Goal: Task Accomplishment & Management: Use online tool/utility

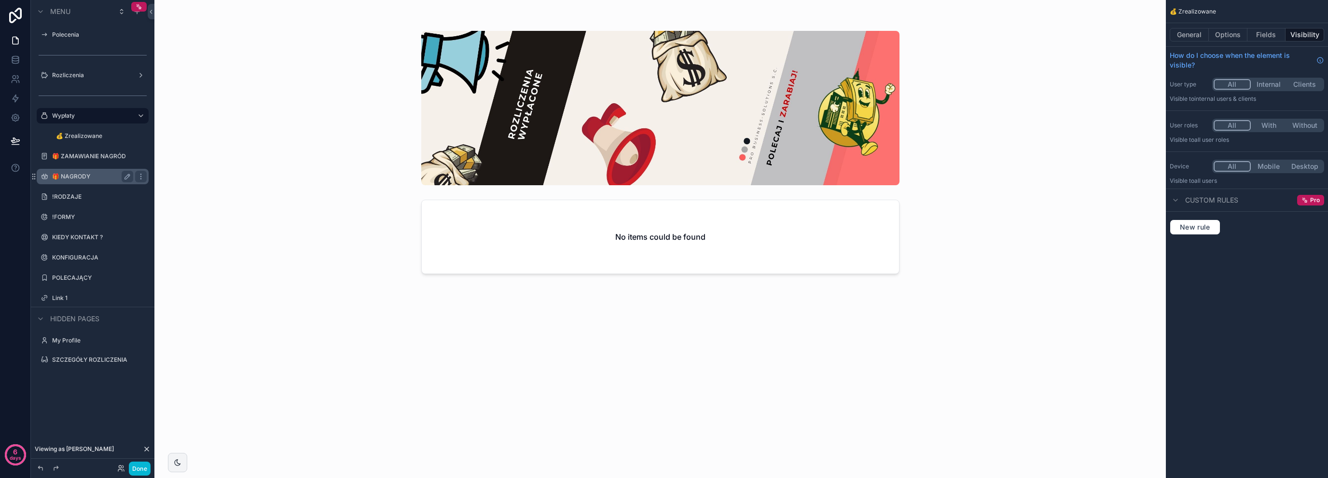
click at [88, 177] on label "🎁 NAGRODY" at bounding box center [90, 177] width 77 height 8
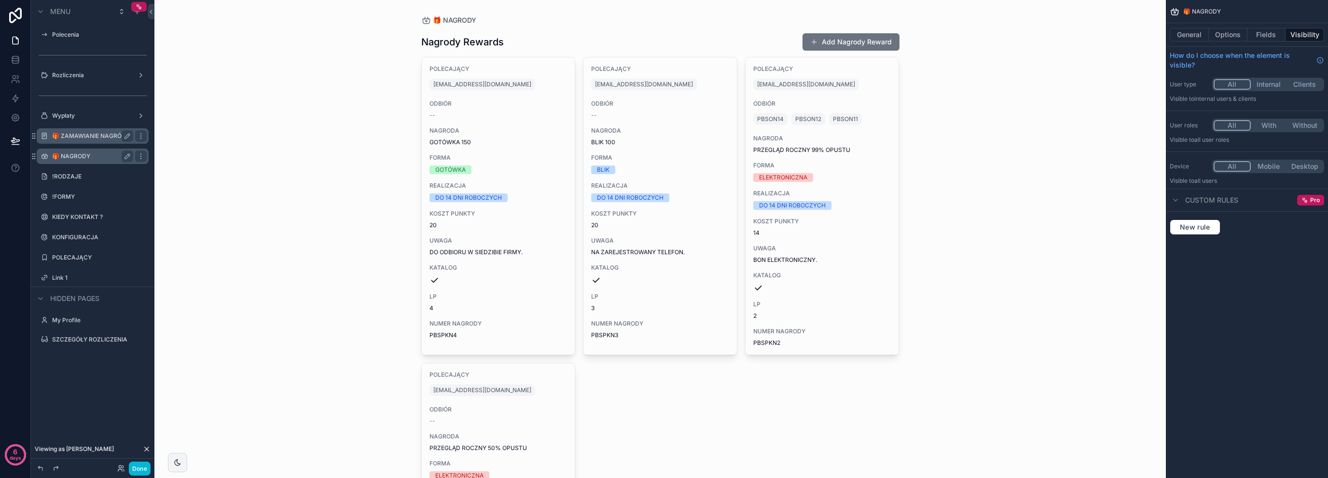
click at [91, 140] on div "🎁 ZAMAWIANIE NAGRÓD" at bounding box center [92, 136] width 81 height 12
click at [91, 135] on label "🎁 ZAMAWIANIE NAGRÓD" at bounding box center [90, 136] width 77 height 8
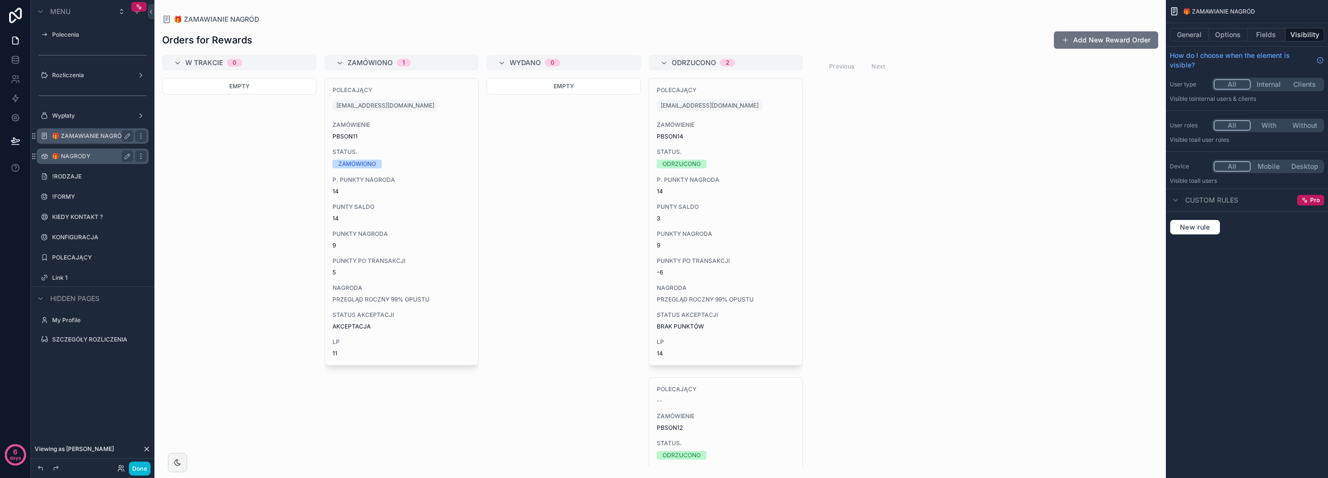
click at [101, 151] on div "🎁 NAGRODY" at bounding box center [92, 157] width 81 height 12
click at [93, 158] on label "🎁 NAGRODY" at bounding box center [90, 156] width 77 height 8
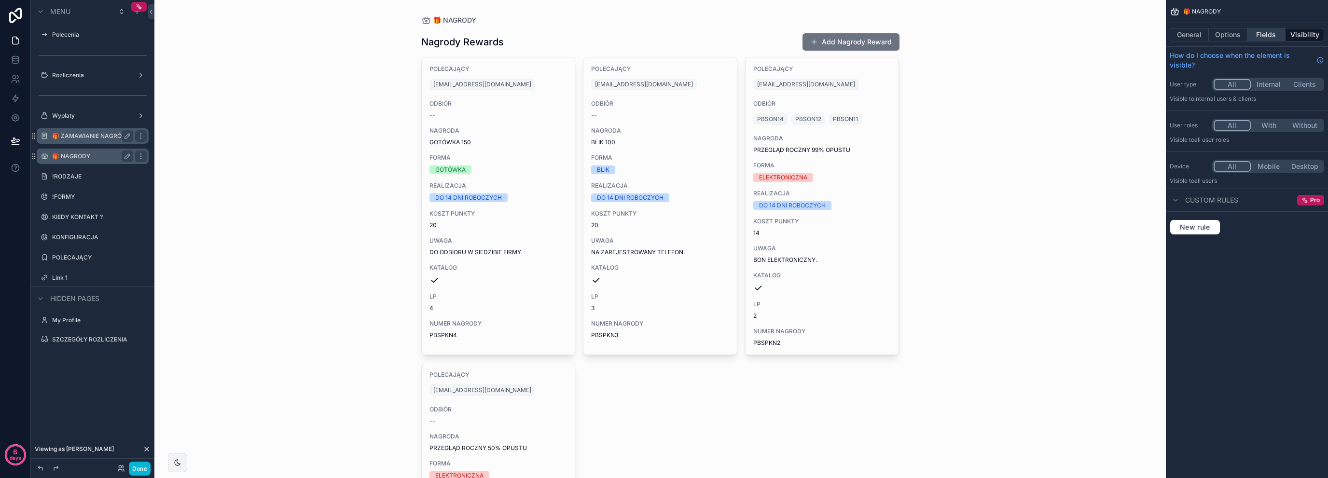
click at [1266, 41] on button "Fields" at bounding box center [1266, 35] width 39 height 14
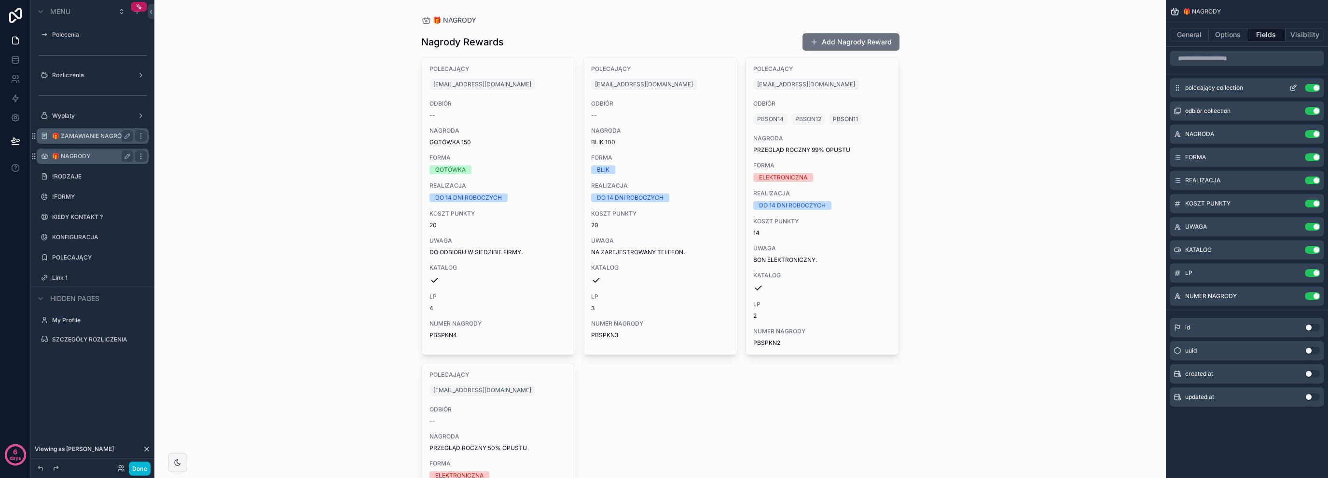
click at [1291, 88] on icon "scrollable content" at bounding box center [1293, 88] width 8 height 8
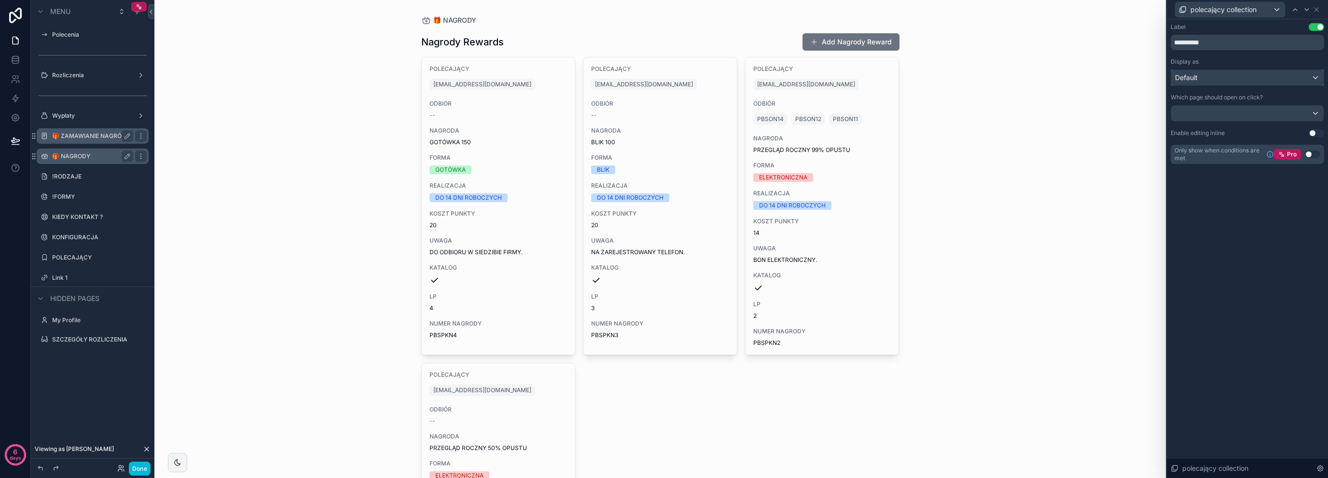
click at [1213, 84] on div "Default" at bounding box center [1247, 77] width 152 height 15
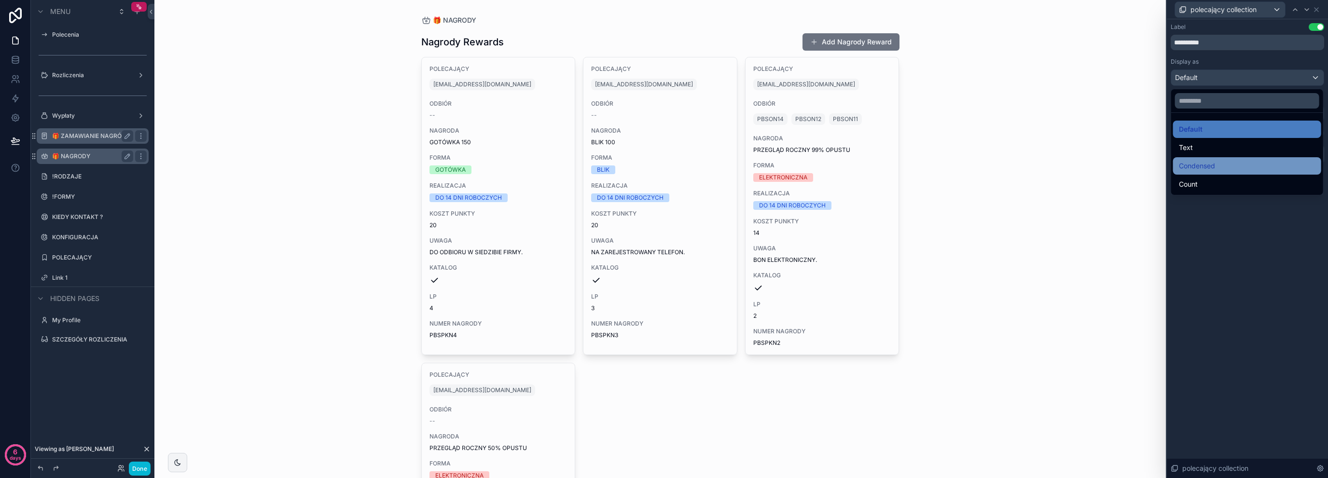
click at [1214, 165] on span "Condensed" at bounding box center [1197, 166] width 36 height 12
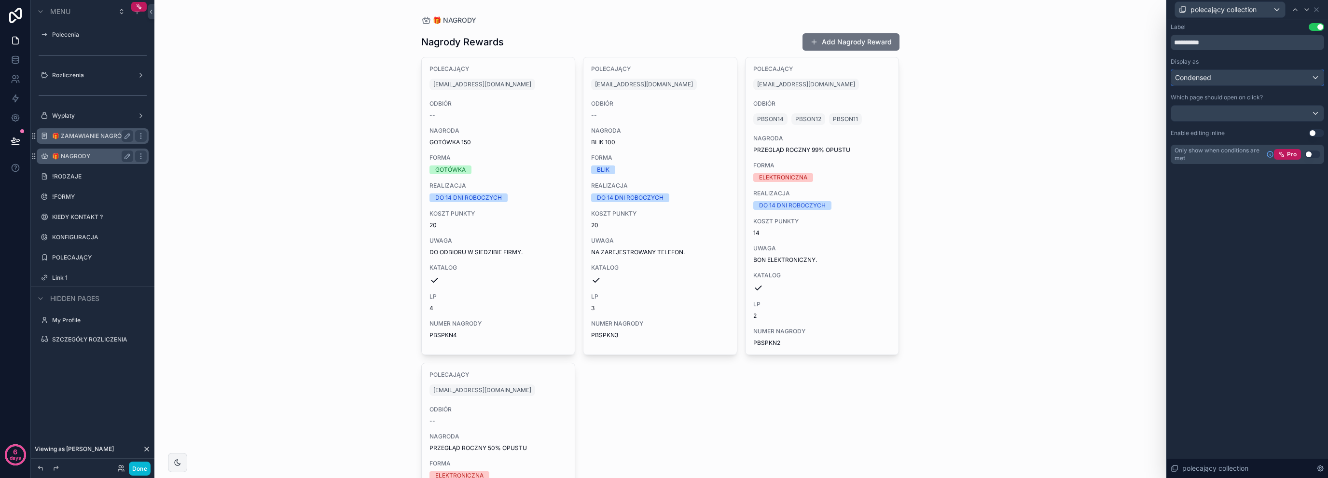
click at [1232, 81] on div "Condensed" at bounding box center [1247, 77] width 152 height 15
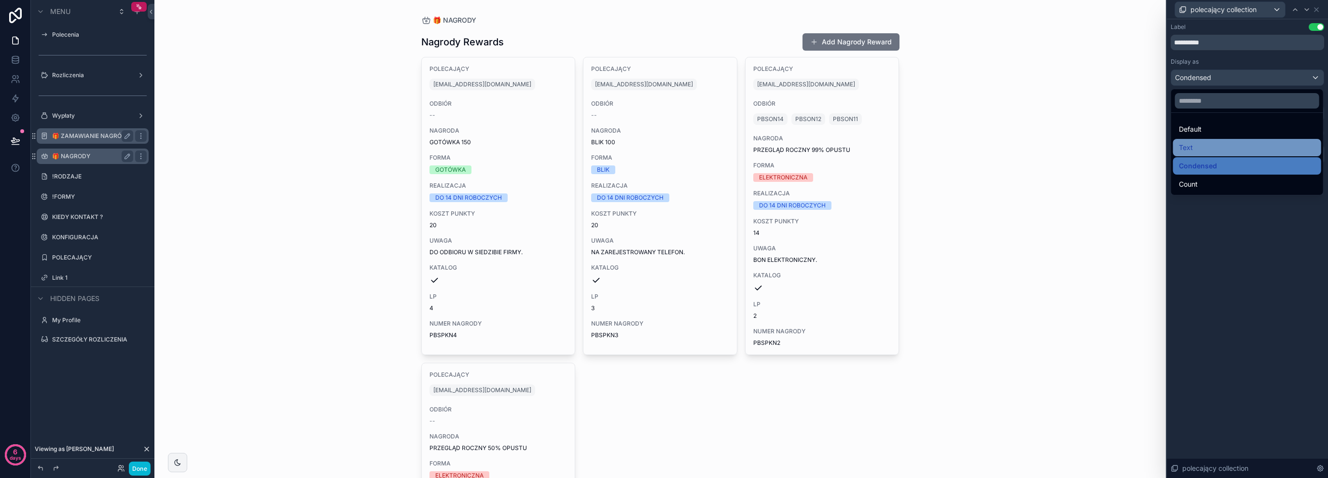
click at [1229, 148] on div "Text" at bounding box center [1247, 148] width 137 height 12
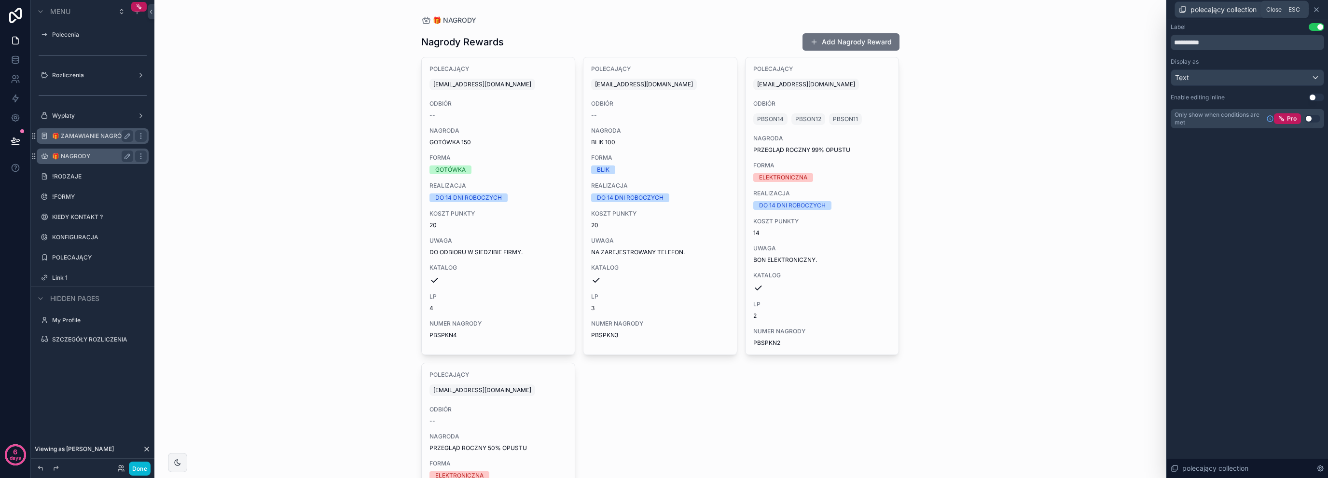
click at [1313, 10] on icon at bounding box center [1316, 10] width 8 height 8
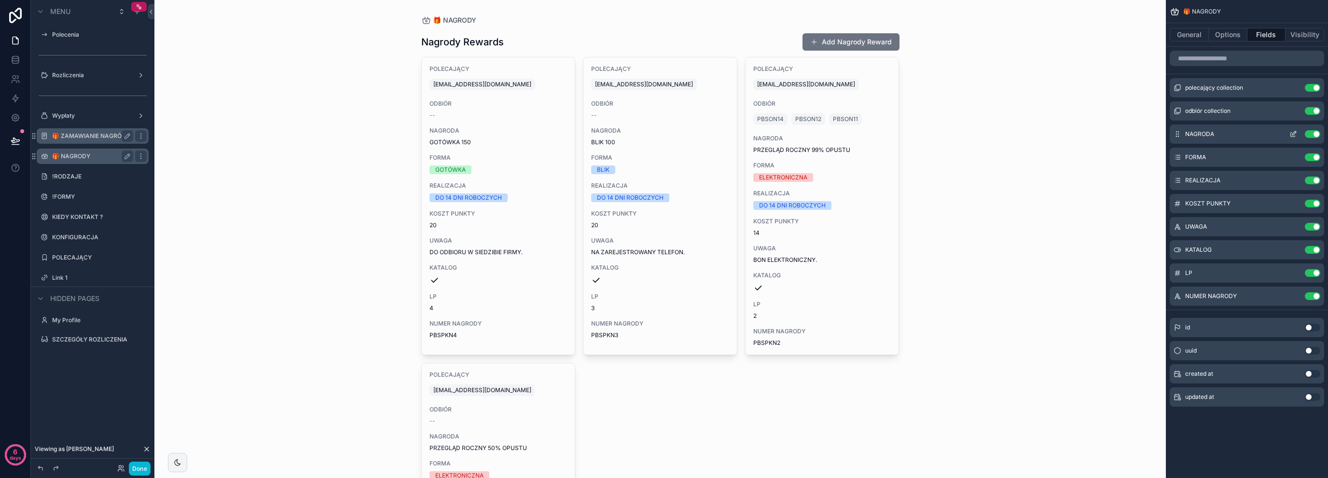
click at [1293, 133] on icon "scrollable content" at bounding box center [1293, 134] width 8 height 8
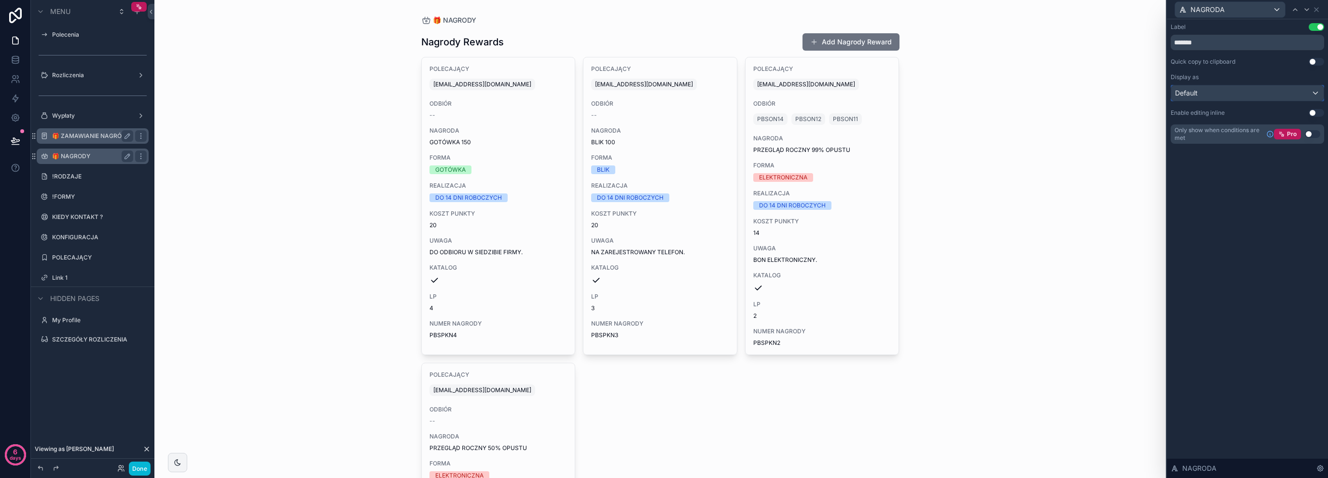
click at [1208, 91] on div "Default" at bounding box center [1247, 92] width 152 height 15
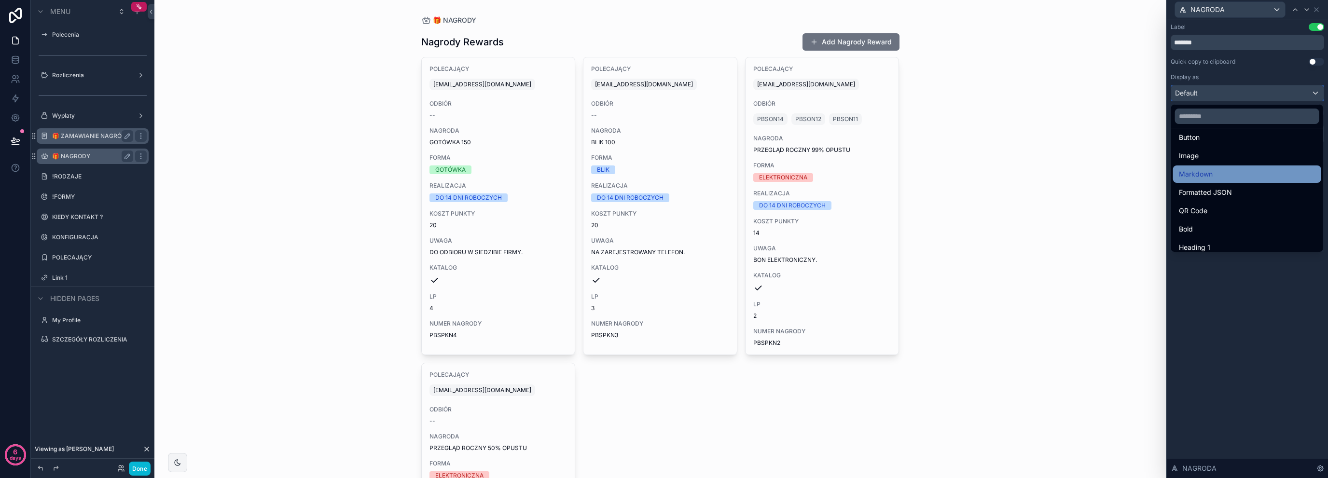
scroll to position [96, 0]
click at [1226, 197] on div "Heading 1" at bounding box center [1247, 195] width 137 height 12
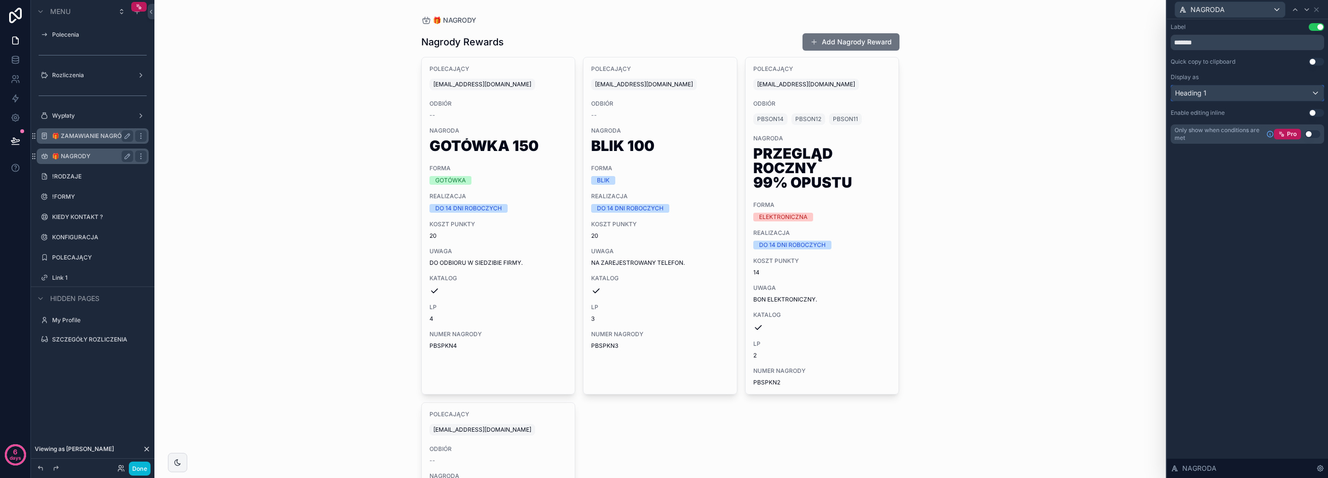
click at [1233, 96] on div "Heading 1" at bounding box center [1247, 92] width 152 height 15
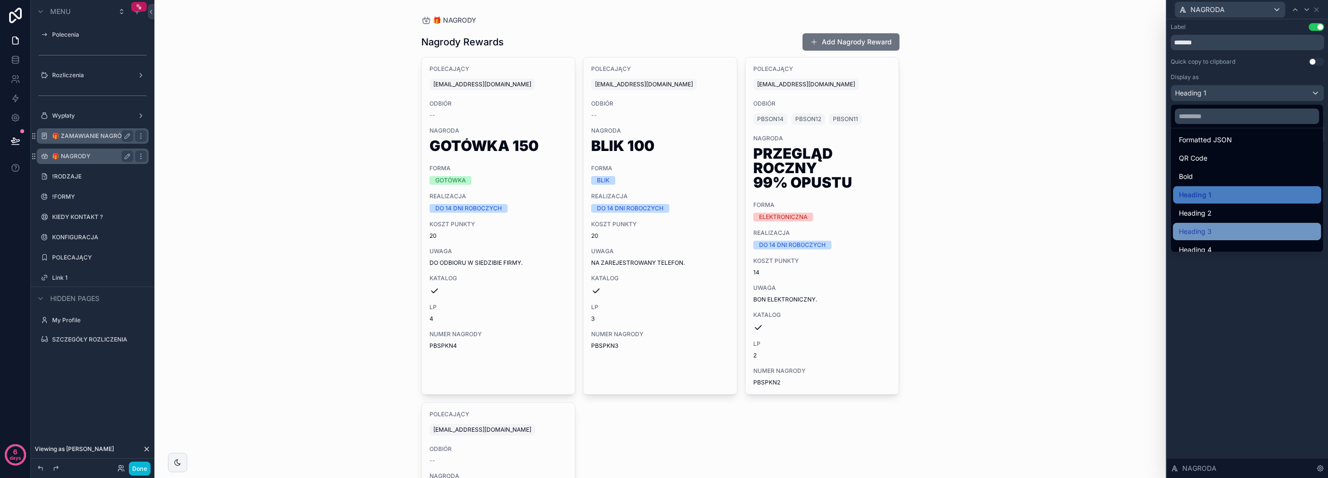
click at [1213, 228] on div "Heading 3" at bounding box center [1247, 232] width 137 height 12
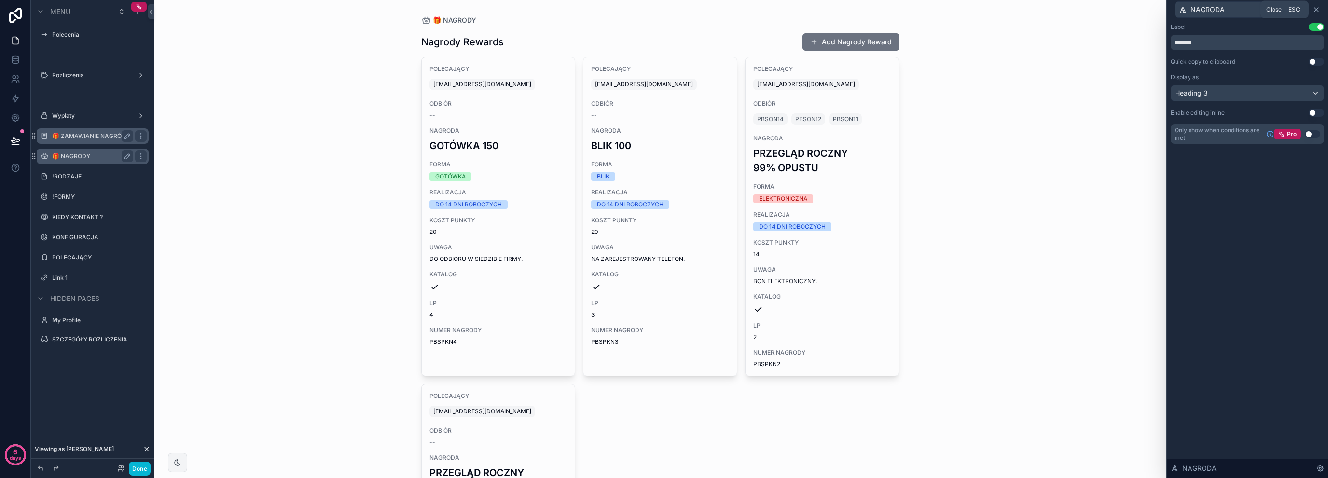
click at [1316, 11] on icon at bounding box center [1316, 10] width 8 height 8
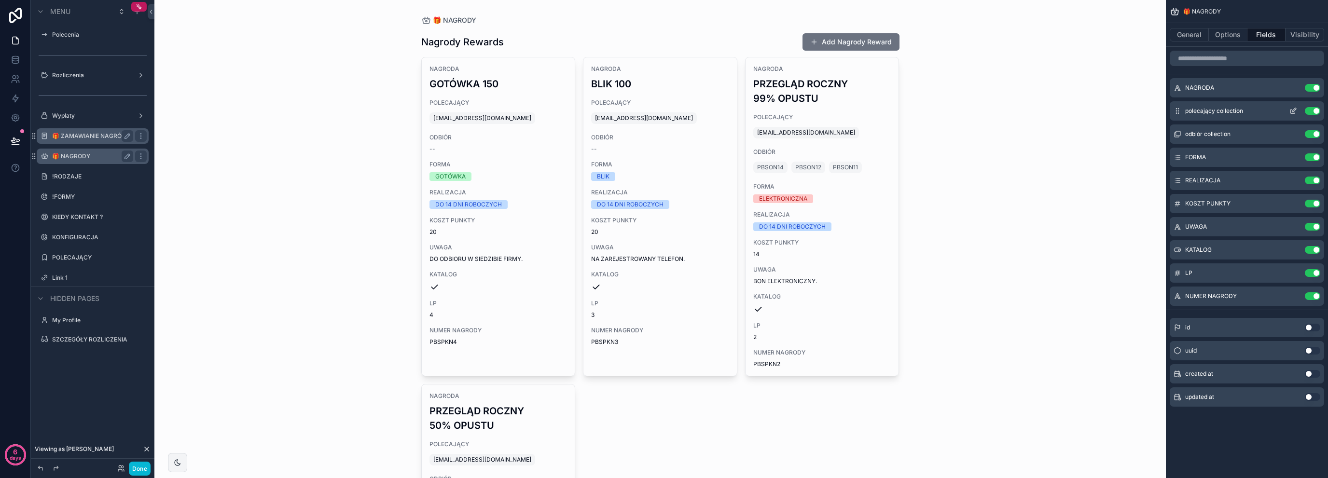
click at [1316, 108] on button "Use setting" at bounding box center [1312, 111] width 15 height 8
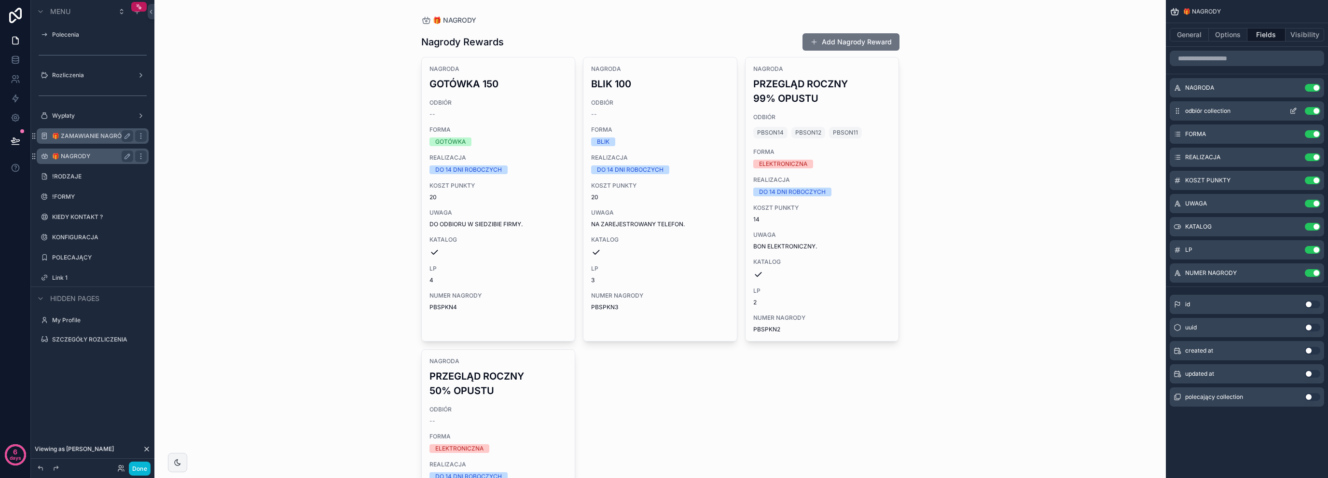
click at [1316, 107] on div "Use setting" at bounding box center [1302, 111] width 35 height 8
click at [1317, 110] on button "Use setting" at bounding box center [1312, 111] width 15 height 8
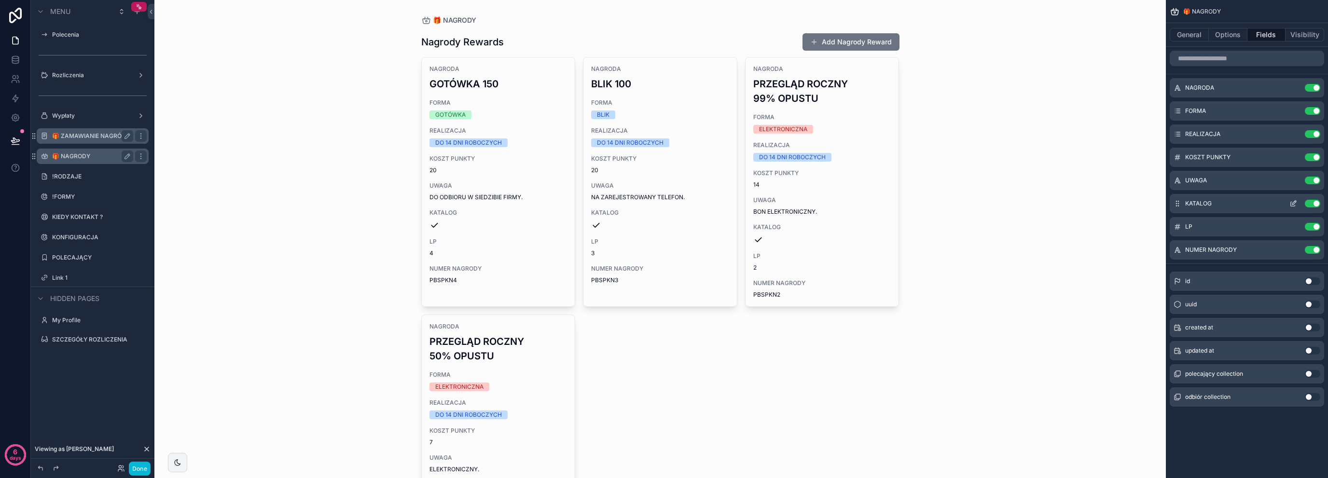
click at [1312, 201] on button "Use setting" at bounding box center [1312, 204] width 15 height 8
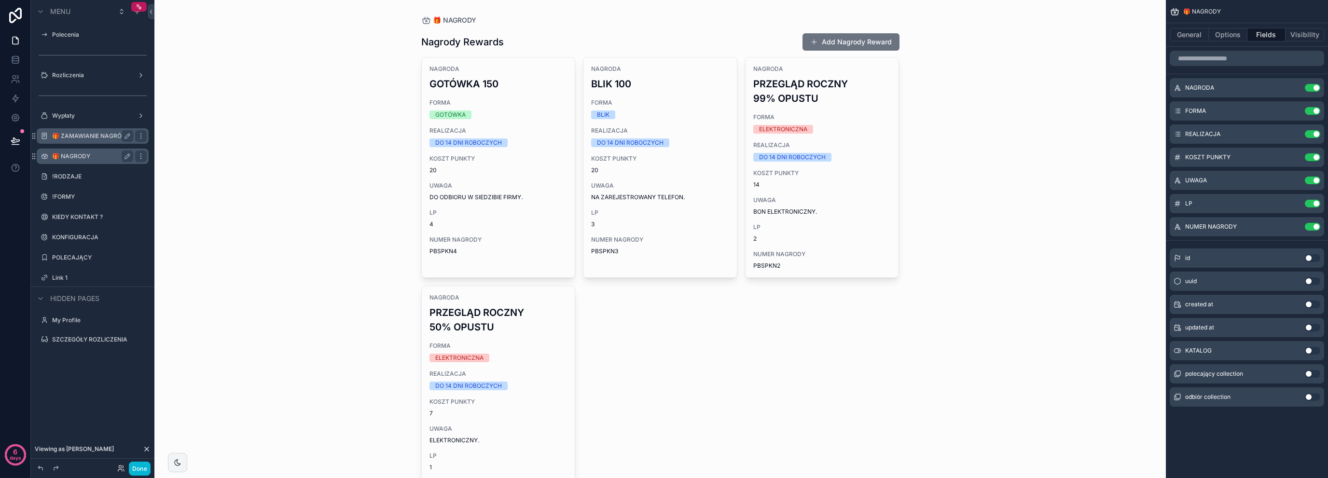
click at [1312, 201] on button "Use setting" at bounding box center [1312, 204] width 15 height 8
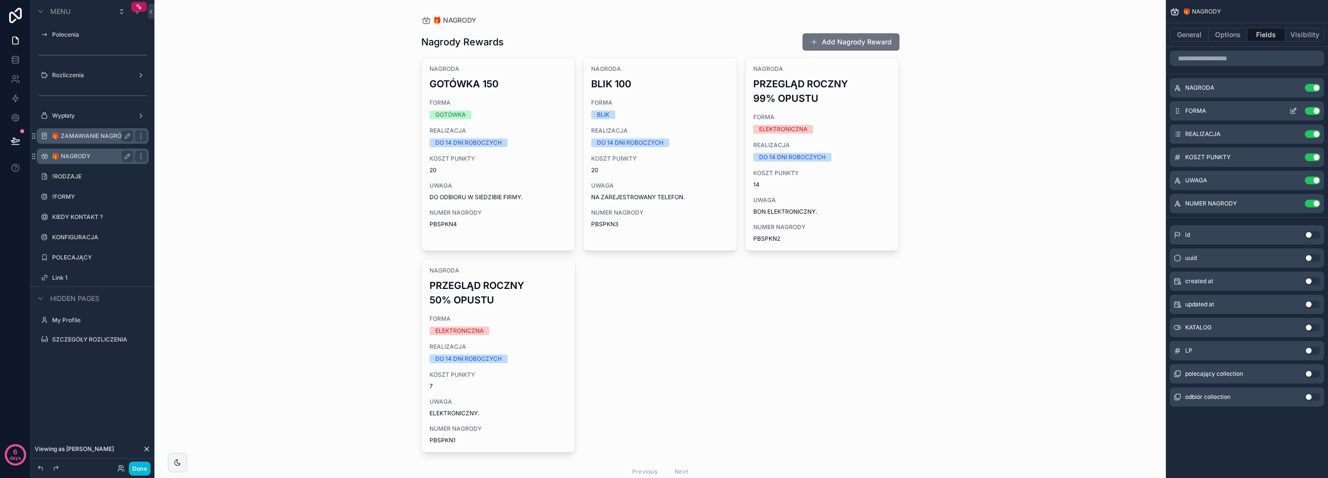
click at [1293, 108] on icon "scrollable content" at bounding box center [1293, 111] width 8 height 8
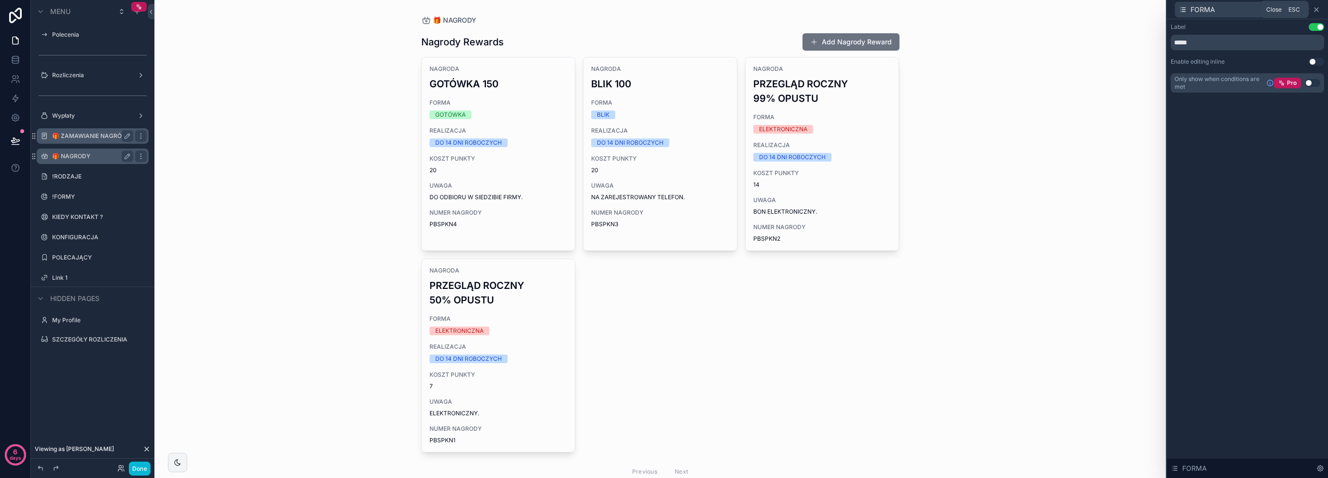
click at [1319, 8] on icon at bounding box center [1316, 10] width 8 height 8
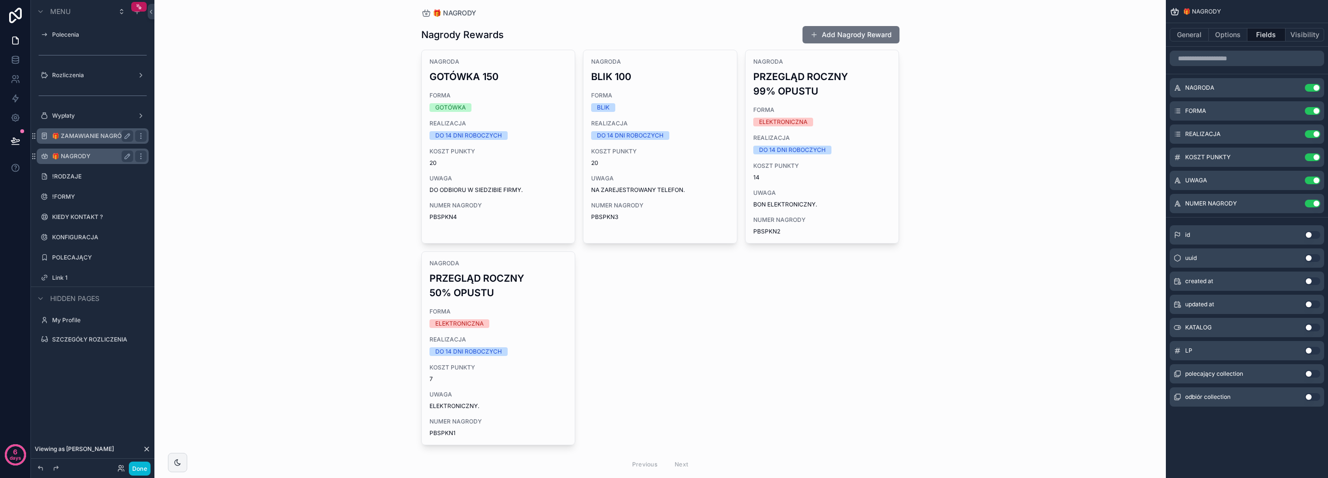
scroll to position [0, 0]
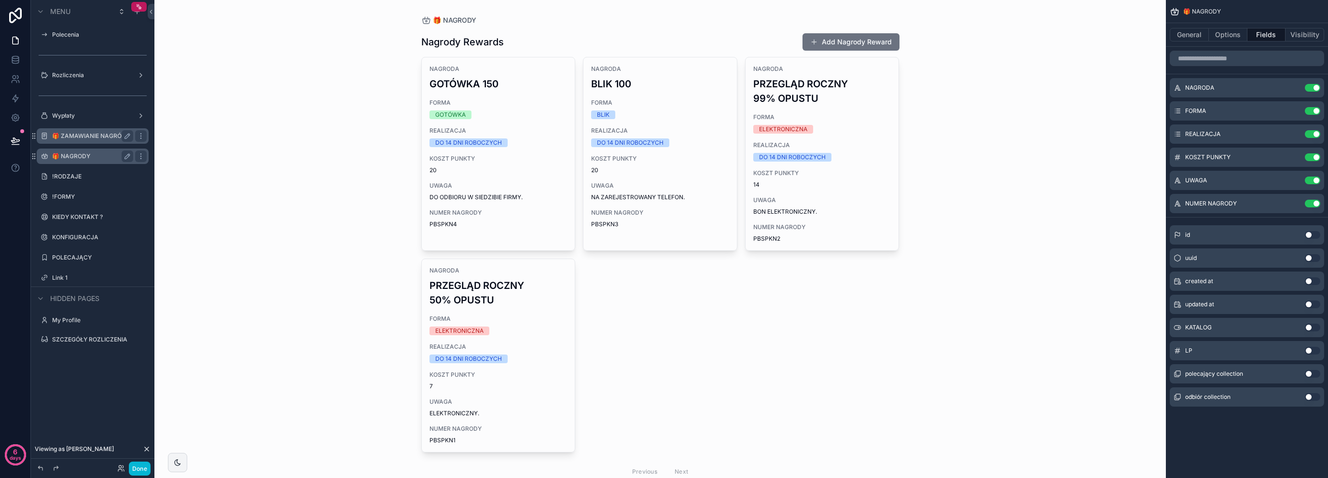
click at [102, 135] on label "🎁 ZAMAWIANIE NAGRÓD" at bounding box center [90, 136] width 77 height 8
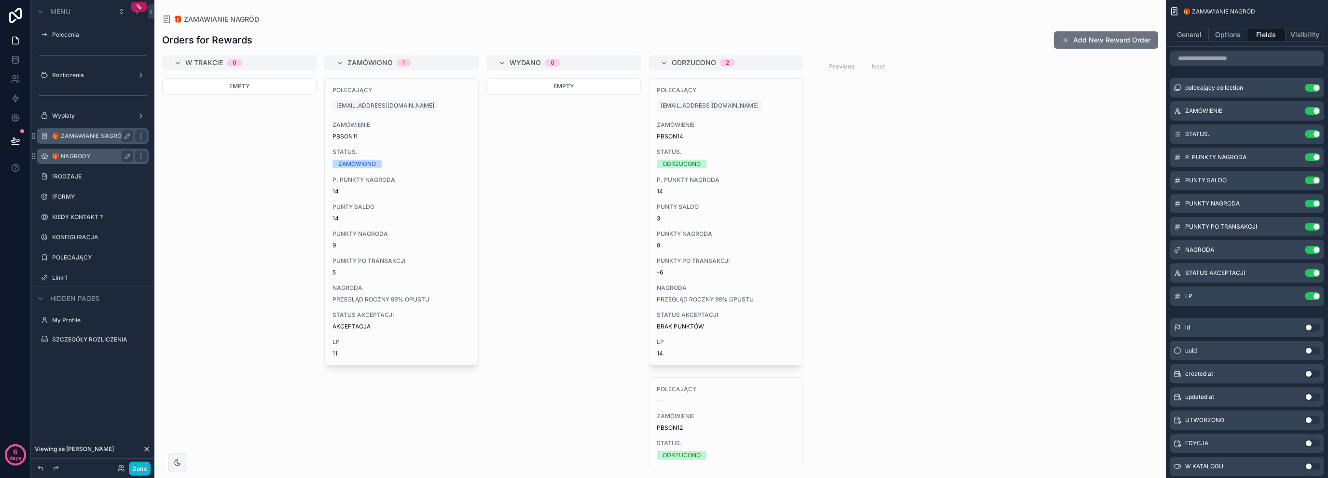
click at [1103, 36] on div "scrollable content" at bounding box center [659, 239] width 1011 height 478
click at [1103, 36] on button "Add New Reward Order" at bounding box center [1106, 39] width 104 height 17
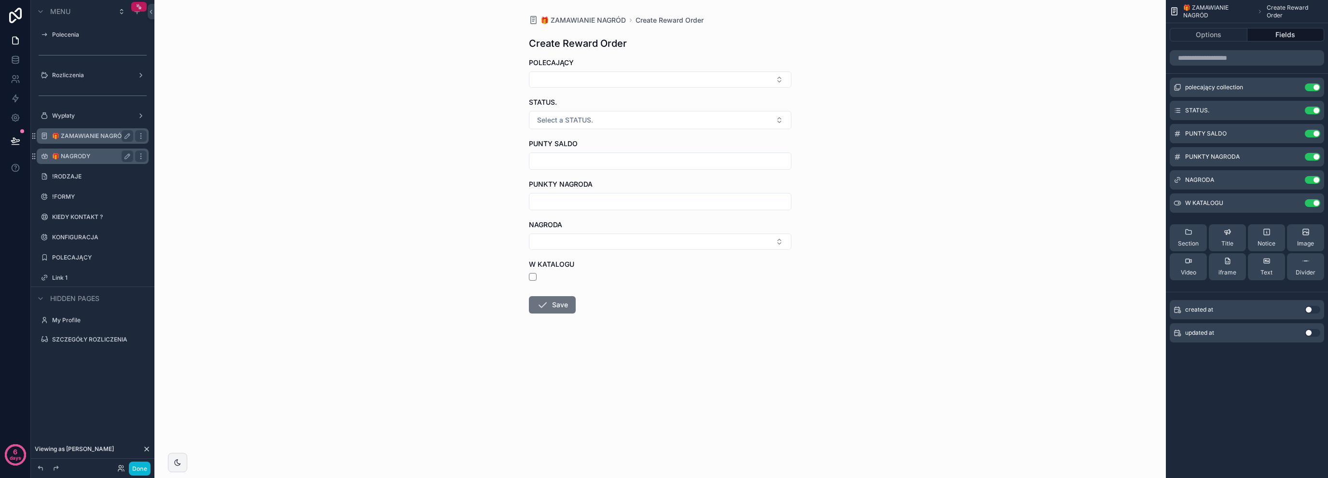
click at [579, 70] on div "POLECAJĄCY" at bounding box center [660, 73] width 262 height 30
click at [577, 71] on button "Select Button" at bounding box center [660, 79] width 262 height 16
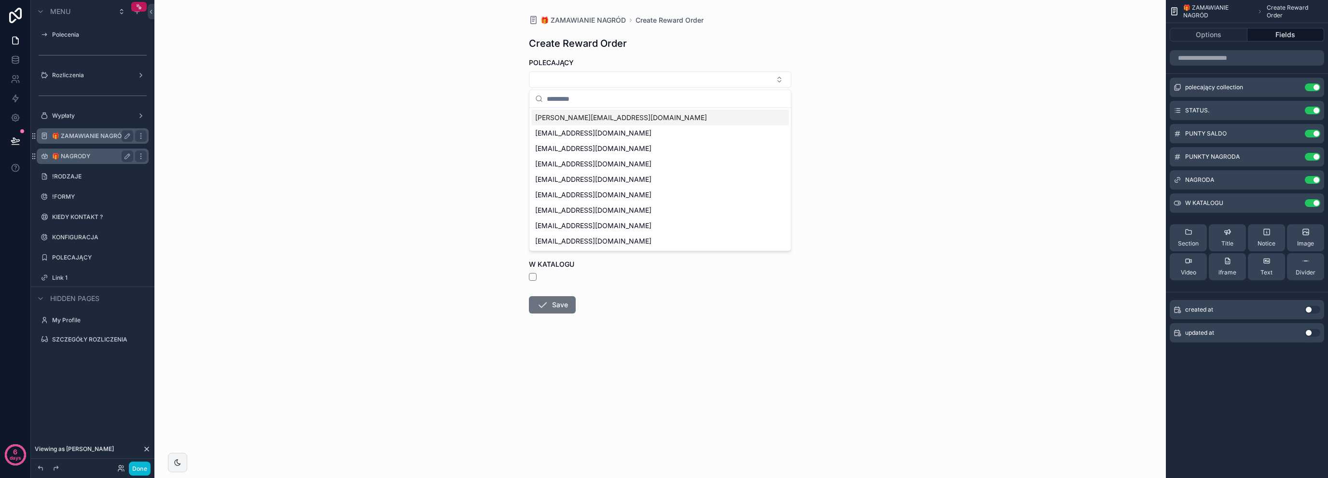
click at [450, 90] on div "🎁 ZAMAWIANIE NAGRÓD Create Reward Order Create Reward Order POLECAJĄCY STATUS. …" at bounding box center [659, 239] width 1011 height 478
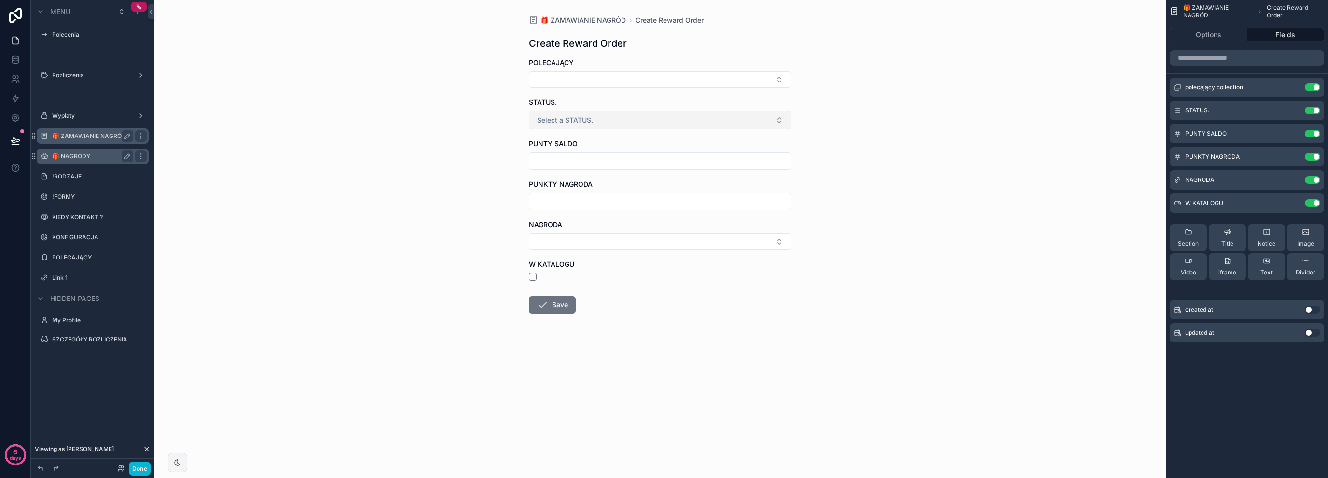
click at [552, 122] on span "Select a STATUS." at bounding box center [565, 120] width 56 height 10
click at [484, 160] on div "🎁 ZAMAWIANIE NAGRÓD Create Reward Order Create Reward Order POLECAJĄCY STATUS. …" at bounding box center [659, 239] width 1011 height 478
click at [1307, 107] on div "Use setting" at bounding box center [1302, 111] width 35 height 8
click at [1310, 110] on button "Use setting" at bounding box center [1312, 111] width 15 height 8
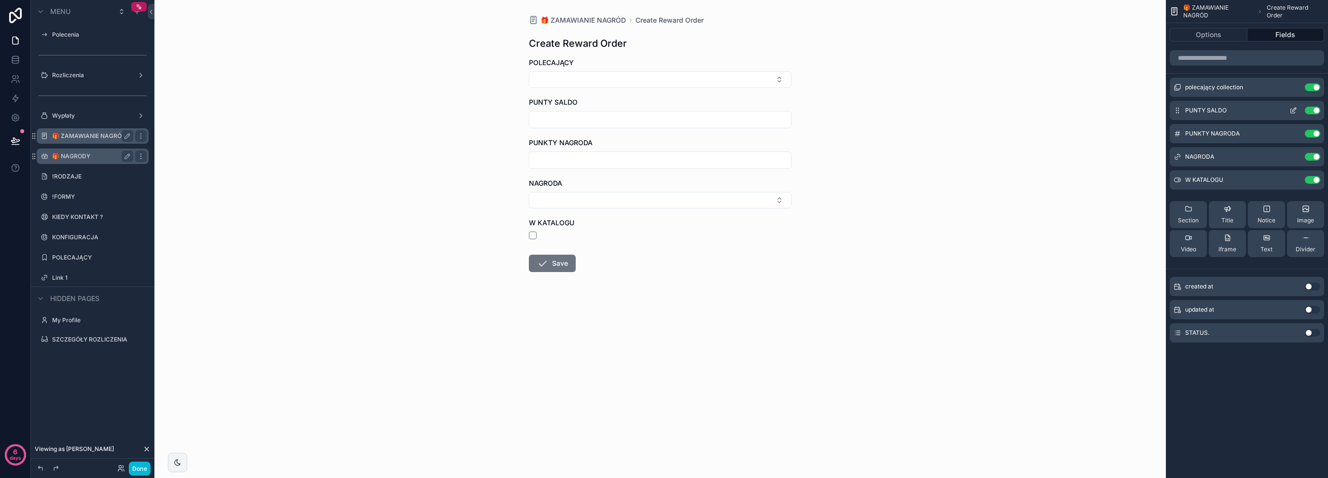
click at [1316, 109] on button "Use setting" at bounding box center [1312, 111] width 15 height 8
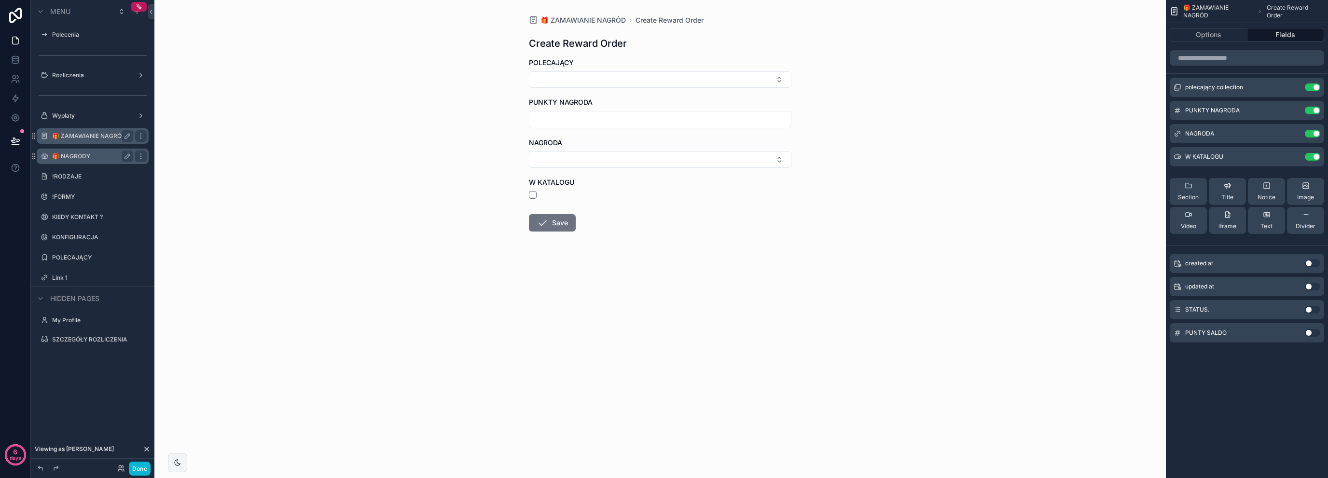
click at [1316, 109] on button "Use setting" at bounding box center [1312, 111] width 15 height 8
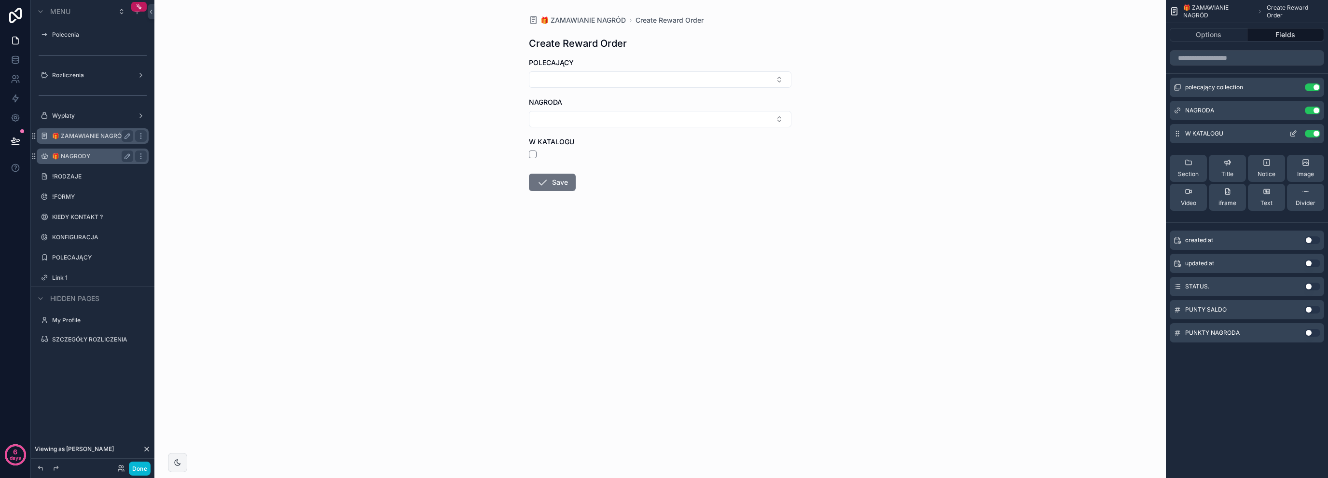
click at [1316, 135] on button "Use setting" at bounding box center [1312, 134] width 15 height 8
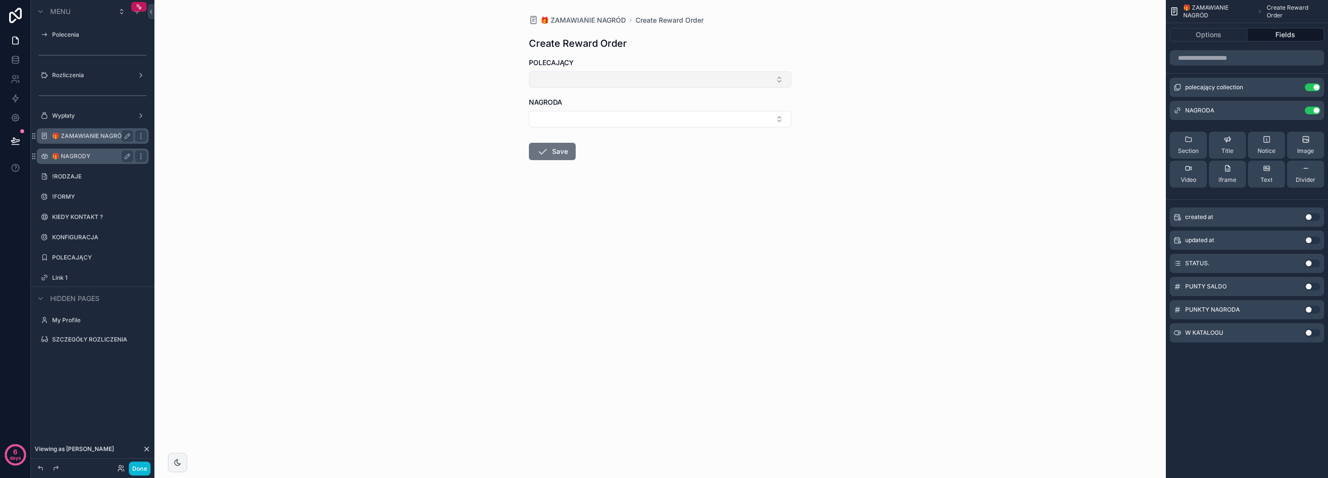
click at [578, 85] on button "Select Button" at bounding box center [660, 79] width 262 height 16
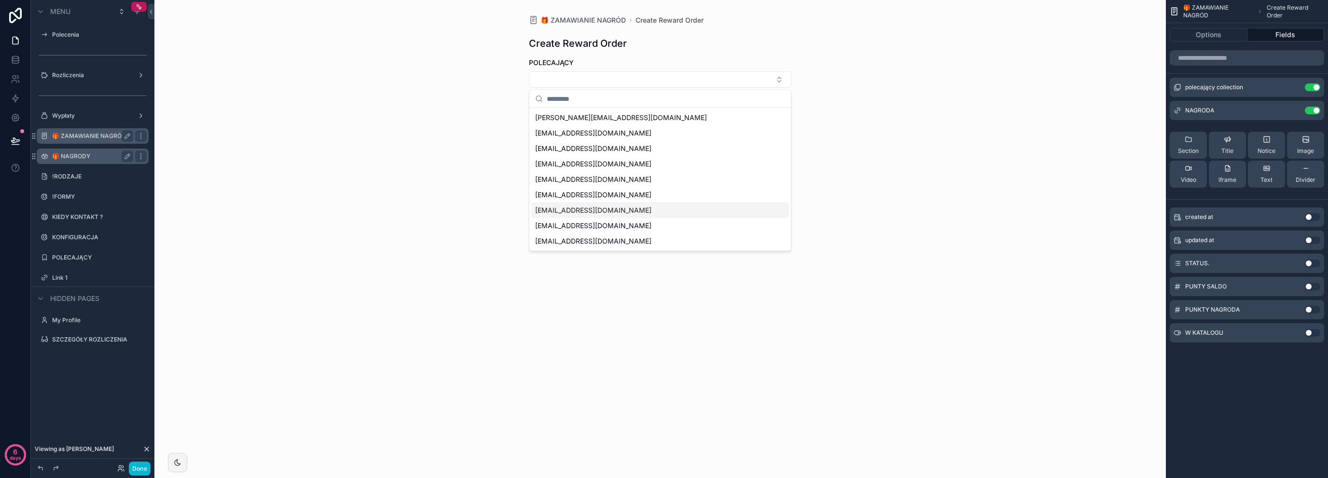
click at [585, 206] on span "[EMAIL_ADDRESS][DOMAIN_NAME]" at bounding box center [593, 211] width 116 height 10
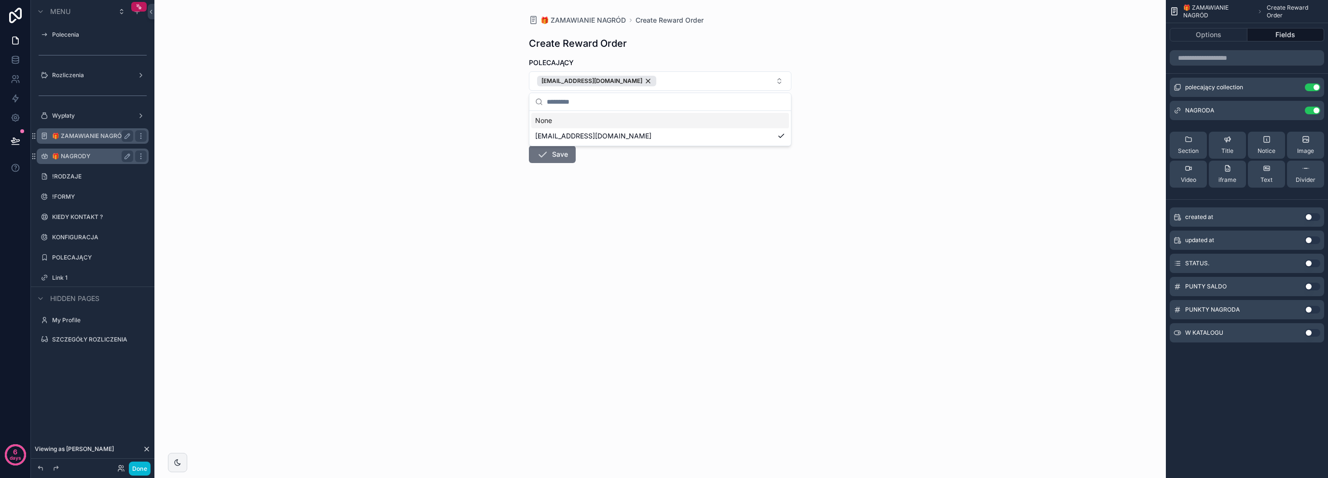
click at [422, 117] on div "🎁 ZAMAWIANIE NAGRÓD Create Reward Order Create Reward Order POLECAJĄCY korfelma…" at bounding box center [659, 239] width 1011 height 478
click at [555, 129] on button "Select Button" at bounding box center [660, 122] width 262 height 16
click at [590, 160] on div "GOTÓWKA 150" at bounding box center [660, 159] width 258 height 15
click at [550, 160] on button "Save" at bounding box center [552, 156] width 47 height 17
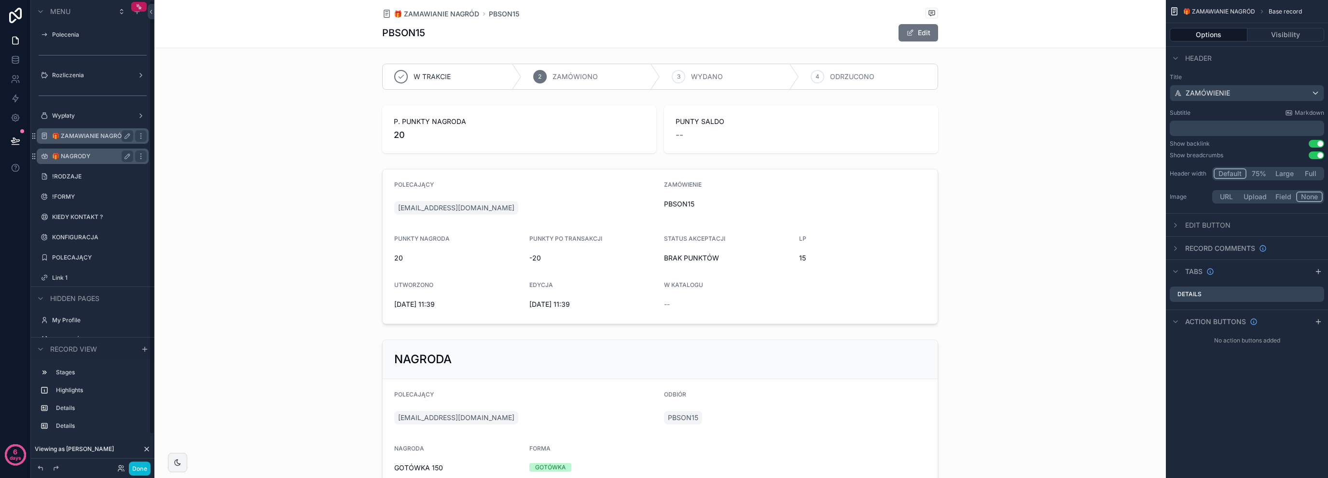
click at [103, 140] on div "🎁 ZAMAWIANIE NAGRÓD" at bounding box center [92, 136] width 81 height 12
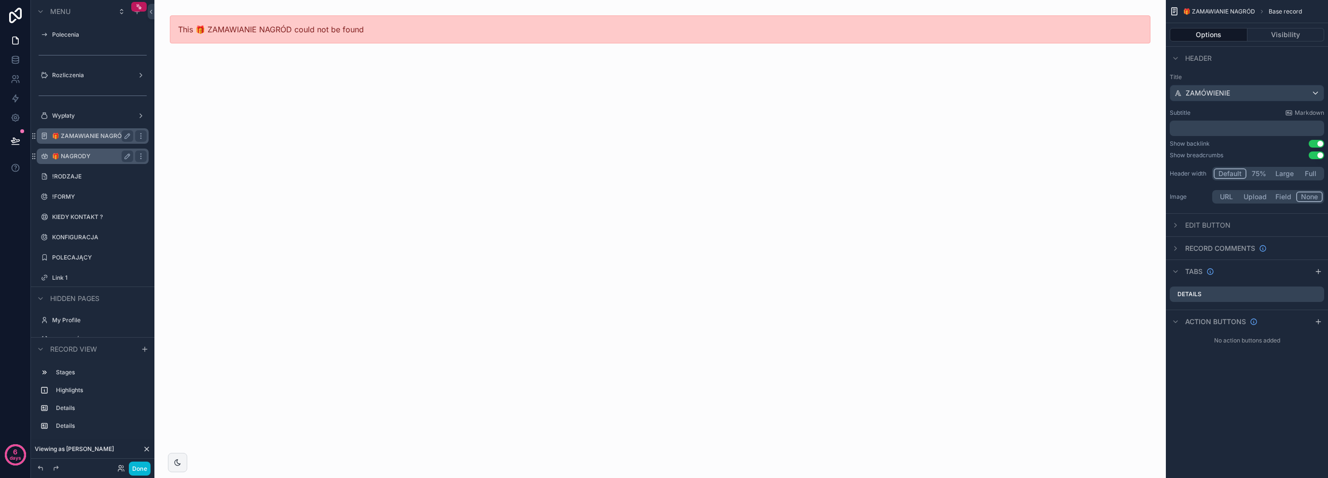
click at [103, 132] on label "🎁 ZAMAWIANIE NAGRÓD" at bounding box center [90, 136] width 77 height 8
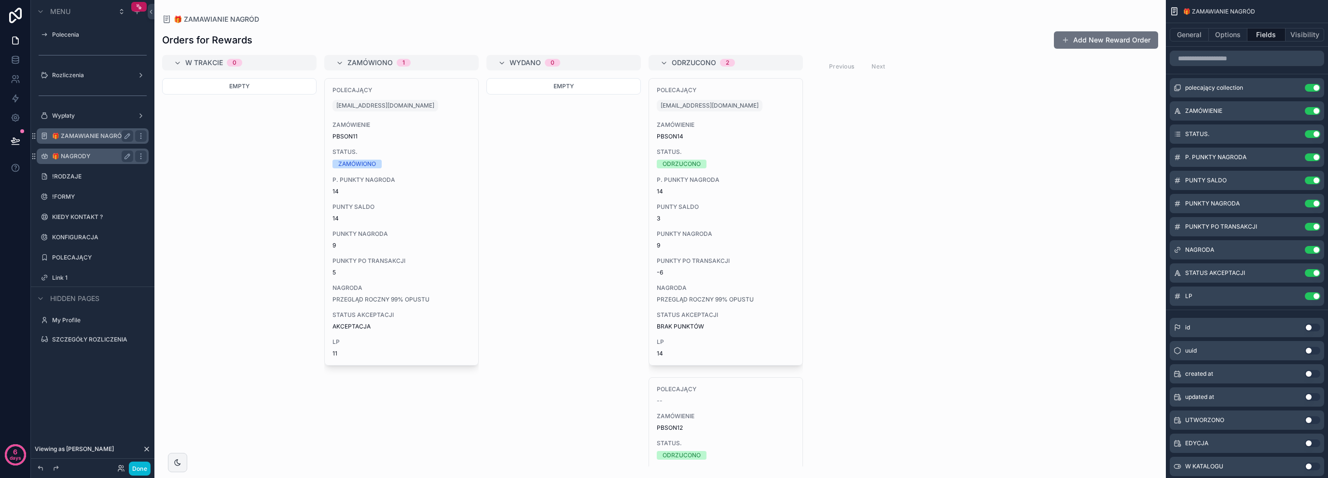
drag, startPoint x: 92, startPoint y: 148, endPoint x: 90, endPoint y: 153, distance: 5.5
click at [92, 148] on div "🎁 NAGRODY" at bounding box center [93, 156] width 124 height 17
click at [90, 154] on label "🎁 NAGRODY" at bounding box center [90, 156] width 77 height 8
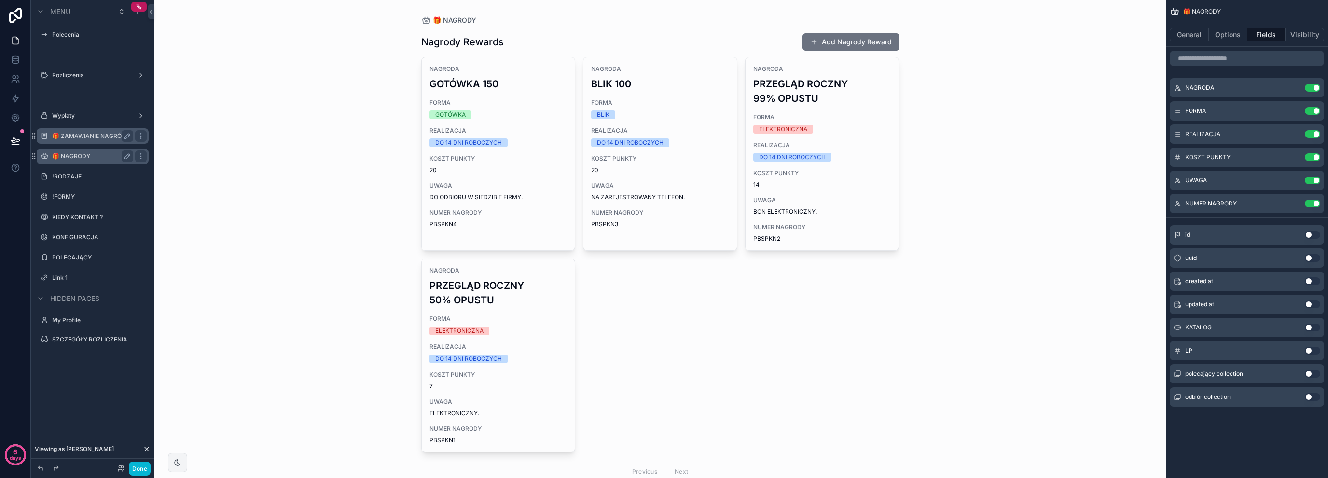
click at [1192, 46] on div "General Options Fields Visibility" at bounding box center [1247, 34] width 162 height 23
click at [1192, 40] on button "General" at bounding box center [1189, 35] width 39 height 14
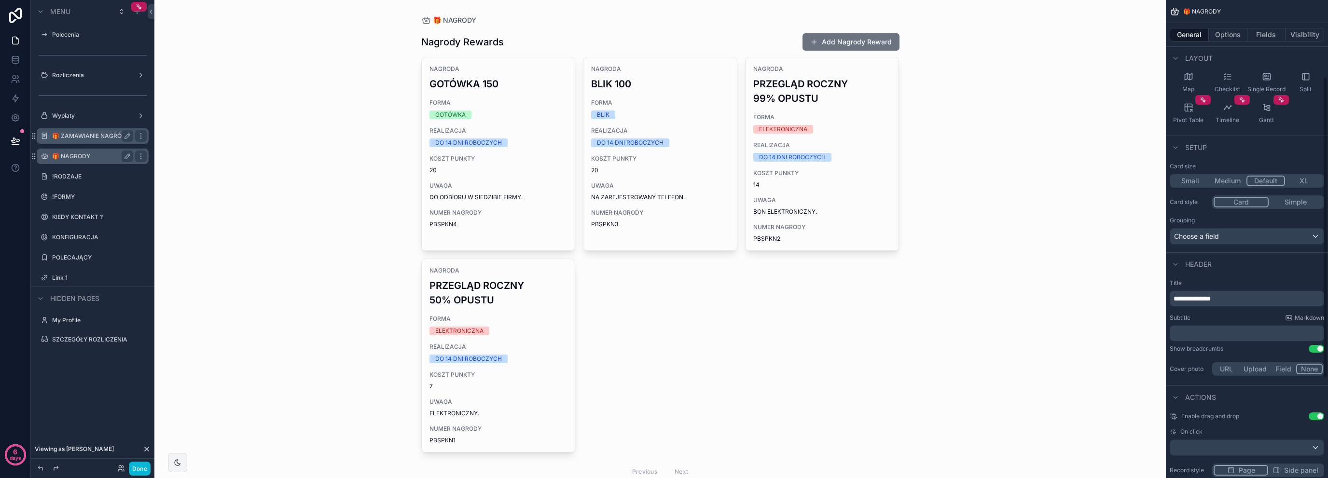
scroll to position [85, 0]
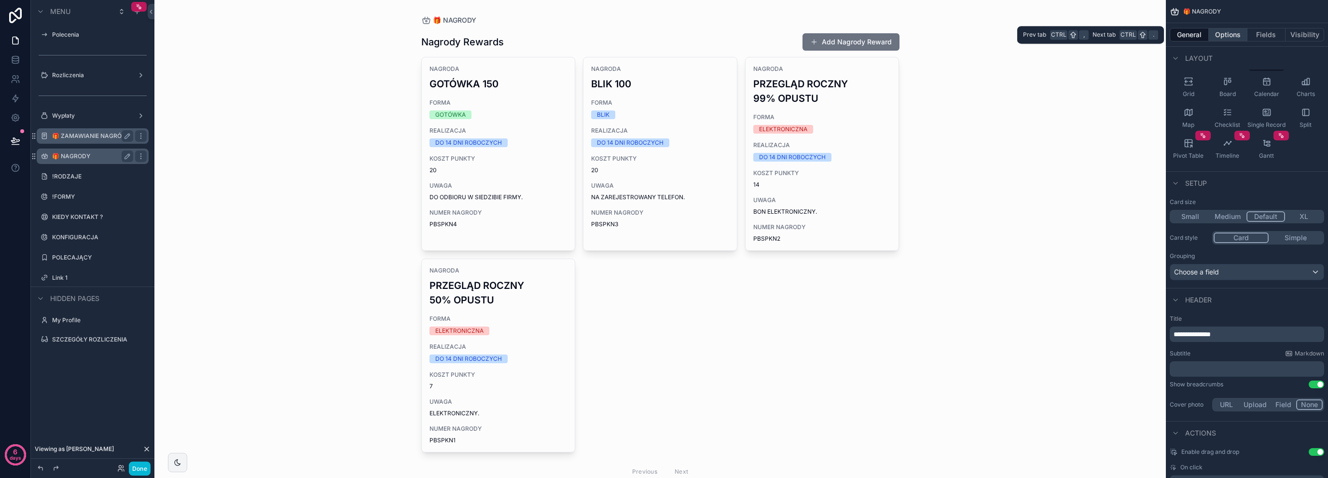
click at [1222, 28] on button "Options" at bounding box center [1228, 35] width 39 height 14
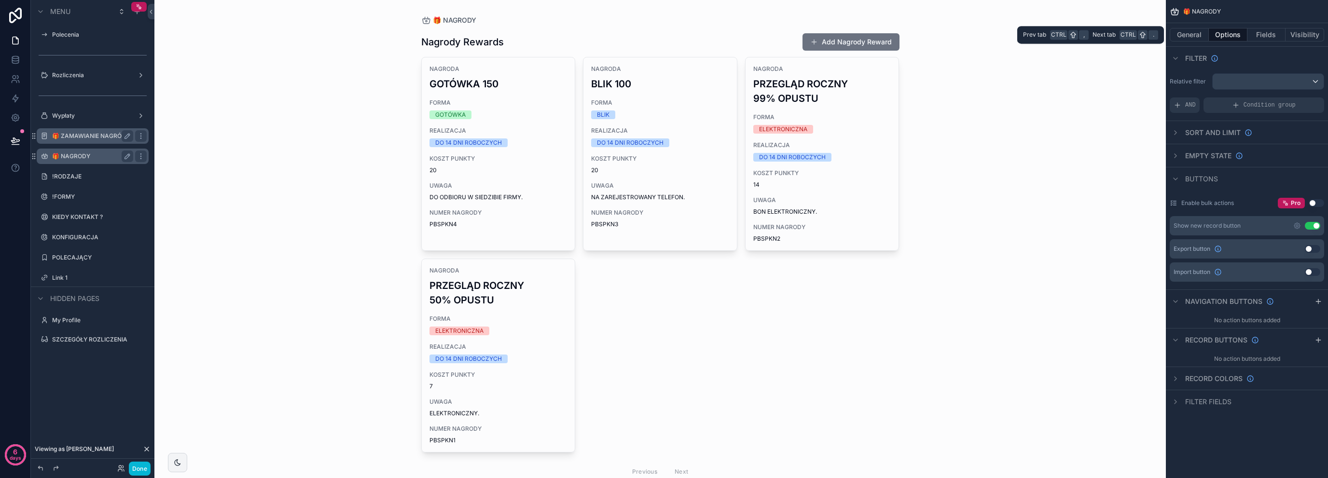
scroll to position [0, 0]
click at [1299, 225] on icon "scrollable content" at bounding box center [1297, 226] width 8 height 8
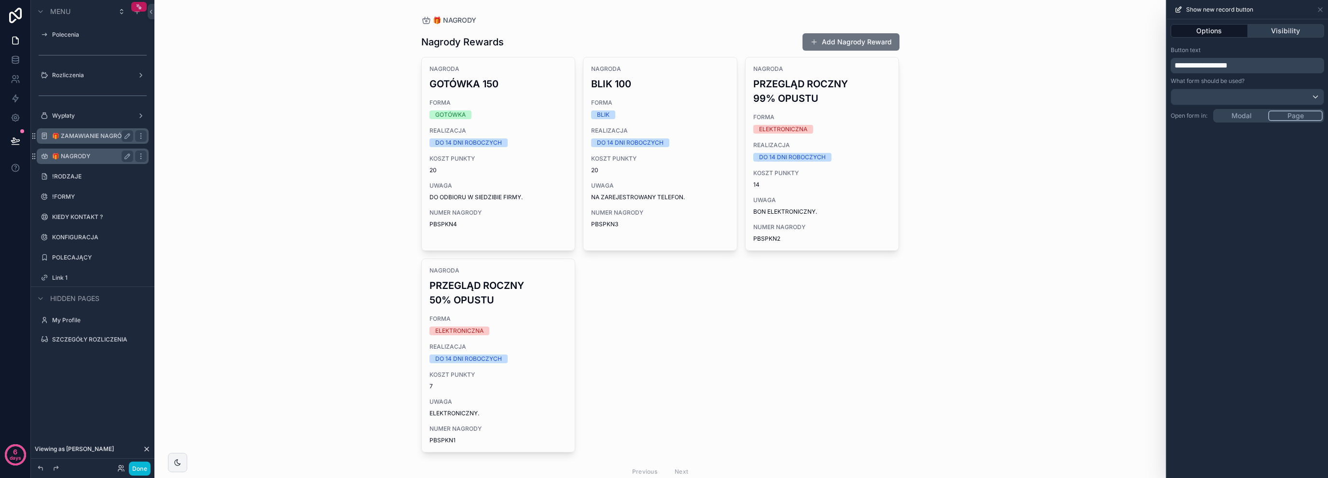
click at [1291, 29] on button "Visibility" at bounding box center [1286, 31] width 77 height 14
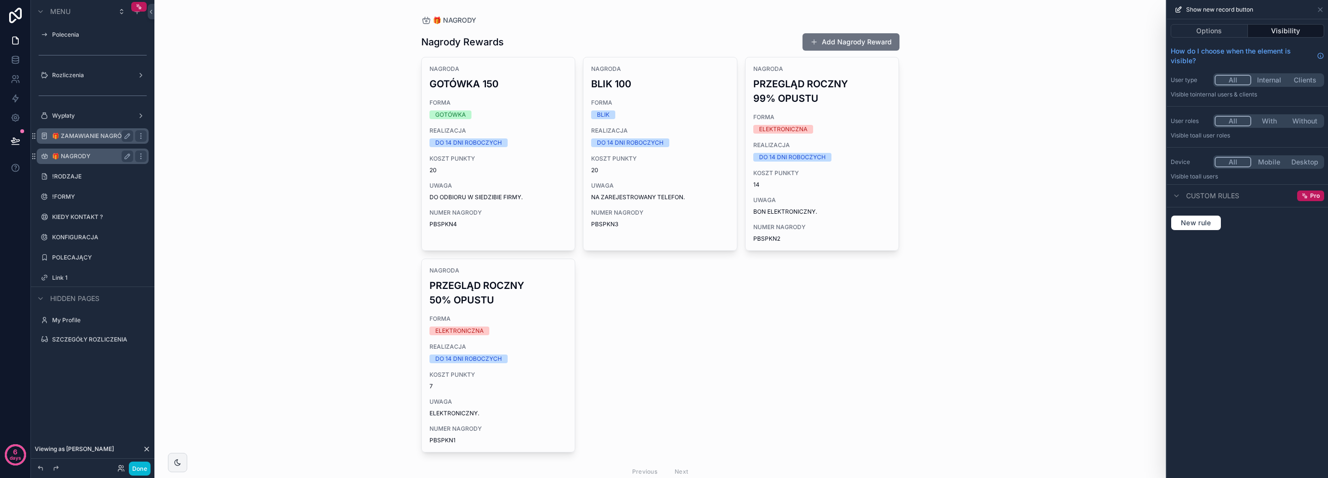
click at [1266, 121] on button "With" at bounding box center [1269, 121] width 36 height 11
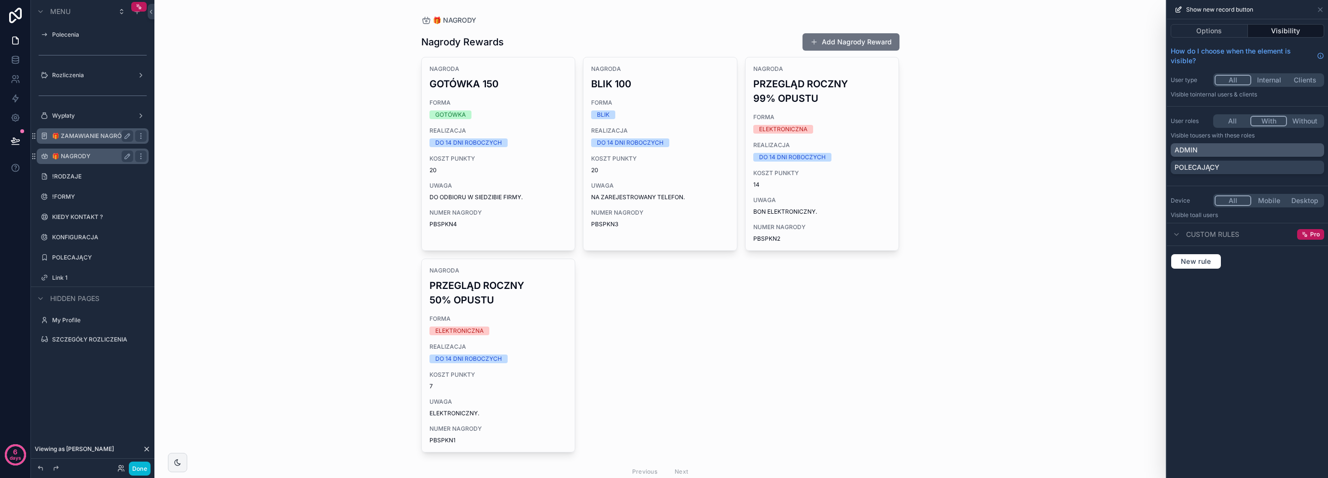
click at [1237, 152] on div "ADMIN" at bounding box center [1247, 150] width 146 height 10
click at [1318, 7] on icon at bounding box center [1320, 10] width 8 height 8
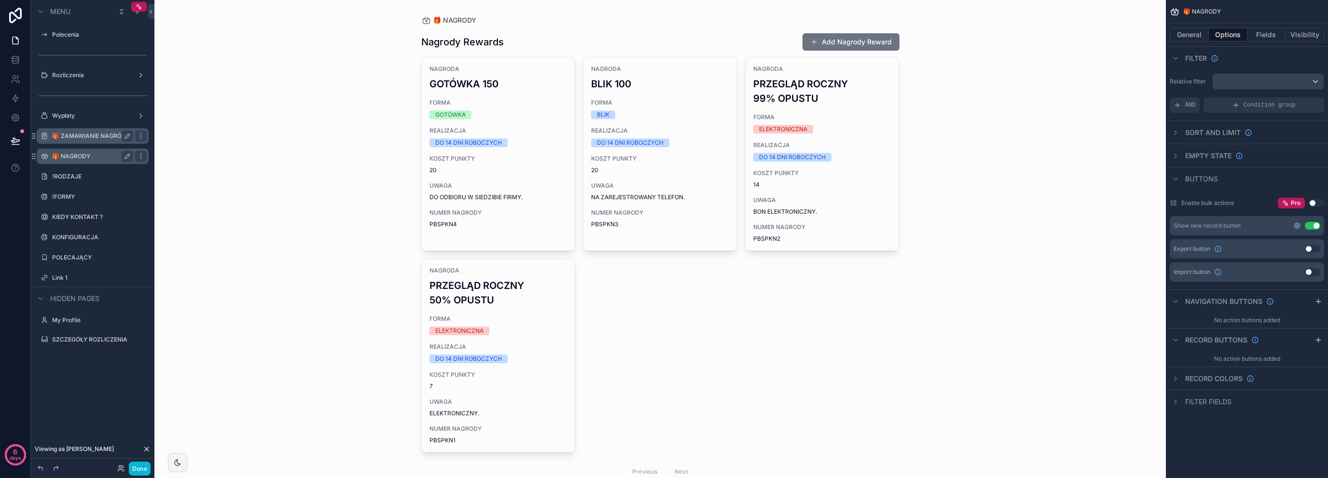
click at [1297, 224] on icon "scrollable content" at bounding box center [1297, 226] width 8 height 8
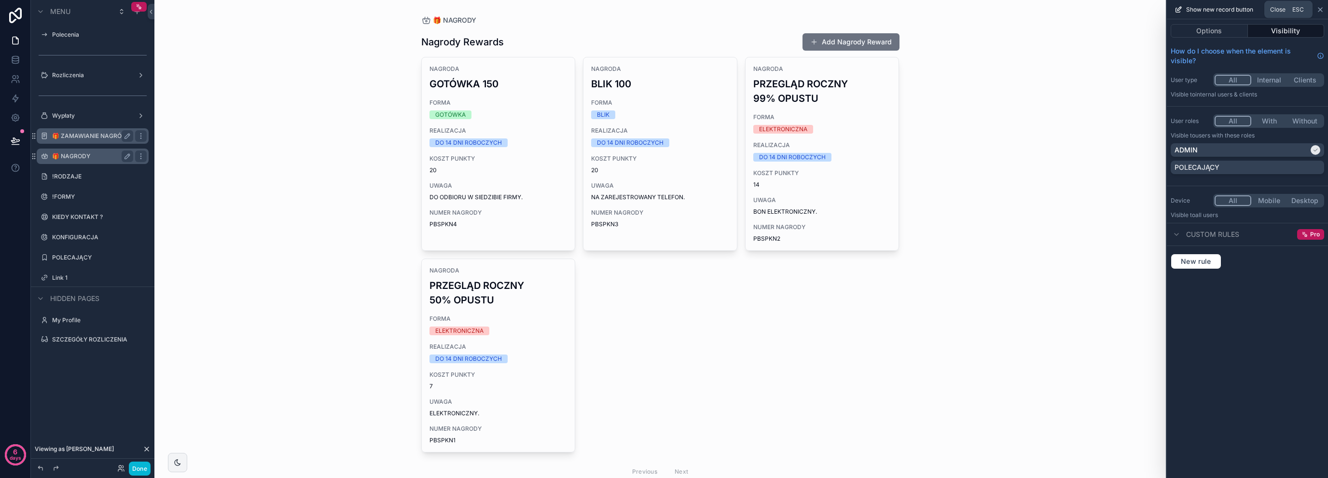
click at [1319, 7] on icon at bounding box center [1320, 10] width 8 height 8
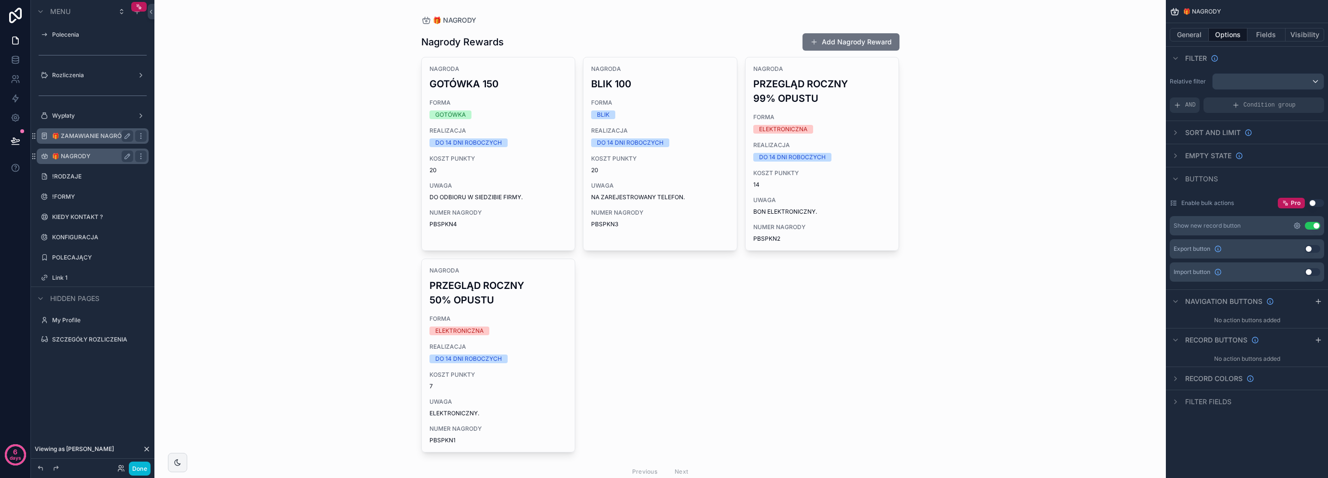
click at [1298, 223] on icon "scrollable content" at bounding box center [1297, 226] width 8 height 8
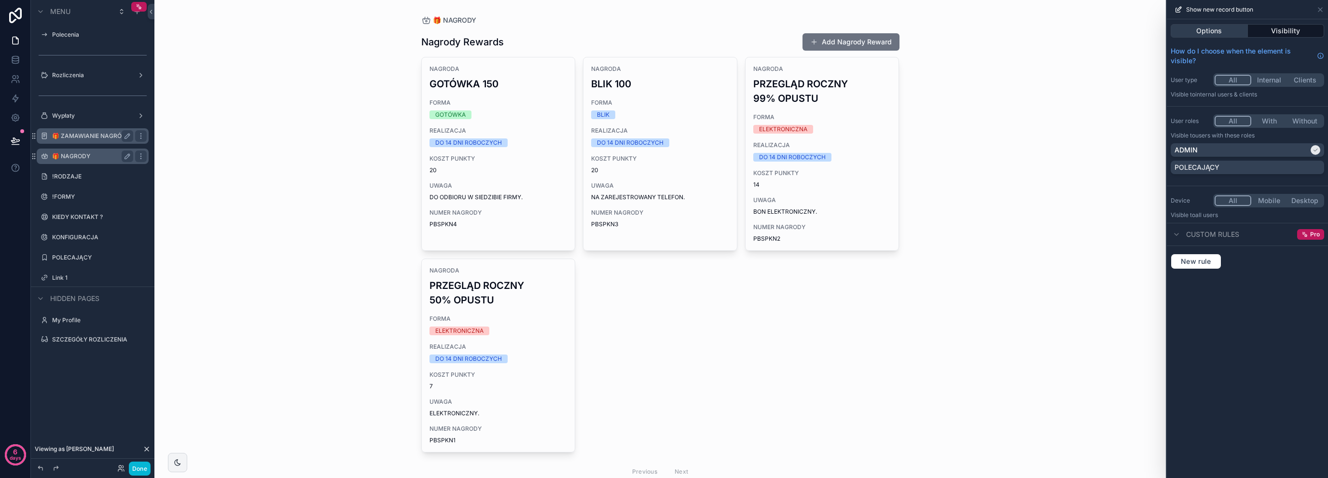
click at [1209, 30] on button "Options" at bounding box center [1209, 31] width 77 height 14
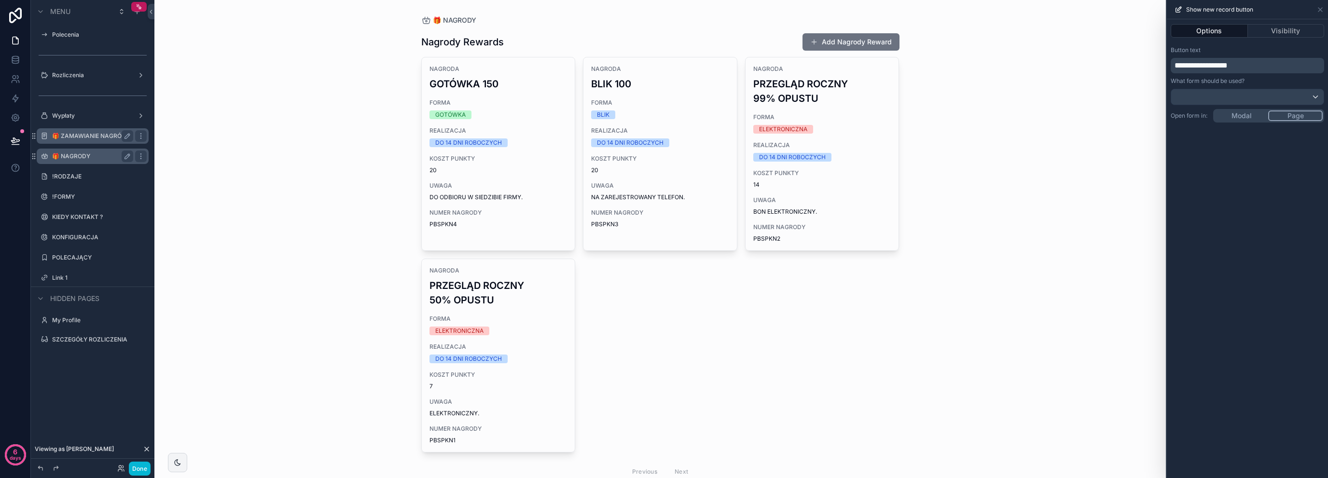
click at [1214, 59] on div "**********" at bounding box center [1247, 65] width 153 height 15
click at [1214, 63] on span "**********" at bounding box center [1200, 65] width 53 height 7
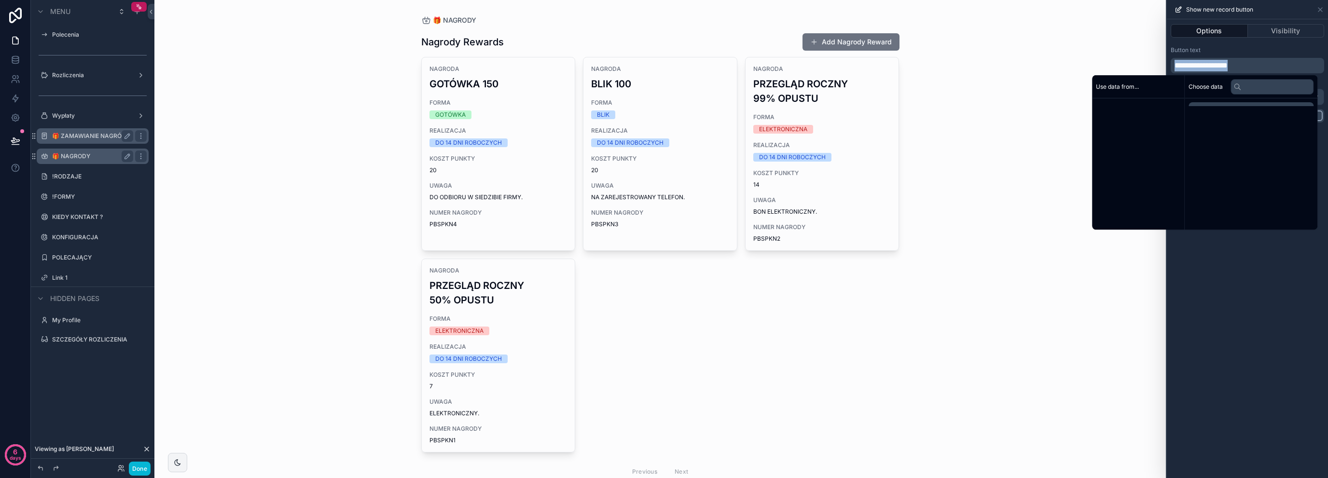
click at [1214, 63] on span "**********" at bounding box center [1200, 65] width 53 height 7
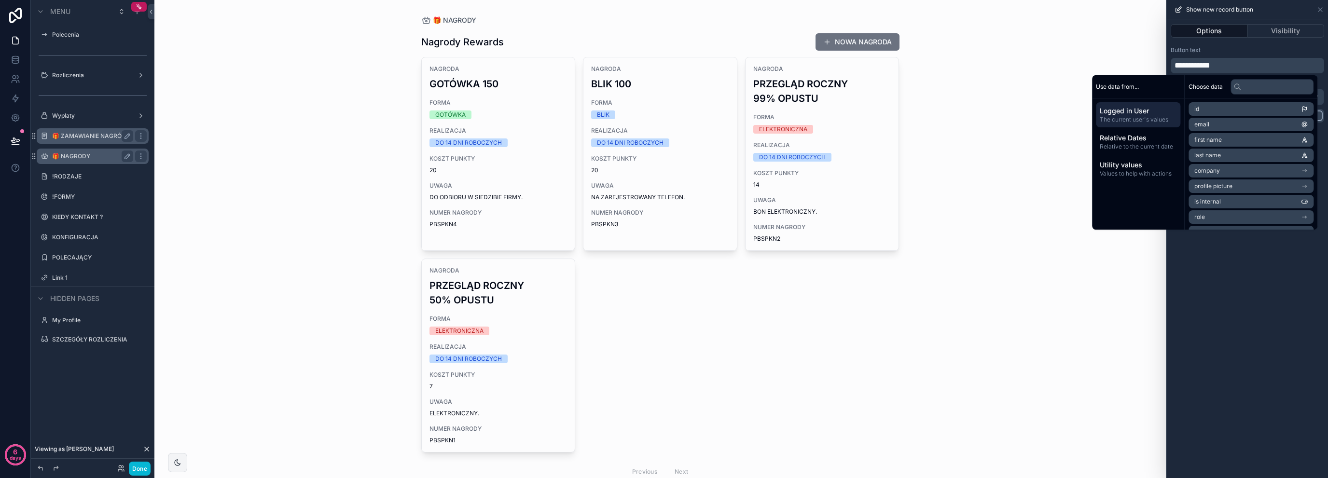
click at [1225, 48] on div "Button text" at bounding box center [1247, 50] width 153 height 8
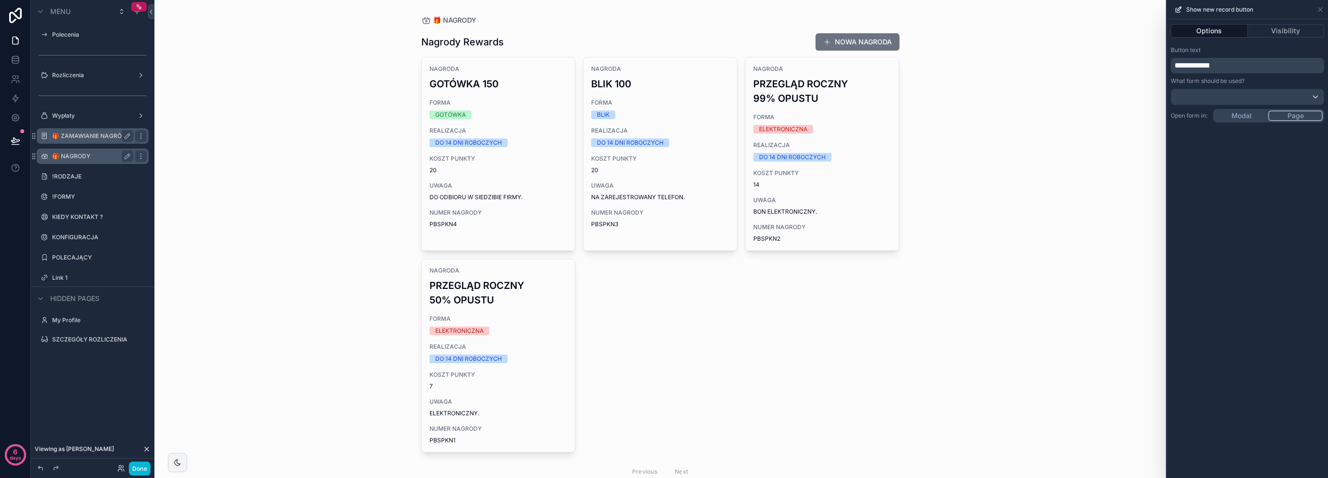
click at [1179, 63] on span "**********" at bounding box center [1192, 65] width 36 height 7
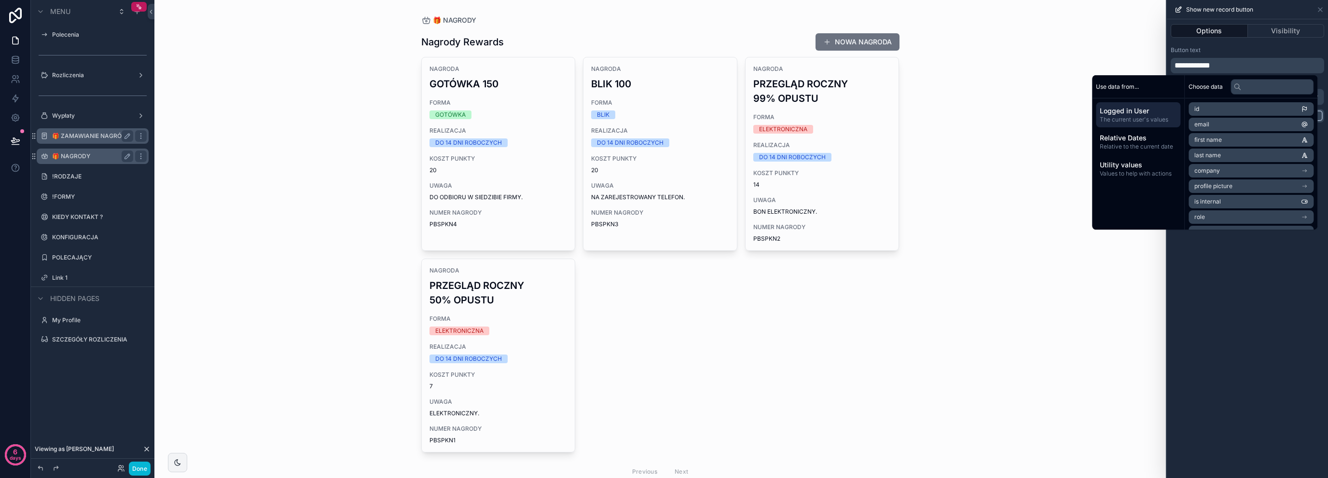
click at [1173, 63] on div "**********" at bounding box center [1247, 65] width 153 height 15
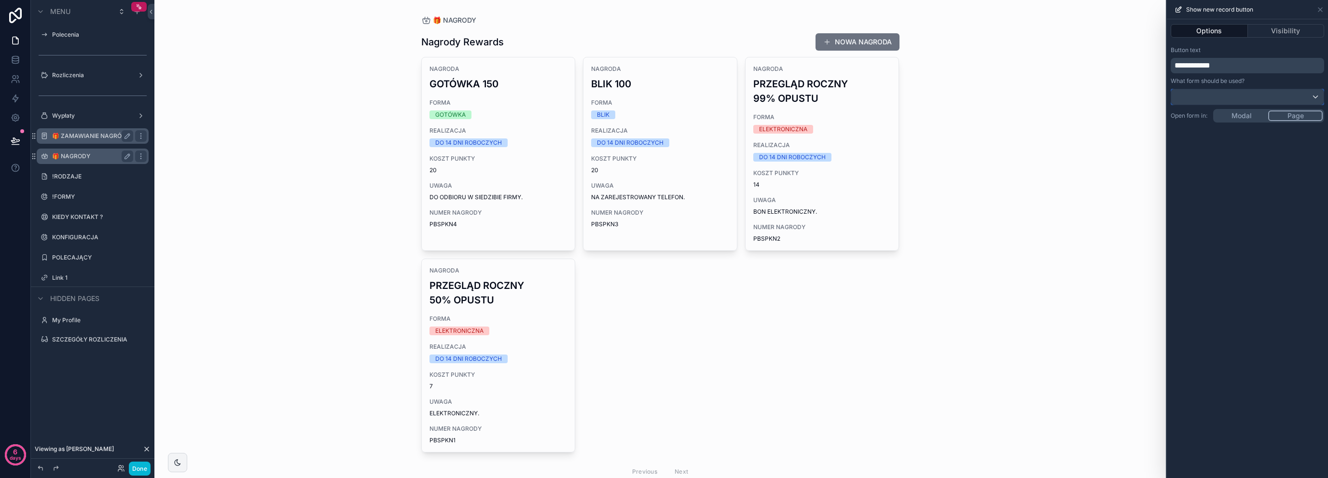
click at [1264, 95] on div at bounding box center [1247, 96] width 152 height 15
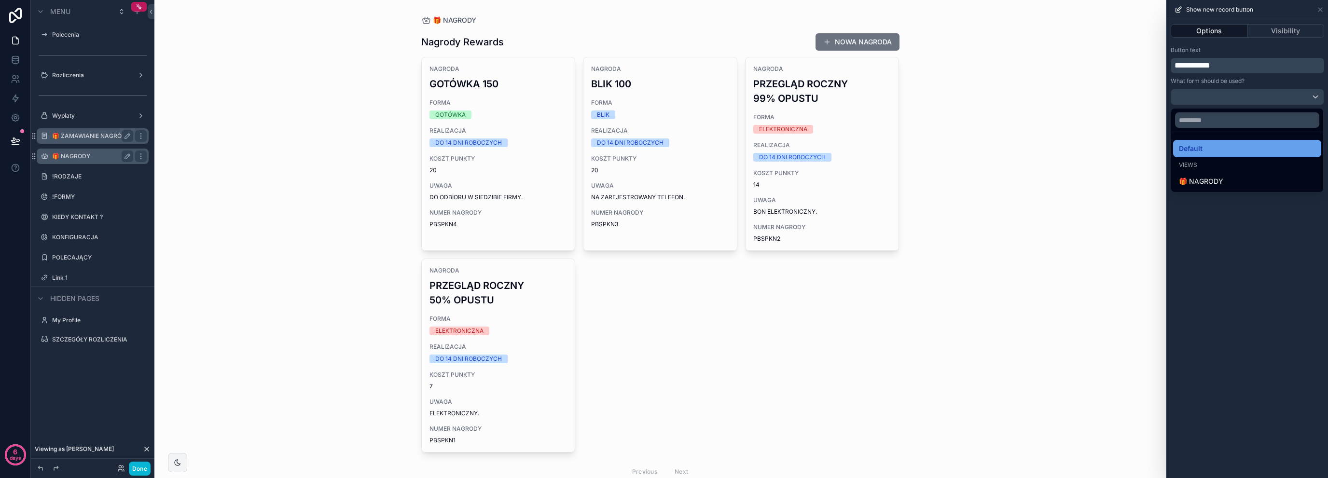
click at [1226, 154] on div "Default" at bounding box center [1247, 148] width 148 height 17
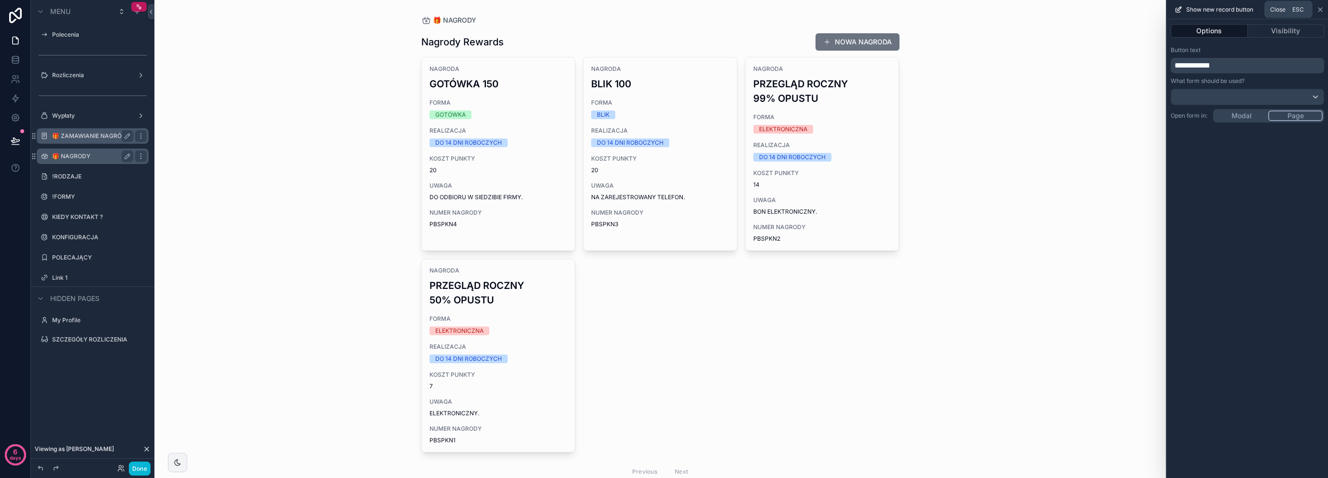
click at [1322, 10] on icon at bounding box center [1320, 10] width 8 height 8
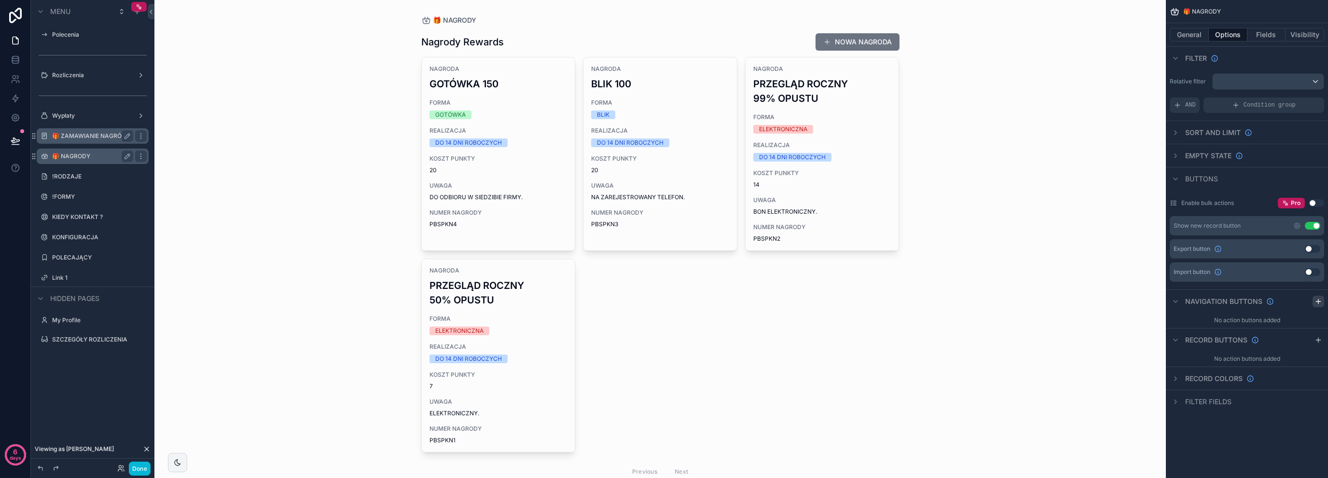
click at [1316, 302] on icon "scrollable content" at bounding box center [1318, 302] width 8 height 8
click at [1316, 320] on icon "scrollable content" at bounding box center [1316, 324] width 8 height 8
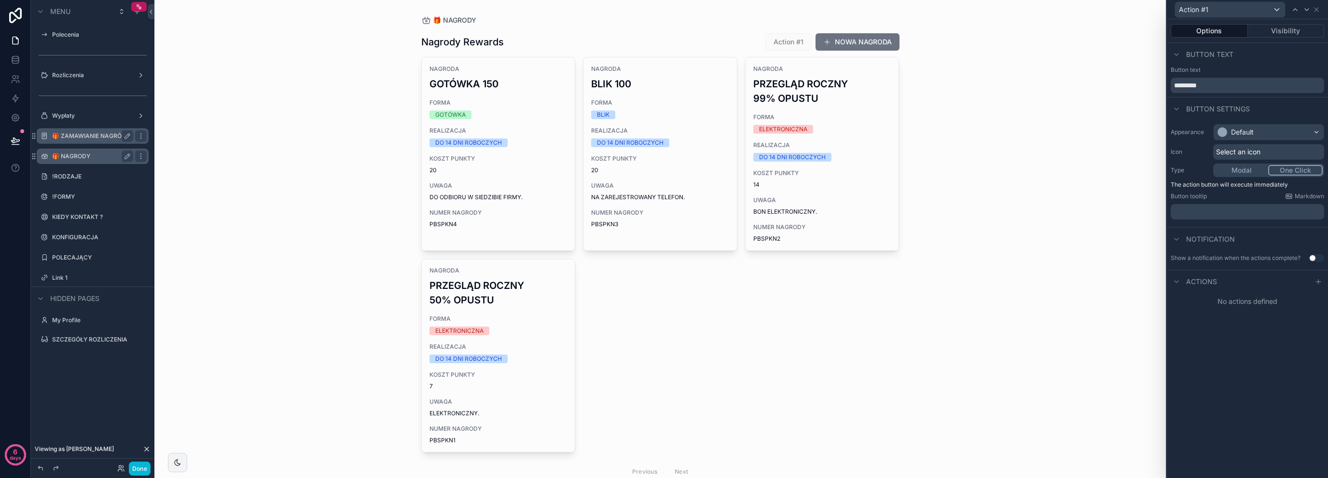
click at [1224, 284] on div "Actions" at bounding box center [1247, 281] width 161 height 23
click at [1315, 278] on icon at bounding box center [1318, 282] width 8 height 8
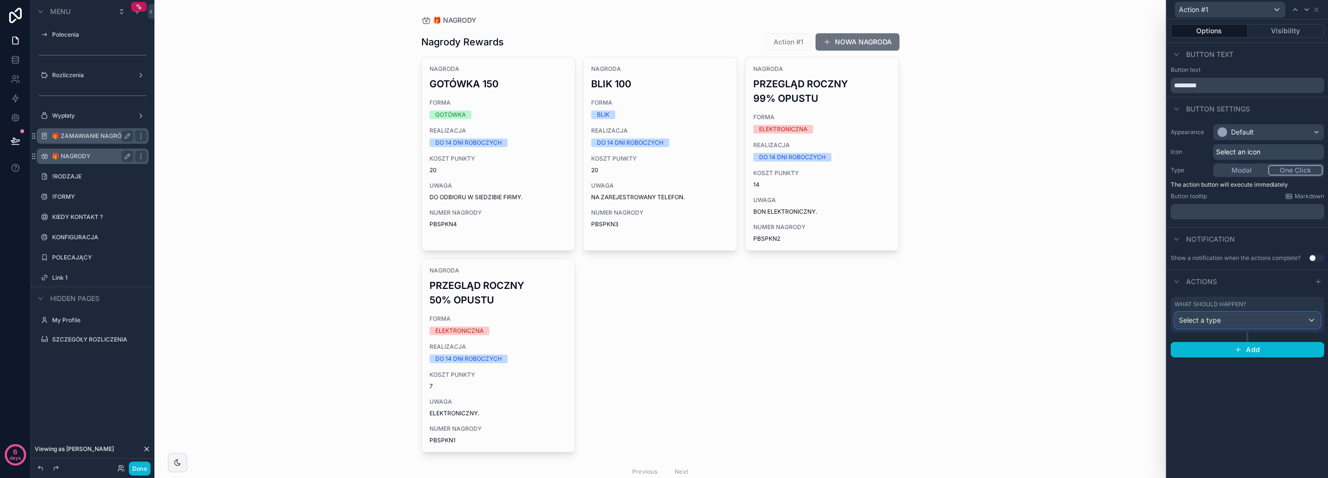
click at [1236, 318] on div "Select a type" at bounding box center [1247, 320] width 145 height 15
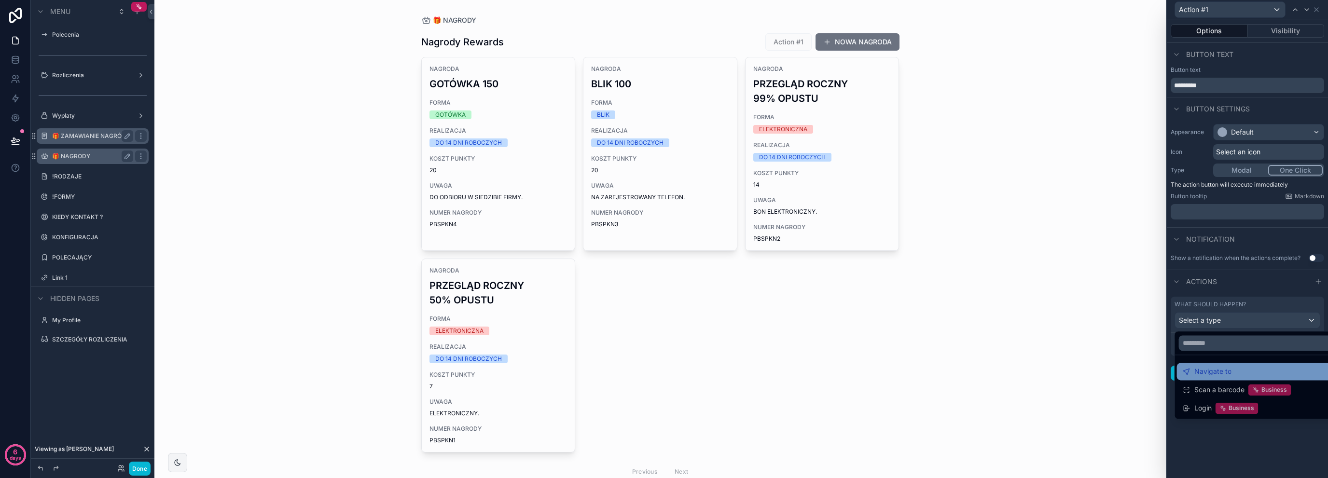
click at [1224, 374] on span "Navigate to" at bounding box center [1212, 372] width 37 height 12
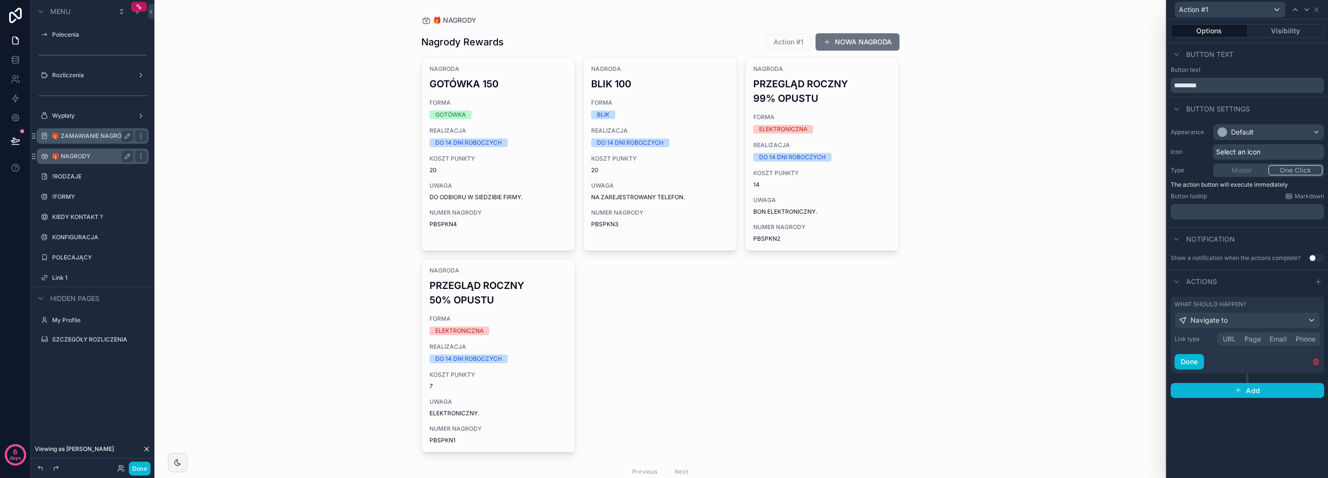
click at [1259, 339] on button "Page" at bounding box center [1252, 339] width 25 height 11
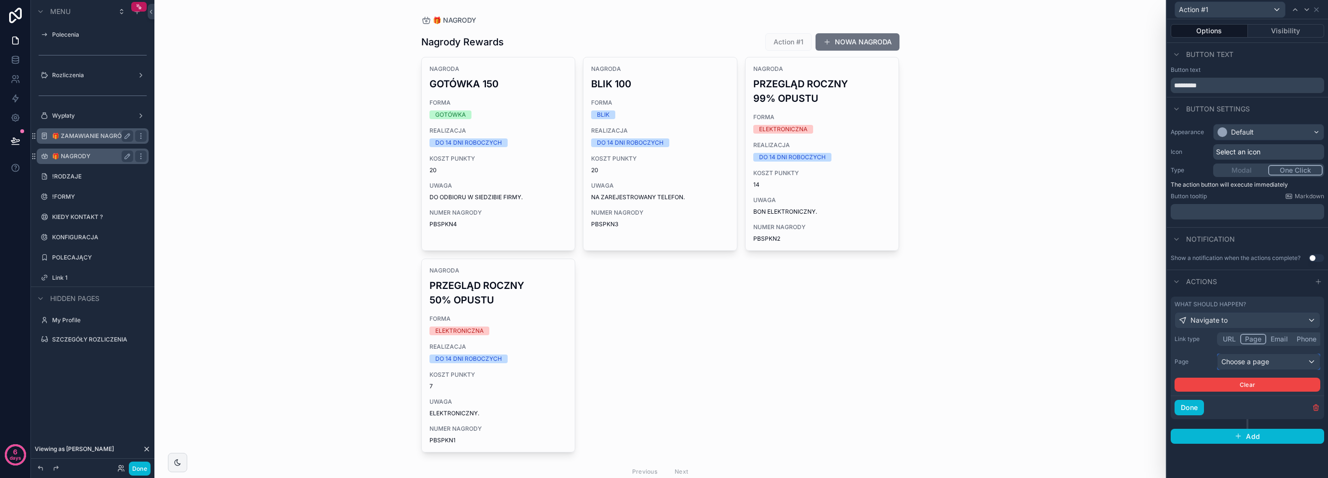
click at [1238, 365] on div "Choose a page" at bounding box center [1268, 361] width 102 height 15
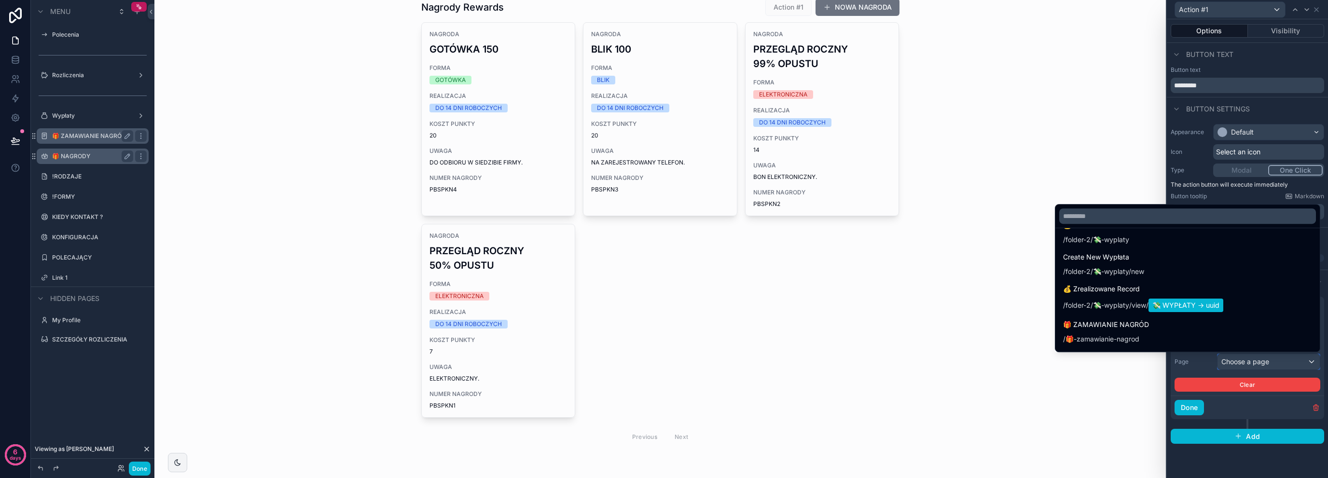
scroll to position [707, 0]
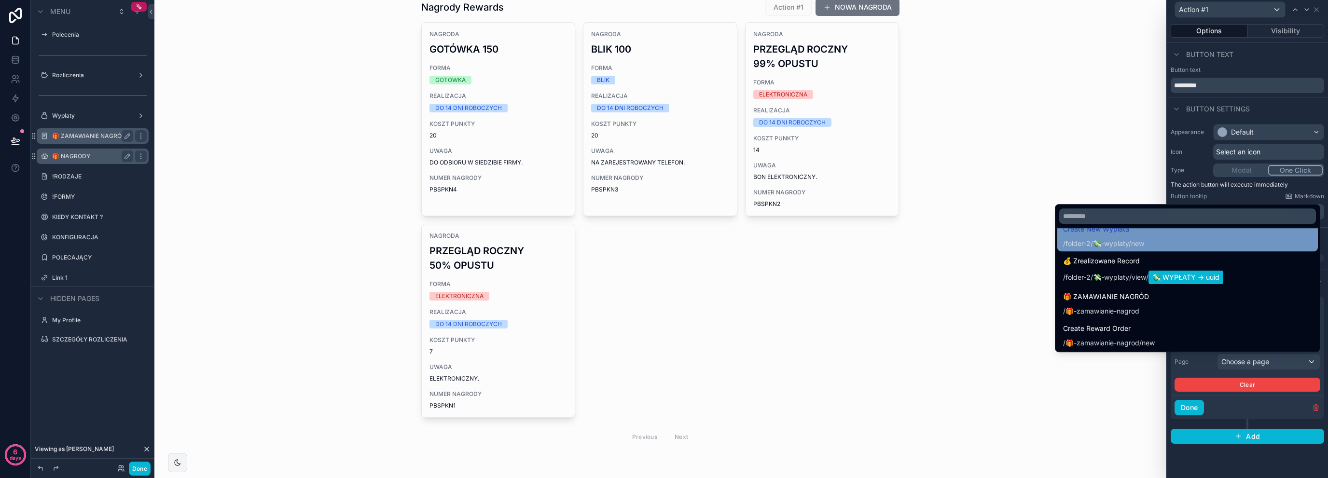
click at [1092, 243] on ul "My Profile / profile Create a User / profile /new My Profile Record / profile /…" at bounding box center [1187, 290] width 264 height 124
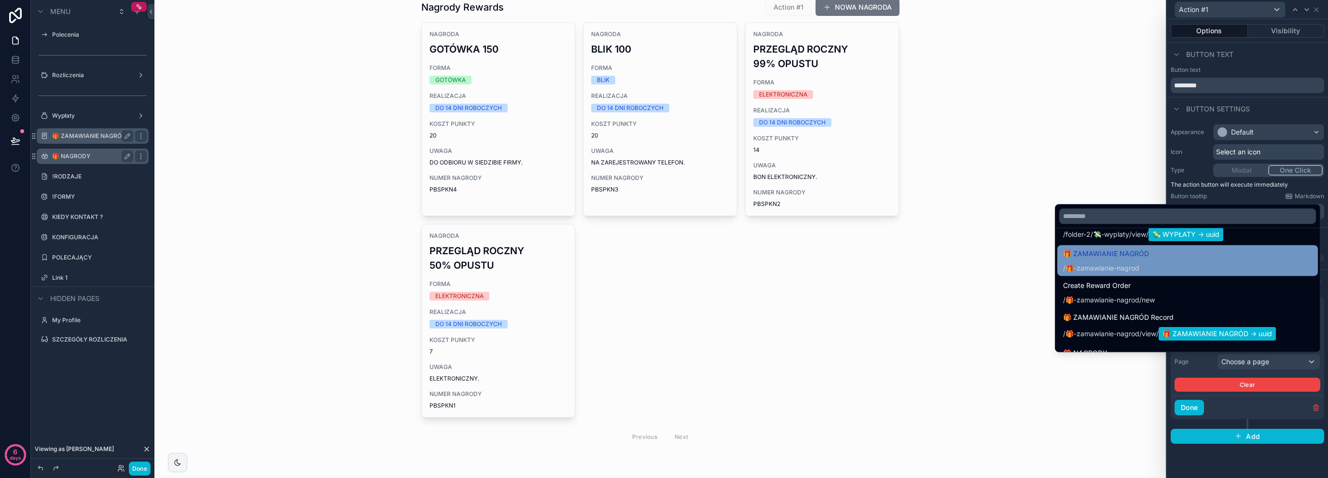
scroll to position [772, 0]
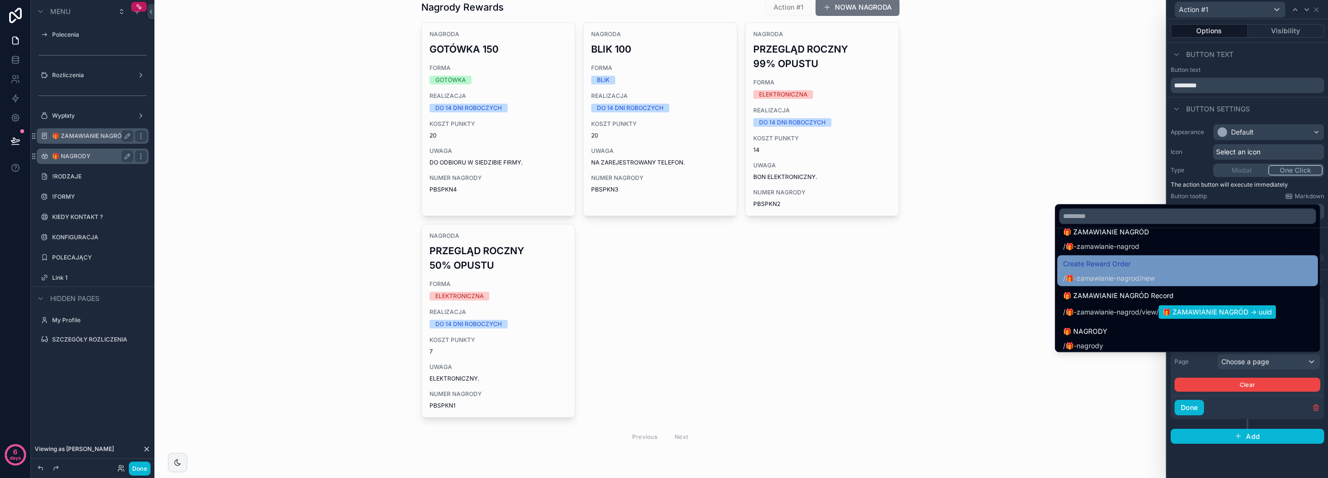
click at [1156, 276] on div "Create Reward Order / 🎁-zamawianie-nagrod /new" at bounding box center [1187, 270] width 249 height 25
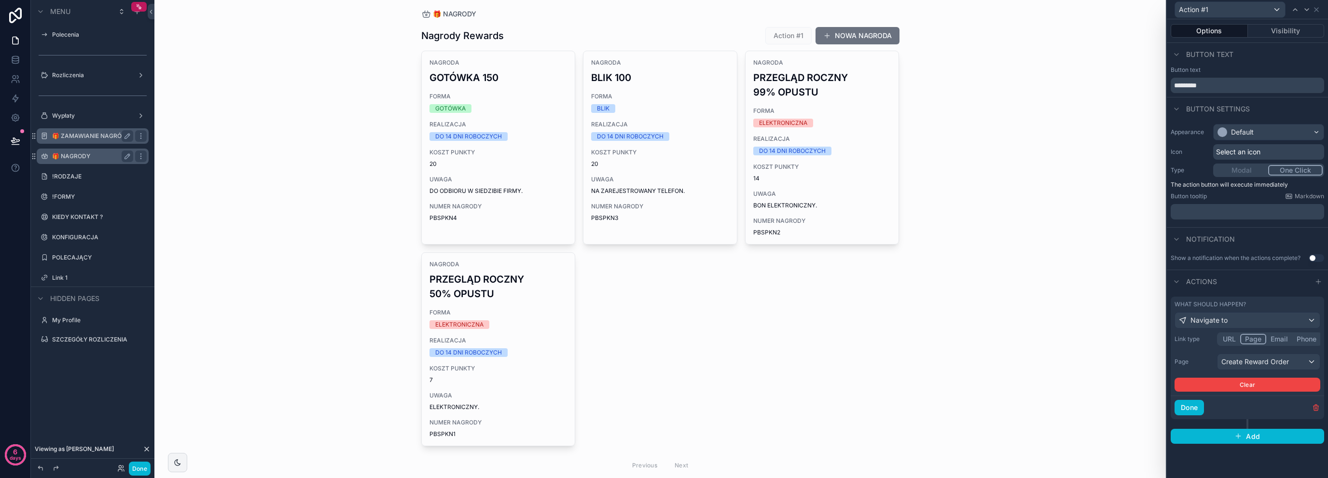
scroll to position [0, 0]
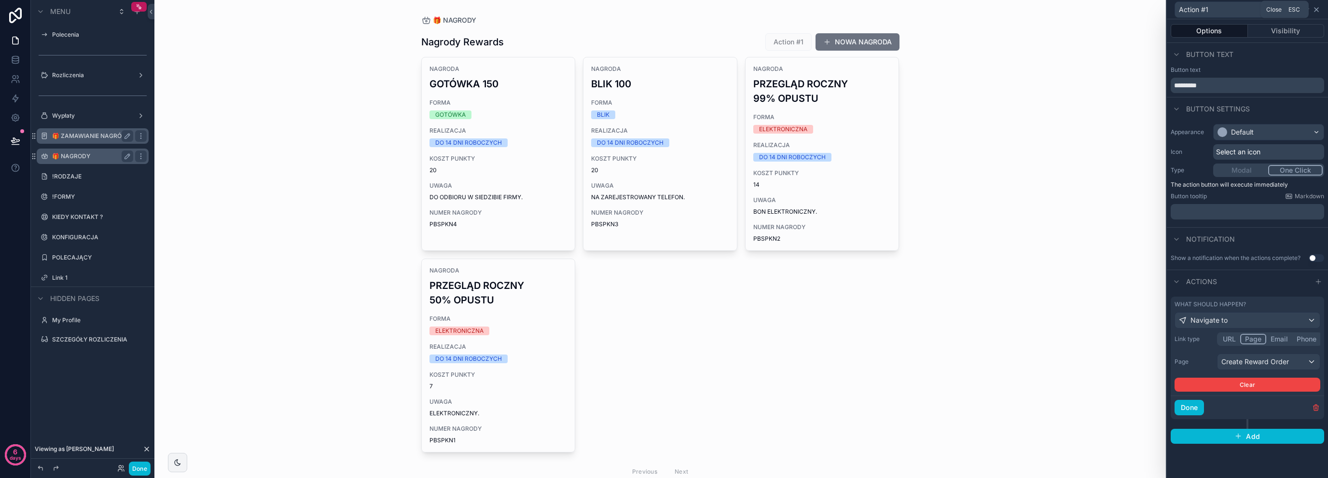
click at [1317, 6] on icon at bounding box center [1316, 10] width 8 height 8
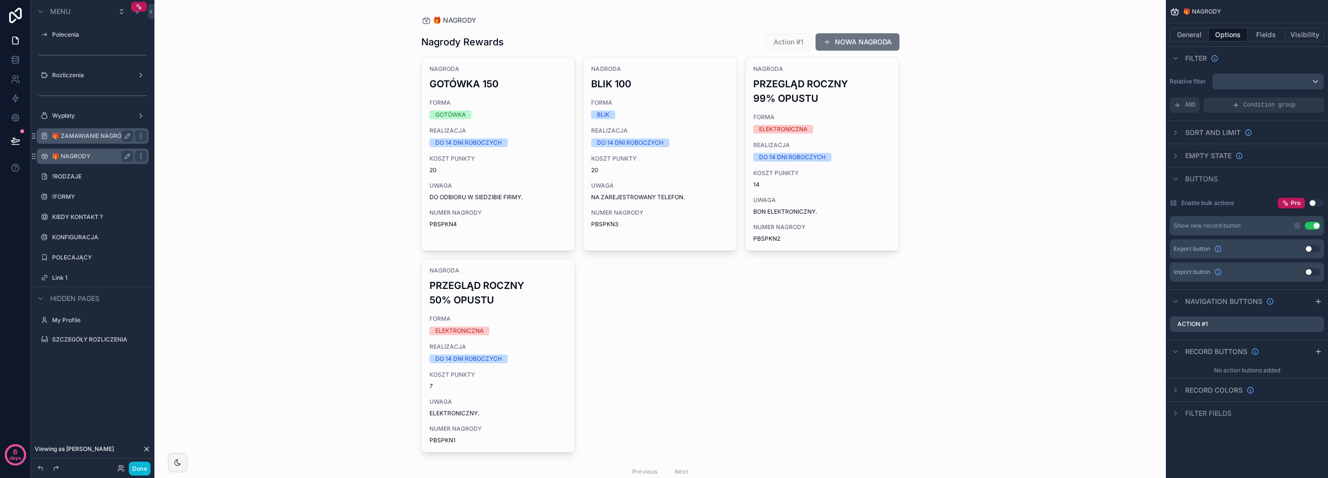
click at [786, 41] on div "scrollable content" at bounding box center [661, 257] width 494 height 514
click at [144, 471] on button "Done" at bounding box center [140, 469] width 22 height 14
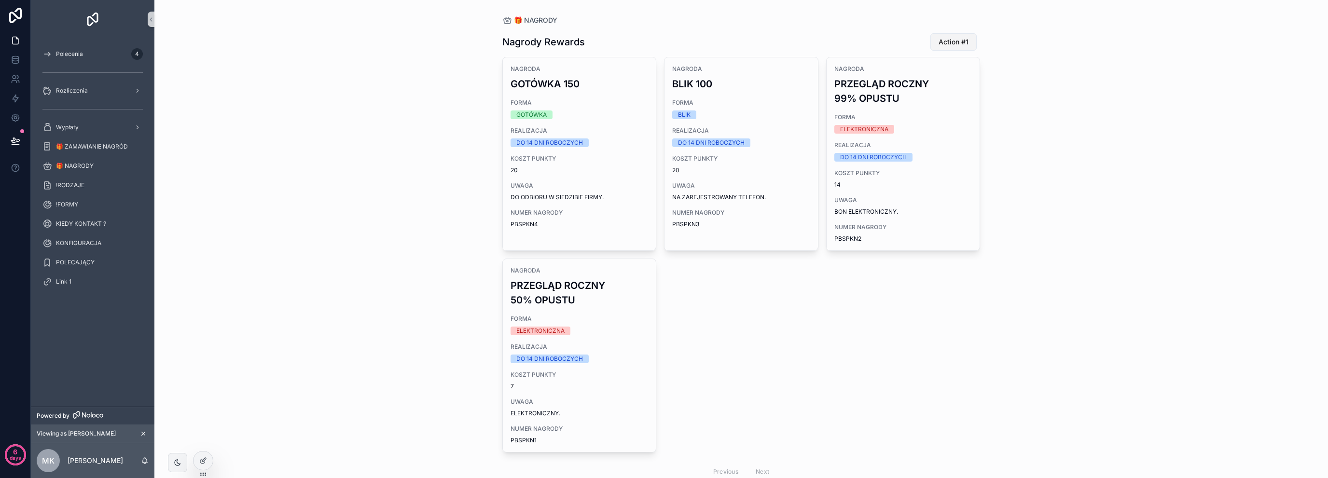
click at [950, 42] on span "Action #1" at bounding box center [953, 42] width 30 height 10
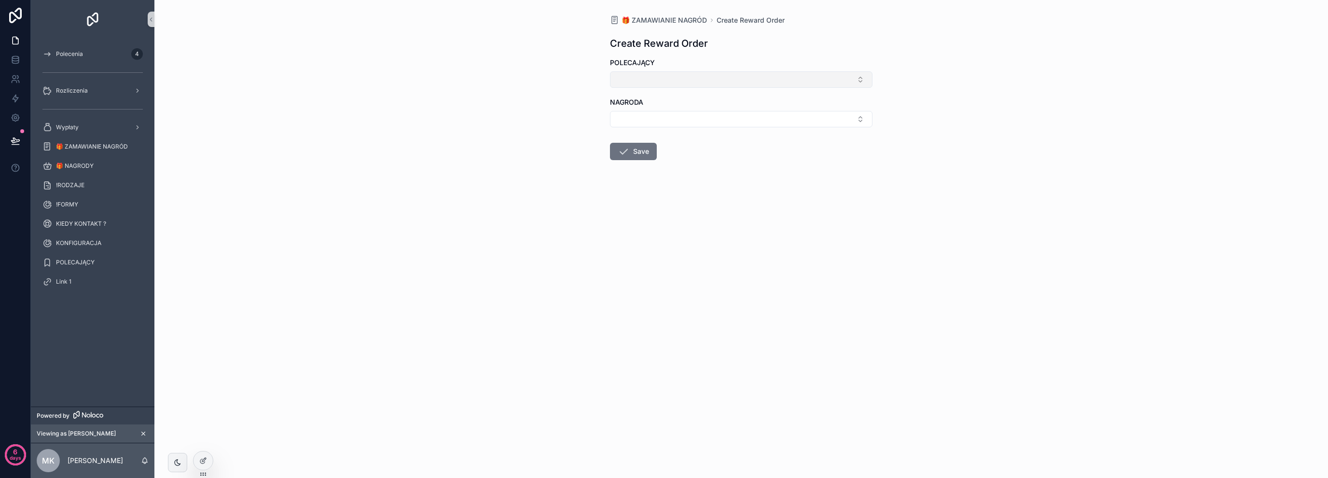
click at [769, 78] on button "Select Button" at bounding box center [741, 79] width 262 height 16
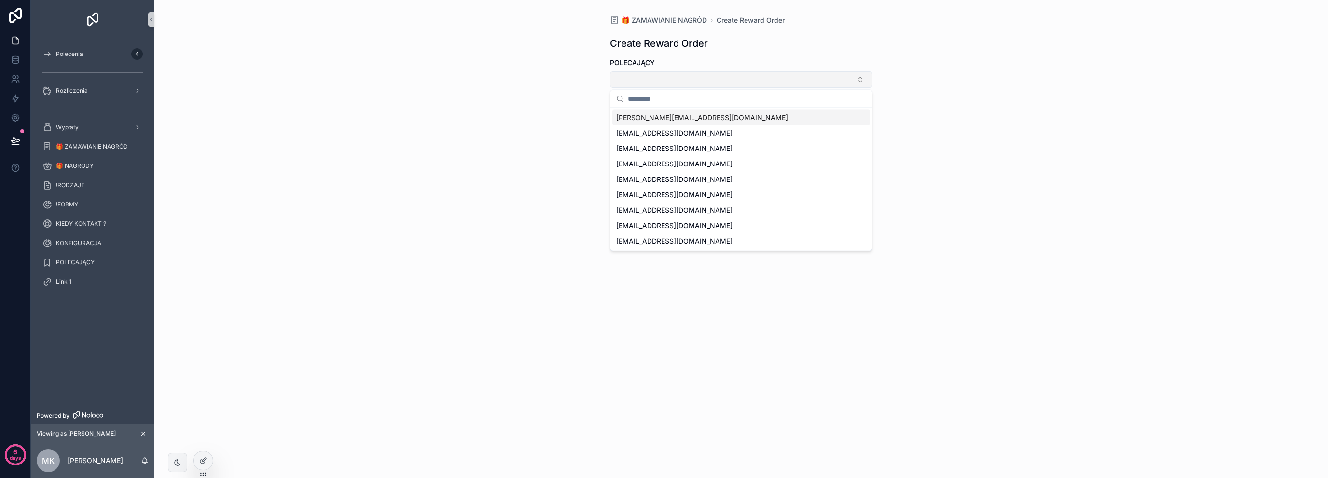
click at [769, 78] on button "Select Button" at bounding box center [741, 79] width 262 height 16
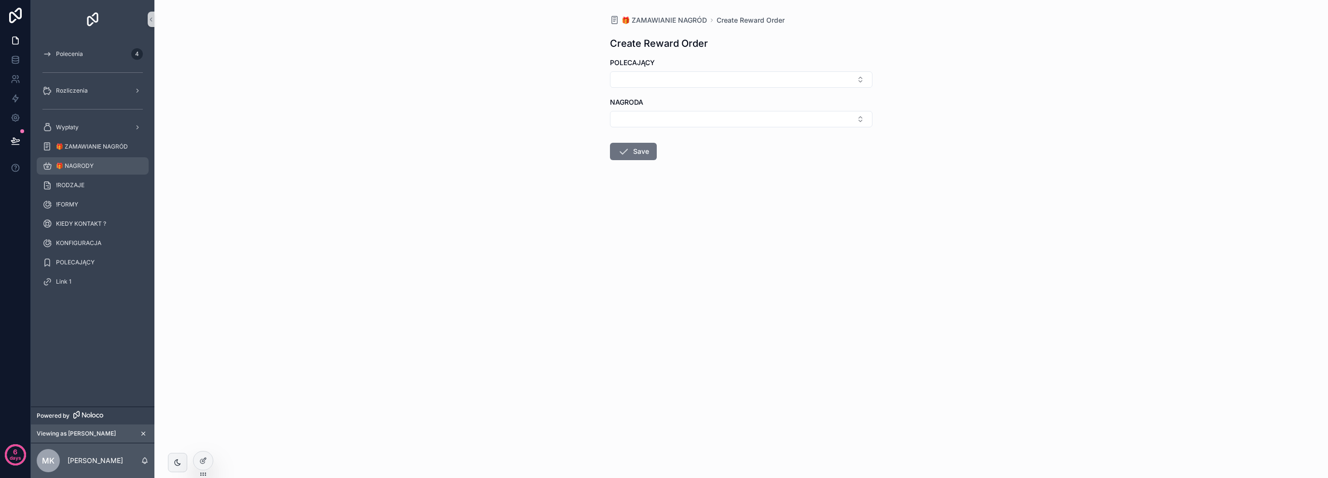
click at [109, 173] on div "🎁 NAGRODY" at bounding box center [92, 165] width 100 height 15
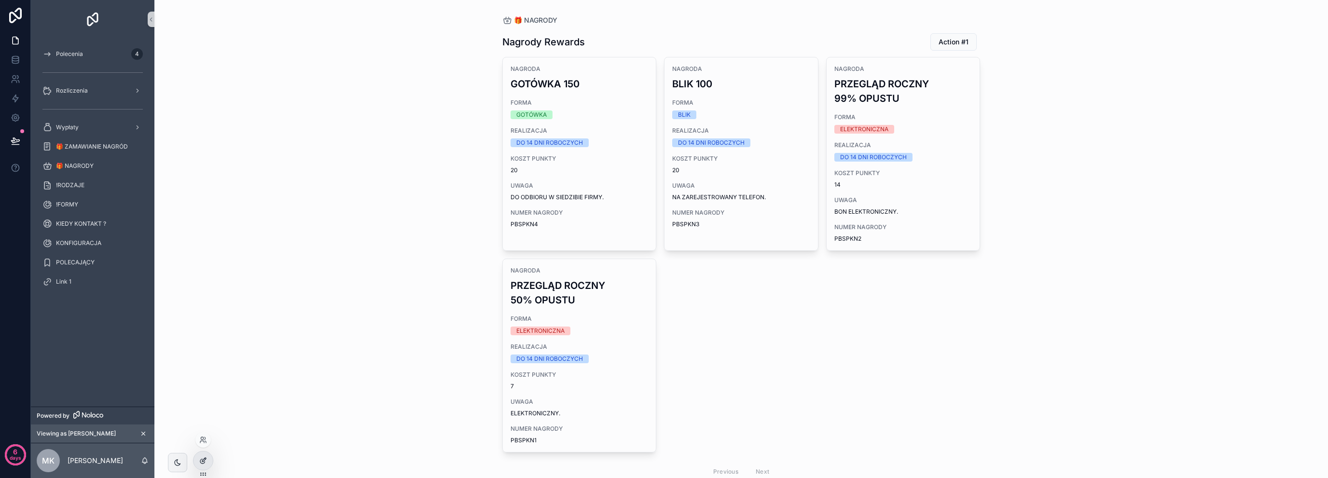
click at [203, 464] on icon at bounding box center [202, 461] width 4 height 4
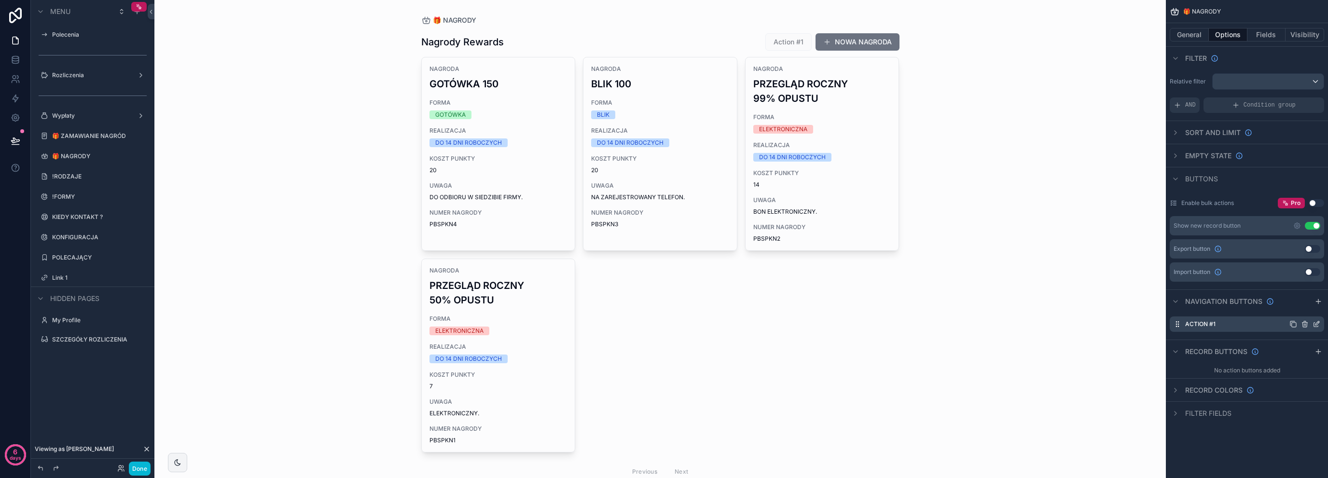
click at [1315, 320] on icon "scrollable content" at bounding box center [1316, 324] width 8 height 8
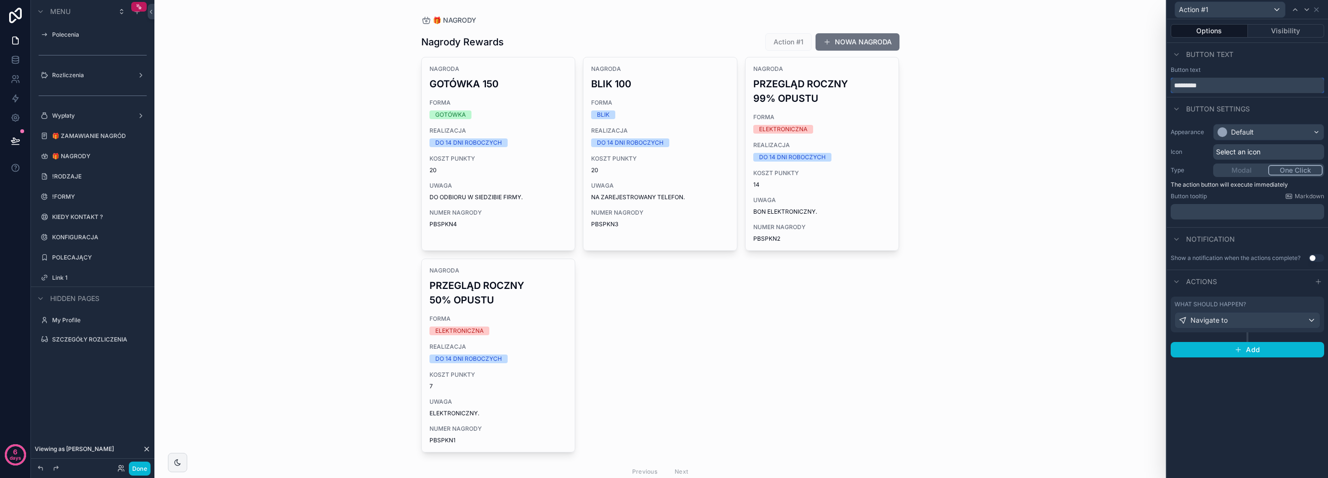
click at [1220, 84] on input "*********" at bounding box center [1247, 85] width 153 height 15
type input "**********"
click at [1251, 131] on div "Default" at bounding box center [1242, 132] width 23 height 10
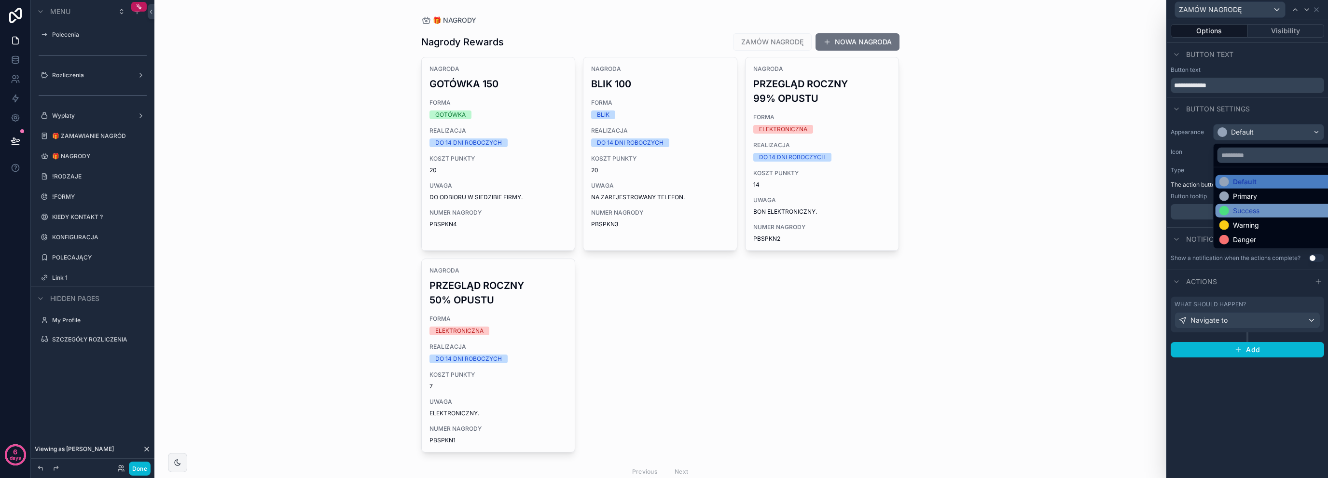
click at [1240, 206] on div "Success" at bounding box center [1246, 211] width 27 height 10
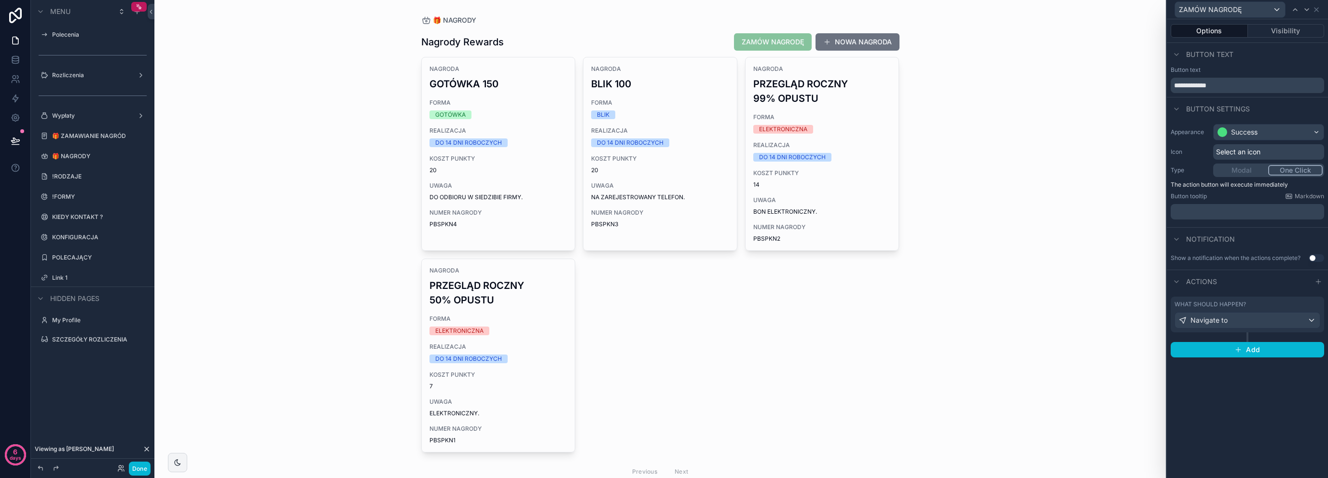
click at [1267, 158] on div "Select an icon" at bounding box center [1268, 151] width 111 height 15
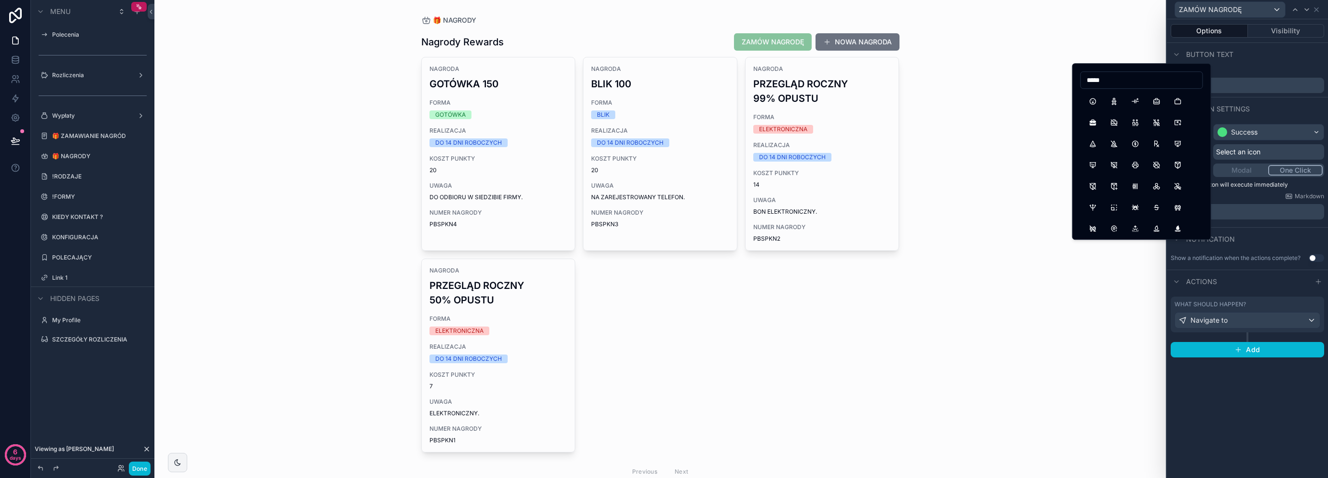
click at [1123, 80] on input "*****" at bounding box center [1142, 80] width 122 height 14
type input "****"
click at [1094, 98] on button "Gift" at bounding box center [1092, 101] width 17 height 17
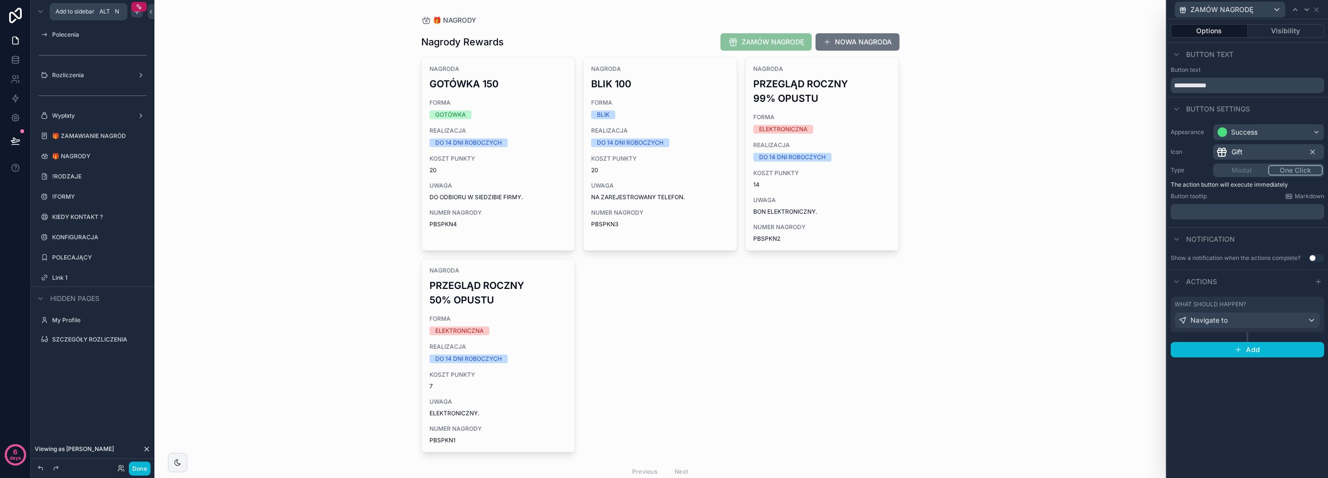
click at [136, 17] on div "scrollable content" at bounding box center [137, 12] width 12 height 12
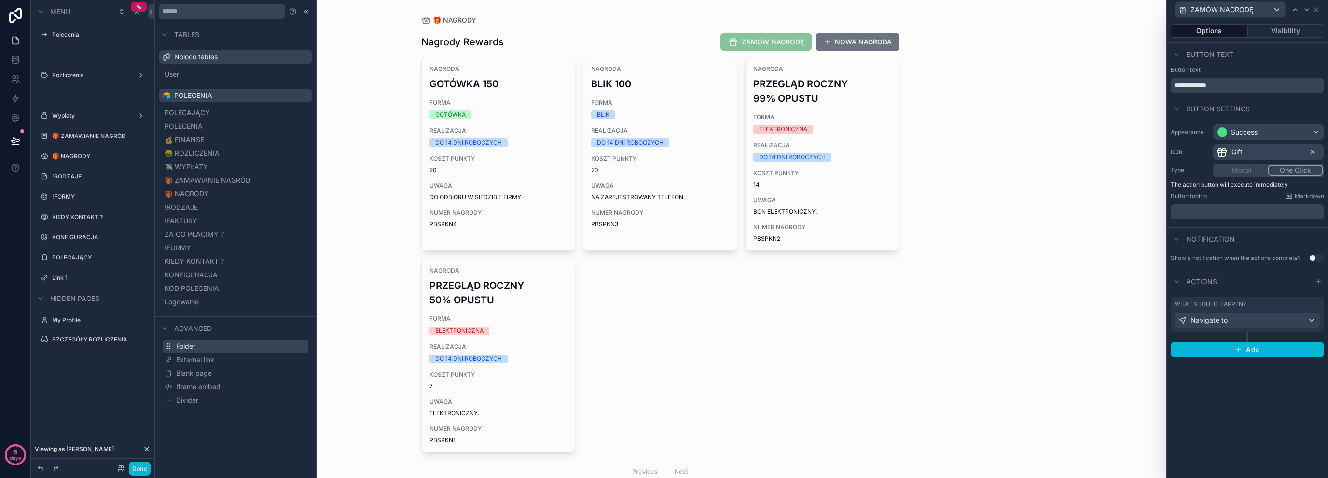
click at [202, 340] on button "Folder" at bounding box center [236, 347] width 146 height 14
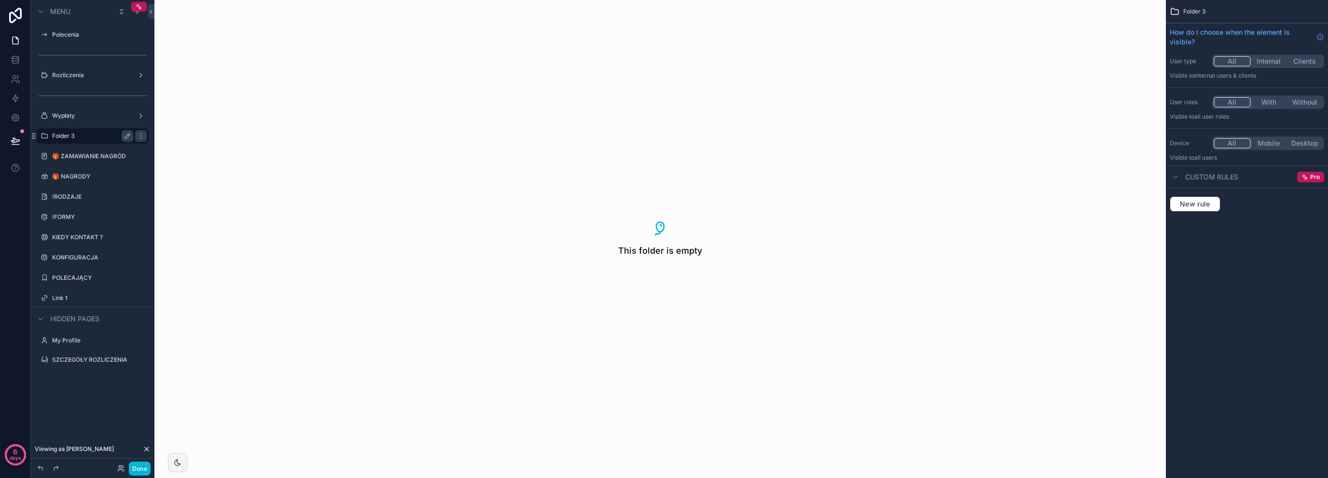
click at [122, 141] on div "Folder 3" at bounding box center [92, 136] width 81 height 12
click at [125, 139] on icon "scrollable content" at bounding box center [128, 136] width 8 height 8
click at [98, 138] on input "********" at bounding box center [85, 136] width 66 height 12
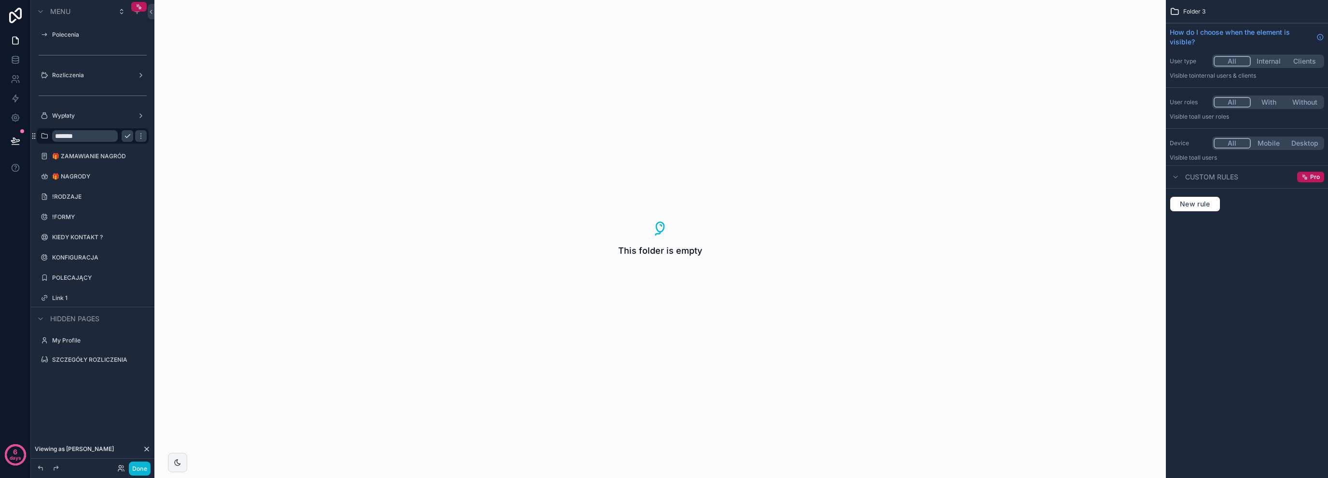
type input "*******"
click at [131, 130] on button "scrollable content" at bounding box center [128, 136] width 12 height 12
click at [45, 140] on icon "scrollable content" at bounding box center [45, 136] width 8 height 8
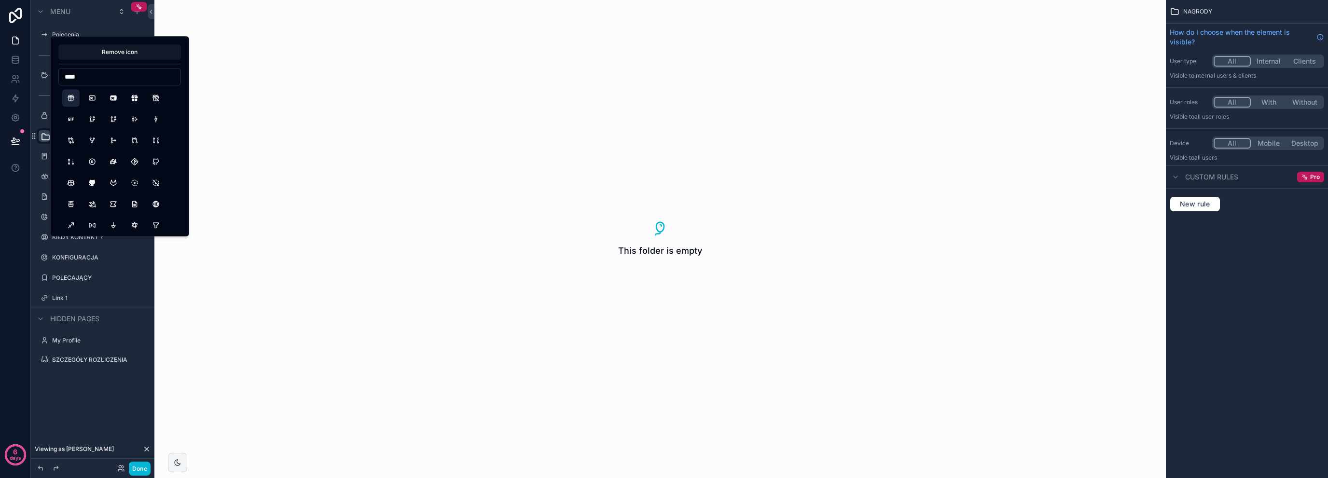
type input "****"
click at [75, 91] on button "Gift" at bounding box center [70, 97] width 17 height 17
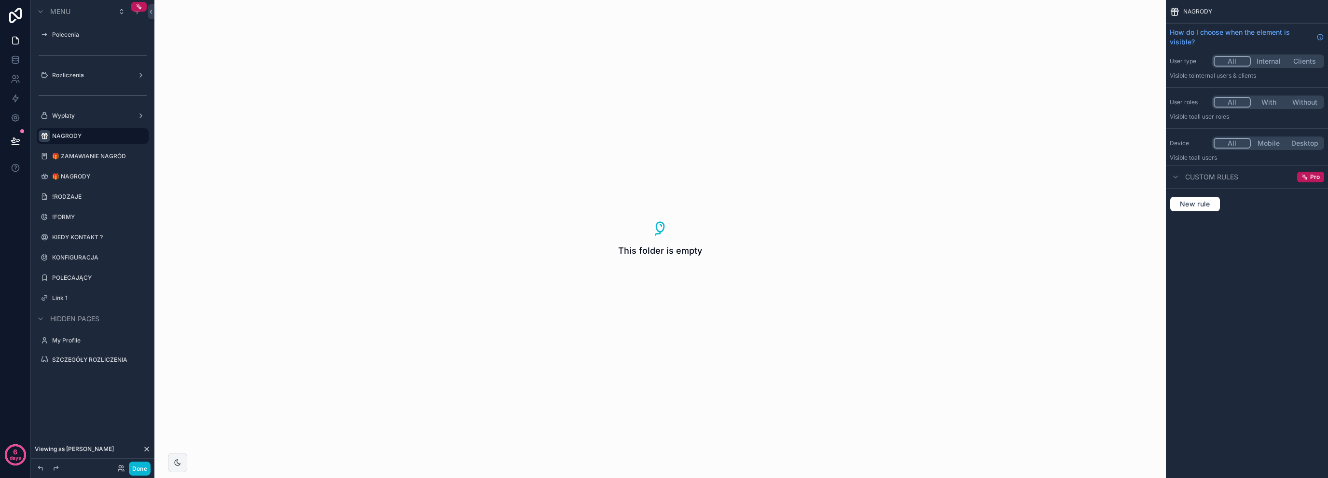
click at [100, 382] on div "Menu Polecenia Rozliczenia Wypłaty NAGRODY 🎁 ZAMAWIANIE NAGRÓD 🎁 NAGRODY !RODZA…" at bounding box center [93, 200] width 124 height 400
click at [85, 155] on label "🎁 ZAMAWIANIE NAGRÓD" at bounding box center [90, 156] width 77 height 8
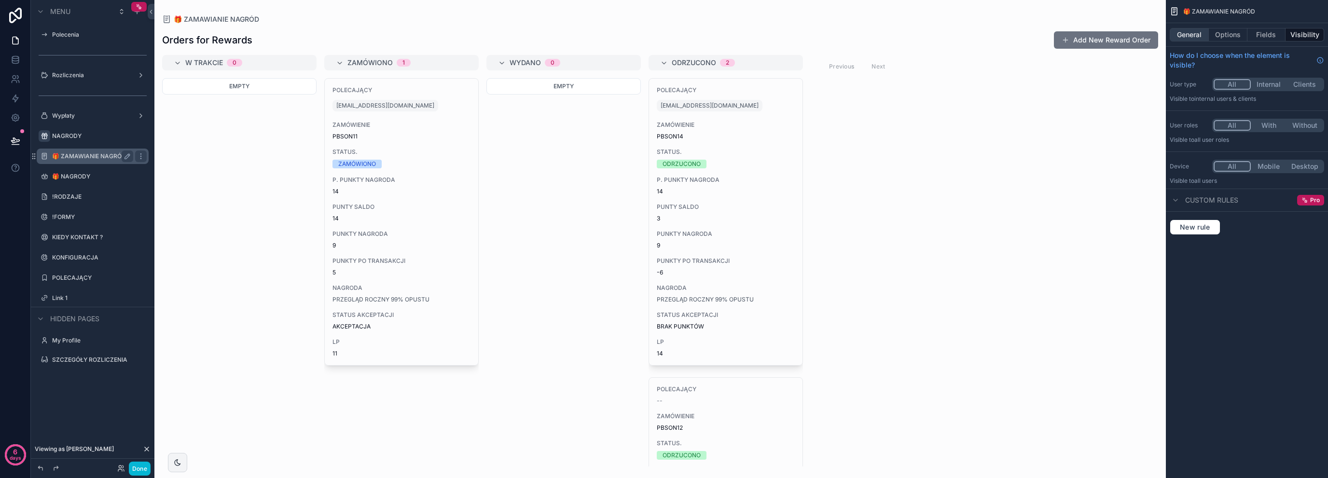
click at [1198, 34] on button "General" at bounding box center [1189, 35] width 39 height 14
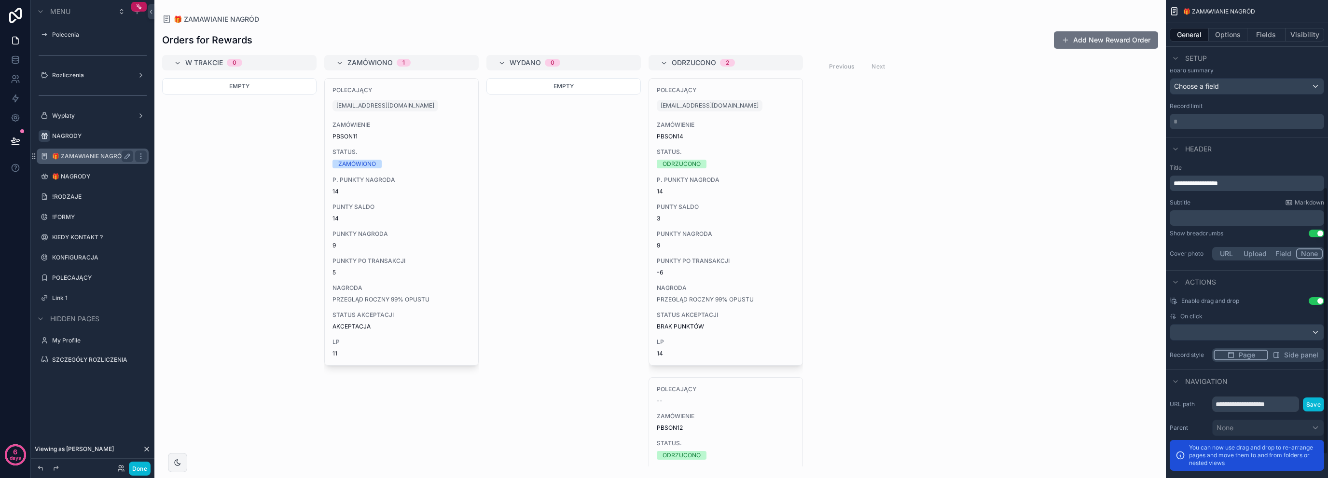
scroll to position [376, 0]
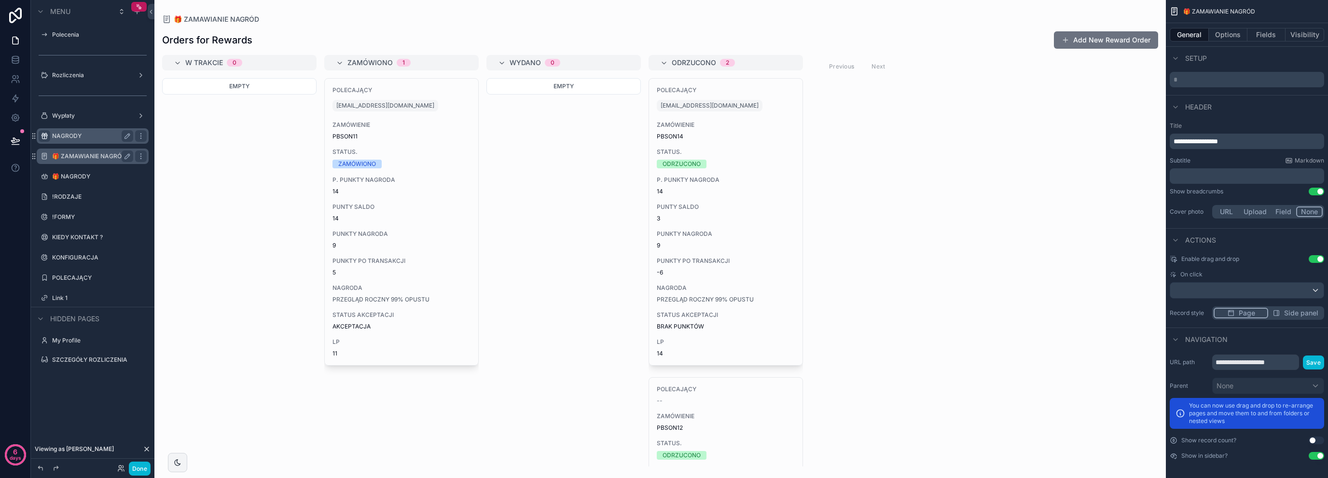
click at [71, 133] on label "NAGRODY" at bounding box center [90, 136] width 77 height 8
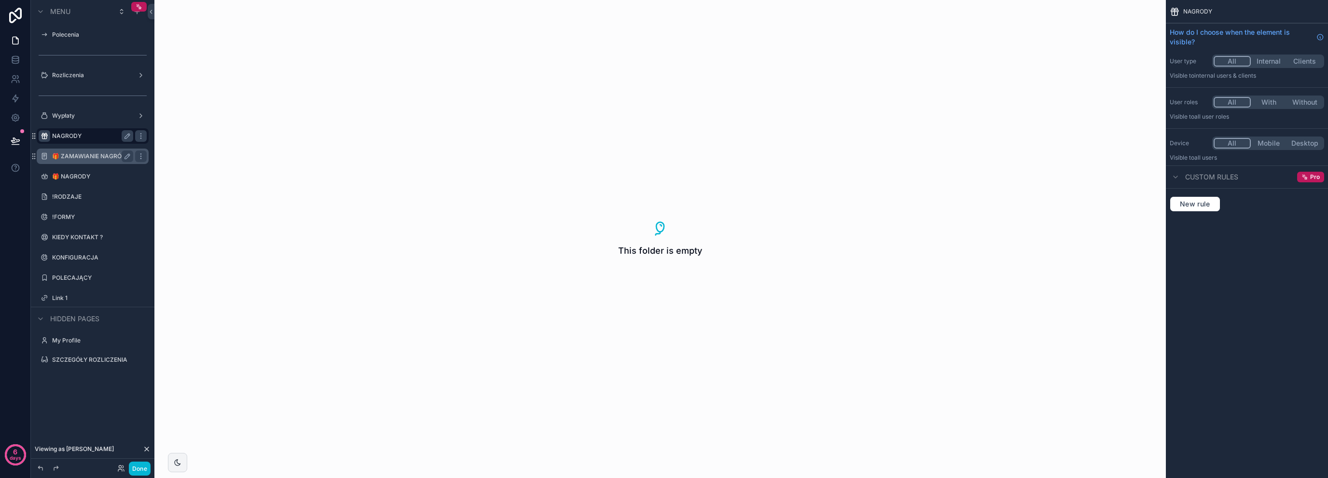
click at [81, 160] on div "🎁 ZAMAWIANIE NAGRÓD" at bounding box center [92, 157] width 81 height 12
click at [92, 157] on label "🎁 ZAMAWIANIE NAGRÓD" at bounding box center [90, 156] width 77 height 8
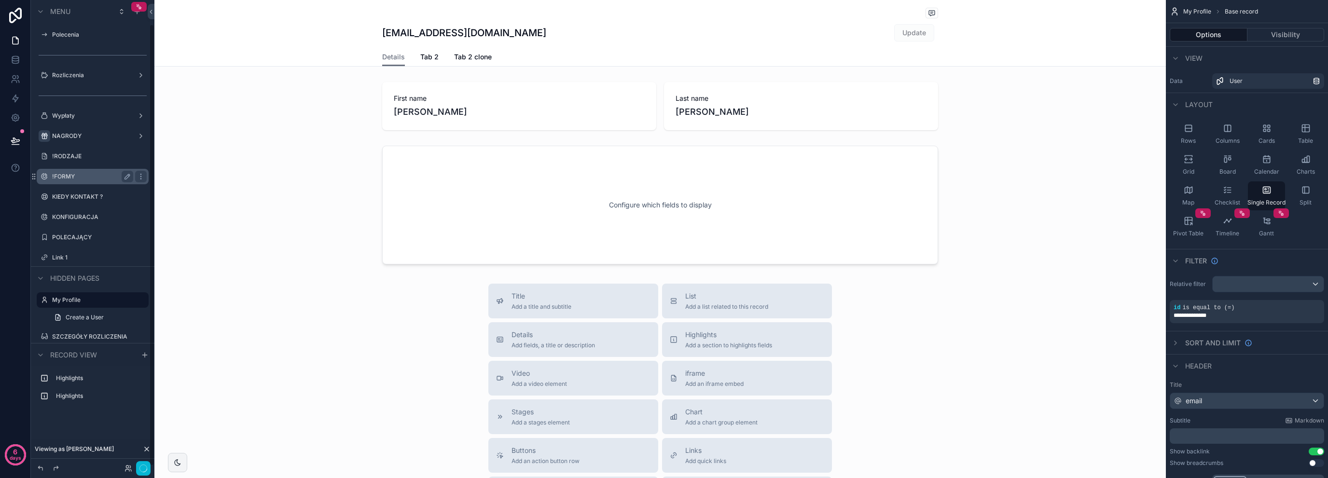
scroll to position [25, 0]
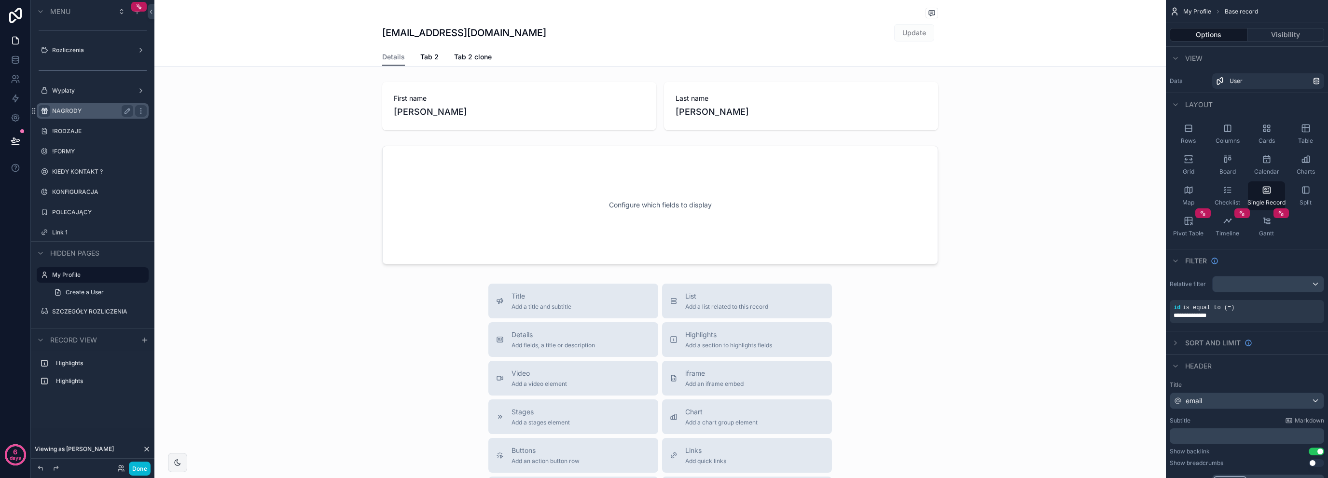
click at [97, 106] on div "NAGRODY" at bounding box center [92, 111] width 81 height 12
click at [100, 111] on label "NAGRODY" at bounding box center [90, 111] width 77 height 8
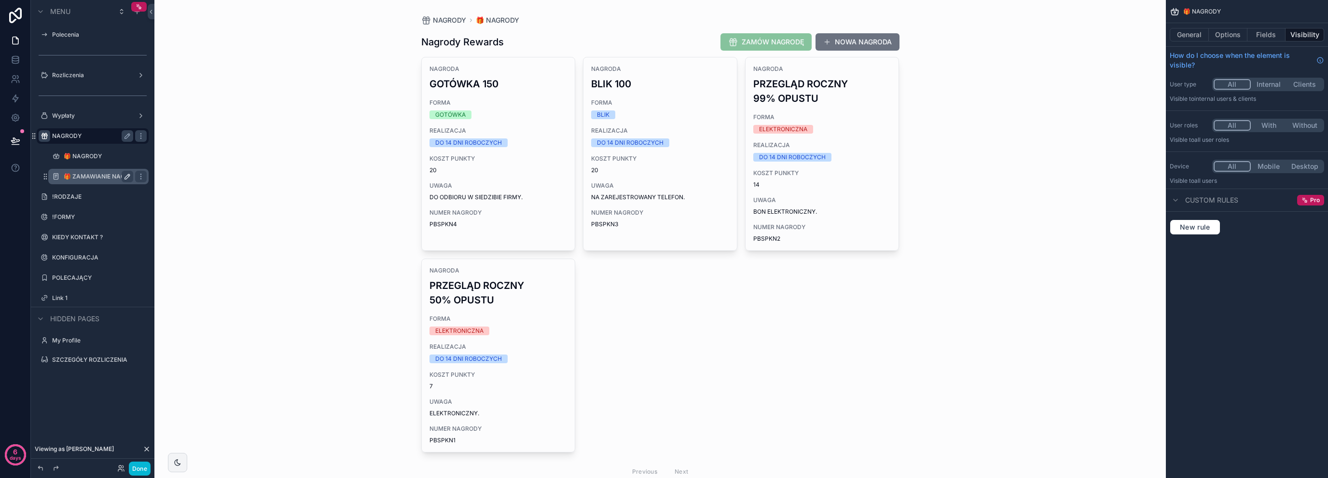
click at [128, 174] on icon "scrollable content" at bounding box center [127, 176] width 5 height 5
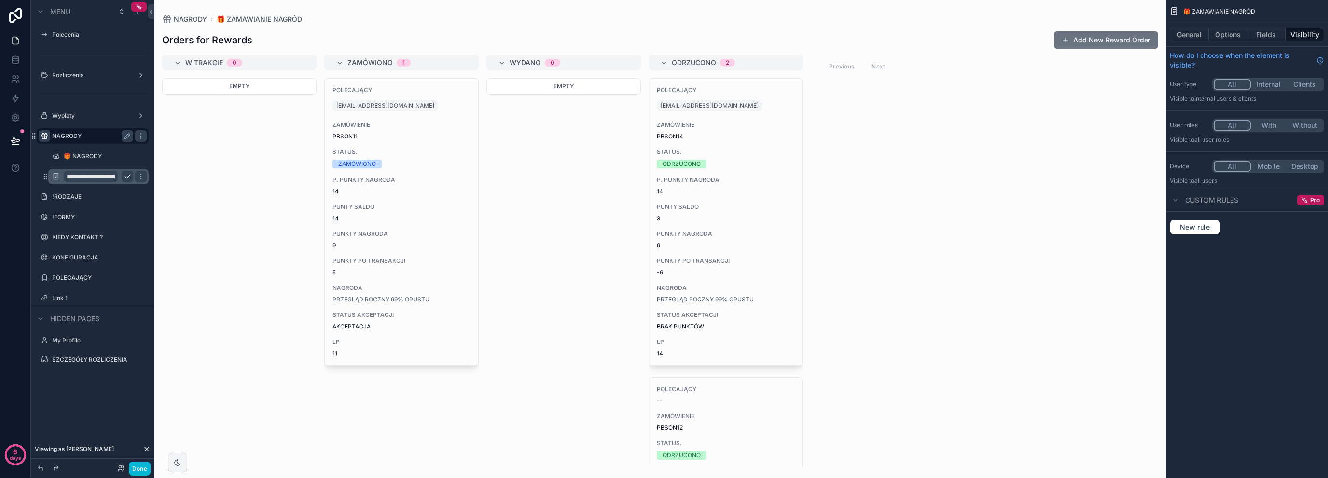
click at [101, 178] on input "**********" at bounding box center [91, 177] width 54 height 12
type input "**********"
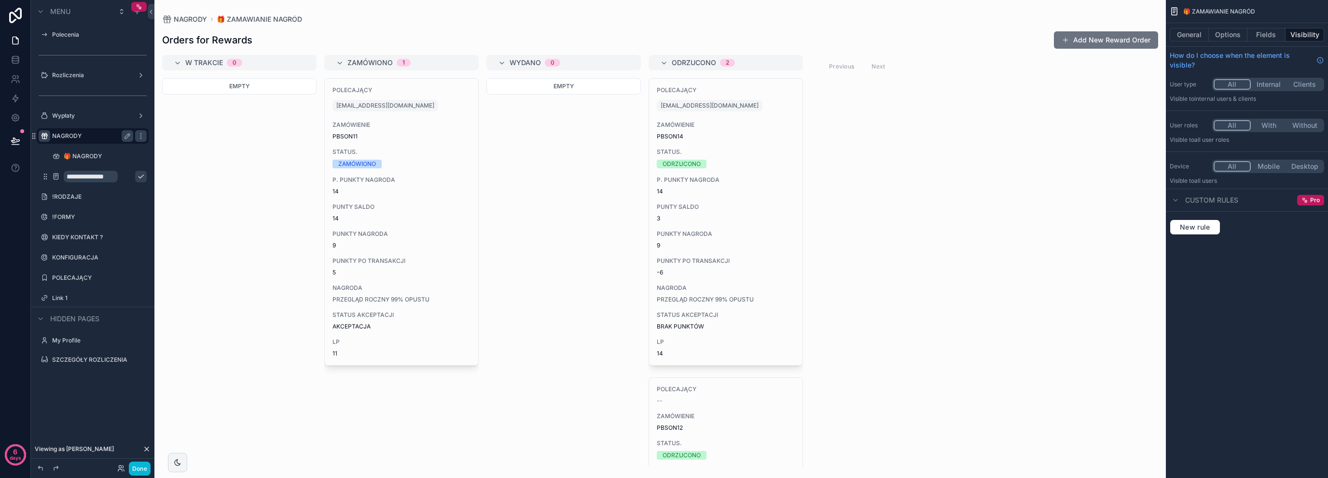
scroll to position [0, 0]
click at [135, 180] on button "scrollable content" at bounding box center [141, 177] width 12 height 12
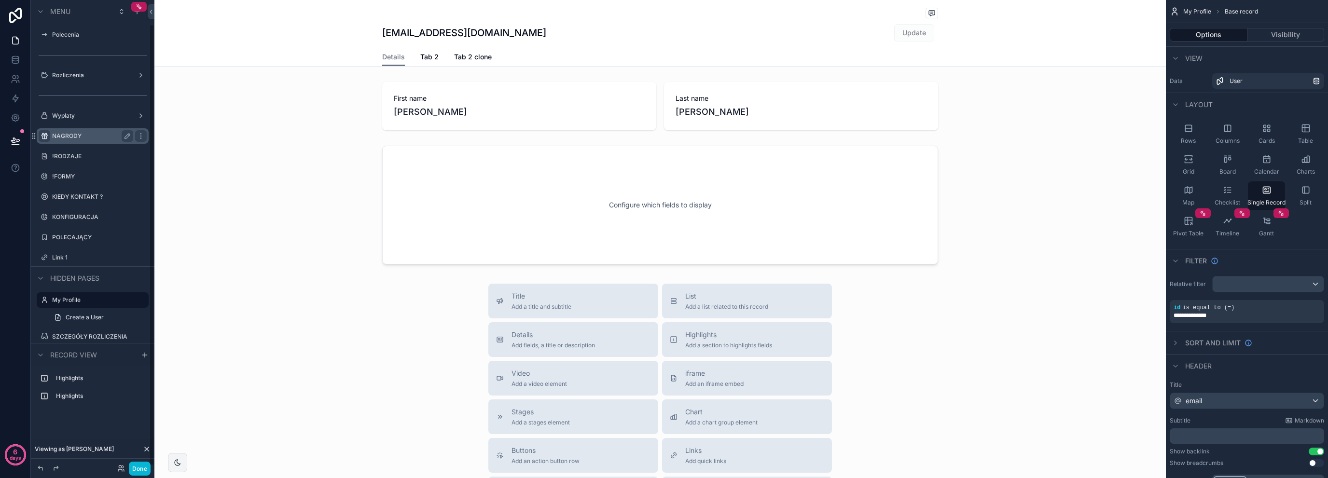
scroll to position [25, 0]
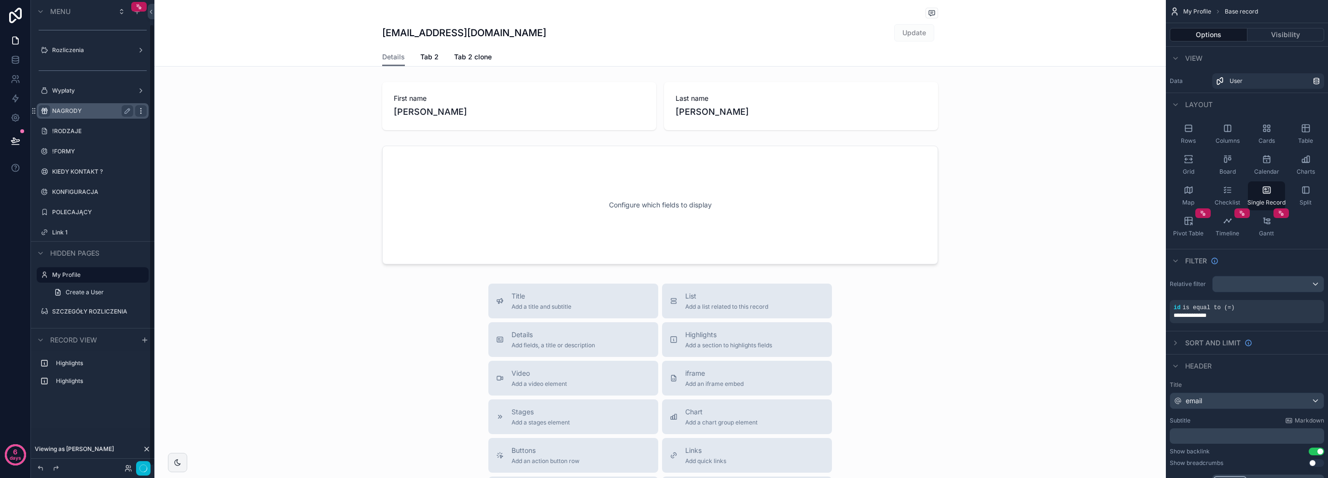
click at [144, 114] on icon "scrollable content" at bounding box center [141, 111] width 8 height 8
click at [100, 111] on label "NAGRODY" at bounding box center [90, 111] width 77 height 8
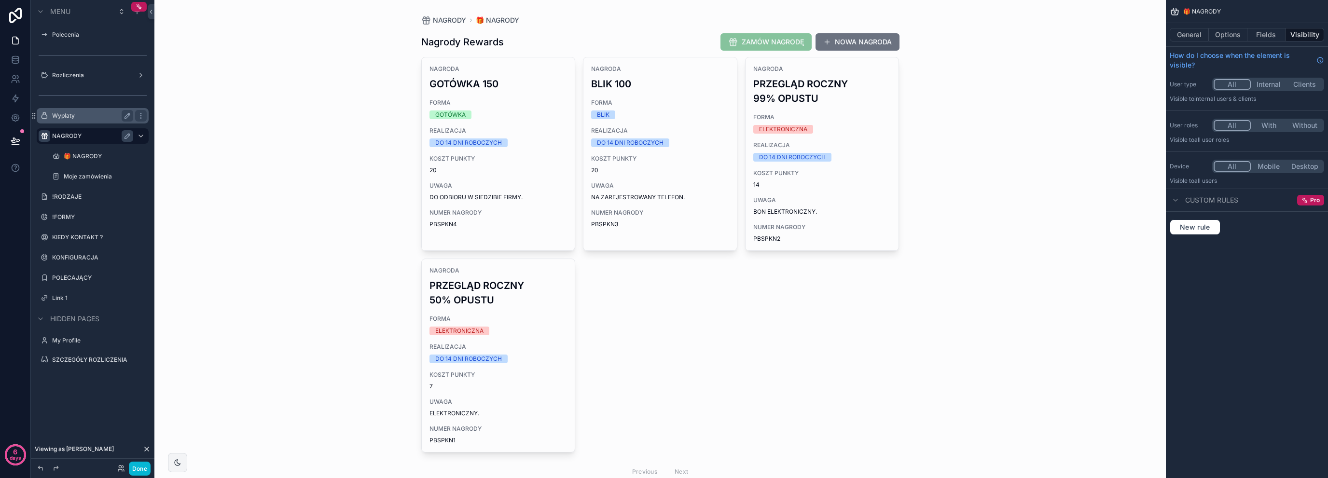
click at [92, 121] on div "Wypłaty" at bounding box center [92, 116] width 81 height 12
click at [96, 114] on label "Wypłaty" at bounding box center [90, 116] width 77 height 8
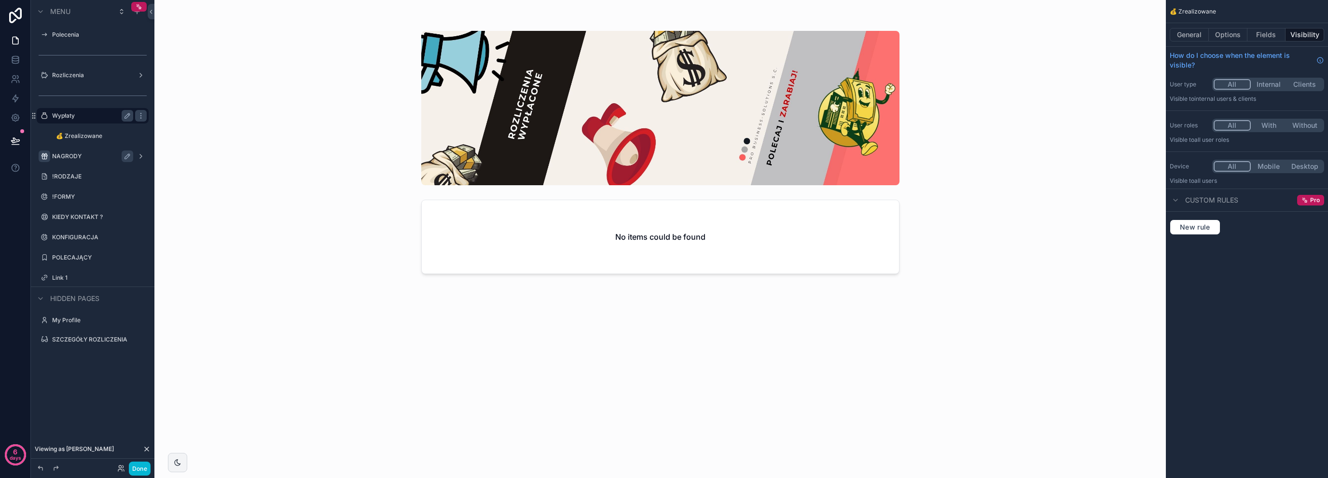
click at [84, 159] on label "NAGRODY" at bounding box center [90, 156] width 77 height 8
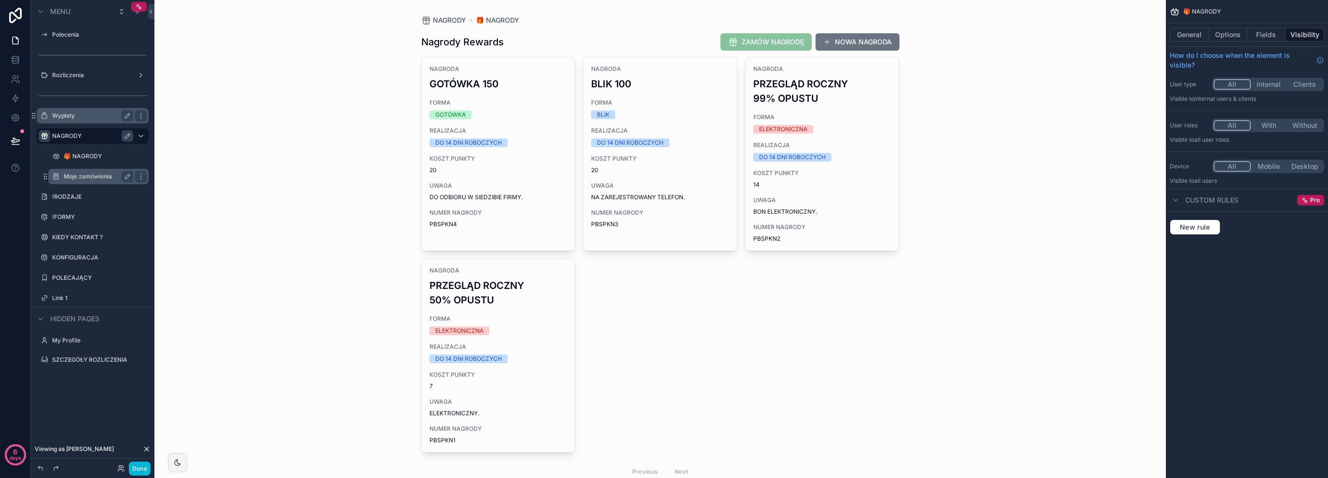
click at [92, 176] on label "Moje zamówienia" at bounding box center [97, 177] width 66 height 8
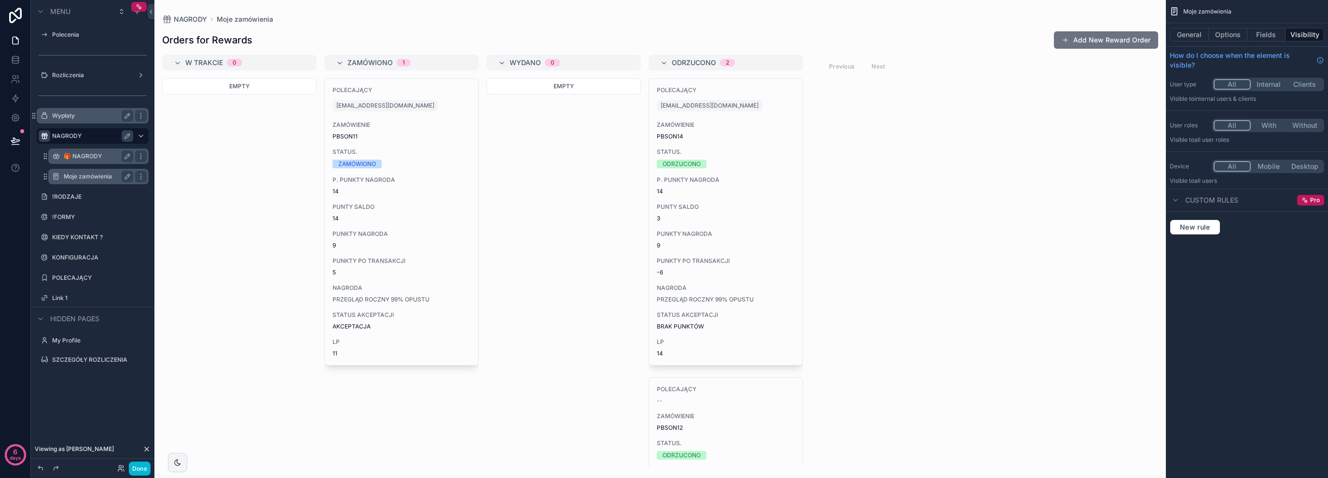
click at [84, 159] on label "🎁 NAGRODY" at bounding box center [97, 156] width 66 height 8
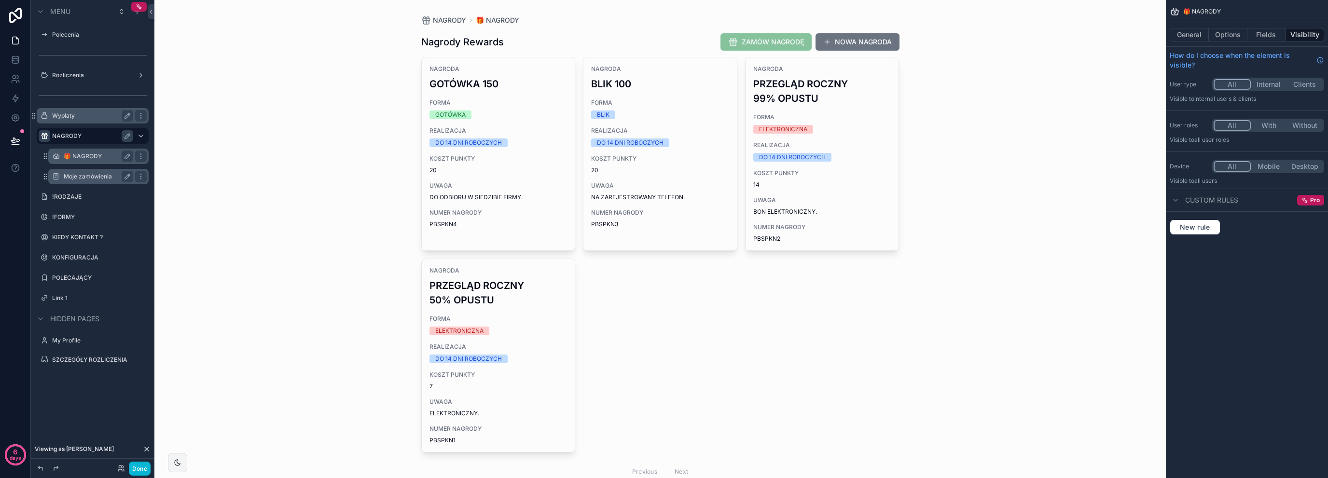
click at [120, 157] on label "🎁 NAGRODY" at bounding box center [97, 156] width 66 height 8
click at [127, 156] on icon "scrollable content" at bounding box center [128, 156] width 8 height 8
click at [57, 162] on div "scrollable content" at bounding box center [56, 157] width 12 height 12
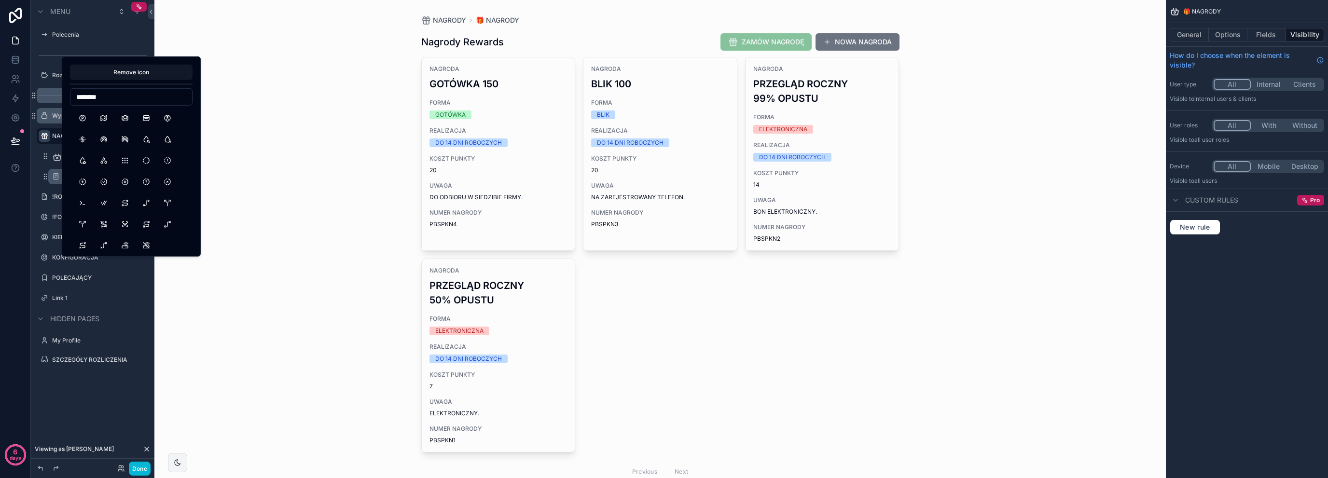
drag, startPoint x: 128, startPoint y: 100, endPoint x: 61, endPoint y: 96, distance: 67.6
click at [61, 96] on div "**********" at bounding box center [664, 239] width 1328 height 478
type input "*"
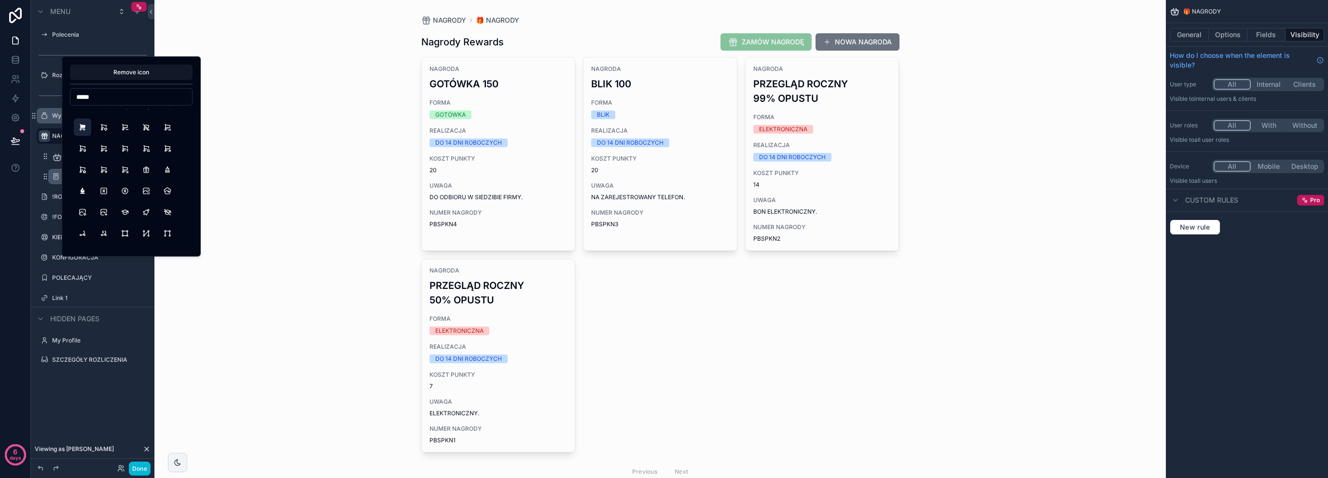
type input "*****"
click at [87, 133] on button "ShoppingCartFilled" at bounding box center [82, 127] width 17 height 17
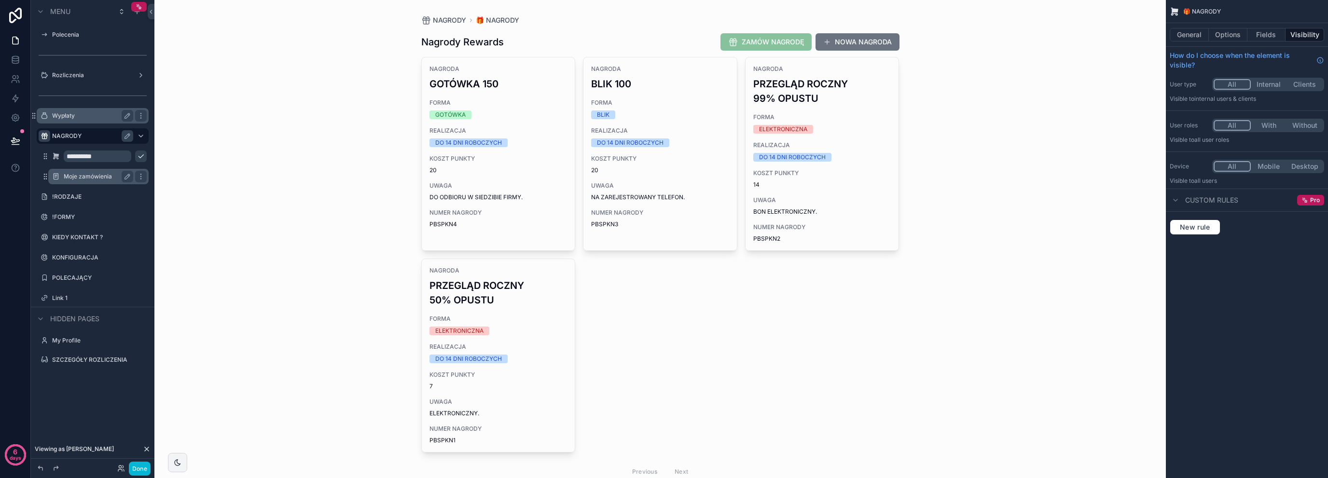
click at [79, 429] on div "**********" at bounding box center [93, 233] width 124 height 467
click at [77, 158] on input "**********" at bounding box center [98, 157] width 68 height 12
type input "*******"
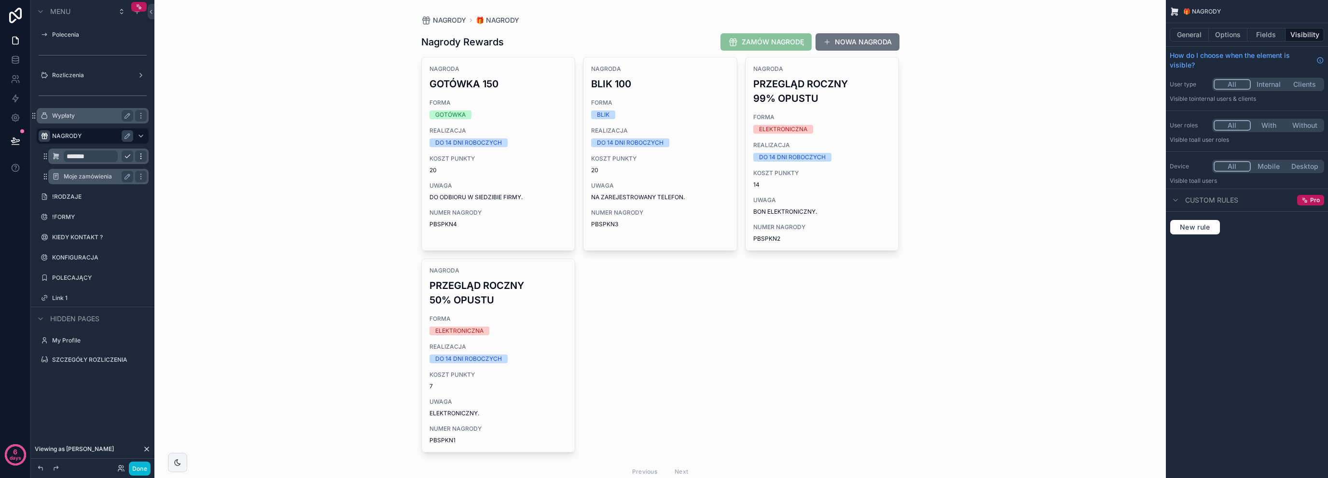
click at [139, 160] on icon "scrollable content" at bounding box center [141, 156] width 8 height 8
click at [145, 185] on div "Moje zamówienia" at bounding box center [98, 176] width 112 height 17
click at [1229, 36] on button "Options" at bounding box center [1228, 35] width 39 height 14
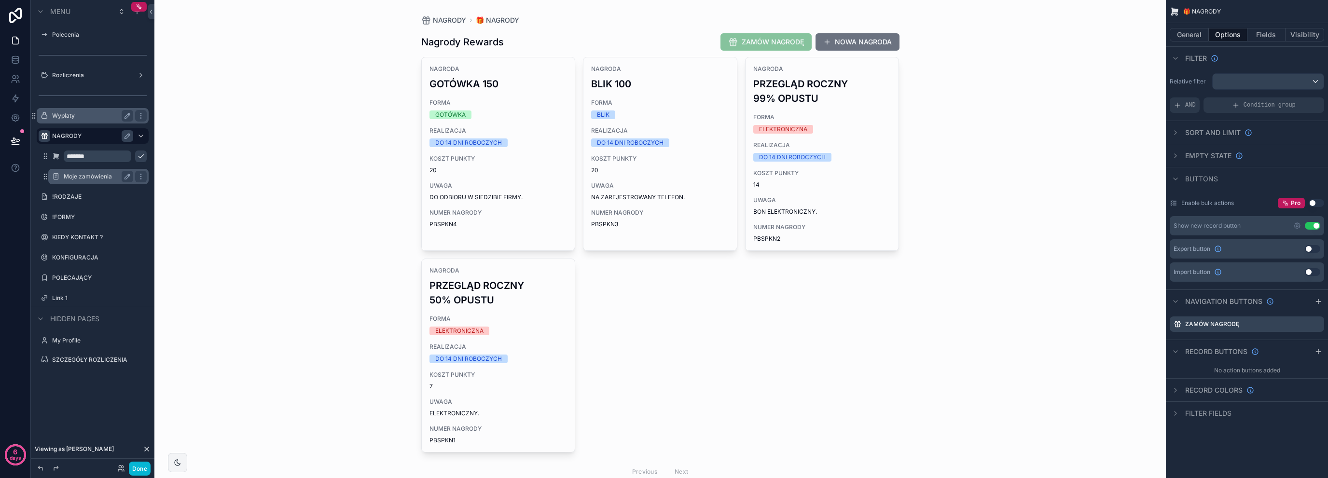
click at [1222, 409] on span "Filter fields" at bounding box center [1208, 414] width 46 height 10
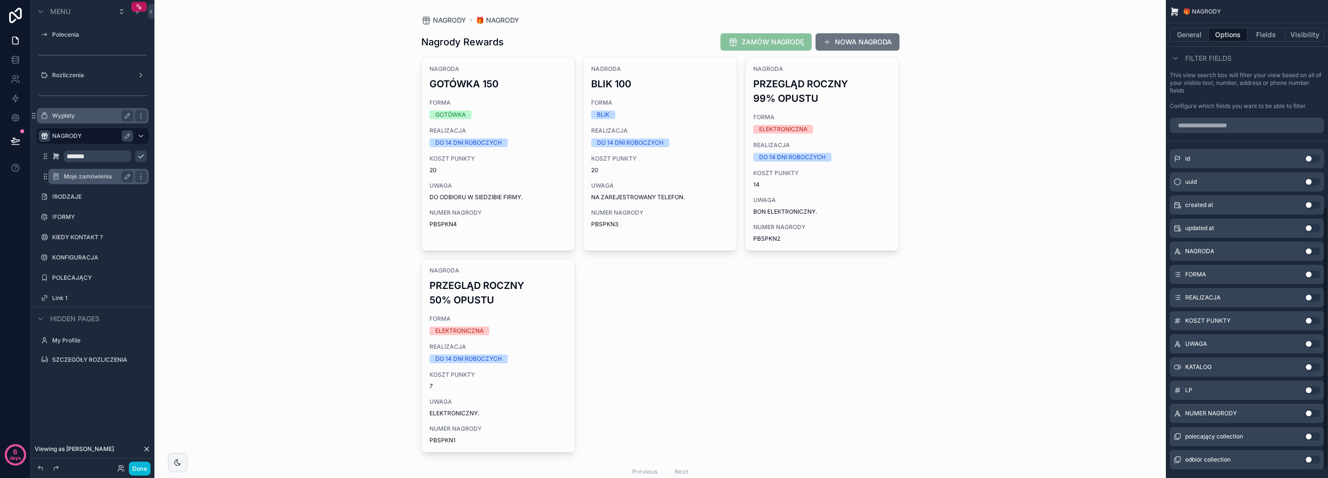
scroll to position [378, 0]
click at [1308, 317] on button "Use setting" at bounding box center [1312, 319] width 15 height 8
drag, startPoint x: 663, startPoint y: 30, endPoint x: 668, endPoint y: 33, distance: 5.6
click at [668, 33] on div "scrollable content" at bounding box center [661, 257] width 494 height 514
click at [677, 40] on input "scrollable content" at bounding box center [676, 42] width 79 height 14
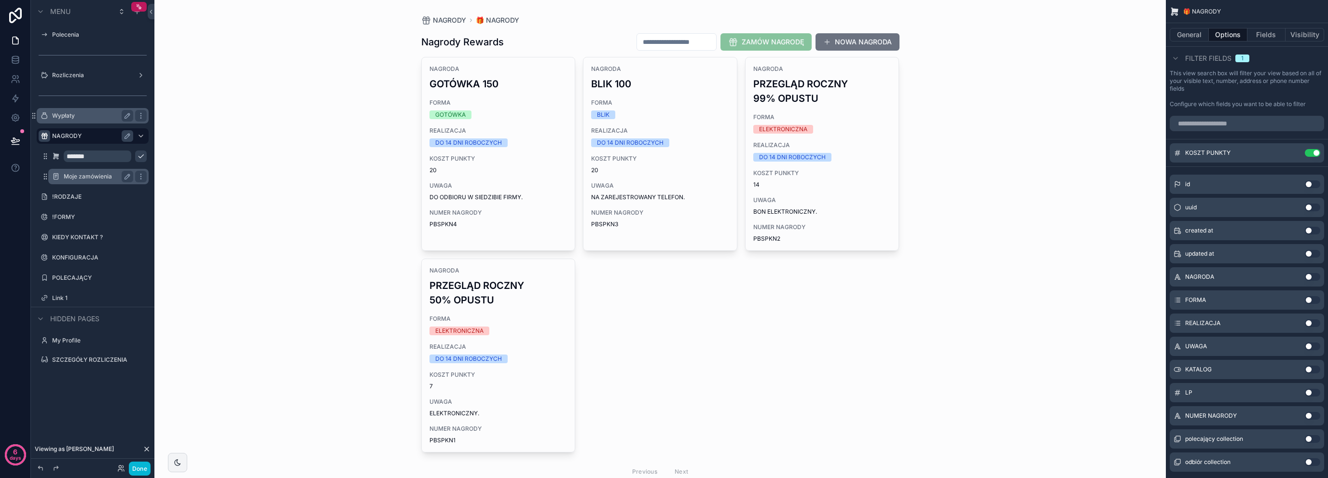
click at [326, 127] on div "NAGRODY 🎁 NAGRODY Nagrody Rewards ZAMÓW NAGRODĘ NOWA NAGRODA NAGRODA GOTÓWKA 15…" at bounding box center [659, 239] width 1011 height 478
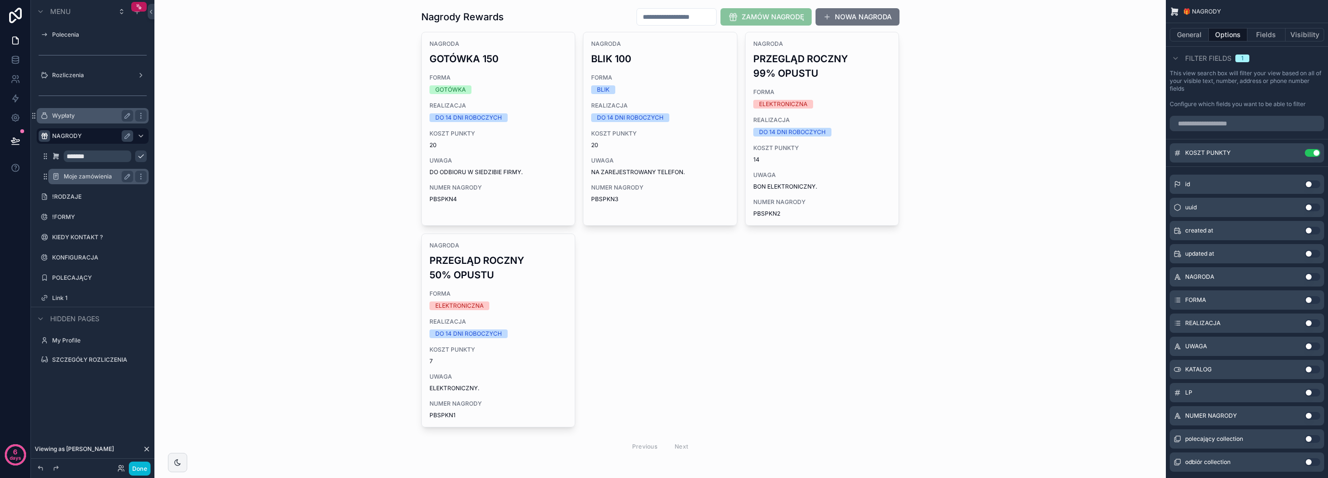
scroll to position [0, 0]
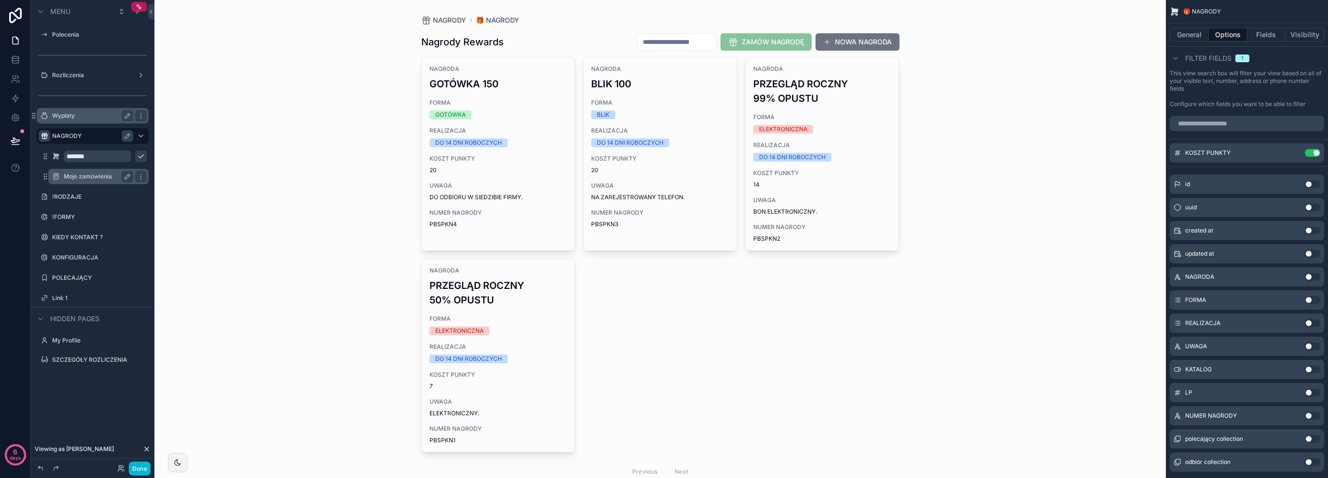
click at [138, 156] on icon "scrollable content" at bounding box center [140, 156] width 5 height 3
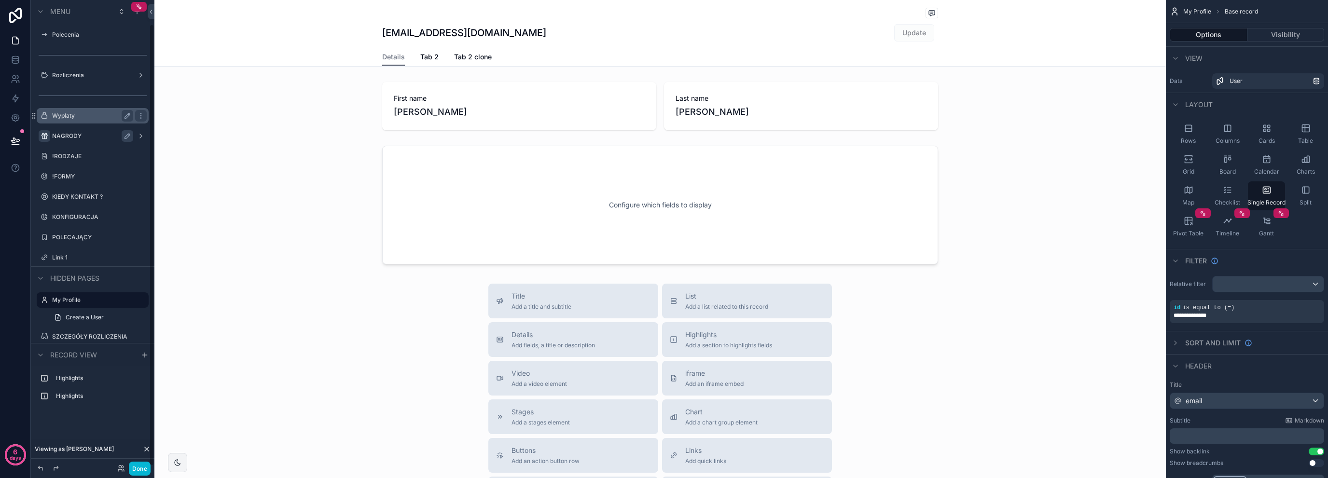
scroll to position [25, 0]
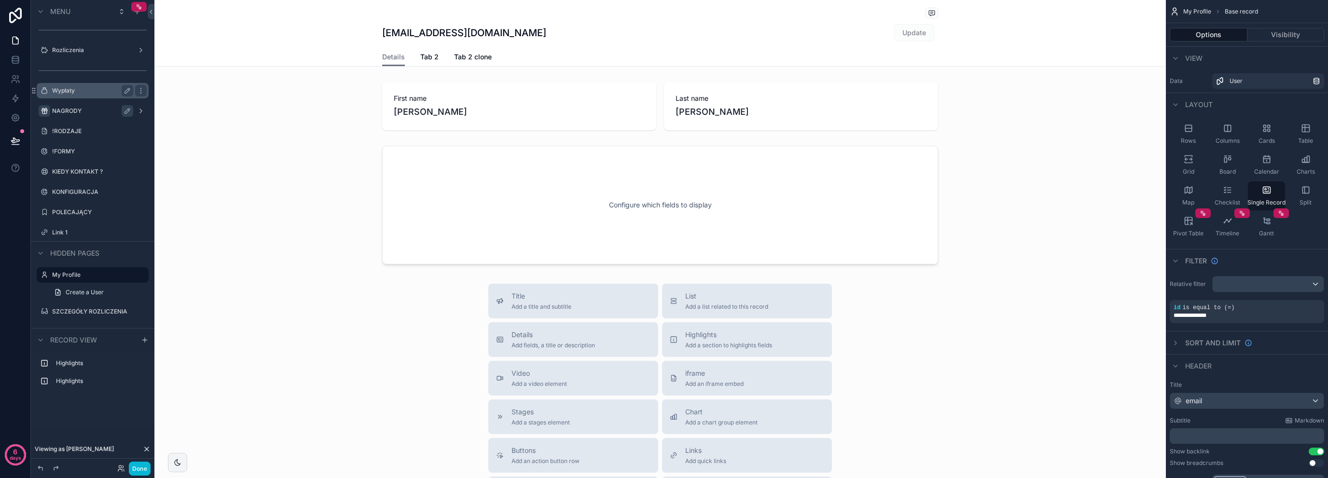
click at [100, 106] on div "NAGRODY" at bounding box center [92, 111] width 81 height 12
click at [100, 109] on label "NAGRODY" at bounding box center [90, 111] width 77 height 8
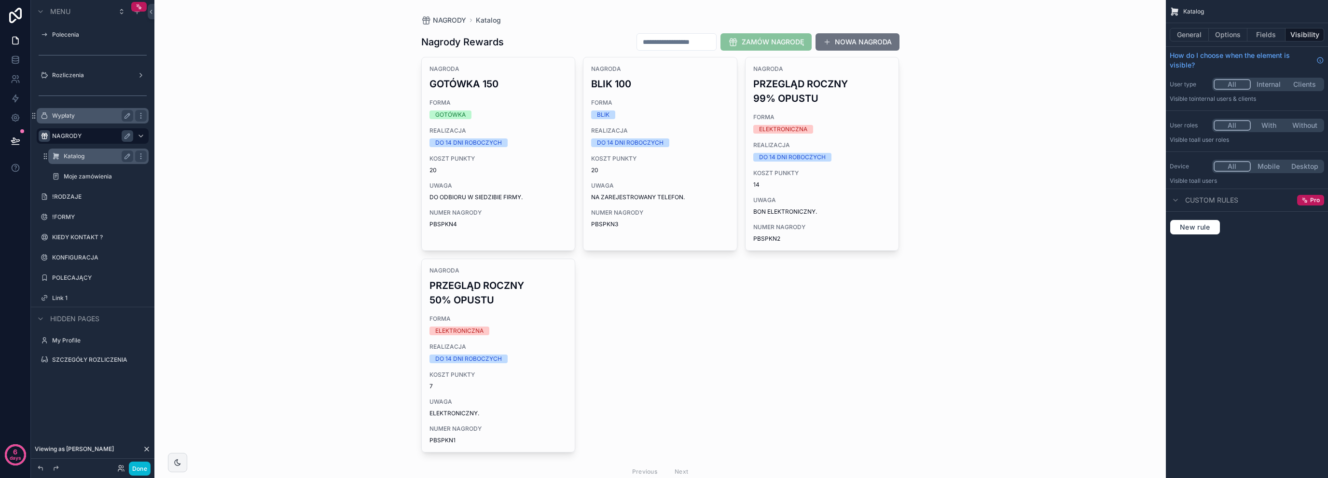
click at [94, 160] on label "Katalog" at bounding box center [97, 156] width 66 height 8
click at [1194, 29] on button "General" at bounding box center [1189, 35] width 39 height 14
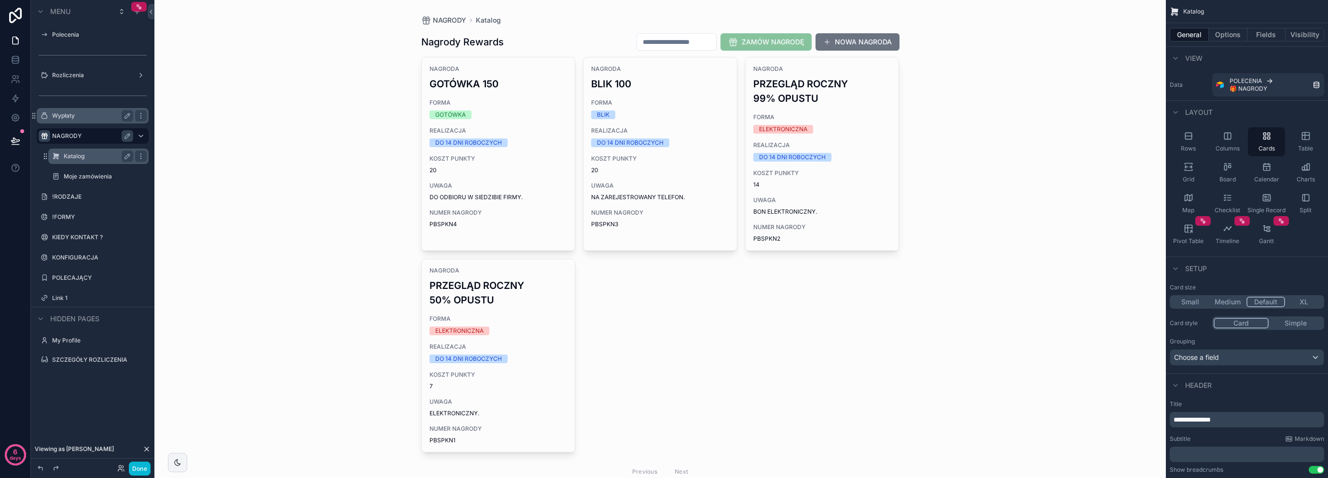
click at [103, 158] on label "Katalog" at bounding box center [97, 156] width 66 height 8
click at [137, 156] on div "scrollable content" at bounding box center [141, 157] width 12 height 12
click at [319, 94] on div "NAGRODY Katalog Nagrody Rewards ZAMÓW NAGRODĘ NOWA NAGRODA NAGRODA GOTÓWKA 150 …" at bounding box center [659, 239] width 1011 height 478
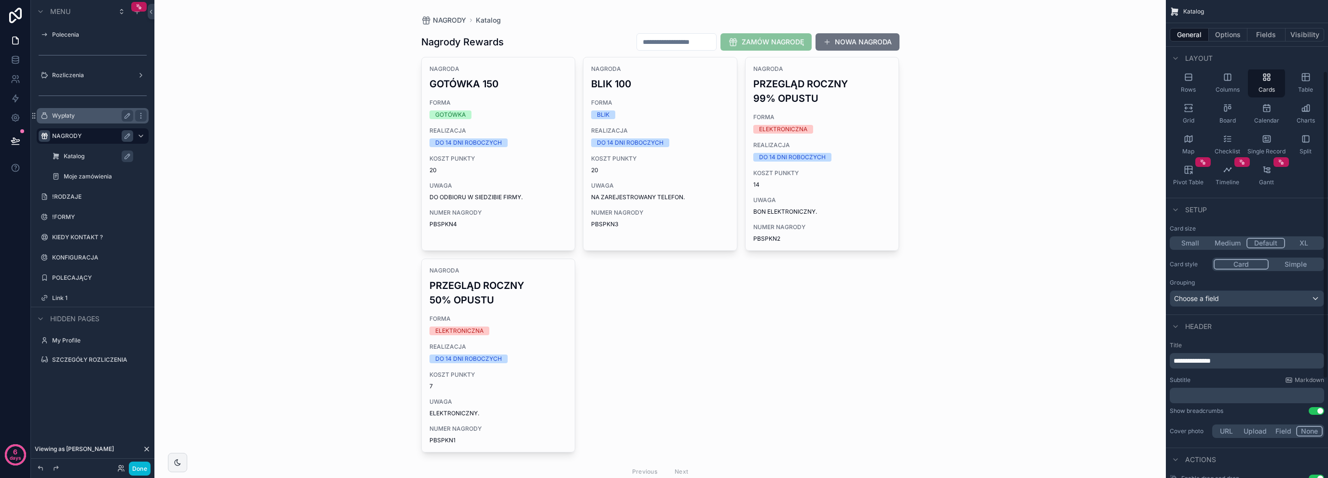
scroll to position [128, 0]
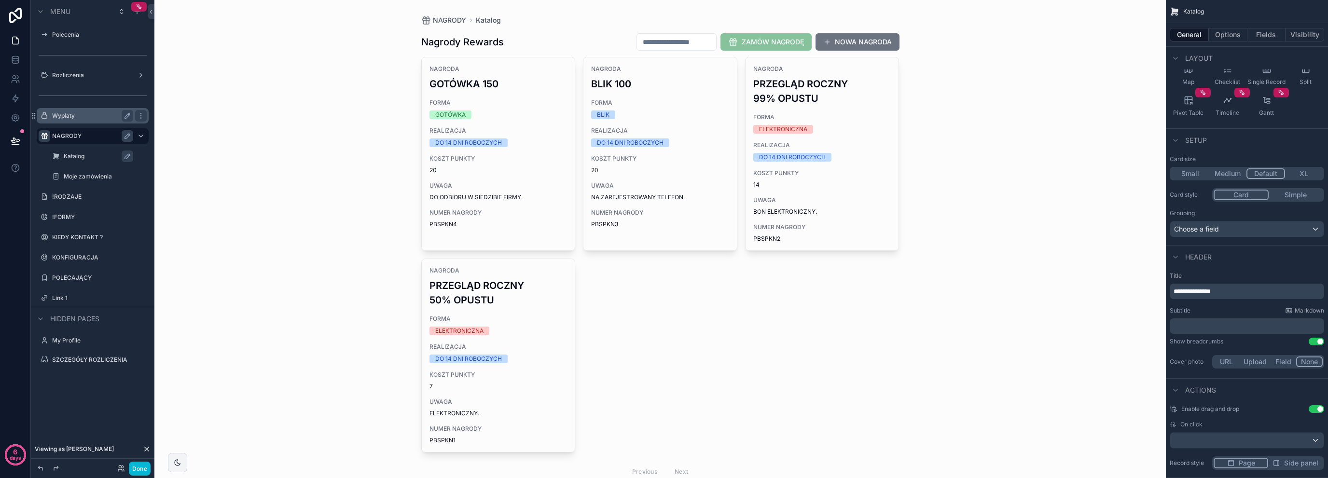
click at [104, 156] on label "Katalog" at bounding box center [103, 156] width 79 height 8
click at [143, 156] on icon "scrollable content" at bounding box center [141, 156] width 8 height 8
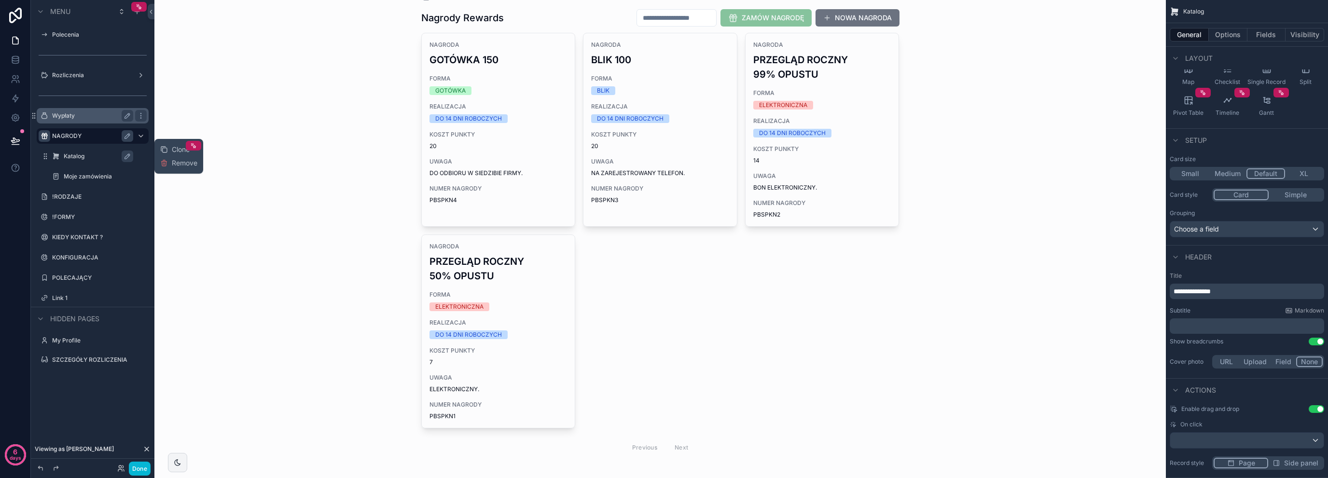
scroll to position [0, 0]
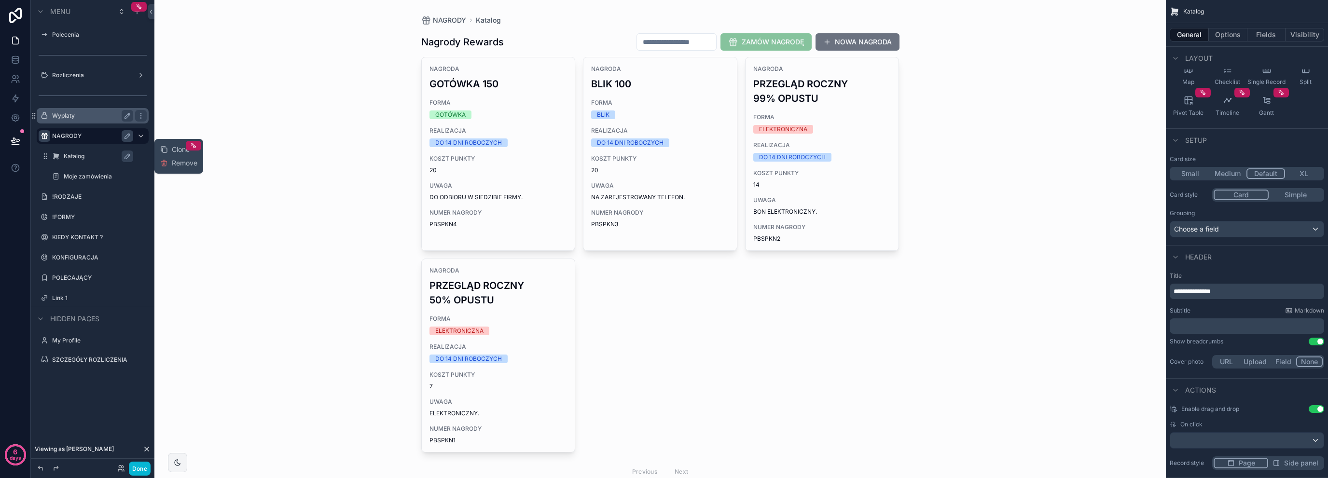
click at [1292, 193] on button "Simple" at bounding box center [1295, 195] width 54 height 11
click at [1251, 198] on button "Card" at bounding box center [1240, 195] width 54 height 11
click at [1256, 295] on p "**********" at bounding box center [1247, 292] width 149 height 10
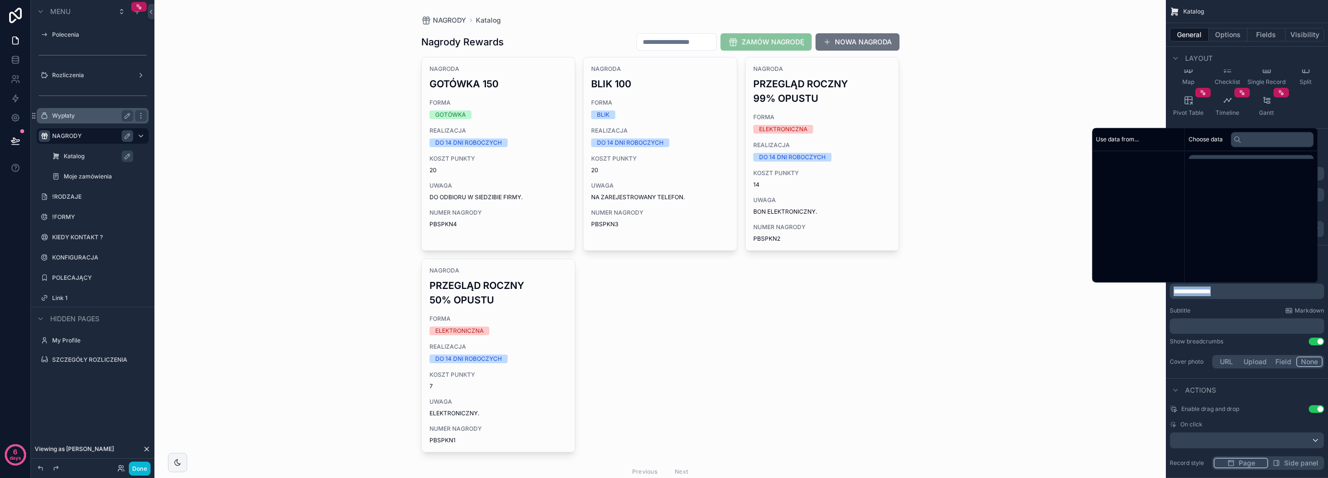
click at [1256, 295] on p "**********" at bounding box center [1247, 292] width 149 height 10
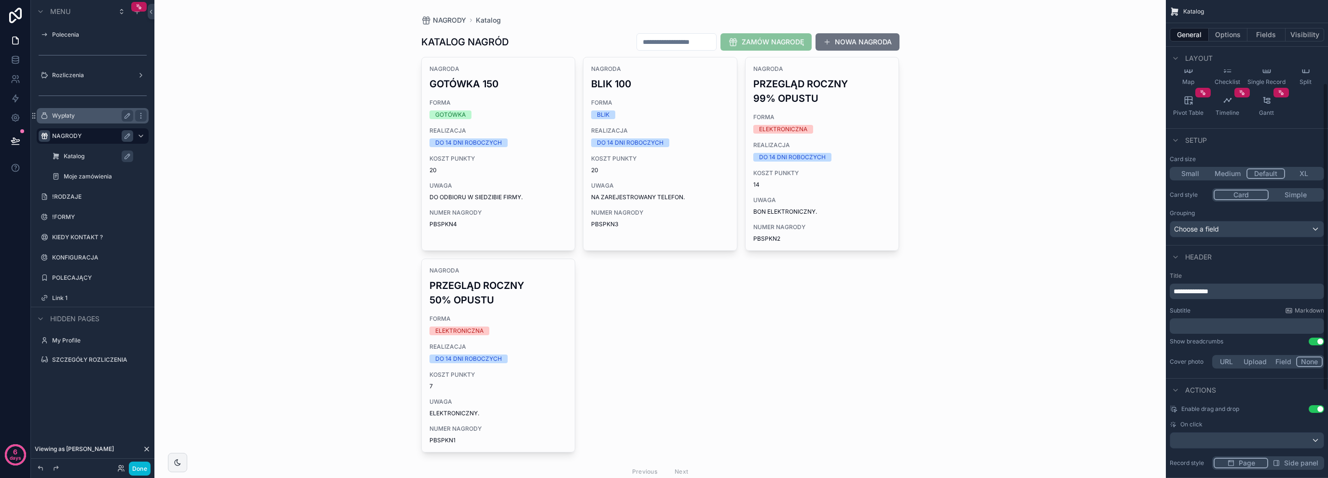
click at [1195, 324] on p "﻿" at bounding box center [1247, 326] width 149 height 10
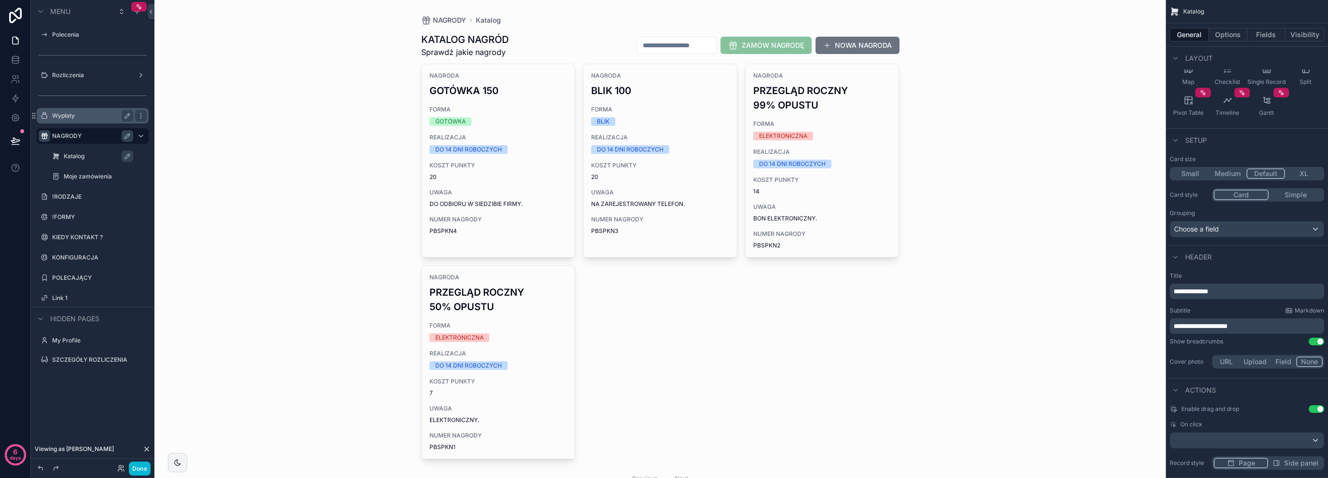
click at [1195, 324] on span "**********" at bounding box center [1200, 326] width 54 height 7
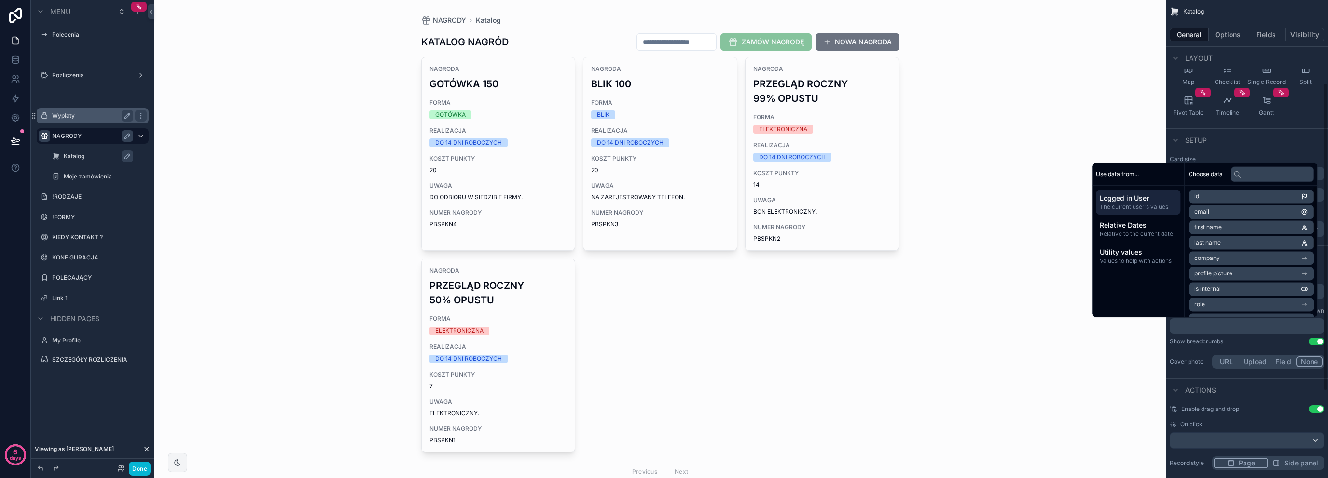
click at [1233, 340] on div "Show breadcrumbs Use setting" at bounding box center [1247, 342] width 154 height 8
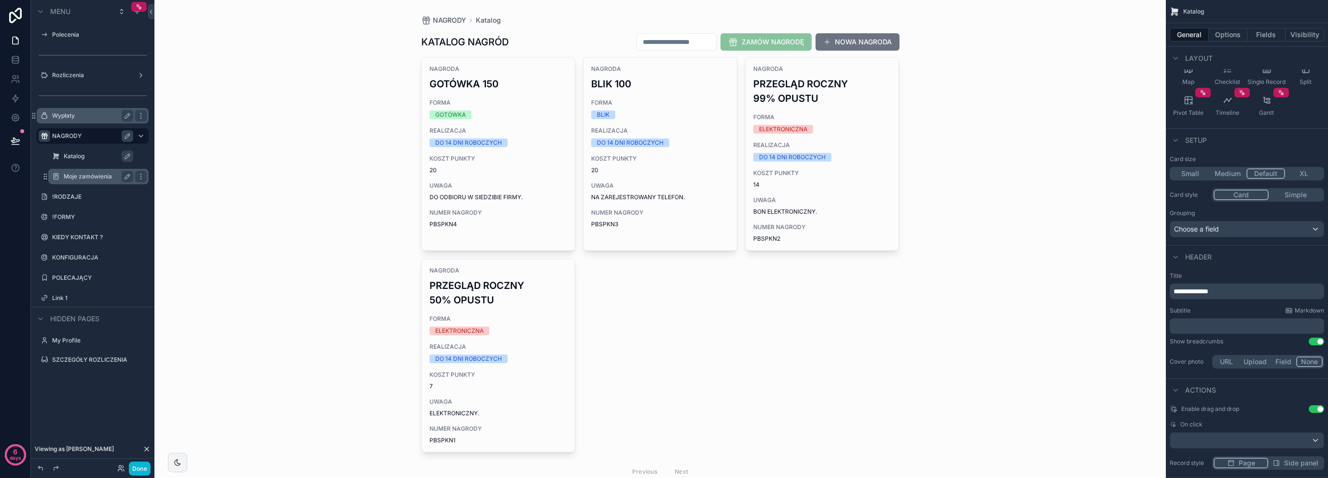
click at [71, 182] on div "Moje zamówienia" at bounding box center [98, 176] width 96 height 15
click at [79, 179] on label "Moje zamówienia" at bounding box center [97, 177] width 66 height 8
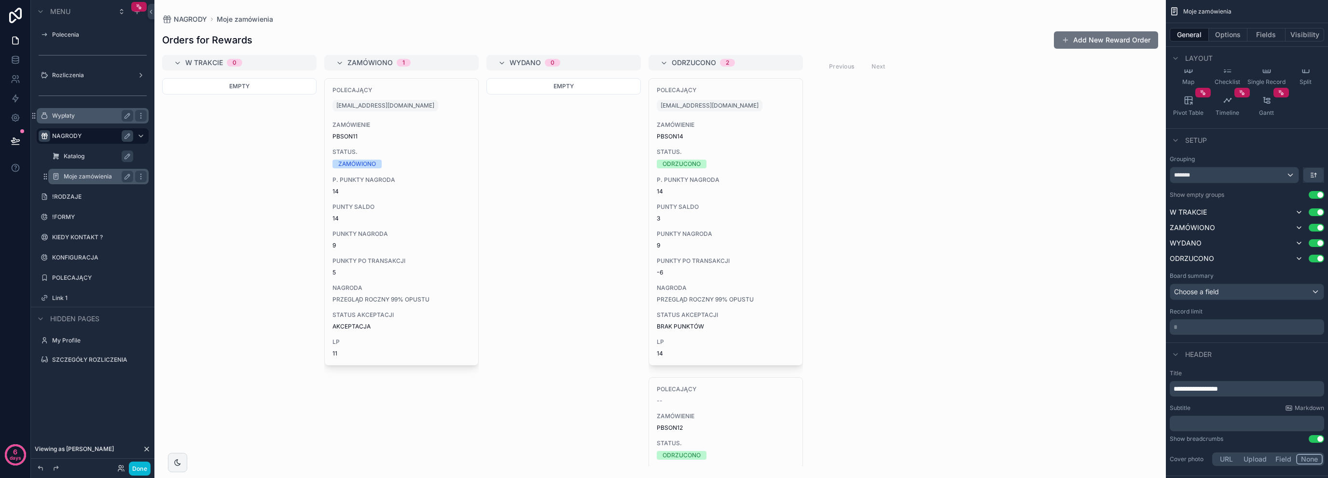
click at [84, 152] on label "Katalog" at bounding box center [103, 156] width 79 height 8
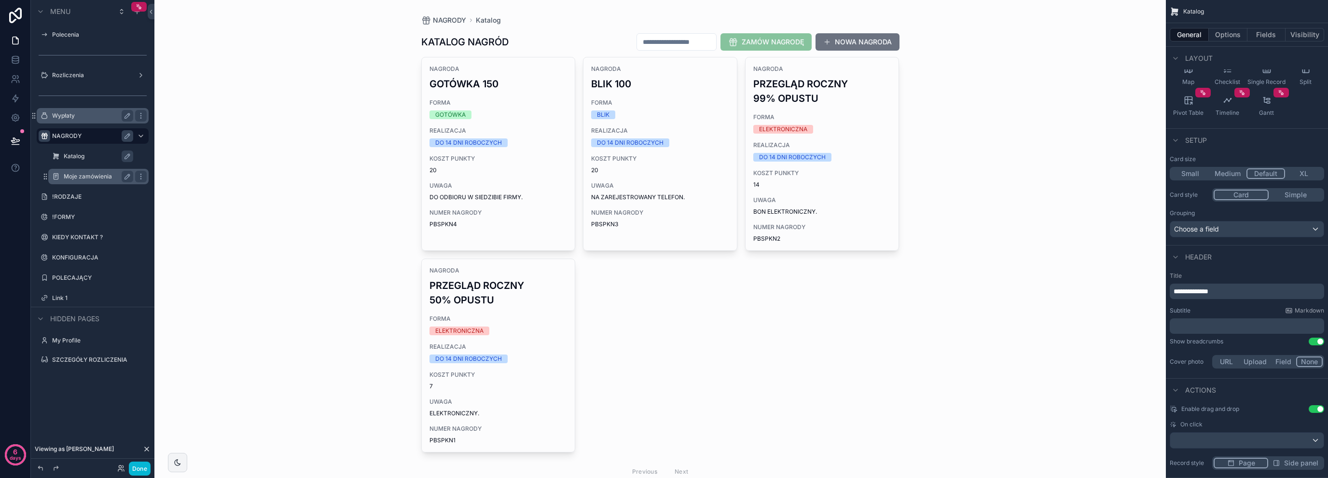
click at [87, 178] on label "Moje zamówienia" at bounding box center [97, 177] width 66 height 8
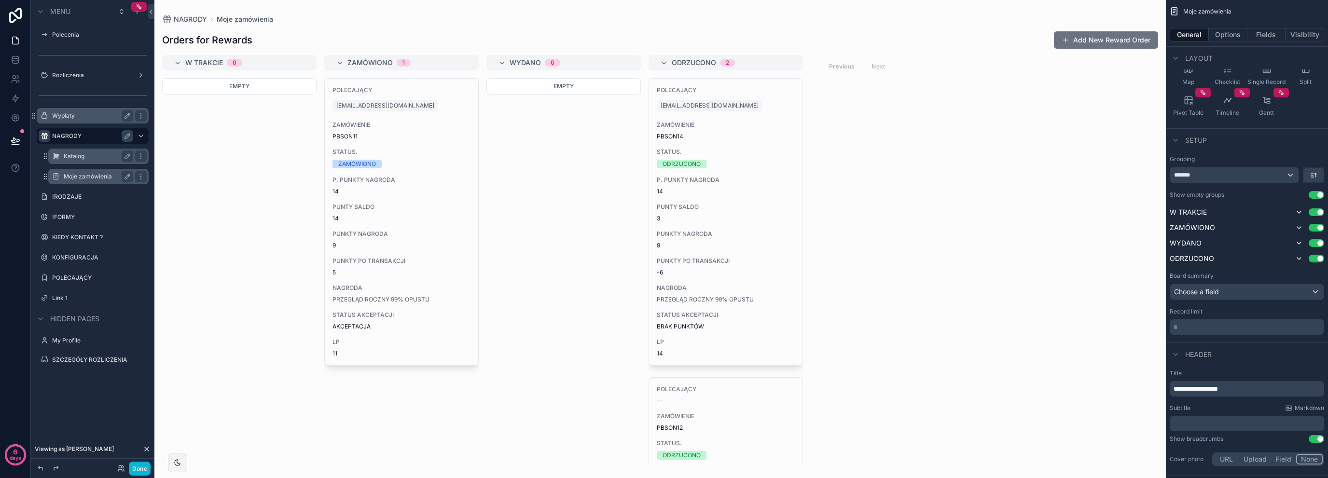
click at [87, 164] on div "Katalog" at bounding box center [98, 156] width 96 height 15
click at [88, 160] on label "Katalog" at bounding box center [103, 156] width 79 height 8
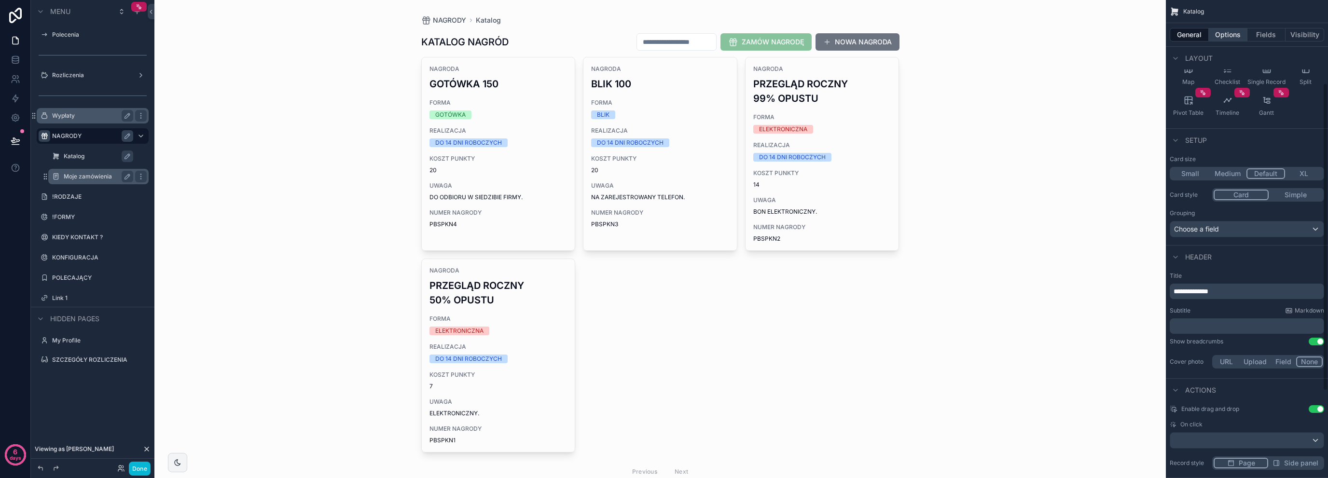
click at [1227, 40] on button "Options" at bounding box center [1228, 35] width 39 height 14
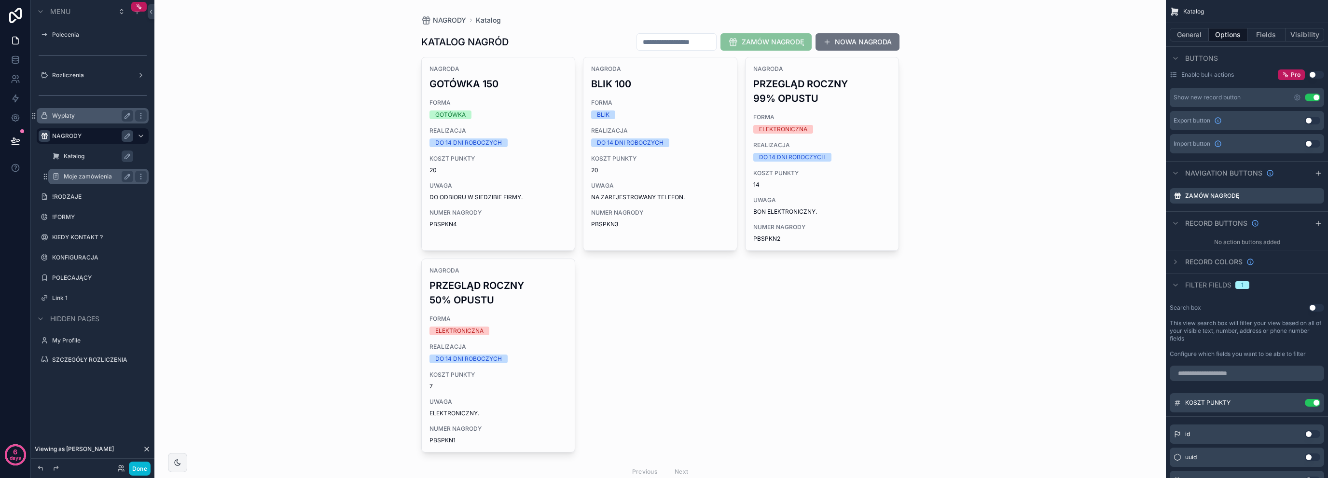
click at [1202, 285] on span "Filter fields" at bounding box center [1208, 285] width 46 height 10
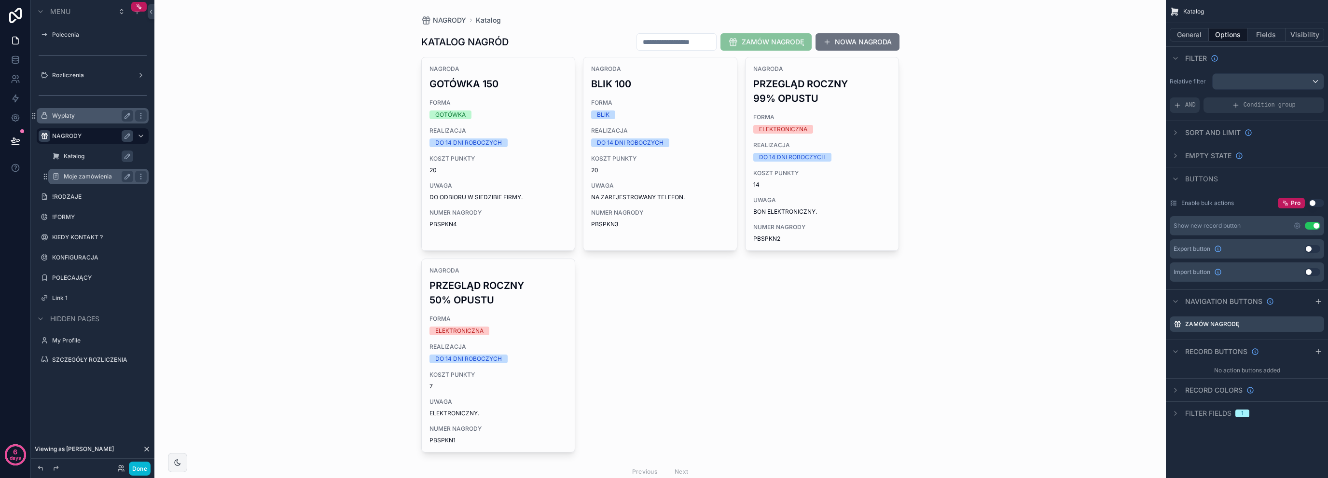
click at [1203, 412] on span "Filter fields" at bounding box center [1208, 414] width 46 height 10
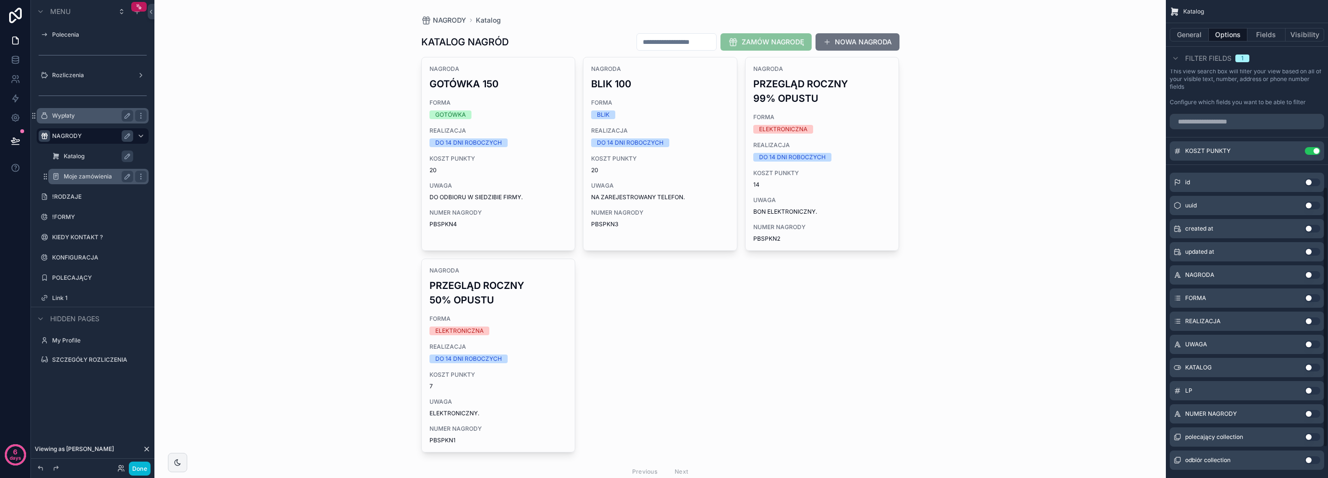
scroll to position [383, 0]
click at [1289, 148] on button "scrollable content" at bounding box center [1292, 149] width 15 height 8
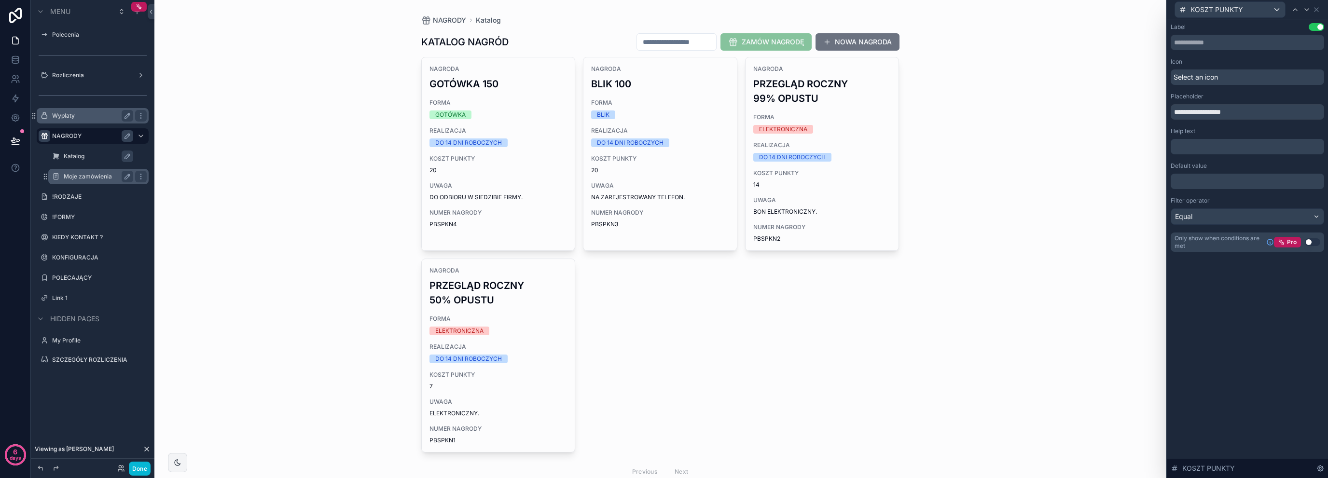
click at [1227, 77] on div "Select an icon" at bounding box center [1247, 76] width 153 height 15
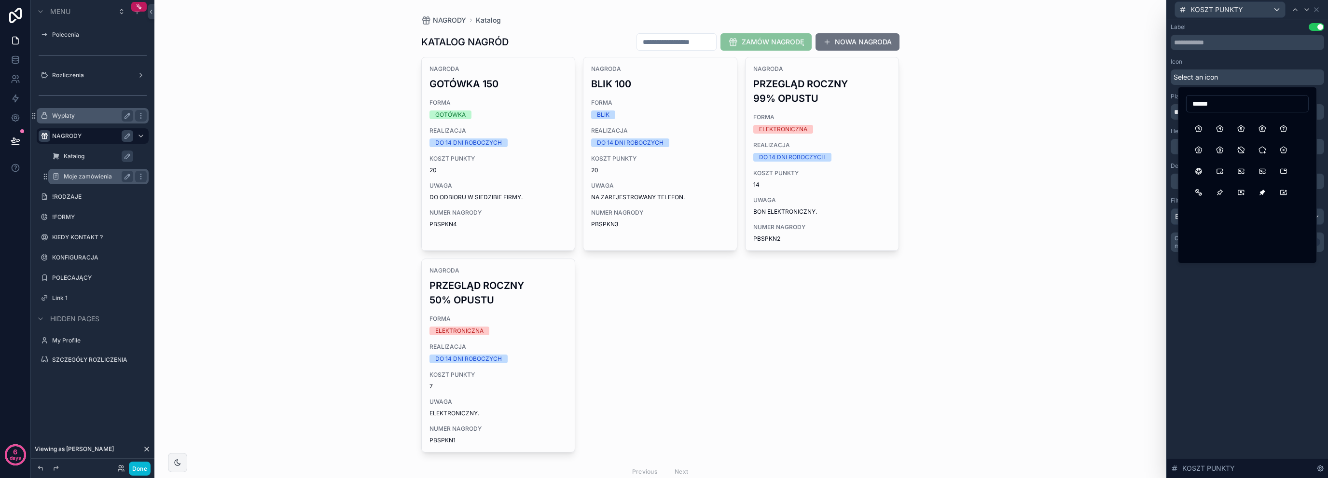
scroll to position [450, 0]
type input "******"
click at [1264, 159] on button "PinFilled" at bounding box center [1262, 162] width 17 height 17
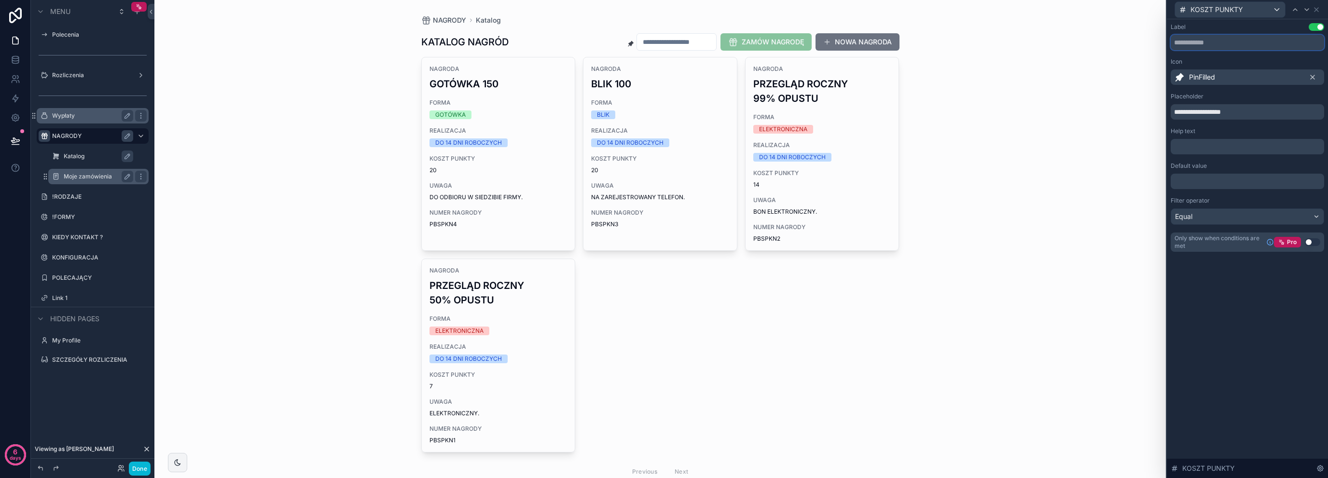
click at [1226, 41] on input "text" at bounding box center [1247, 42] width 153 height 15
click at [1259, 115] on input "**********" at bounding box center [1247, 111] width 153 height 15
type input "**********"
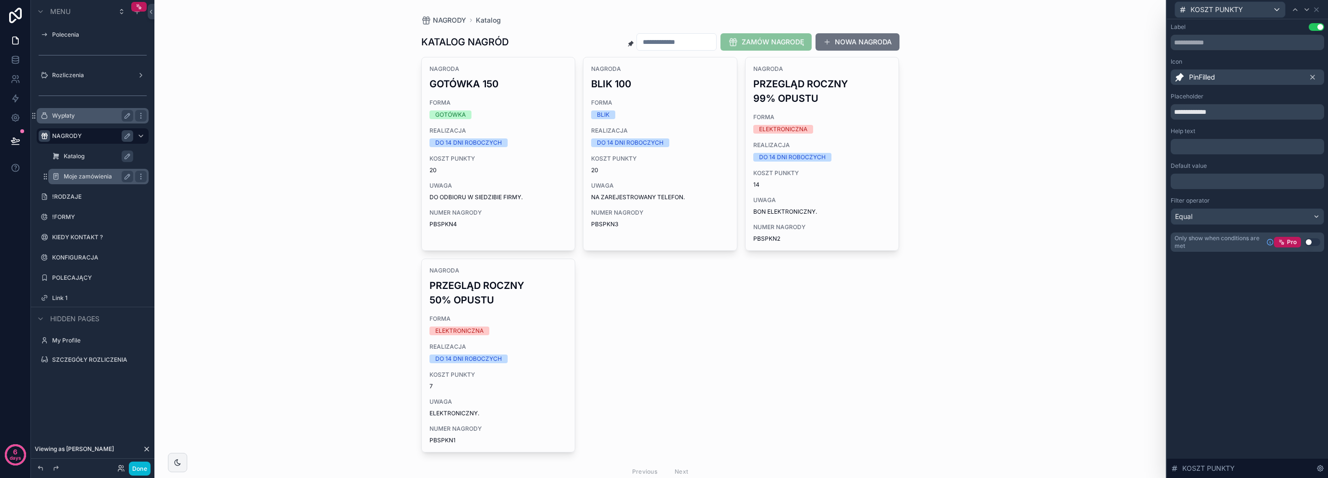
click at [1214, 285] on div "**********" at bounding box center [1247, 248] width 161 height 459
click at [840, 38] on button "NOWA NAGRODA" at bounding box center [857, 41] width 84 height 17
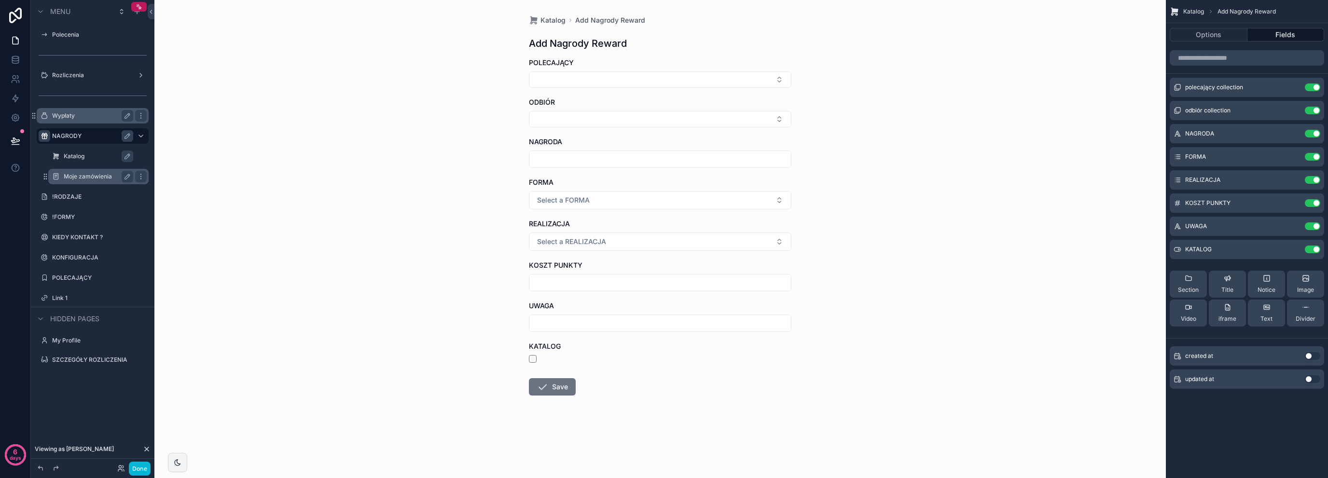
click at [81, 156] on label "Katalog" at bounding box center [103, 156] width 79 height 8
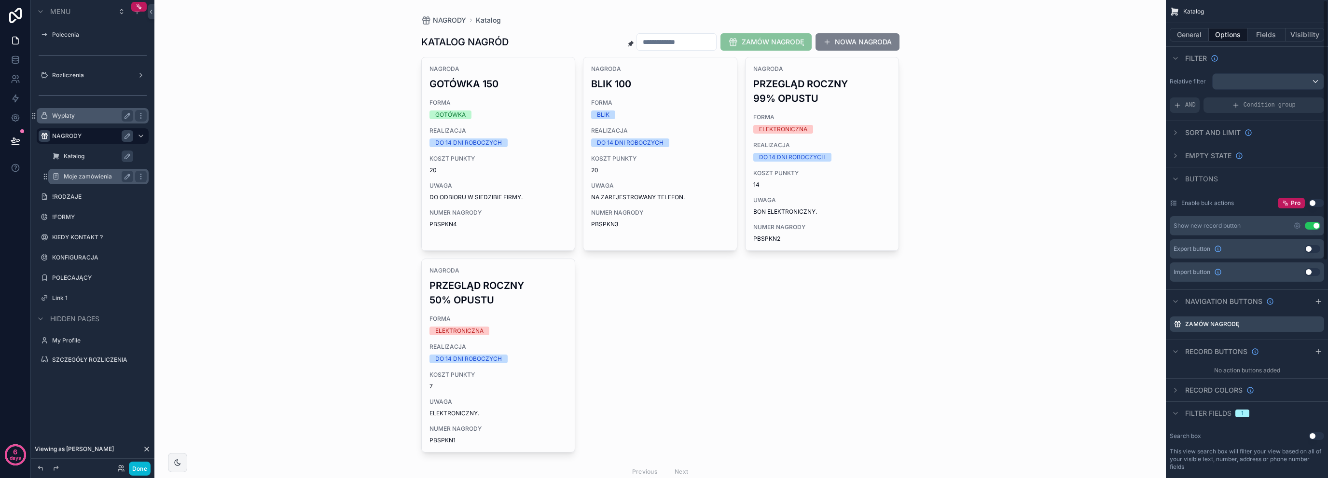
click at [889, 46] on button "NOWA NAGRODA" at bounding box center [857, 41] width 84 height 17
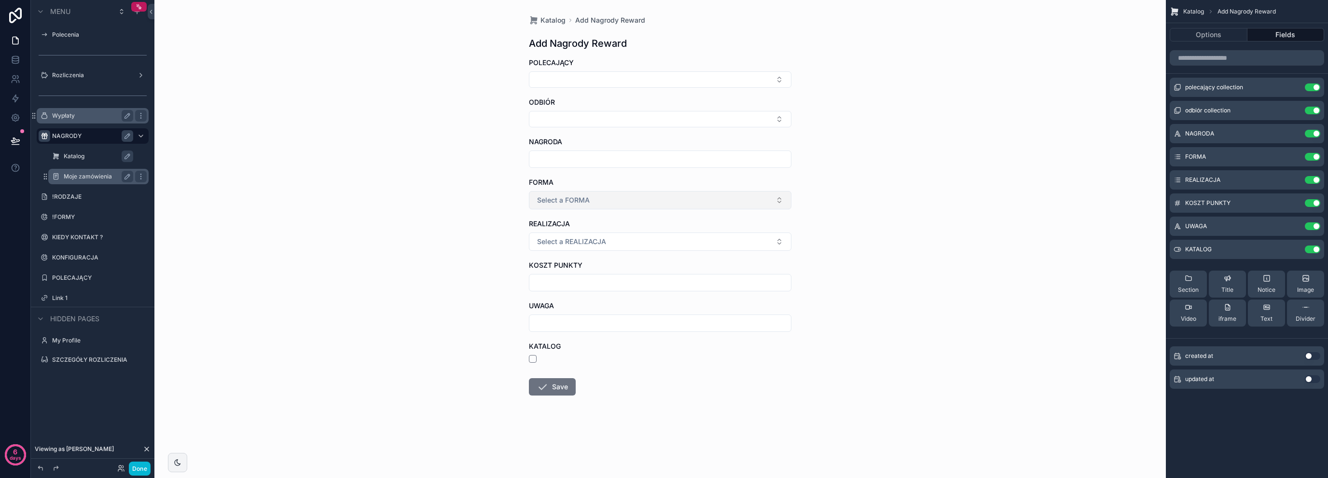
click at [570, 198] on span "Select a FORMA" at bounding box center [563, 200] width 53 height 10
click at [581, 125] on button "Select Button" at bounding box center [660, 119] width 262 height 16
click at [602, 77] on button "Select Button" at bounding box center [660, 79] width 262 height 16
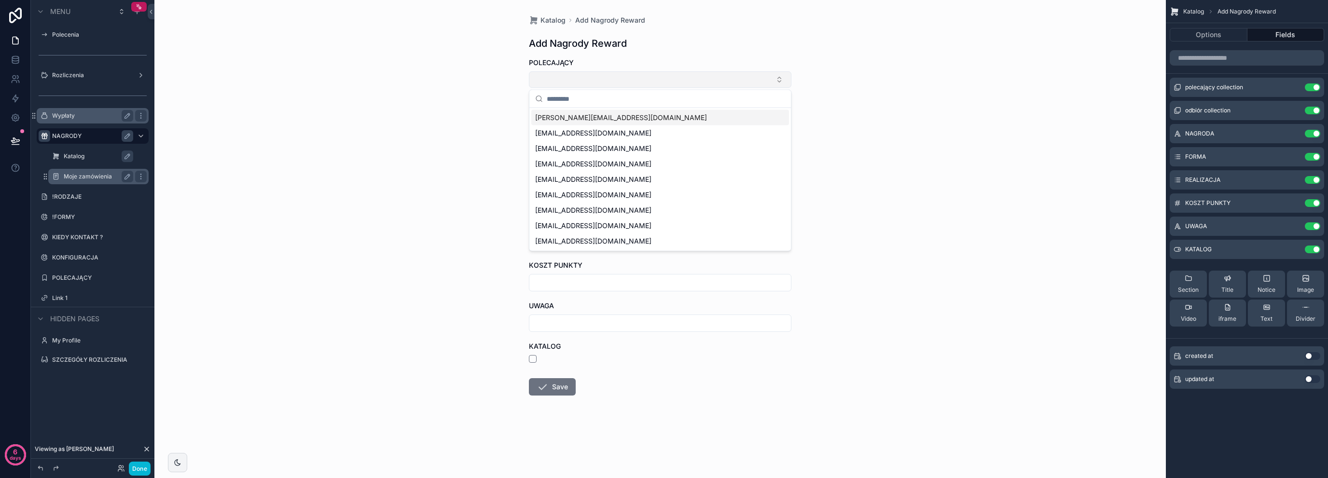
click at [602, 77] on button "Select Button" at bounding box center [660, 79] width 262 height 16
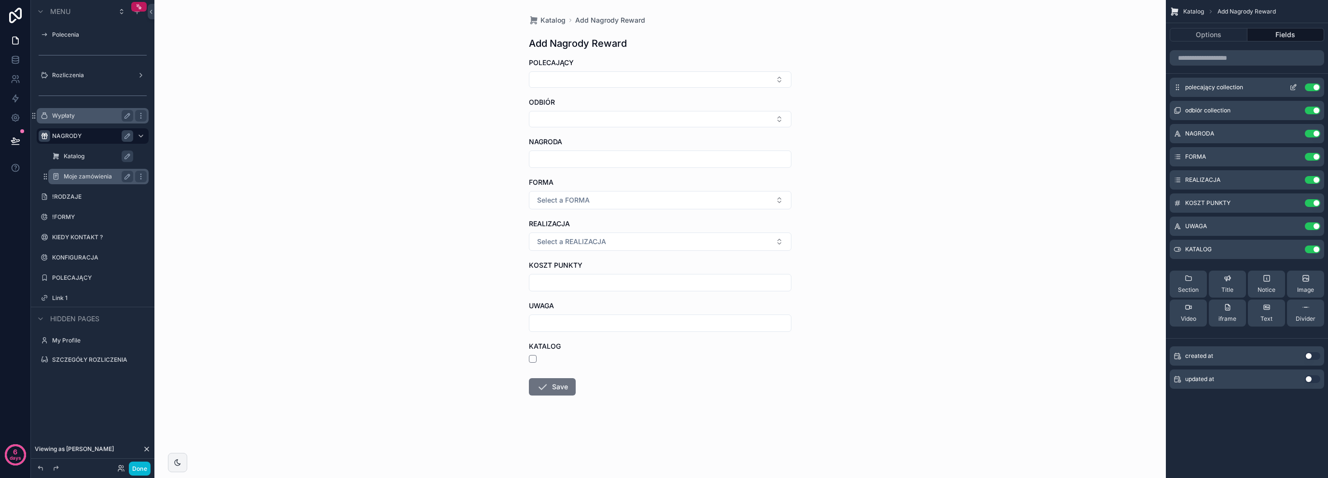
click at [1314, 86] on button "Use setting" at bounding box center [1312, 87] width 15 height 8
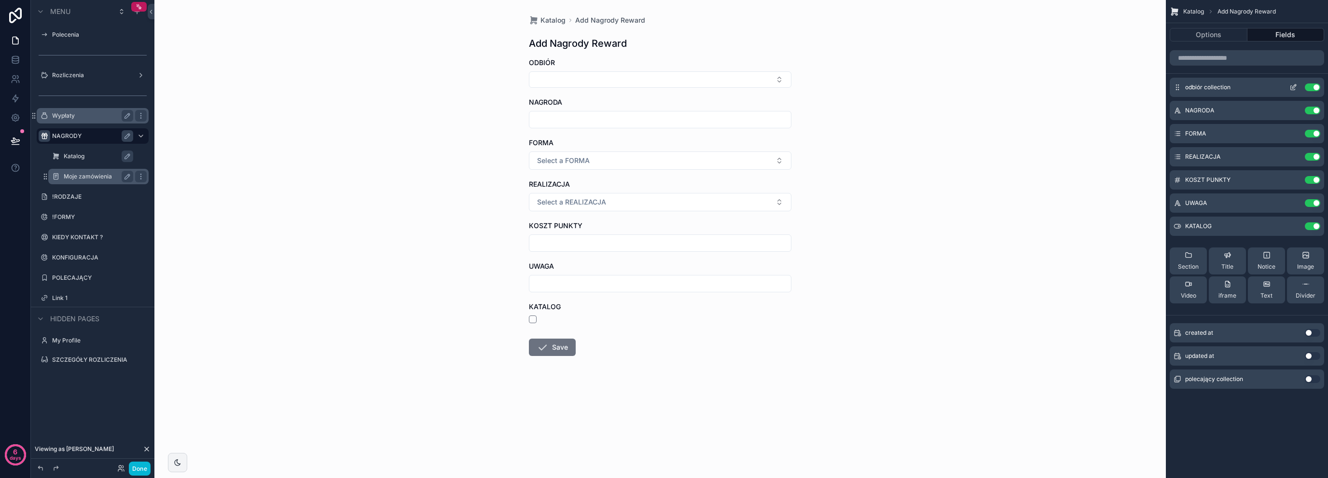
click at [1314, 86] on button "Use setting" at bounding box center [1312, 87] width 15 height 8
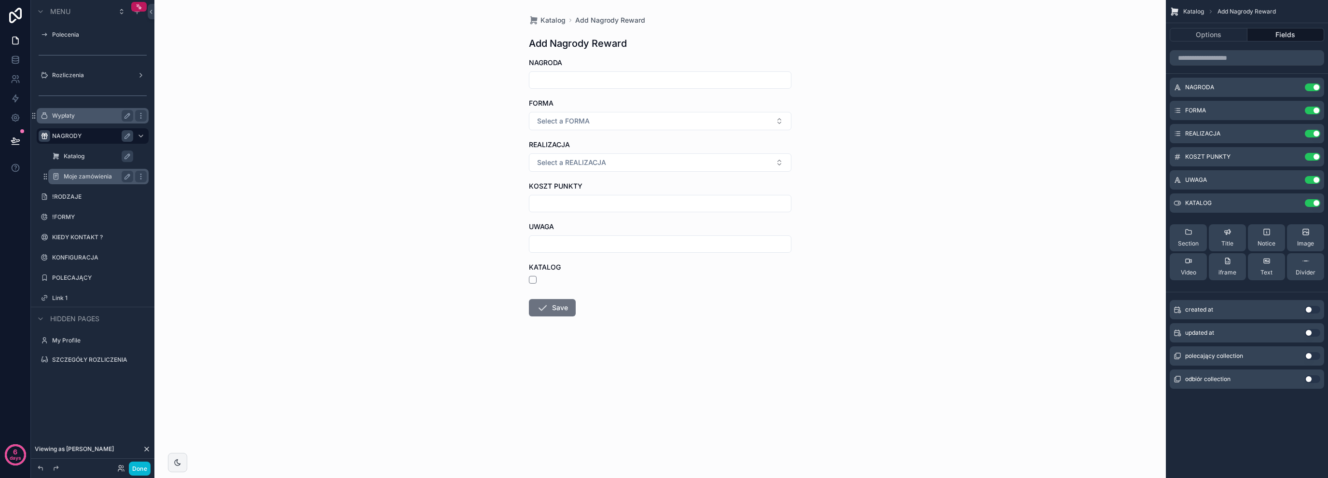
click at [557, 79] on input "scrollable content" at bounding box center [660, 80] width 262 height 14
click at [569, 115] on button "Select a FORMA" at bounding box center [660, 121] width 262 height 18
click at [544, 207] on input "scrollable content" at bounding box center [660, 204] width 262 height 14
click at [544, 244] on input "scrollable content" at bounding box center [660, 244] width 262 height 14
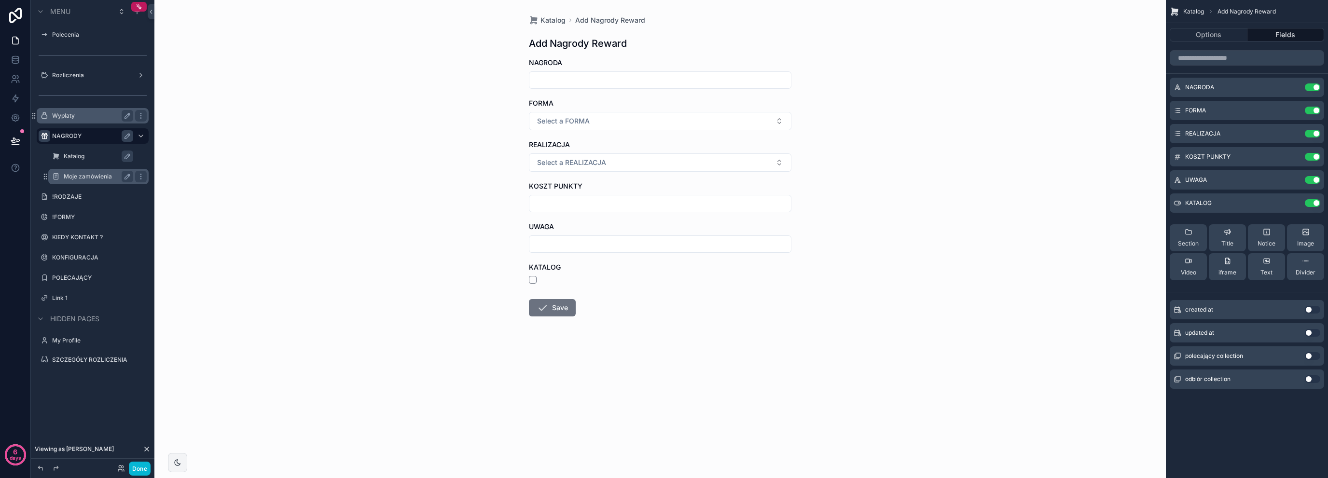
click at [505, 287] on div "Katalog Add Nagrody Reward Add Nagrody Reward NAGRODA FORMA Select a FORMA REAL…" at bounding box center [659, 239] width 1011 height 478
click at [88, 151] on div "Katalog" at bounding box center [105, 157] width 83 height 12
click at [89, 154] on label "Katalog" at bounding box center [103, 156] width 79 height 8
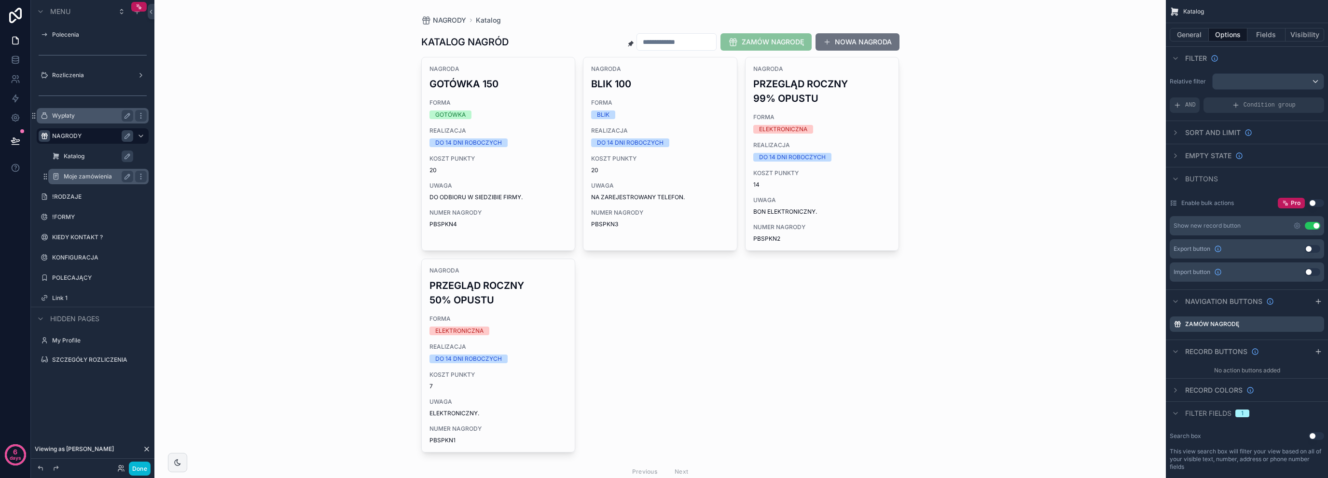
click at [91, 119] on label "Wypłaty" at bounding box center [90, 116] width 77 height 8
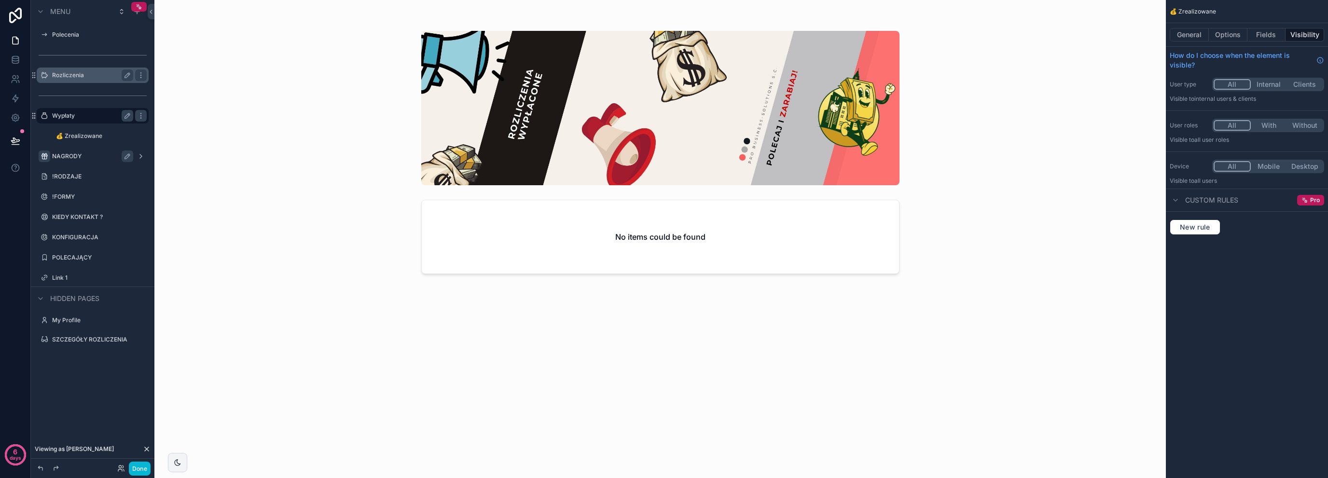
click at [85, 79] on label "Rozliczenia" at bounding box center [90, 75] width 77 height 8
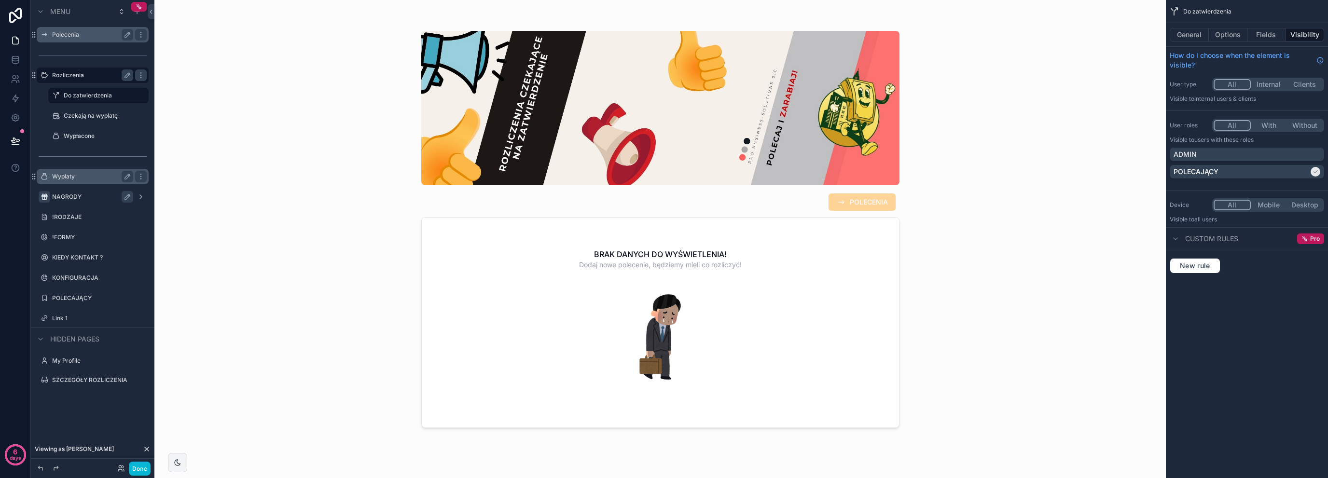
click at [90, 35] on label "Polecenia" at bounding box center [90, 35] width 77 height 8
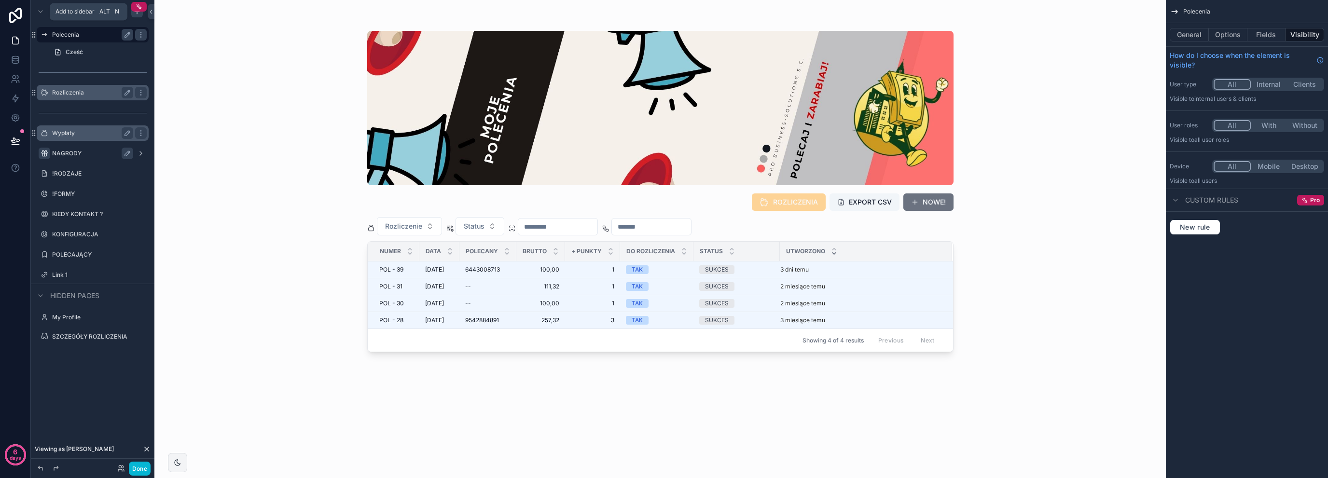
click at [139, 13] on icon "scrollable content" at bounding box center [137, 12] width 8 height 8
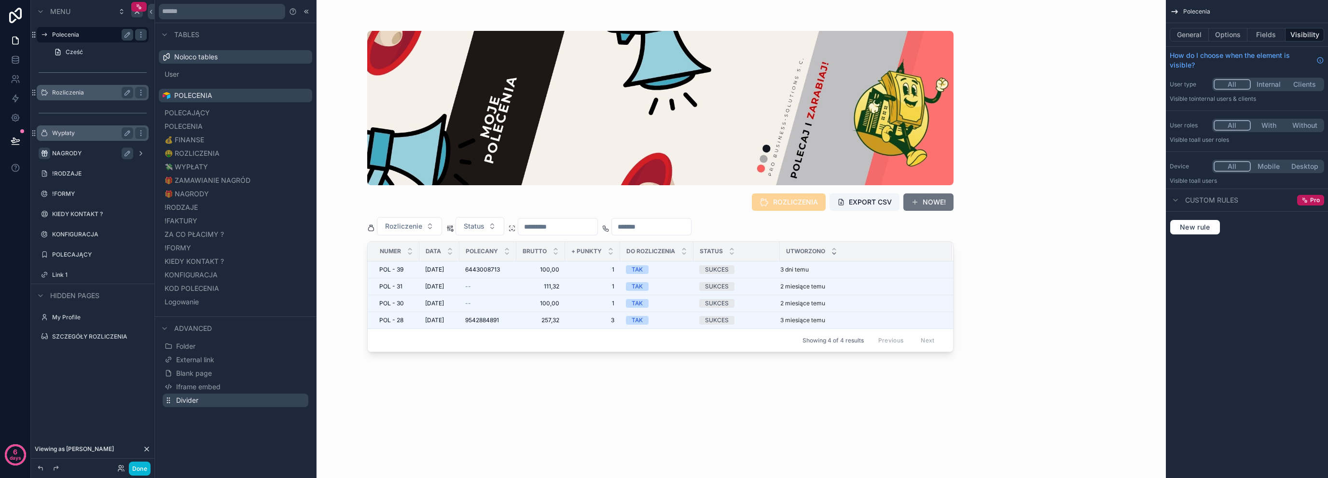
click at [182, 404] on span "Divider" at bounding box center [187, 401] width 22 height 10
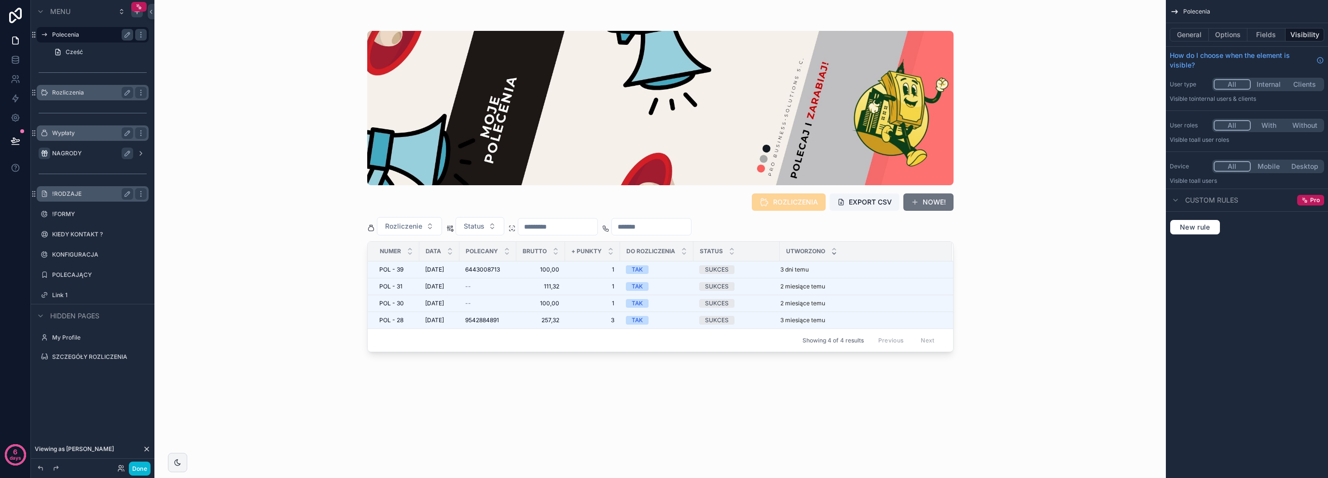
click at [92, 197] on label "!RODZAJE" at bounding box center [90, 194] width 77 height 8
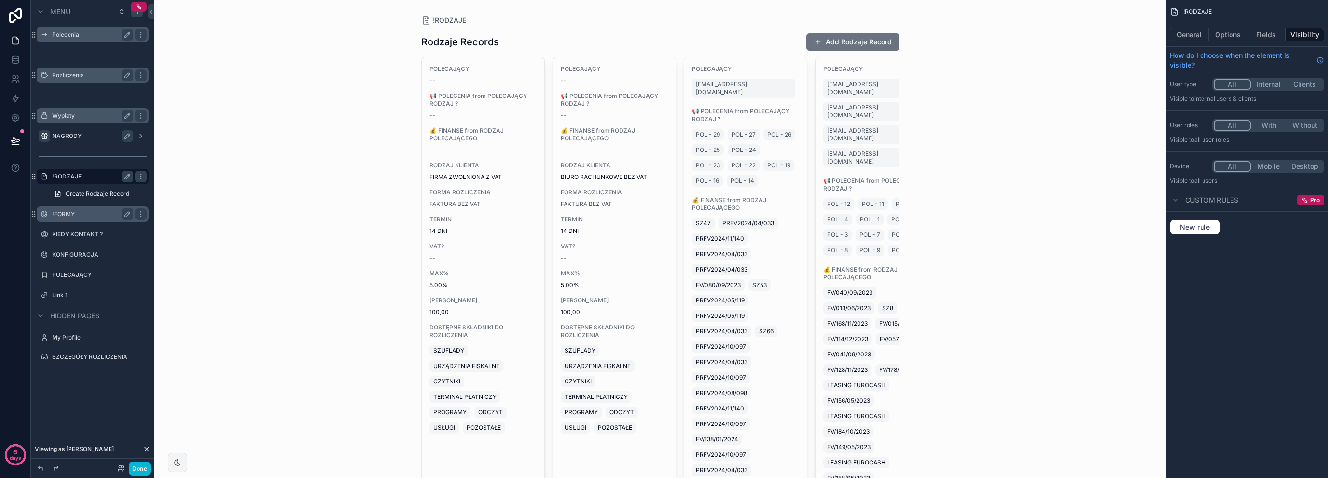
click at [98, 213] on label "!FORMY" at bounding box center [90, 214] width 77 height 8
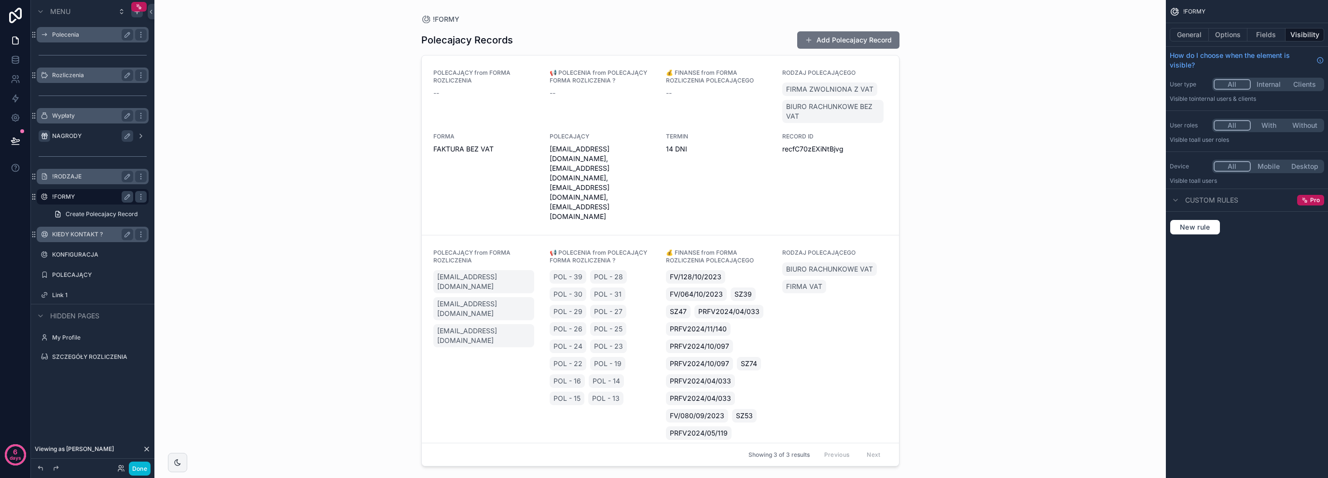
click at [93, 232] on label "KIEDY KONTAKT ?" at bounding box center [90, 235] width 77 height 8
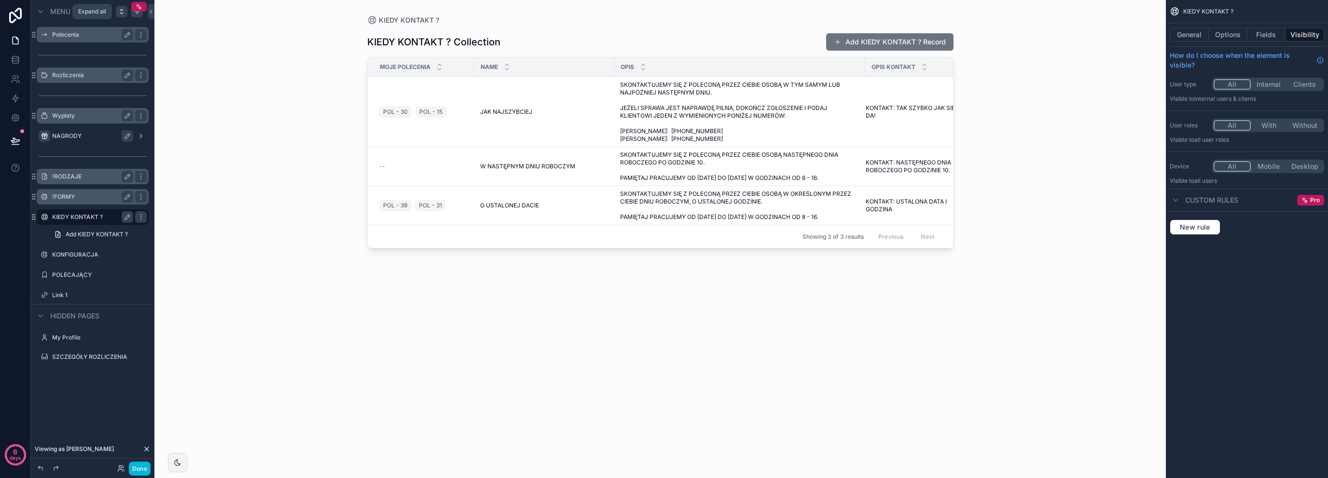
click at [124, 15] on icon "scrollable content" at bounding box center [122, 12] width 8 height 8
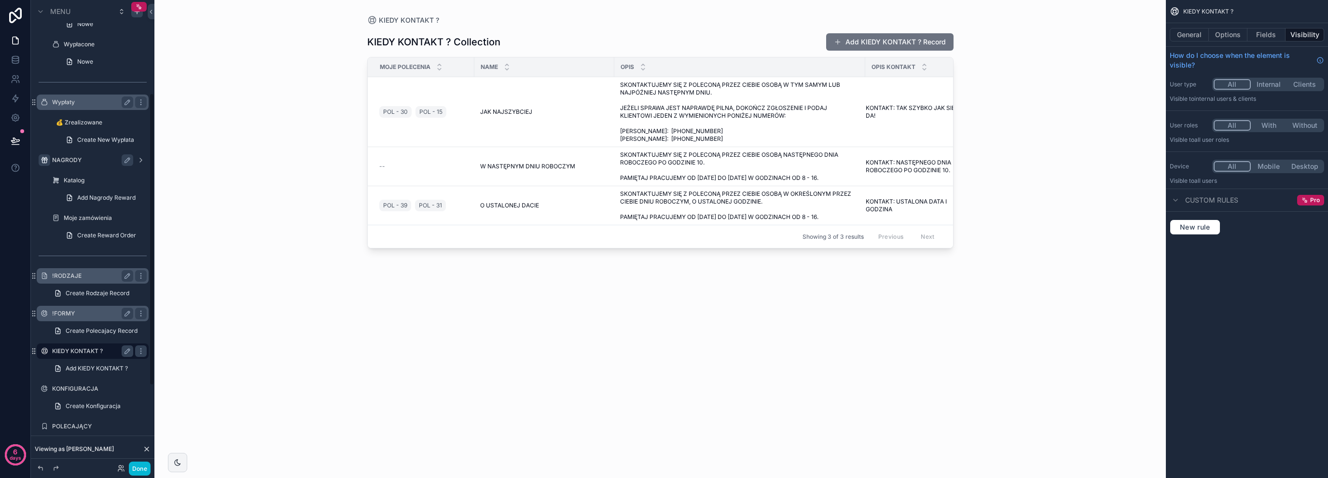
scroll to position [161, 0]
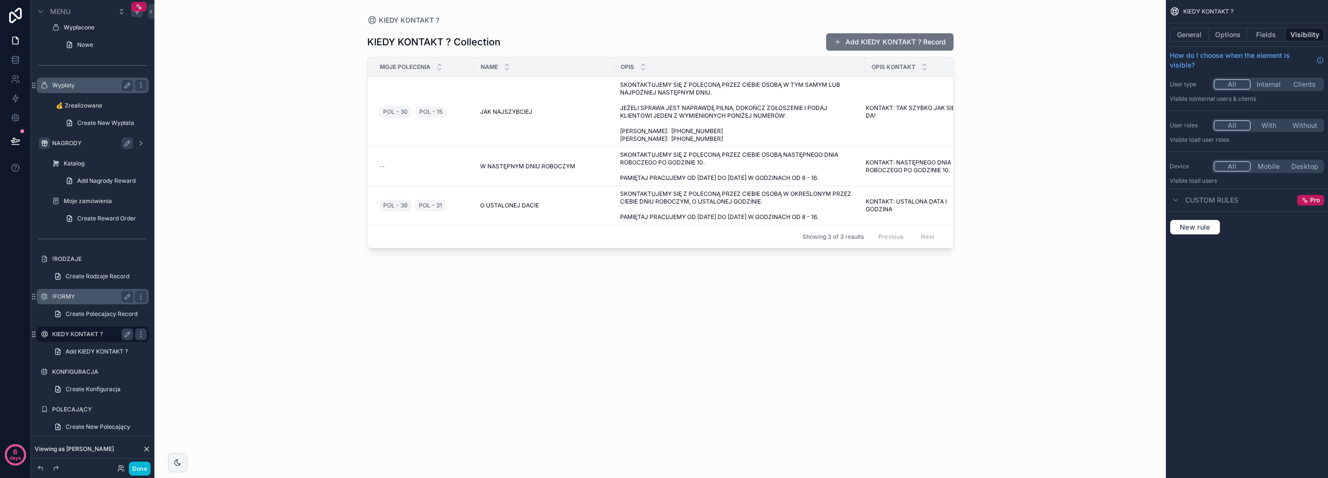
click at [107, 332] on label "KIEDY KONTAKT ?" at bounding box center [90, 335] width 77 height 8
click at [89, 200] on label "Moje zamówienia" at bounding box center [97, 201] width 66 height 8
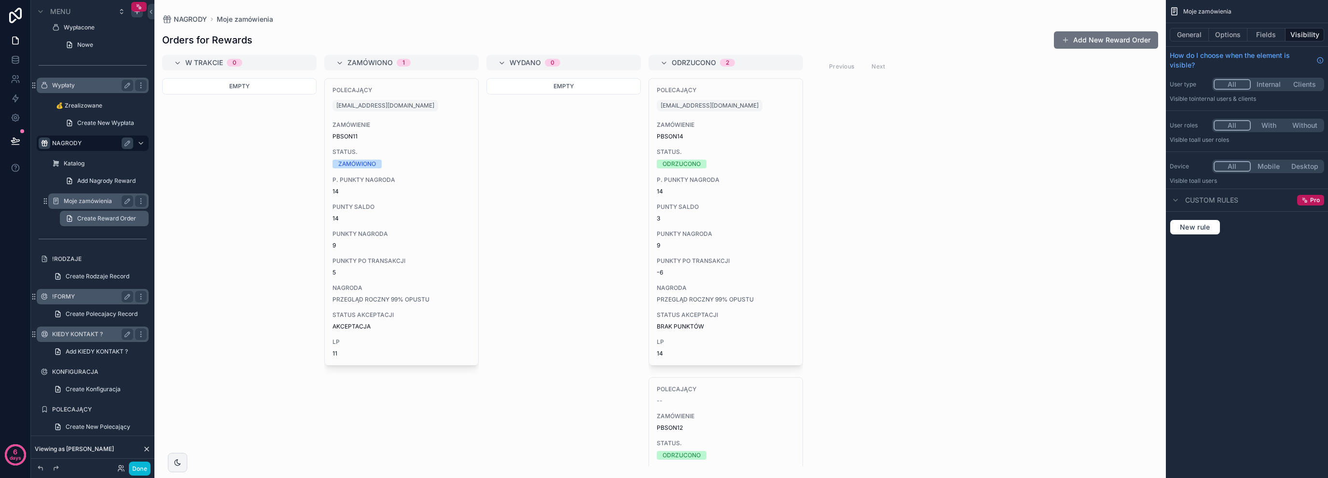
click at [95, 218] on span "Create Reward Order" at bounding box center [106, 219] width 59 height 8
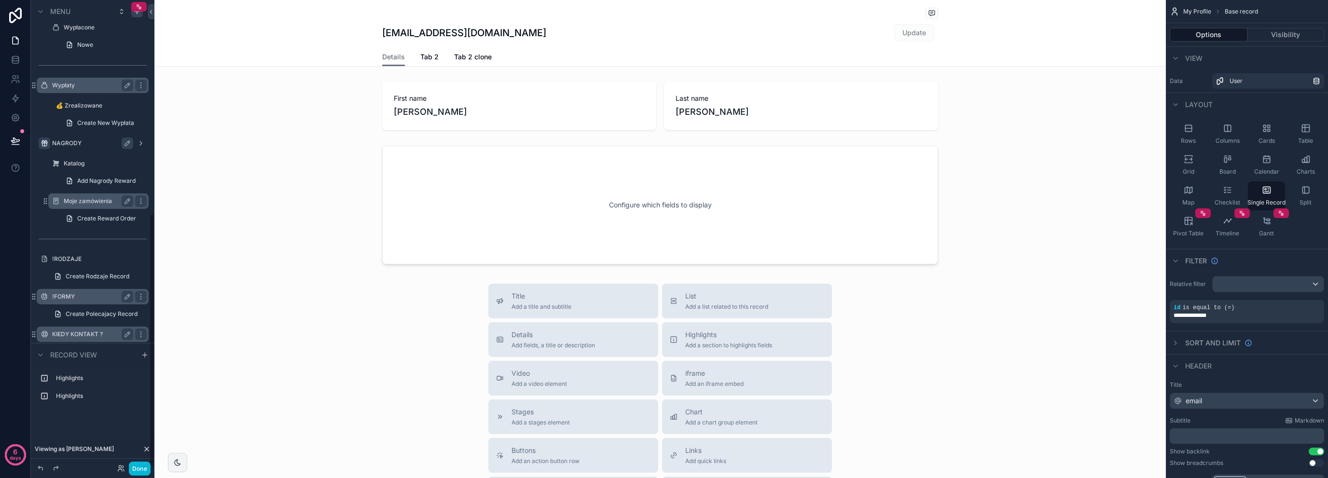
scroll to position [393, 0]
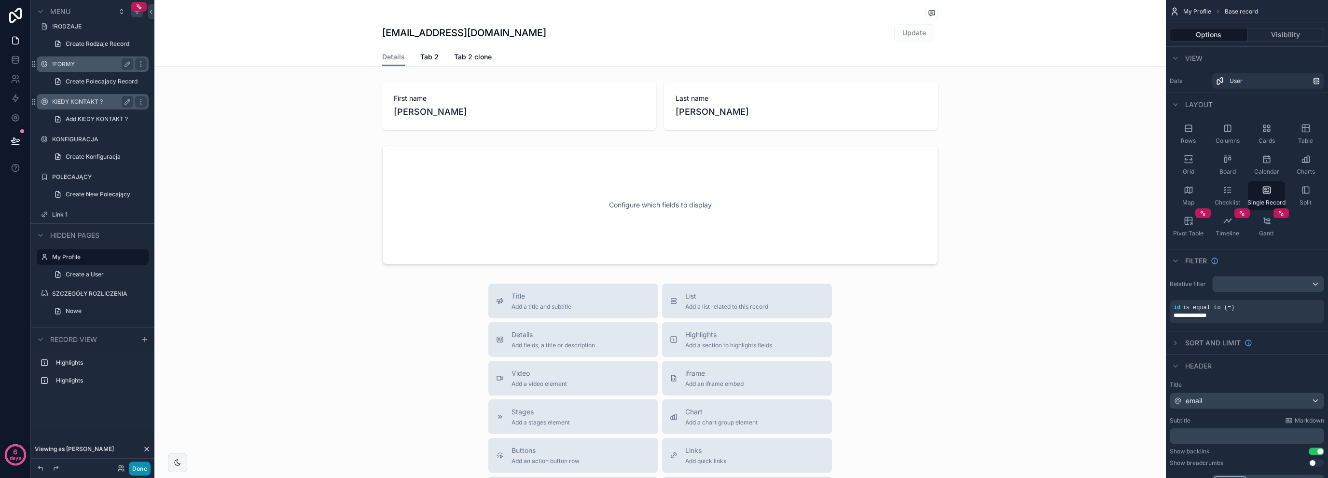
click at [136, 470] on button "Done" at bounding box center [140, 469] width 22 height 14
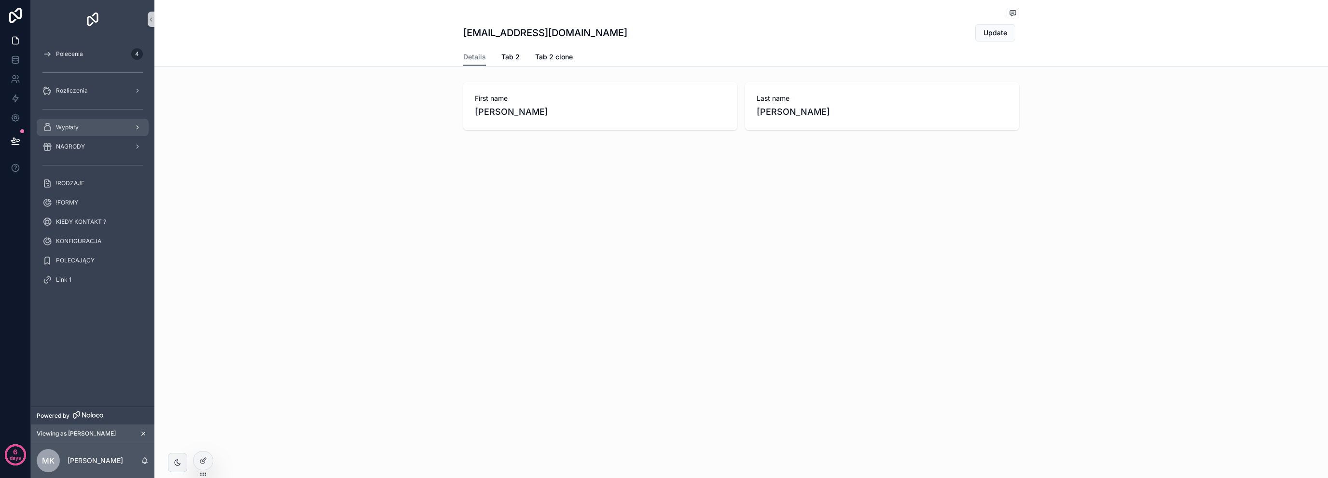
click at [93, 125] on div "Wypłaty" at bounding box center [92, 127] width 100 height 15
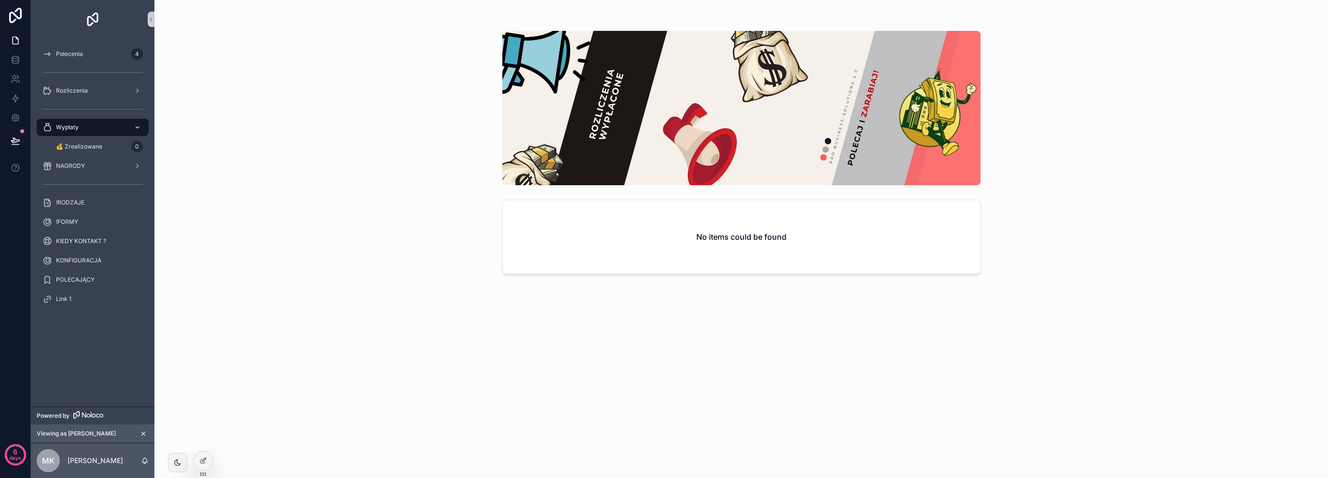
click at [93, 125] on div "Wypłaty" at bounding box center [92, 127] width 100 height 15
click at [115, 88] on div "Rozliczenia" at bounding box center [92, 90] width 100 height 15
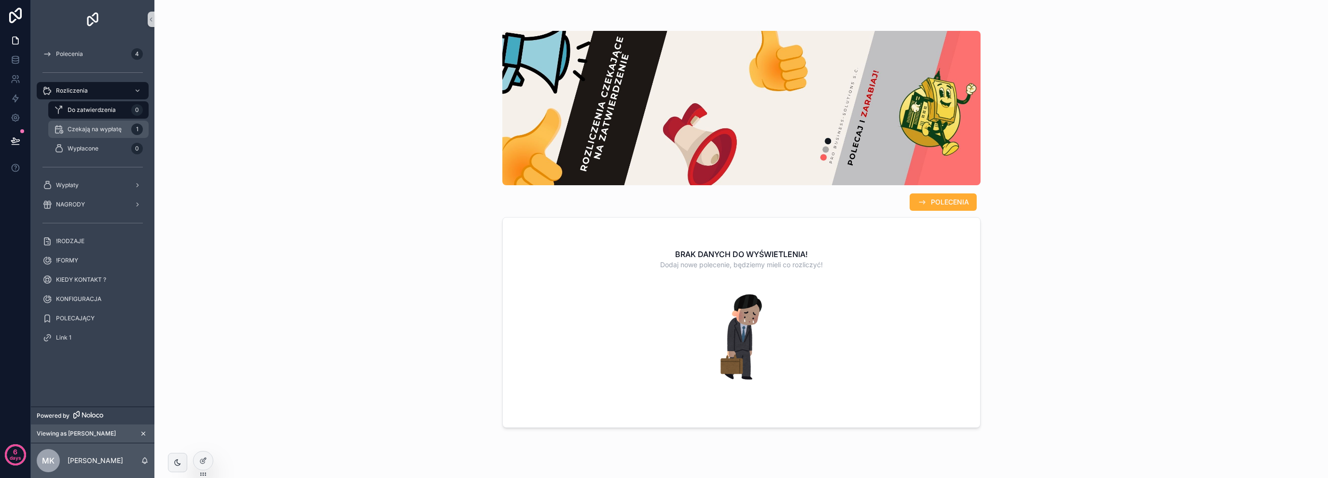
click at [58, 130] on icon "scrollable content" at bounding box center [59, 129] width 10 height 10
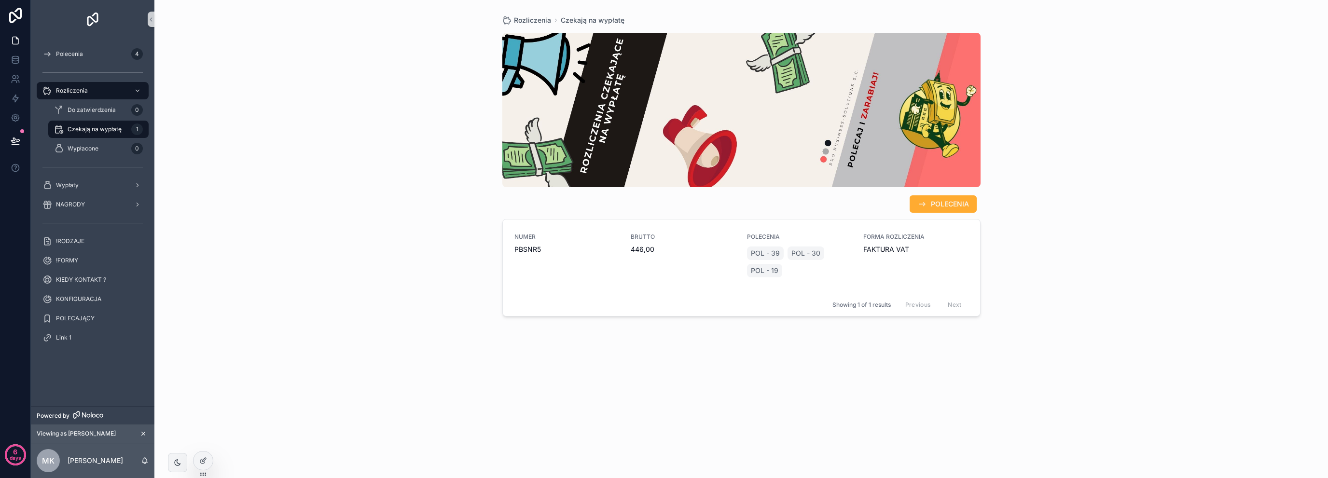
click at [58, 130] on icon "scrollable content" at bounding box center [59, 129] width 10 height 10
click at [103, 148] on div "Wypłacone 0" at bounding box center [98, 148] width 89 height 15
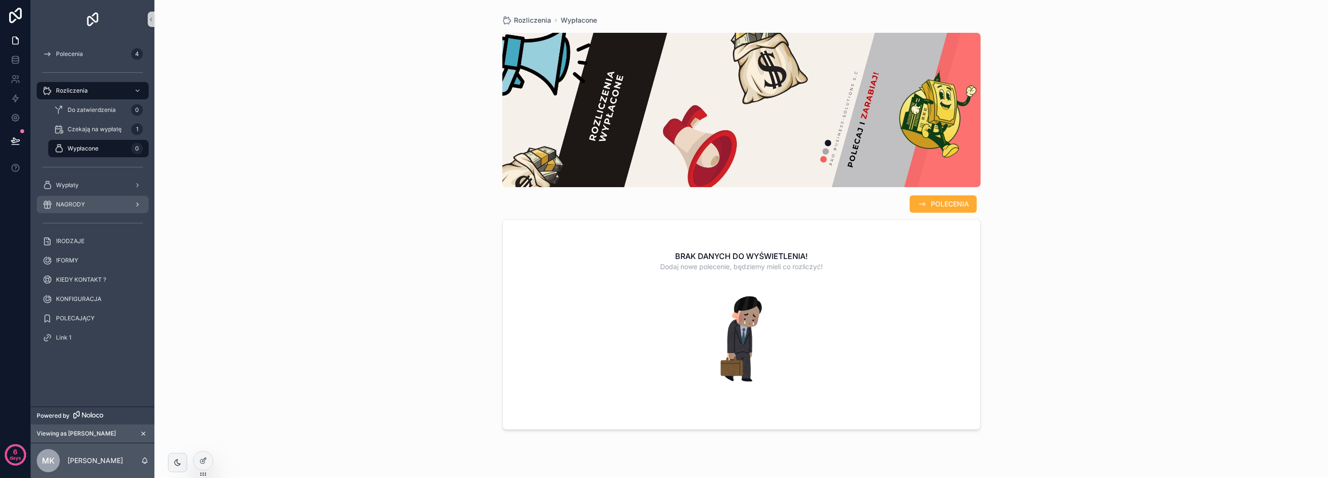
click at [89, 201] on div "NAGRODY" at bounding box center [92, 204] width 100 height 15
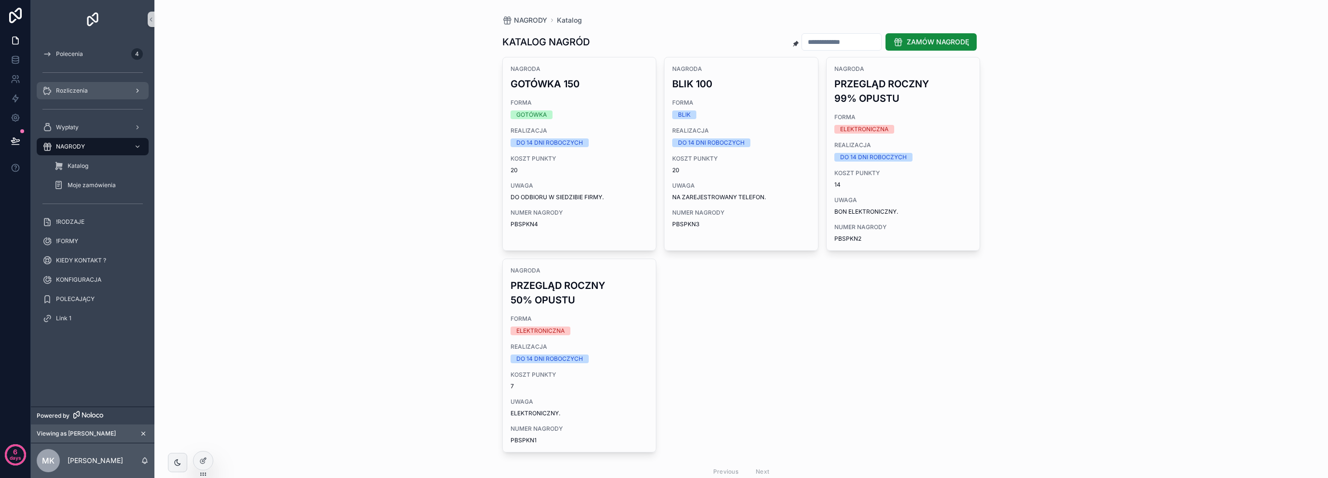
click at [96, 90] on div "Rozliczenia" at bounding box center [92, 90] width 100 height 15
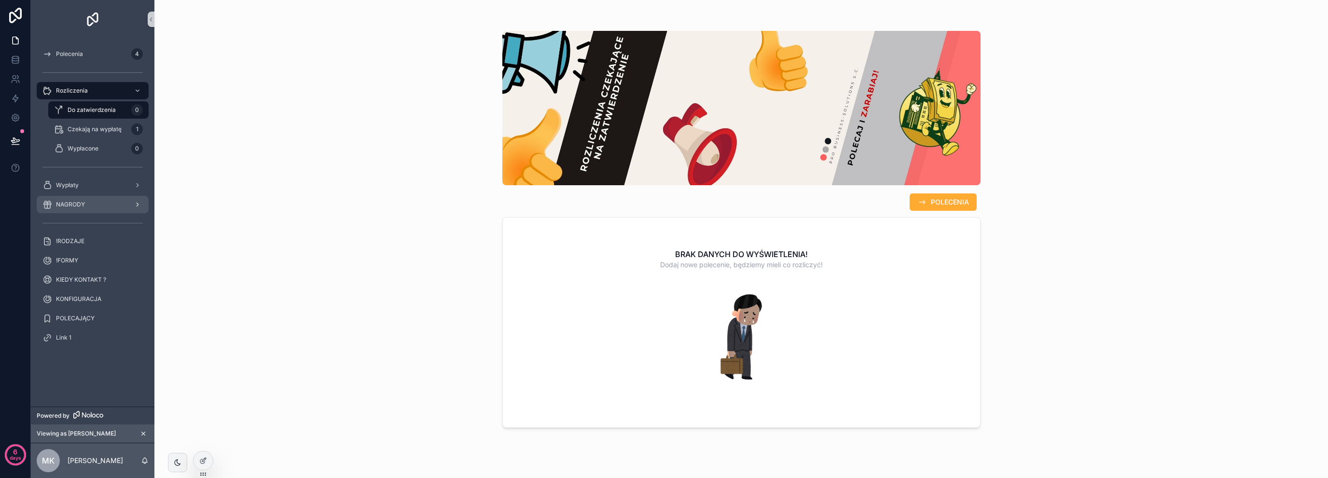
click at [93, 205] on div "NAGRODY" at bounding box center [92, 204] width 100 height 15
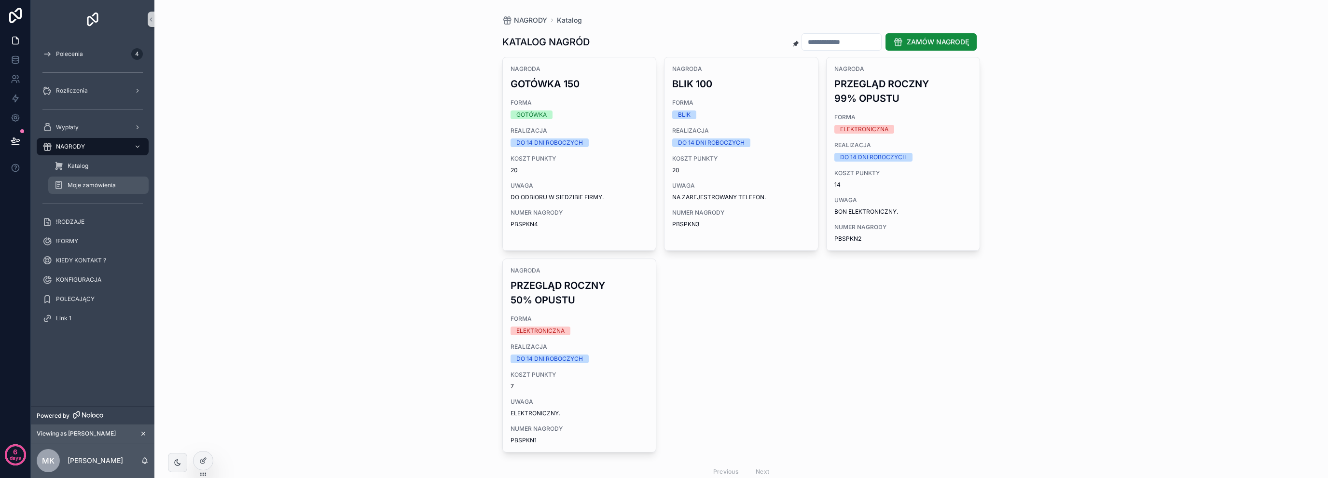
click at [99, 186] on span "Moje zamówienia" at bounding box center [92, 185] width 48 height 8
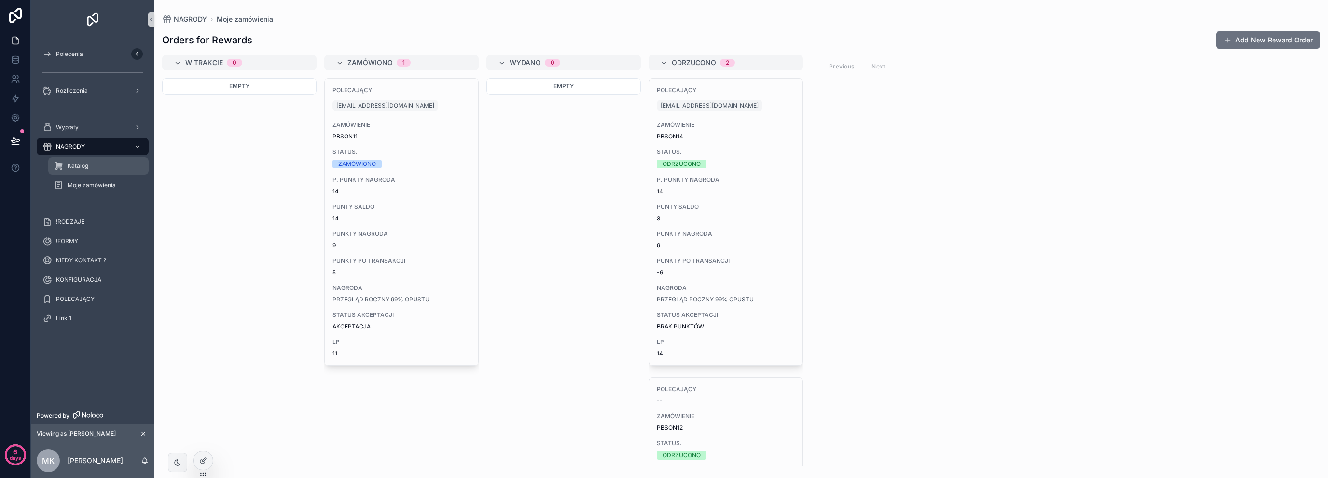
click at [100, 168] on div "Katalog" at bounding box center [98, 165] width 89 height 15
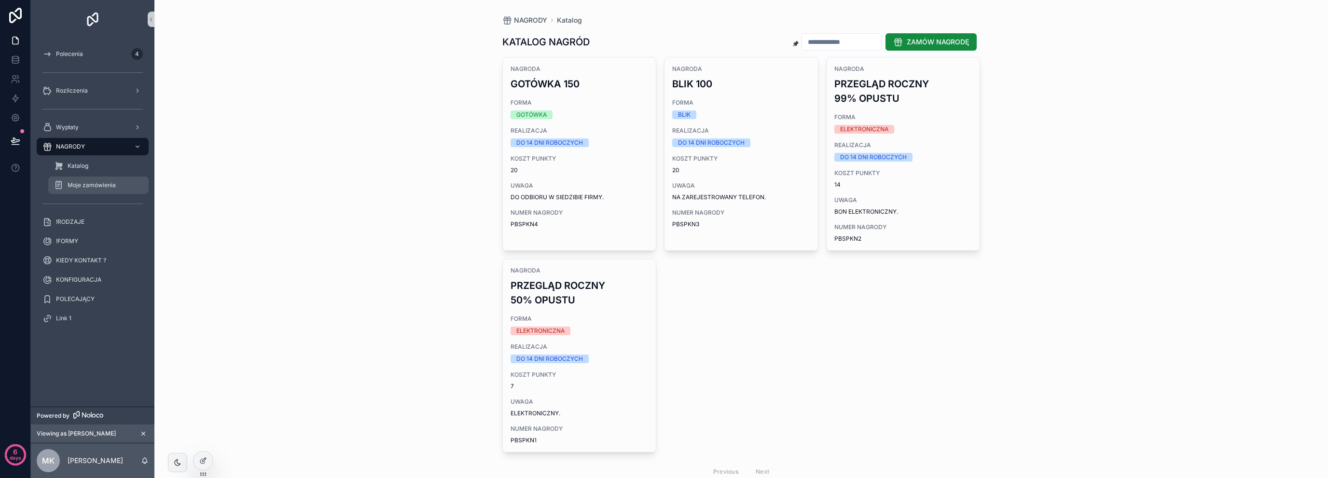
click at [104, 184] on span "Moje zamówienia" at bounding box center [92, 185] width 48 height 8
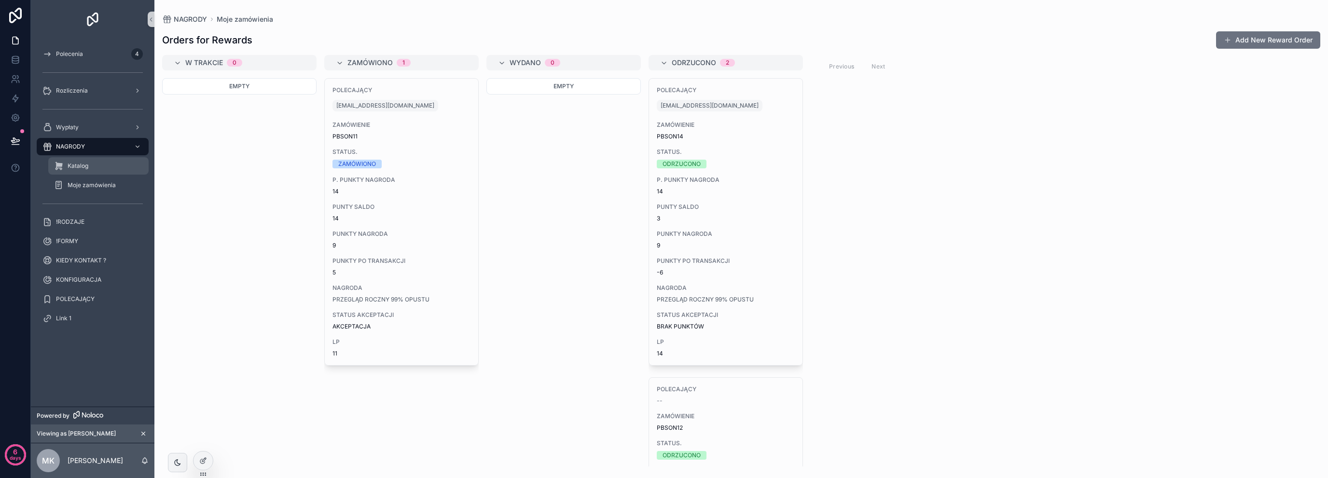
click at [96, 158] on div "Katalog" at bounding box center [98, 165] width 89 height 15
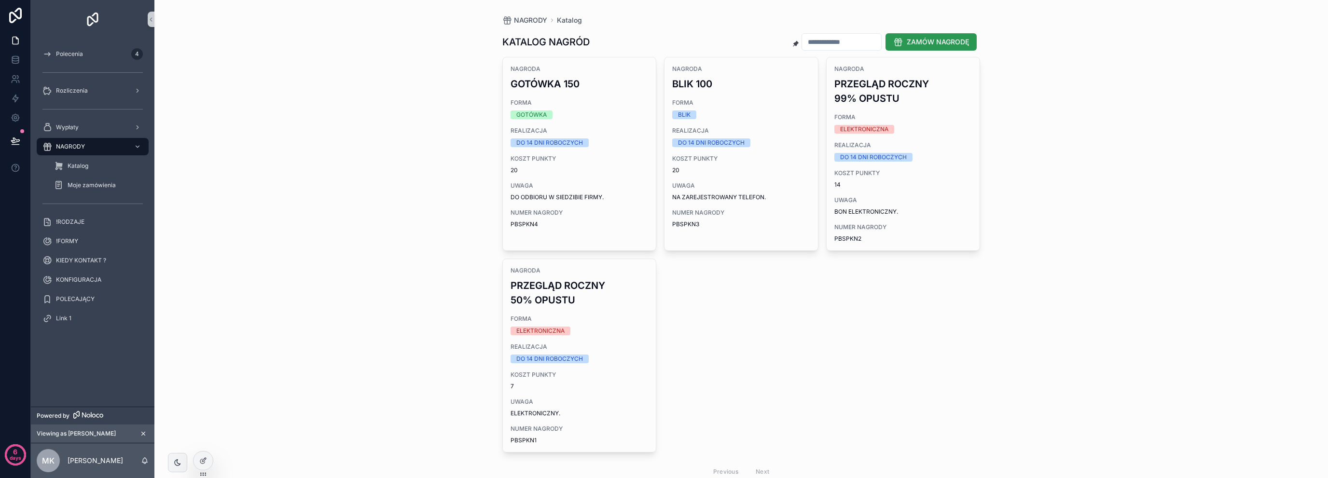
click at [943, 36] on button "ZAMÓW NAGRODĘ" at bounding box center [930, 41] width 91 height 17
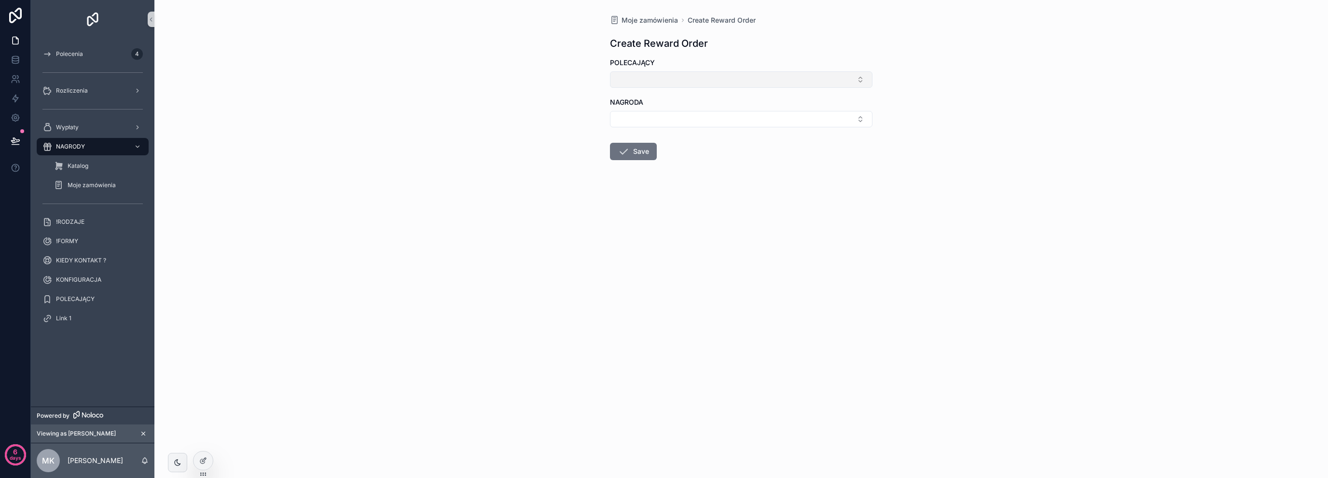
click at [692, 77] on button "Select Button" at bounding box center [741, 79] width 262 height 16
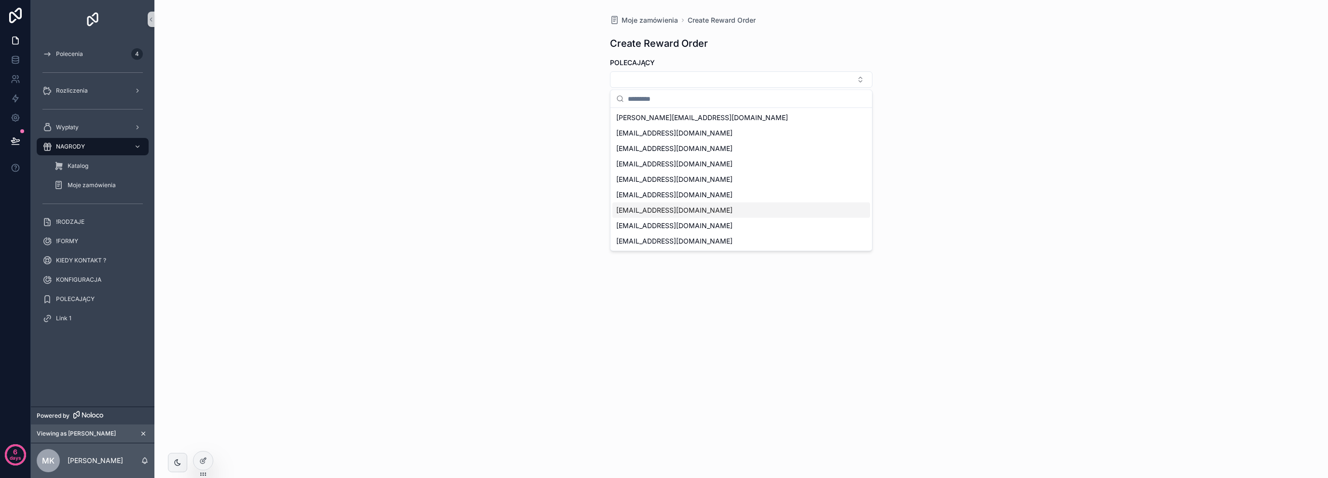
click at [672, 210] on span "[EMAIL_ADDRESS][DOMAIN_NAME]" at bounding box center [674, 211] width 116 height 10
click at [383, 258] on div "Moje zamówienia Create Reward Order Create Reward Order POLECAJĄCY korfelmariol…" at bounding box center [740, 239] width 1173 height 478
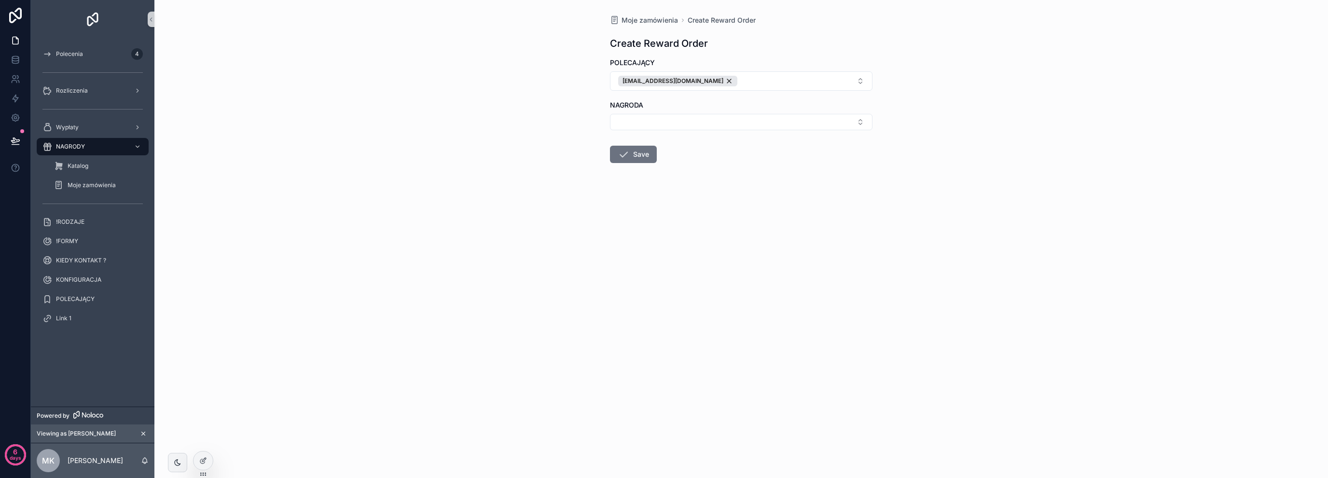
click at [634, 133] on form "POLECAJĄCY korfelmariola@gmail.com NAGRODA Save" at bounding box center [741, 141] width 262 height 167
click at [639, 117] on button "Select Button" at bounding box center [741, 122] width 262 height 16
click at [672, 160] on div "GOTÓWKA 150" at bounding box center [741, 159] width 258 height 15
click at [647, 158] on button "Save" at bounding box center [633, 156] width 47 height 17
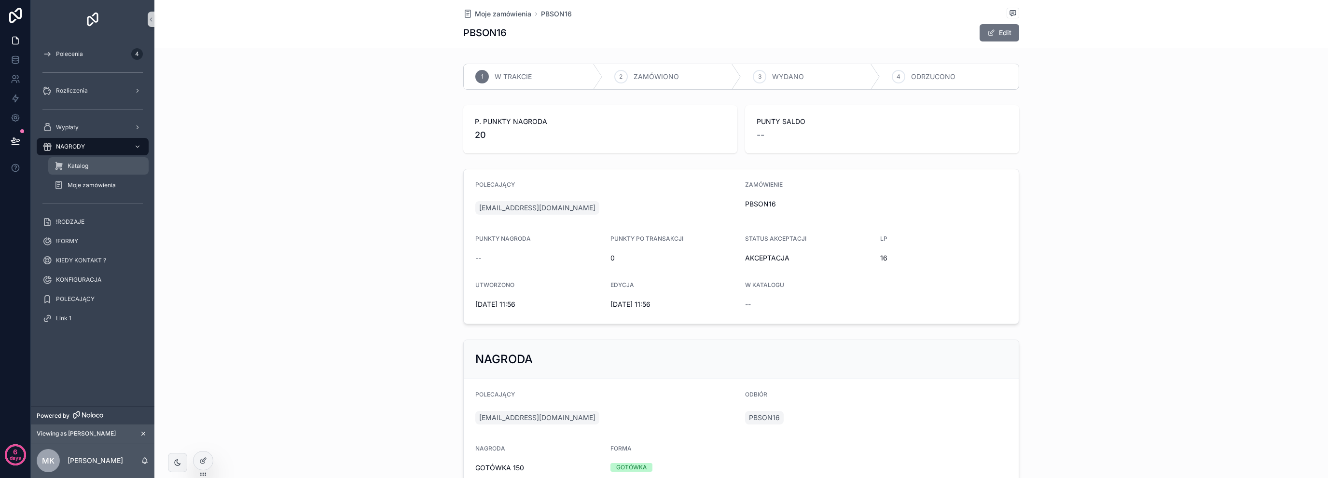
click at [103, 165] on div "Katalog" at bounding box center [98, 165] width 89 height 15
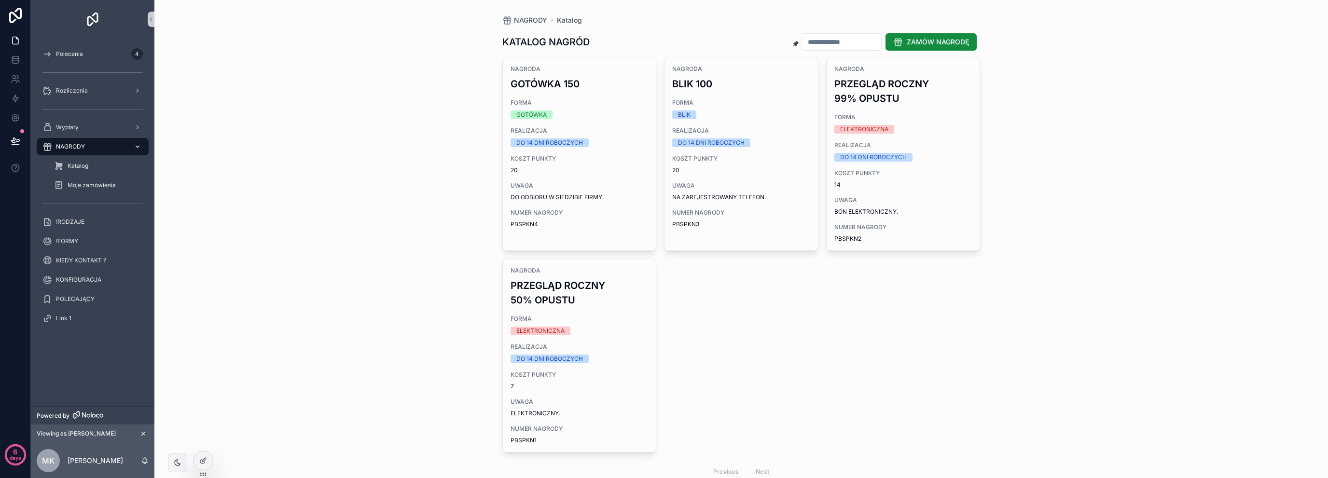
click at [99, 150] on div "NAGRODY" at bounding box center [92, 146] width 100 height 15
click at [200, 459] on icon at bounding box center [203, 461] width 8 height 8
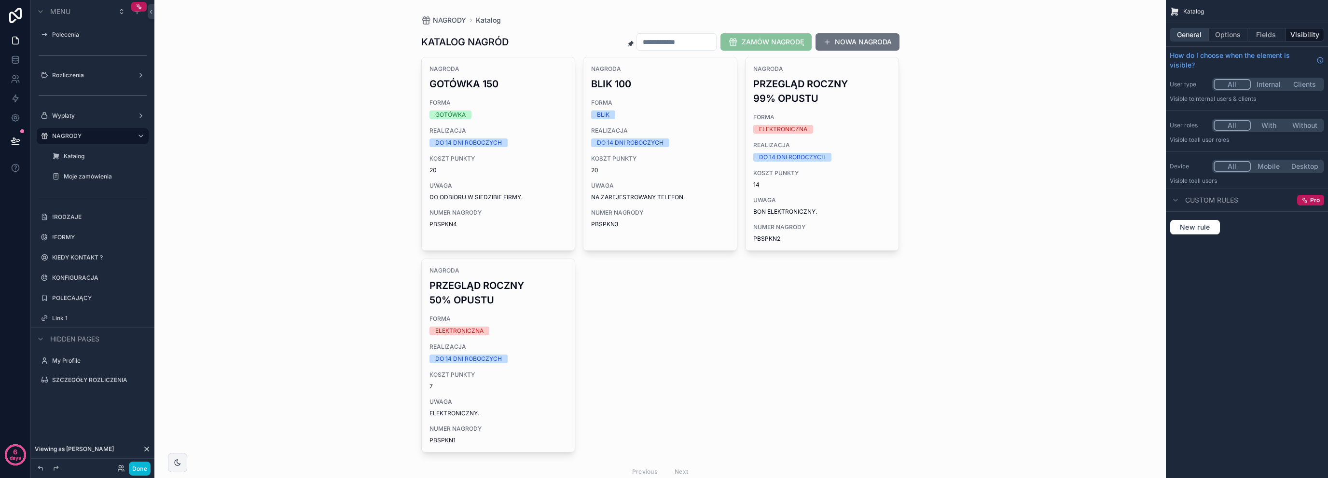
click at [1197, 39] on div "General Options Fields Visibility" at bounding box center [1247, 34] width 162 height 23
drag, startPoint x: 1195, startPoint y: 33, endPoint x: 1199, endPoint y: 33, distance: 4.8
click at [1195, 33] on button "General" at bounding box center [1189, 35] width 39 height 14
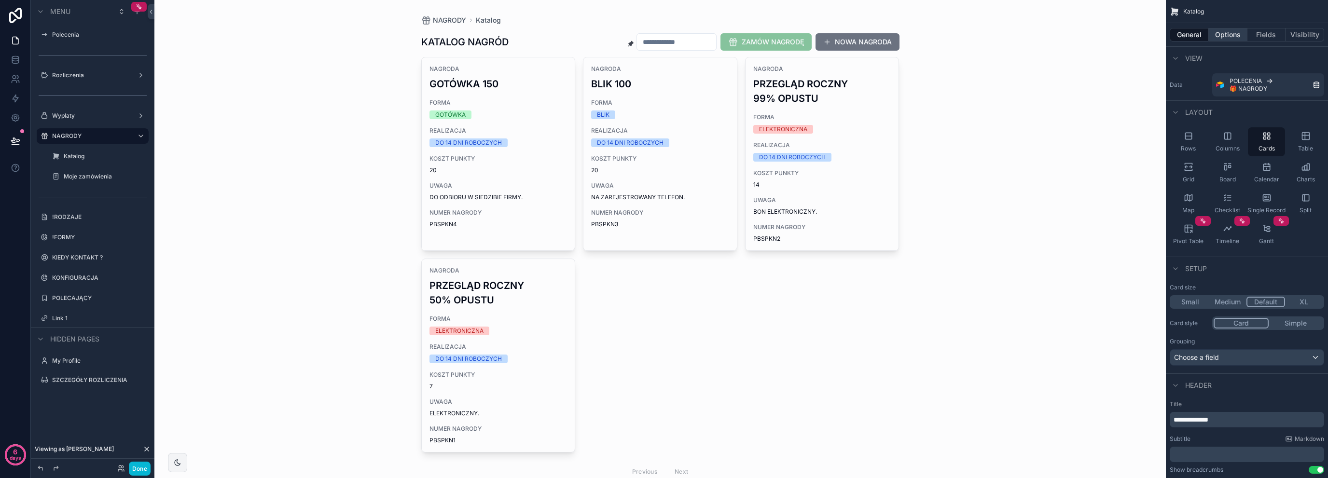
click at [1233, 33] on button "Options" at bounding box center [1228, 35] width 39 height 14
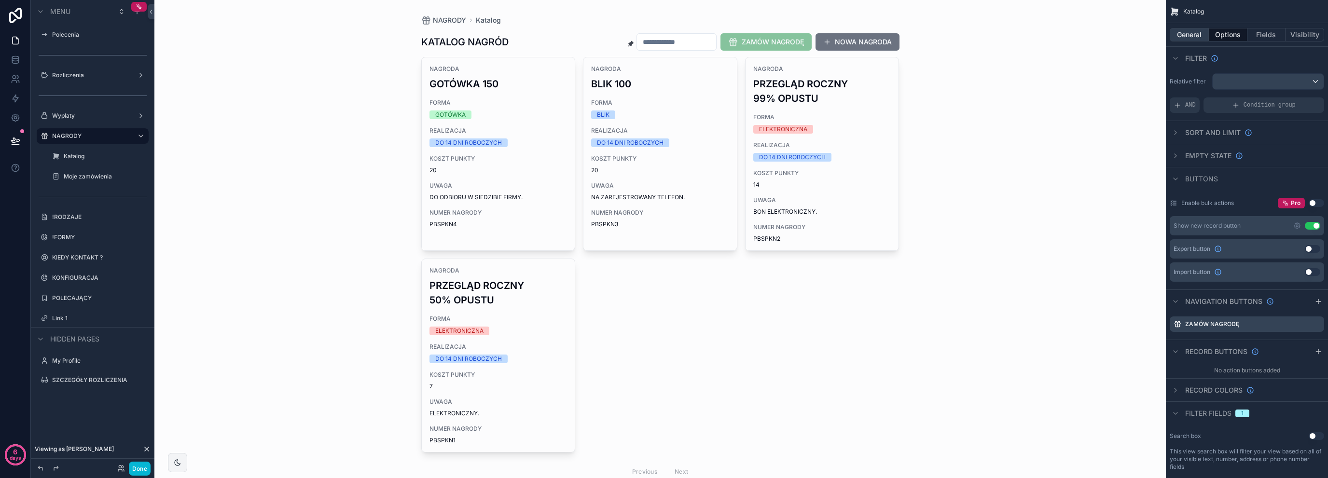
click at [1192, 41] on button "General" at bounding box center [1189, 35] width 39 height 14
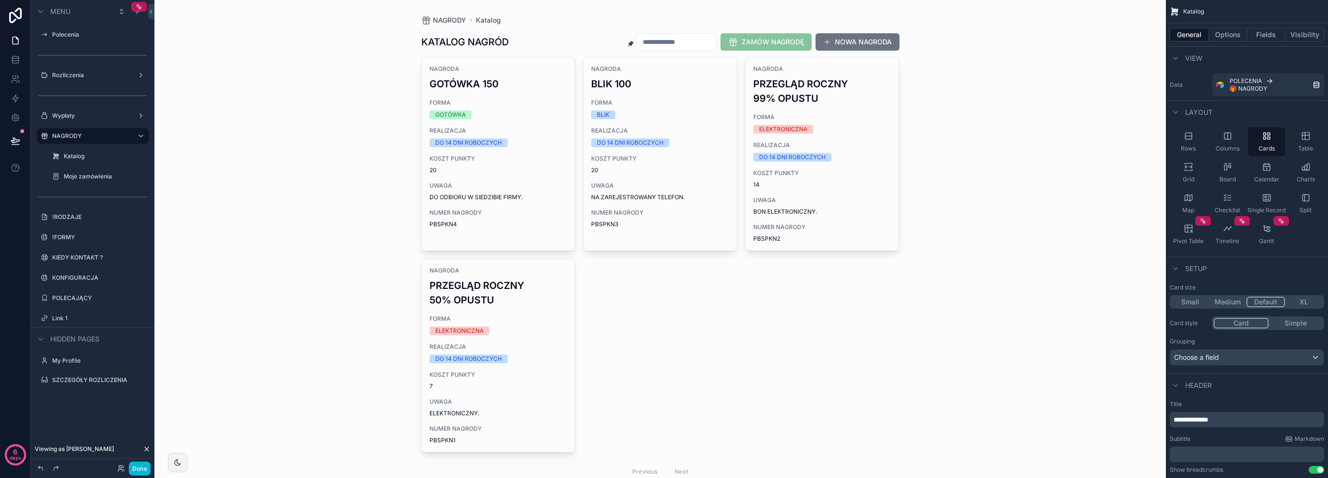
click at [1208, 417] on span "**********" at bounding box center [1190, 419] width 35 height 7
drag, startPoint x: 297, startPoint y: 162, endPoint x: 303, endPoint y: 160, distance: 6.1
click at [297, 162] on div "NAGRODY Katalog ZAMÓW NAGRODĘ NOWA NAGRODA NAGRODA GOTÓWKA 150 FORMA GOTÓWKA RE…" at bounding box center [659, 239] width 1011 height 478
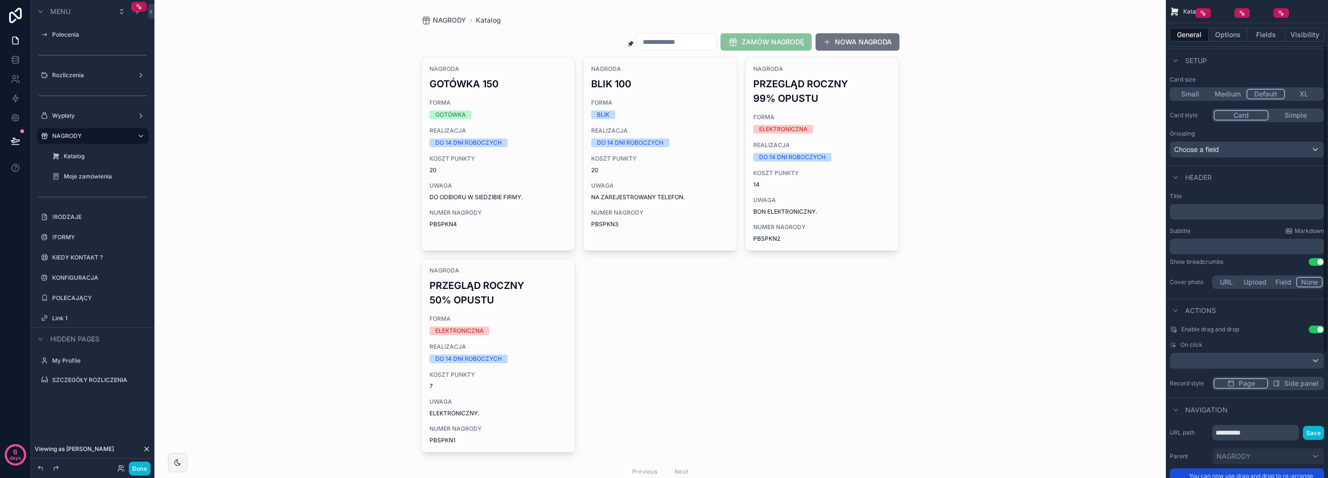
scroll to position [225, 0]
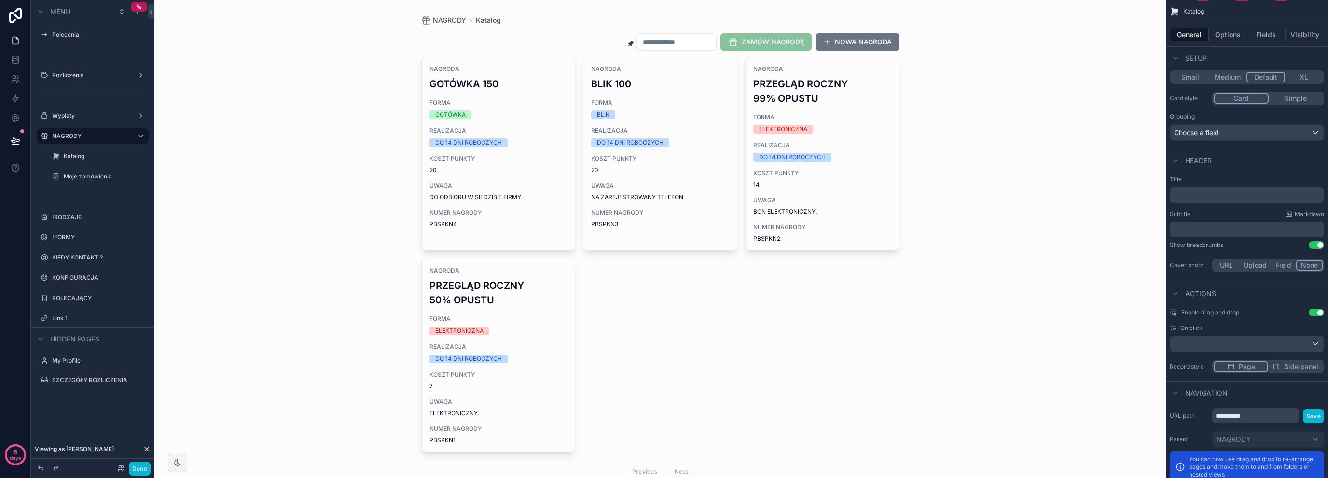
click at [1311, 247] on button "Use setting" at bounding box center [1316, 245] width 15 height 8
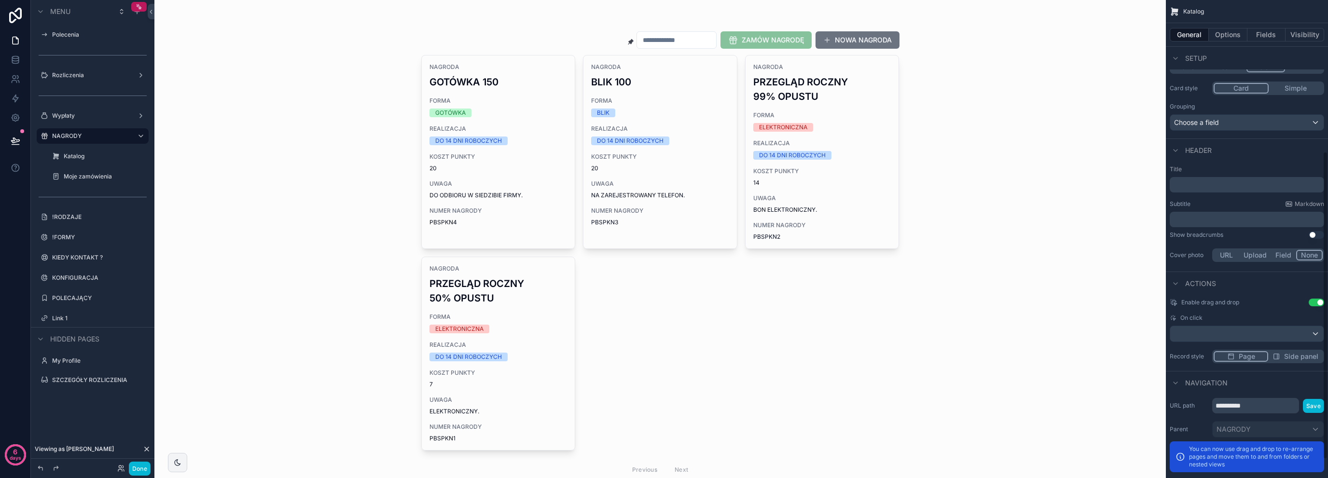
scroll to position [263, 0]
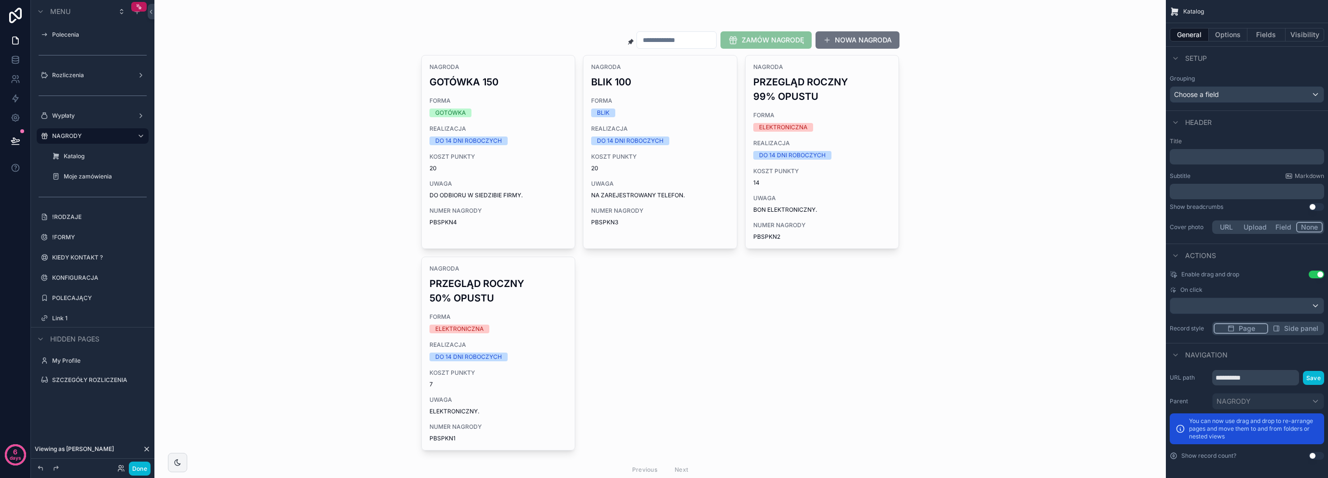
click at [1260, 231] on button "Upload" at bounding box center [1255, 227] width 32 height 11
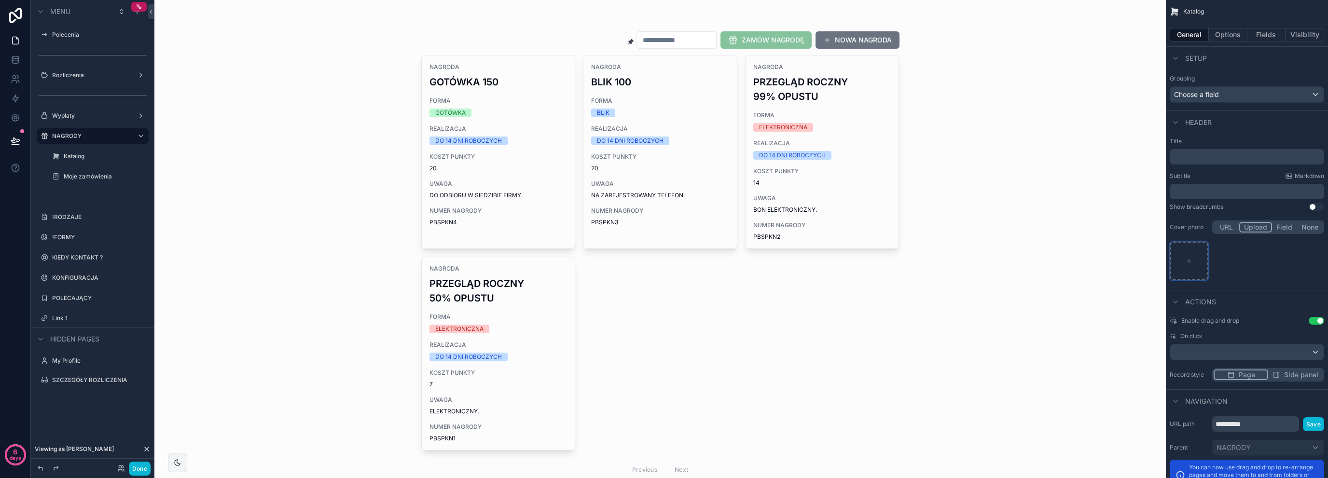
click at [1177, 266] on div "scrollable content" at bounding box center [1189, 261] width 39 height 39
type input "**********"
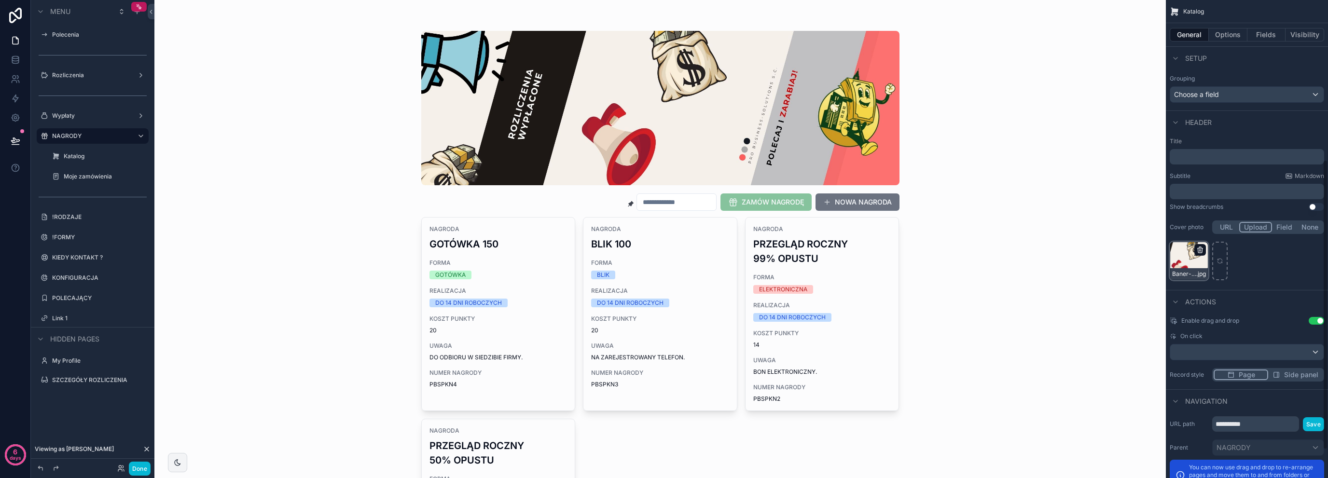
click at [1201, 249] on icon "scrollable content" at bounding box center [1200, 250] width 8 height 8
click at [1221, 234] on icon "button" at bounding box center [1220, 232] width 4 height 4
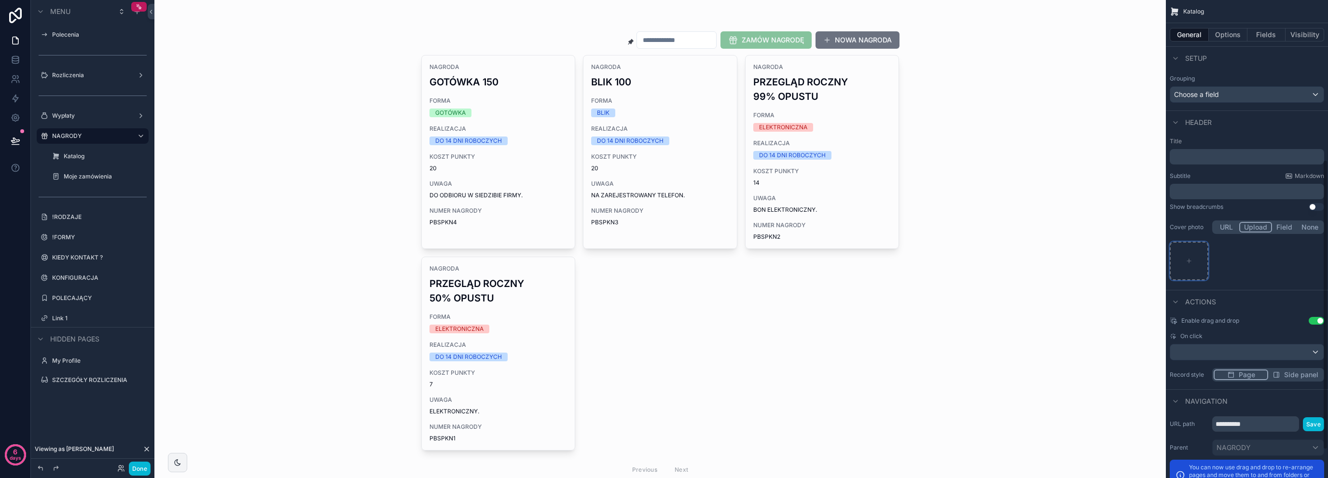
click at [1194, 265] on div "scrollable content" at bounding box center [1189, 261] width 39 height 39
type input "**********"
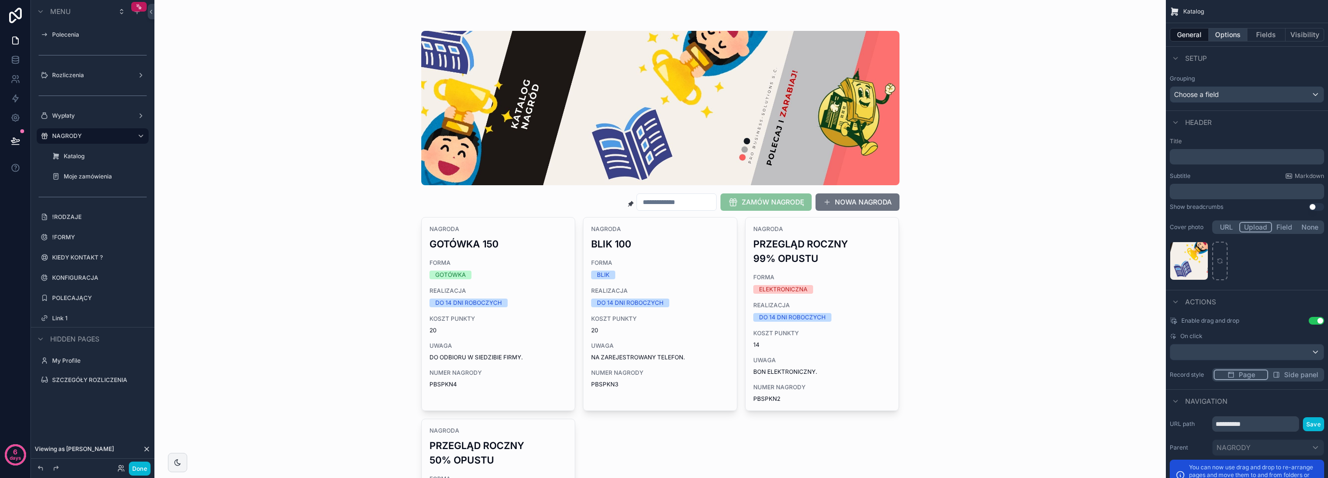
click at [1235, 34] on button "Options" at bounding box center [1228, 35] width 39 height 14
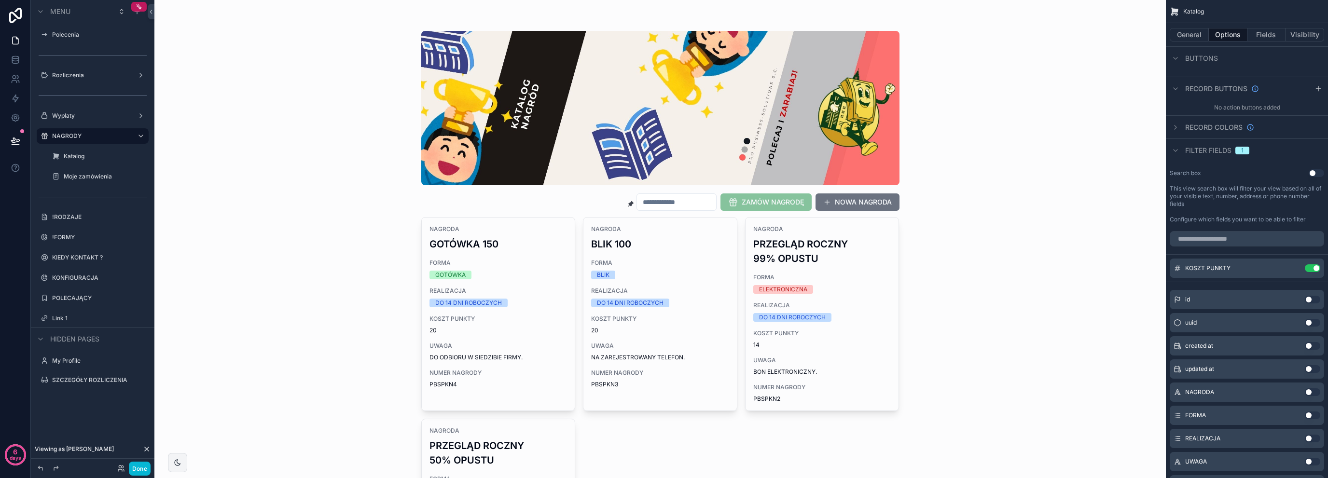
click at [1192, 152] on span "Filter fields" at bounding box center [1208, 151] width 46 height 10
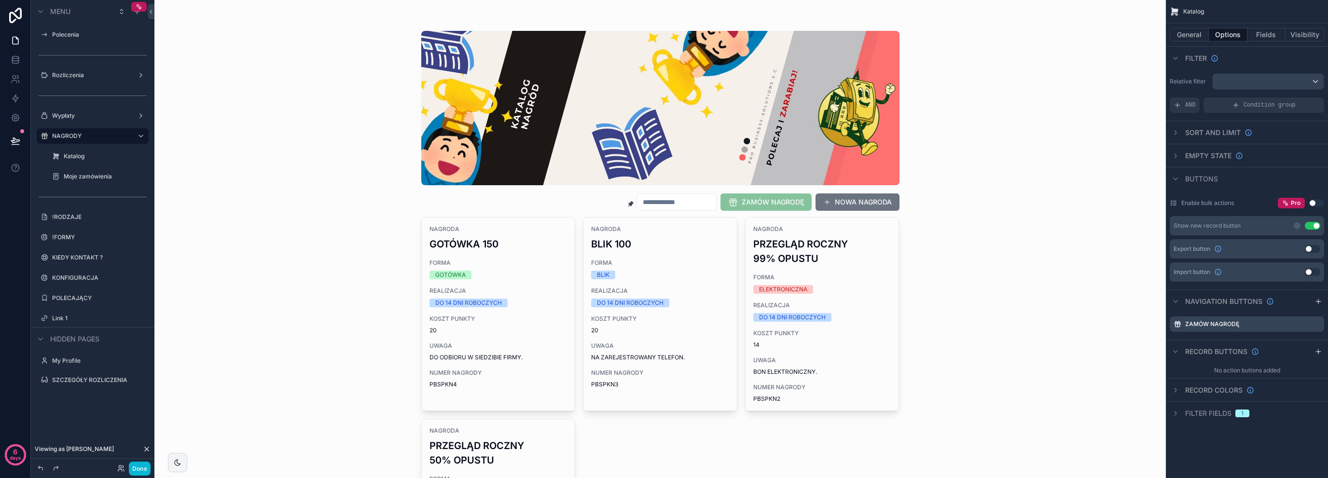
scroll to position [0, 0]
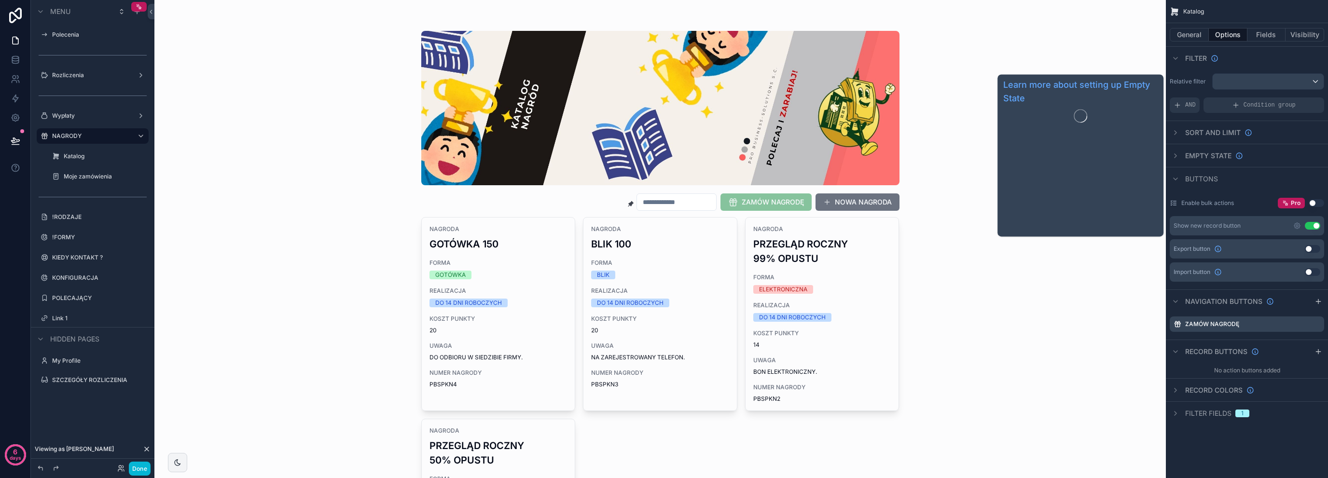
click at [1210, 155] on span "Empty state" at bounding box center [1208, 156] width 46 height 10
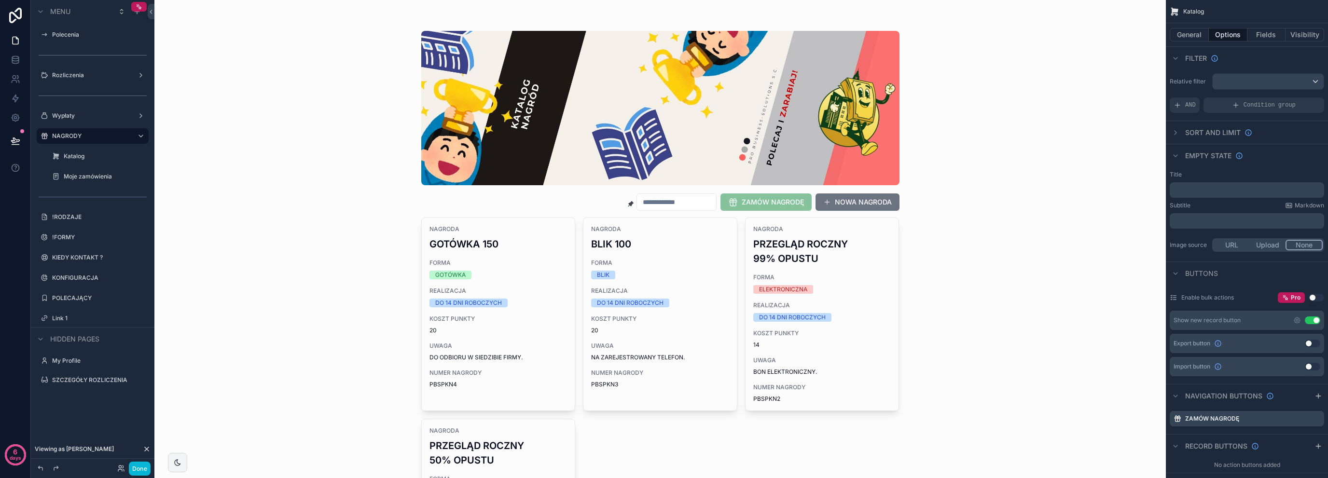
click at [1222, 248] on button "URL" at bounding box center [1231, 245] width 36 height 11
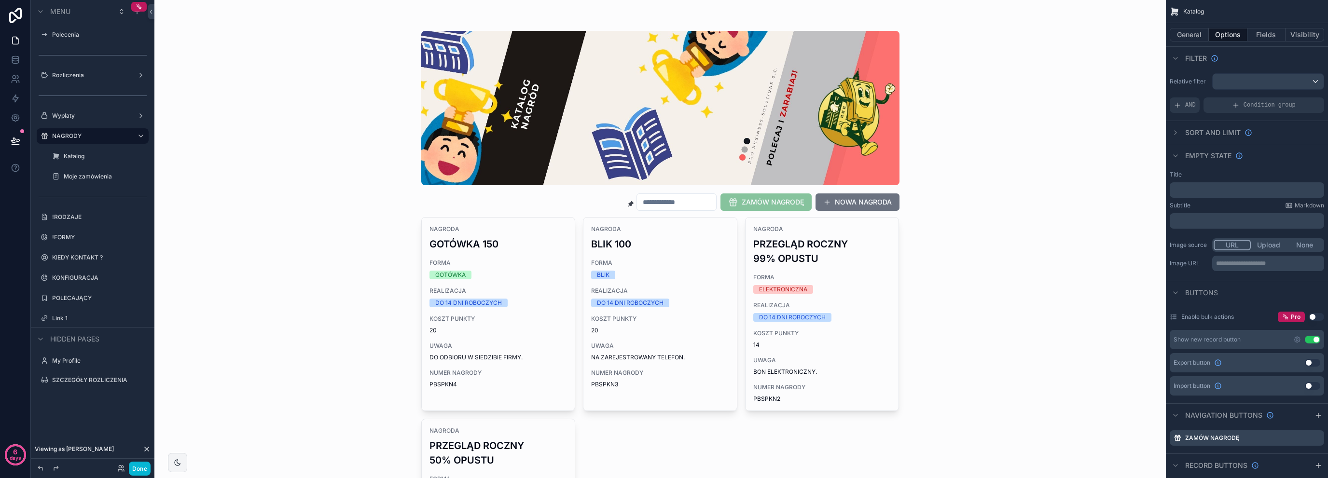
click at [1264, 235] on div "**********" at bounding box center [1247, 222] width 162 height 110
click at [1266, 245] on button "Upload" at bounding box center [1269, 245] width 36 height 11
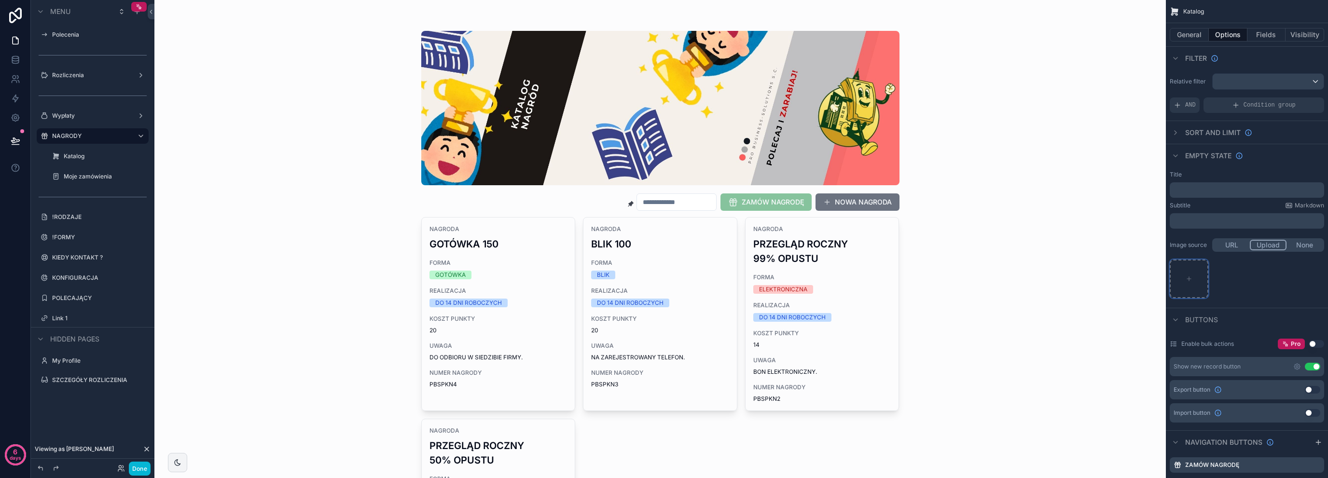
click at [1186, 276] on icon "scrollable content" at bounding box center [1188, 279] width 7 height 7
type input "**********"
click at [77, 73] on label "Rozliczenia" at bounding box center [90, 75] width 77 height 8
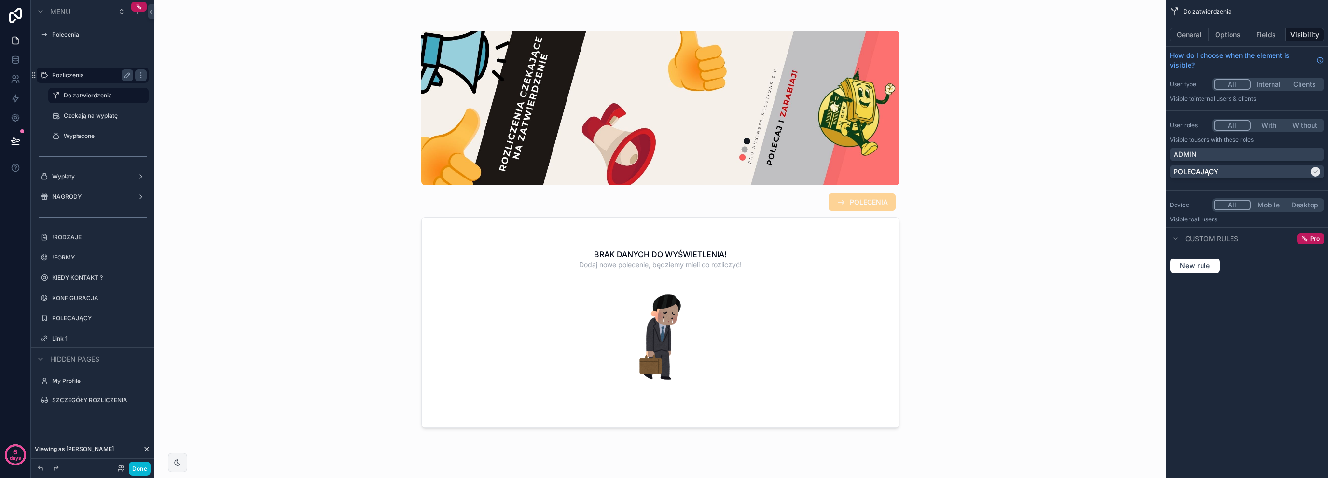
click at [697, 255] on div "scrollable content" at bounding box center [661, 233] width 494 height 467
click at [697, 255] on h2 "BRAK DANYCH DO WYŚWIETLENIA!" at bounding box center [660, 254] width 133 height 12
drag, startPoint x: 697, startPoint y: 255, endPoint x: 699, endPoint y: 249, distance: 6.6
click at [85, 199] on label "NAGRODY" at bounding box center [90, 197] width 77 height 8
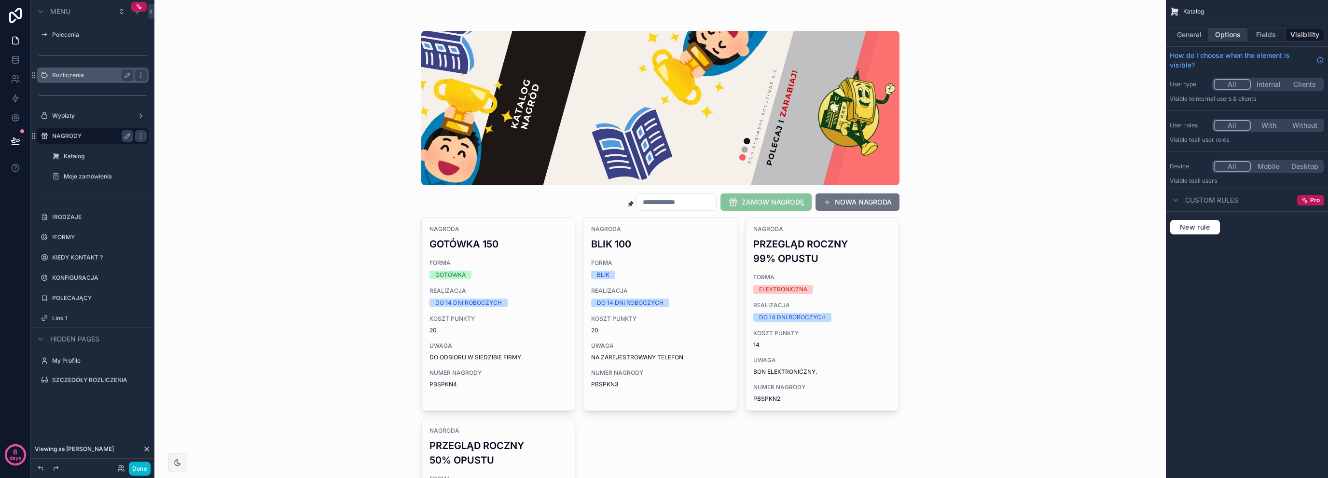
click at [1234, 30] on button "Options" at bounding box center [1228, 35] width 39 height 14
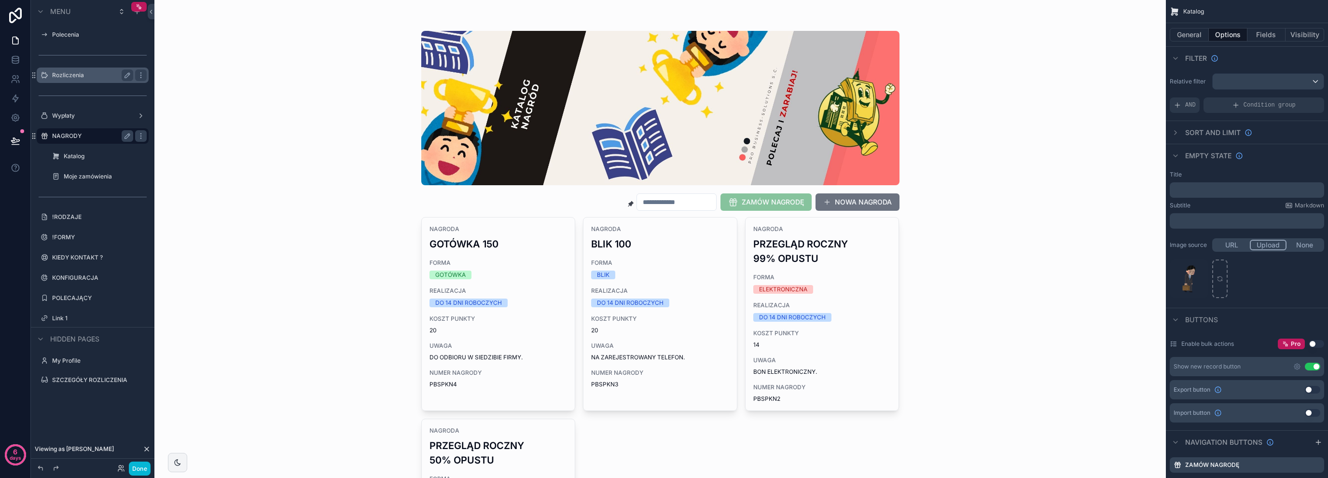
click at [1199, 191] on p "﻿" at bounding box center [1247, 190] width 149 height 8
click at [1200, 223] on p "﻿" at bounding box center [1247, 221] width 149 height 8
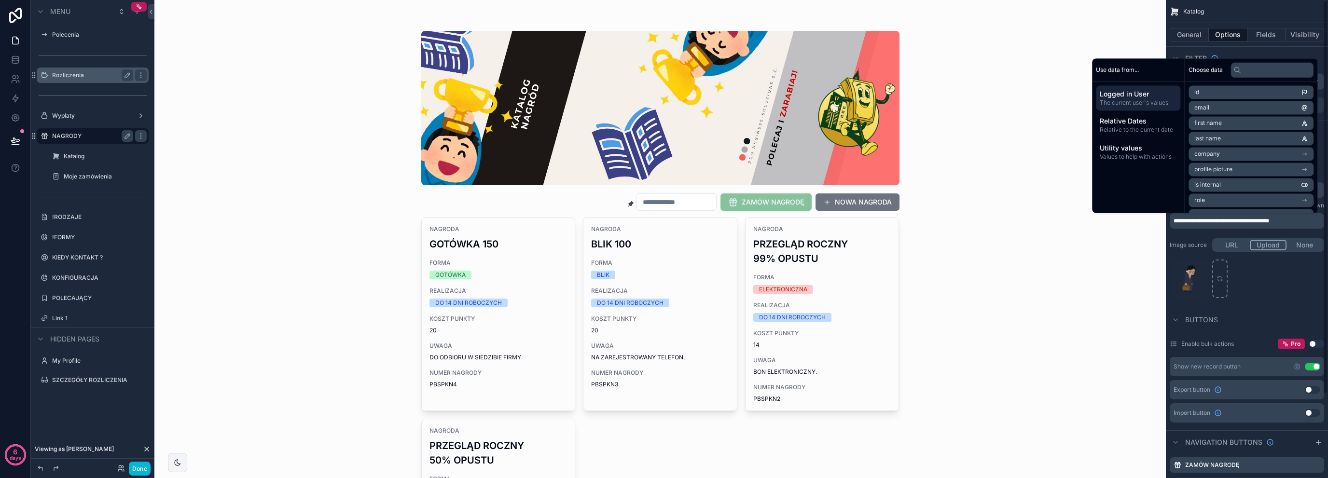
click at [1178, 251] on div "Image source URL Upload None" at bounding box center [1247, 245] width 154 height 14
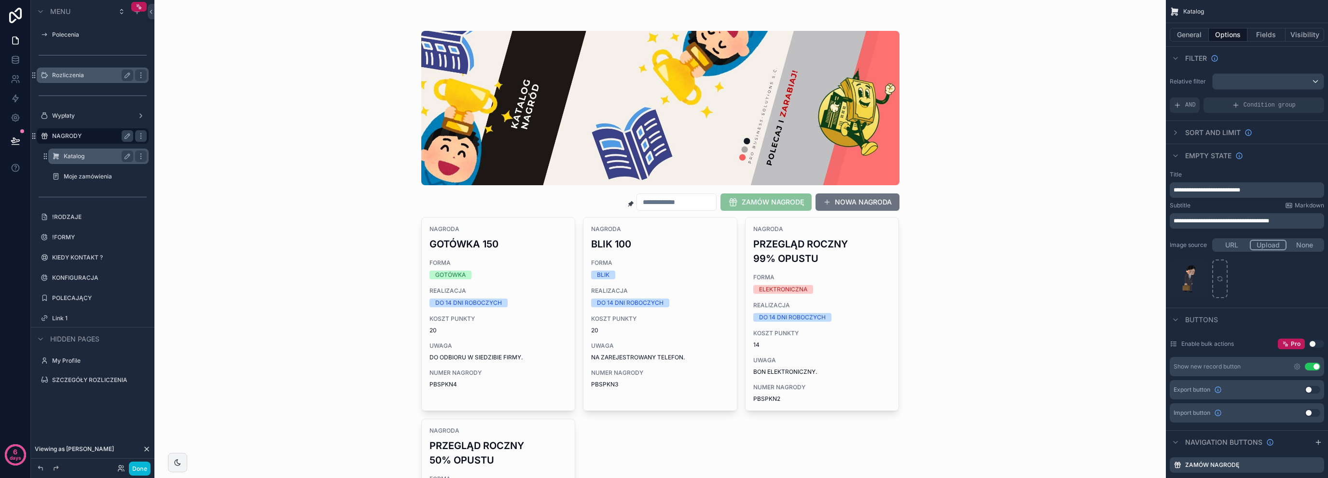
click at [83, 155] on label "Katalog" at bounding box center [97, 156] width 66 height 8
click at [92, 179] on label "Moje zamówienia" at bounding box center [97, 177] width 66 height 8
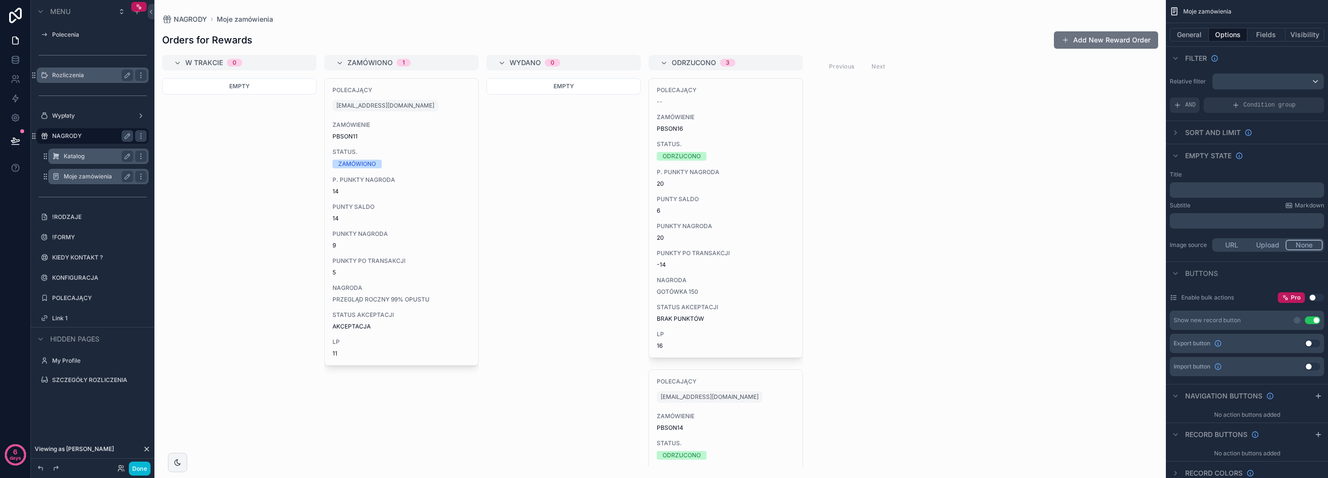
click at [100, 177] on label "Moje zamówienia" at bounding box center [97, 177] width 66 height 8
click at [1191, 35] on button "General" at bounding box center [1189, 35] width 39 height 14
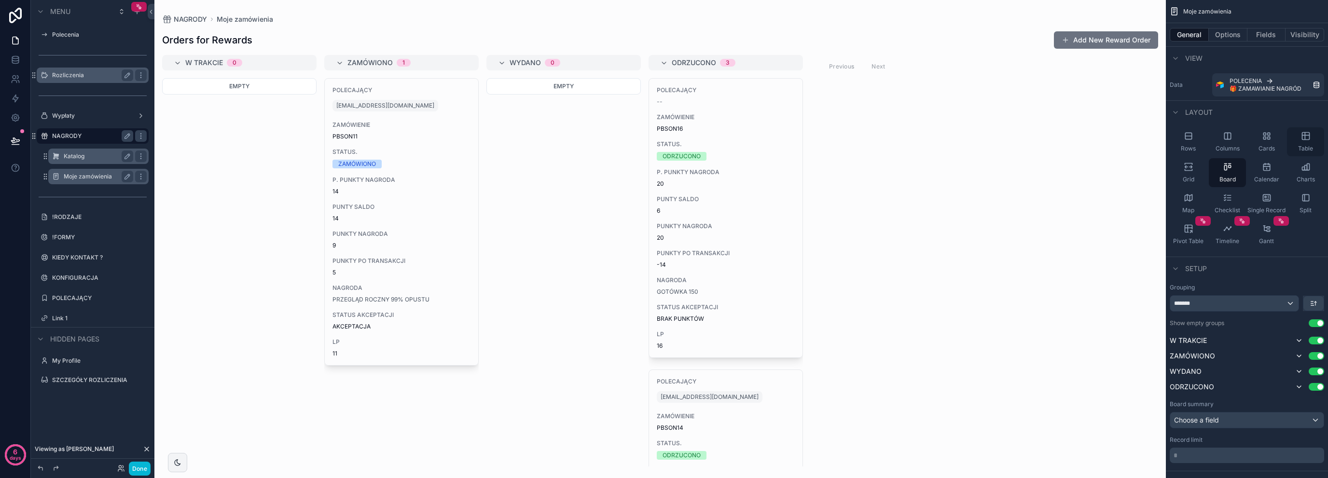
click at [1299, 138] on div "Table" at bounding box center [1305, 141] width 37 height 29
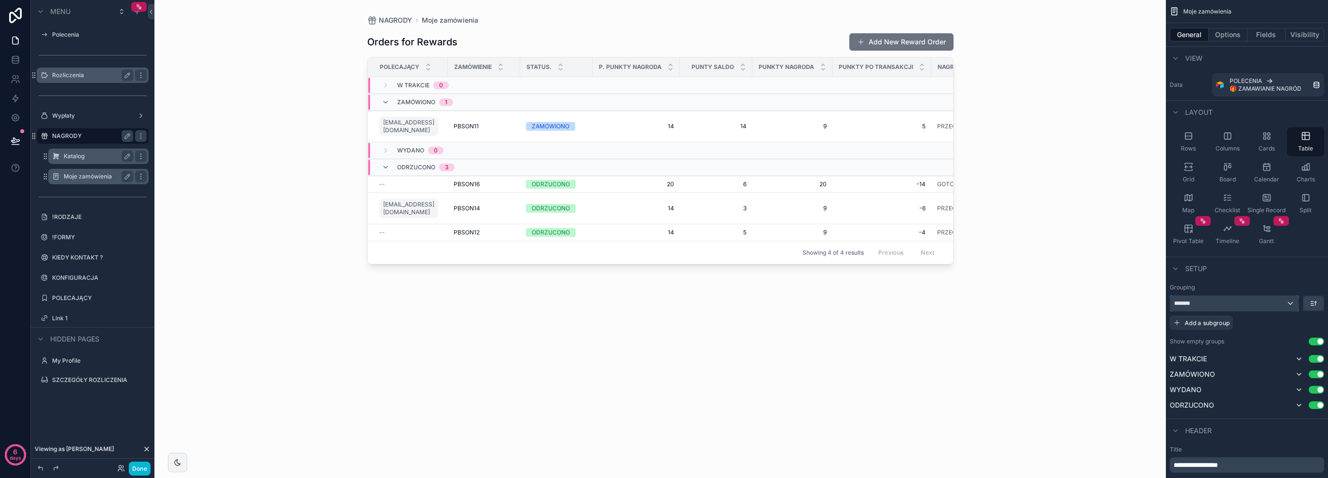
click at [1295, 304] on div "*******" at bounding box center [1234, 303] width 128 height 15
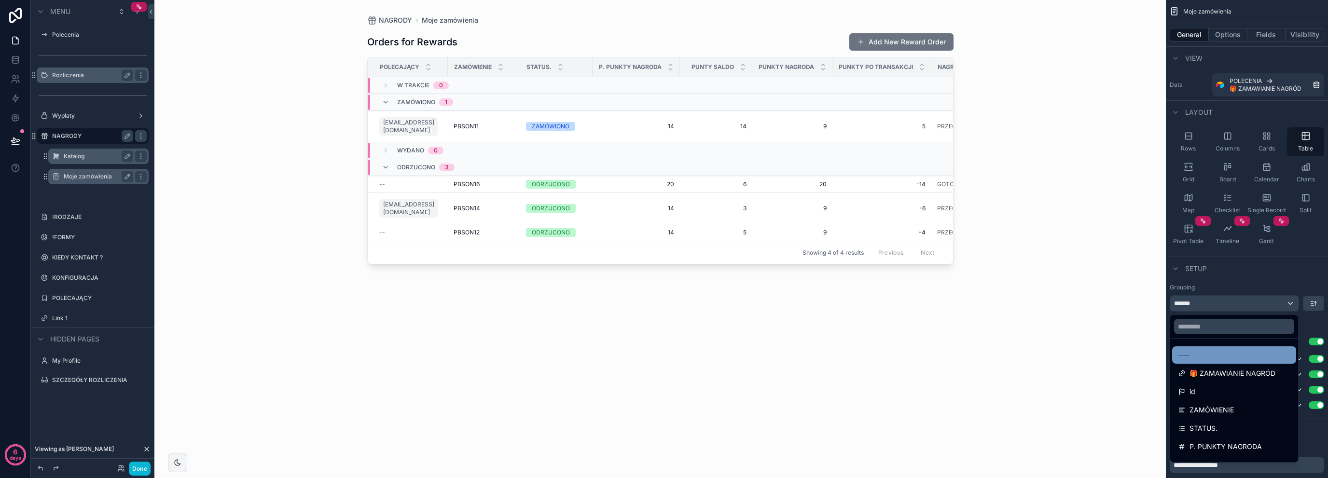
click at [1220, 358] on div "----" at bounding box center [1234, 355] width 112 height 12
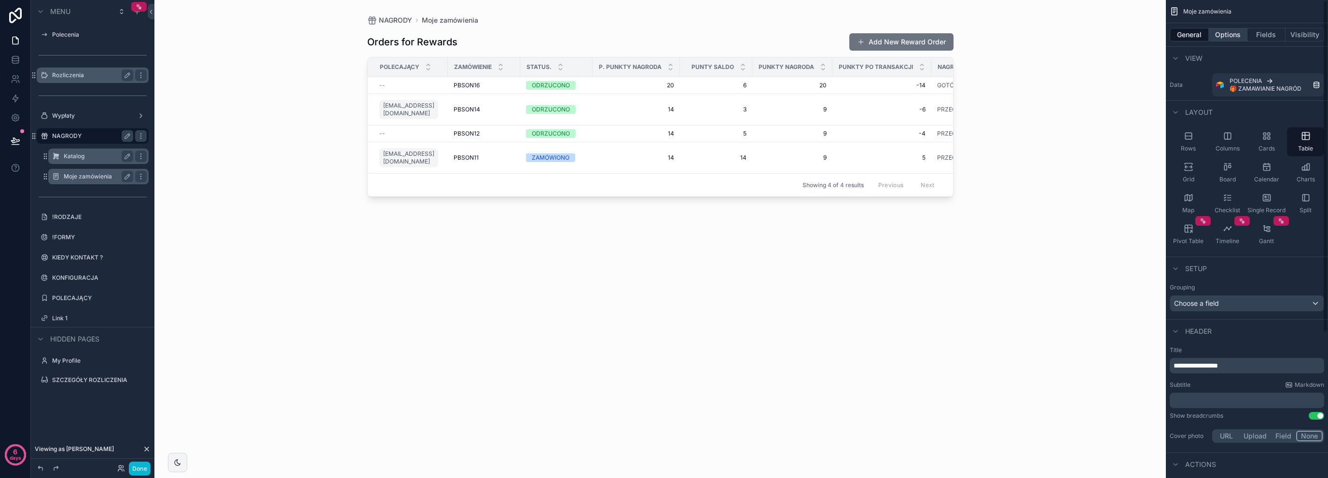
click at [1225, 34] on button "Options" at bounding box center [1228, 35] width 39 height 14
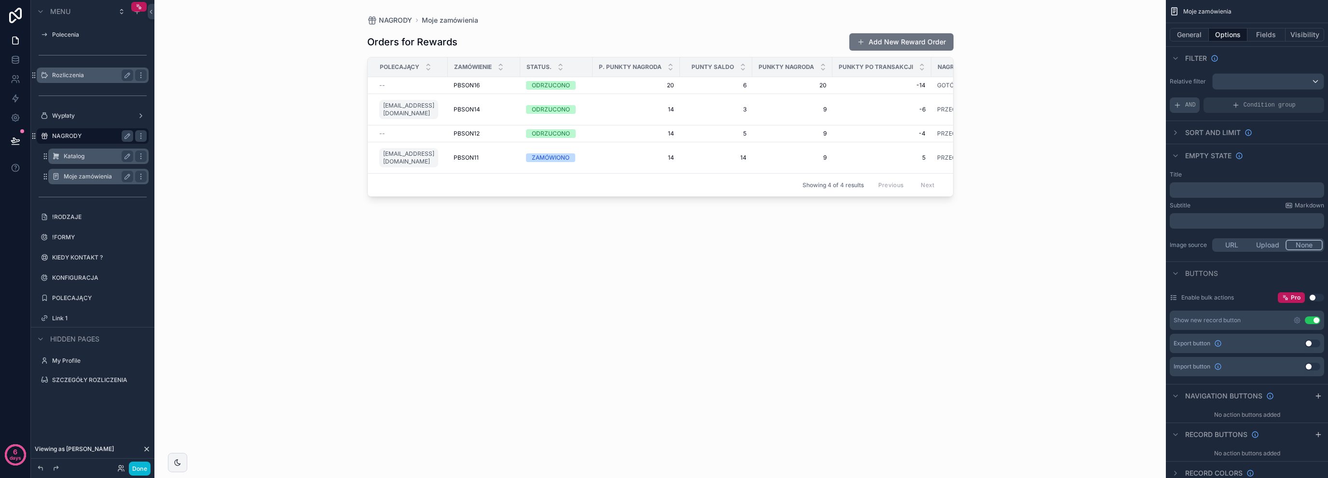
click at [1189, 110] on div "AND" at bounding box center [1185, 104] width 30 height 15
click at [1214, 109] on div "Add a filter" at bounding box center [1247, 104] width 154 height 15
click at [1298, 99] on icon "scrollable content" at bounding box center [1299, 98] width 3 height 3
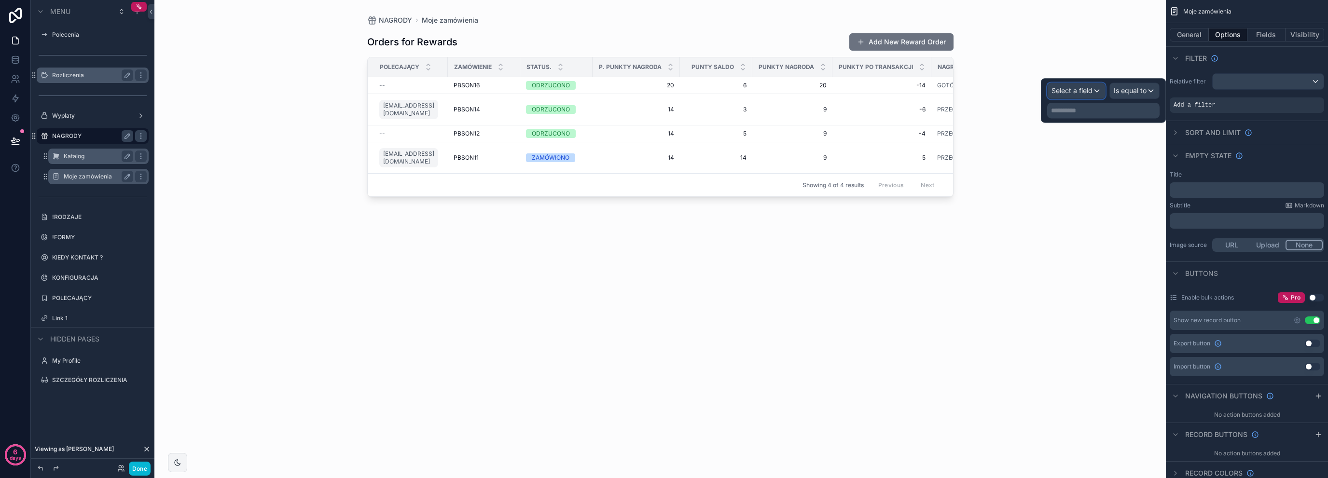
click at [1086, 92] on span "Select a field" at bounding box center [1071, 90] width 41 height 8
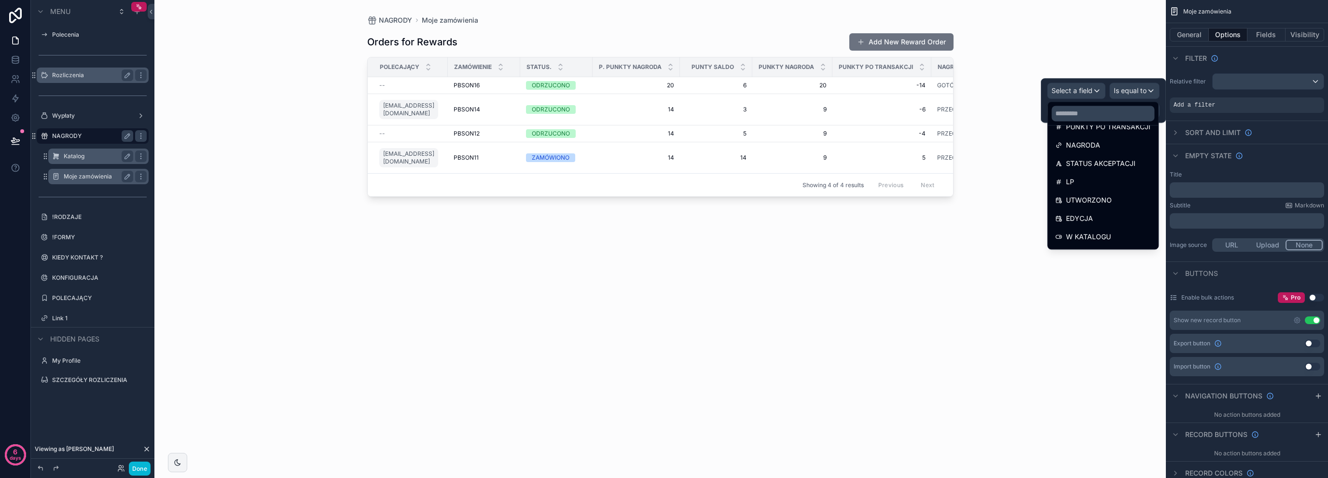
scroll to position [197, 0]
click at [1118, 242] on span "polecający collection" at bounding box center [1099, 239] width 66 height 12
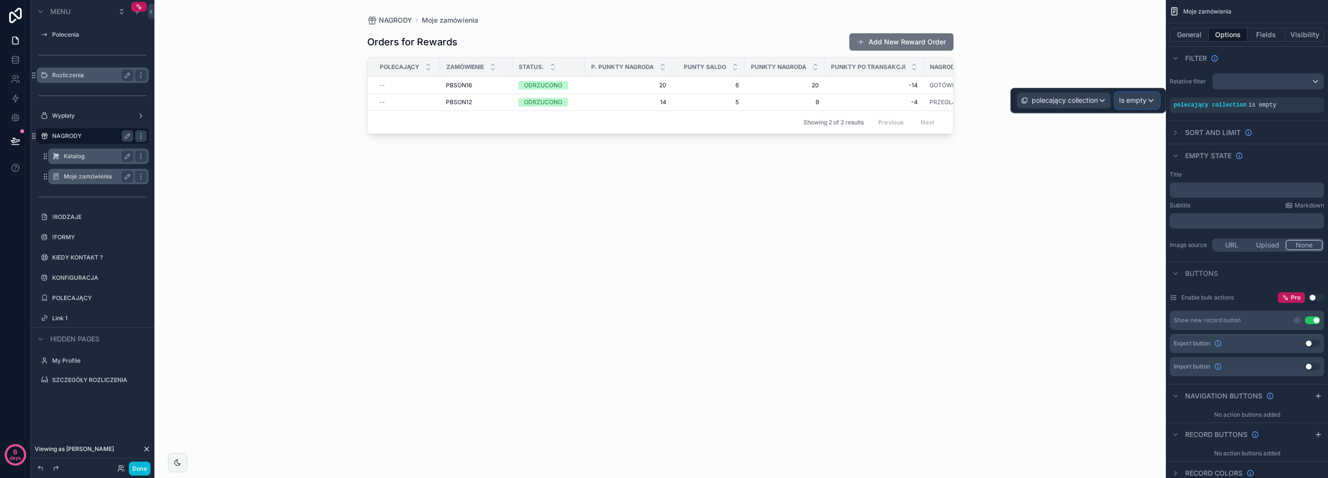
click at [1130, 100] on span "Is empty" at bounding box center [1133, 101] width 28 height 10
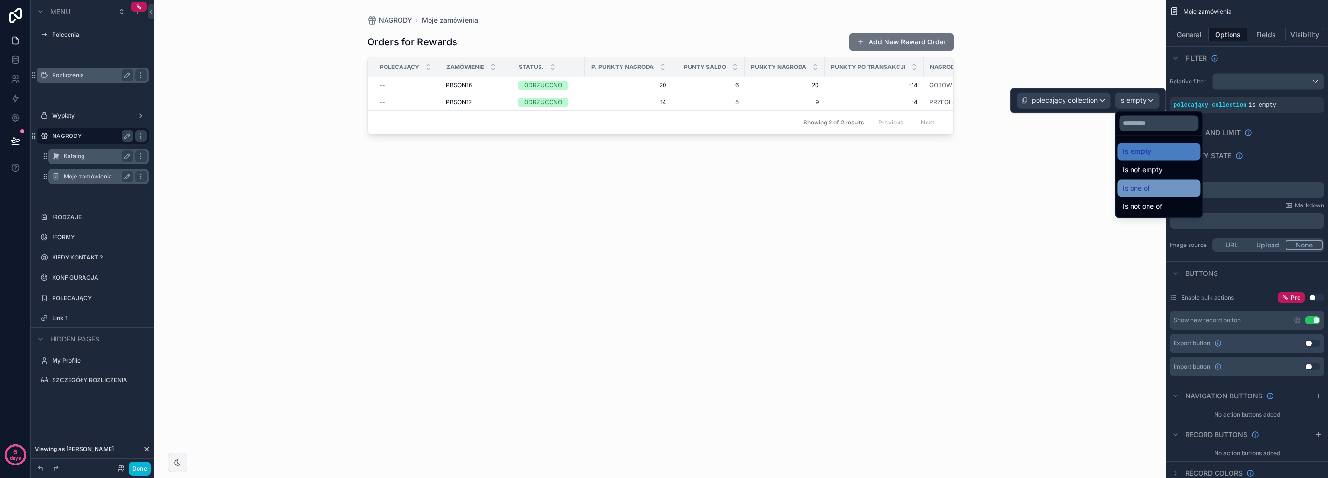
click at [1146, 193] on span "Is one of" at bounding box center [1136, 188] width 27 height 12
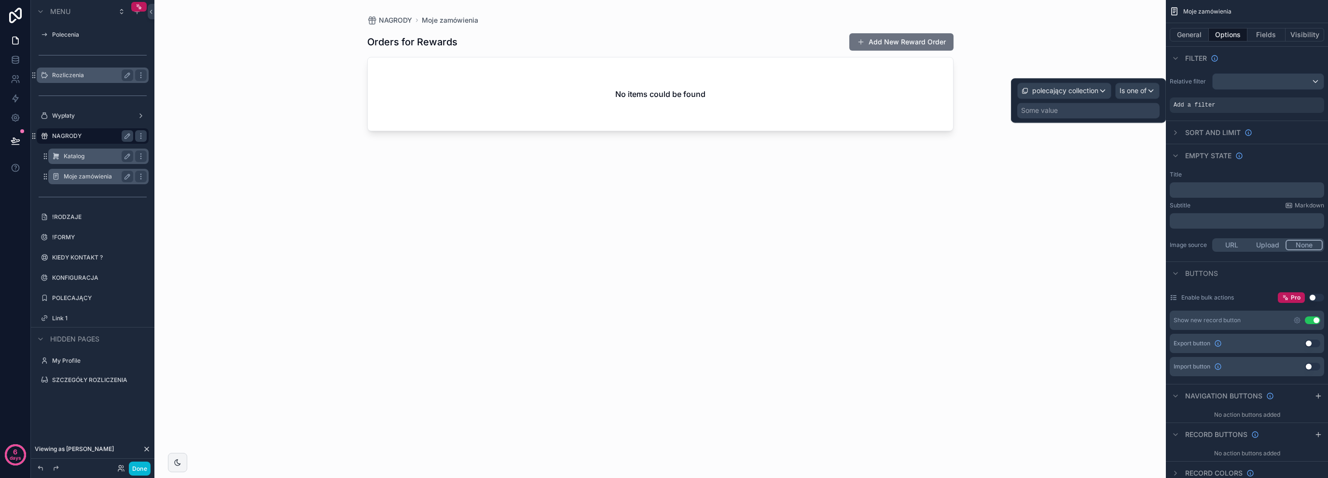
click at [1045, 101] on div "polecający collection Is one of Some value" at bounding box center [1088, 101] width 142 height 36
click at [1046, 111] on div "Some value" at bounding box center [1039, 111] width 37 height 10
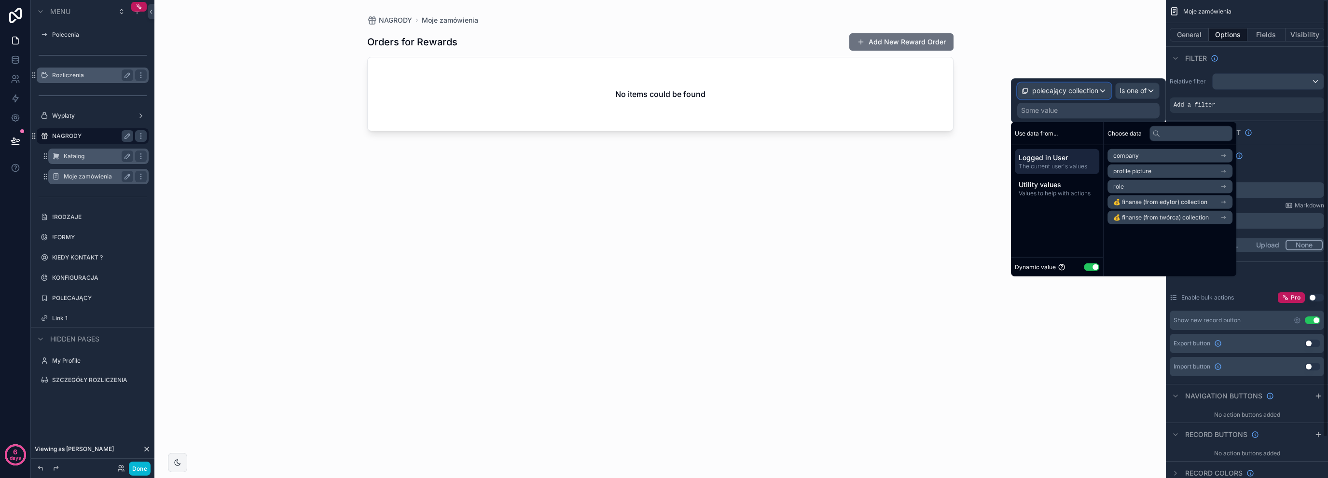
click at [1081, 83] on div "polecający collection" at bounding box center [1064, 90] width 93 height 15
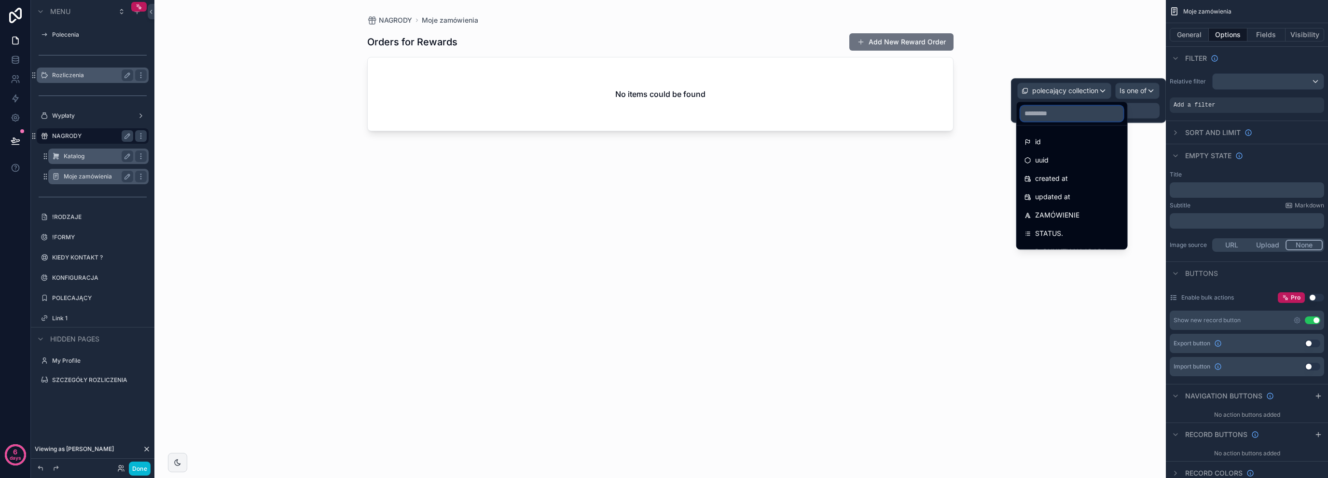
click at [1079, 116] on input "text" at bounding box center [1071, 113] width 103 height 15
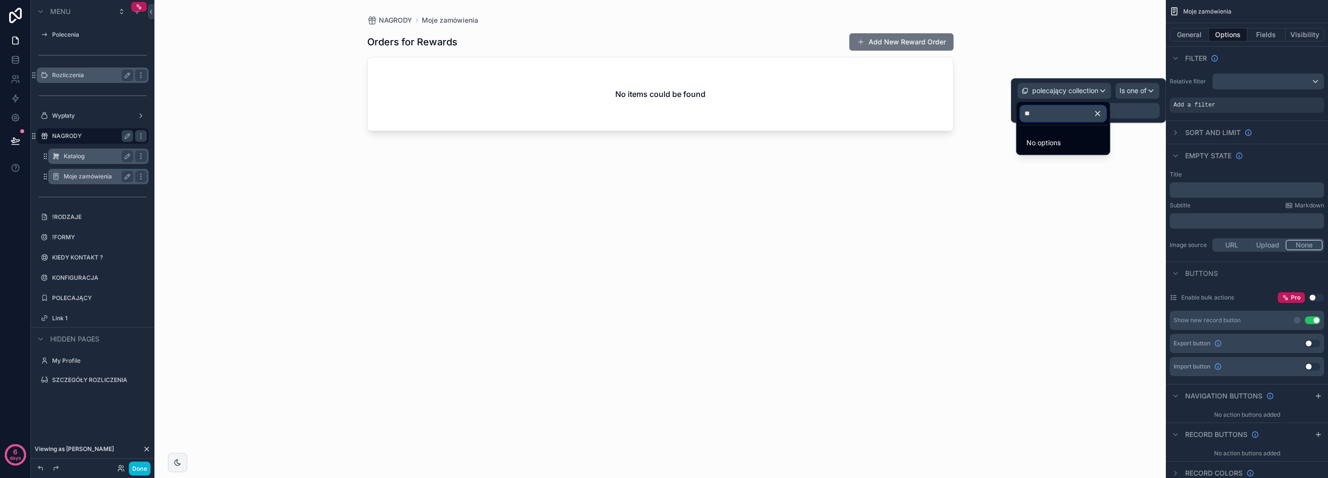
type input "*"
type input "***"
click at [1082, 134] on div "polecający collection" at bounding box center [1065, 141] width 93 height 17
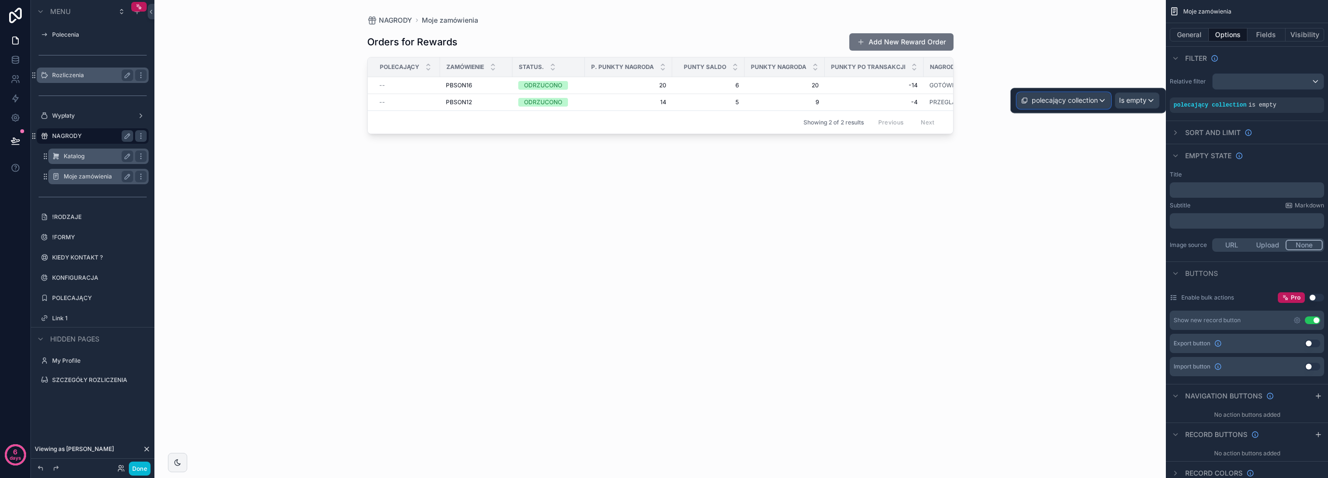
click at [1051, 99] on span "polecający collection" at bounding box center [1065, 101] width 66 height 10
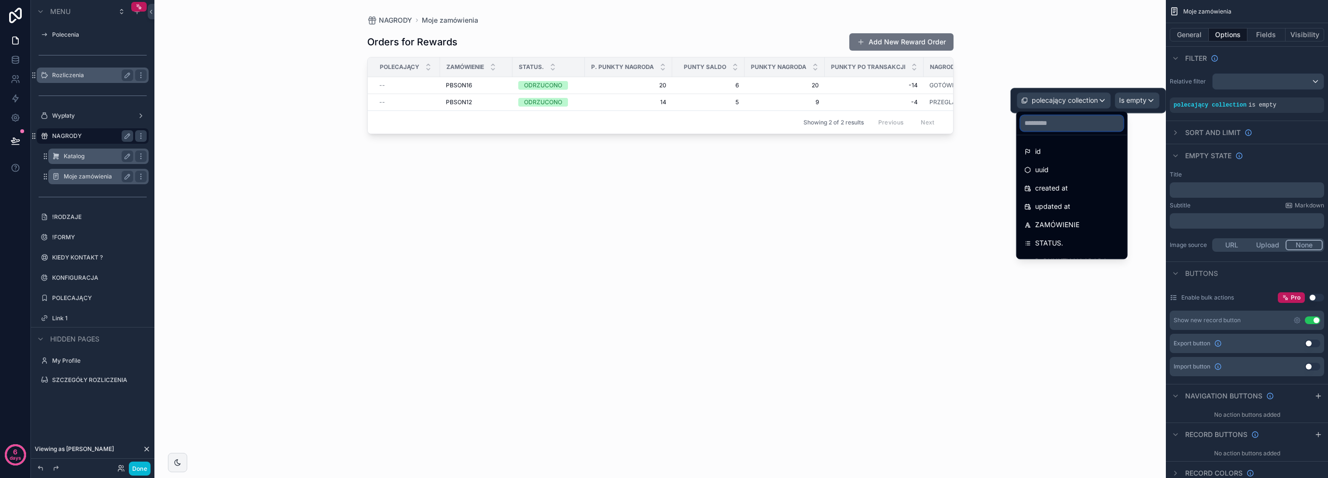
click at [1055, 124] on input "text" at bounding box center [1071, 122] width 103 height 15
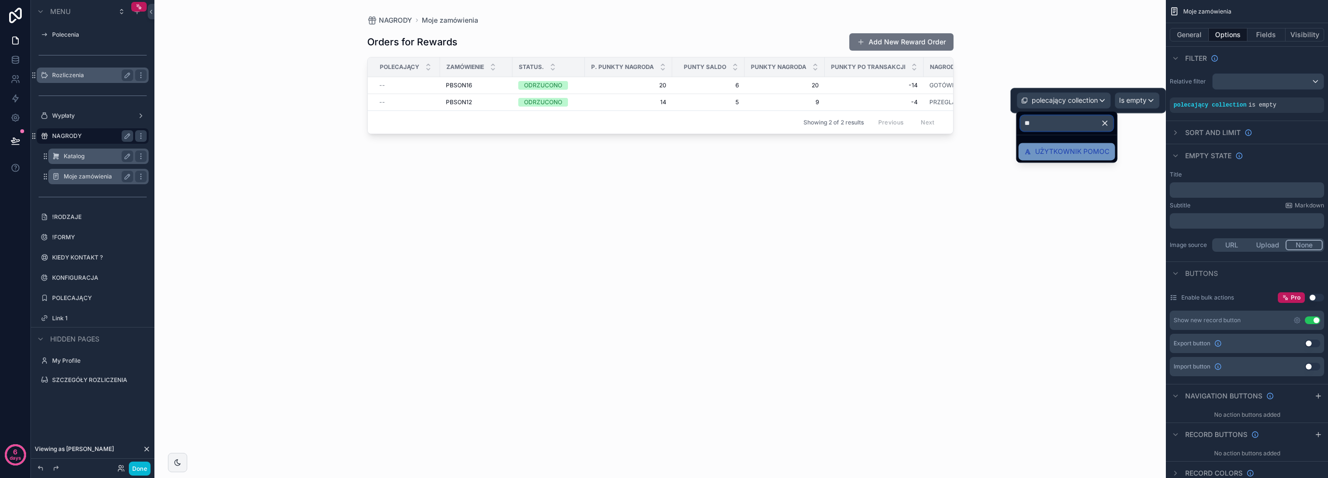
type input "**"
click at [1045, 152] on span "UŻYTKOWNIK POMOC" at bounding box center [1072, 152] width 74 height 12
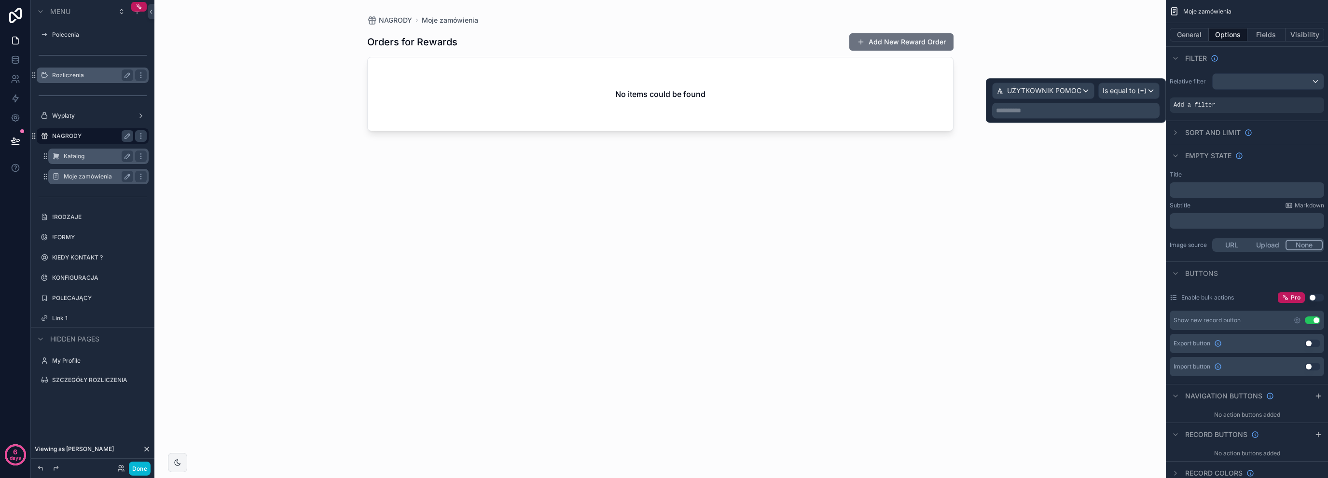
click at [1085, 111] on p "**********" at bounding box center [1077, 111] width 162 height 10
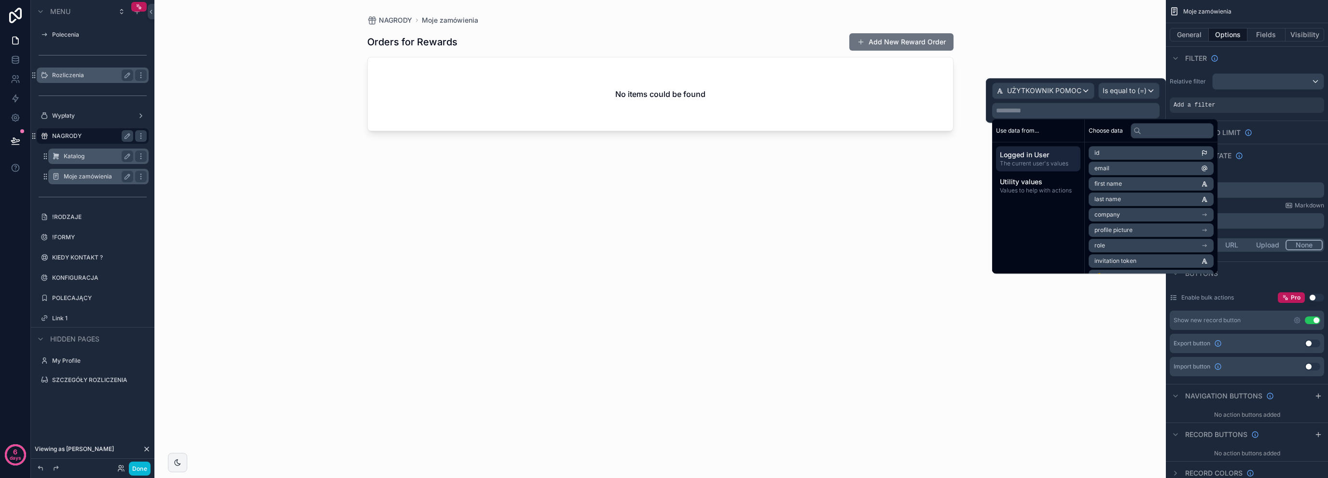
click at [1106, 171] on span "email" at bounding box center [1101, 169] width 15 height 8
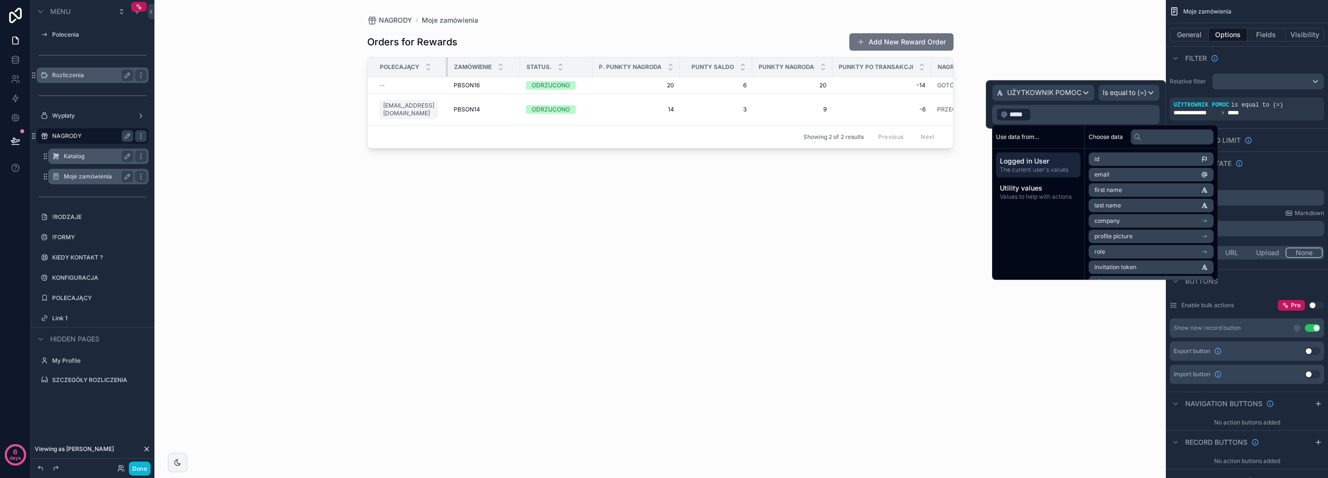
click at [446, 67] on div "scrollable content" at bounding box center [448, 66] width 4 height 19
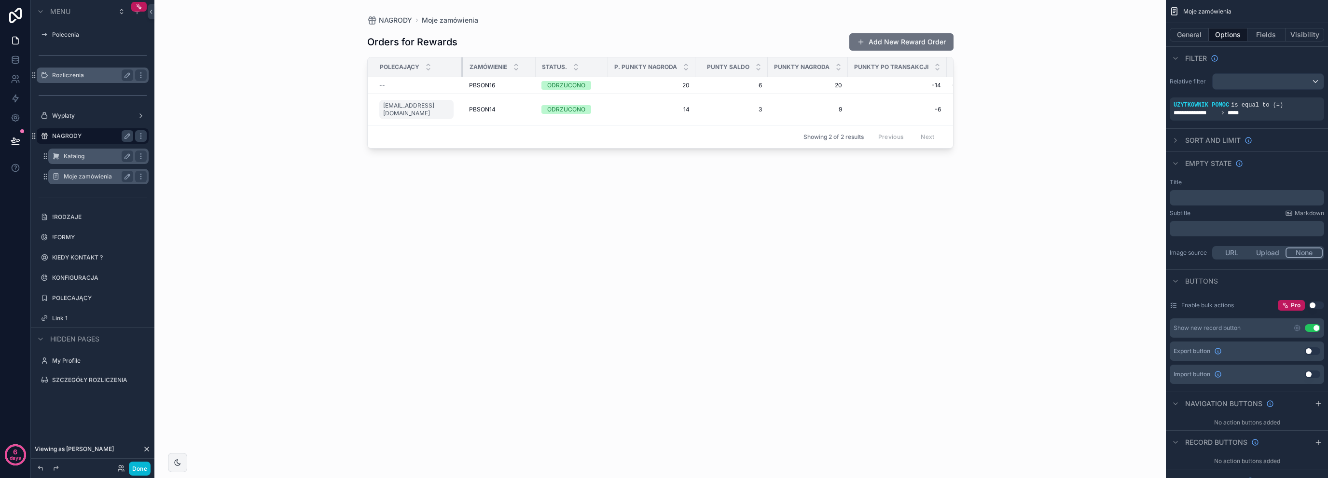
drag, startPoint x: 446, startPoint y: 67, endPoint x: 469, endPoint y: 68, distance: 23.2
click at [469, 68] on tr "POLECAJĄCY ZAMÓWIENIE STATUS. P. PUNKTY NAGRODA PUNTY SALDO PUNKTY NAGRODA PUNK…" at bounding box center [779, 67] width 823 height 20
click at [1261, 34] on button "Fields" at bounding box center [1266, 35] width 39 height 14
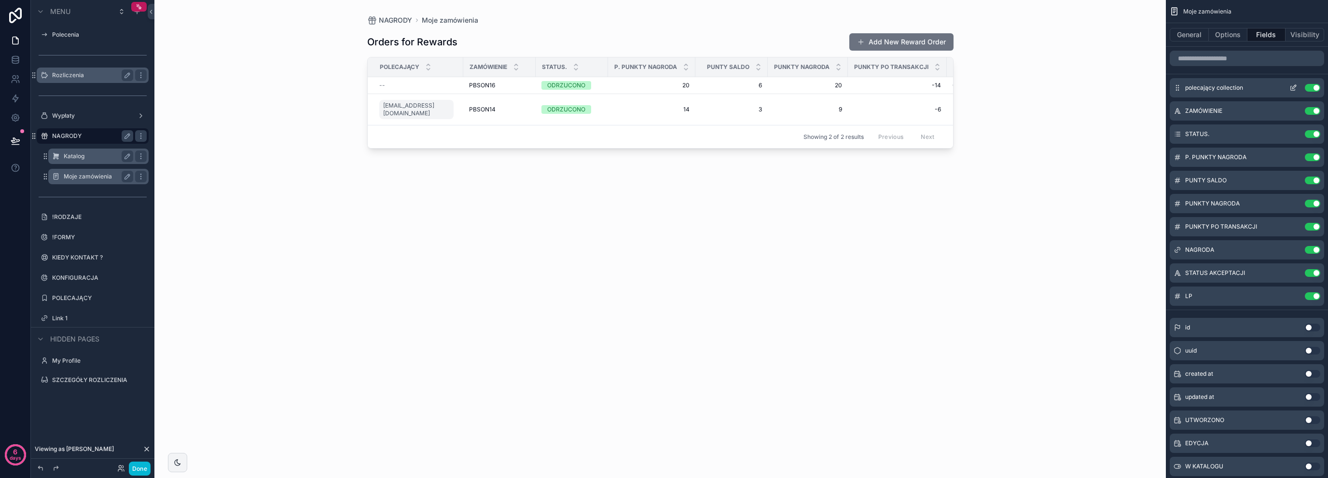
click at [1312, 87] on button "Use setting" at bounding box center [1312, 88] width 15 height 8
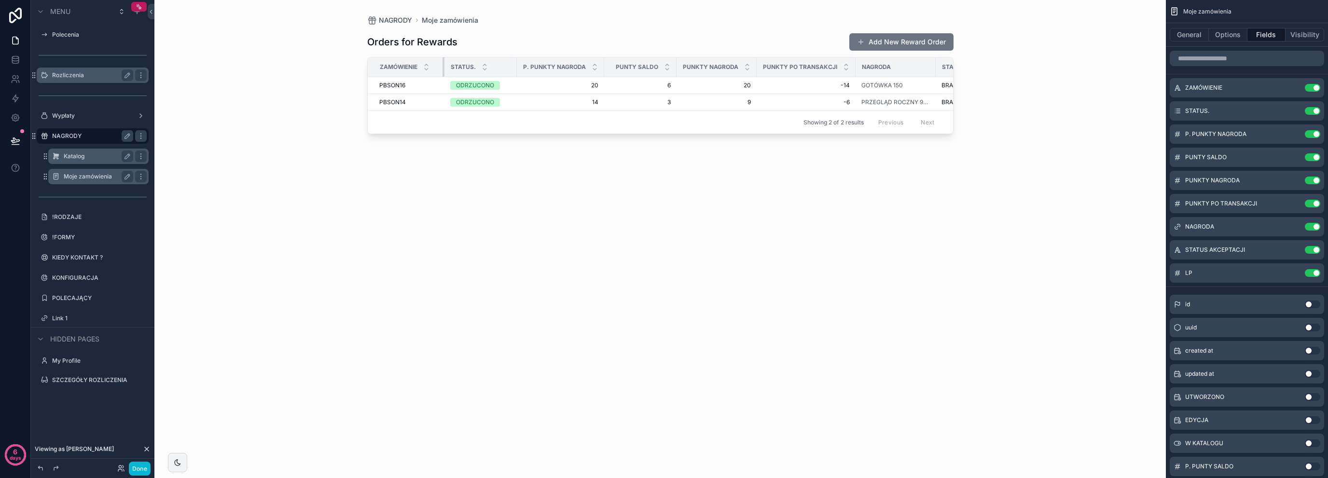
drag, startPoint x: 462, startPoint y: 63, endPoint x: 443, endPoint y: 69, distance: 19.6
click at [443, 69] on div "scrollable content" at bounding box center [444, 66] width 4 height 19
click at [1291, 111] on icon "scrollable content" at bounding box center [1293, 112] width 4 height 4
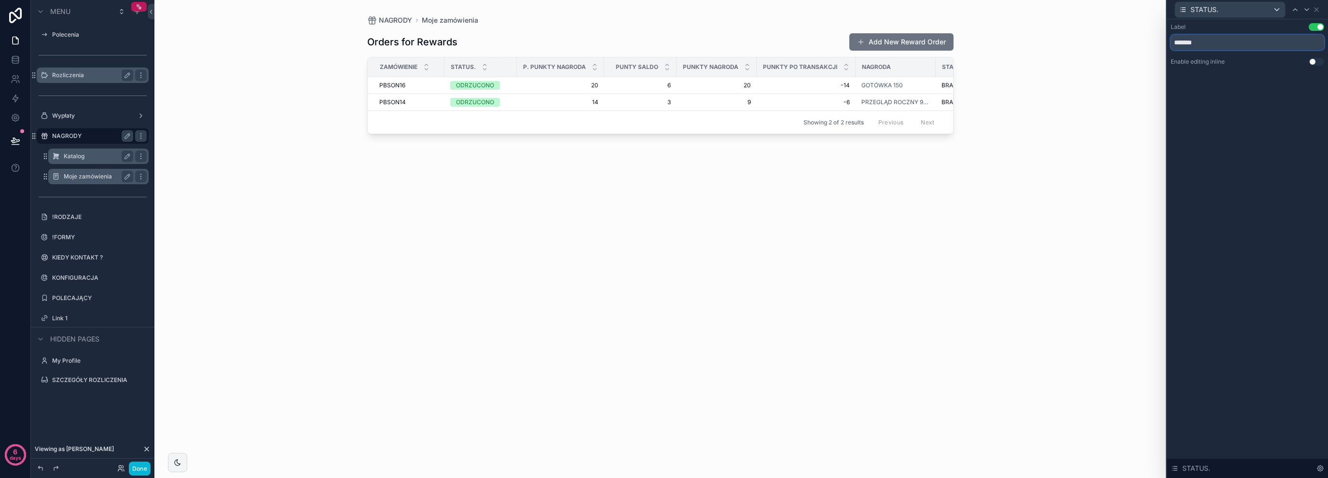
click at [1207, 39] on input "*******" at bounding box center [1247, 42] width 153 height 15
type input "******"
click at [1320, 8] on div "STATUS." at bounding box center [1247, 9] width 153 height 19
click at [1319, 7] on icon at bounding box center [1316, 10] width 8 height 8
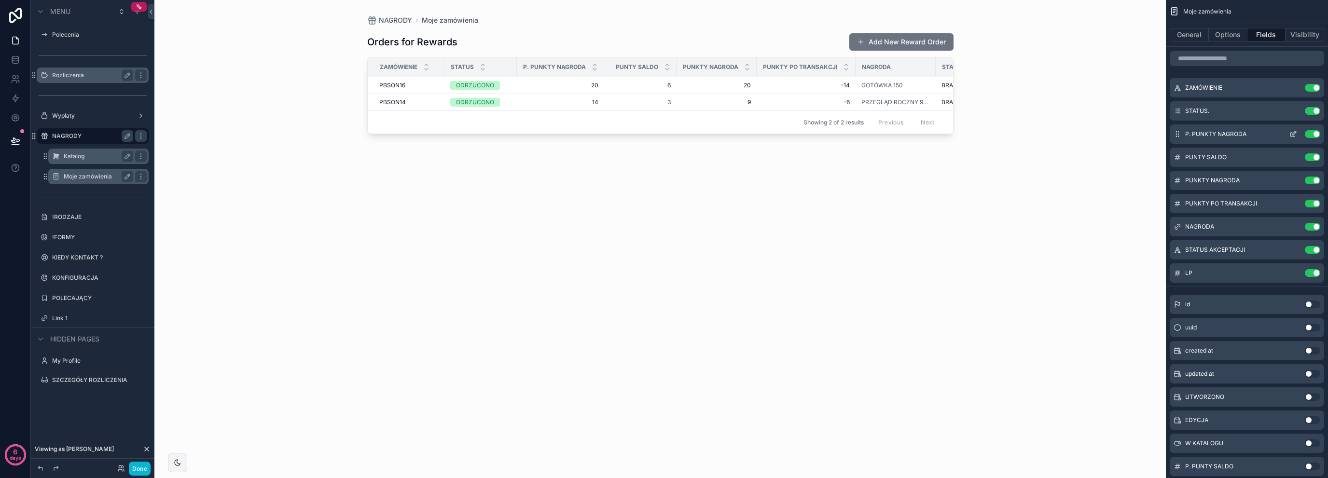
click at [1293, 131] on icon "scrollable content" at bounding box center [1293, 134] width 8 height 8
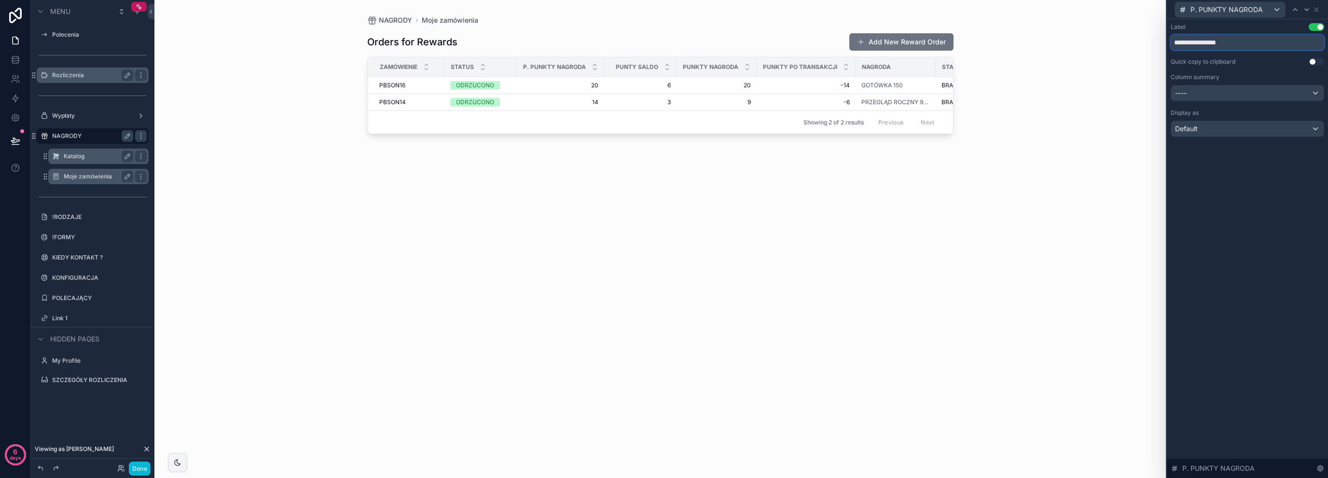
click at [1262, 44] on input "**********" at bounding box center [1247, 42] width 153 height 15
type input "**********"
click at [1241, 164] on div "**********" at bounding box center [1247, 248] width 161 height 459
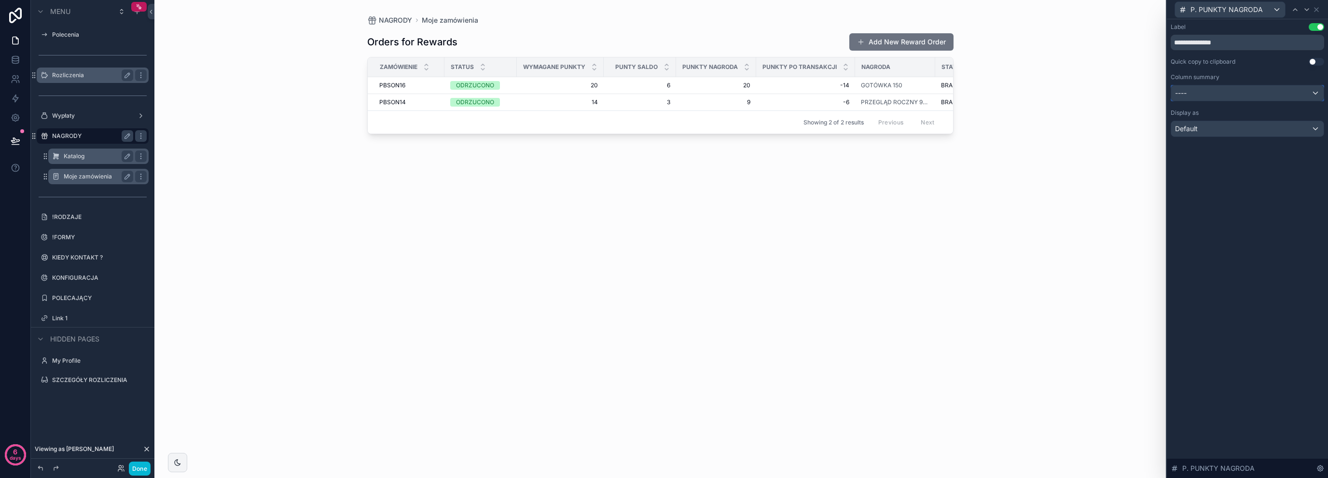
click at [1220, 92] on div "----" at bounding box center [1247, 92] width 152 height 15
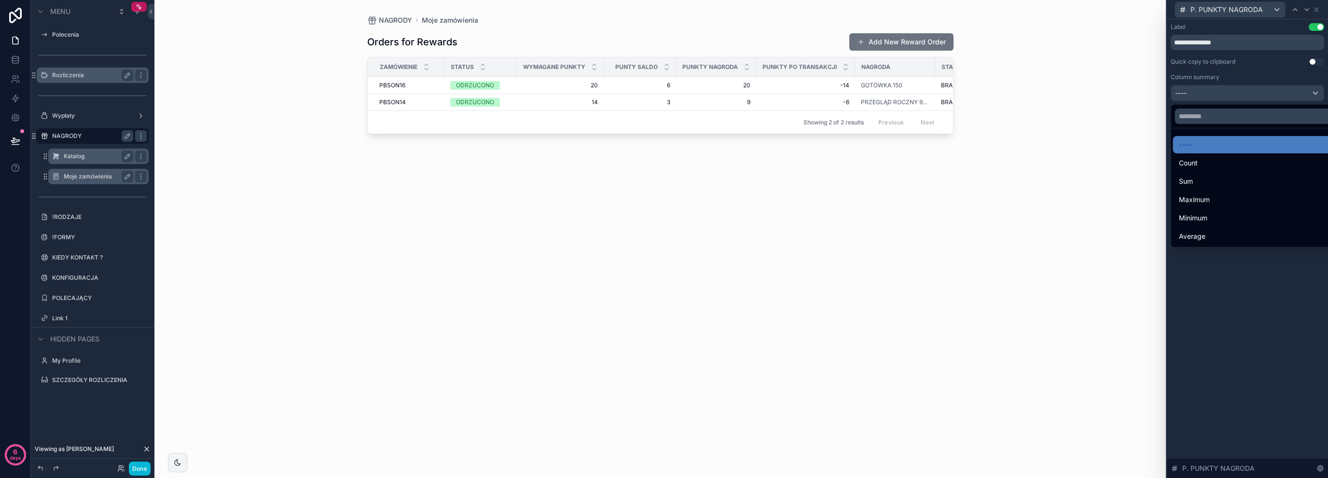
click at [1220, 92] on div at bounding box center [1247, 239] width 161 height 478
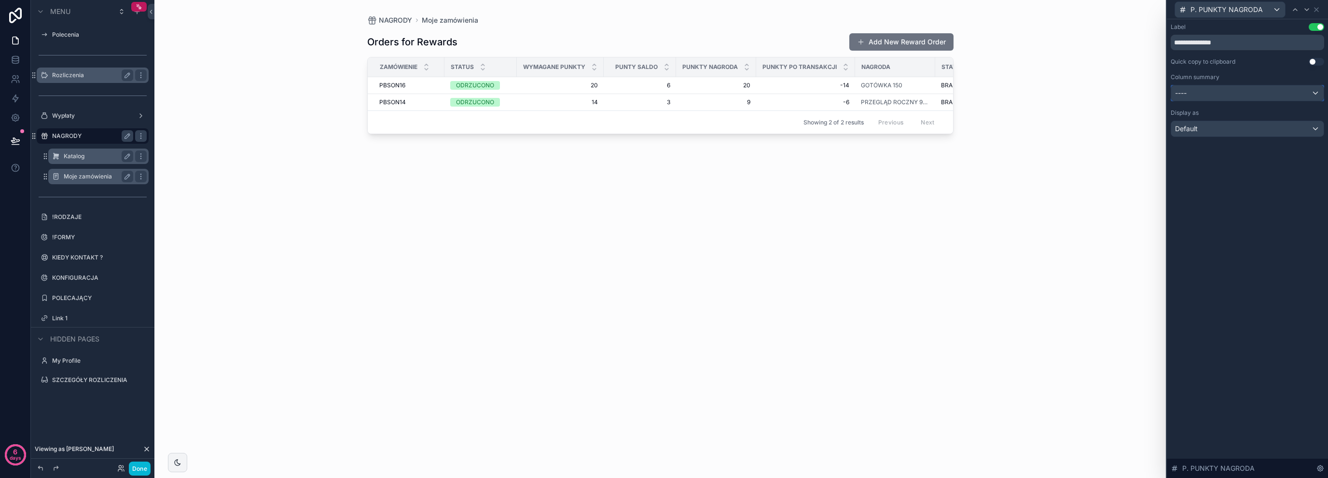
click at [1220, 92] on div "----" at bounding box center [1247, 92] width 152 height 15
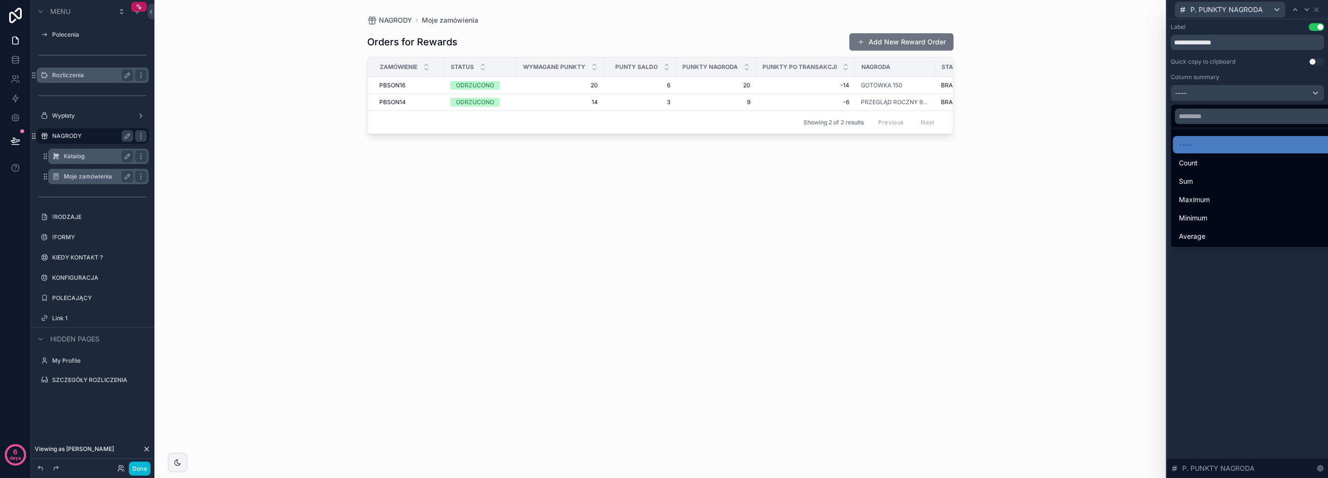
click at [1210, 293] on div at bounding box center [1247, 239] width 161 height 478
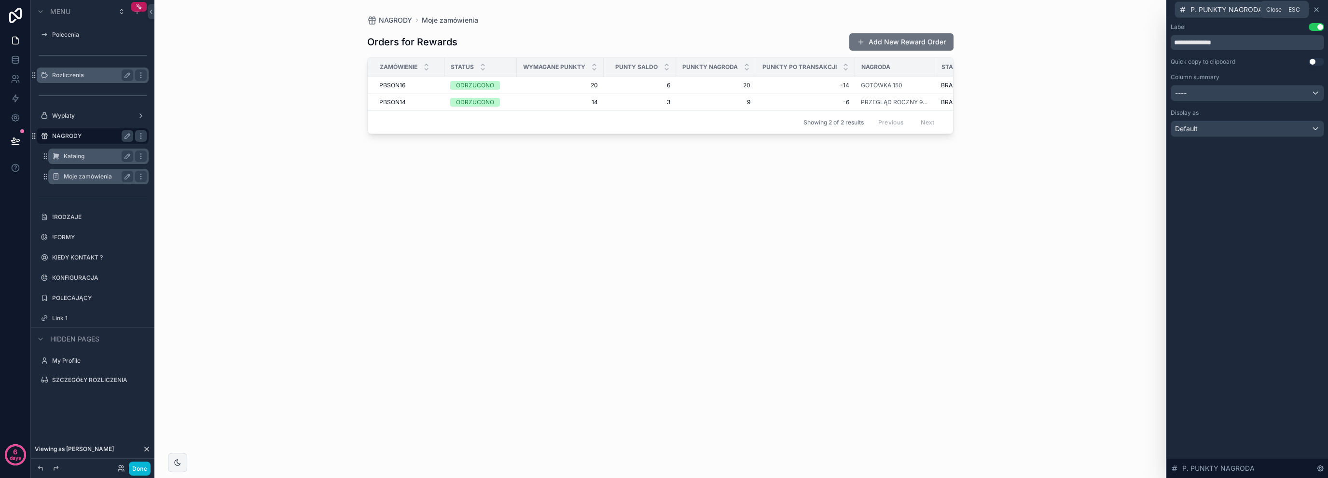
click at [1313, 8] on icon at bounding box center [1316, 10] width 8 height 8
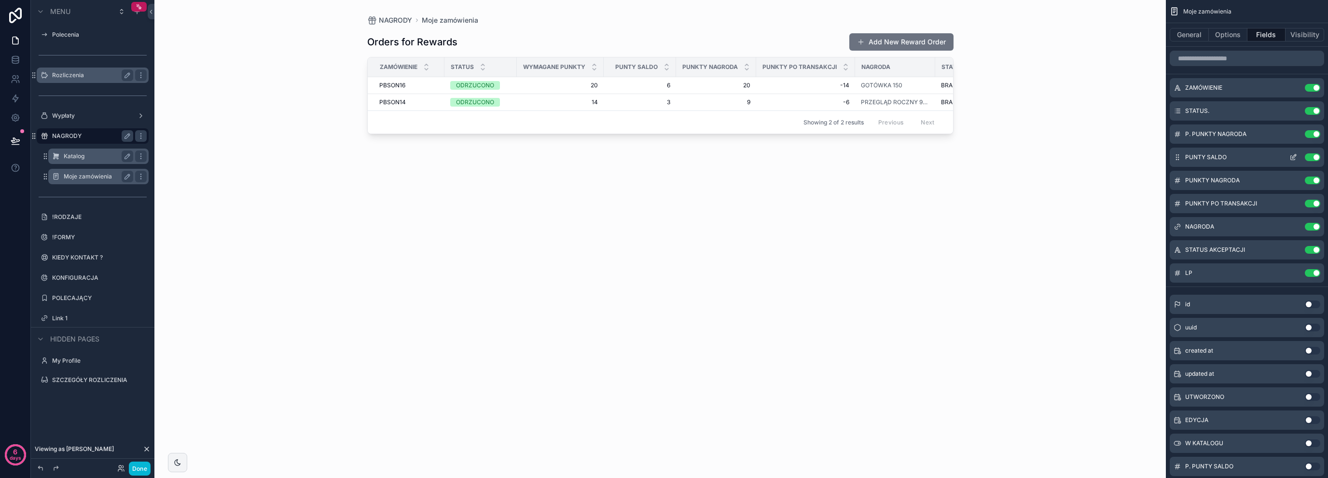
click at [1297, 157] on button "scrollable content" at bounding box center [1292, 157] width 15 height 8
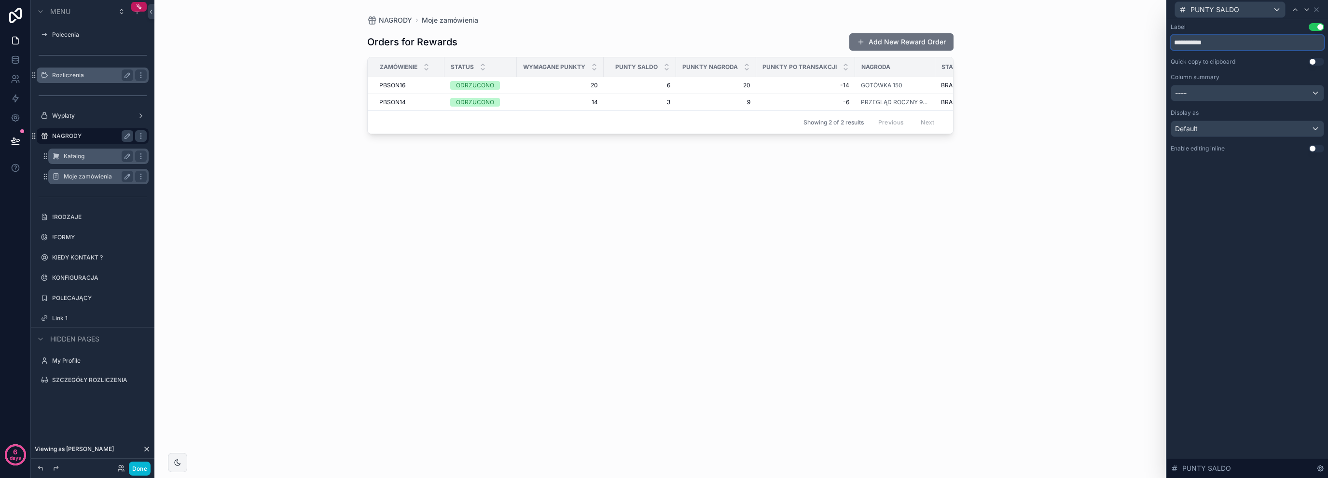
click at [1246, 45] on input "**********" at bounding box center [1247, 42] width 153 height 15
type input "**********"
click at [1212, 179] on div "**********" at bounding box center [1247, 248] width 161 height 459
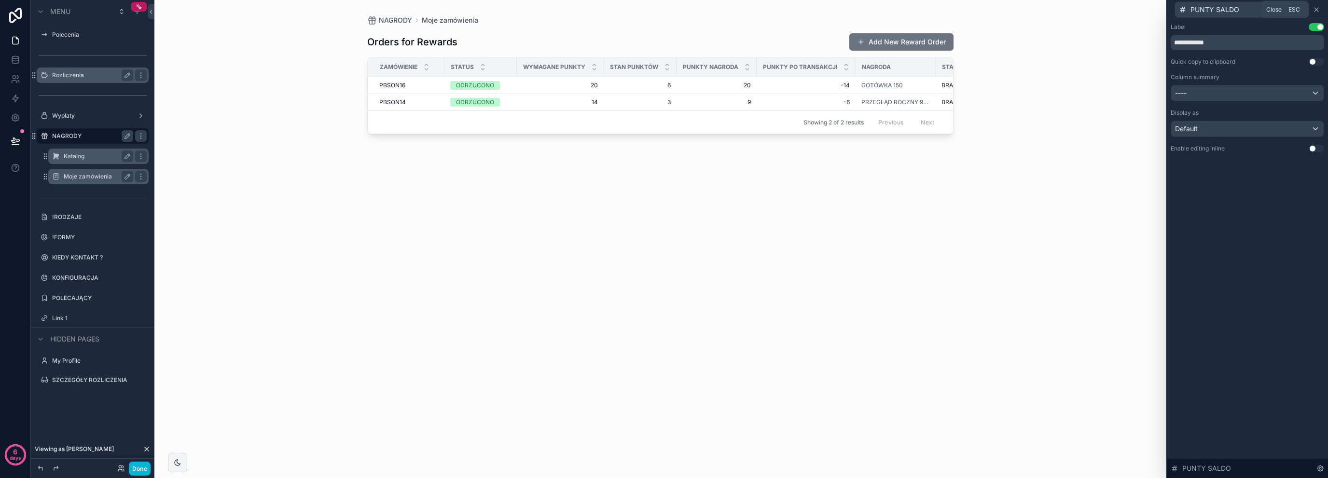
click at [1317, 10] on icon at bounding box center [1316, 10] width 4 height 4
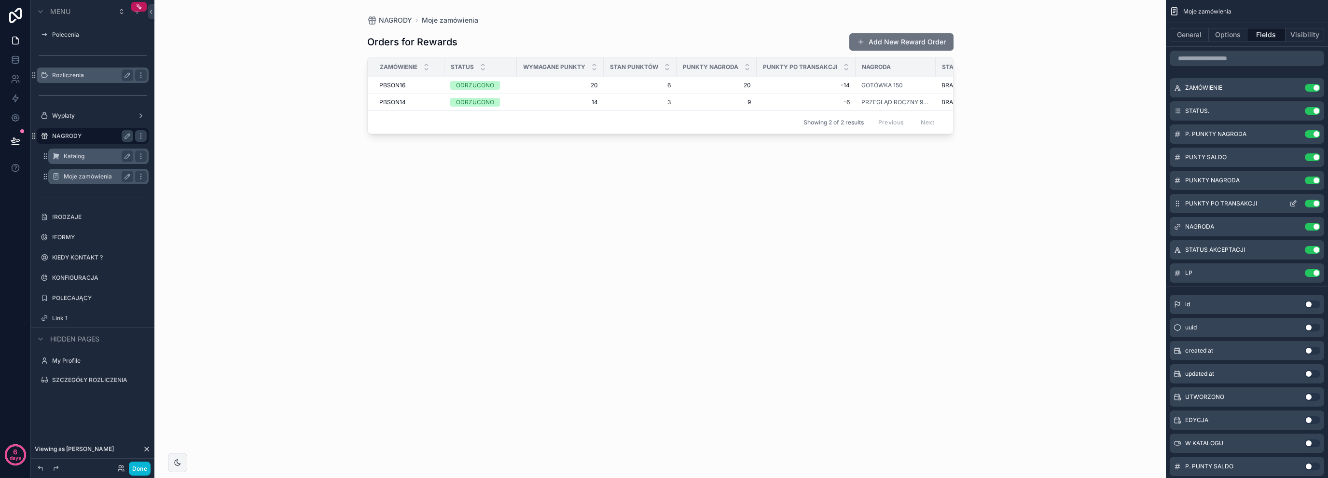
click at [1316, 200] on div "Use setting" at bounding box center [1302, 204] width 35 height 8
click at [1313, 206] on button "Use setting" at bounding box center [1312, 204] width 15 height 8
drag, startPoint x: 834, startPoint y: 65, endPoint x: 854, endPoint y: 69, distance: 20.3
click at [855, 69] on div "scrollable content" at bounding box center [857, 66] width 4 height 19
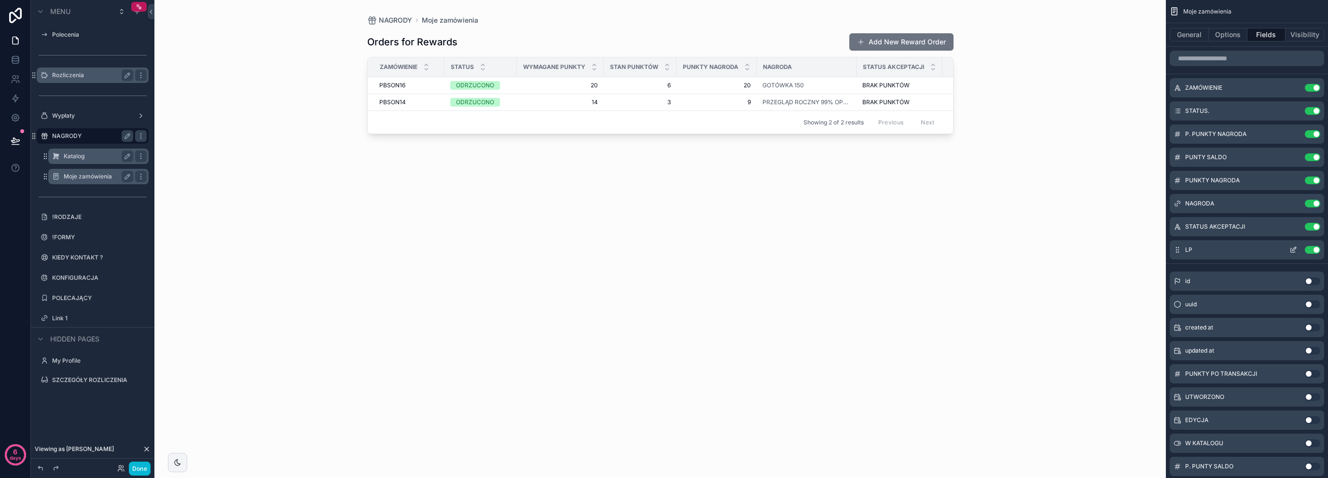
click at [1314, 251] on button "Use setting" at bounding box center [1312, 250] width 15 height 8
drag, startPoint x: 602, startPoint y: 64, endPoint x: 571, endPoint y: 70, distance: 31.5
click at [571, 70] on th "WYMAGANE PUNKTY" at bounding box center [560, 67] width 87 height 20
drag, startPoint x: 602, startPoint y: 69, endPoint x: 579, endPoint y: 72, distance: 22.9
click at [579, 72] on th "WYMAGANE PUNKTY" at bounding box center [560, 67] width 87 height 20
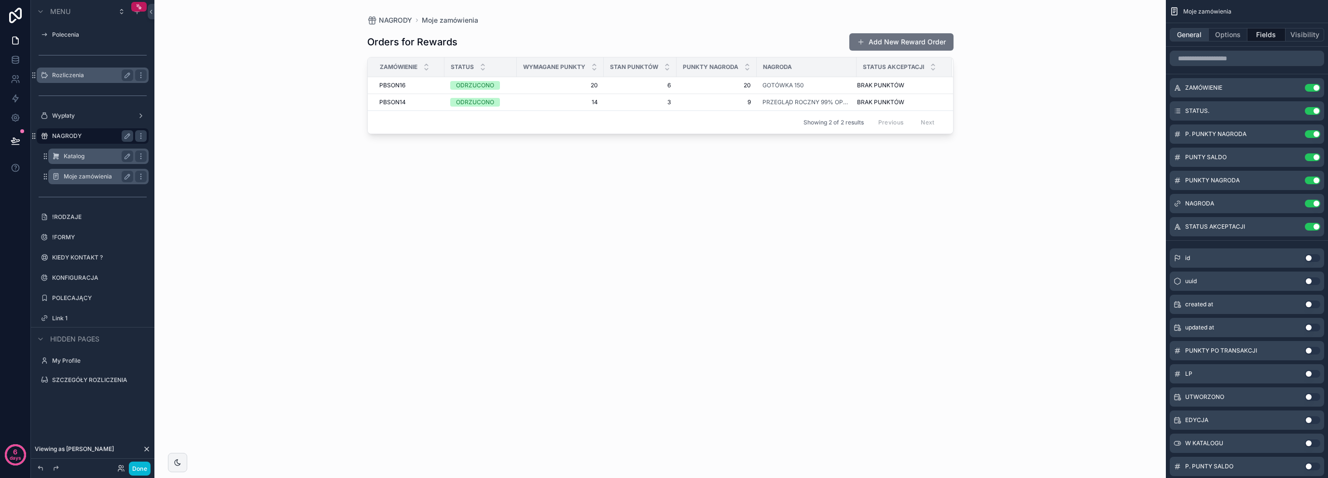
click at [1192, 34] on button "General" at bounding box center [1189, 35] width 39 height 14
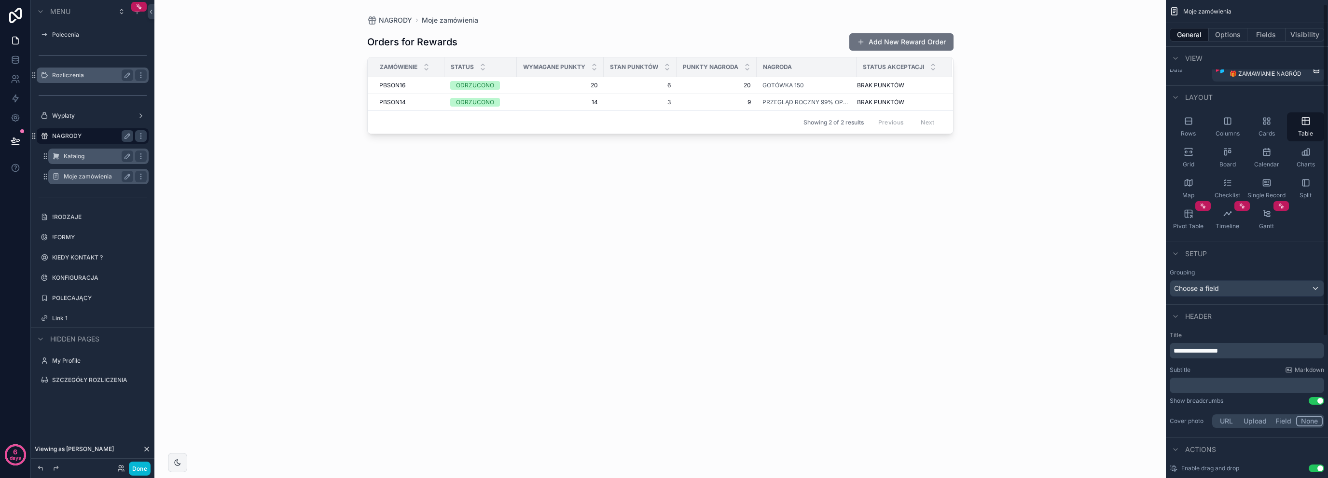
scroll to position [209, 0]
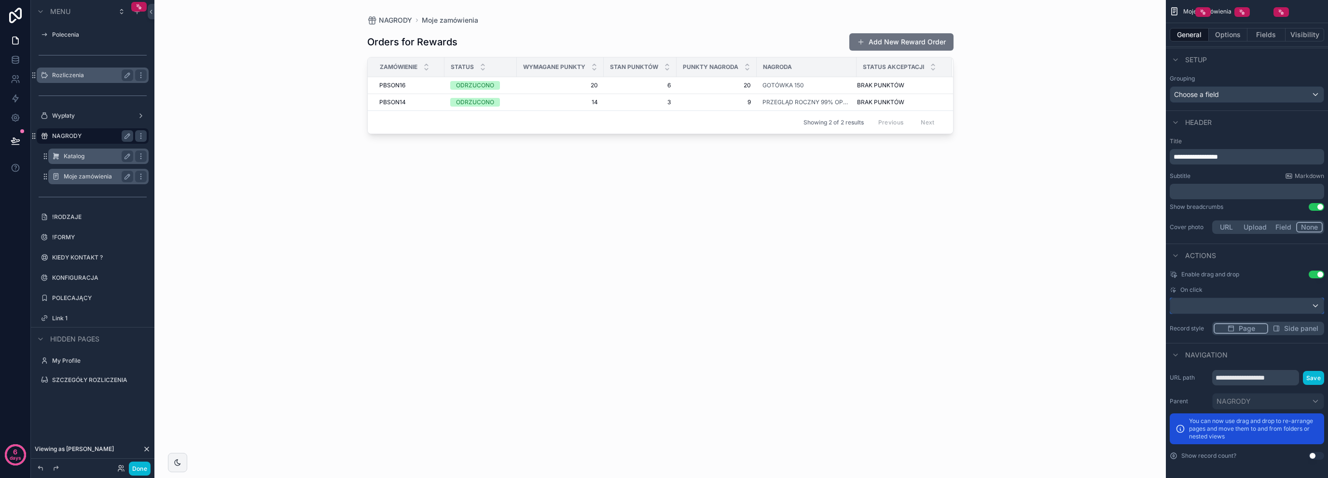
click at [1259, 308] on div "scrollable content" at bounding box center [1246, 305] width 153 height 15
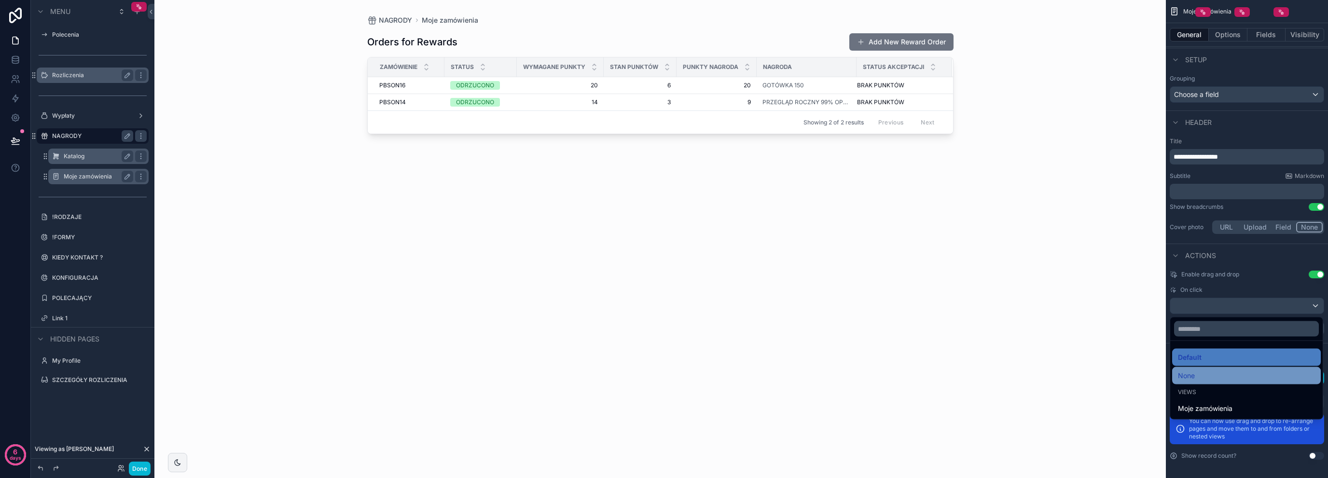
click at [1198, 367] on div "None" at bounding box center [1246, 375] width 149 height 17
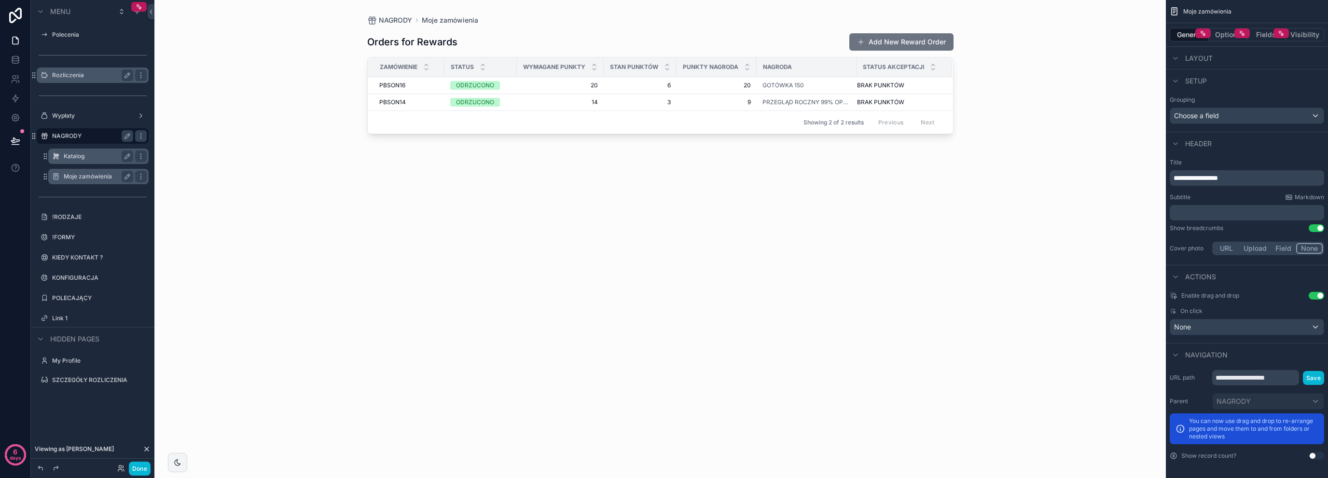
click at [89, 154] on label "Katalog" at bounding box center [97, 156] width 66 height 8
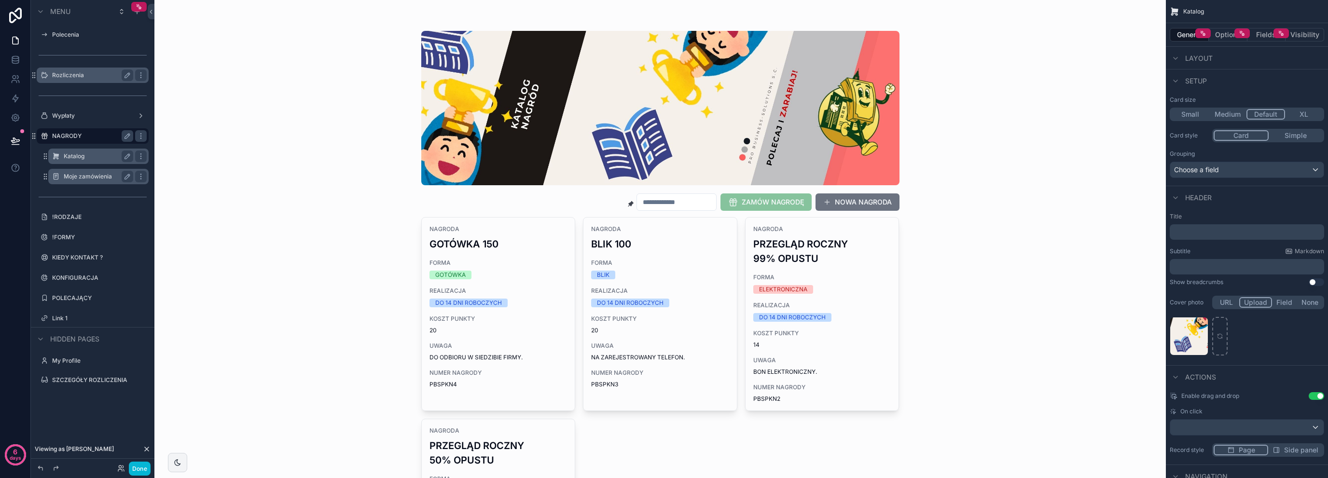
click at [87, 179] on label "Moje zamówienia" at bounding box center [97, 177] width 66 height 8
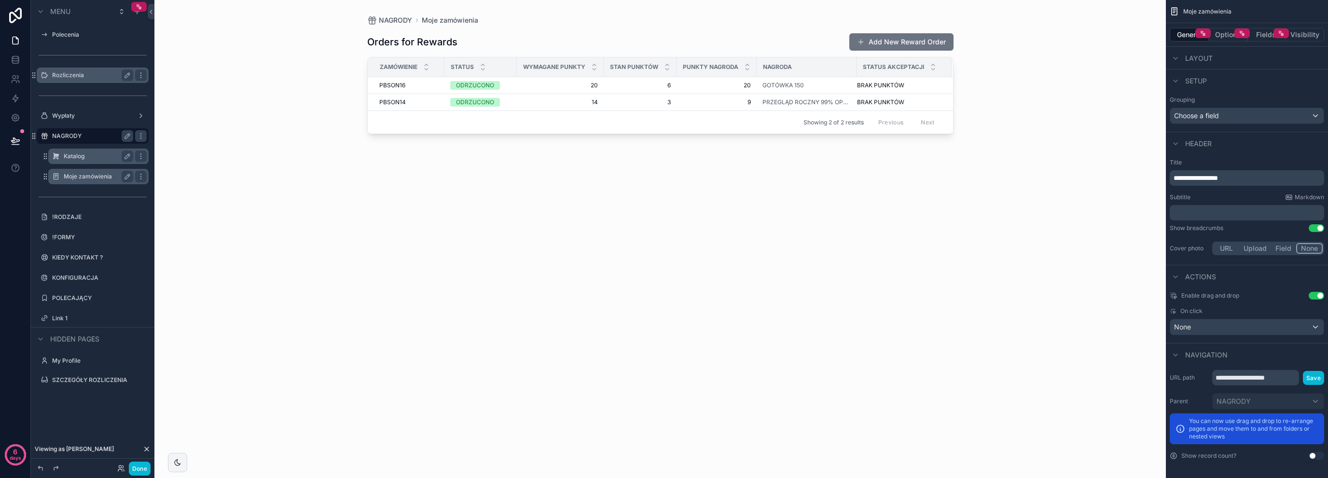
click at [101, 156] on label "Katalog" at bounding box center [97, 156] width 66 height 8
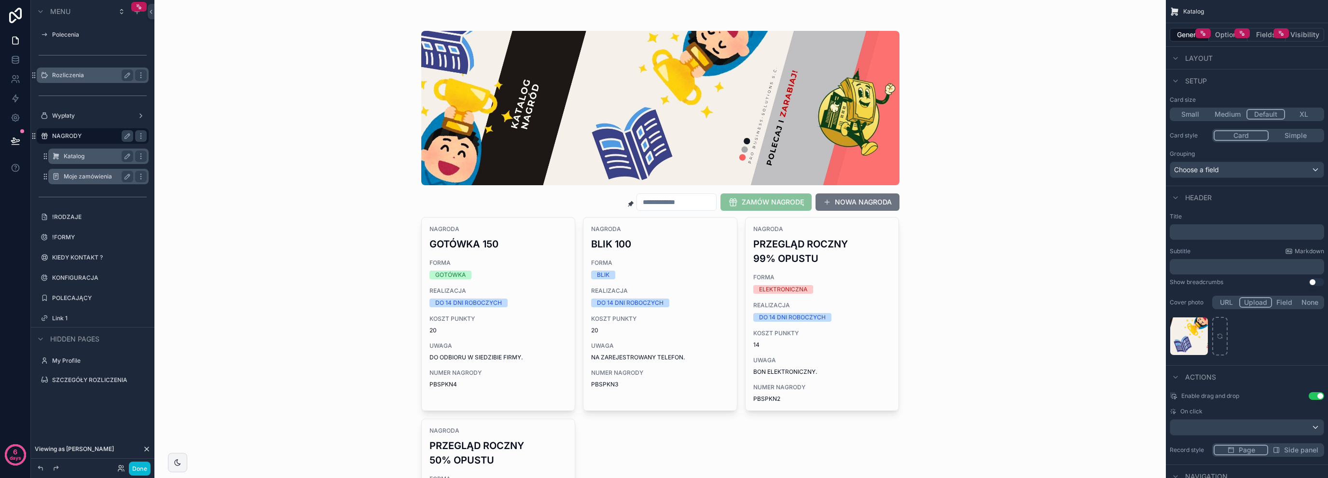
click at [90, 181] on div "Moje zamówienia" at bounding box center [98, 177] width 69 height 12
click at [93, 173] on label "Moje zamówienia" at bounding box center [97, 177] width 66 height 8
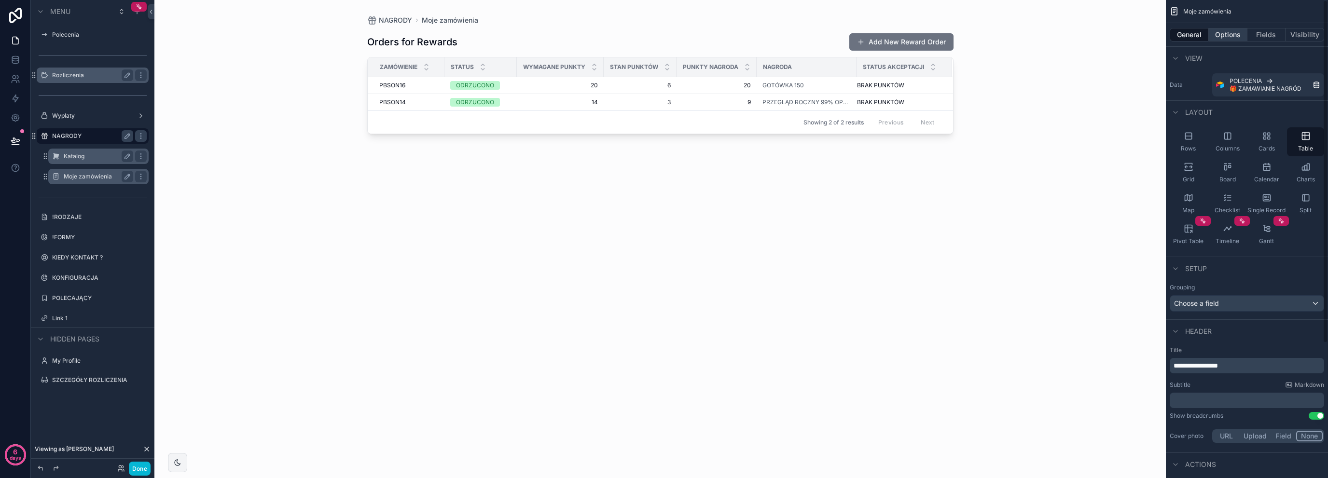
click at [1221, 39] on button "Options" at bounding box center [1228, 35] width 39 height 14
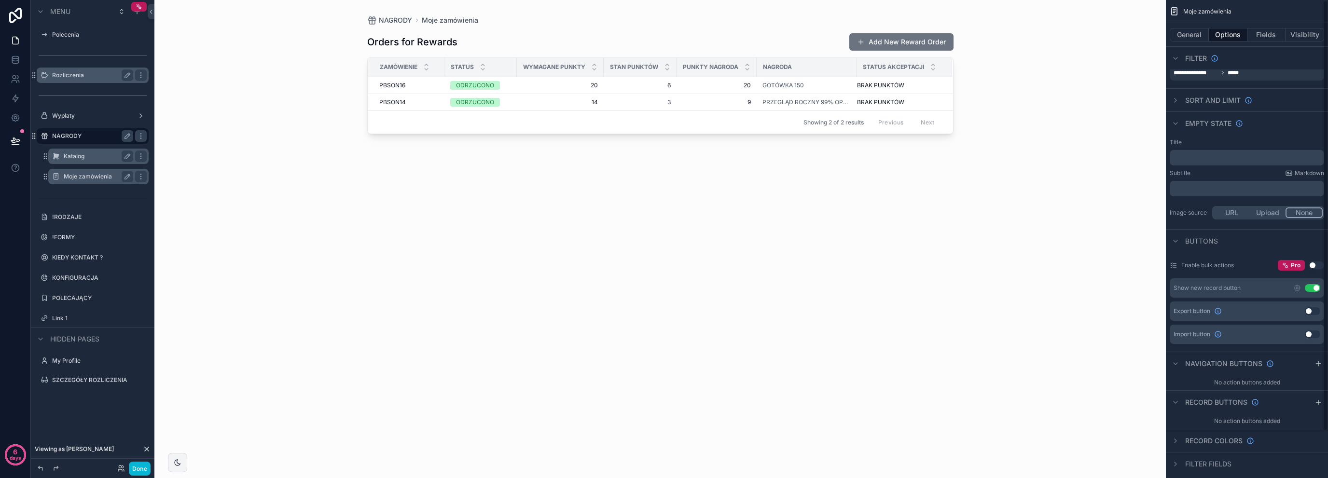
scroll to position [52, 0]
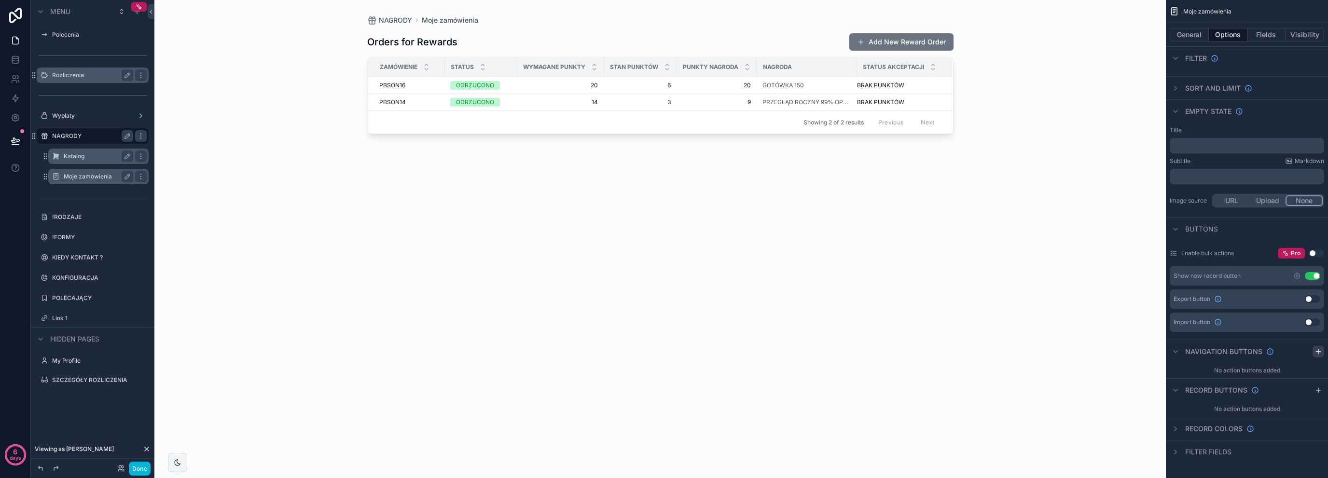
click at [1314, 351] on icon "scrollable content" at bounding box center [1318, 352] width 8 height 8
click at [1317, 372] on icon "scrollable content" at bounding box center [1317, 374] width 4 height 4
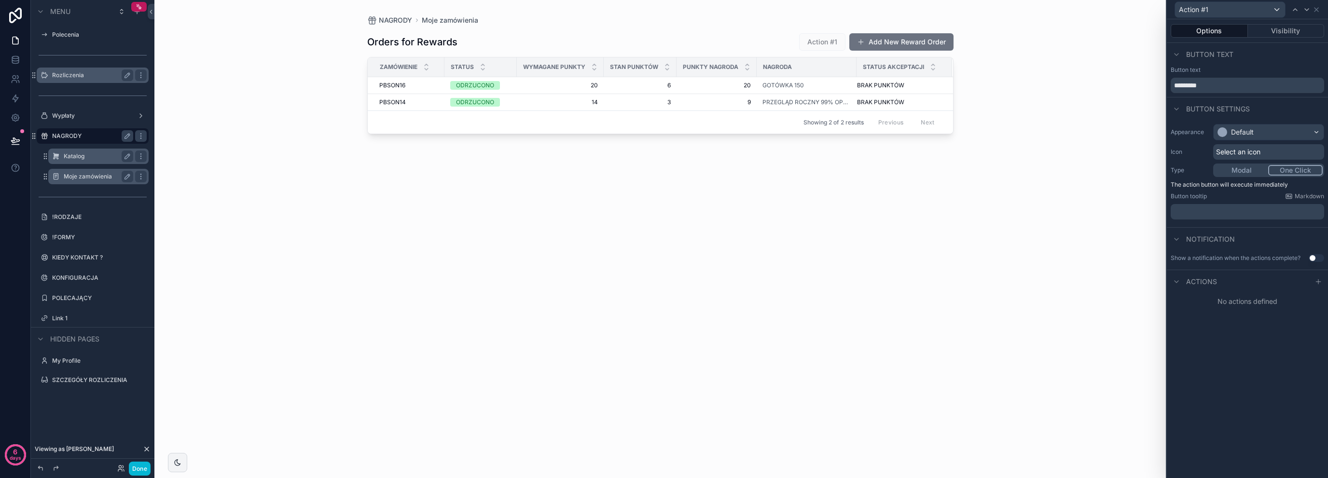
click at [1219, 281] on div "Actions" at bounding box center [1247, 281] width 161 height 23
click at [1315, 283] on icon at bounding box center [1318, 282] width 8 height 8
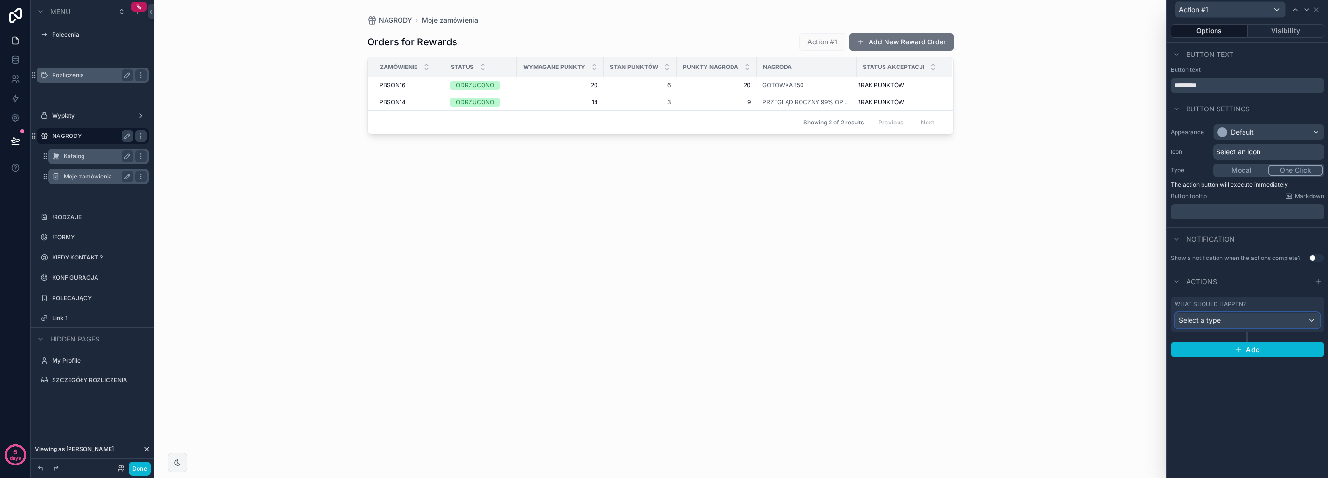
click at [1222, 324] on div "Select a type" at bounding box center [1247, 320] width 145 height 15
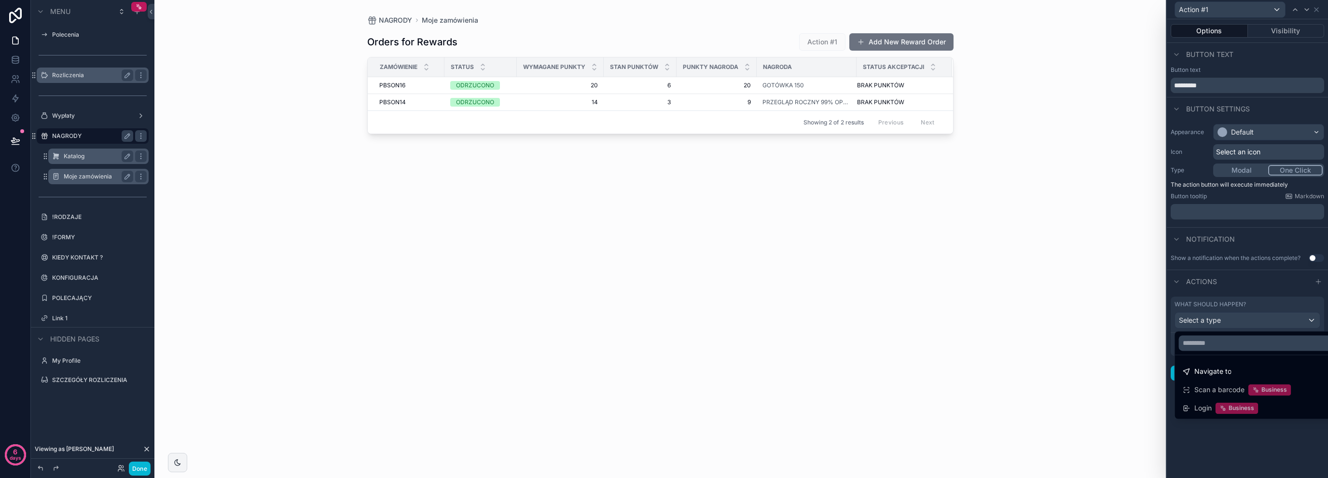
drag, startPoint x: 1222, startPoint y: 355, endPoint x: 1233, endPoint y: 372, distance: 20.5
click at [1233, 372] on div "Navigate to" at bounding box center [1259, 372] width 152 height 12
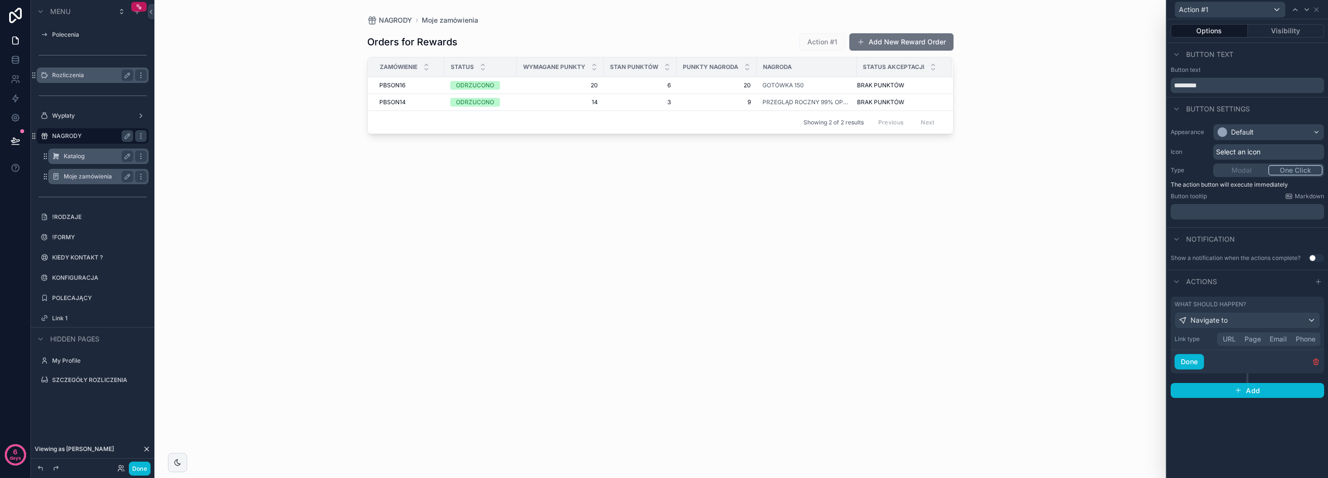
click at [1250, 340] on button "Page" at bounding box center [1252, 339] width 25 height 11
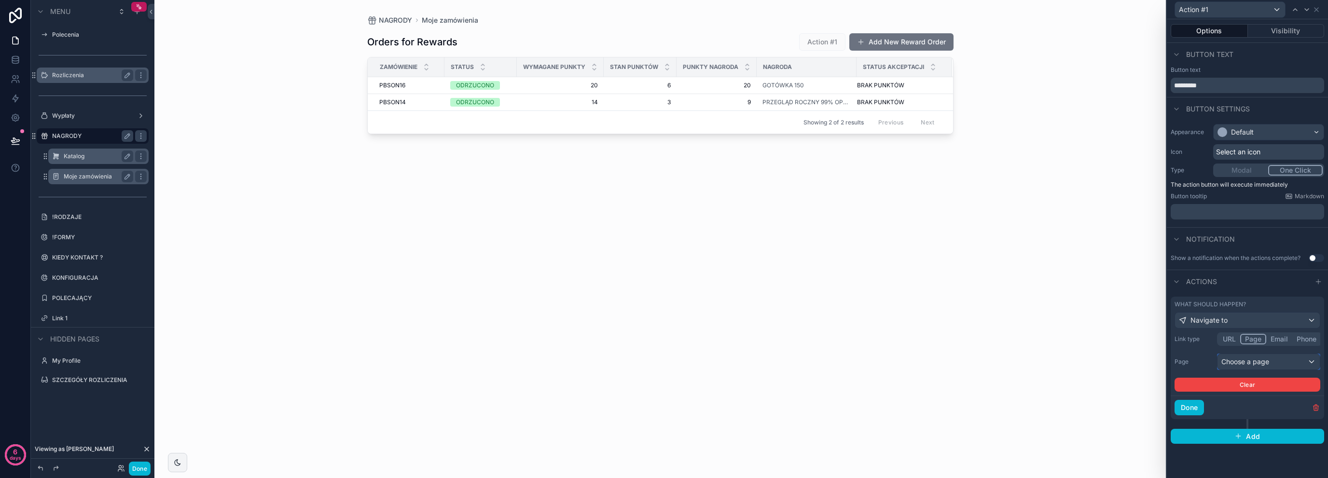
click at [1231, 361] on div "Choose a page" at bounding box center [1268, 361] width 102 height 15
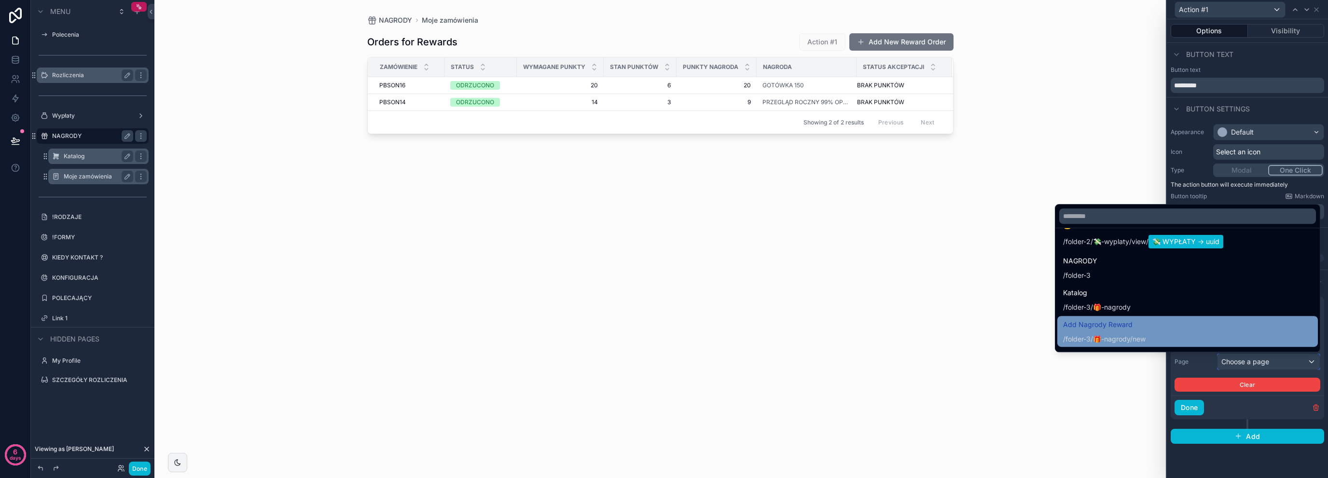
scroll to position [740, 0]
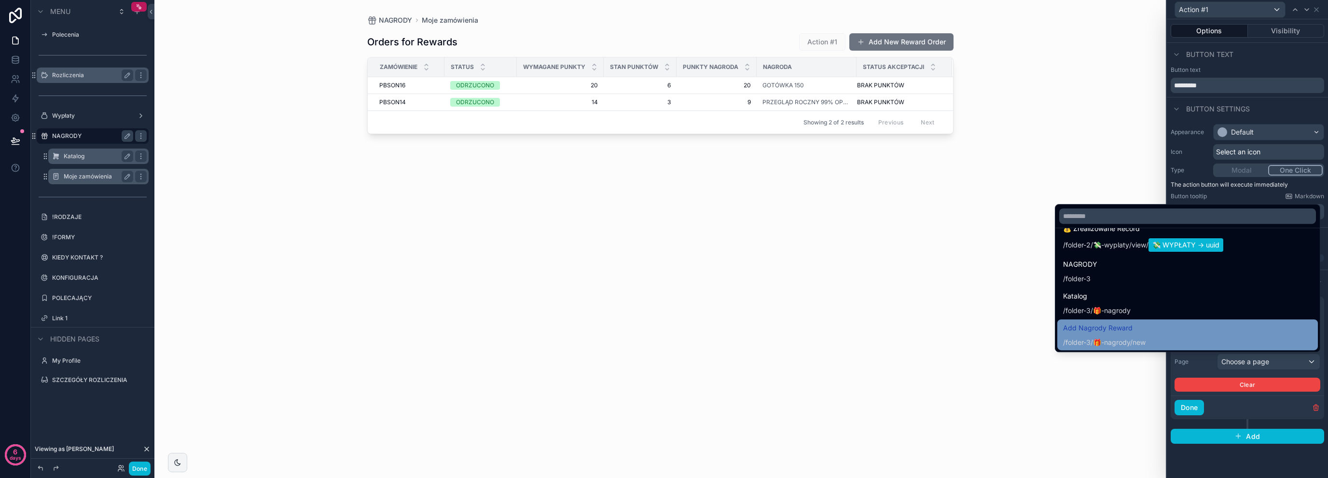
click at [1132, 324] on span "Add Nagrody Reward" at bounding box center [1104, 328] width 83 height 12
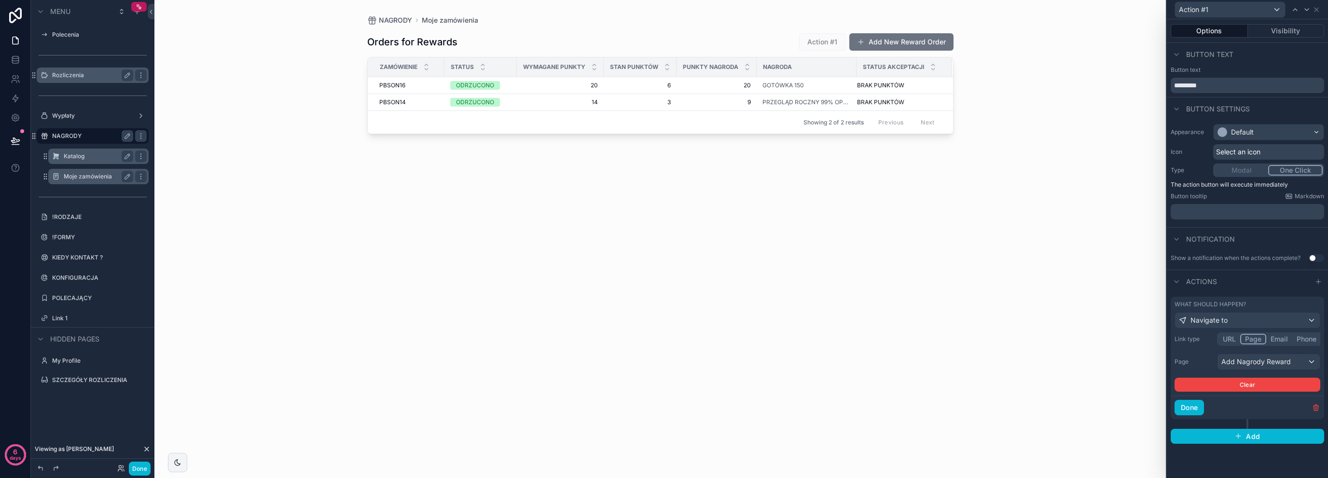
click at [1184, 398] on div "Done" at bounding box center [1247, 408] width 153 height 24
click at [1187, 407] on button "Done" at bounding box center [1188, 407] width 29 height 15
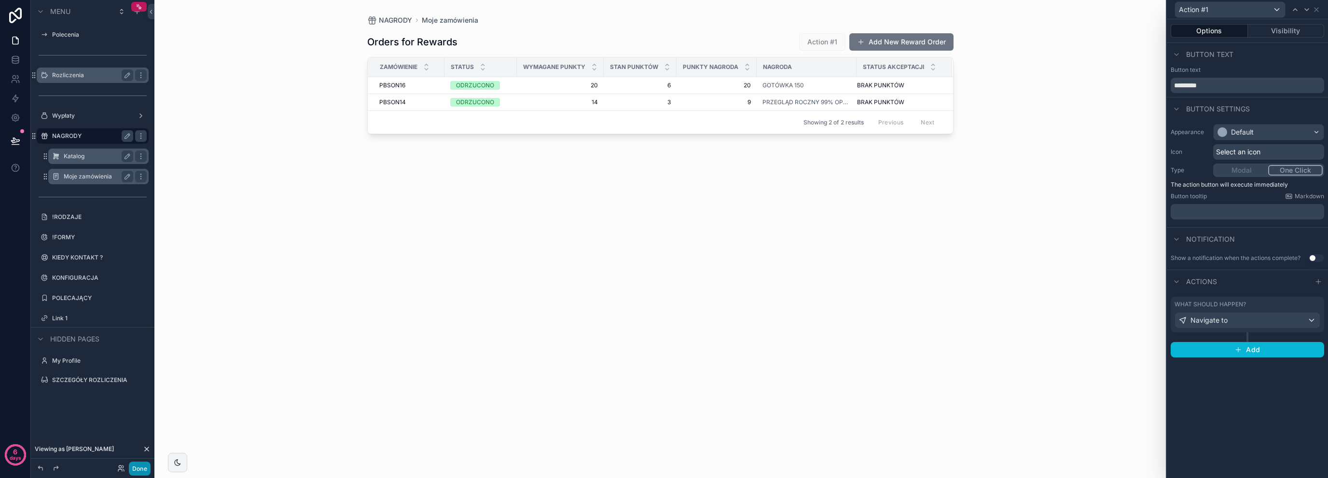
click at [150, 469] on button "Done" at bounding box center [140, 469] width 22 height 14
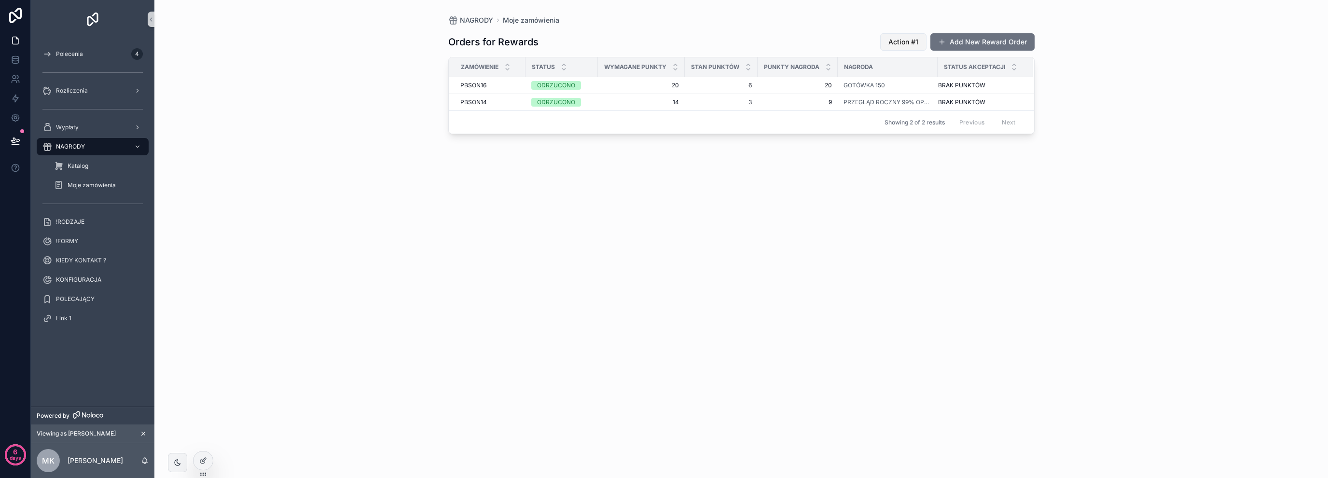
click at [913, 41] on span "Action #1" at bounding box center [903, 42] width 30 height 10
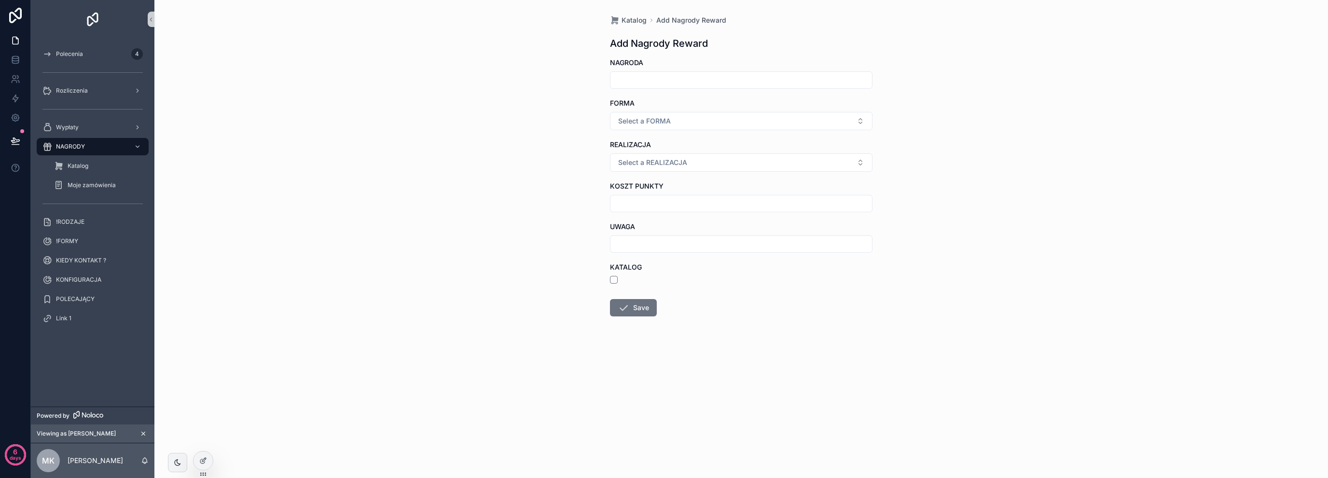
click at [706, 77] on input "scrollable content" at bounding box center [741, 80] width 262 height 14
click at [688, 114] on button "Select a FORMA" at bounding box center [741, 121] width 262 height 18
click at [200, 460] on icon at bounding box center [203, 461] width 8 height 8
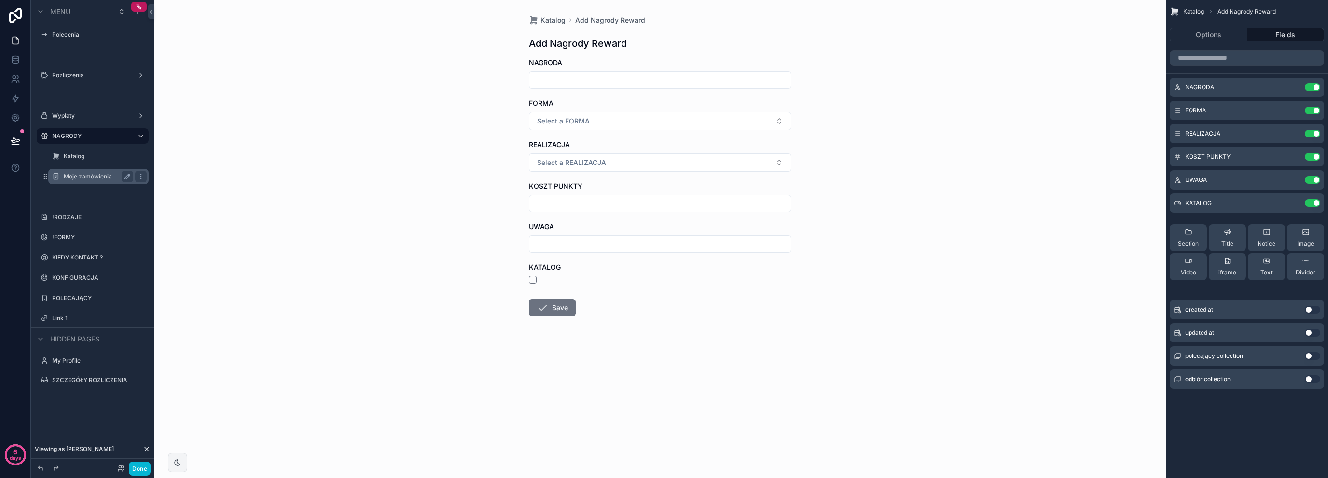
click at [80, 175] on label "Moje zamówienia" at bounding box center [97, 177] width 66 height 8
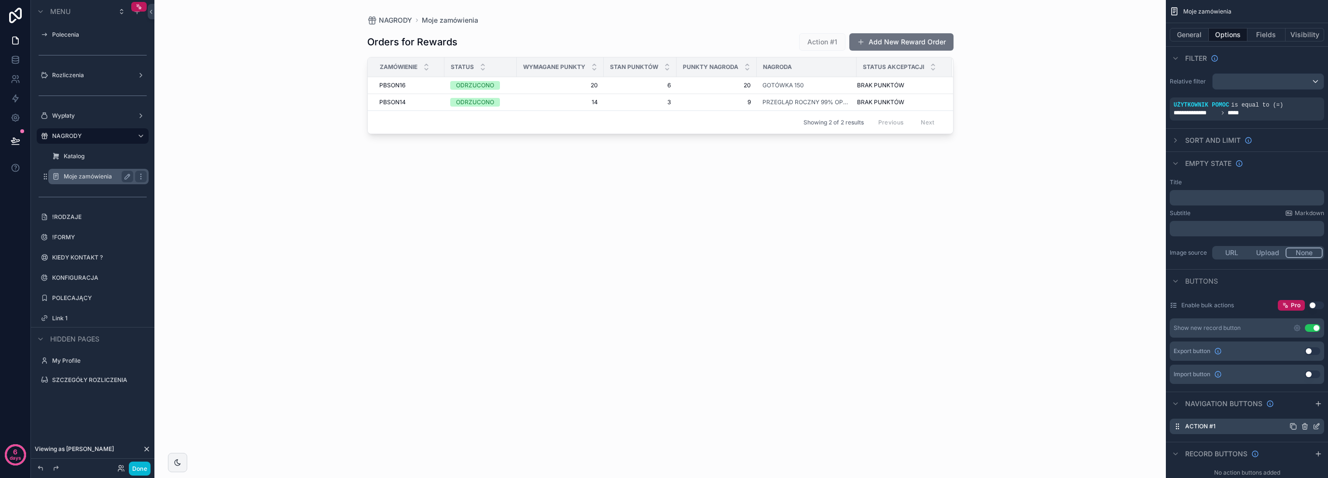
click at [1317, 426] on icon "scrollable content" at bounding box center [1316, 427] width 8 height 8
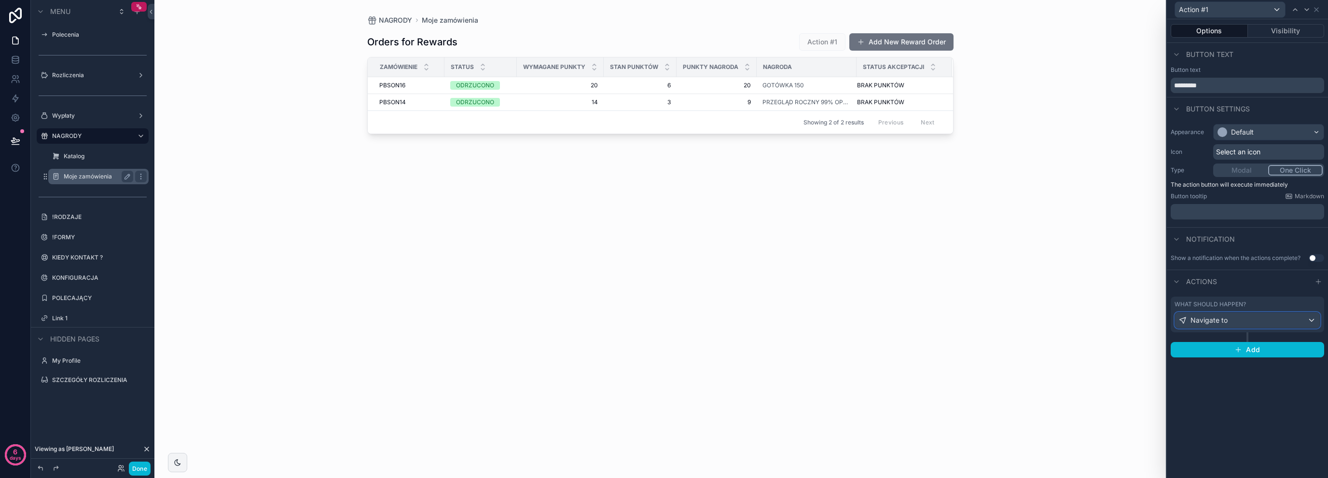
click at [1229, 315] on div "Navigate to" at bounding box center [1247, 320] width 145 height 15
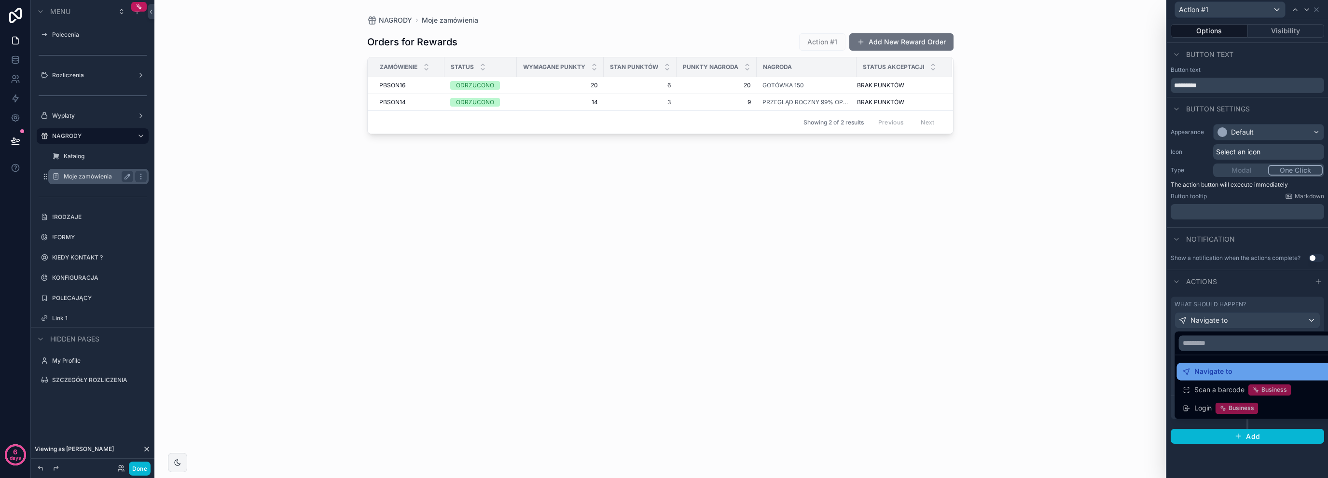
click at [1239, 367] on div "Navigate to" at bounding box center [1259, 372] width 152 height 12
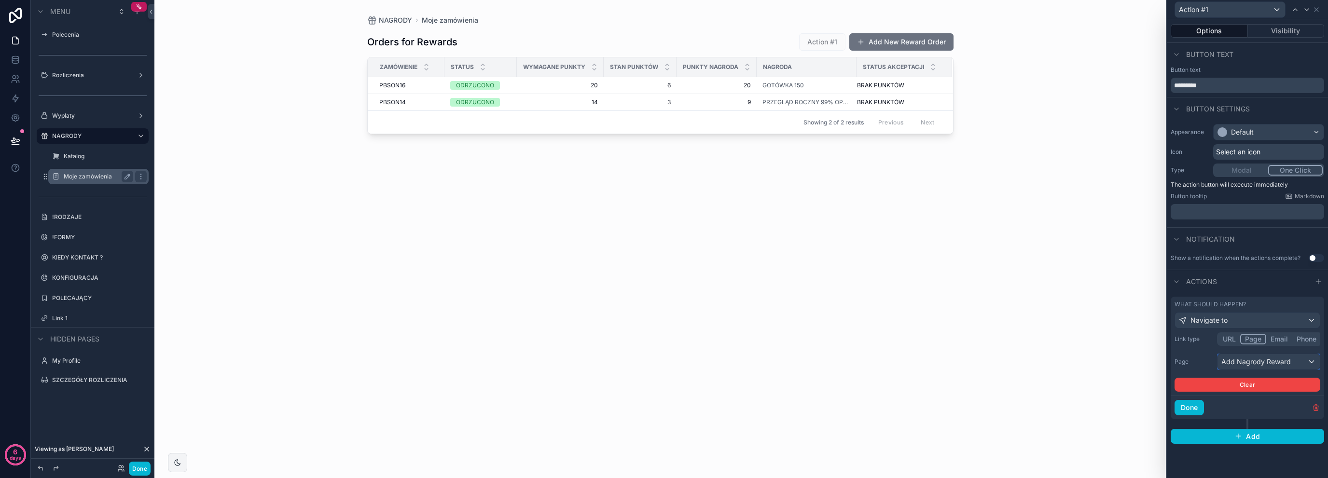
click at [1235, 360] on div "Add Nagrody Reward" at bounding box center [1268, 361] width 102 height 15
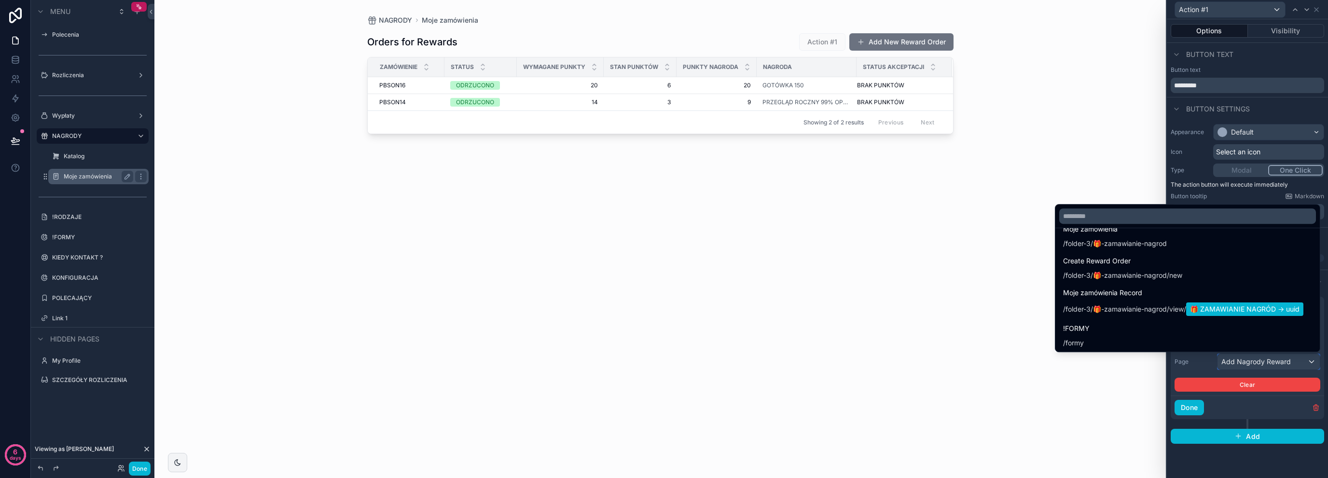
scroll to position [986, 0]
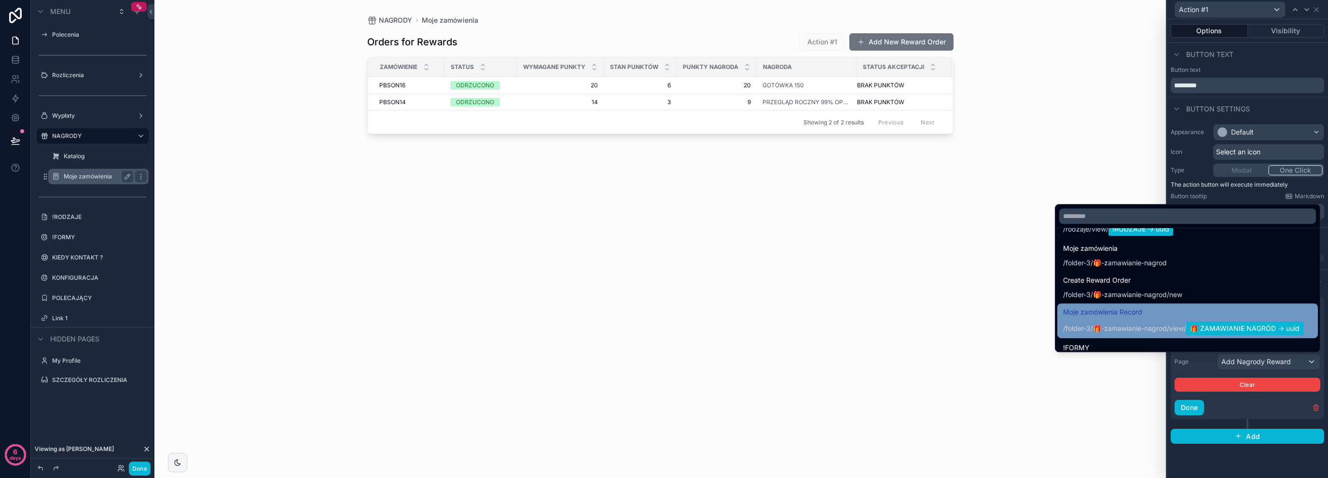
click at [1122, 314] on span "Moje zamówienia Record" at bounding box center [1183, 312] width 240 height 12
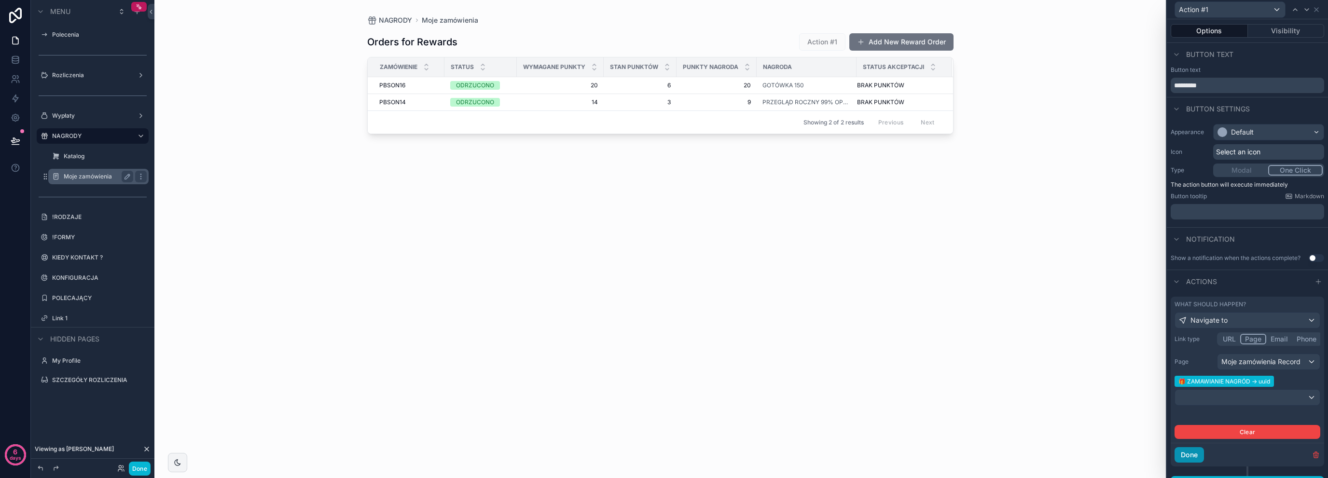
click at [1199, 459] on button "Done" at bounding box center [1188, 454] width 29 height 15
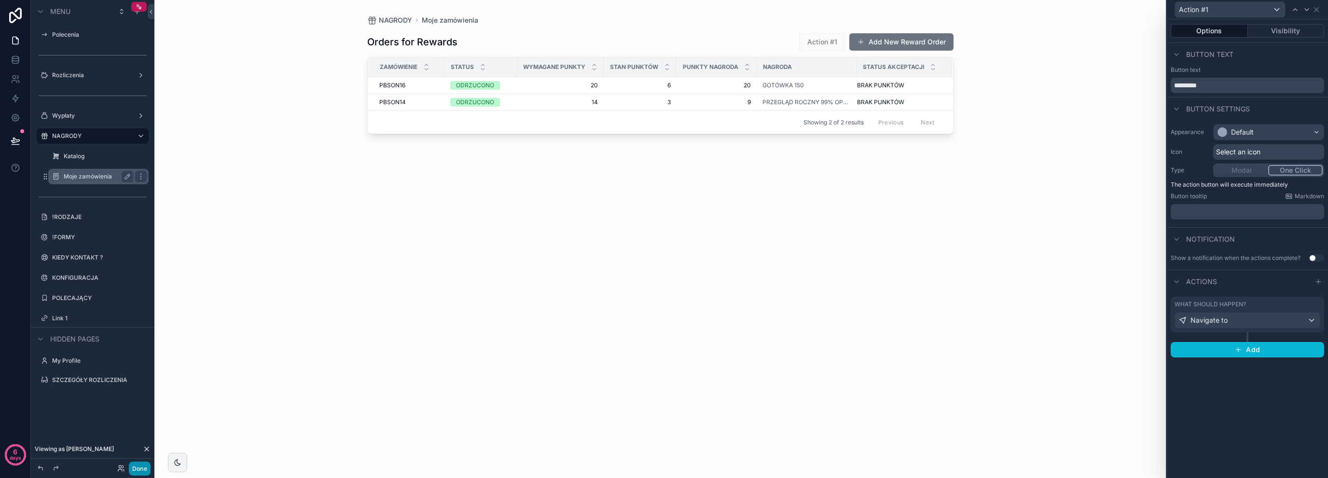
click at [137, 466] on button "Done" at bounding box center [140, 469] width 22 height 14
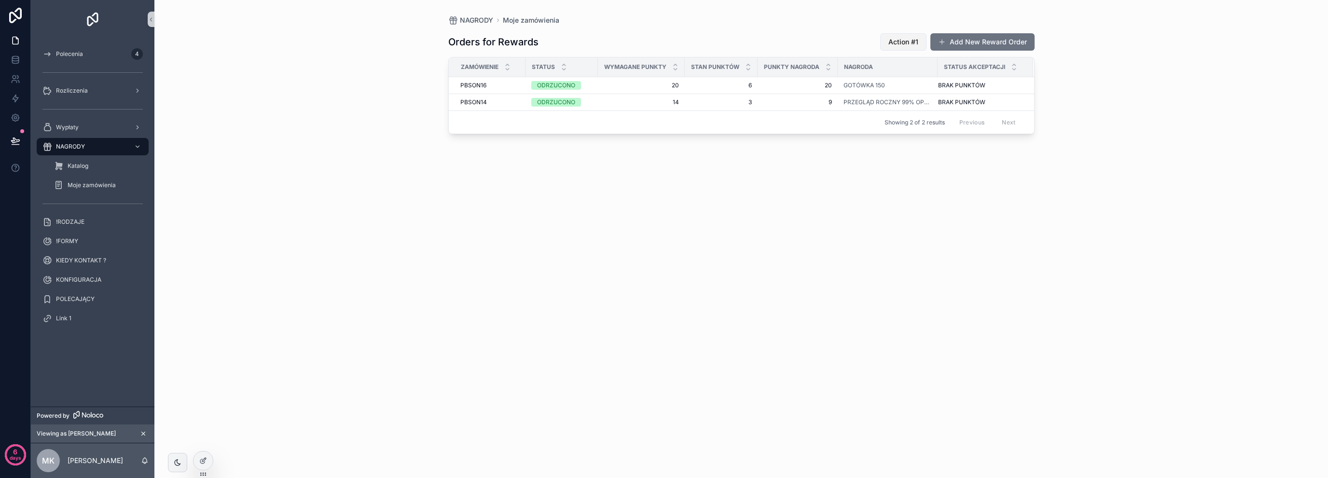
click at [896, 43] on span "Action #1" at bounding box center [903, 42] width 30 height 10
click at [894, 44] on span "Action #1" at bounding box center [903, 42] width 30 height 10
click at [910, 41] on span "Action #1" at bounding box center [903, 42] width 30 height 10
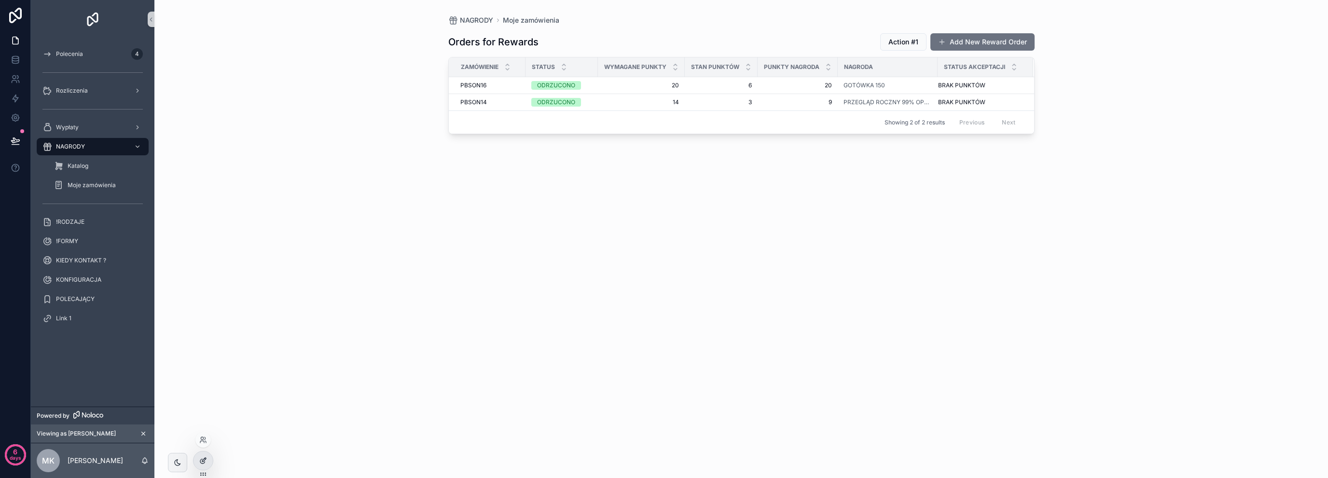
click at [208, 457] on div at bounding box center [202, 461] width 19 height 18
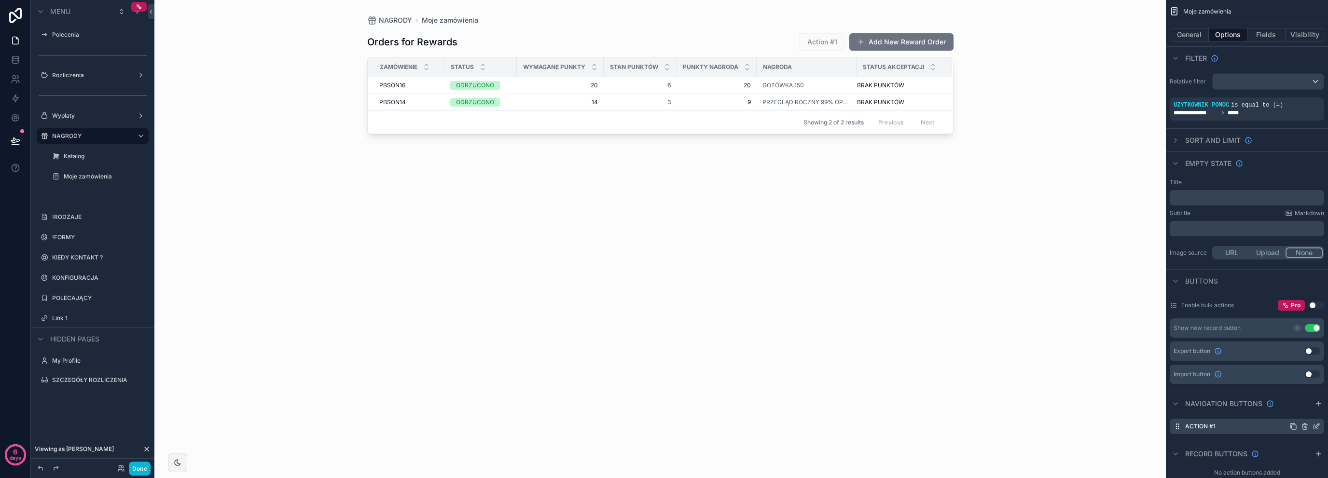
click at [1314, 427] on icon "scrollable content" at bounding box center [1316, 427] width 4 height 4
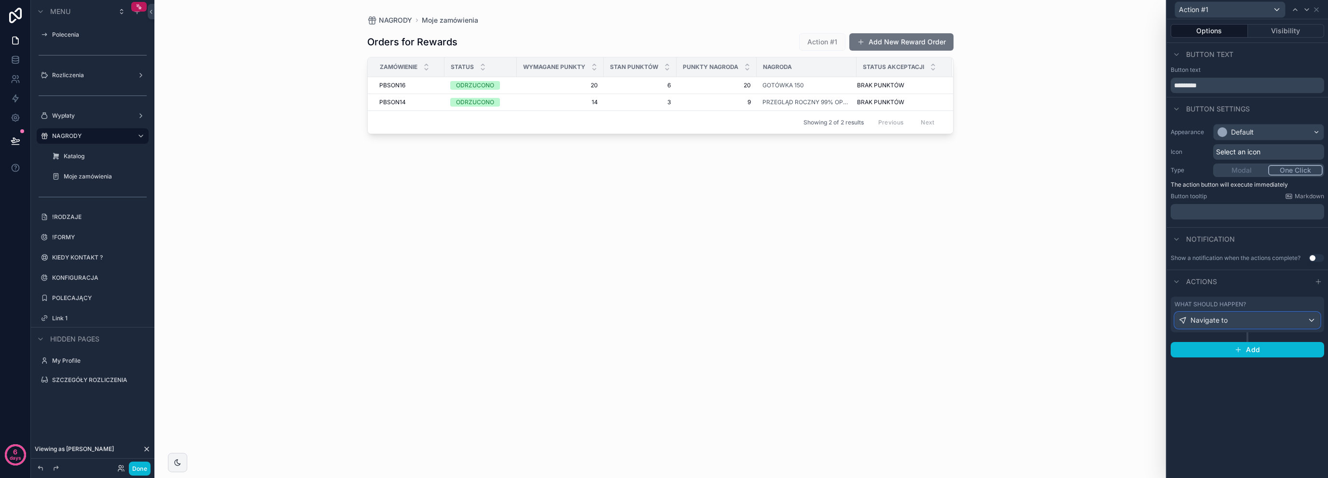
click at [1233, 323] on div "Navigate to" at bounding box center [1247, 320] width 145 height 15
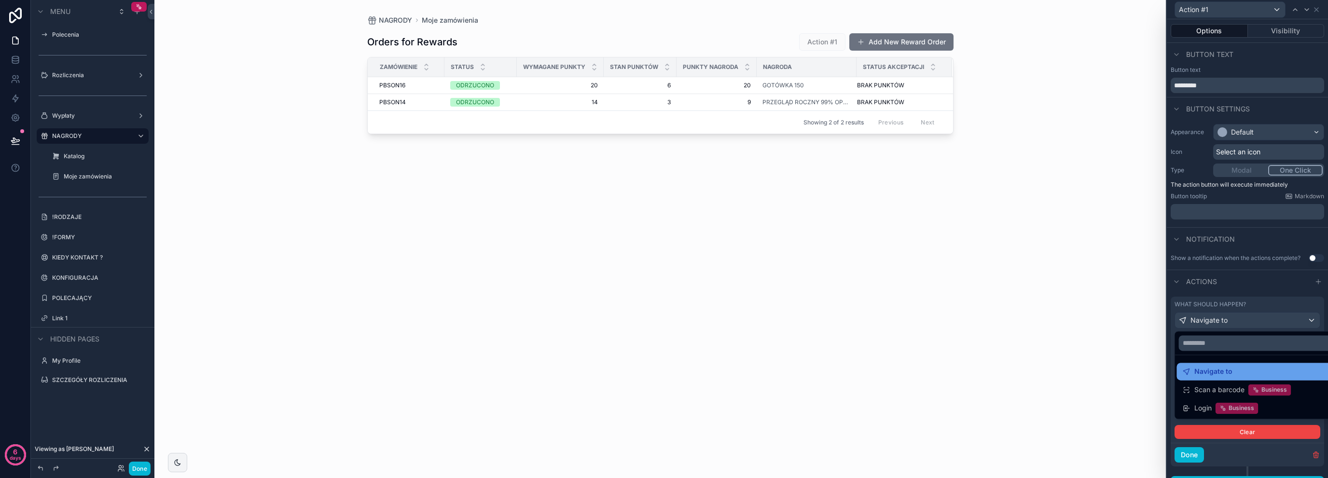
click at [1229, 374] on span "Navigate to" at bounding box center [1213, 372] width 38 height 12
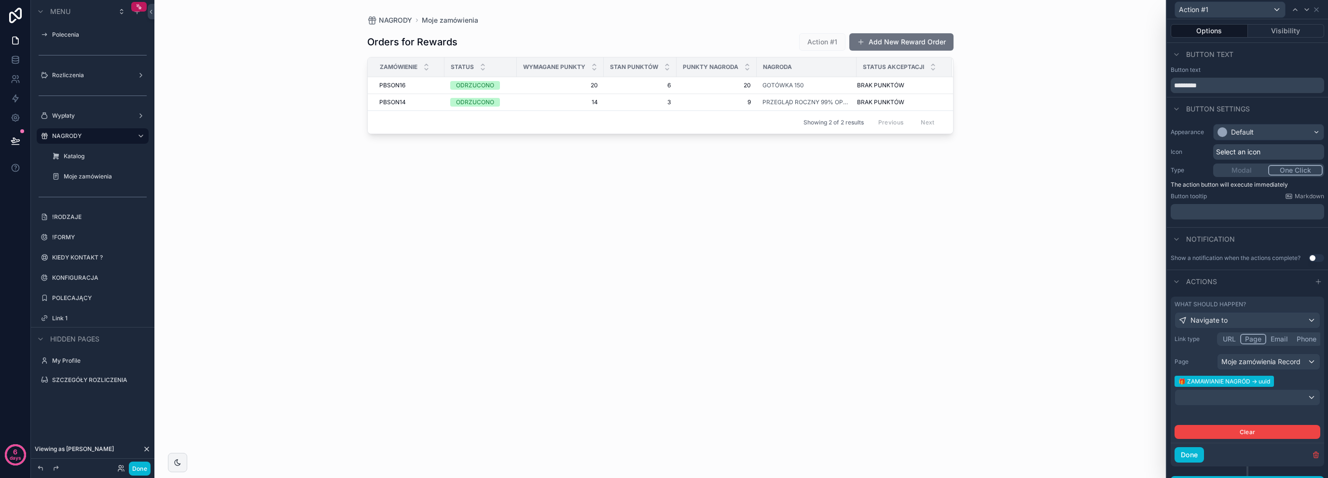
click at [1229, 380] on span "🎁 ZAMAWIANIE NAGRÓD -> uuid" at bounding box center [1223, 381] width 99 height 11
click at [1247, 387] on span "🎁 ZAMAWIANIE NAGRÓD -> uuid" at bounding box center [1223, 381] width 99 height 11
click at [1251, 369] on div "Moje zamówienia Record" at bounding box center [1268, 361] width 102 height 15
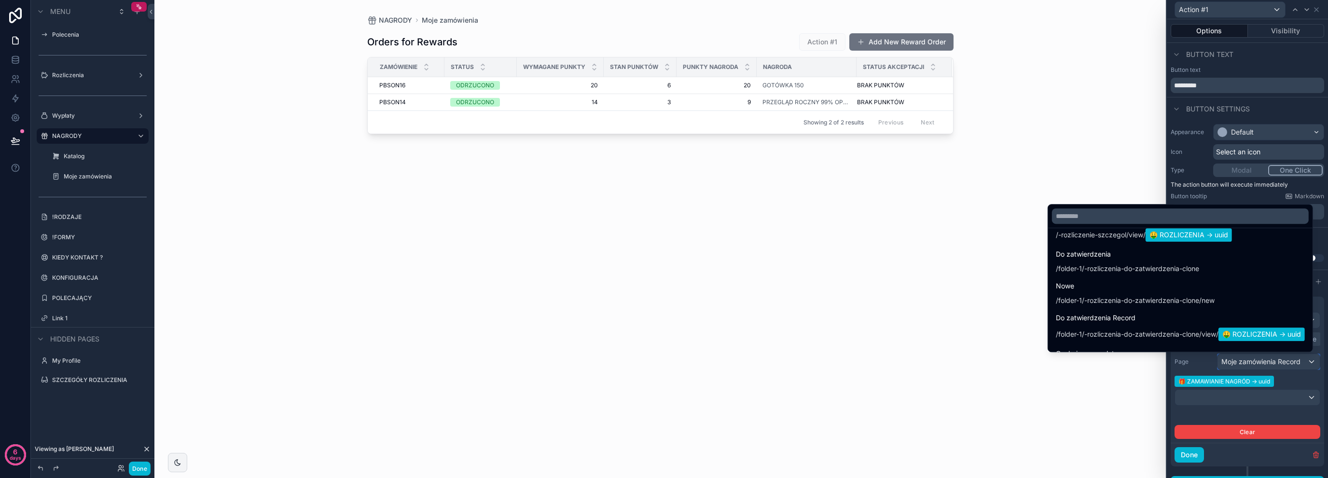
scroll to position [321, 0]
click at [909, 41] on div "scrollable content" at bounding box center [660, 233] width 617 height 467
click at [909, 41] on button "Add New Reward Order" at bounding box center [901, 41] width 104 height 17
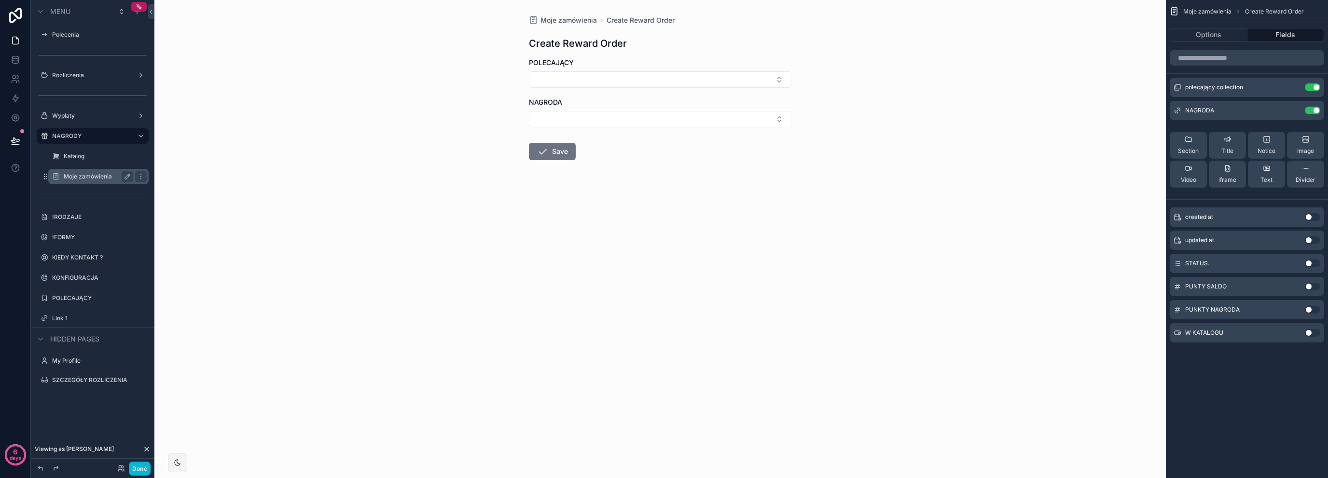
click at [88, 178] on label "Moje zamówienia" at bounding box center [97, 177] width 66 height 8
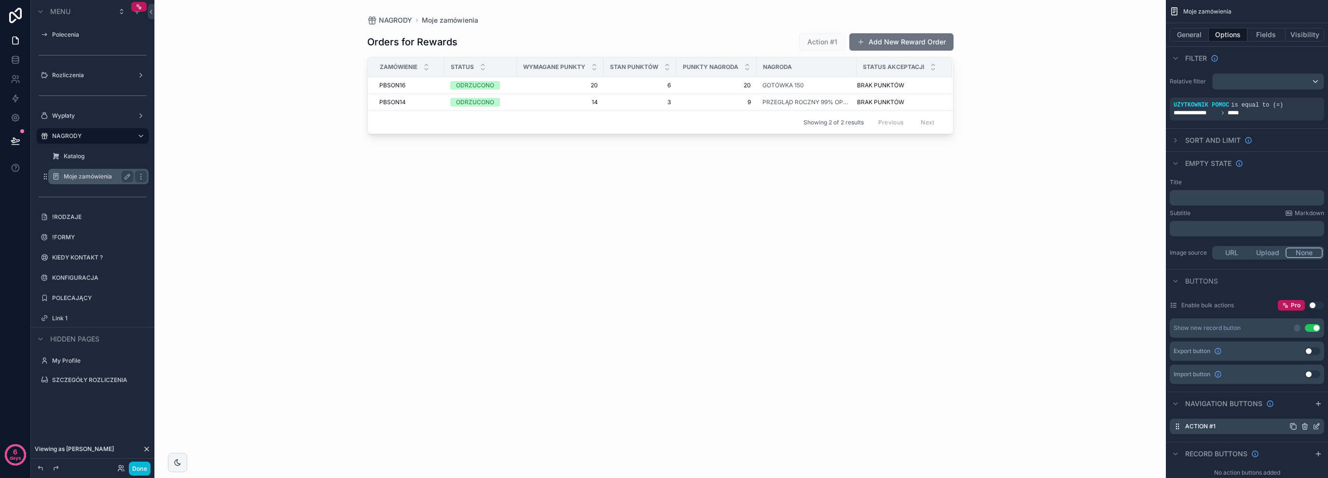
click at [1315, 424] on icon "scrollable content" at bounding box center [1316, 427] width 8 height 8
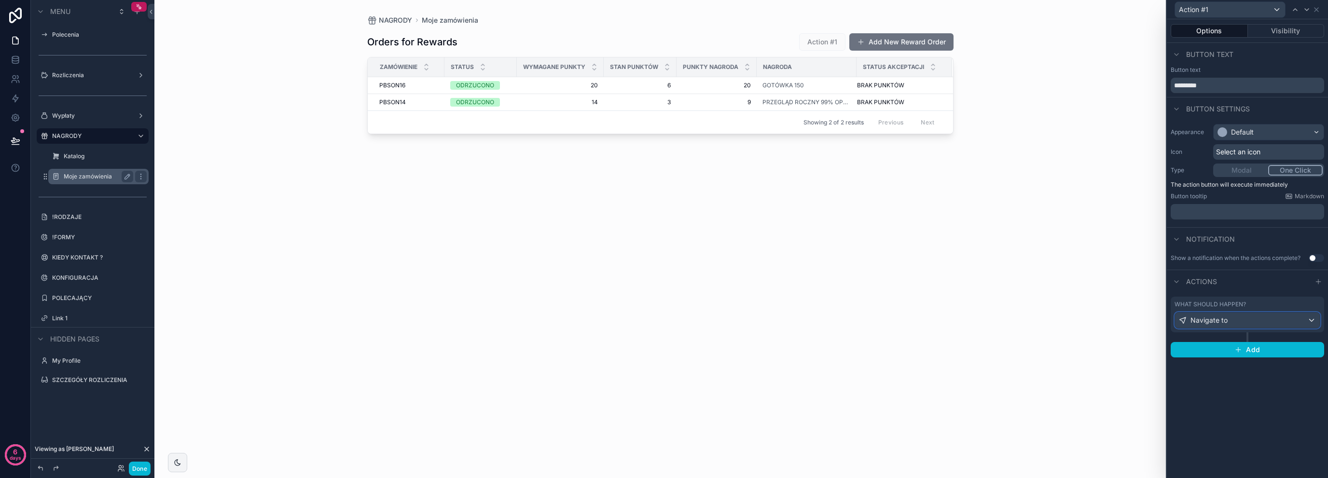
click at [1227, 321] on div "Navigate to" at bounding box center [1247, 320] width 145 height 15
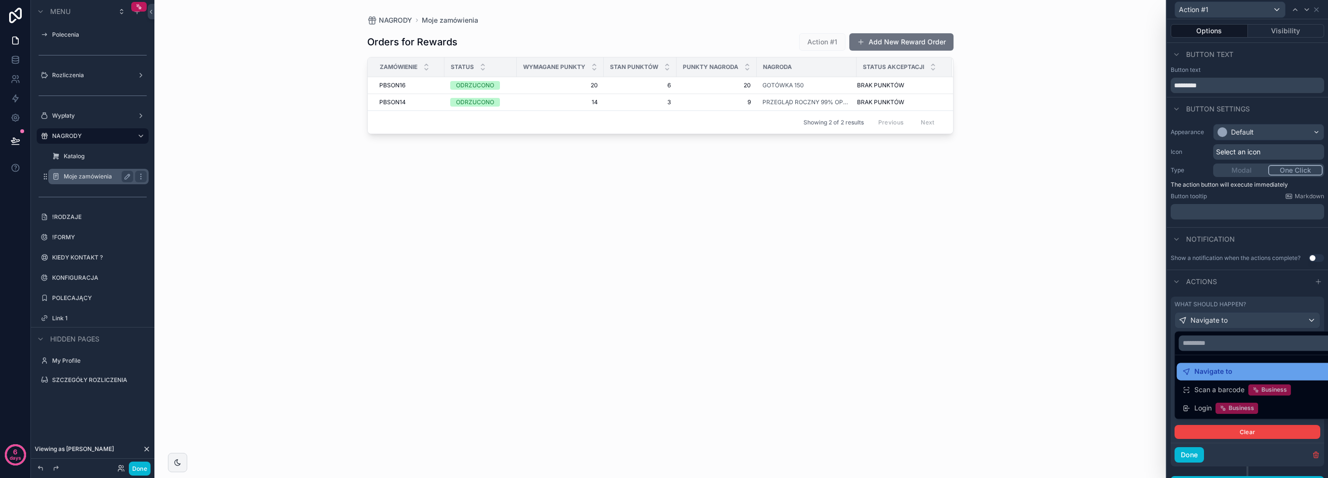
click at [1206, 378] on div "Navigate to" at bounding box center [1259, 371] width 164 height 17
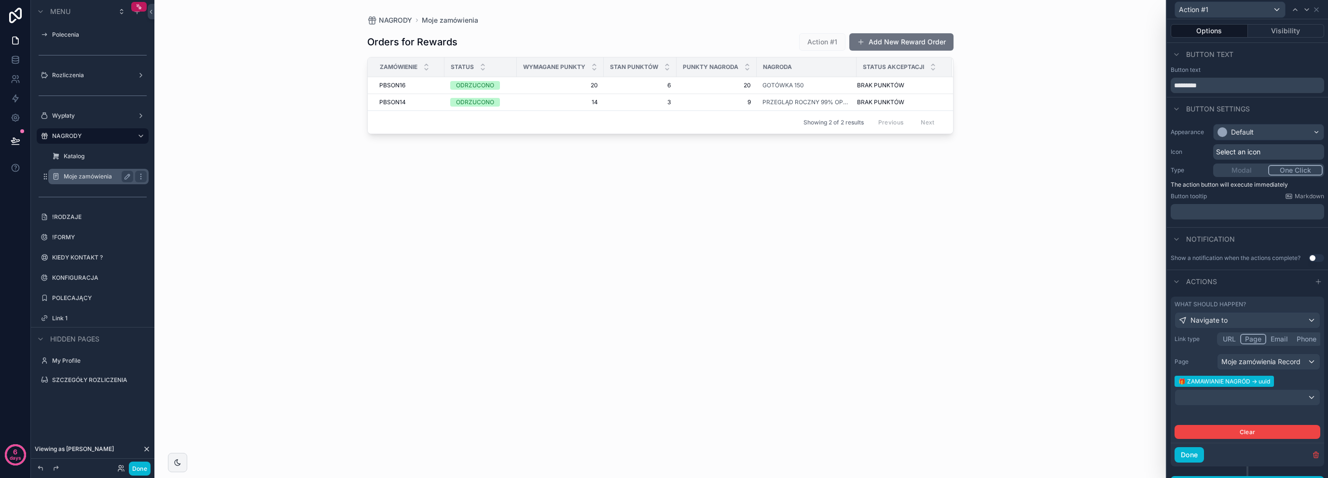
click at [1251, 338] on button "Page" at bounding box center [1253, 339] width 26 height 11
click at [1239, 360] on div "Moje zamówienia Record" at bounding box center [1268, 361] width 102 height 15
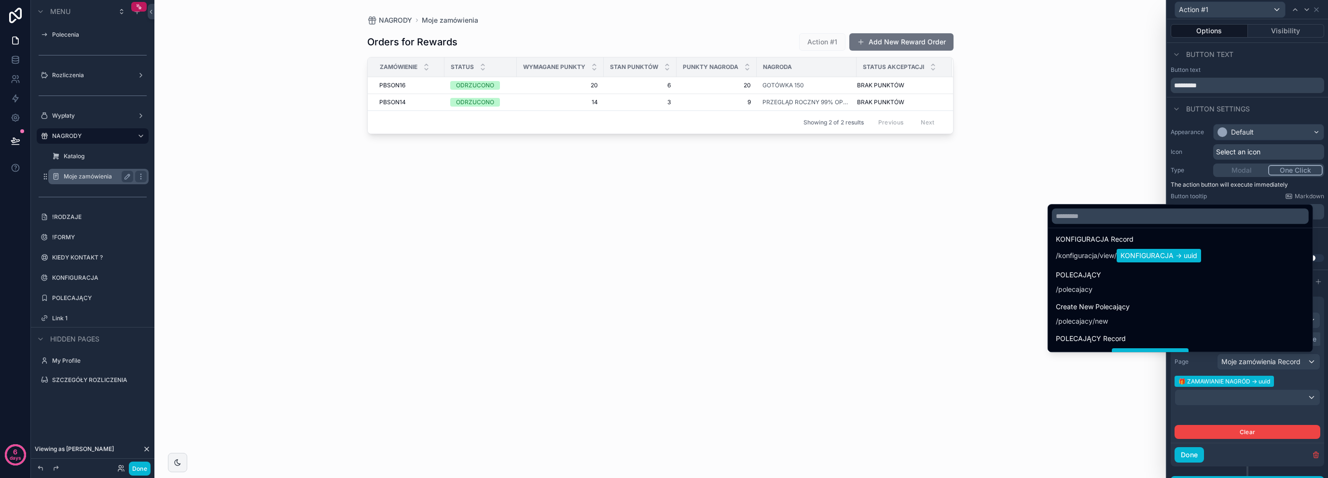
scroll to position [1372, 0]
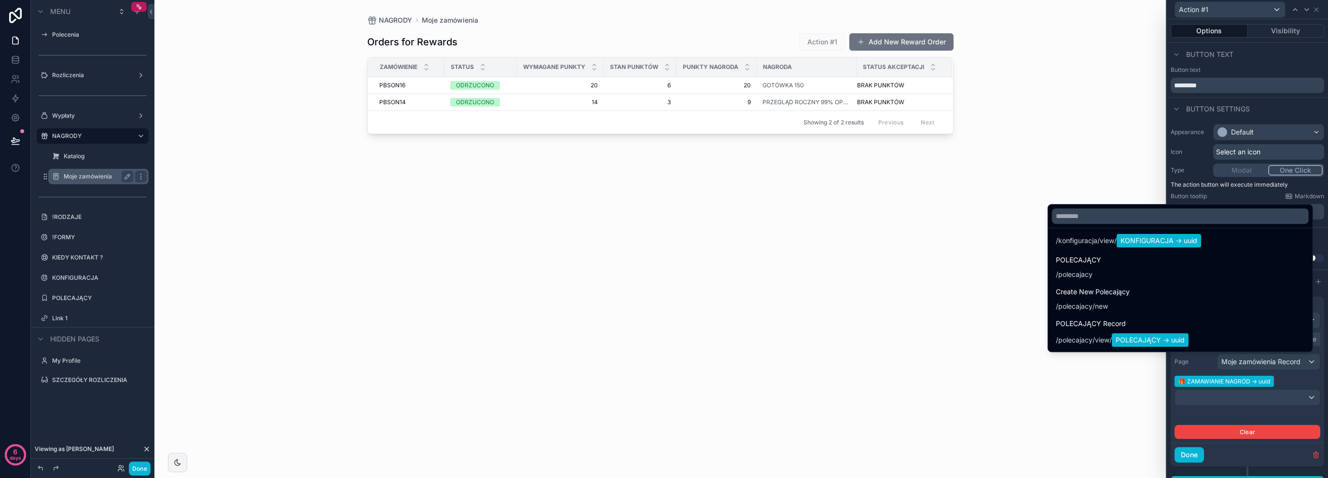
click at [791, 189] on div "Orders for Rewards Action #1 Add New Reward Order ZAMÓWIENIE STATUS WYMAGANE PU…" at bounding box center [660, 245] width 586 height 441
click at [1319, 11] on div at bounding box center [1247, 239] width 161 height 478
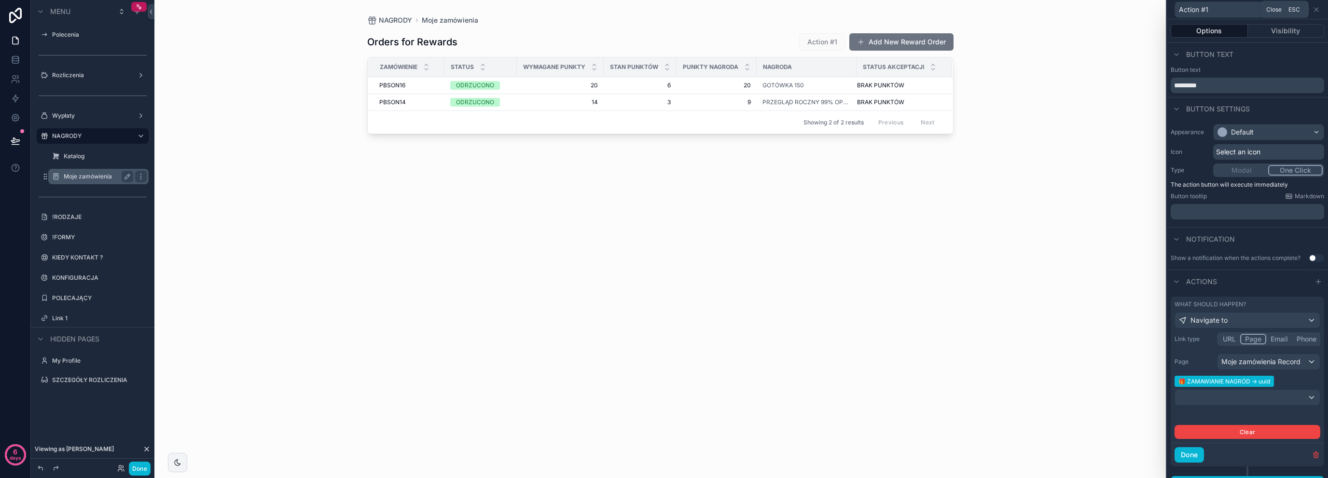
click at [1319, 11] on icon at bounding box center [1316, 10] width 8 height 8
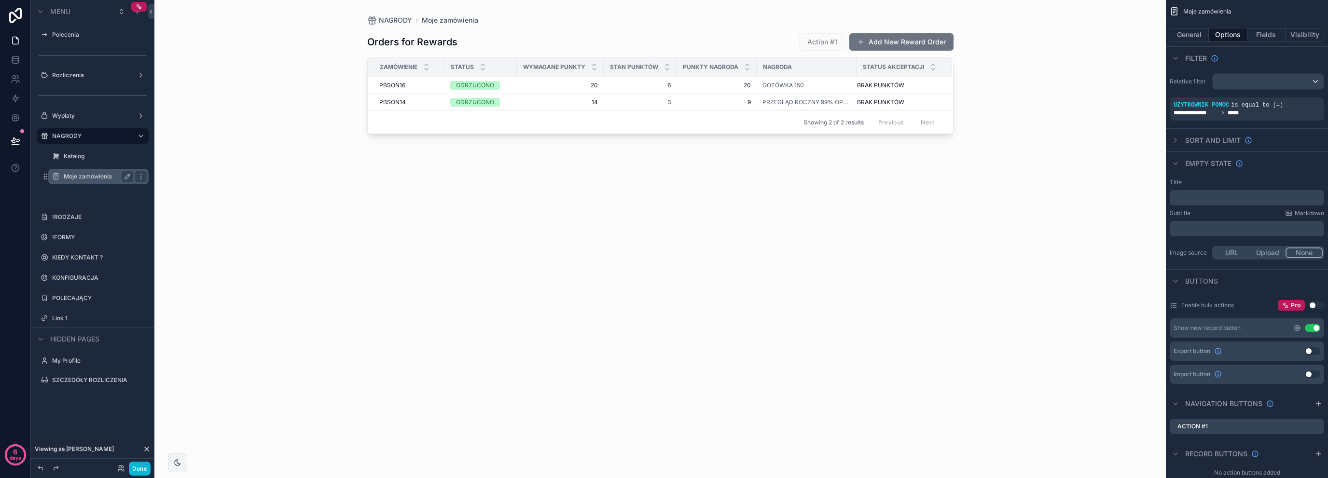
click at [1297, 330] on icon "scrollable content" at bounding box center [1297, 328] width 6 height 6
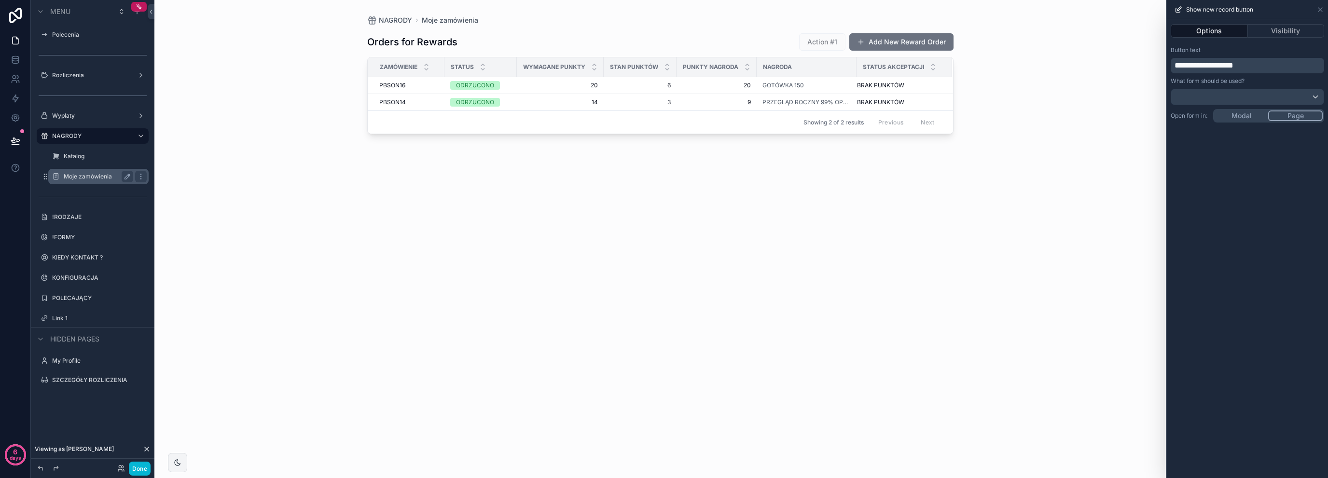
click at [1224, 60] on p "**********" at bounding box center [1248, 66] width 148 height 12
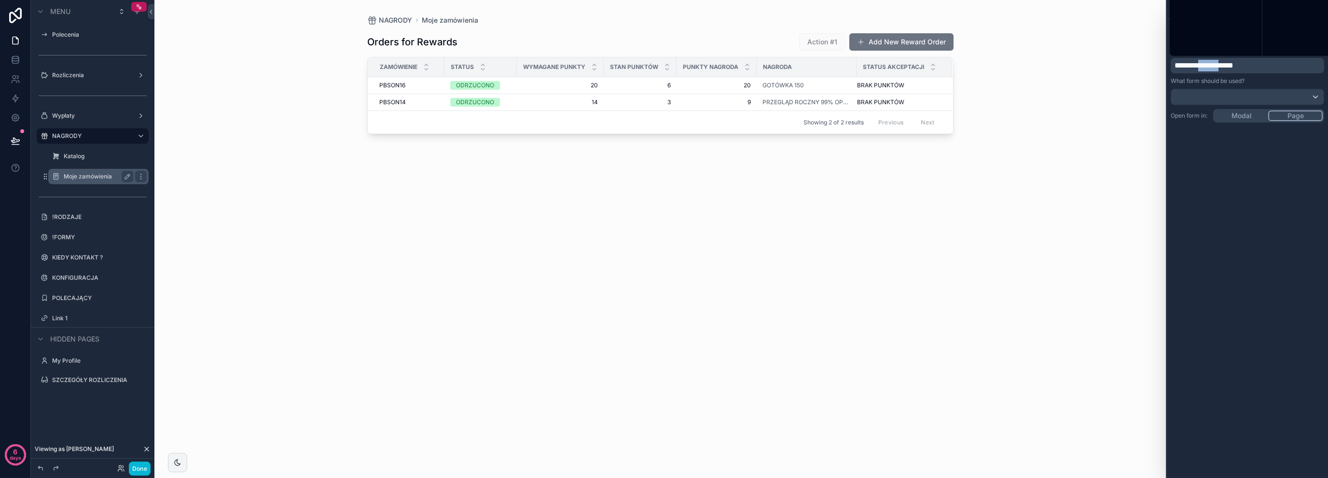
click at [1224, 60] on p "**********" at bounding box center [1248, 66] width 148 height 12
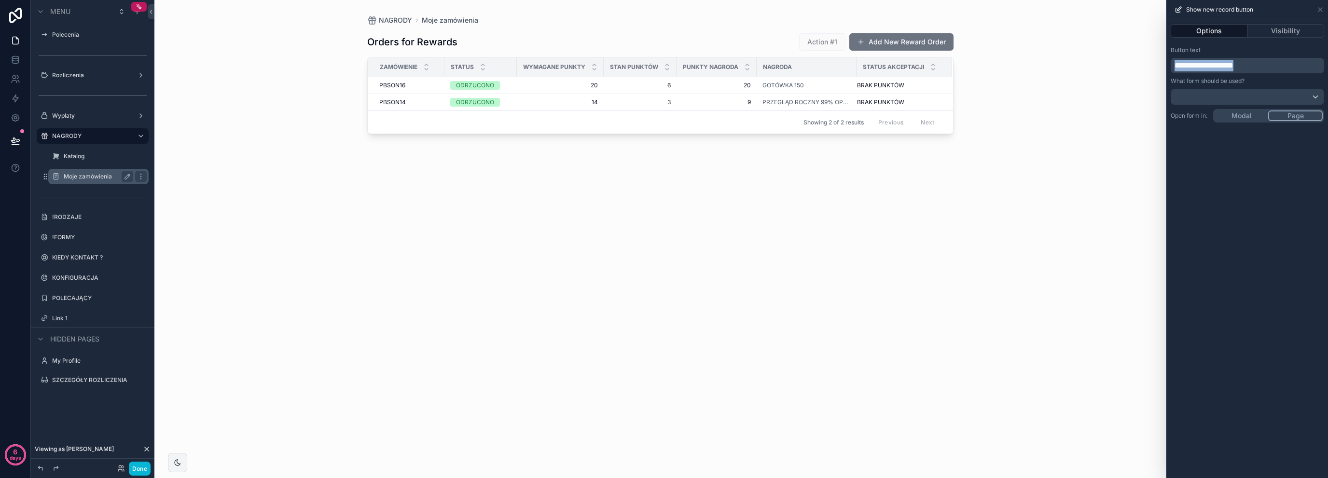
click at [1224, 60] on p "**********" at bounding box center [1248, 66] width 148 height 12
click at [755, 245] on div "Orders for Rewards Action #1 ZAMÓW NAGRODĘ ZAMÓWIENIE STATUS WYMAGANE PUNKTY ST…" at bounding box center [660, 245] width 586 height 441
click at [1257, 64] on p "**********" at bounding box center [1248, 66] width 148 height 12
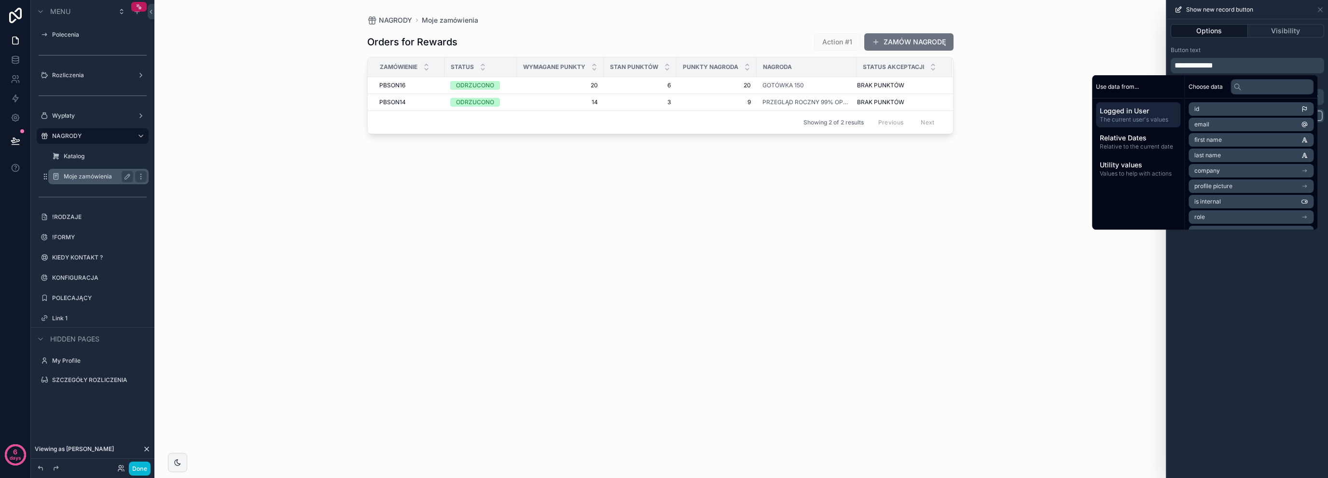
click at [248, 125] on div "NAGRODY Moje zamówienia Orders for Rewards Action #1 ZAMÓW NAGRODĘ ZAMÓWIENIE S…" at bounding box center [659, 239] width 1011 height 478
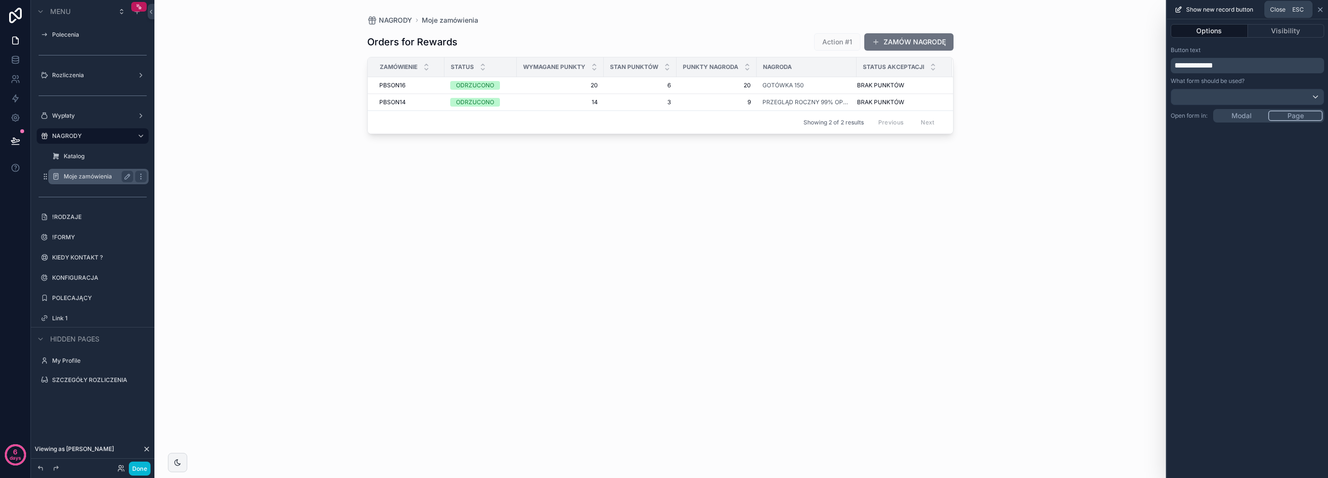
click at [1317, 10] on icon at bounding box center [1320, 10] width 8 height 8
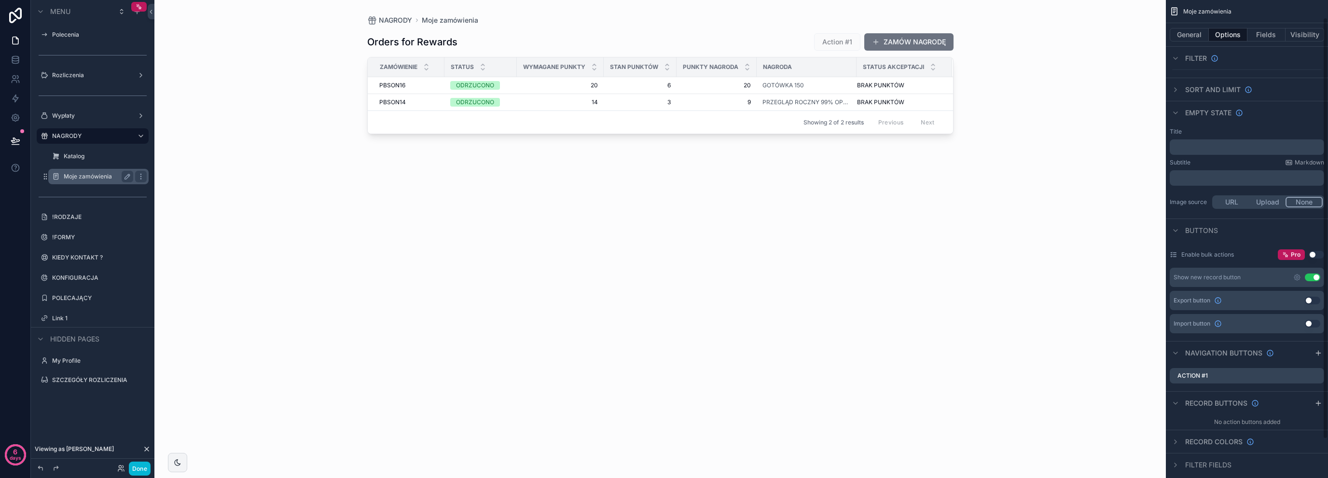
scroll to position [64, 0]
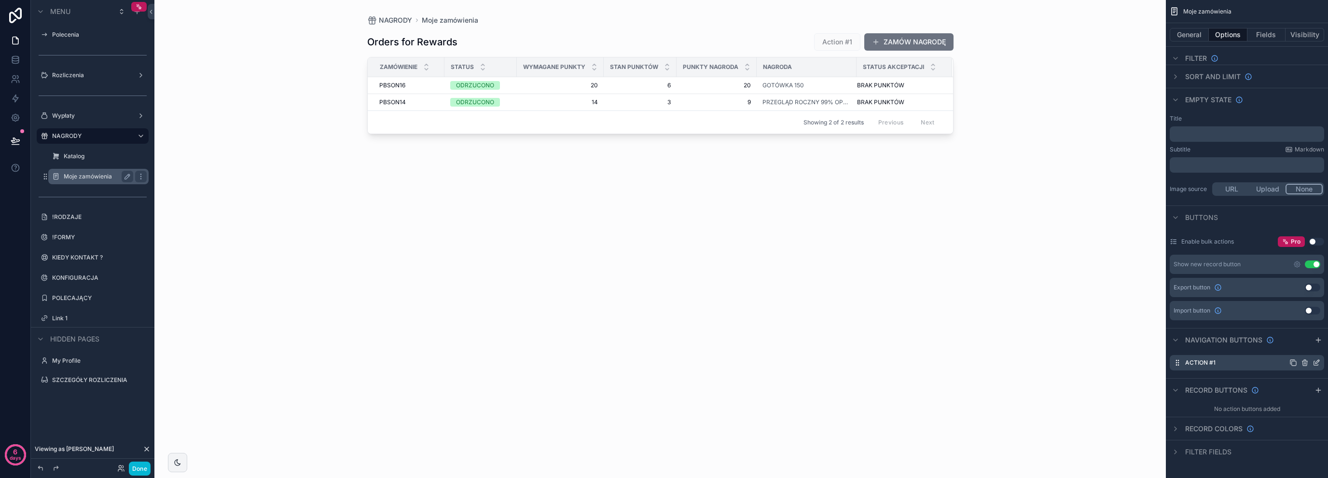
click at [1305, 363] on icon "scrollable content" at bounding box center [1305, 363] width 0 height 2
click at [1303, 345] on icon at bounding box center [1301, 347] width 8 height 8
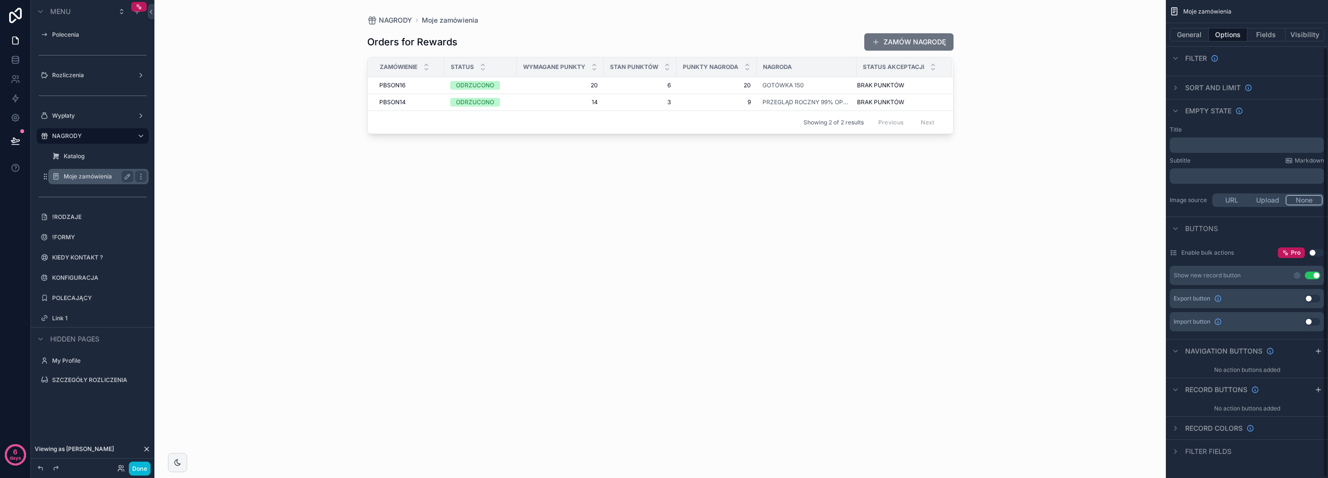
scroll to position [52, 0]
click at [1219, 449] on span "Filter fields" at bounding box center [1208, 452] width 46 height 10
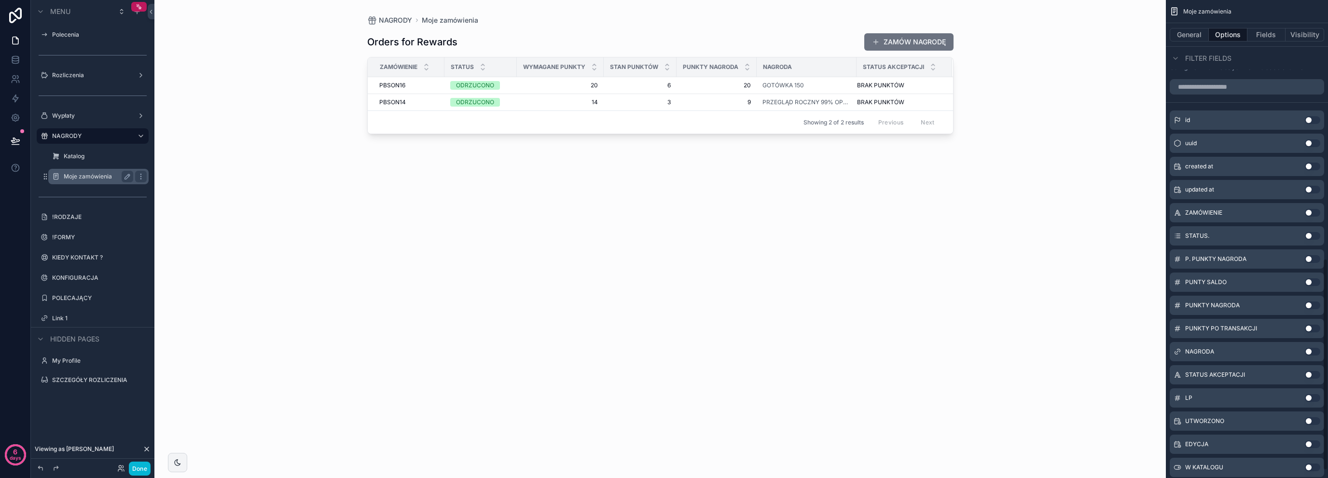
scroll to position [488, 0]
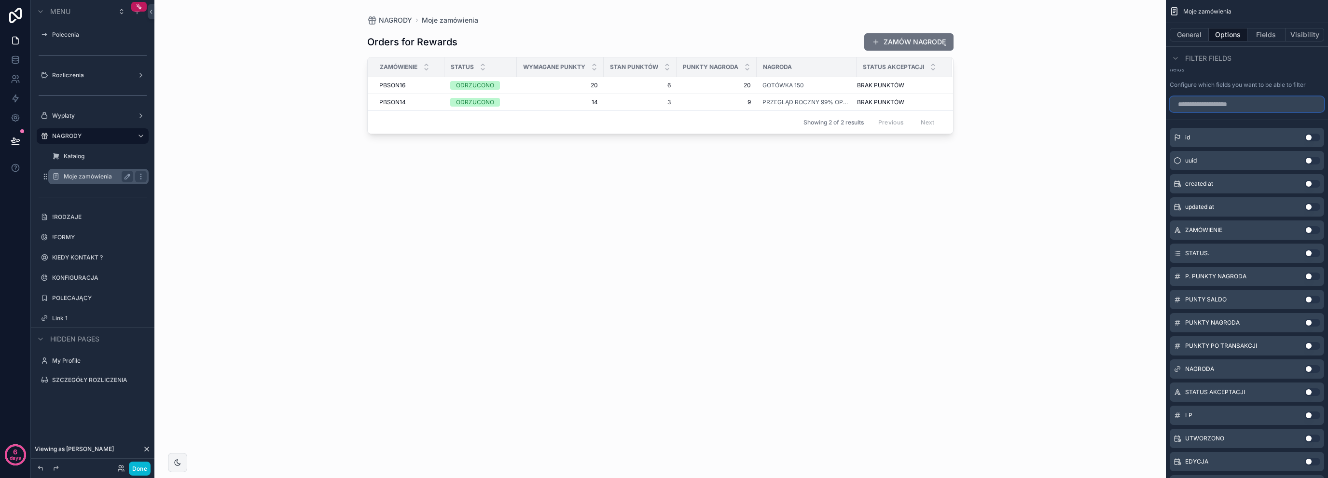
click at [1220, 103] on input "scrollable content" at bounding box center [1247, 103] width 154 height 15
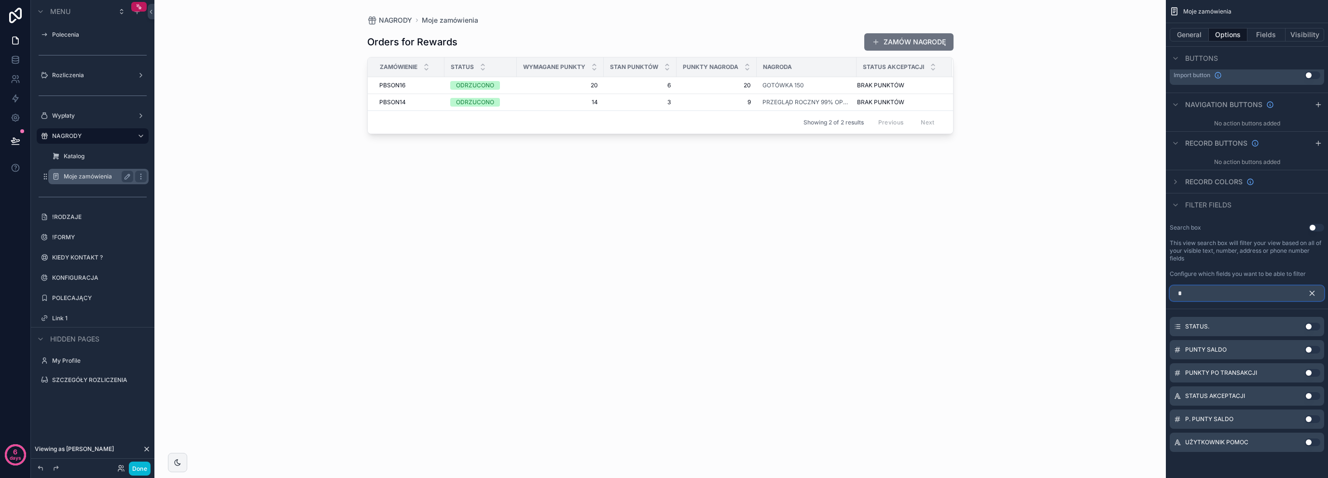
type input "*"
click at [1308, 328] on button "Use setting" at bounding box center [1312, 327] width 15 height 8
click at [1314, 289] on icon "scrollable content" at bounding box center [1312, 293] width 9 height 9
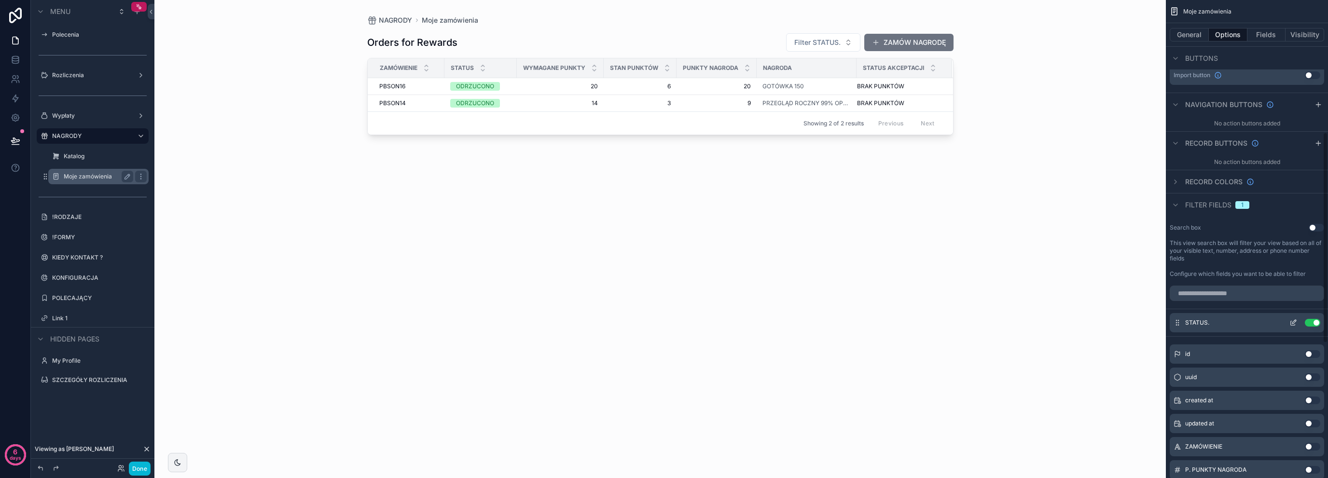
click at [1292, 323] on icon "scrollable content" at bounding box center [1294, 322] width 4 height 4
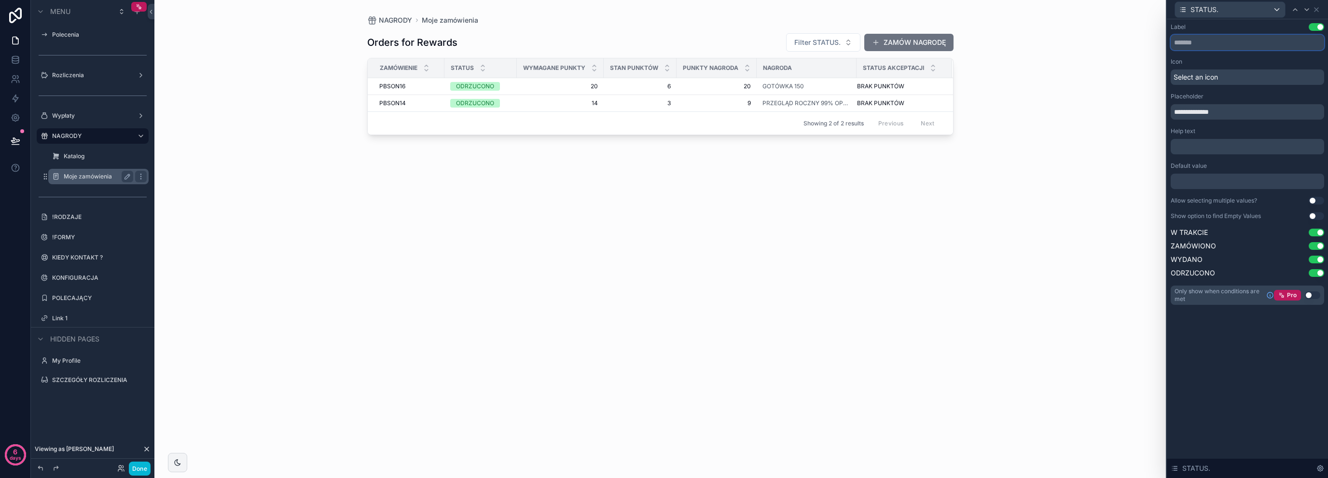
click at [1209, 43] on input "text" at bounding box center [1247, 42] width 153 height 15
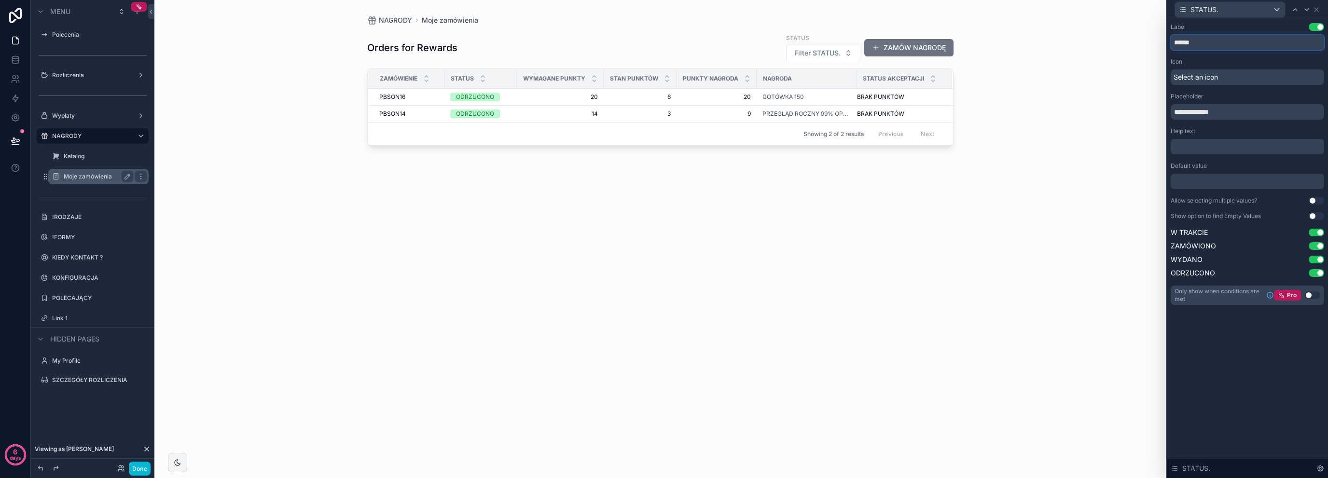
type input "******"
click at [1193, 73] on span "Select an icon" at bounding box center [1195, 77] width 44 height 10
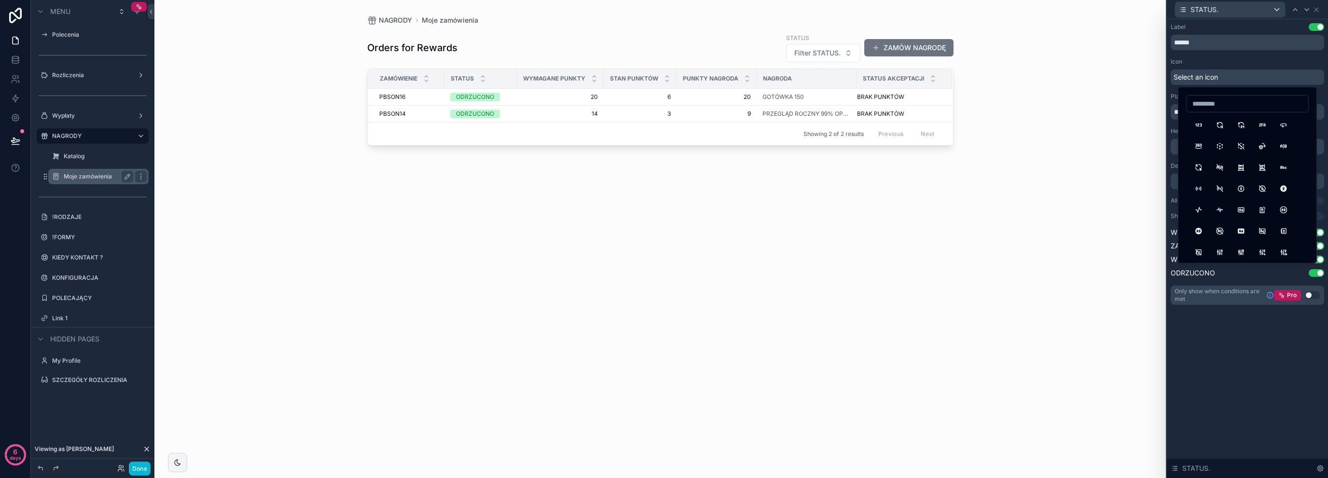
click at [1274, 103] on input at bounding box center [1247, 104] width 122 height 14
type input "*******"
click at [1283, 126] on button "CalendarClock" at bounding box center [1283, 124] width 17 height 17
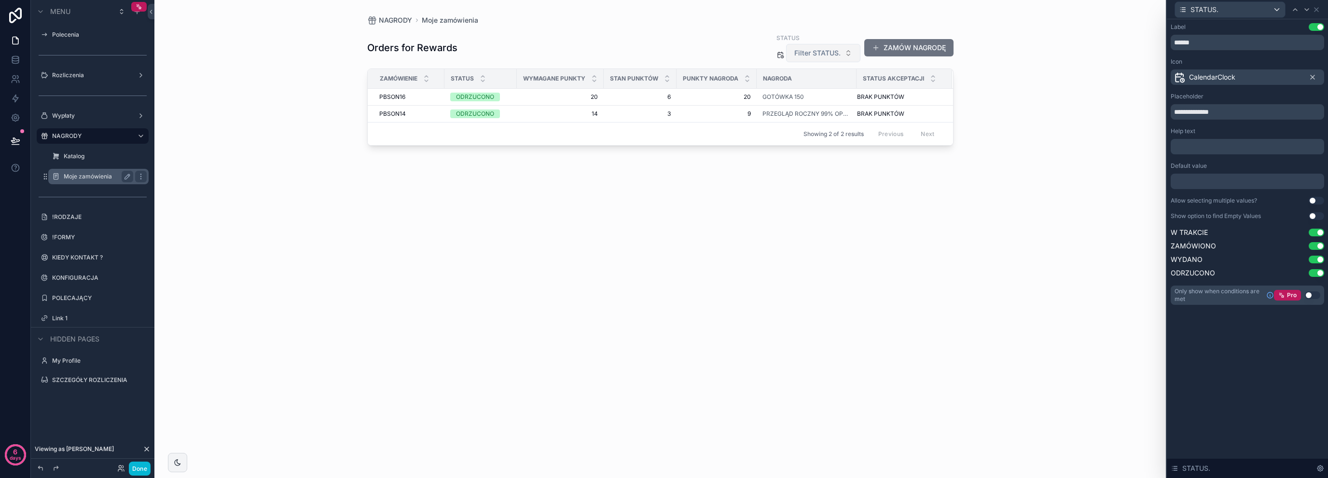
click at [838, 54] on span "Filter STATUS." at bounding box center [817, 53] width 46 height 10
click at [1213, 106] on input "**********" at bounding box center [1247, 111] width 153 height 15
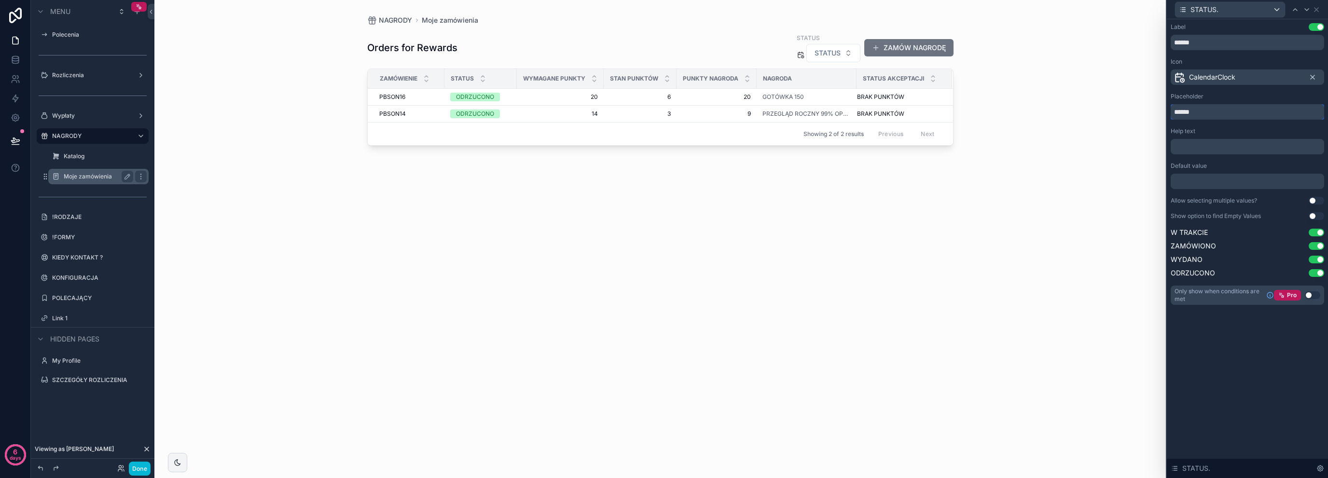
type input "******"
click at [1116, 310] on div "NAGRODY Moje zamówienia Orders for Rewards STATUS STATUS ZAMÓW NAGRODĘ ZAMÓWIEN…" at bounding box center [659, 239] width 1011 height 478
click at [1204, 44] on input "******" at bounding box center [1247, 42] width 153 height 15
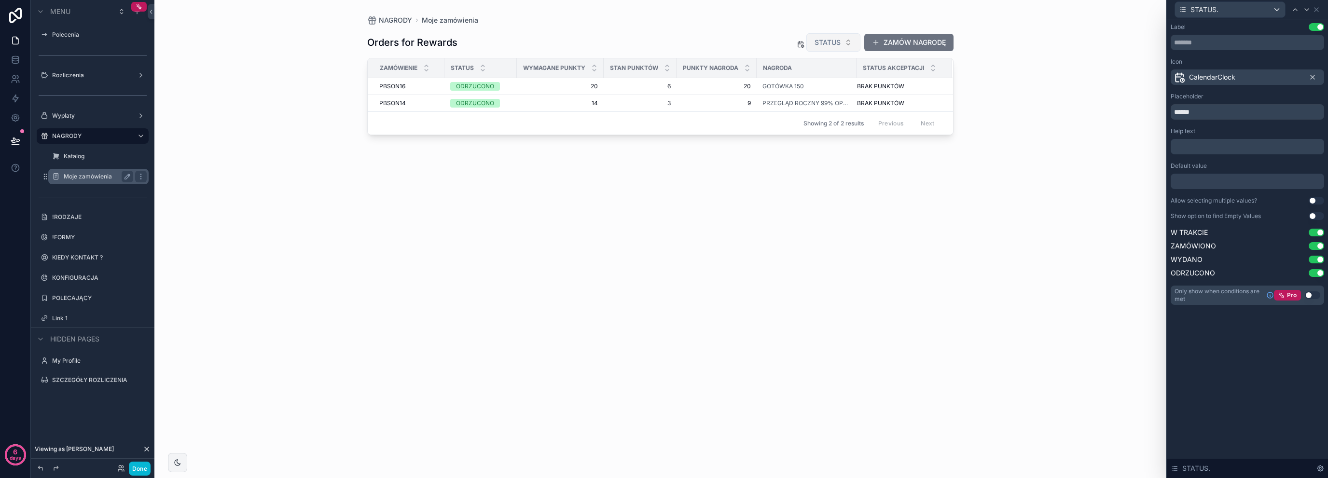
click at [845, 37] on button "STATUS" at bounding box center [833, 42] width 54 height 18
click at [760, 221] on div "Orders for Rewards STATUS ZAMÓW NAGRODĘ ZAMÓWIENIE STATUS WYMAGANE PUNKTY STAN …" at bounding box center [660, 245] width 586 height 441
click at [1318, 7] on icon at bounding box center [1316, 10] width 8 height 8
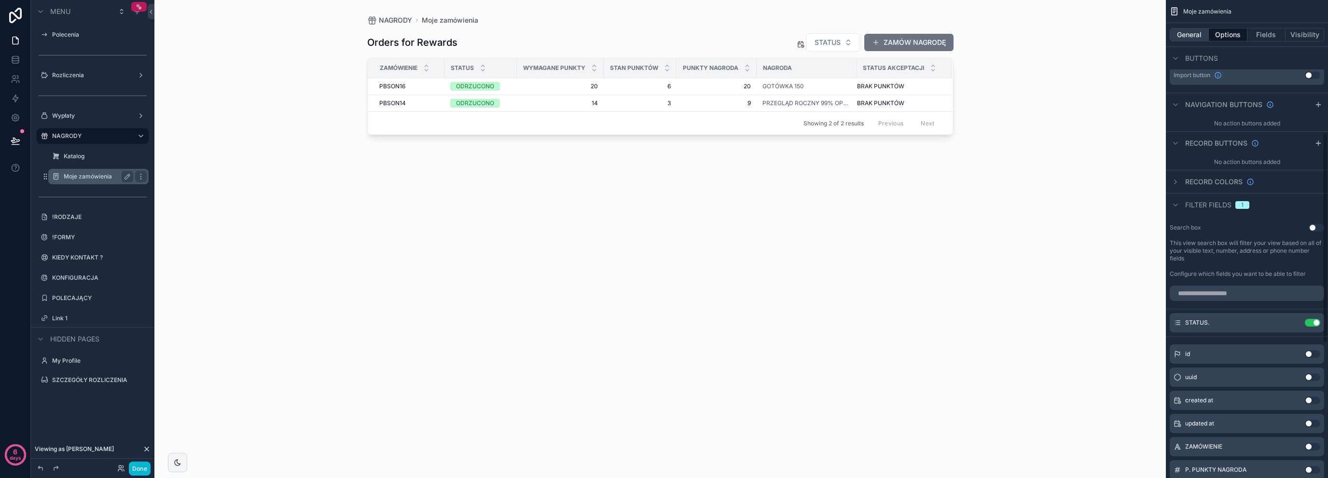
click at [1199, 34] on button "General" at bounding box center [1189, 35] width 39 height 14
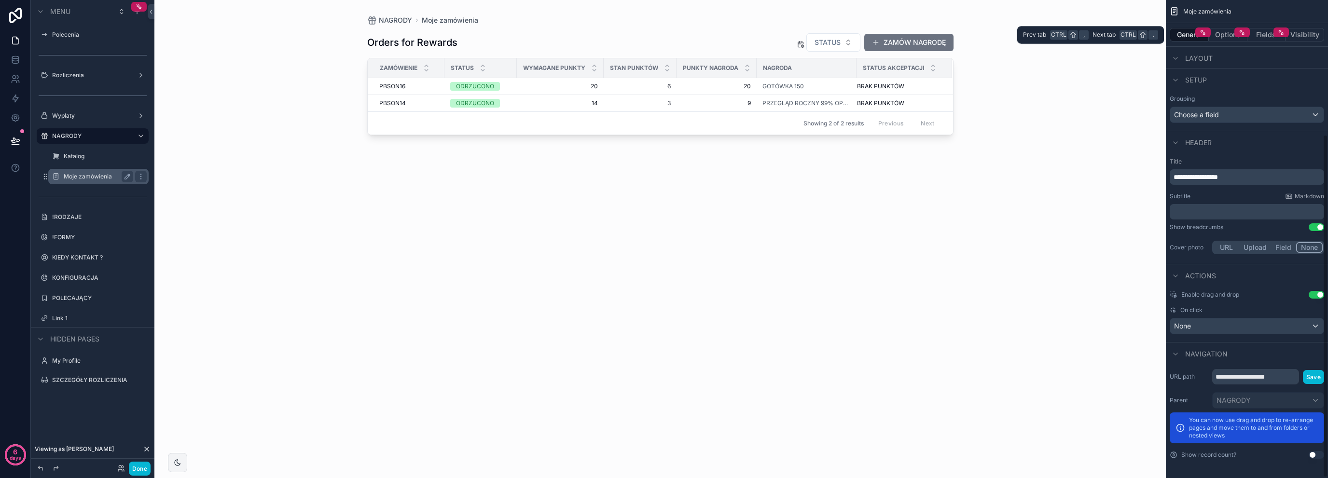
scroll to position [188, 0]
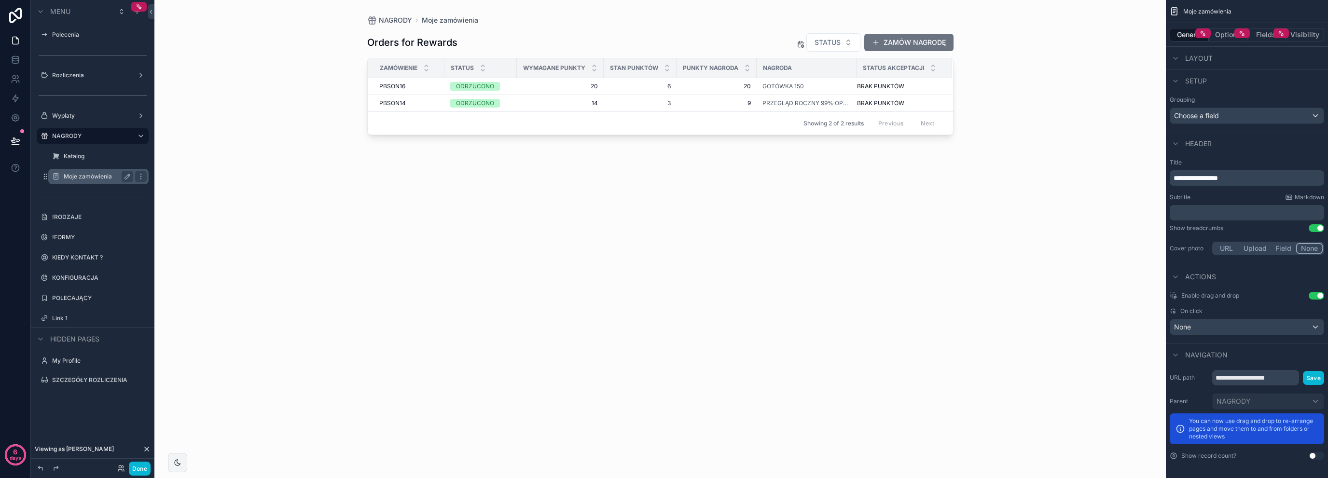
click at [1252, 178] on p "**********" at bounding box center [1247, 178] width 149 height 10
click at [1318, 226] on button "Use setting" at bounding box center [1316, 228] width 15 height 8
click at [1259, 245] on button "Upload" at bounding box center [1255, 248] width 32 height 11
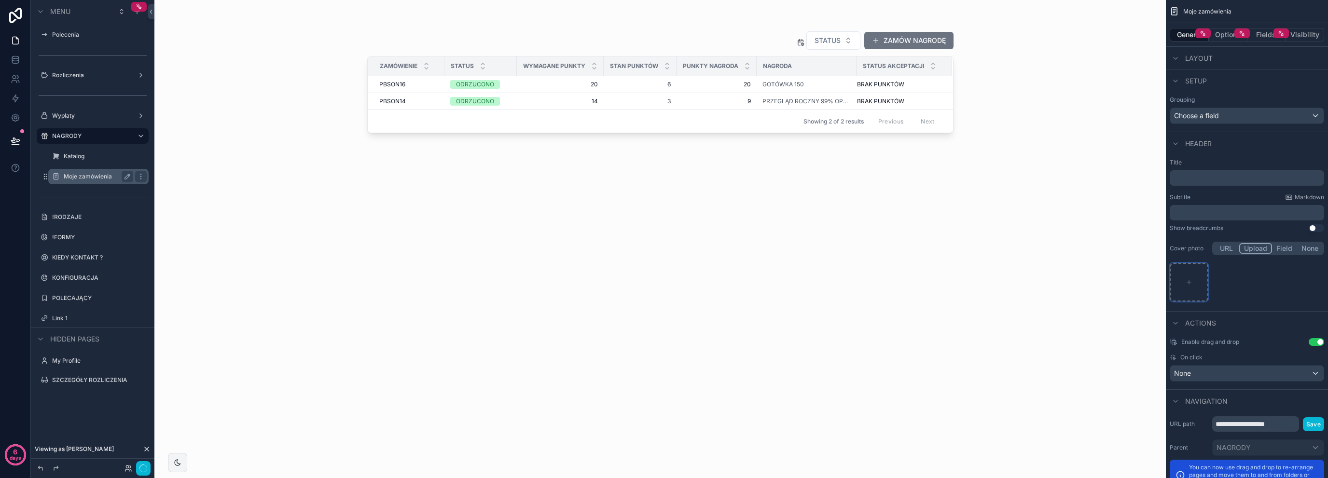
click at [1202, 281] on div "scrollable content" at bounding box center [1189, 282] width 39 height 39
type input "**********"
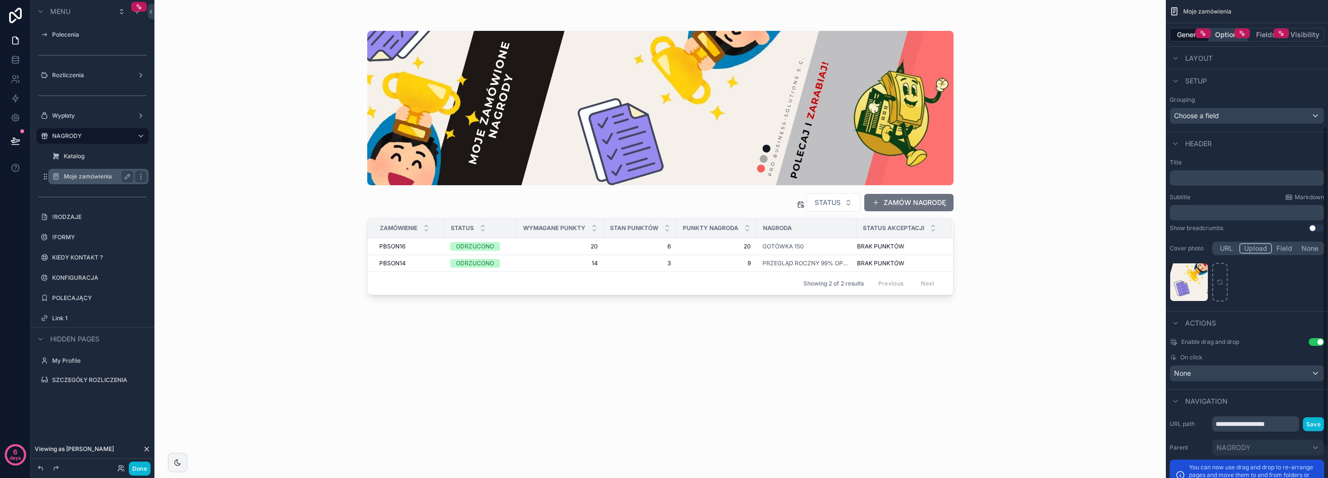
click at [1229, 32] on button "Options" at bounding box center [1228, 35] width 39 height 14
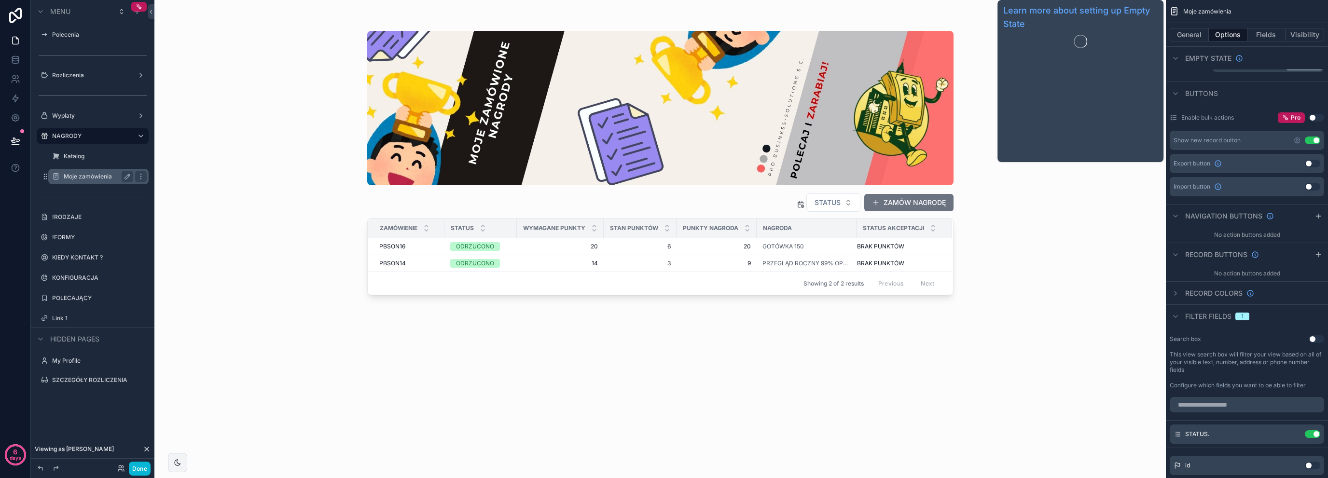
click at [1213, 56] on span "Empty state" at bounding box center [1208, 59] width 46 height 10
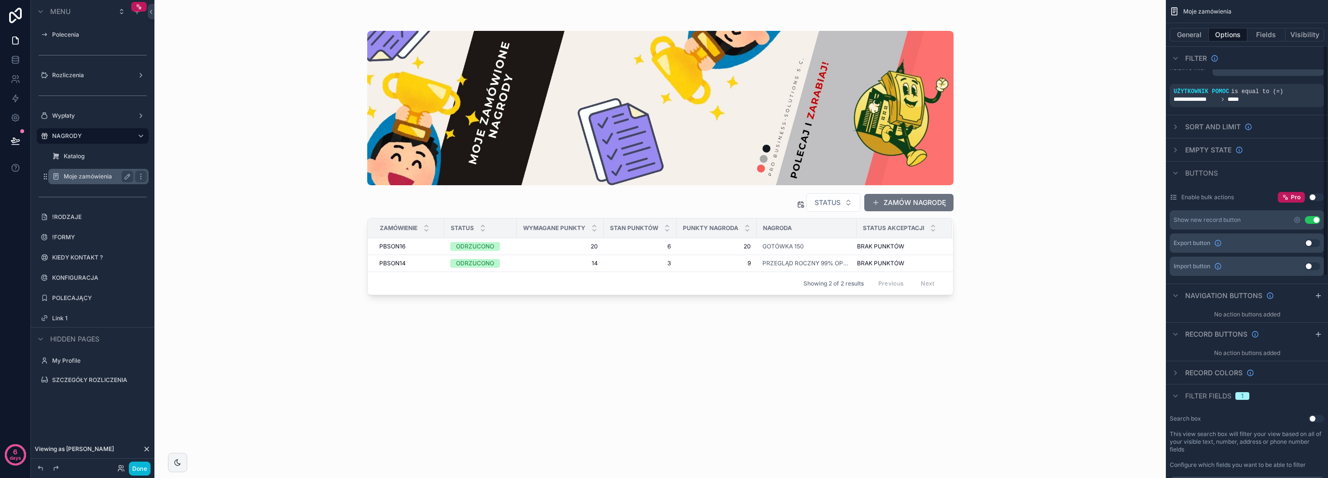
scroll to position [0, 0]
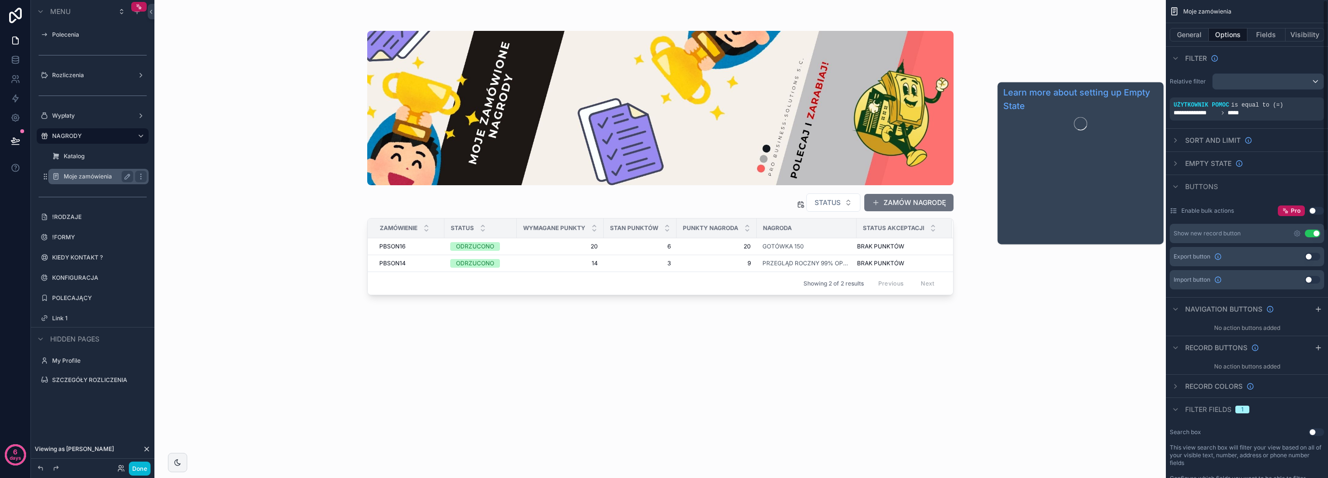
click at [1209, 165] on span "Empty state" at bounding box center [1208, 164] width 46 height 10
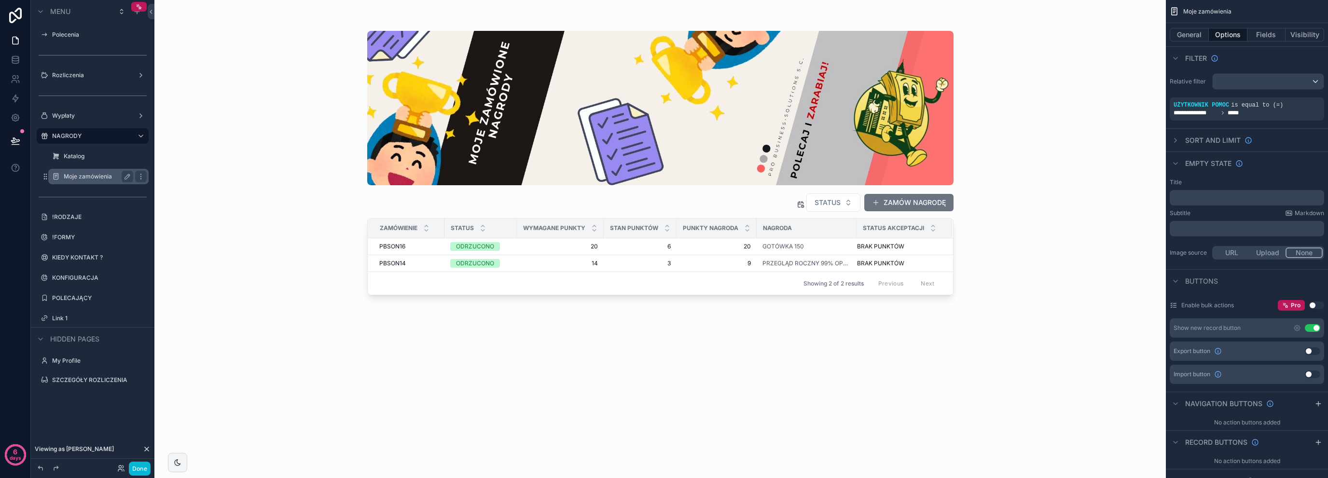
click at [1206, 199] on p "﻿" at bounding box center [1247, 198] width 149 height 8
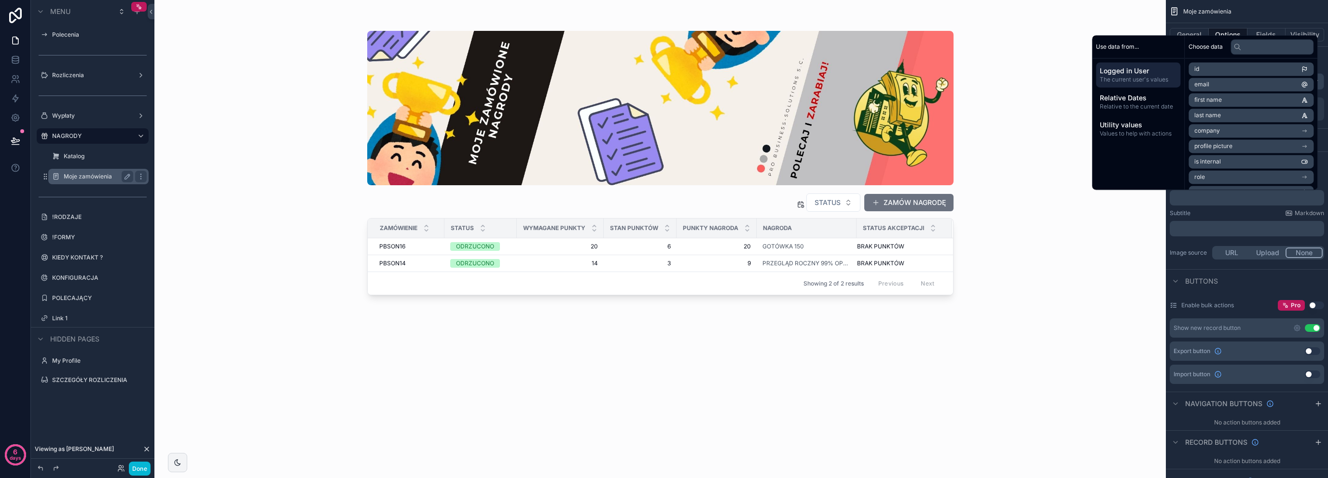
click at [93, 173] on label "Moje zamówienia" at bounding box center [97, 177] width 66 height 8
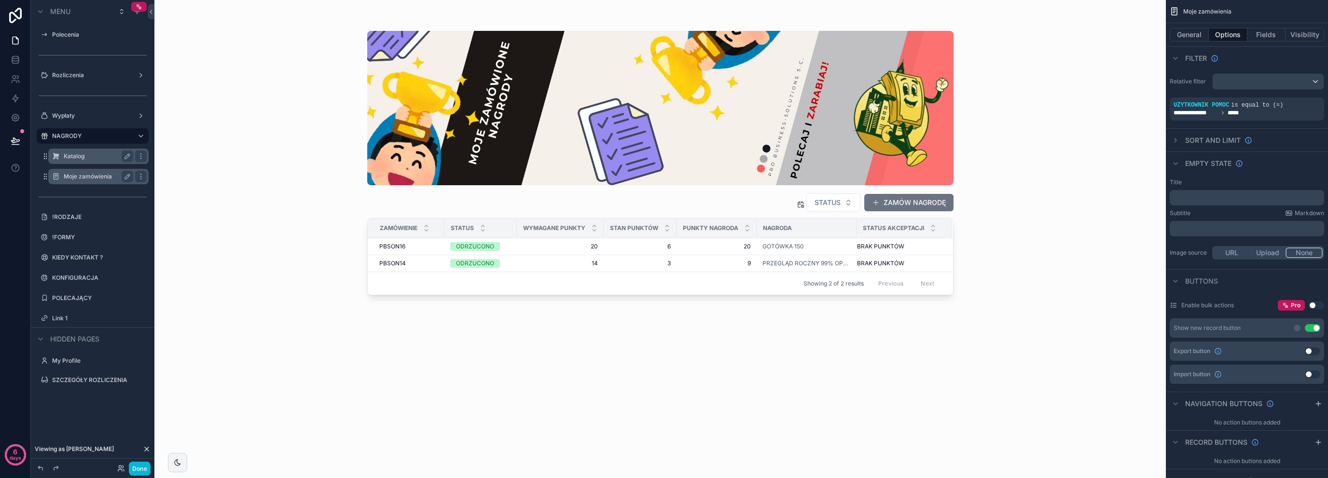
click at [93, 162] on div "Katalog" at bounding box center [98, 156] width 96 height 15
click at [96, 153] on label "Katalog" at bounding box center [97, 156] width 66 height 8
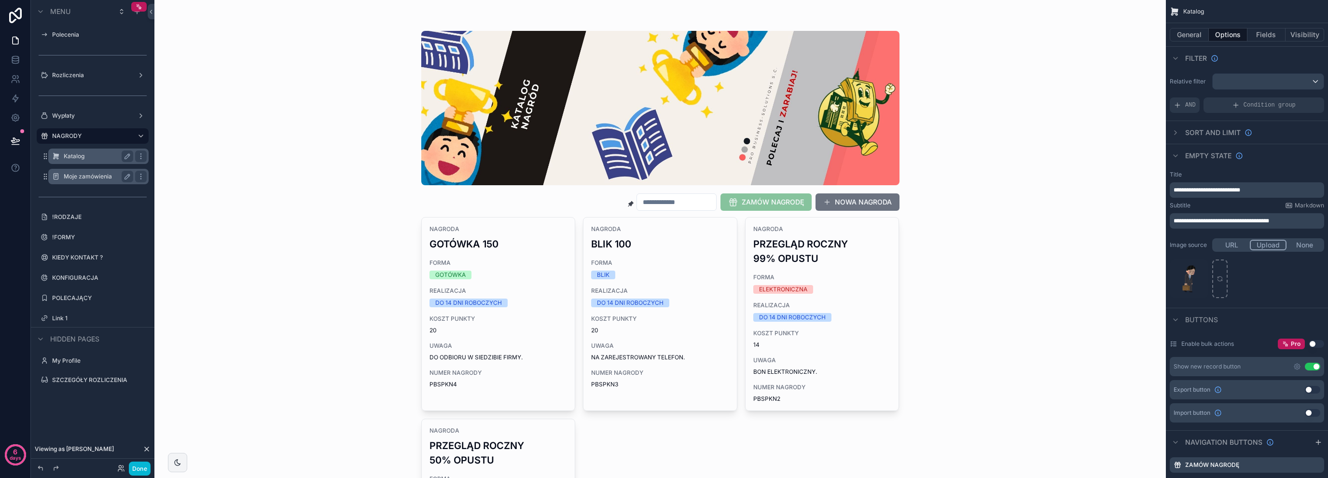
click at [1240, 193] on span "**********" at bounding box center [1206, 190] width 67 height 6
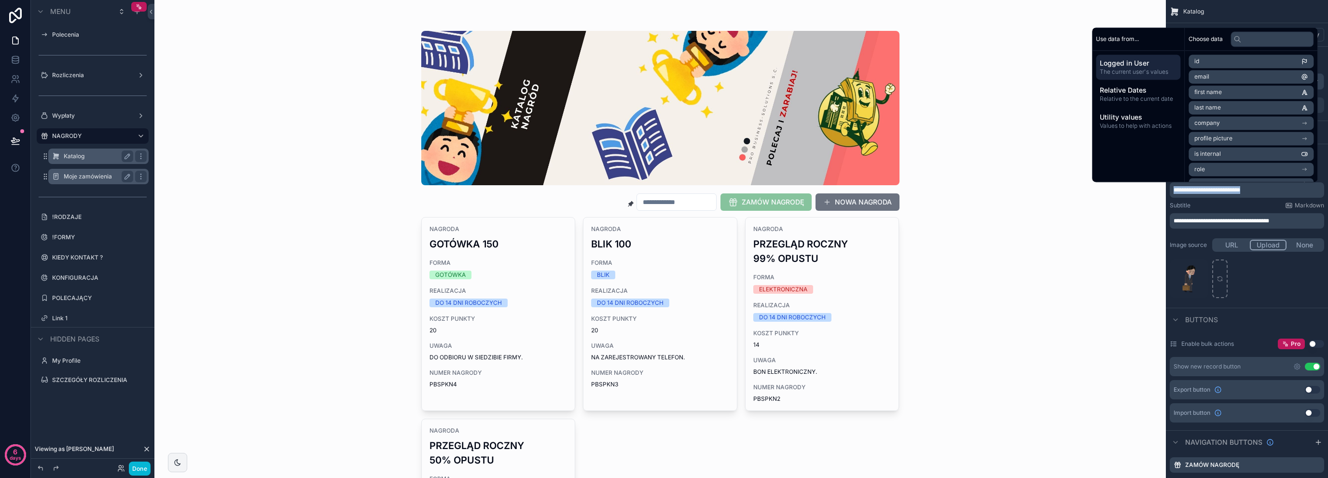
copy span "**********"
click at [96, 174] on label "Moje zamówienia" at bounding box center [97, 177] width 66 height 8
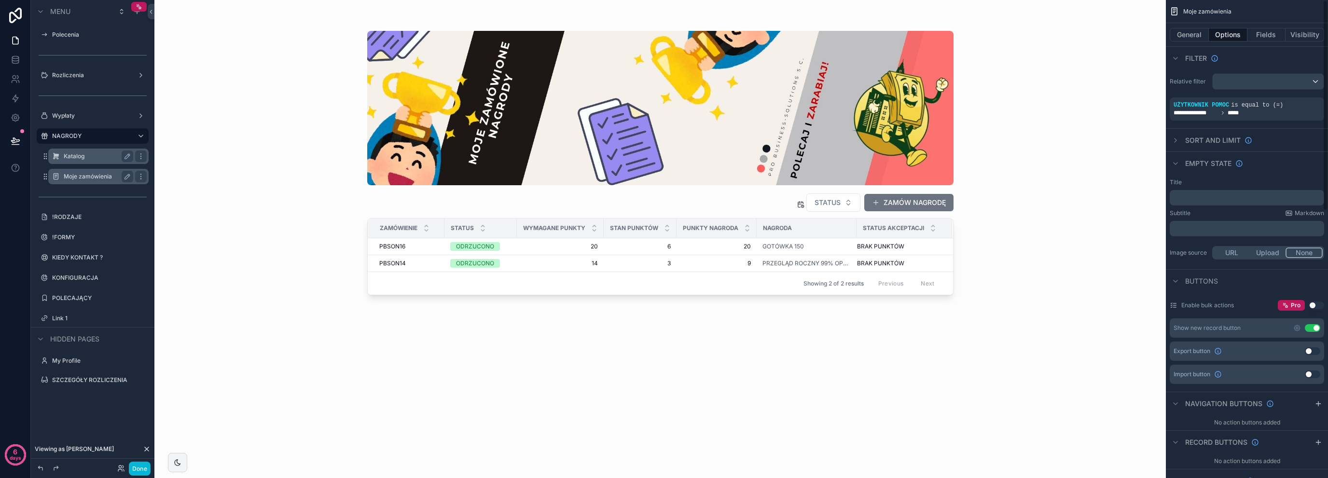
click at [1216, 194] on p "﻿" at bounding box center [1247, 198] width 149 height 8
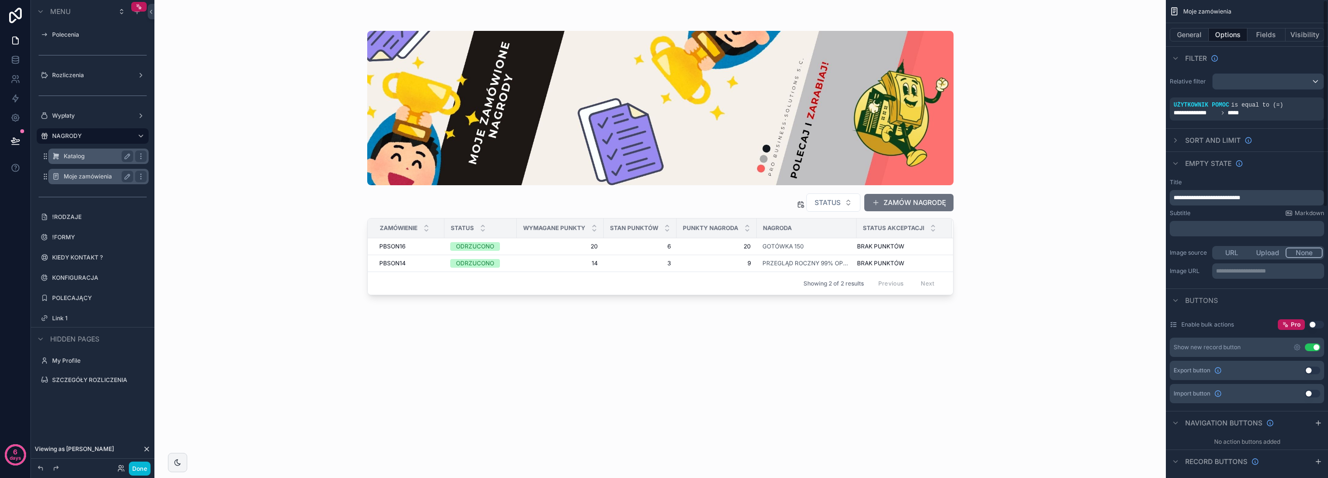
click at [1214, 227] on p "﻿" at bounding box center [1247, 229] width 149 height 8
click at [1208, 245] on div "**********" at bounding box center [1247, 262] width 154 height 37
click at [843, 209] on button "STATUS" at bounding box center [833, 202] width 54 height 18
click at [843, 207] on button "STATUS" at bounding box center [833, 202] width 54 height 18
click at [1255, 256] on button "Upload" at bounding box center [1268, 253] width 36 height 11
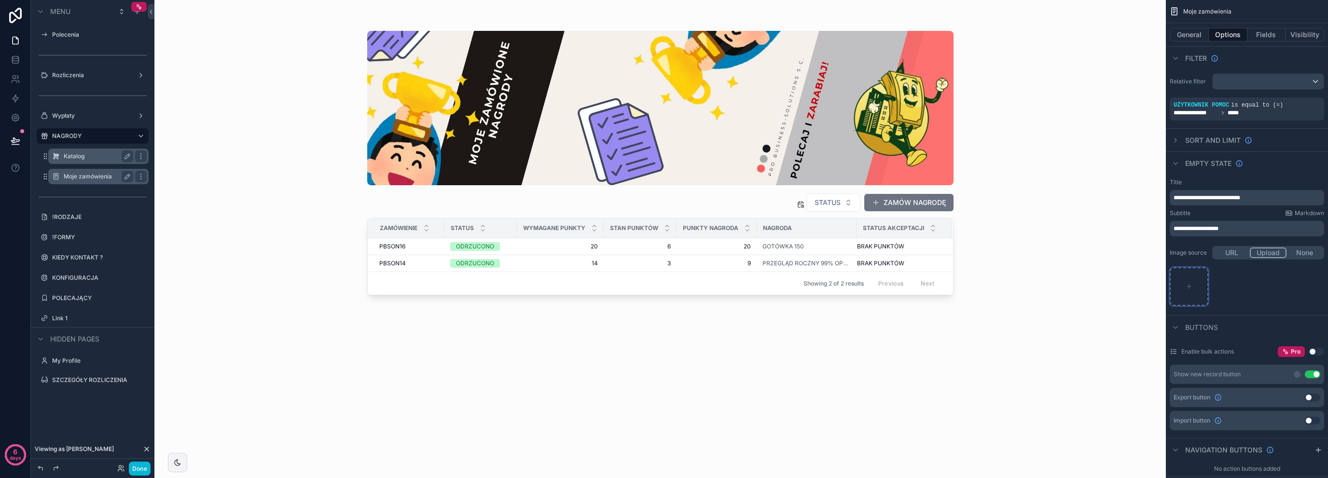
click at [1190, 277] on div "scrollable content" at bounding box center [1189, 286] width 39 height 39
type input "**********"
click at [144, 468] on button "Done" at bounding box center [140, 469] width 22 height 14
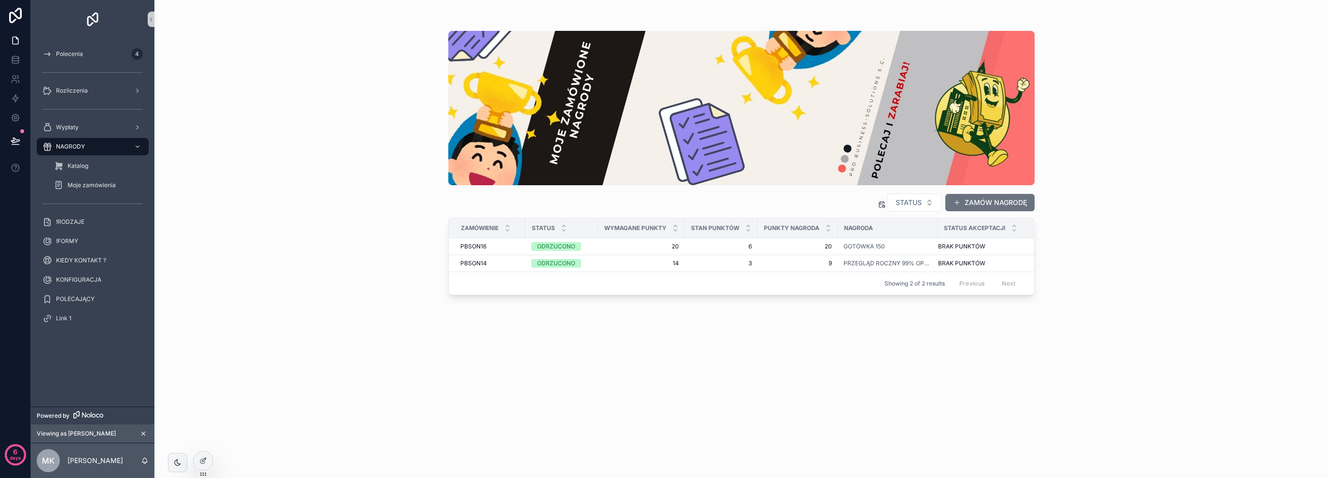
click at [86, 435] on span "Viewing as [PERSON_NAME]" at bounding box center [76, 434] width 79 height 8
click at [145, 432] on icon "scrollable content" at bounding box center [143, 433] width 7 height 7
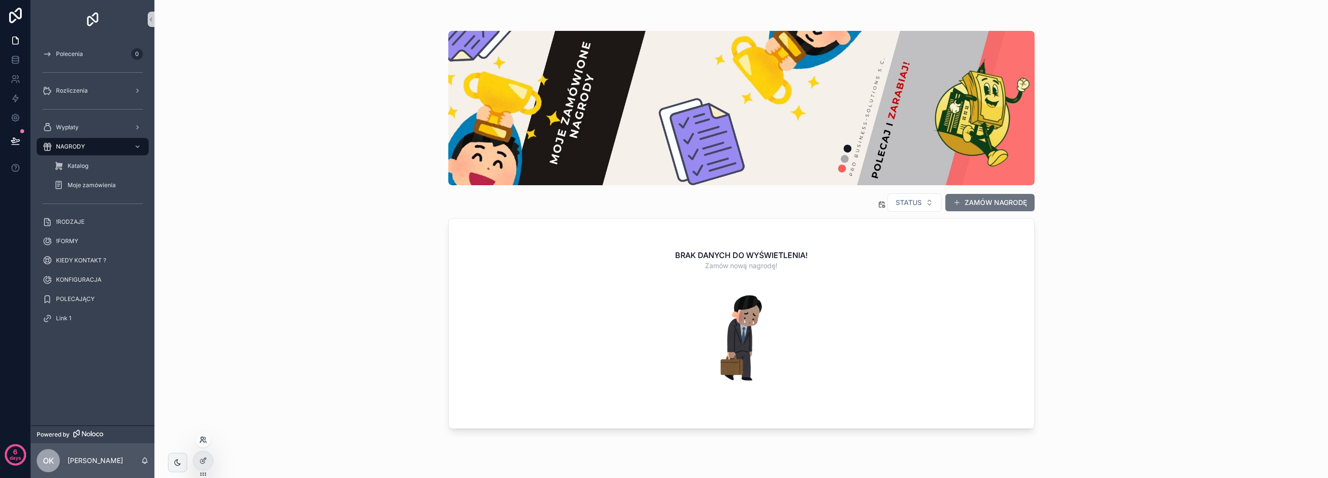
click at [205, 439] on icon at bounding box center [205, 438] width 1 height 2
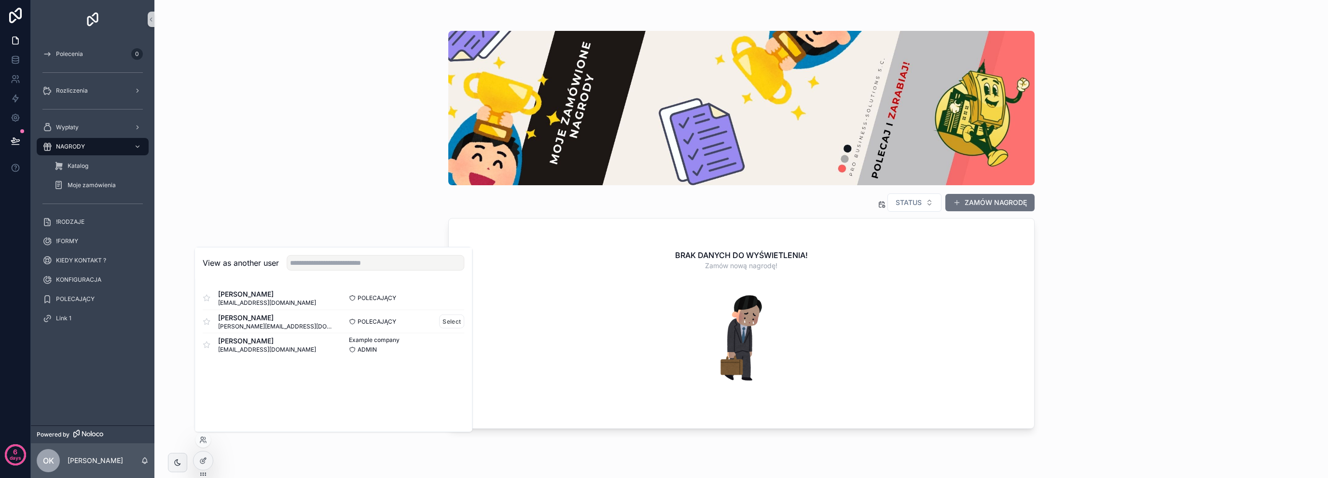
click at [278, 327] on div "[PERSON_NAME] [EMAIL_ADDRESS][DOMAIN_NAME]" at bounding box center [268, 321] width 131 height 17
click at [755, 251] on h2 "BRAK DANYCH DO WYŚWIETLENIA!" at bounding box center [741, 255] width 133 height 12
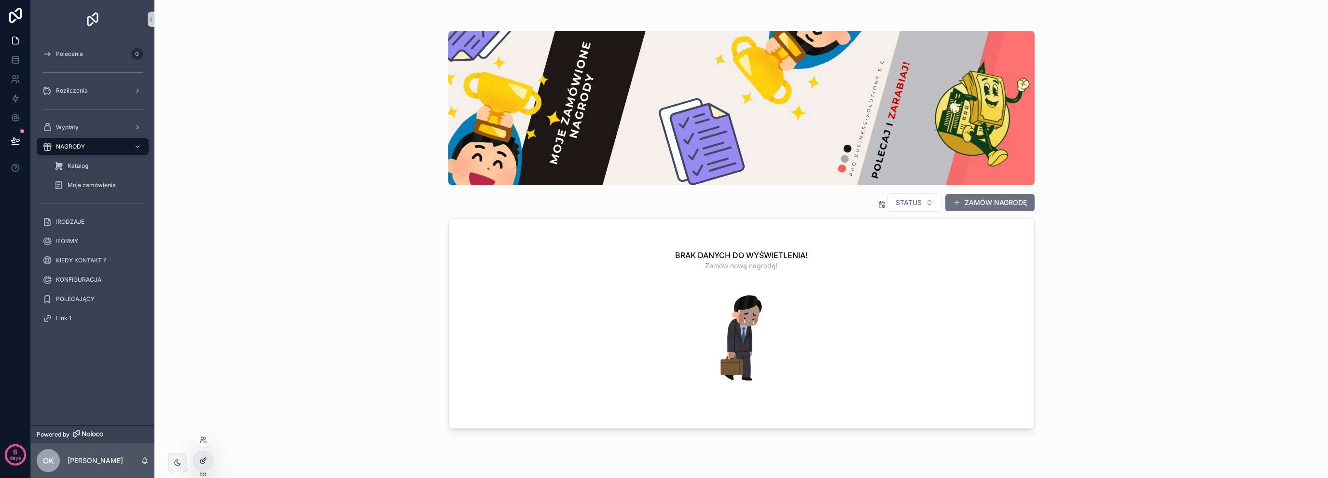
click at [201, 459] on icon at bounding box center [202, 461] width 4 height 4
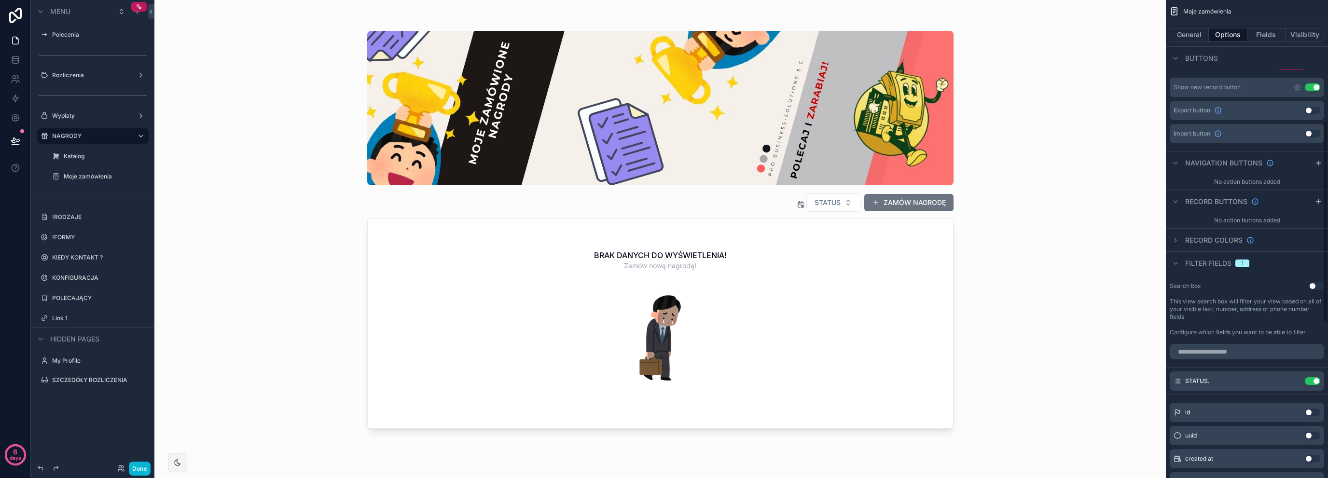
scroll to position [289, 0]
click at [1295, 381] on icon "scrollable content" at bounding box center [1293, 379] width 8 height 8
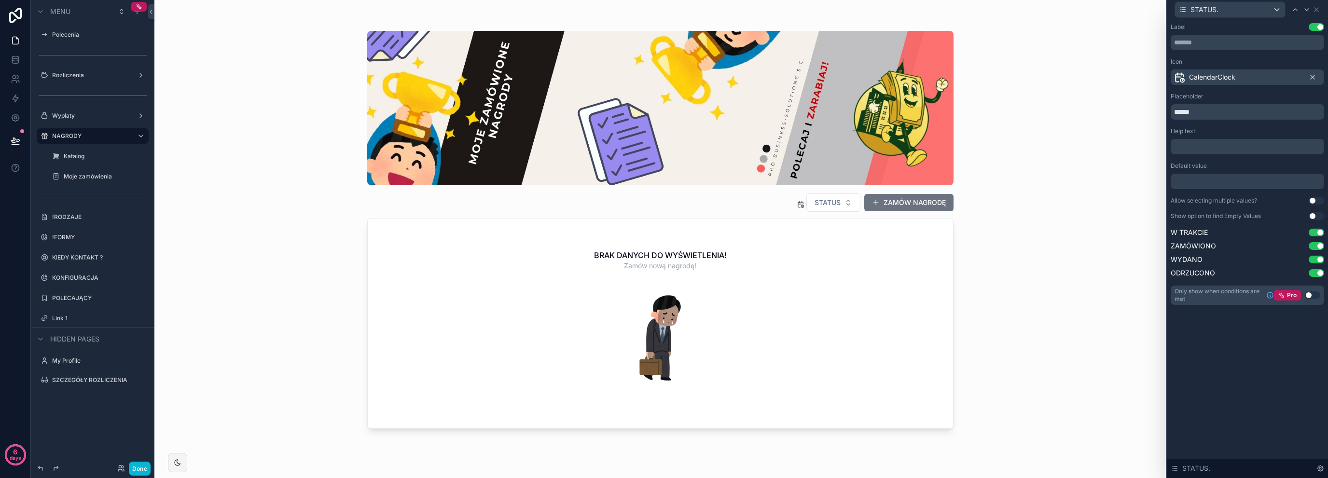
click at [1311, 198] on button "Use setting" at bounding box center [1316, 201] width 15 height 8
click at [1312, 297] on button "Use setting" at bounding box center [1312, 295] width 15 height 8
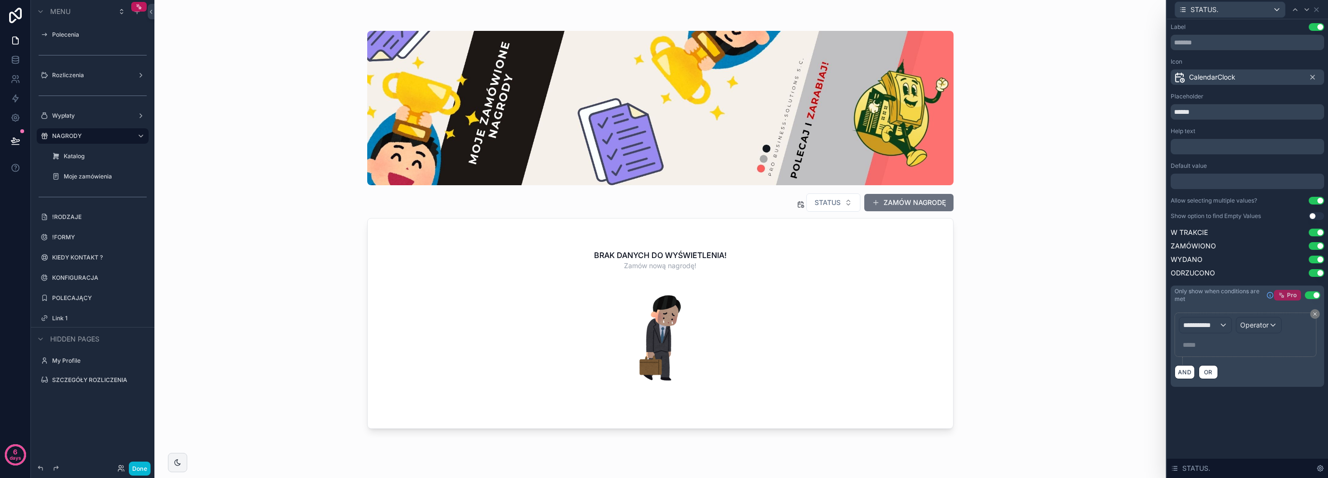
click at [1285, 297] on icon at bounding box center [1281, 295] width 7 height 7
click at [1192, 323] on span "**********" at bounding box center [1201, 325] width 36 height 10
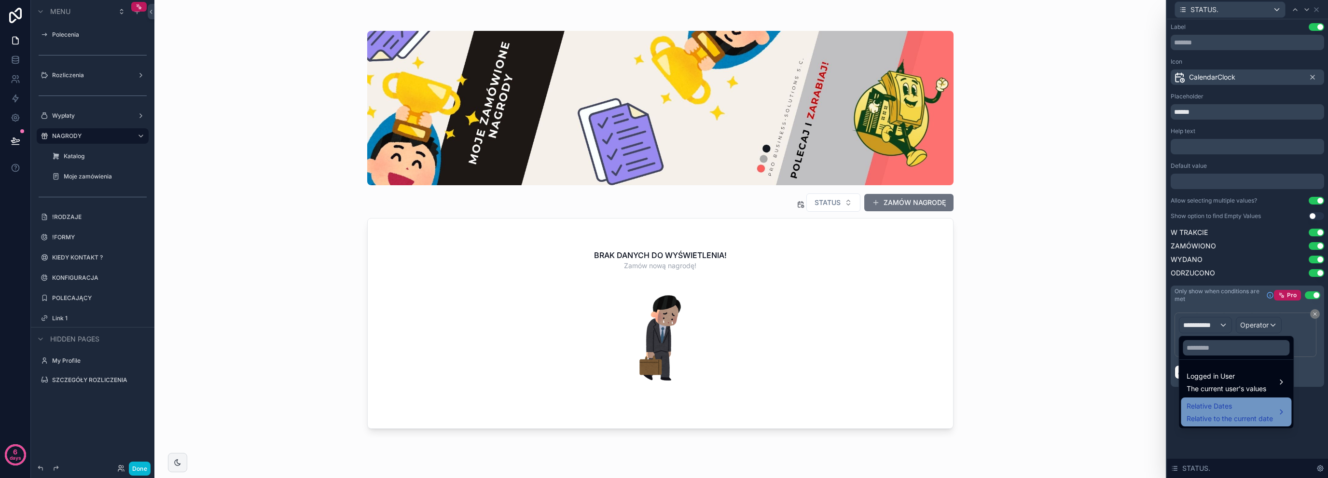
click at [1225, 412] on span "Relative Dates" at bounding box center [1229, 406] width 86 height 12
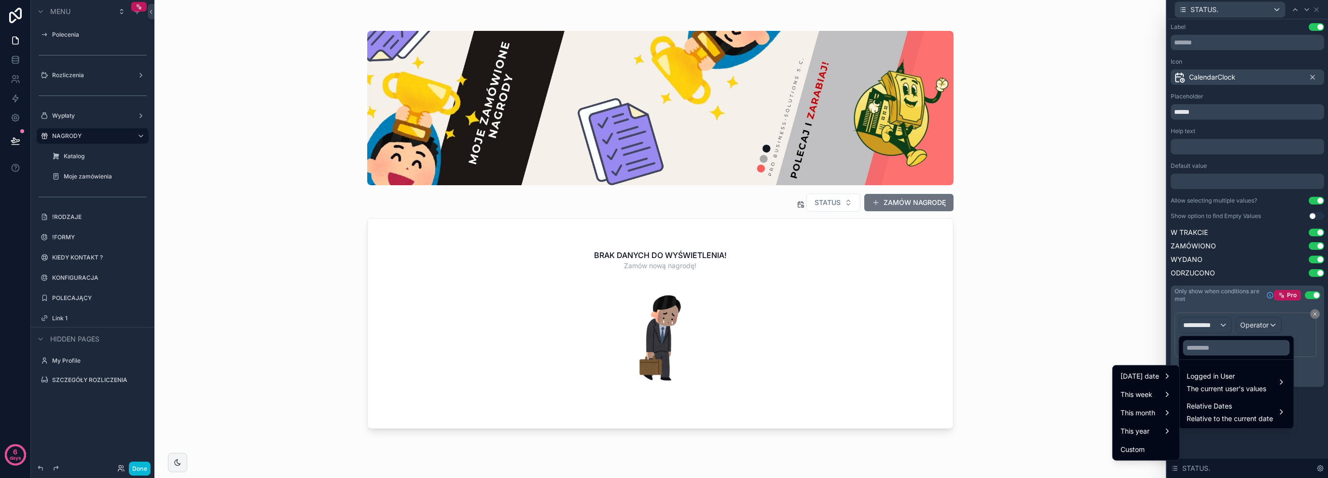
click at [1312, 292] on div at bounding box center [1247, 239] width 161 height 478
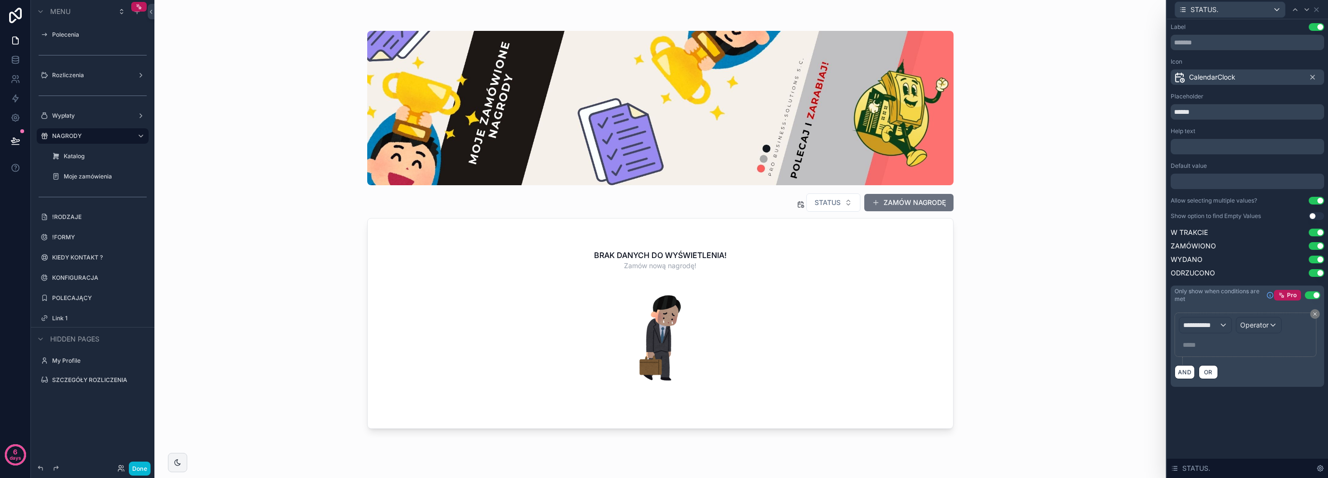
click at [1312, 292] on button "Use setting" at bounding box center [1312, 295] width 15 height 8
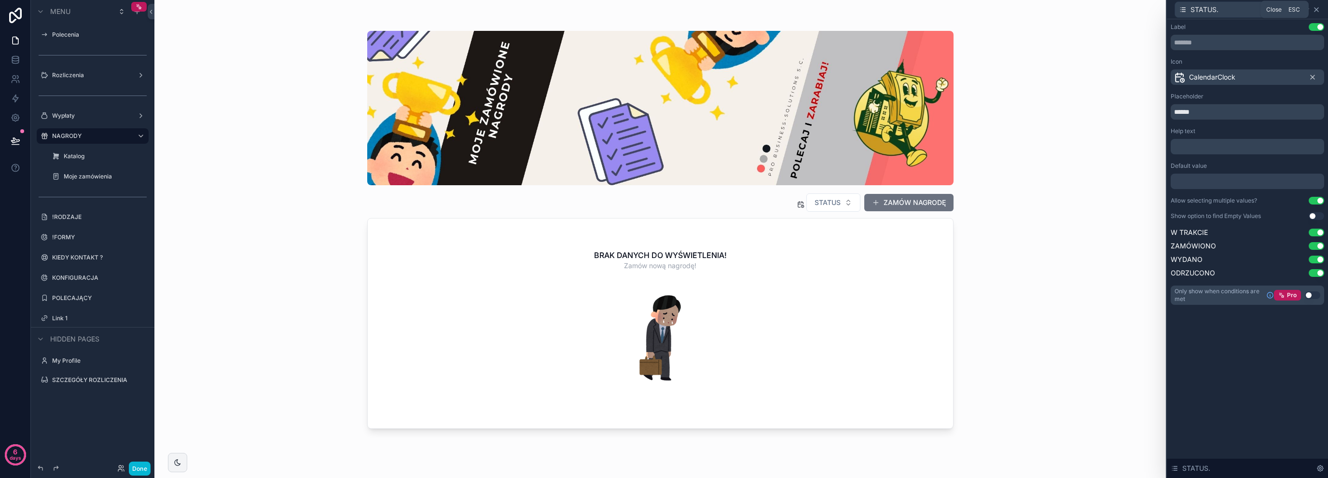
click at [1319, 10] on icon at bounding box center [1316, 10] width 8 height 8
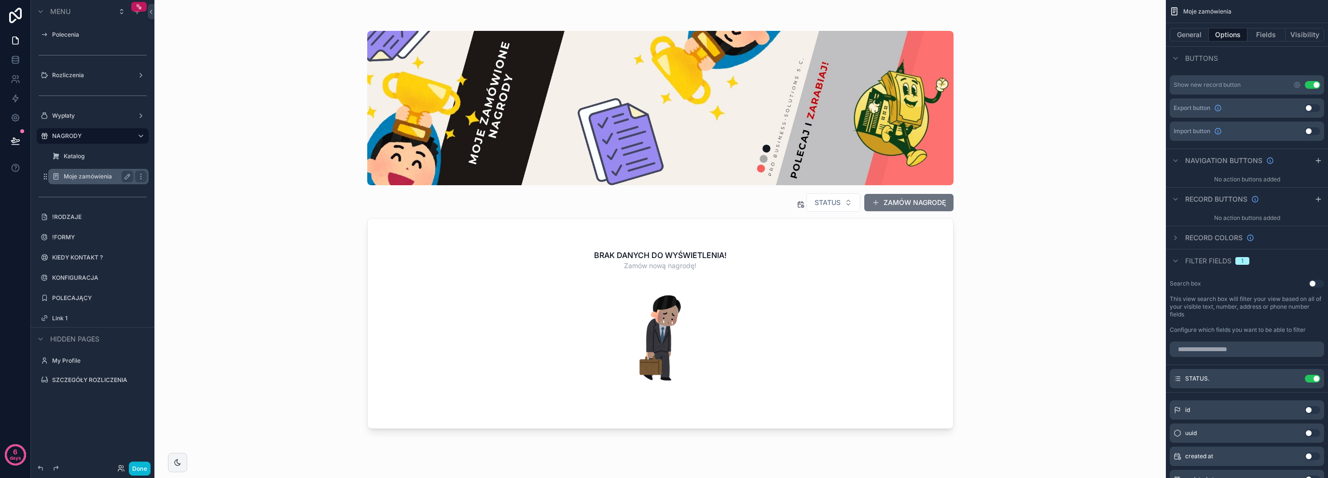
click at [98, 177] on label "Moje zamówienia" at bounding box center [97, 177] width 66 height 8
click at [80, 73] on label "Rozliczenia" at bounding box center [90, 75] width 77 height 8
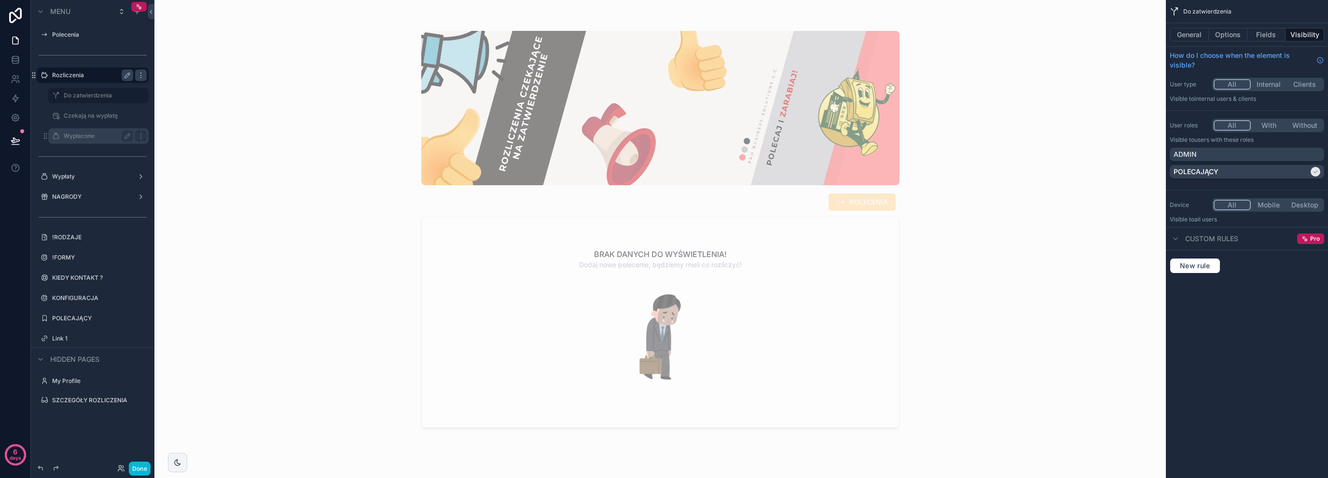
click at [80, 133] on label "Wypłacone" at bounding box center [97, 136] width 66 height 8
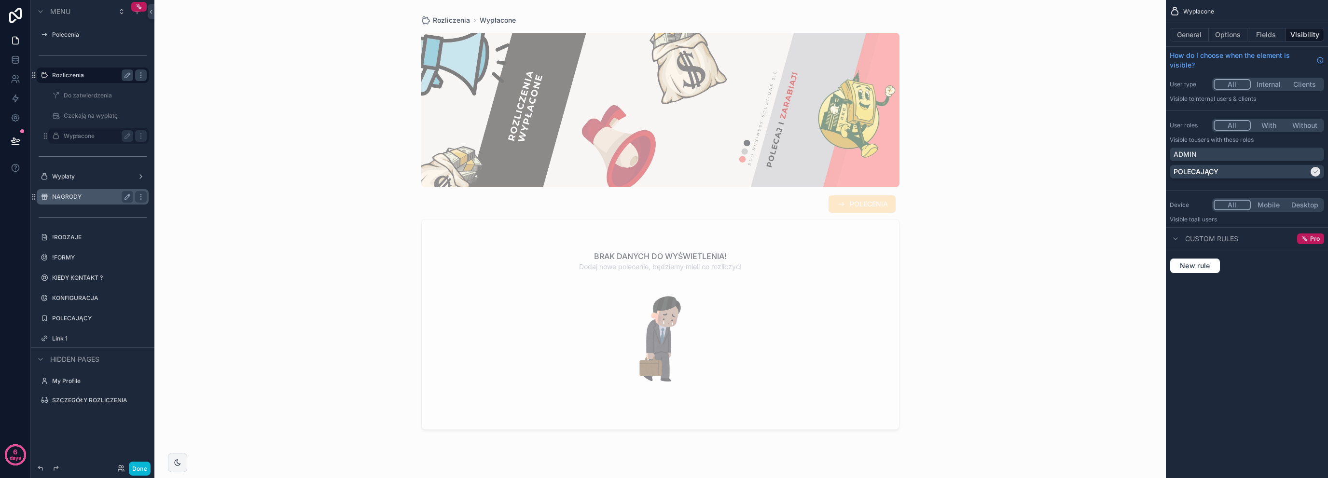
click at [67, 198] on label "NAGRODY" at bounding box center [90, 197] width 77 height 8
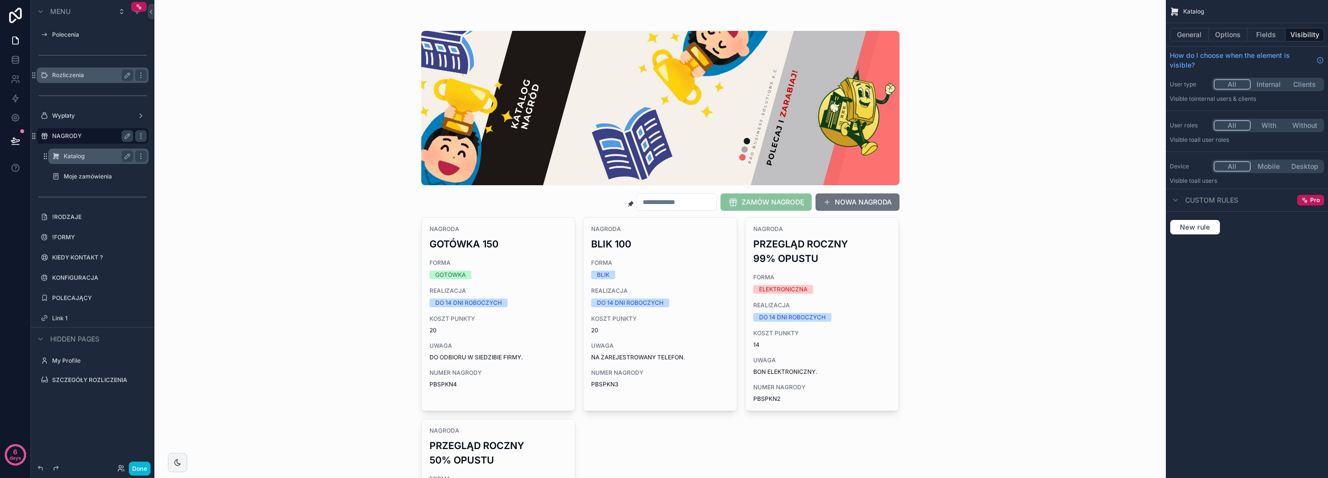
click at [98, 152] on div "Katalog" at bounding box center [98, 157] width 69 height 12
click at [1232, 38] on button "Options" at bounding box center [1228, 35] width 39 height 14
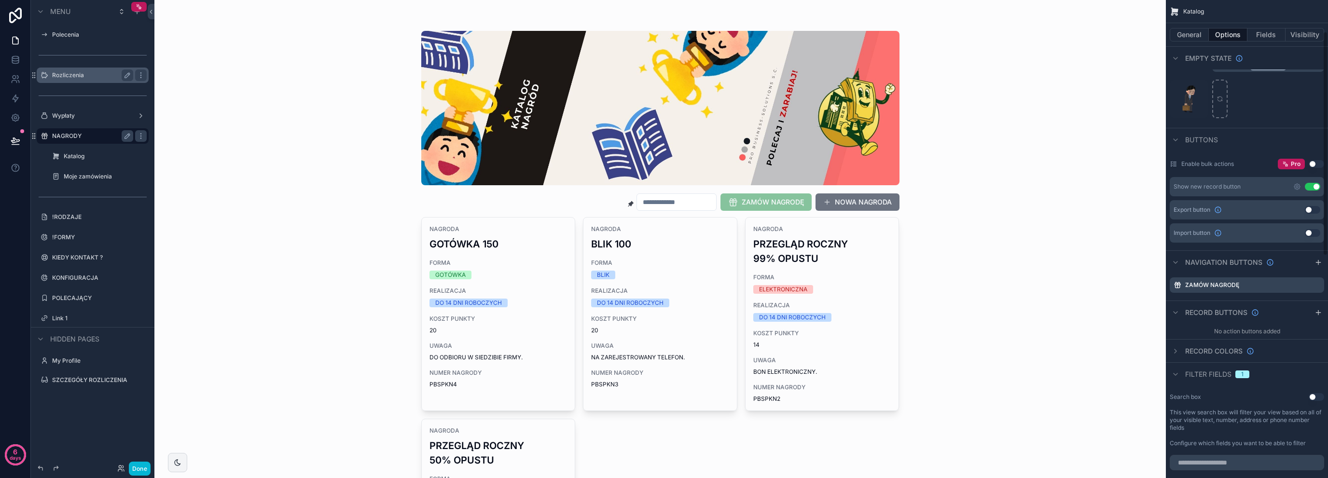
scroll to position [193, 0]
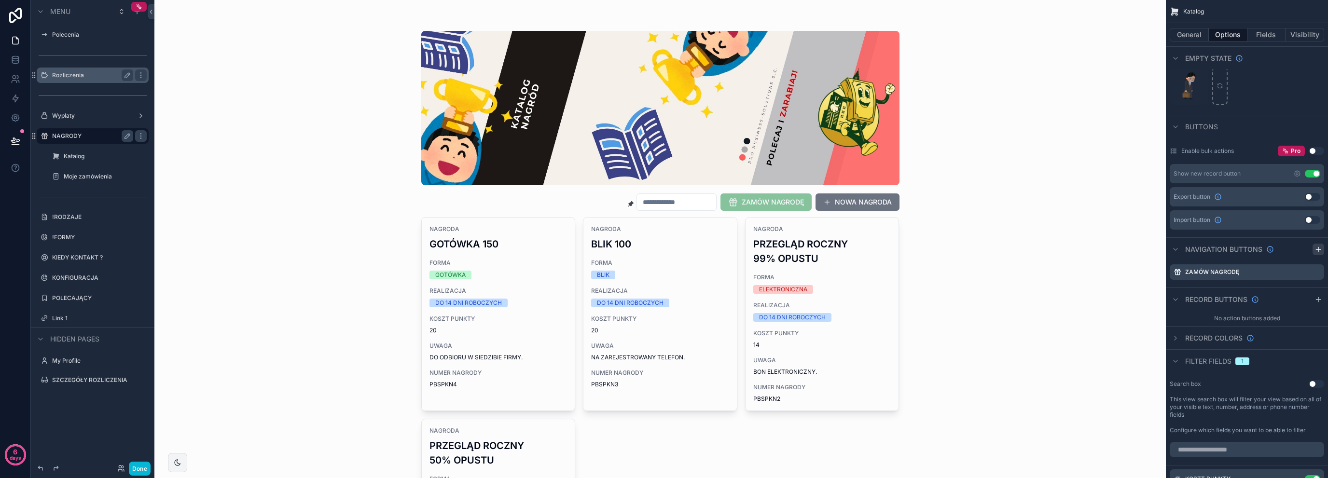
click at [1313, 248] on div "scrollable content" at bounding box center [1318, 250] width 12 height 12
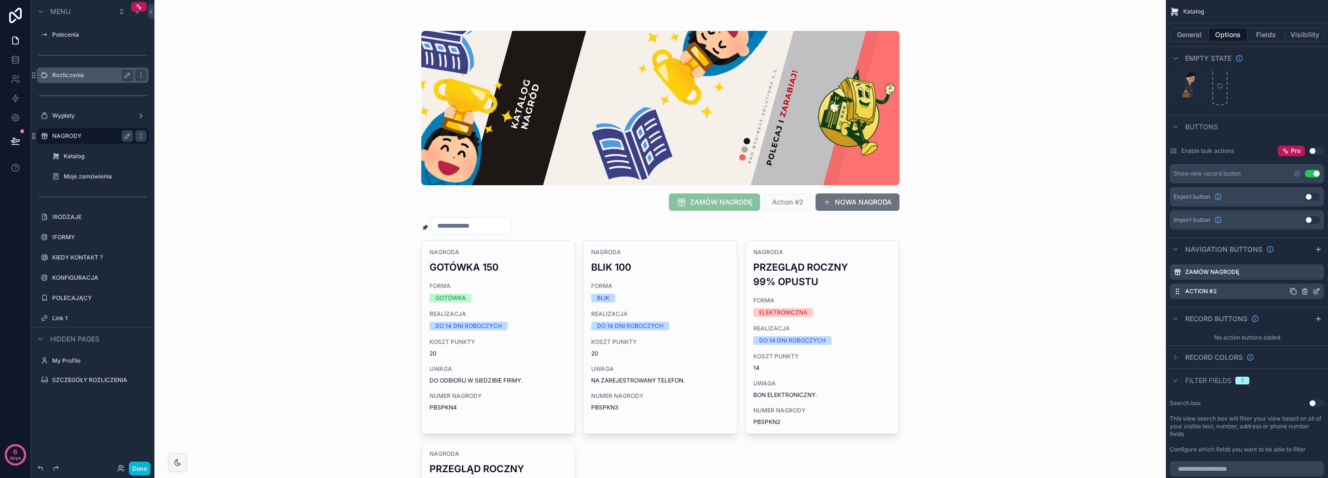
click at [1314, 290] on icon "scrollable content" at bounding box center [1316, 292] width 4 height 4
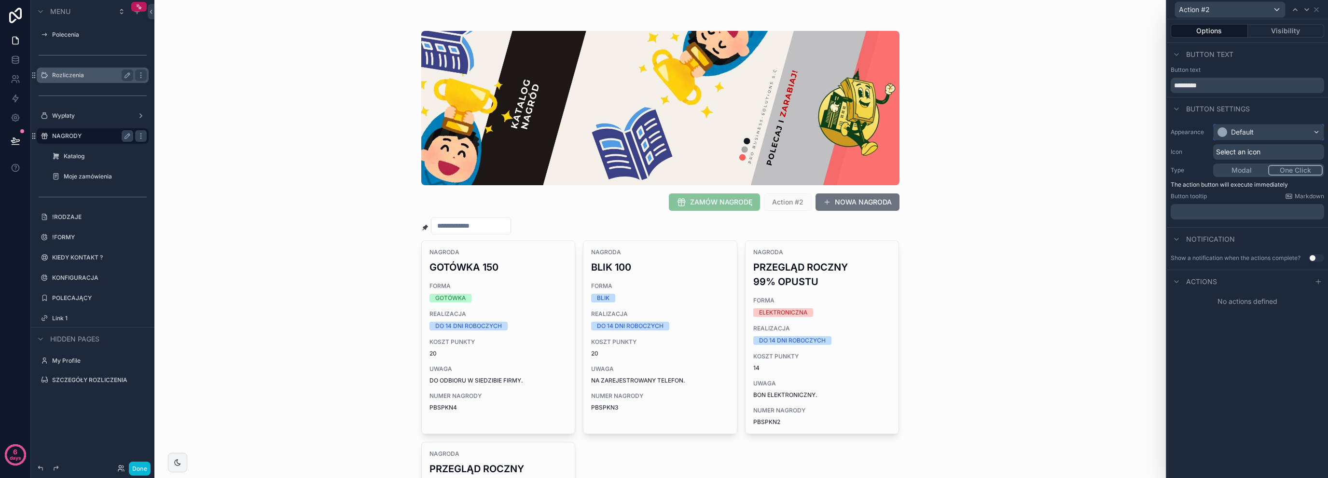
click at [1254, 131] on div "Default" at bounding box center [1268, 131] width 110 height 15
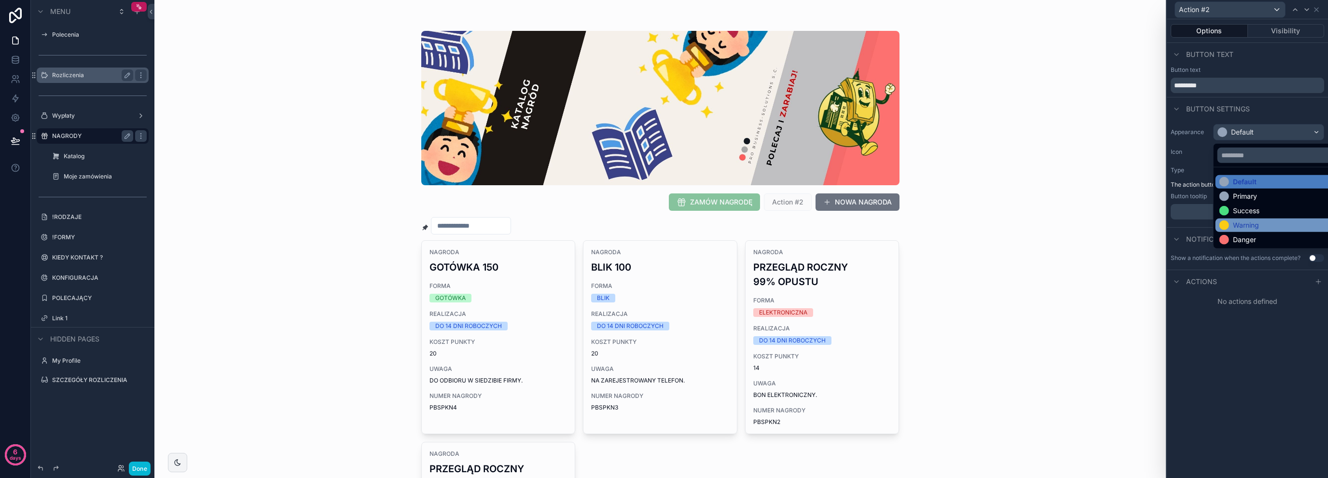
click at [1258, 221] on div "Warning" at bounding box center [1246, 226] width 26 height 10
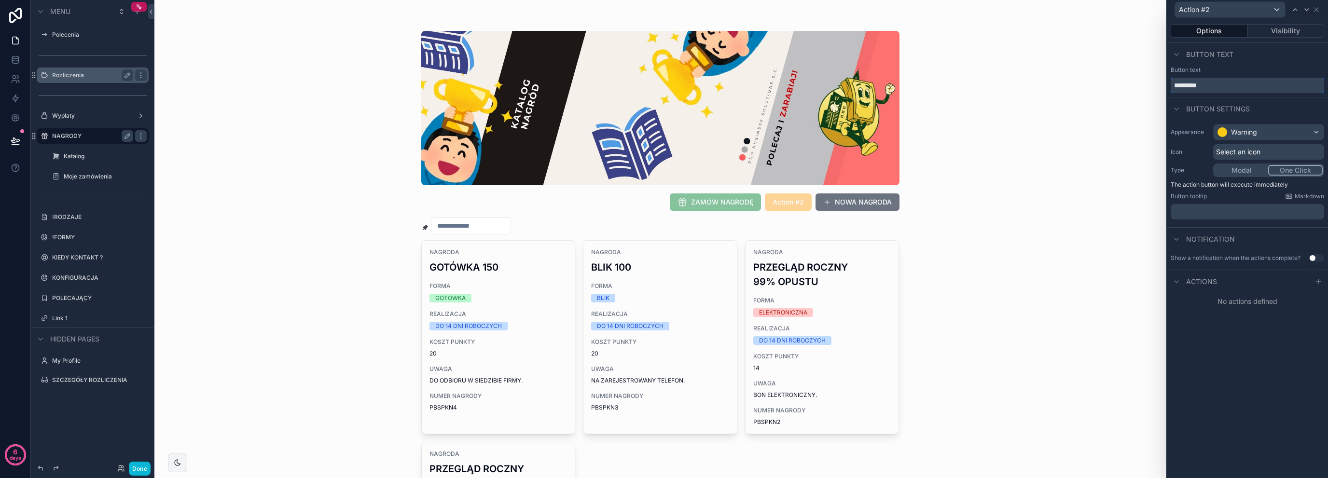
click at [1266, 87] on input "*********" at bounding box center [1247, 85] width 153 height 15
type input "**********"
click at [1245, 149] on span "Select an icon" at bounding box center [1238, 152] width 44 height 10
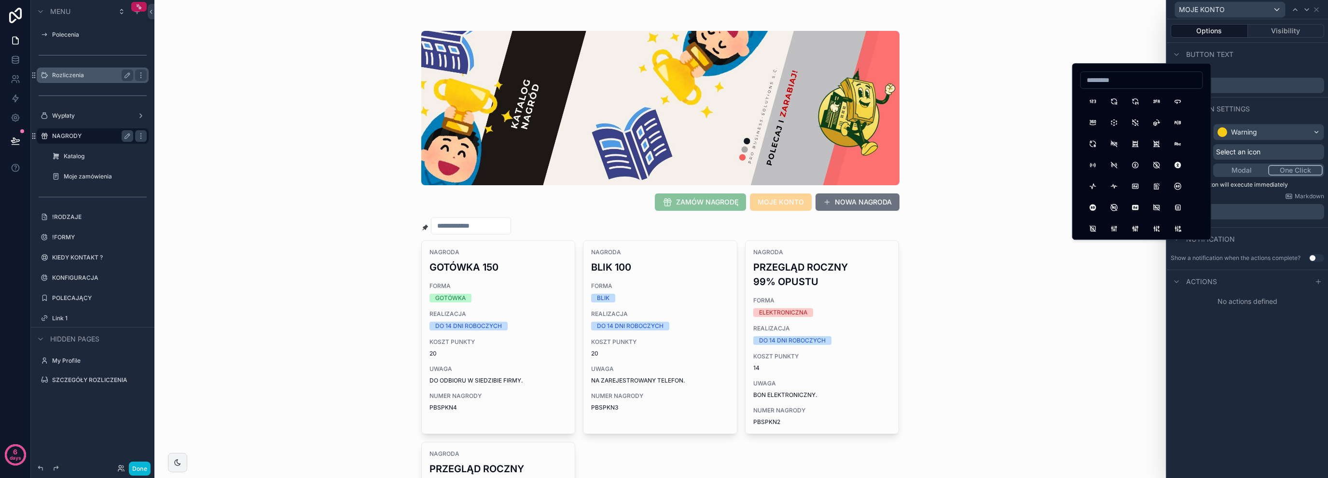
click at [1127, 87] on div at bounding box center [1141, 79] width 123 height 17
click at [1127, 86] on input at bounding box center [1142, 80] width 122 height 14
type input "**********"
click at [1179, 117] on button "ArrowNarrowRight" at bounding box center [1177, 122] width 17 height 17
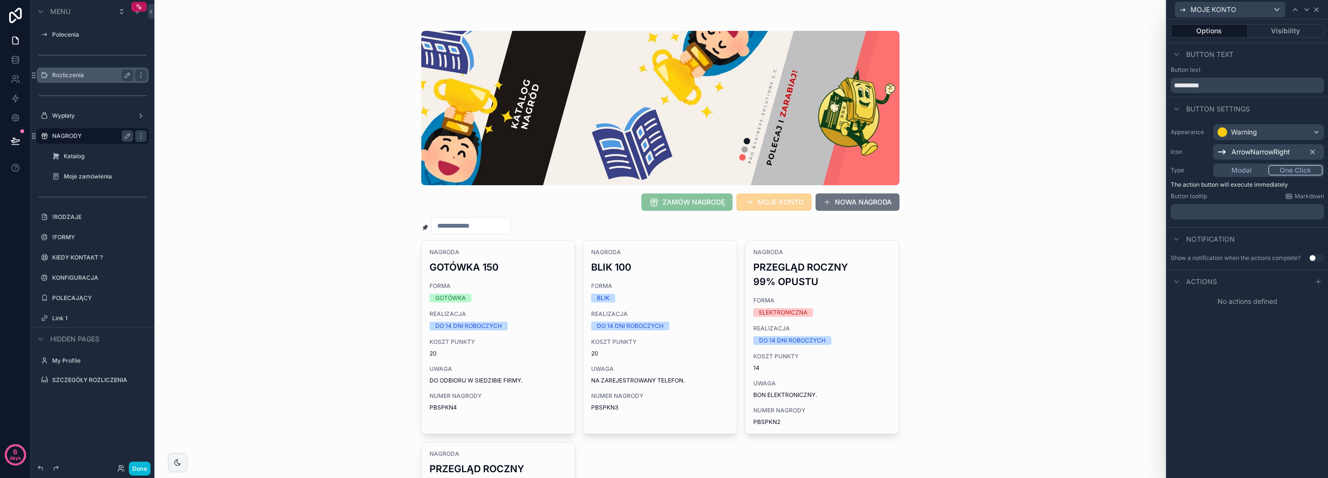
click at [1315, 11] on div "MOJE KONTO" at bounding box center [1247, 9] width 153 height 19
click at [1316, 9] on icon at bounding box center [1316, 10] width 4 height 4
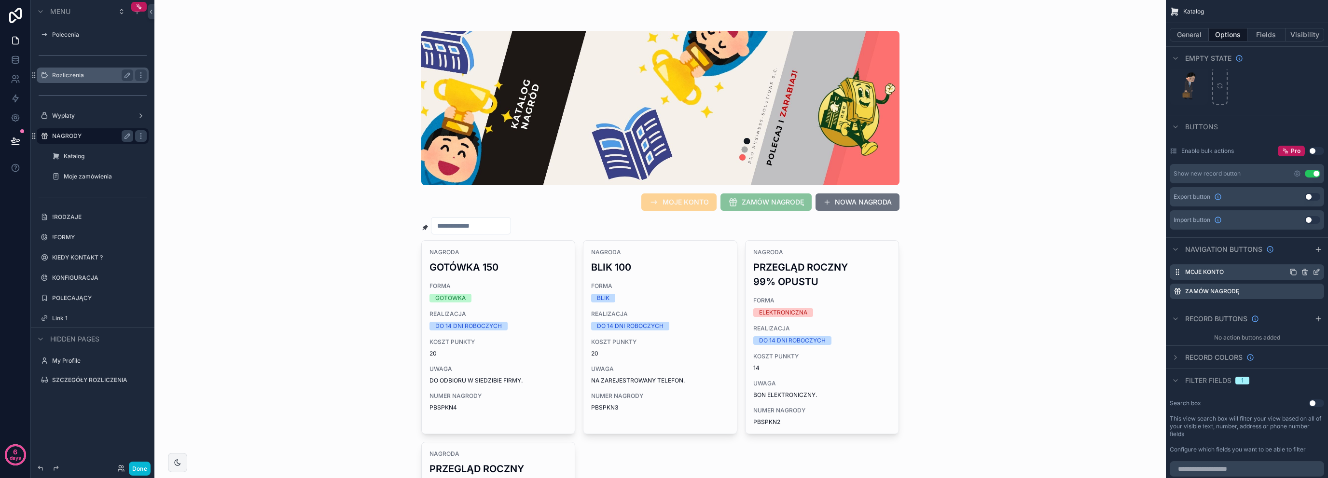
click at [1315, 272] on icon "scrollable content" at bounding box center [1317, 271] width 4 height 4
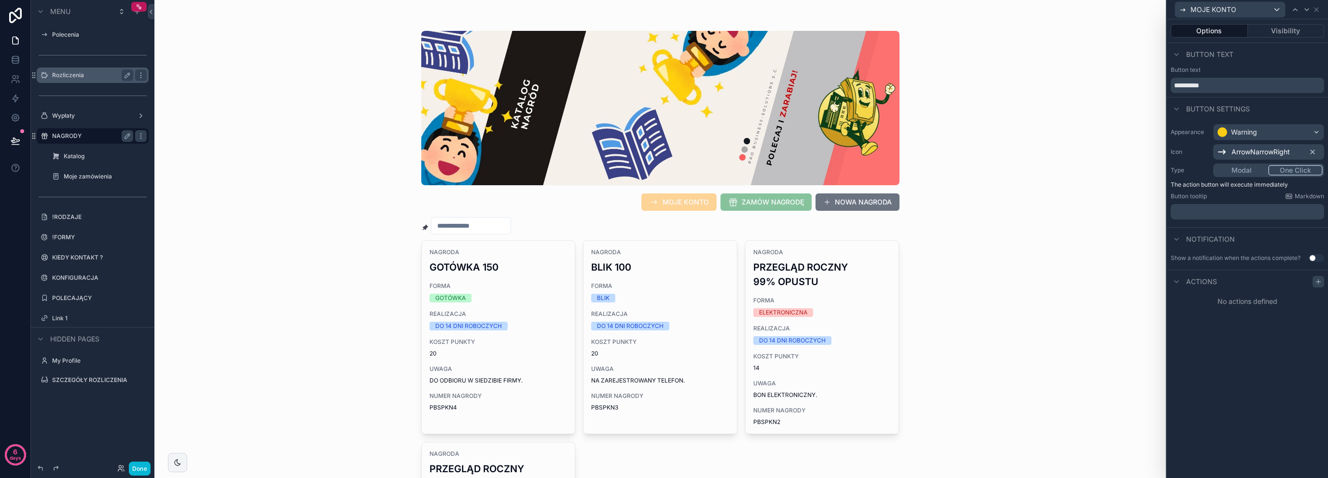
click at [1318, 278] on icon at bounding box center [1318, 282] width 8 height 8
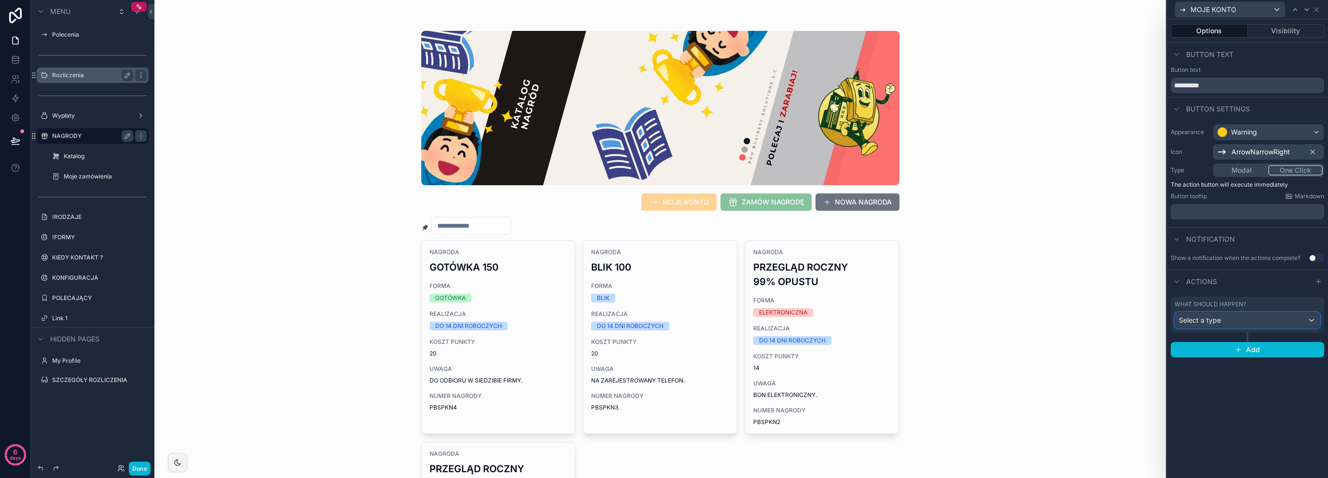
click at [1241, 322] on div "Select a type" at bounding box center [1247, 320] width 145 height 15
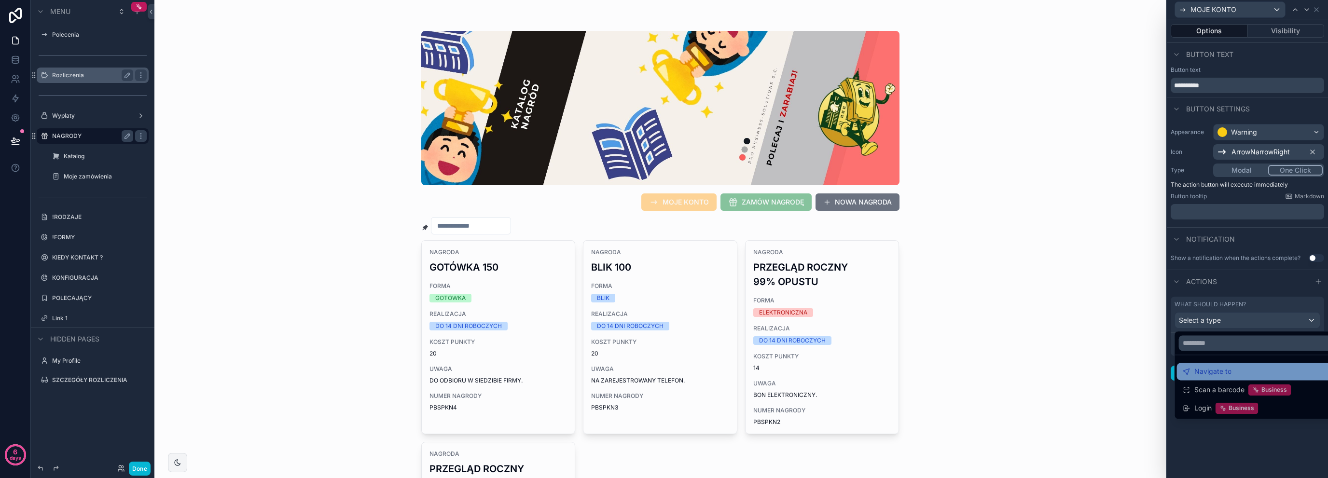
click at [1230, 374] on div "Navigate to" at bounding box center [1259, 372] width 152 height 12
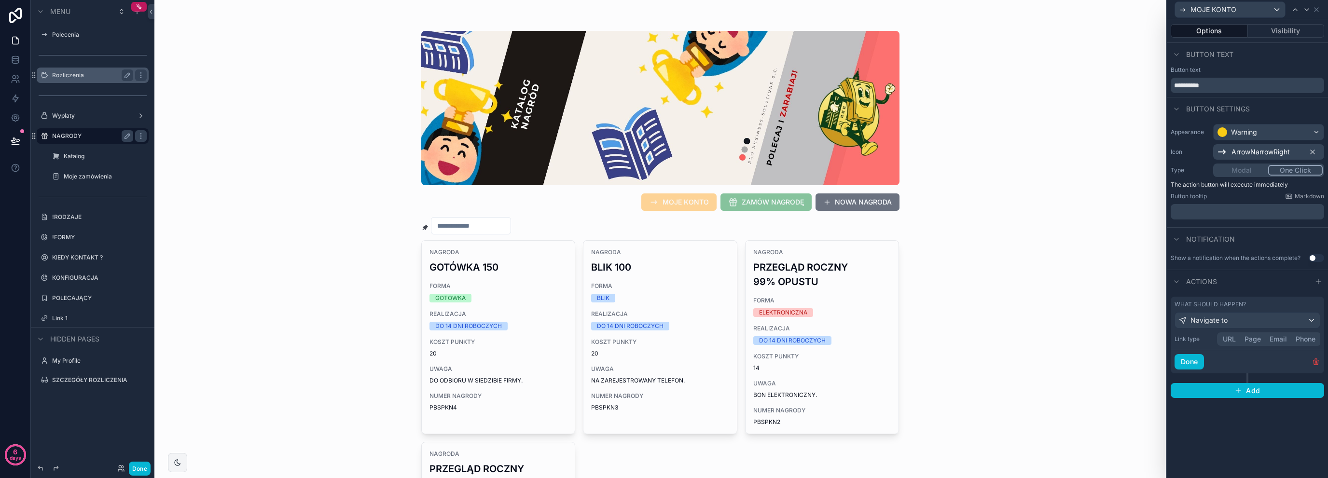
click at [1248, 339] on button "Page" at bounding box center [1252, 339] width 25 height 11
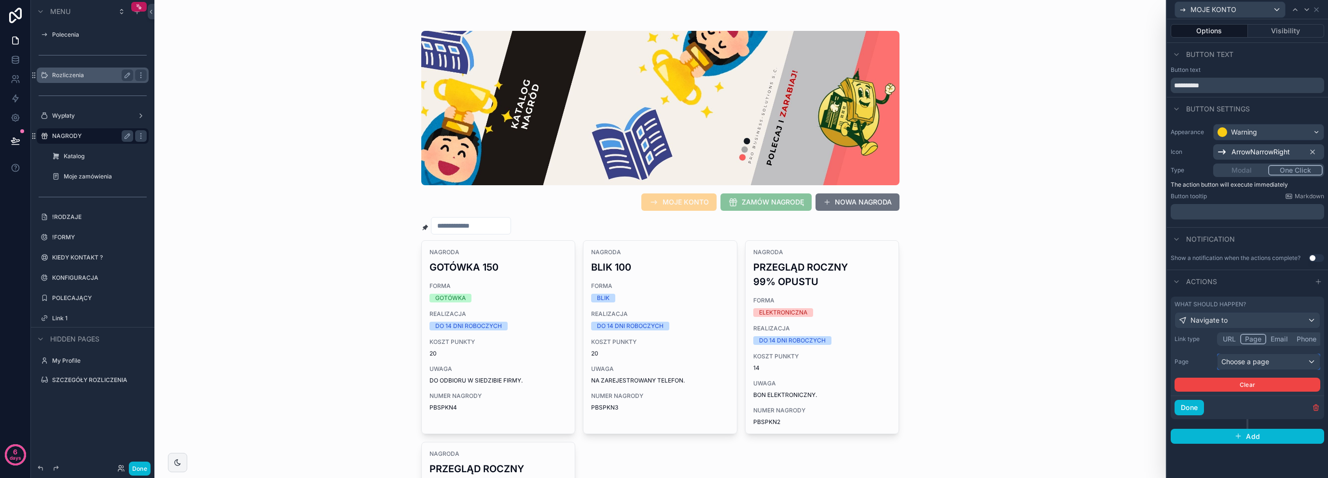
click at [1268, 362] on div "Choose a page" at bounding box center [1268, 361] width 102 height 15
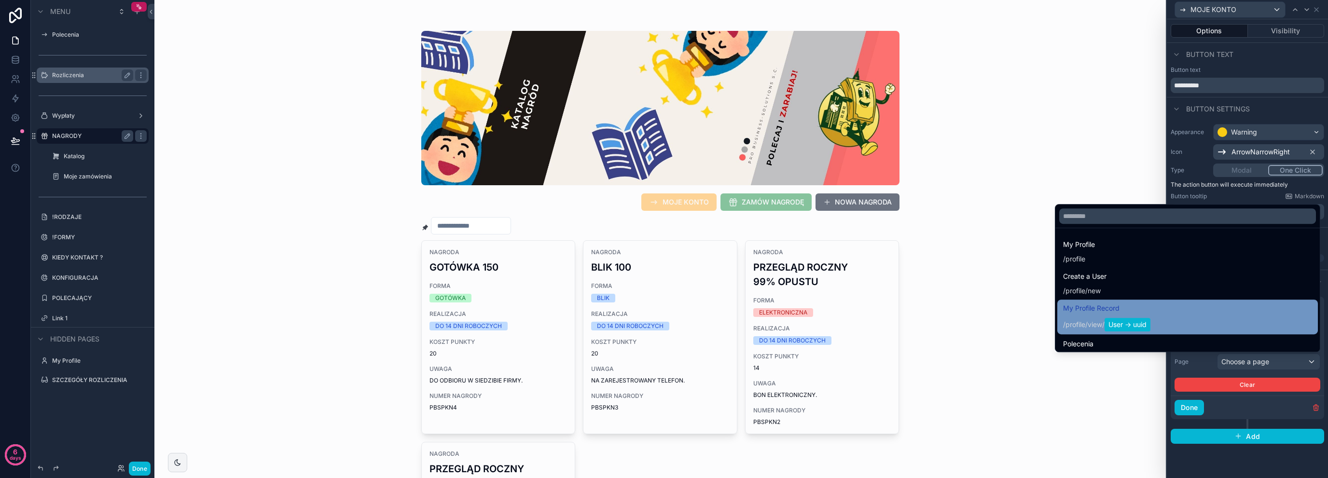
click at [1233, 321] on div "My Profile Record / profile / view / User -> uuid" at bounding box center [1187, 317] width 249 height 29
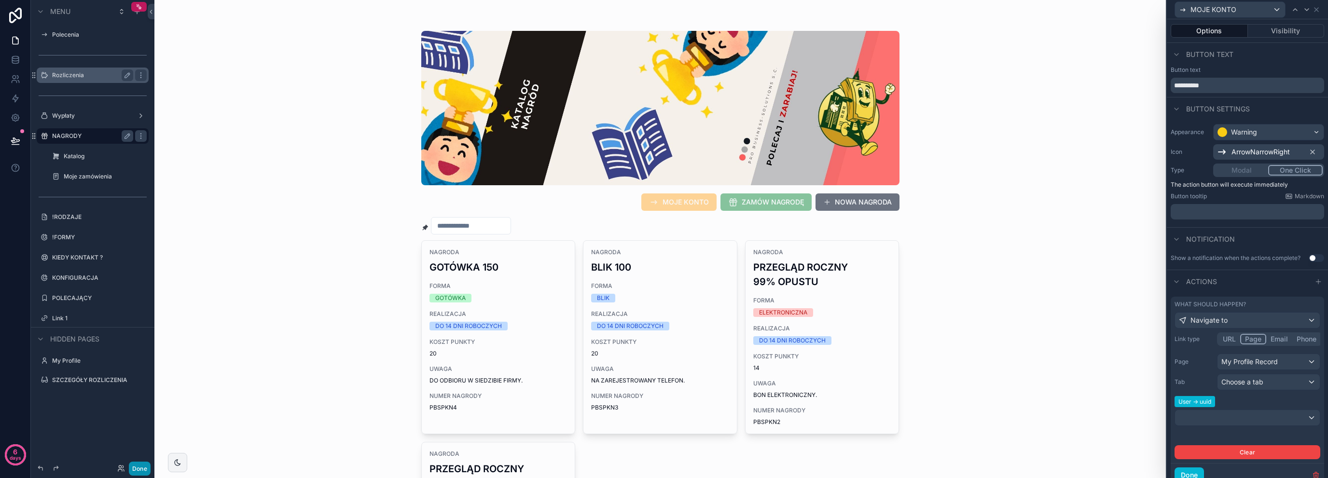
click at [144, 465] on button "Done" at bounding box center [140, 469] width 22 height 14
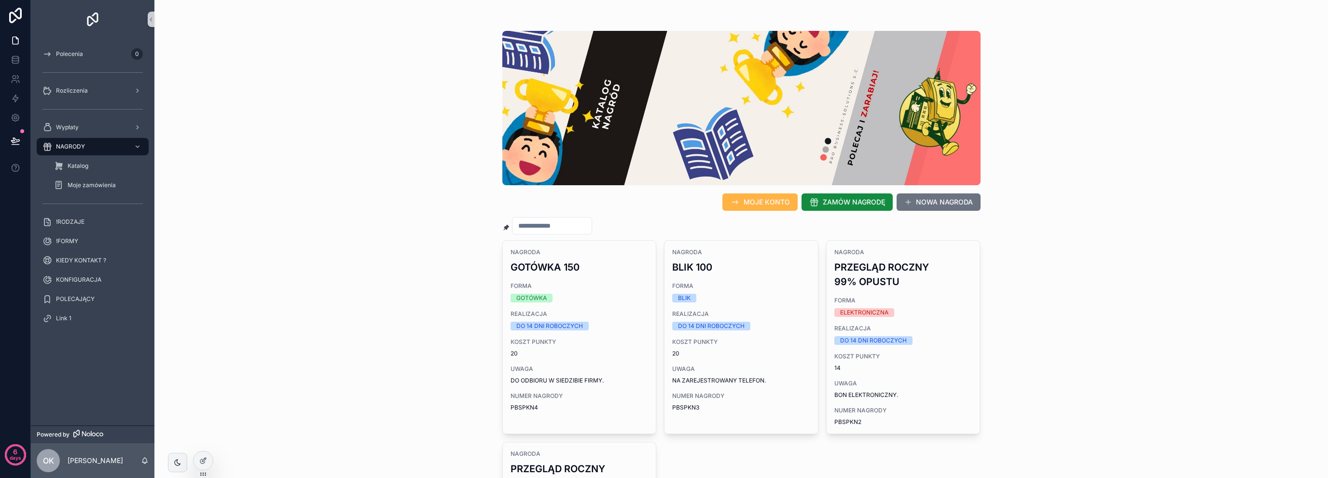
click at [780, 202] on span "MOJE KONTO" at bounding box center [767, 202] width 46 height 10
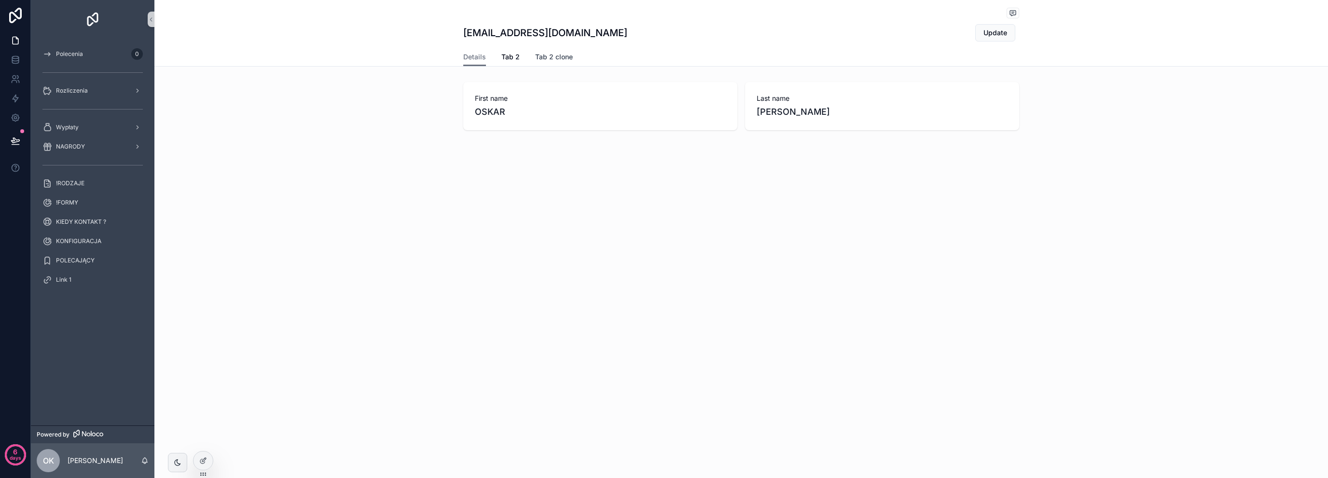
click at [557, 54] on span "Tab 2 clone" at bounding box center [554, 57] width 38 height 10
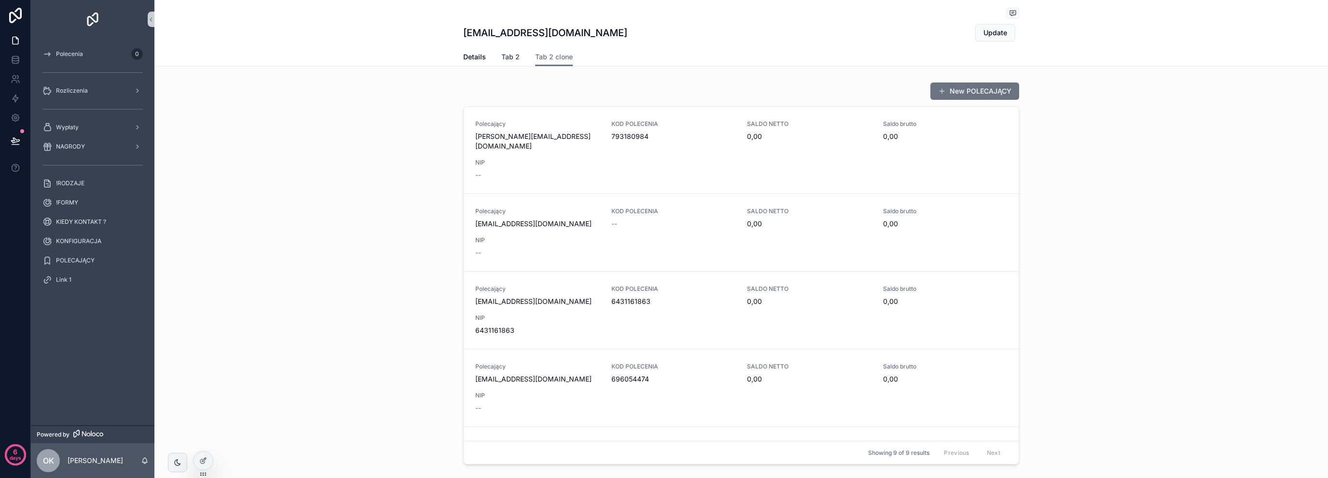
click at [513, 55] on span "Tab 2" at bounding box center [510, 57] width 18 height 10
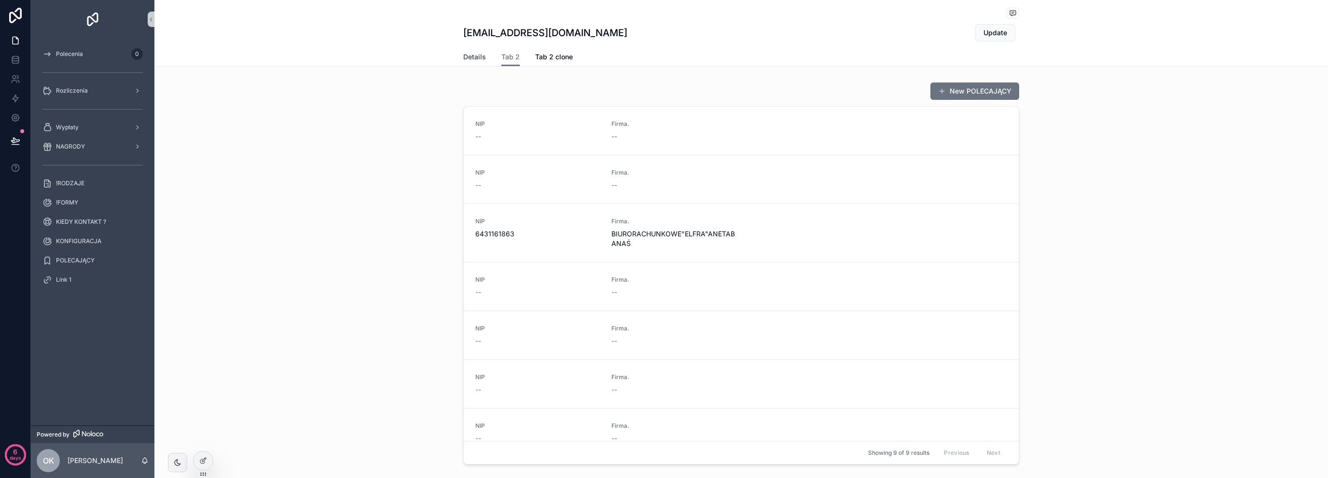
drag, startPoint x: 475, startPoint y: 48, endPoint x: 469, endPoint y: 55, distance: 8.2
click at [473, 50] on div "Details Tab 2 Tab 2 clone" at bounding box center [741, 57] width 556 height 18
click at [469, 55] on span "Details" at bounding box center [474, 57] width 23 height 10
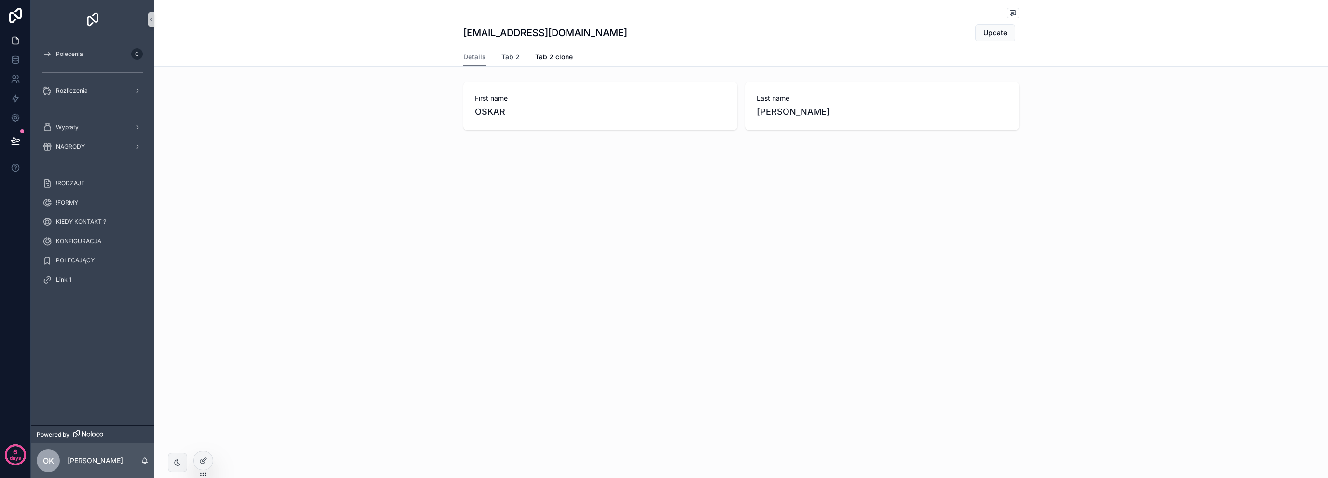
click at [505, 56] on span "Tab 2" at bounding box center [510, 57] width 18 height 10
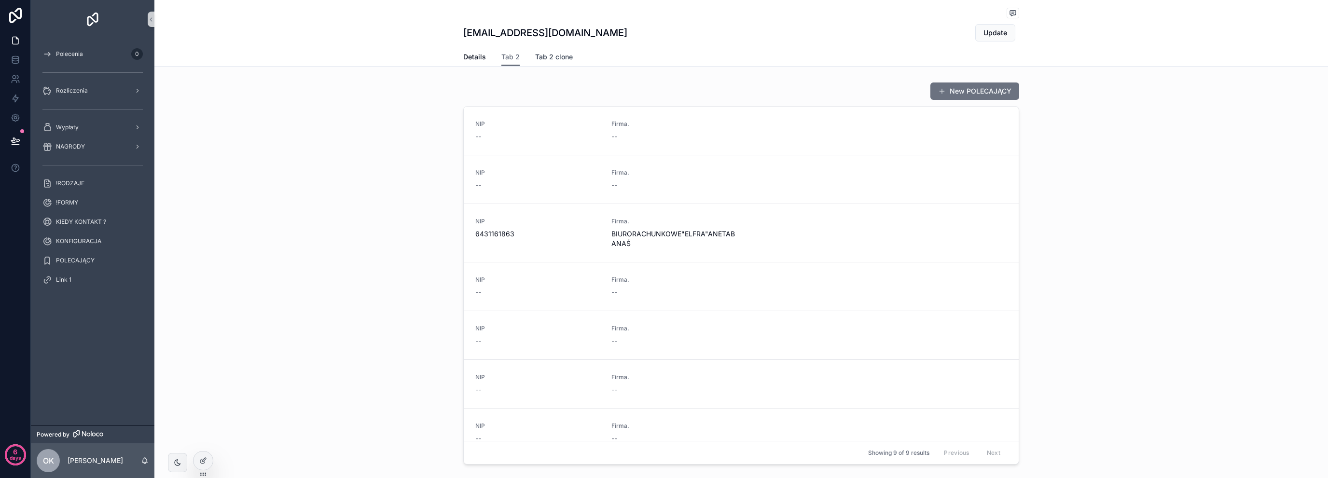
click at [548, 55] on span "Tab 2 clone" at bounding box center [554, 57] width 38 height 10
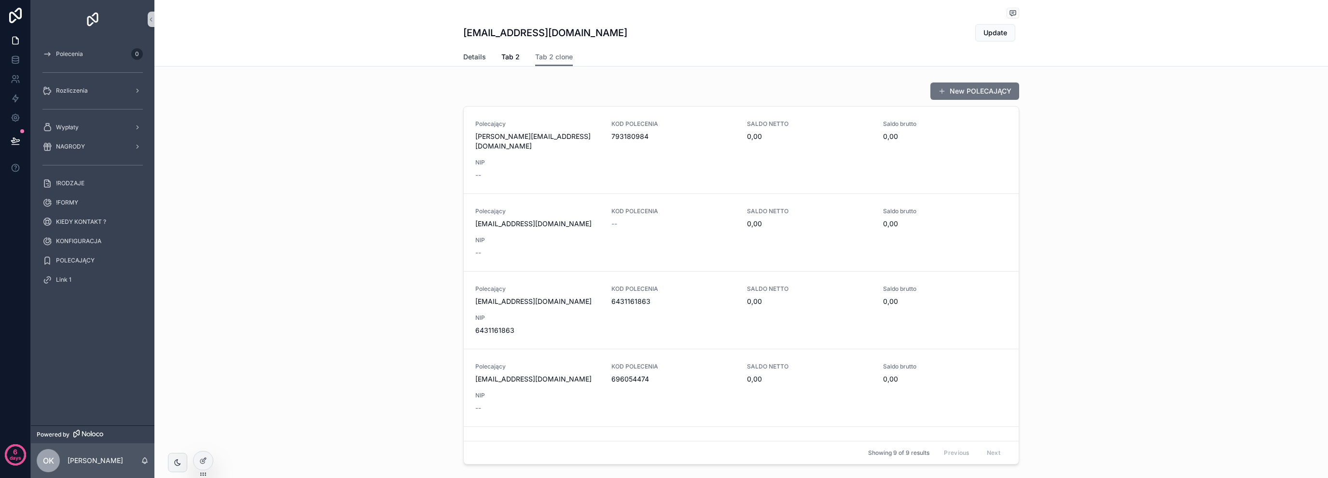
click at [469, 59] on span "Details" at bounding box center [474, 57] width 23 height 10
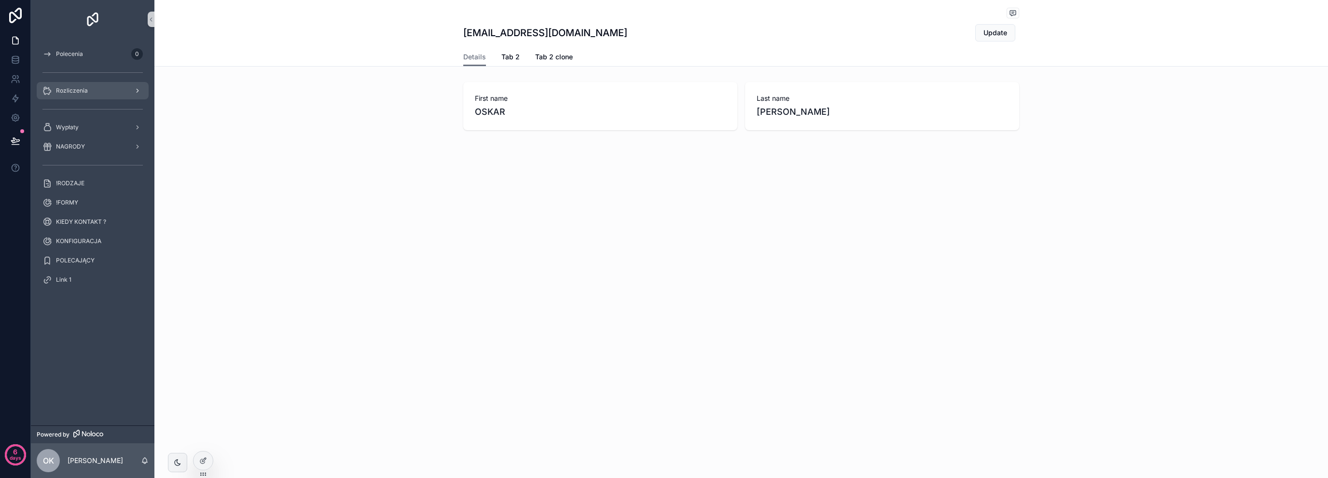
click at [86, 89] on span "Rozliczenia" at bounding box center [72, 91] width 32 height 8
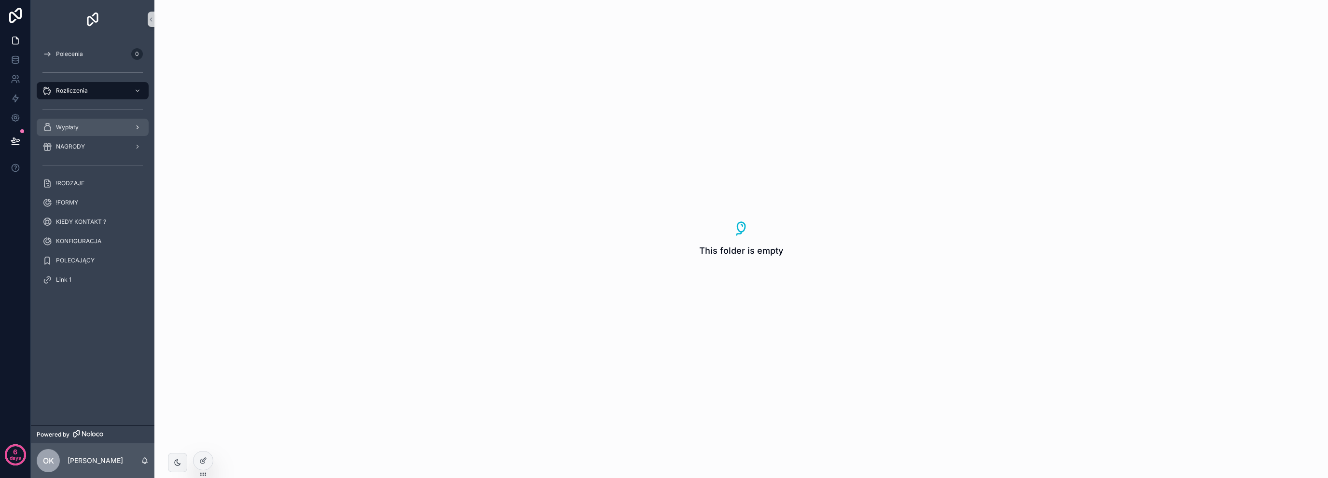
click at [91, 127] on div "Wypłaty" at bounding box center [92, 127] width 100 height 15
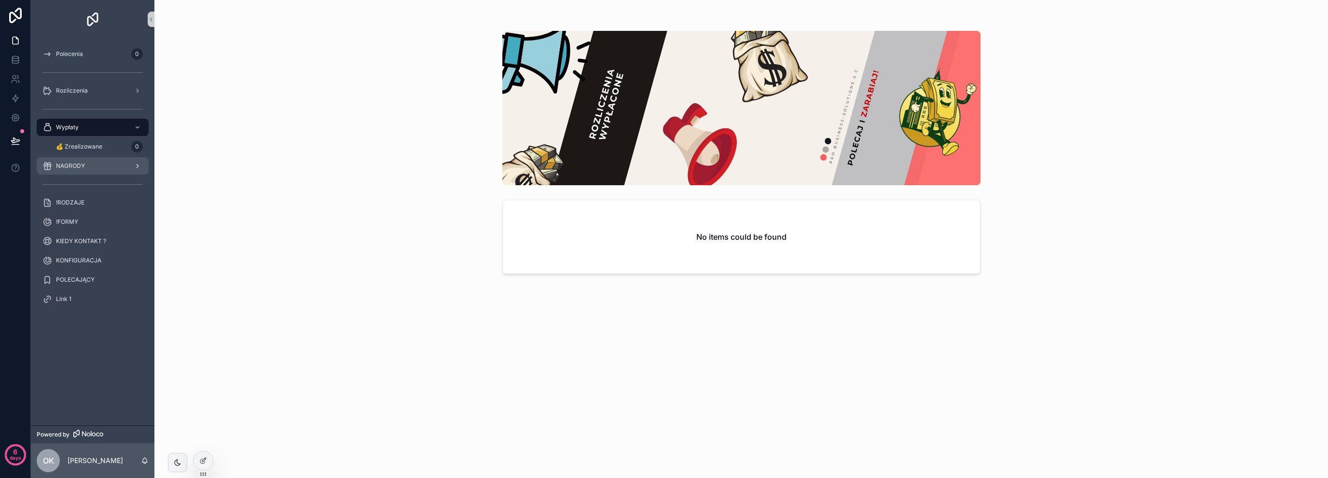
click at [77, 170] on div "NAGRODY" at bounding box center [92, 165] width 100 height 15
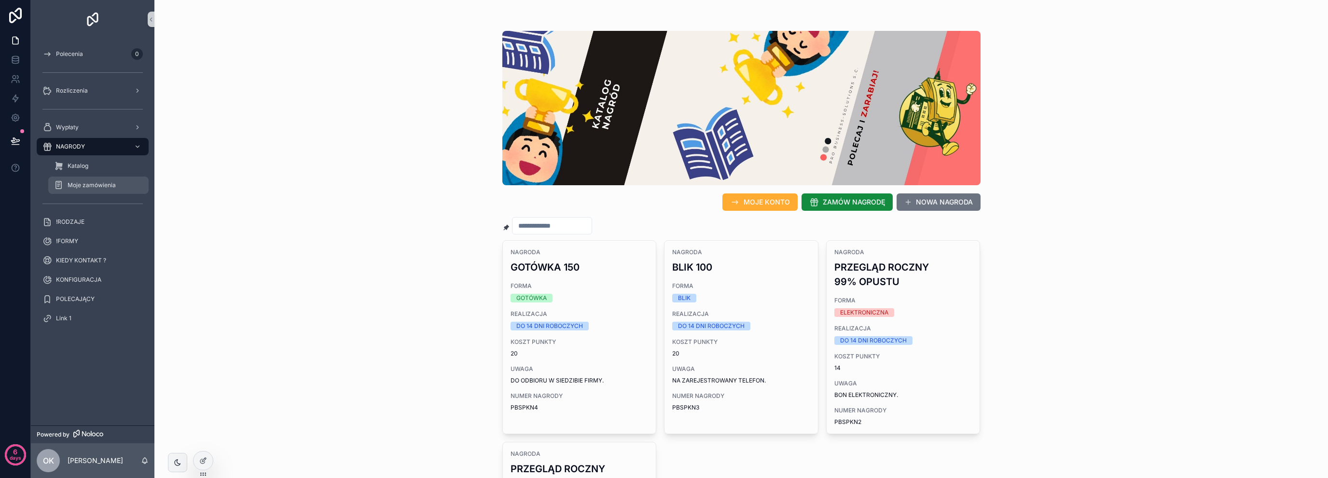
click at [85, 183] on span "Moje zamówienia" at bounding box center [92, 185] width 48 height 8
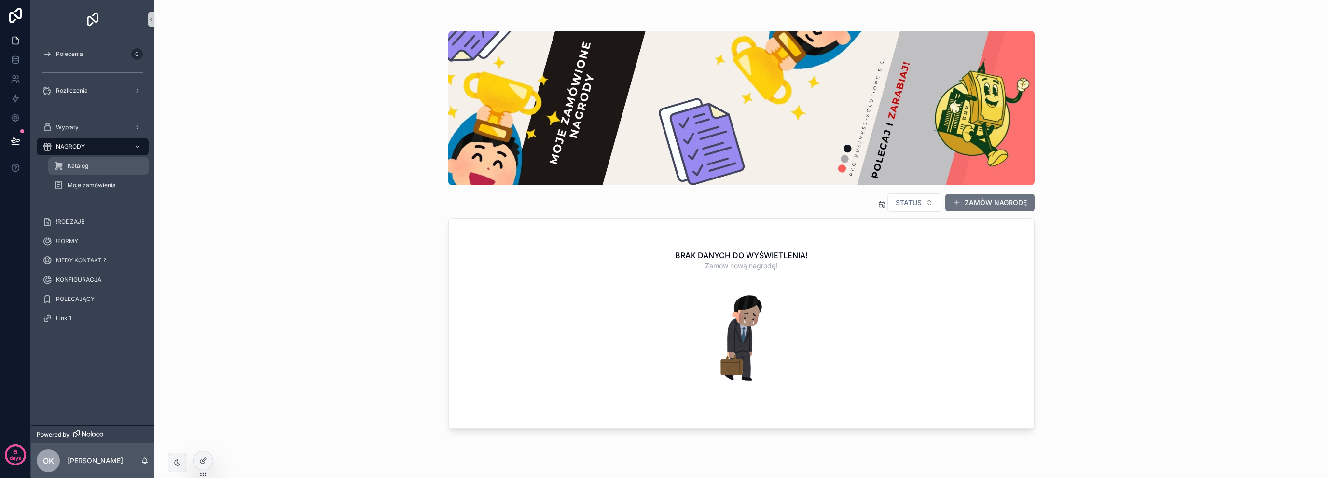
click at [86, 167] on span "Katalog" at bounding box center [78, 166] width 21 height 8
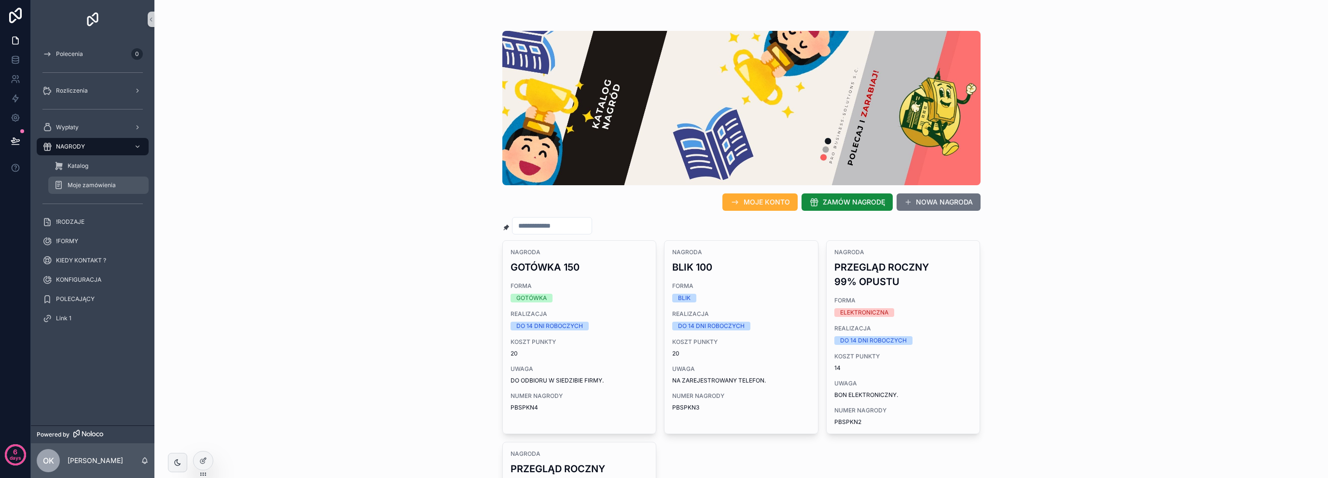
click at [93, 185] on span "Moje zamówienia" at bounding box center [92, 185] width 48 height 8
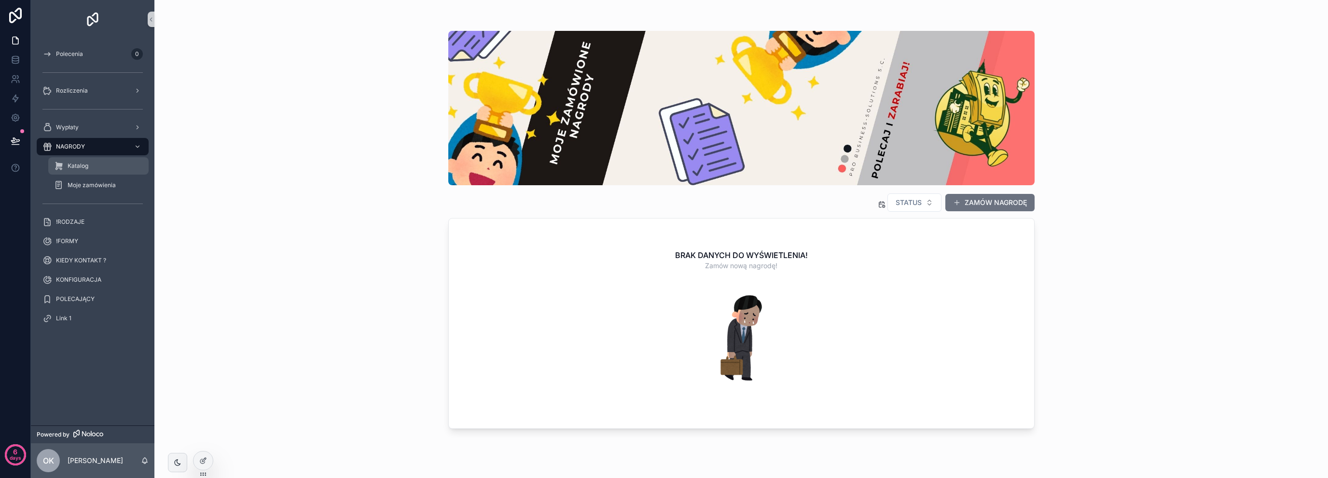
click at [96, 167] on div "Katalog" at bounding box center [98, 165] width 89 height 15
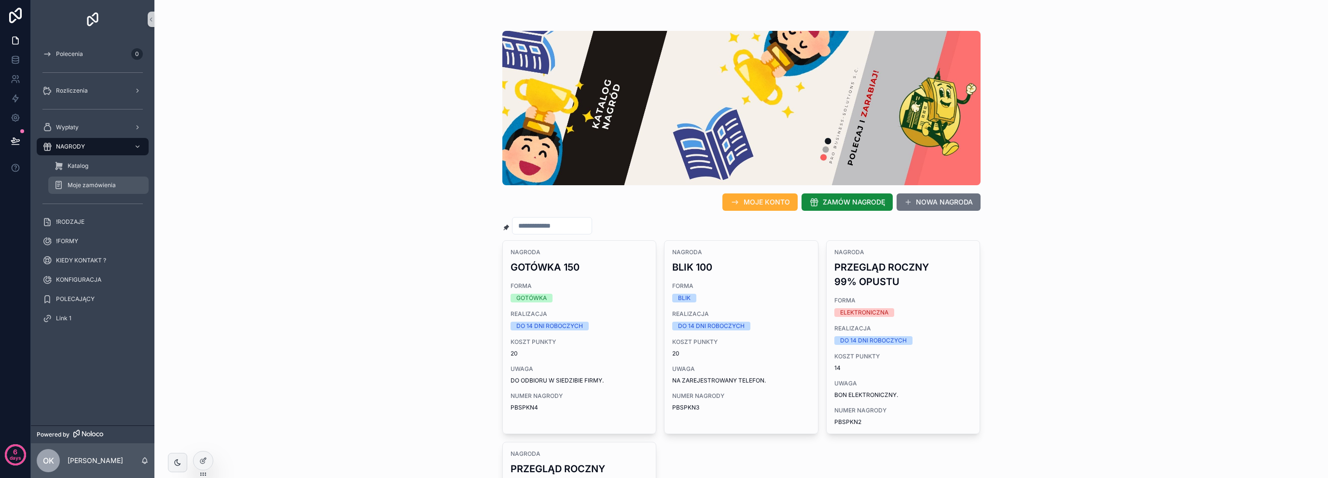
click at [98, 183] on span "Moje zamówienia" at bounding box center [92, 185] width 48 height 8
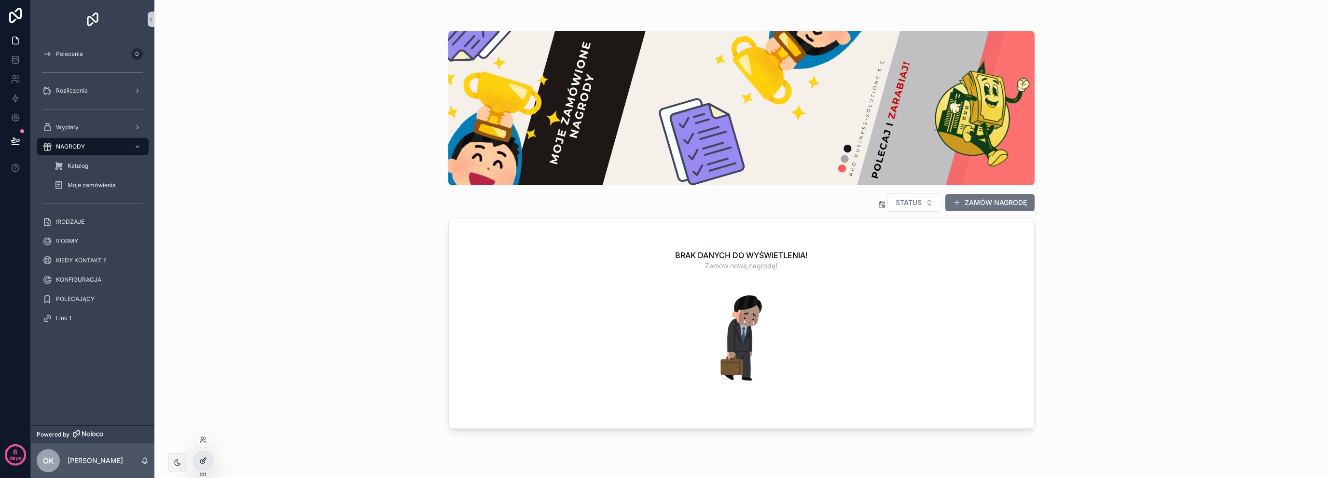
click at [205, 461] on icon at bounding box center [202, 461] width 4 height 4
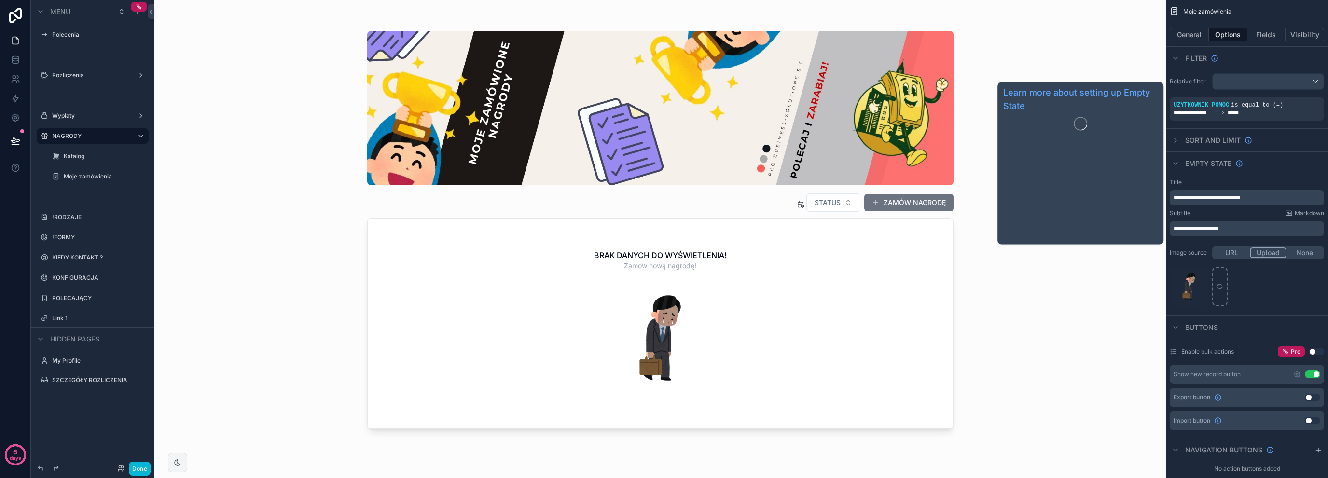
click at [1201, 163] on span "Empty state" at bounding box center [1208, 164] width 46 height 10
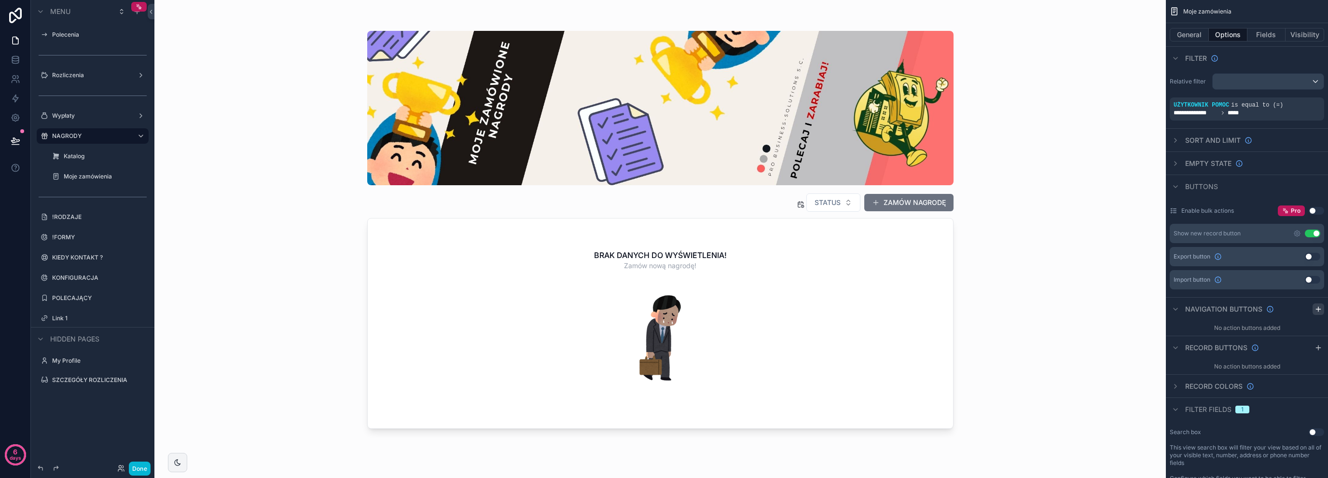
click at [1314, 311] on div "scrollable content" at bounding box center [1318, 309] width 12 height 12
click at [1316, 331] on icon "scrollable content" at bounding box center [1317, 331] width 4 height 4
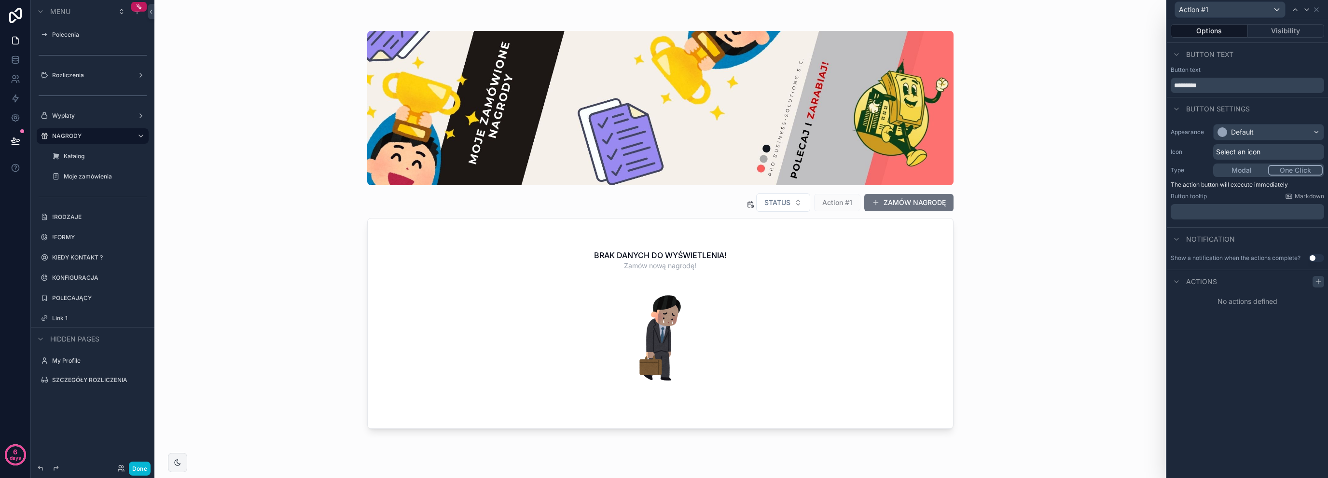
click at [1318, 283] on icon at bounding box center [1318, 282] width 8 height 8
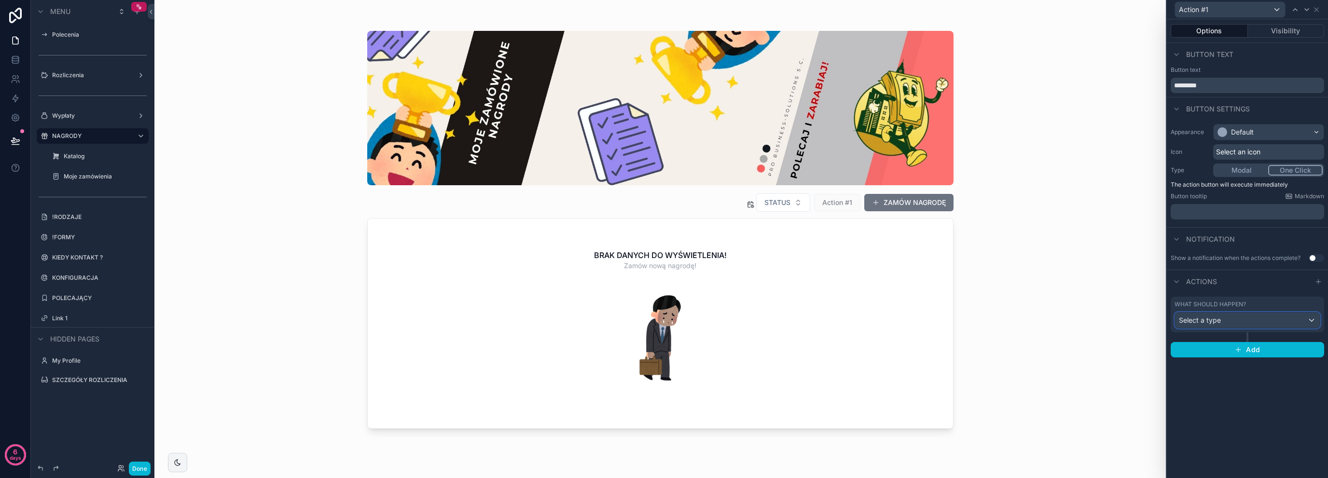
click at [1245, 314] on div "Select a type" at bounding box center [1247, 320] width 145 height 15
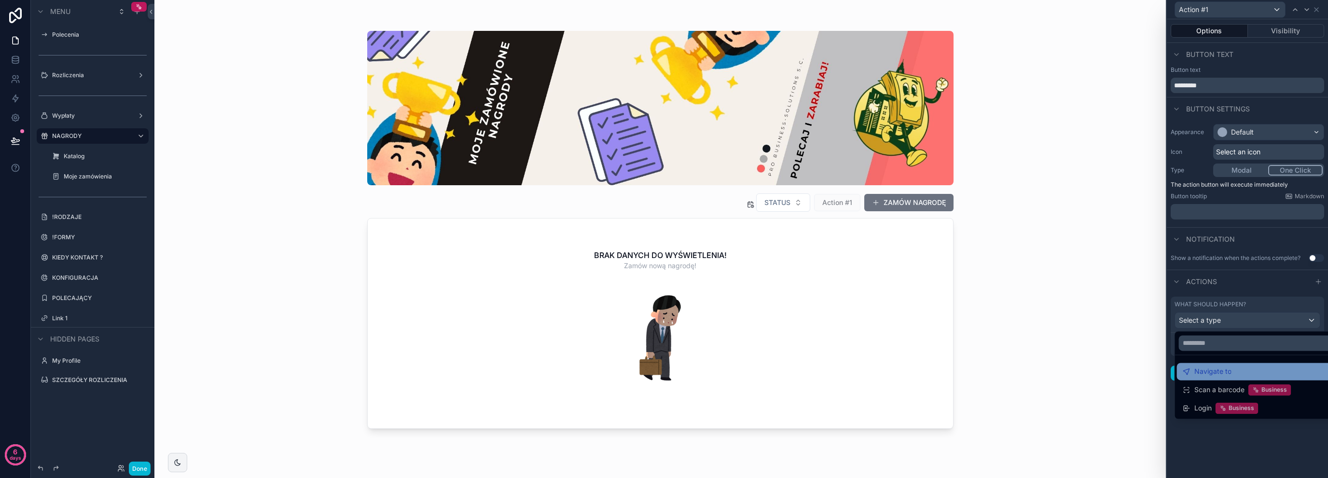
click at [1225, 372] on span "Navigate to" at bounding box center [1212, 372] width 37 height 12
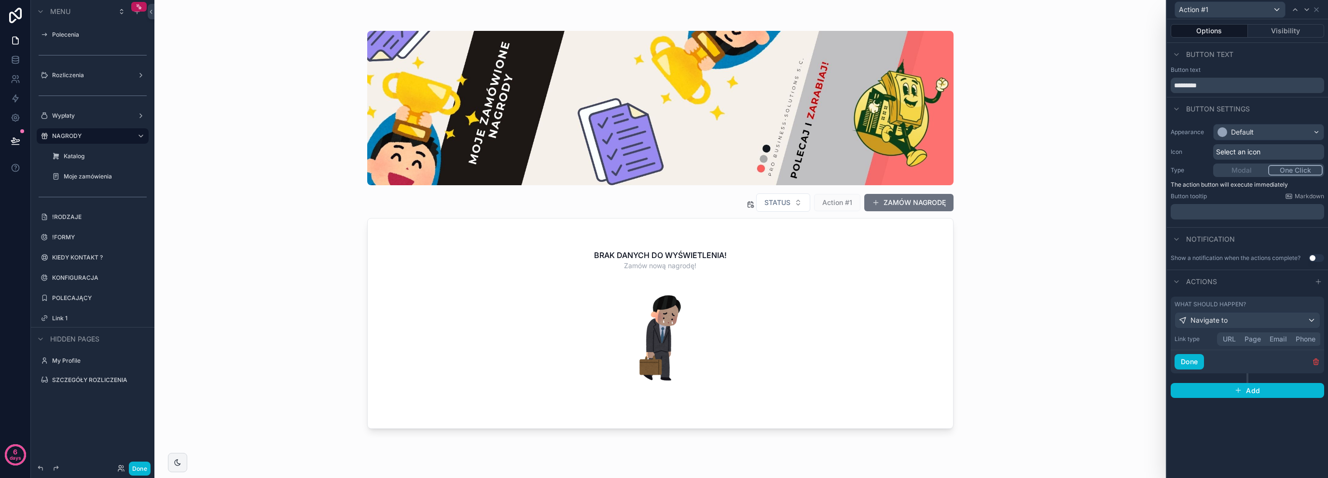
click at [1248, 339] on button "Page" at bounding box center [1252, 339] width 25 height 11
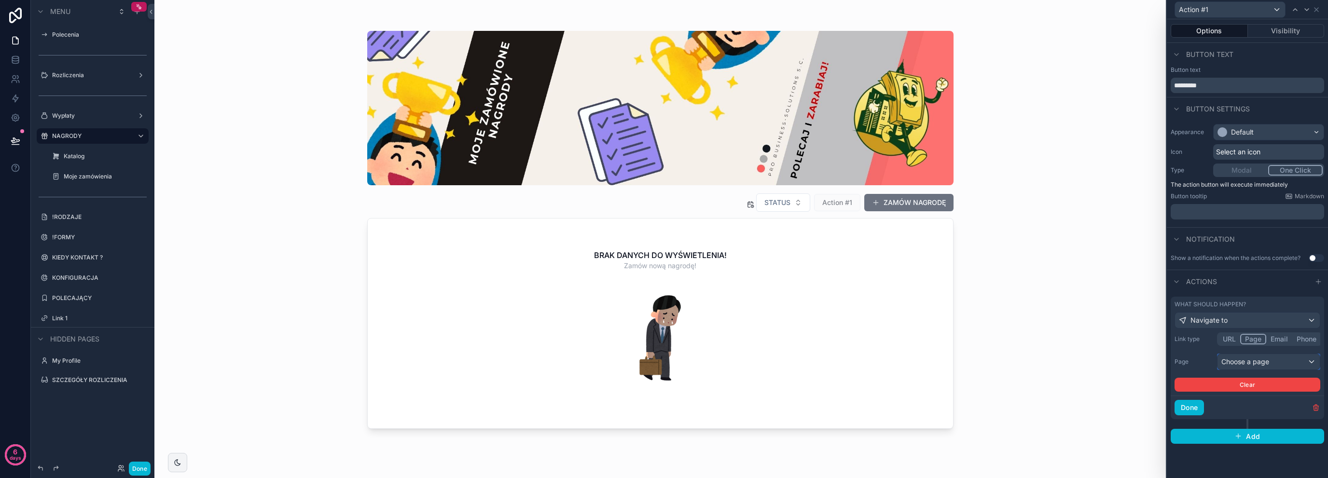
click at [1250, 362] on div "Choose a page" at bounding box center [1268, 361] width 102 height 15
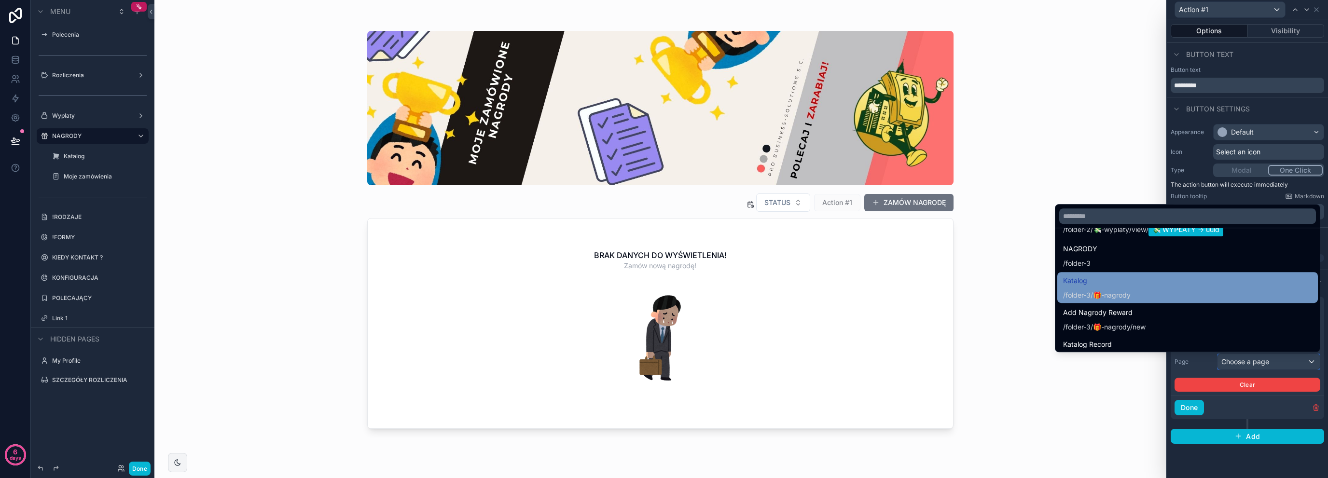
scroll to position [804, 0]
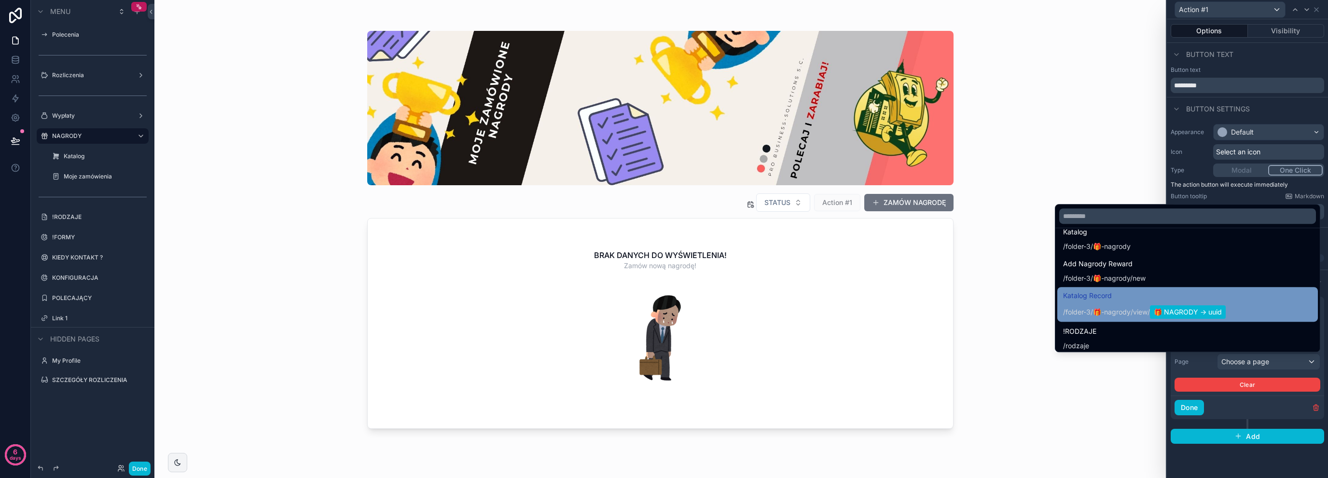
click at [1111, 297] on span "Katalog Record" at bounding box center [1144, 296] width 163 height 12
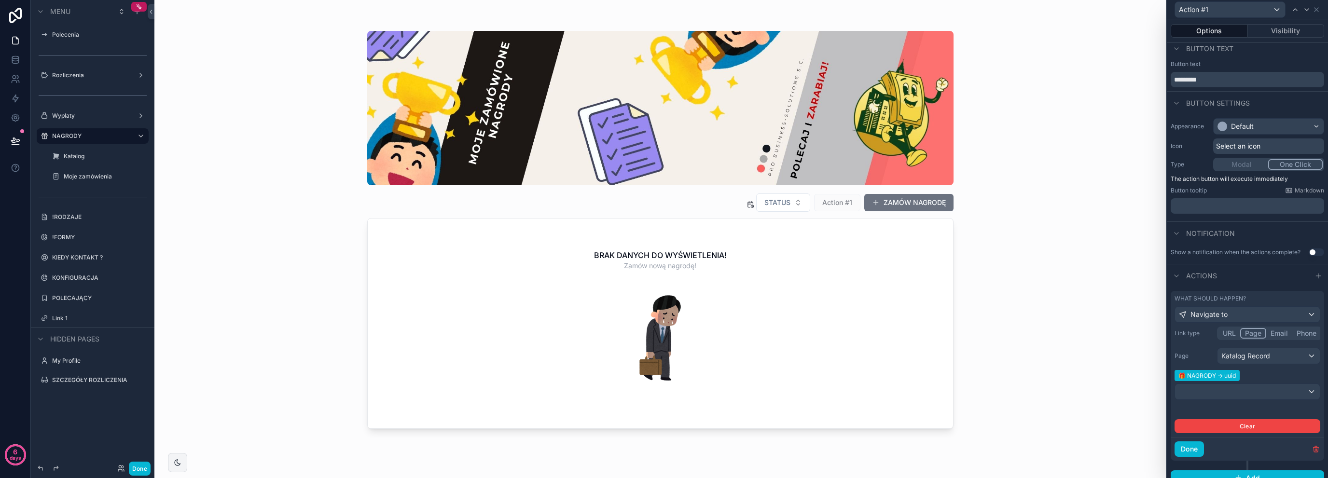
scroll to position [15, 0]
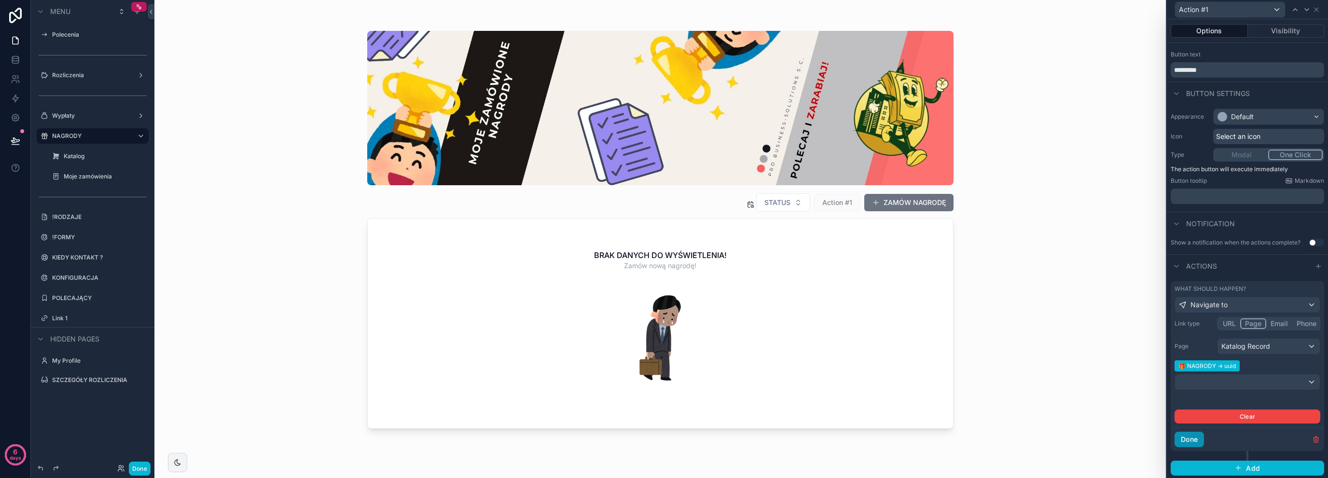
click at [1200, 437] on button "Done" at bounding box center [1188, 439] width 29 height 15
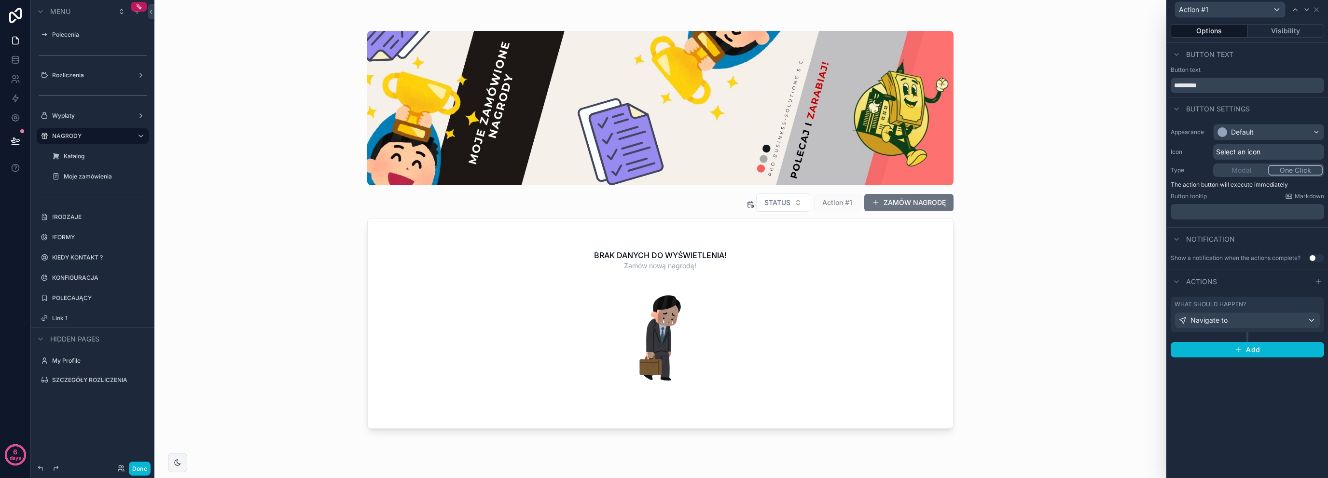
scroll to position [0, 0]
click at [1317, 7] on icon at bounding box center [1316, 10] width 8 height 8
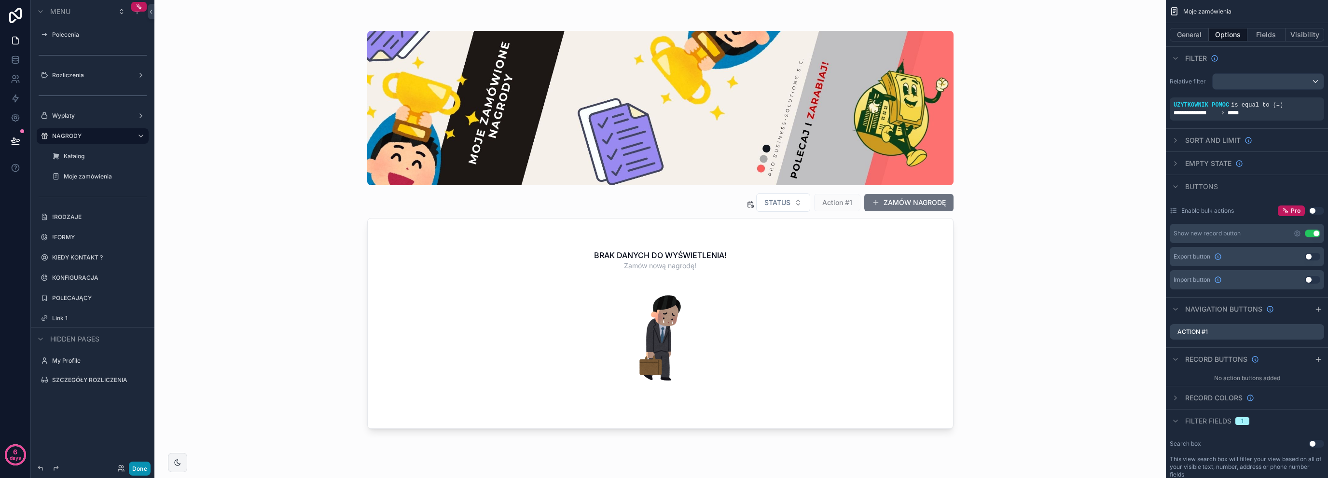
click at [135, 465] on button "Done" at bounding box center [140, 469] width 22 height 14
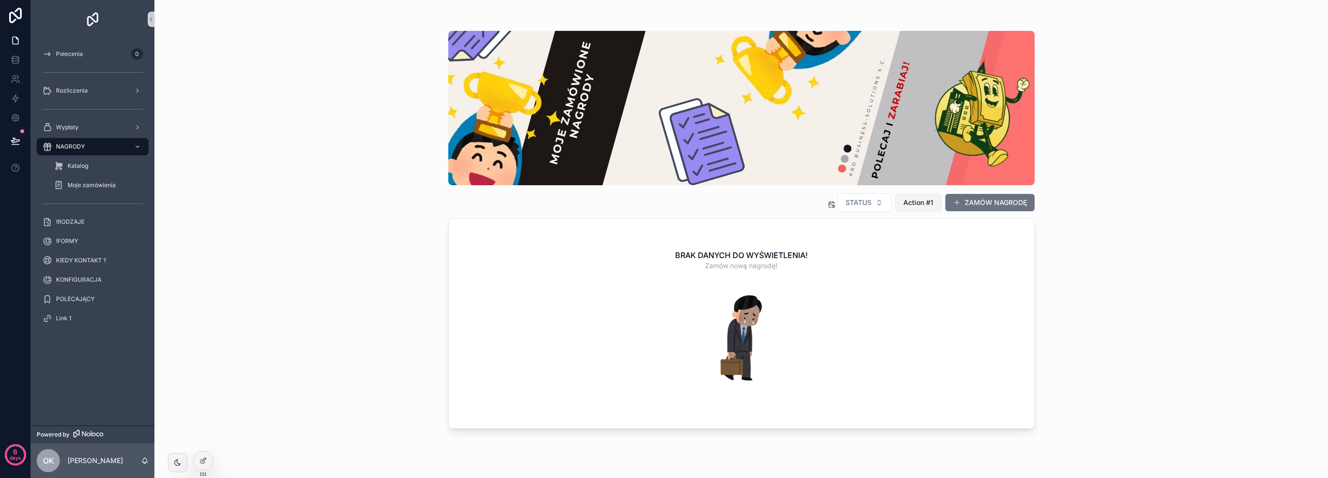
click at [922, 202] on span "Action #1" at bounding box center [918, 203] width 30 height 10
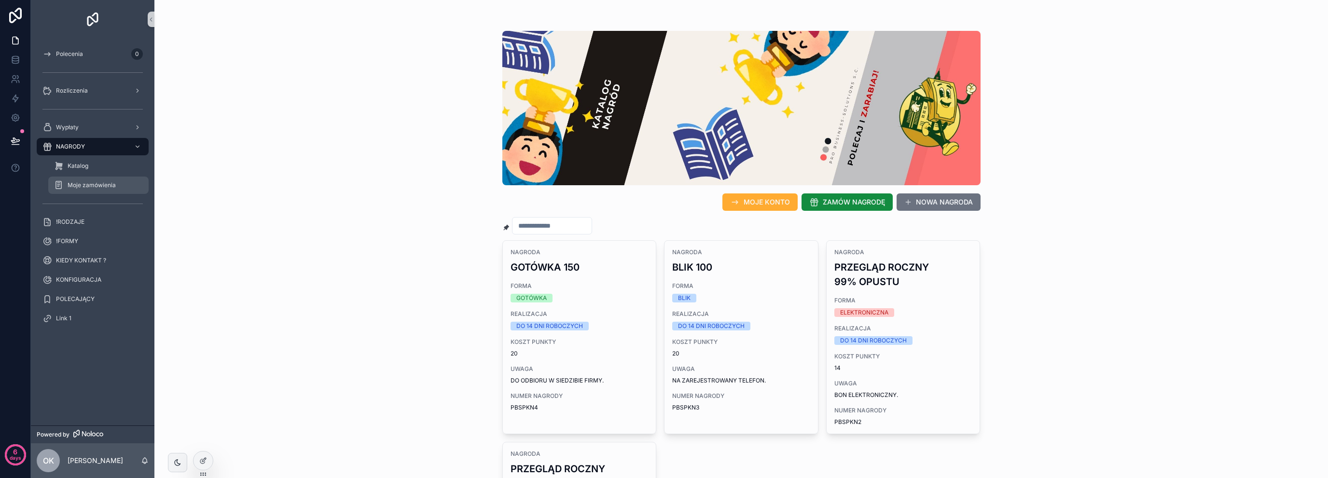
click at [92, 181] on div "Moje zamówienia" at bounding box center [98, 185] width 89 height 15
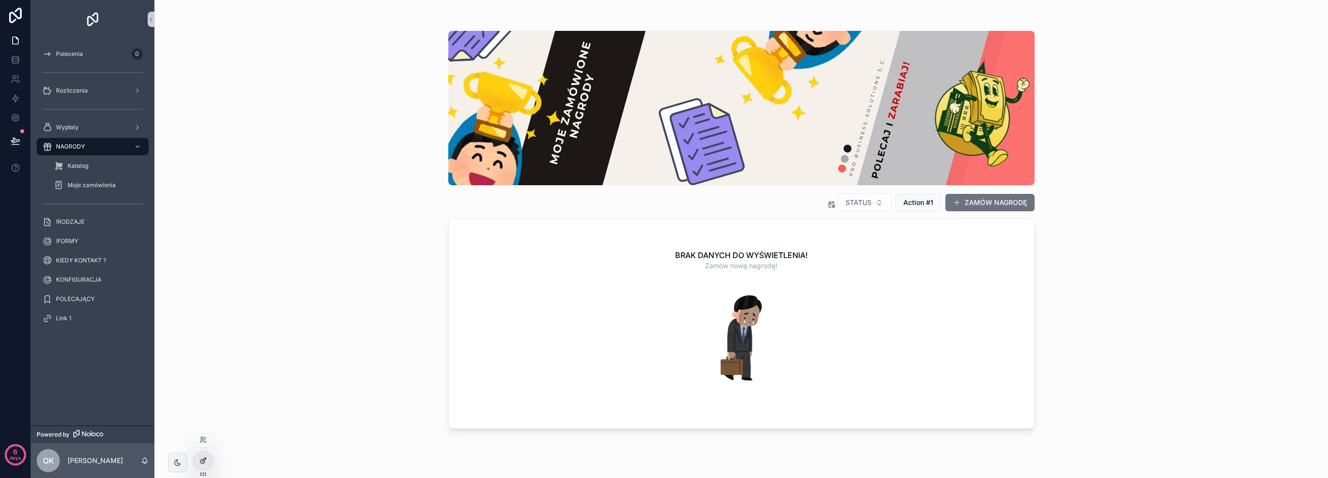
click at [211, 456] on div at bounding box center [202, 461] width 19 height 18
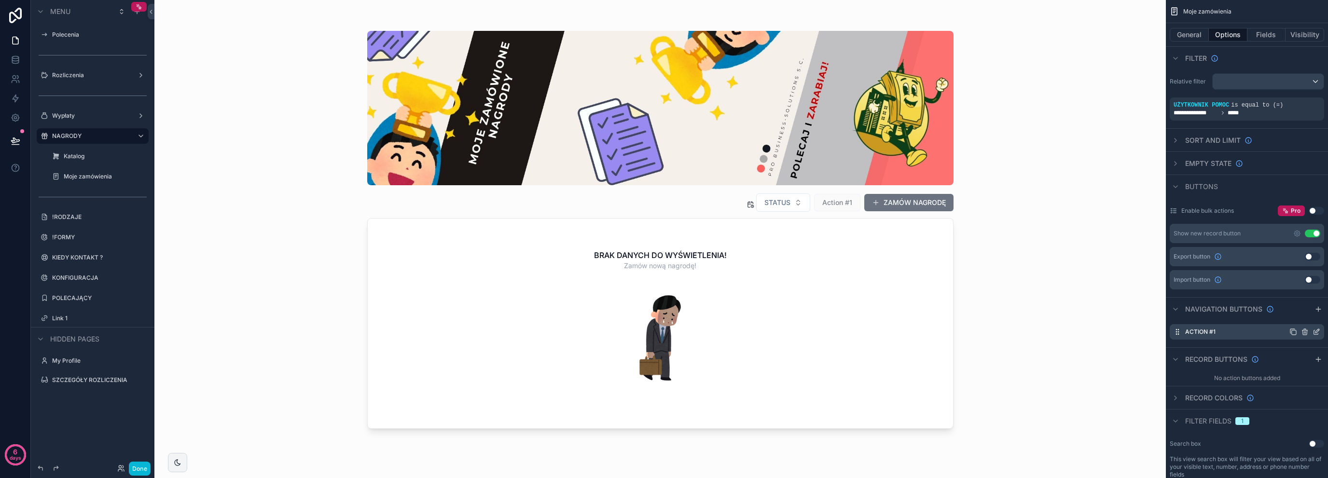
click at [1319, 334] on icon "scrollable content" at bounding box center [1316, 332] width 8 height 8
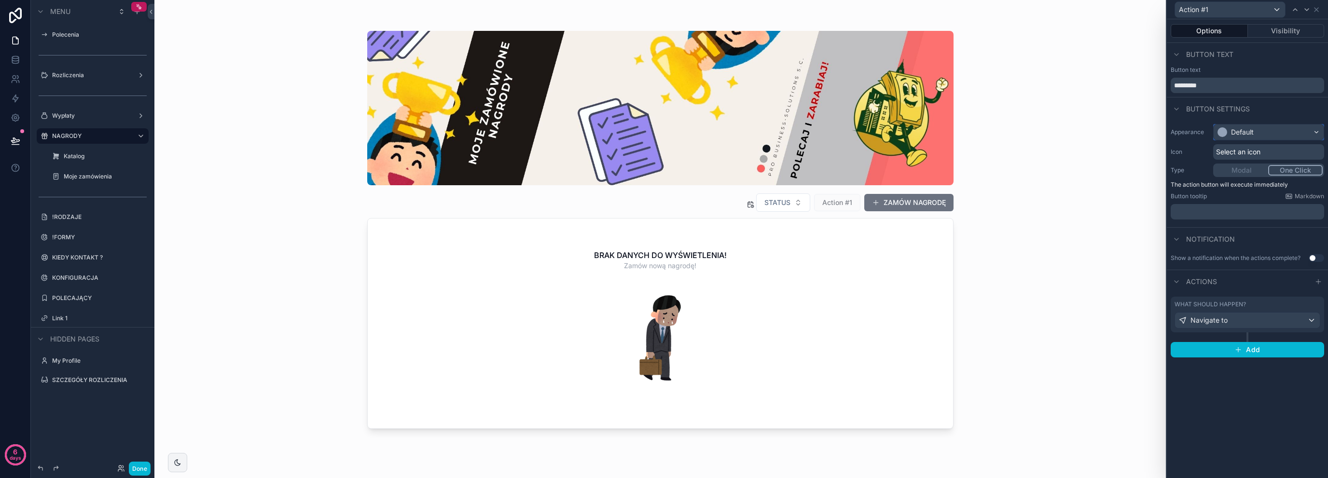
click at [1256, 128] on div "Default" at bounding box center [1268, 131] width 110 height 15
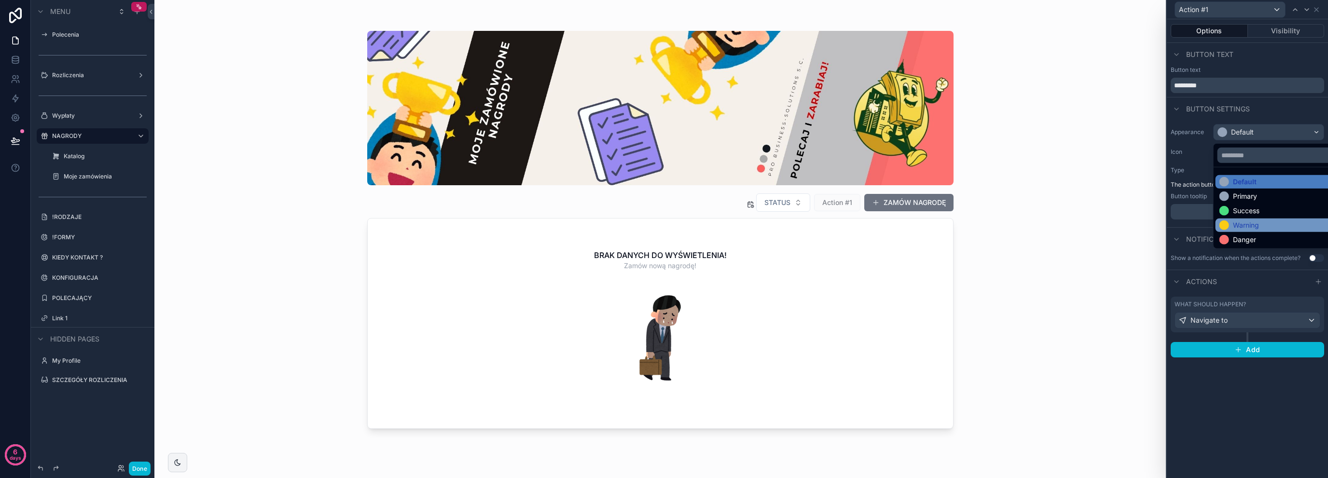
click at [1257, 225] on div "Warning" at bounding box center [1246, 226] width 26 height 10
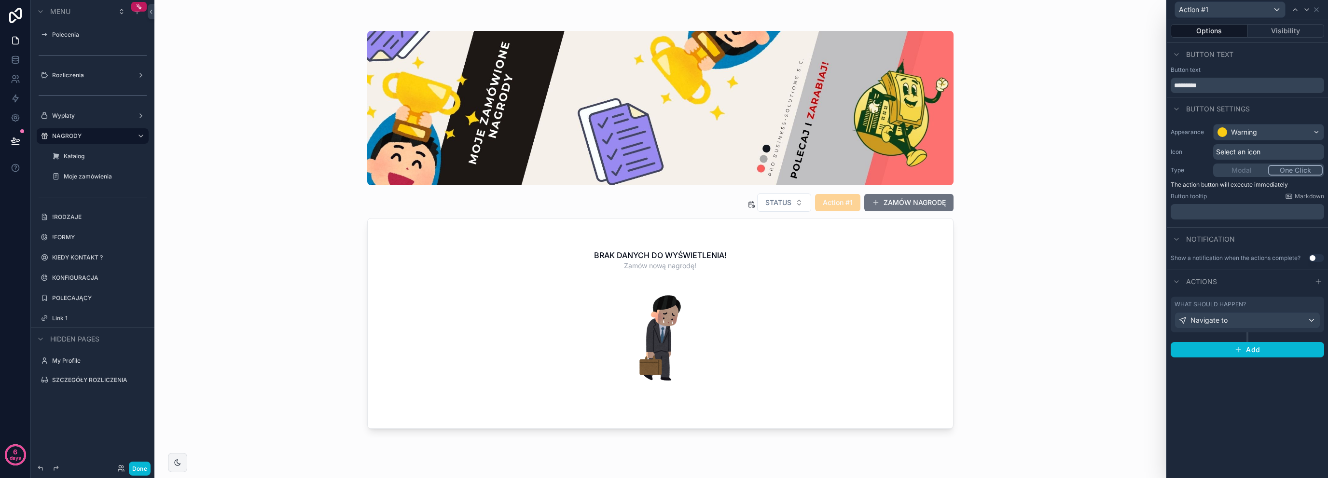
click at [1243, 149] on span "Select an icon" at bounding box center [1238, 152] width 44 height 10
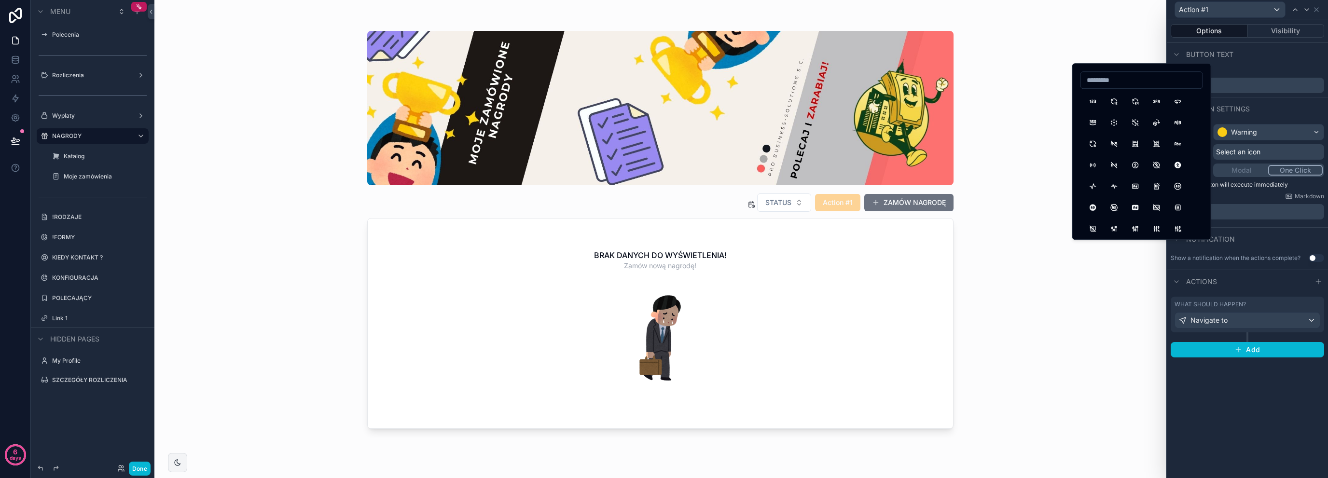
click at [1131, 79] on input at bounding box center [1142, 80] width 122 height 14
type input "*"
type input "****"
click at [1092, 94] on button "Gift" at bounding box center [1092, 101] width 17 height 17
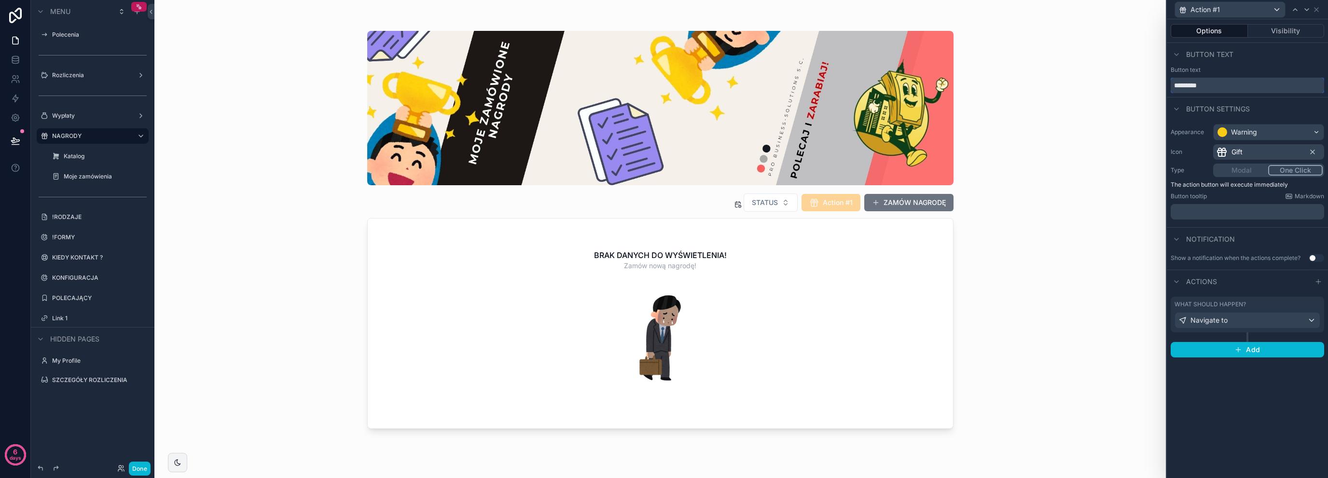
click at [1226, 81] on input "*********" at bounding box center [1247, 85] width 153 height 15
type input "**********"
click at [1266, 44] on div "Button text" at bounding box center [1247, 54] width 161 height 23
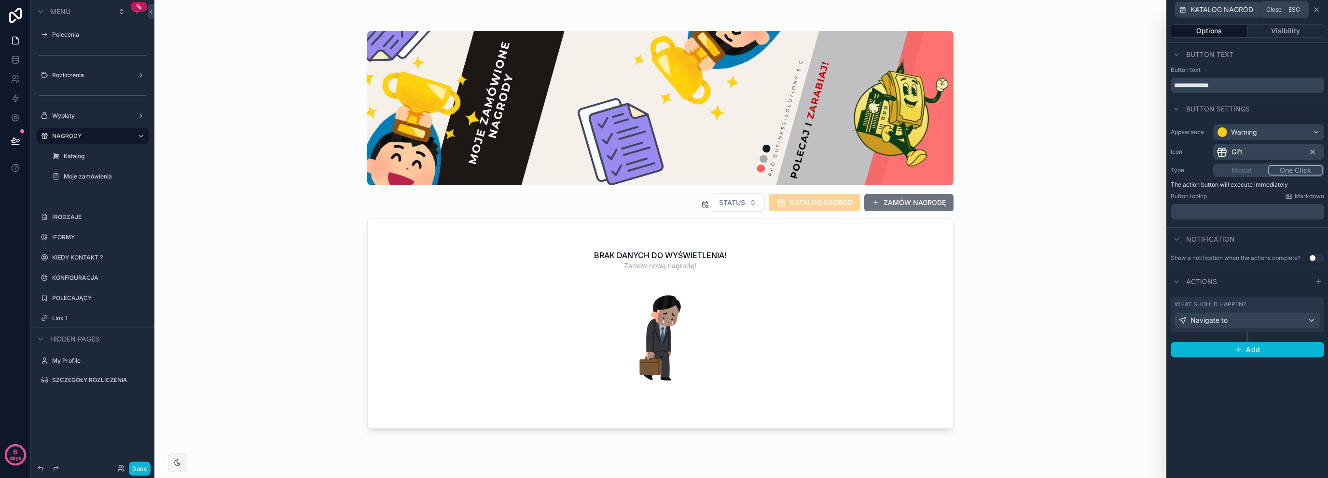
click at [1316, 12] on icon at bounding box center [1316, 10] width 8 height 8
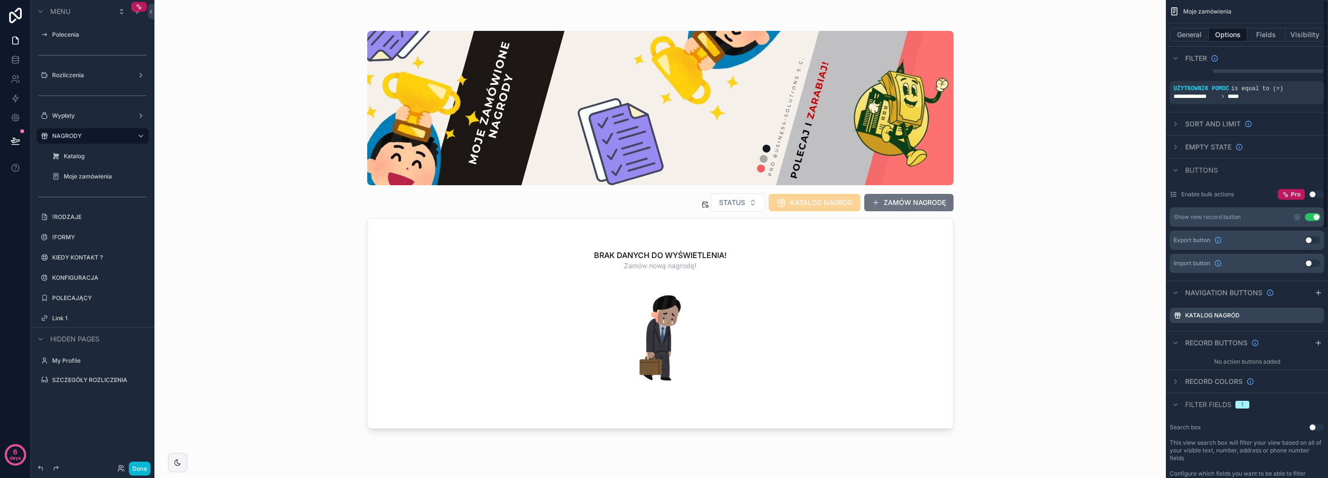
scroll to position [128, 0]
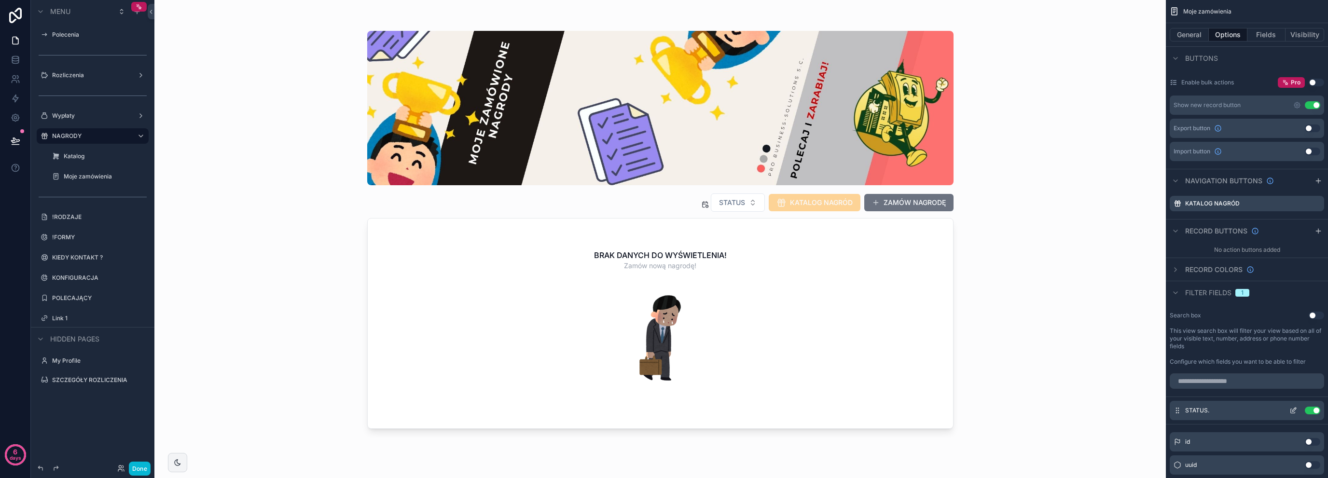
click at [1295, 408] on icon "scrollable content" at bounding box center [1295, 408] width 1 height 1
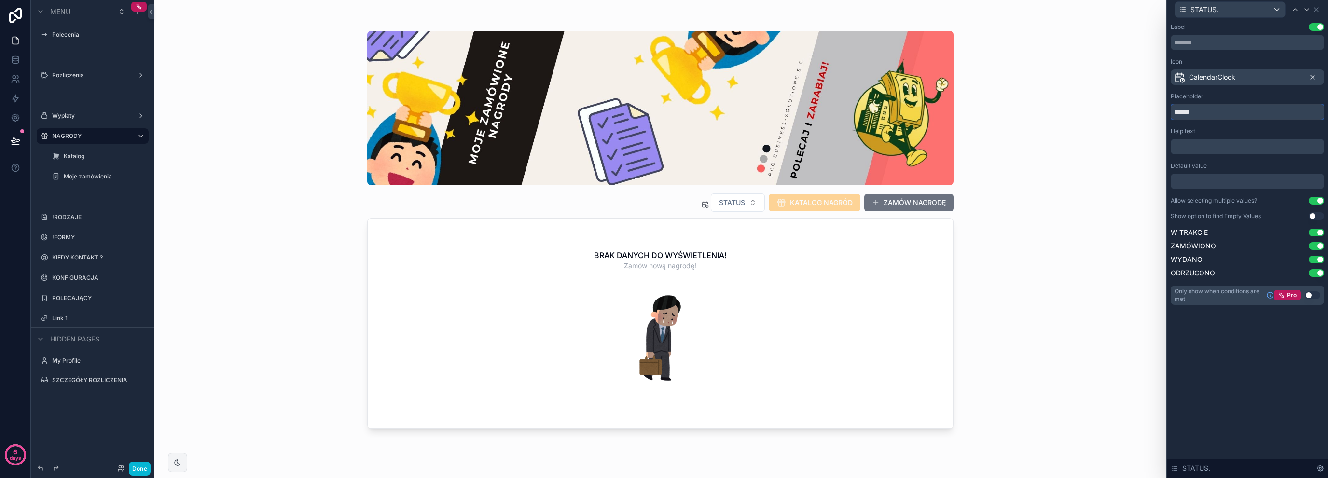
click at [1215, 110] on input "******" at bounding box center [1247, 111] width 153 height 15
type input "**********"
click at [1320, 8] on icon at bounding box center [1316, 10] width 8 height 8
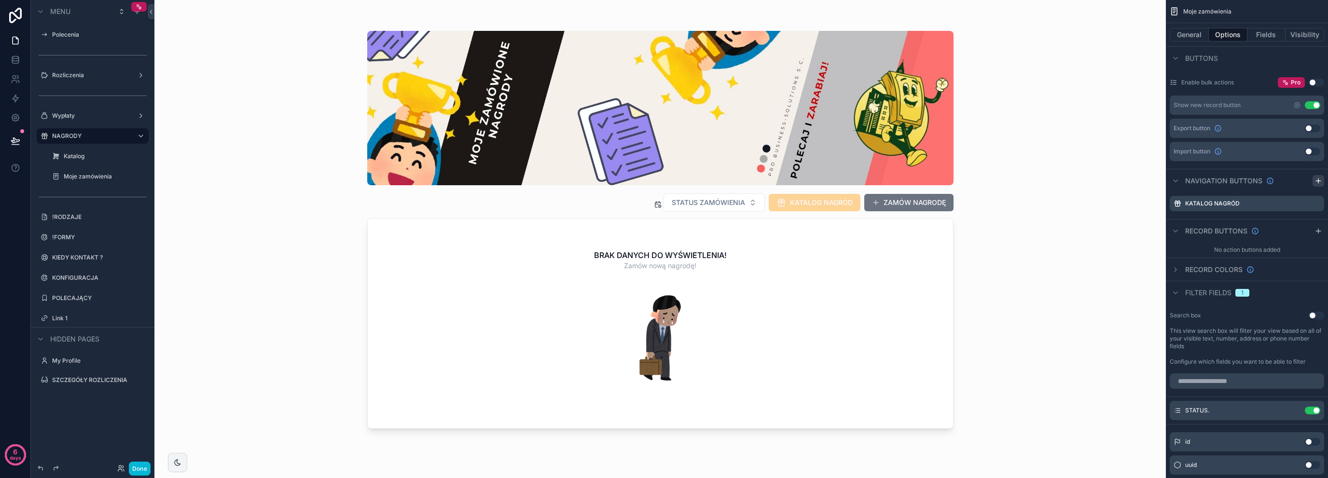
click at [1315, 179] on icon "scrollable content" at bounding box center [1318, 181] width 8 height 8
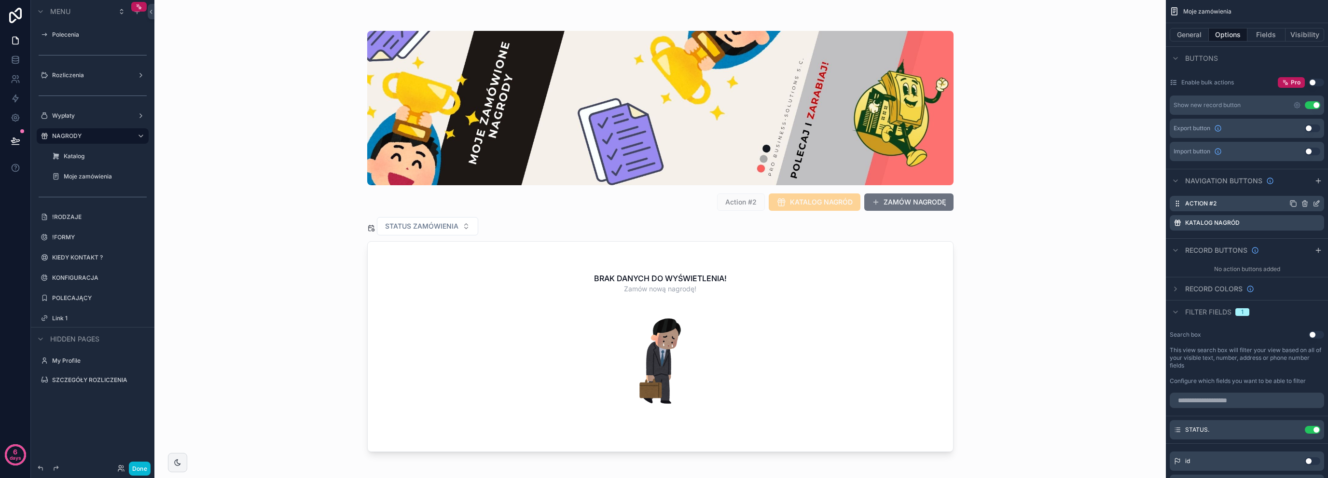
click at [1316, 203] on icon "scrollable content" at bounding box center [1316, 204] width 8 height 8
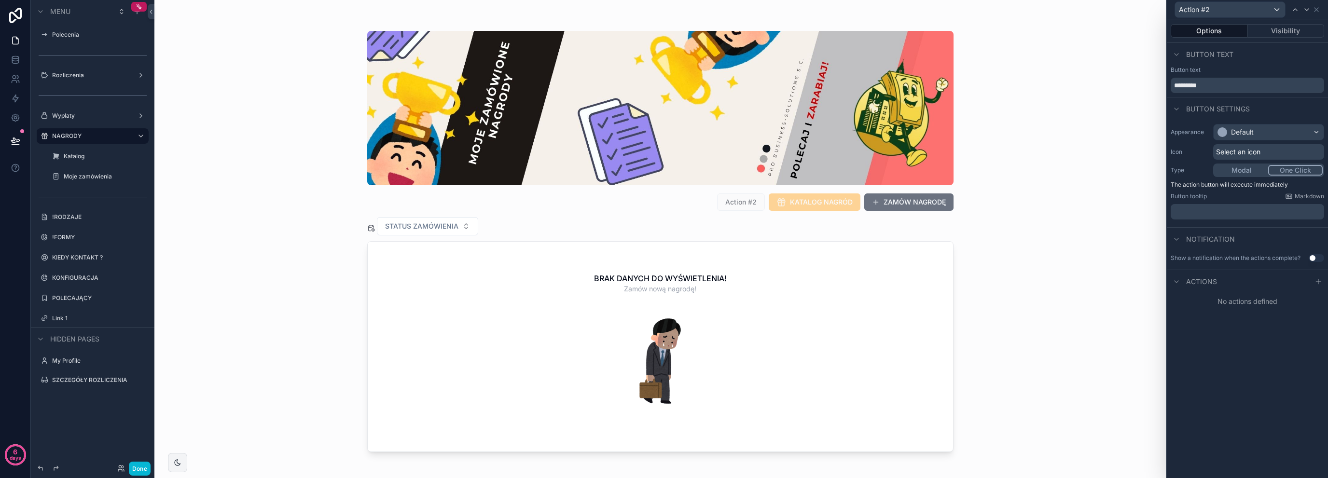
click at [1202, 281] on span "Actions" at bounding box center [1201, 282] width 31 height 10
click at [1214, 279] on span "Actions" at bounding box center [1201, 282] width 31 height 10
drag, startPoint x: 1315, startPoint y: 281, endPoint x: 1270, endPoint y: 294, distance: 46.9
click at [1314, 281] on icon at bounding box center [1318, 282] width 8 height 8
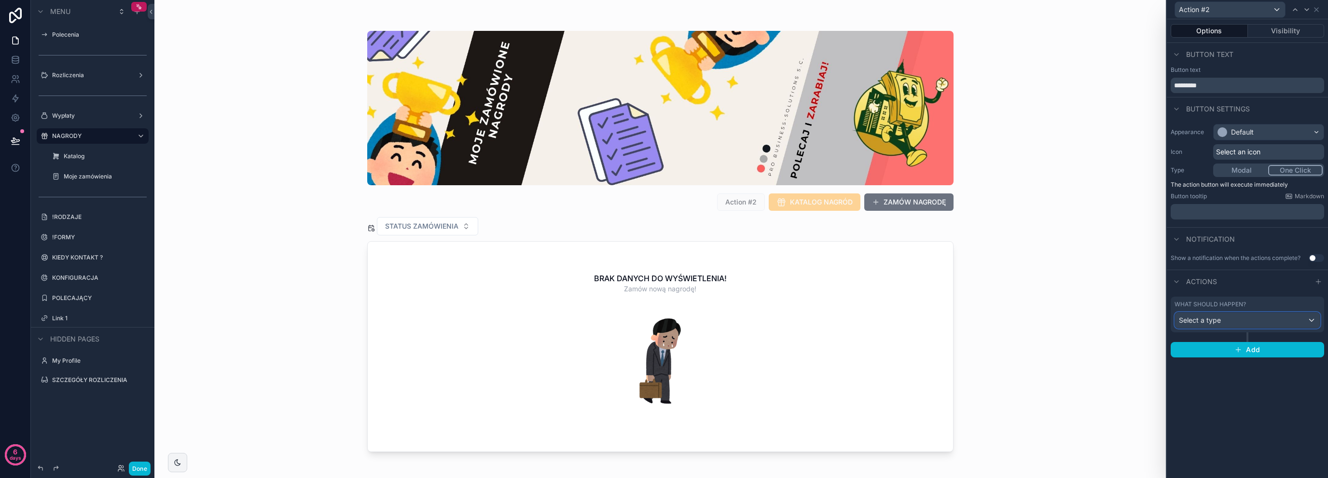
click at [1222, 317] on div "Select a type" at bounding box center [1247, 320] width 145 height 15
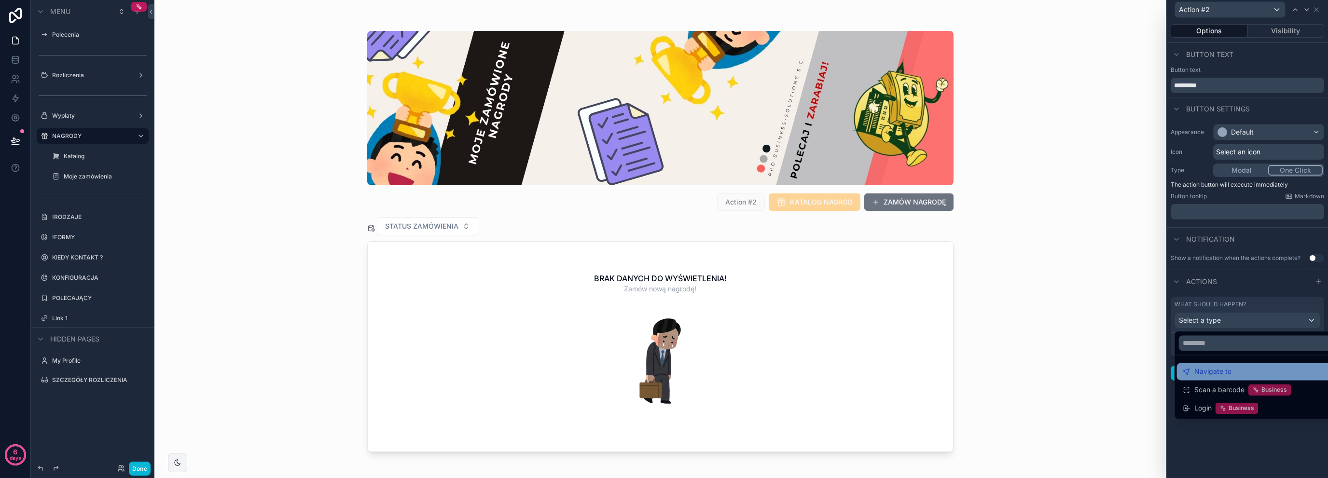
click at [1224, 373] on span "Navigate to" at bounding box center [1212, 372] width 37 height 12
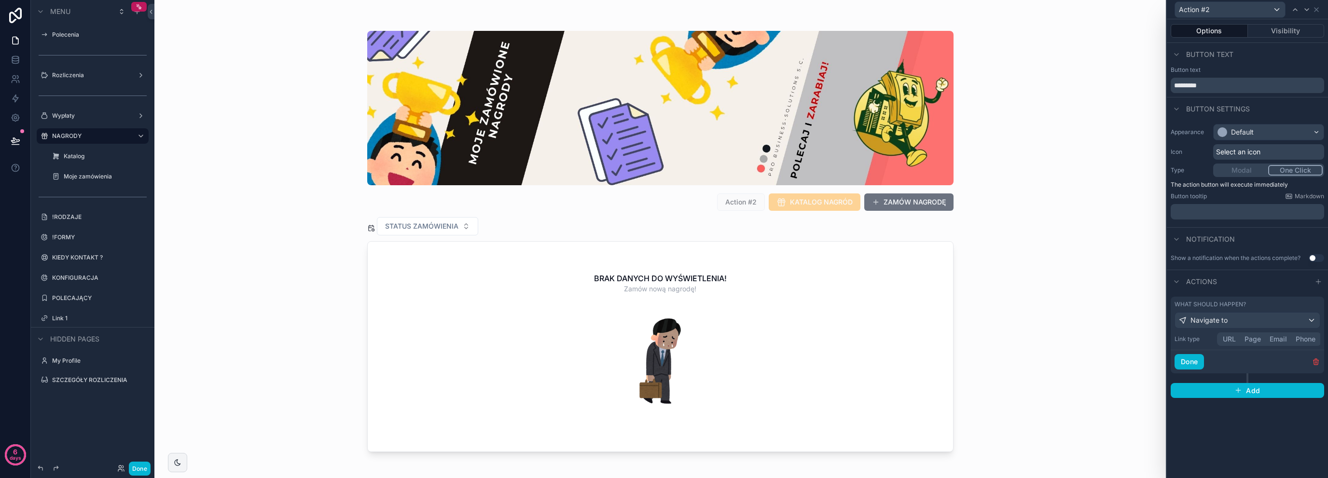
click at [1255, 341] on button "Page" at bounding box center [1252, 339] width 25 height 11
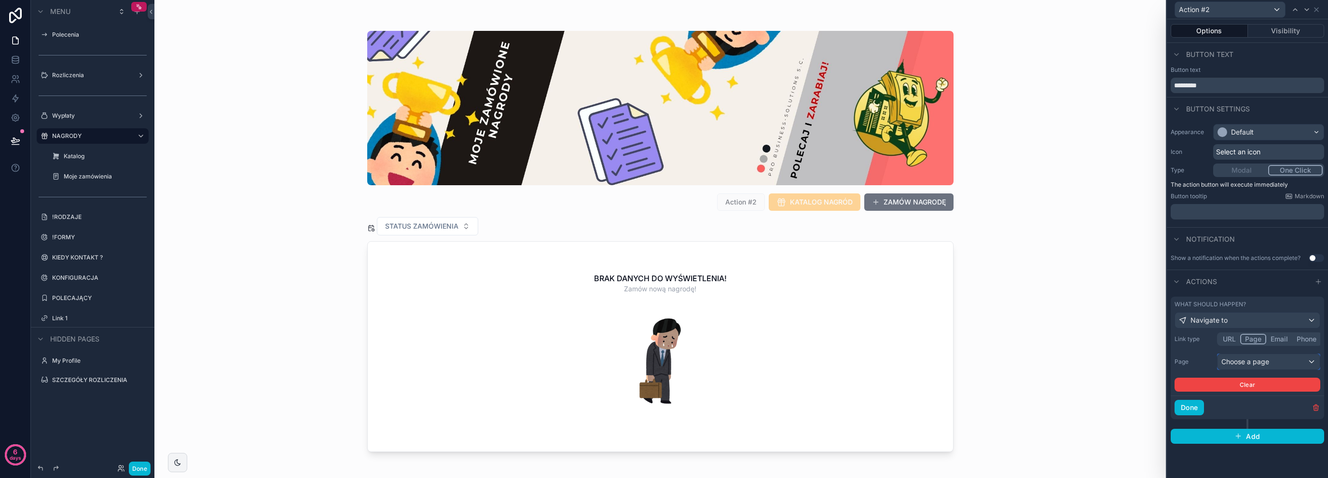
click at [1242, 363] on div "Choose a page" at bounding box center [1268, 361] width 102 height 15
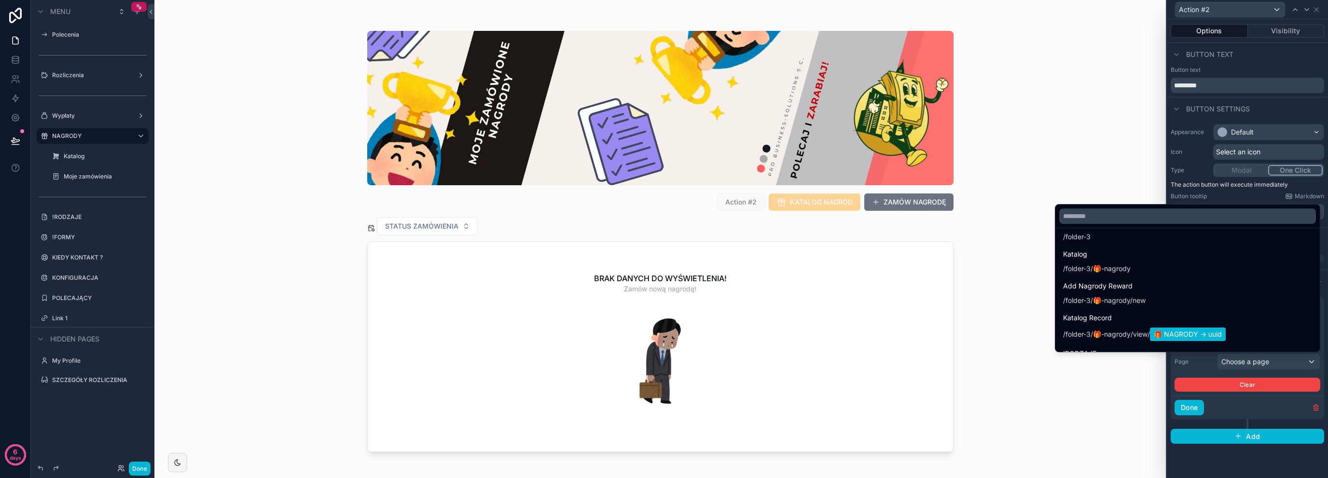
scroll to position [0, 0]
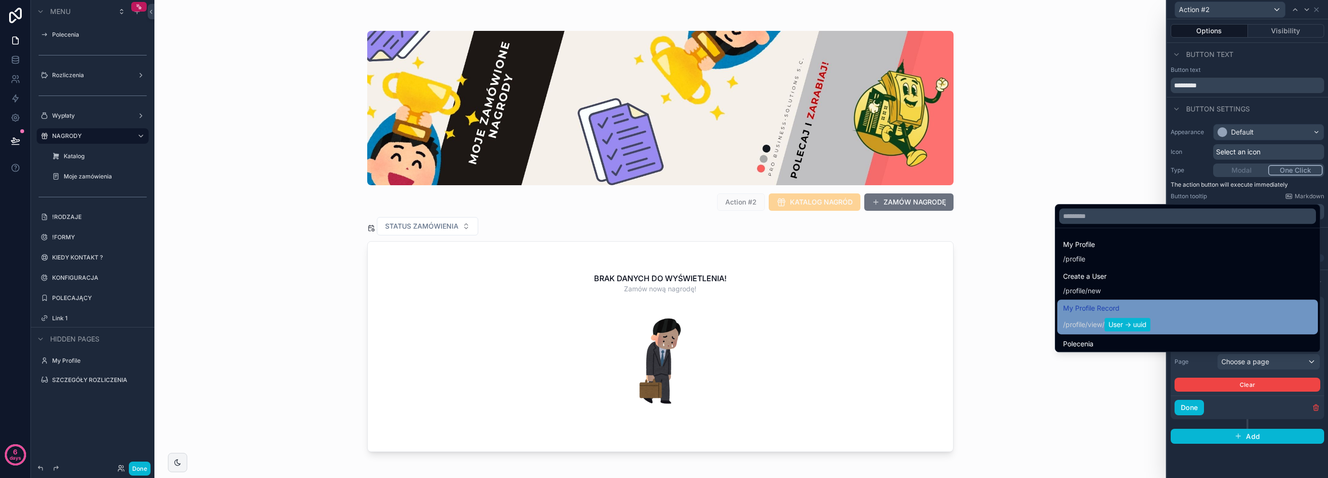
click at [1192, 307] on div "My Profile Record / profile / view / User -> uuid" at bounding box center [1187, 317] width 249 height 29
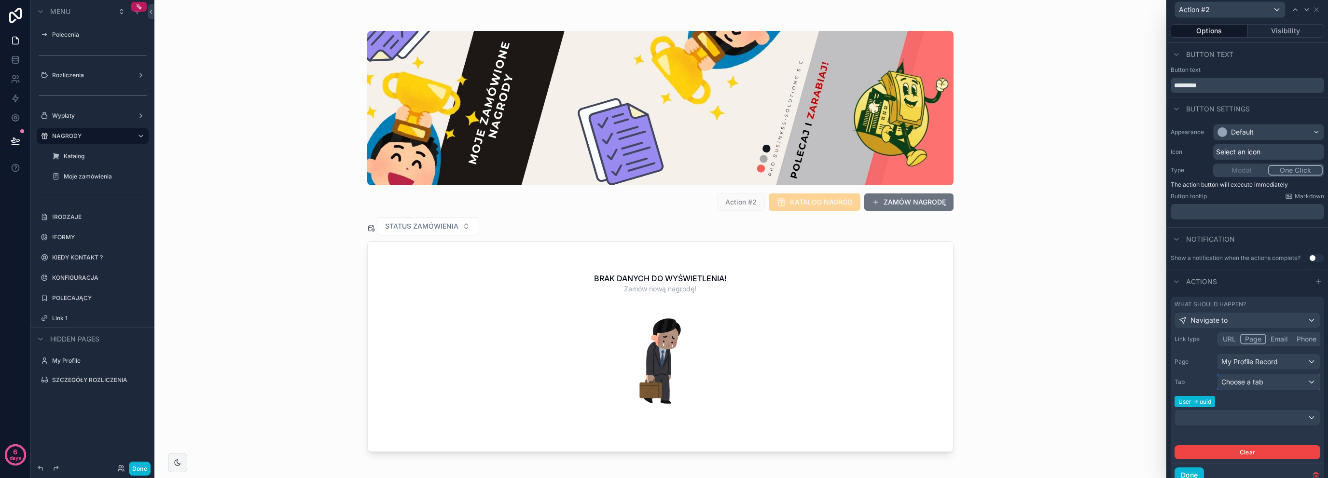
click at [1252, 378] on span "Choose a tab" at bounding box center [1242, 382] width 42 height 8
click at [1252, 377] on div at bounding box center [1247, 239] width 161 height 478
click at [1242, 85] on input "*********" at bounding box center [1247, 85] width 153 height 15
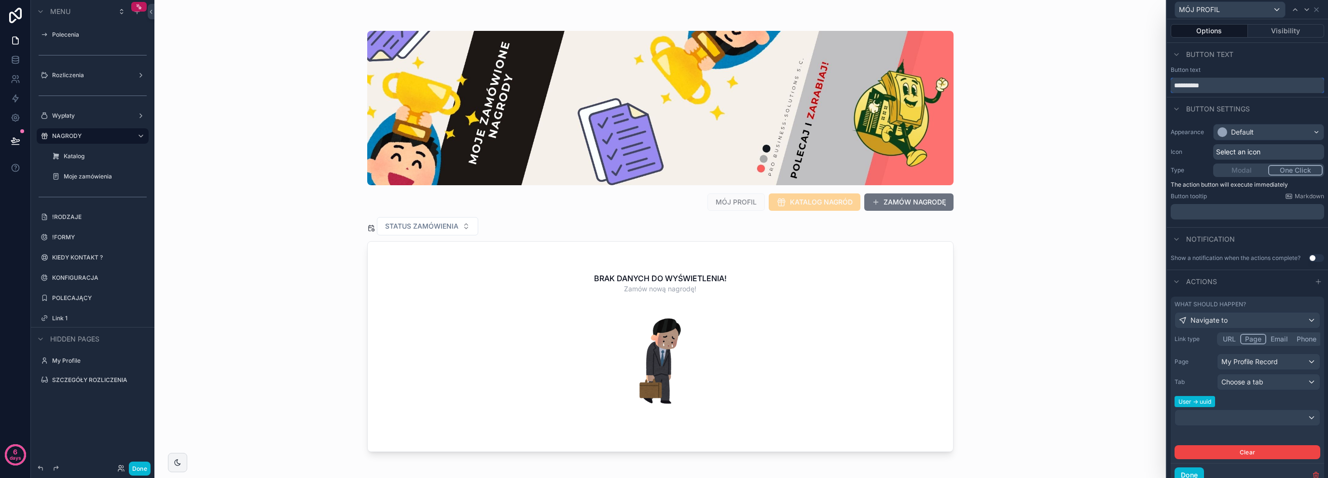
type input "**********"
click at [1234, 131] on div "Default" at bounding box center [1242, 132] width 23 height 10
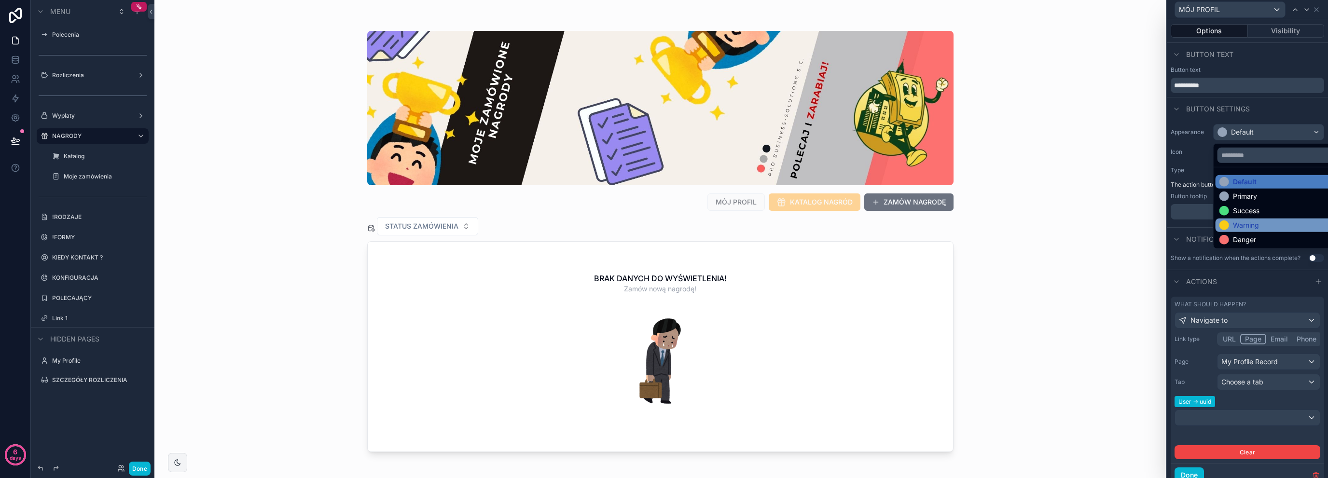
click at [1248, 222] on div "Warning" at bounding box center [1246, 226] width 26 height 10
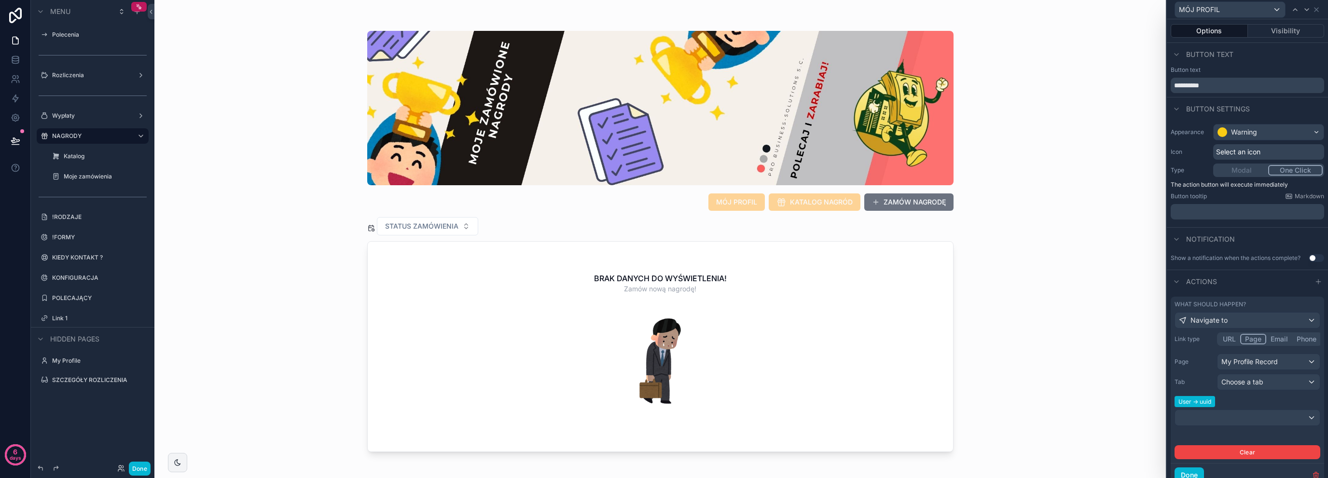
click at [1245, 152] on span "Select an icon" at bounding box center [1238, 152] width 44 height 10
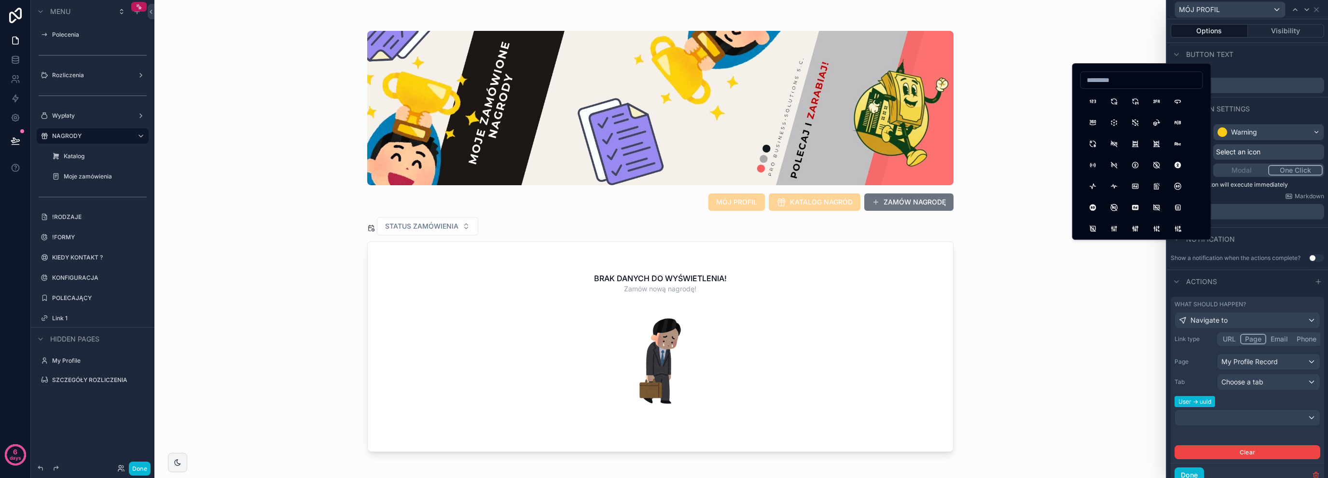
click at [1160, 84] on input at bounding box center [1142, 80] width 122 height 14
click at [1128, 79] on input "******" at bounding box center [1142, 80] width 122 height 14
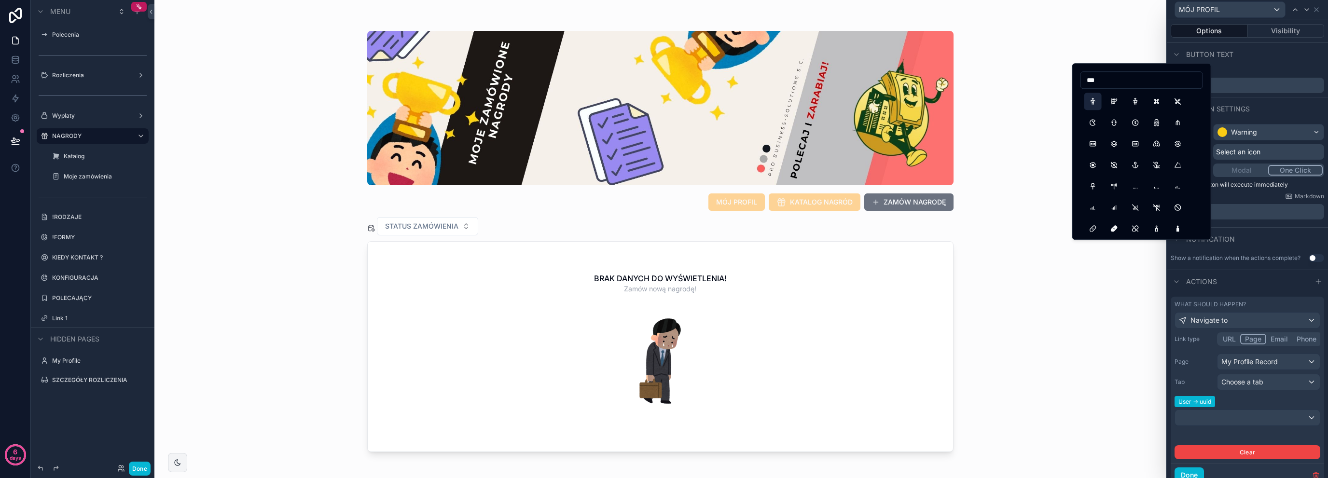
type input "***"
click at [1098, 101] on button "Man" at bounding box center [1092, 101] width 17 height 17
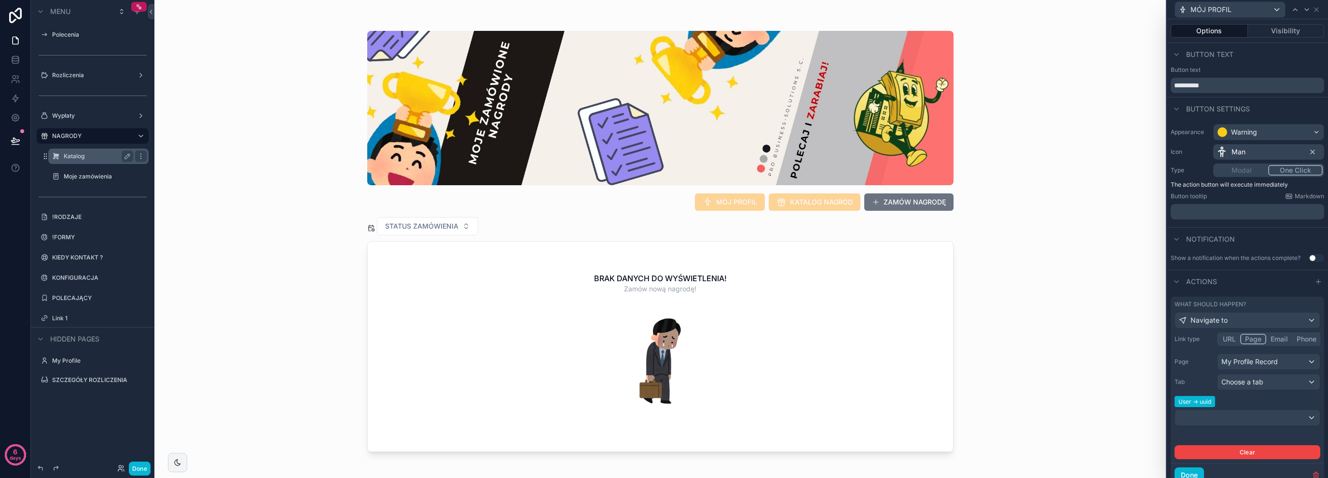
click at [83, 157] on label "Katalog" at bounding box center [97, 156] width 66 height 8
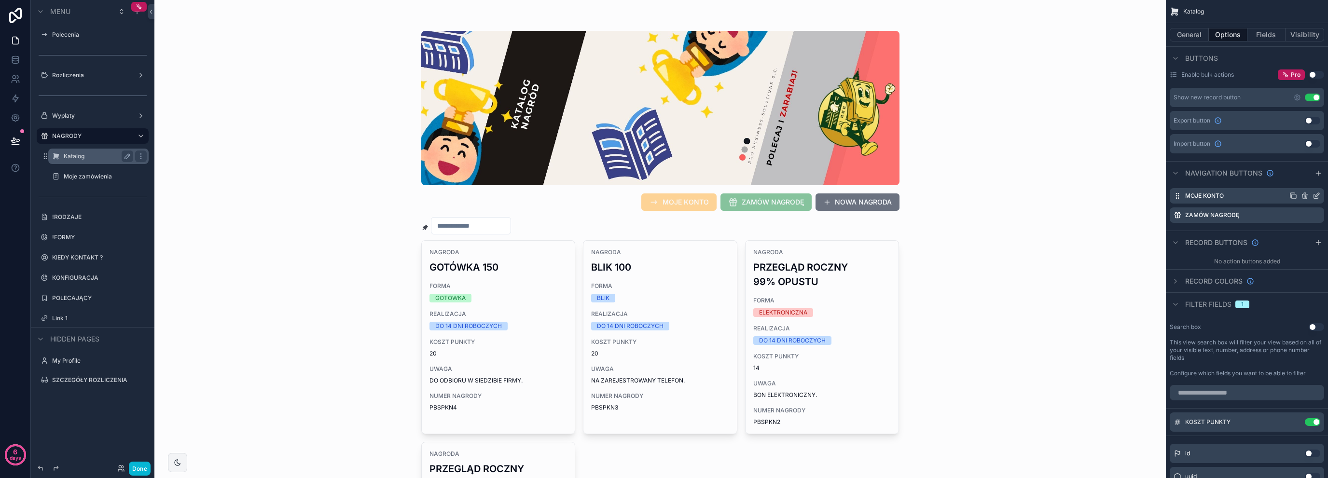
click at [1318, 199] on icon "scrollable content" at bounding box center [1316, 196] width 8 height 8
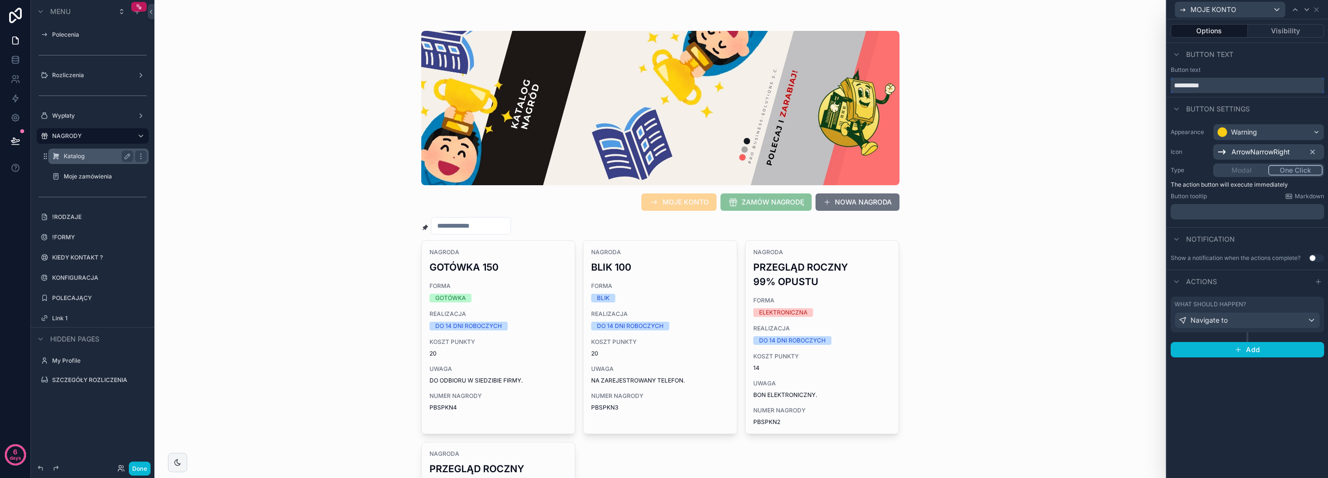
click at [1197, 87] on input "**********" at bounding box center [1247, 85] width 153 height 15
click at [1198, 86] on input "**********" at bounding box center [1247, 85] width 153 height 15
type input "**********"
click at [1314, 152] on icon at bounding box center [1313, 152] width 8 height 8
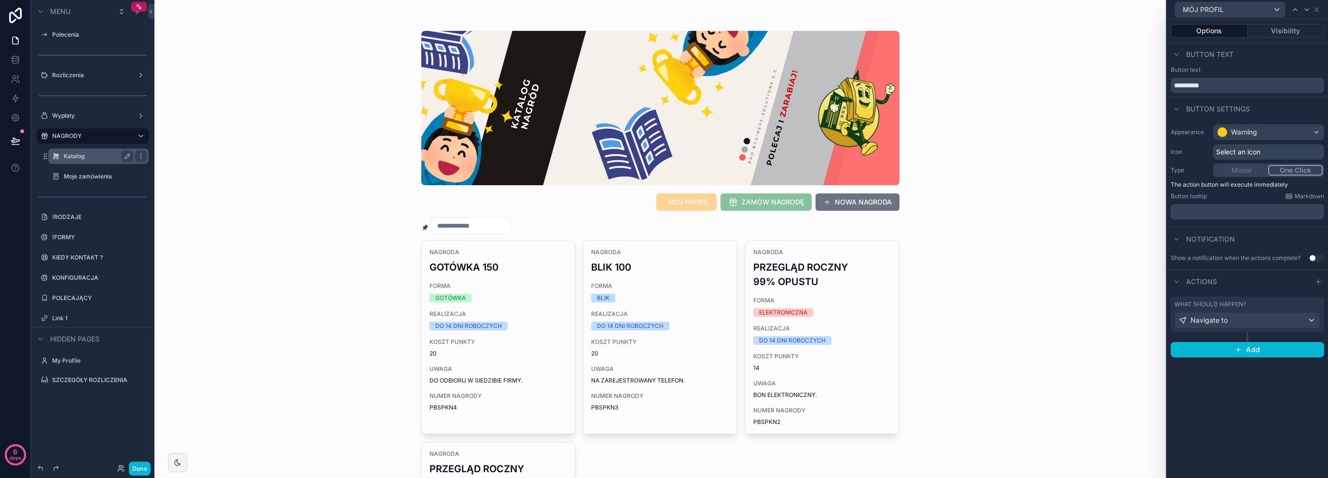
click at [1254, 145] on div "Select an icon" at bounding box center [1268, 151] width 111 height 15
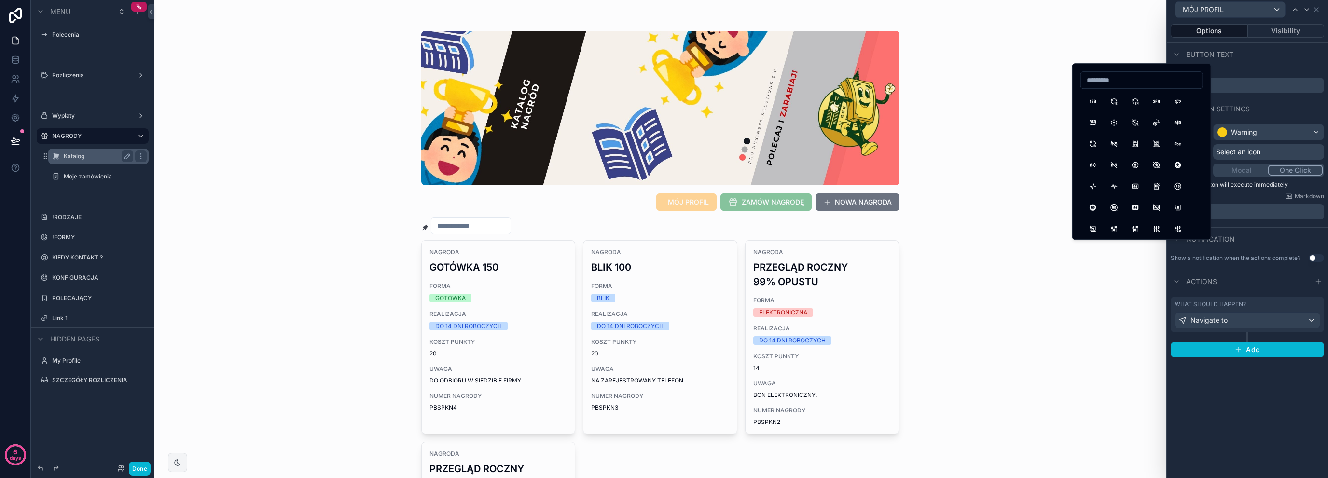
click at [1116, 79] on input at bounding box center [1142, 80] width 122 height 14
type input "***"
click at [1093, 102] on button "Man" at bounding box center [1092, 101] width 17 height 17
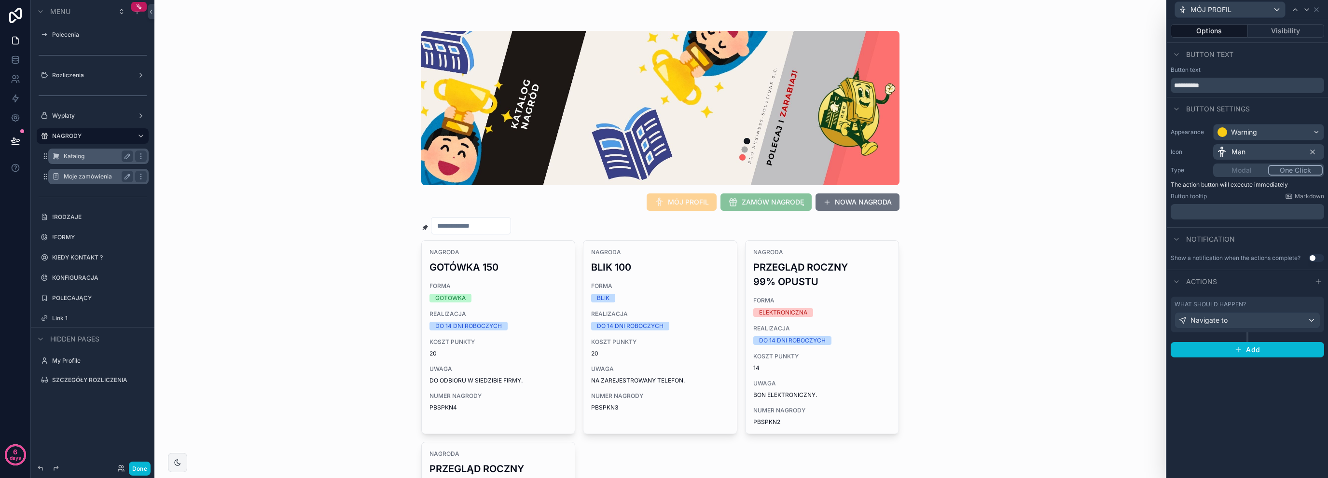
click at [77, 169] on div "Moje zamówienia" at bounding box center [98, 176] width 96 height 15
click at [83, 178] on label "Moje zamówienia" at bounding box center [97, 177] width 66 height 8
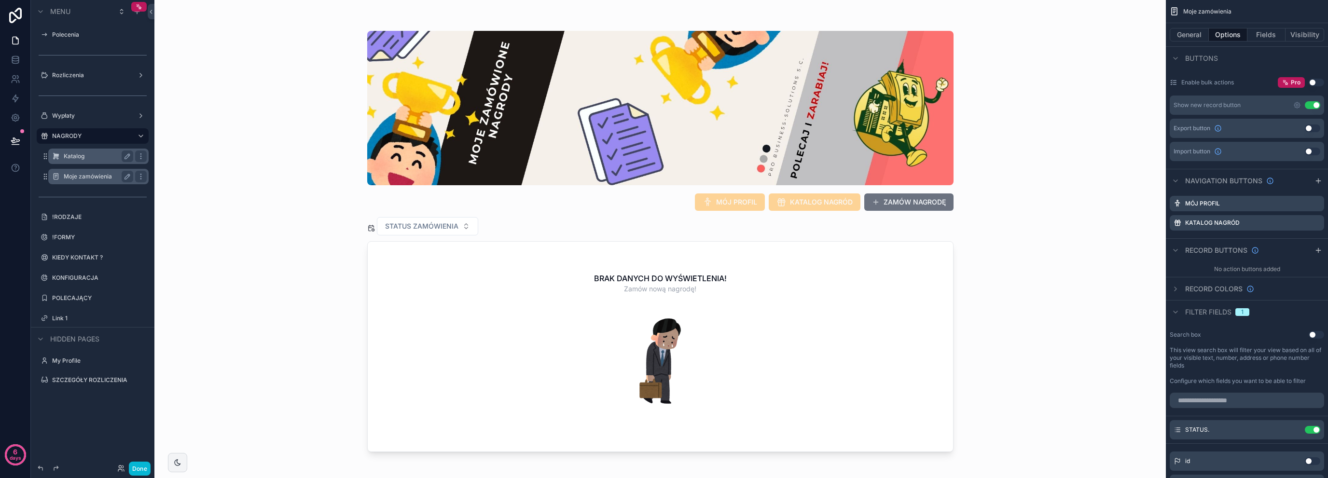
click at [84, 156] on label "Katalog" at bounding box center [97, 156] width 66 height 8
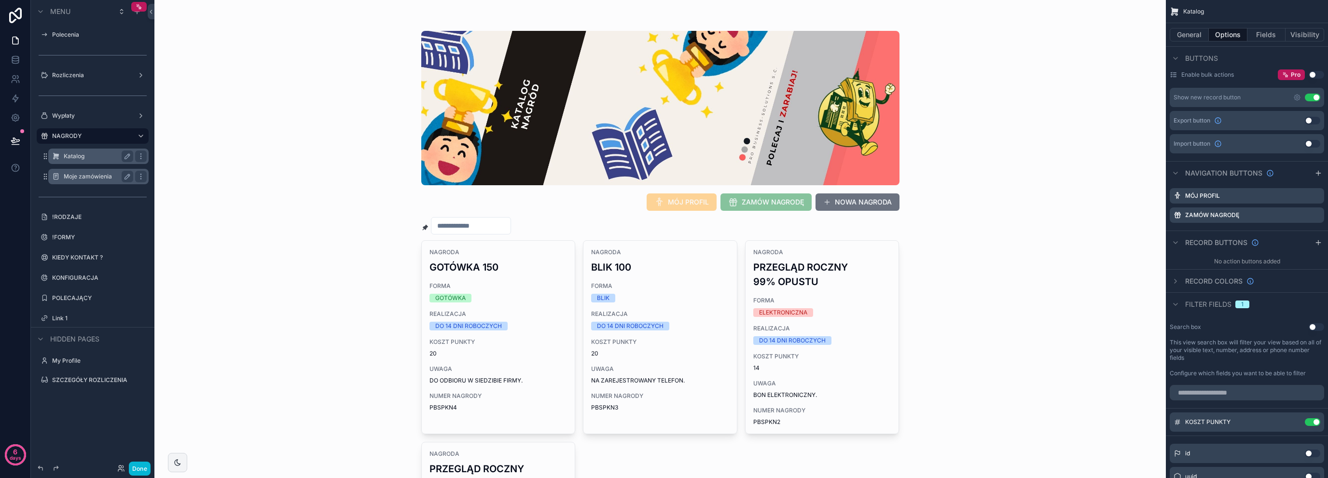
click at [83, 173] on label "Moje zamówienia" at bounding box center [97, 177] width 66 height 8
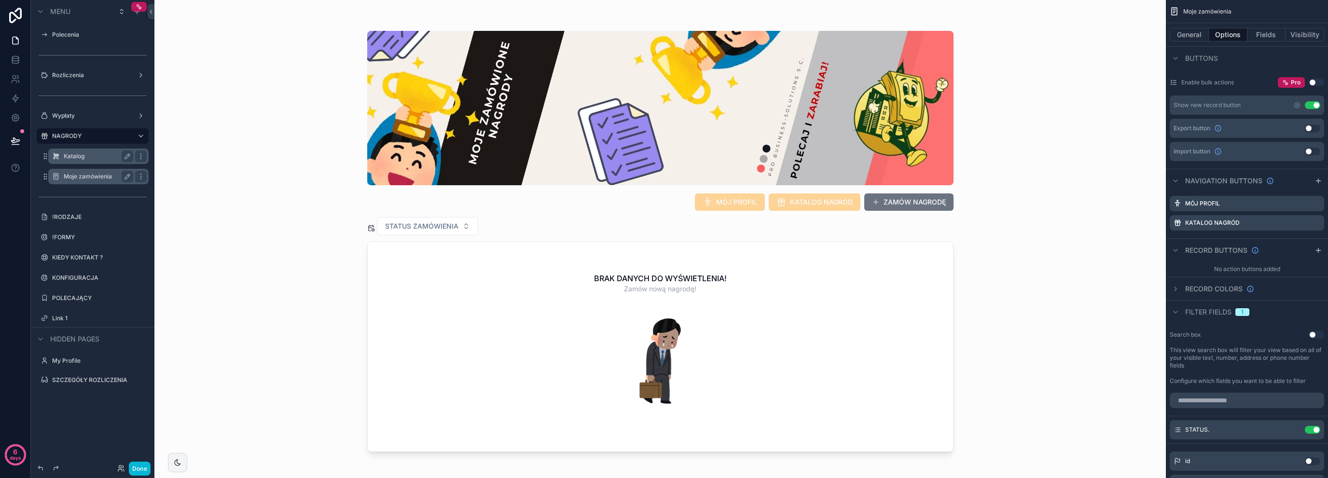
click at [87, 158] on label "Katalog" at bounding box center [97, 156] width 66 height 8
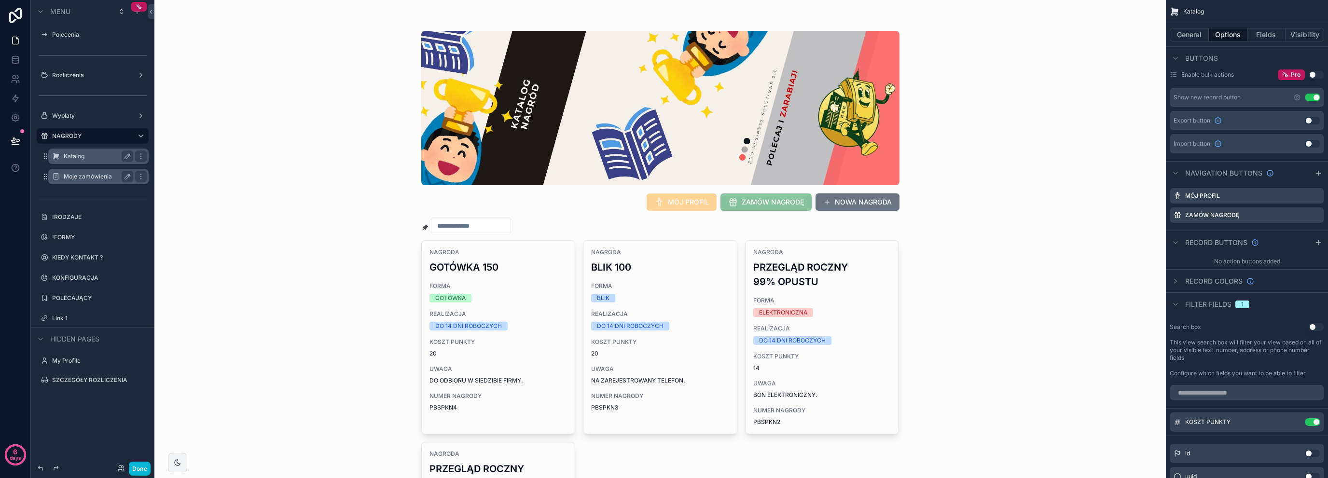
click at [84, 173] on label "Moje zamówienia" at bounding box center [97, 177] width 66 height 8
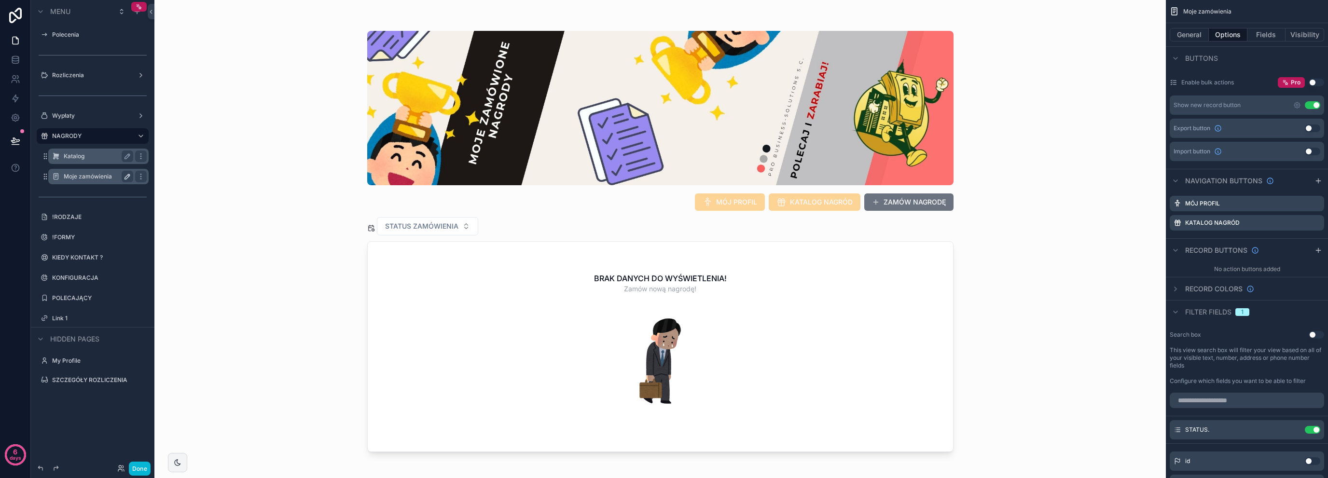
click at [123, 177] on button "scrollable content" at bounding box center [128, 177] width 12 height 12
click at [56, 179] on icon "scrollable content" at bounding box center [56, 177] width 8 height 8
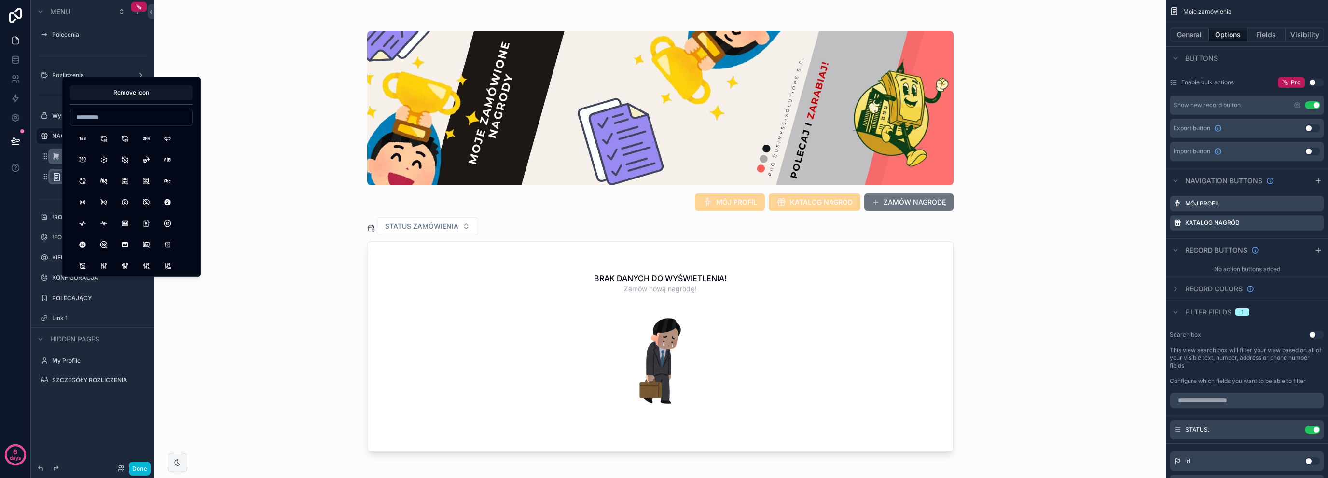
click at [275, 171] on div "MÓJ PROFIL KATALOG NAGRÓD ZAMÓW NAGRODĘ STATUS ZAMÓWIENIA BRAK DANYCH DO WYŚWIE…" at bounding box center [659, 239] width 1011 height 478
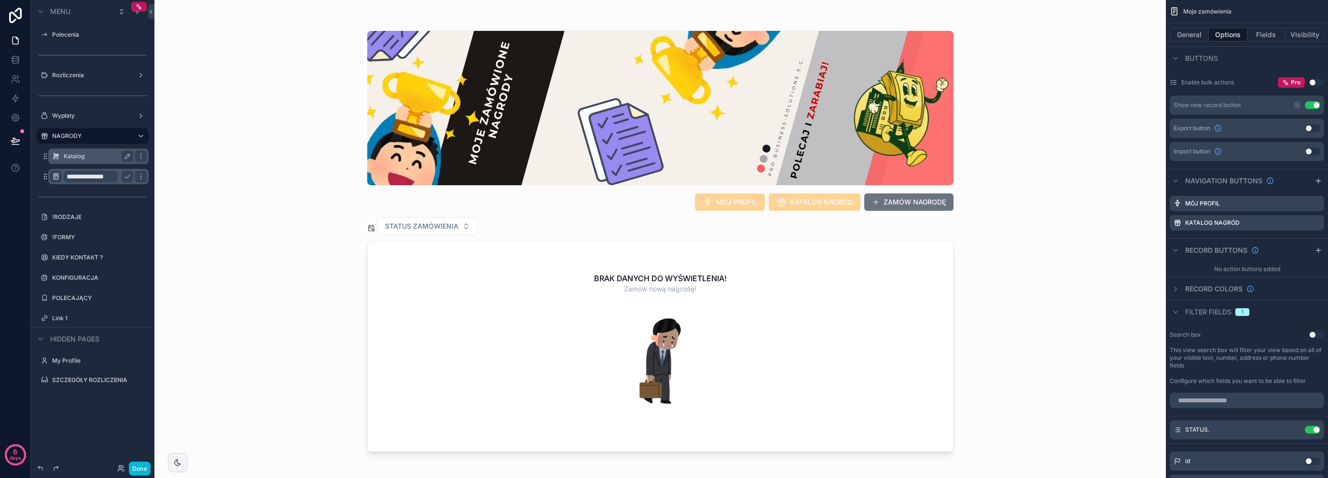
click at [81, 161] on div "Katalog" at bounding box center [98, 157] width 69 height 12
click at [54, 178] on icon "scrollable content" at bounding box center [56, 177] width 8 height 8
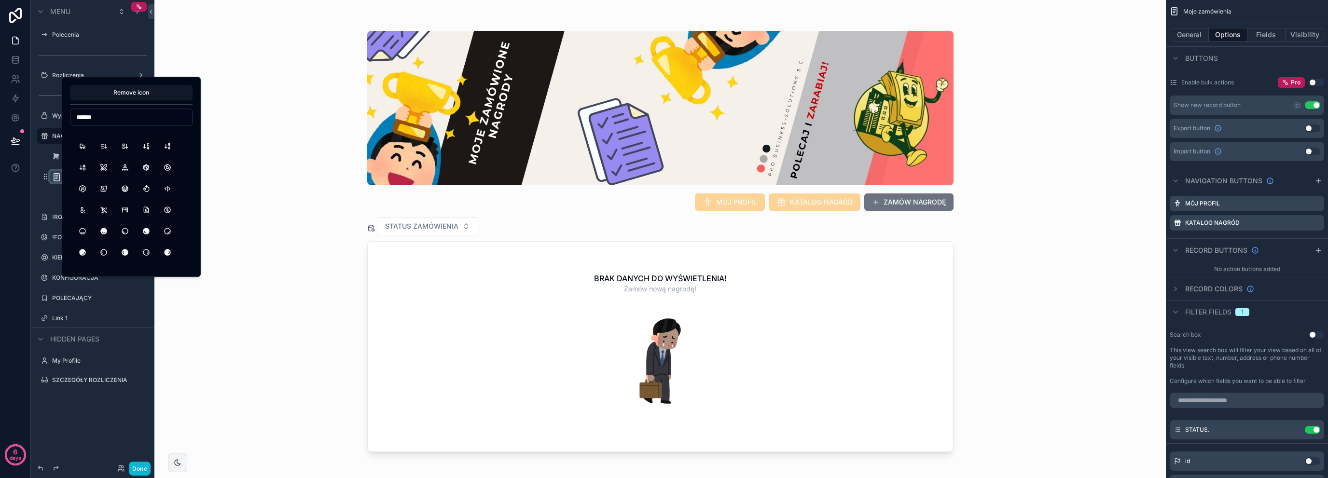
scroll to position [321, 0]
type input "******"
click at [129, 139] on button "PasswordUser" at bounding box center [124, 135] width 17 height 17
click at [757, 206] on div "scrollable content" at bounding box center [660, 233] width 617 height 467
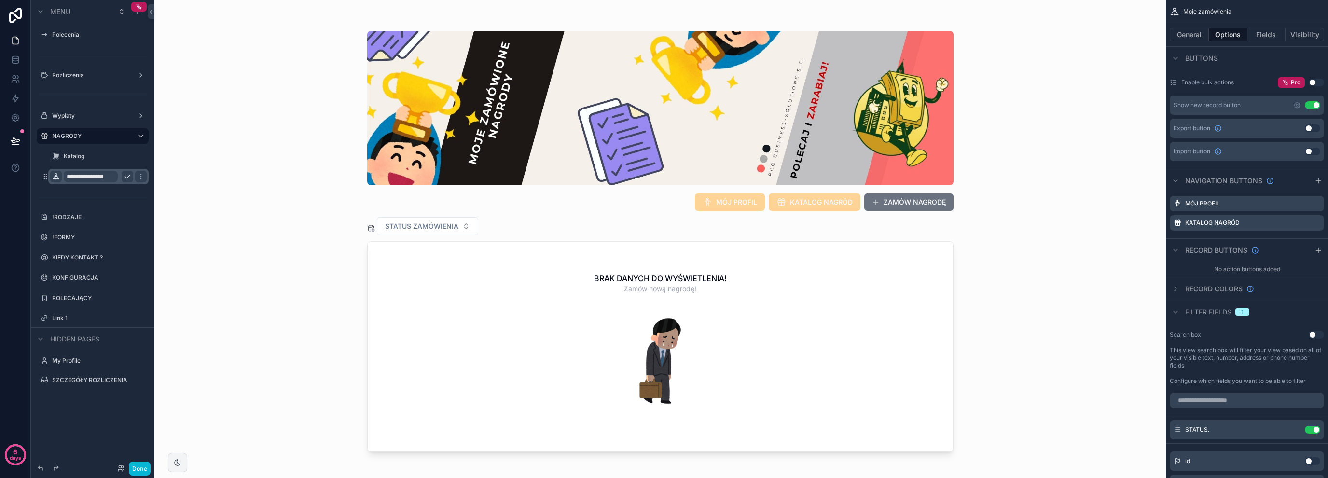
click at [128, 177] on icon "scrollable content" at bounding box center [127, 176] width 5 height 3
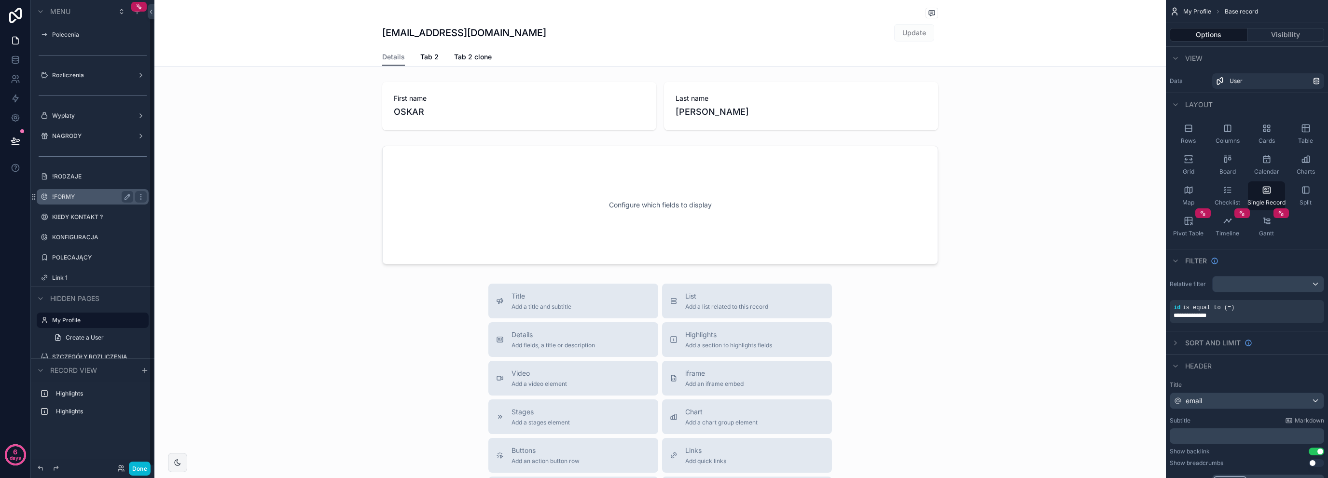
scroll to position [15, 0]
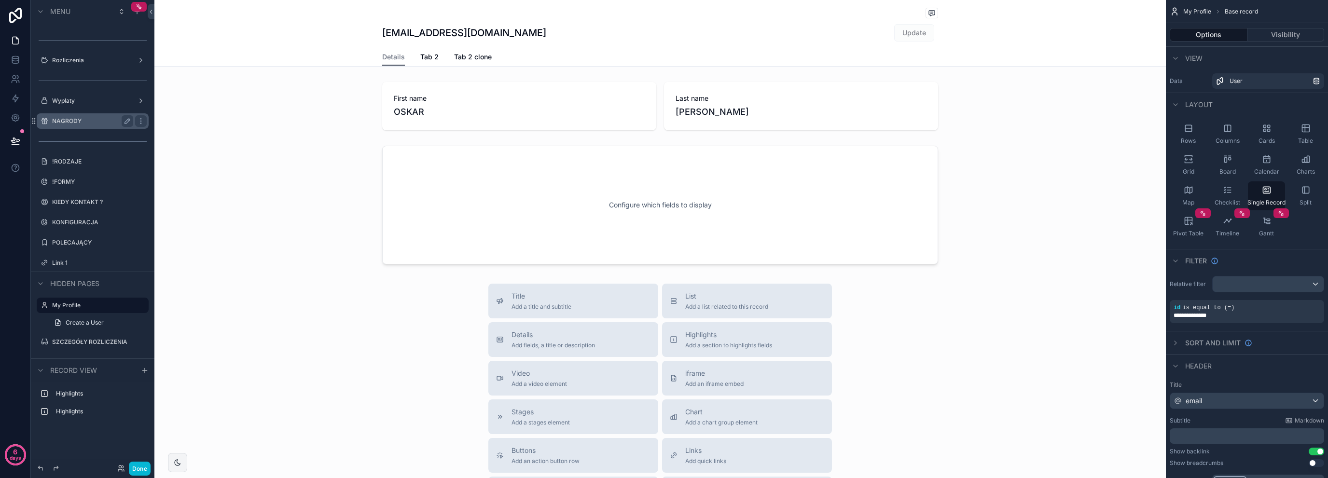
drag, startPoint x: 71, startPoint y: 122, endPoint x: 71, endPoint y: 127, distance: 5.3
click at [71, 122] on label "NAGRODY" at bounding box center [92, 121] width 81 height 8
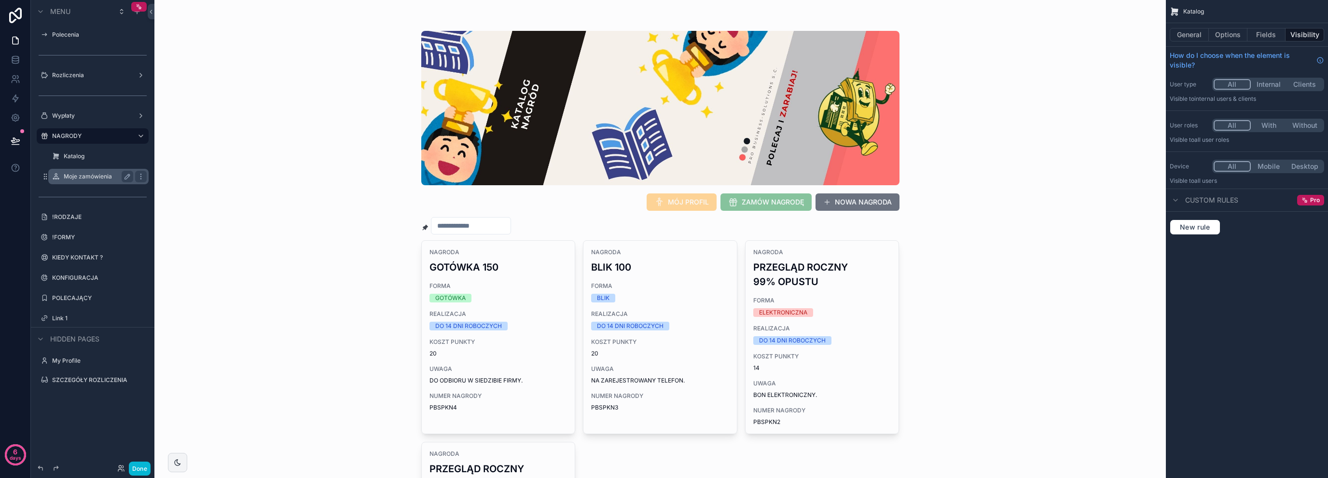
click at [82, 177] on label "Moje zamówienia" at bounding box center [97, 177] width 66 height 8
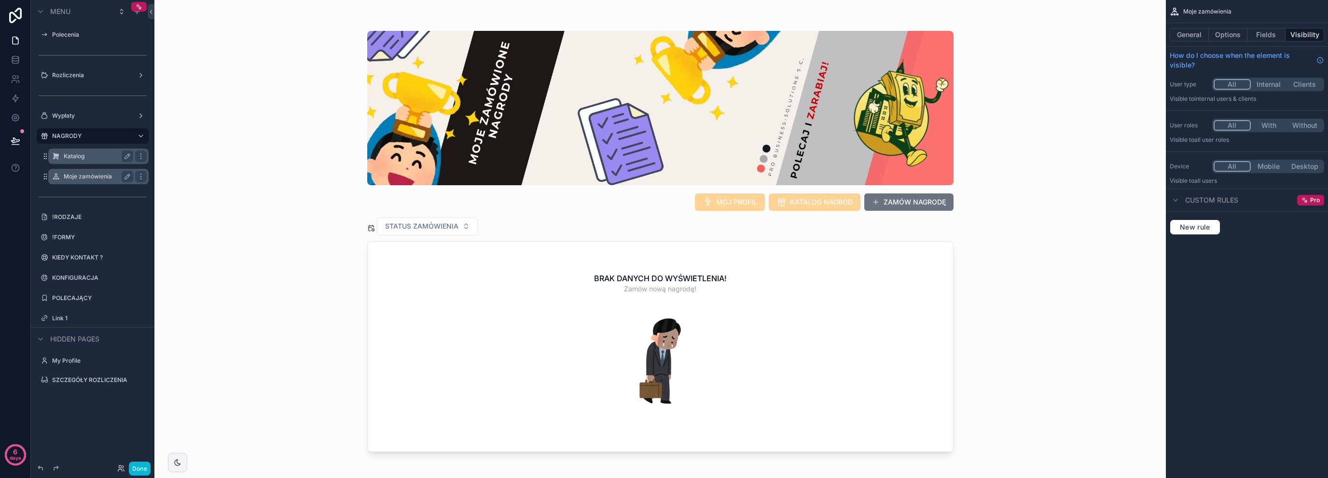
click at [83, 158] on label "Katalog" at bounding box center [97, 156] width 66 height 8
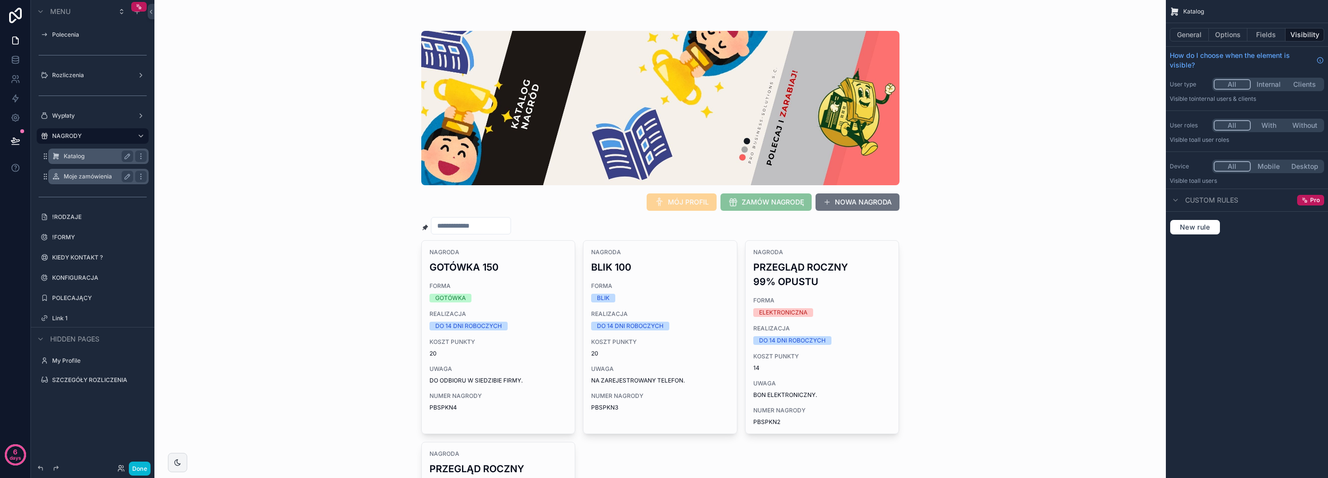
click at [803, 211] on div "scrollable content" at bounding box center [661, 348] width 494 height 697
click at [69, 158] on label "Katalog" at bounding box center [97, 156] width 66 height 8
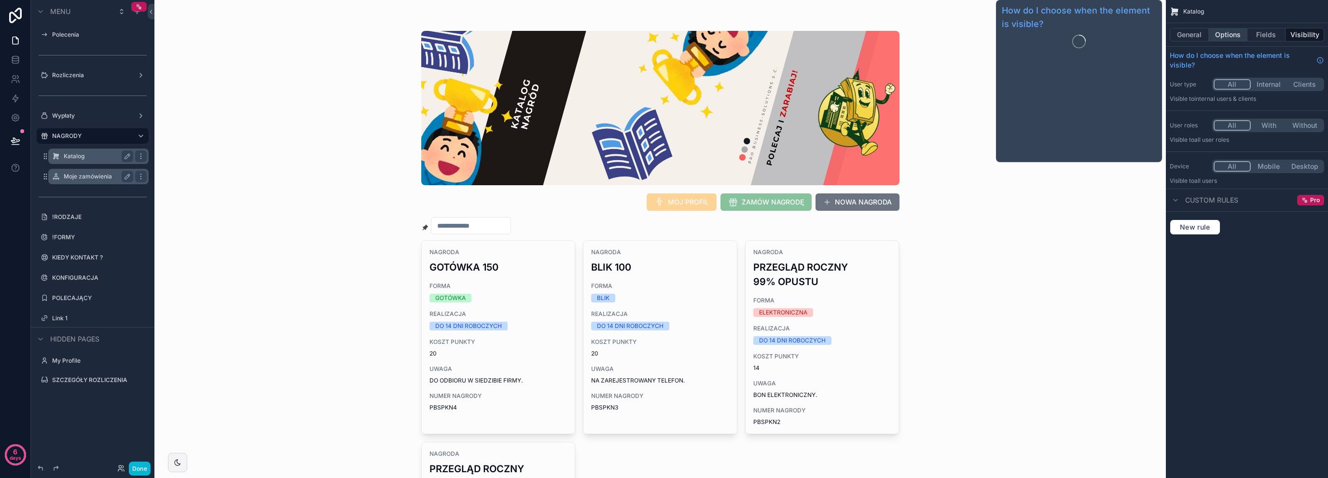
click at [1229, 31] on button "Options" at bounding box center [1228, 35] width 39 height 14
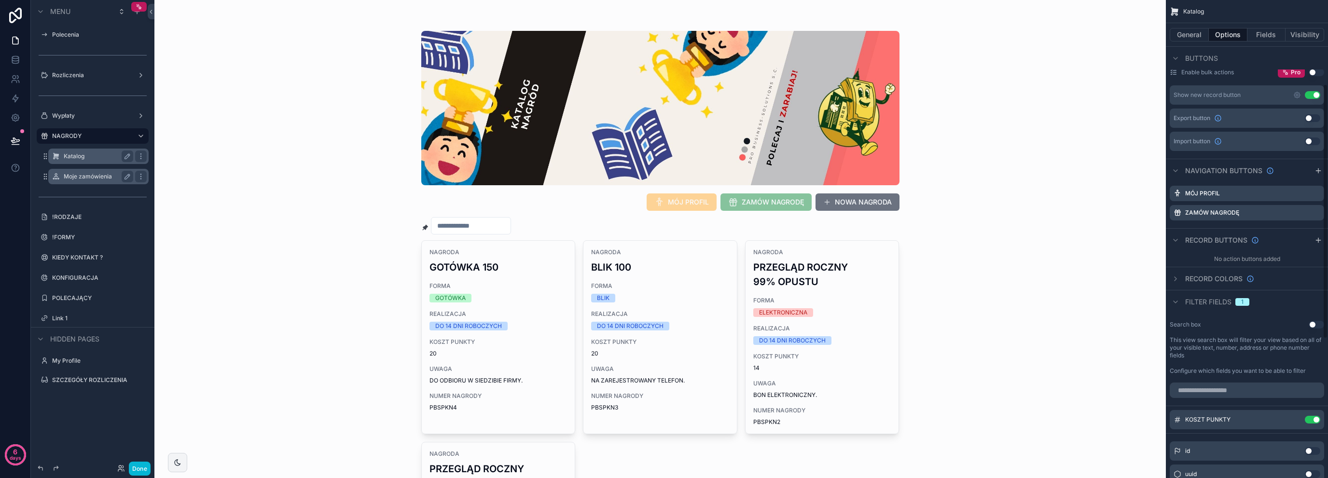
scroll to position [128, 0]
click at [1315, 213] on icon "scrollable content" at bounding box center [1316, 215] width 8 height 8
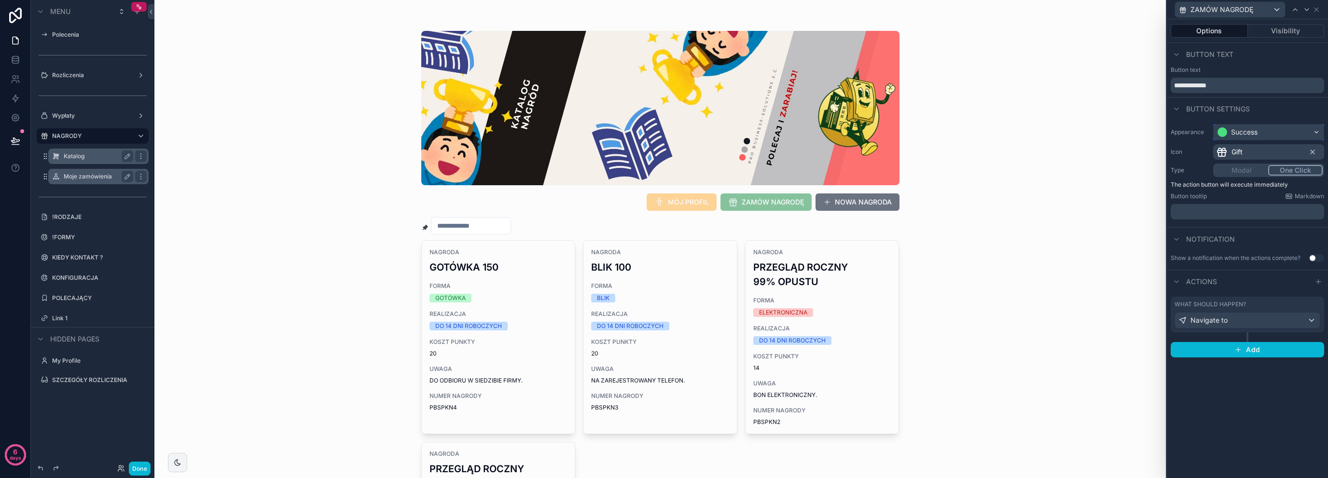
click at [1239, 132] on div "Success" at bounding box center [1244, 132] width 27 height 10
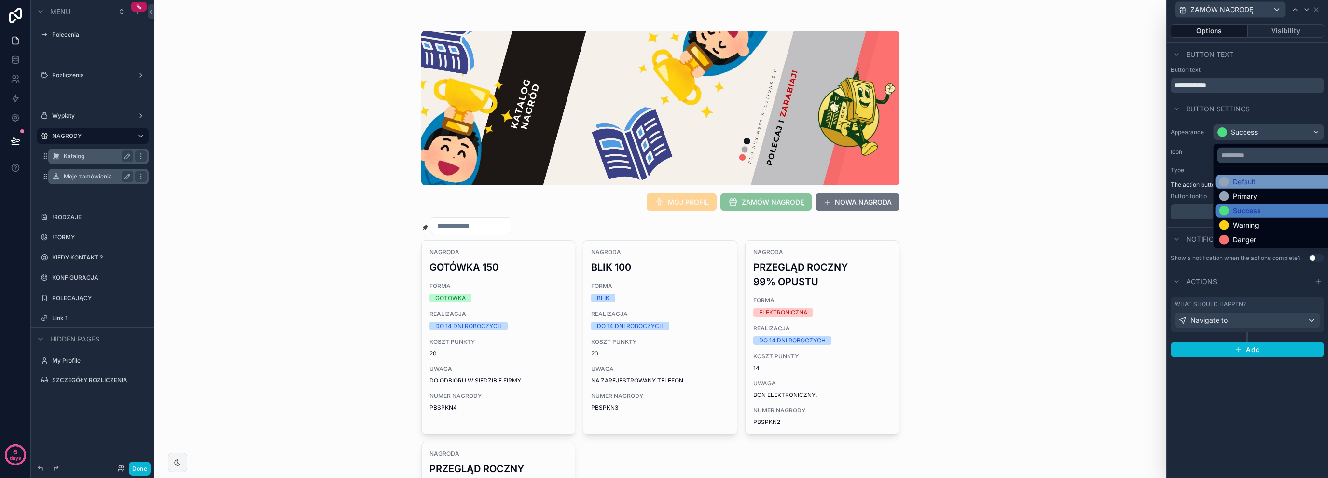
click at [1256, 181] on div "Default" at bounding box center [1279, 182] width 121 height 10
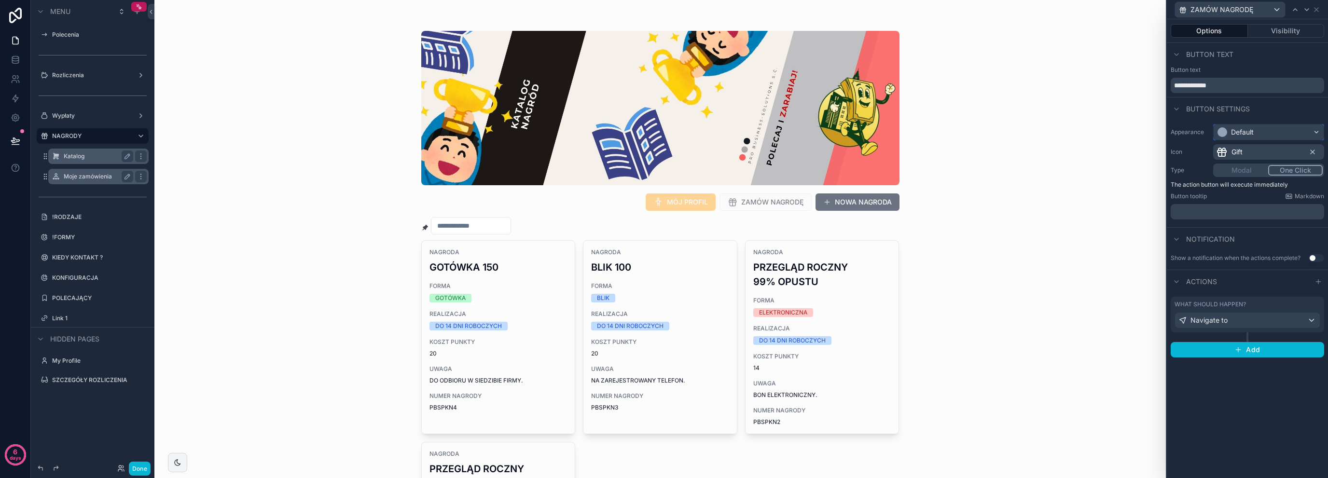
click at [1236, 140] on button "Default" at bounding box center [1268, 132] width 111 height 16
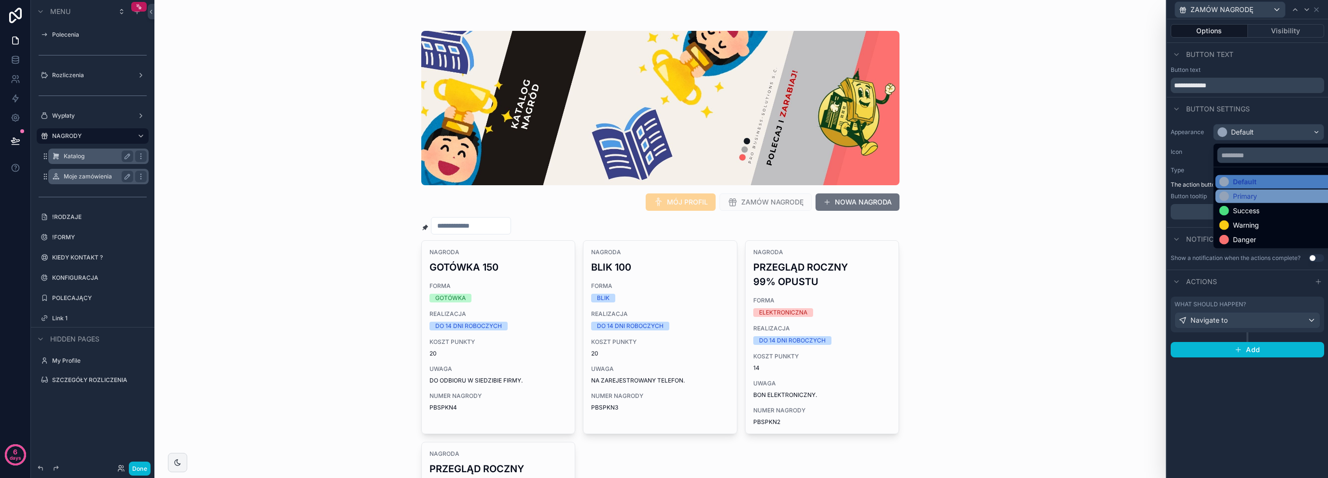
click at [1241, 197] on div "Primary" at bounding box center [1245, 197] width 24 height 10
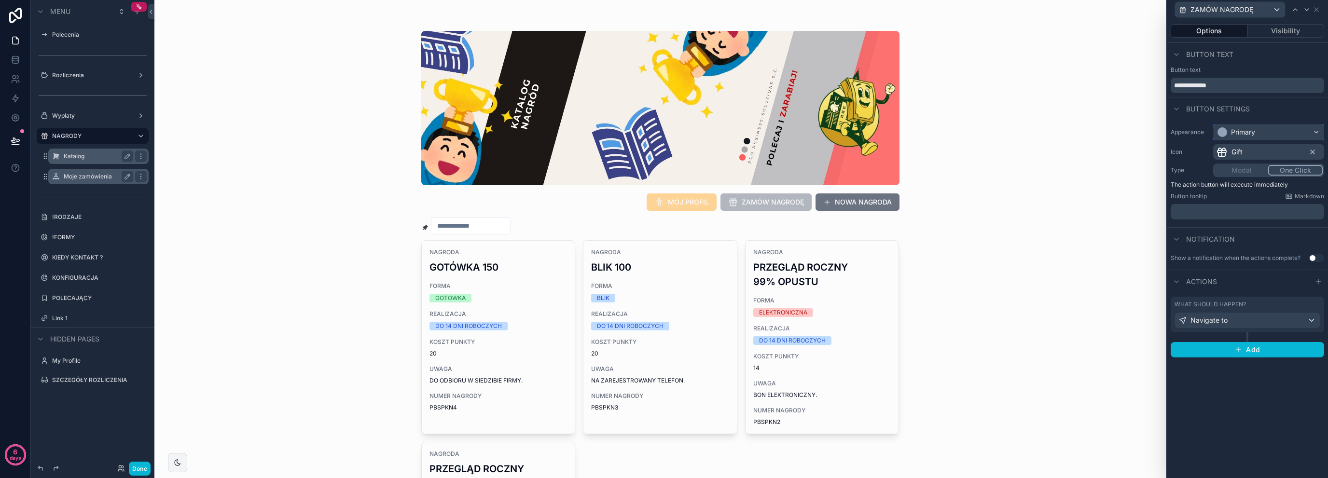
click at [1243, 130] on div "Primary" at bounding box center [1243, 132] width 24 height 10
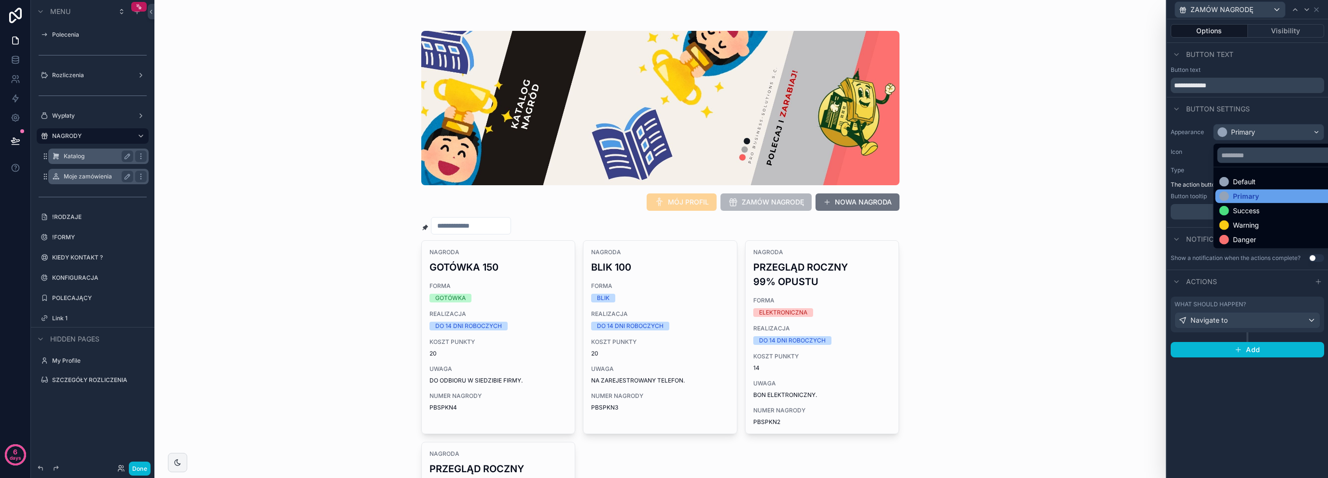
click at [1254, 194] on div "Primary" at bounding box center [1246, 197] width 26 height 10
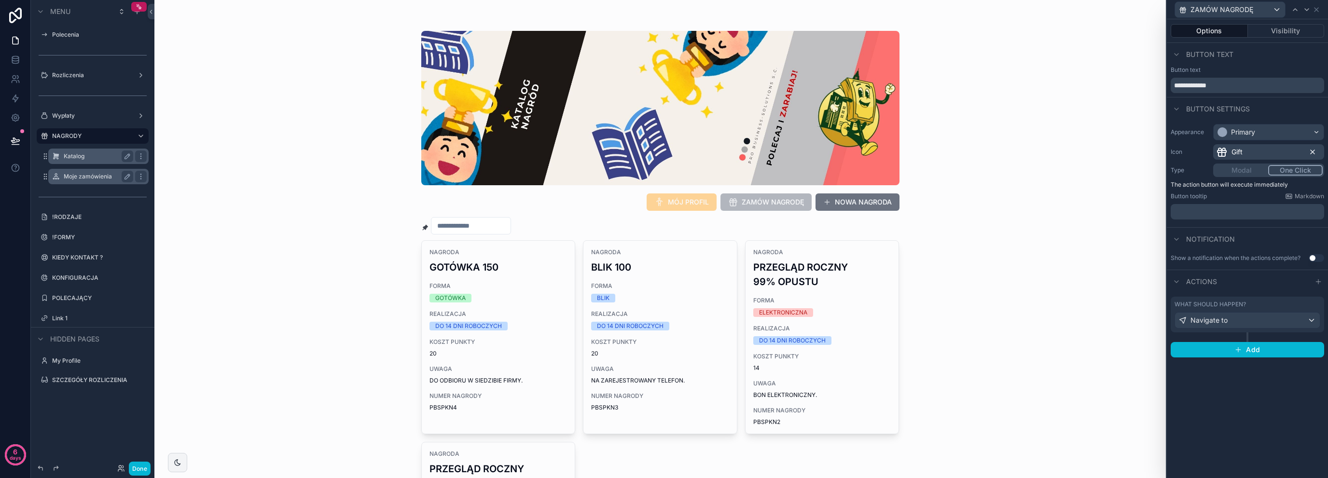
click at [1314, 152] on icon at bounding box center [1313, 152] width 8 height 8
click at [1245, 156] on span "Select an icon" at bounding box center [1238, 152] width 44 height 10
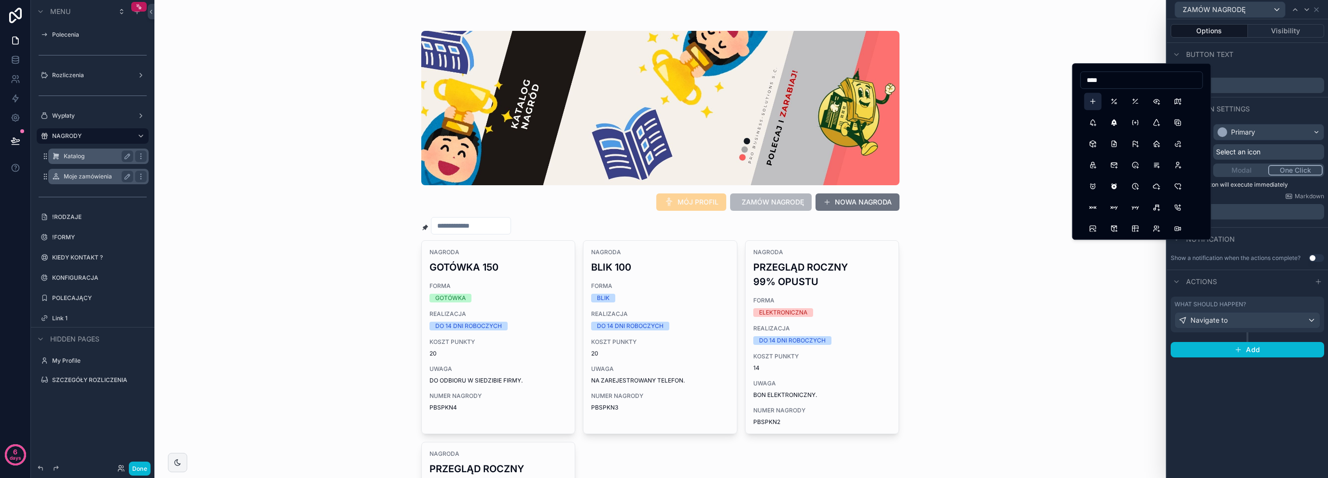
type input "****"
click at [1094, 103] on button "Plus" at bounding box center [1092, 101] width 17 height 17
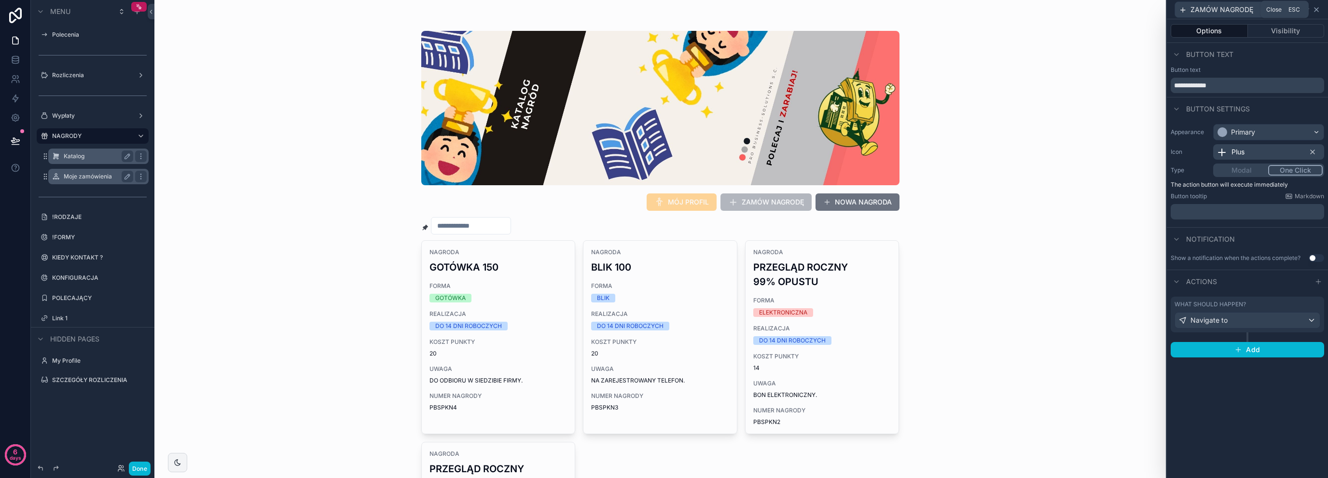
click at [1316, 6] on icon at bounding box center [1316, 10] width 8 height 8
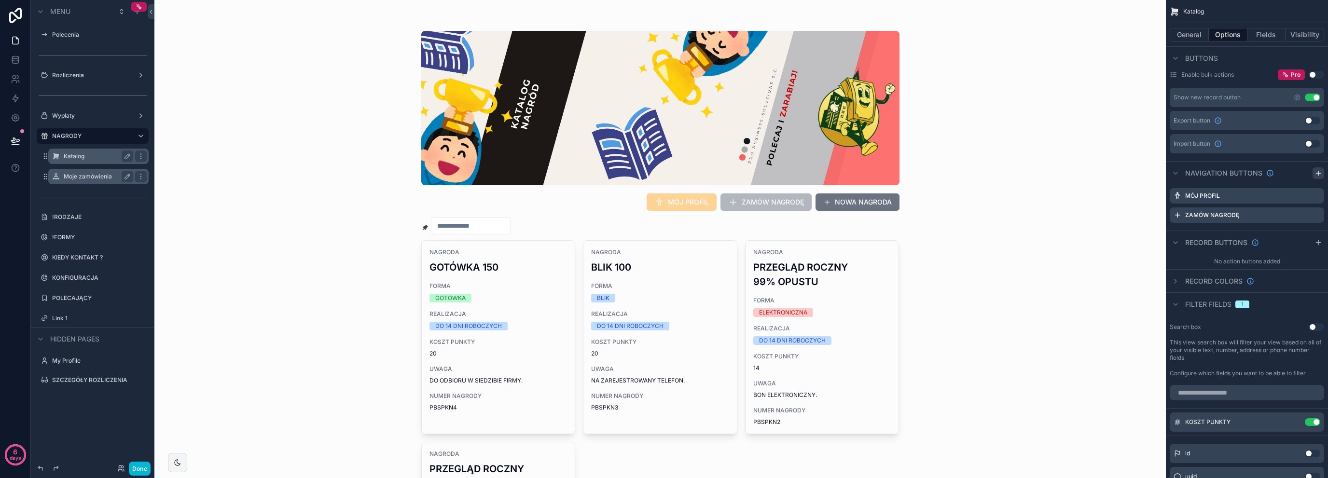
click at [1318, 169] on icon "scrollable content" at bounding box center [1318, 173] width 8 height 8
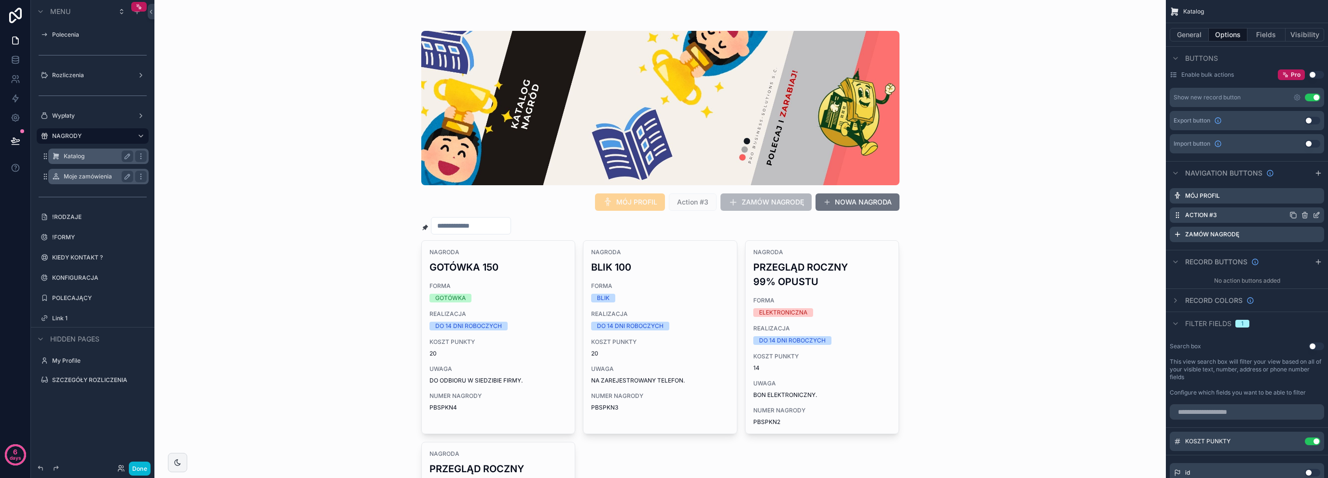
click at [1318, 212] on icon "scrollable content" at bounding box center [1317, 214] width 4 height 4
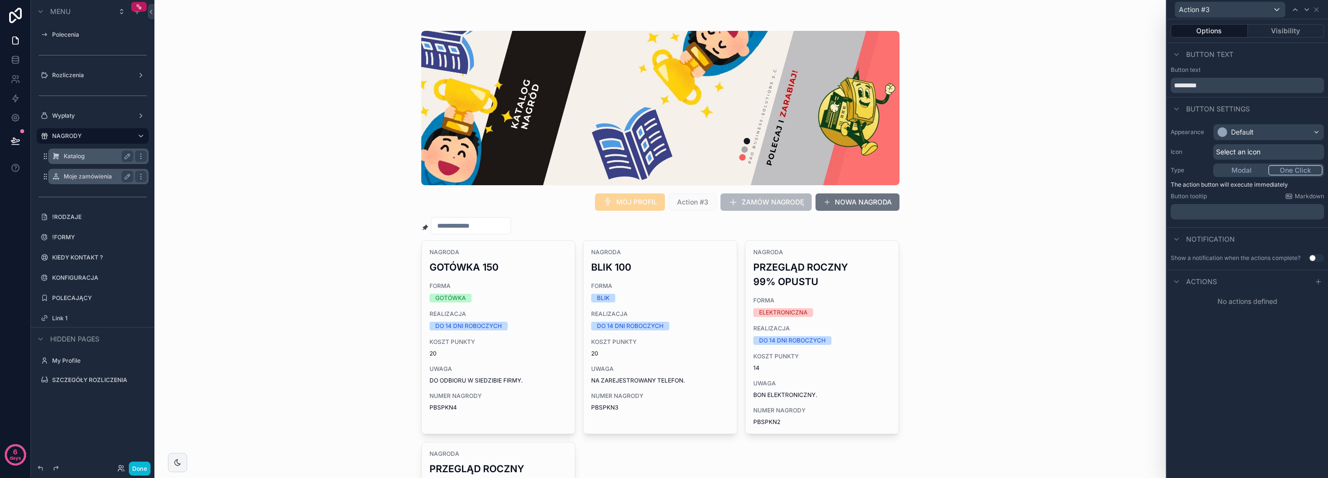
click at [1258, 121] on div "Appearance Default Icon Select an icon Type Modal One Click The action button w…" at bounding box center [1247, 171] width 161 height 103
click at [1263, 126] on div "Default" at bounding box center [1268, 131] width 110 height 15
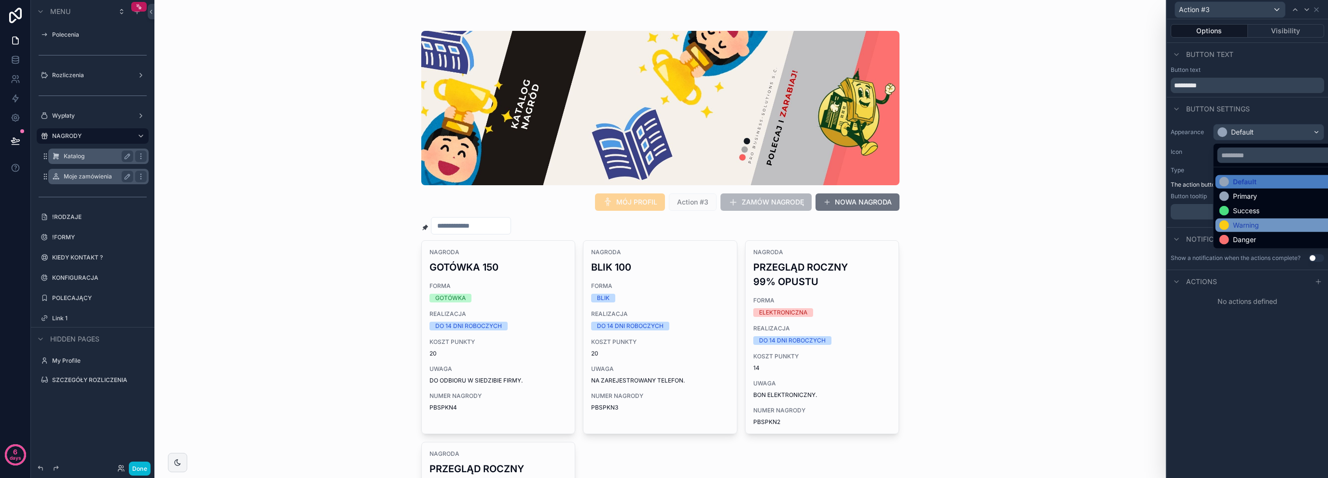
click at [1249, 221] on div "Warning" at bounding box center [1246, 226] width 26 height 10
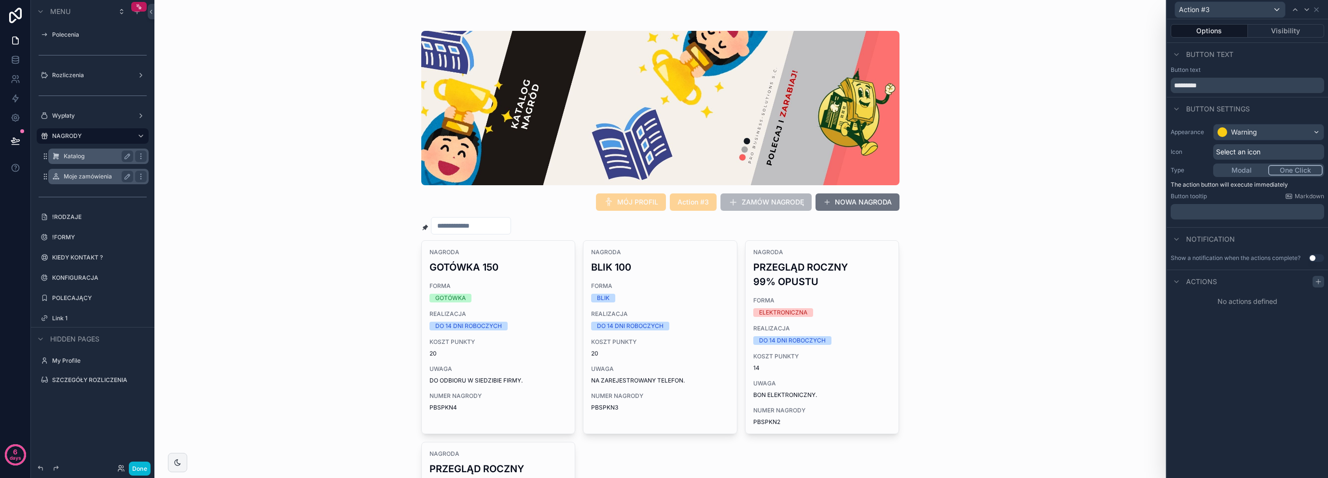
click at [1317, 282] on icon at bounding box center [1318, 282] width 8 height 8
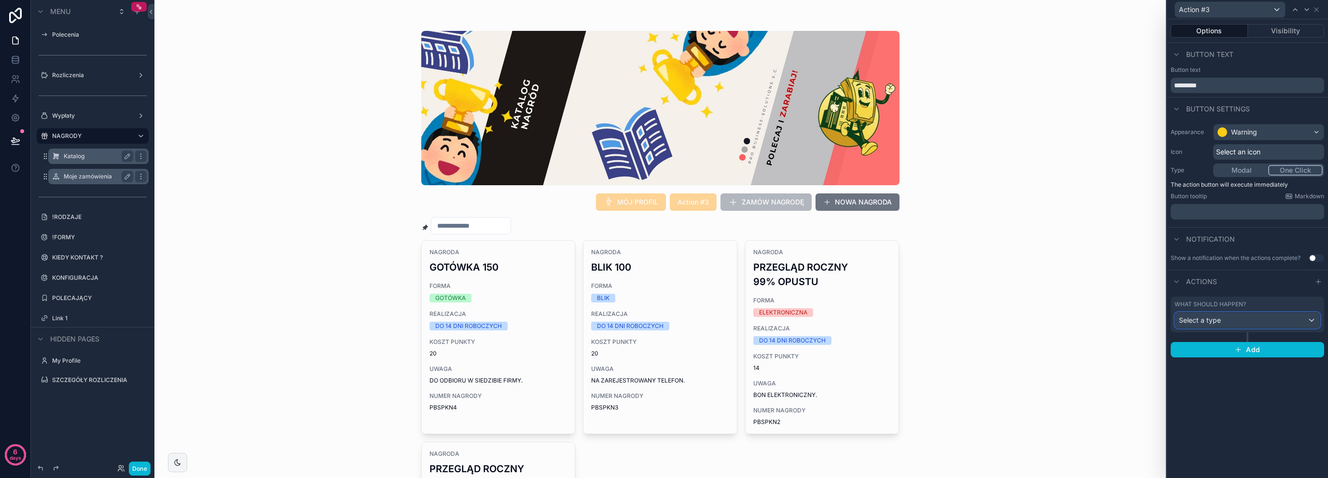
click at [1212, 320] on span "Select a type" at bounding box center [1200, 320] width 42 height 8
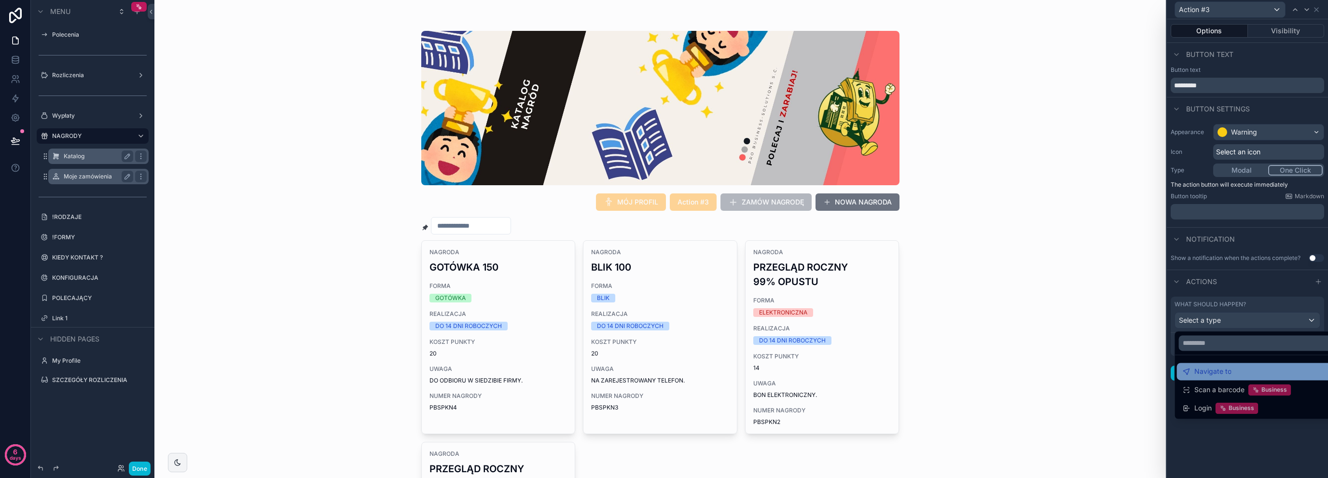
click at [1274, 376] on div "Navigate to" at bounding box center [1259, 372] width 152 height 12
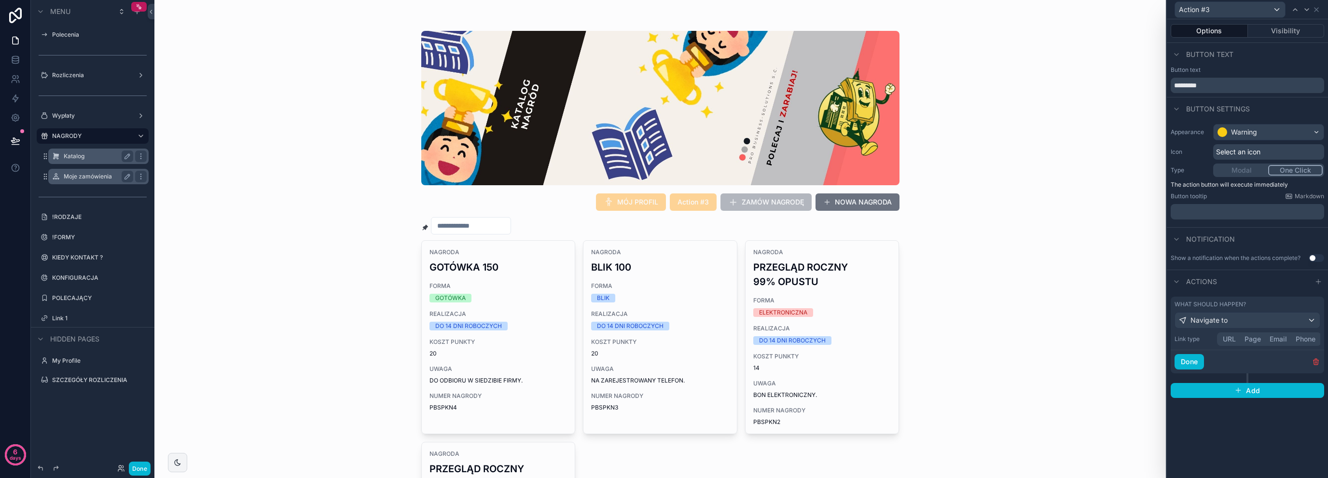
click at [1254, 343] on button "Page" at bounding box center [1252, 339] width 25 height 11
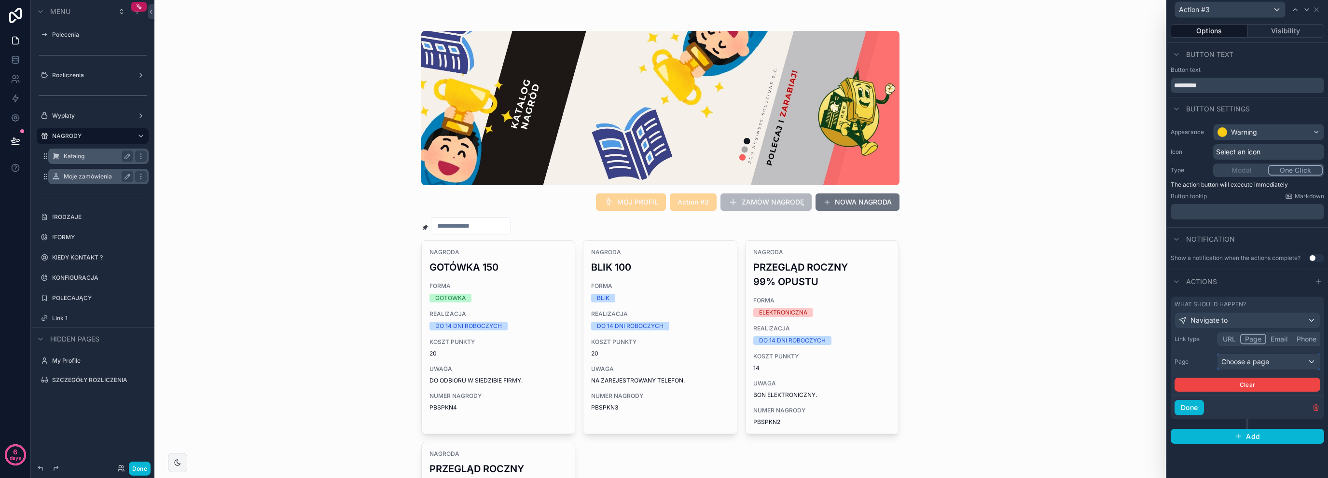
click at [1266, 363] on div "Choose a page" at bounding box center [1268, 361] width 102 height 15
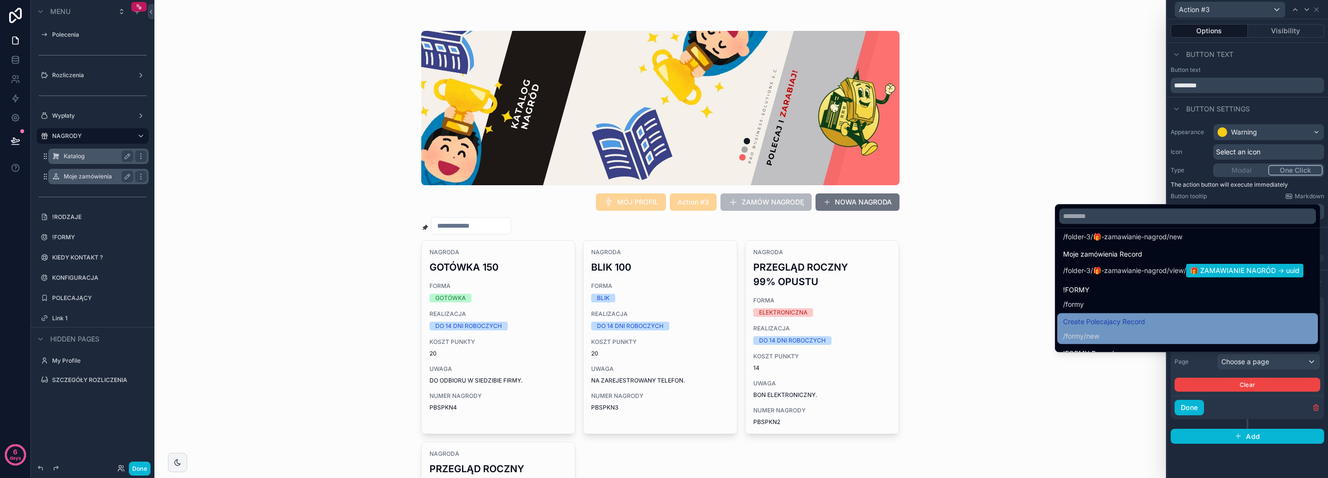
scroll to position [1018, 0]
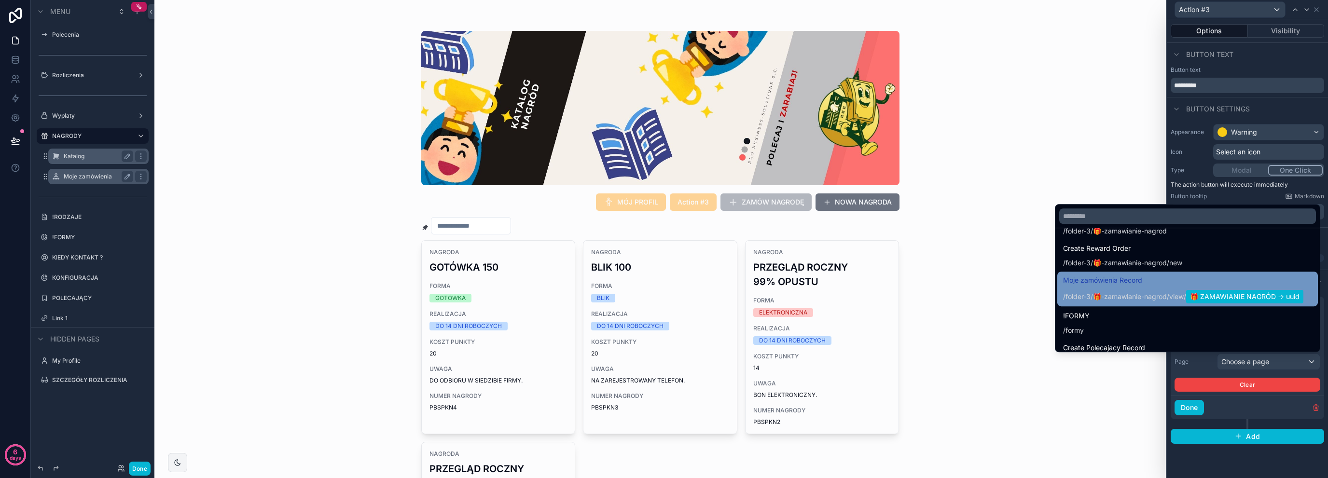
click at [1128, 286] on span "Moje zamówienia Record" at bounding box center [1183, 281] width 240 height 12
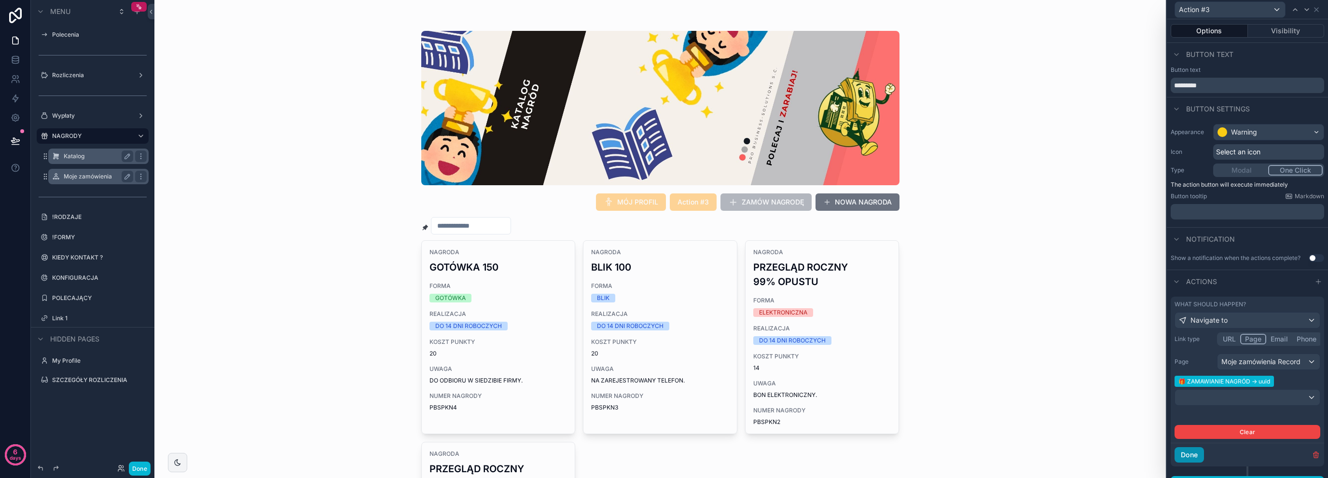
click at [1195, 455] on button "Done" at bounding box center [1188, 454] width 29 height 15
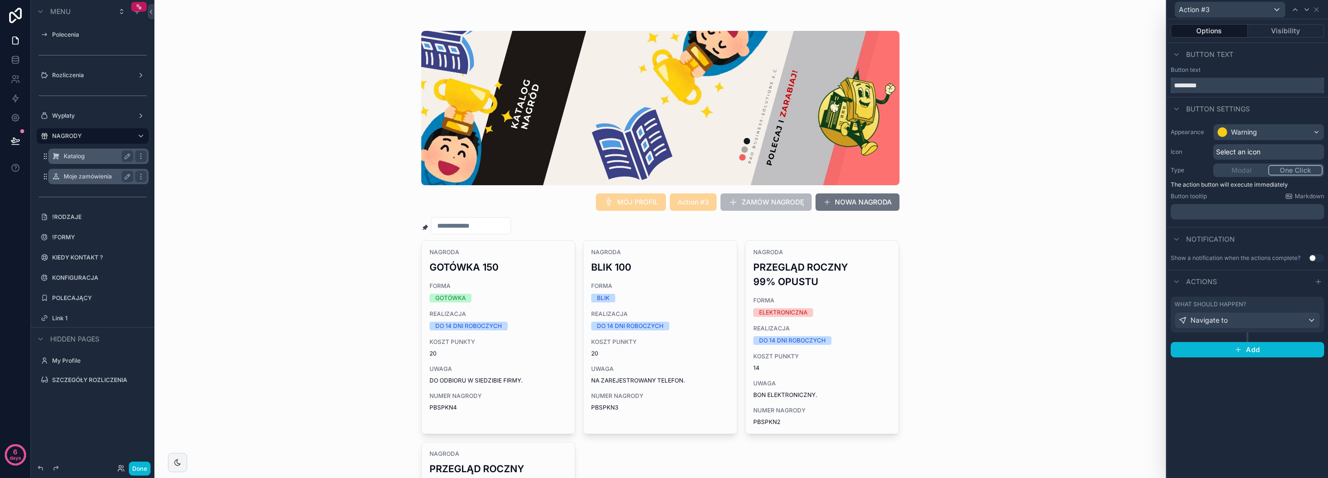
click at [1235, 90] on input "*********" at bounding box center [1247, 85] width 153 height 15
type input "**********"
click at [1243, 148] on span "Select an icon" at bounding box center [1238, 152] width 44 height 10
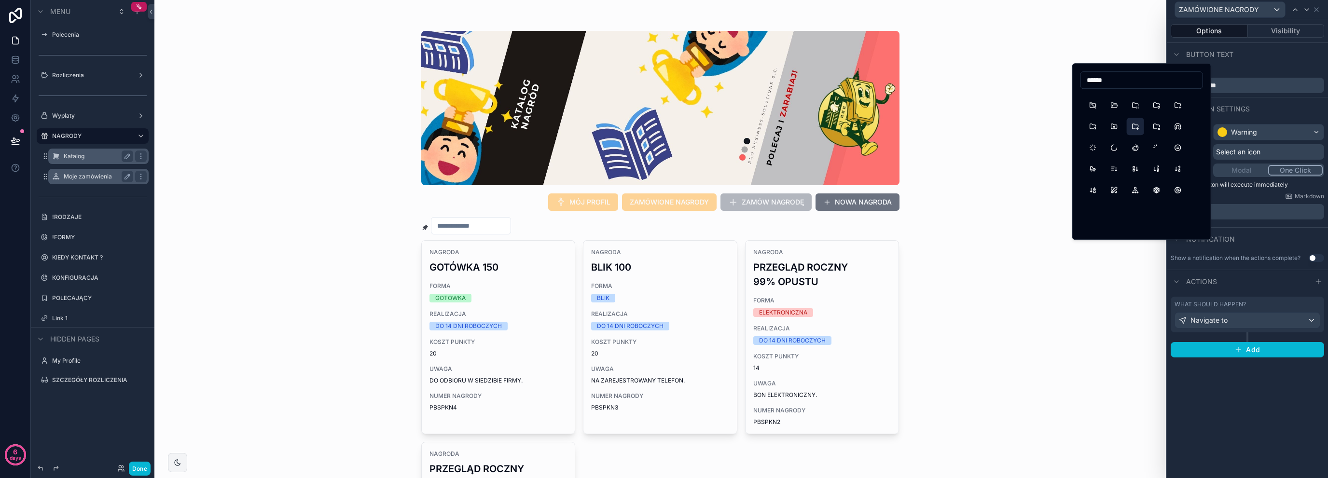
scroll to position [257, 0]
type input "******"
click at [1130, 162] on button "PasswordUser" at bounding box center [1135, 162] width 17 height 17
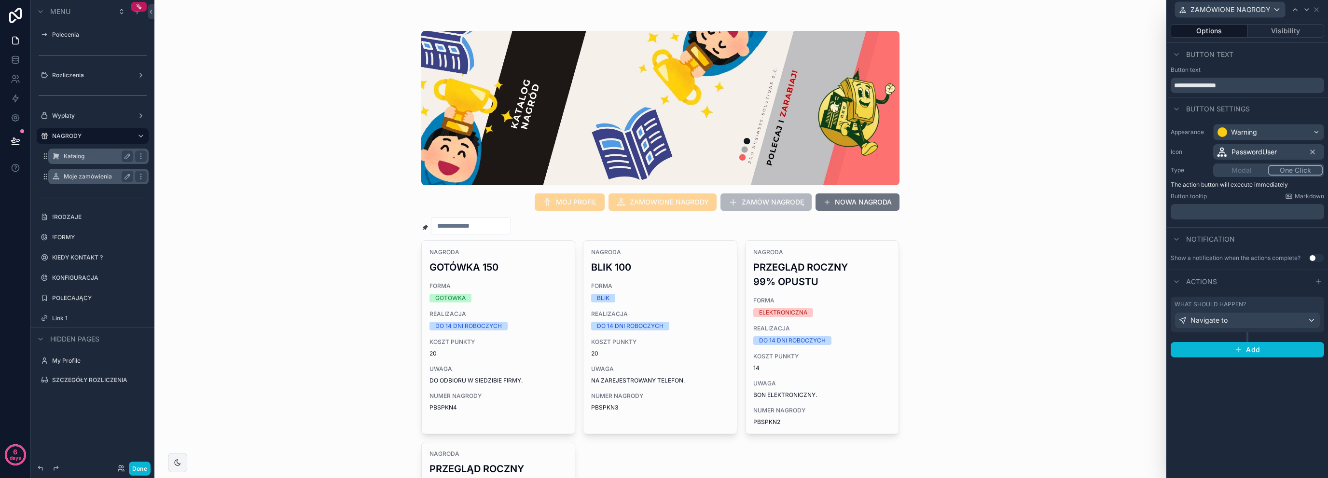
click at [83, 152] on label "Katalog" at bounding box center [97, 156] width 66 height 8
click at [657, 201] on span "ZAMÓWIONE NAGRODY" at bounding box center [662, 201] width 108 height 17
click at [145, 468] on button "Done" at bounding box center [140, 469] width 22 height 14
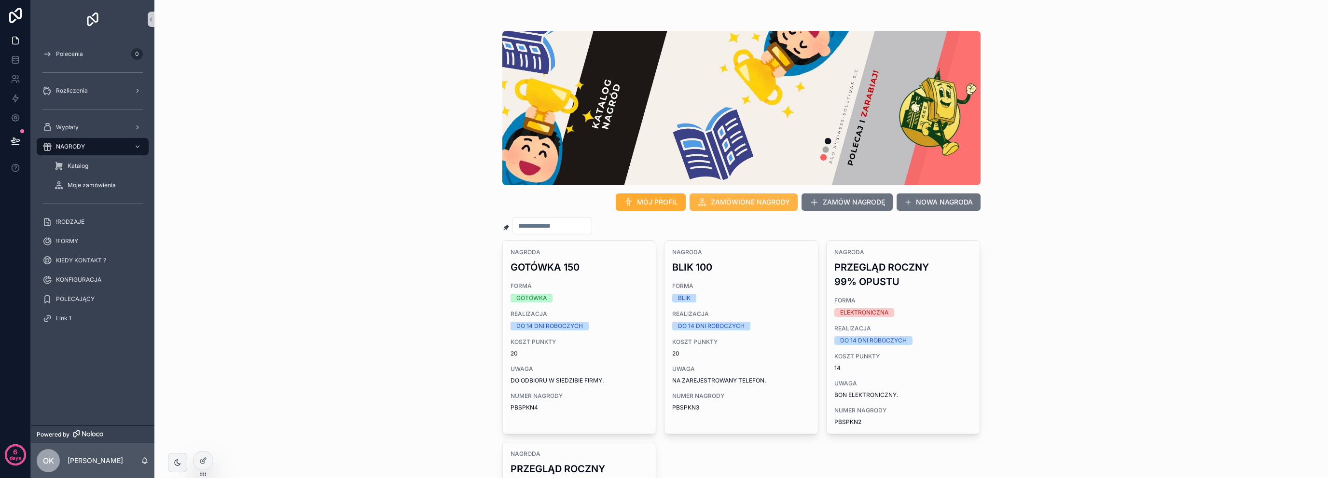
click at [729, 205] on span "ZAMÓWIONE NAGRODY" at bounding box center [750, 202] width 79 height 10
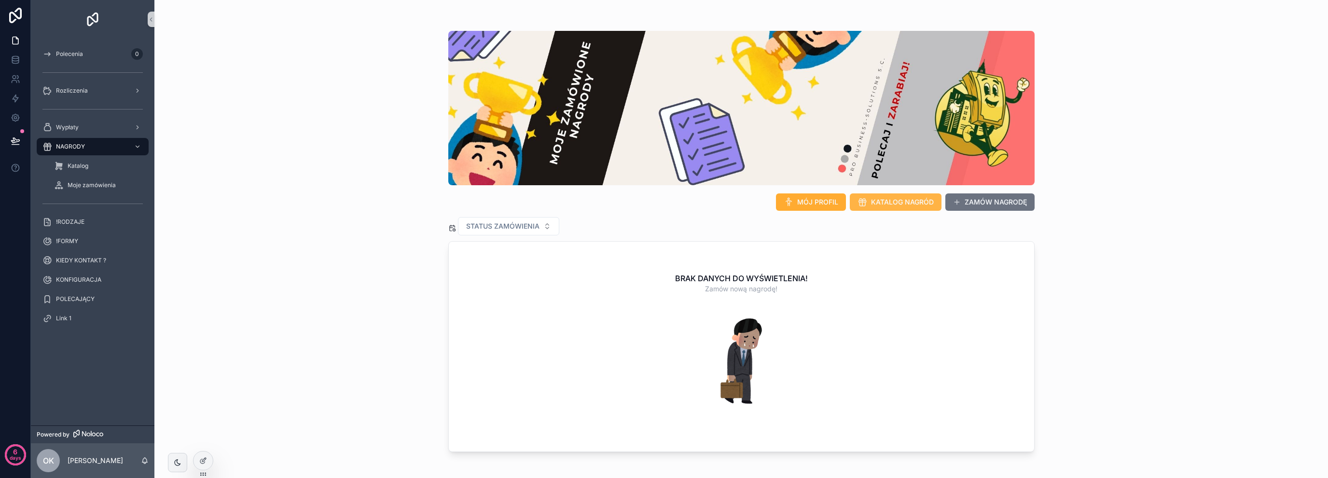
click at [894, 199] on span "KATALOG NAGRÓD" at bounding box center [902, 202] width 63 height 10
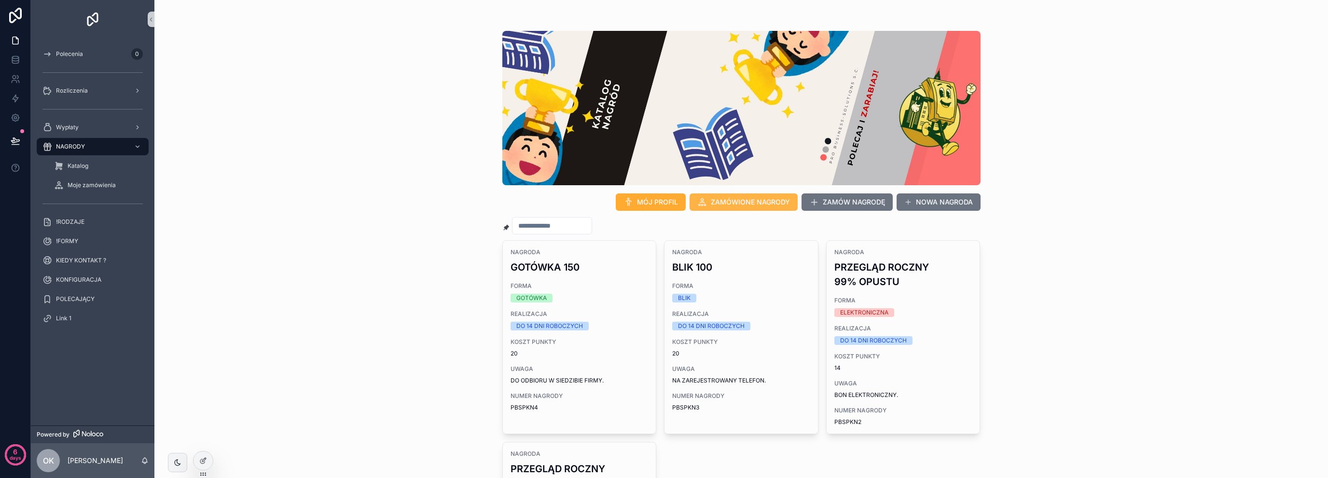
click at [714, 197] on span "ZAMÓWIONE NAGRODY" at bounding box center [750, 202] width 79 height 10
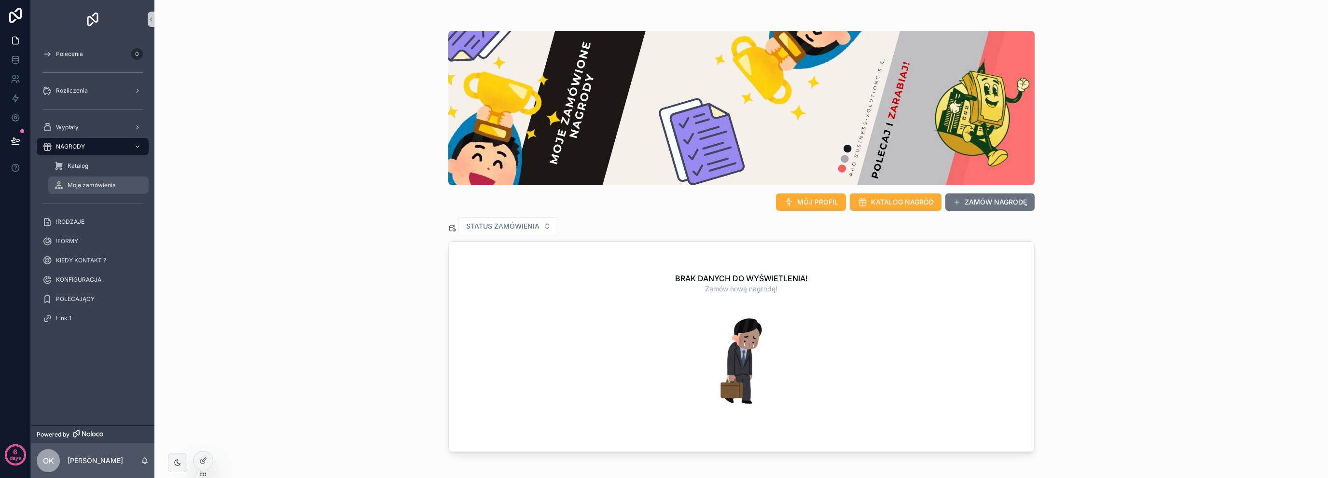
click at [89, 186] on span "Moje zamówienia" at bounding box center [92, 185] width 48 height 8
click at [207, 454] on div at bounding box center [202, 461] width 19 height 18
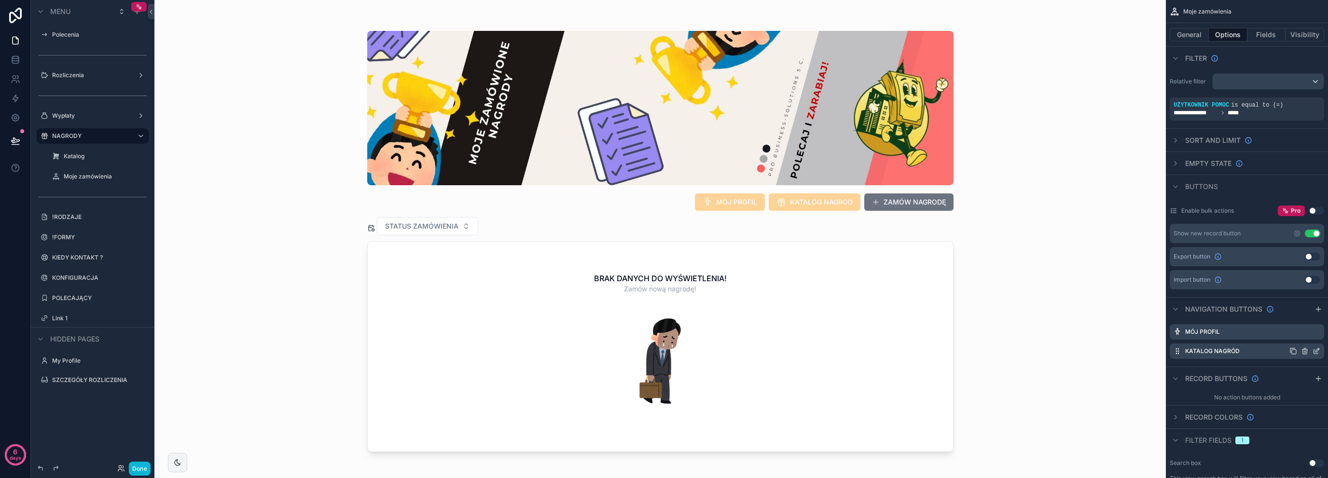
click at [1319, 349] on icon "scrollable content" at bounding box center [1316, 351] width 8 height 8
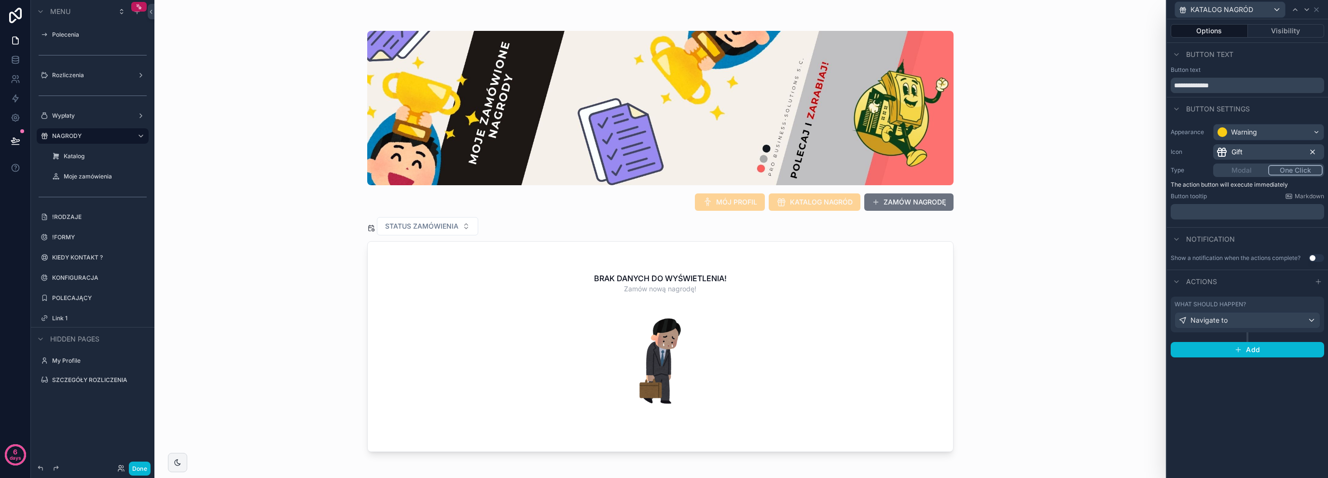
click at [1314, 152] on icon at bounding box center [1313, 152] width 8 height 8
click at [1229, 151] on span "Select an icon" at bounding box center [1238, 152] width 44 height 10
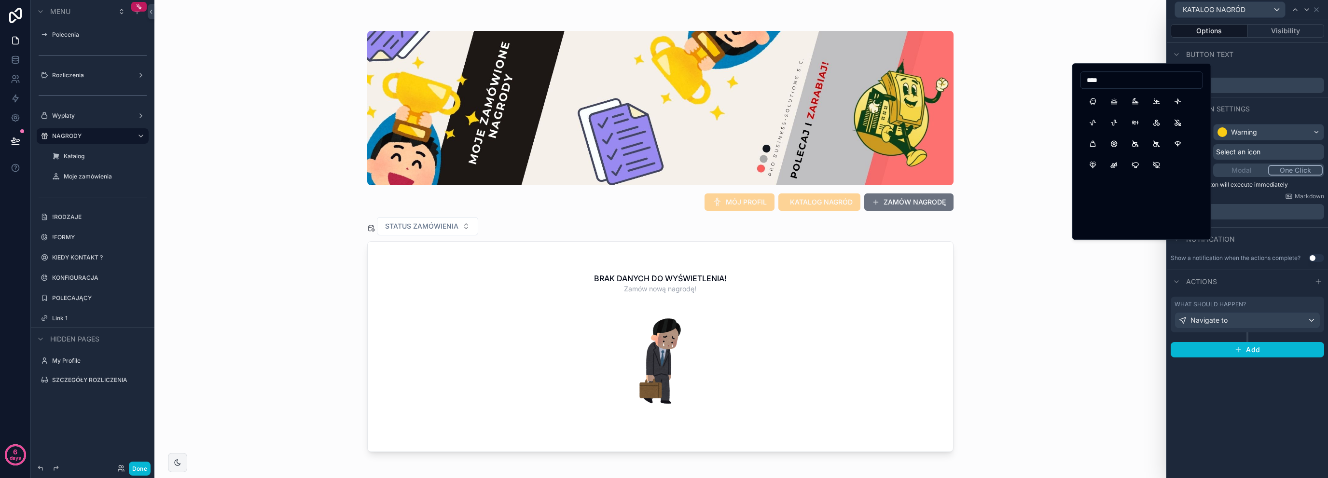
type input "*****"
click at [1158, 86] on input "*****" at bounding box center [1142, 80] width 122 height 14
type input "****"
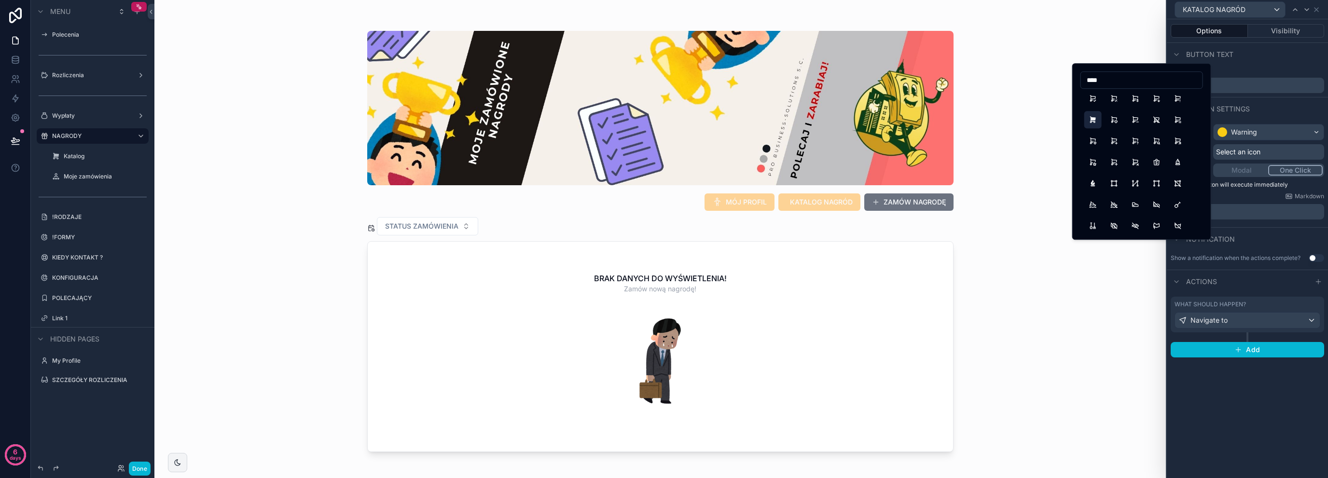
click at [1096, 119] on button "ShoppingCartFilled" at bounding box center [1092, 119] width 17 height 17
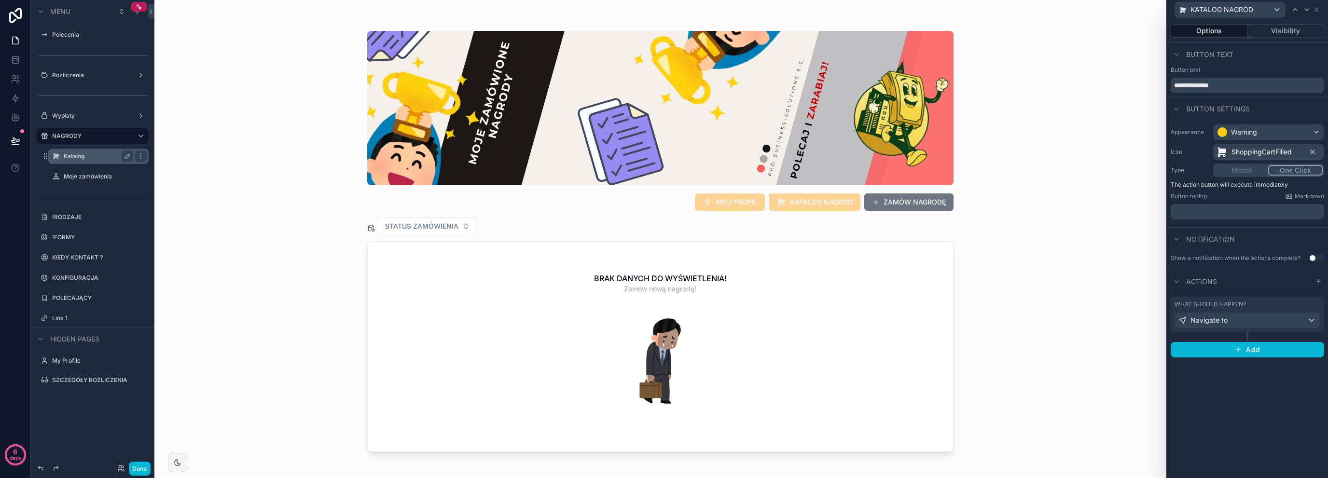
click at [68, 162] on div "Katalog" at bounding box center [98, 157] width 69 height 12
click at [72, 156] on label "Katalog" at bounding box center [97, 156] width 66 height 8
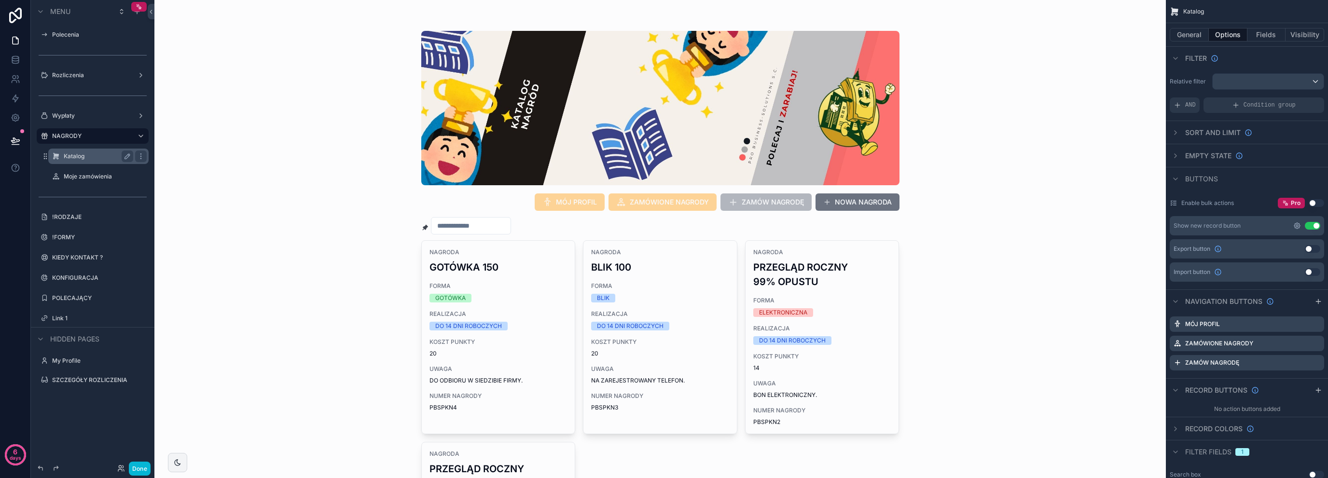
click at [1297, 225] on icon "scrollable content" at bounding box center [1297, 226] width 2 height 2
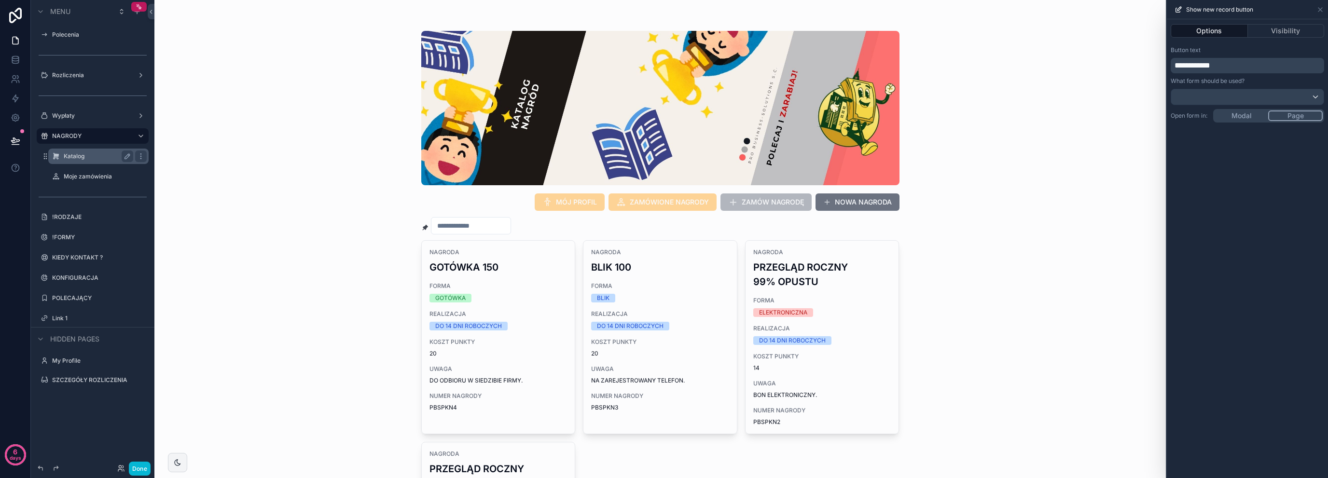
click at [1182, 67] on span "**********" at bounding box center [1192, 65] width 36 height 7
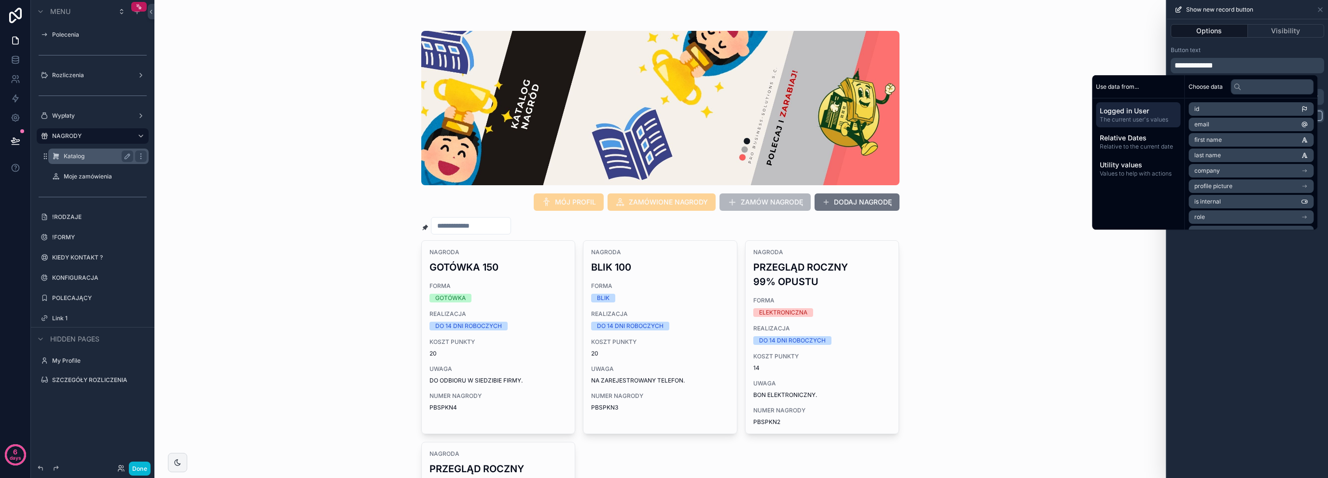
click at [1050, 119] on div "MÓJ PROFIL ZAMÓWIONE NAGRODY ZAMÓW NAGRODĘ DODAJ NAGRODĘ NAGRODA GOTÓWKA 150 FO…" at bounding box center [659, 239] width 1011 height 478
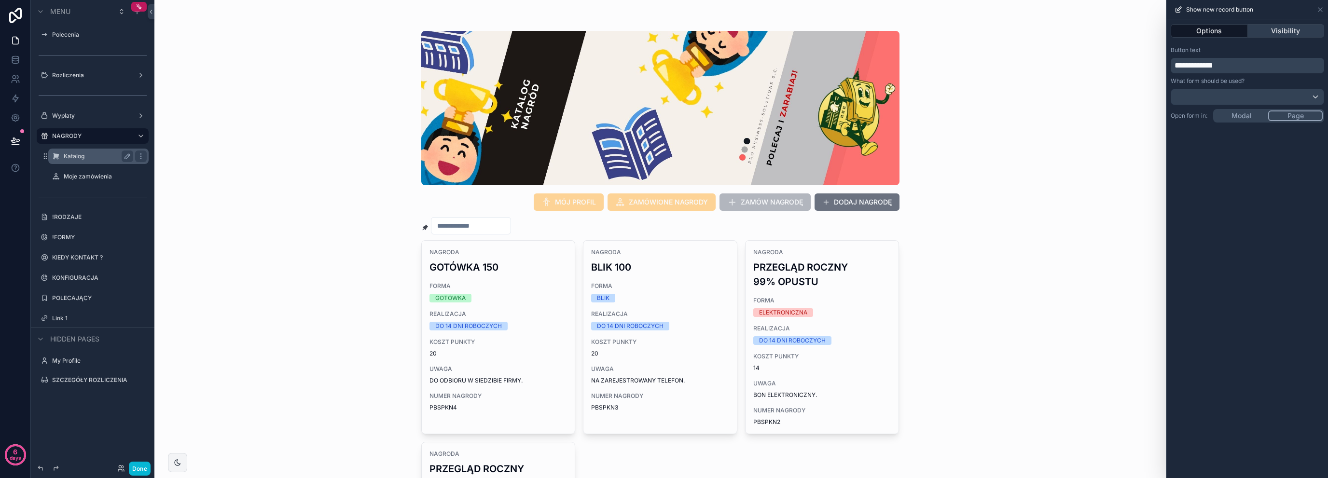
click at [1273, 30] on button "Visibility" at bounding box center [1286, 31] width 77 height 14
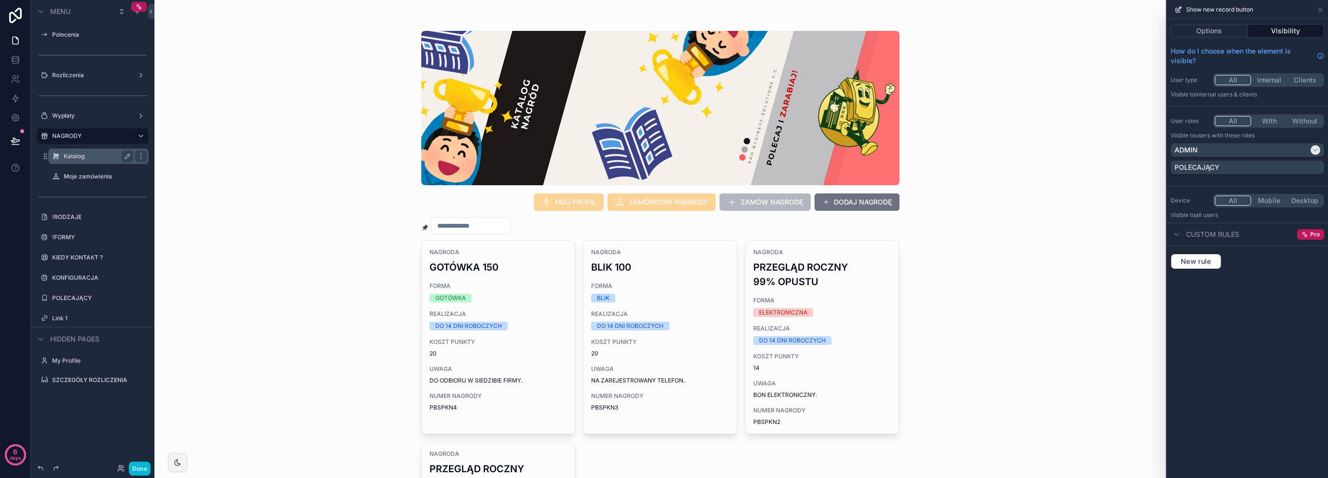
click at [1272, 118] on button "With" at bounding box center [1269, 121] width 36 height 11
click at [1317, 9] on icon at bounding box center [1320, 10] width 8 height 8
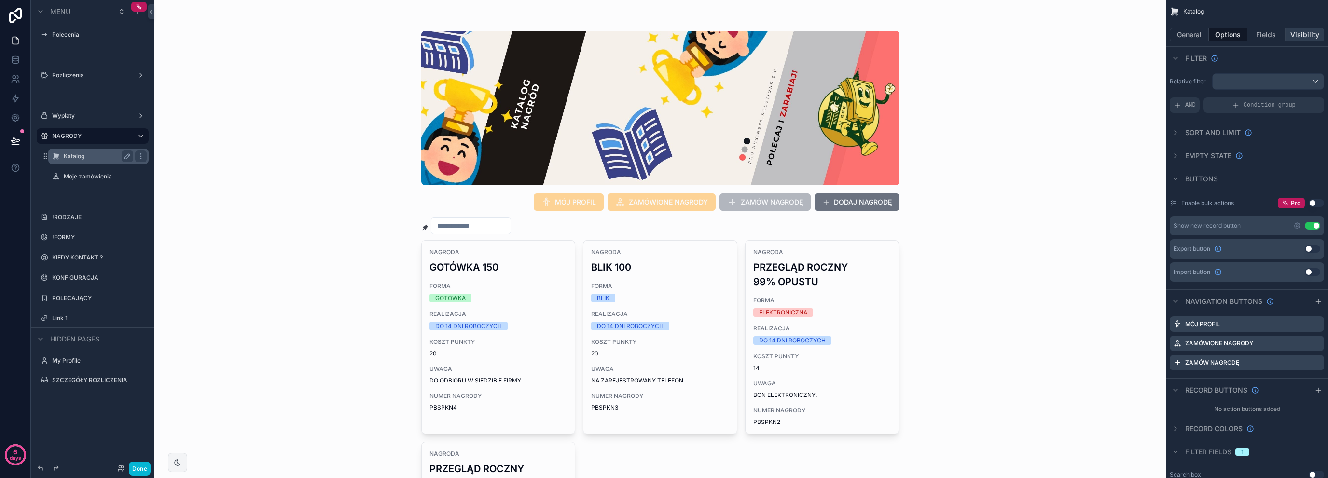
click at [1314, 36] on button "Visibility" at bounding box center [1304, 35] width 39 height 14
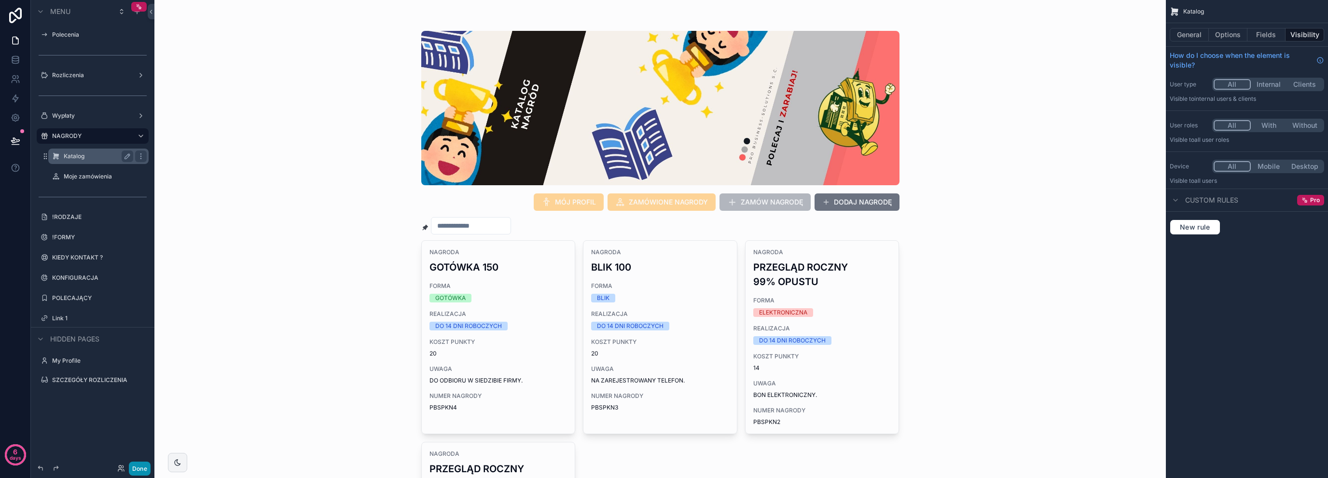
click at [140, 468] on button "Done" at bounding box center [140, 469] width 22 height 14
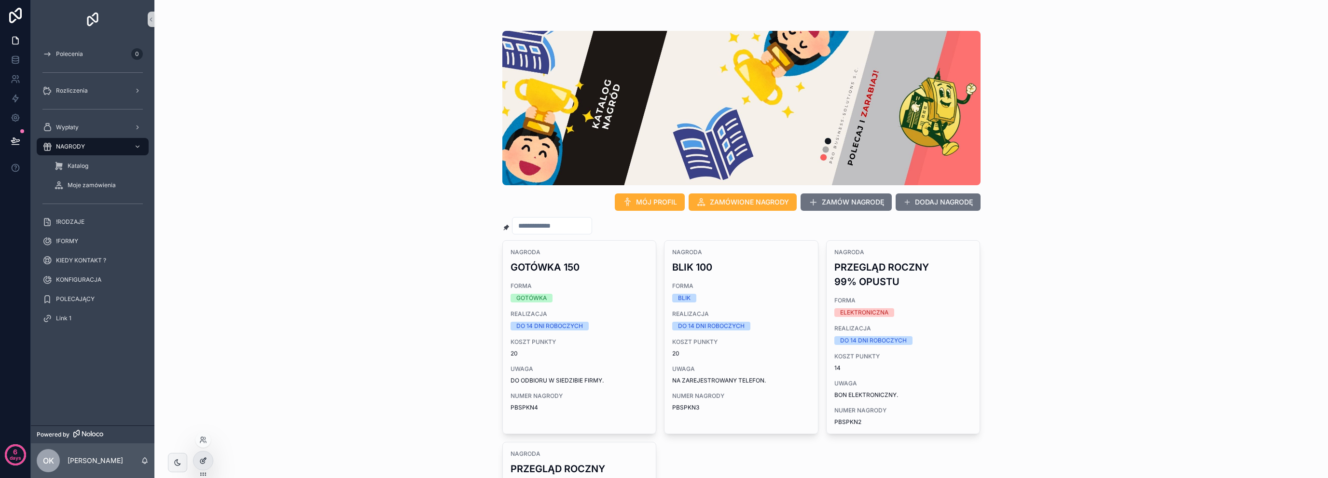
click at [205, 459] on icon at bounding box center [205, 458] width 1 height 1
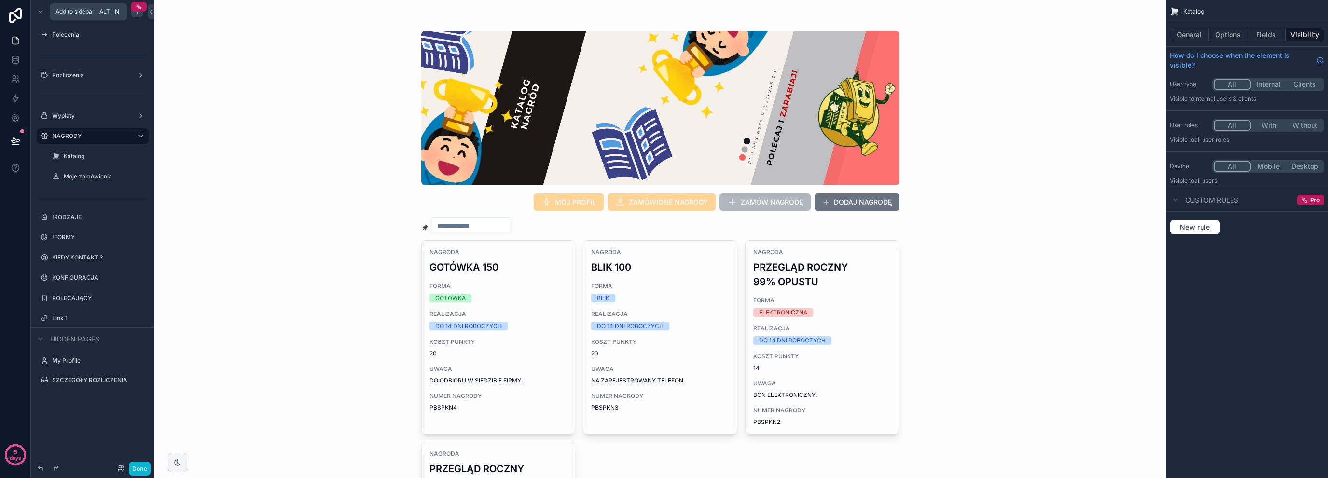
click at [136, 16] on div "scrollable content" at bounding box center [137, 12] width 12 height 12
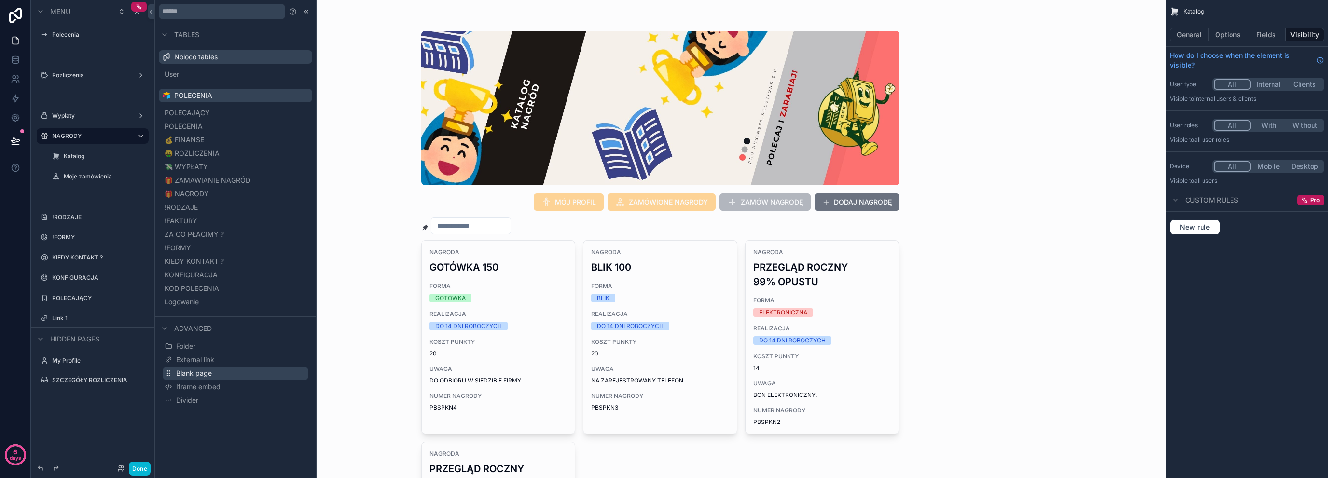
click at [221, 370] on button "Blank page" at bounding box center [236, 374] width 146 height 14
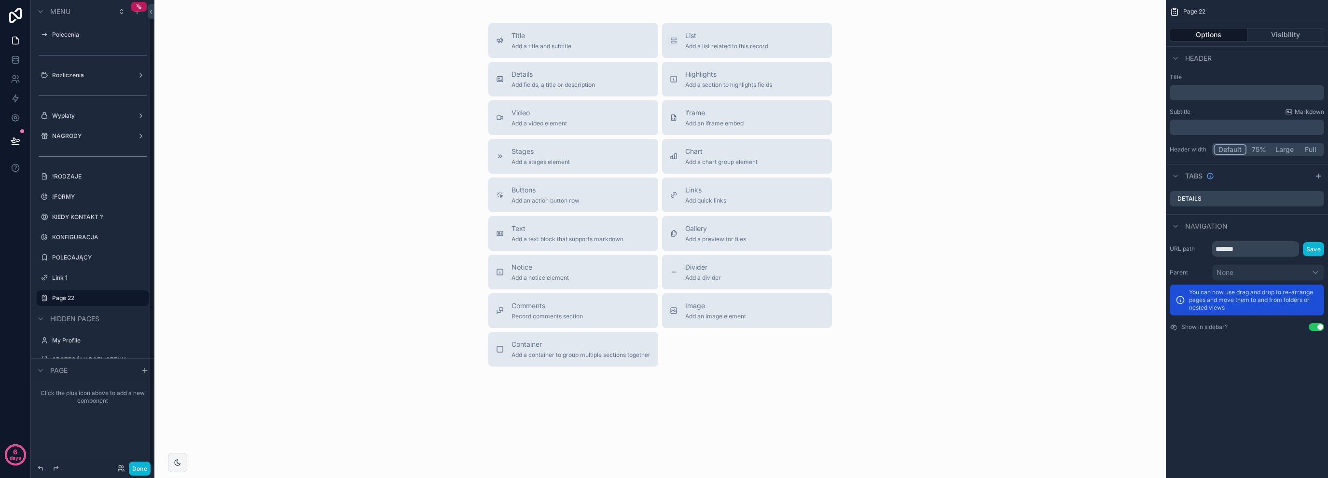
scroll to position [17, 0]
drag, startPoint x: 497, startPoint y: 40, endPoint x: 487, endPoint y: 17, distance: 24.8
click at [484, 13] on div "Title Add a title and subtitle List Add a list related to this record Details A…" at bounding box center [659, 222] width 1011 height 444
click at [521, 45] on span "Add a title and subtitle" at bounding box center [541, 46] width 60 height 8
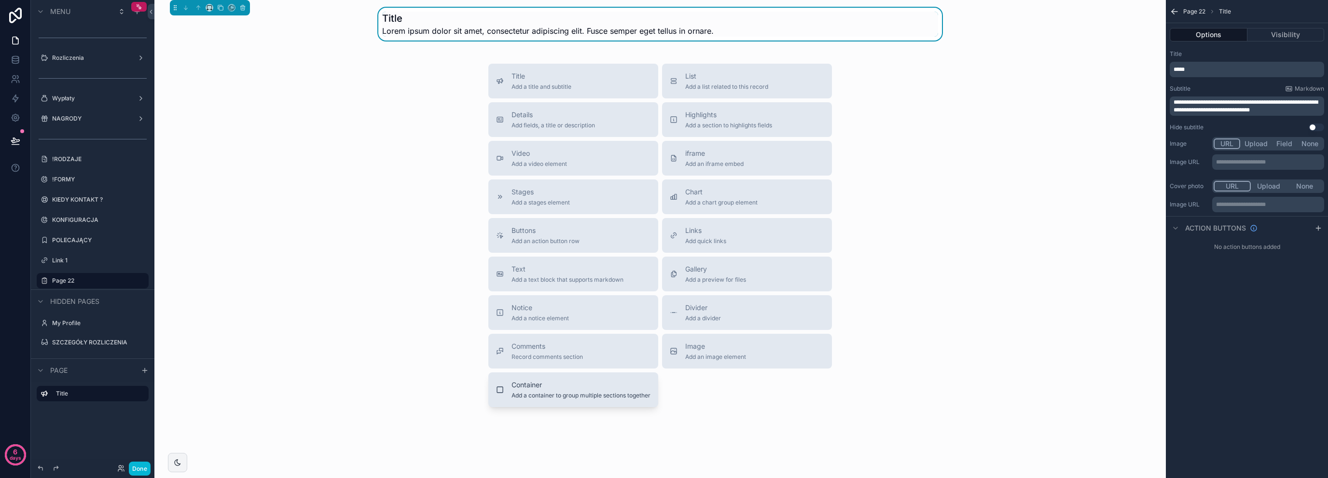
click at [539, 386] on span "Container" at bounding box center [580, 385] width 139 height 10
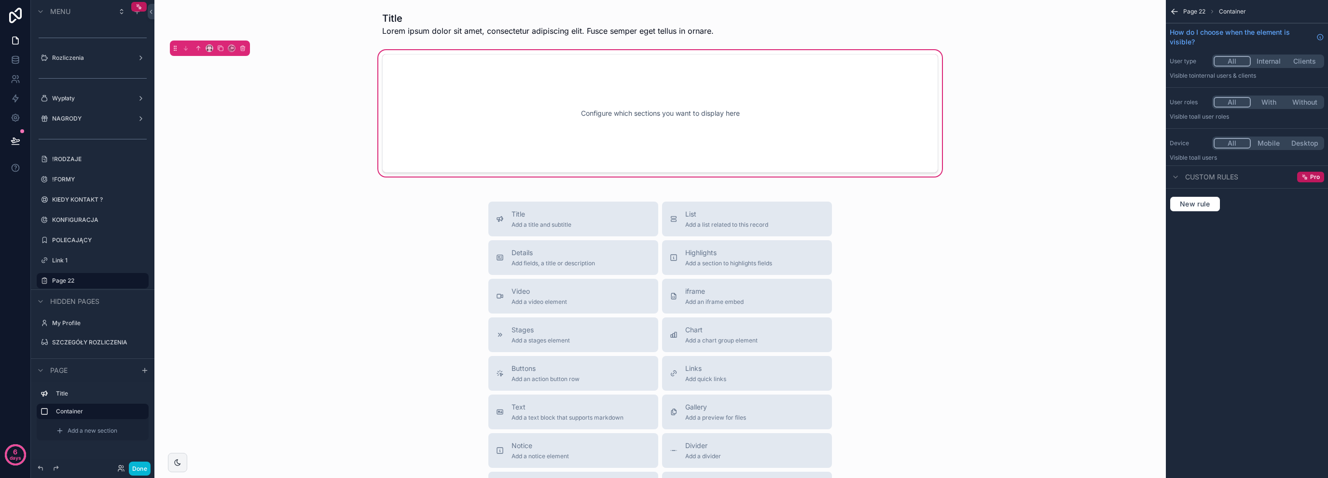
click at [779, 98] on div "Configure which sections you want to display here" at bounding box center [660, 113] width 524 height 87
click at [511, 220] on div "Title Add a title and subtitle" at bounding box center [541, 218] width 60 height 19
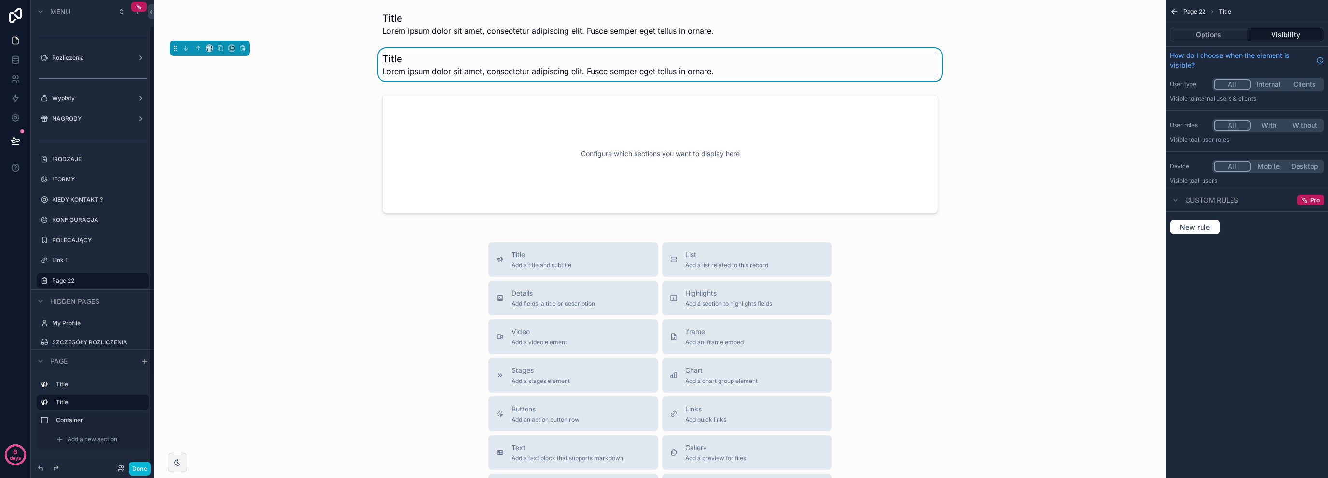
scroll to position [27, 0]
click at [243, 49] on icon "scrollable content" at bounding box center [243, 49] width 0 height 2
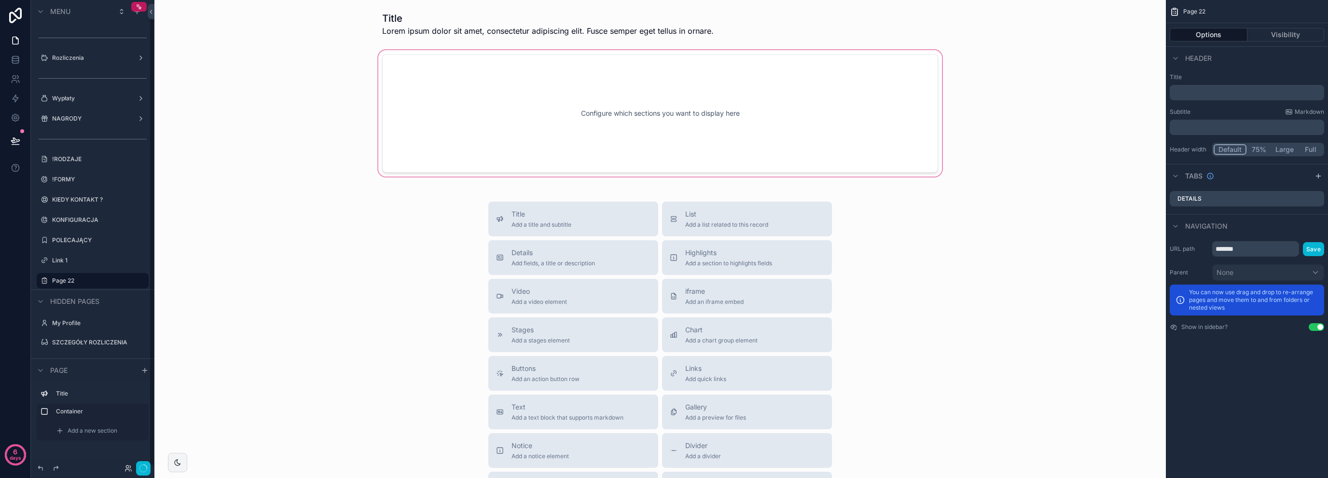
click at [665, 115] on div "scrollable content" at bounding box center [660, 113] width 996 height 130
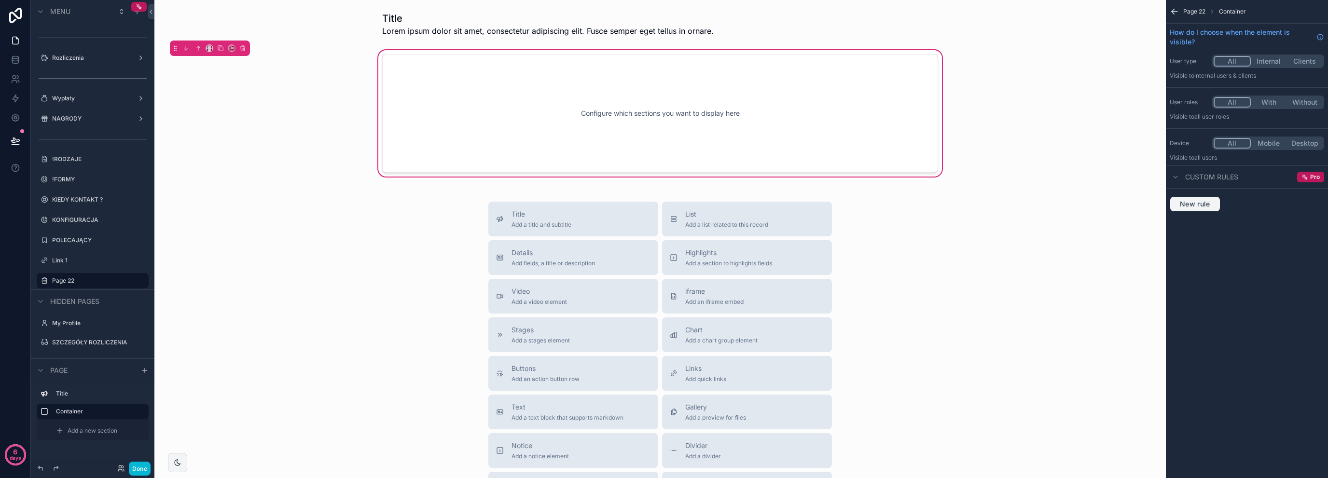
click at [1181, 206] on span "New rule" at bounding box center [1195, 204] width 38 height 9
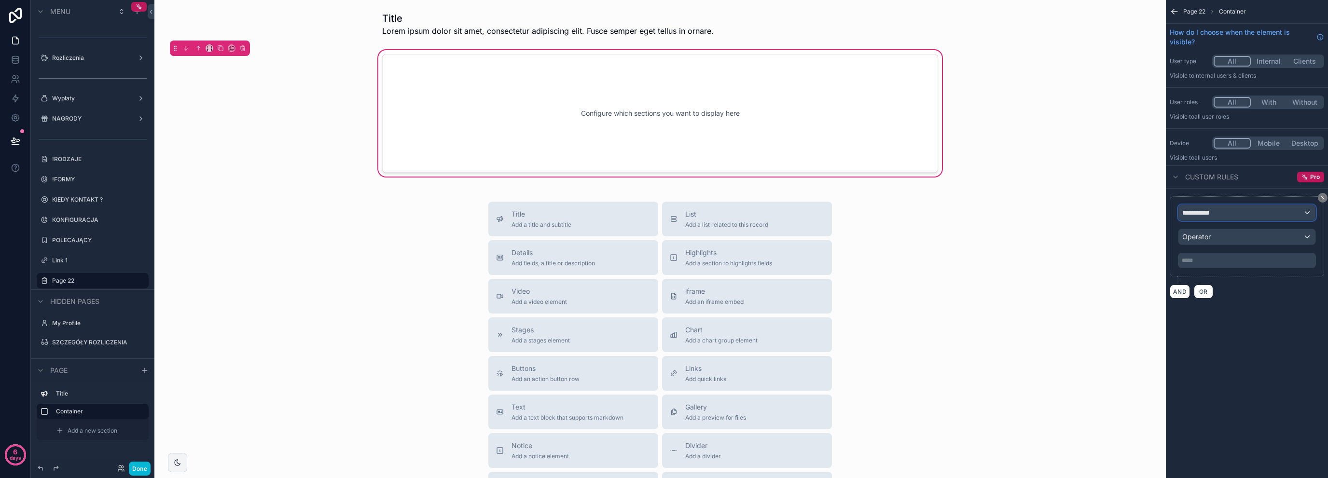
click at [1209, 217] on span "**********" at bounding box center [1200, 213] width 36 height 10
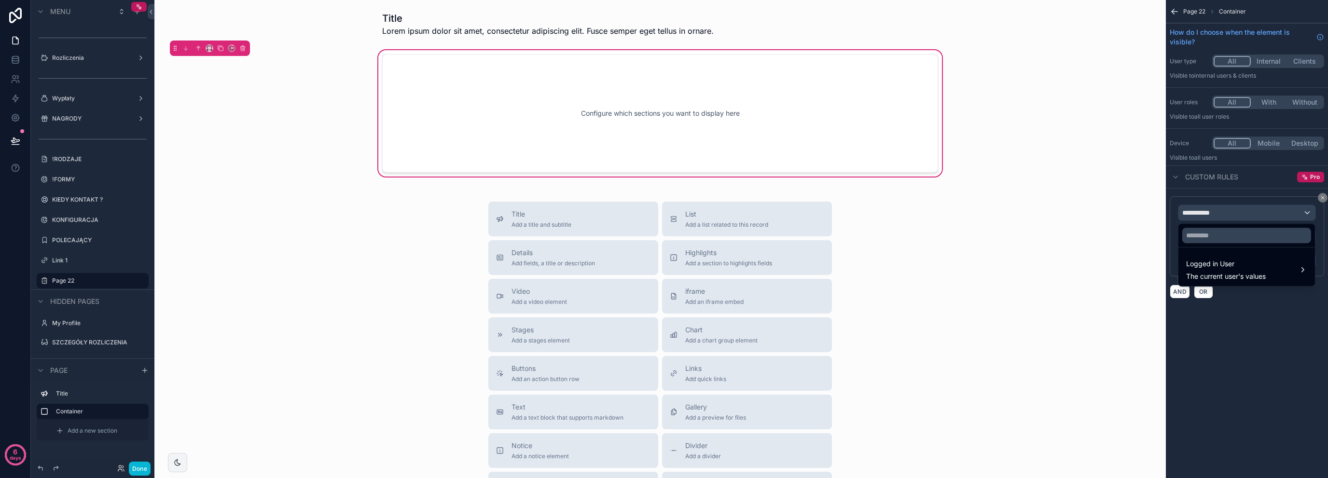
click at [1322, 194] on div "scrollable content" at bounding box center [664, 239] width 1328 height 478
click at [1324, 195] on icon "scrollable content" at bounding box center [1323, 198] width 6 height 6
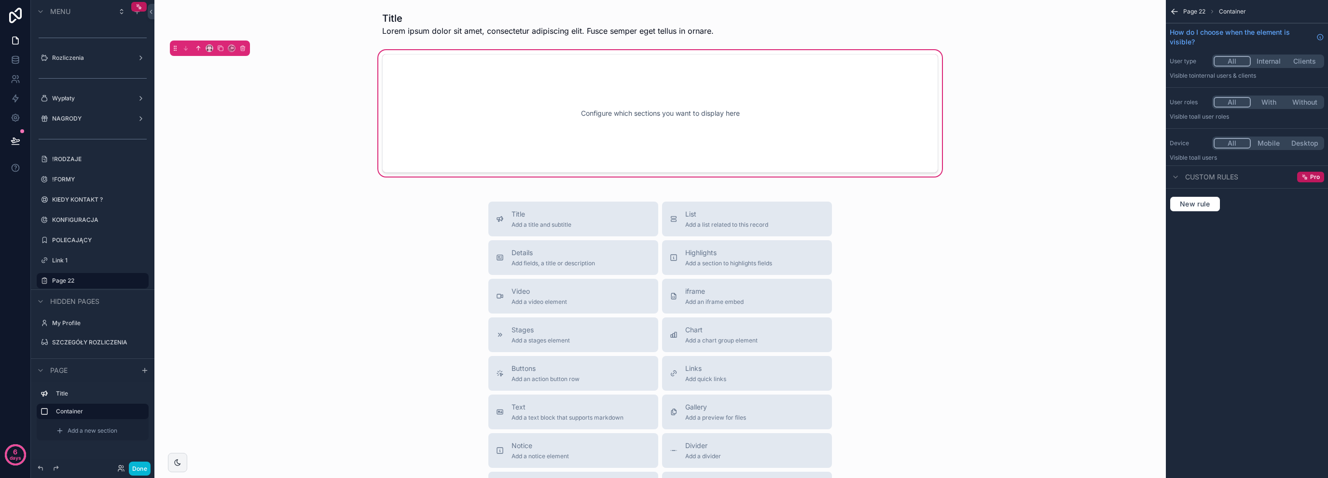
drag, startPoint x: 214, startPoint y: 49, endPoint x: 201, endPoint y: 50, distance: 13.1
click at [213, 49] on div "scrollable content" at bounding box center [210, 48] width 80 height 15
click at [206, 50] on button "scrollable content" at bounding box center [210, 48] width 8 height 8
click at [235, 122] on div "50%" at bounding box center [229, 121] width 30 height 12
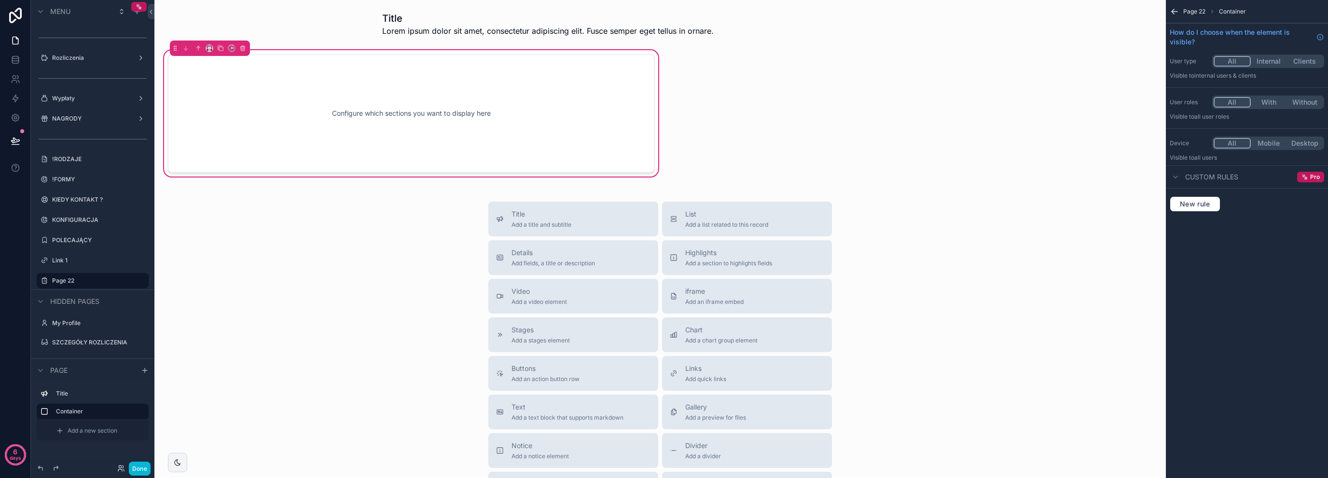
drag, startPoint x: 781, startPoint y: 126, endPoint x: 751, endPoint y: 124, distance: 30.0
click at [781, 126] on div "Title Lorem ipsum dolor sit amet, consectetur adipiscing elit. Fusce semper ege…" at bounding box center [659, 311] width 1011 height 622
click at [219, 46] on icon "scrollable content" at bounding box center [220, 48] width 7 height 7
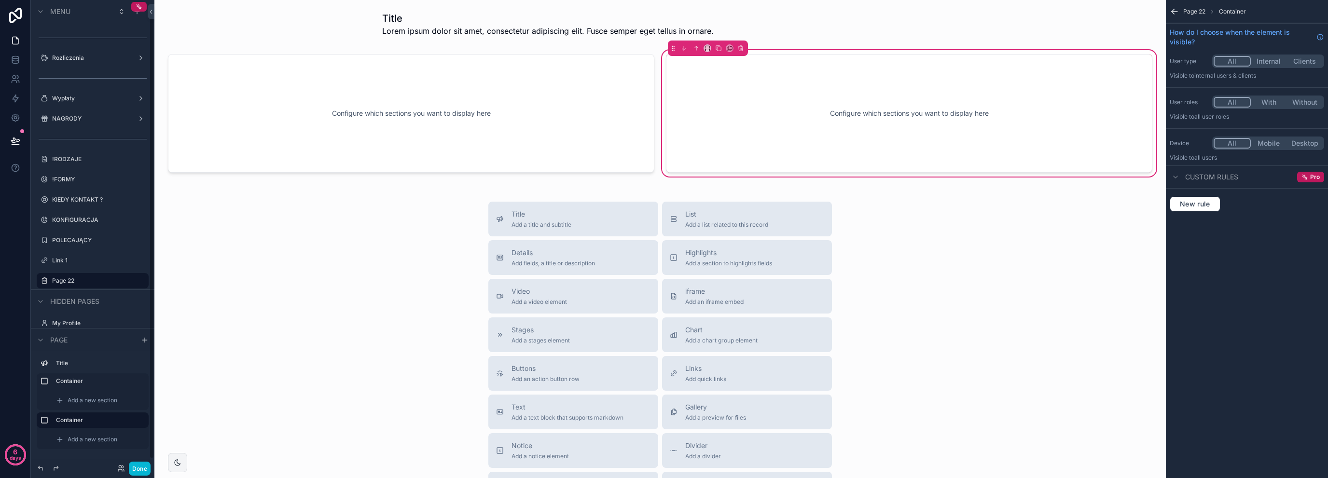
scroll to position [27, 0]
click at [488, 76] on div "scrollable content" at bounding box center [411, 113] width 498 height 130
click at [66, 327] on div "SZCZEGÓŁY ROZLICZENIA" at bounding box center [92, 333] width 81 height 12
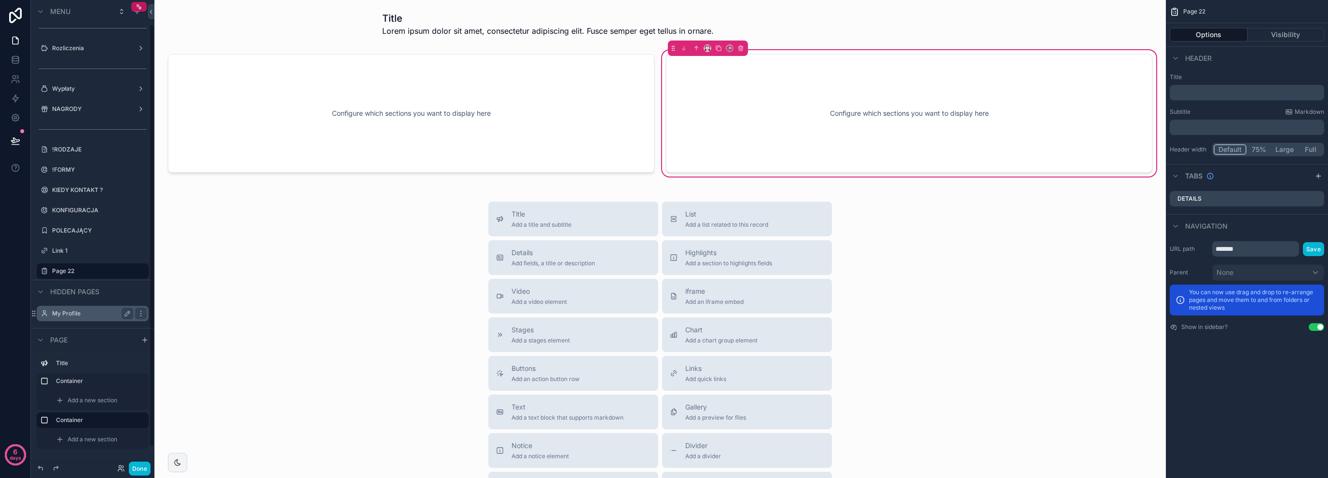
click at [72, 317] on div "My Profile" at bounding box center [92, 314] width 81 height 12
click at [83, 312] on label "My Profile" at bounding box center [90, 314] width 77 height 8
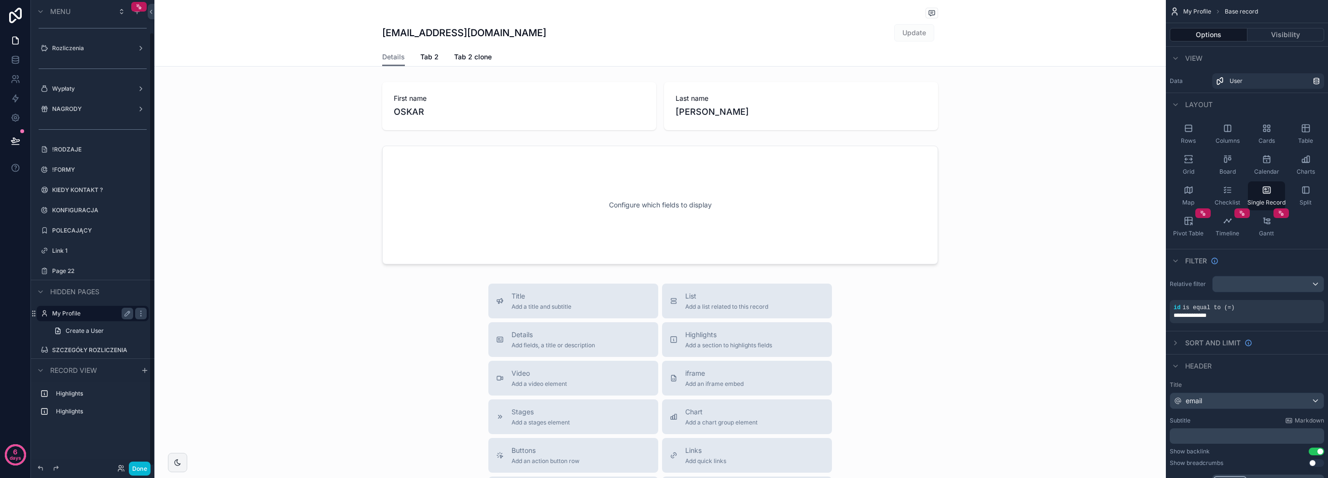
scroll to position [35, 0]
click at [420, 52] on span "Tab 2" at bounding box center [429, 57] width 18 height 10
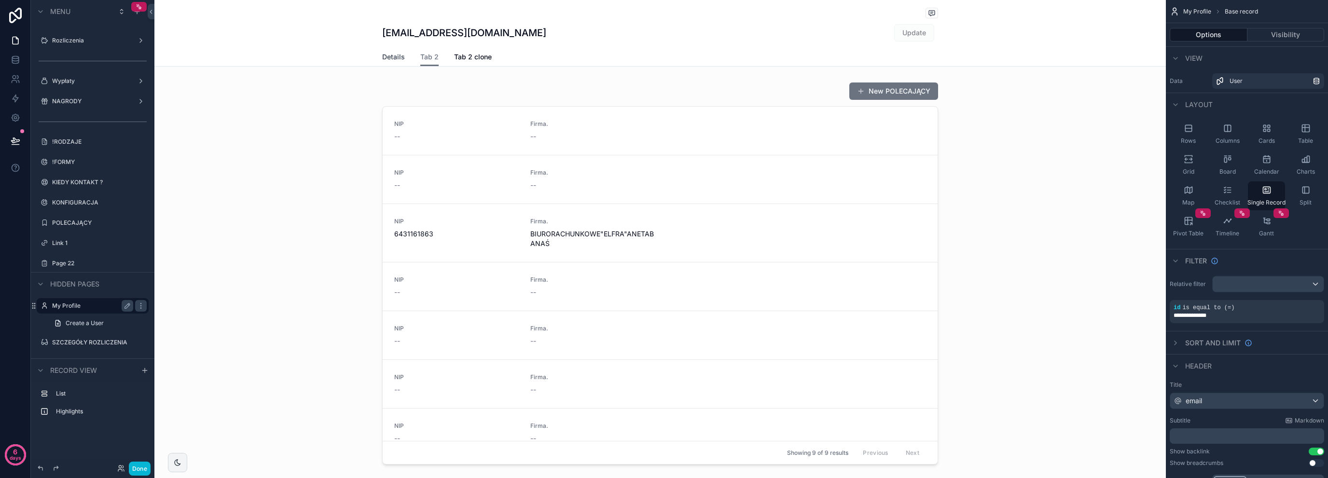
click at [385, 56] on span "Details" at bounding box center [393, 57] width 23 height 10
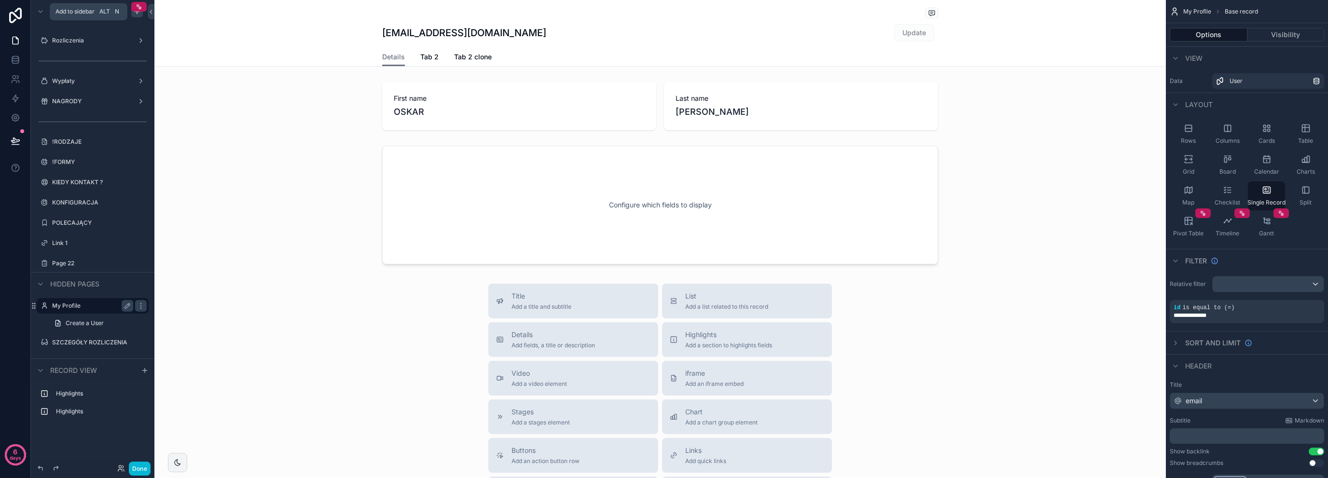
click at [137, 15] on icon "scrollable content" at bounding box center [137, 12] width 8 height 8
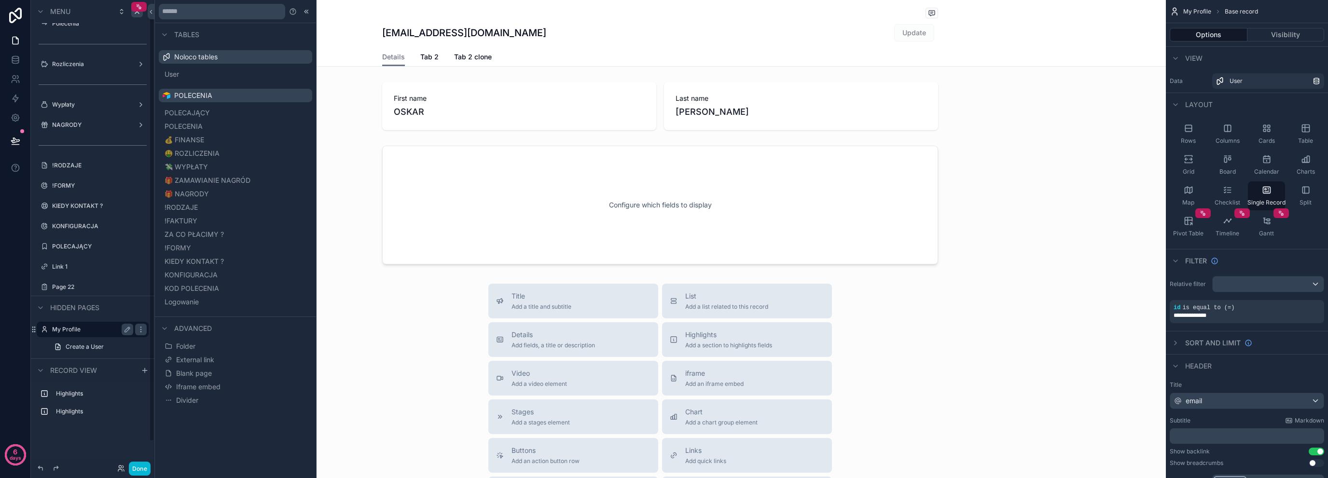
scroll to position [35, 0]
click at [202, 107] on button "POLECAJĄCY" at bounding box center [236, 113] width 146 height 14
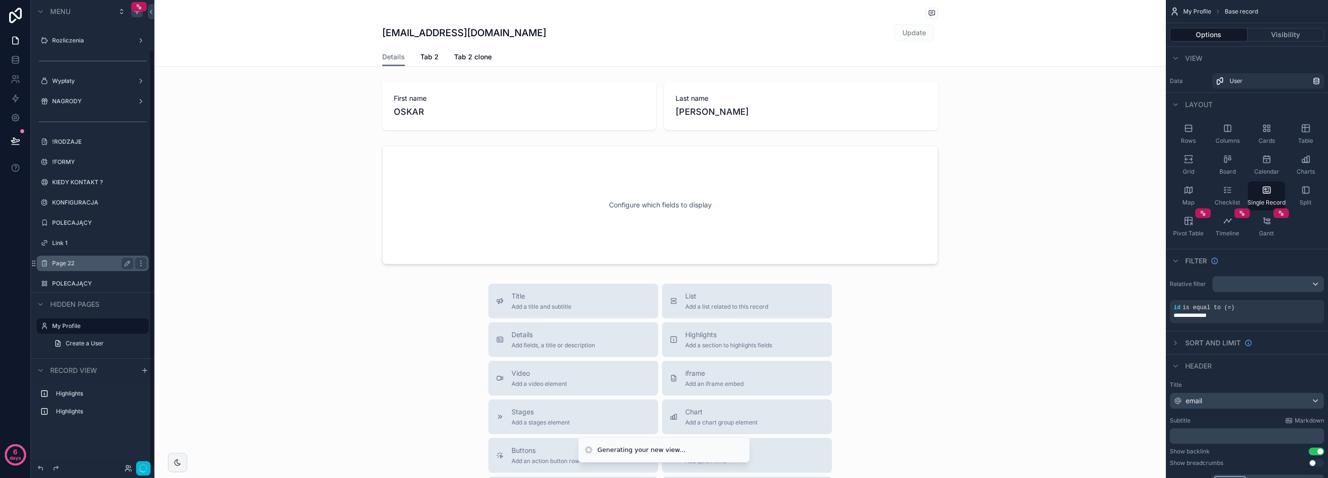
scroll to position [55, 0]
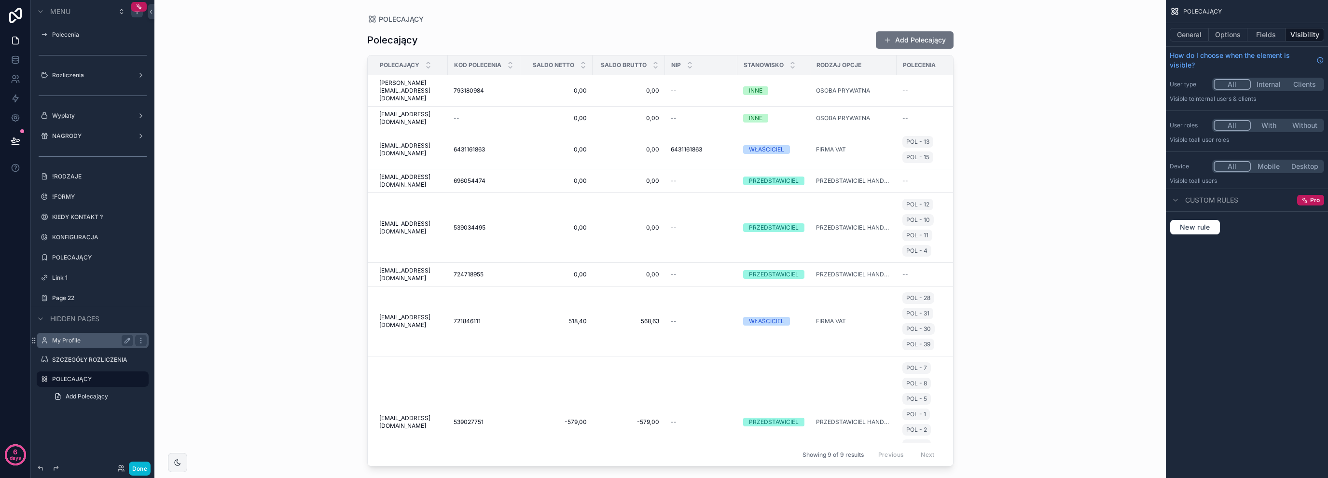
click at [94, 339] on label "My Profile" at bounding box center [90, 341] width 77 height 8
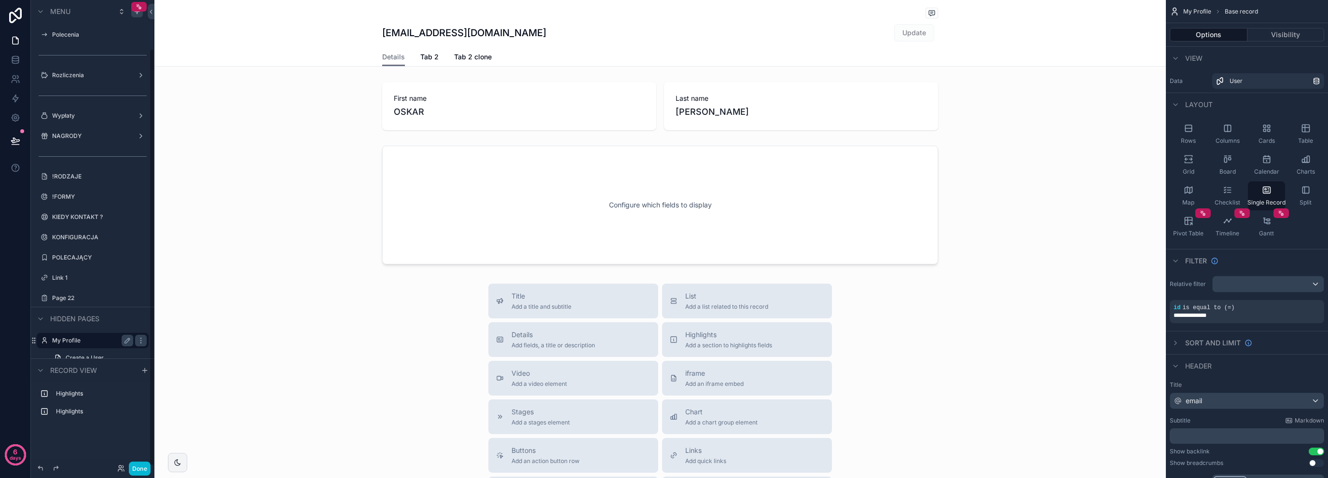
scroll to position [54, 0]
click at [142, 337] on div "scrollable content" at bounding box center [141, 343] width 12 height 12
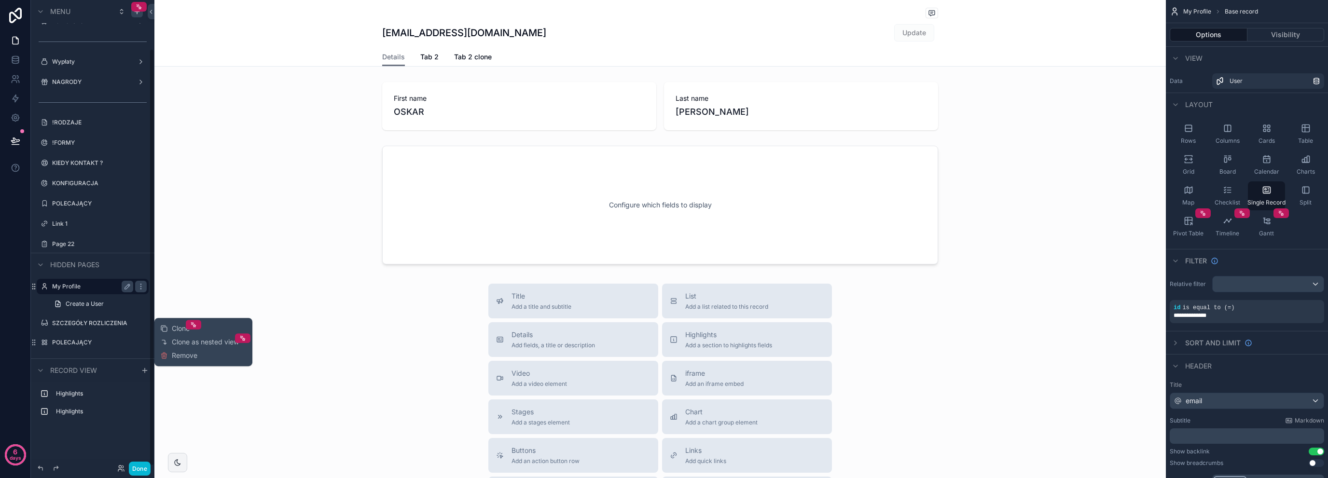
click at [180, 360] on div "Clone Clone as nested view Remove" at bounding box center [203, 342] width 86 height 41
click at [185, 357] on span "Remove" at bounding box center [185, 356] width 26 height 10
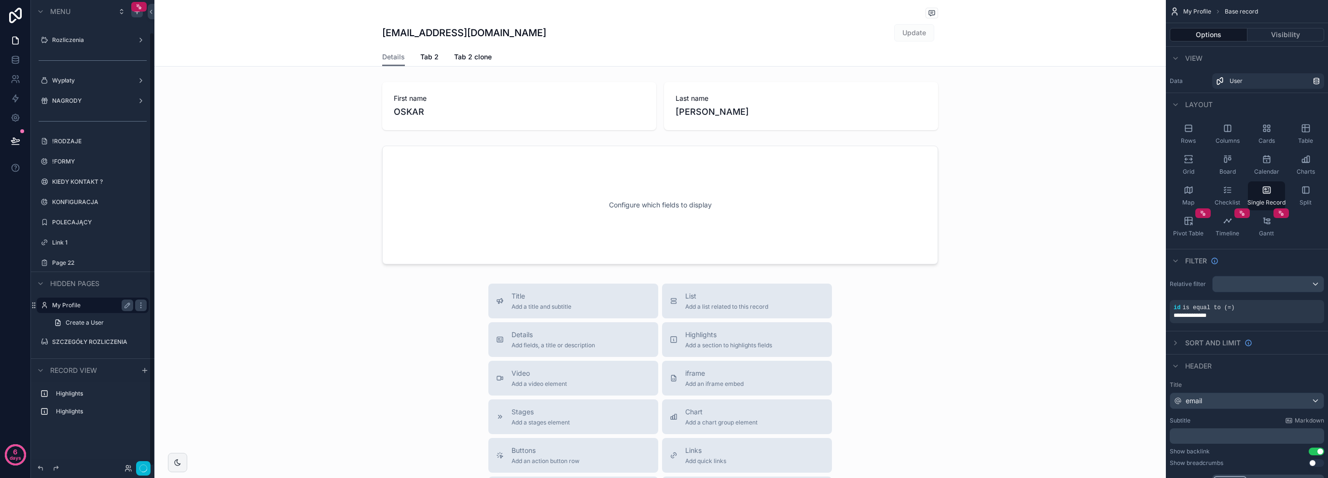
scroll to position [35, 0]
click at [430, 55] on span "Tab 2" at bounding box center [429, 57] width 18 height 10
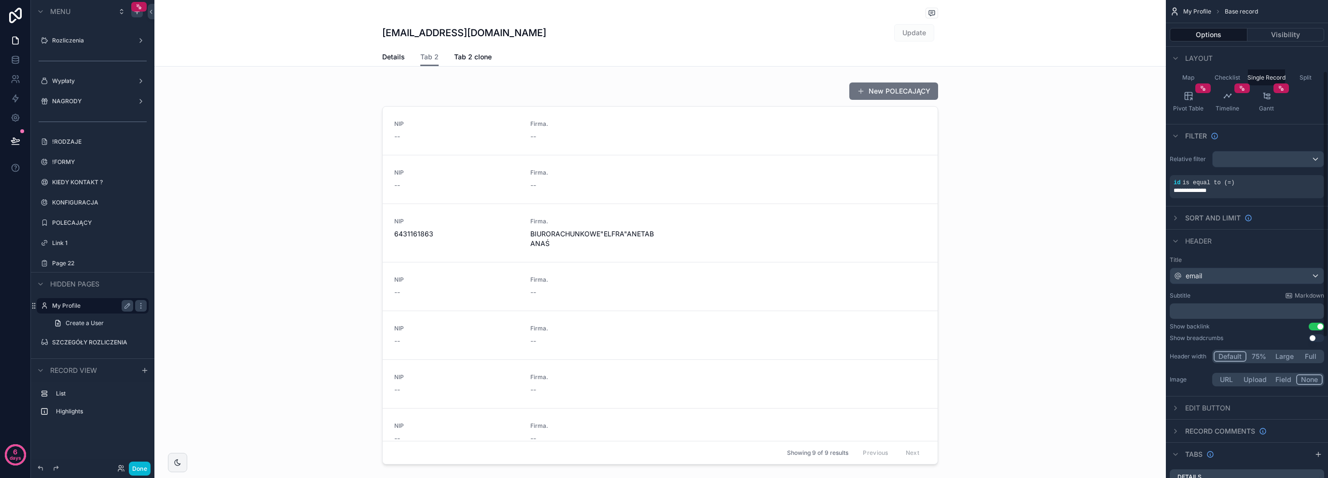
scroll to position [128, 0]
click at [1206, 267] on div "email" at bounding box center [1246, 272] width 153 height 15
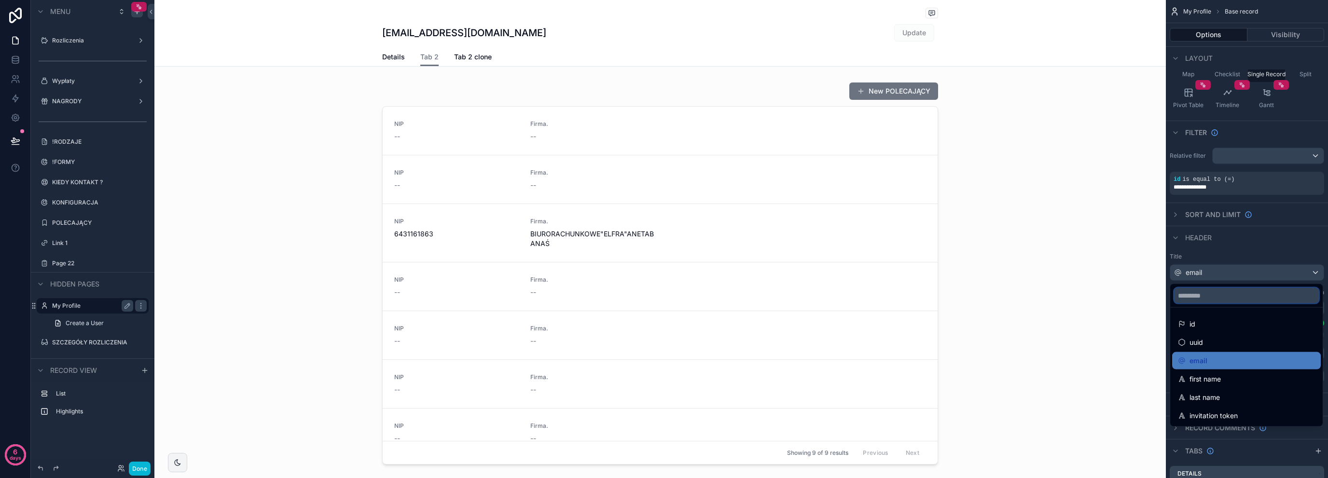
click at [1208, 300] on input "scrollable content" at bounding box center [1246, 295] width 145 height 15
click at [81, 38] on div "scrollable content" at bounding box center [664, 239] width 1328 height 478
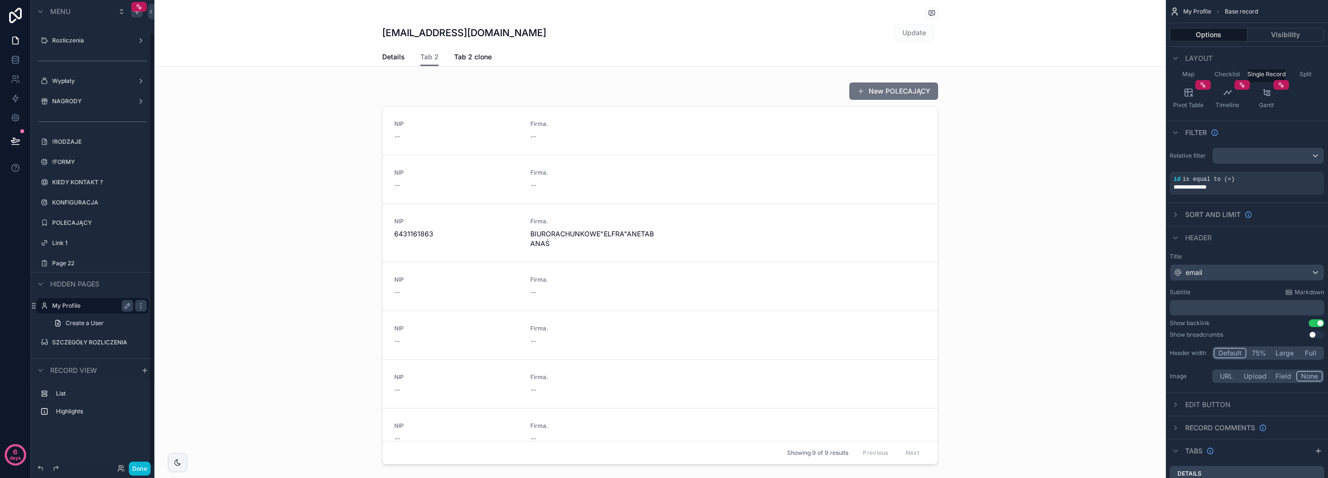
click at [81, 38] on label "Rozliczenia" at bounding box center [92, 41] width 81 height 8
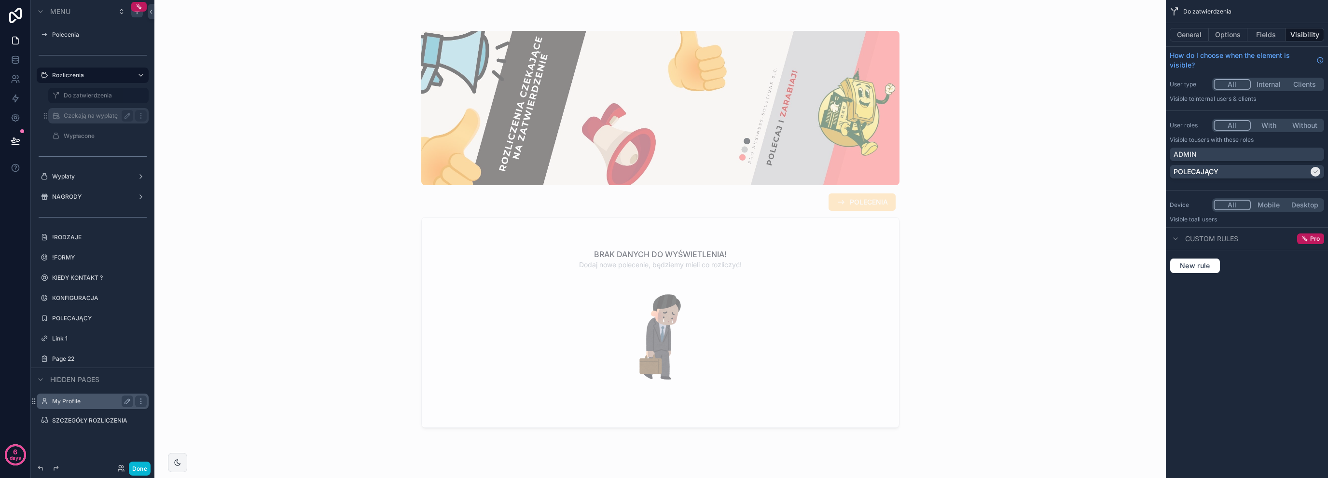
click at [86, 113] on label "Czekają na wypłatę" at bounding box center [97, 116] width 66 height 8
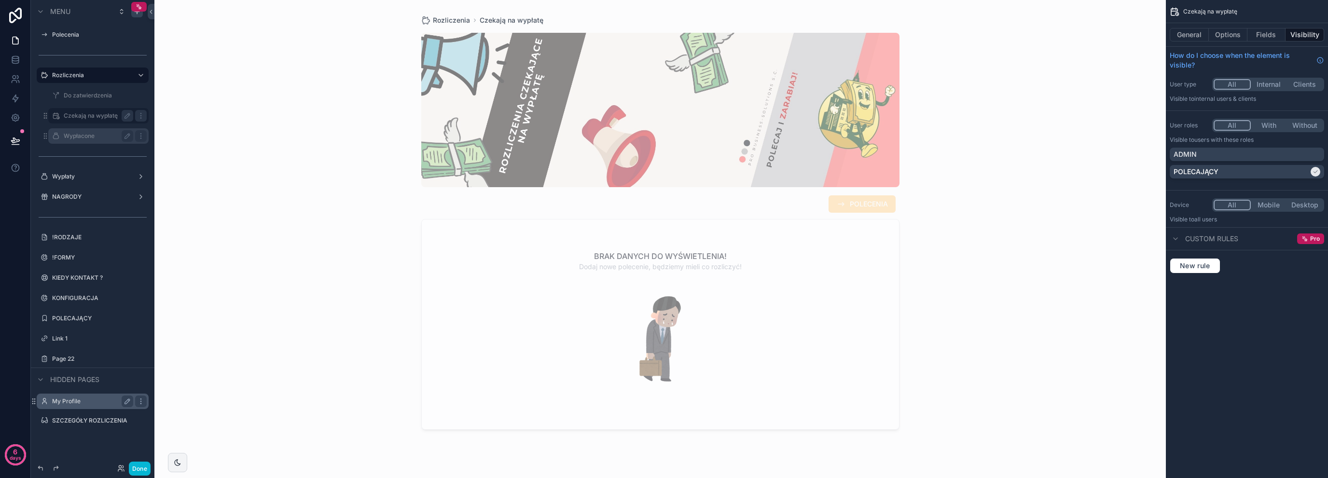
click at [89, 138] on label "Wypłacone" at bounding box center [97, 136] width 66 height 8
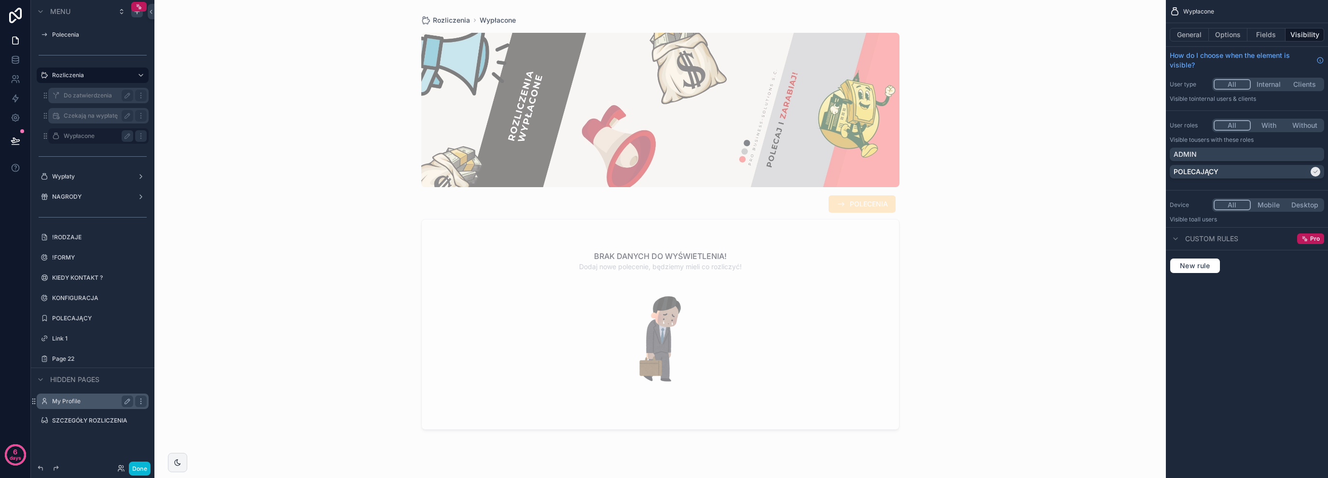
click at [95, 95] on label "Do zatwierdzenia" at bounding box center [97, 96] width 66 height 8
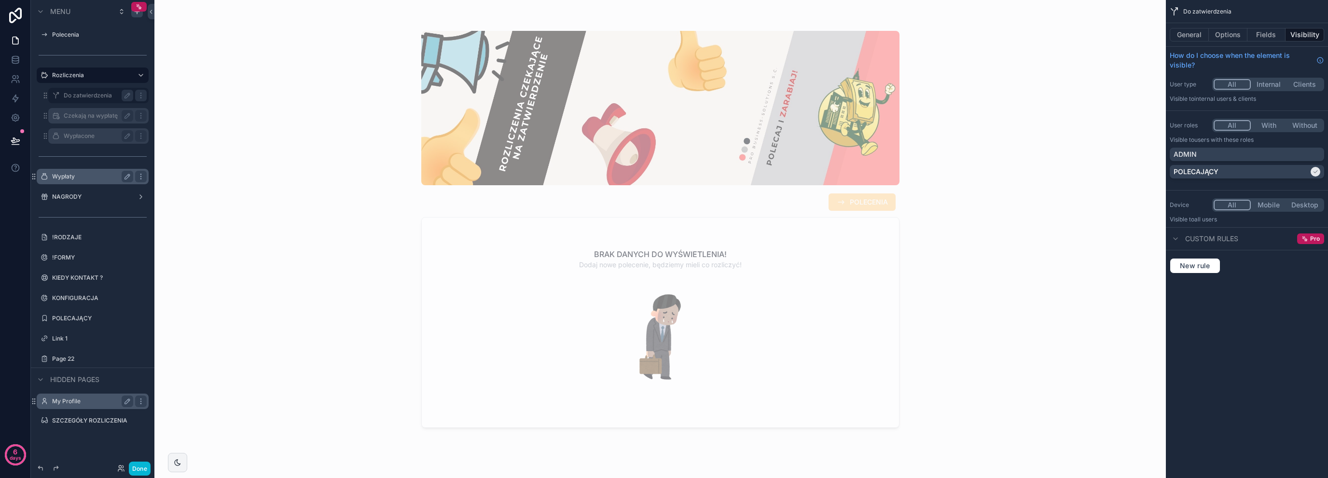
click at [82, 179] on label "Wypłaty" at bounding box center [90, 177] width 77 height 8
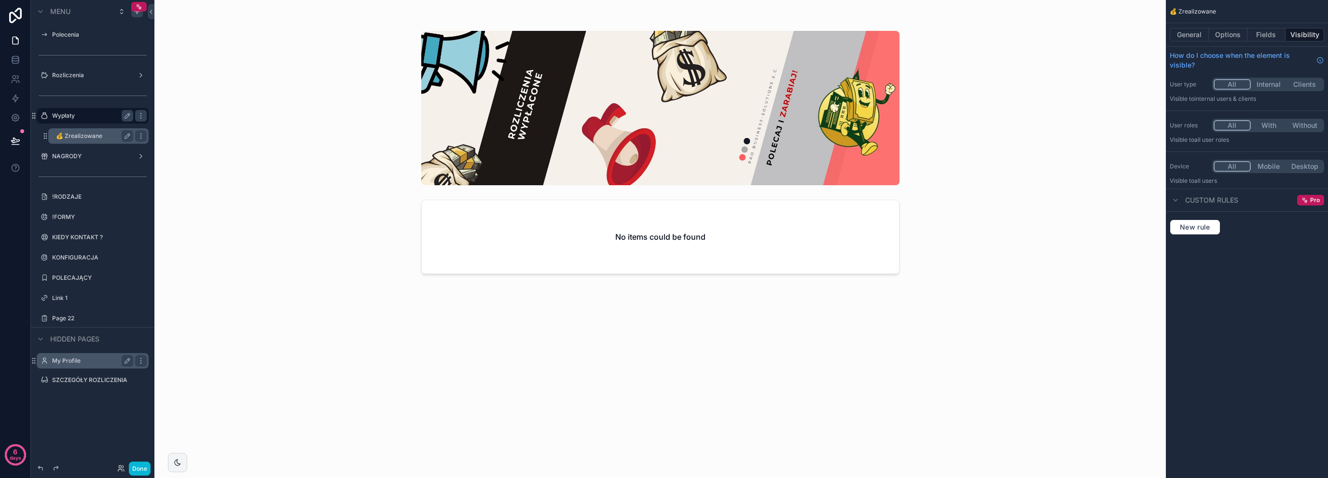
click at [89, 136] on label "💰 Zrealizowane" at bounding box center [92, 136] width 73 height 8
click at [85, 154] on label "NAGRODY" at bounding box center [90, 156] width 77 height 8
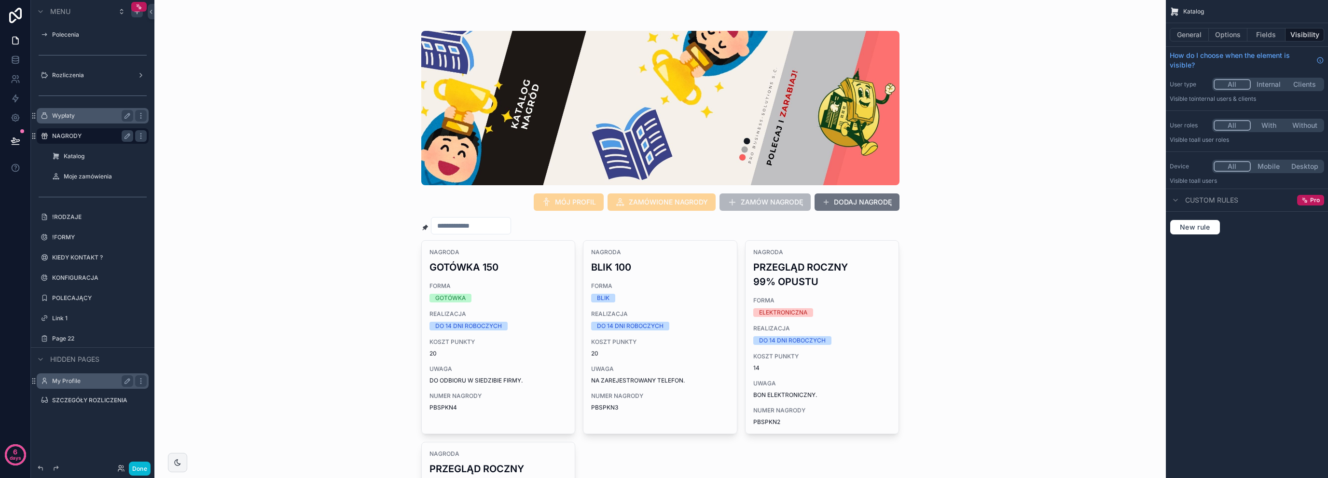
click at [96, 376] on div "My Profile" at bounding box center [92, 381] width 81 height 12
click at [129, 383] on icon "scrollable content" at bounding box center [128, 381] width 8 height 8
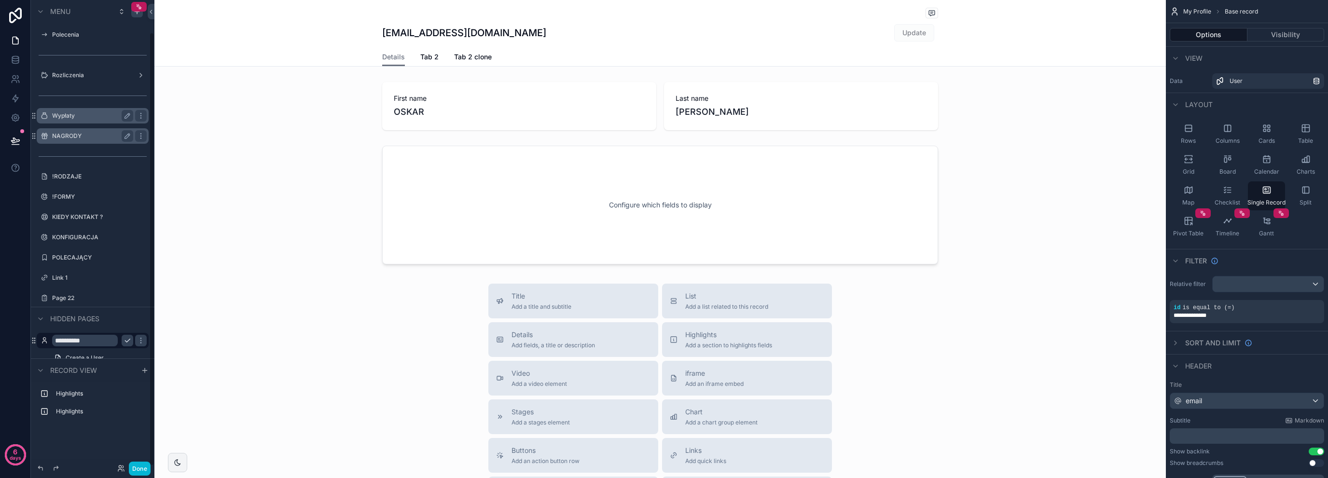
scroll to position [35, 0]
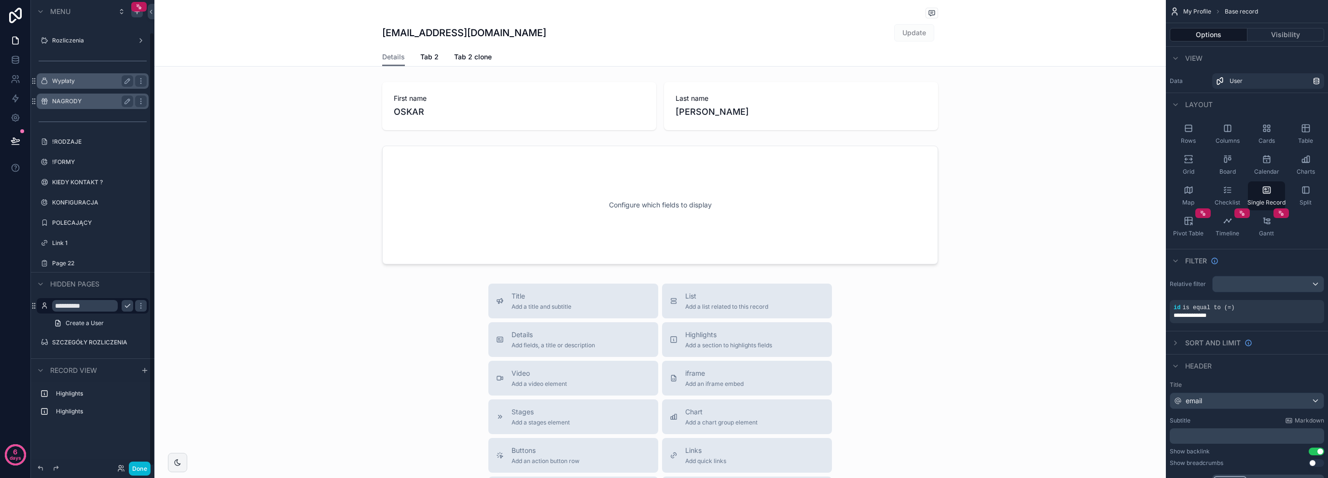
click at [100, 300] on input "**********" at bounding box center [85, 306] width 66 height 12
type input "*"
type input "**********"
click at [125, 302] on icon "scrollable content" at bounding box center [128, 306] width 8 height 8
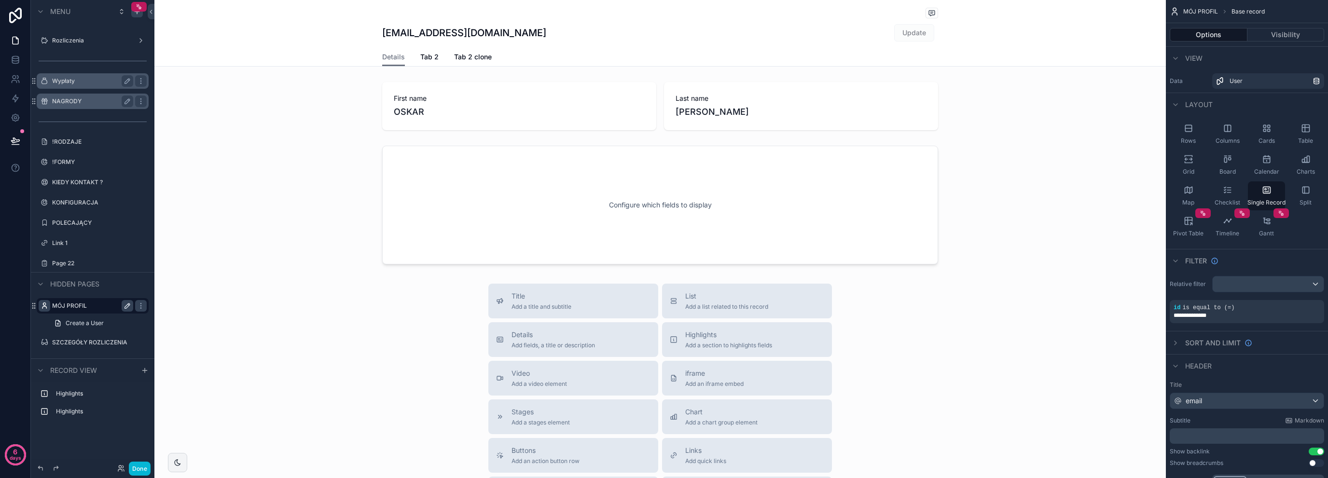
click at [44, 306] on icon "scrollable content" at bounding box center [45, 306] width 8 height 8
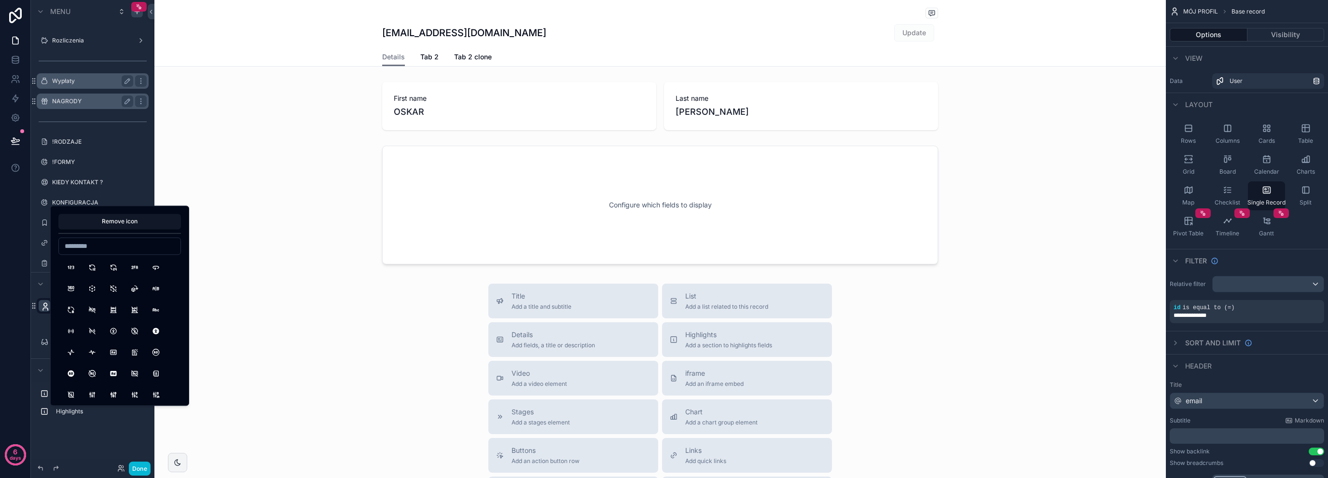
click at [96, 252] on input at bounding box center [120, 246] width 122 height 14
type input "***"
click at [72, 262] on button "Man" at bounding box center [70, 267] width 17 height 17
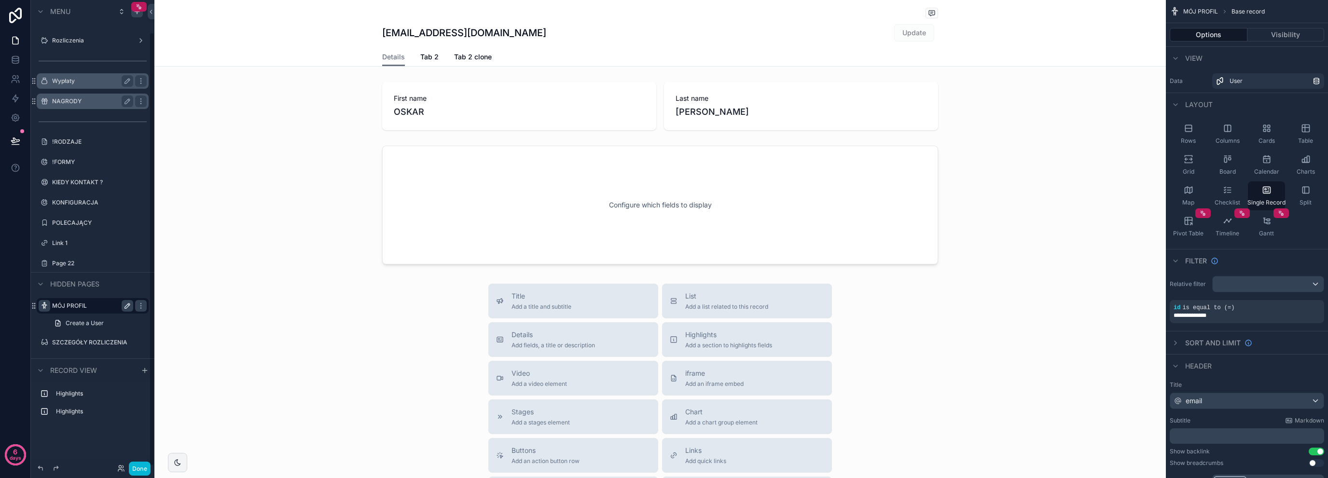
click at [37, 325] on div "Create a User" at bounding box center [93, 323] width 124 height 17
click at [425, 54] on span "Tab 2" at bounding box center [429, 57] width 18 height 10
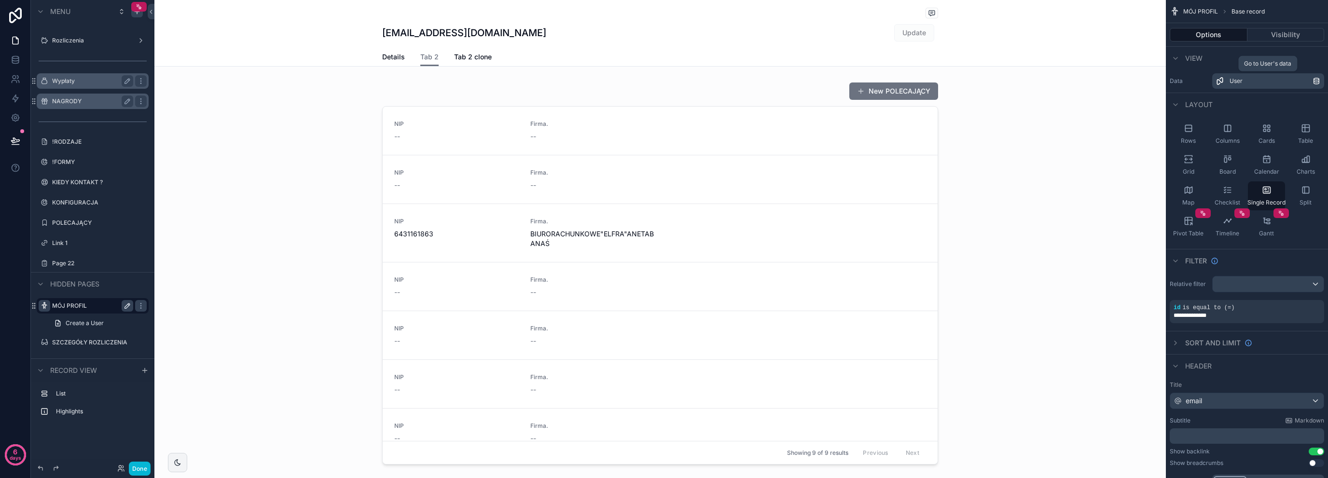
click at [1244, 86] on link "User" at bounding box center [1268, 80] width 112 height 15
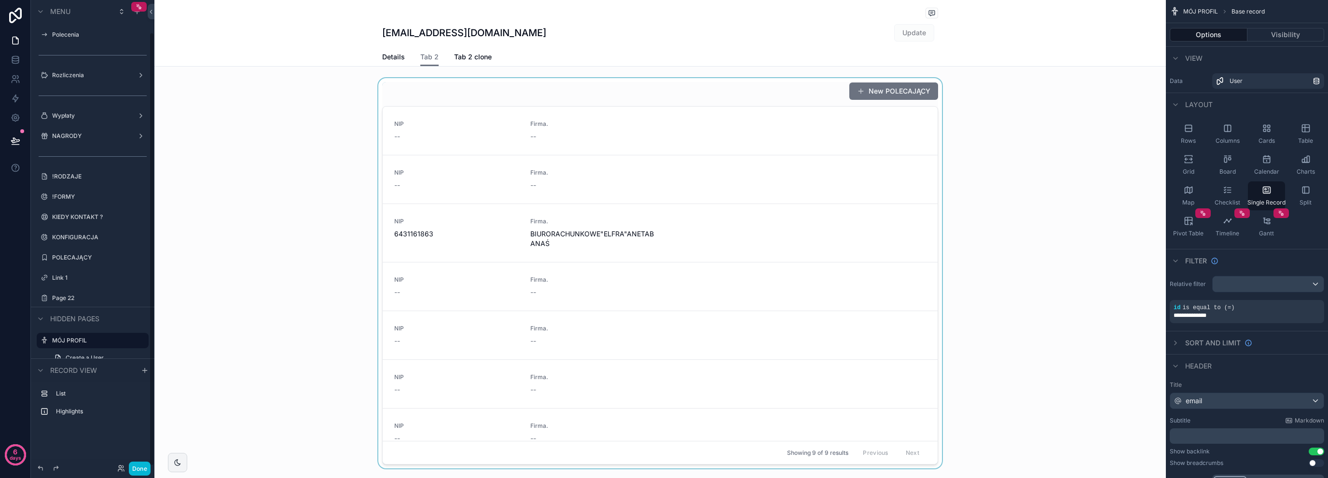
scroll to position [35, 0]
click at [793, 107] on div "scrollable content" at bounding box center [659, 273] width 1011 height 390
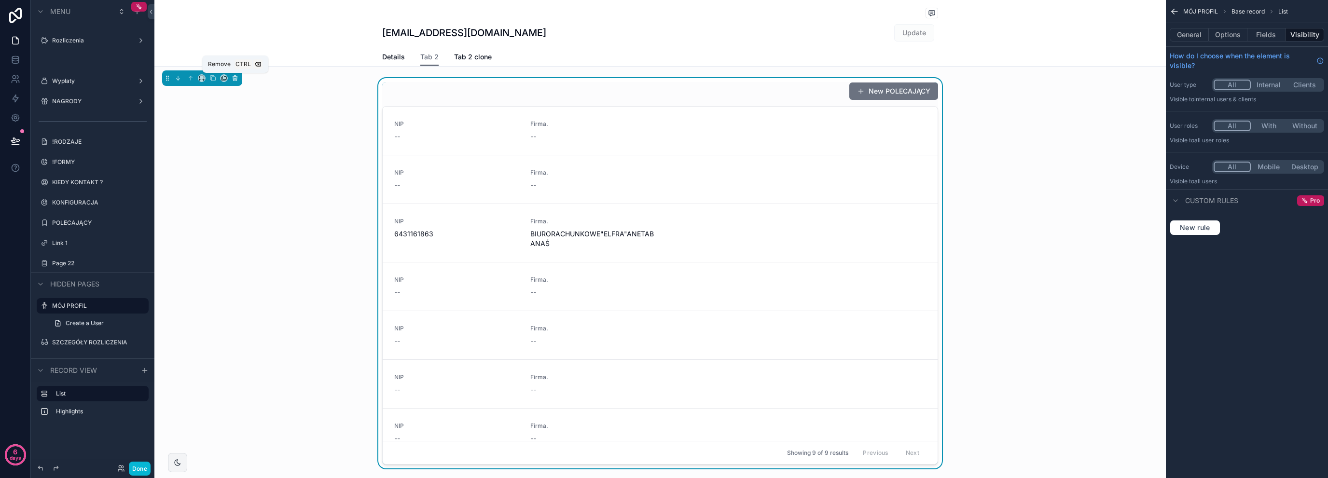
click at [235, 75] on icon "scrollable content" at bounding box center [235, 78] width 7 height 7
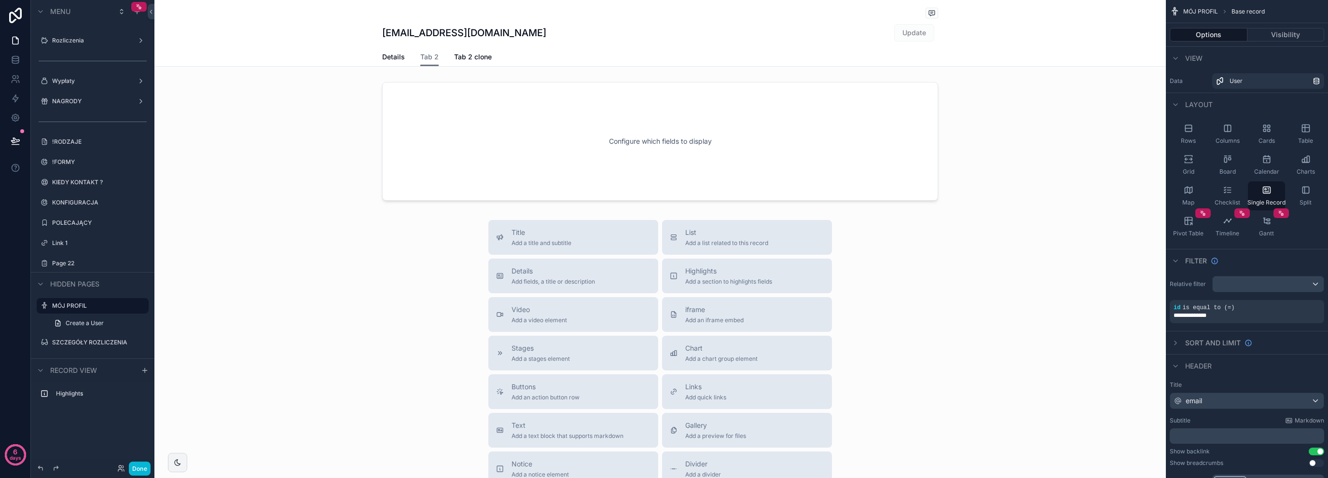
click at [742, 238] on div "scrollable content" at bounding box center [659, 320] width 1011 height 641
click at [742, 238] on div "List Add a list related to this record" at bounding box center [726, 237] width 83 height 19
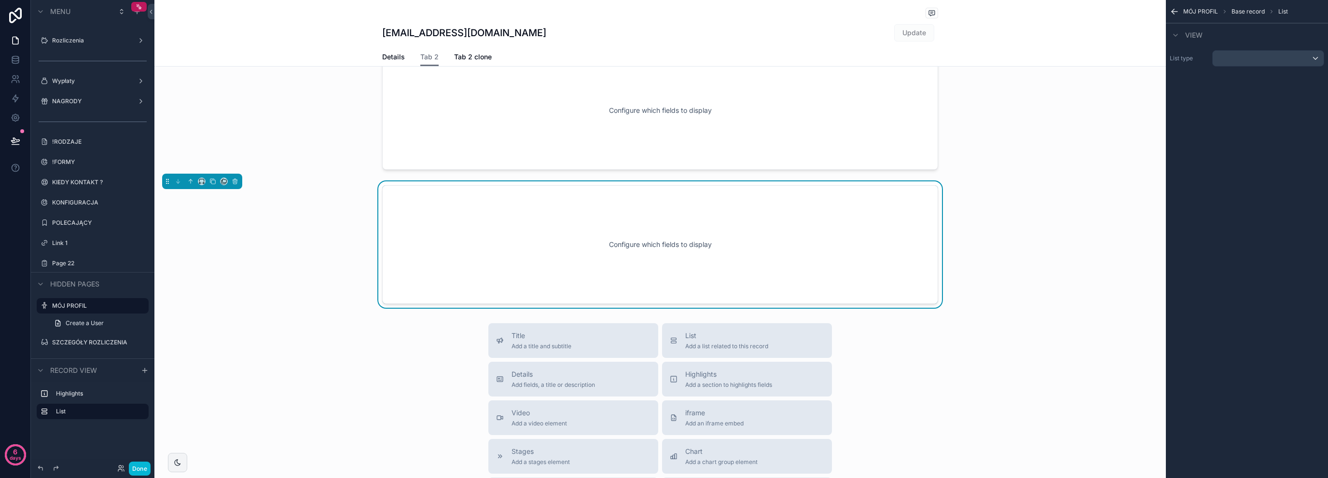
scroll to position [36, 0]
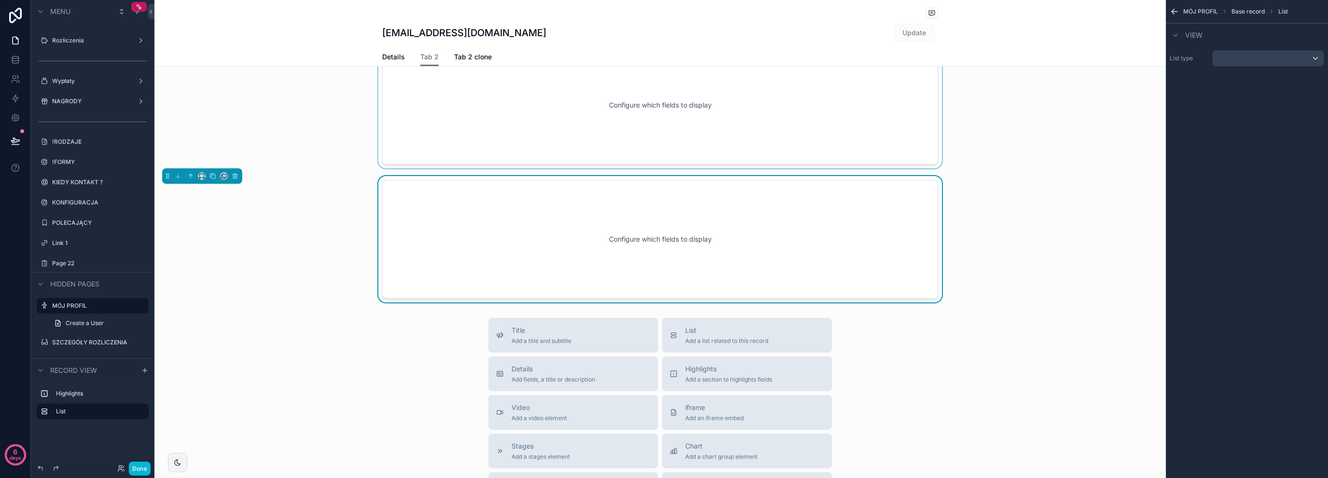
click at [508, 102] on div "scrollable content" at bounding box center [659, 105] width 1011 height 126
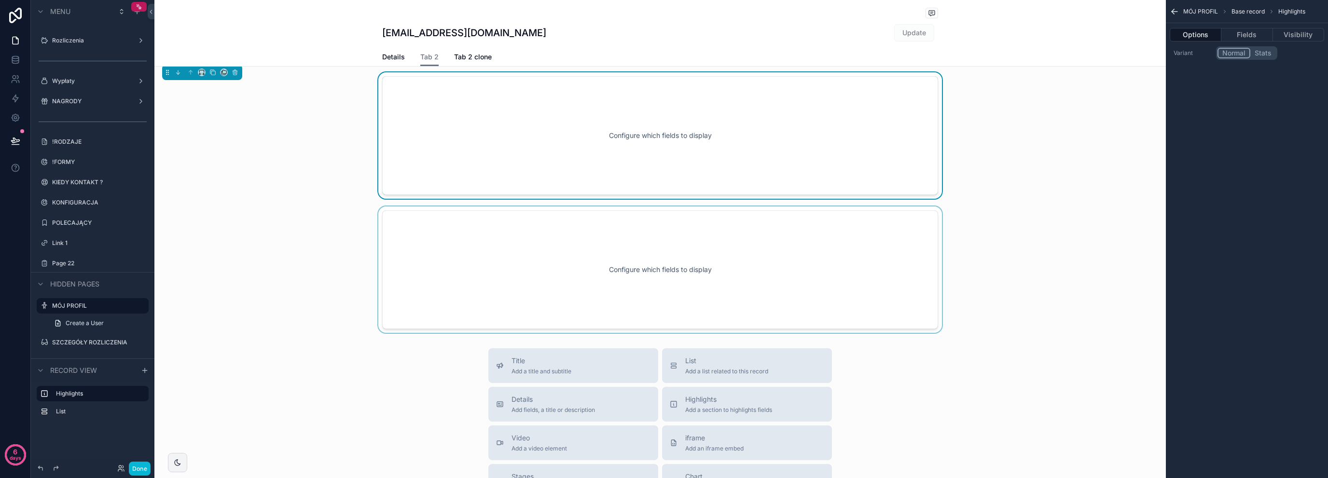
scroll to position [0, 0]
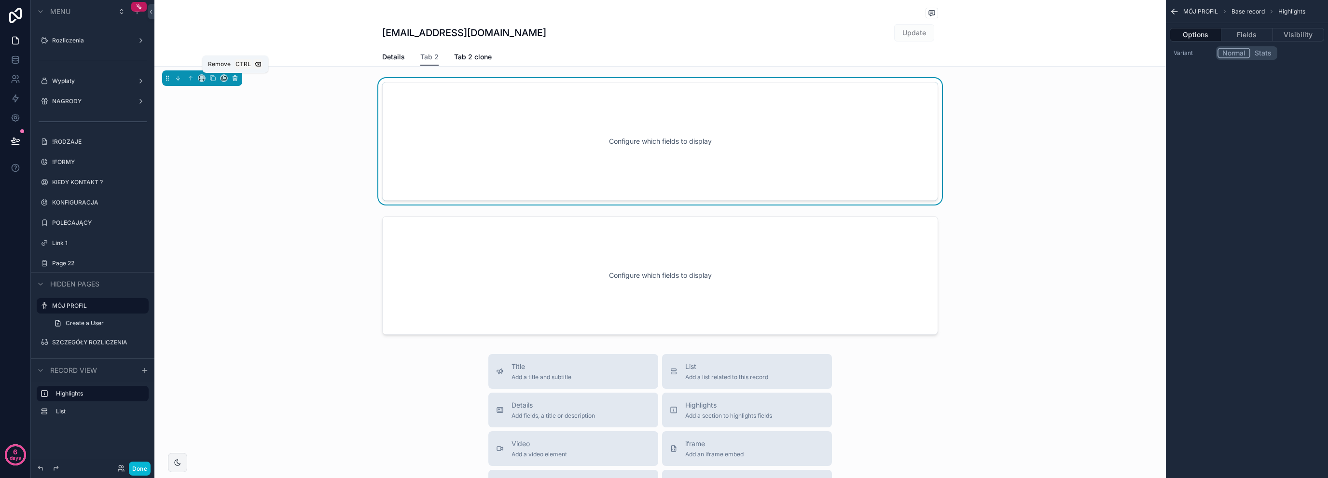
click at [236, 77] on icon "scrollable content" at bounding box center [235, 79] width 4 height 4
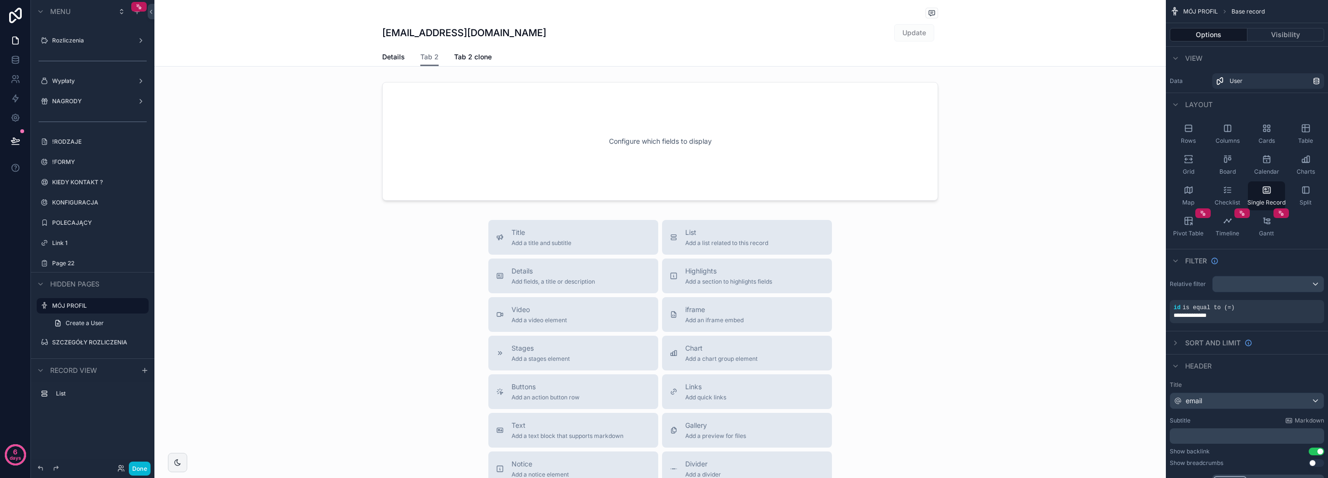
click at [652, 158] on div "scrollable content" at bounding box center [659, 320] width 1011 height 641
click at [1228, 83] on link "User" at bounding box center [1268, 80] width 112 height 15
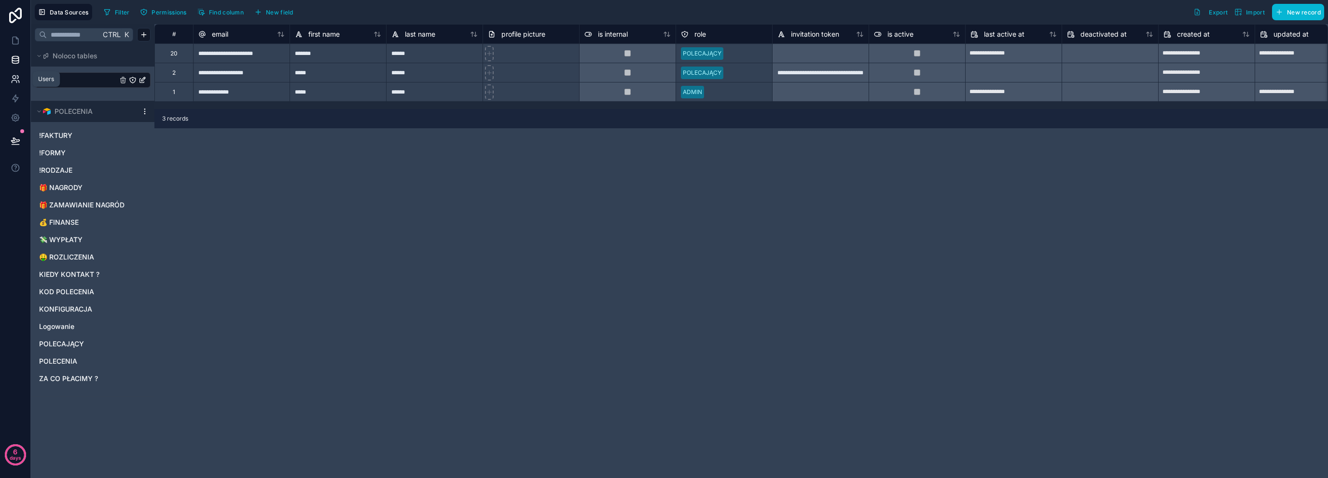
click at [17, 80] on icon at bounding box center [16, 79] width 10 height 10
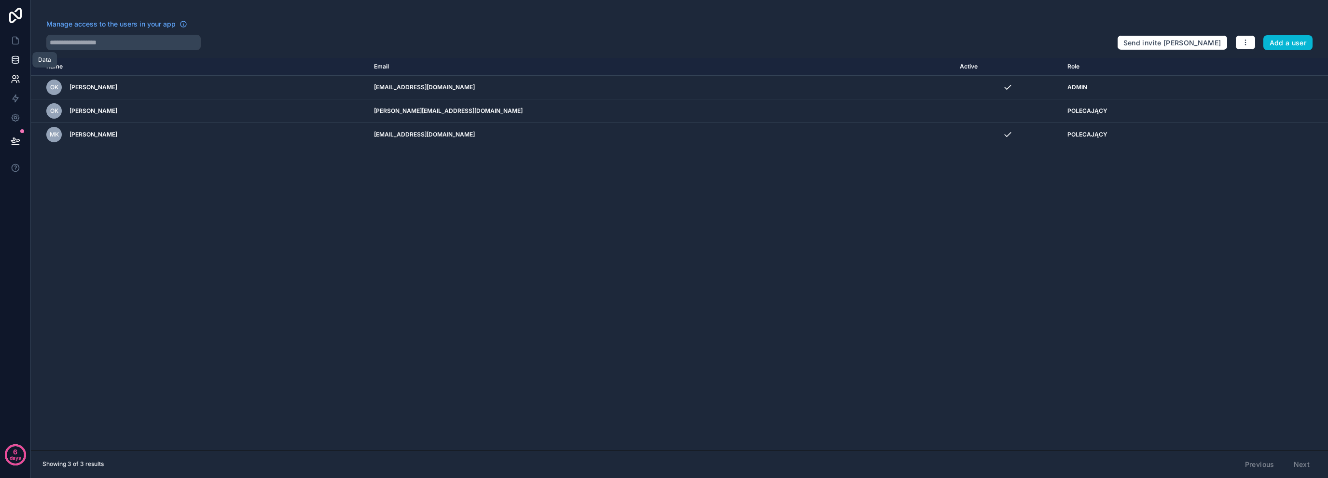
click at [16, 61] on icon at bounding box center [15, 59] width 6 height 4
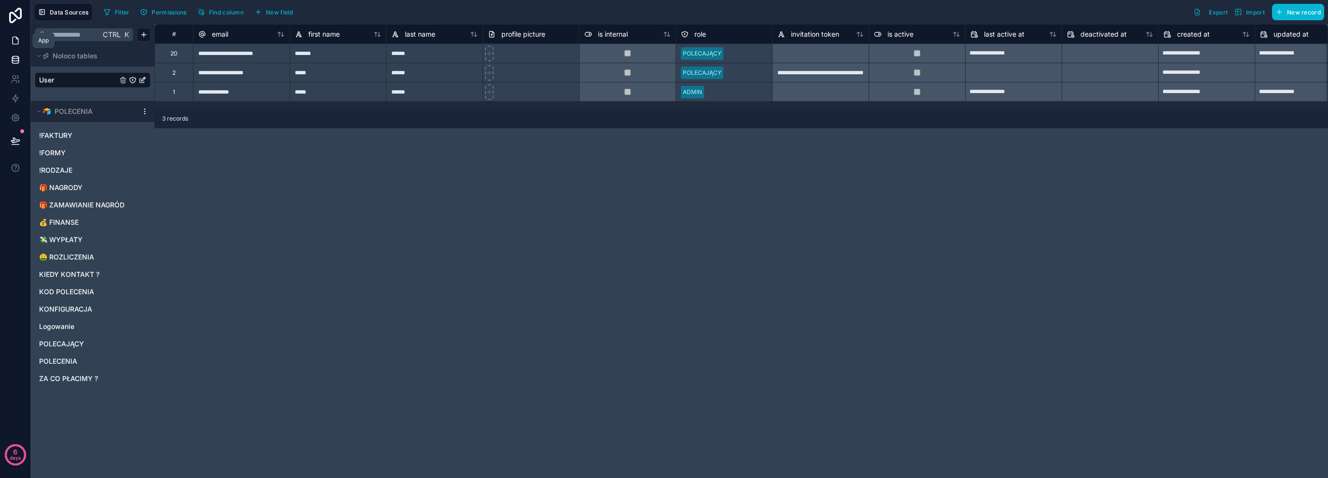
click at [14, 44] on icon at bounding box center [16, 40] width 6 height 7
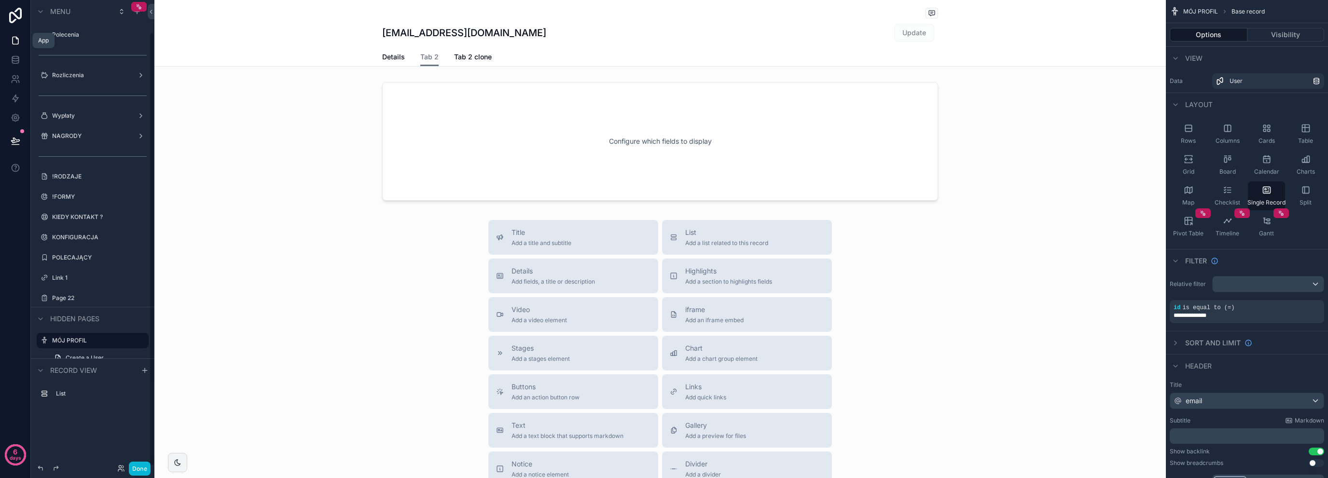
scroll to position [35, 0]
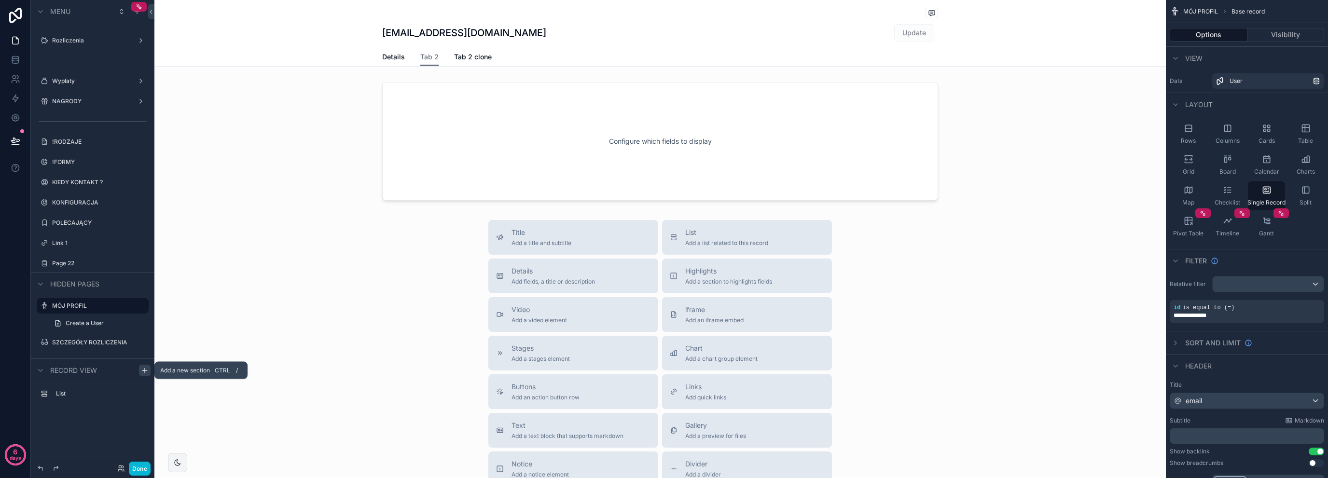
click at [144, 371] on icon "scrollable content" at bounding box center [144, 371] width 4 height 0
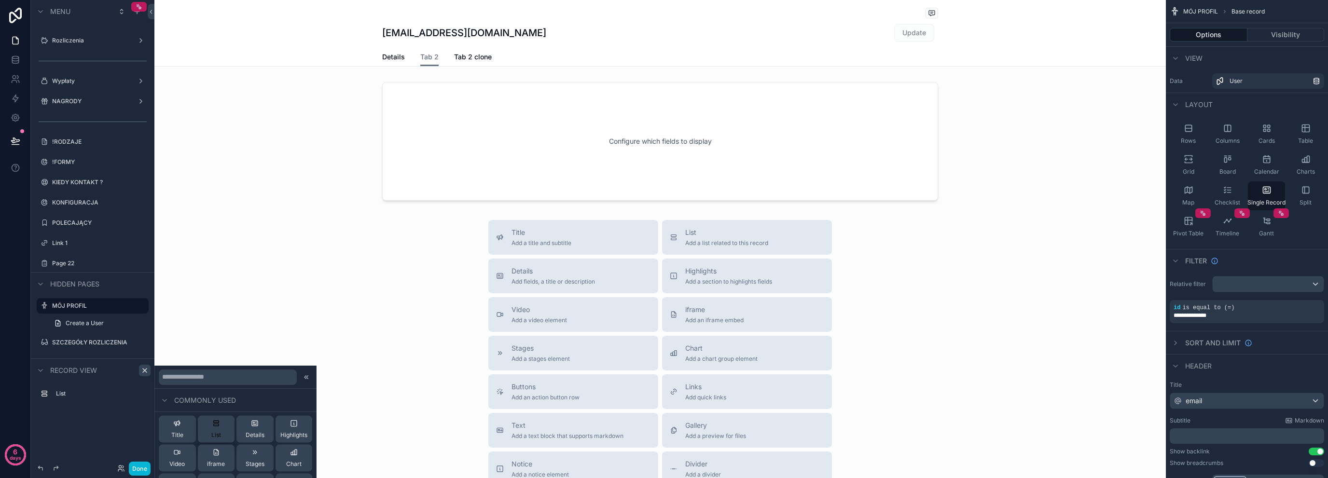
click at [218, 432] on button "List" at bounding box center [216, 429] width 37 height 27
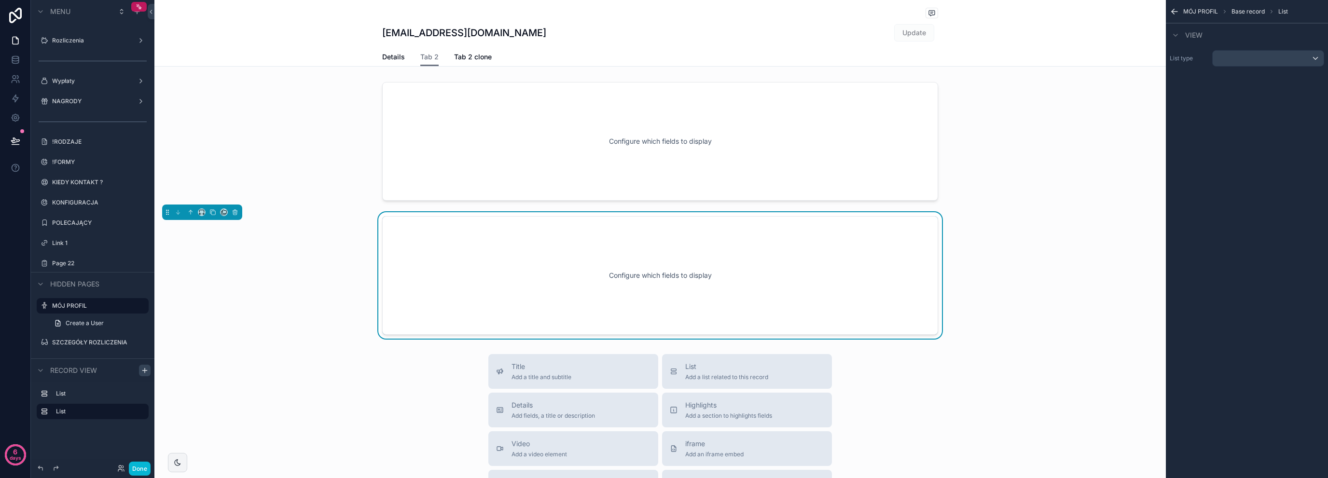
scroll to position [36, 0]
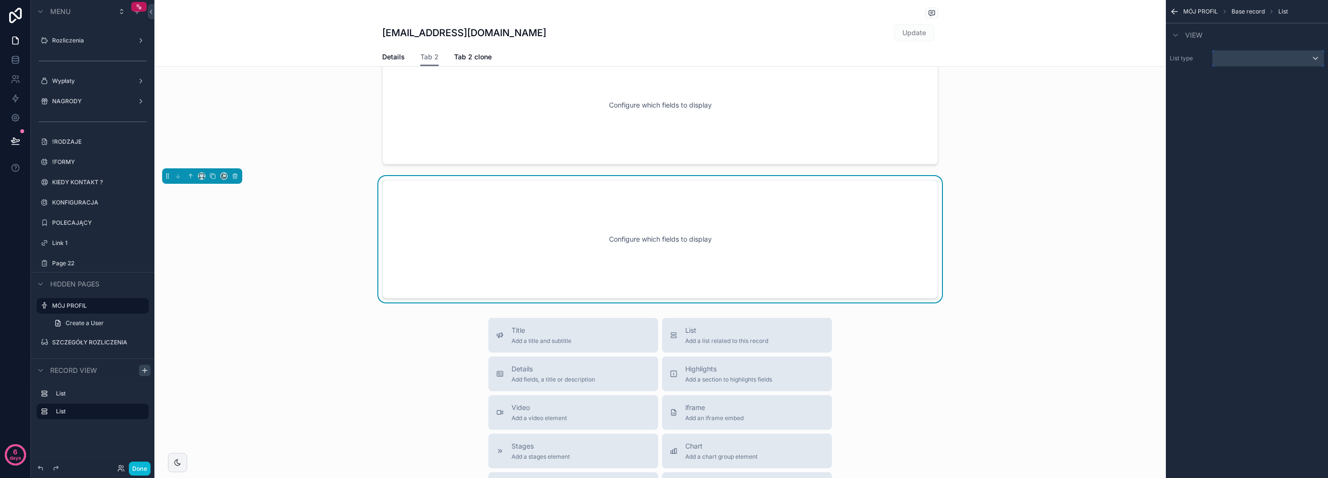
click at [1290, 54] on div "scrollable content" at bounding box center [1268, 58] width 111 height 15
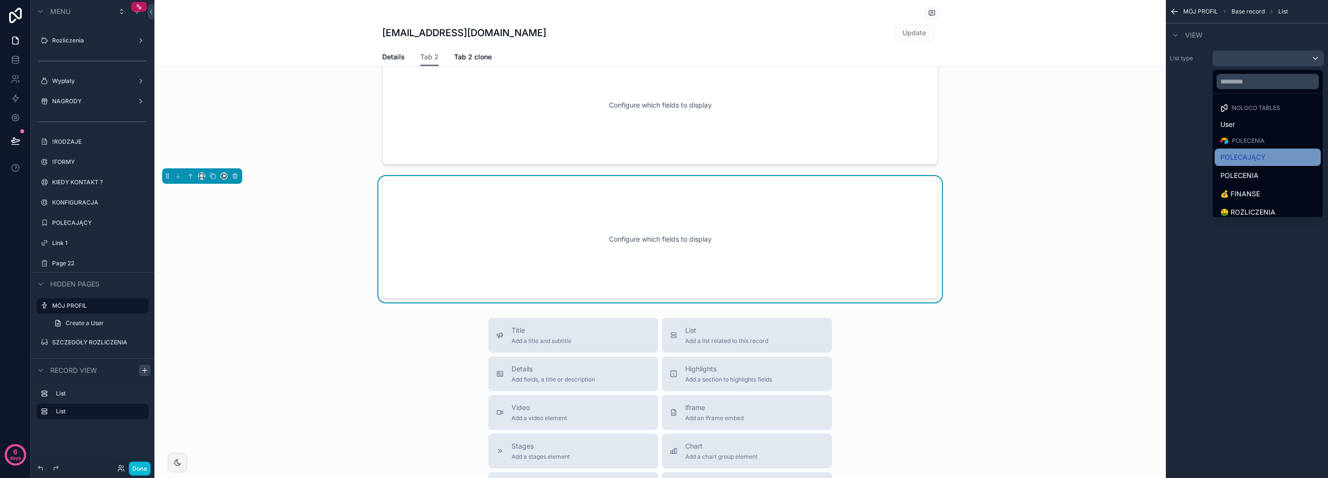
click at [1273, 161] on div "POLECAJĄCY" at bounding box center [1267, 158] width 95 height 12
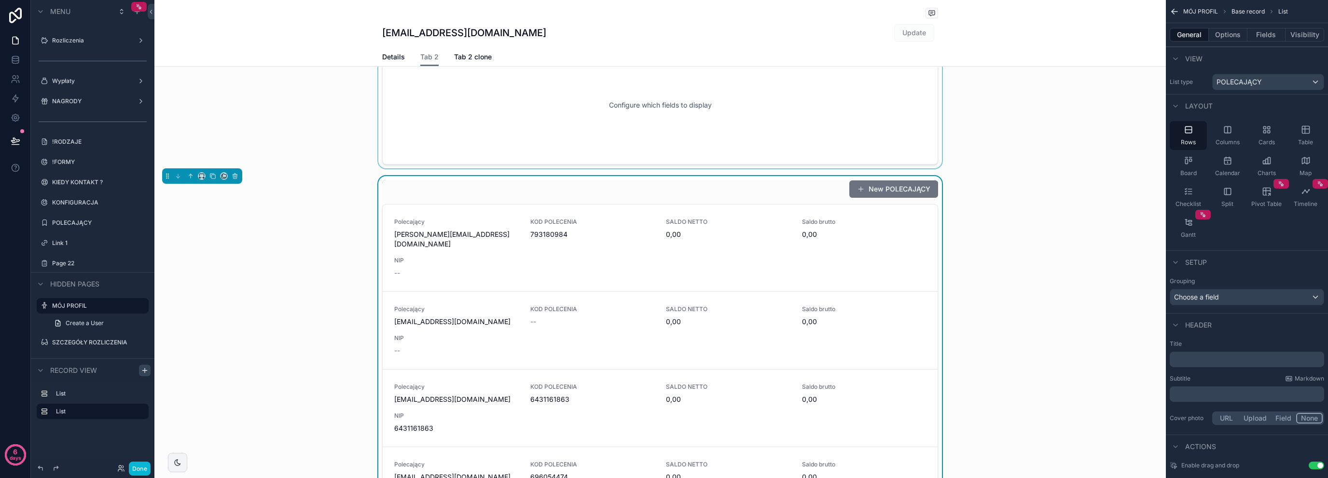
click at [656, 115] on div "scrollable content" at bounding box center [659, 105] width 1011 height 126
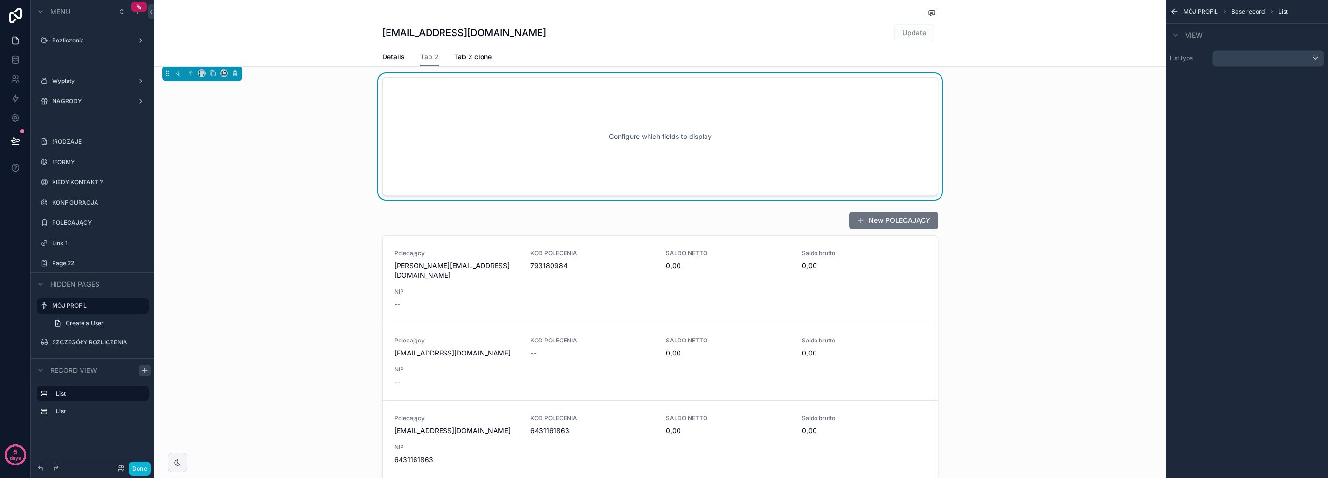
scroll to position [0, 0]
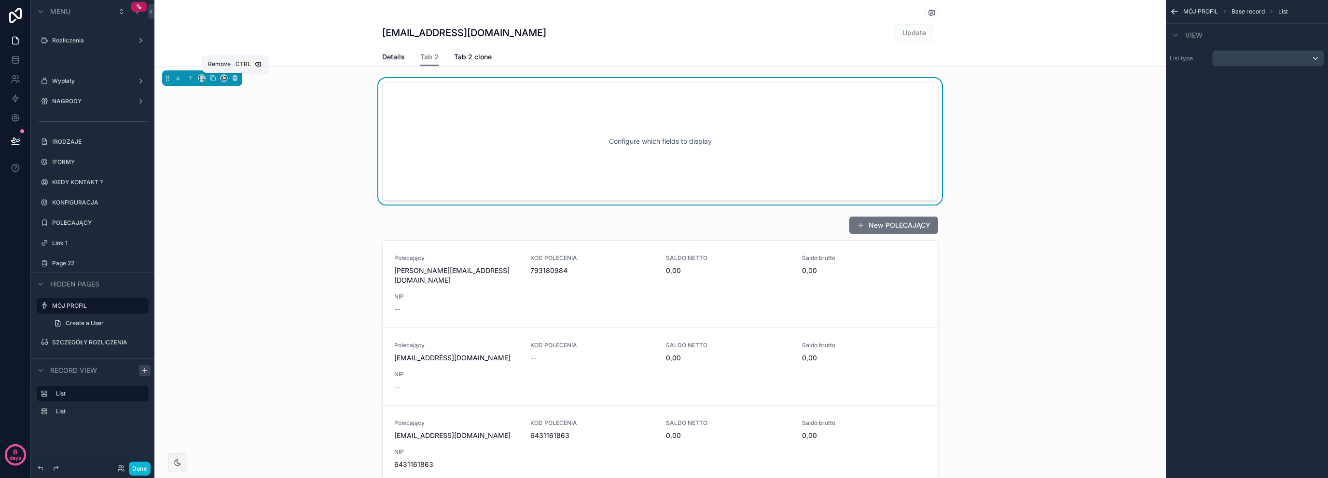
click at [232, 80] on icon "scrollable content" at bounding box center [235, 78] width 7 height 7
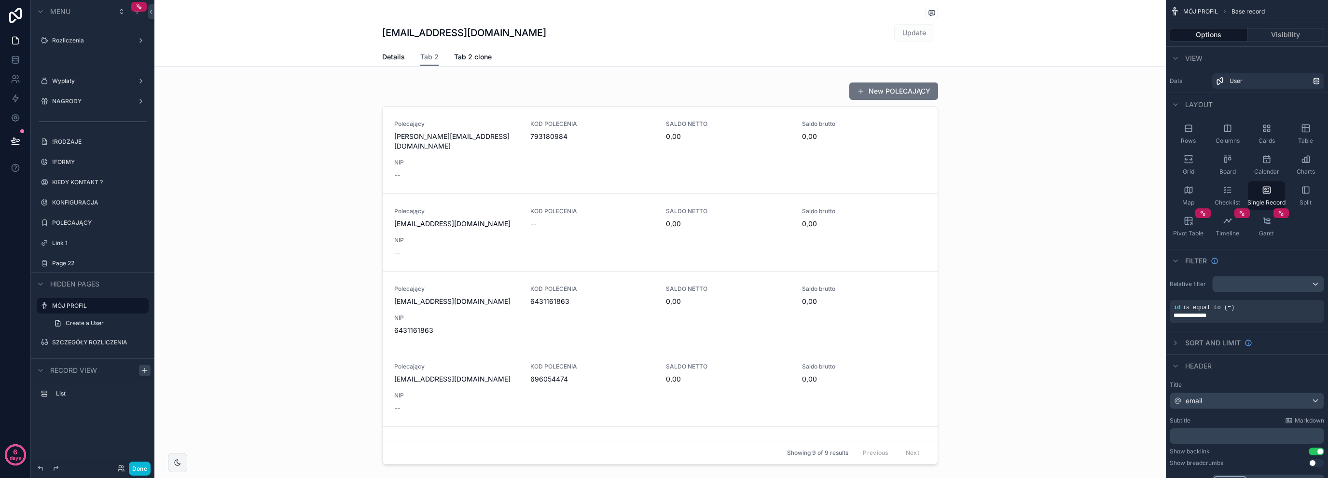
click at [870, 97] on div "scrollable content" at bounding box center [659, 452] width 1011 height 905
click at [843, 94] on div "scrollable content" at bounding box center [659, 273] width 1011 height 390
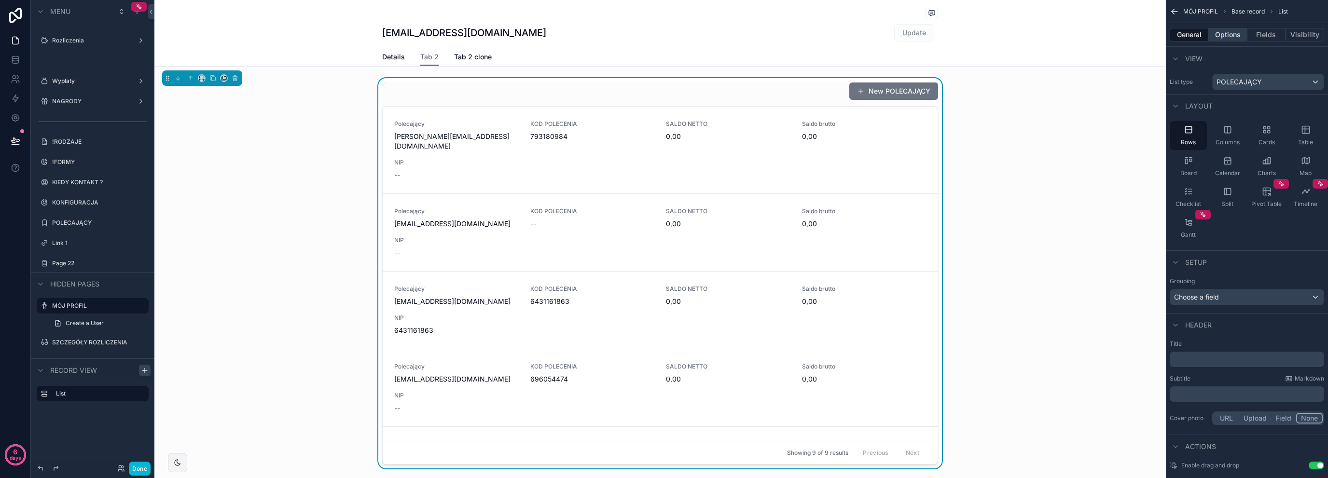
click at [1222, 32] on button "Options" at bounding box center [1228, 35] width 39 height 14
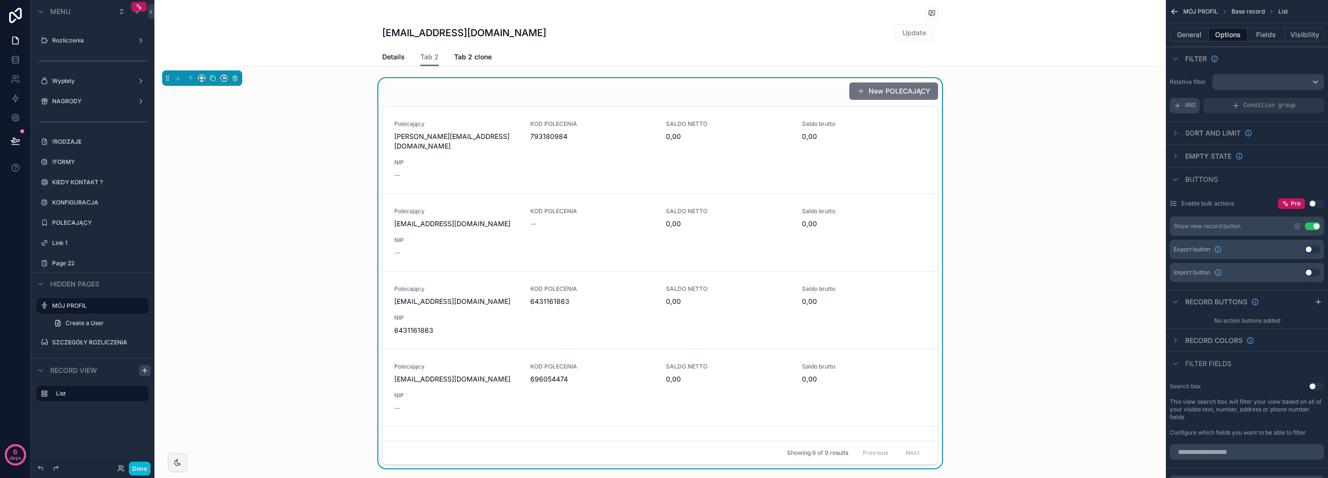
click at [1188, 102] on span "AND" at bounding box center [1190, 106] width 11 height 8
click at [1297, 97] on icon "scrollable content" at bounding box center [1300, 99] width 6 height 6
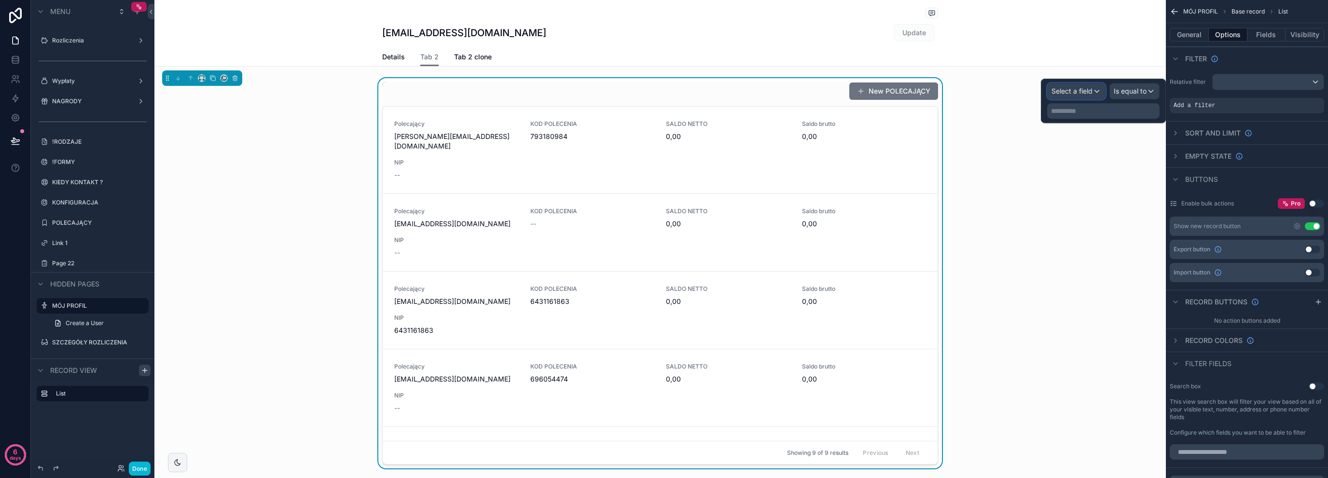
click at [1069, 93] on span "Select a field" at bounding box center [1071, 91] width 41 height 8
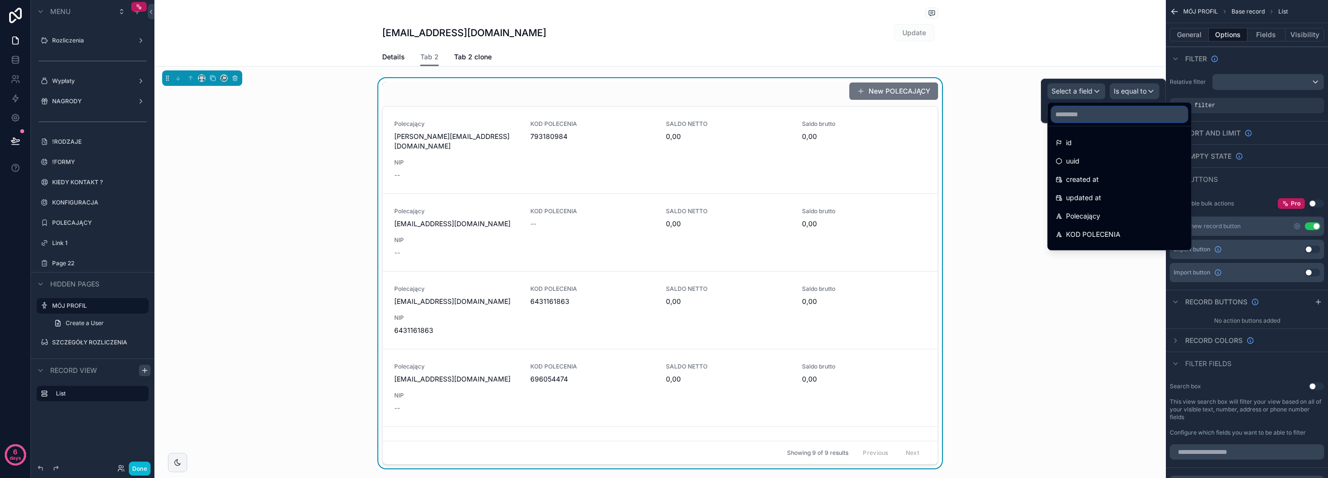
click at [1154, 115] on input "text" at bounding box center [1119, 114] width 136 height 15
type input "*"
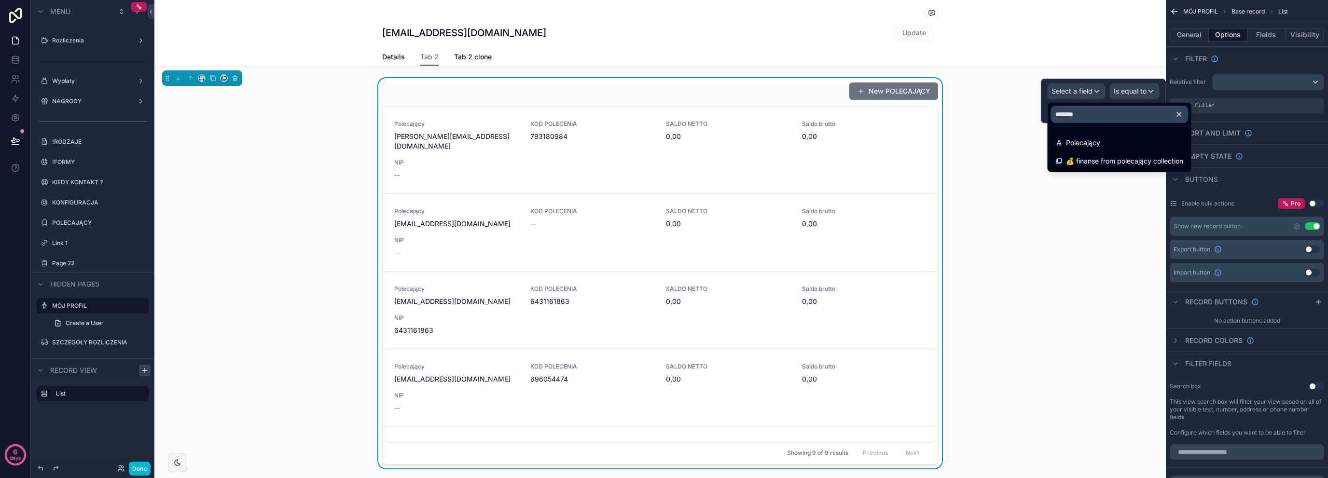
type input "********"
click at [1116, 149] on div "Polecający" at bounding box center [1118, 142] width 139 height 17
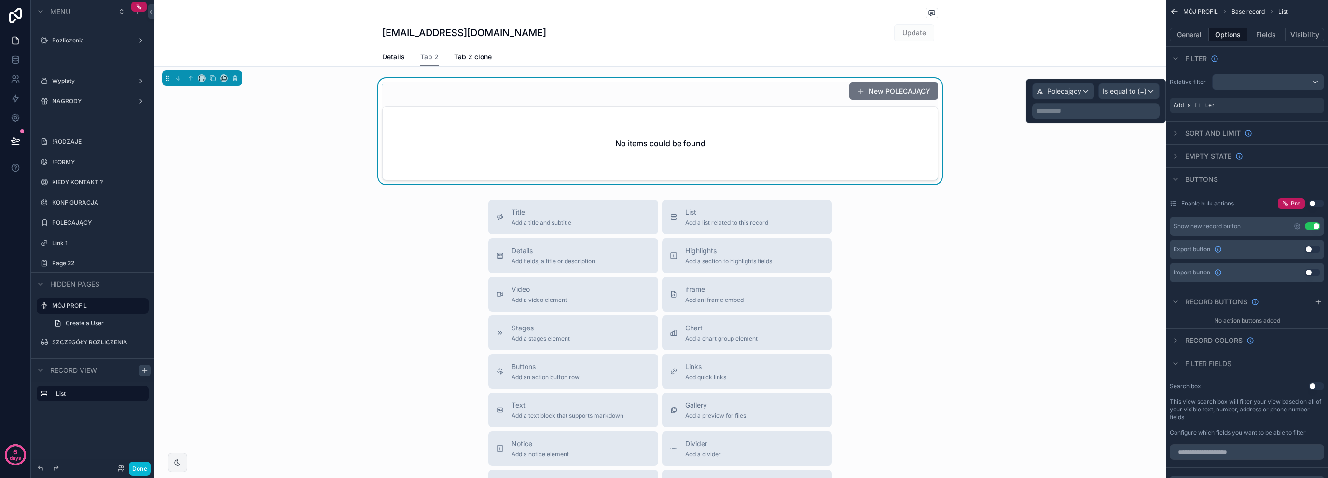
click at [1118, 110] on p "**********" at bounding box center [1097, 111] width 122 height 10
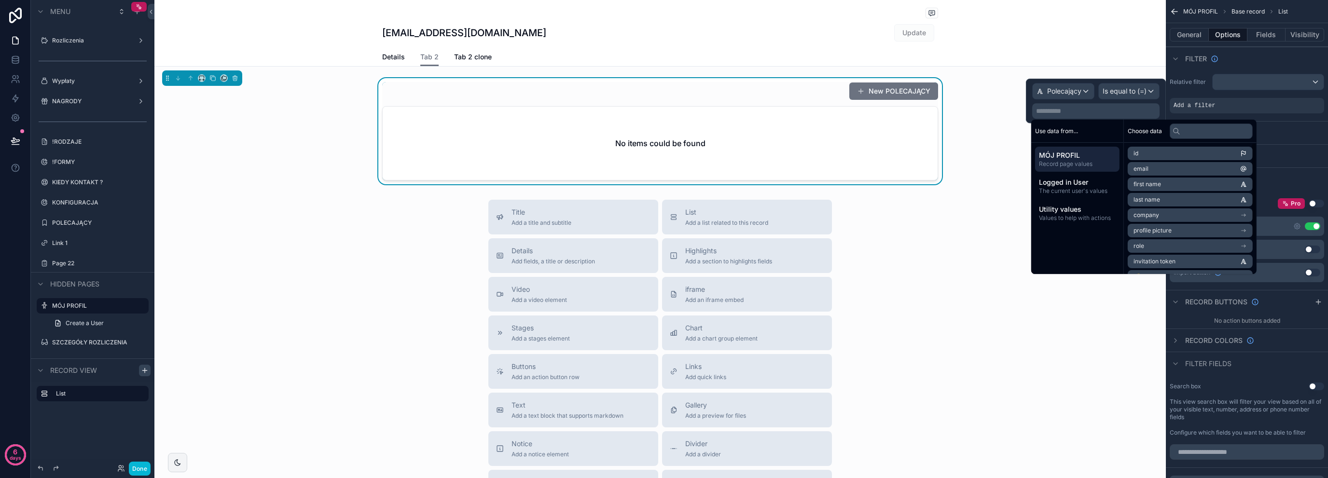
click at [1153, 170] on li "email" at bounding box center [1190, 169] width 125 height 14
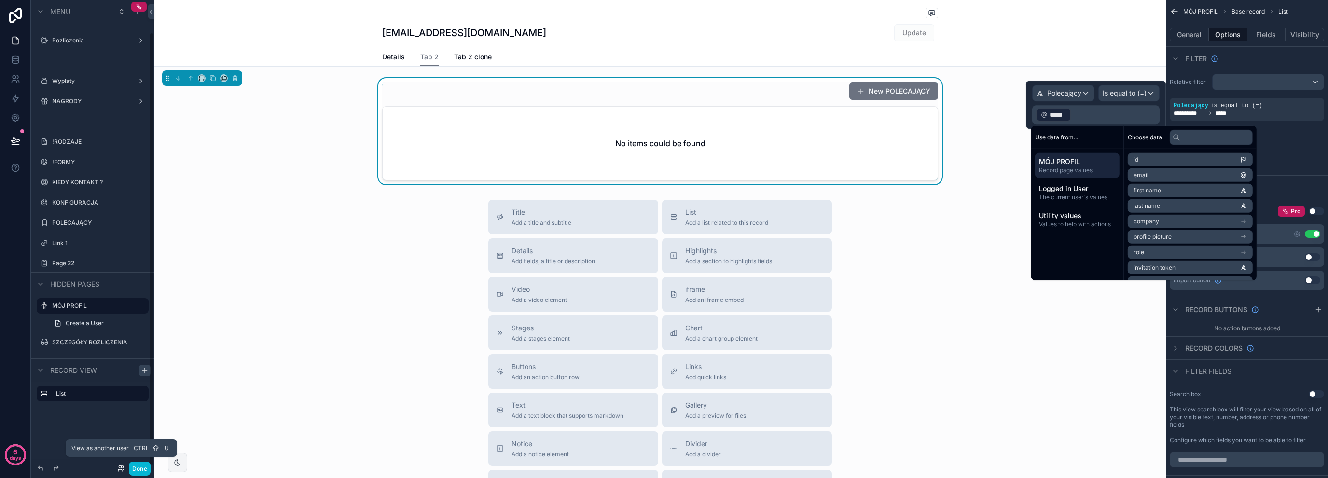
click at [122, 468] on icon at bounding box center [122, 467] width 1 height 2
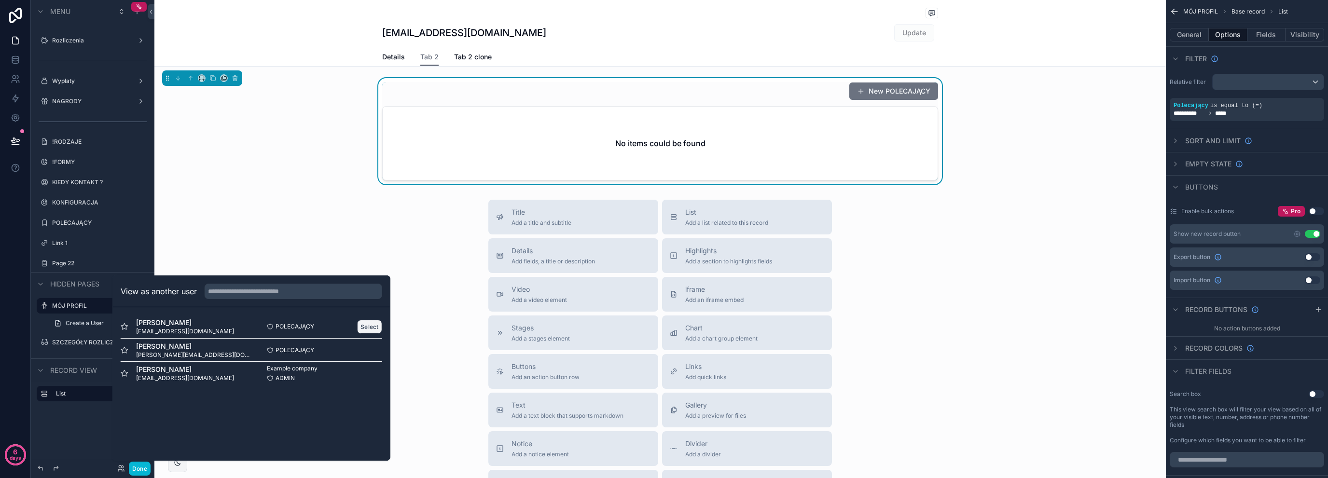
click at [367, 326] on button "Select" at bounding box center [369, 327] width 25 height 14
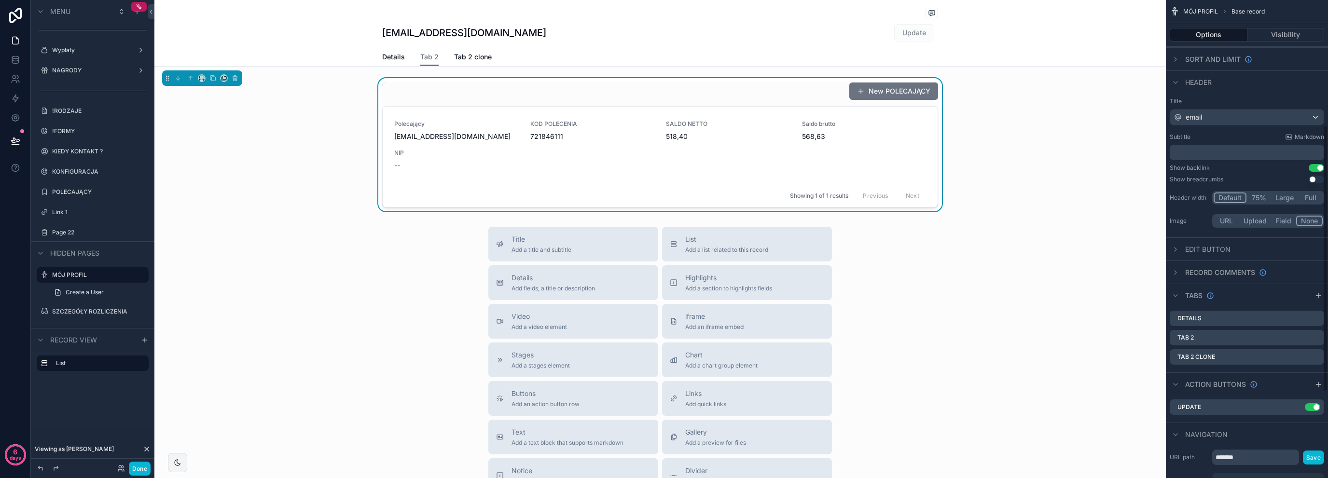
scroll to position [289, 0]
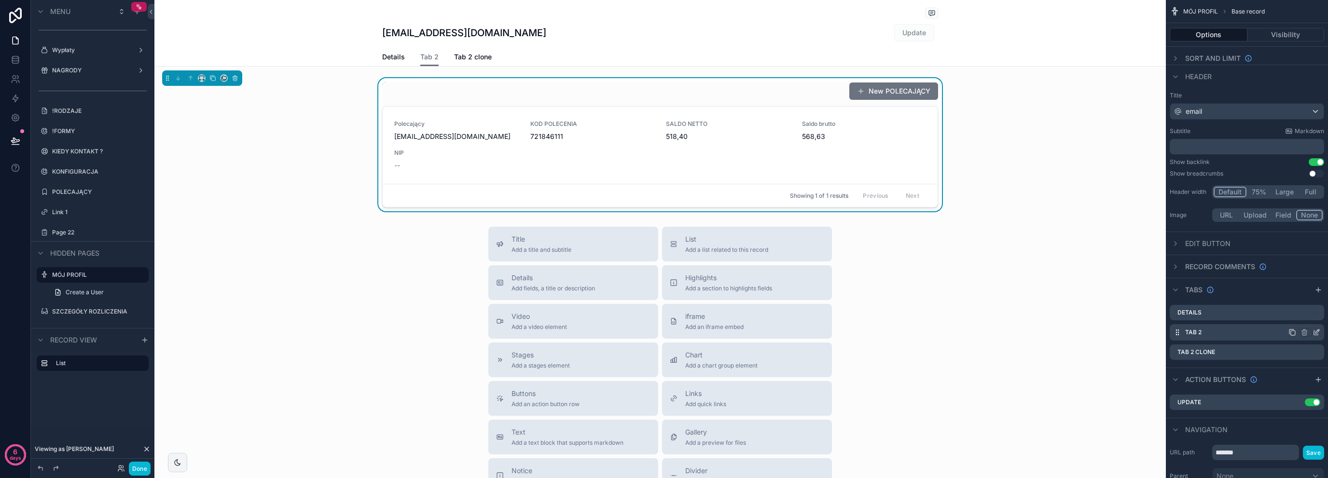
click at [1316, 331] on icon "scrollable content" at bounding box center [1316, 333] width 8 height 8
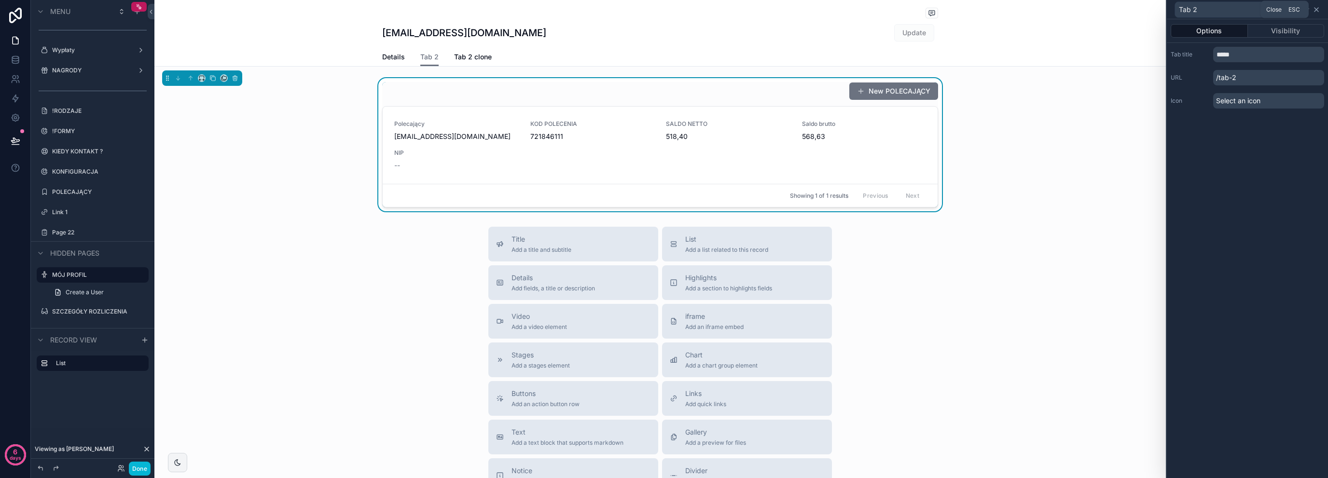
click at [1316, 8] on icon at bounding box center [1316, 10] width 8 height 8
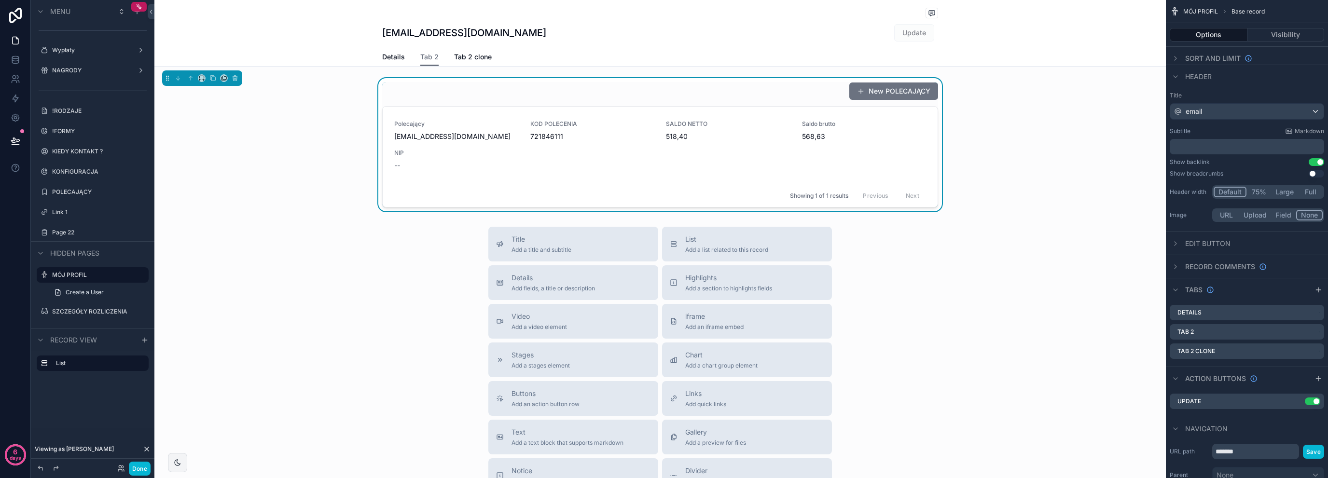
click at [1183, 243] on div "Edit button" at bounding box center [1200, 244] width 61 height 12
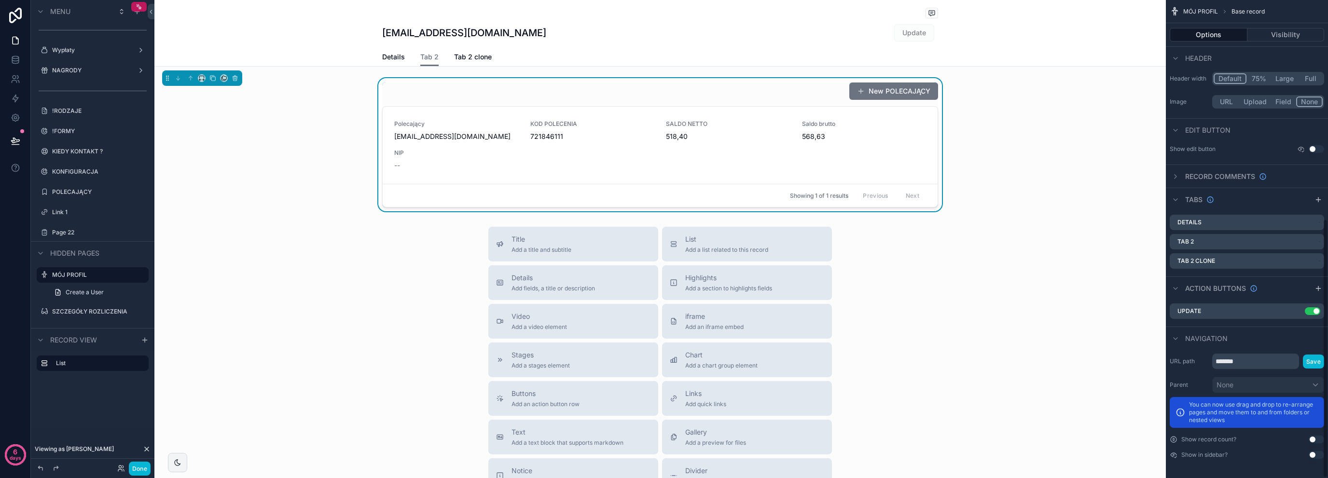
scroll to position [402, 0]
click at [974, 106] on div "New POLECAJĄCY Polecający [EMAIL_ADDRESS][DOMAIN_NAME] KOD POLECENIA 721846111 …" at bounding box center [659, 144] width 1011 height 133
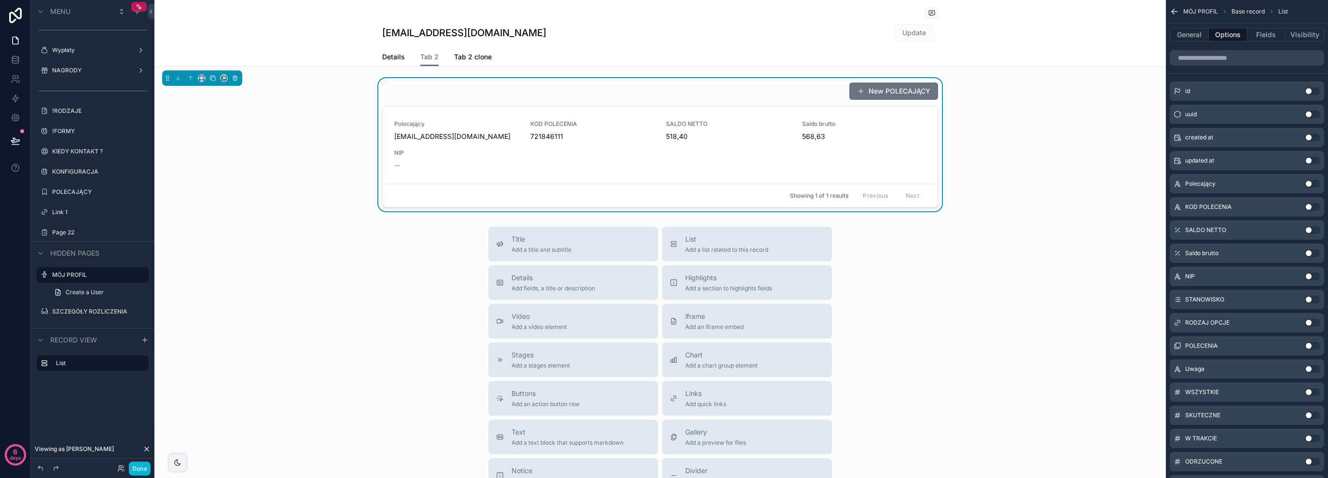
click at [798, 92] on div "New POLECAJĄCY" at bounding box center [660, 91] width 556 height 18
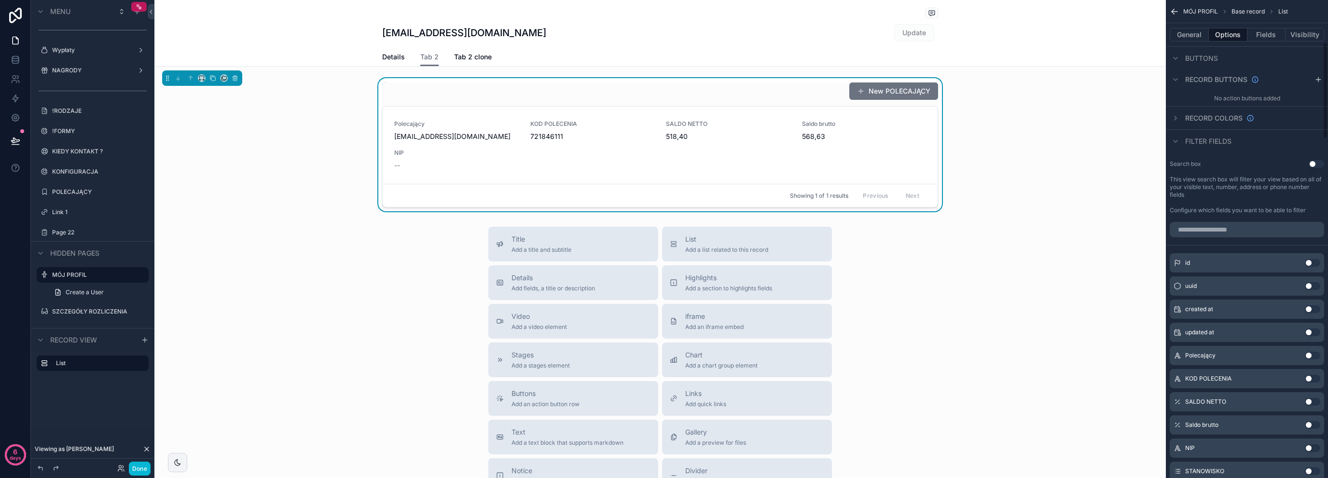
scroll to position [209, 0]
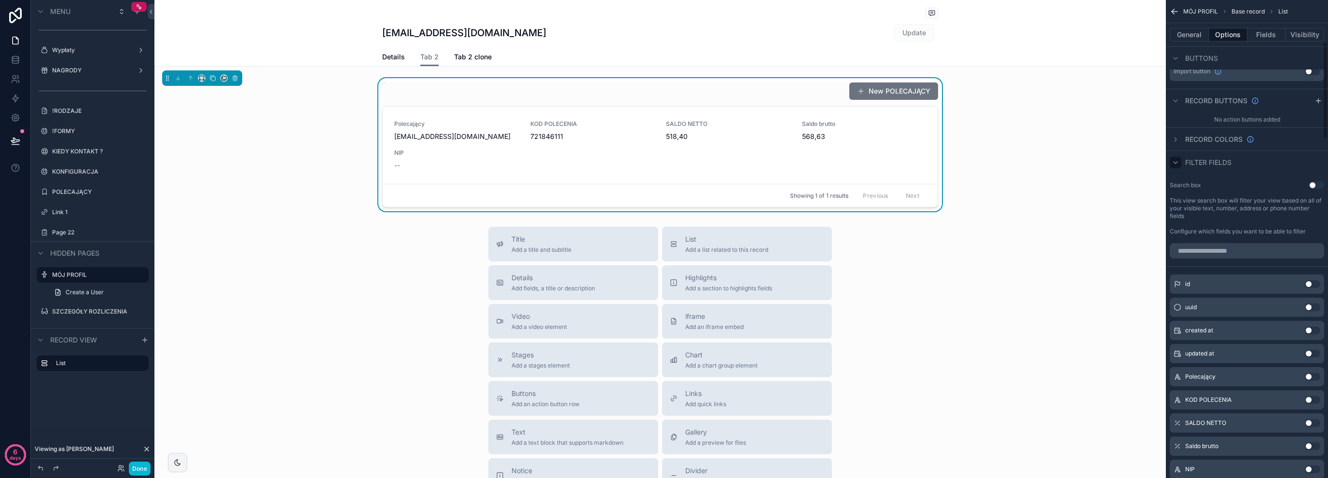
click at [1178, 160] on icon "scrollable content" at bounding box center [1176, 163] width 8 height 8
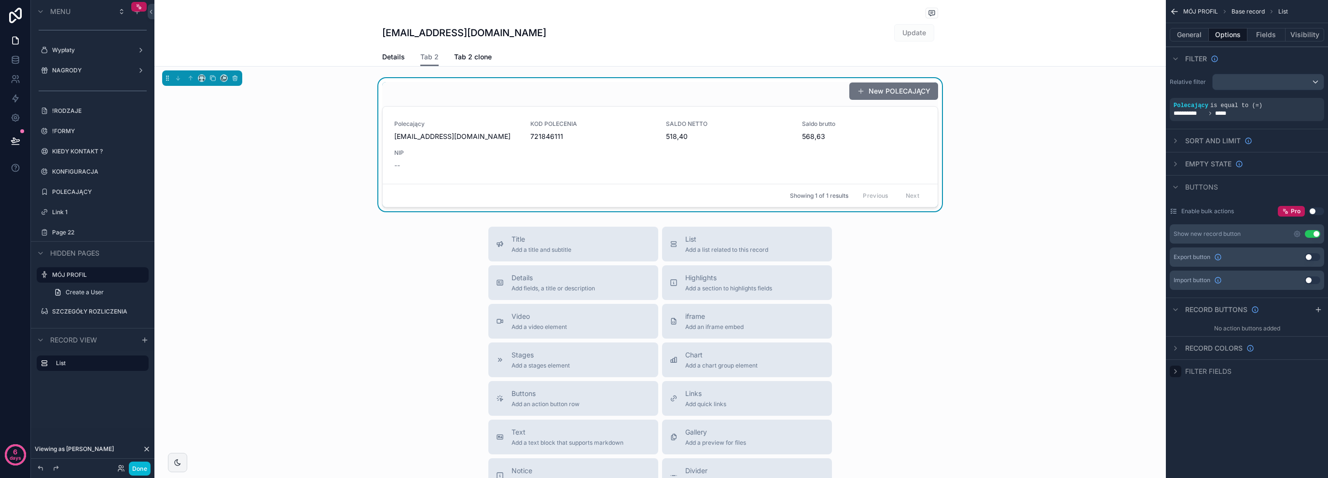
scroll to position [0, 0]
click at [1268, 33] on button "Fields" at bounding box center [1266, 35] width 39 height 14
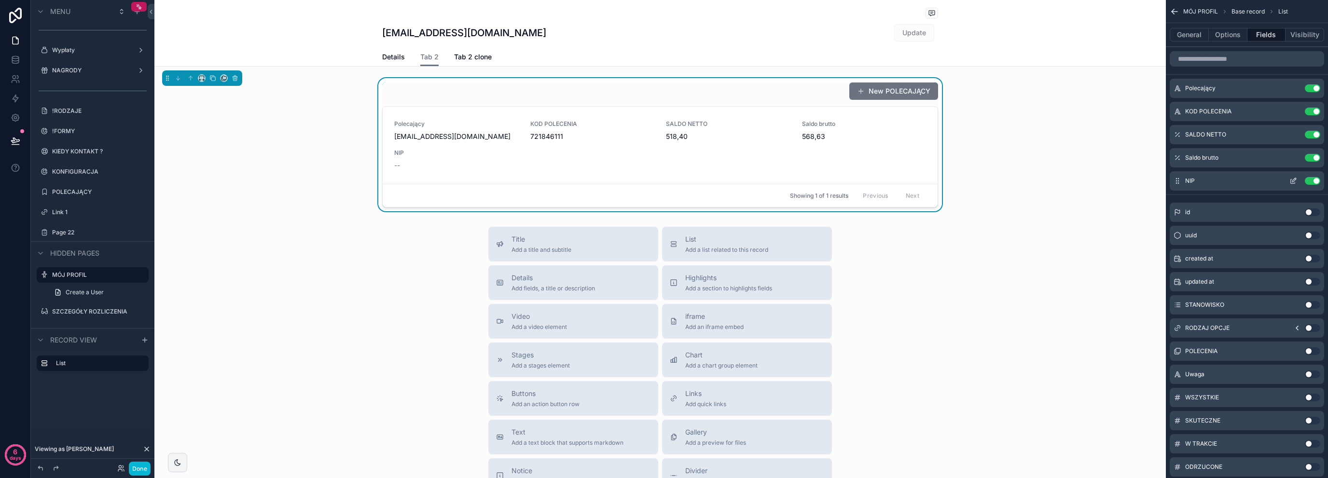
click at [1309, 184] on button "Use setting" at bounding box center [1312, 181] width 15 height 8
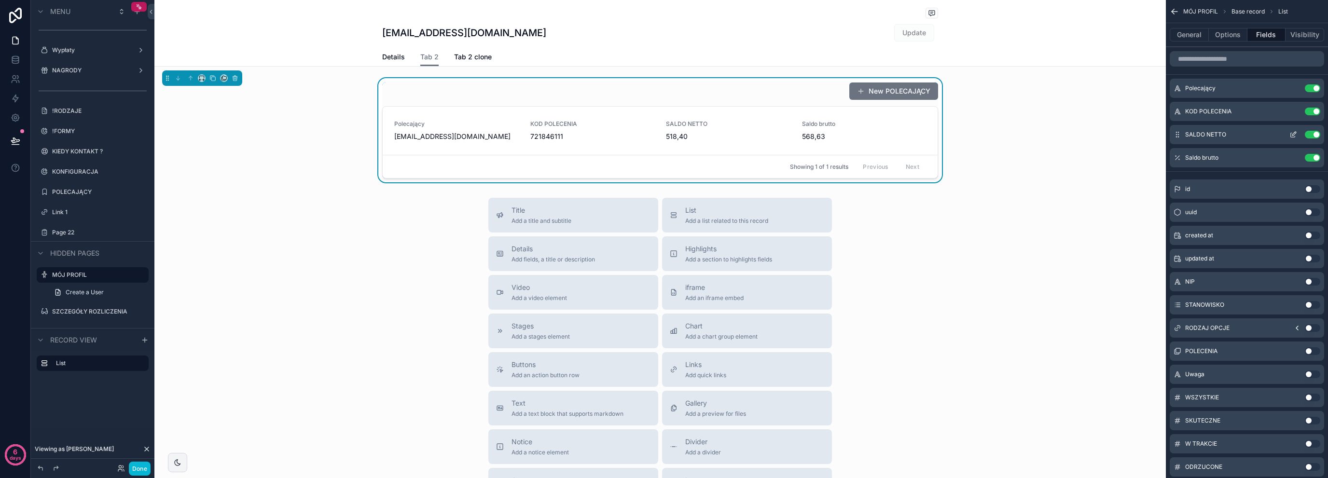
click at [1314, 134] on button "Use setting" at bounding box center [1312, 135] width 15 height 8
click at [1314, 110] on button "Use setting" at bounding box center [1312, 112] width 15 height 8
click at [1260, 61] on input "scrollable content" at bounding box center [1247, 58] width 154 height 15
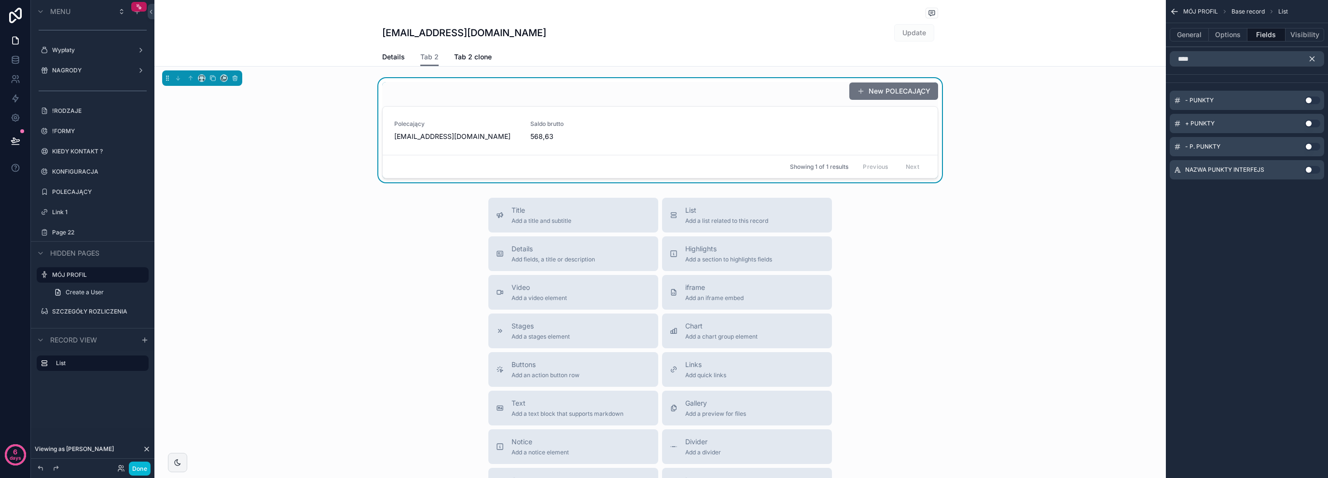
click at [1310, 102] on button "Use setting" at bounding box center [1312, 100] width 15 height 8
click at [1312, 120] on button "Use setting" at bounding box center [1312, 120] width 15 height 8
click at [1239, 55] on input "****" at bounding box center [1247, 58] width 154 height 15
click at [1233, 59] on input "***" at bounding box center [1247, 58] width 154 height 15
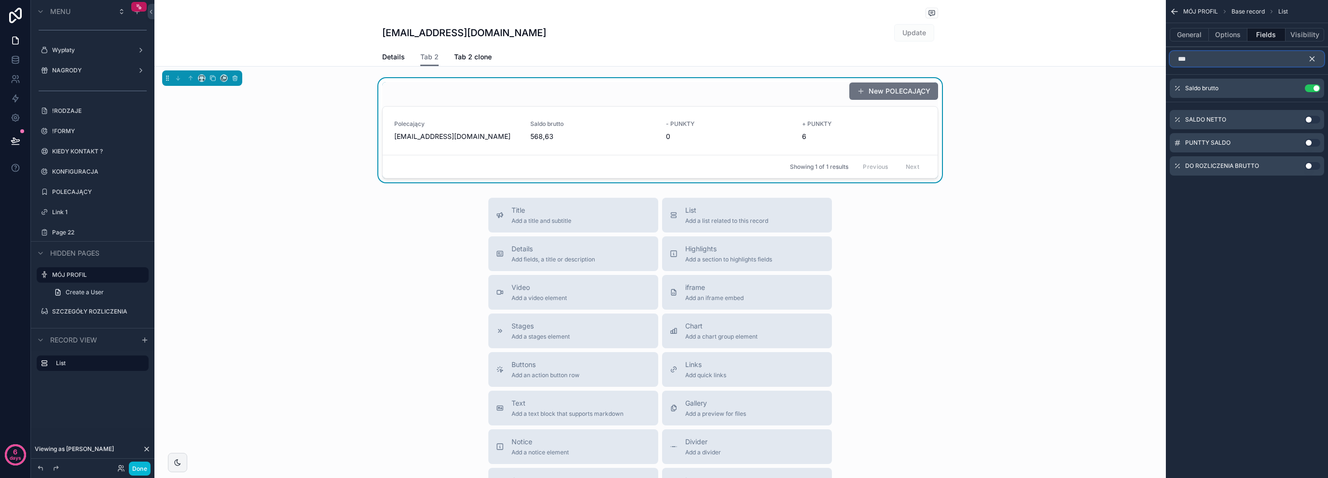
click at [1233, 59] on input "***" at bounding box center [1247, 58] width 154 height 15
type input "***"
click at [1311, 145] on button "Use setting" at bounding box center [1312, 143] width 15 height 8
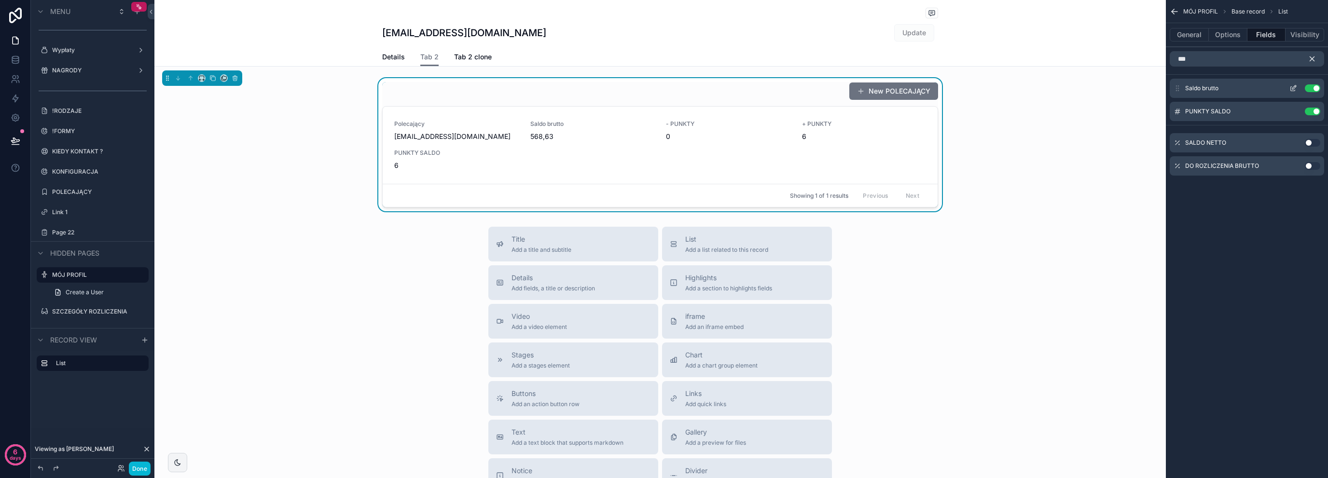
click at [1312, 86] on button "Use setting" at bounding box center [1312, 88] width 15 height 8
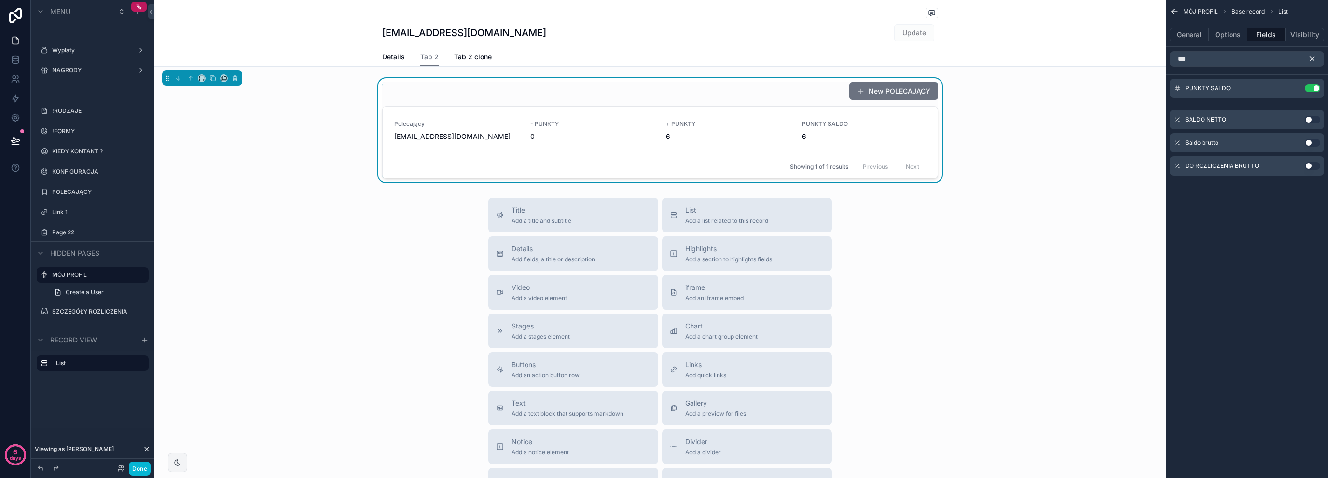
click at [1316, 58] on icon "scrollable content" at bounding box center [1312, 59] width 9 height 9
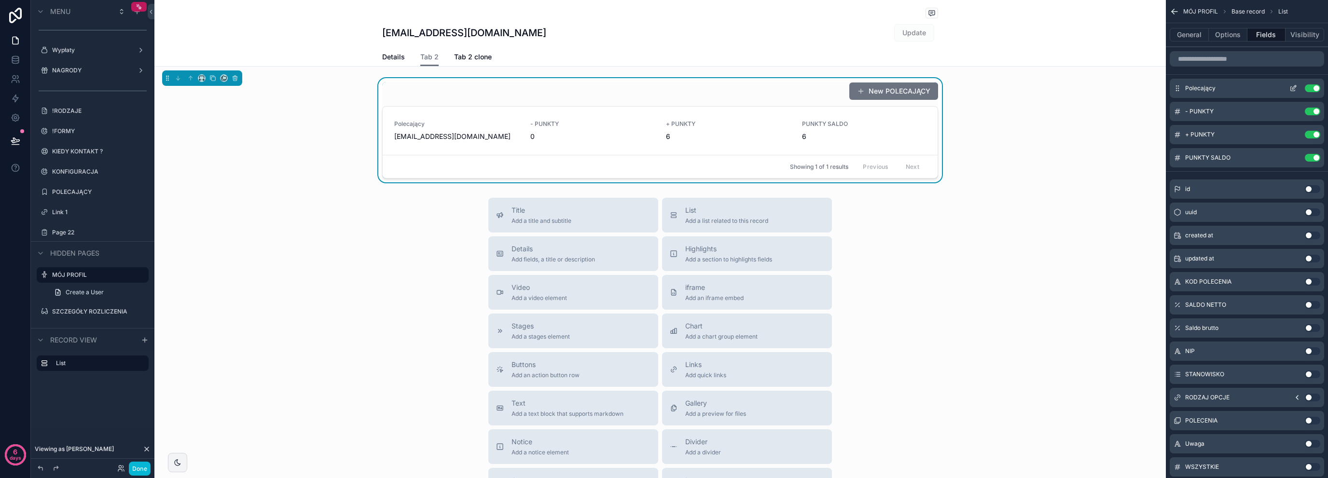
click at [1314, 91] on button "Use setting" at bounding box center [1312, 88] width 15 height 8
click at [362, 89] on div "New POLECAJĄCY PUNKTY SALDO 6 - PUNKTY 0 + PUNKTY 6 Showing 1 of 1 results Prev…" at bounding box center [659, 130] width 1011 height 104
click at [861, 42] on div "[EMAIL_ADDRESS][DOMAIN_NAME] Update" at bounding box center [660, 33] width 556 height 18
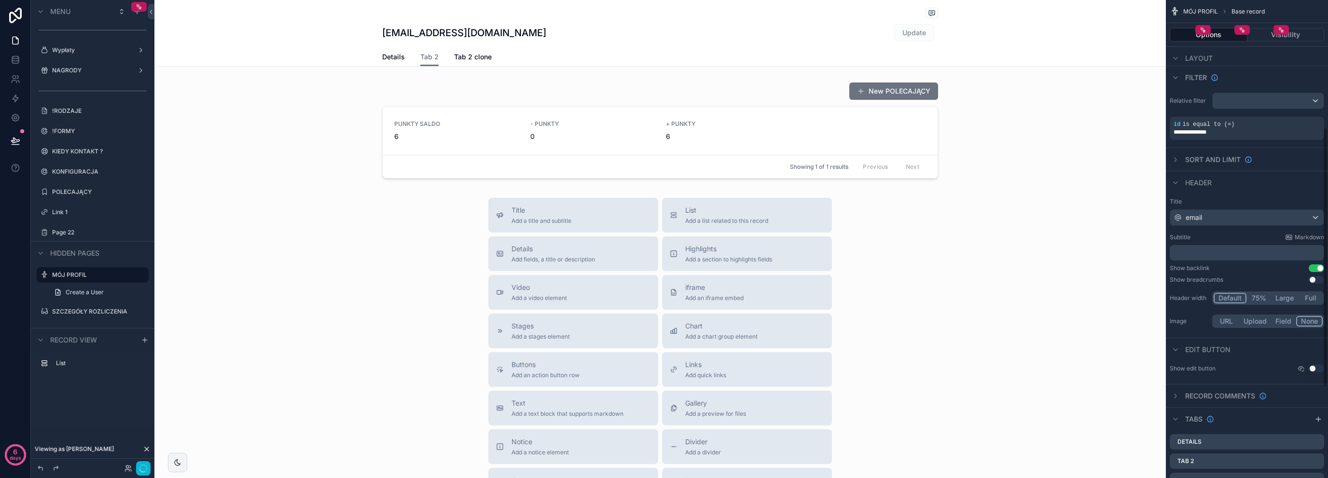
scroll to position [257, 0]
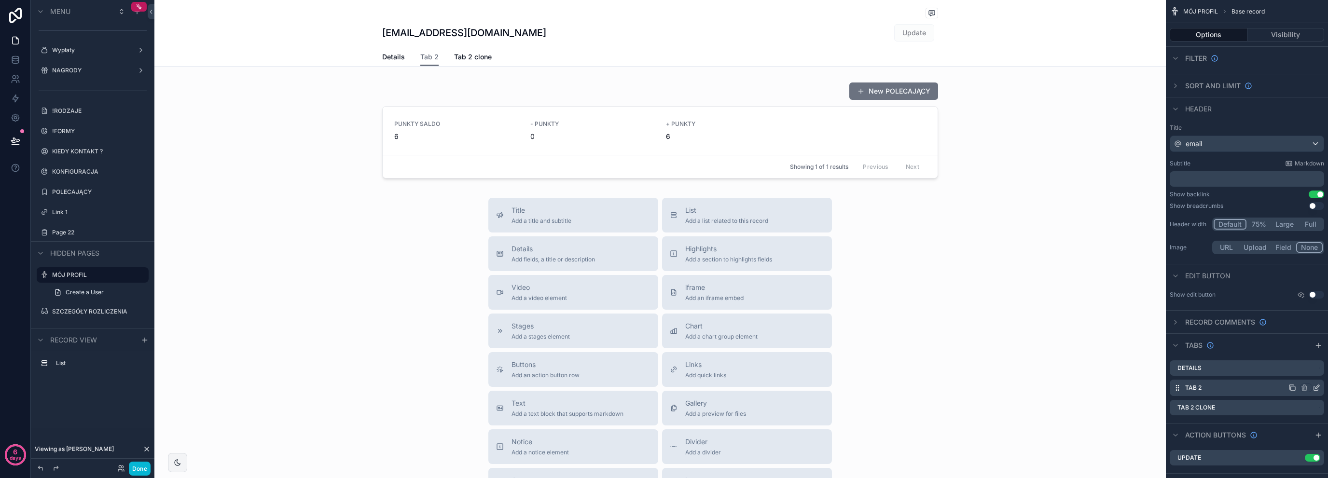
click at [1318, 387] on icon "scrollable content" at bounding box center [1316, 388] width 8 height 8
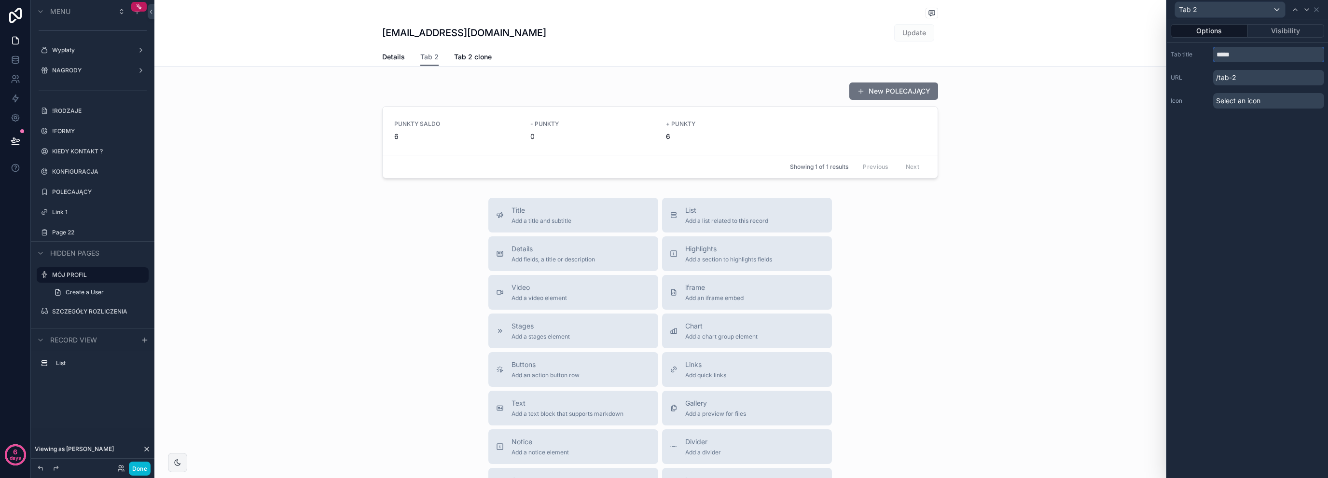
click at [1243, 59] on input "*****" at bounding box center [1268, 54] width 111 height 15
paste input "text"
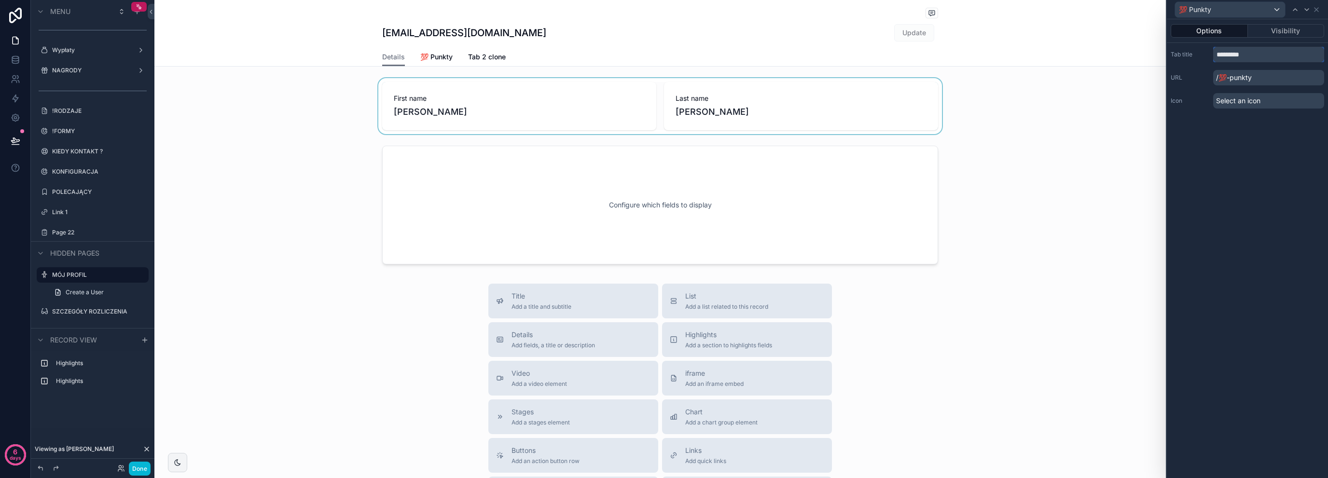
type input "*********"
click at [458, 89] on div "scrollable content" at bounding box center [659, 106] width 1011 height 56
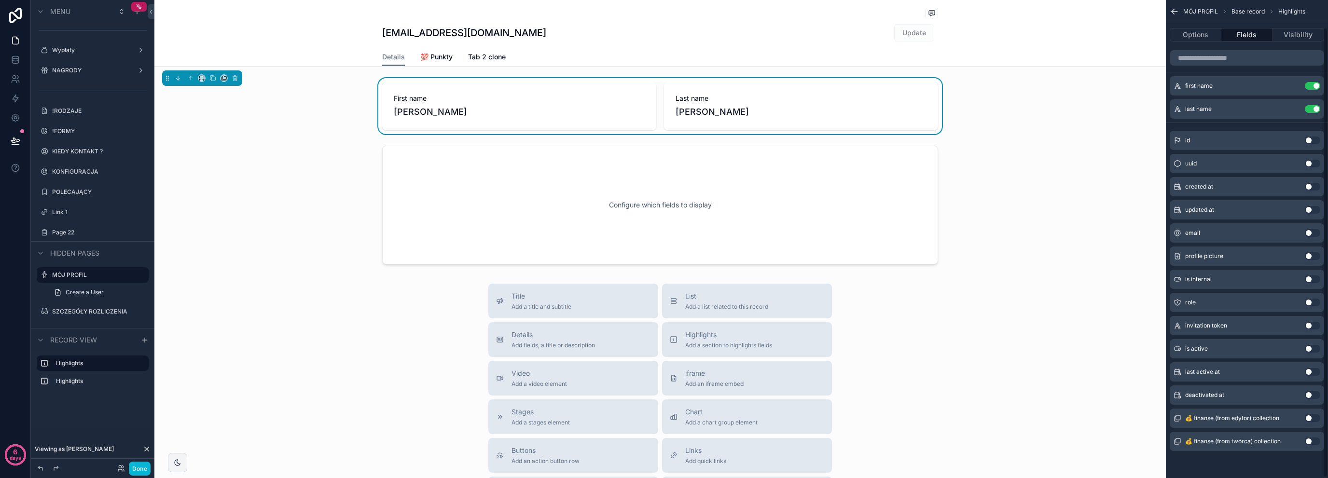
scroll to position [29, 0]
click at [234, 77] on icon "scrollable content" at bounding box center [235, 78] width 7 height 7
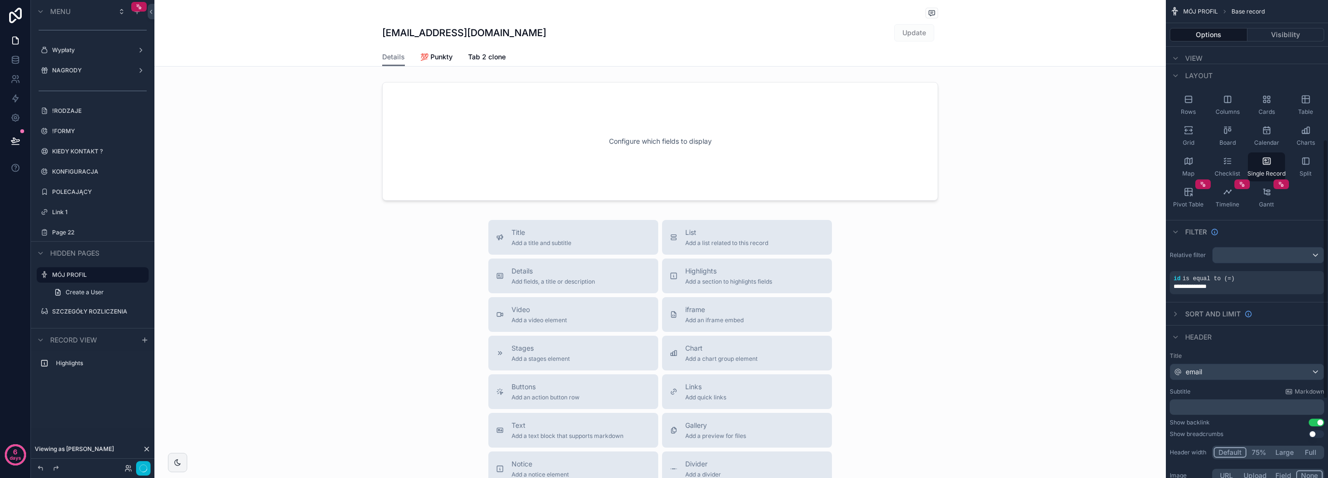
scroll to position [257, 0]
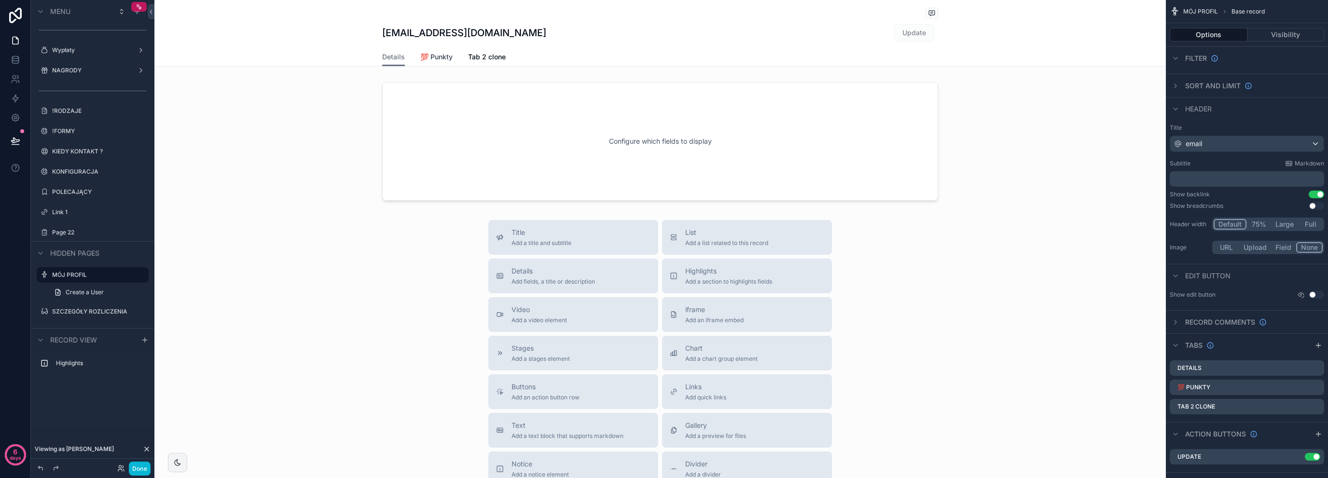
click at [434, 52] on link "💯 Punkty" at bounding box center [436, 57] width 32 height 19
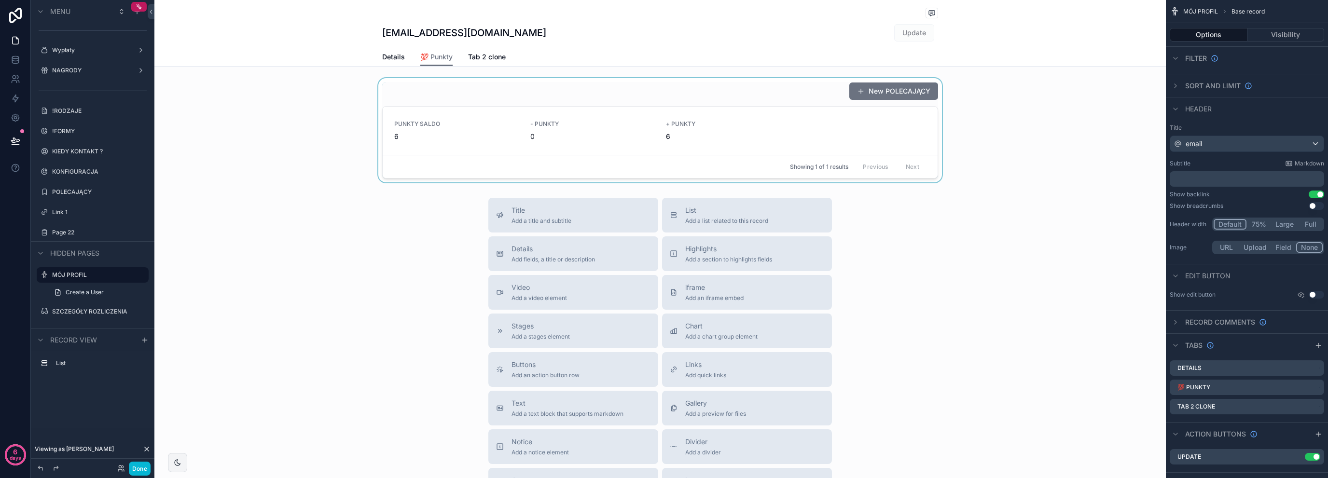
click at [486, 176] on div "Showing 1 of 1 results Previous Next" at bounding box center [660, 166] width 555 height 23
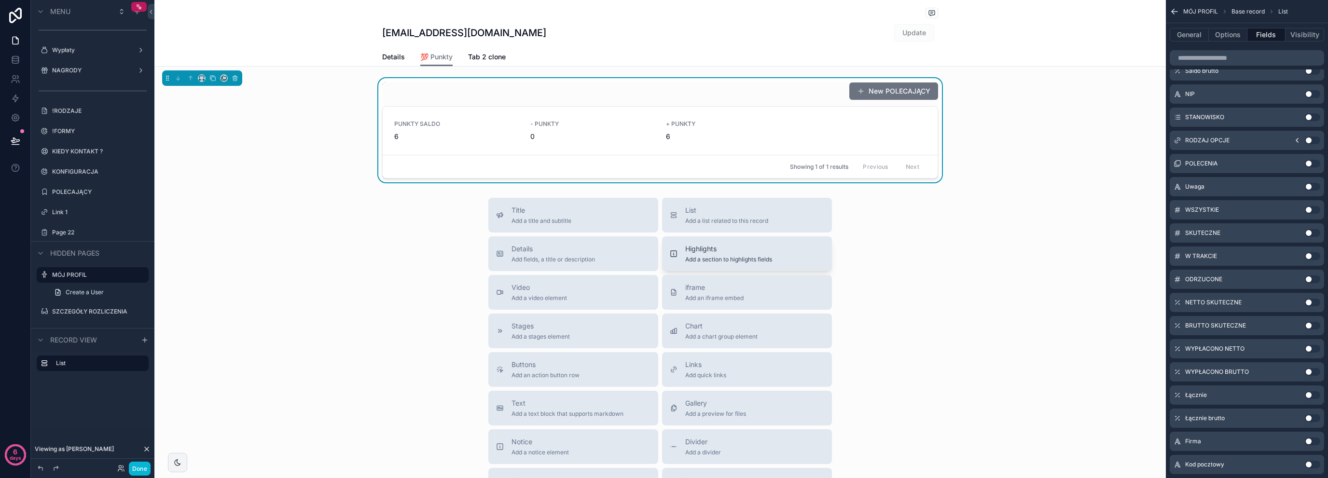
click at [676, 261] on div "Highlights Add a section to highlights fields" at bounding box center [747, 253] width 154 height 19
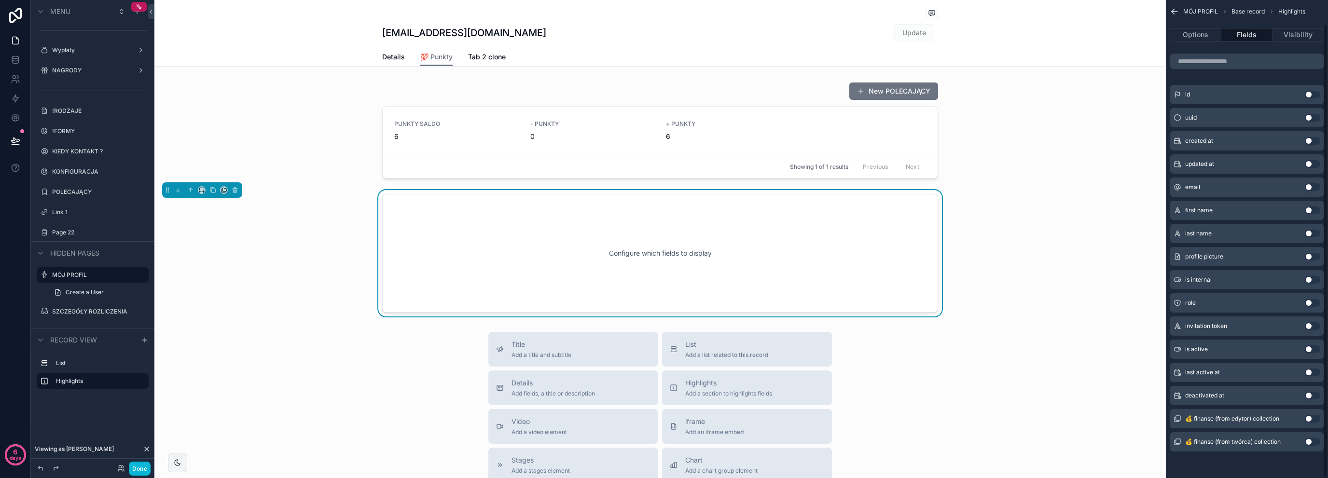
scroll to position [14, 0]
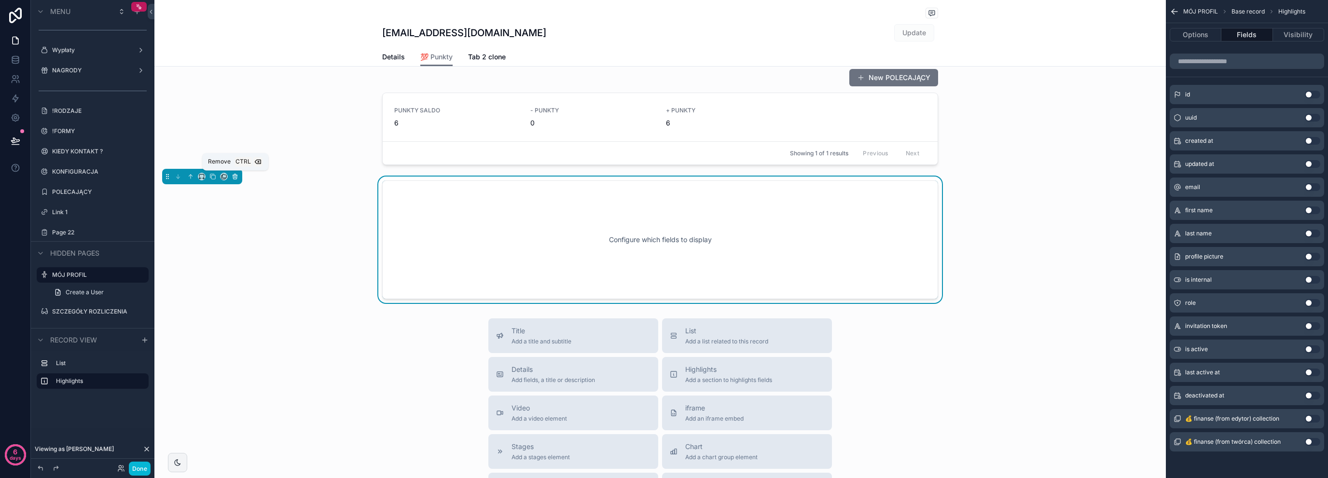
click at [235, 173] on icon "scrollable content" at bounding box center [235, 176] width 7 height 7
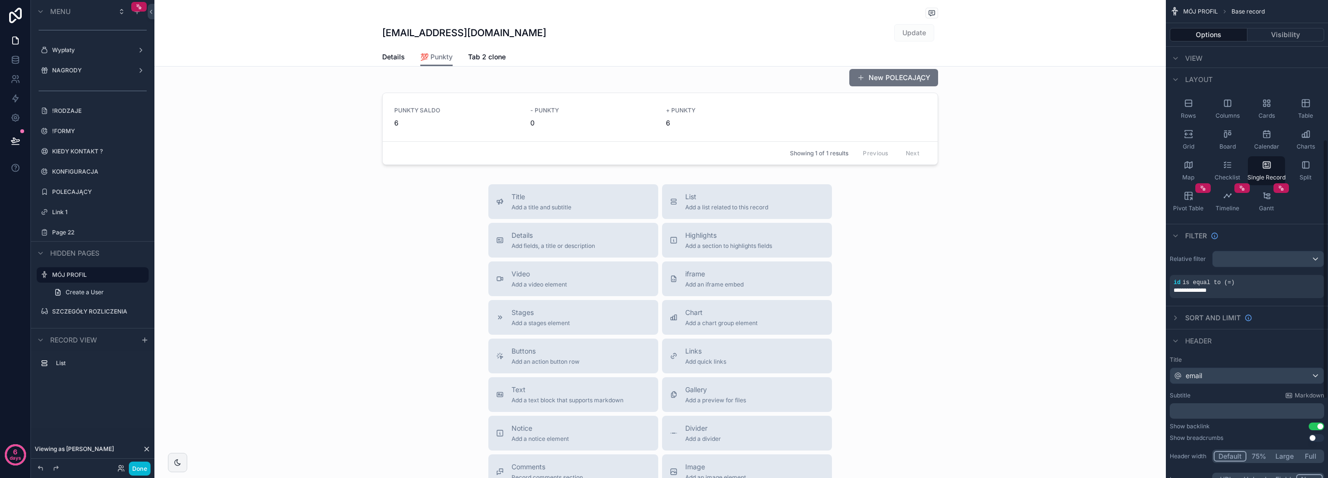
scroll to position [257, 0]
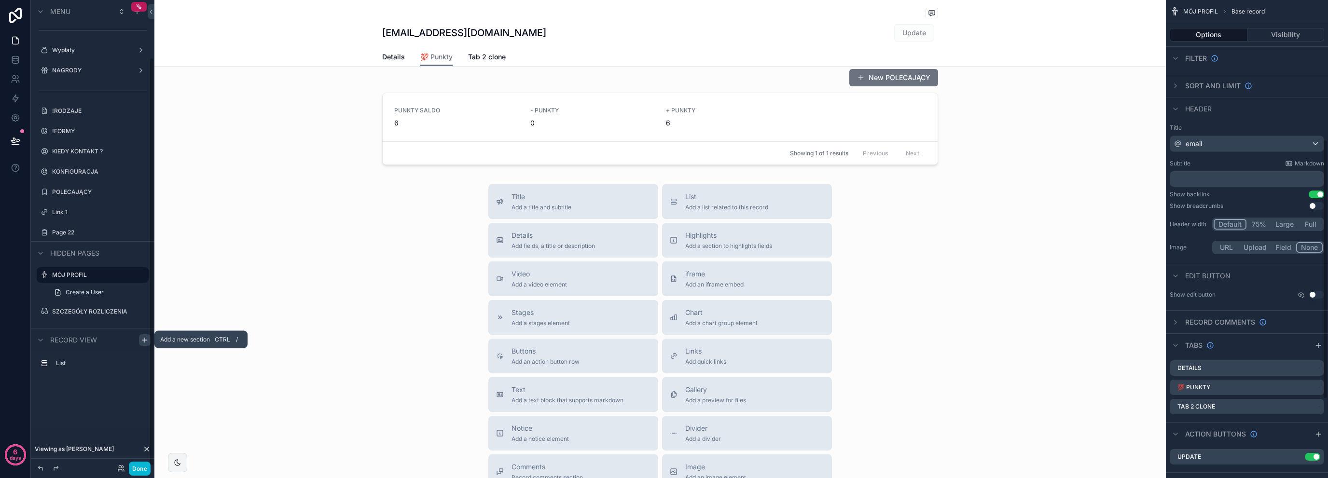
click at [142, 343] on icon "scrollable content" at bounding box center [145, 340] width 8 height 8
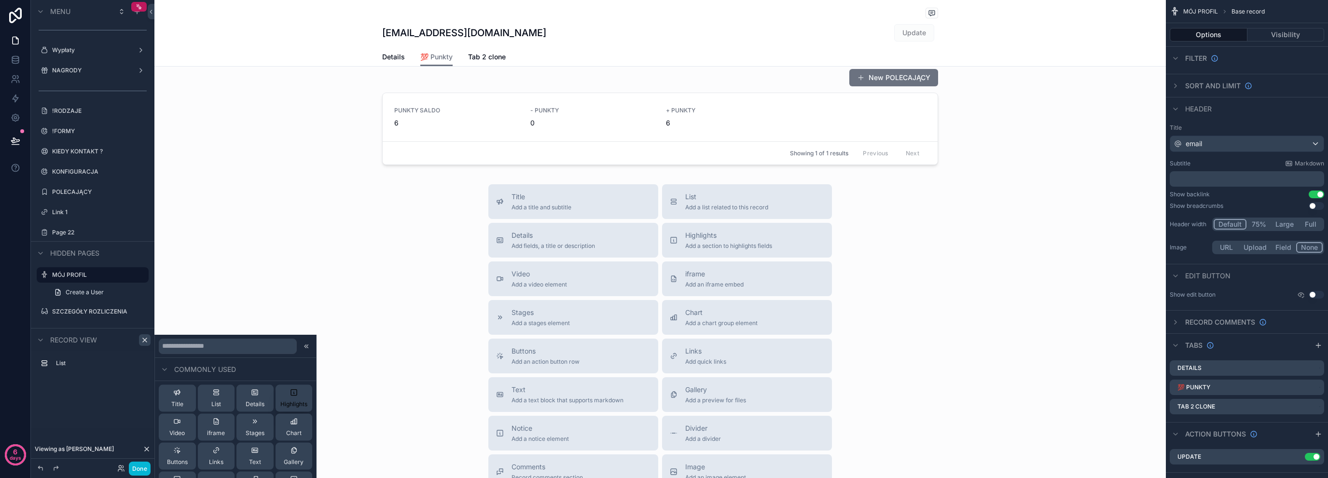
click at [286, 400] on div "Highlights" at bounding box center [293, 398] width 27 height 19
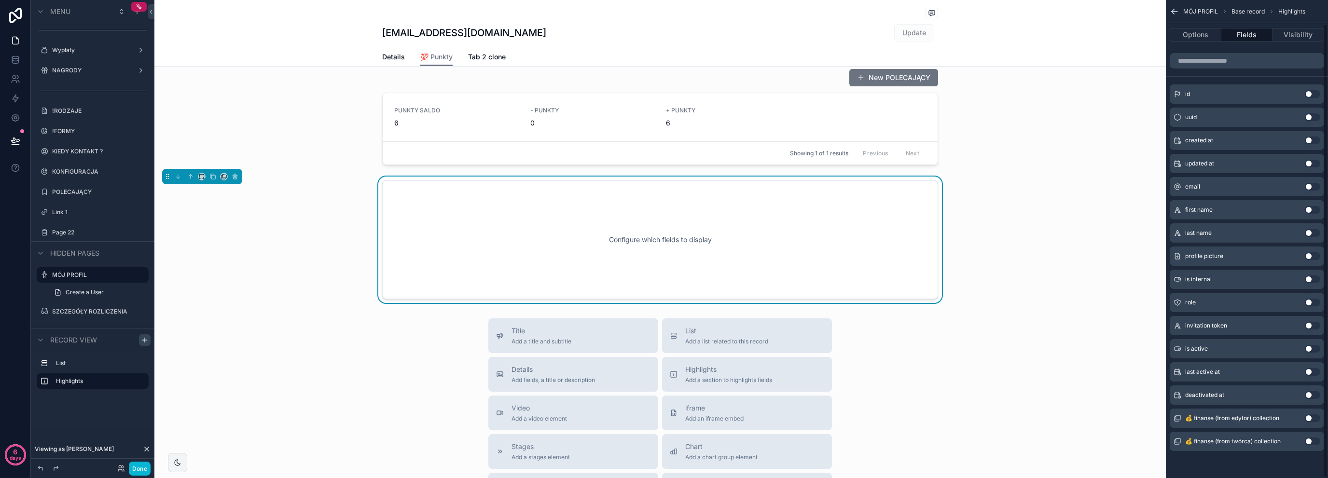
scroll to position [25, 0]
click at [1199, 28] on button "Options" at bounding box center [1196, 35] width 52 height 14
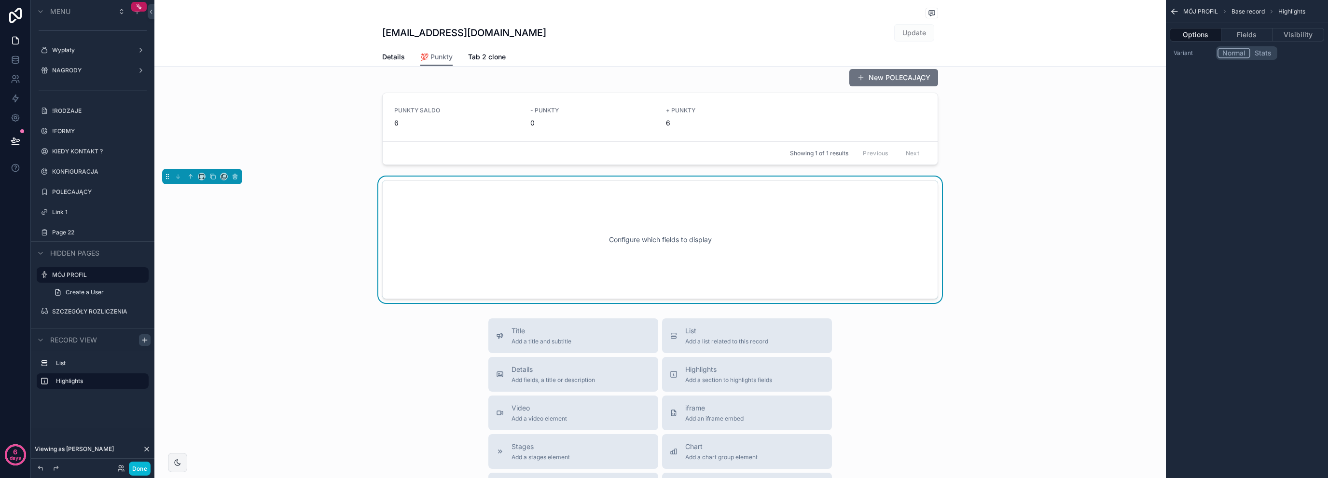
click at [116, 403] on div "List Highlights" at bounding box center [93, 389] width 124 height 77
click at [808, 246] on div "Configure which fields to display" at bounding box center [660, 239] width 524 height 87
click at [1253, 35] on button "Fields" at bounding box center [1246, 35] width 51 height 14
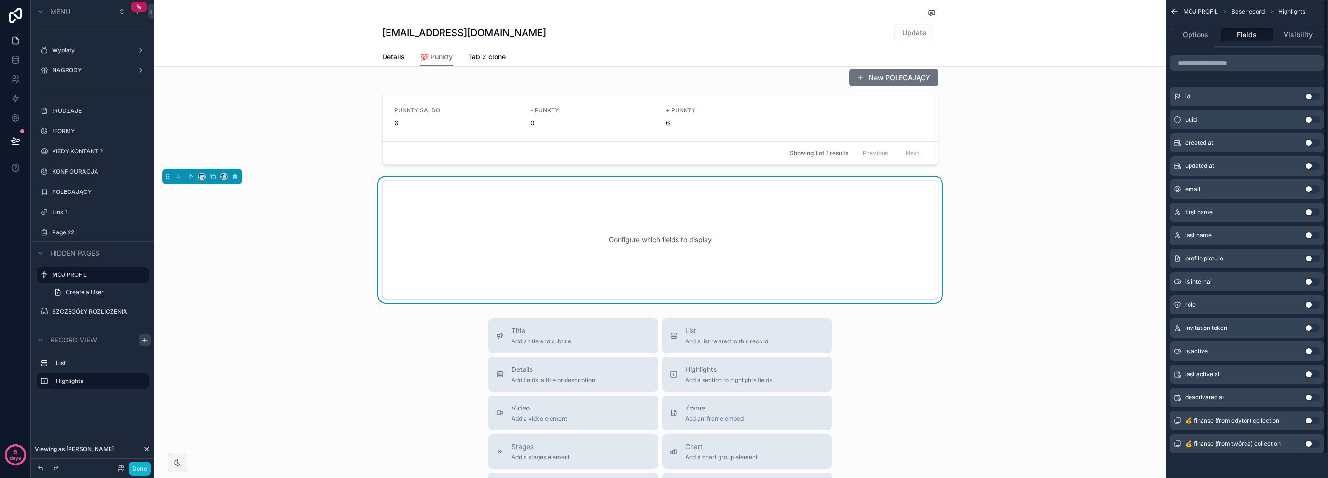
scroll to position [25, 0]
click at [232, 175] on icon "scrollable content" at bounding box center [235, 176] width 7 height 7
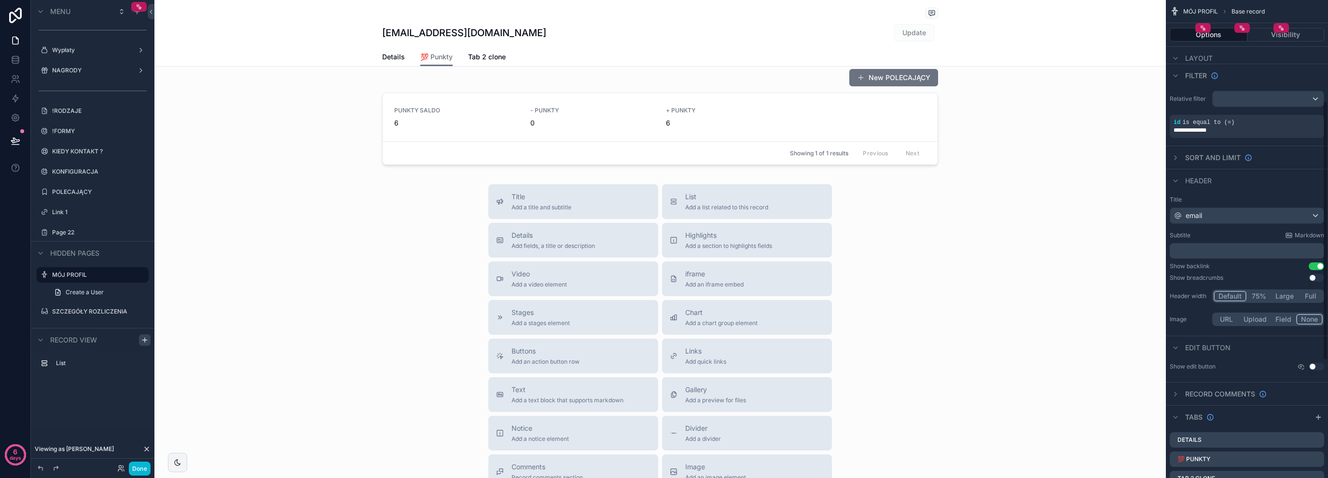
scroll to position [186, 0]
click at [1314, 268] on button "Use setting" at bounding box center [1316, 266] width 15 height 8
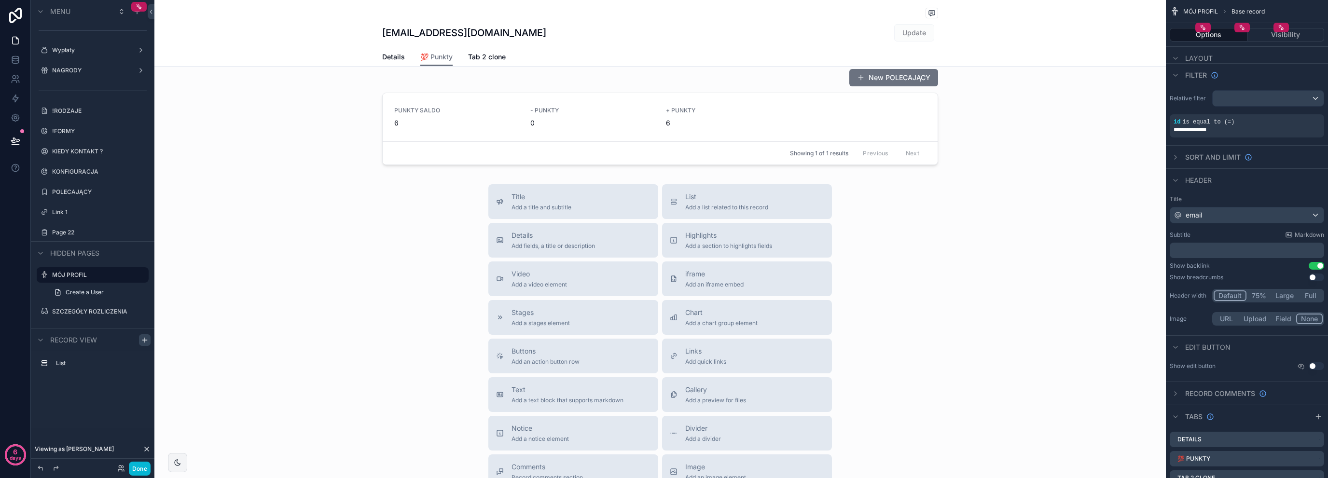
click at [1314, 268] on button "Use setting" at bounding box center [1316, 266] width 15 height 8
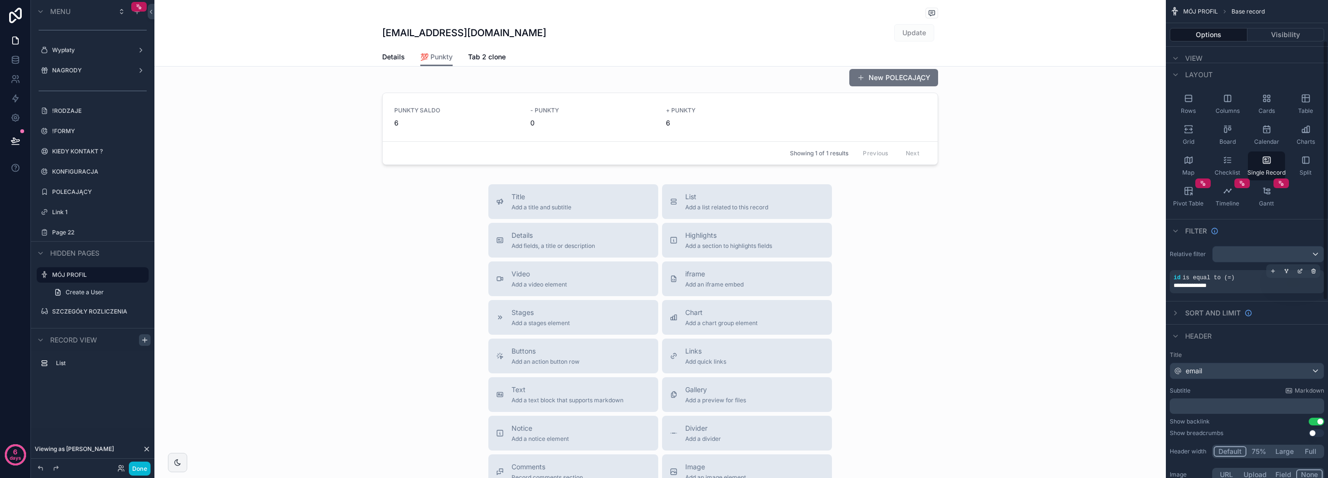
scroll to position [0, 0]
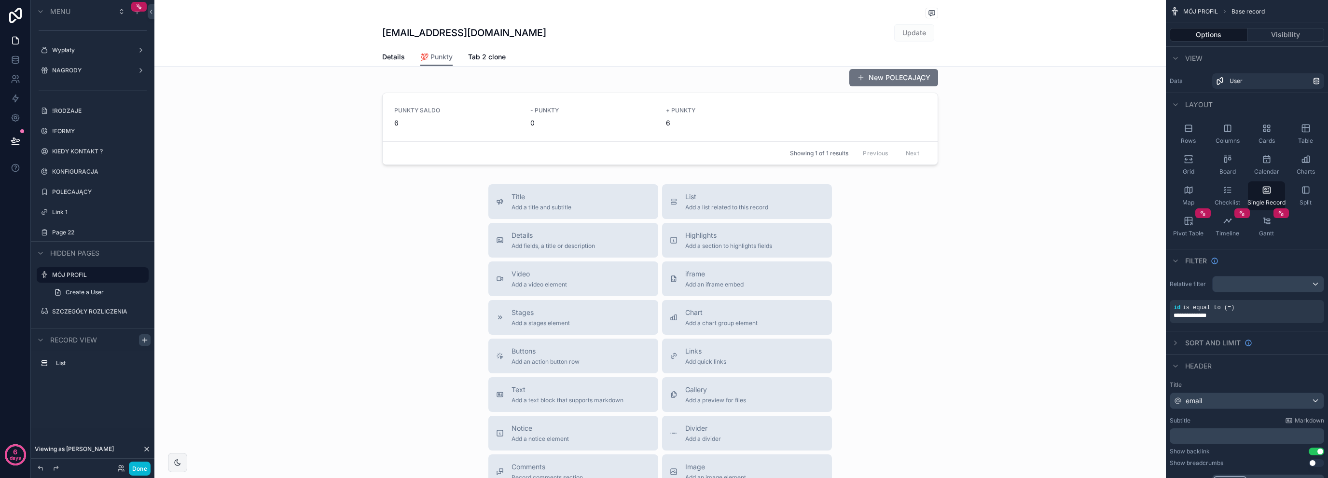
click at [533, 202] on div "scrollable content" at bounding box center [659, 295] width 1011 height 619
click at [531, 202] on div "Title Add a title and subtitle" at bounding box center [541, 201] width 60 height 19
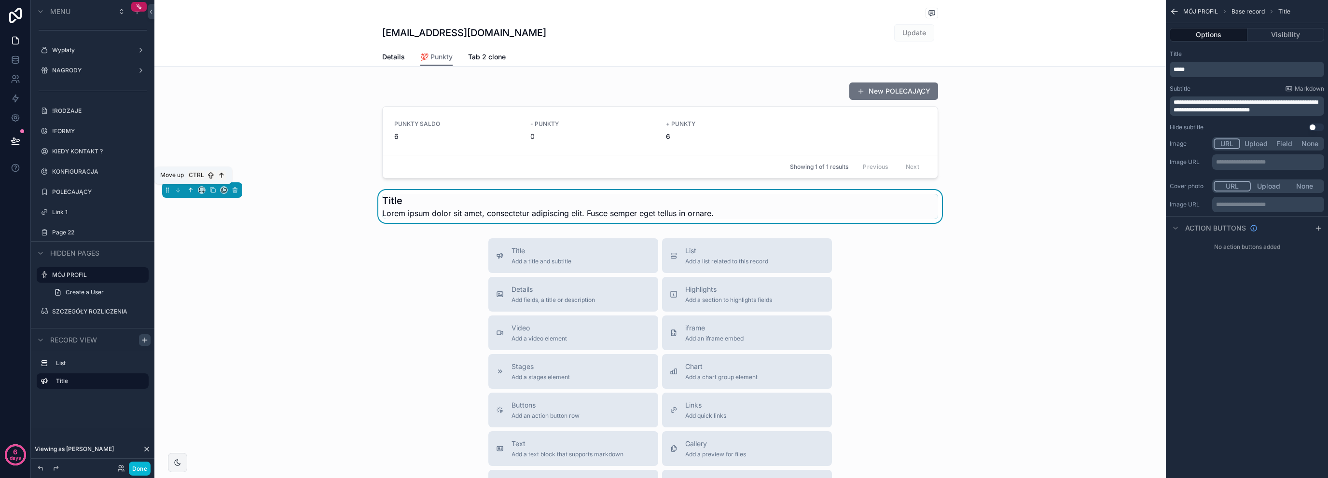
click at [191, 193] on button "scrollable content" at bounding box center [190, 190] width 11 height 11
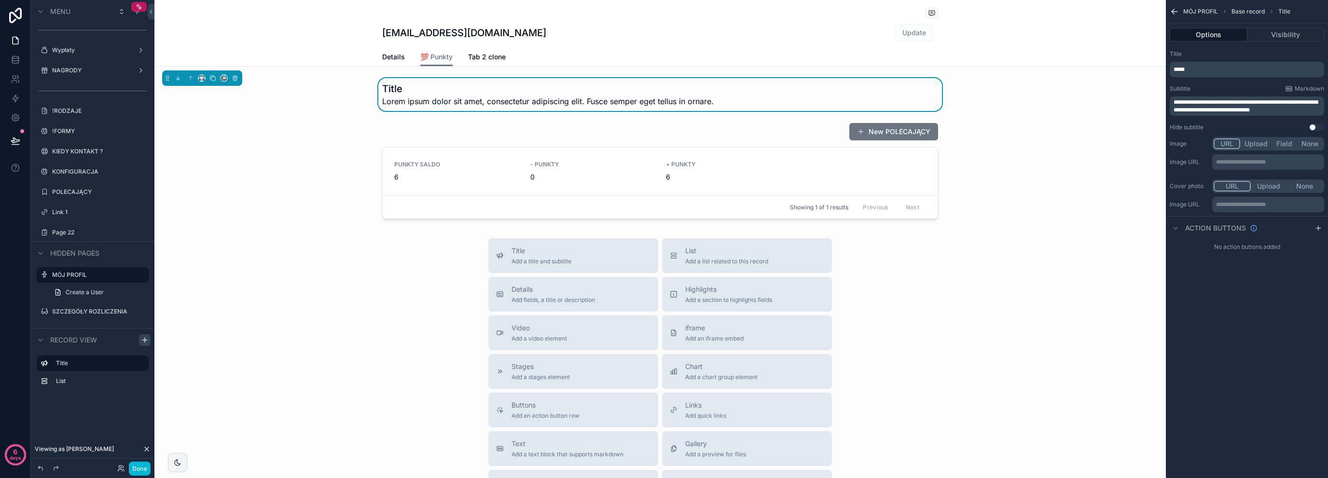
click at [1198, 66] on p "*****" at bounding box center [1247, 70] width 149 height 8
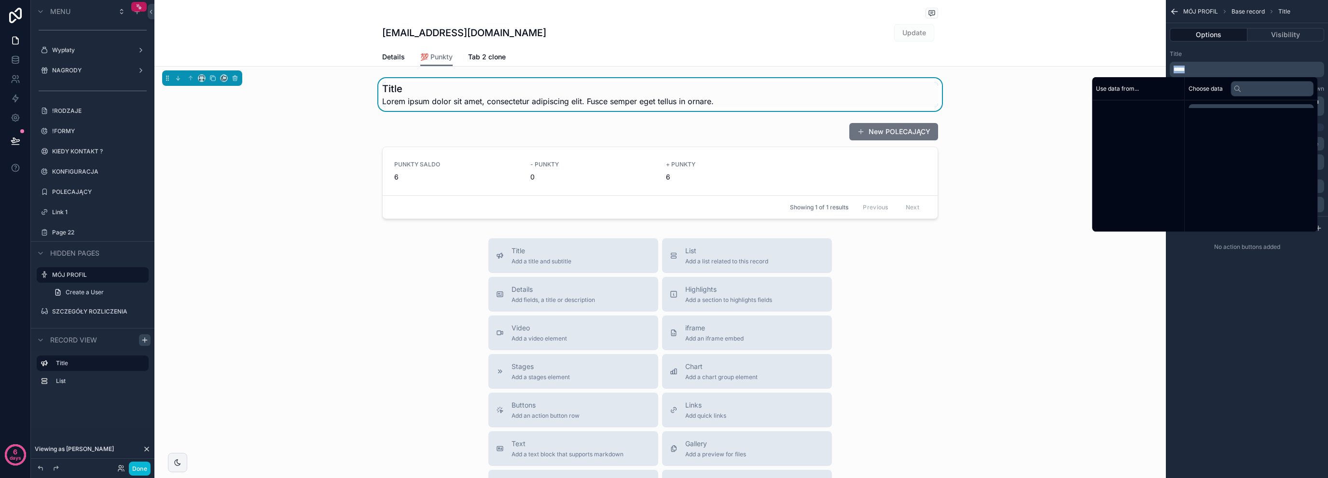
click at [1198, 66] on p "*****" at bounding box center [1247, 70] width 149 height 8
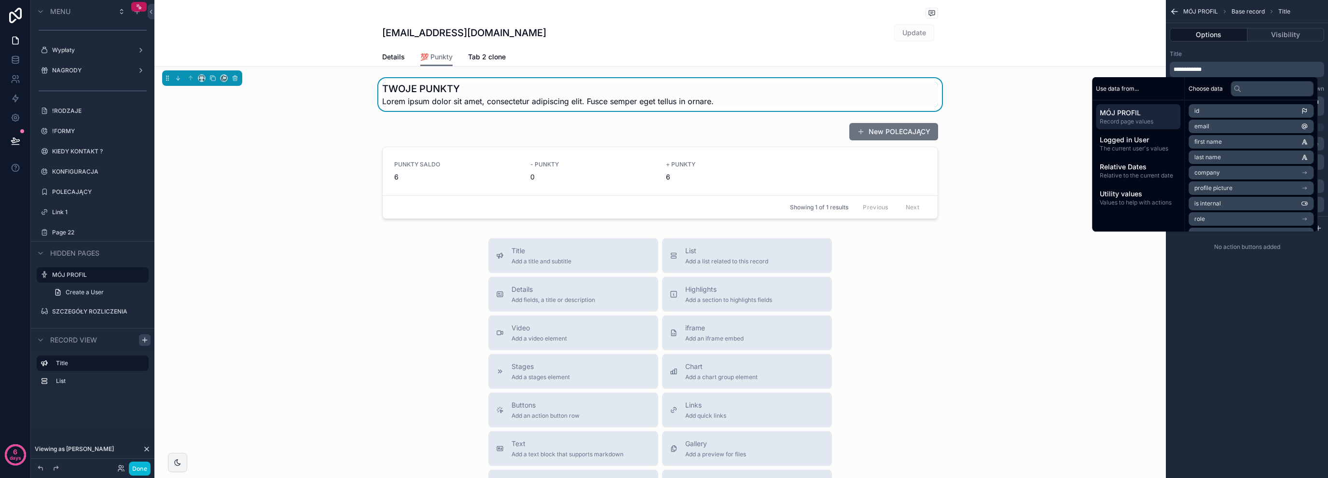
click at [1207, 289] on div "**********" at bounding box center [1247, 239] width 162 height 478
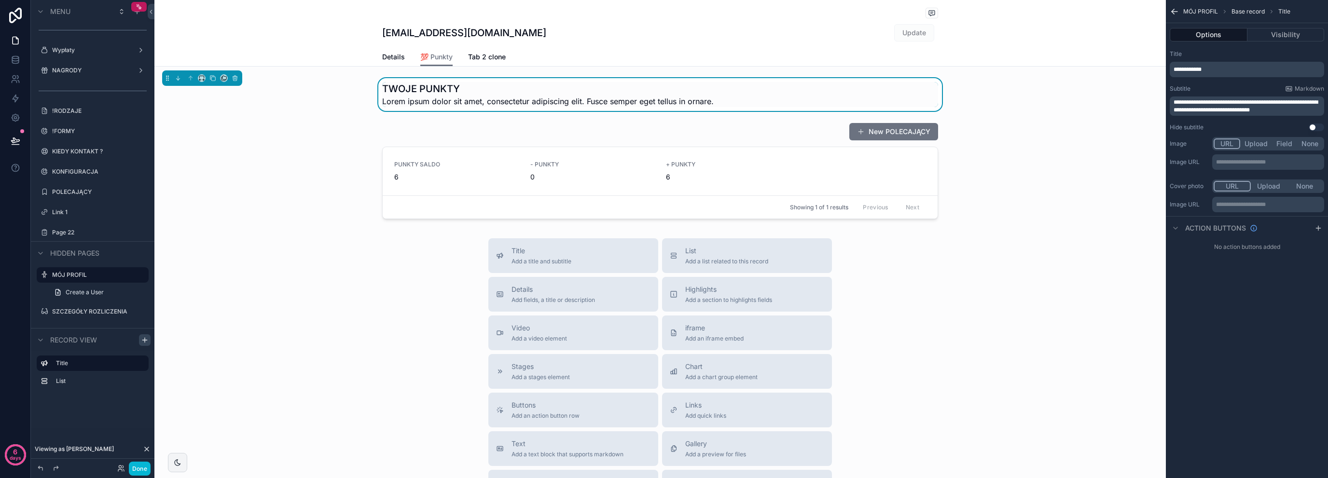
click at [1197, 104] on span "**********" at bounding box center [1245, 106] width 144 height 14
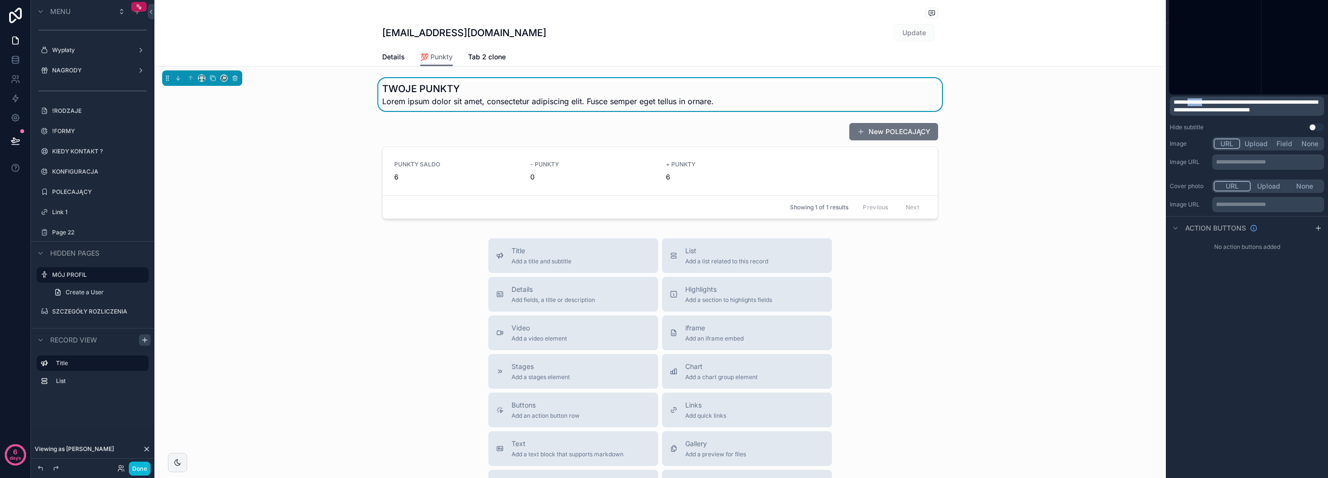
click at [1197, 104] on span "**********" at bounding box center [1245, 106] width 144 height 14
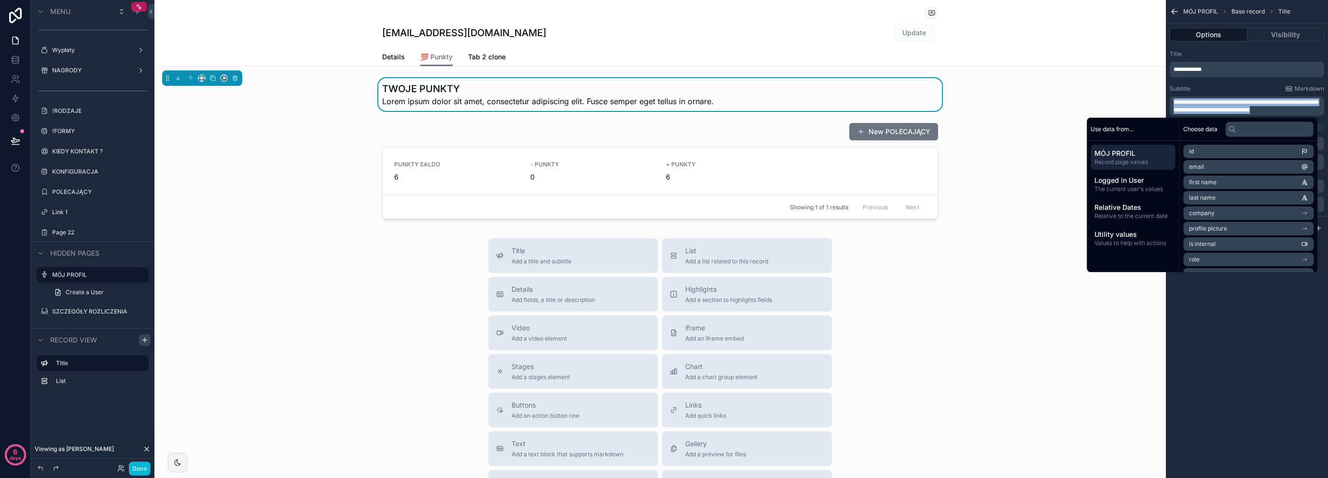
click at [1197, 105] on span "**********" at bounding box center [1245, 106] width 144 height 14
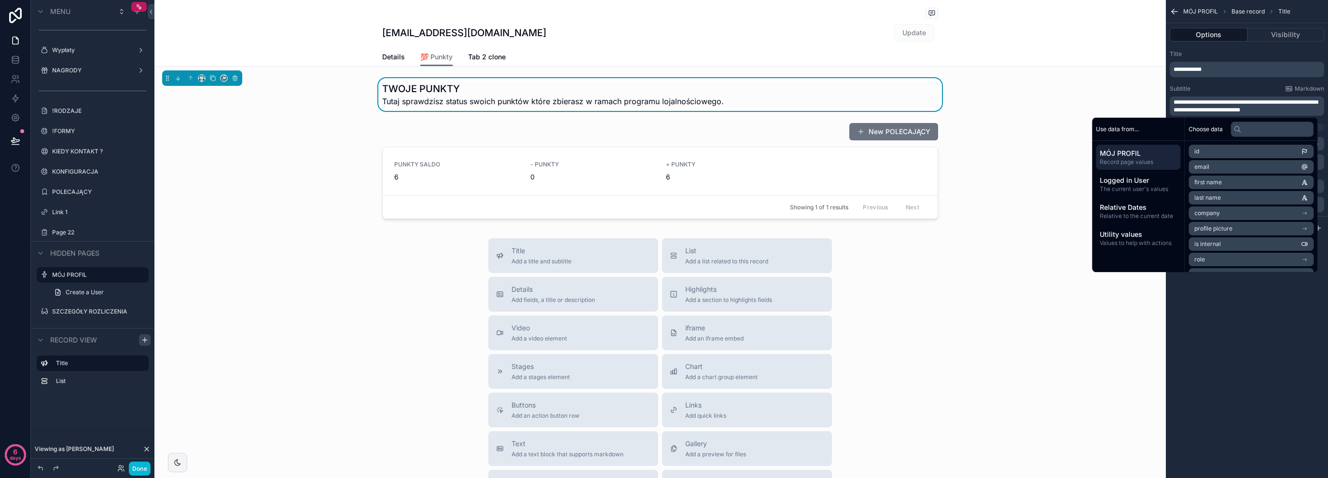
click at [272, 165] on div "scrollable content" at bounding box center [659, 171] width 1011 height 104
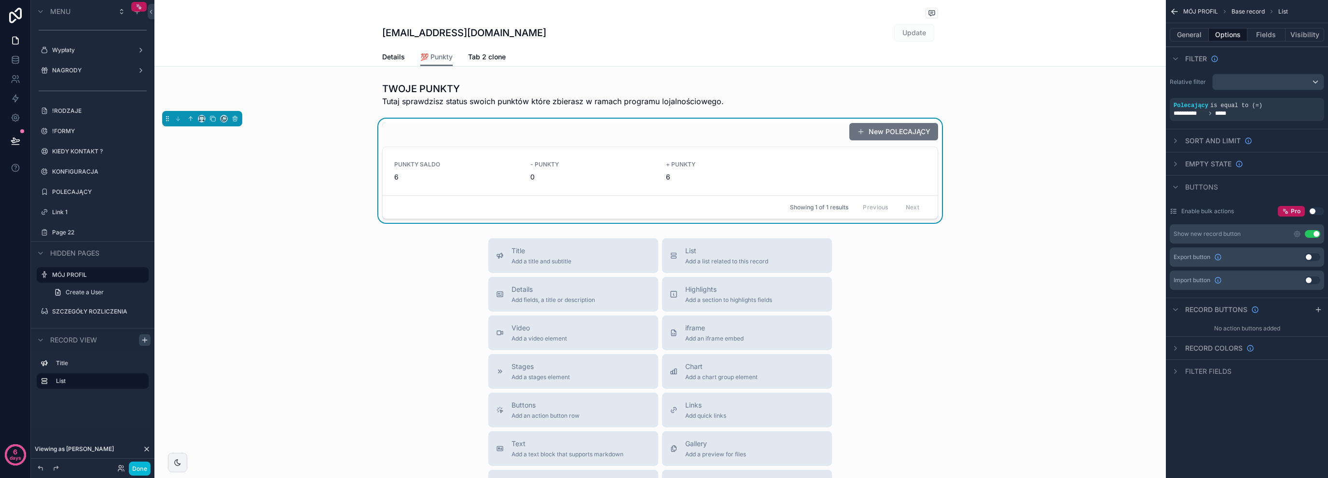
click at [314, 233] on div "[EMAIL_ADDRESS][DOMAIN_NAME] Update 💯 Punkty Details 💯 Punkty Tab 2 clone TWOJE…" at bounding box center [659, 329] width 1011 height 659
click at [676, 132] on div "New POLECAJĄCY" at bounding box center [660, 132] width 556 height 18
click at [847, 83] on div "scrollable content" at bounding box center [659, 94] width 1011 height 33
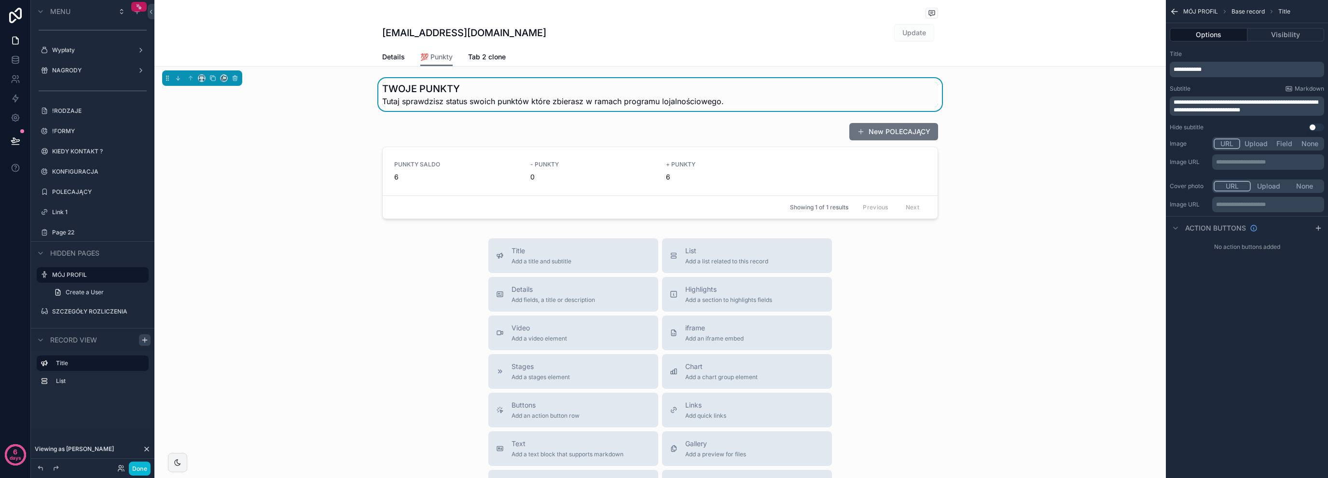
click at [989, 96] on div "TWOJE PUNKTY Tutaj sprawdzisz status swoich punktów które zbierasz w ramach pro…" at bounding box center [659, 94] width 1011 height 33
click at [1318, 228] on icon "scrollable content" at bounding box center [1318, 228] width 4 height 0
click at [1306, 250] on icon "scrollable content" at bounding box center [1305, 251] width 8 height 8
click at [1301, 236] on icon at bounding box center [1301, 236] width 0 height 2
click at [892, 146] on div "scrollable content" at bounding box center [659, 171] width 1011 height 104
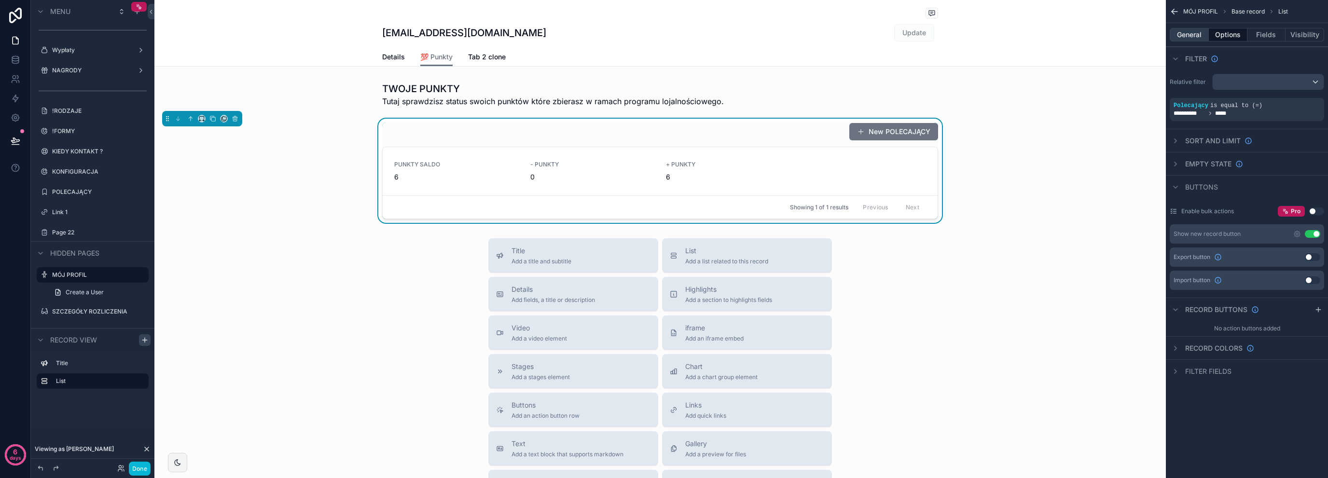
click at [1190, 41] on button "General" at bounding box center [1189, 35] width 39 height 14
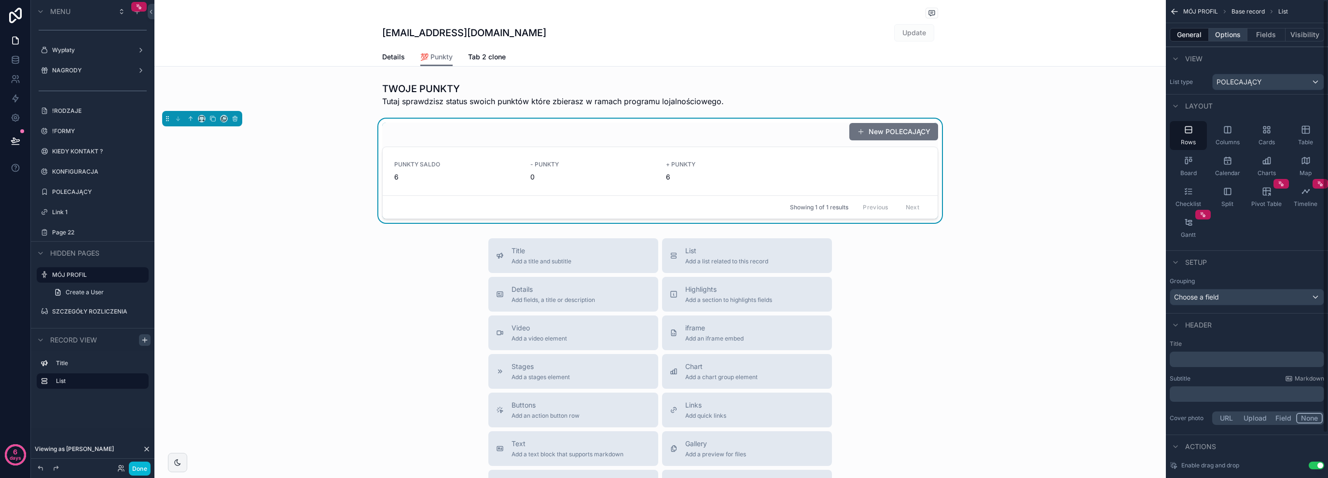
click at [1221, 35] on button "Options" at bounding box center [1228, 35] width 39 height 14
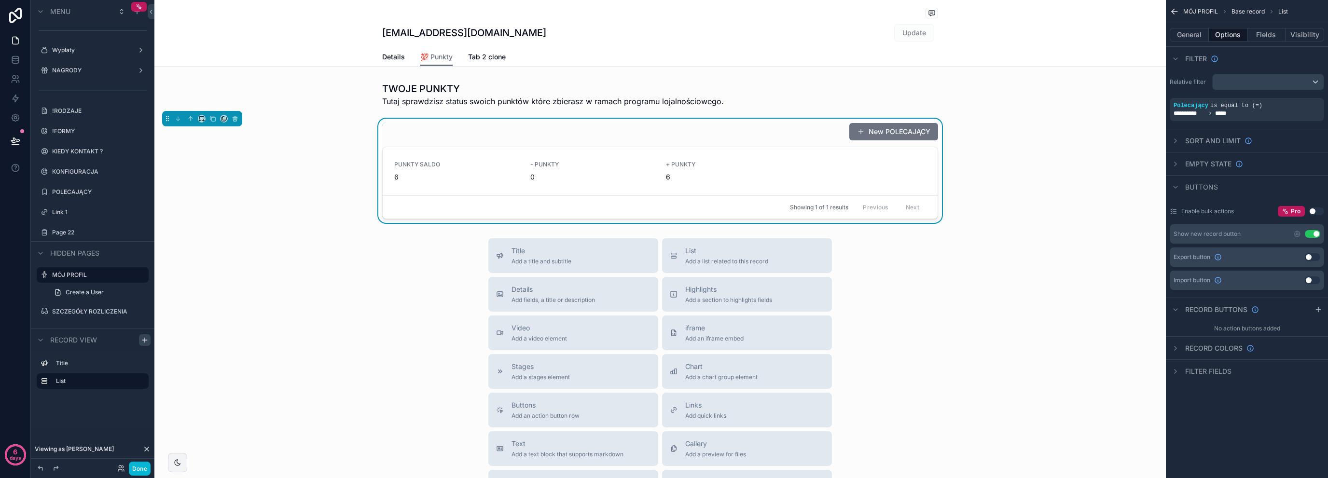
click at [1308, 235] on button "Use setting" at bounding box center [1312, 234] width 15 height 8
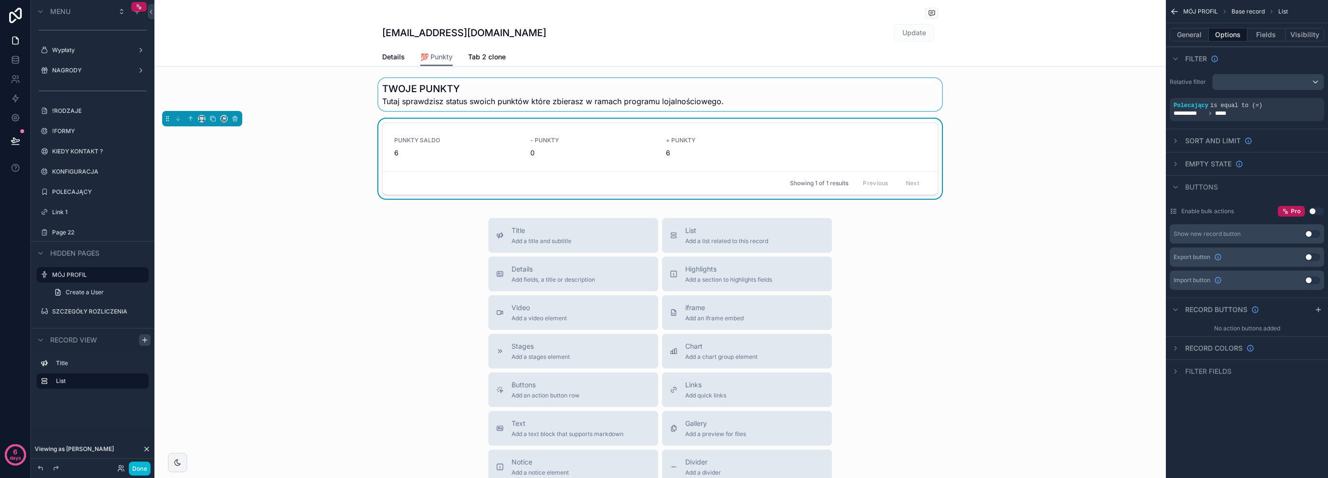
click at [482, 102] on div "scrollable content" at bounding box center [659, 94] width 1011 height 33
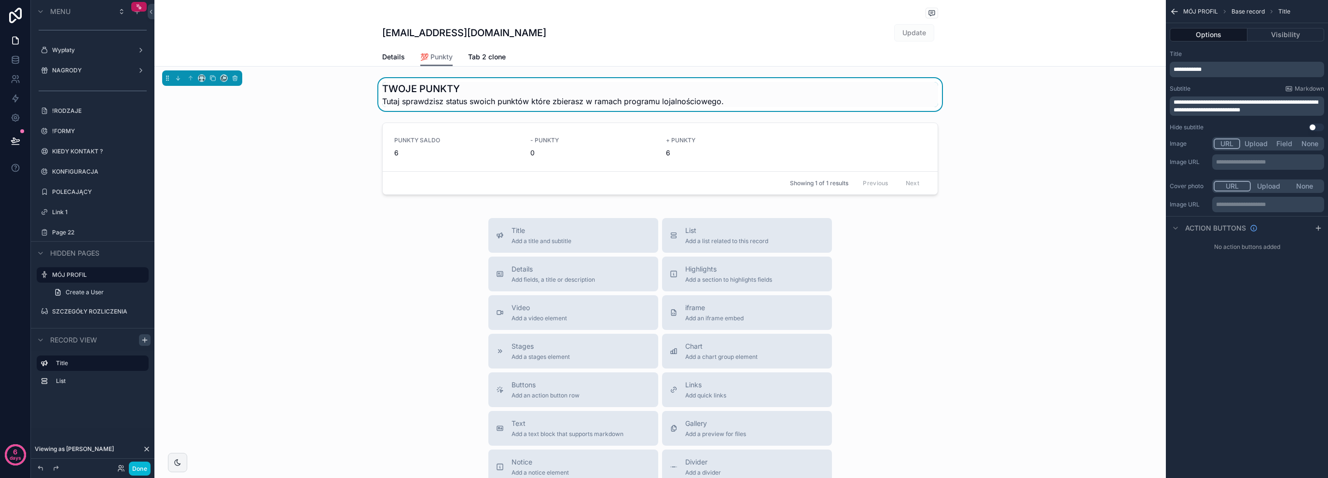
click at [602, 36] on div "[EMAIL_ADDRESS][DOMAIN_NAME] Update" at bounding box center [660, 33] width 556 height 18
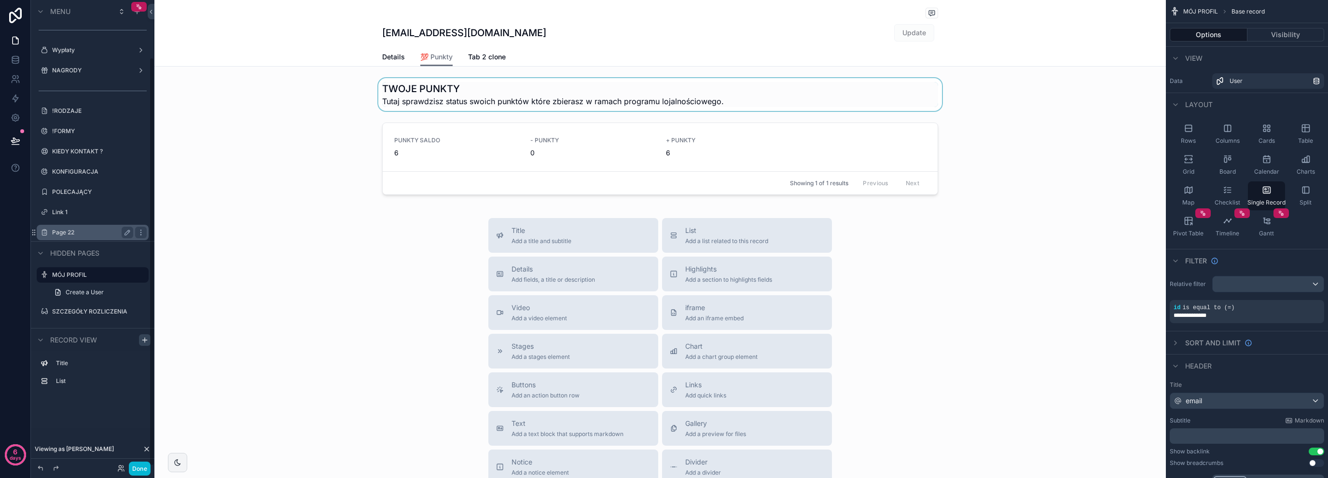
click at [101, 237] on div "Page 22" at bounding box center [92, 233] width 81 height 12
click at [100, 234] on label "Page 22" at bounding box center [90, 233] width 77 height 8
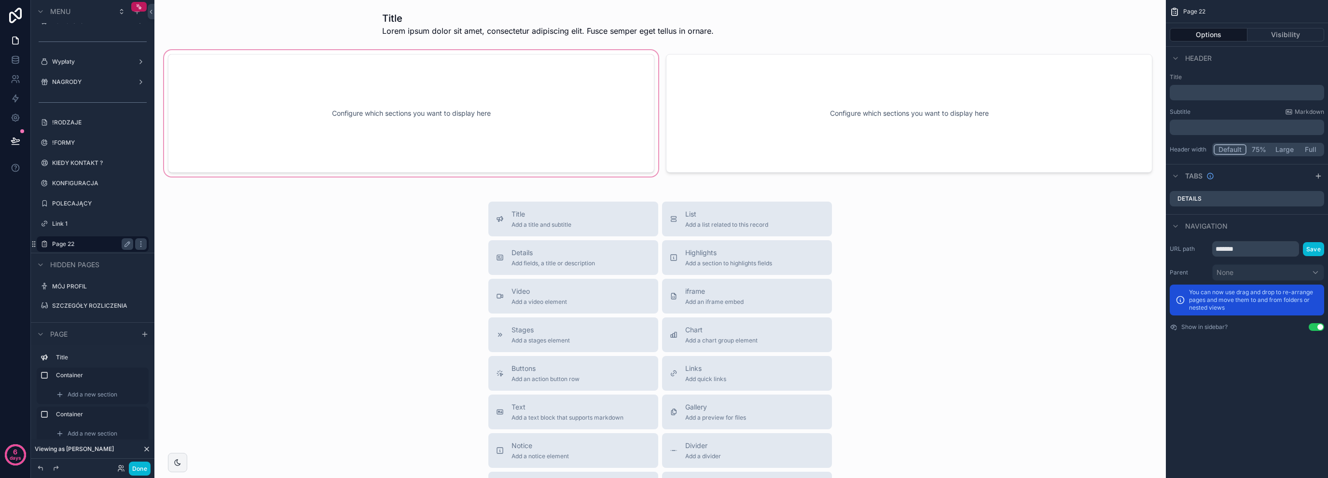
click at [498, 71] on div "scrollable content" at bounding box center [411, 113] width 498 height 130
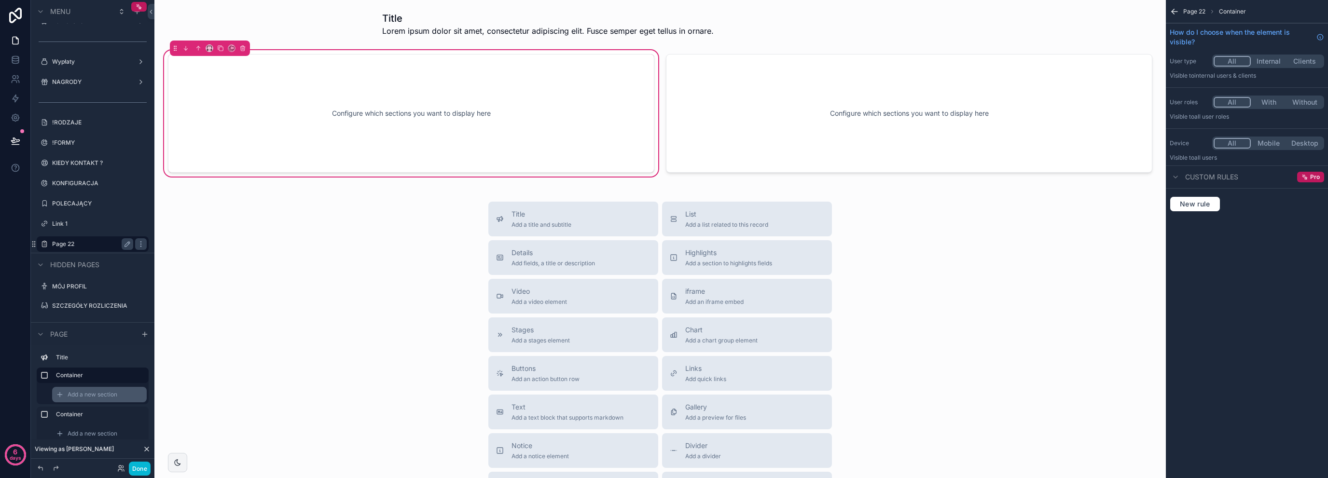
click at [60, 396] on icon "scrollable content" at bounding box center [60, 395] width 8 height 8
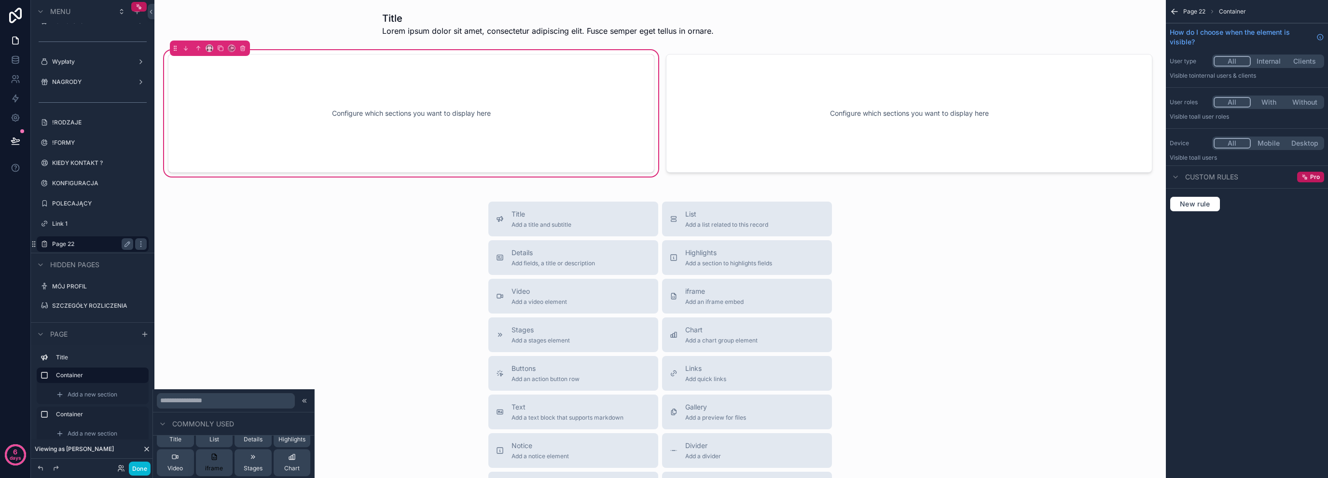
scroll to position [0, 0]
click at [212, 445] on icon at bounding box center [213, 446] width 5 height 2
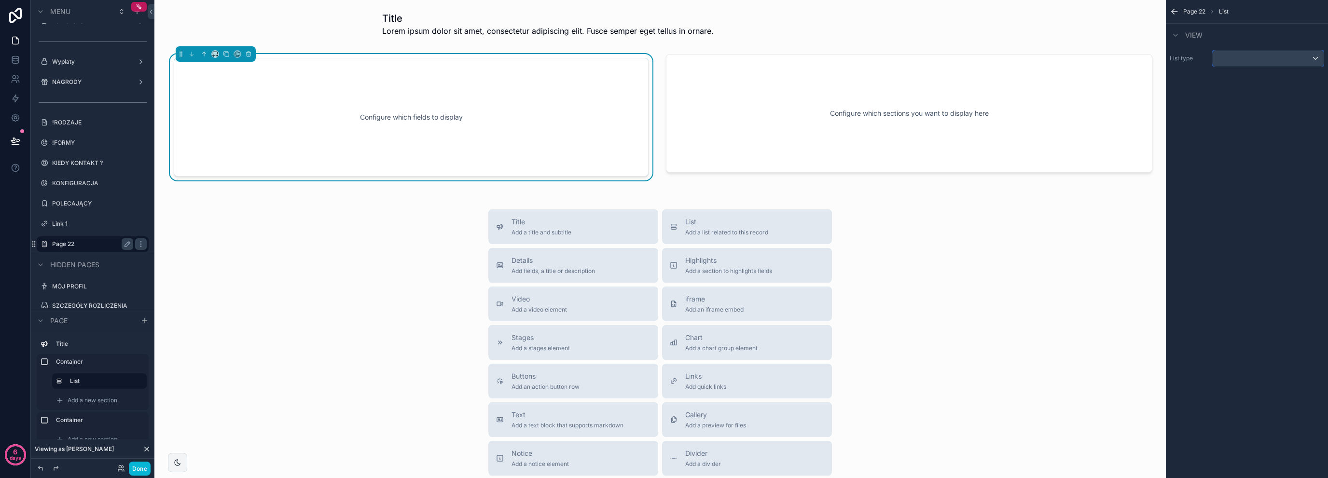
click at [1296, 59] on div "scrollable content" at bounding box center [1268, 58] width 111 height 15
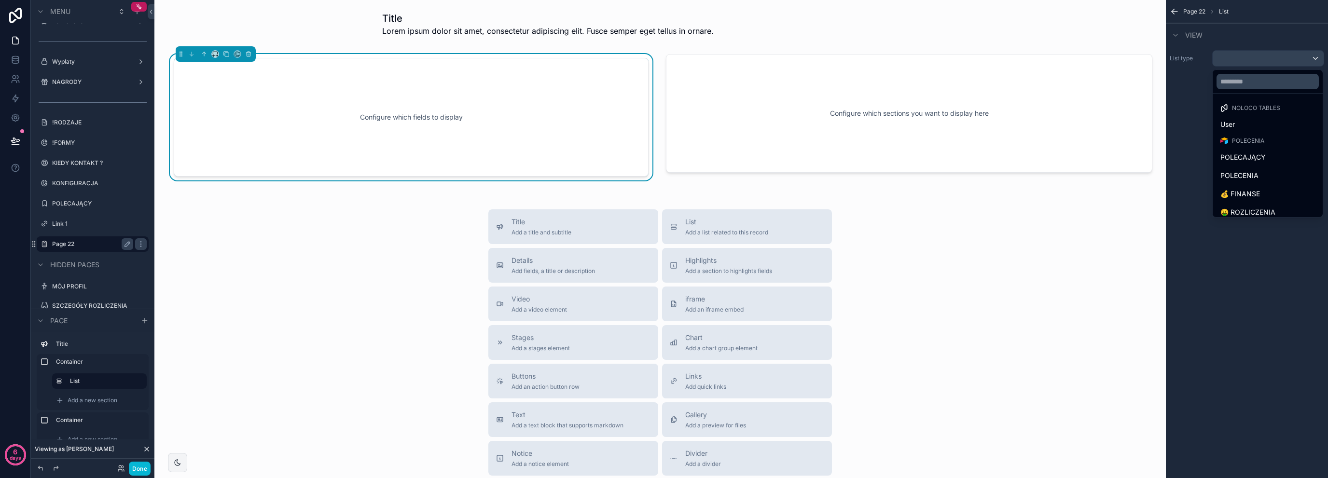
click at [113, 388] on div "scrollable content" at bounding box center [664, 239] width 1328 height 478
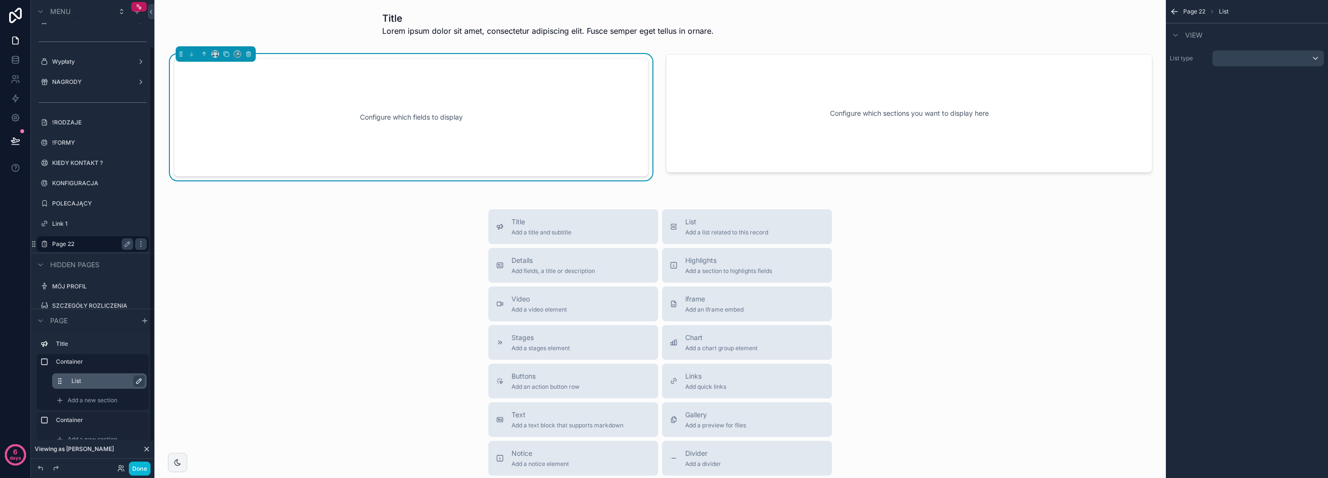
click at [137, 384] on icon "scrollable content" at bounding box center [139, 381] width 5 height 5
click at [66, 378] on button "scrollable content" at bounding box center [63, 381] width 15 height 8
click at [58, 380] on icon "scrollable content" at bounding box center [60, 381] width 8 height 8
click at [460, 81] on div "Configure which fields to display" at bounding box center [411, 117] width 443 height 87
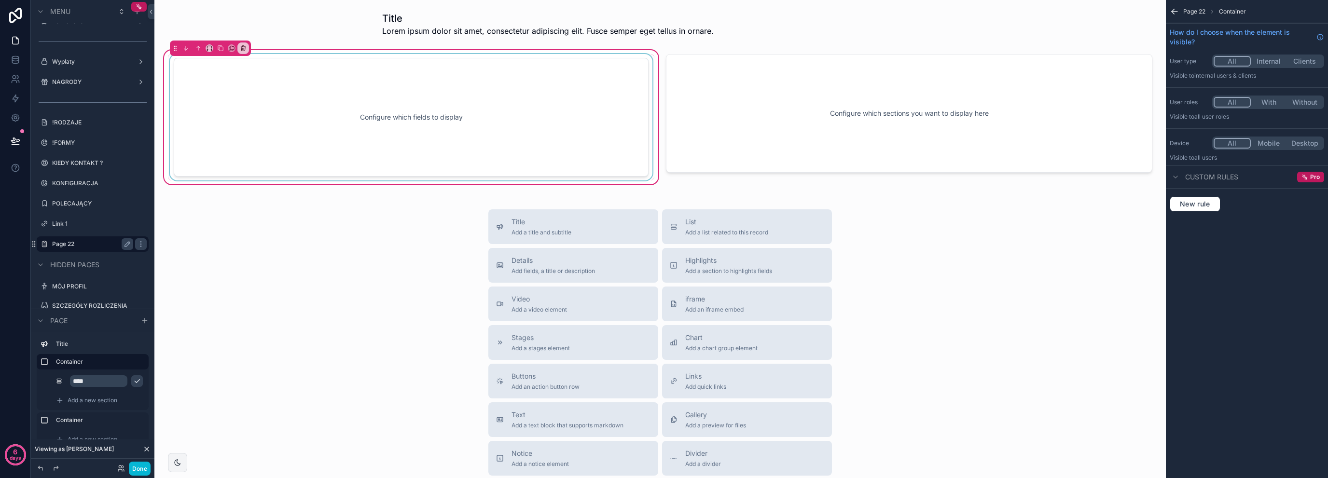
click at [247, 67] on div "scrollable content" at bounding box center [411, 117] width 486 height 126
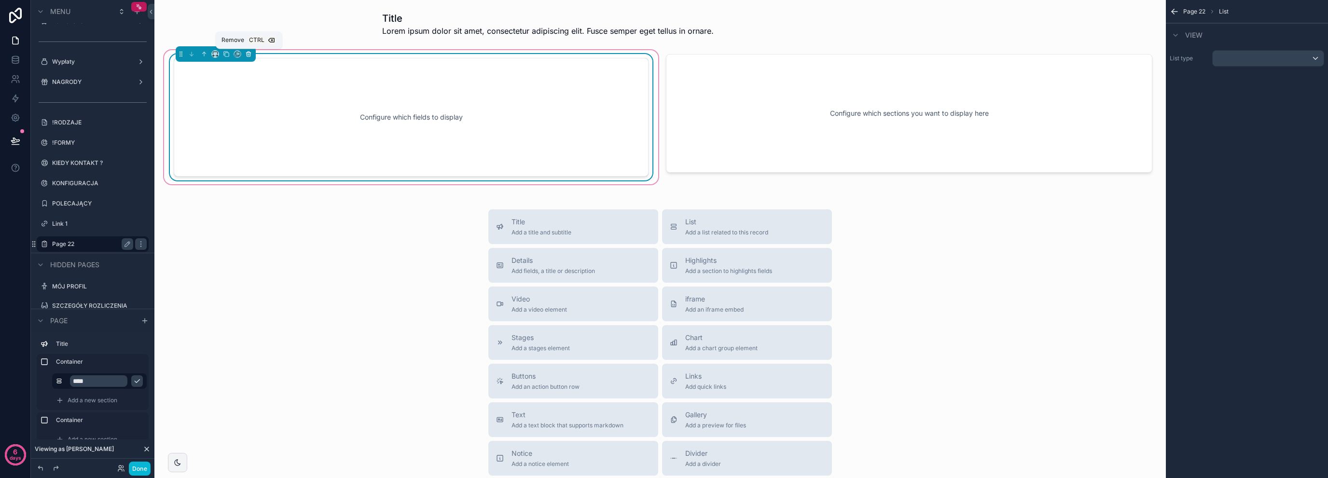
click at [244, 55] on button "scrollable content" at bounding box center [248, 54] width 11 height 11
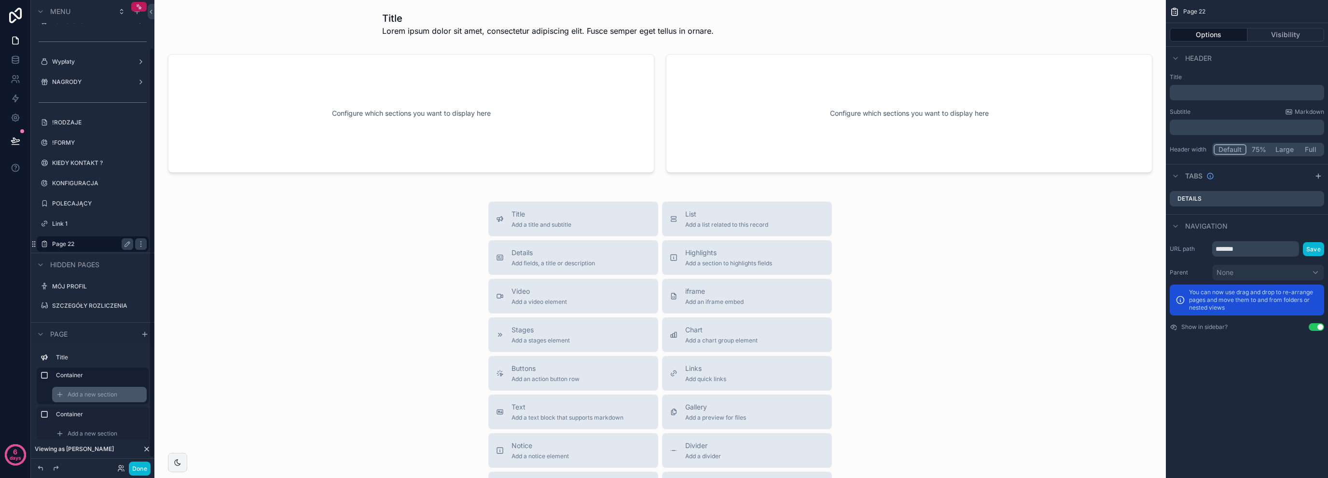
click at [101, 396] on span "Add a new section" at bounding box center [93, 395] width 50 height 8
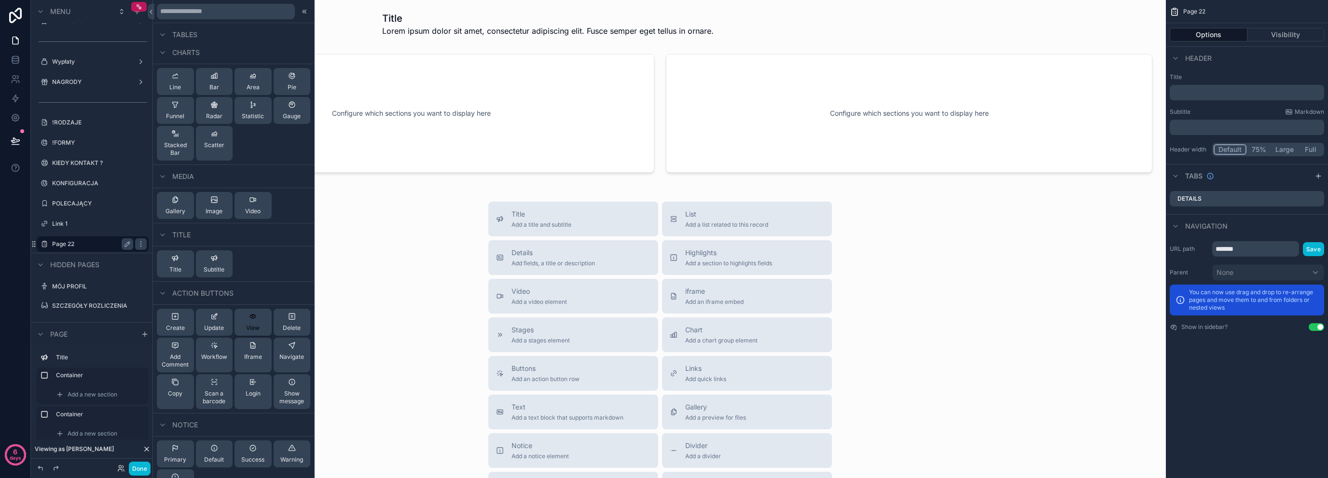
scroll to position [294, 0]
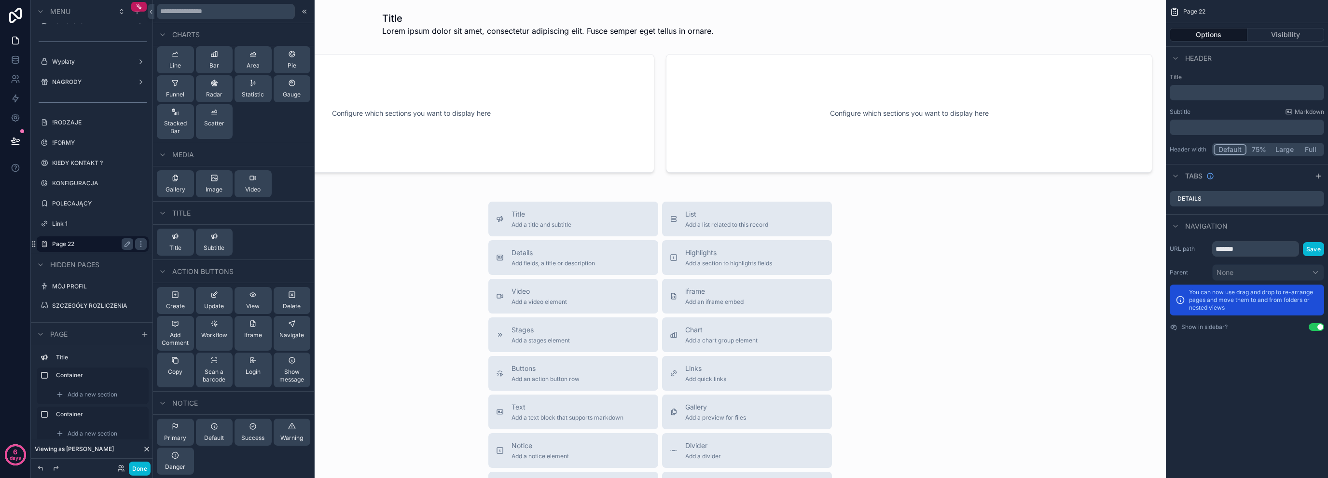
click at [454, 187] on div "Title Lorem ipsum dolor sit amet, consectetur adipiscing elit. Fusce semper ege…" at bounding box center [659, 311] width 1011 height 622
click at [569, 222] on div "Title Add a title and subtitle" at bounding box center [573, 218] width 154 height 19
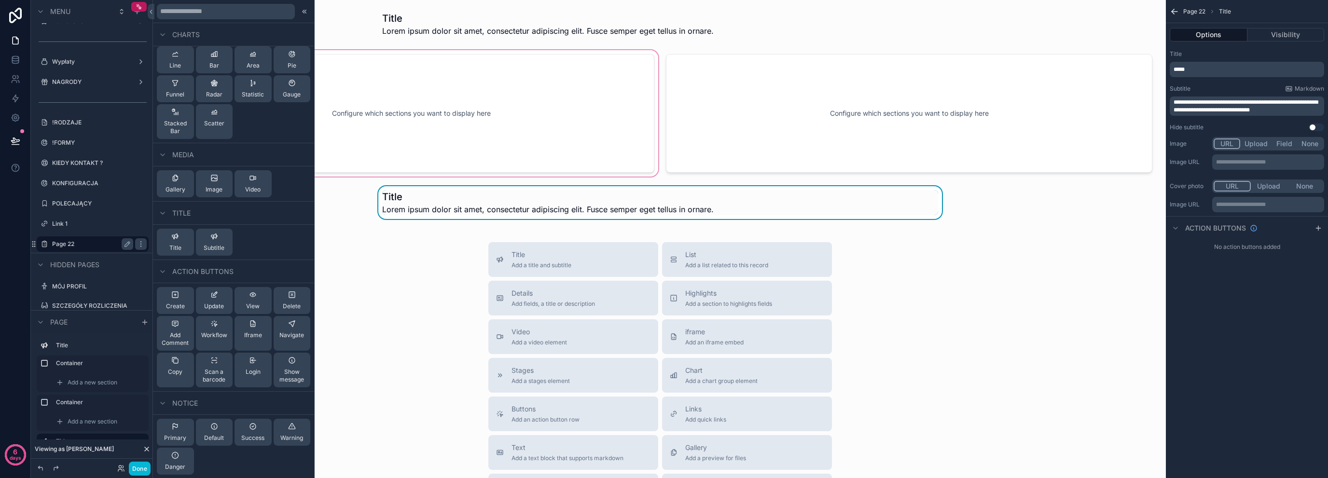
click at [345, 177] on div "scrollable content" at bounding box center [411, 113] width 498 height 130
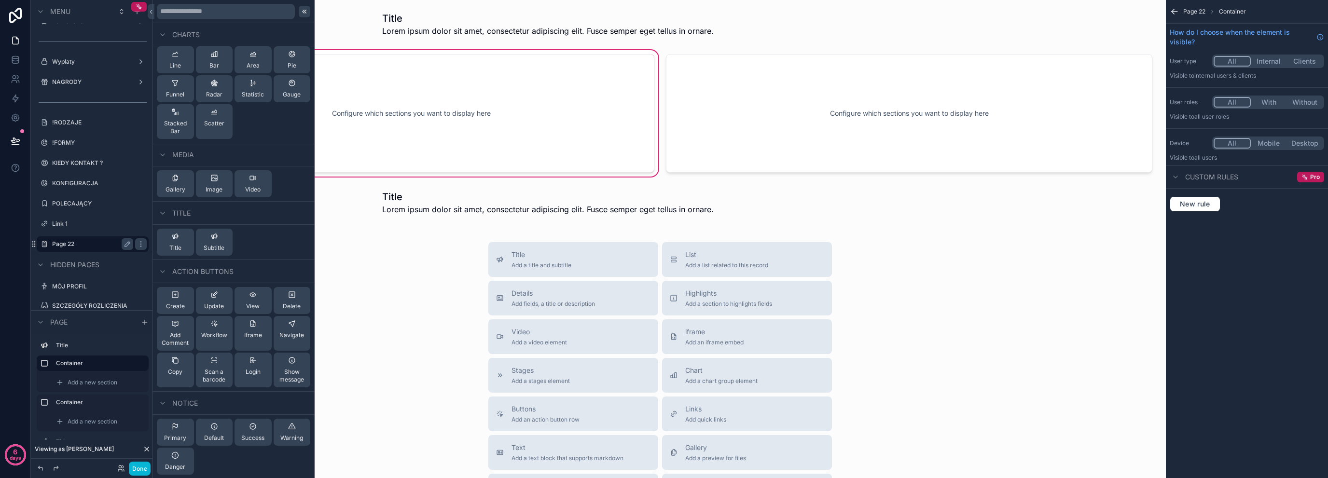
click at [299, 9] on div at bounding box center [305, 12] width 12 height 12
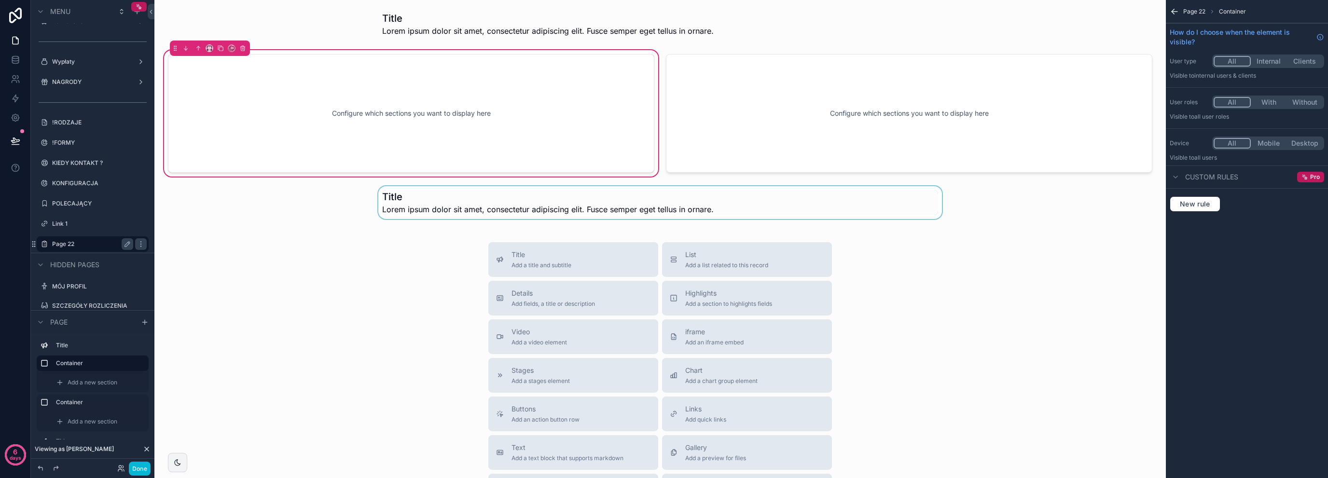
click at [424, 190] on div "scrollable content" at bounding box center [660, 202] width 996 height 33
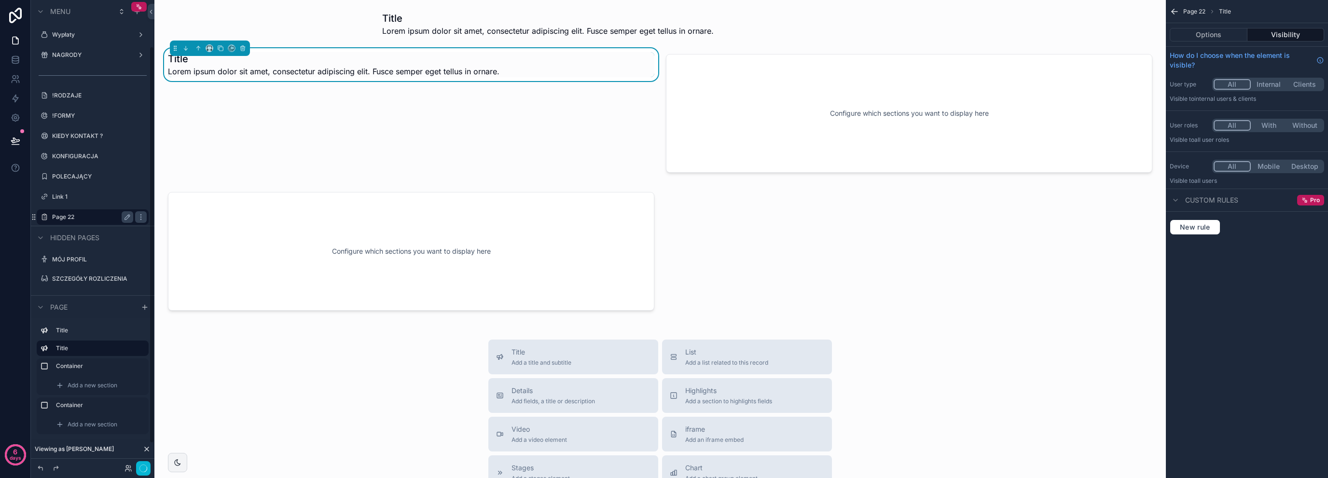
scroll to position [54, 0]
click at [350, 230] on div "scrollable content" at bounding box center [411, 251] width 498 height 130
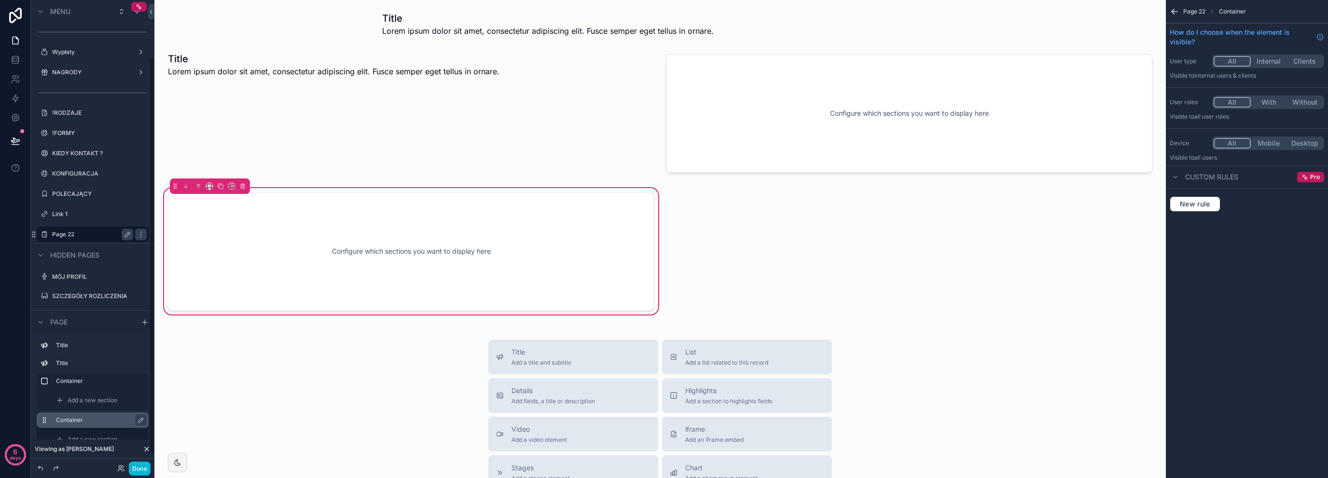
scroll to position [81, 0]
click at [108, 421] on span "Add a new section" at bounding box center [93, 425] width 50 height 8
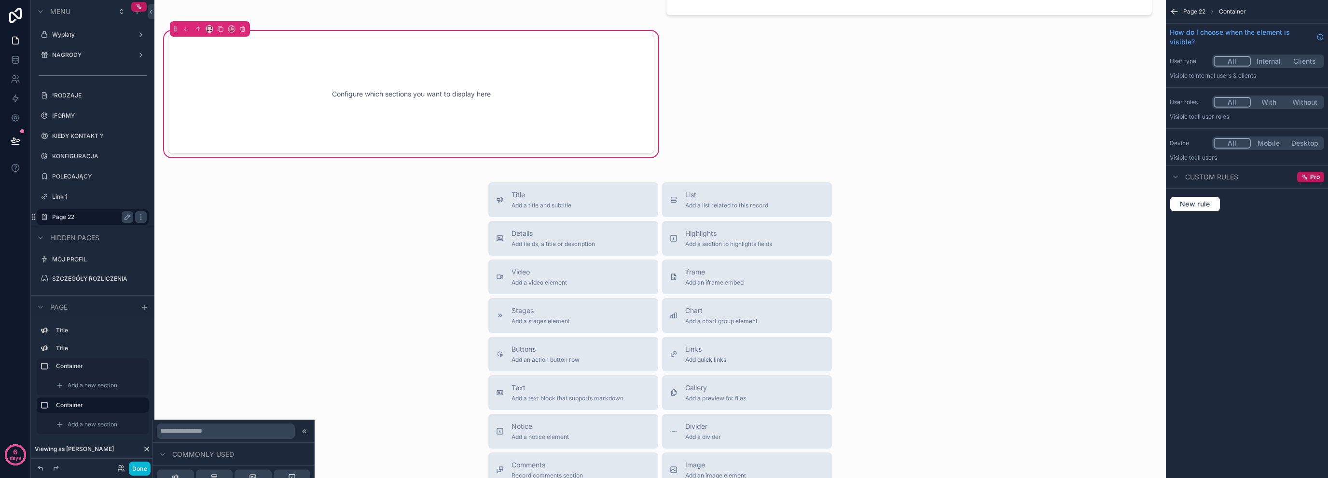
scroll to position [225, 0]
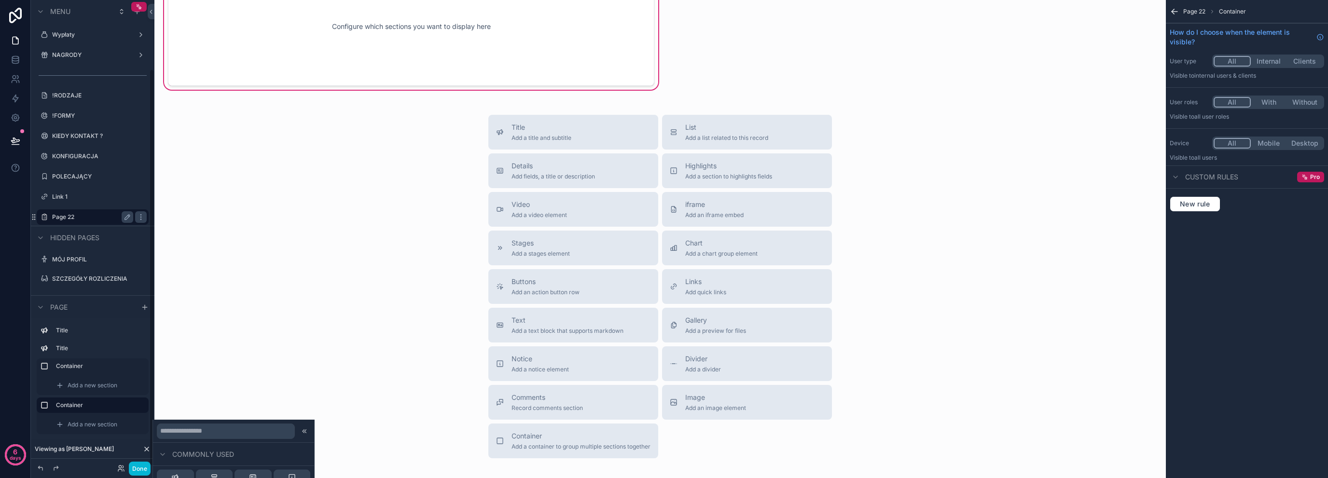
click at [293, 203] on div "Title Add a title and subtitle List Add a list related to this record Details A…" at bounding box center [660, 287] width 996 height 344
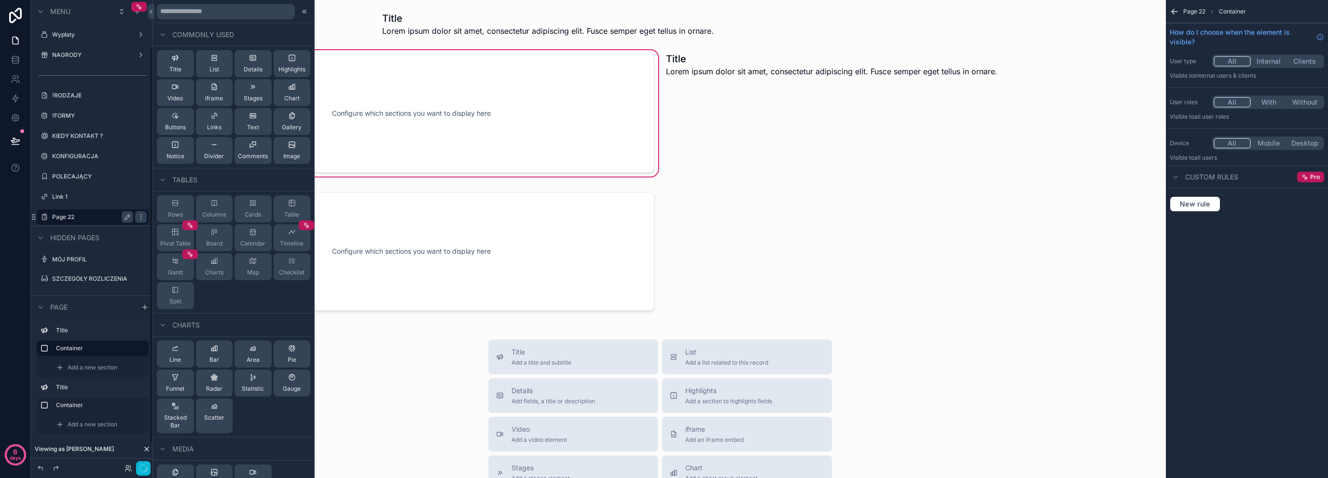
scroll to position [54, 0]
click at [261, 122] on button "Text" at bounding box center [252, 121] width 37 height 27
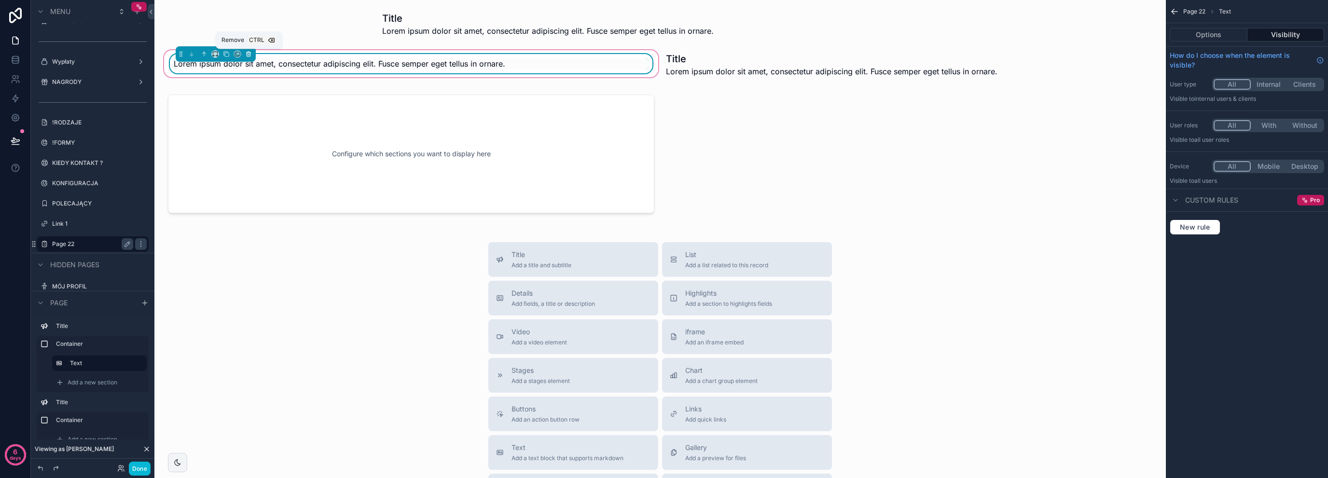
click at [249, 55] on icon "scrollable content" at bounding box center [249, 55] width 0 height 2
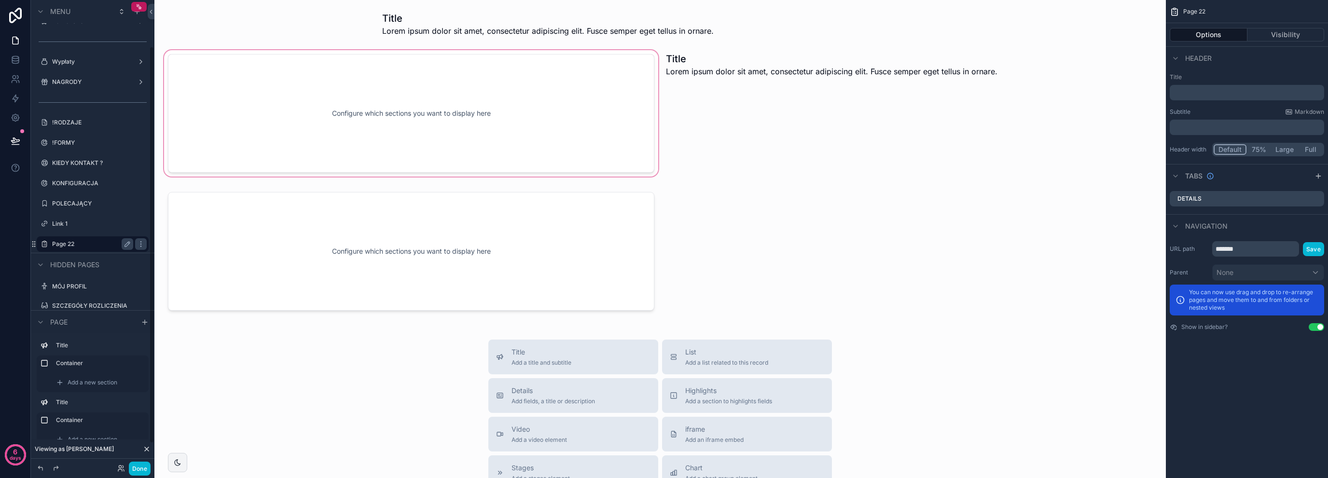
click at [365, 108] on div "scrollable content" at bounding box center [411, 113] width 498 height 130
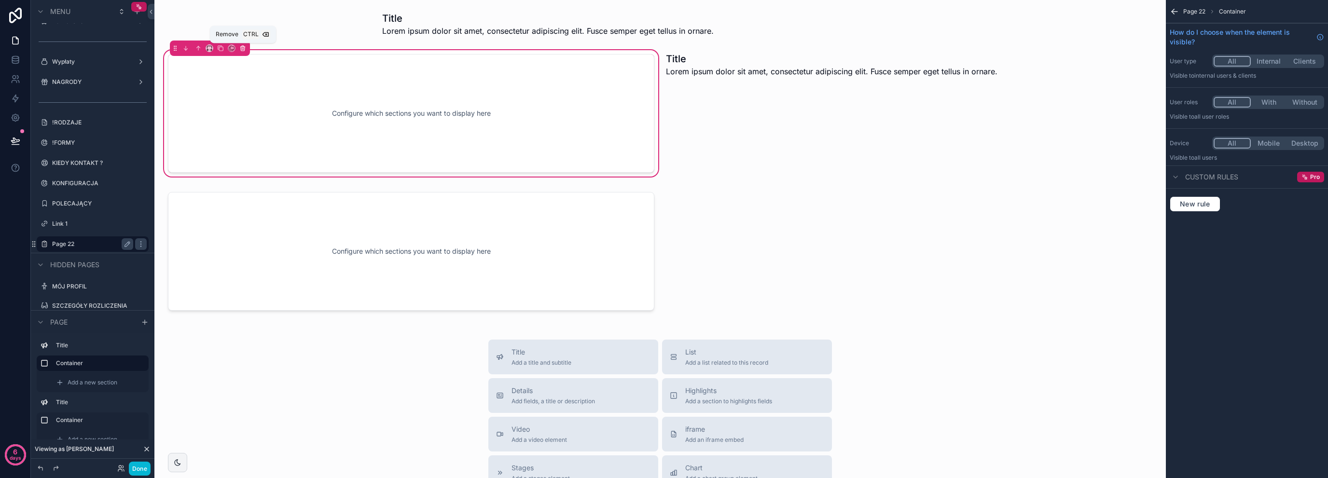
click at [243, 49] on icon "scrollable content" at bounding box center [243, 49] width 0 height 2
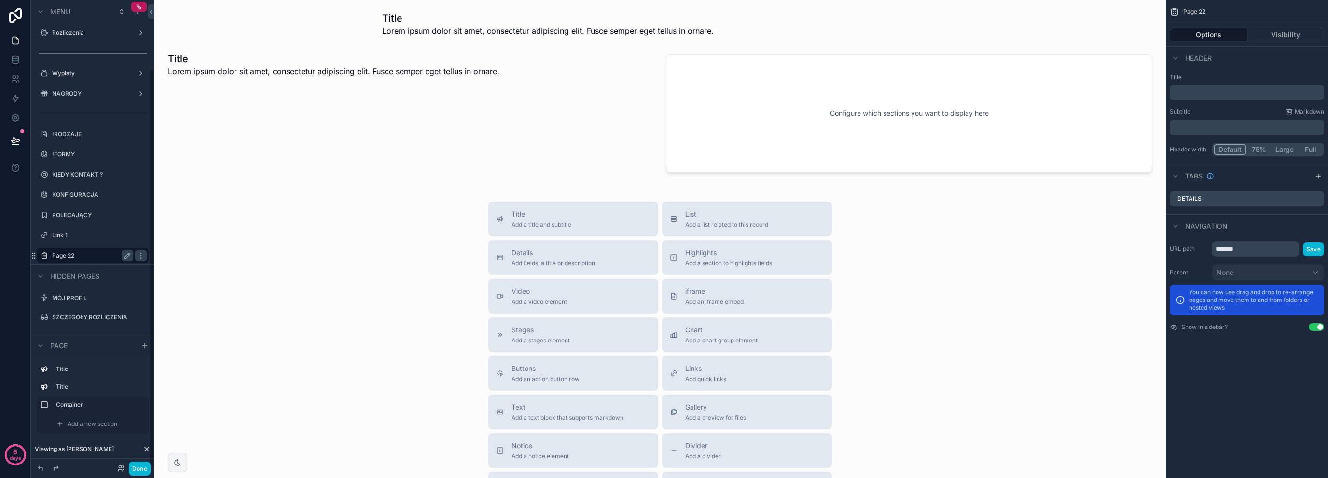
scroll to position [42, 0]
click at [788, 71] on div "scrollable content" at bounding box center [909, 113] width 498 height 130
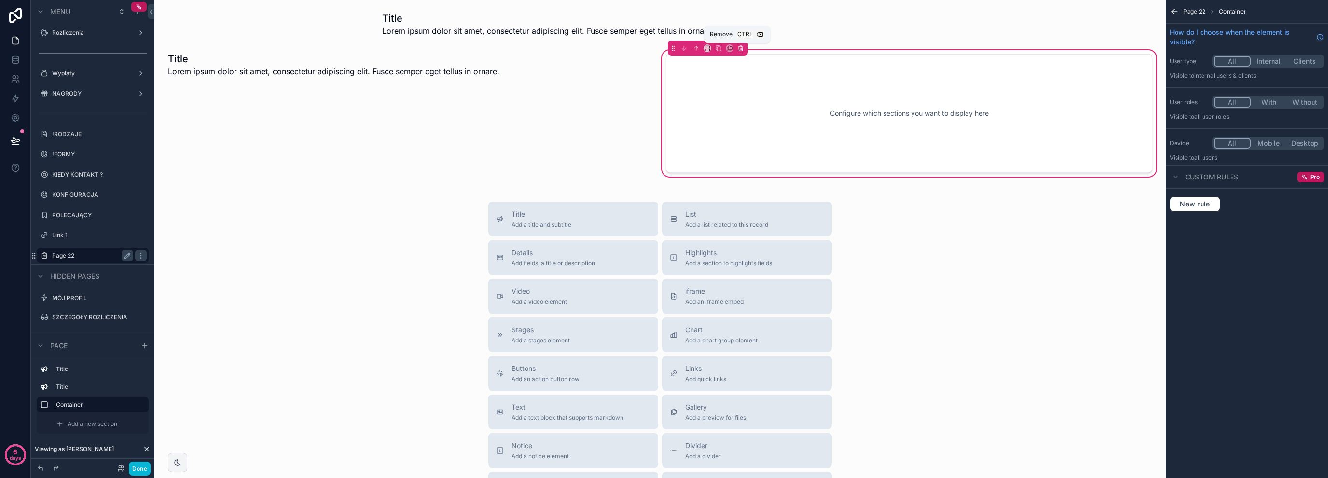
click at [735, 44] on button "scrollable content" at bounding box center [740, 48] width 11 height 11
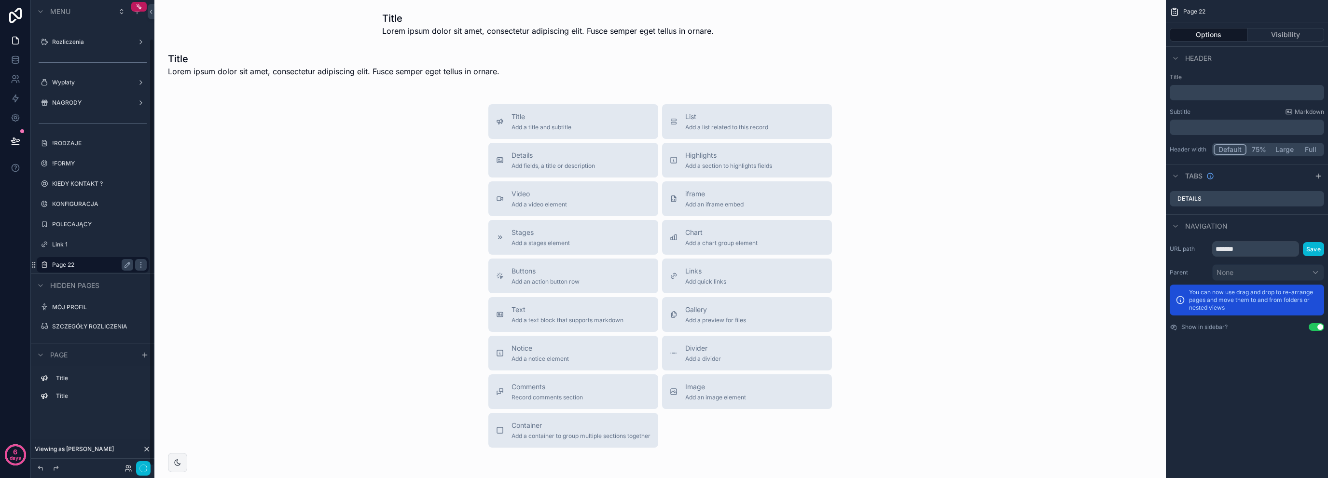
scroll to position [33, 0]
click at [503, 71] on div "scrollable content" at bounding box center [411, 64] width 498 height 33
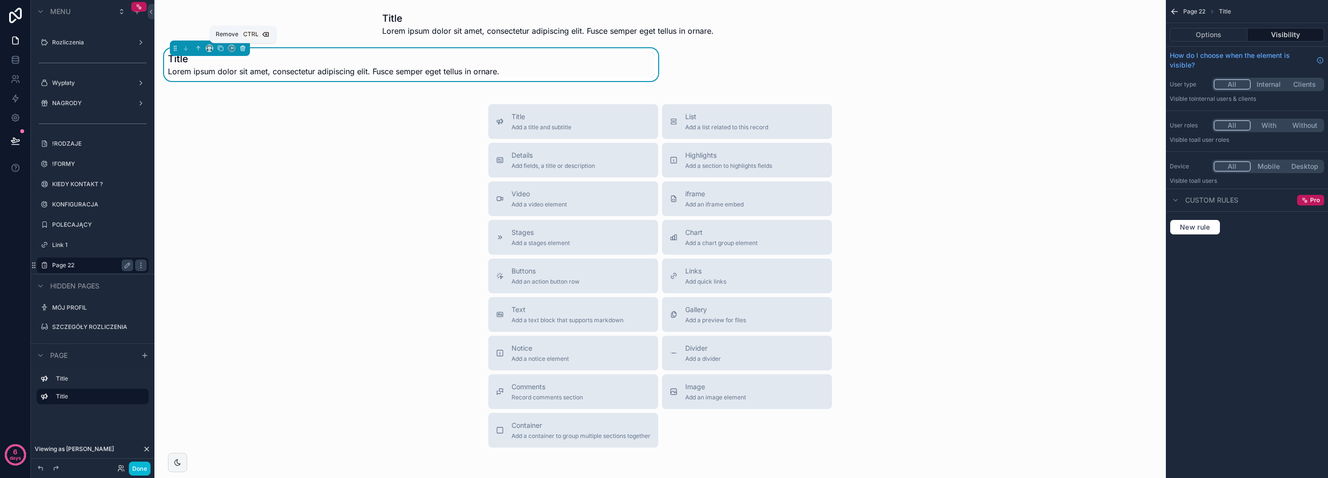
click at [242, 49] on icon "scrollable content" at bounding box center [242, 49] width 0 height 2
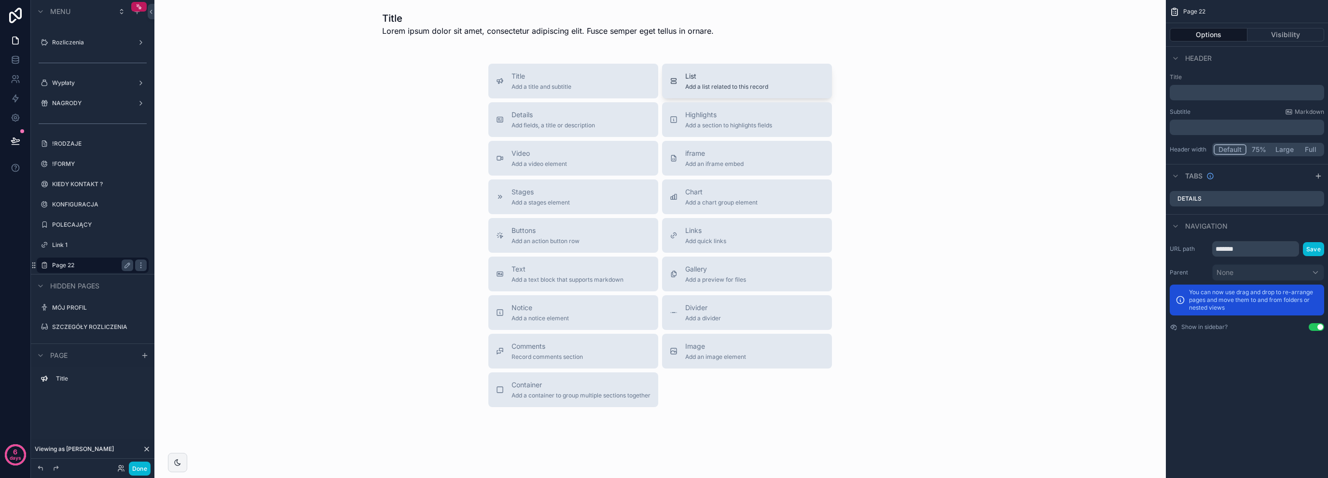
click at [701, 86] on span "Add a list related to this record" at bounding box center [726, 87] width 83 height 8
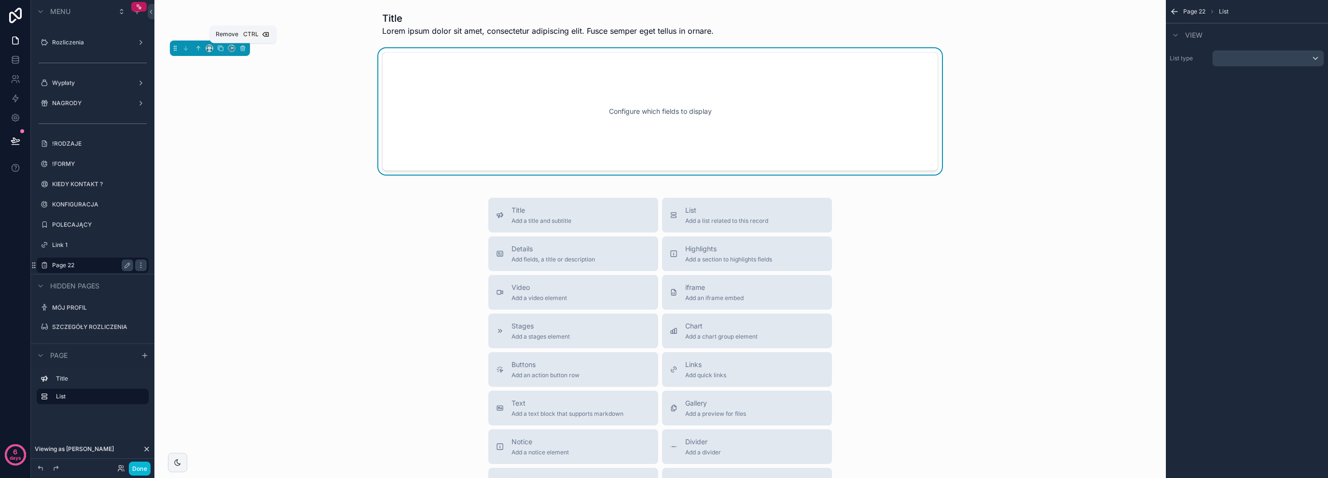
click at [235, 51] on div "scrollable content" at bounding box center [210, 48] width 80 height 15
click at [243, 49] on icon "scrollable content" at bounding box center [242, 48] width 7 height 7
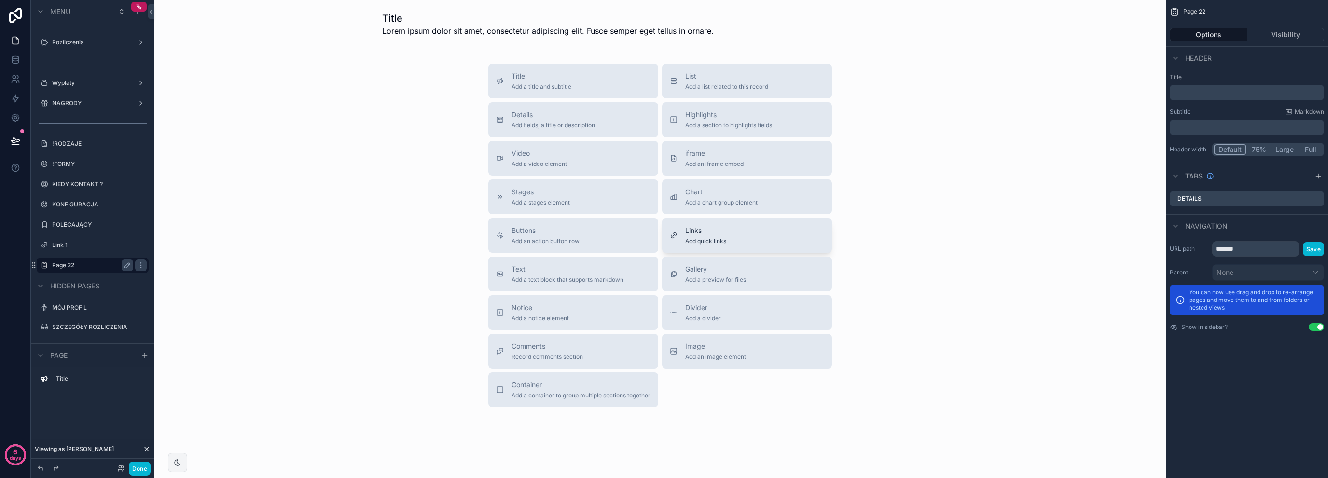
click at [715, 243] on span "Add quick links" at bounding box center [705, 241] width 41 height 8
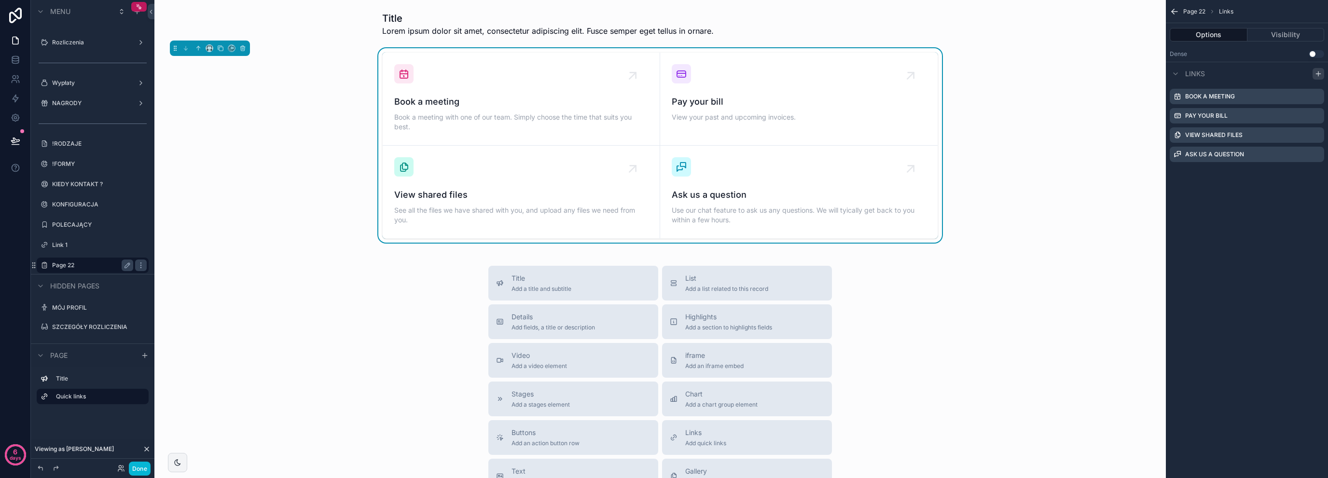
click at [1318, 77] on icon "scrollable content" at bounding box center [1318, 74] width 8 height 8
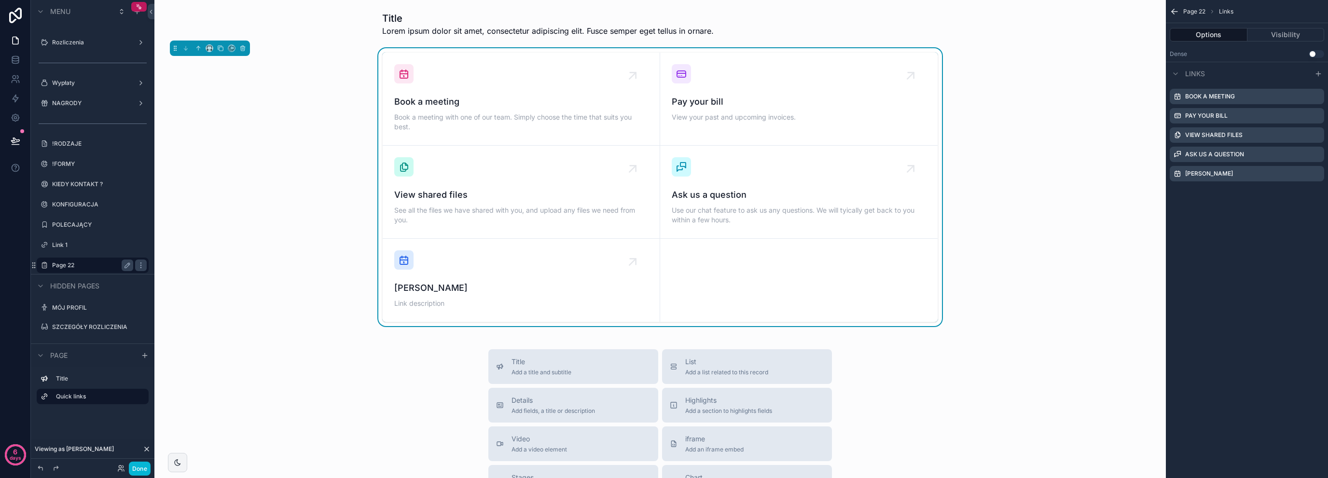
click at [579, 7] on div "Title Lorem ipsum dolor sit amet, consectetur adipiscing elit. Fusce semper ege…" at bounding box center [659, 385] width 1011 height 770
click at [576, 19] on div "scrollable content" at bounding box center [660, 24] width 996 height 33
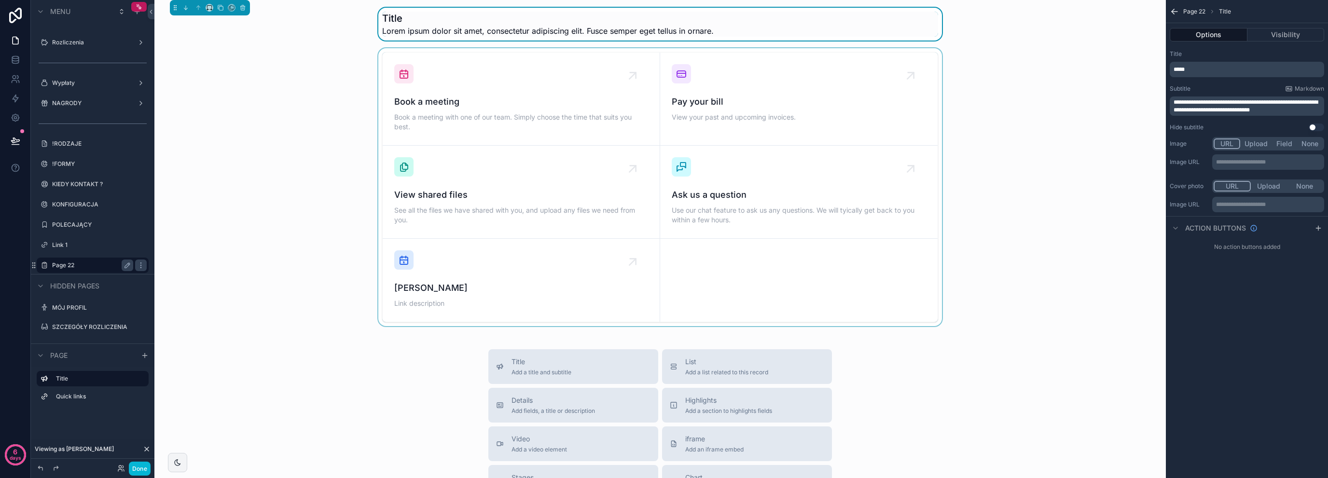
click at [315, 92] on div "scrollable content" at bounding box center [660, 187] width 996 height 278
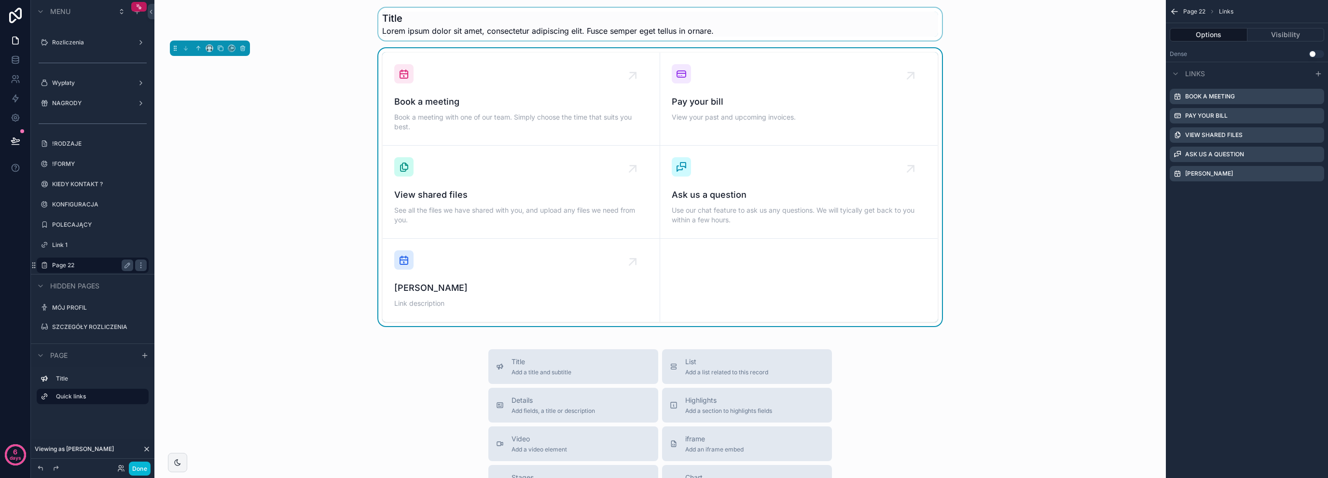
click at [448, 17] on div "scrollable content" at bounding box center [660, 24] width 996 height 33
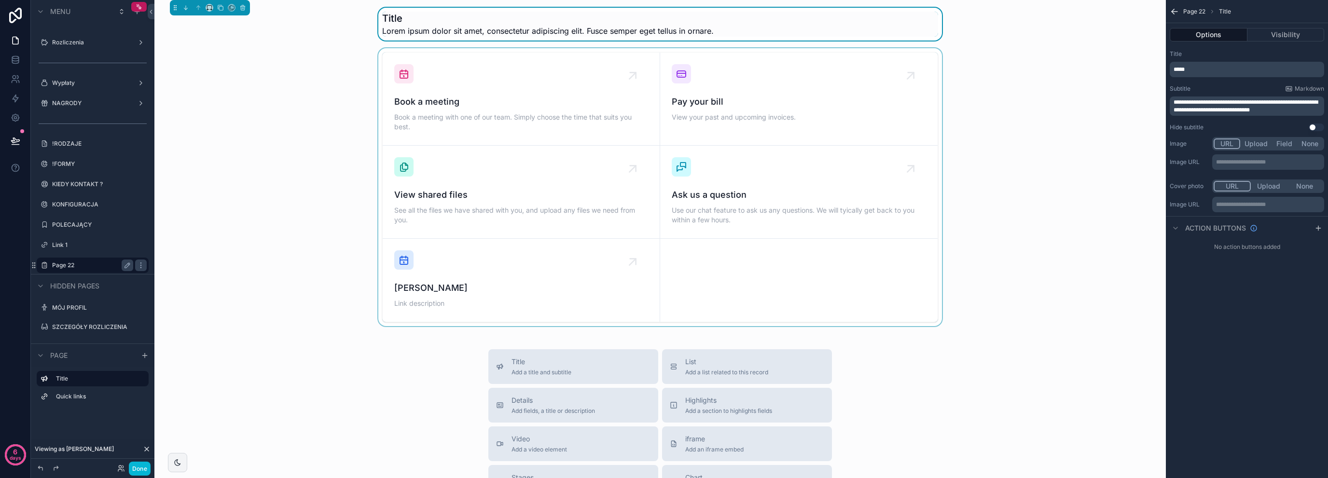
click at [351, 121] on div "scrollable content" at bounding box center [660, 187] width 996 height 278
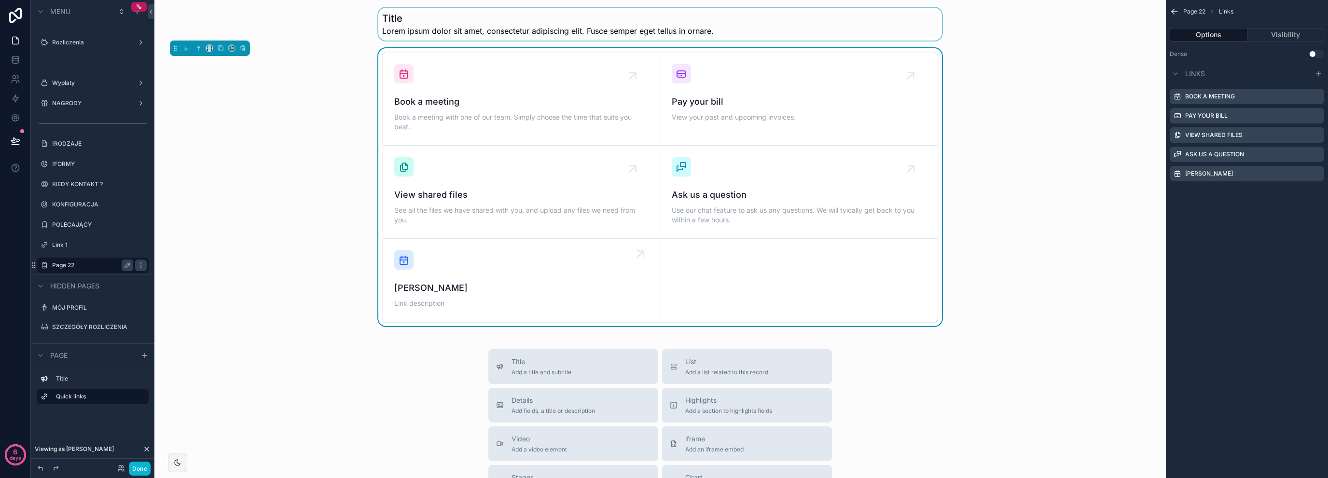
click at [548, 265] on div "Link title Link description" at bounding box center [521, 280] width 254 height 60
click at [443, 25] on div "scrollable content" at bounding box center [660, 24] width 996 height 33
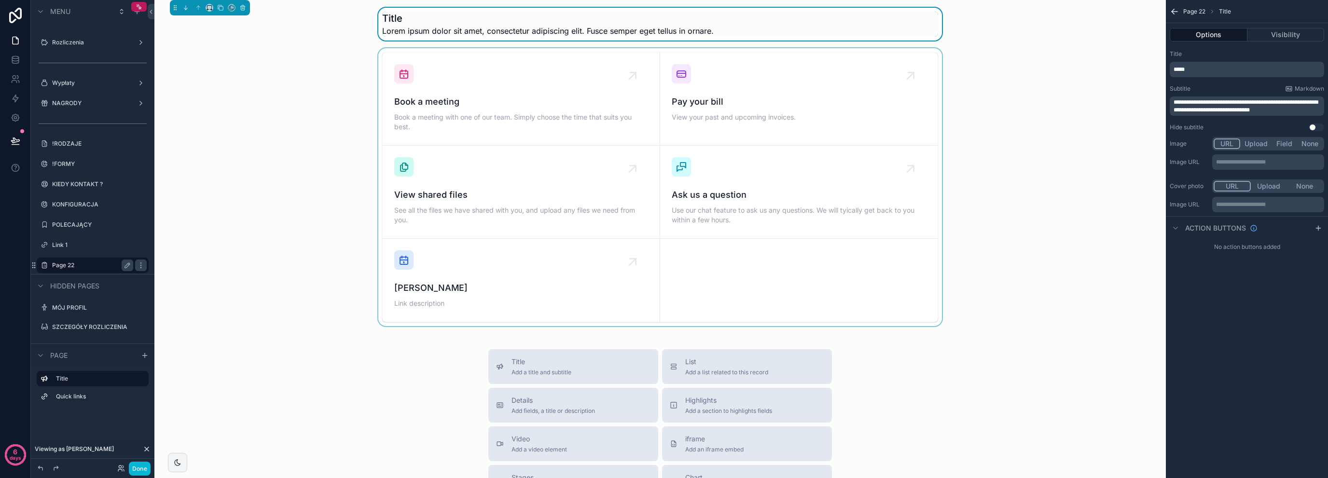
click at [366, 101] on div "scrollable content" at bounding box center [660, 187] width 996 height 278
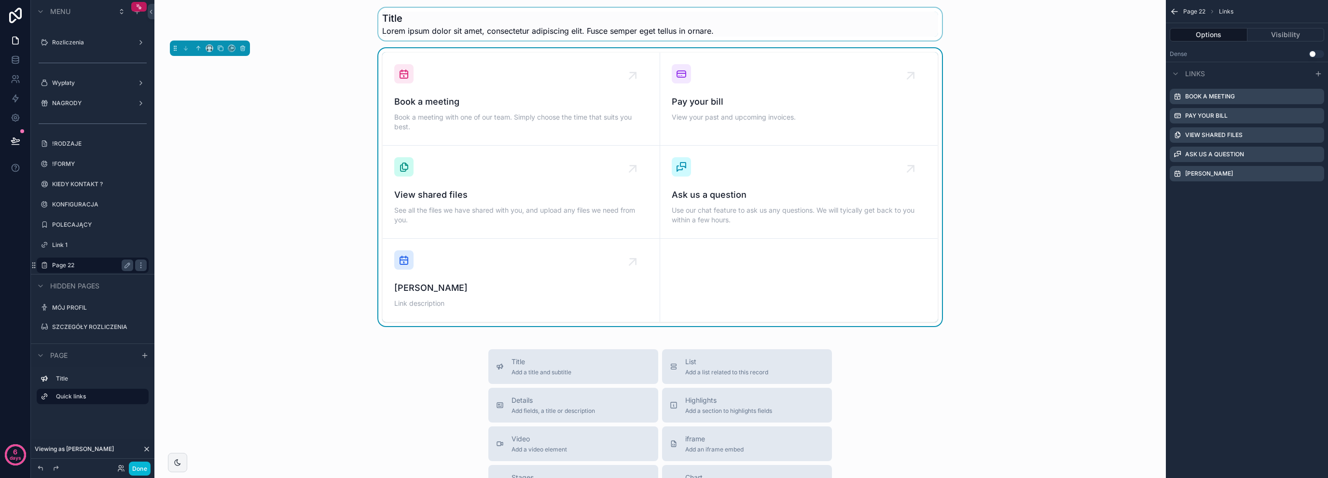
click at [496, 9] on div "scrollable content" at bounding box center [660, 24] width 996 height 33
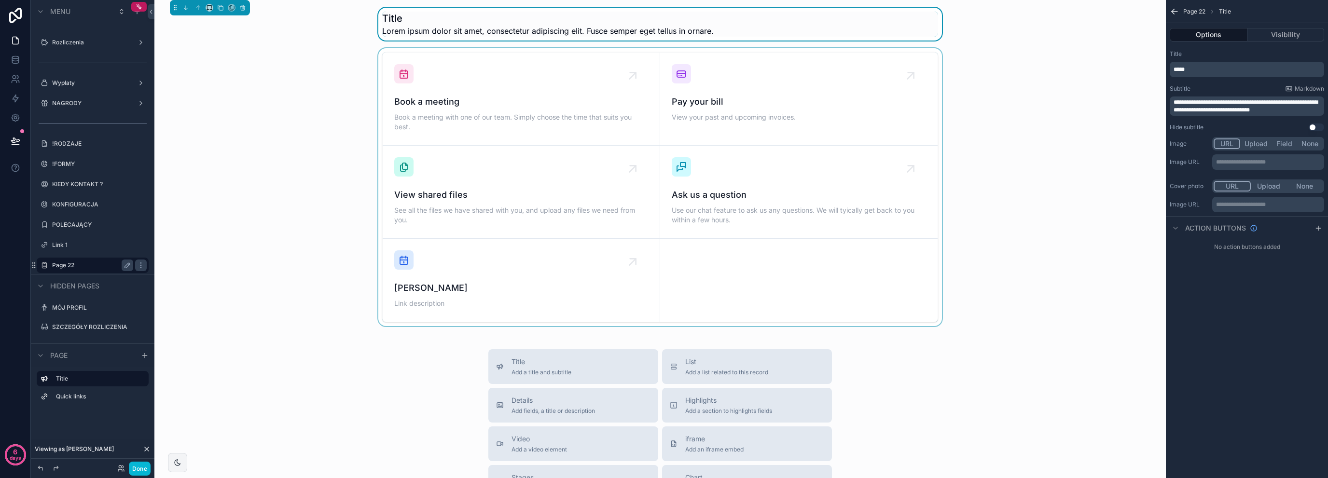
click at [317, 78] on div "scrollable content" at bounding box center [660, 187] width 996 height 278
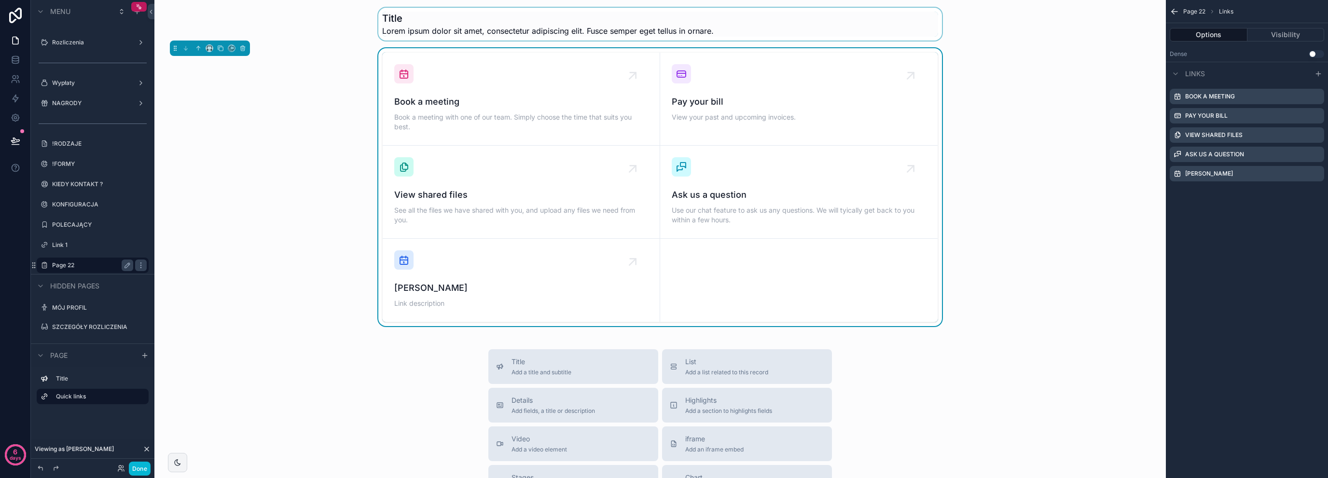
click at [492, 17] on div "scrollable content" at bounding box center [660, 24] width 996 height 33
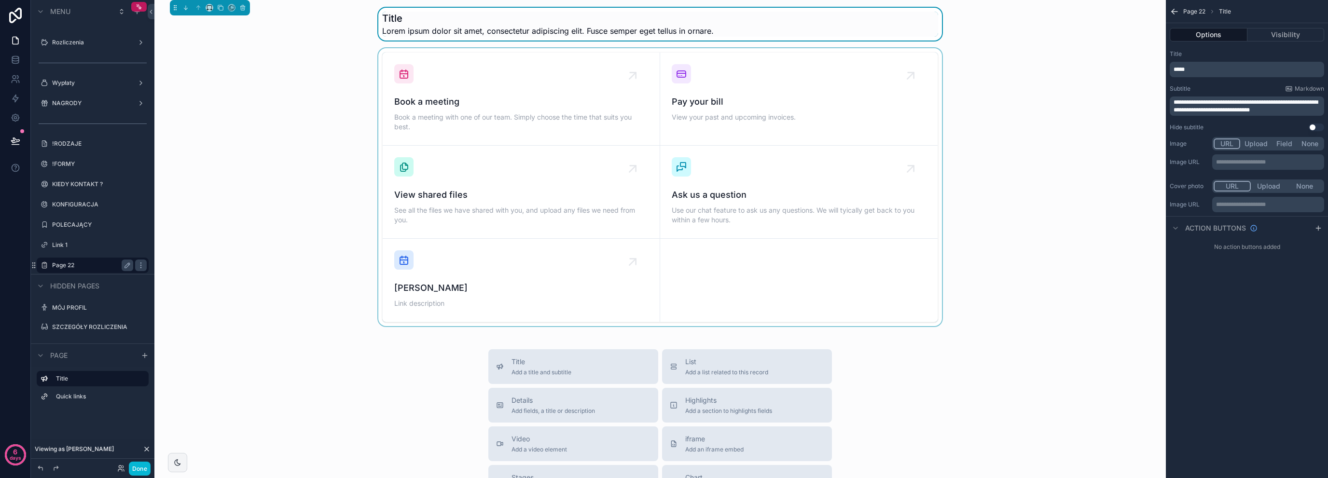
click at [288, 76] on div "scrollable content" at bounding box center [660, 187] width 996 height 278
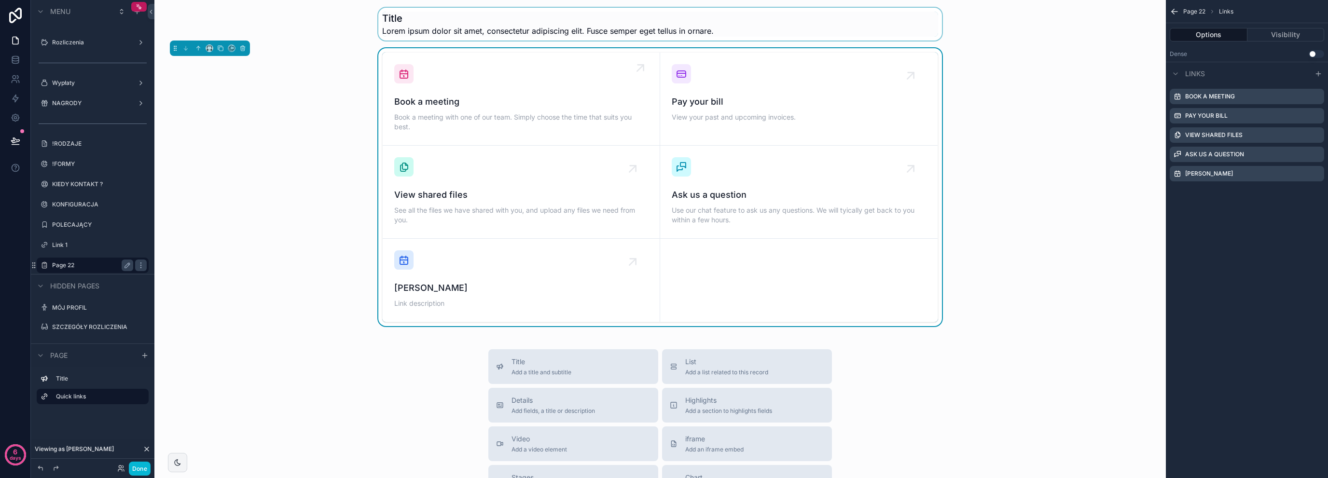
click at [494, 83] on div "Book a meeting Book a meeting with one of our team. Simply choose the time that…" at bounding box center [521, 98] width 254 height 69
click at [614, 19] on div "scrollable content" at bounding box center [660, 24] width 996 height 33
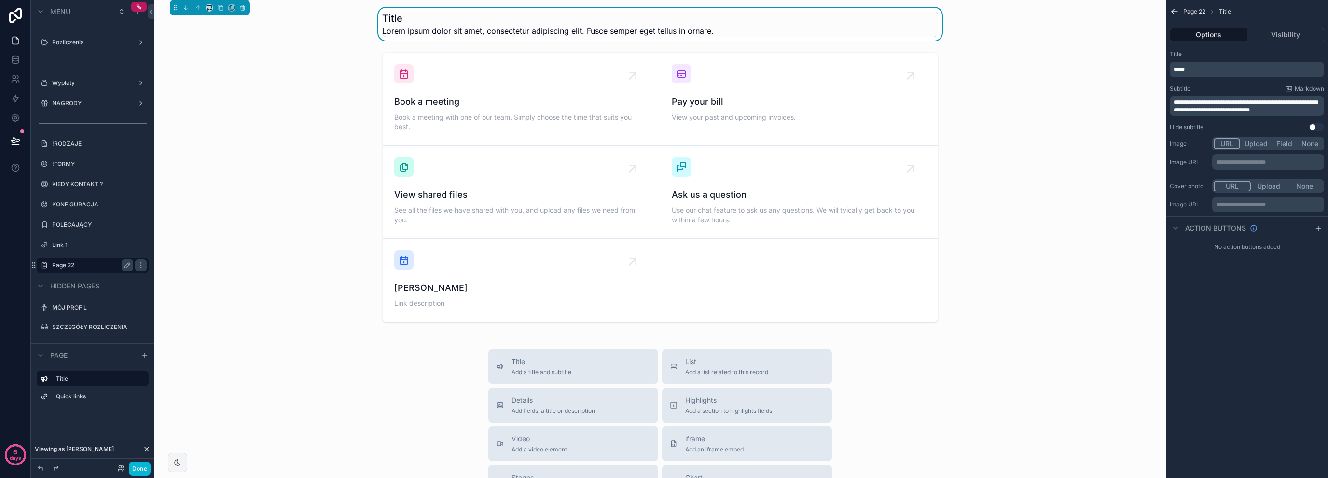
click at [1234, 66] on p "*****" at bounding box center [1247, 70] width 149 height 8
drag, startPoint x: 1222, startPoint y: 69, endPoint x: 1144, endPoint y: 64, distance: 77.9
click at [1144, 64] on div "Polecenia 4 Rozliczenia Wypłaty NAGRODY !RODZAJE !FORMY KIEDY KONTAKT ? KONFIGU…" at bounding box center [740, 239] width 1173 height 478
click at [1198, 72] on p "*****" at bounding box center [1247, 70] width 149 height 8
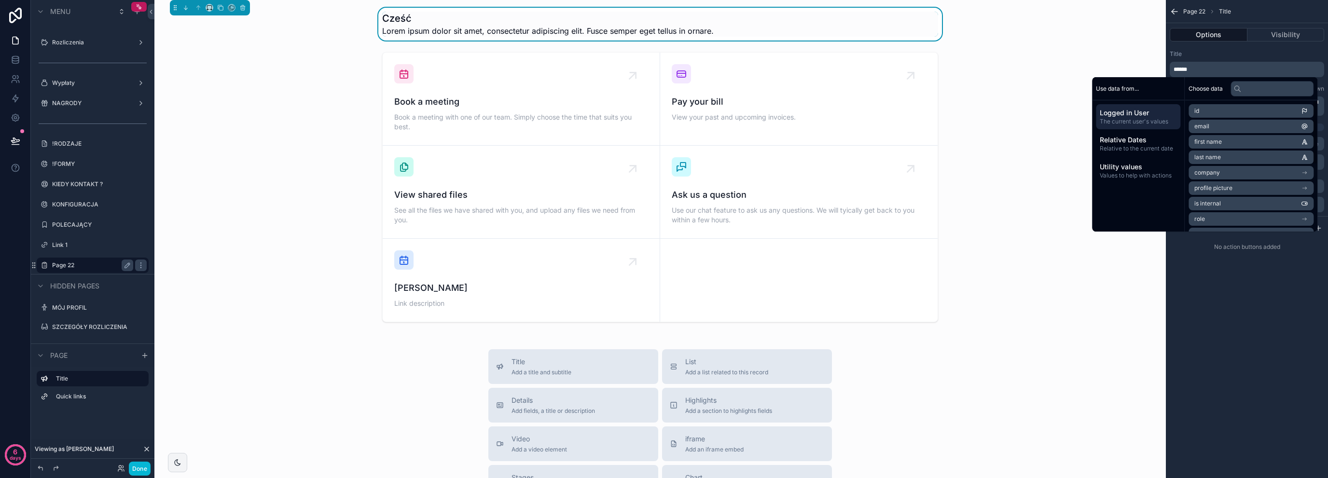
click at [1227, 143] on li "first name" at bounding box center [1250, 142] width 125 height 14
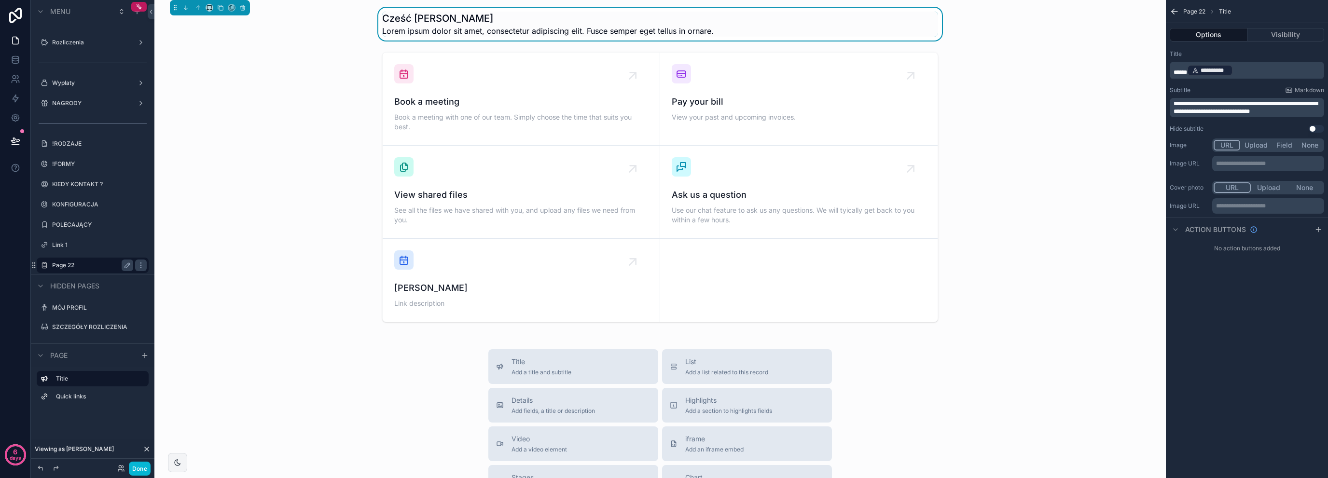
click at [1282, 69] on p "**********" at bounding box center [1247, 71] width 149 height 14
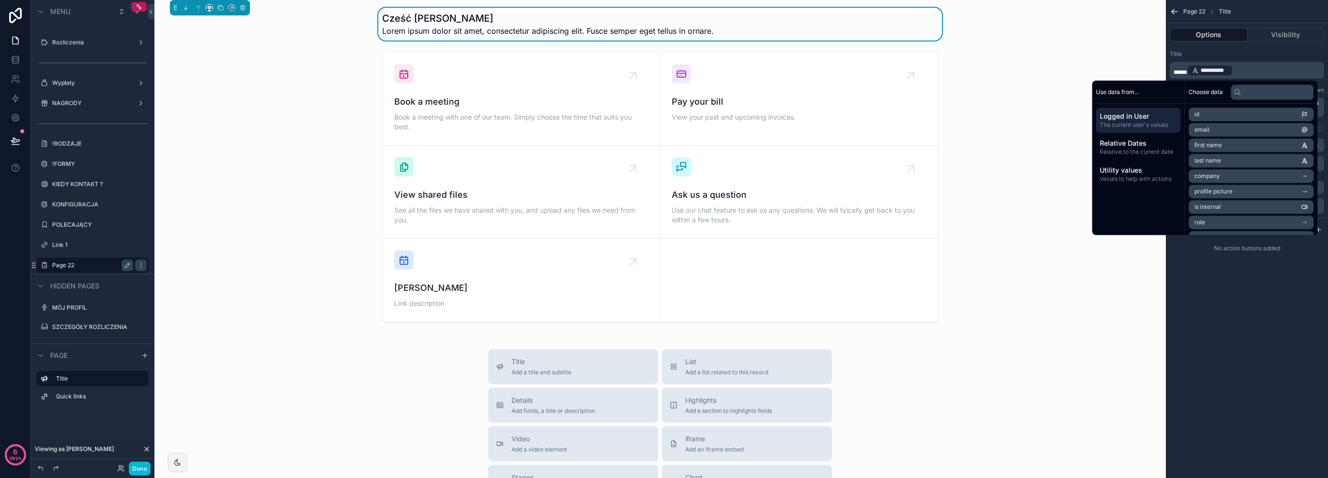
click at [1263, 73] on p "**********" at bounding box center [1247, 71] width 149 height 14
click at [1248, 72] on p "**********" at bounding box center [1247, 71] width 149 height 14
click at [1239, 71] on p "**********" at bounding box center [1247, 71] width 149 height 14
click at [1274, 310] on div "**********" at bounding box center [1247, 239] width 162 height 478
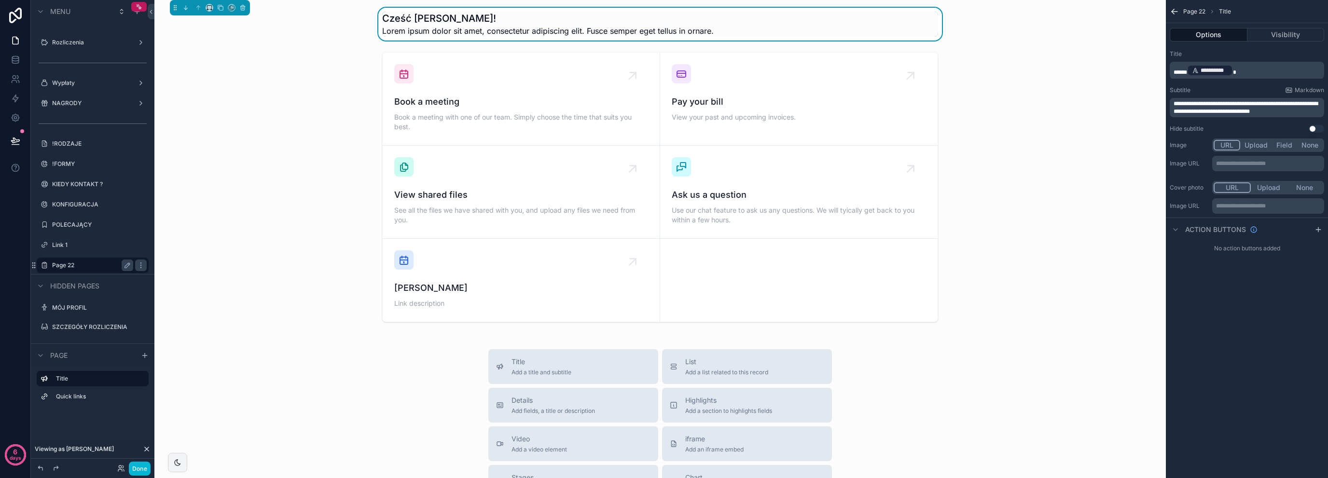
click at [1292, 108] on p "**********" at bounding box center [1247, 107] width 149 height 15
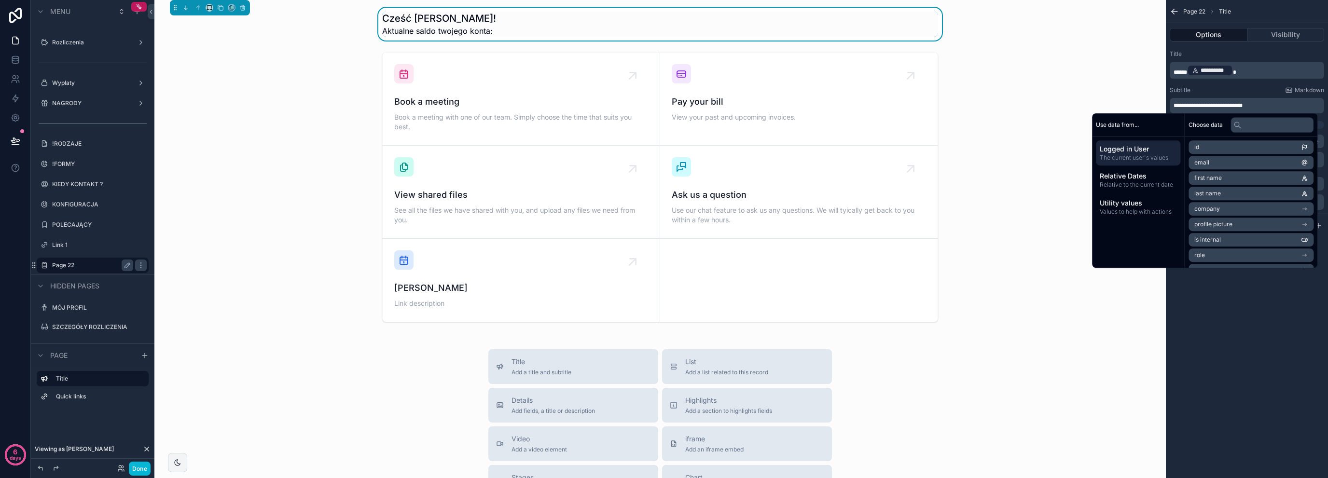
click at [1248, 342] on div "**********" at bounding box center [1247, 239] width 162 height 478
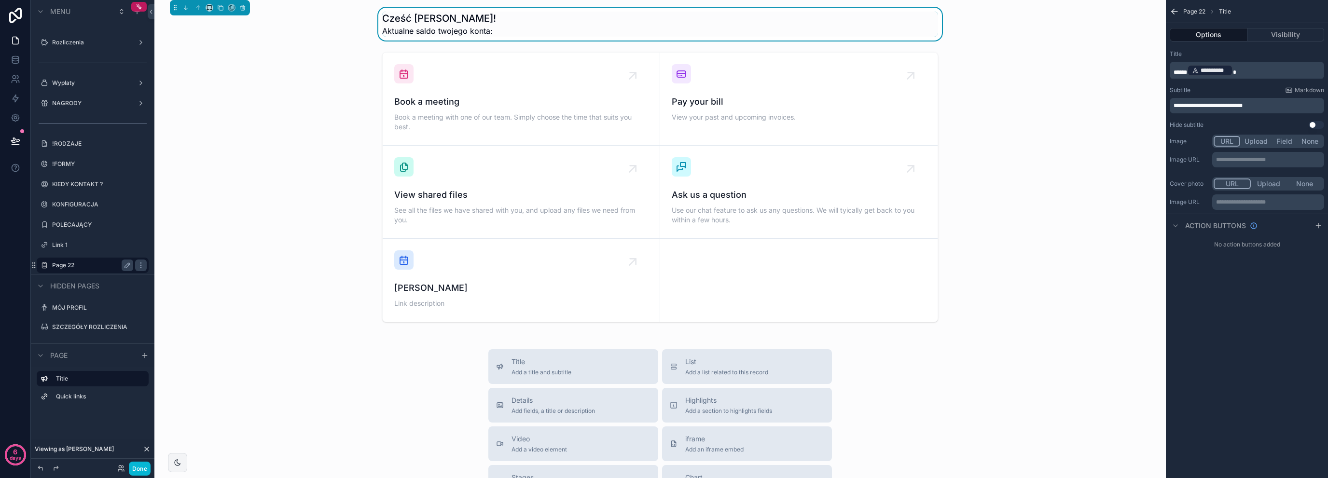
click at [1294, 103] on p "**********" at bounding box center [1247, 106] width 149 height 8
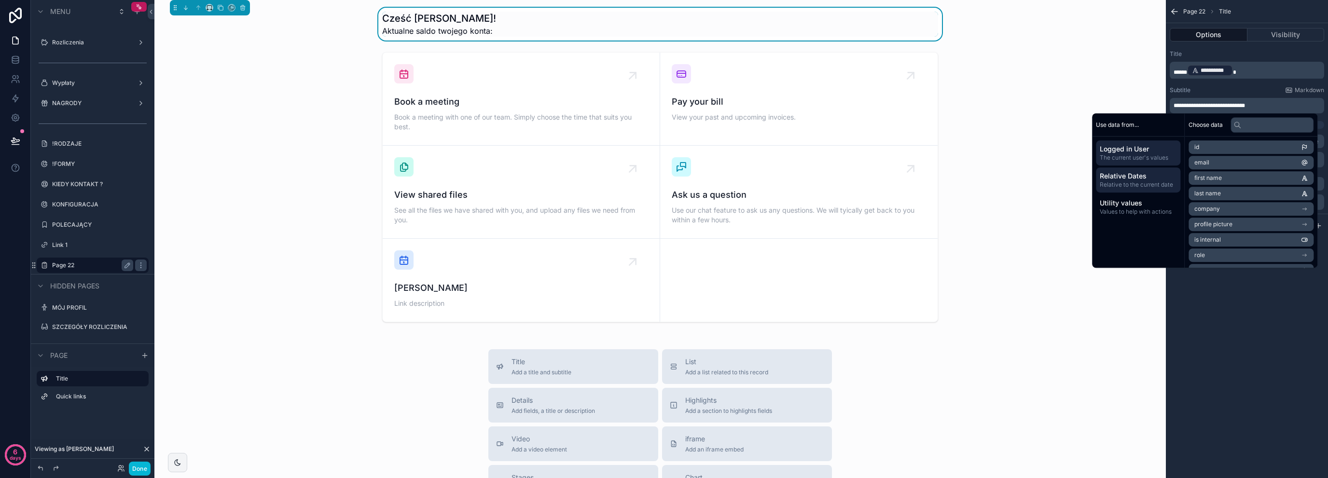
click at [1130, 177] on span "Relative Dates" at bounding box center [1138, 176] width 77 height 10
click at [1141, 156] on span "The current user's values" at bounding box center [1138, 158] width 77 height 8
click at [1224, 299] on div "**********" at bounding box center [1247, 239] width 162 height 478
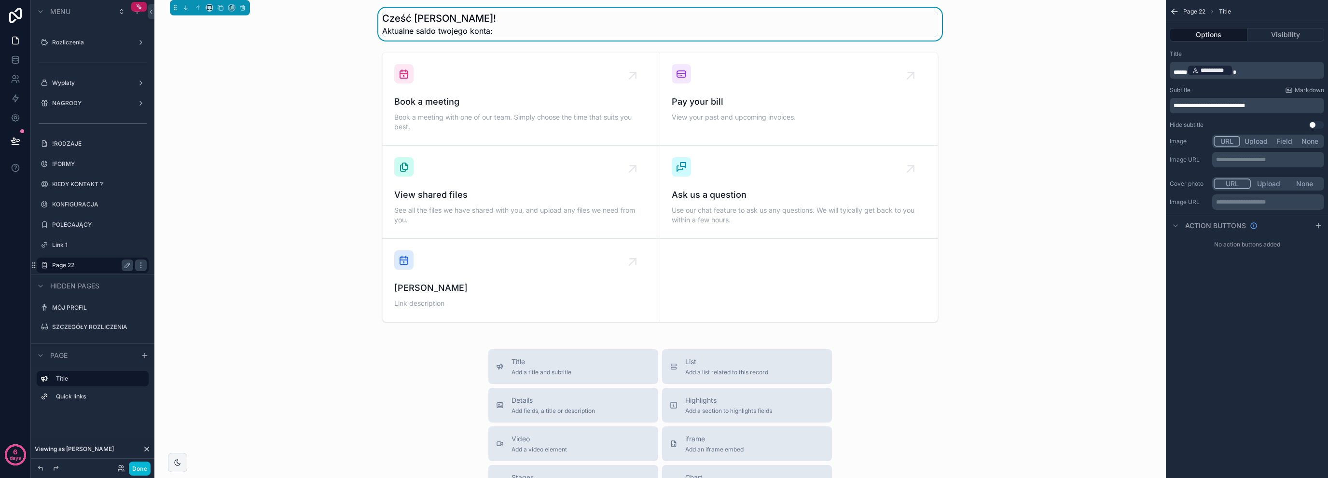
click at [1270, 105] on p "**********" at bounding box center [1247, 106] width 149 height 8
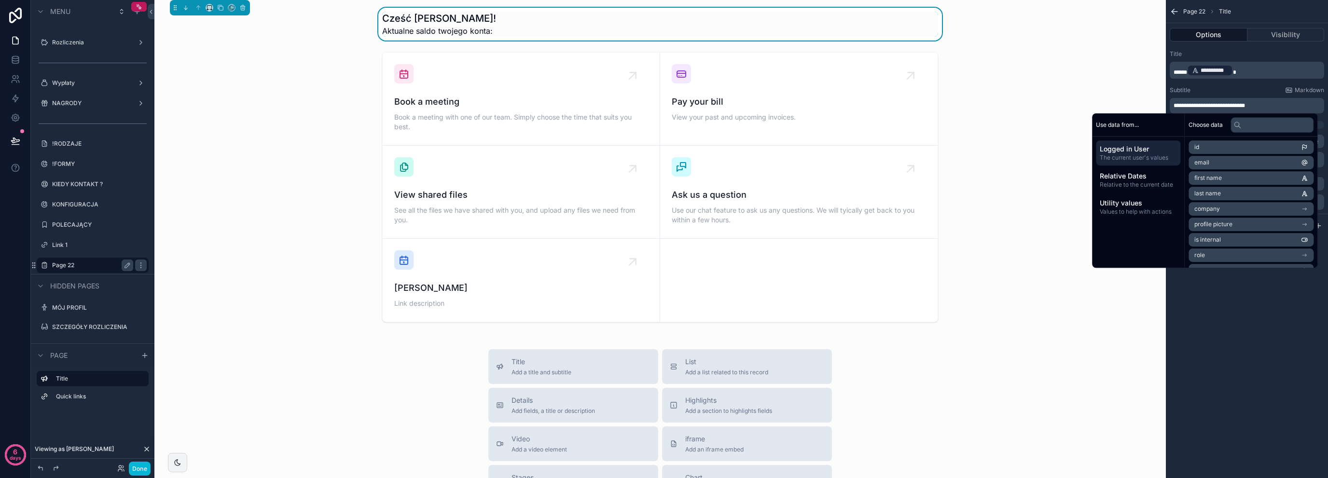
click at [1270, 105] on p "**********" at bounding box center [1247, 106] width 149 height 8
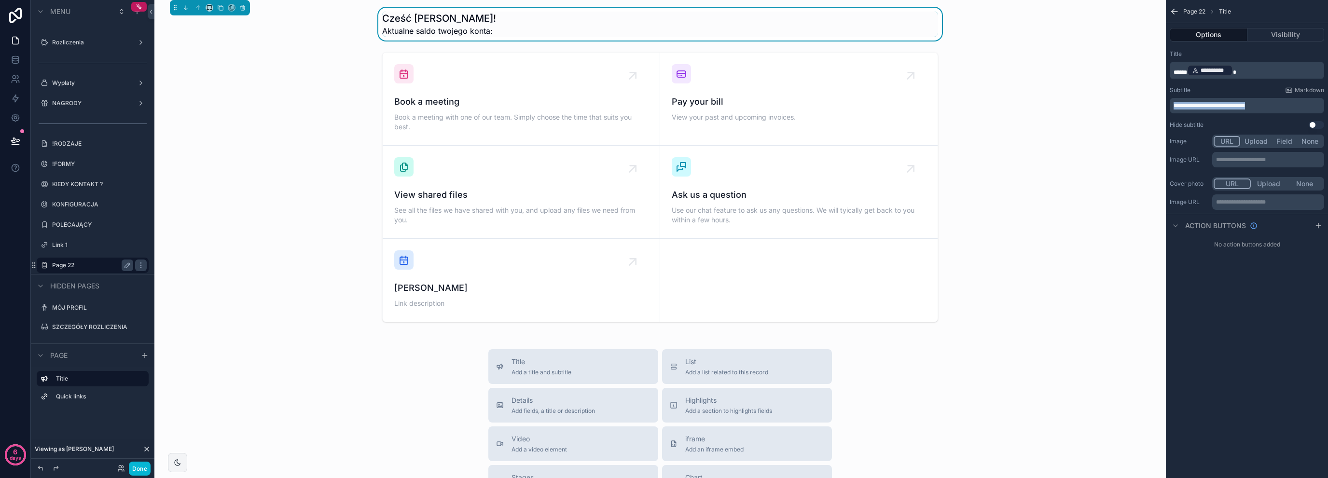
click at [1270, 105] on p "**********" at bounding box center [1247, 106] width 149 height 8
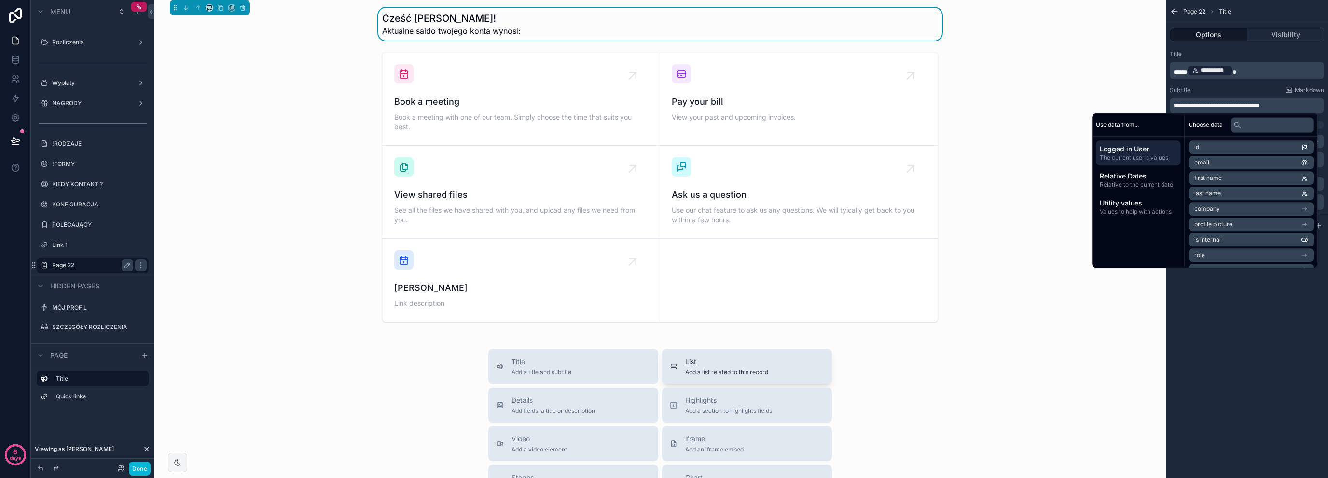
click at [724, 358] on span "List" at bounding box center [726, 362] width 83 height 10
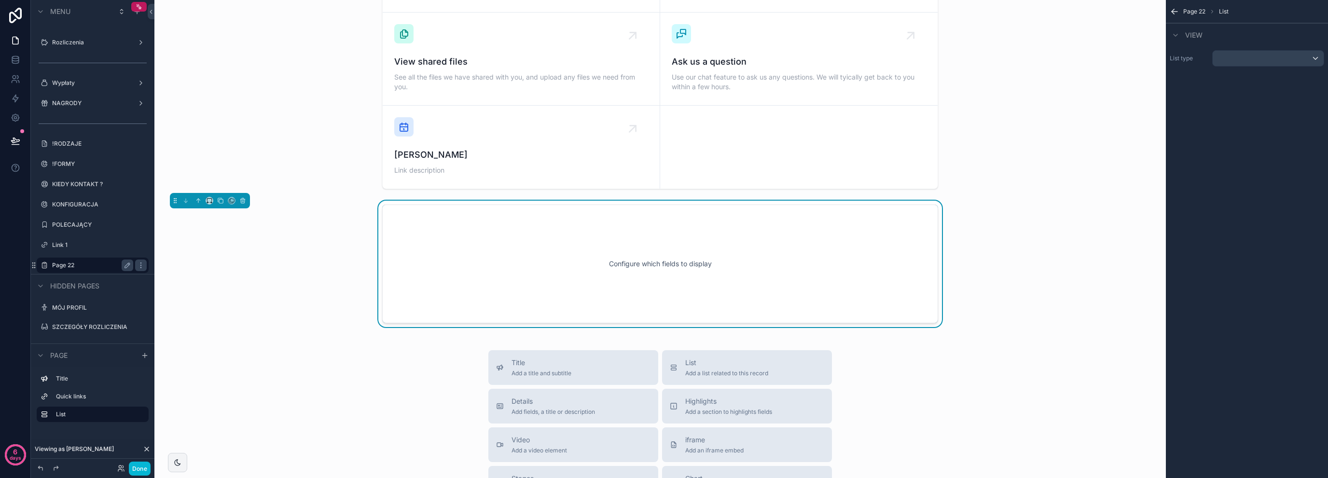
scroll to position [157, 0]
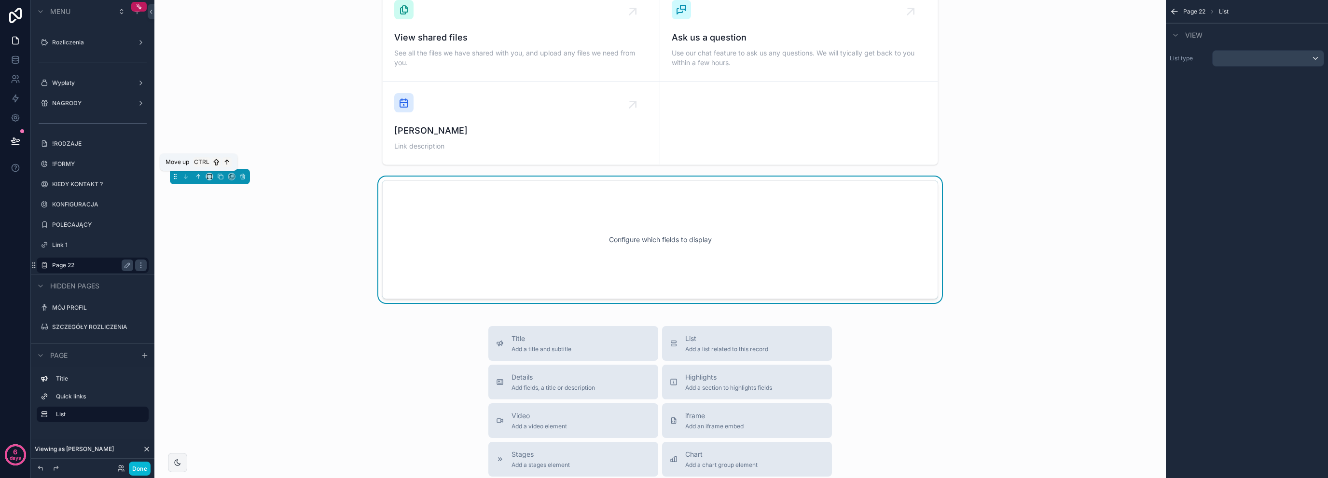
click at [194, 177] on button "scrollable content" at bounding box center [198, 176] width 11 height 11
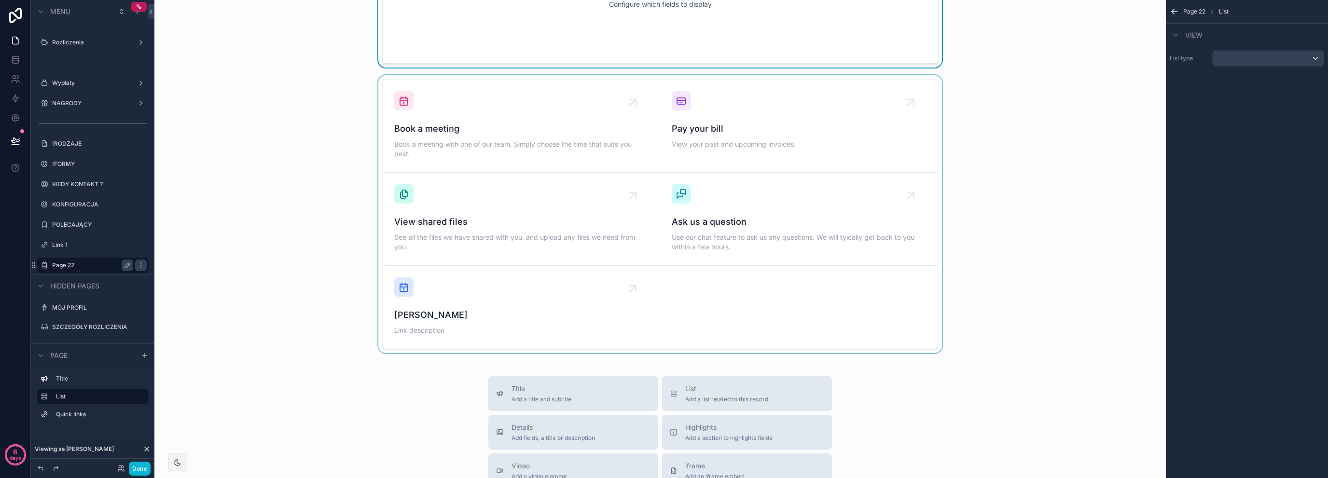
scroll to position [0, 0]
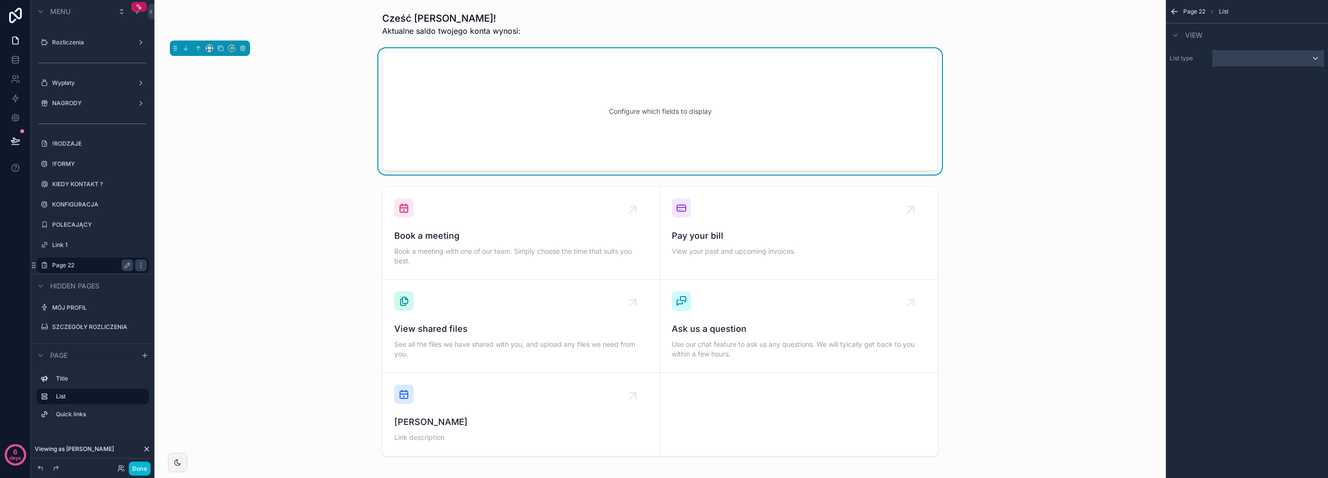
click at [1247, 56] on div "scrollable content" at bounding box center [1268, 58] width 111 height 15
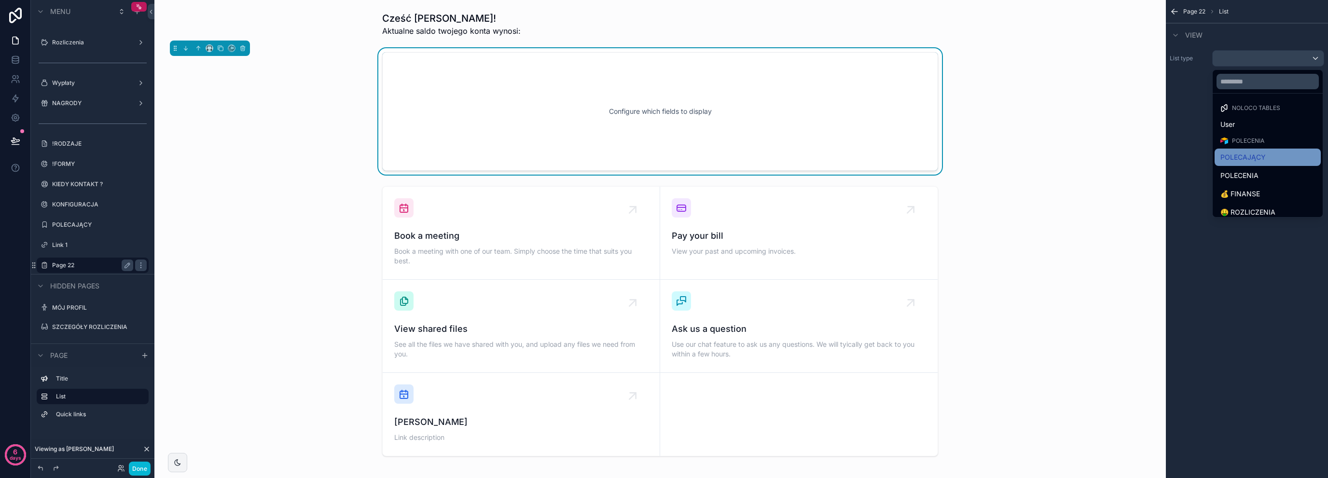
click at [1271, 152] on div "POLECAJĄCY" at bounding box center [1267, 158] width 95 height 12
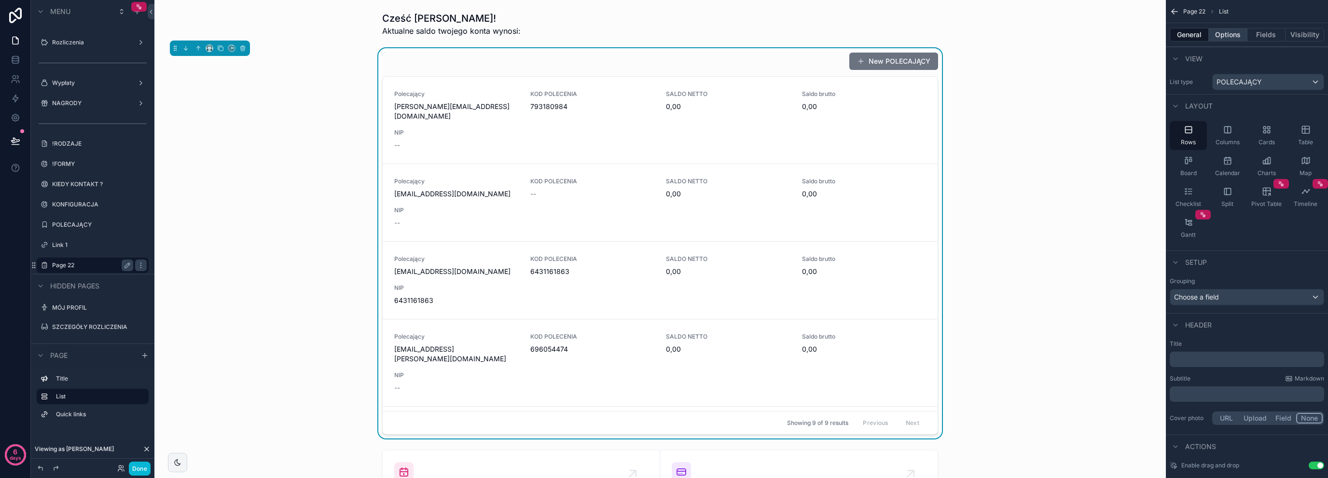
click at [1229, 39] on button "Options" at bounding box center [1228, 35] width 39 height 14
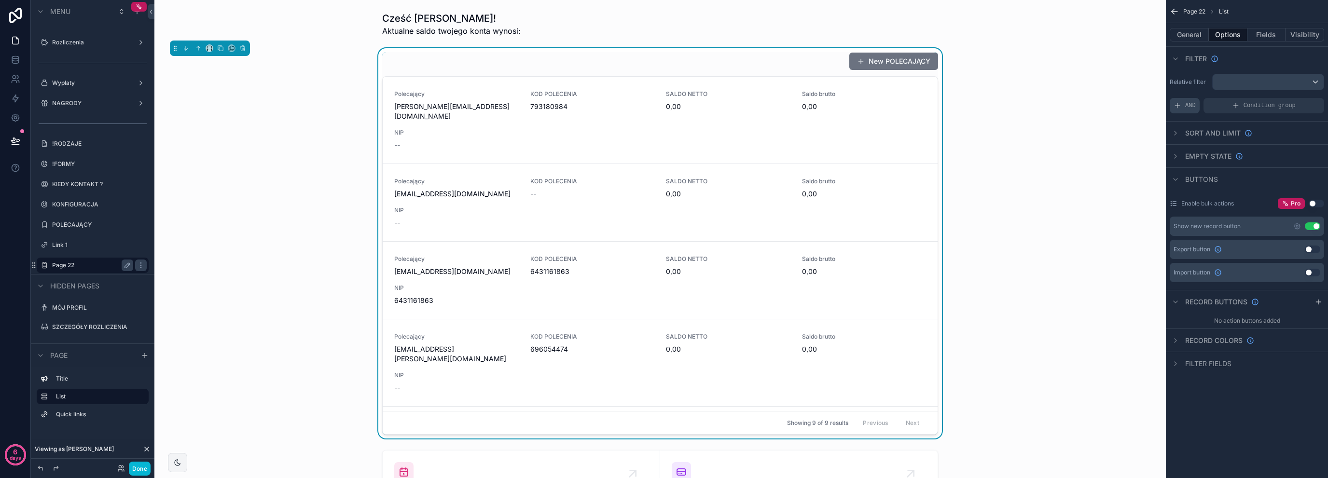
click at [1191, 104] on span "AND" at bounding box center [1190, 106] width 11 height 8
click at [1300, 97] on icon "scrollable content" at bounding box center [1300, 97] width 3 height 3
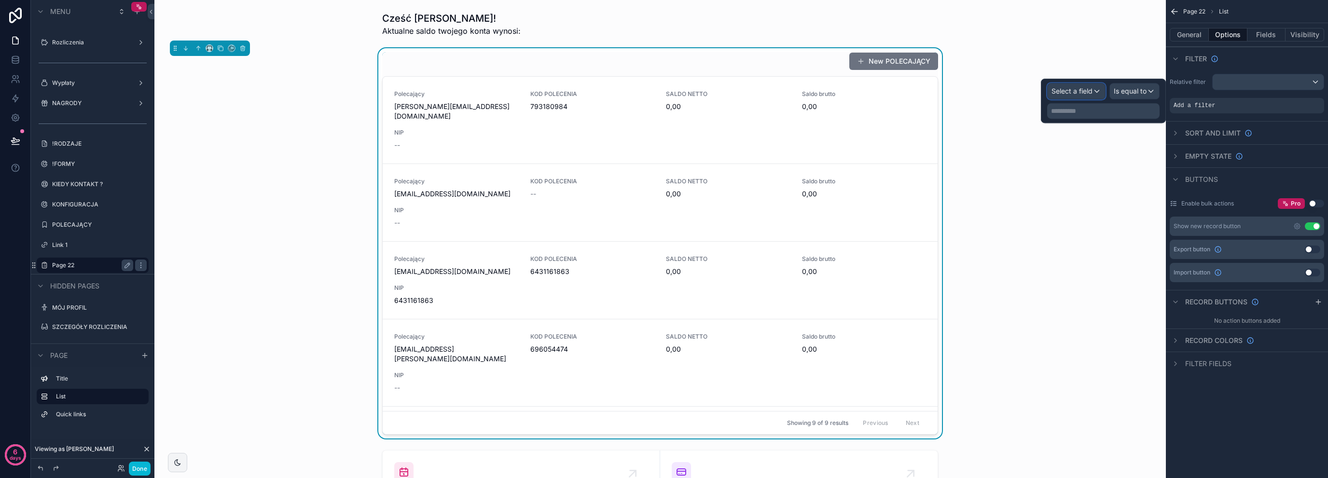
click at [1082, 90] on span "Select a field" at bounding box center [1071, 91] width 41 height 8
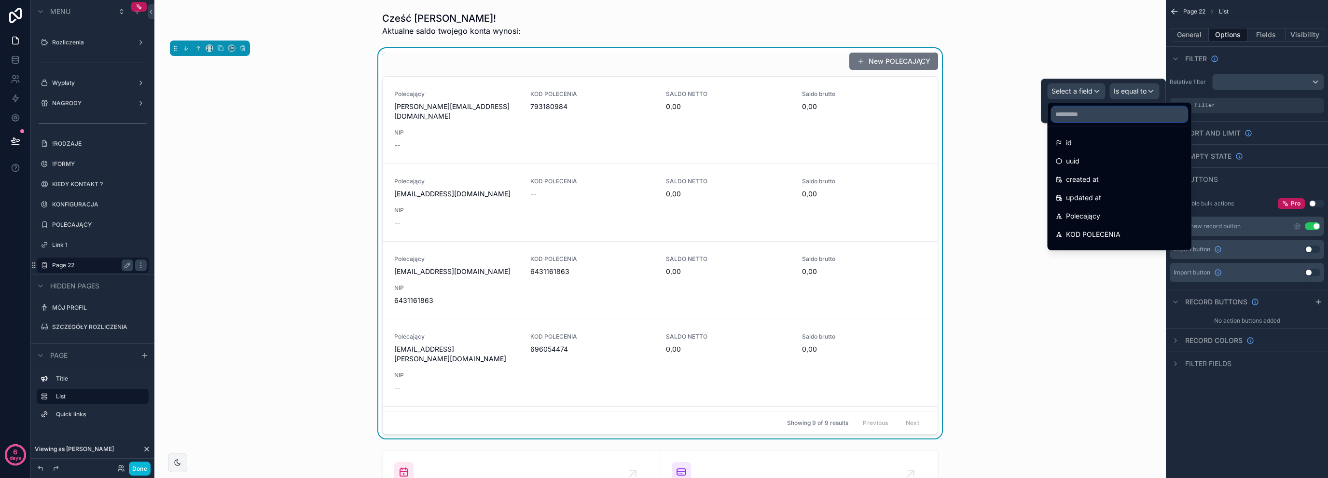
click at [1090, 109] on input "text" at bounding box center [1119, 114] width 136 height 15
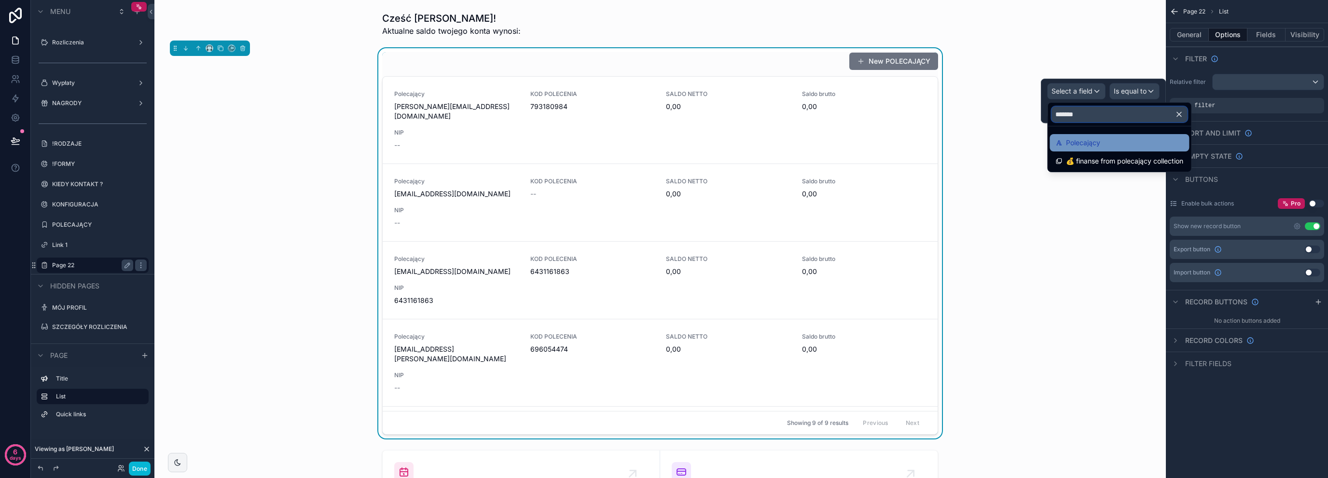
type input "*******"
click at [1077, 150] on div "Polecający" at bounding box center [1118, 142] width 139 height 17
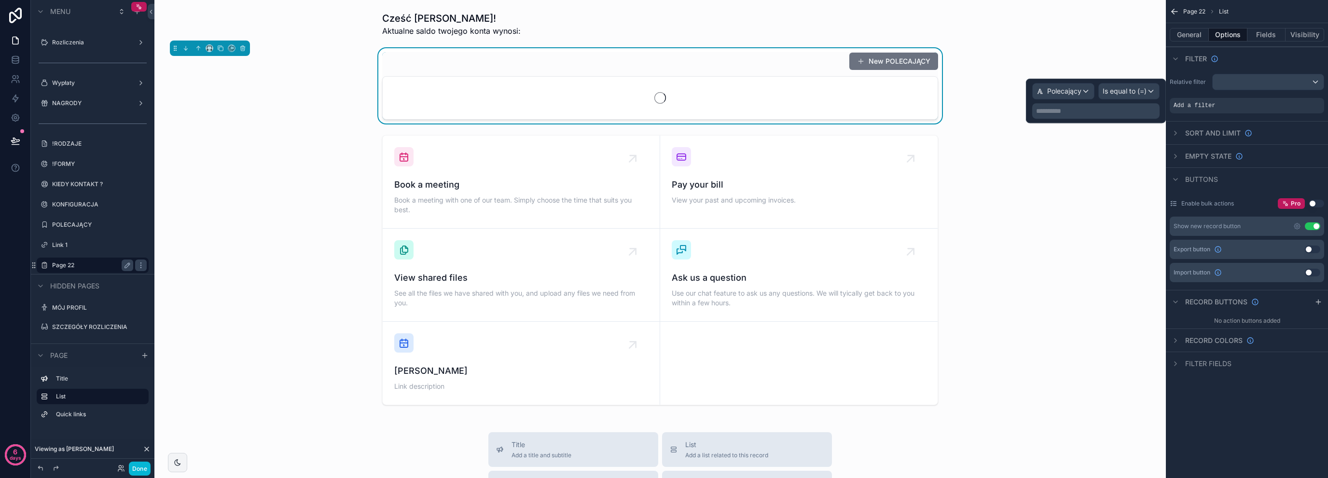
click at [1098, 109] on p "**********" at bounding box center [1097, 111] width 122 height 10
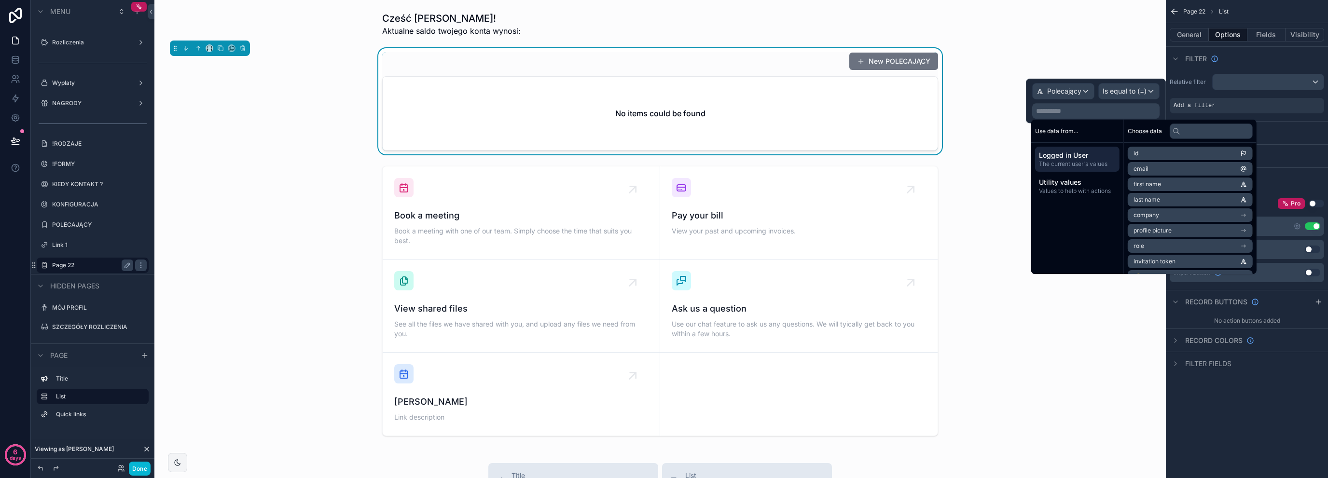
click at [1151, 169] on li "email" at bounding box center [1190, 169] width 125 height 14
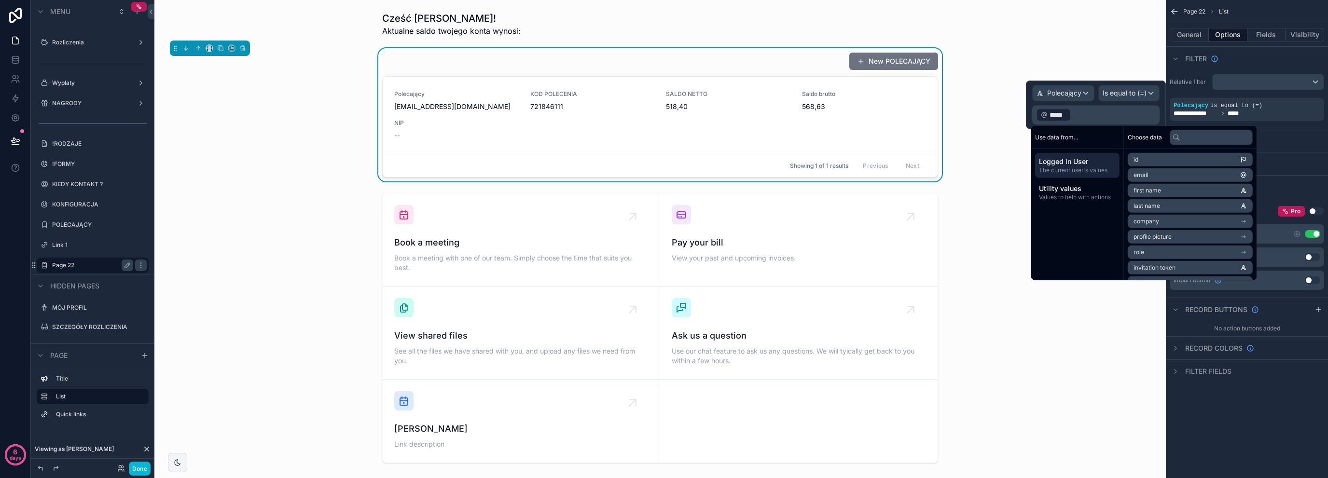
click at [307, 94] on div "New POLECAJĄCY Polecający [EMAIL_ADDRESS][DOMAIN_NAME] KOD POLECENIA 721846111 …" at bounding box center [660, 114] width 996 height 133
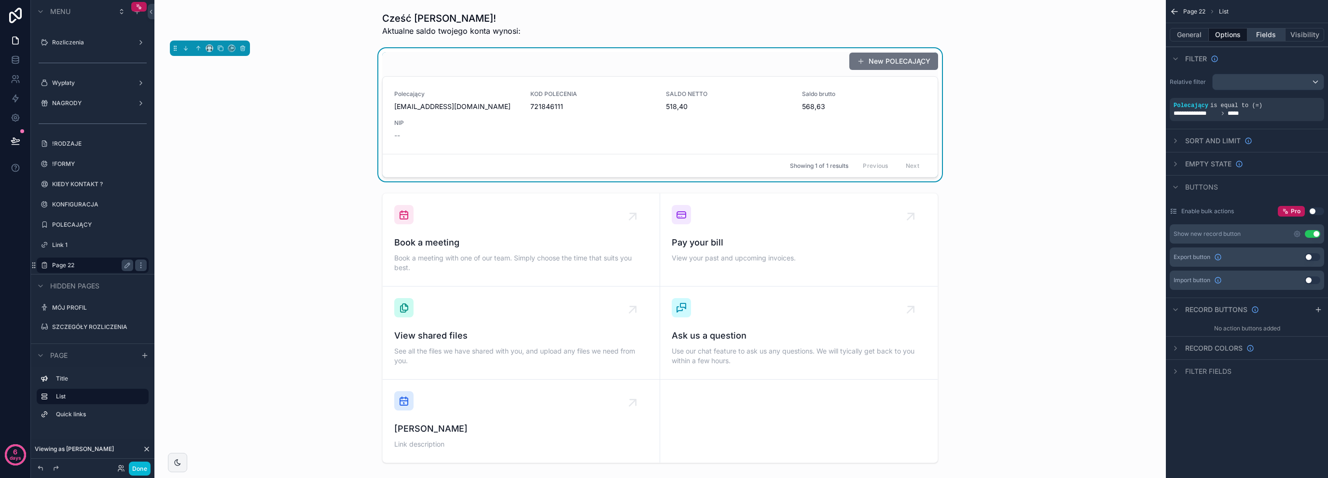
click at [1265, 29] on button "Fields" at bounding box center [1266, 35] width 39 height 14
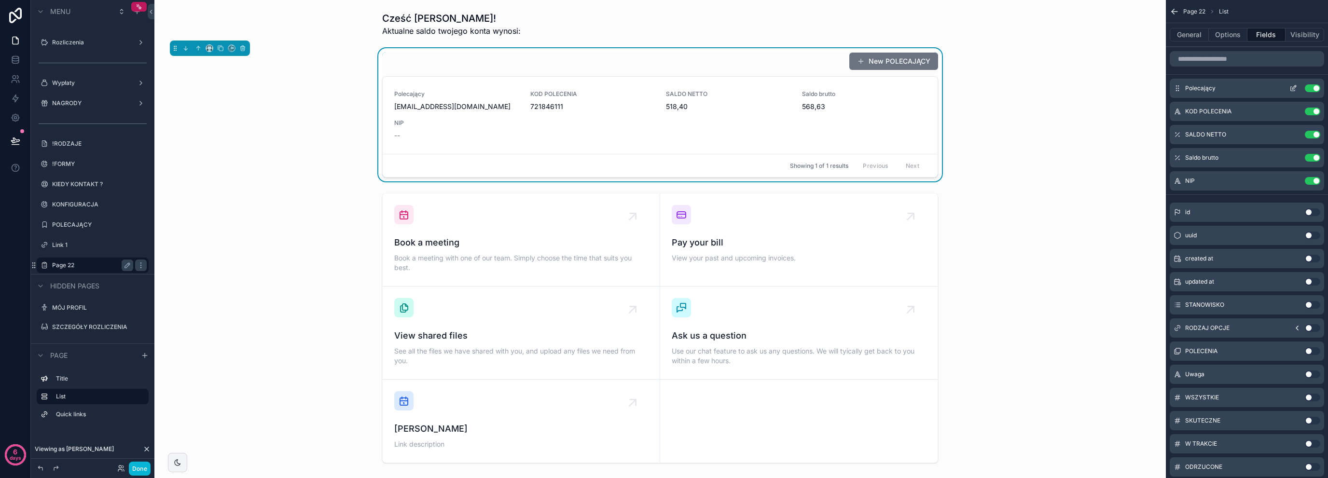
click at [1315, 88] on button "Use setting" at bounding box center [1312, 88] width 15 height 8
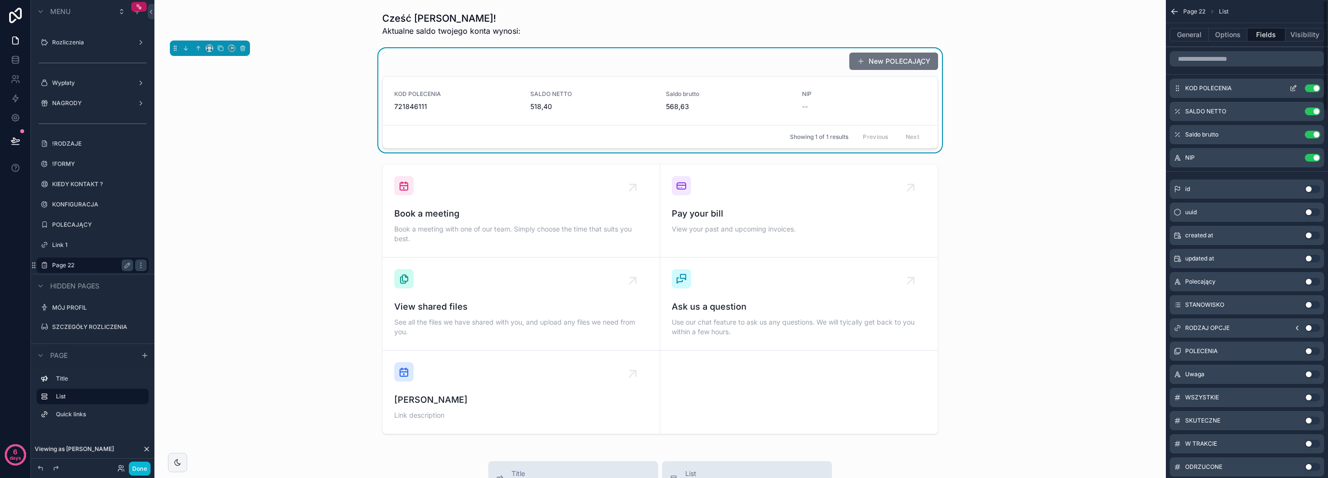
click at [1314, 88] on button "Use setting" at bounding box center [1312, 88] width 15 height 8
click at [1313, 110] on button "Use setting" at bounding box center [1312, 112] width 15 height 8
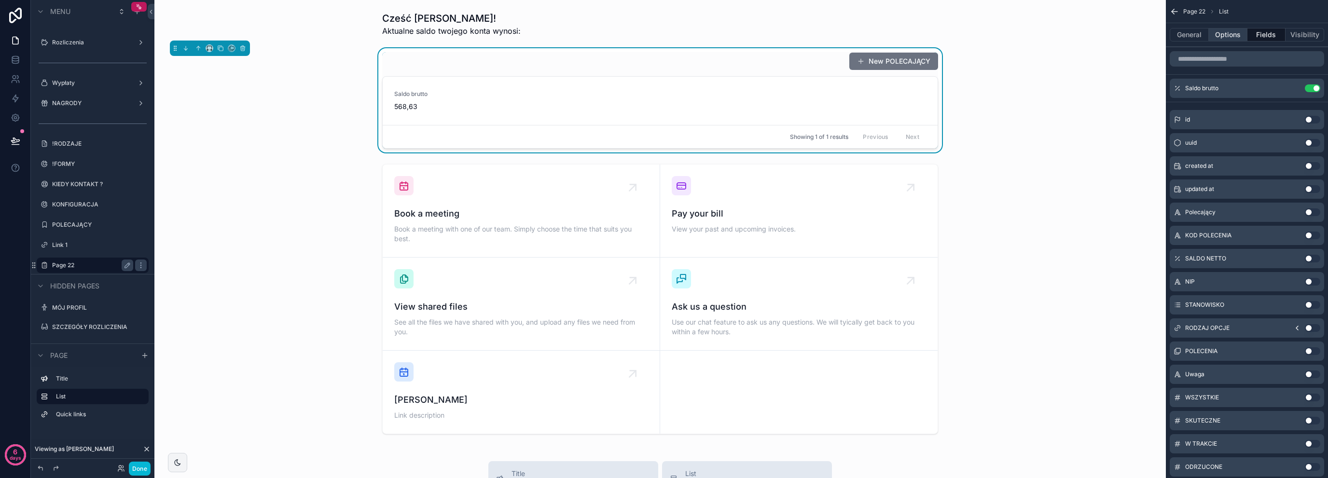
click at [1227, 37] on button "Options" at bounding box center [1228, 35] width 39 height 14
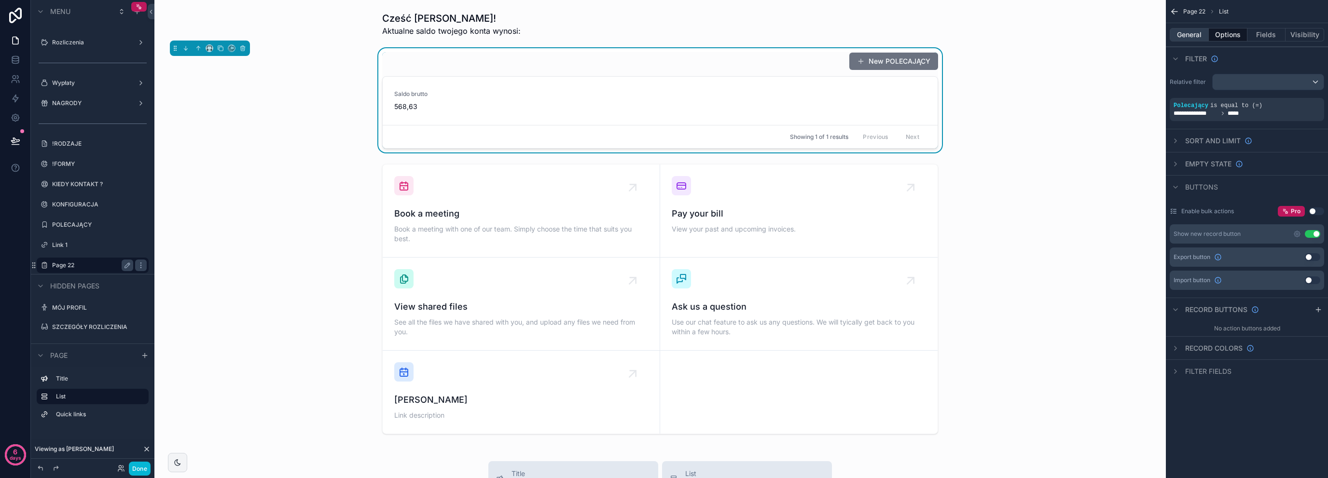
click at [1189, 38] on button "General" at bounding box center [1189, 35] width 39 height 14
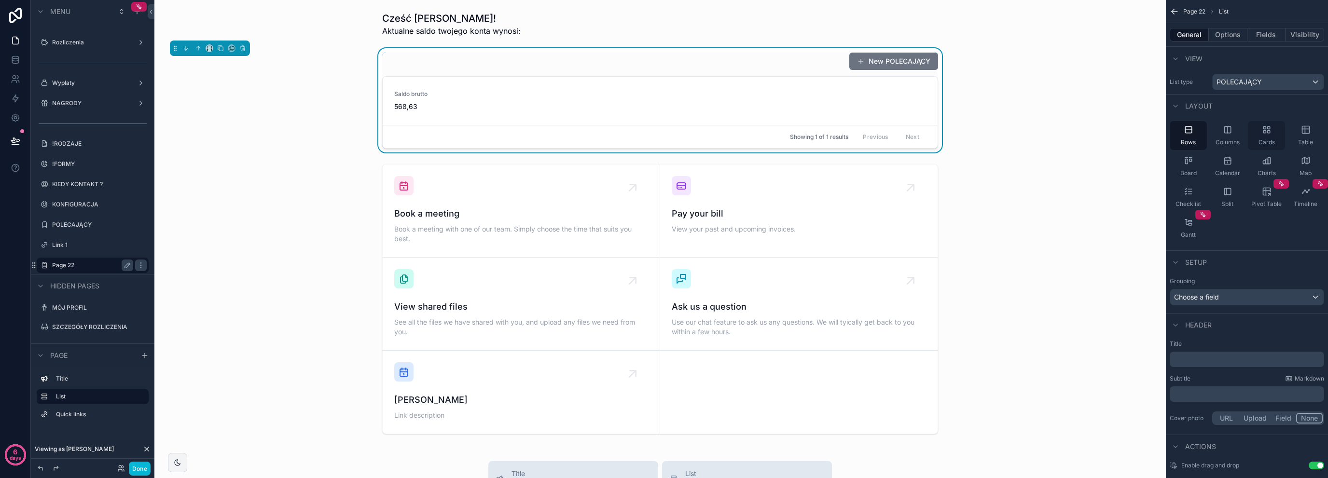
click at [1274, 133] on div "Cards" at bounding box center [1266, 135] width 37 height 29
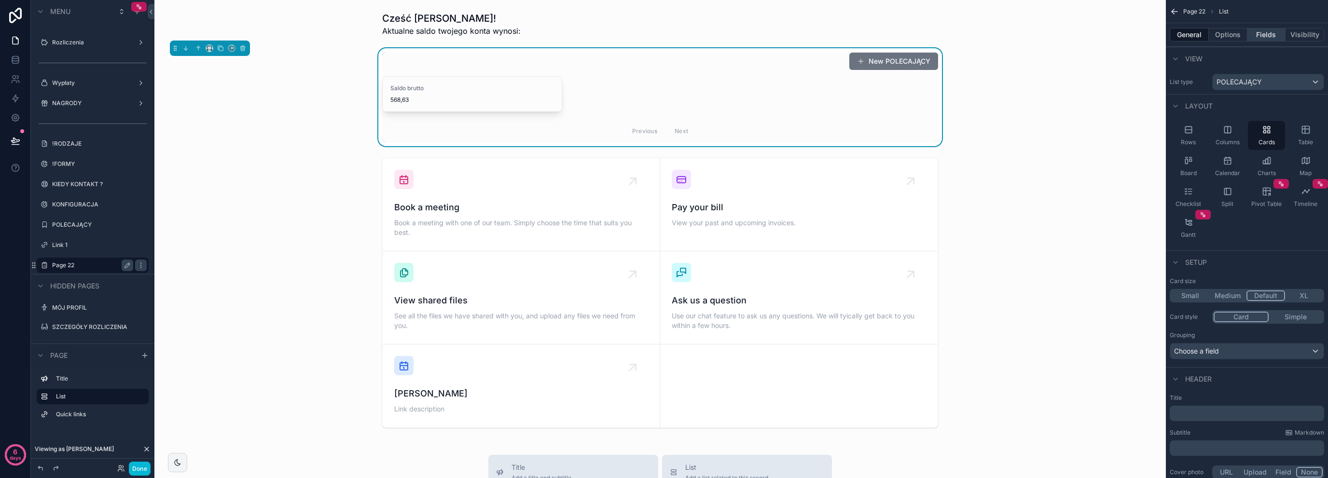
click at [1262, 34] on button "Fields" at bounding box center [1266, 35] width 39 height 14
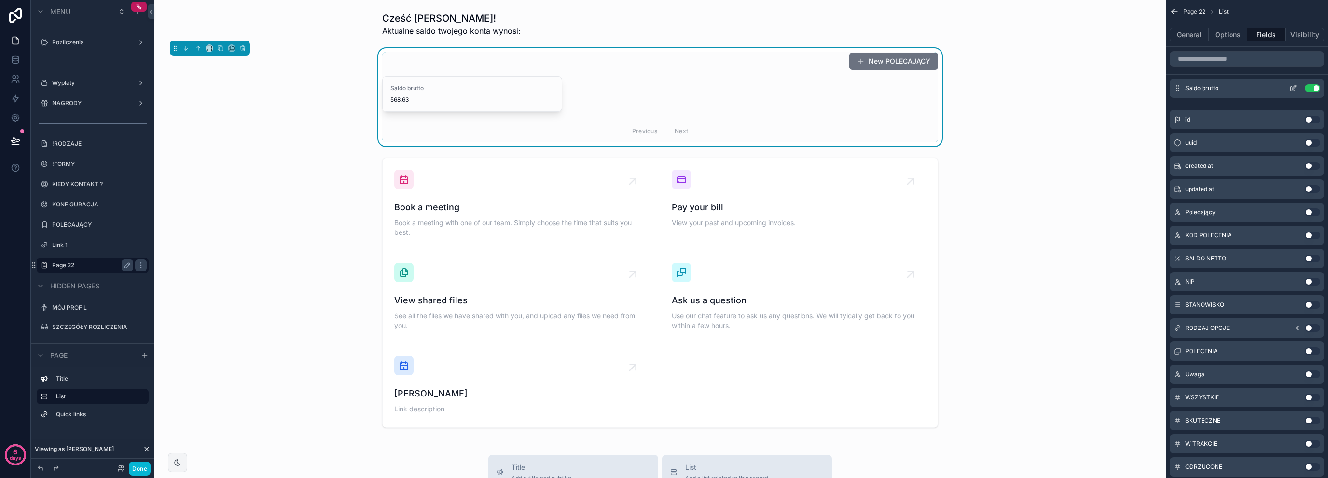
click at [1296, 90] on icon "scrollable content" at bounding box center [1293, 88] width 8 height 8
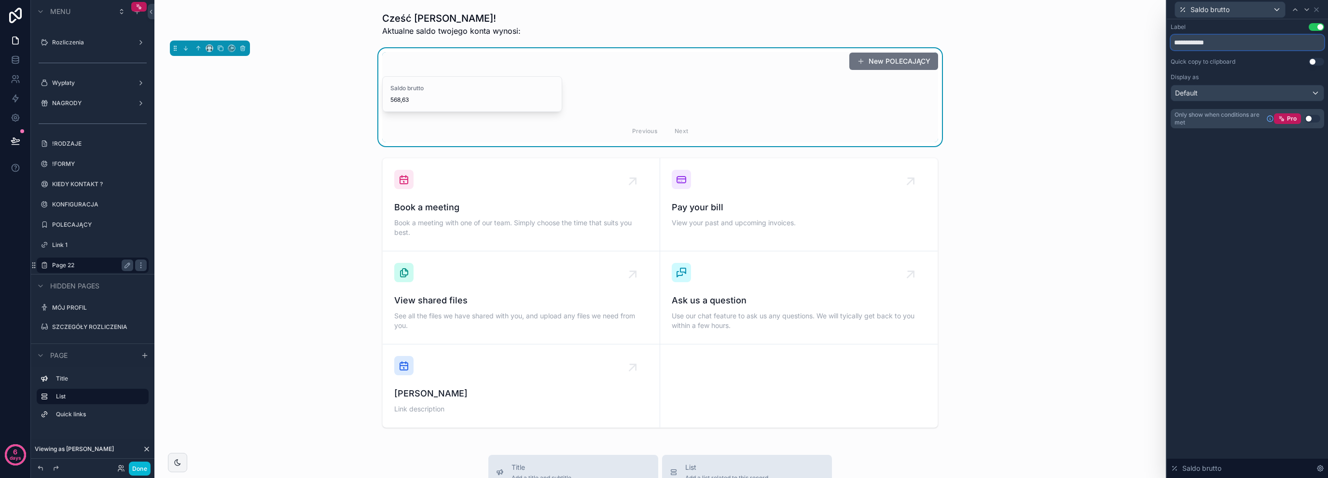
click at [1264, 44] on input "**********" at bounding box center [1247, 42] width 153 height 15
click at [1265, 44] on input "**********" at bounding box center [1247, 42] width 153 height 15
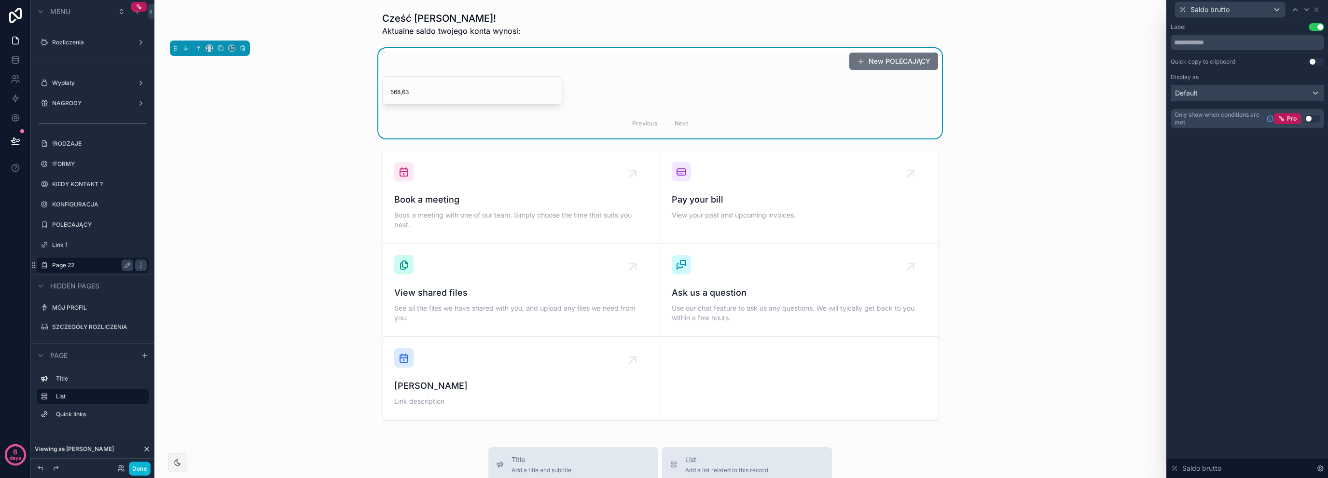
click at [1291, 92] on div "Default" at bounding box center [1247, 92] width 152 height 15
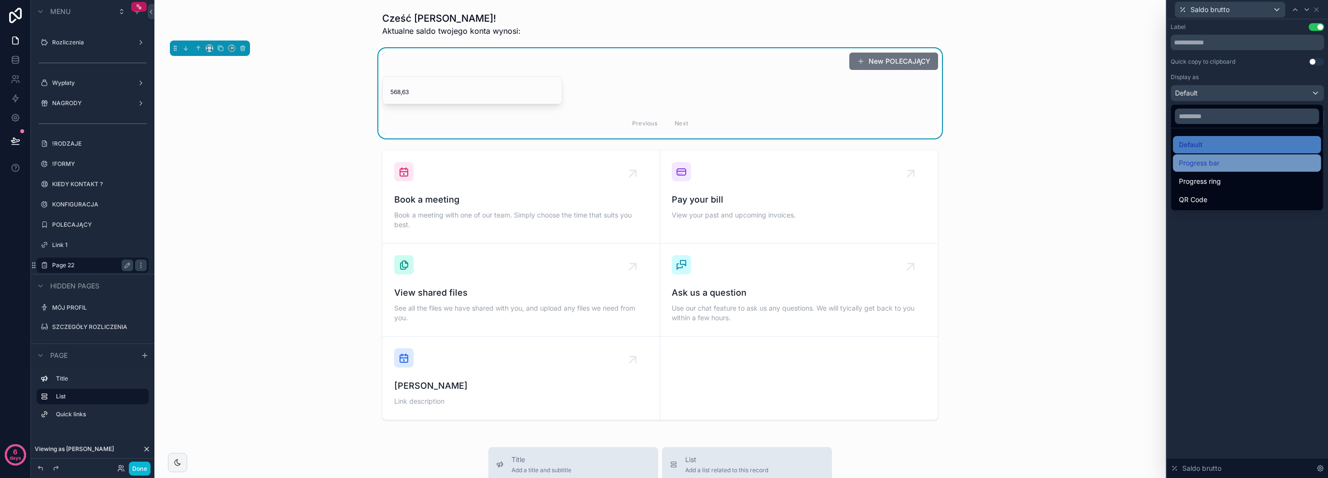
click at [1247, 165] on div "Progress bar" at bounding box center [1247, 163] width 137 height 12
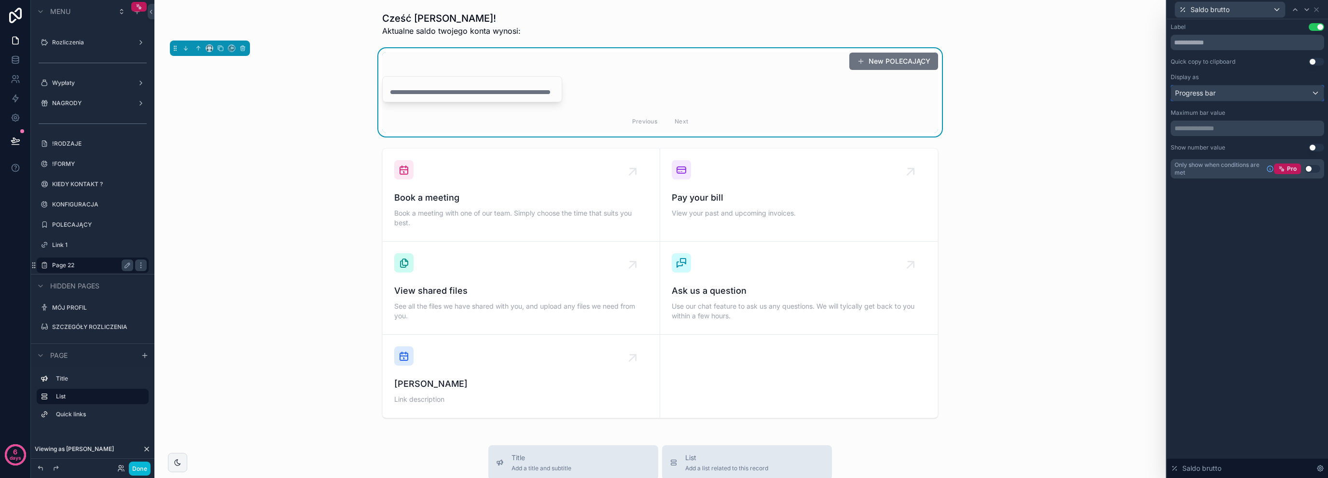
click at [1250, 98] on div "Progress bar" at bounding box center [1247, 92] width 152 height 15
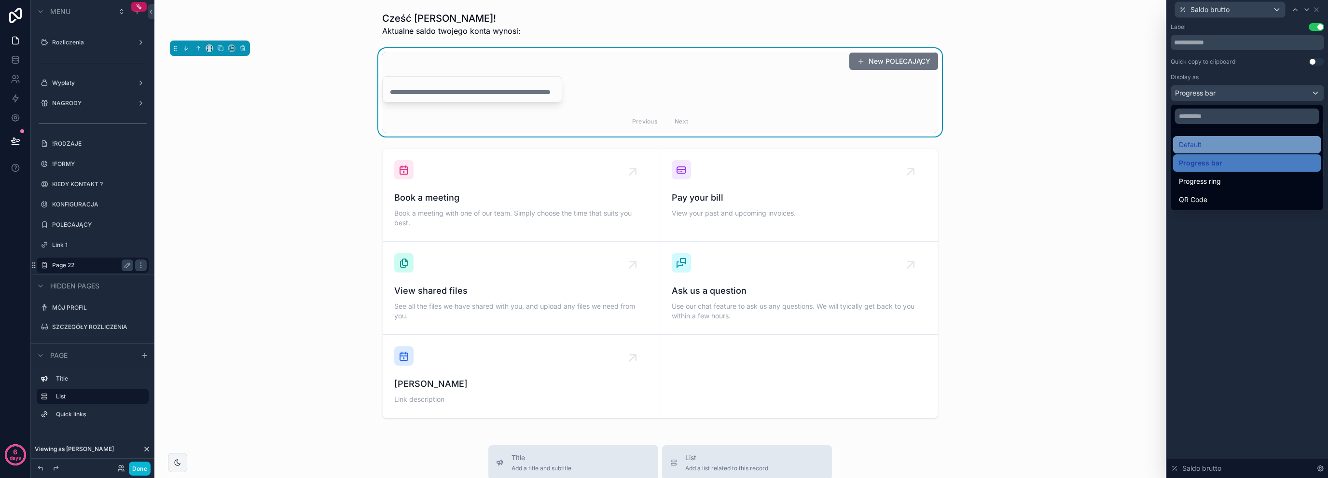
click at [1241, 147] on div "Default" at bounding box center [1247, 145] width 137 height 12
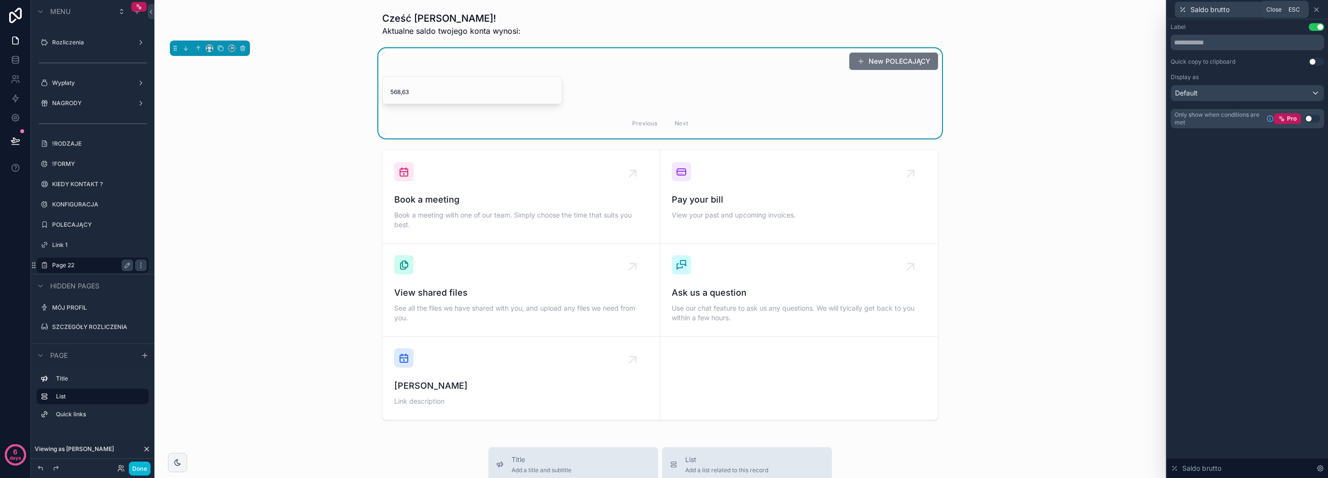
click at [1319, 9] on icon at bounding box center [1316, 10] width 8 height 8
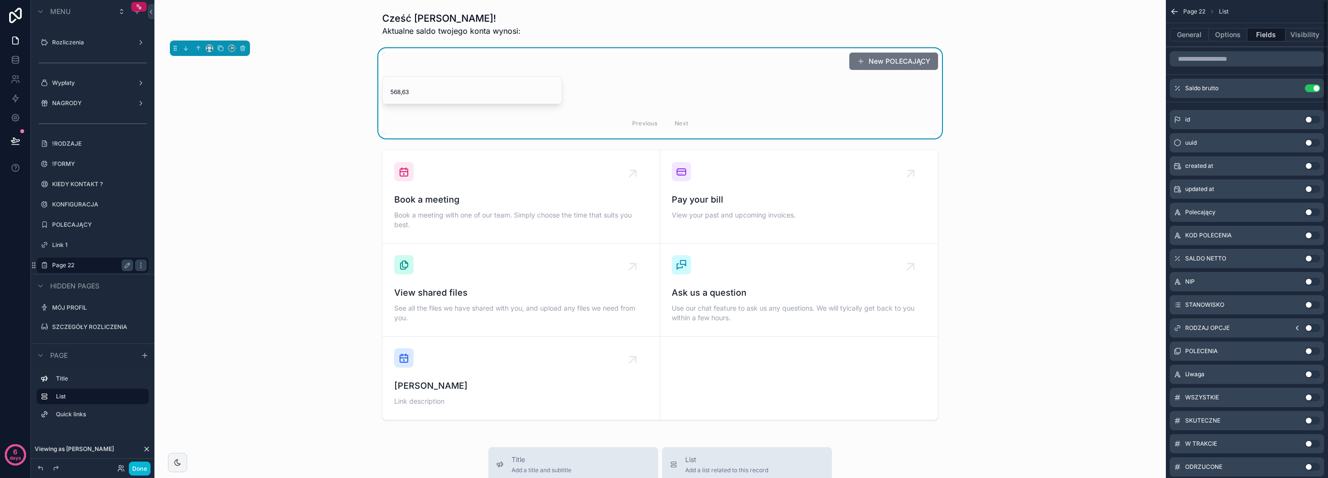
click at [333, 121] on div "New POLECAJĄCY 568,63 Previous Next" at bounding box center [660, 93] width 996 height 90
click at [431, 27] on div "scrollable content" at bounding box center [660, 24] width 996 height 33
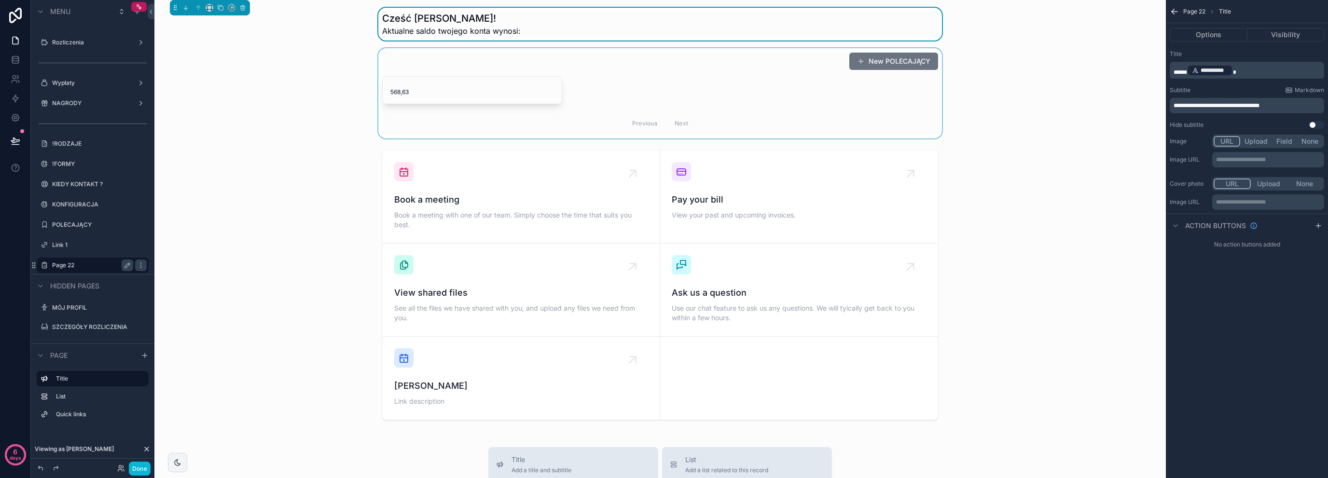
click at [477, 73] on div "scrollable content" at bounding box center [660, 93] width 996 height 90
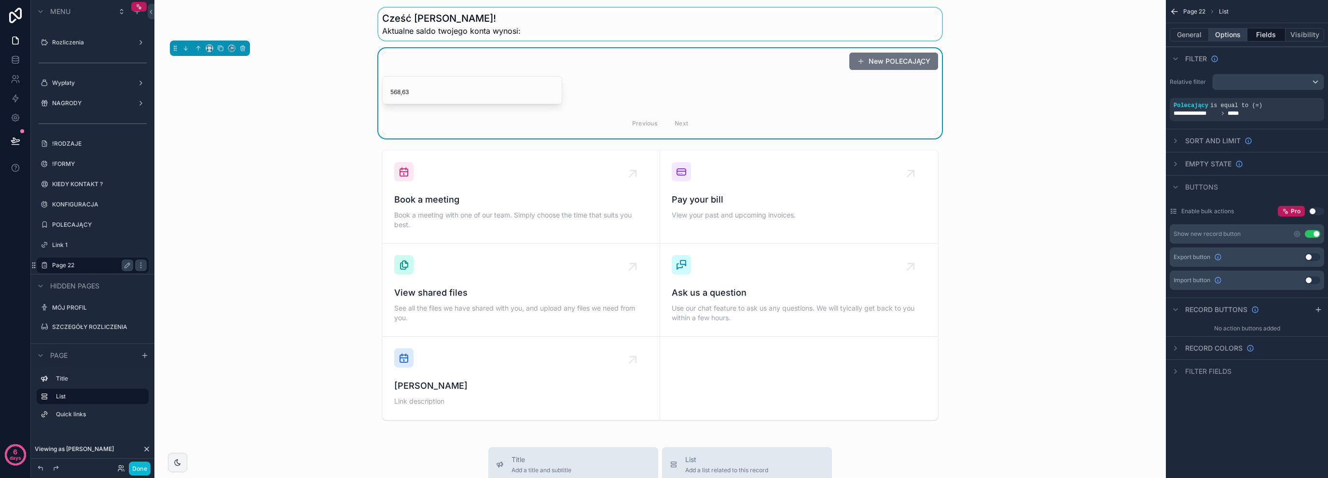
click at [1229, 37] on button "Options" at bounding box center [1228, 35] width 39 height 14
click at [1199, 32] on button "General" at bounding box center [1189, 35] width 39 height 14
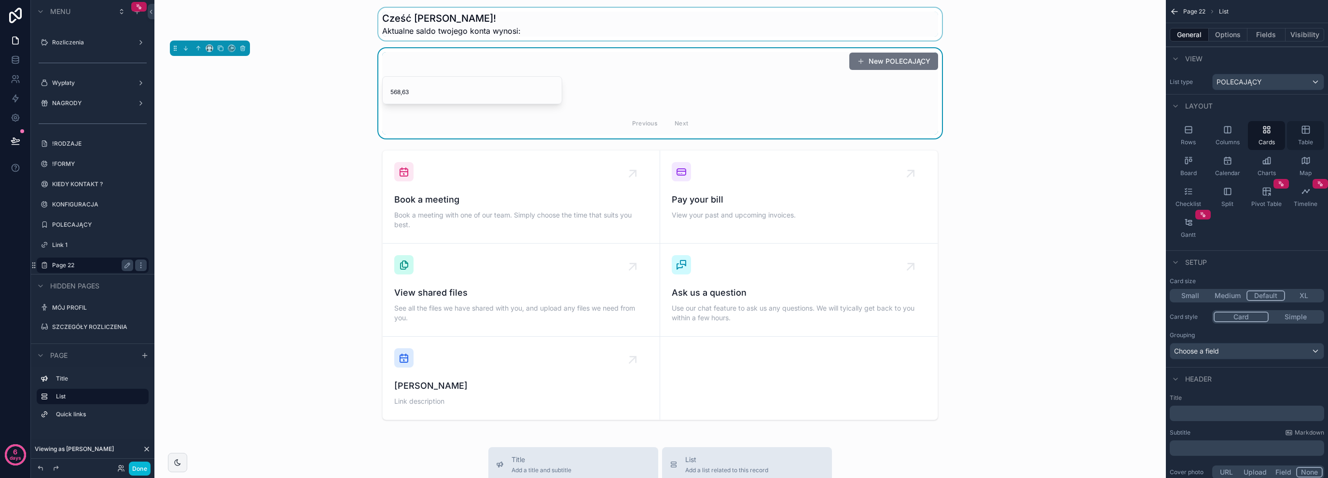
click at [1311, 135] on div "Table" at bounding box center [1305, 135] width 37 height 29
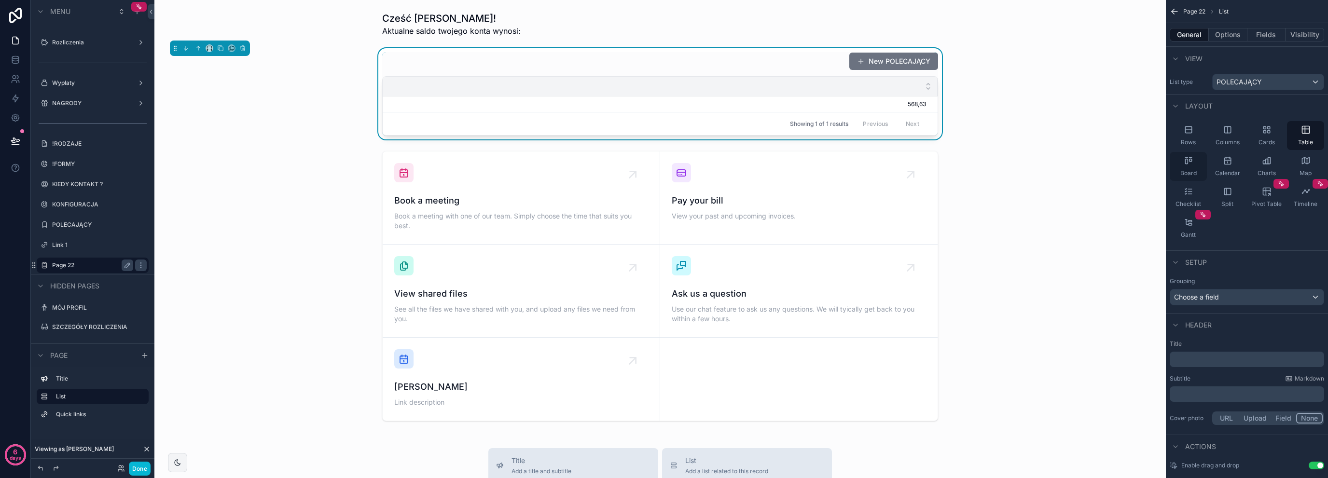
click at [1186, 169] on span "Board" at bounding box center [1188, 173] width 16 height 8
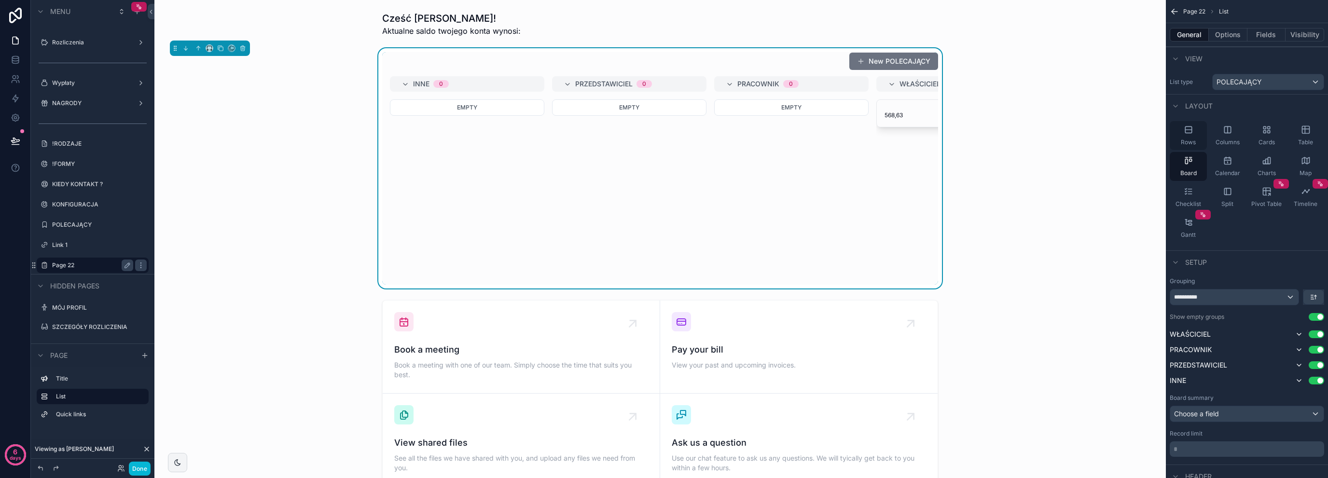
click at [1193, 124] on div "Rows" at bounding box center [1188, 135] width 37 height 29
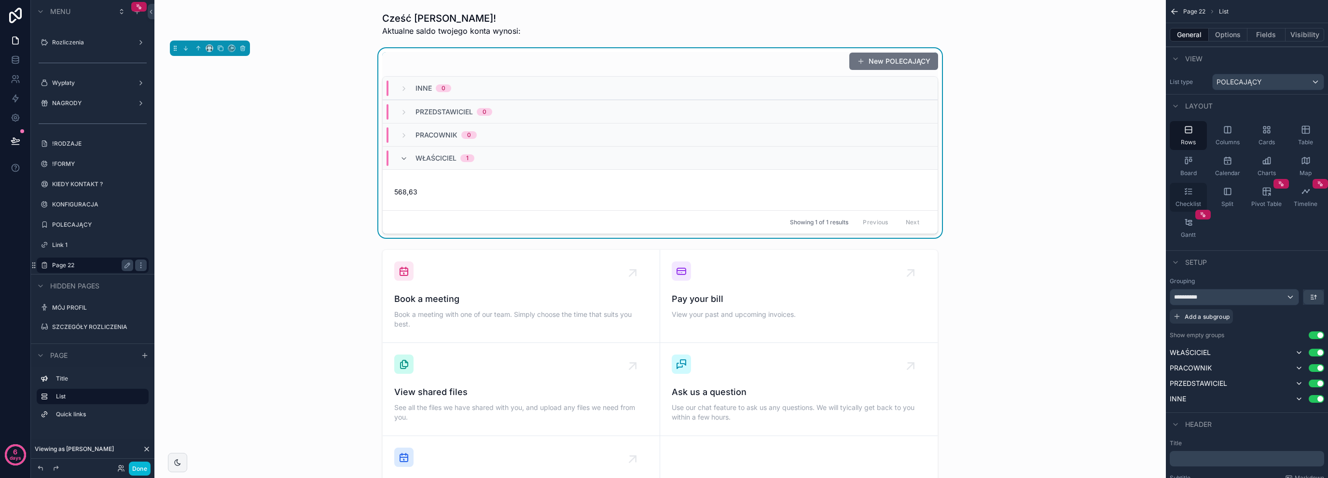
click at [1202, 196] on div "Checklist" at bounding box center [1188, 197] width 37 height 29
click at [1235, 198] on div "Split" at bounding box center [1227, 197] width 37 height 29
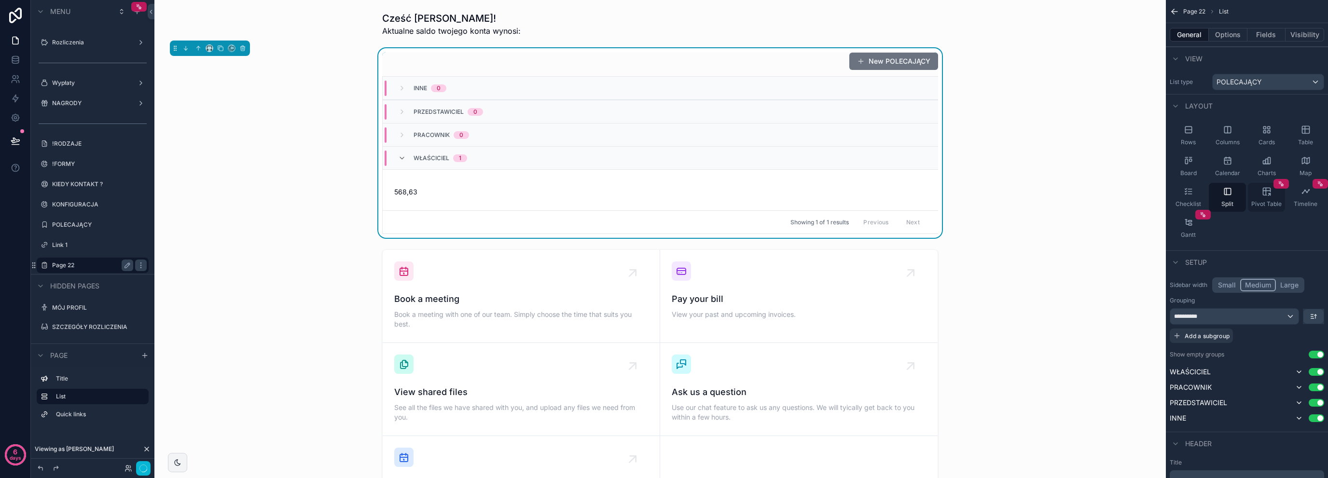
click at [1268, 198] on div "Pivot Table" at bounding box center [1266, 197] width 37 height 29
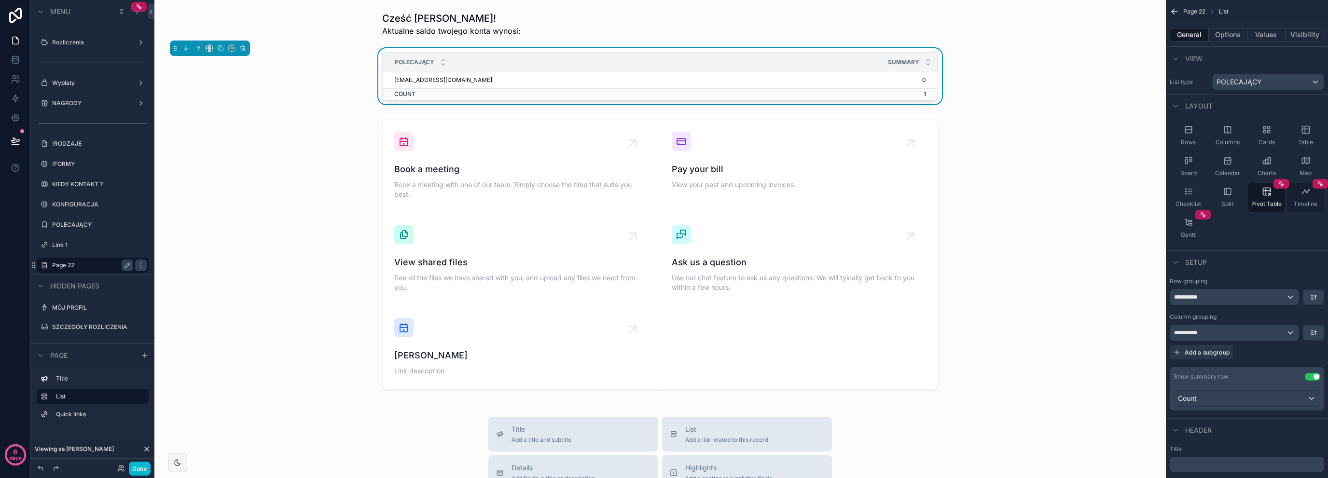
click at [1311, 206] on span "Timeline" at bounding box center [1306, 204] width 24 height 8
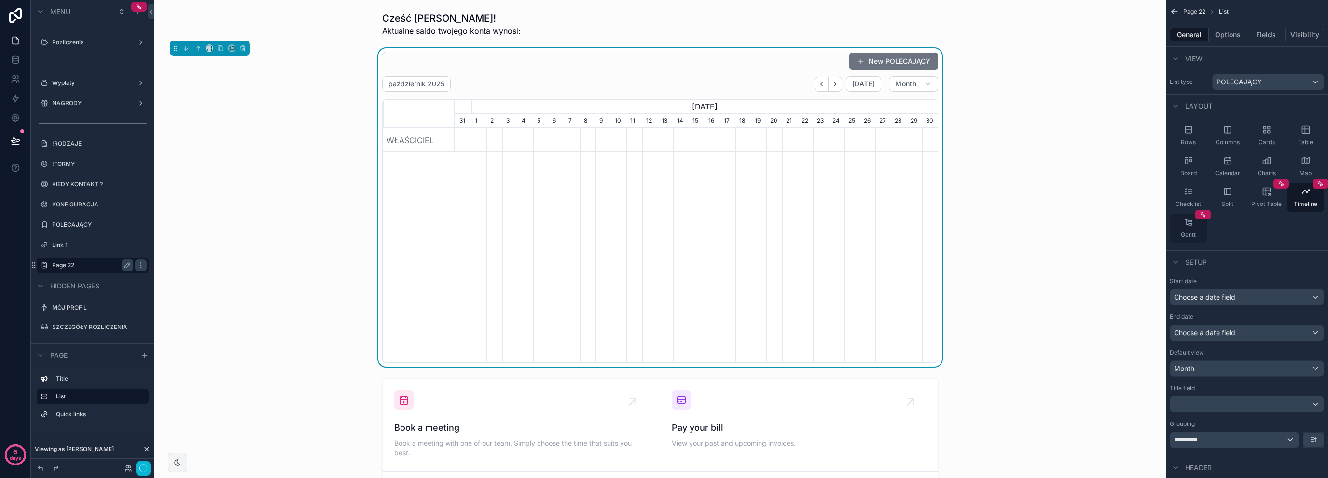
scroll to position [0, 482]
click at [1181, 230] on div "Gantt" at bounding box center [1188, 228] width 37 height 29
click at [1191, 135] on div "Rows" at bounding box center [1188, 135] width 37 height 29
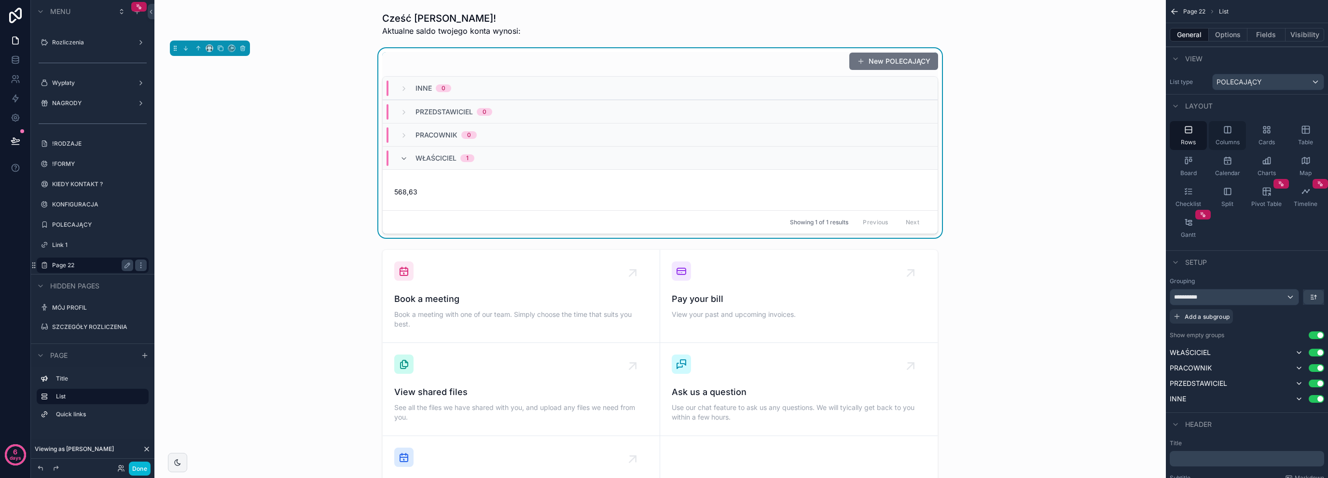
click at [1229, 135] on div "Columns" at bounding box center [1227, 135] width 37 height 29
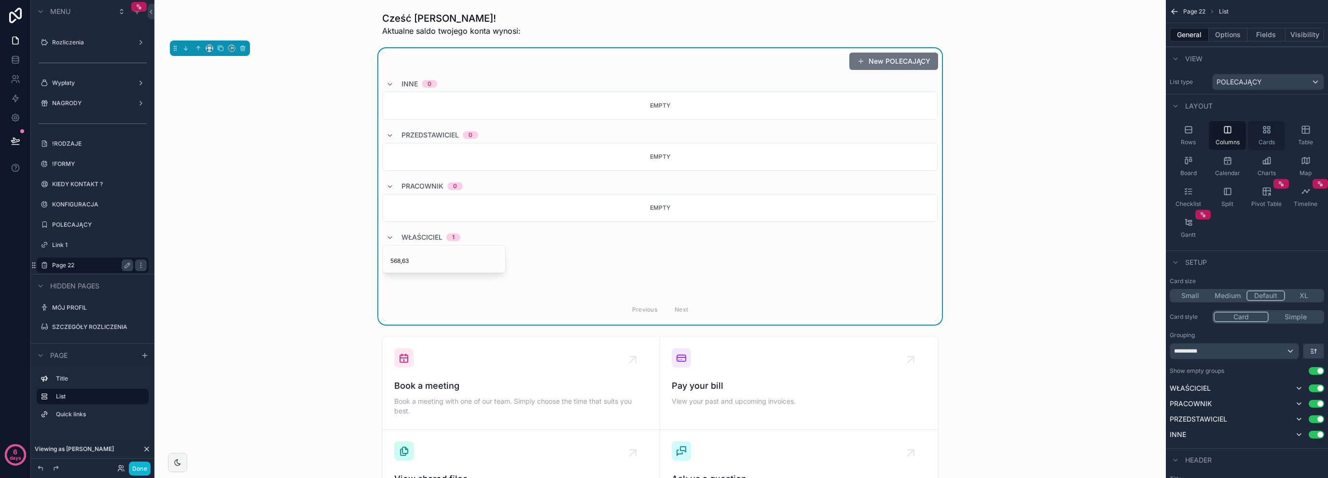
click at [1270, 136] on div "Cards" at bounding box center [1266, 135] width 37 height 29
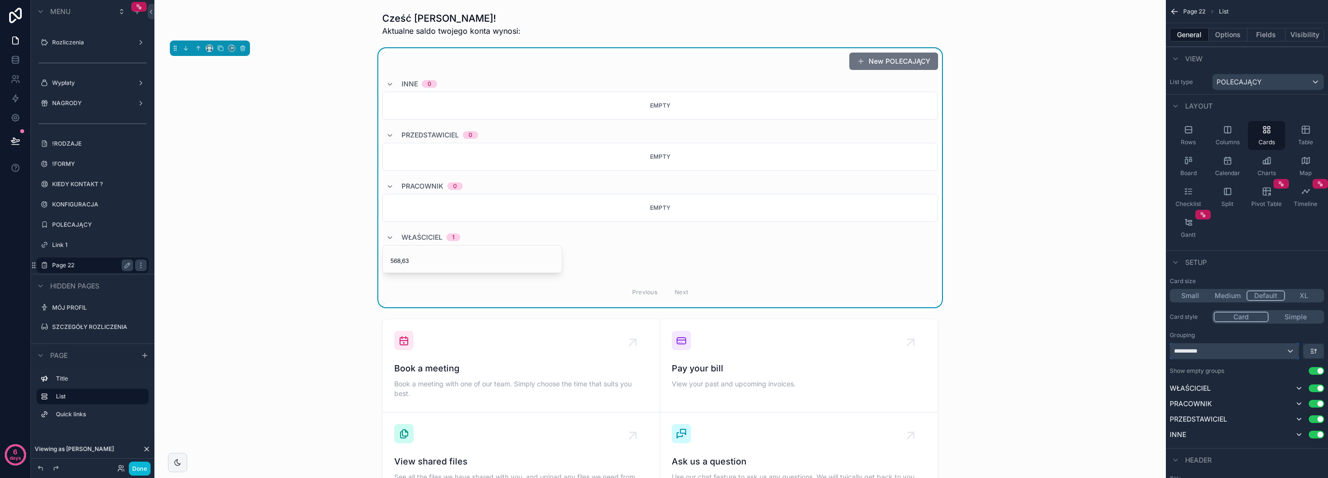
click at [1295, 345] on div "**********" at bounding box center [1234, 351] width 128 height 15
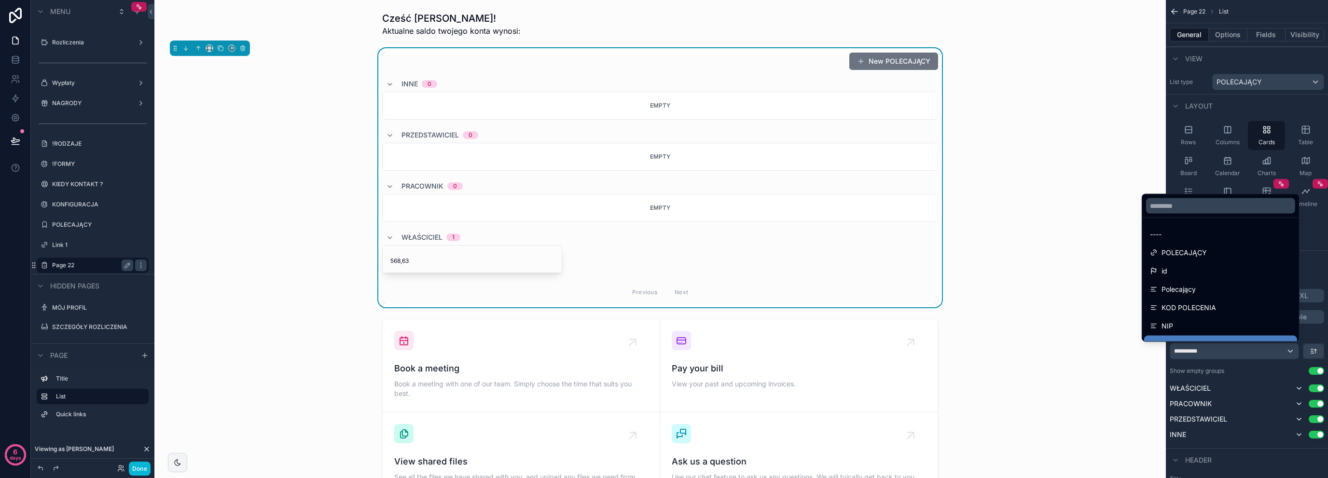
click at [1200, 226] on div "----" at bounding box center [1220, 234] width 153 height 17
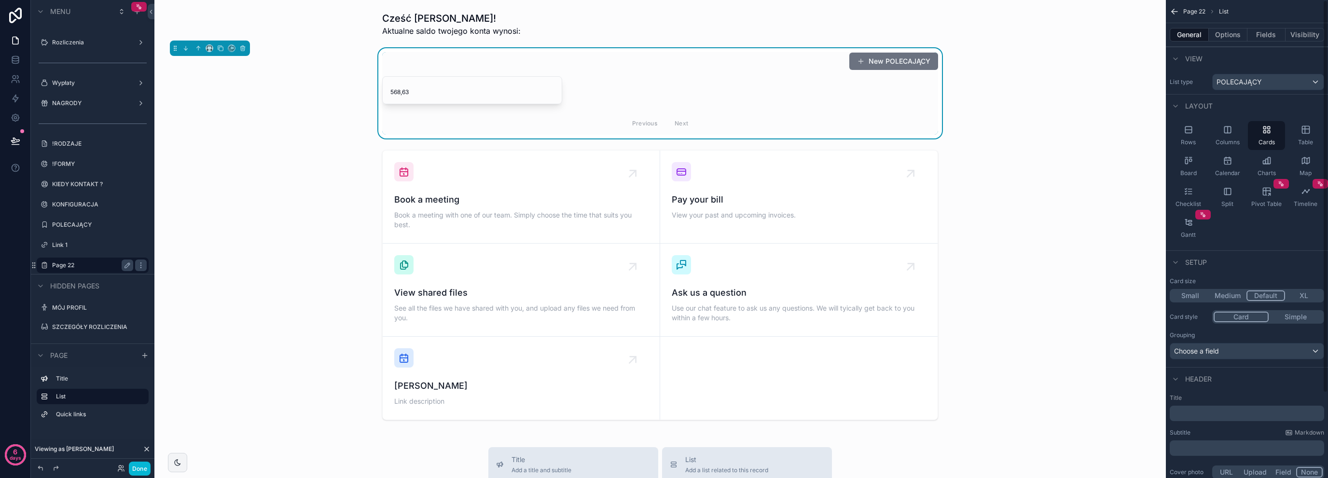
drag, startPoint x: 1200, startPoint y: 232, endPoint x: 1204, endPoint y: 251, distance: 19.2
click at [1200, 232] on div "Gantt" at bounding box center [1188, 228] width 37 height 29
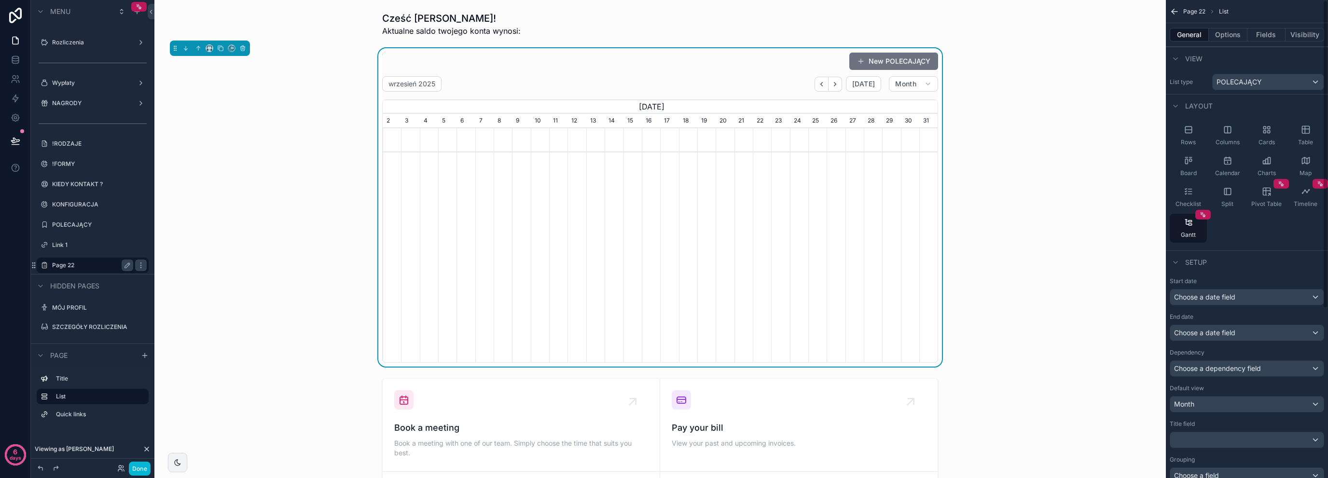
scroll to position [0, 555]
click at [1269, 142] on span "Cards" at bounding box center [1266, 142] width 16 height 8
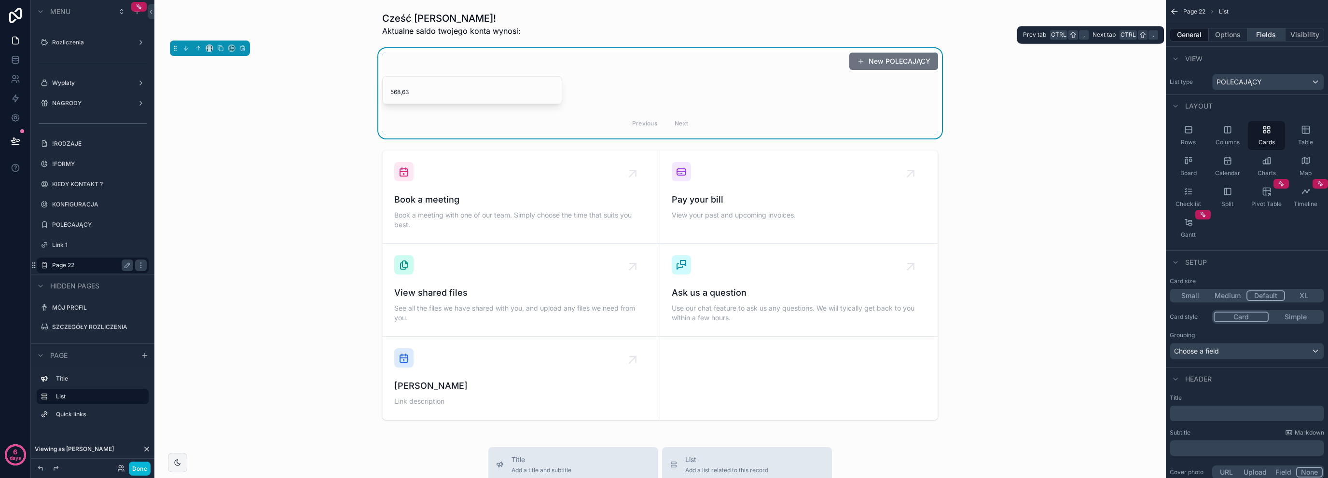
click at [1268, 33] on button "Fields" at bounding box center [1266, 35] width 39 height 14
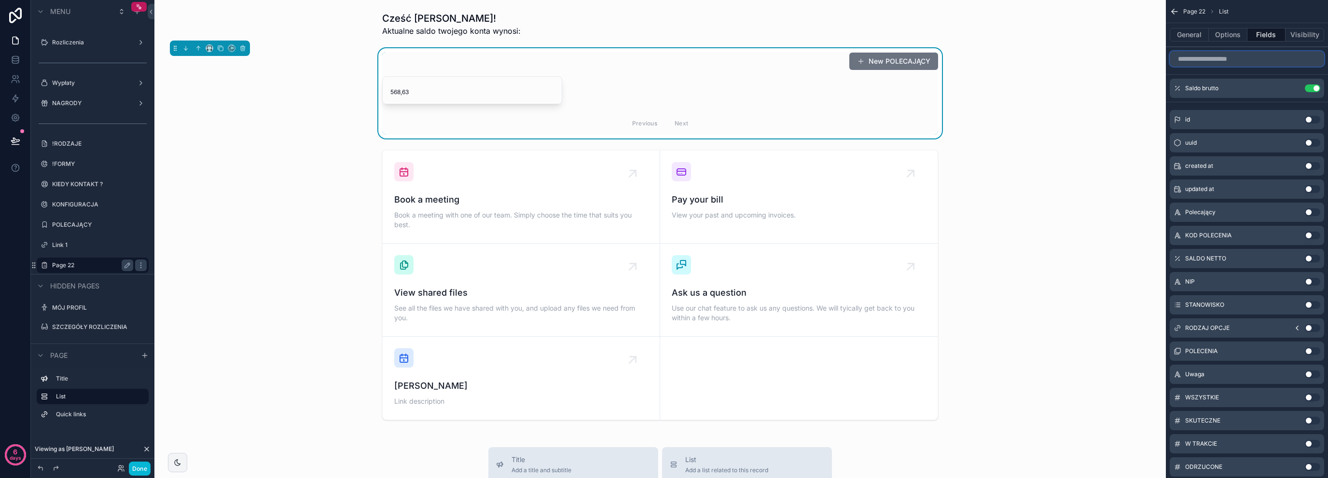
click at [1244, 56] on input "scrollable content" at bounding box center [1247, 58] width 154 height 15
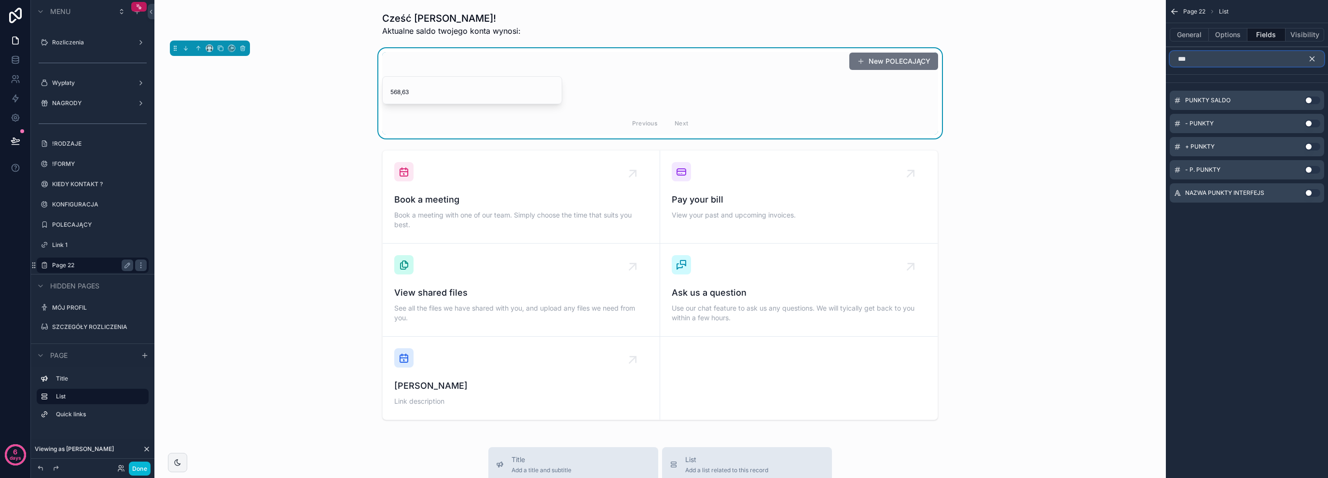
type input "***"
click at [1310, 101] on button "Use setting" at bounding box center [1312, 100] width 15 height 8
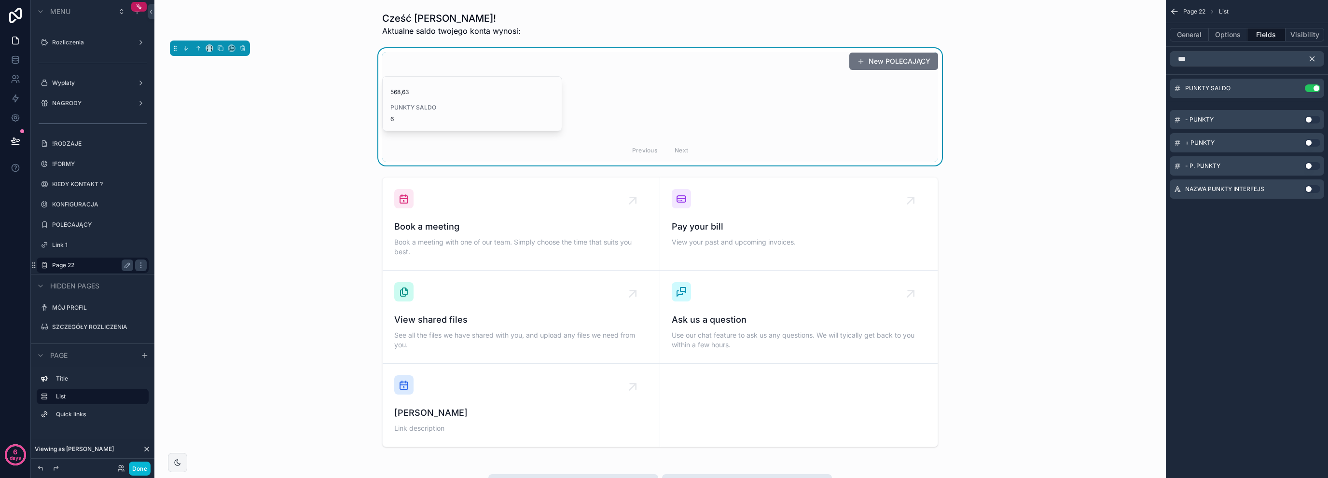
click at [1313, 52] on button "scrollable content" at bounding box center [1316, 58] width 16 height 15
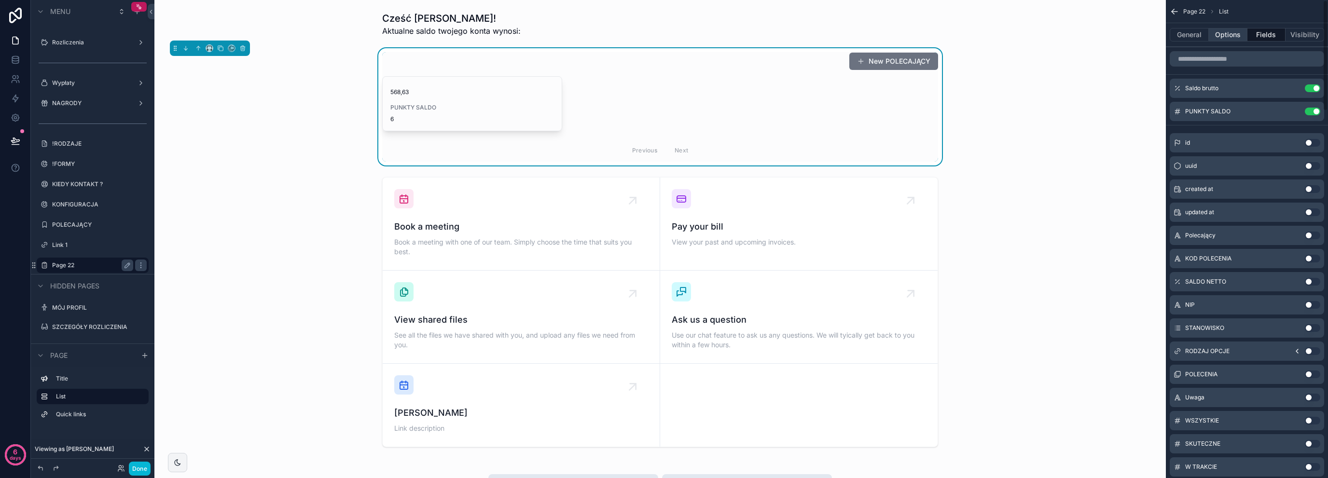
click at [1220, 36] on button "Options" at bounding box center [1228, 35] width 39 height 14
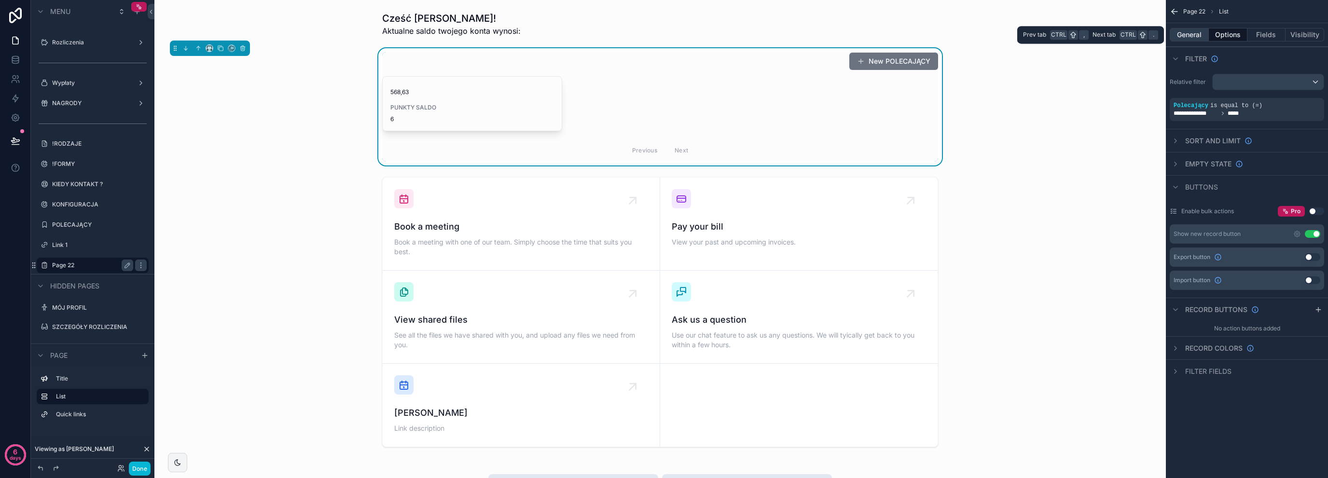
click at [1198, 36] on button "General" at bounding box center [1189, 35] width 39 height 14
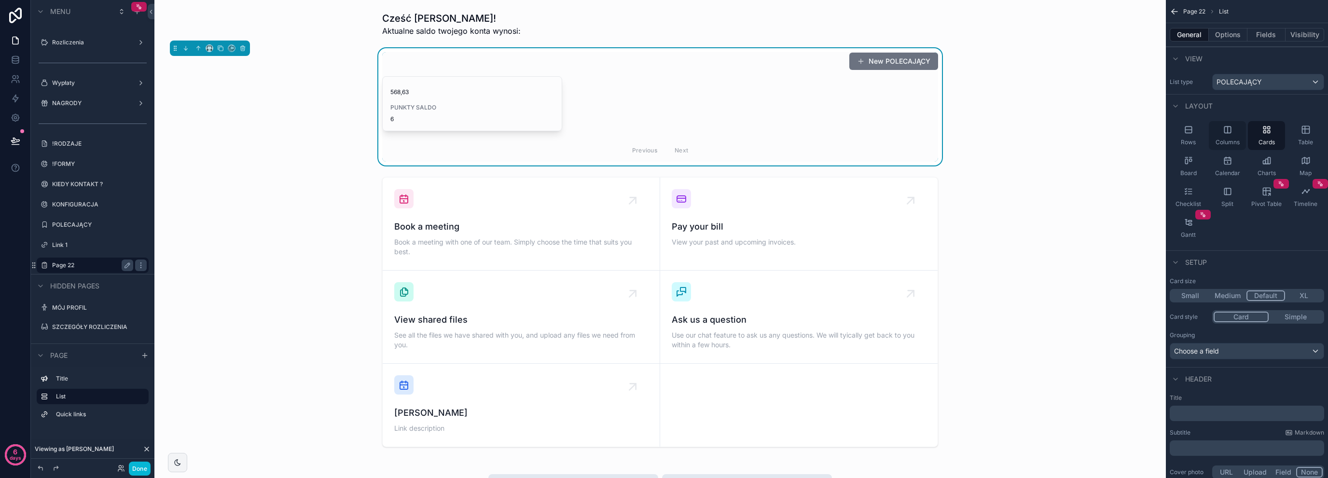
click at [1235, 136] on div "Columns" at bounding box center [1227, 135] width 37 height 29
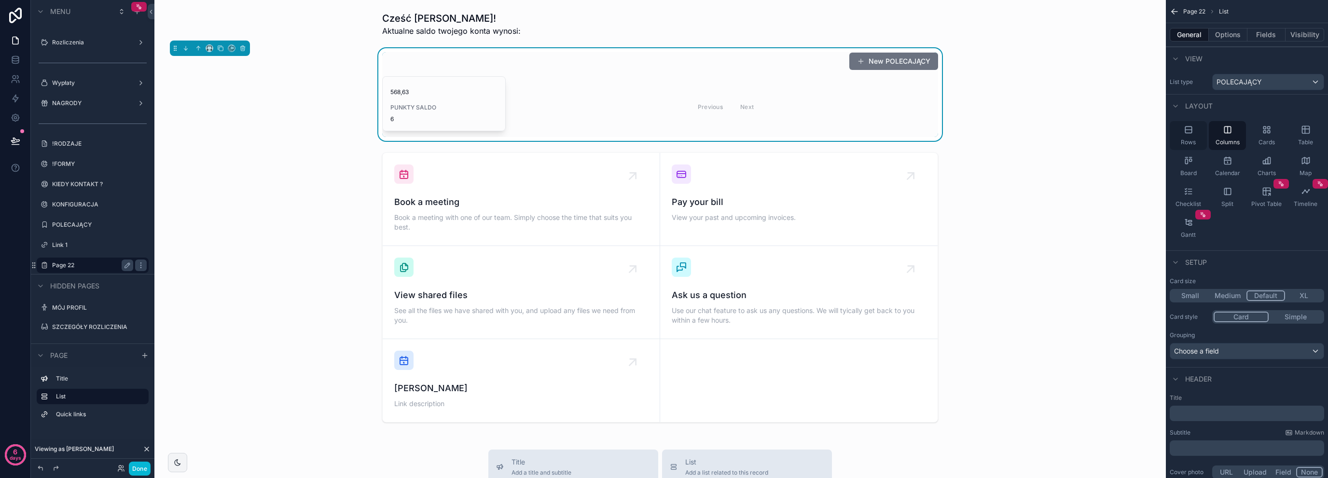
click at [1202, 137] on div "Rows" at bounding box center [1188, 135] width 37 height 29
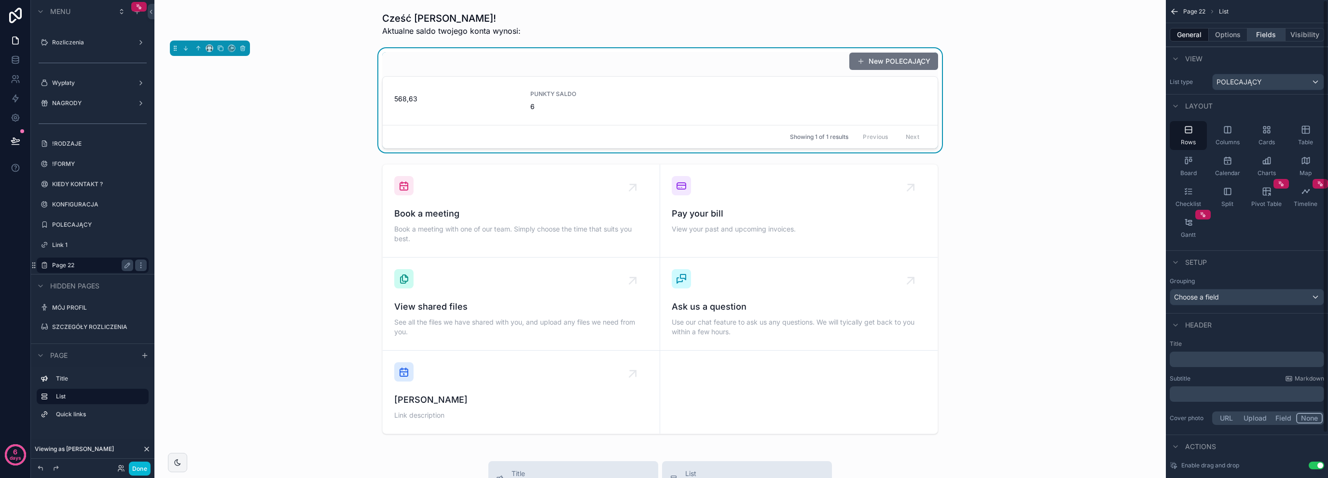
click at [1260, 38] on button "Fields" at bounding box center [1266, 35] width 39 height 14
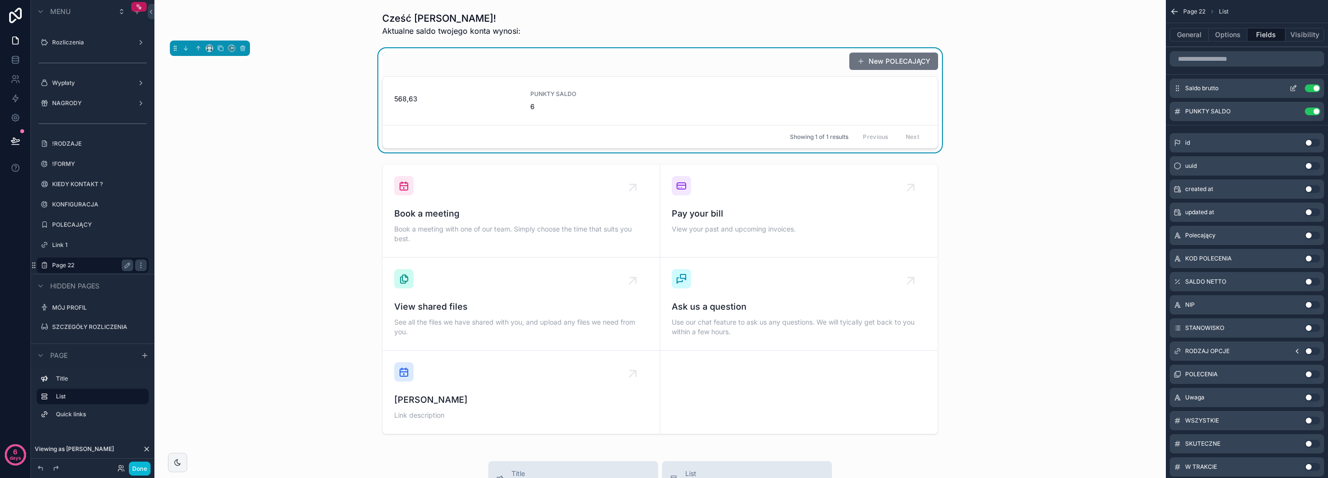
click at [1292, 86] on icon "scrollable content" at bounding box center [1293, 88] width 8 height 8
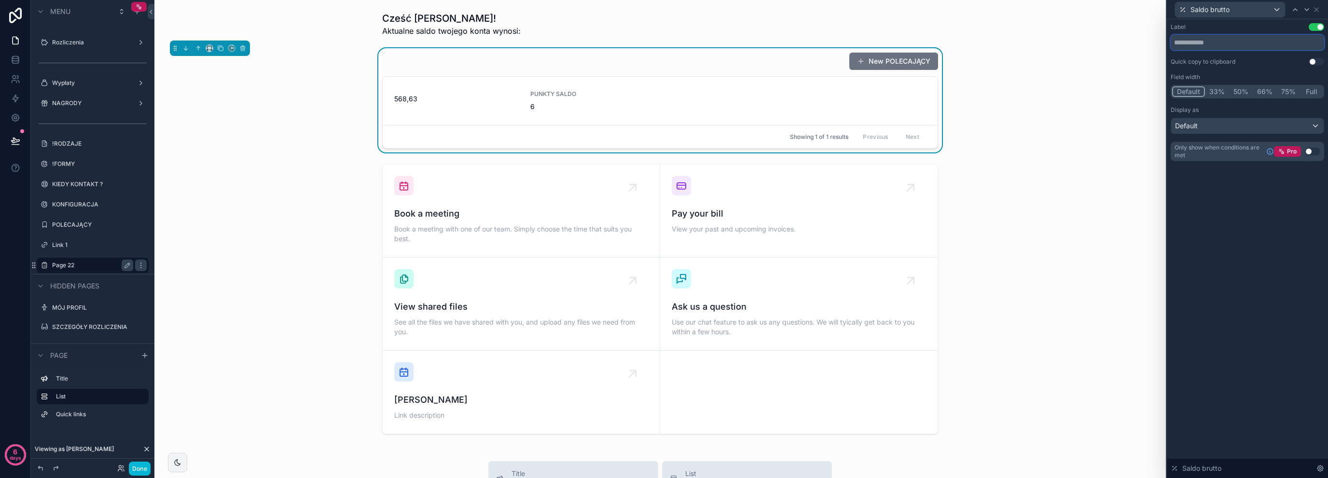
click at [1224, 44] on input "text" at bounding box center [1247, 42] width 153 height 15
type input "*******"
click at [1316, 8] on icon at bounding box center [1316, 10] width 8 height 8
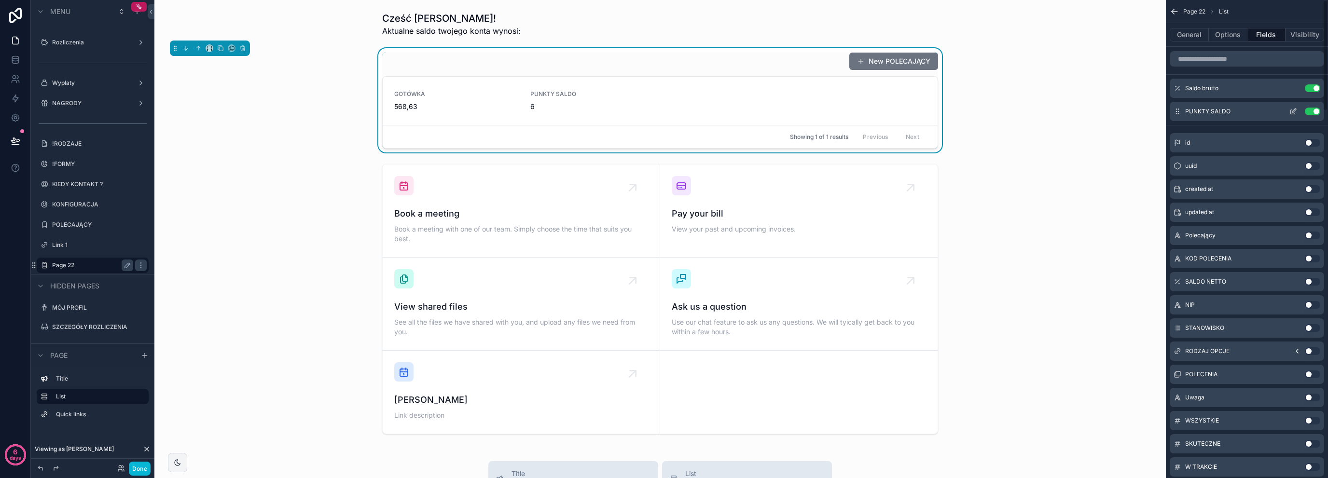
click at [1294, 108] on icon "scrollable content" at bounding box center [1293, 112] width 8 height 8
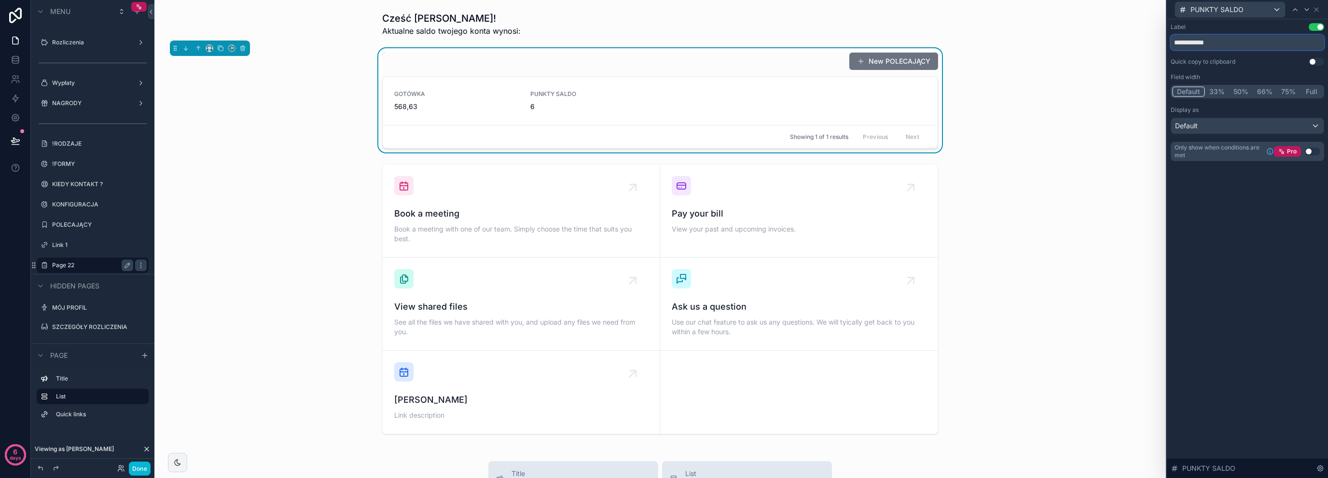
click at [1242, 48] on input "**********" at bounding box center [1247, 42] width 153 height 15
drag, startPoint x: 1244, startPoint y: 229, endPoint x: 1227, endPoint y: 171, distance: 60.9
click at [1245, 228] on div "Label Use setting ****** Quick copy to clipboard Use setting Field width Defaul…" at bounding box center [1247, 248] width 161 height 459
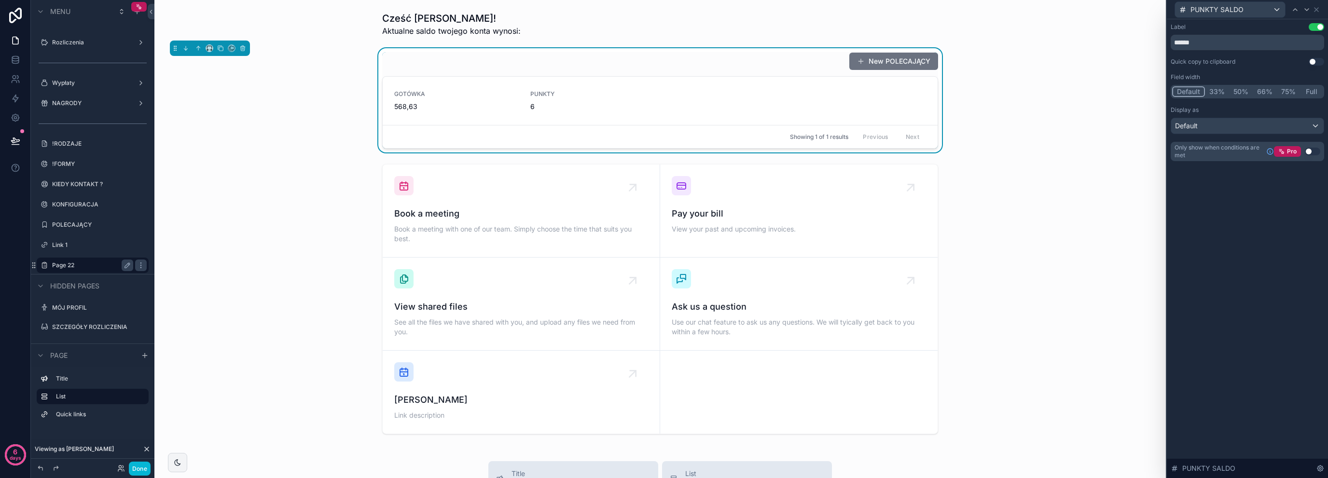
click at [1169, 42] on div "Label Use setting ****** Quick copy to clipboard Use setting Field width Defaul…" at bounding box center [1247, 101] width 161 height 165
click at [1177, 42] on input "******" at bounding box center [1247, 42] width 153 height 15
paste input "**"
type input "*********"
click at [1192, 181] on div "Label Use setting ********* Quick copy to clipboard Use setting Field width Def…" at bounding box center [1247, 101] width 161 height 165
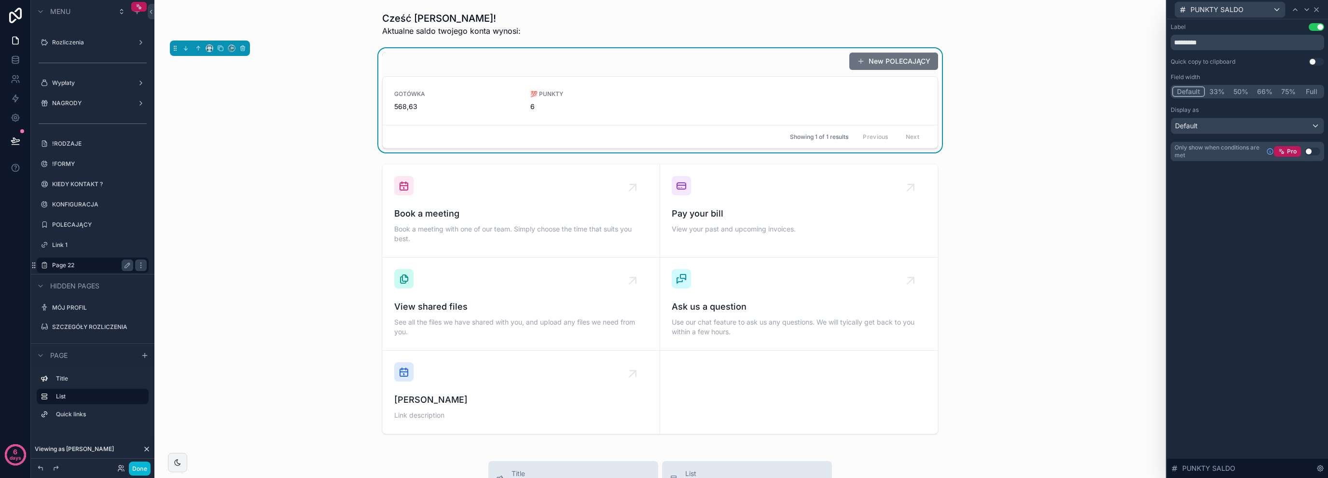
click at [1317, 13] on div "PUNKTY SALDO" at bounding box center [1247, 9] width 153 height 19
click at [1319, 7] on icon at bounding box center [1316, 10] width 8 height 8
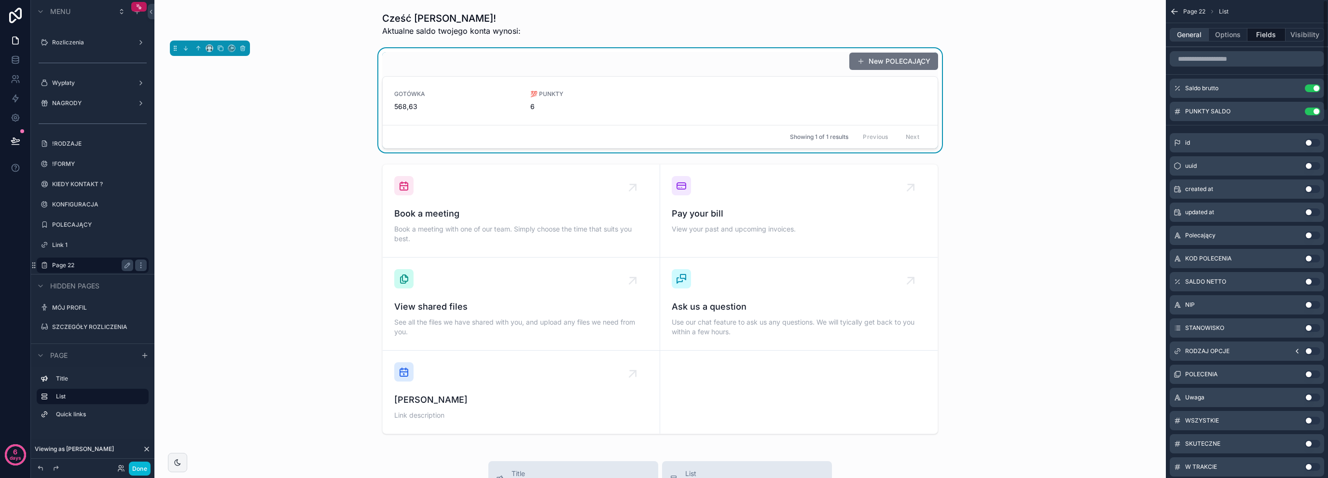
click at [1188, 31] on button "General" at bounding box center [1189, 35] width 39 height 14
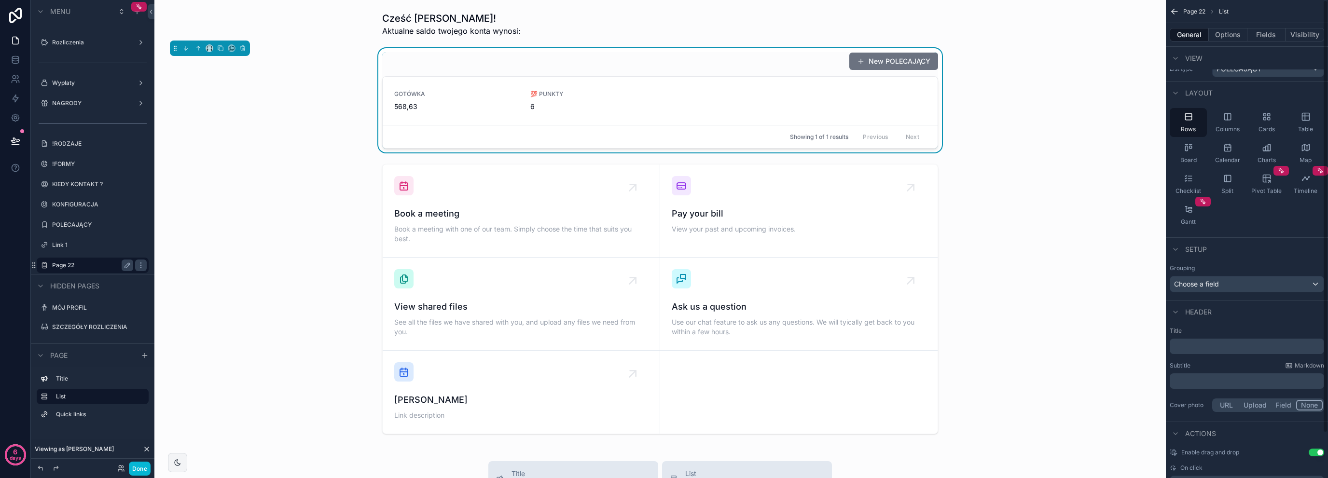
scroll to position [49, 0]
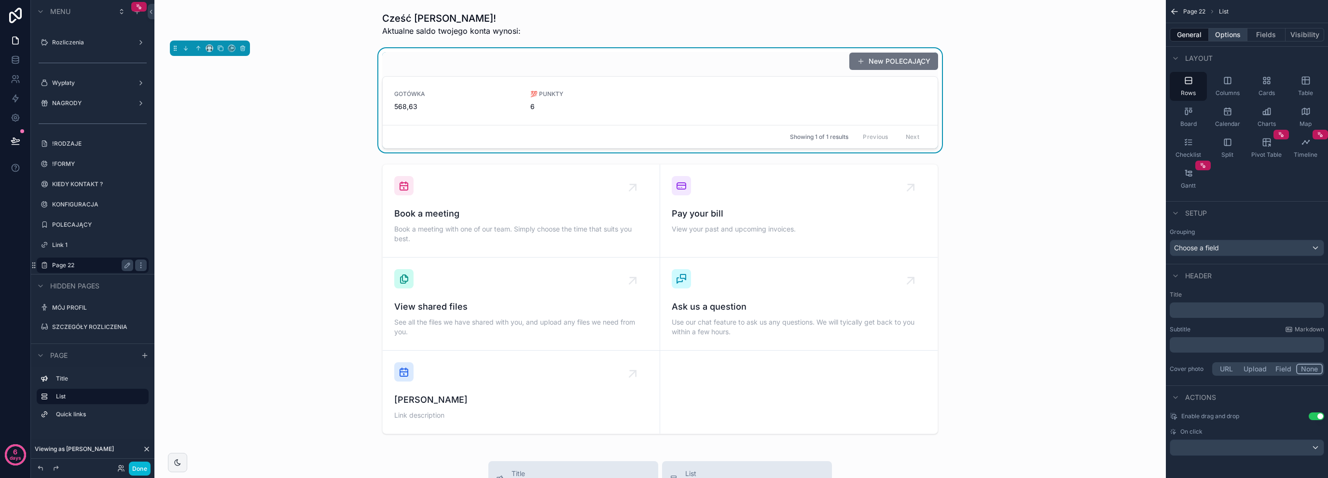
click at [1230, 31] on button "Options" at bounding box center [1228, 35] width 39 height 14
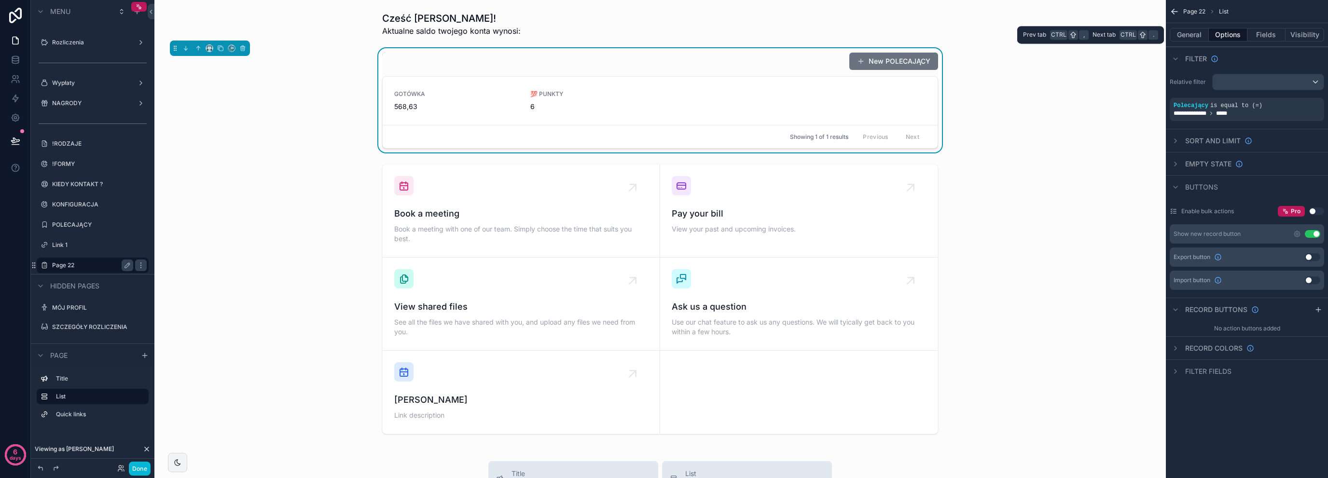
scroll to position [0, 0]
click at [1311, 234] on button "Use setting" at bounding box center [1312, 234] width 15 height 8
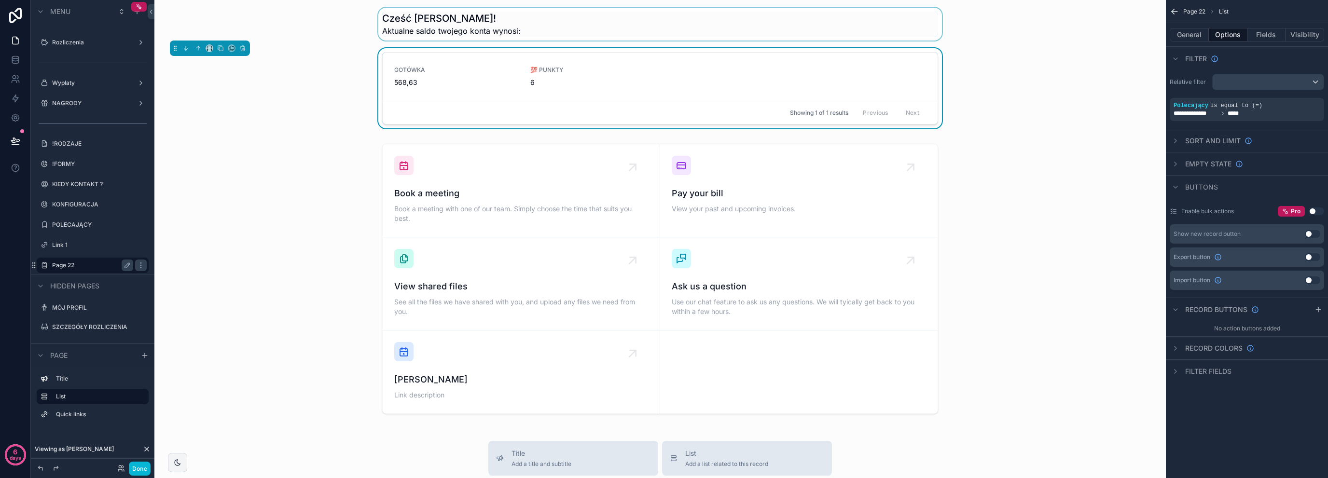
click at [498, 32] on div "scrollable content" at bounding box center [660, 24] width 996 height 33
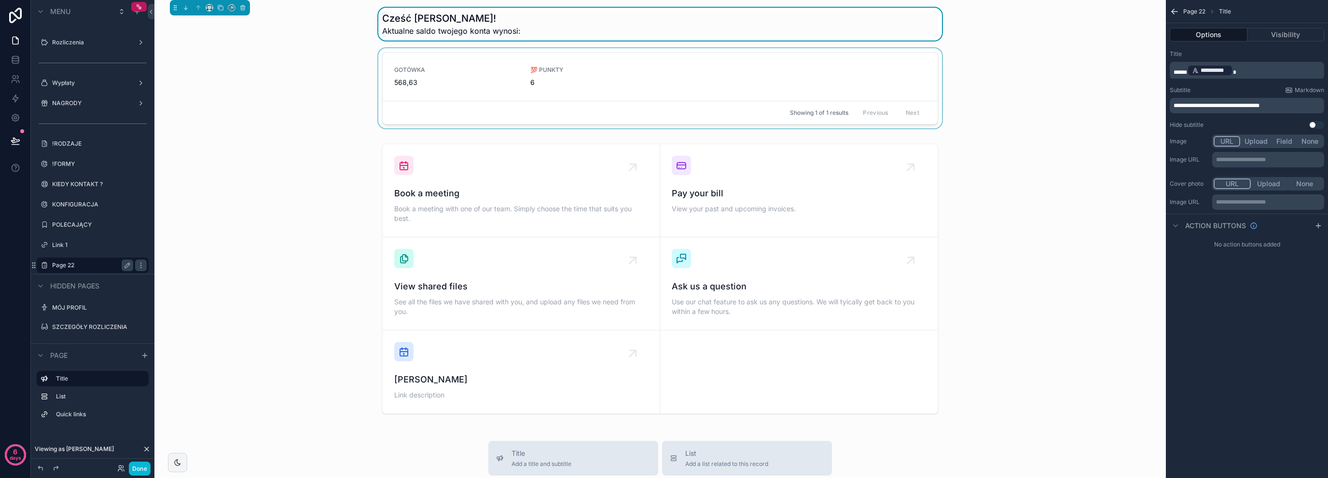
click at [501, 52] on div "scrollable content" at bounding box center [660, 90] width 996 height 84
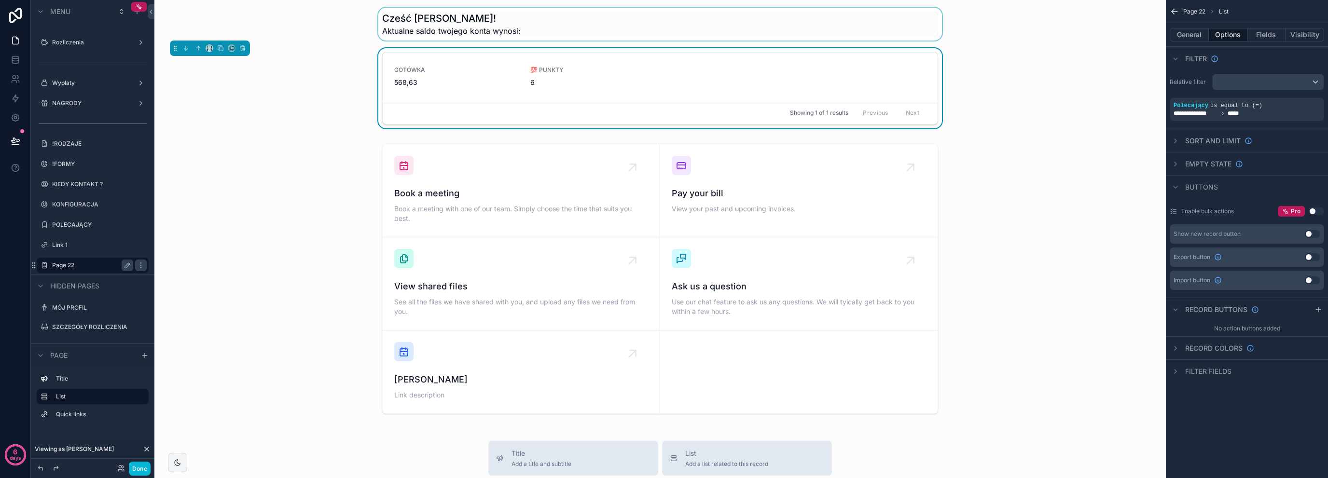
click at [334, 133] on div "Cześć [PERSON_NAME]! Aktualne saldo twojego konta wynosi: GOTÓWKA 568,63 💯 PUNK…" at bounding box center [659, 431] width 1011 height 862
click at [427, 34] on div "scrollable content" at bounding box center [660, 24] width 996 height 33
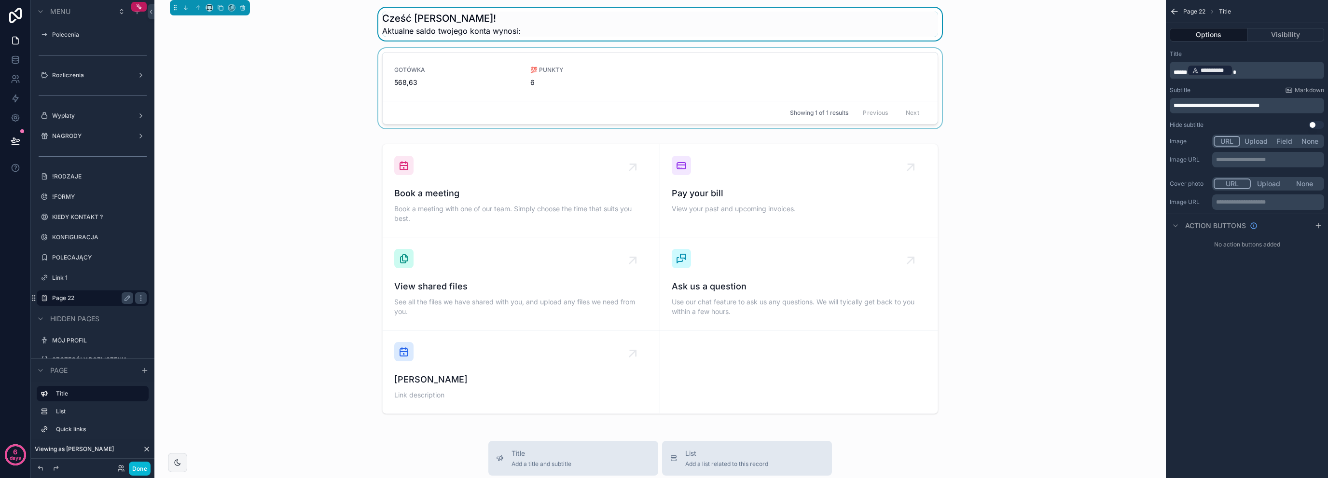
click at [491, 65] on div "scrollable content" at bounding box center [660, 90] width 996 height 84
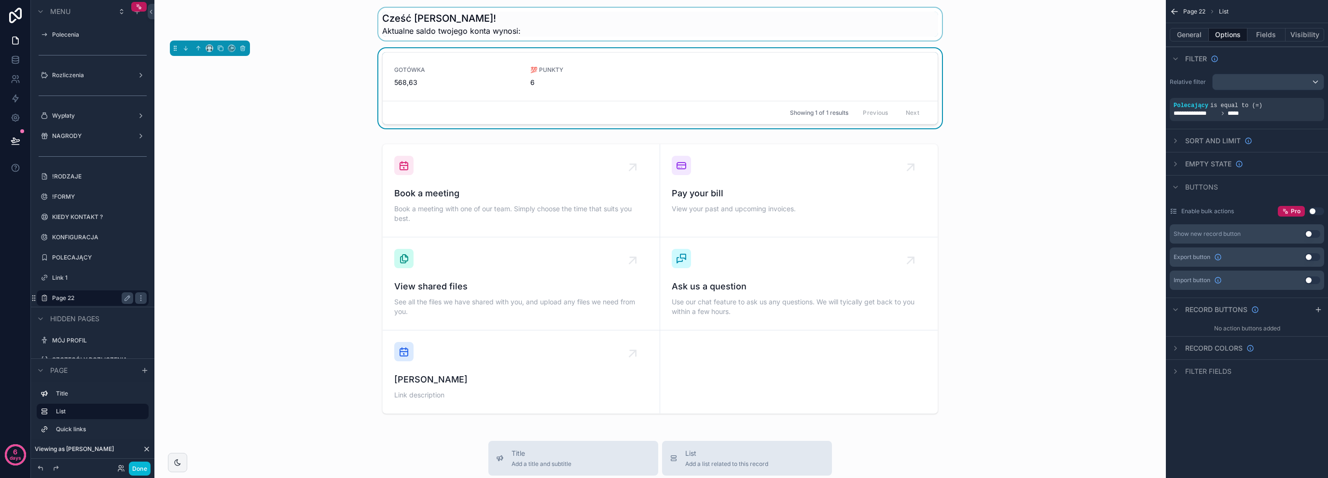
click at [506, 30] on div "scrollable content" at bounding box center [660, 24] width 996 height 33
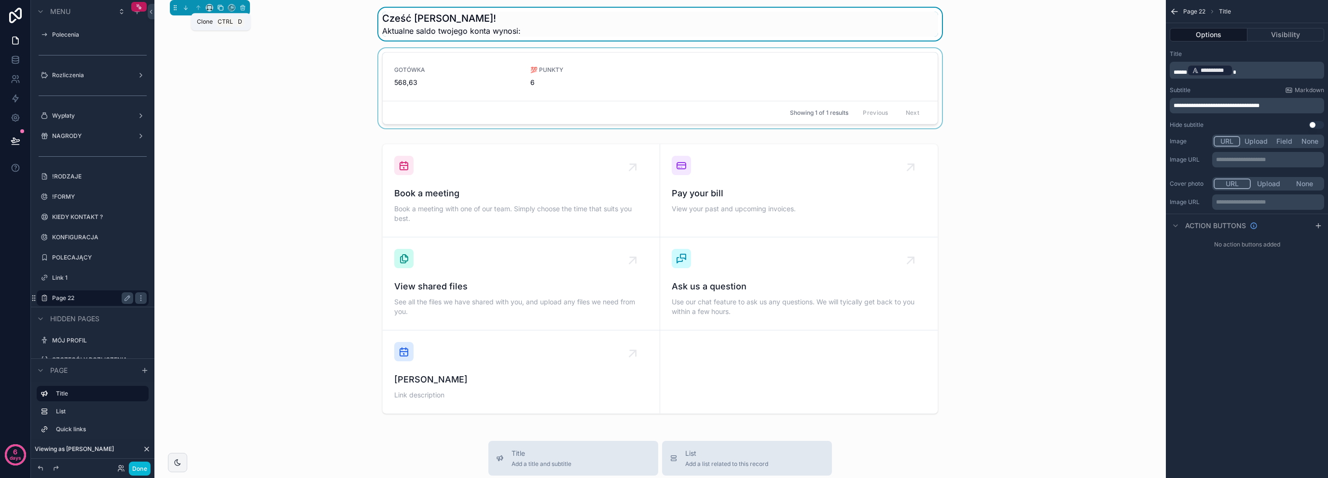
click at [222, 11] on button "scrollable content" at bounding box center [220, 7] width 11 height 11
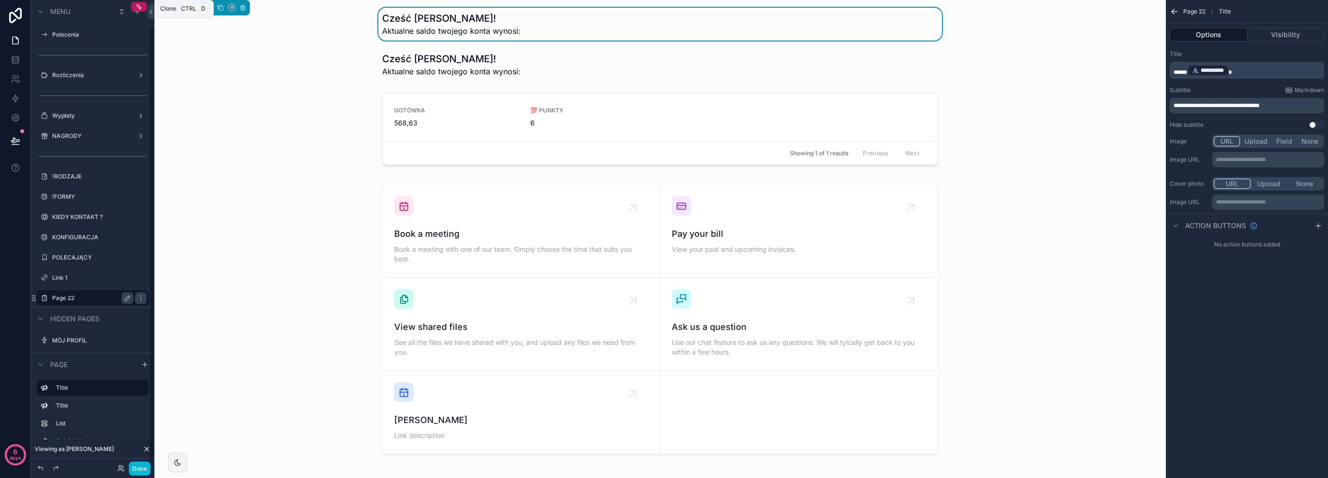
scroll to position [33, 0]
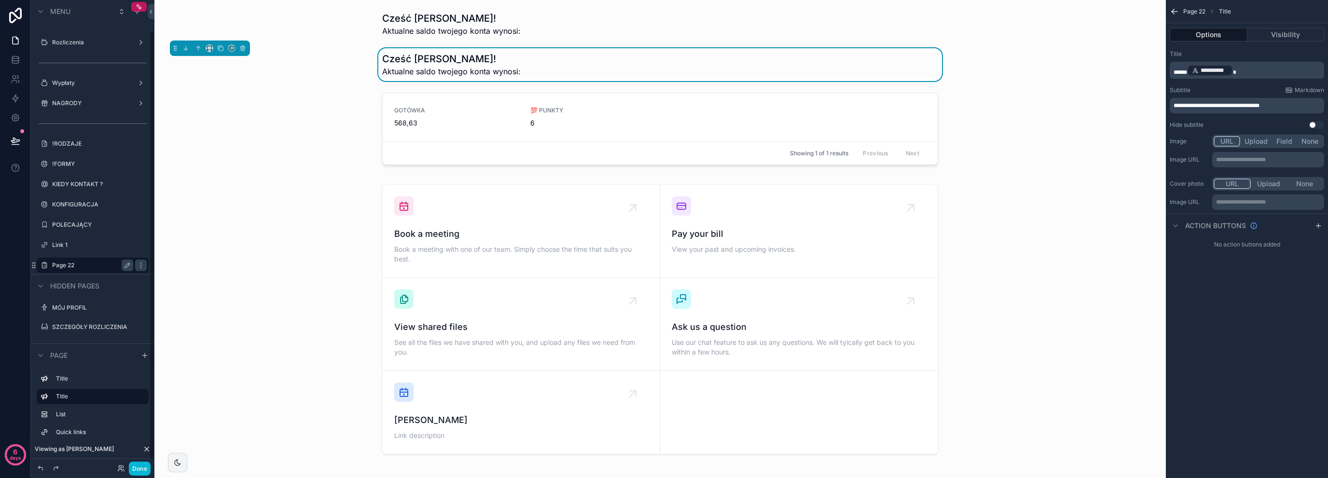
click at [482, 62] on h1 "Cześć [PERSON_NAME]!" at bounding box center [451, 59] width 138 height 14
click at [246, 49] on button "scrollable content" at bounding box center [242, 48] width 11 height 11
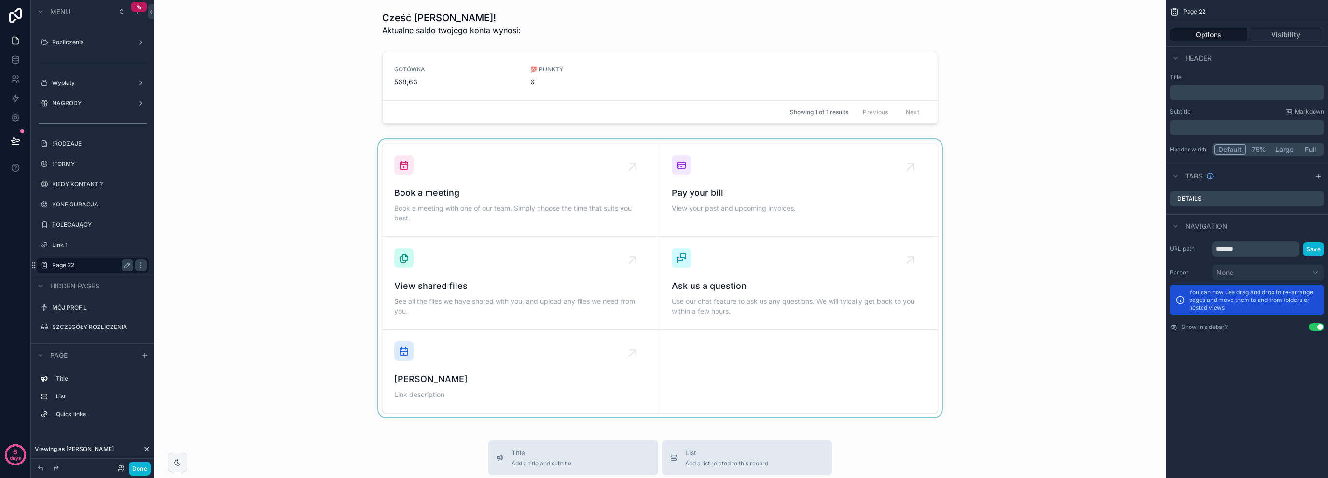
scroll to position [0, 0]
click at [530, 55] on div "scrollable content" at bounding box center [660, 90] width 996 height 84
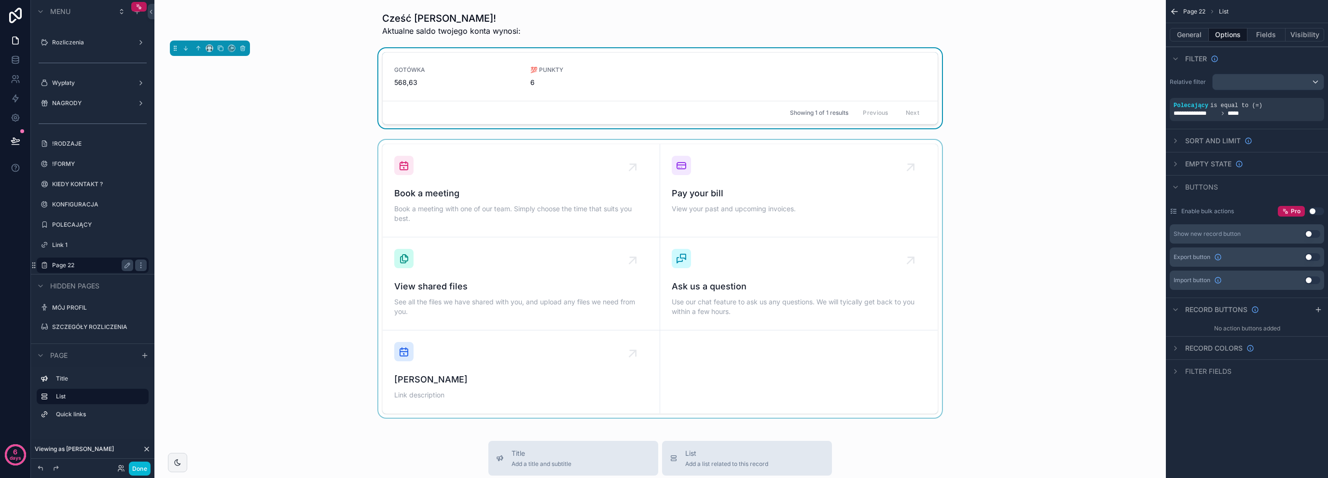
click at [319, 143] on div "scrollable content" at bounding box center [660, 279] width 996 height 278
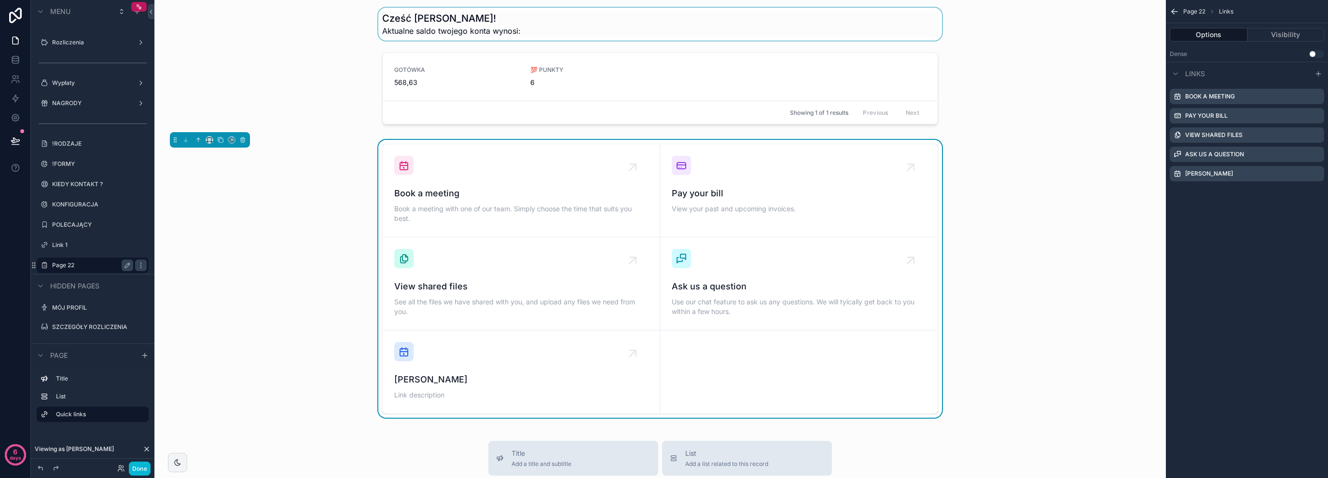
click at [635, 23] on div "scrollable content" at bounding box center [660, 24] width 996 height 33
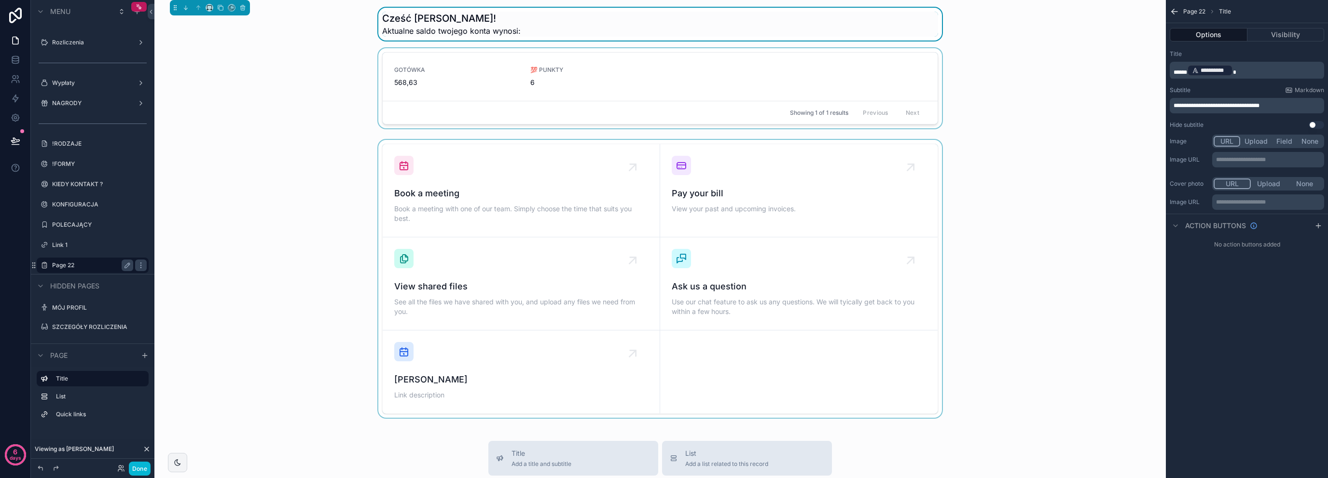
click at [310, 88] on div "scrollable content" at bounding box center [660, 90] width 996 height 84
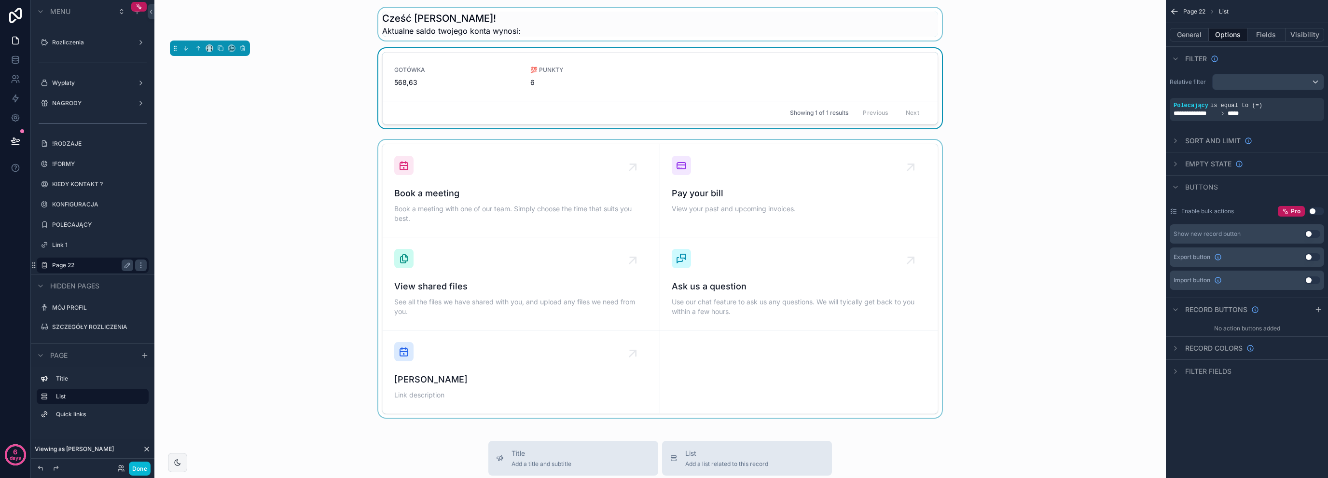
click at [559, 14] on div "scrollable content" at bounding box center [660, 24] width 996 height 33
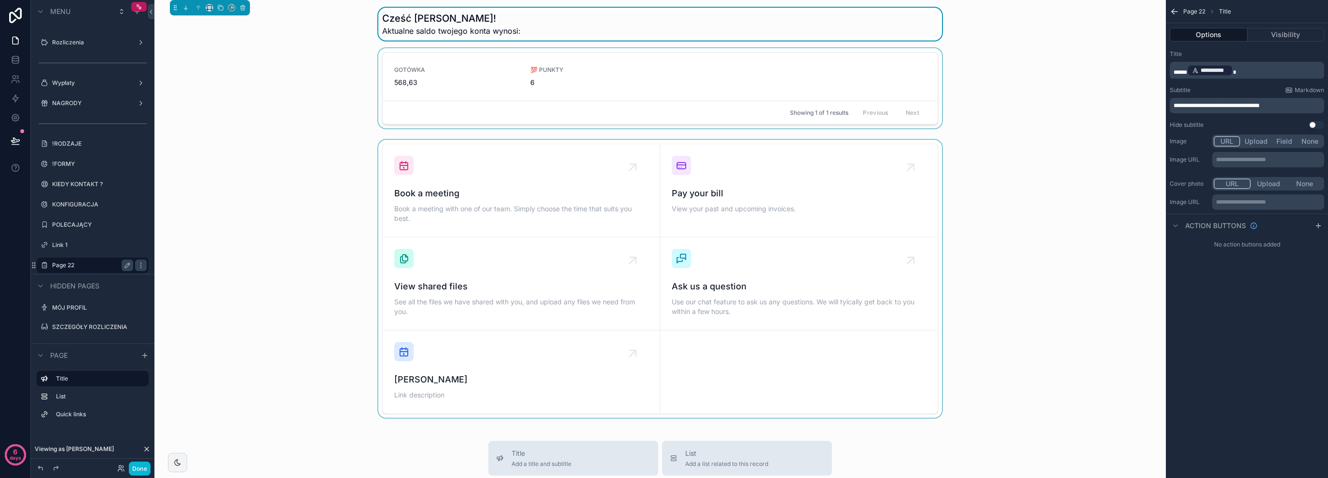
click at [299, 105] on div "scrollable content" at bounding box center [660, 90] width 996 height 84
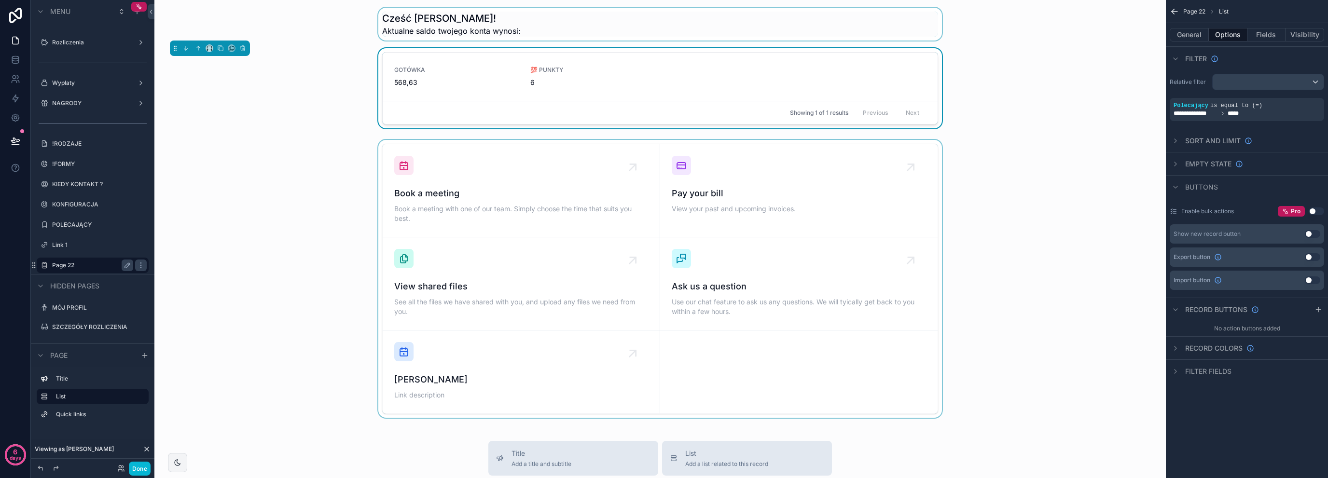
click at [299, 105] on div "GOTÓWKA 568,63 💯 PUNKTY 6 Showing 1 of 1 results Previous Next" at bounding box center [660, 90] width 996 height 84
click at [353, 222] on div "scrollable content" at bounding box center [660, 279] width 996 height 278
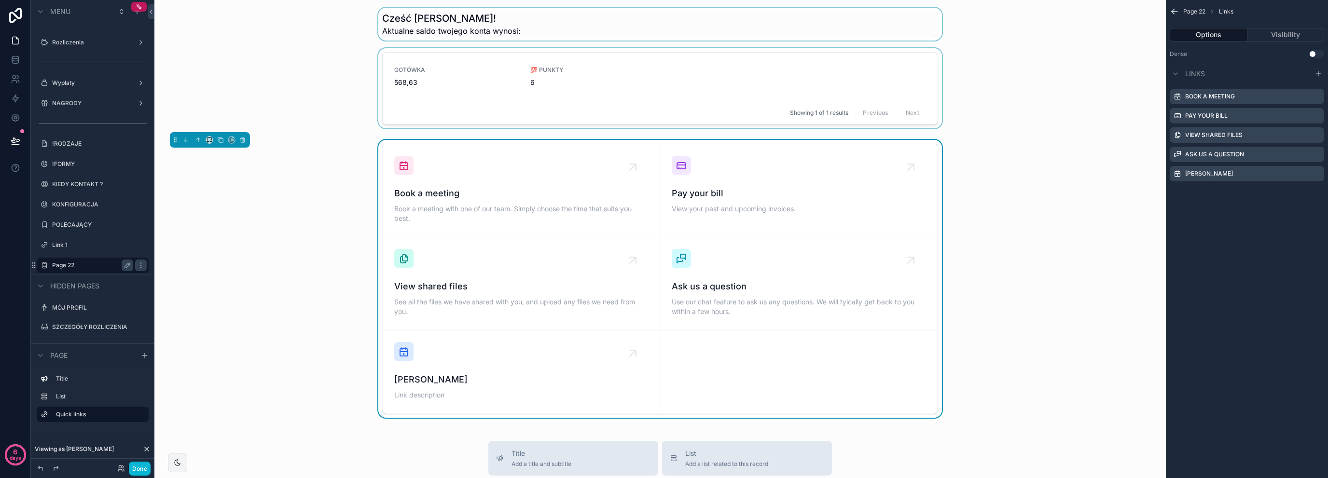
click at [1088, 148] on div "Book a meeting Book a meeting with one of our team. Simply choose the time that…" at bounding box center [660, 279] width 996 height 278
click at [841, 91] on div "scrollable content" at bounding box center [660, 90] width 996 height 84
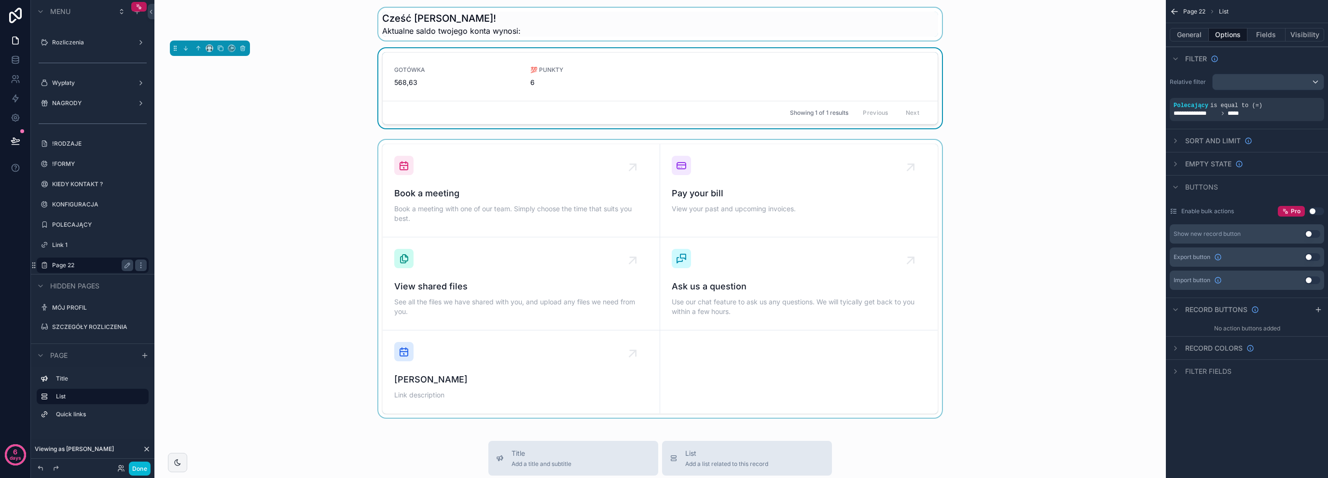
click at [325, 120] on div "GOTÓWKA 568,63 💯 PUNKTY 6 Showing 1 of 1 results Previous Next" at bounding box center [660, 90] width 996 height 84
click at [284, 225] on div "scrollable content" at bounding box center [660, 279] width 996 height 278
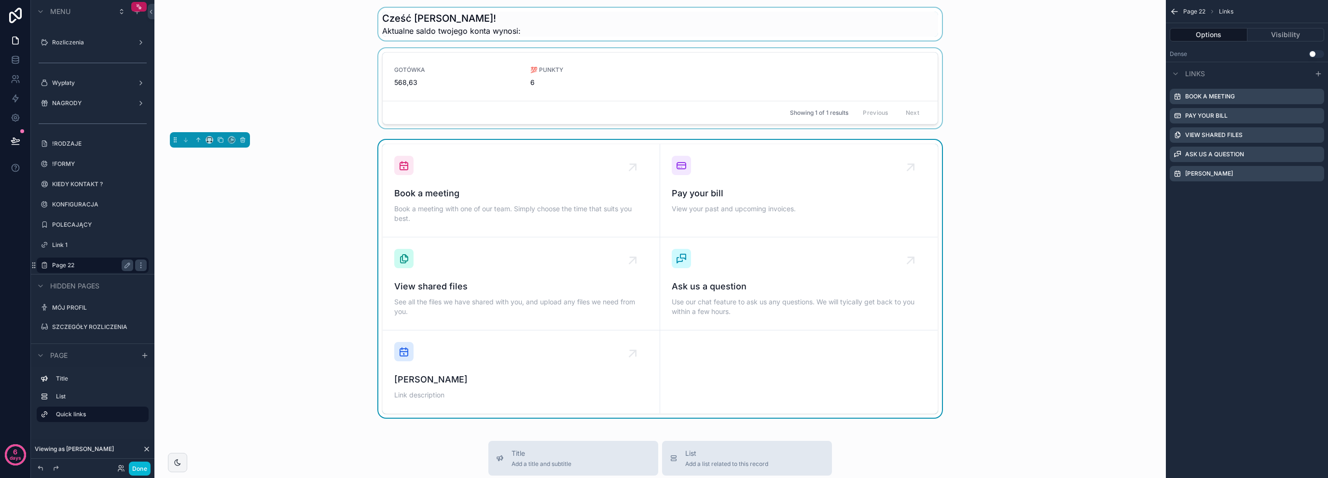
click at [648, 75] on div "scrollable content" at bounding box center [660, 90] width 996 height 84
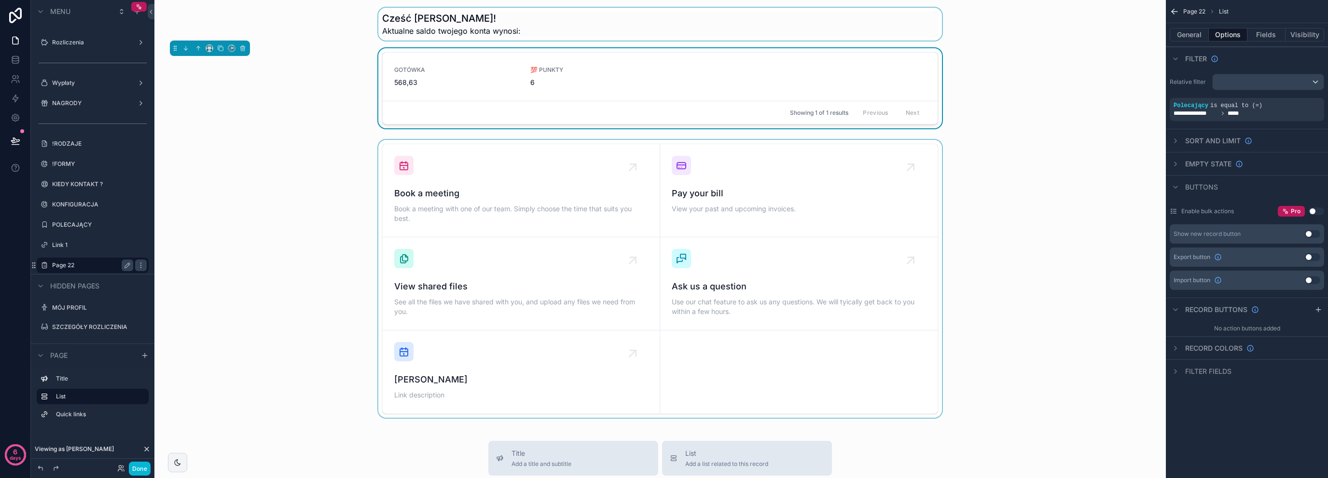
click at [757, 183] on div "scrollable content" at bounding box center [660, 279] width 996 height 278
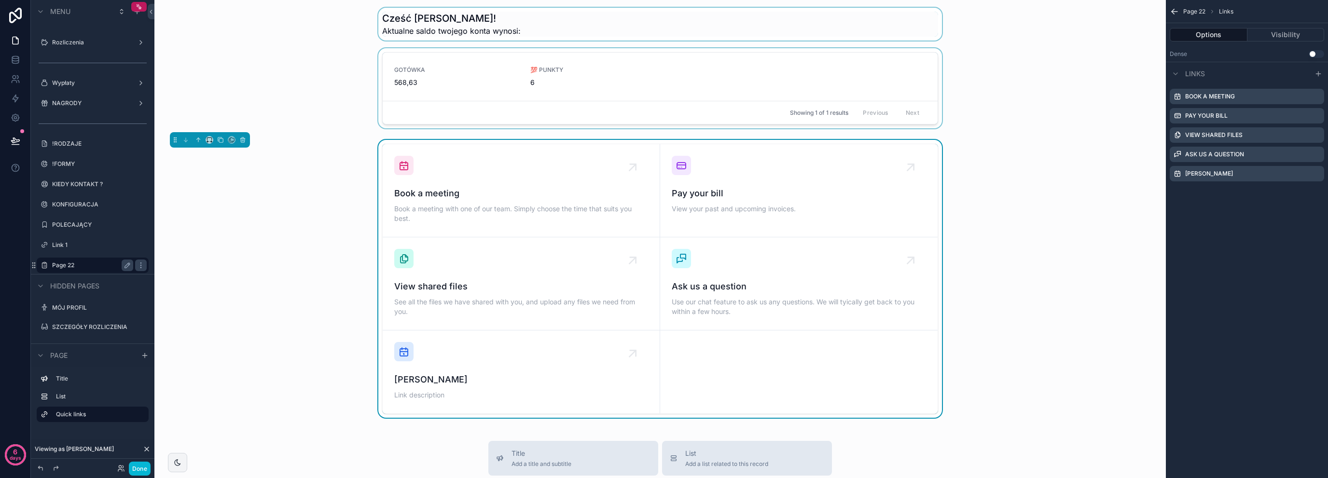
click at [486, 103] on div "Showing 1 of 1 results Previous Next" at bounding box center [660, 112] width 555 height 23
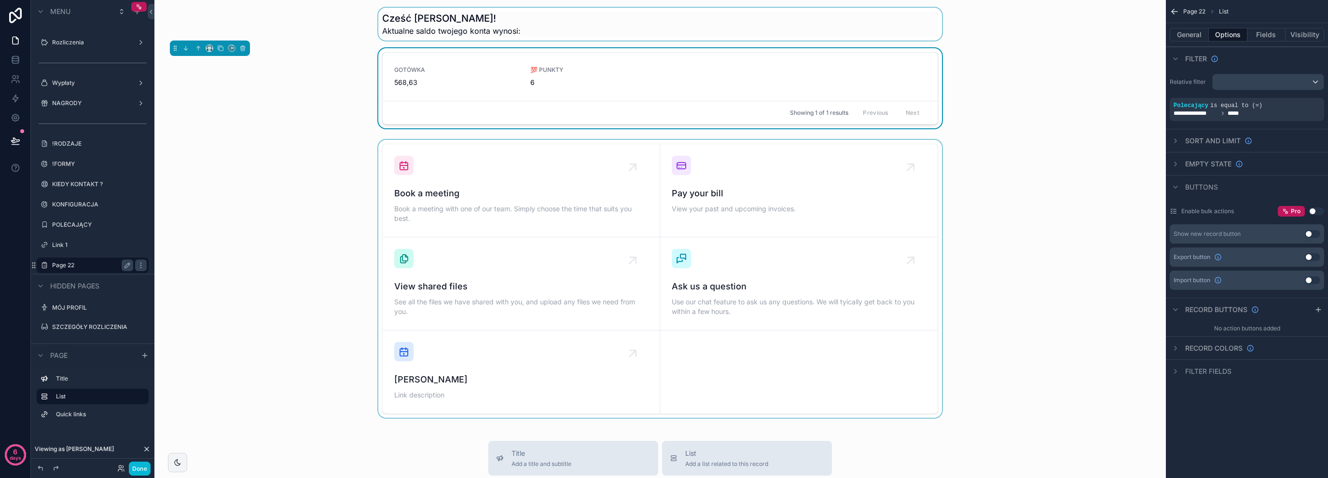
click at [467, 184] on div "scrollable content" at bounding box center [660, 279] width 996 height 278
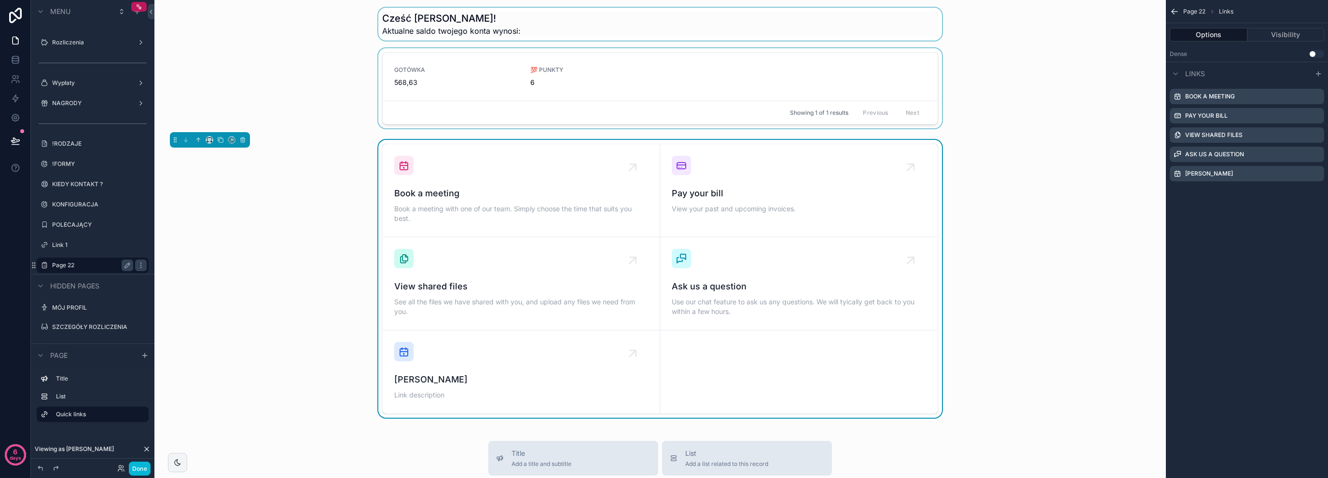
click at [450, 92] on div "scrollable content" at bounding box center [660, 90] width 996 height 84
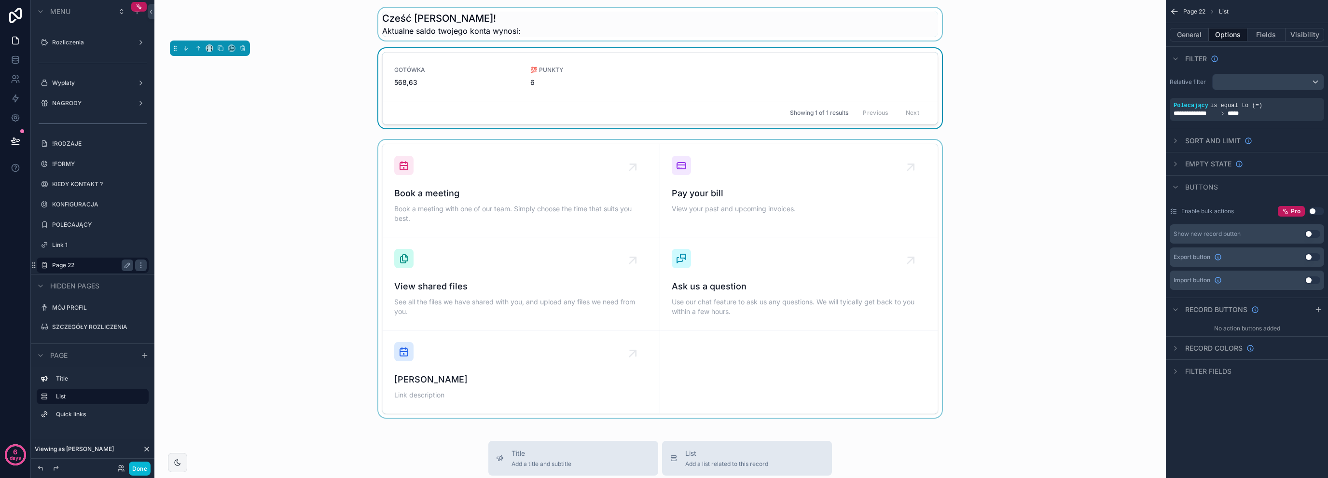
click at [363, 175] on div "scrollable content" at bounding box center [660, 279] width 996 height 278
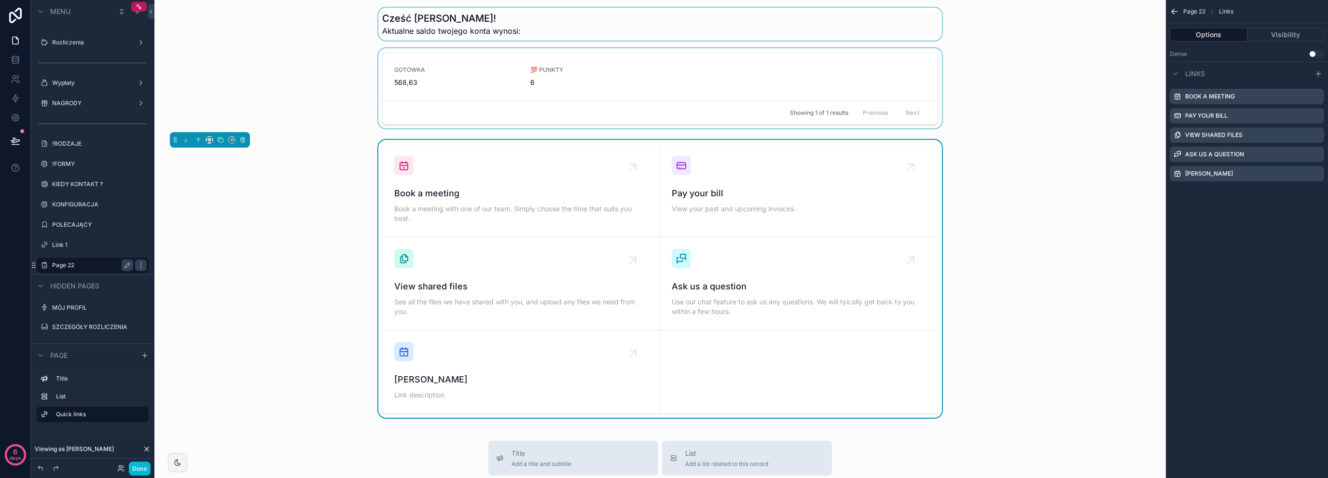
click at [425, 29] on div "scrollable content" at bounding box center [660, 24] width 996 height 33
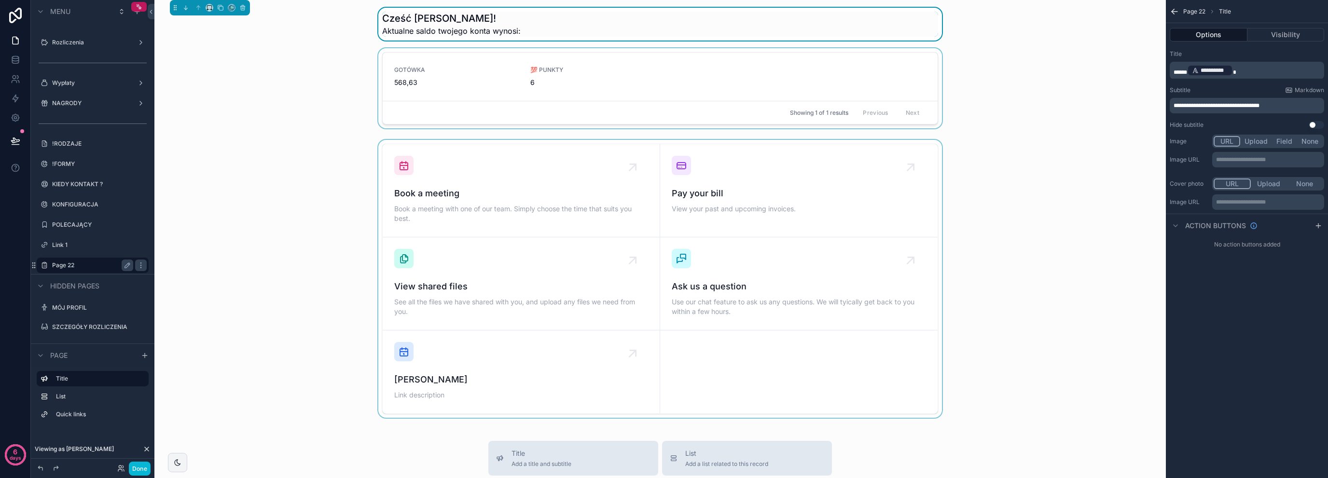
click at [335, 86] on div "scrollable content" at bounding box center [660, 90] width 996 height 84
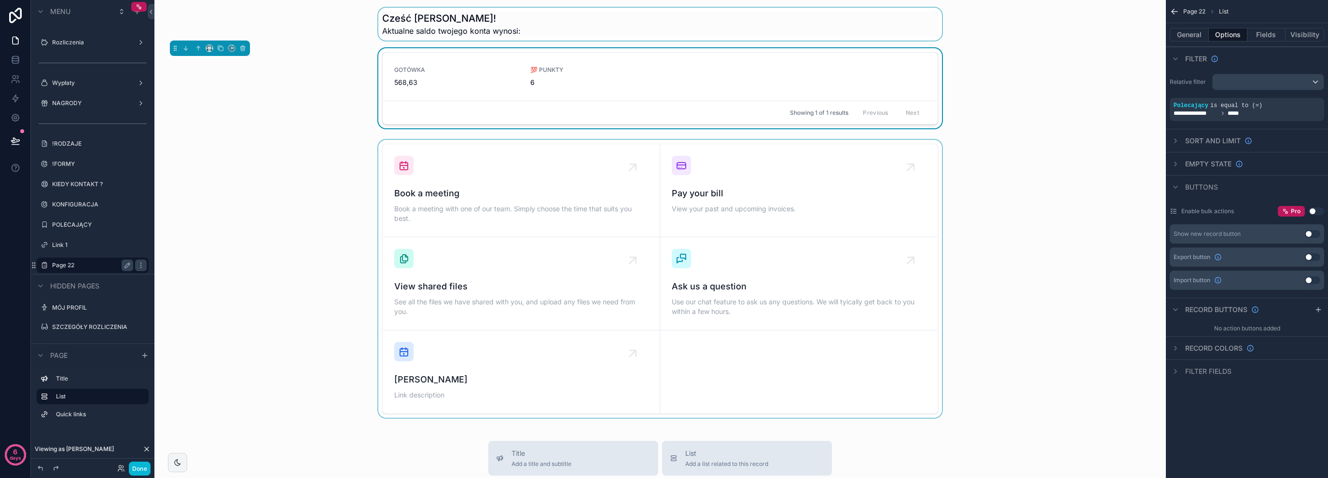
click at [528, 22] on div "scrollable content" at bounding box center [660, 24] width 996 height 33
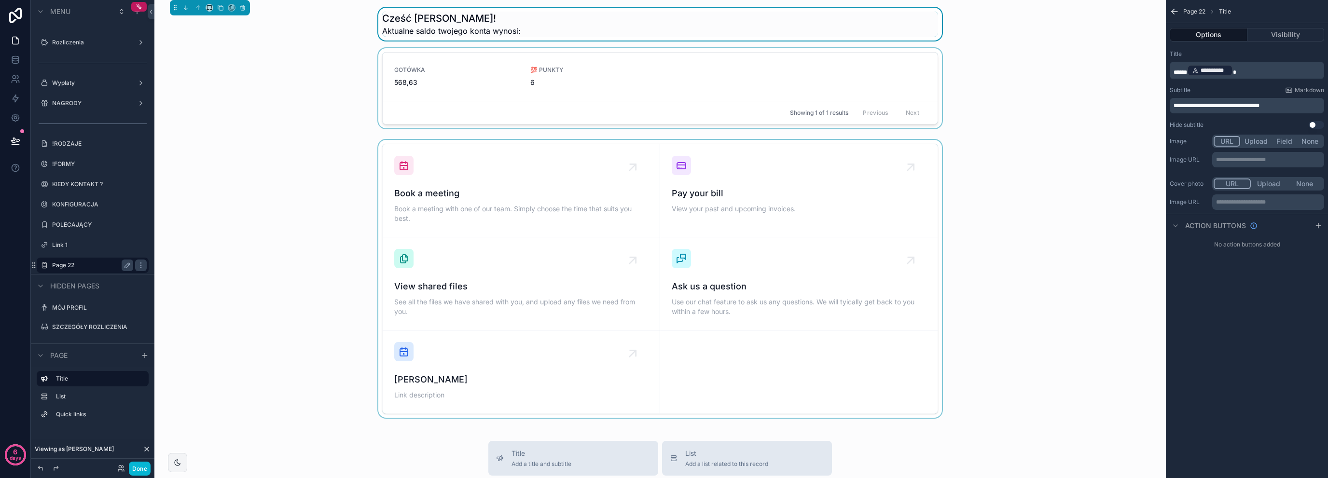
click at [311, 95] on div "scrollable content" at bounding box center [660, 90] width 996 height 84
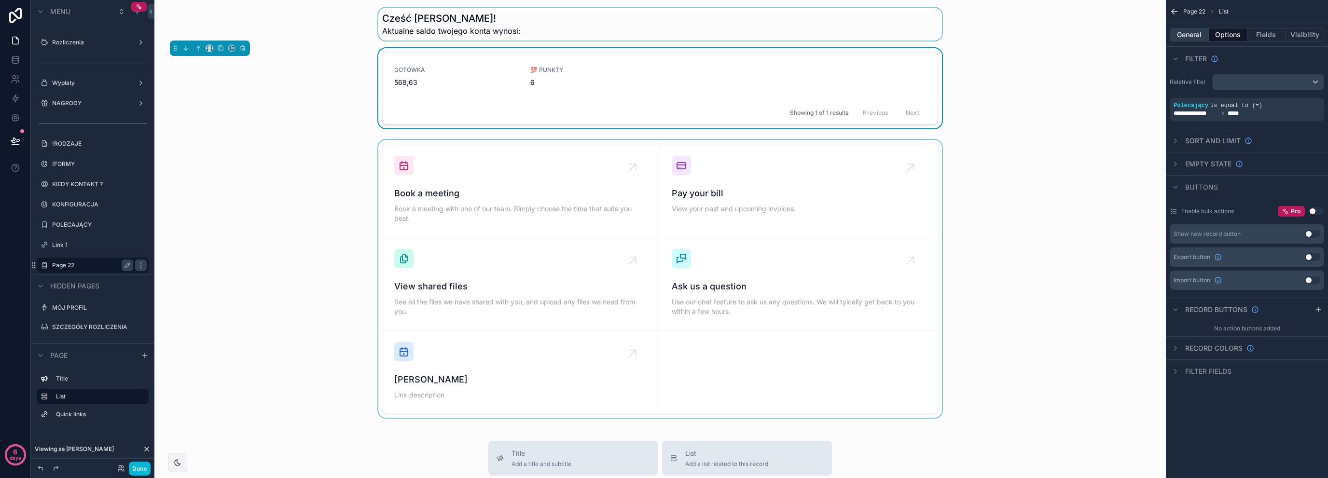
click at [1194, 33] on button "General" at bounding box center [1189, 35] width 39 height 14
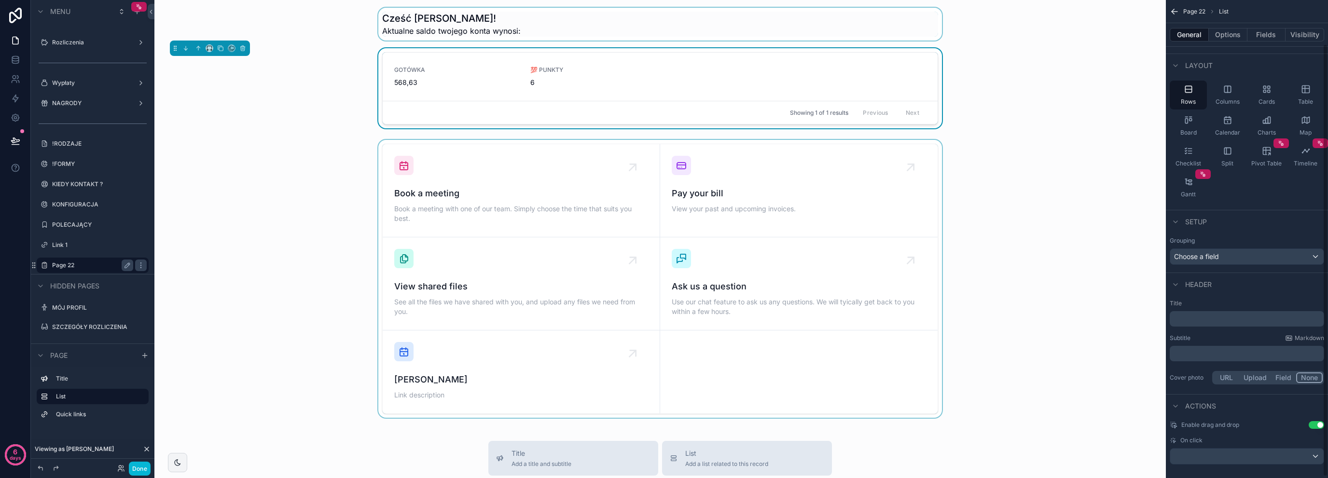
scroll to position [49, 0]
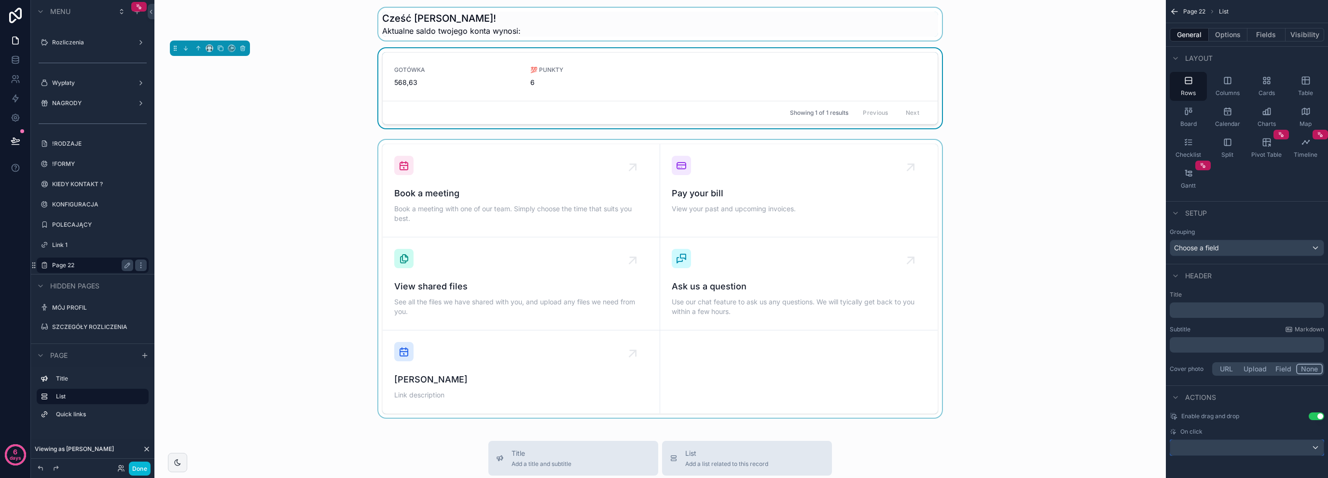
click at [1227, 444] on div "scrollable content" at bounding box center [1246, 447] width 153 height 15
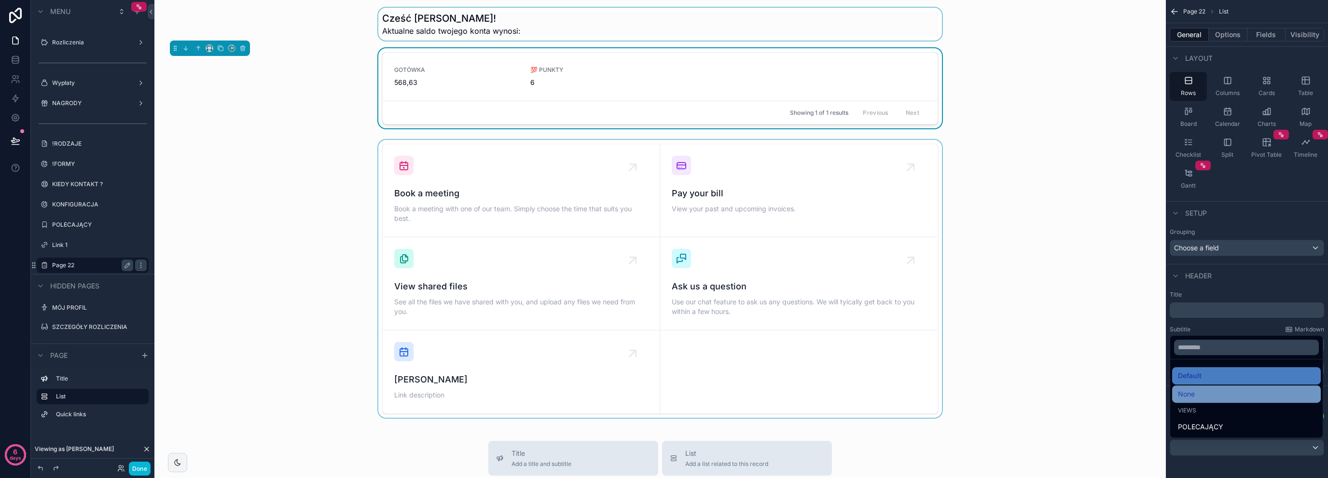
click at [1211, 400] on div "None" at bounding box center [1246, 394] width 137 height 12
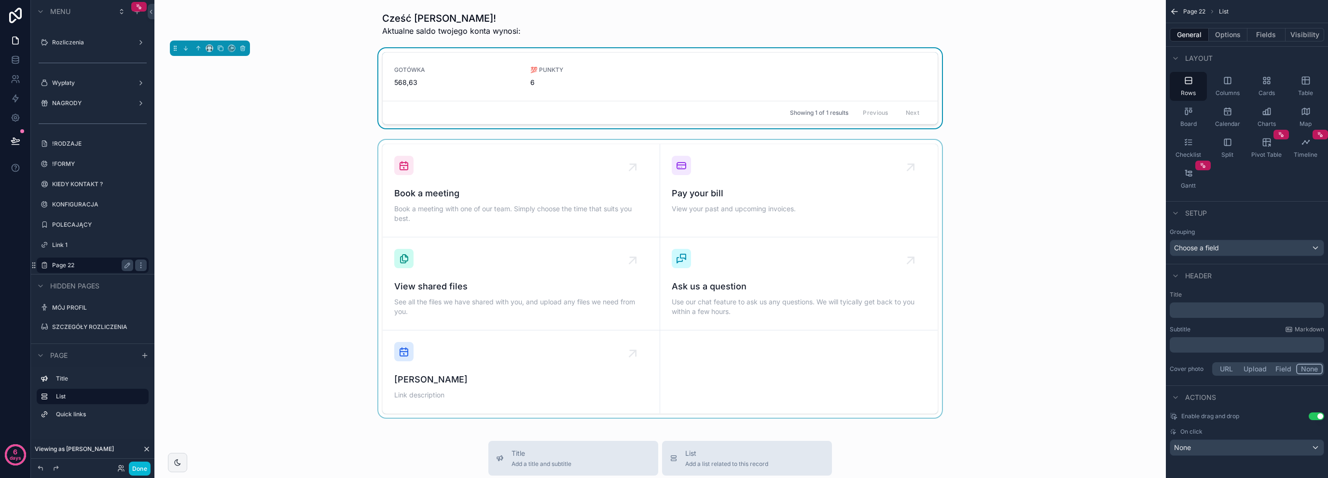
click at [353, 164] on div "scrollable content" at bounding box center [660, 279] width 996 height 278
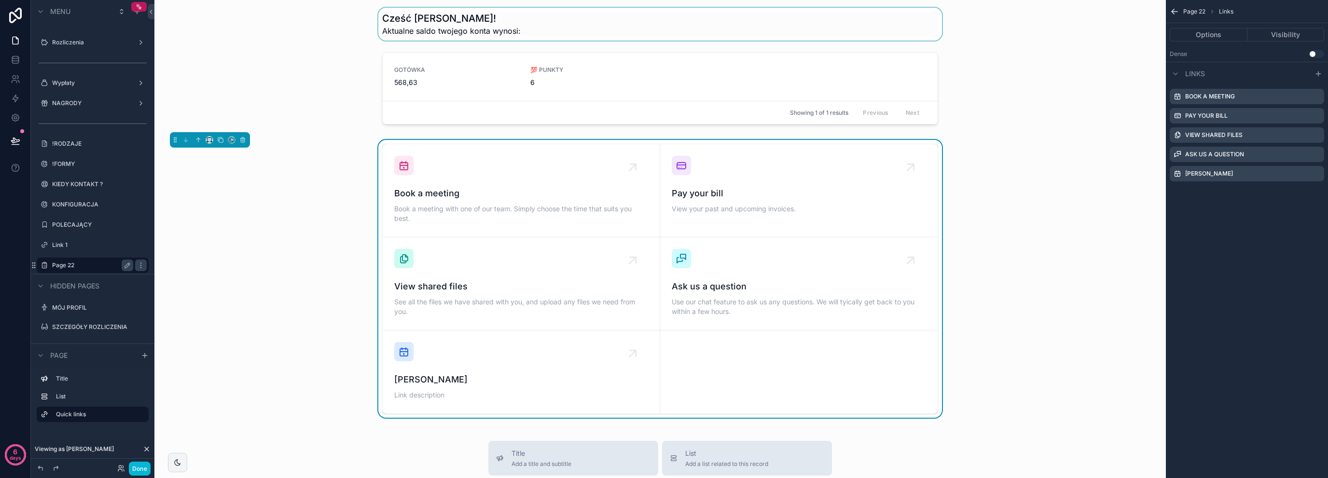
click at [463, 28] on div "scrollable content" at bounding box center [660, 24] width 996 height 33
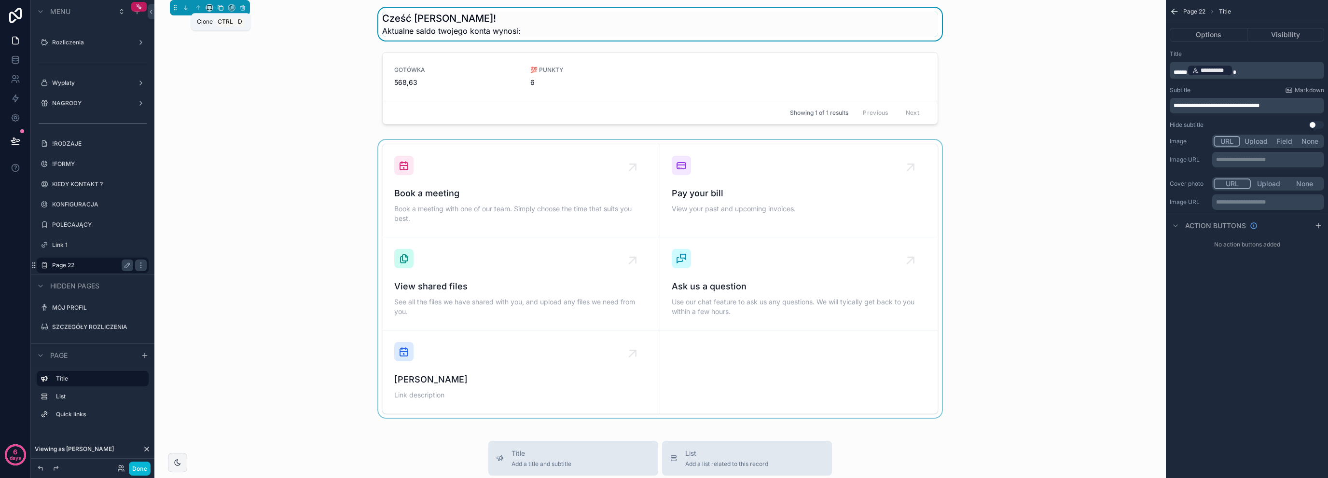
click at [219, 6] on icon "scrollable content" at bounding box center [221, 8] width 4 height 4
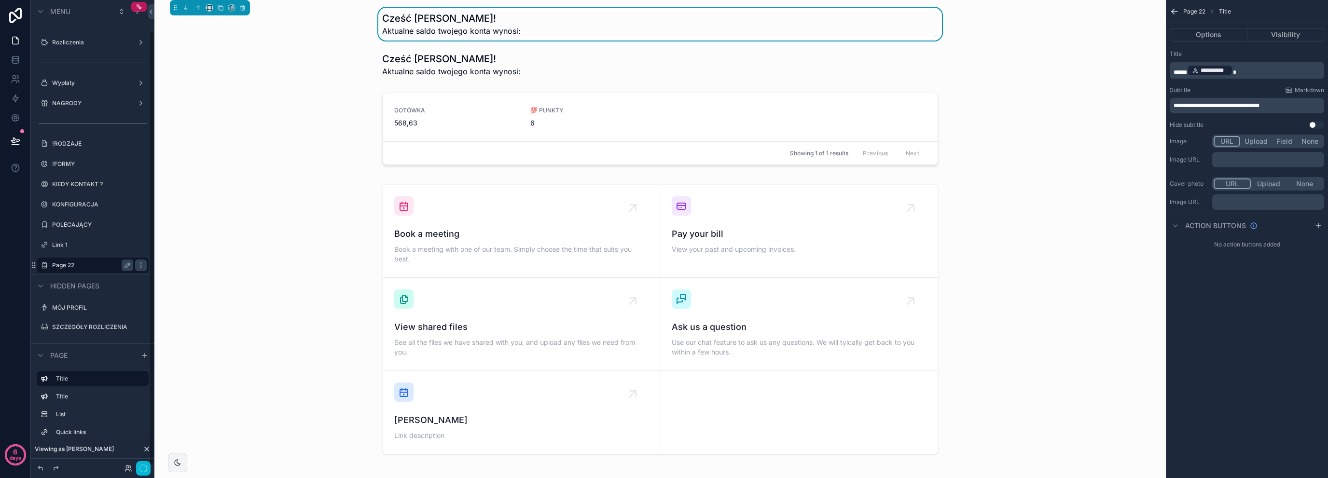
scroll to position [39, 0]
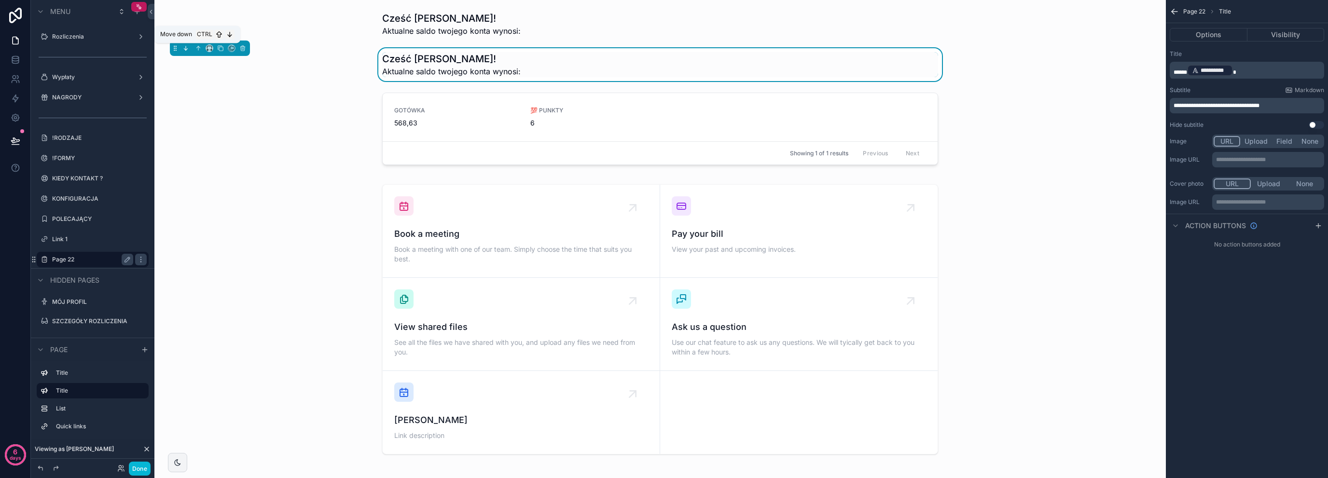
click at [187, 49] on icon "scrollable content" at bounding box center [187, 50] width 2 height 2
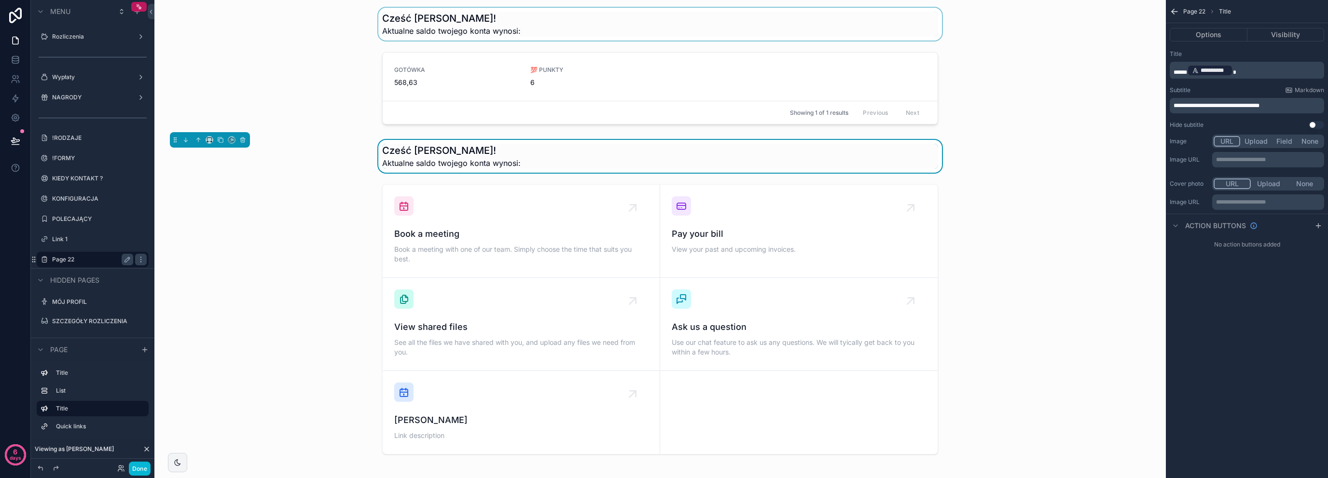
click at [394, 29] on div "scrollable content" at bounding box center [660, 24] width 996 height 33
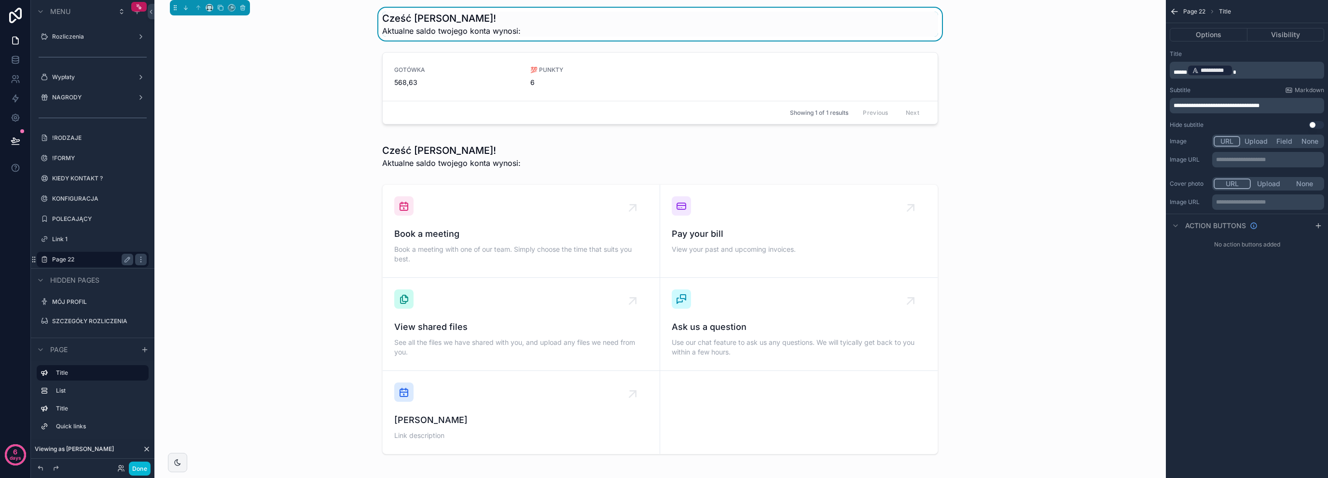
click at [386, 20] on h1 "Cześć [PERSON_NAME]!" at bounding box center [451, 19] width 138 height 14
click at [1177, 74] on span "*****" at bounding box center [1180, 72] width 14 height 6
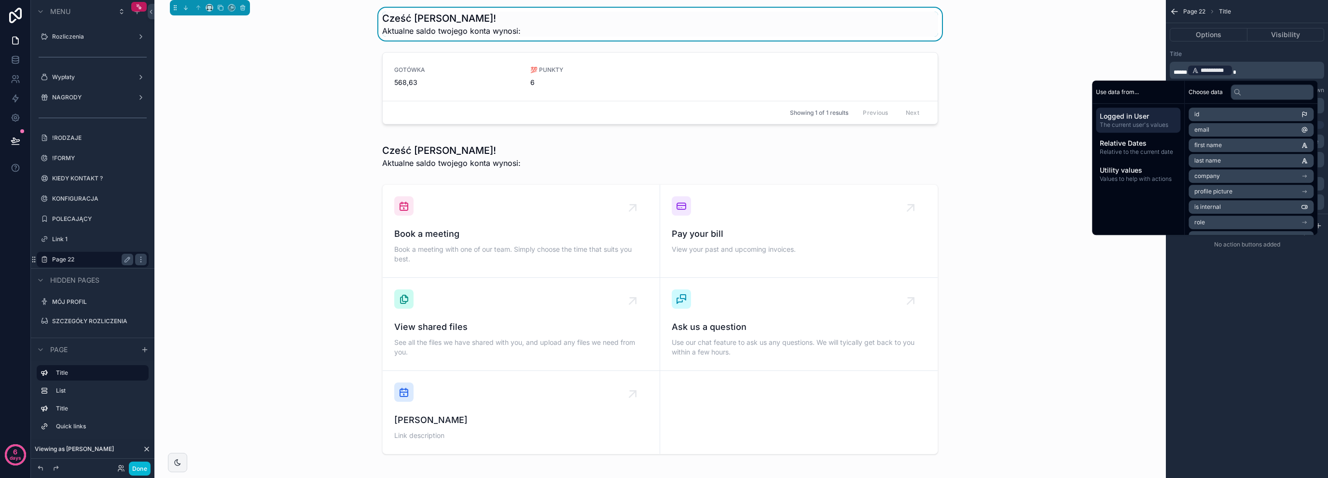
paste div "scrollable content"
click at [789, 88] on div "scrollable content" at bounding box center [660, 90] width 996 height 84
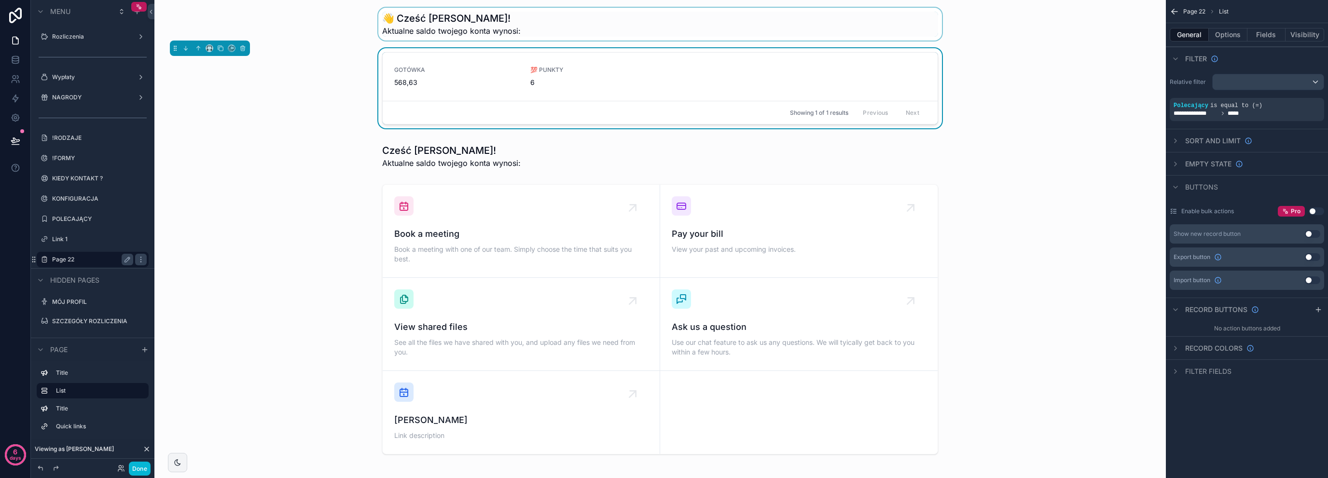
click at [548, 21] on div "scrollable content" at bounding box center [660, 24] width 996 height 33
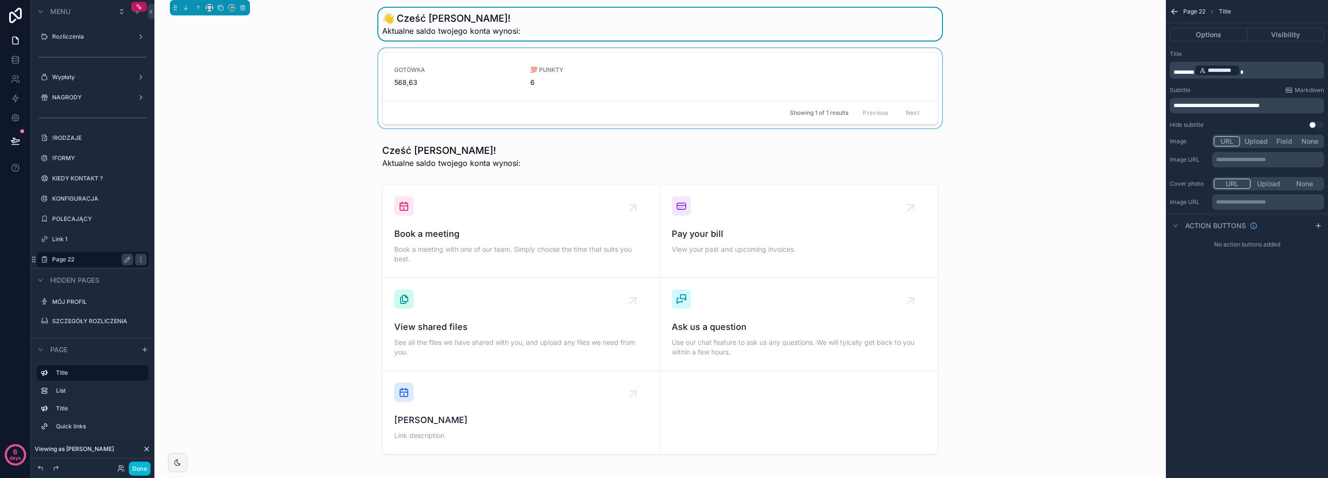
click at [530, 53] on div "scrollable content" at bounding box center [660, 90] width 996 height 84
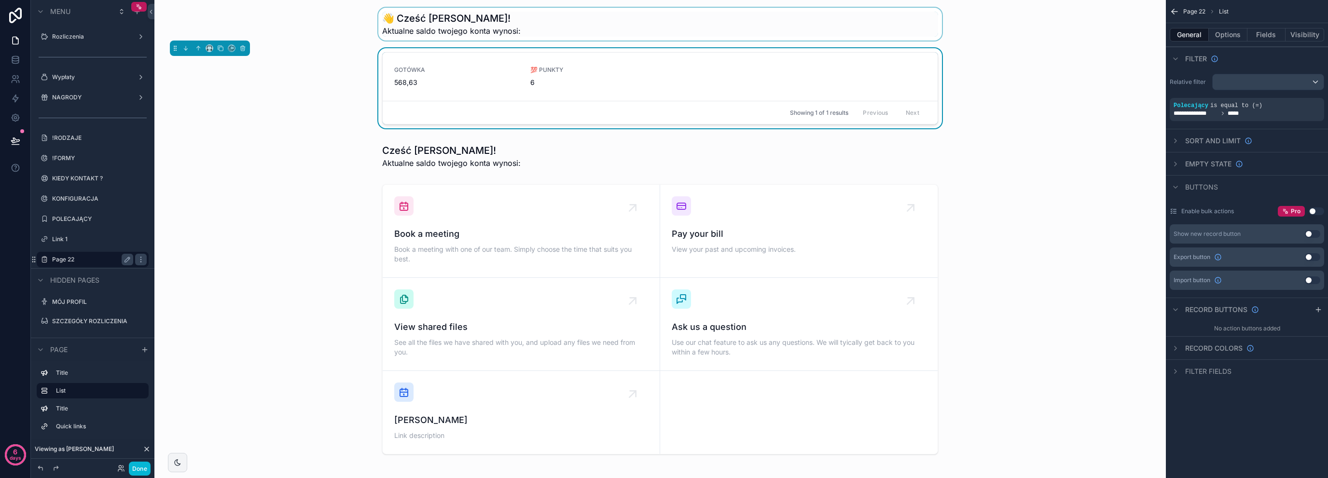
click at [547, 16] on div "scrollable content" at bounding box center [660, 24] width 996 height 33
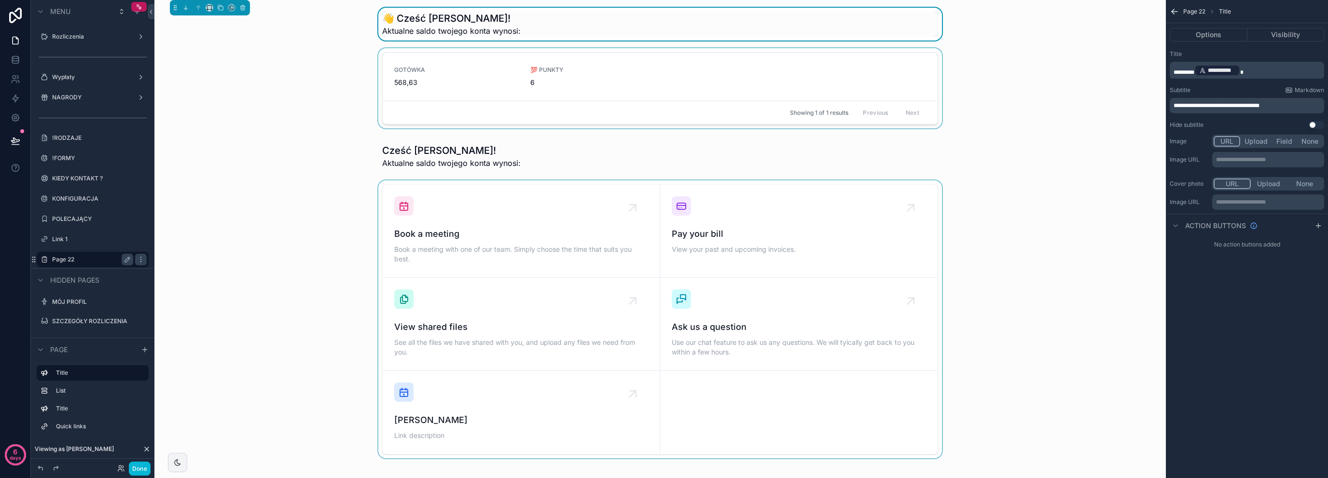
click at [281, 208] on div "scrollable content" at bounding box center [660, 319] width 996 height 278
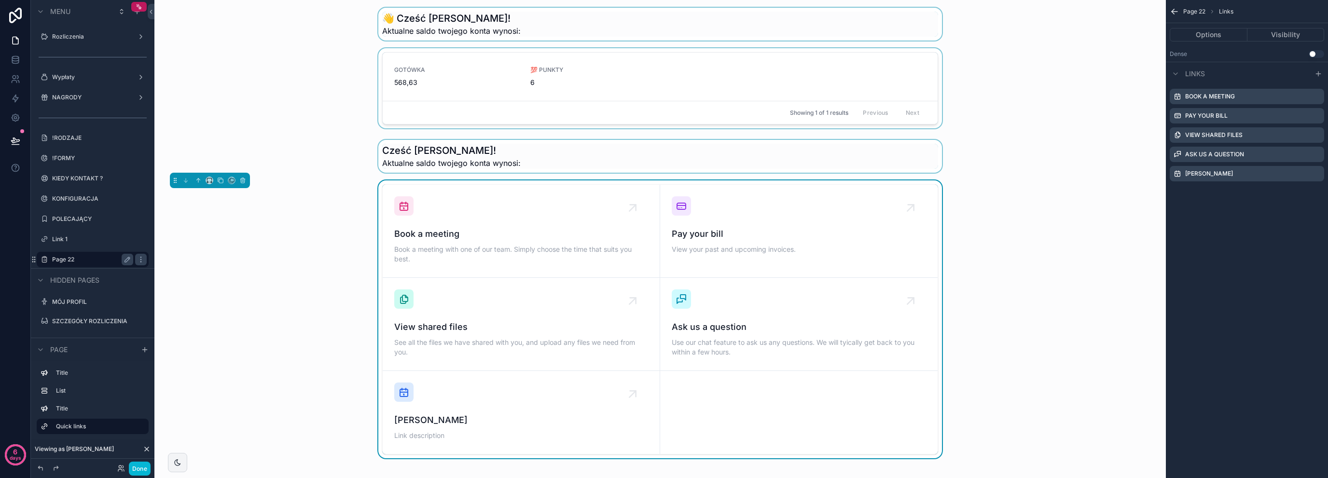
click at [545, 160] on div "scrollable content" at bounding box center [660, 156] width 996 height 33
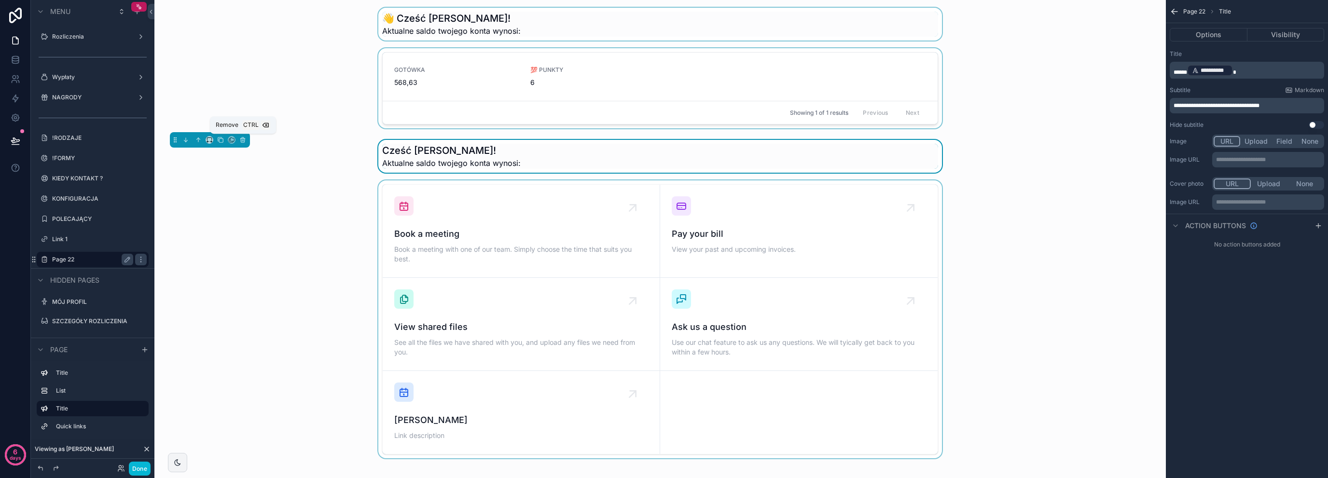
click at [1179, 71] on span "*****" at bounding box center [1180, 72] width 14 height 6
drag, startPoint x: 1173, startPoint y: 67, endPoint x: 1300, endPoint y: 63, distance: 126.5
click at [1300, 64] on p "**********" at bounding box center [1247, 71] width 149 height 14
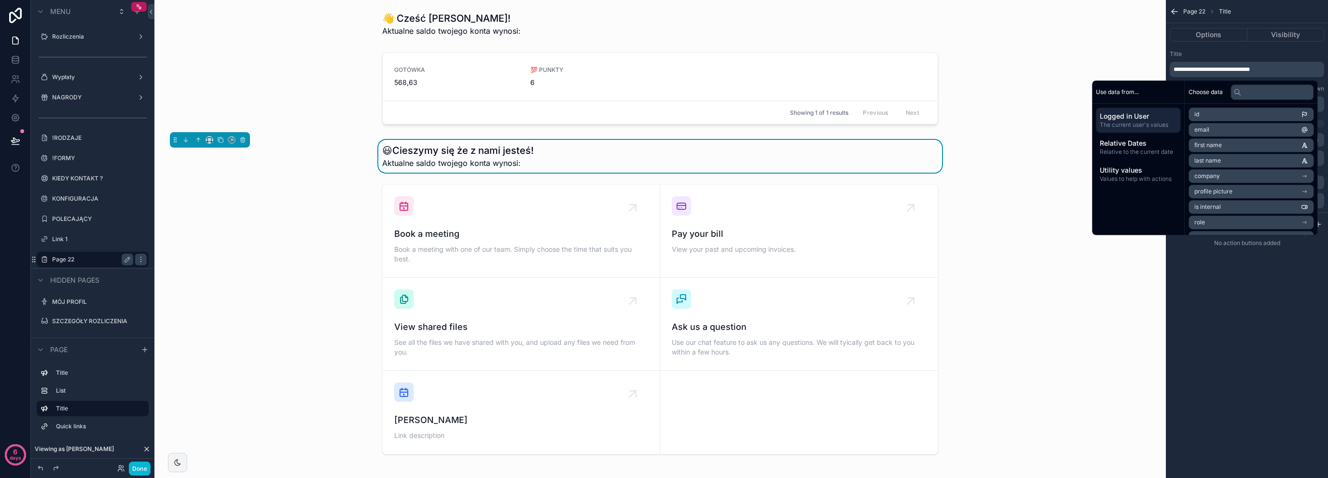
click at [1215, 69] on span "**********" at bounding box center [1211, 70] width 76 height 6
click at [0, 0] on lt-span "*** * **" at bounding box center [0, 0] width 0 height 0
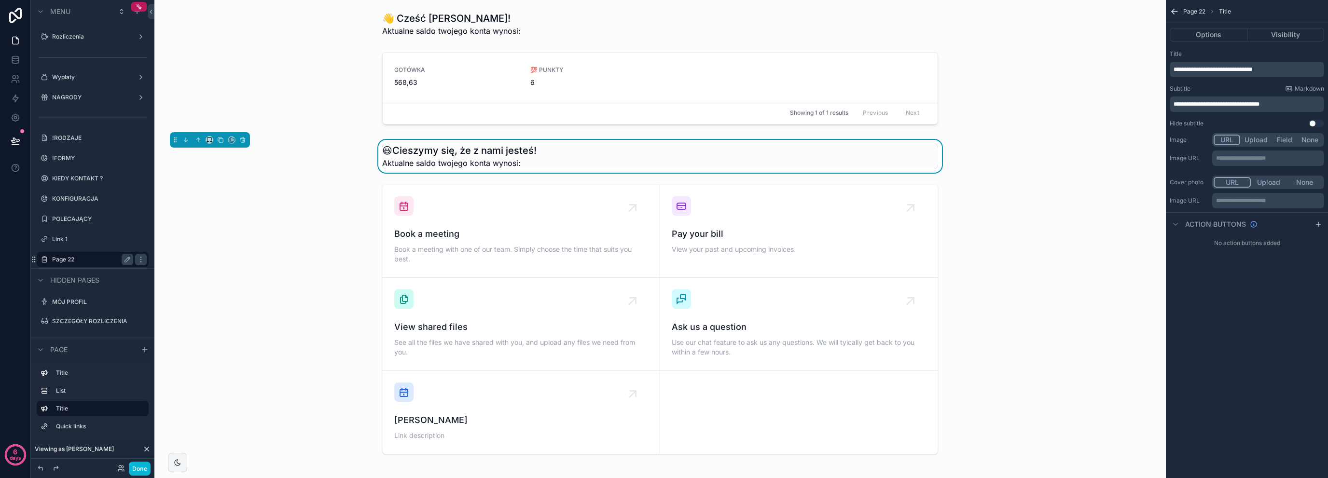
click at [1196, 102] on span "**********" at bounding box center [1216, 104] width 86 height 6
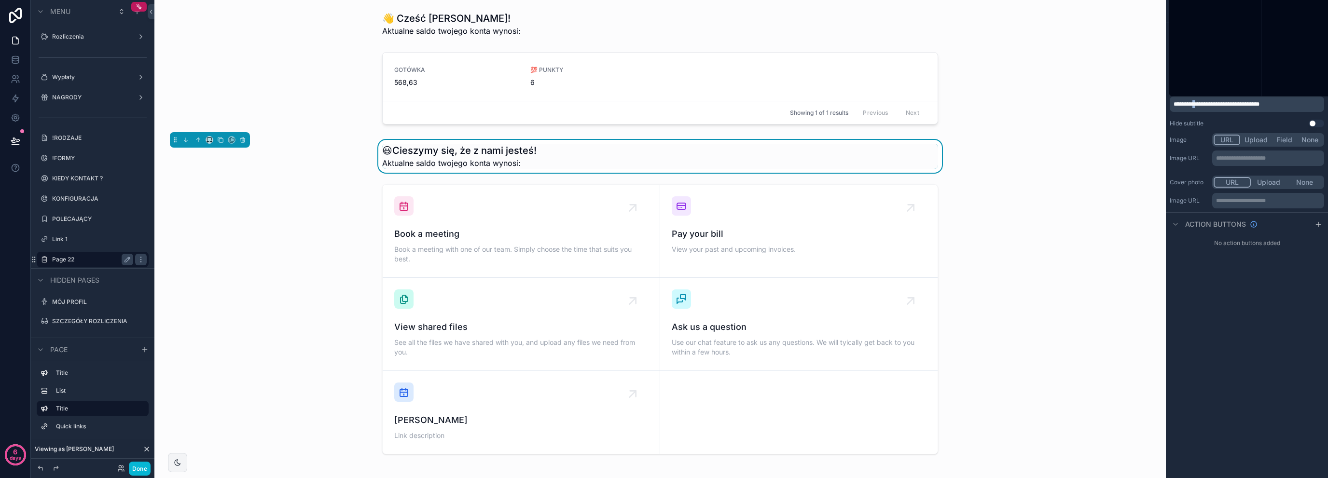
click at [1196, 102] on span "**********" at bounding box center [1216, 104] width 86 height 6
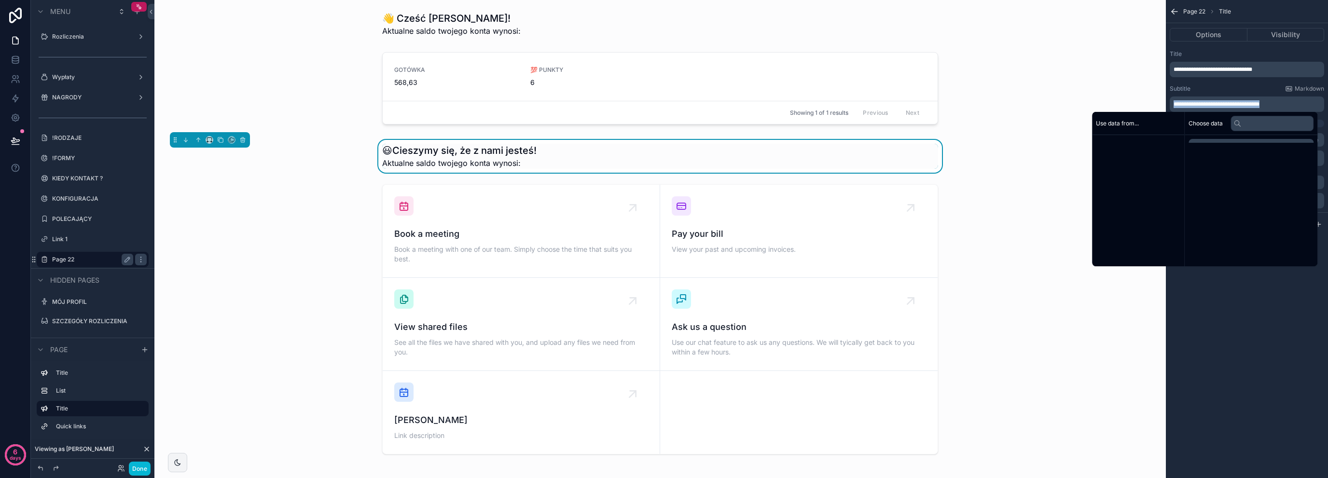
click at [1196, 102] on span "**********" at bounding box center [1216, 104] width 86 height 6
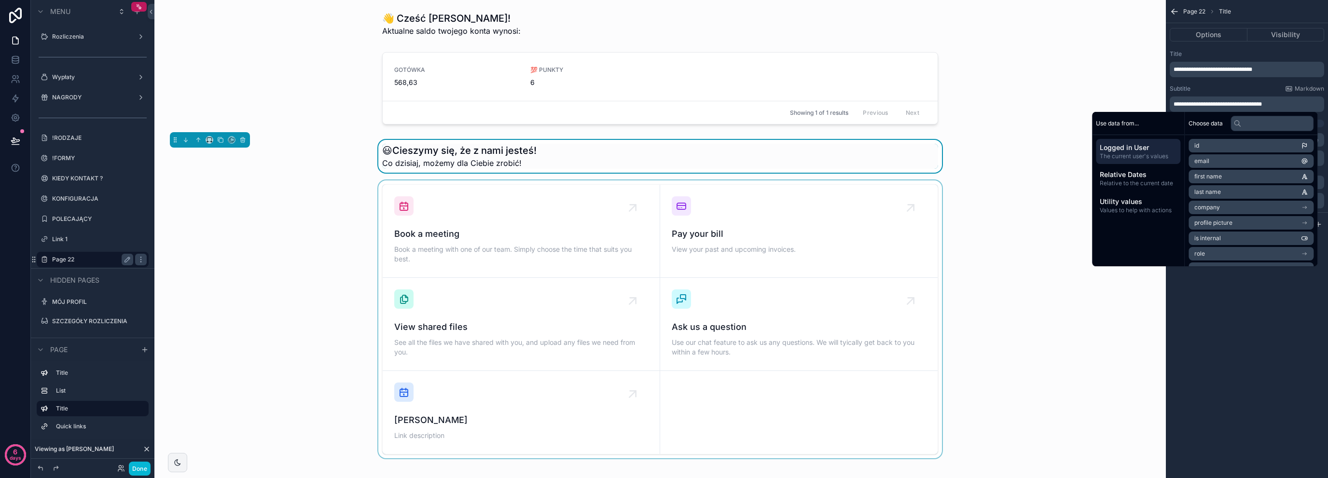
click at [288, 254] on div "scrollable content" at bounding box center [660, 319] width 996 height 278
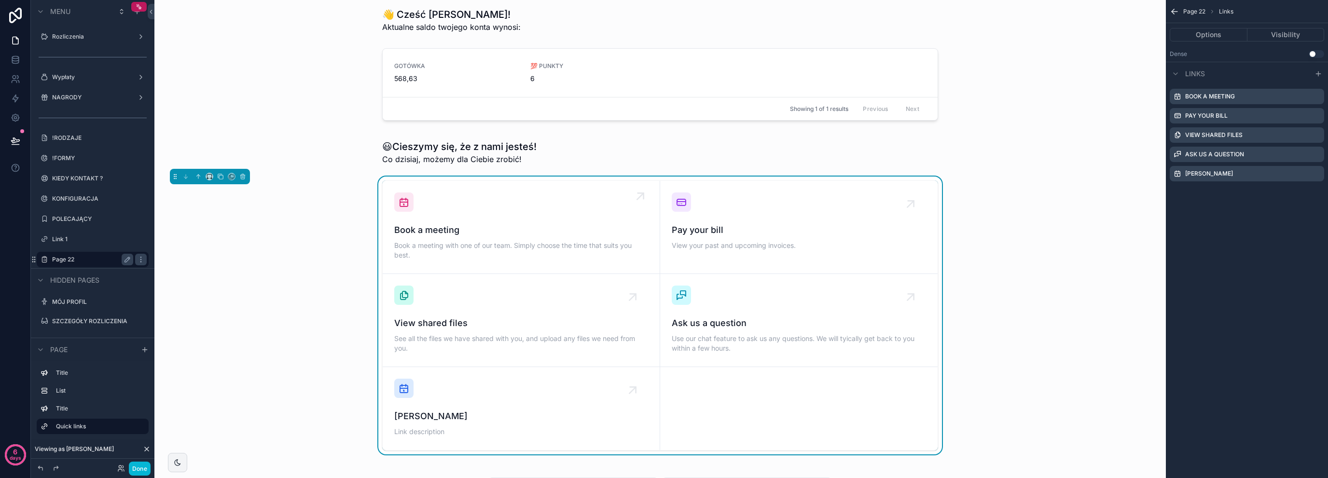
scroll to position [0, 0]
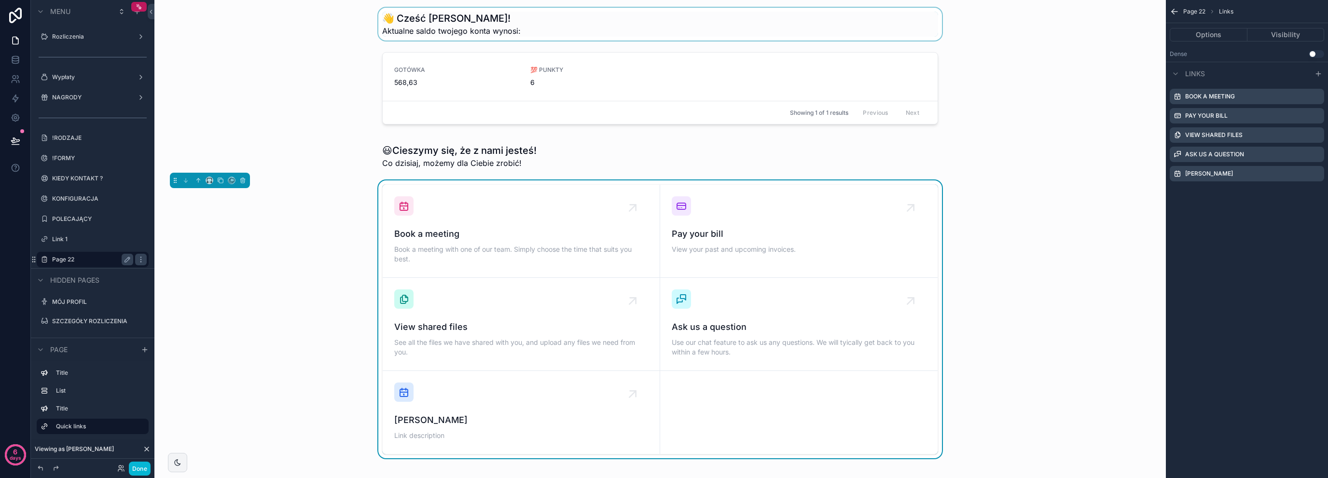
click at [999, 31] on div "scrollable content" at bounding box center [660, 24] width 996 height 33
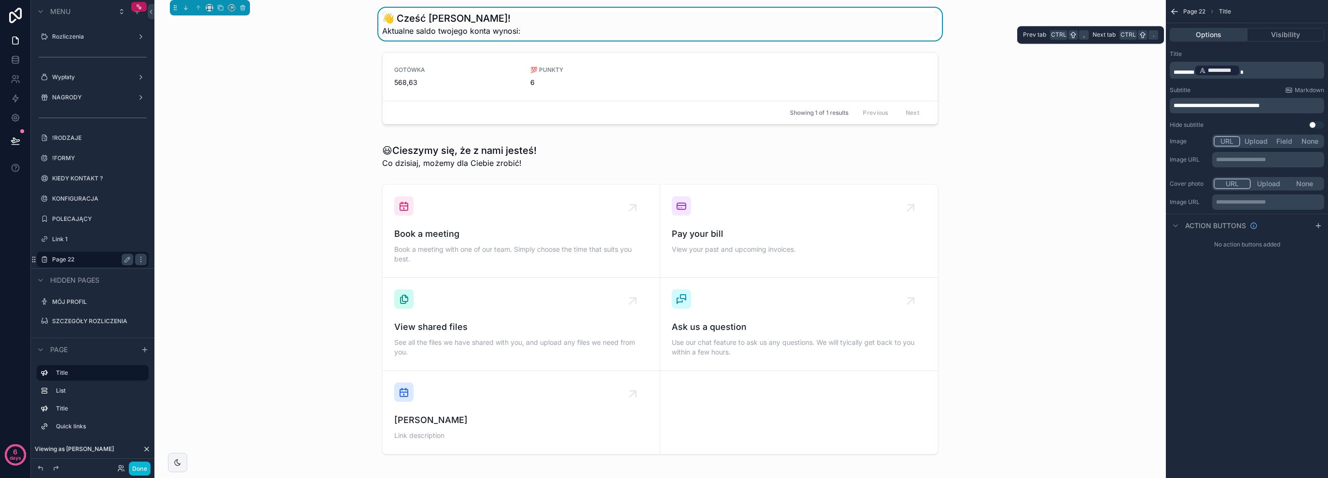
click at [1222, 37] on button "Options" at bounding box center [1209, 35] width 78 height 14
click at [1316, 225] on icon "scrollable content" at bounding box center [1318, 226] width 8 height 8
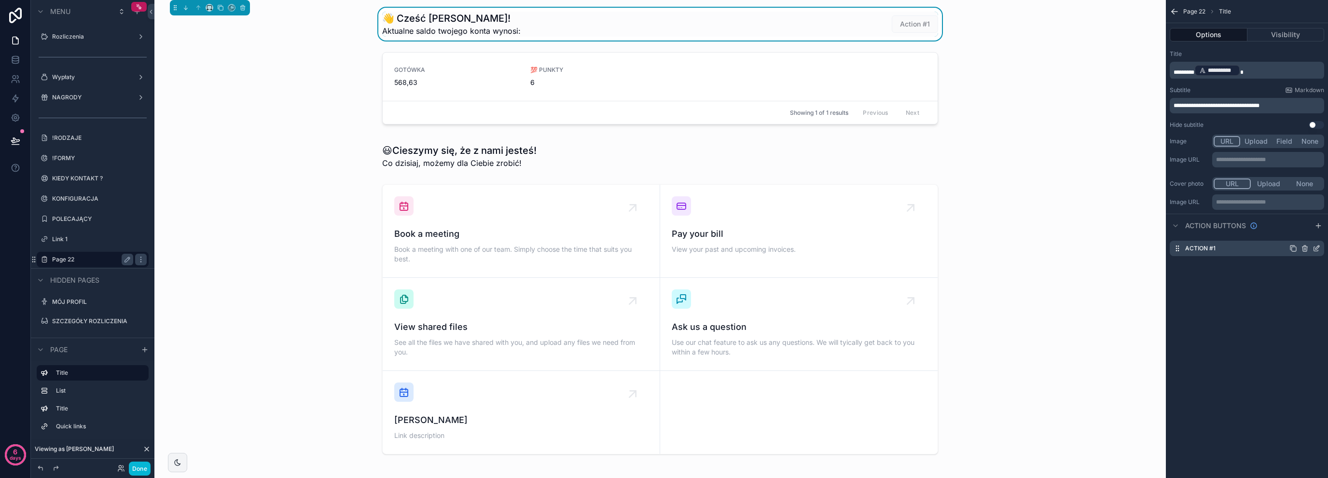
click at [1317, 249] on icon "scrollable content" at bounding box center [1316, 249] width 8 height 8
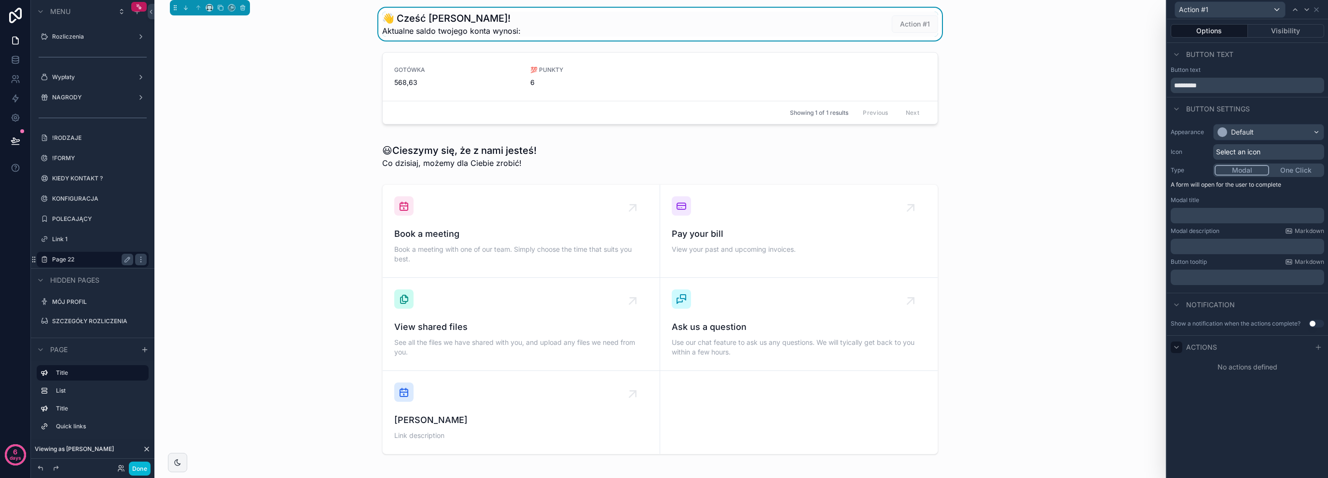
click at [1178, 346] on icon at bounding box center [1176, 347] width 4 height 2
click at [1173, 344] on icon at bounding box center [1176, 348] width 8 height 8
drag, startPoint x: 1320, startPoint y: 348, endPoint x: 1293, endPoint y: 356, distance: 27.6
click at [1320, 348] on icon at bounding box center [1318, 348] width 8 height 8
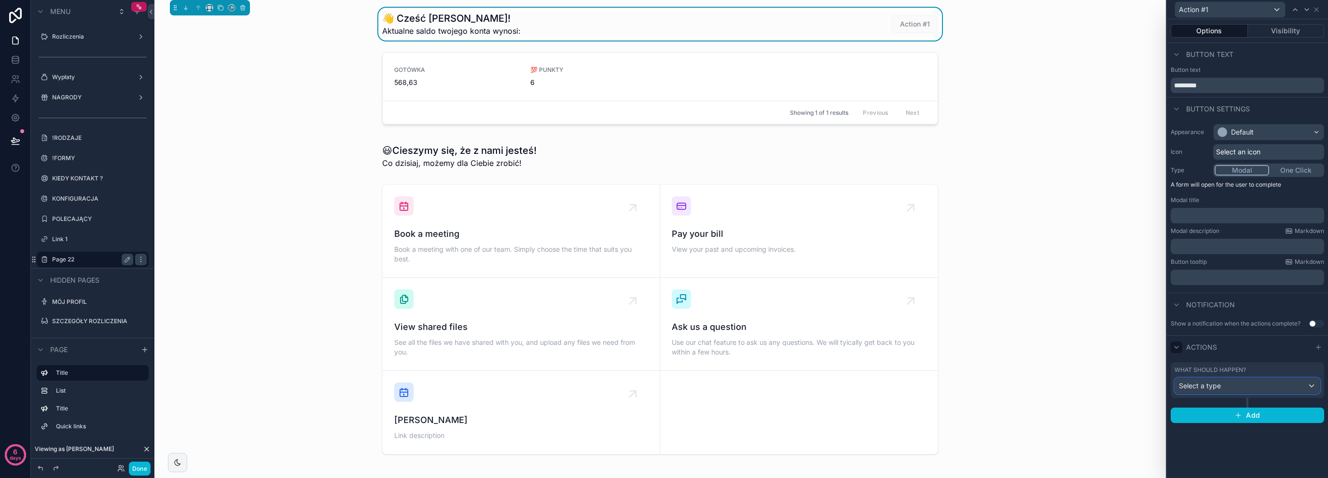
click at [1213, 388] on span "Select a type" at bounding box center [1200, 386] width 42 height 8
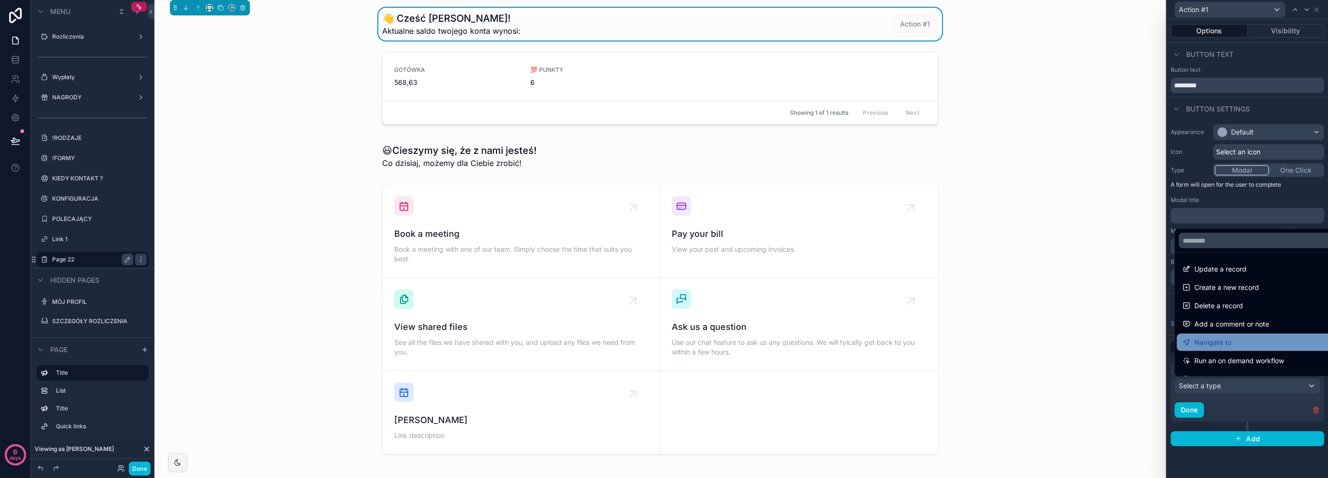
click at [1230, 340] on div "Navigate to" at bounding box center [1259, 343] width 152 height 12
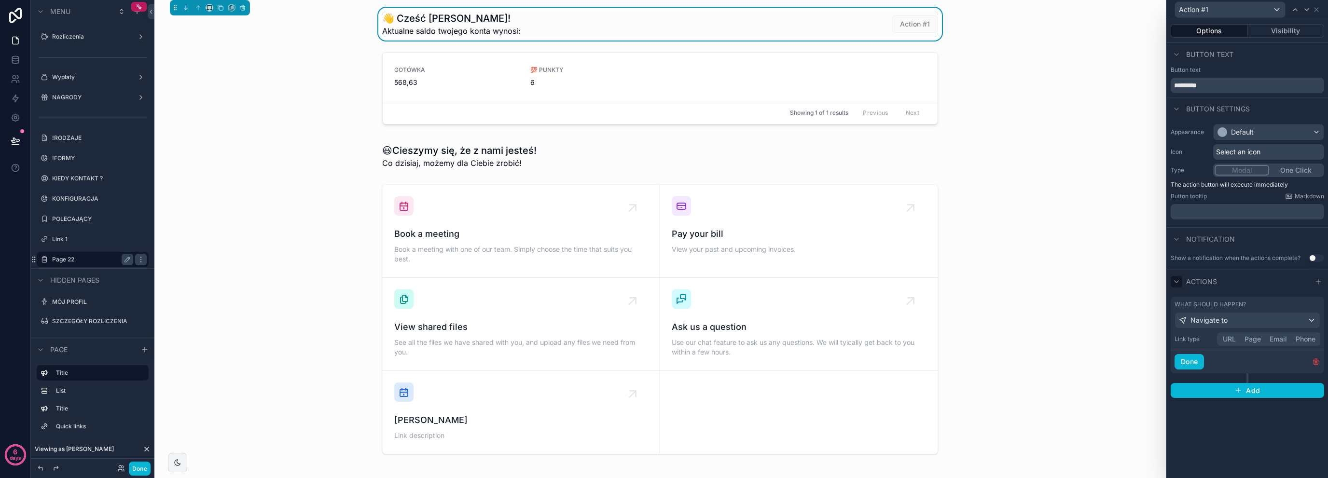
click at [1251, 340] on button "Page" at bounding box center [1252, 339] width 25 height 11
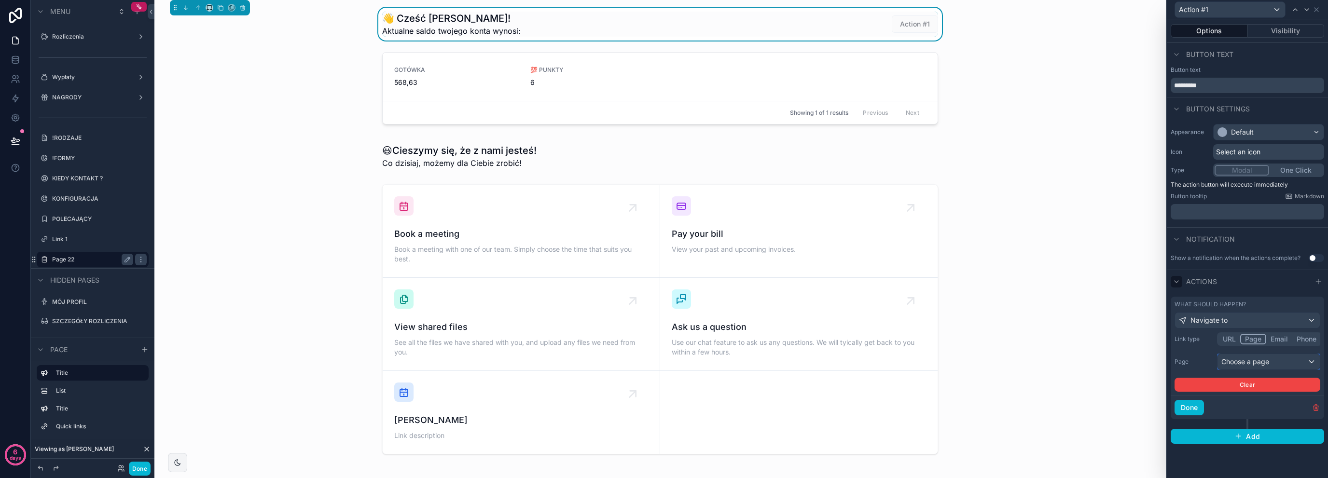
click at [1261, 361] on div "Choose a page" at bounding box center [1268, 361] width 102 height 15
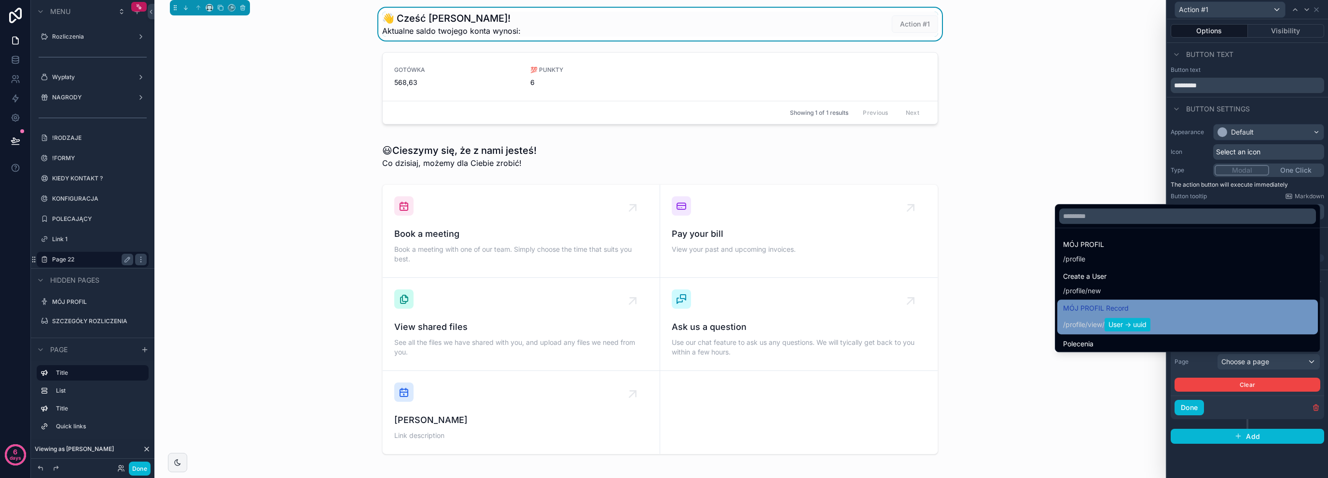
click at [1098, 317] on span "/ profile / view / User -> uuid" at bounding box center [1106, 323] width 87 height 15
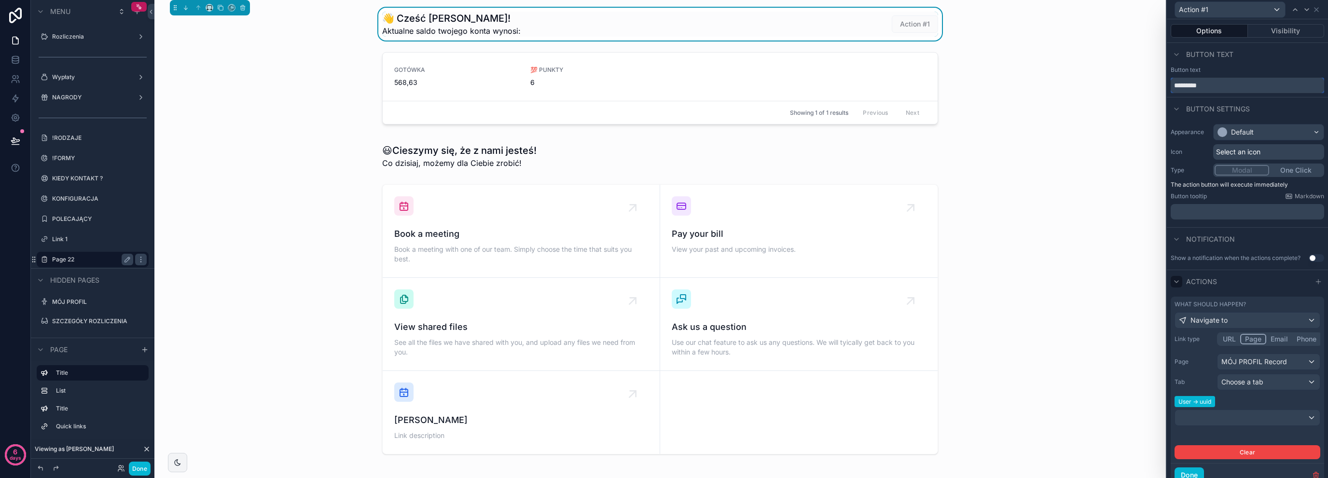
click at [1244, 87] on input "*********" at bounding box center [1247, 85] width 153 height 15
type input "**********"
click at [1250, 133] on div "Default" at bounding box center [1242, 132] width 23 height 10
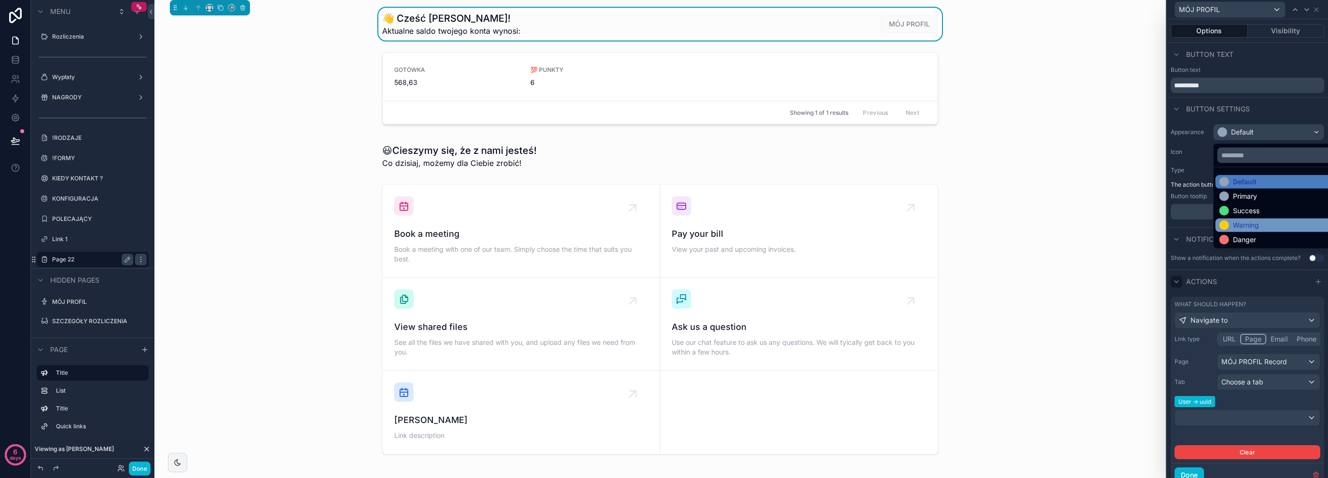
click at [1232, 228] on div "Warning" at bounding box center [1239, 226] width 40 height 10
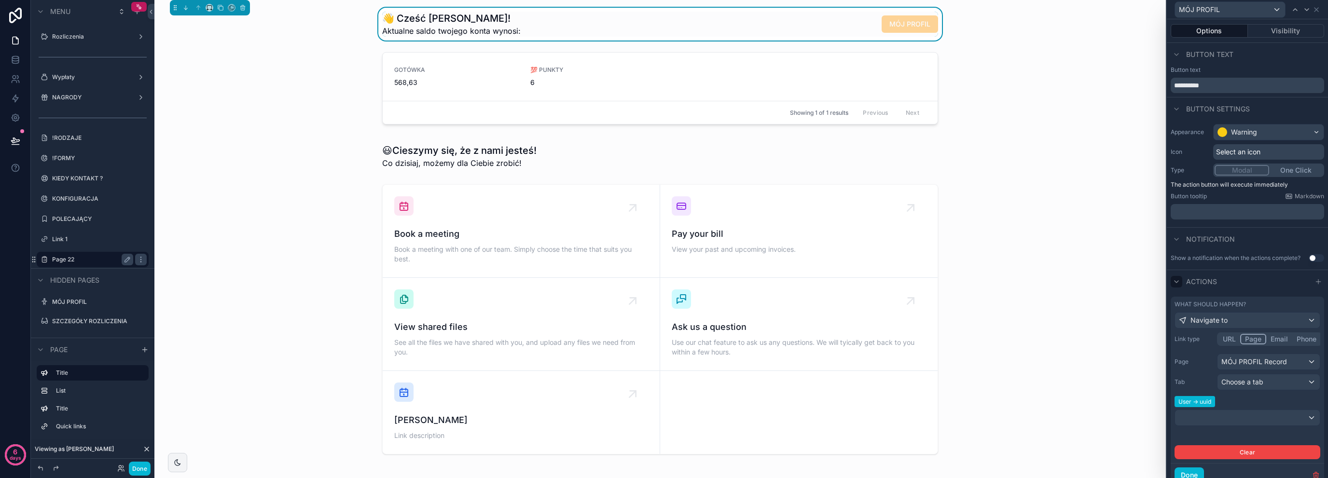
click at [1260, 153] on span "Select an icon" at bounding box center [1238, 152] width 44 height 10
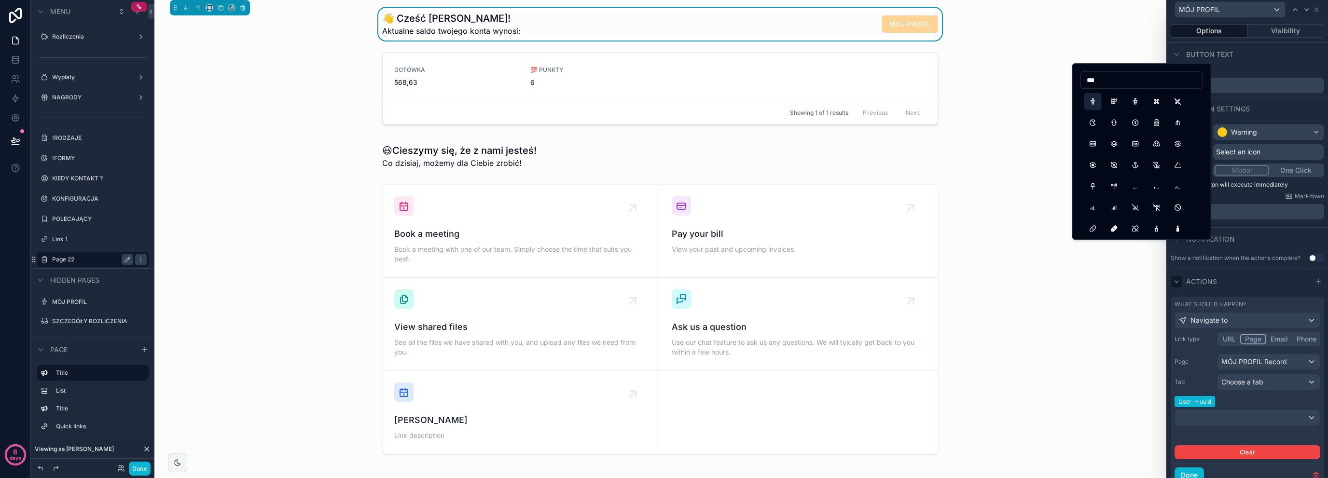
type input "***"
click at [1091, 102] on button "Man" at bounding box center [1092, 101] width 17 height 17
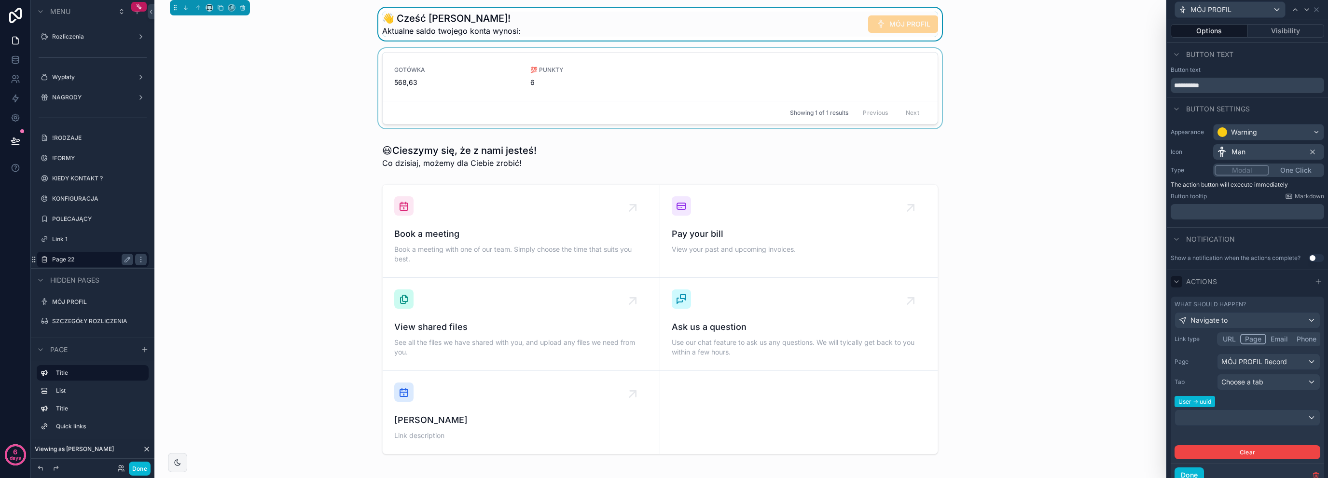
click at [374, 53] on div "scrollable content" at bounding box center [660, 90] width 996 height 84
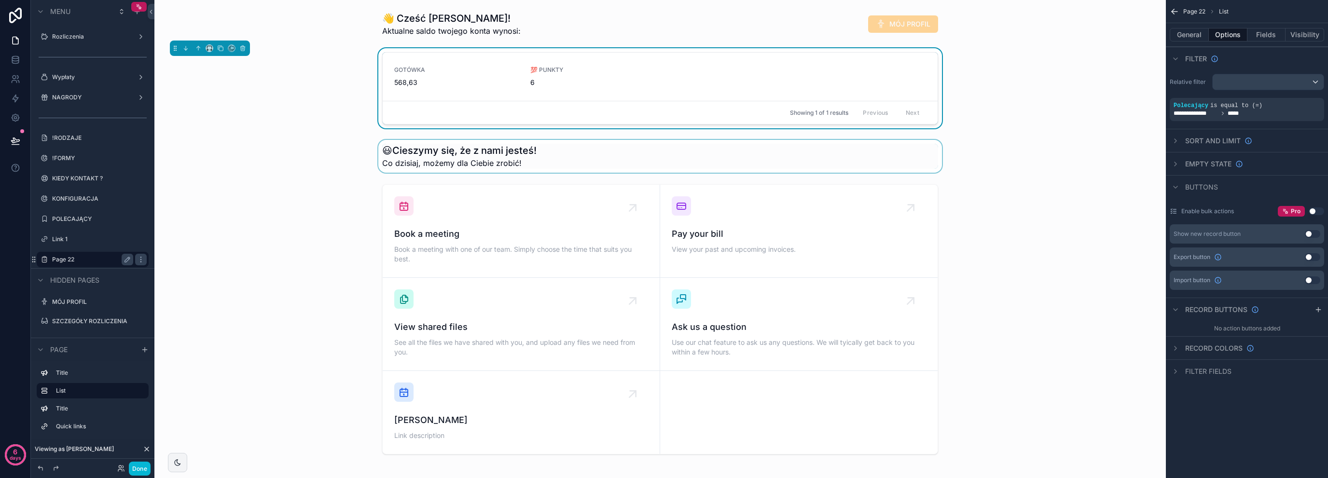
click at [313, 152] on div "scrollable content" at bounding box center [660, 156] width 996 height 33
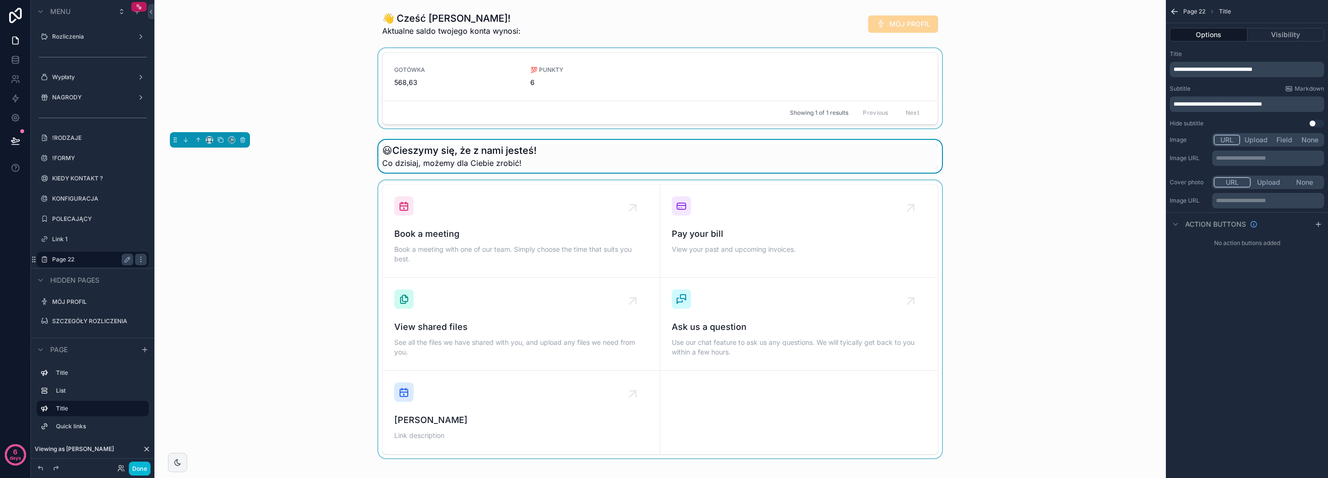
click at [351, 243] on div "scrollable content" at bounding box center [660, 319] width 996 height 278
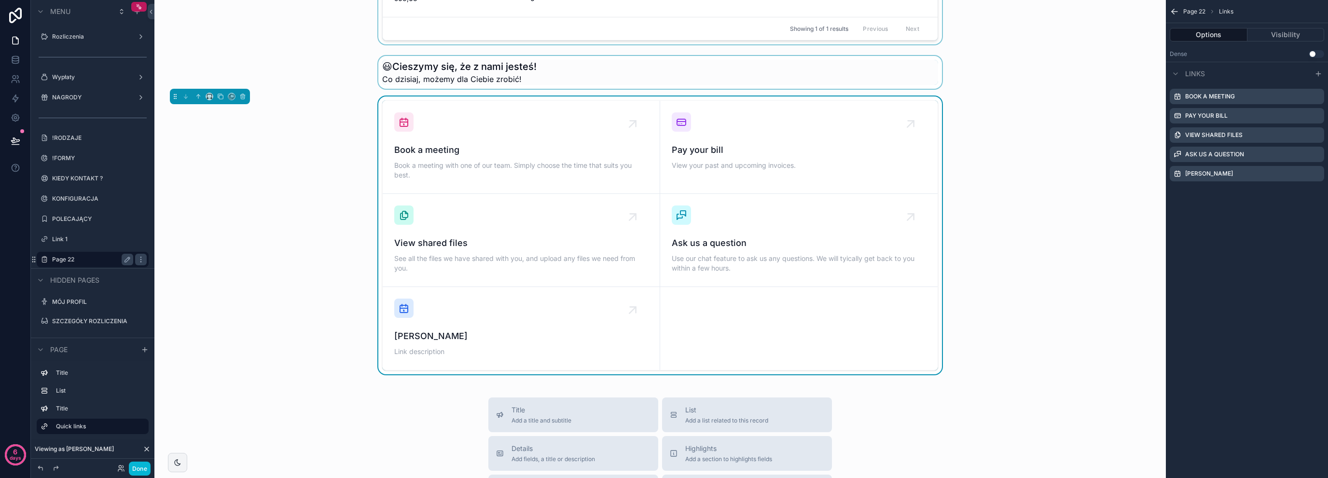
scroll to position [32, 0]
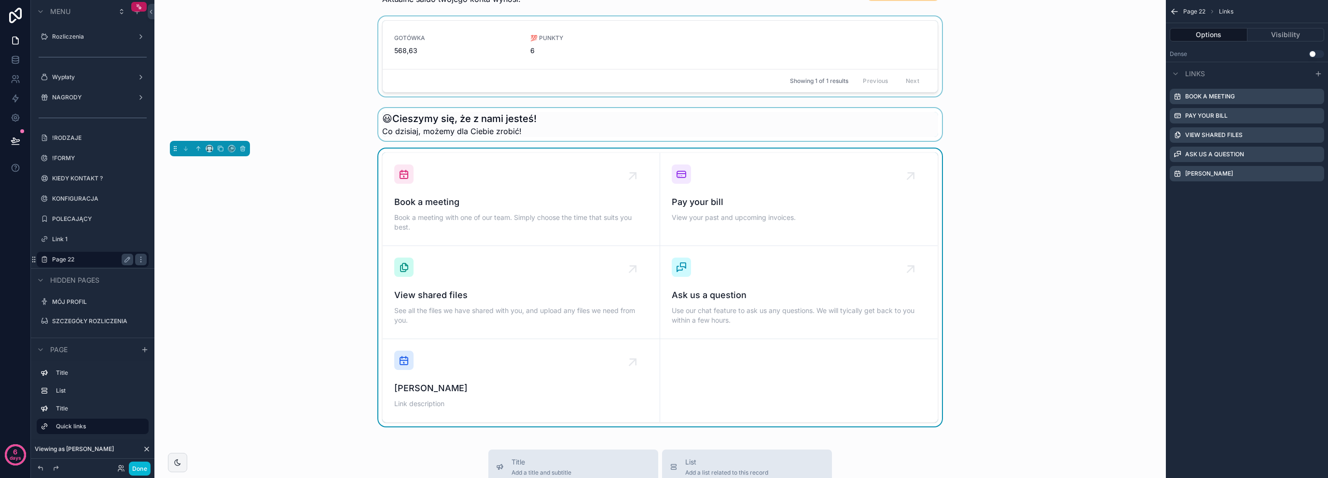
click at [455, 125] on div "scrollable content" at bounding box center [660, 124] width 996 height 33
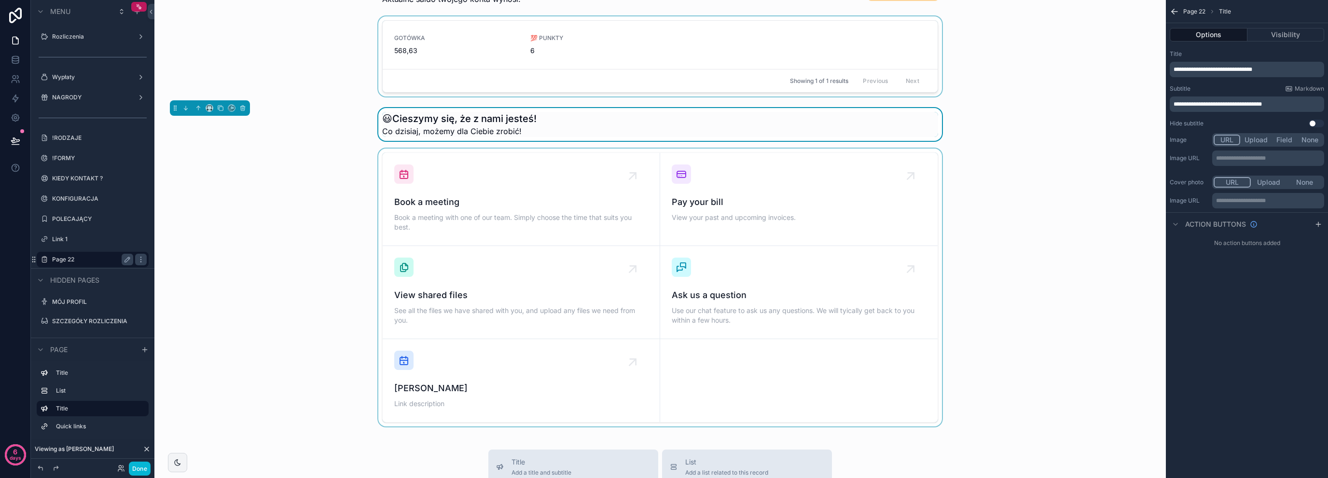
click at [455, 182] on div "scrollable content" at bounding box center [660, 288] width 996 height 278
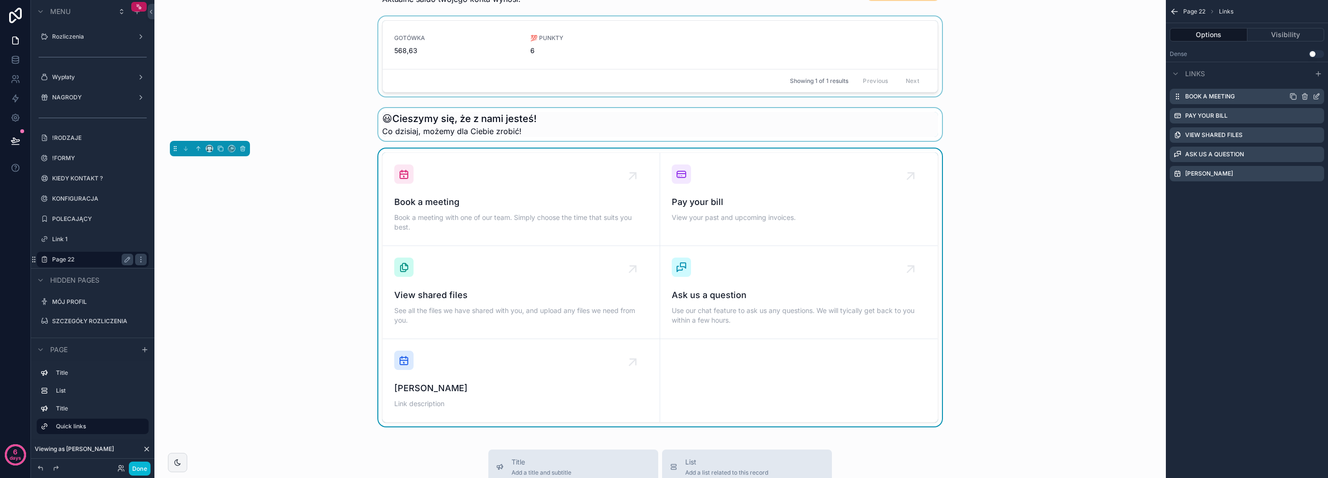
click at [1315, 96] on icon "scrollable content" at bounding box center [1316, 97] width 8 height 8
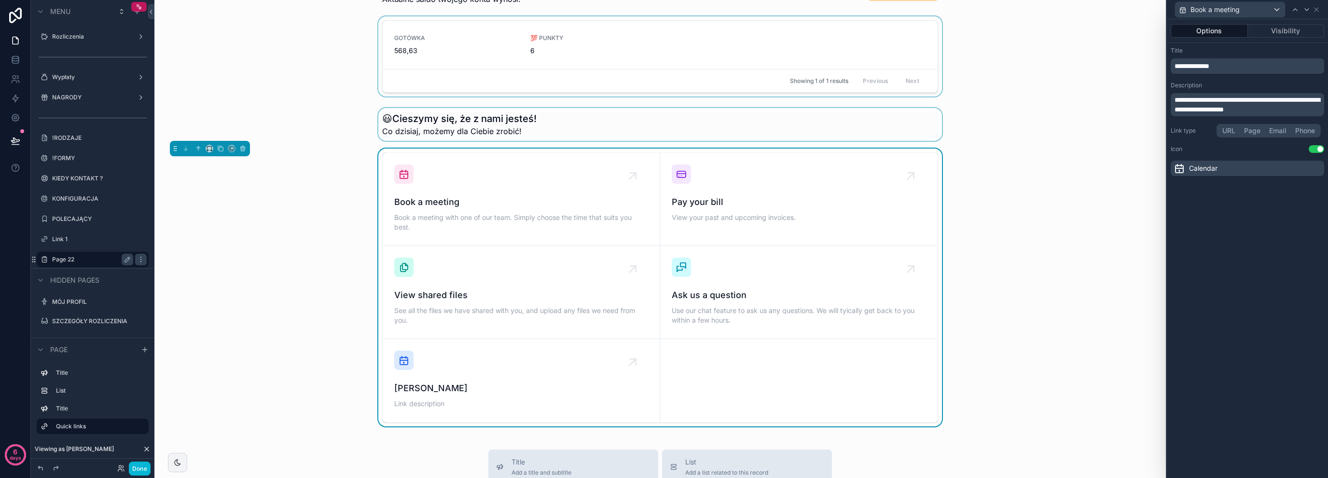
click at [1258, 67] on p "**********" at bounding box center [1248, 66] width 148 height 10
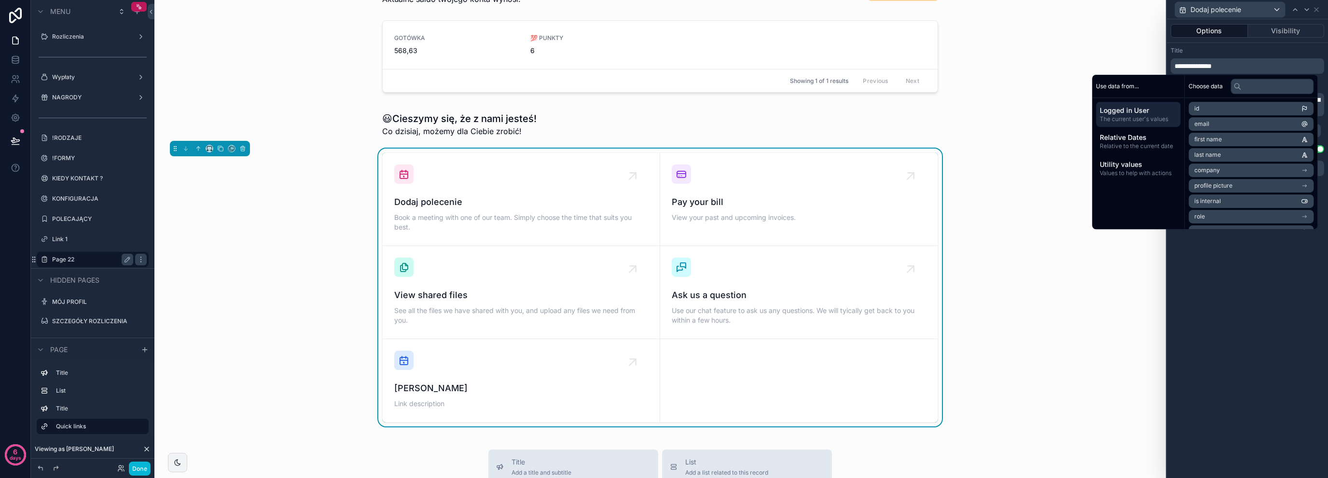
click at [1262, 283] on div "**********" at bounding box center [1247, 248] width 161 height 459
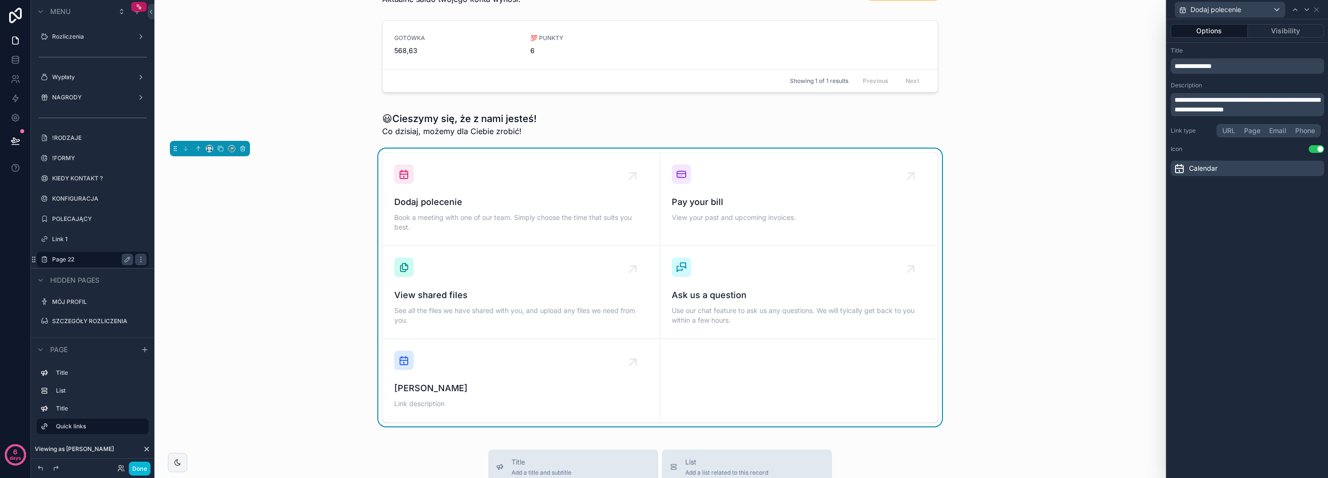
click at [1252, 61] on p "**********" at bounding box center [1248, 66] width 148 height 10
click at [1231, 307] on div "**********" at bounding box center [1247, 248] width 161 height 459
click at [1235, 111] on span "**********" at bounding box center [1246, 104] width 145 height 16
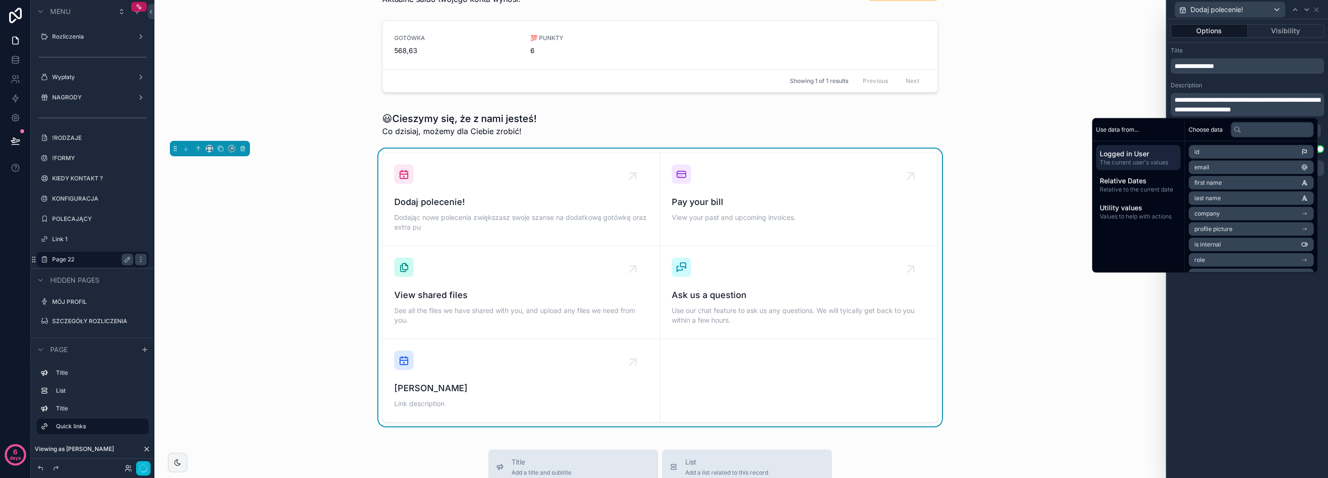
scroll to position [0, 0]
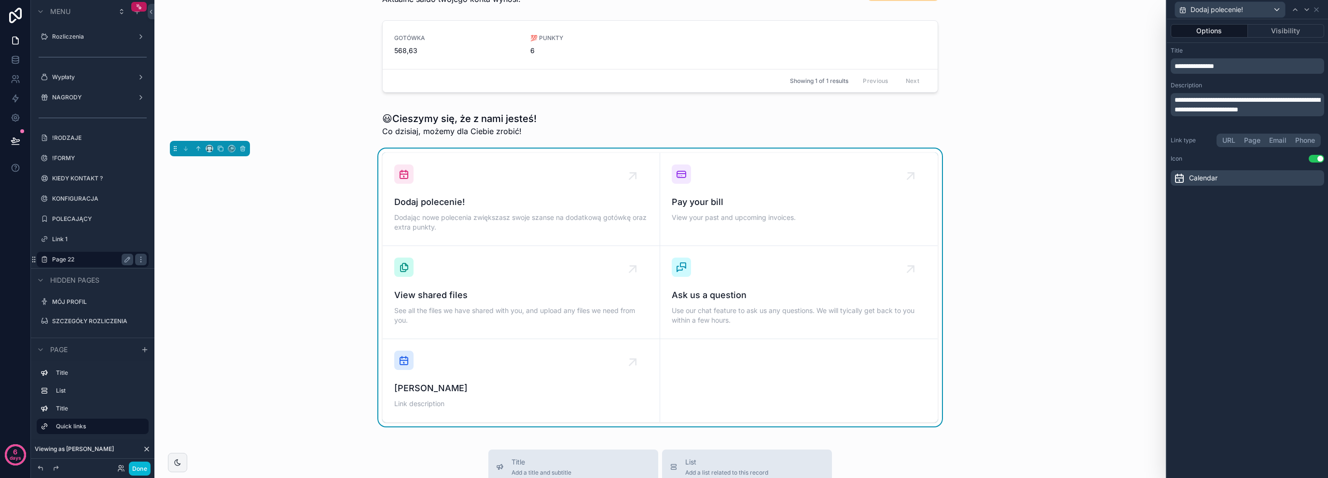
click at [1285, 391] on div "**********" at bounding box center [1247, 248] width 161 height 459
click at [1234, 100] on span "**********" at bounding box center [1246, 104] width 145 height 16
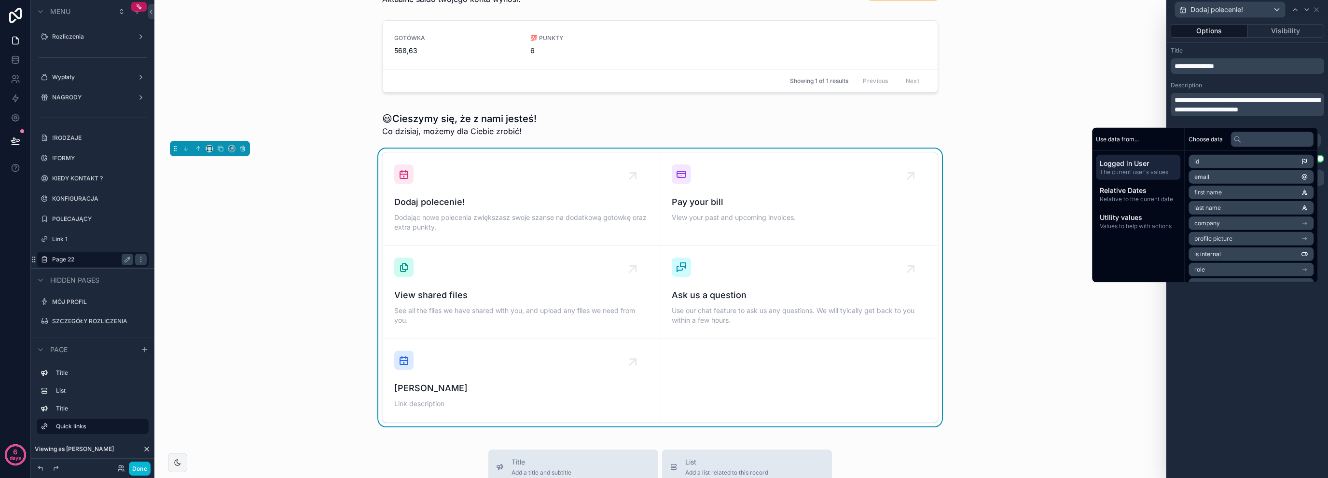
click at [1252, 101] on span "**********" at bounding box center [1246, 104] width 145 height 16
click at [1234, 108] on span "**********" at bounding box center [1246, 104] width 145 height 16
click at [1212, 312] on div "**********" at bounding box center [1247, 248] width 161 height 459
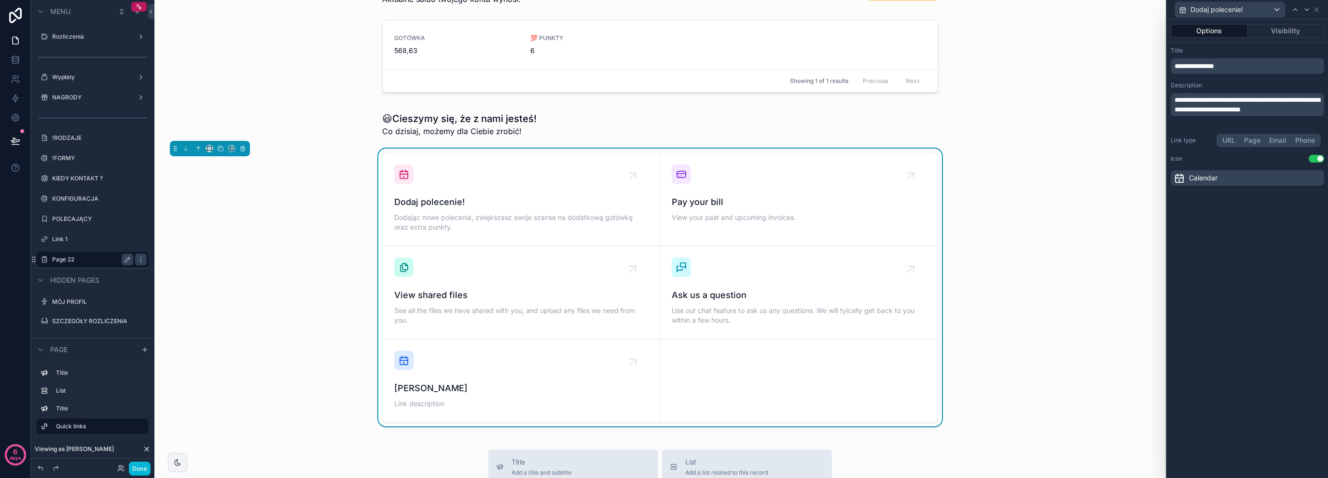
click at [1185, 179] on div "Calendar" at bounding box center [1195, 178] width 44 height 12
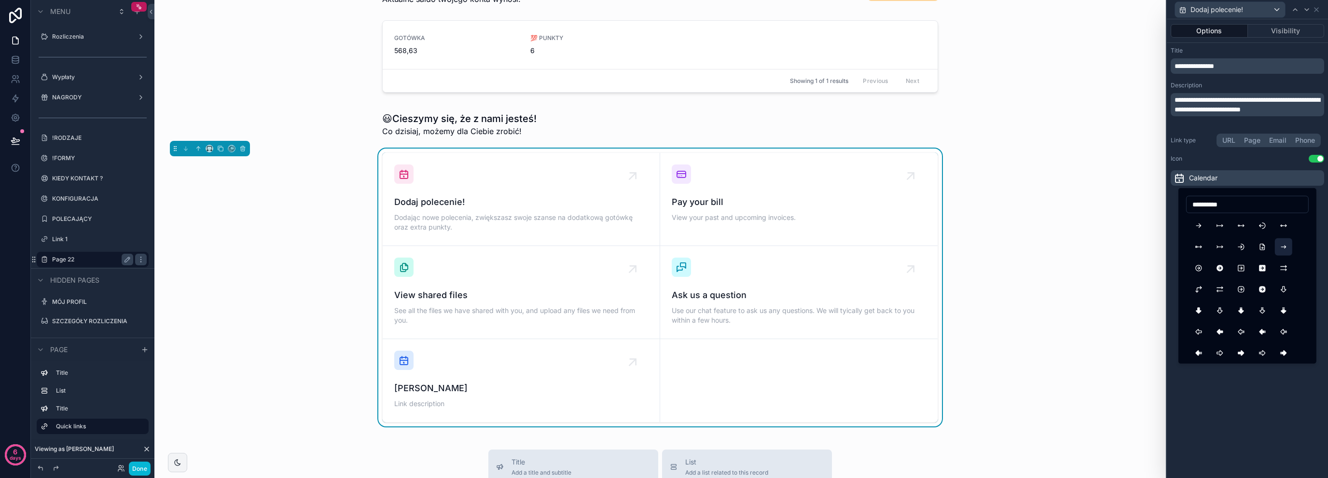
type input "**********"
click at [1282, 249] on button "ArrowNarrowRight" at bounding box center [1283, 246] width 17 height 17
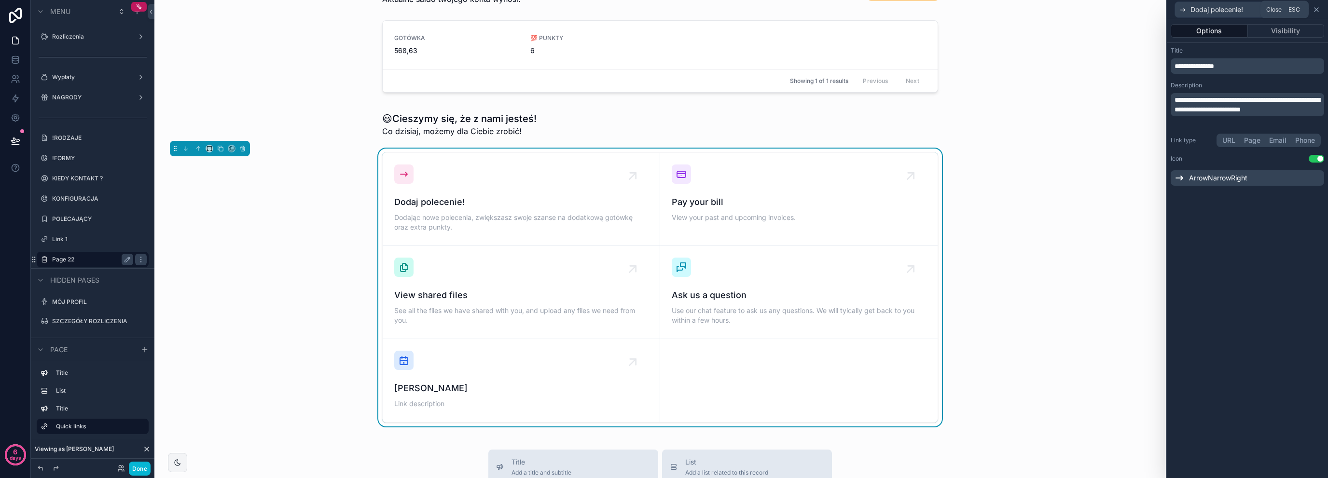
click at [1315, 7] on icon at bounding box center [1316, 10] width 8 height 8
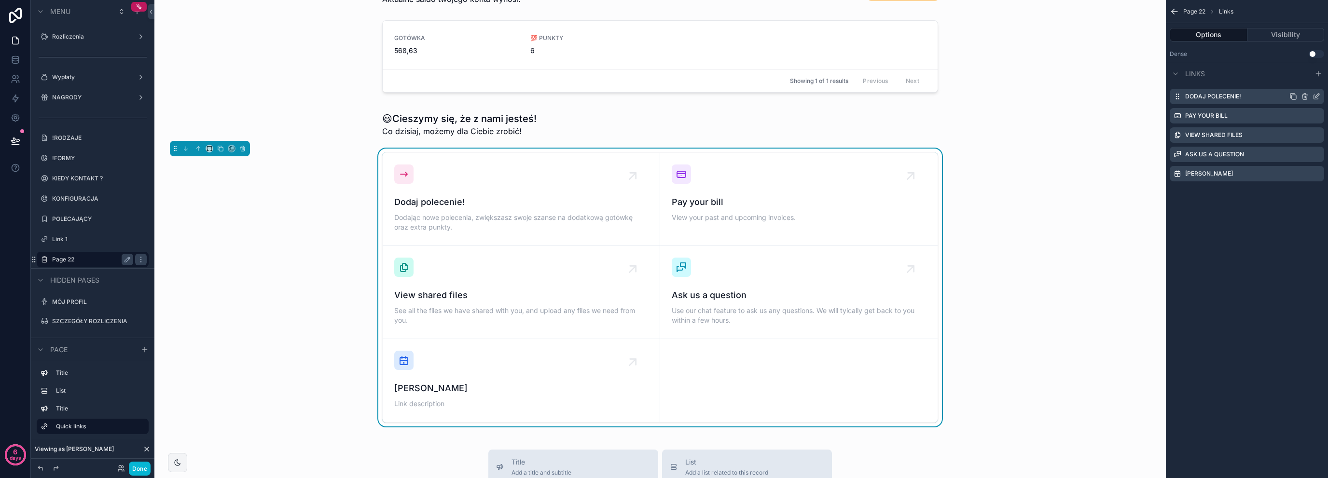
click at [1318, 97] on icon "scrollable content" at bounding box center [1316, 97] width 8 height 8
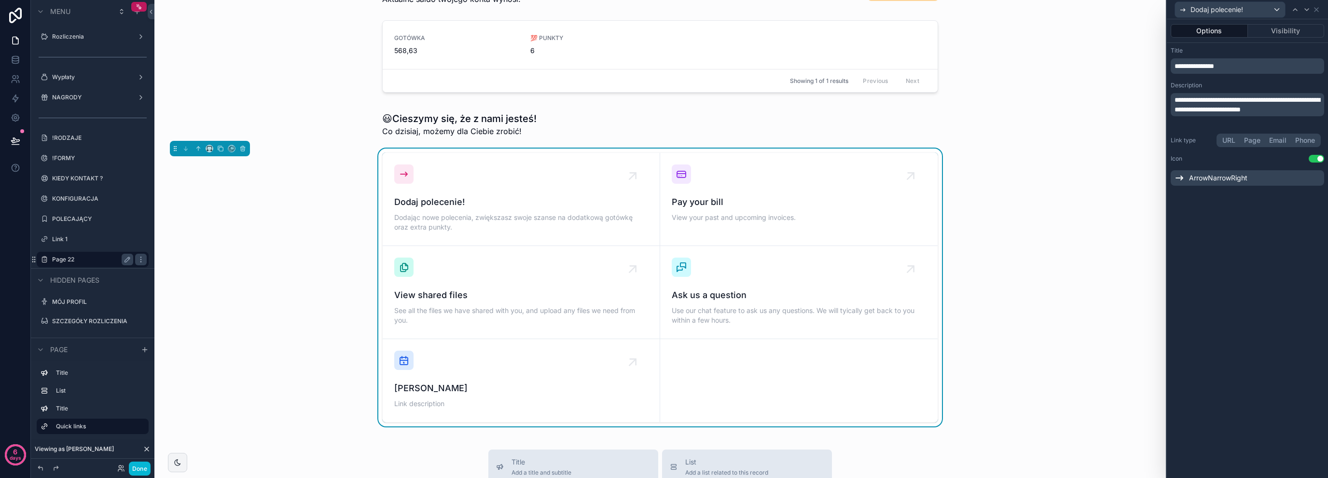
click at [1253, 143] on button "Page" at bounding box center [1252, 140] width 25 height 11
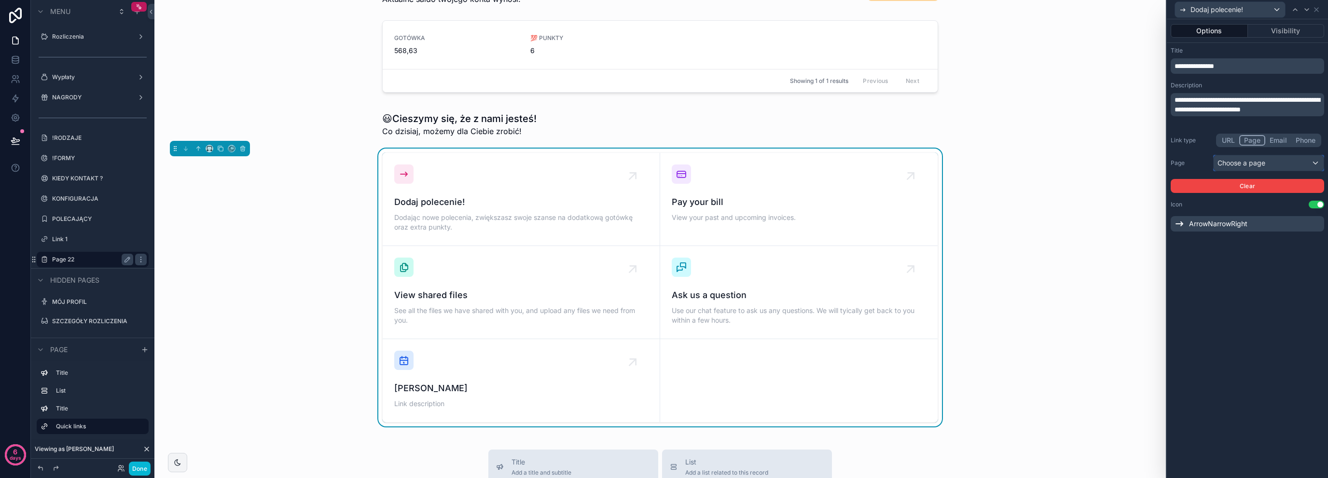
click at [1256, 164] on div "Choose a page" at bounding box center [1268, 162] width 110 height 15
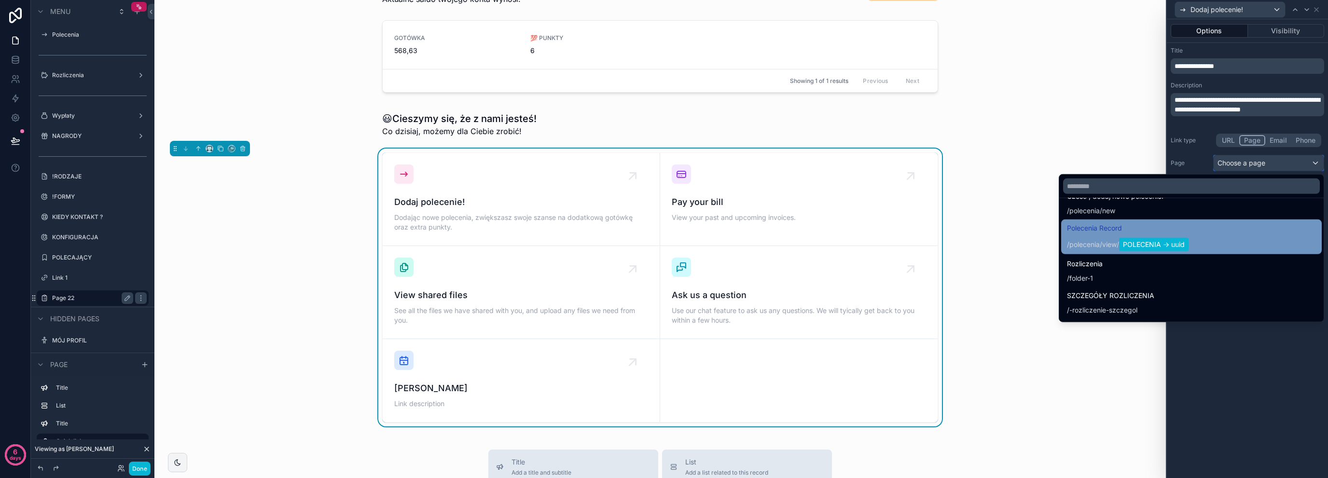
scroll to position [128, 0]
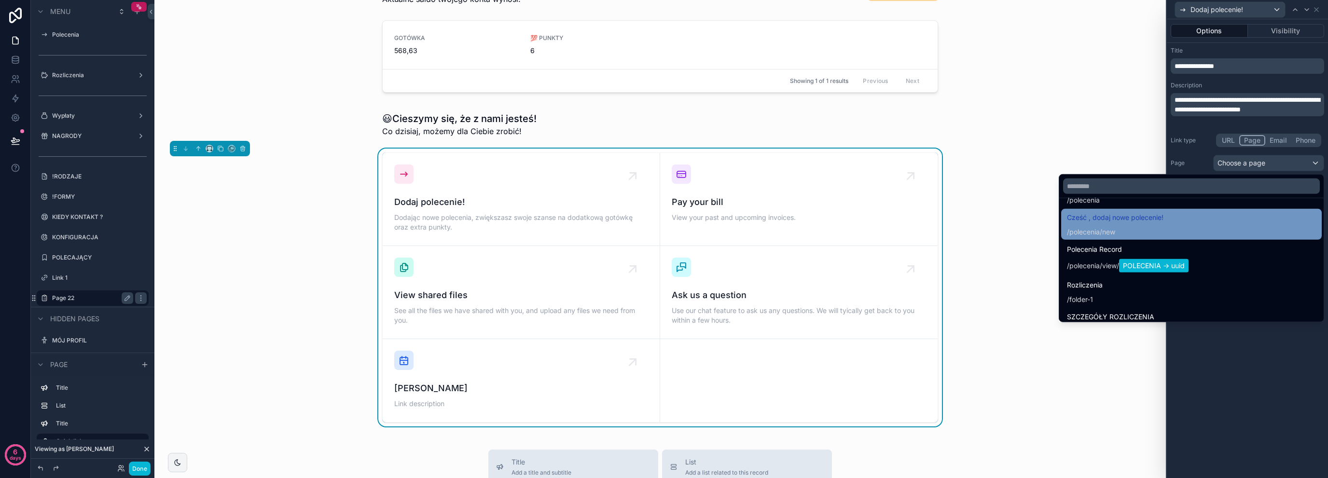
click at [1200, 219] on div "Cześć , dodaj nowe polecenie! / polecenia /new" at bounding box center [1191, 224] width 249 height 25
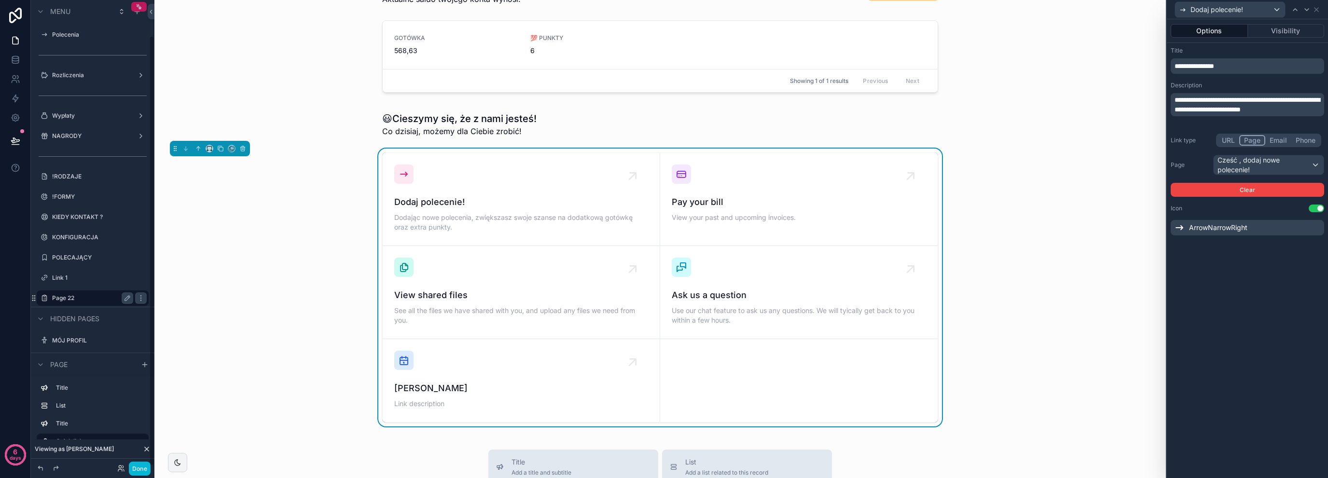
scroll to position [39, 0]
click at [638, 171] on icon "scrollable content" at bounding box center [640, 168] width 15 height 15
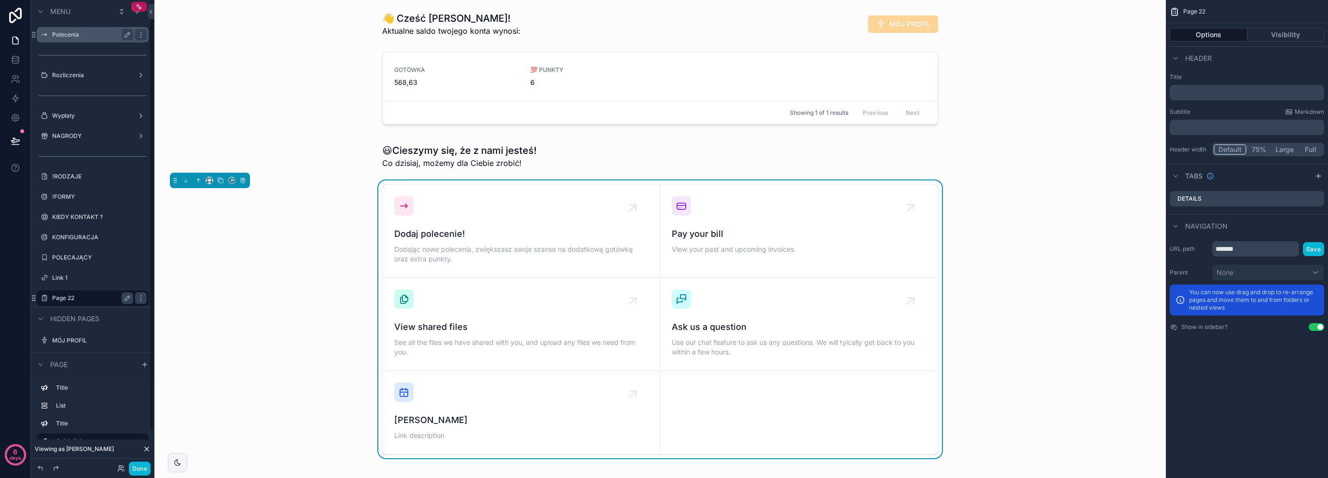
click at [111, 36] on label "Polecenia" at bounding box center [90, 35] width 77 height 8
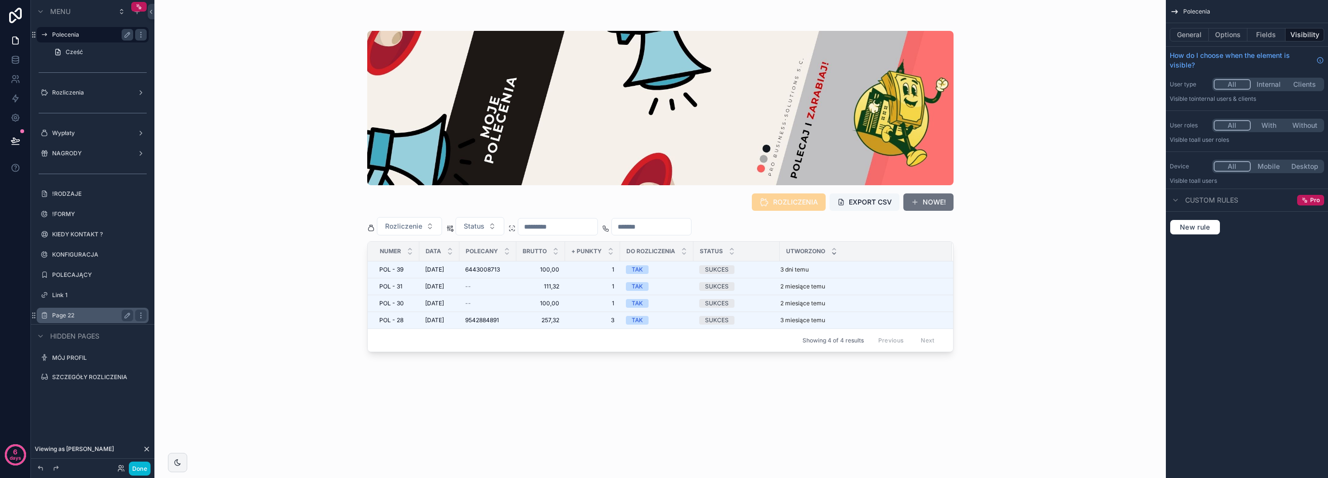
click at [80, 317] on label "Page 22" at bounding box center [90, 316] width 77 height 8
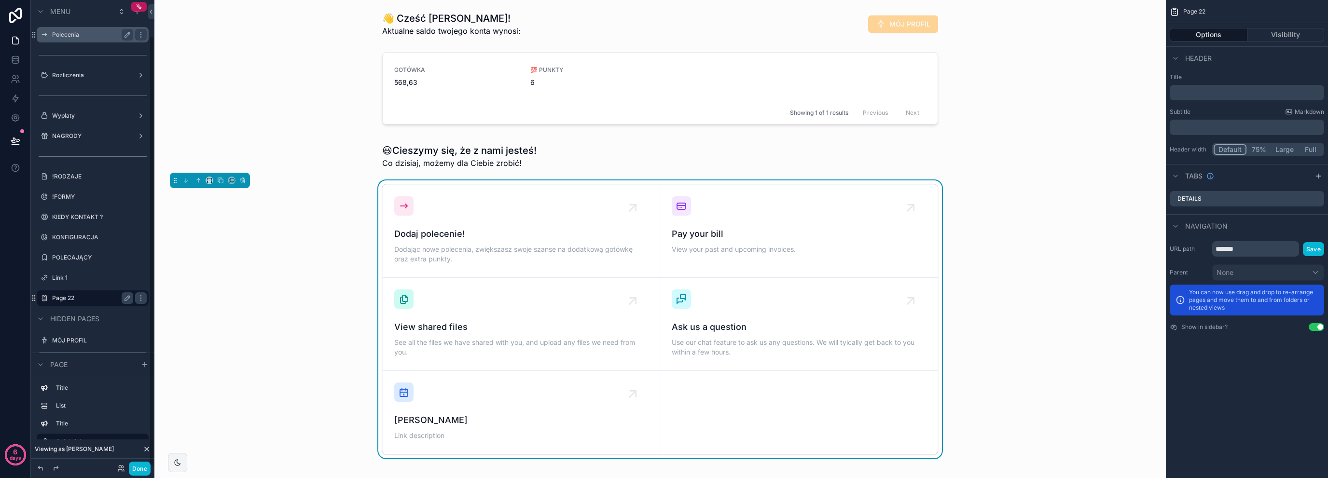
scroll to position [39, 0]
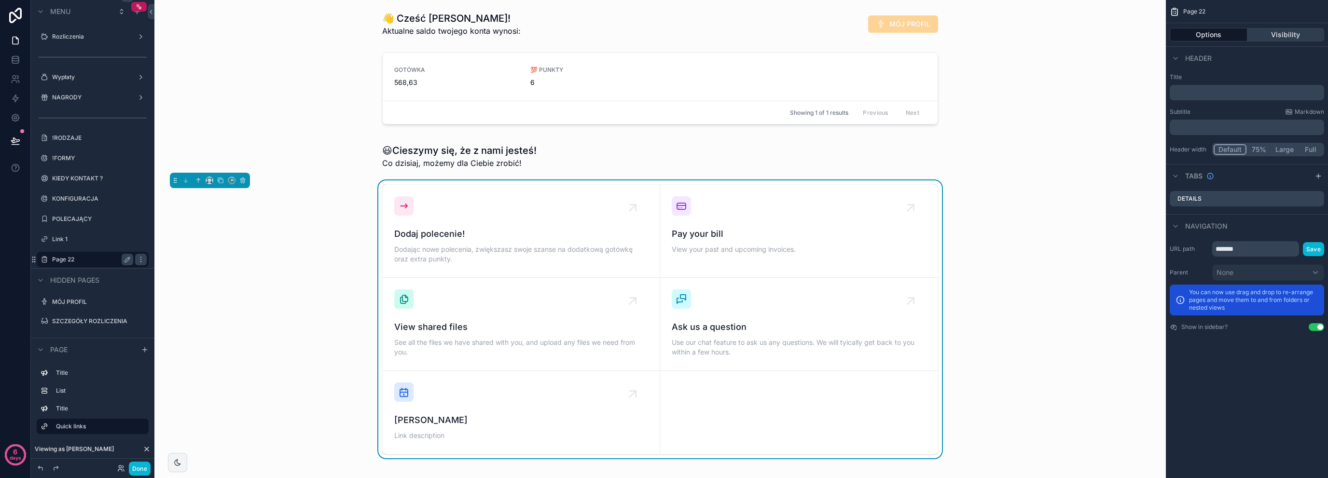
click at [1274, 28] on button "Visibility" at bounding box center [1285, 35] width 77 height 14
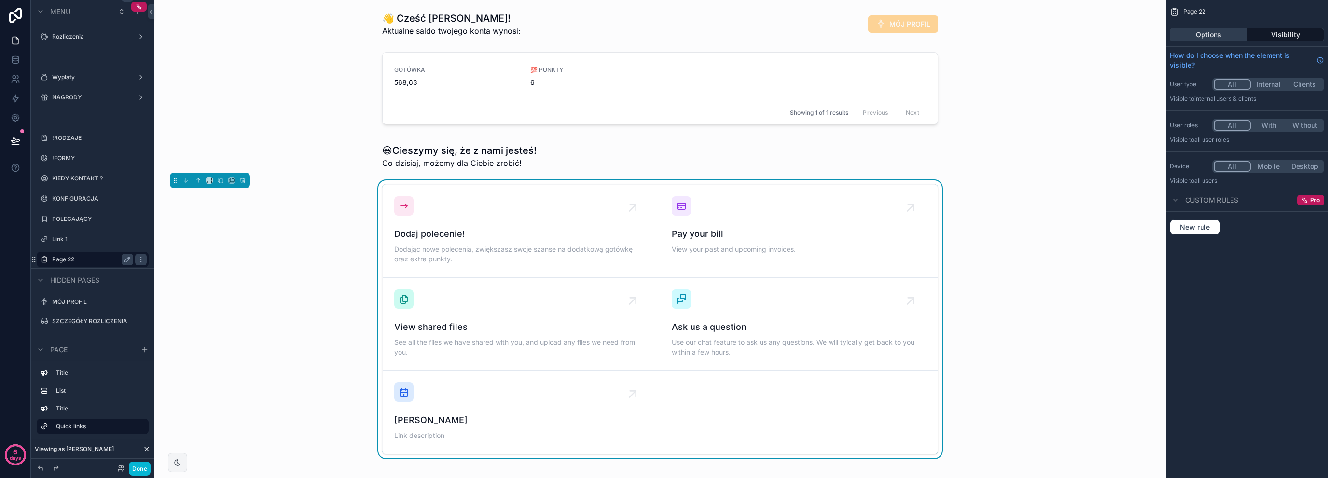
click at [1234, 35] on button "Options" at bounding box center [1209, 35] width 78 height 14
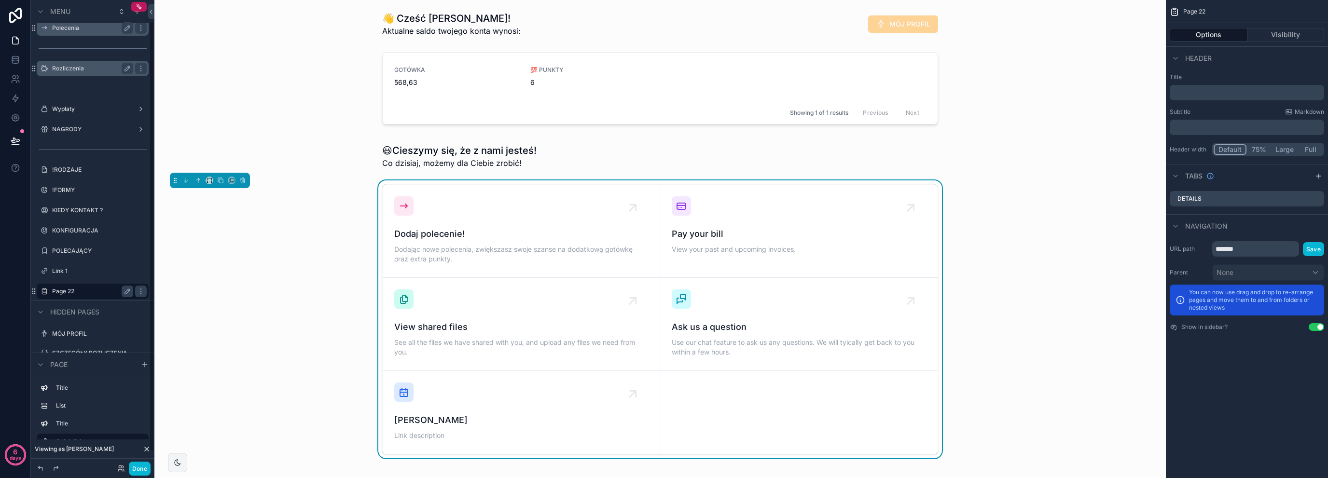
scroll to position [0, 0]
click at [69, 39] on div "Polecenia" at bounding box center [92, 35] width 81 height 12
click at [76, 35] on label "Polecenia" at bounding box center [90, 35] width 77 height 8
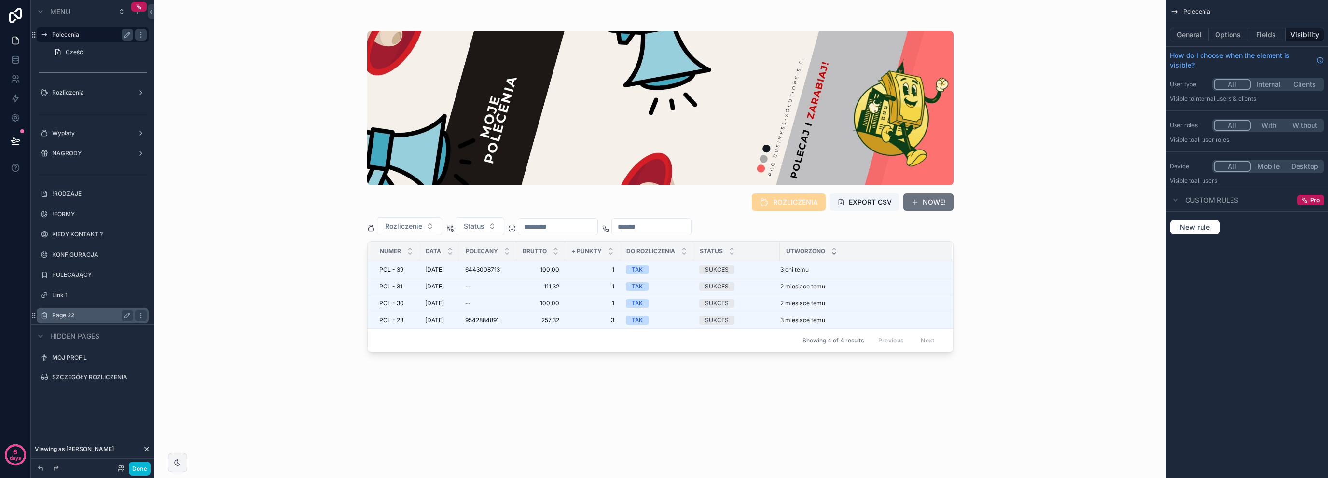
click at [85, 314] on label "Page 22" at bounding box center [90, 316] width 77 height 8
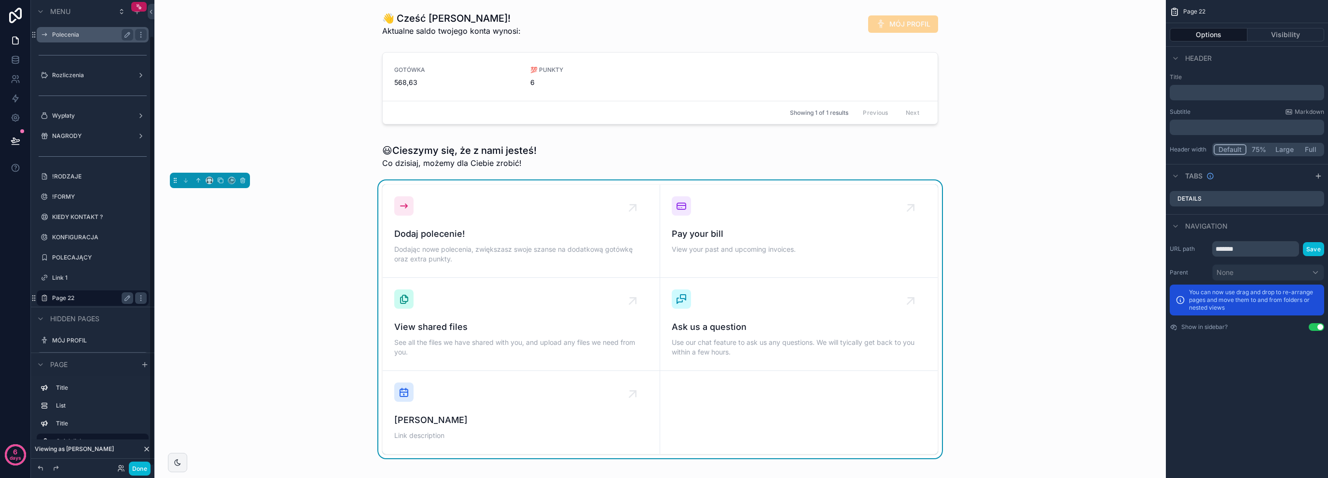
scroll to position [39, 0]
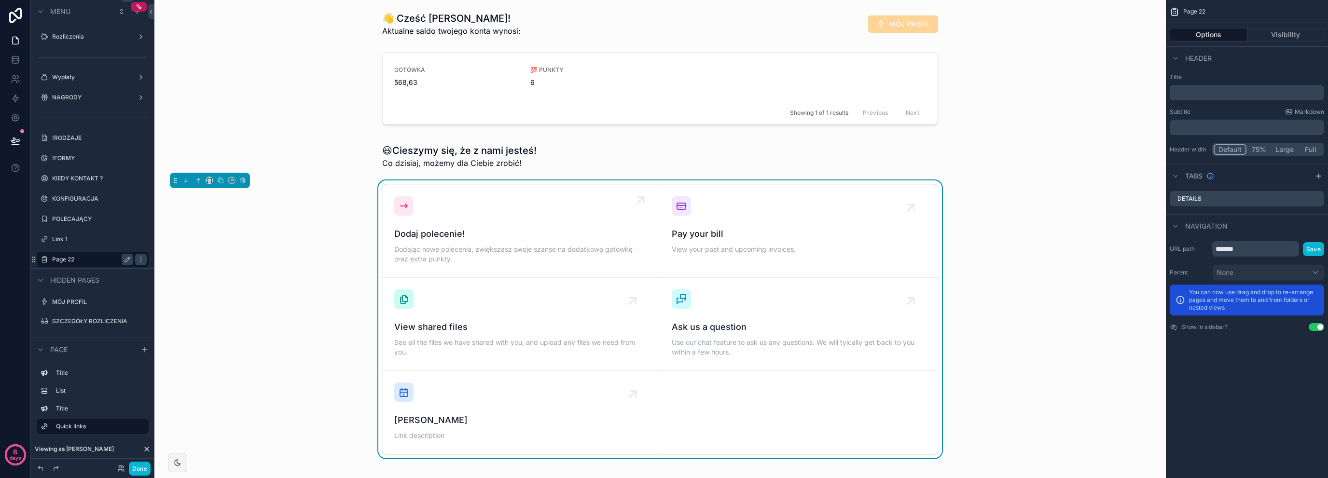
click at [611, 232] on span "Dodaj polecenie!" at bounding box center [521, 234] width 254 height 14
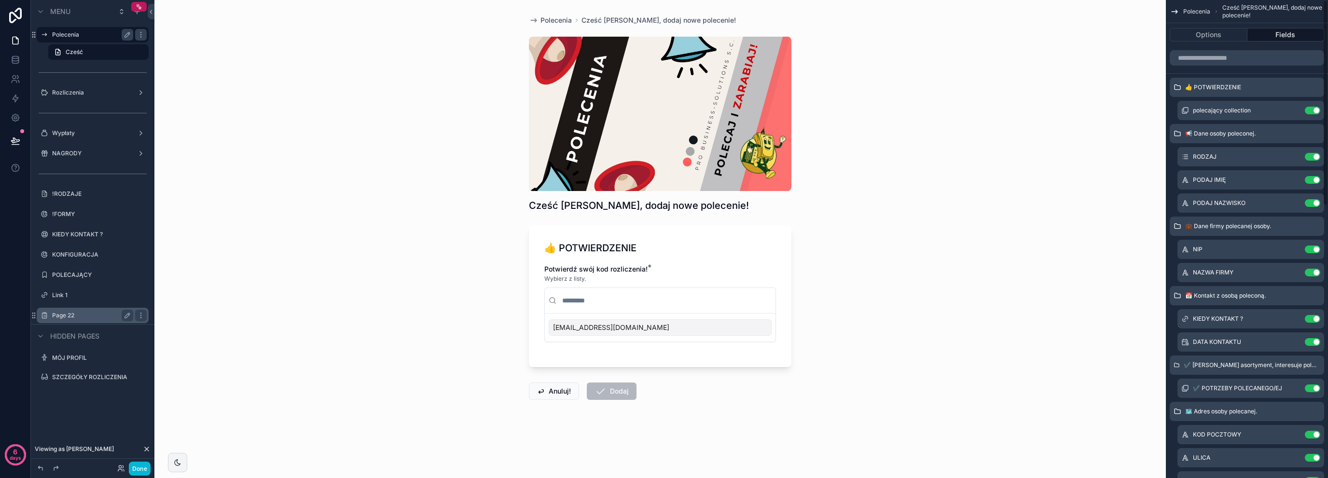
drag, startPoint x: 820, startPoint y: 150, endPoint x: 811, endPoint y: 145, distance: 10.4
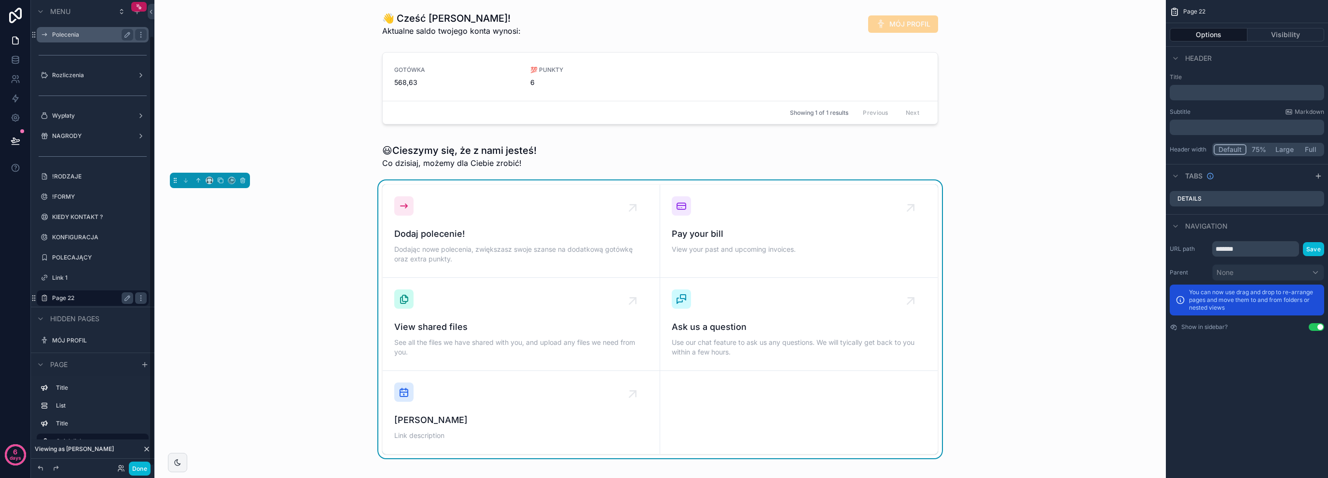
scroll to position [39, 0]
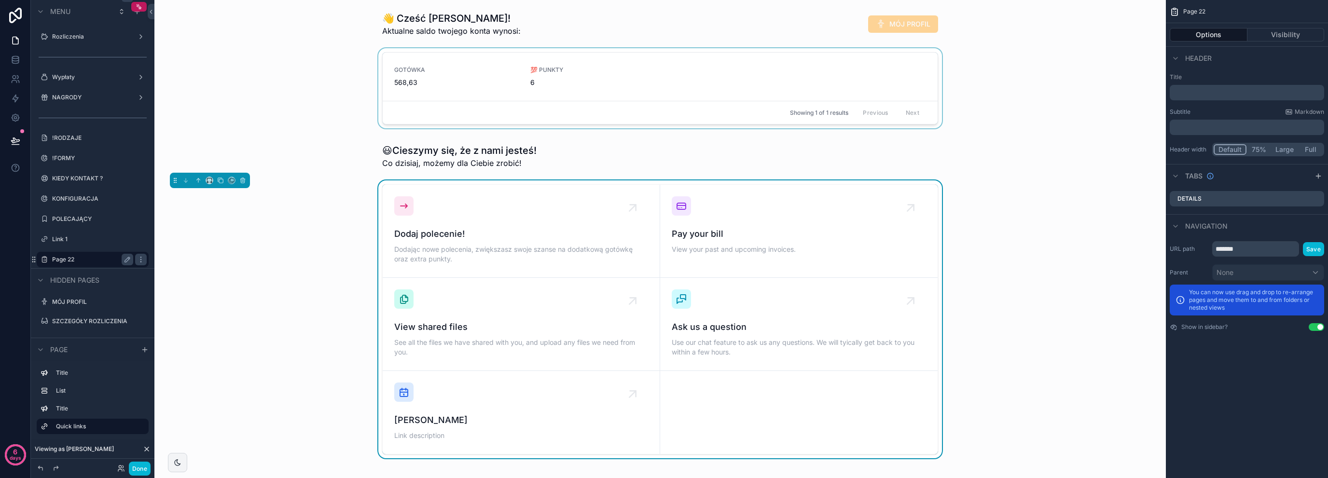
click at [1050, 128] on div "scrollable content" at bounding box center [660, 90] width 996 height 84
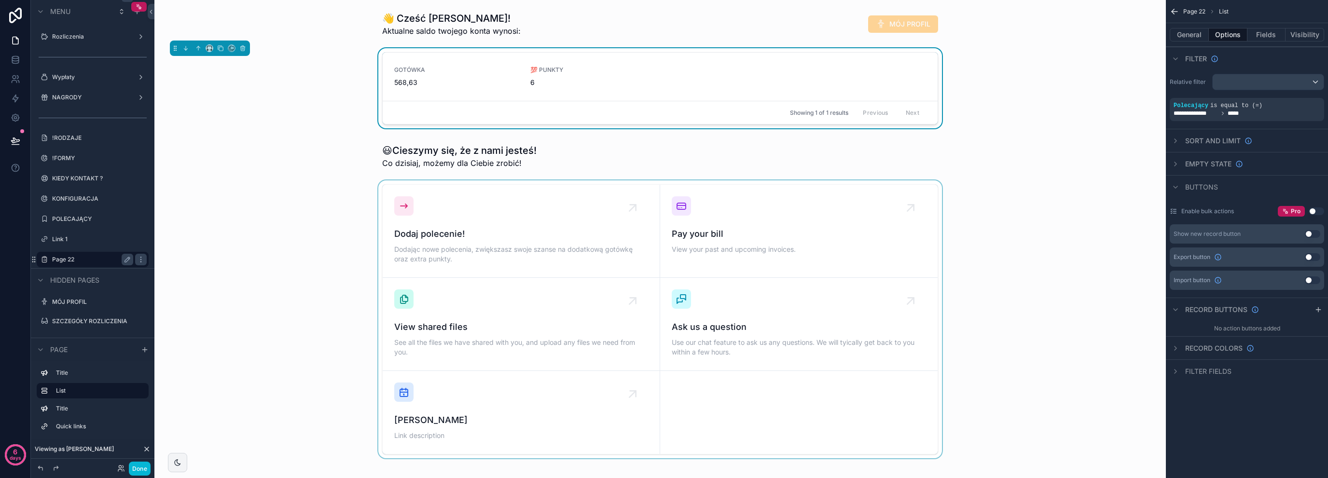
click at [753, 253] on div "scrollable content" at bounding box center [660, 319] width 996 height 278
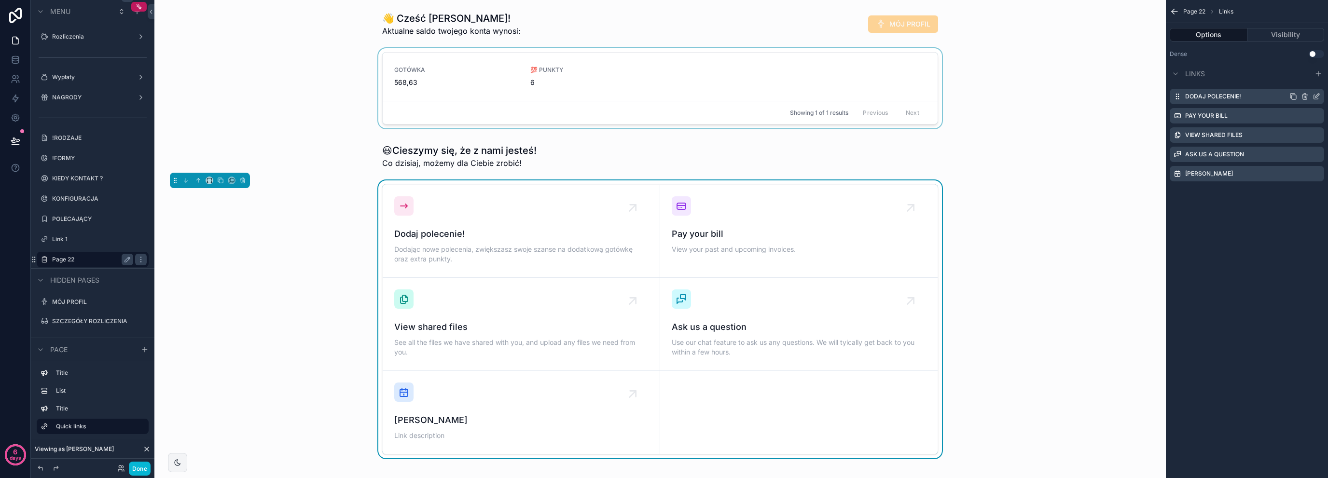
click at [1317, 97] on icon "scrollable content" at bounding box center [1316, 97] width 8 height 8
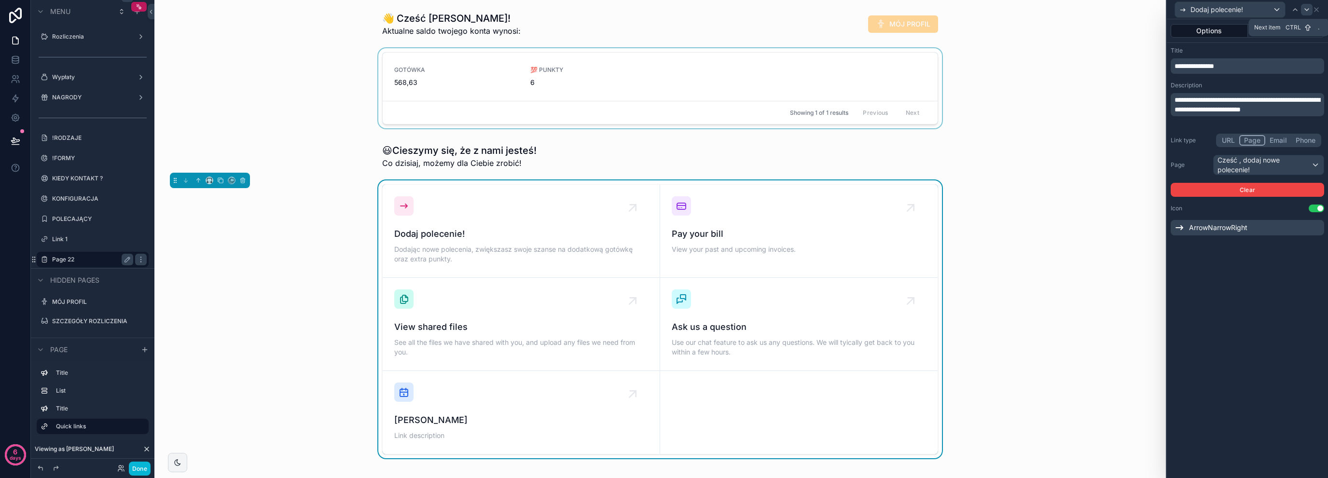
click at [1312, 10] on div at bounding box center [1307, 10] width 12 height 12
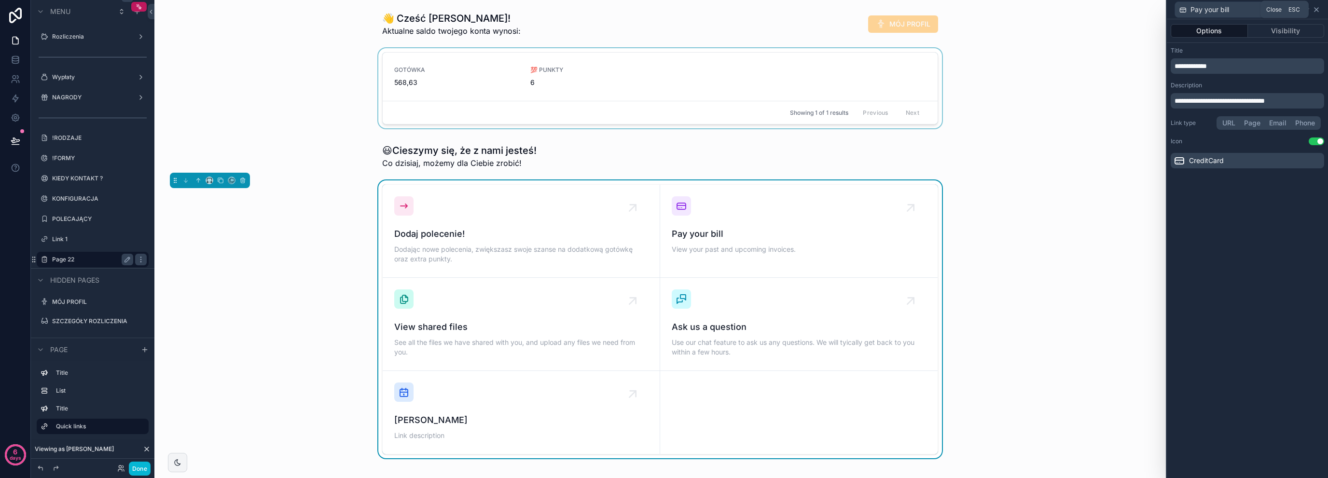
click at [1317, 9] on icon at bounding box center [1316, 10] width 8 height 8
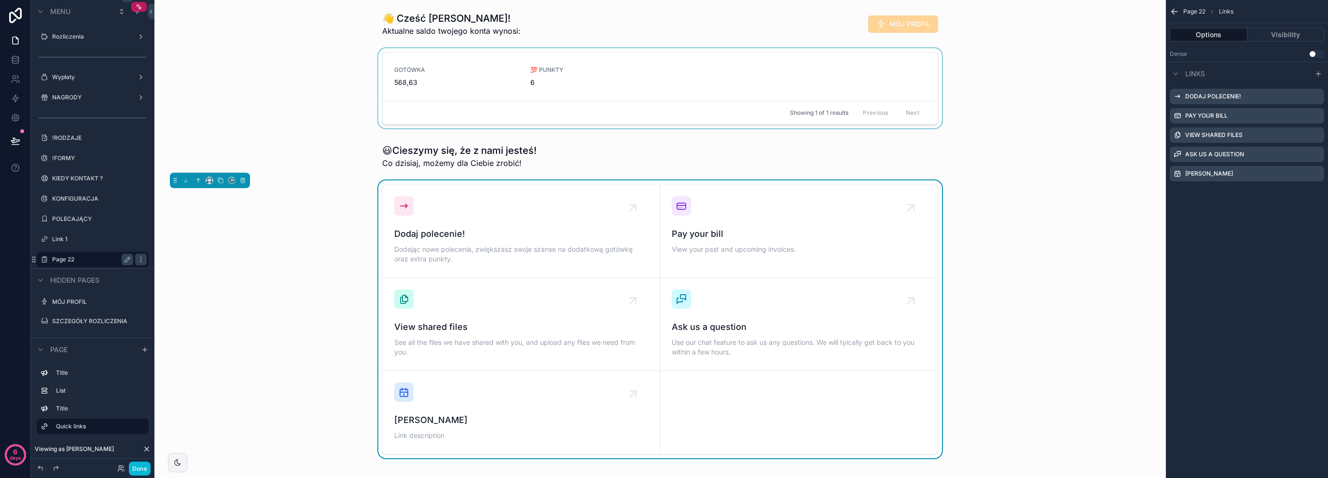
click at [1314, 54] on button "Use setting" at bounding box center [1316, 54] width 15 height 8
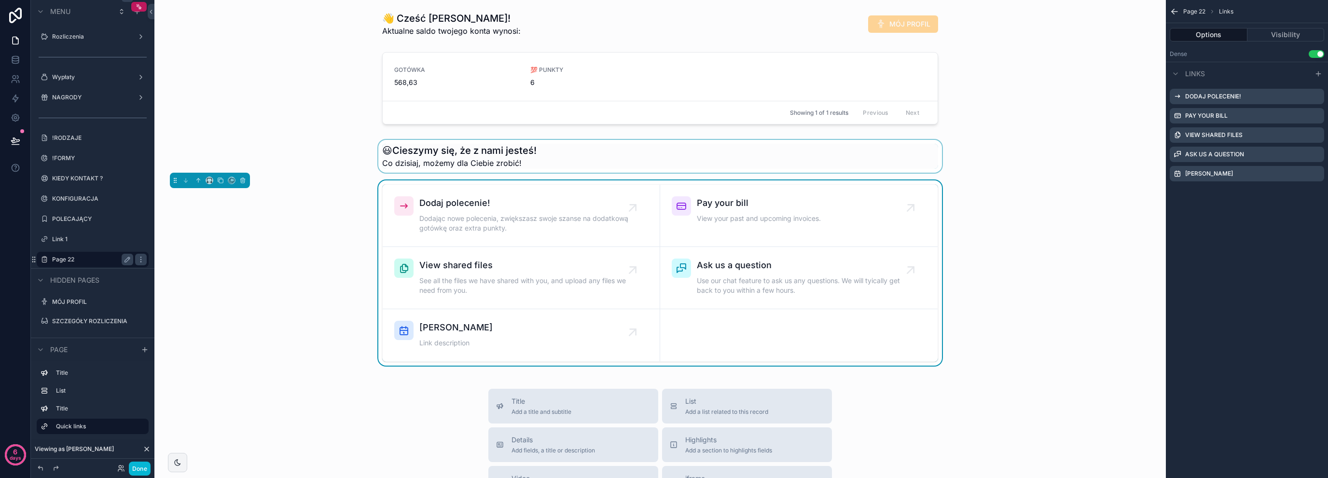
click at [530, 154] on div "scrollable content" at bounding box center [660, 156] width 996 height 33
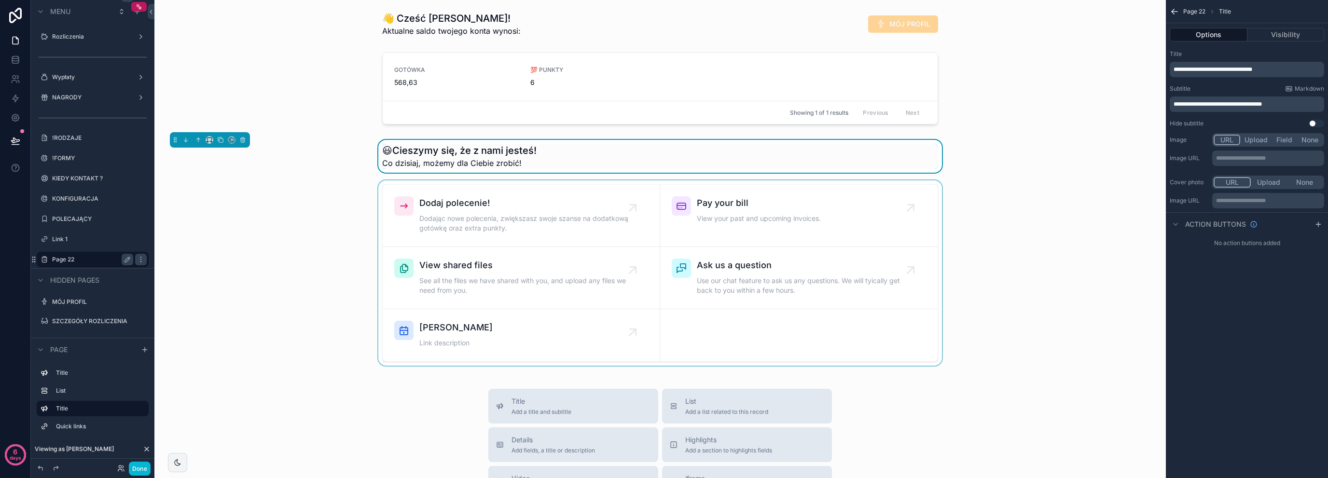
click at [369, 245] on div "scrollable content" at bounding box center [660, 272] width 996 height 185
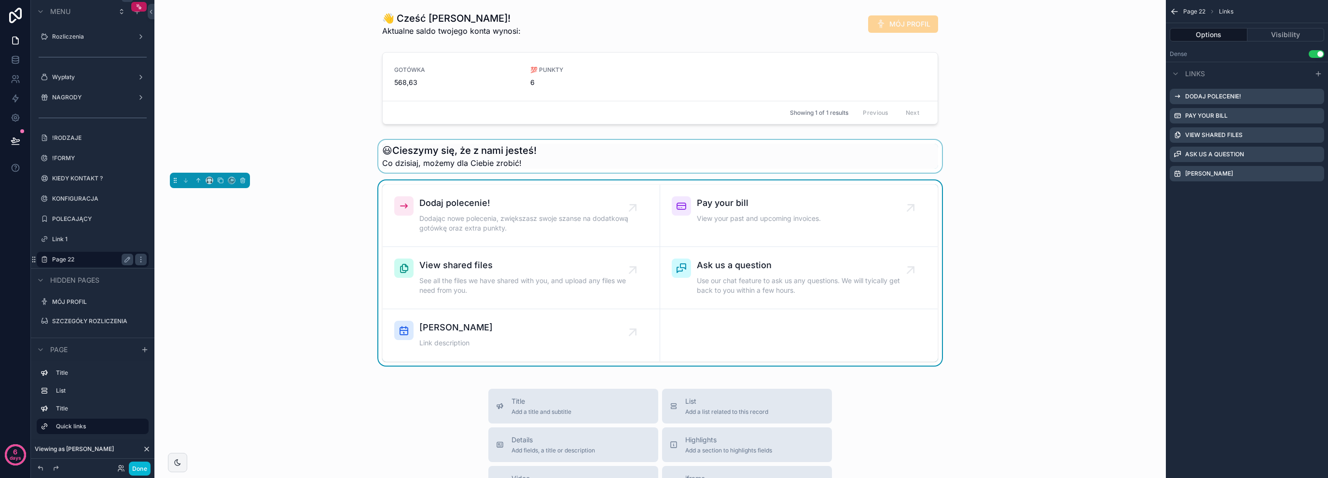
click at [583, 158] on div "scrollable content" at bounding box center [660, 156] width 996 height 33
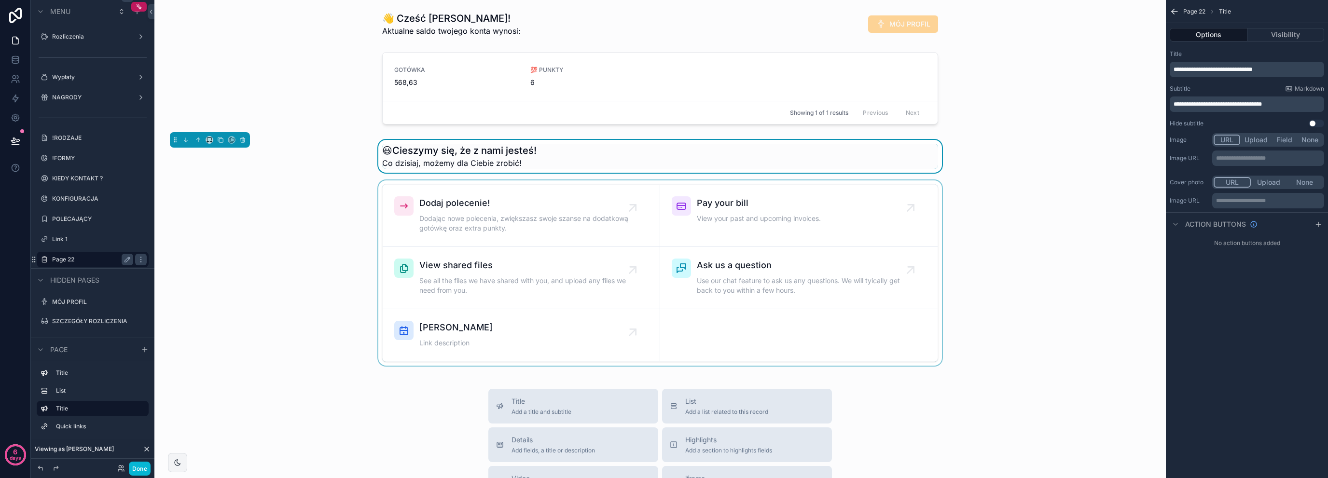
click at [303, 262] on div "scrollable content" at bounding box center [660, 272] width 996 height 185
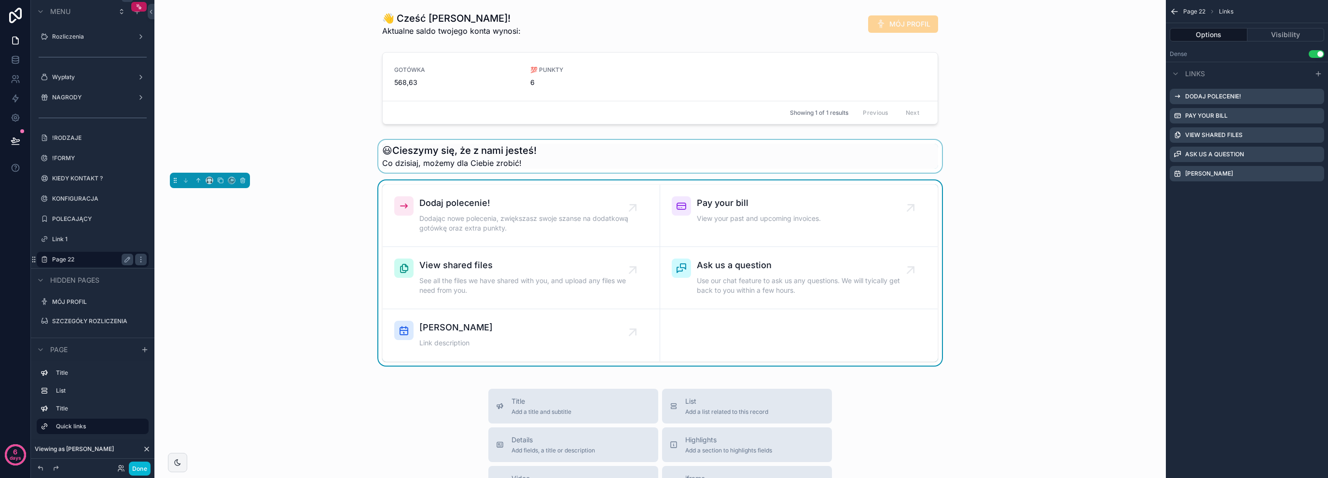
click at [436, 160] on div "scrollable content" at bounding box center [660, 156] width 996 height 33
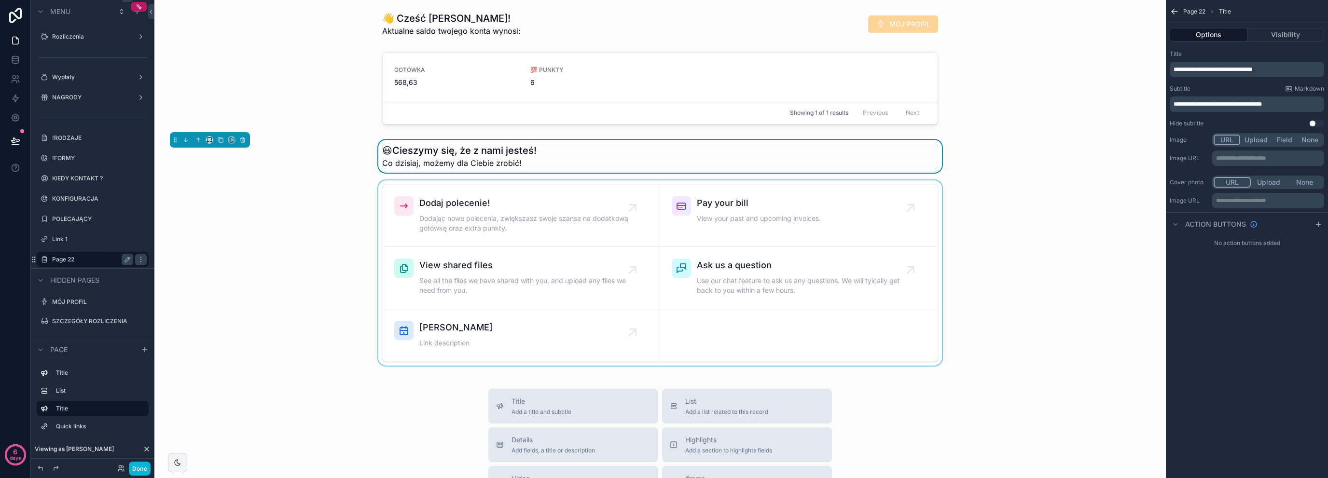
click at [1182, 68] on span "**********" at bounding box center [1212, 70] width 79 height 6
click at [1057, 223] on div "scrollable content" at bounding box center [660, 272] width 996 height 185
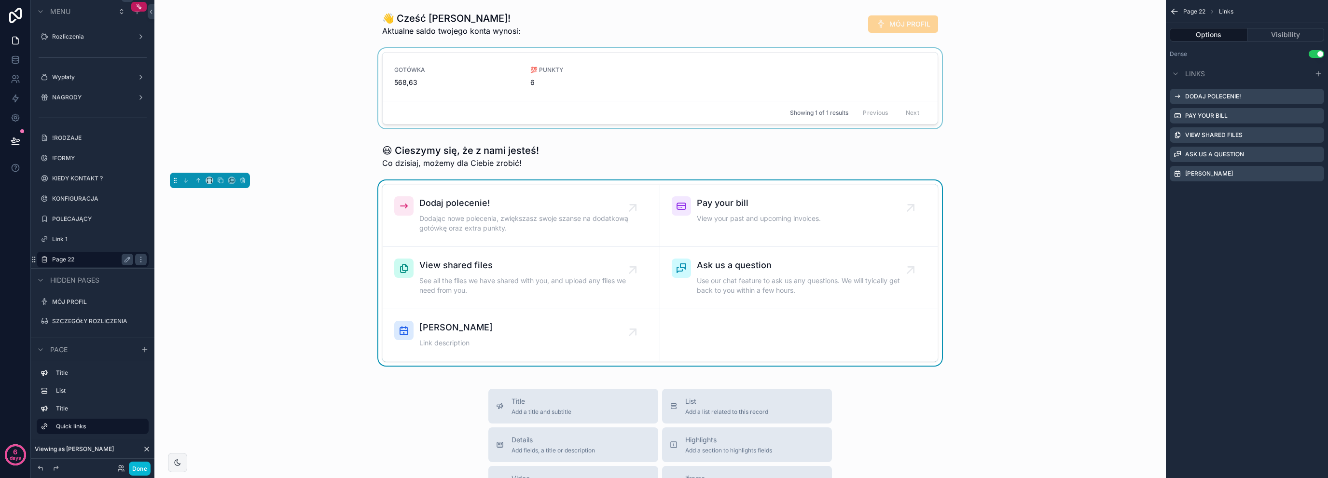
click at [981, 127] on div "scrollable content" at bounding box center [660, 90] width 996 height 84
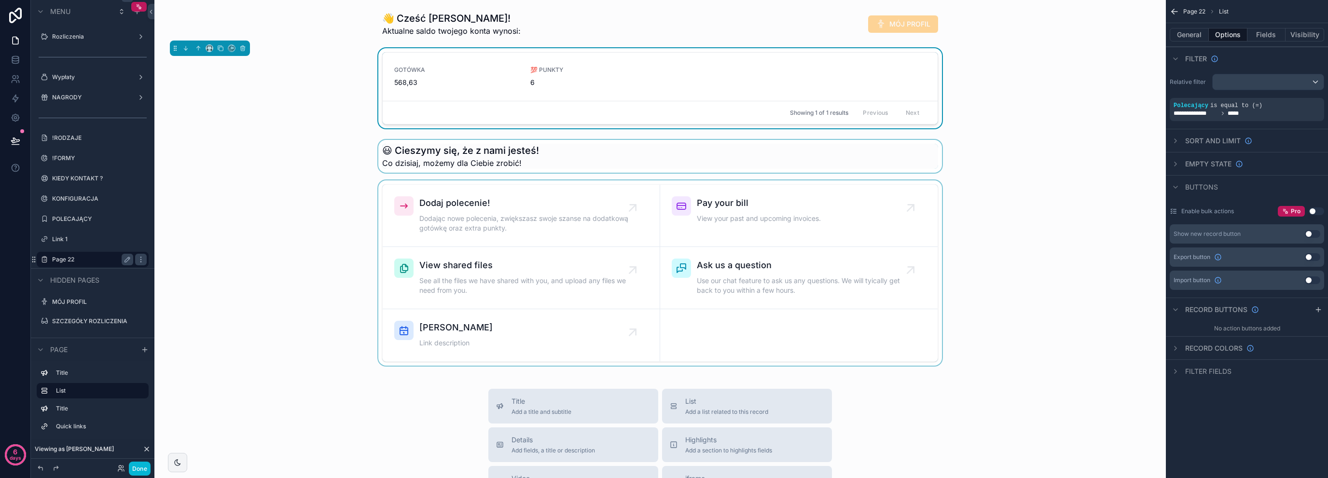
click at [295, 154] on div "scrollable content" at bounding box center [660, 156] width 996 height 33
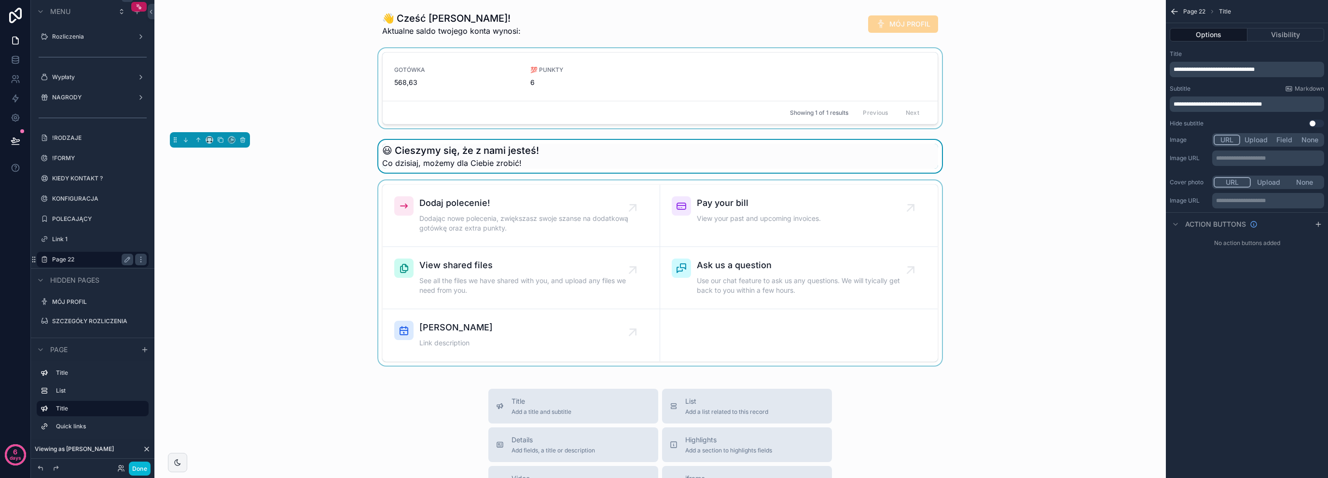
click at [326, 84] on div "scrollable content" at bounding box center [660, 90] width 996 height 84
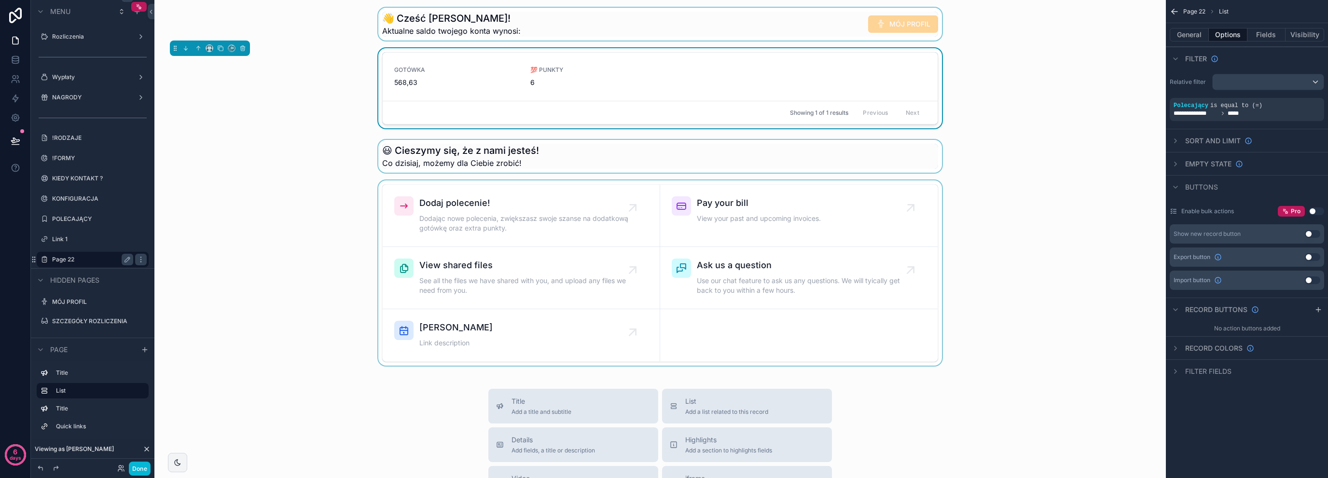
click at [441, 17] on div "scrollable content" at bounding box center [660, 24] width 996 height 33
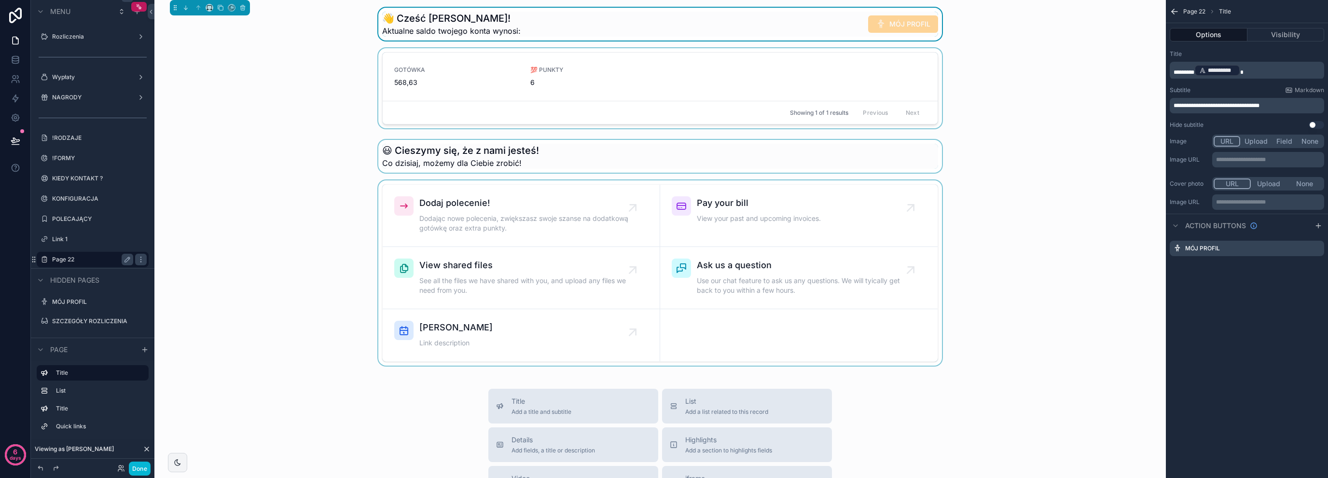
click at [425, 160] on div "scrollable content" at bounding box center [660, 156] width 996 height 33
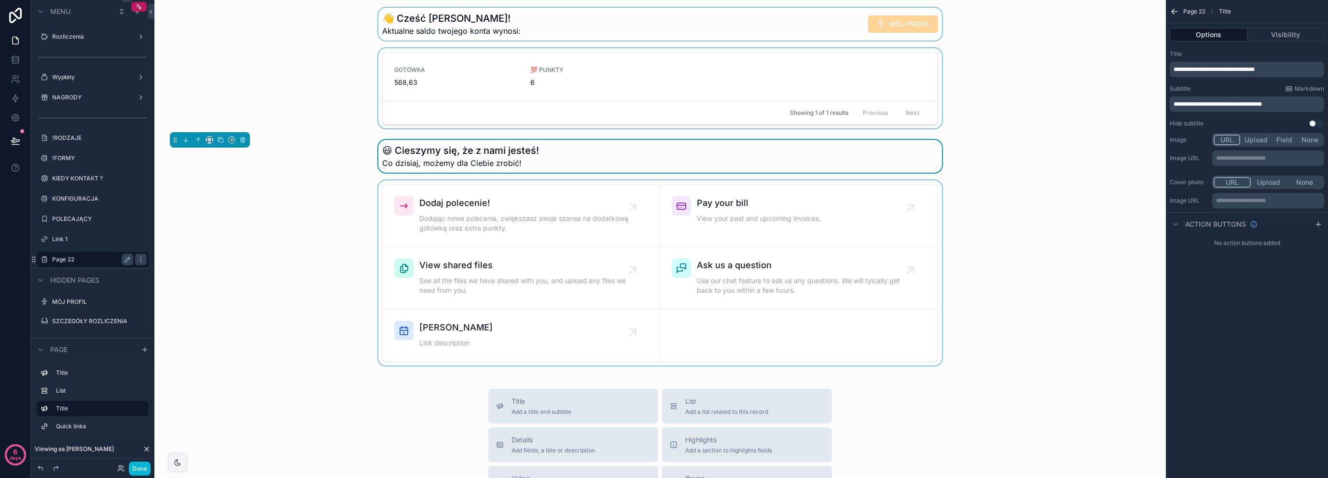
click at [330, 220] on div "scrollable content" at bounding box center [660, 272] width 996 height 185
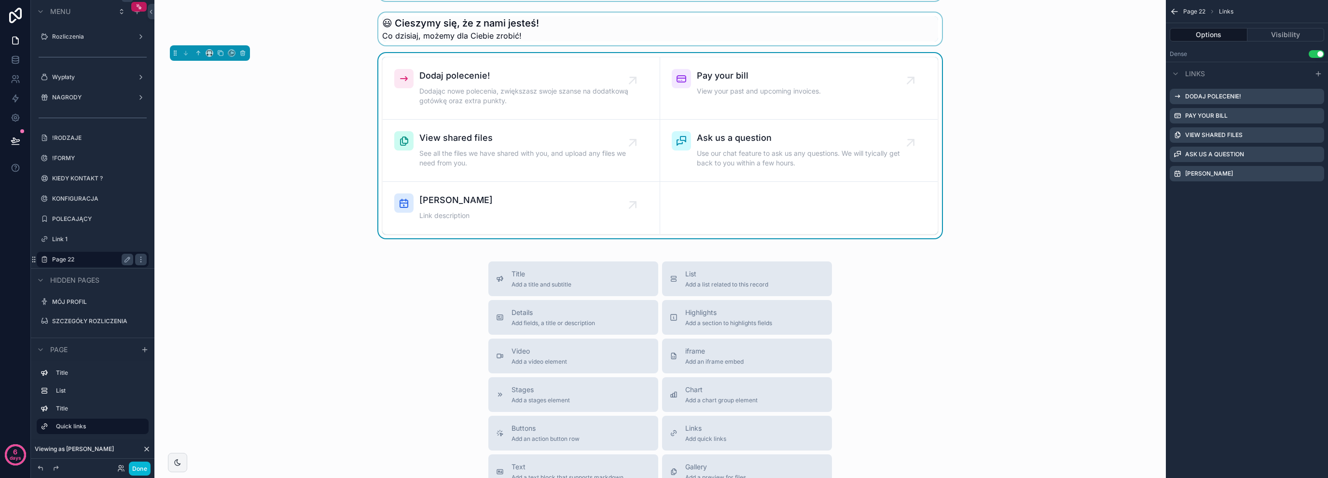
scroll to position [0, 0]
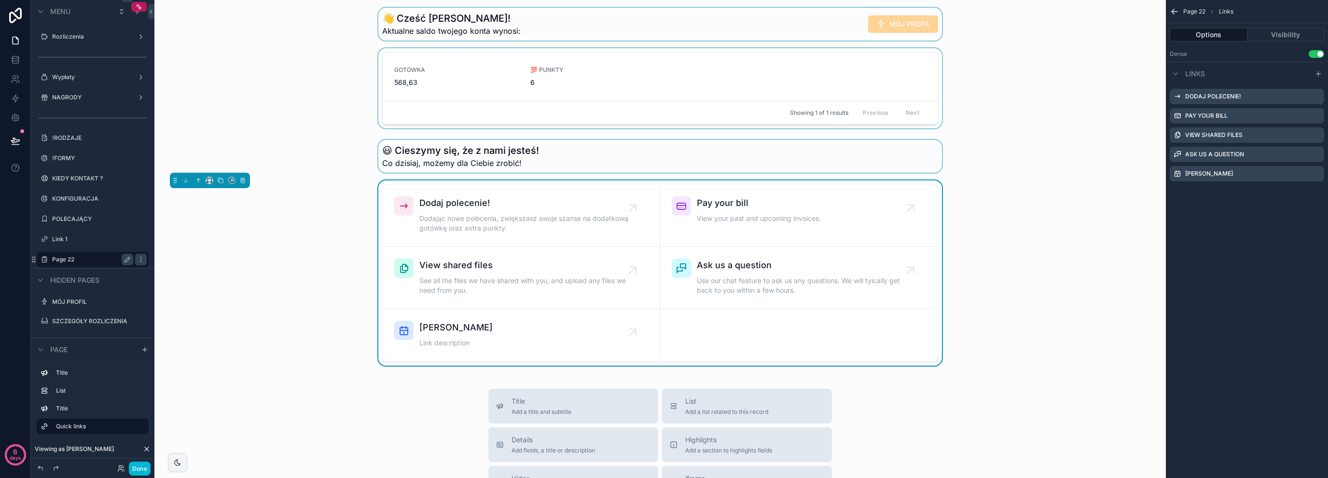
click at [433, 152] on div "scrollable content" at bounding box center [660, 156] width 996 height 33
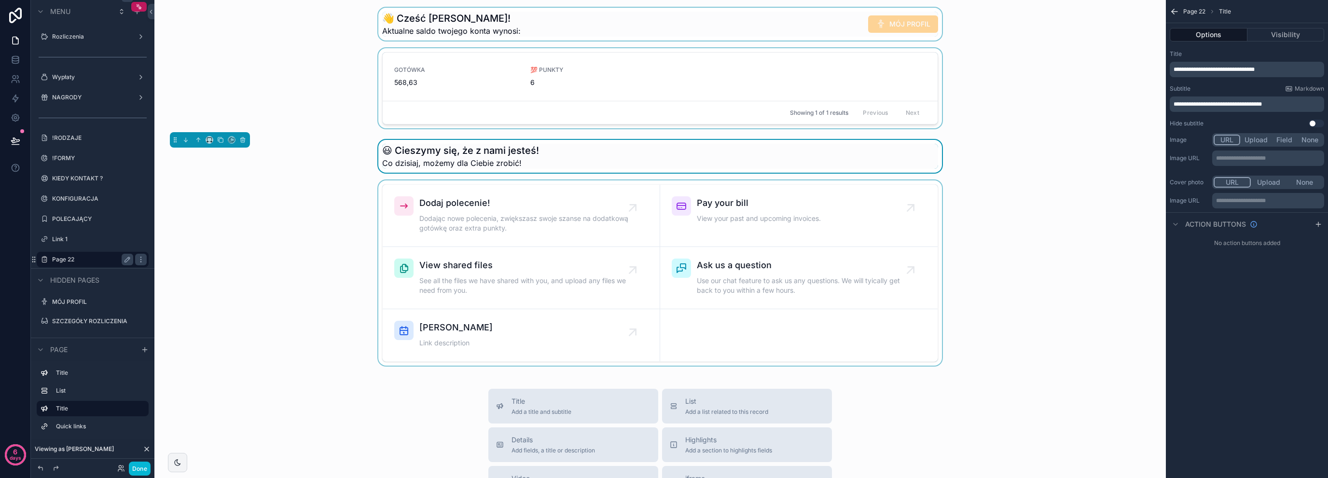
click at [409, 88] on div "scrollable content" at bounding box center [660, 90] width 996 height 84
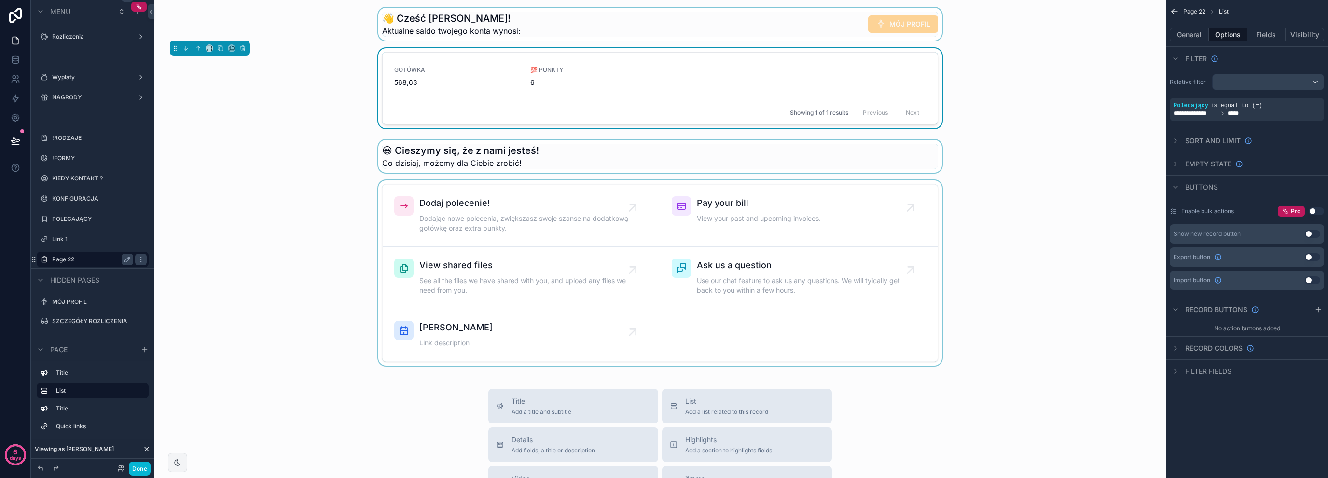
click at [430, 23] on div "scrollable content" at bounding box center [660, 24] width 996 height 33
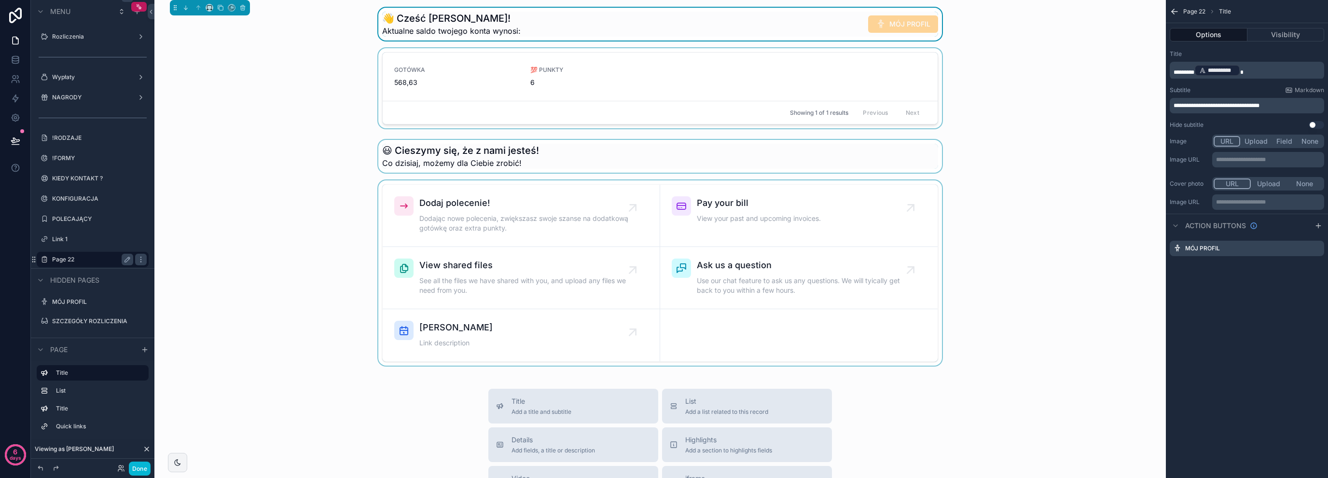
click at [317, 145] on div "scrollable content" at bounding box center [660, 156] width 996 height 33
